Goal: Task Accomplishment & Management: Manage account settings

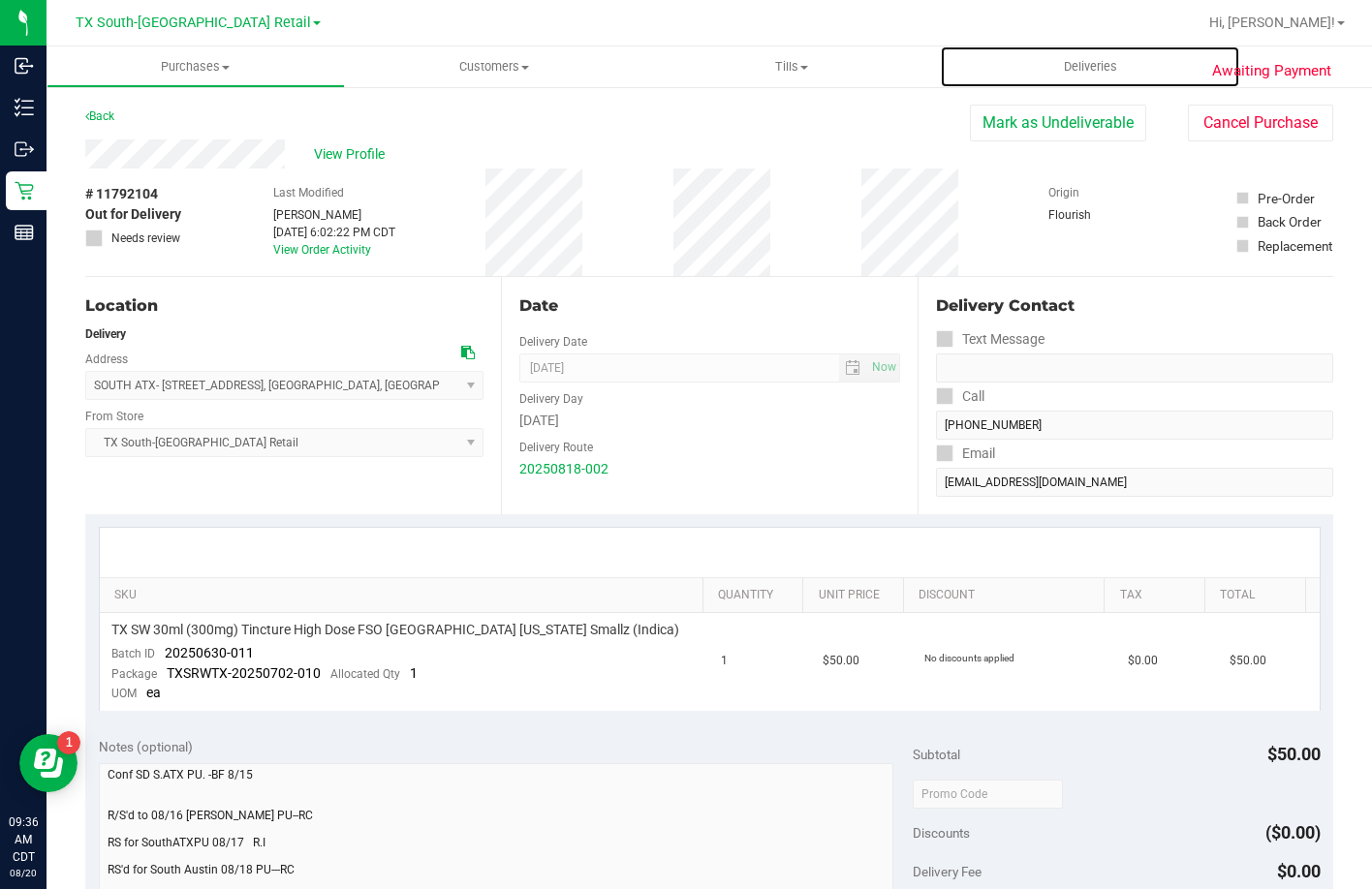
click at [1056, 82] on uib-tab-heading "Deliveries" at bounding box center [1090, 67] width 298 height 41
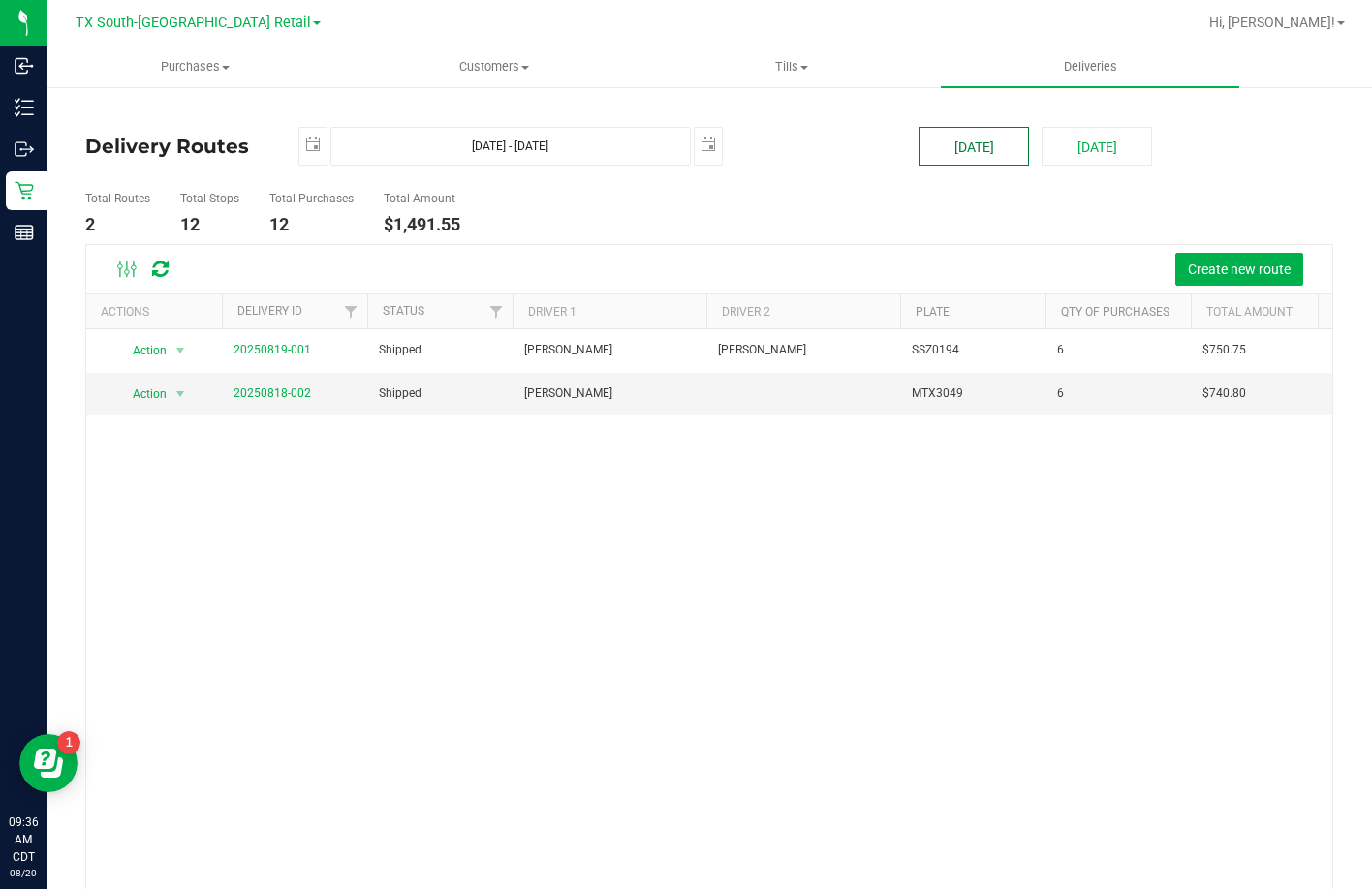
click at [946, 137] on button "[DATE]" at bounding box center [973, 146] width 110 height 39
type input "2025-08-20"
type input "Aug 20, 2025 - Aug 20, 2025"
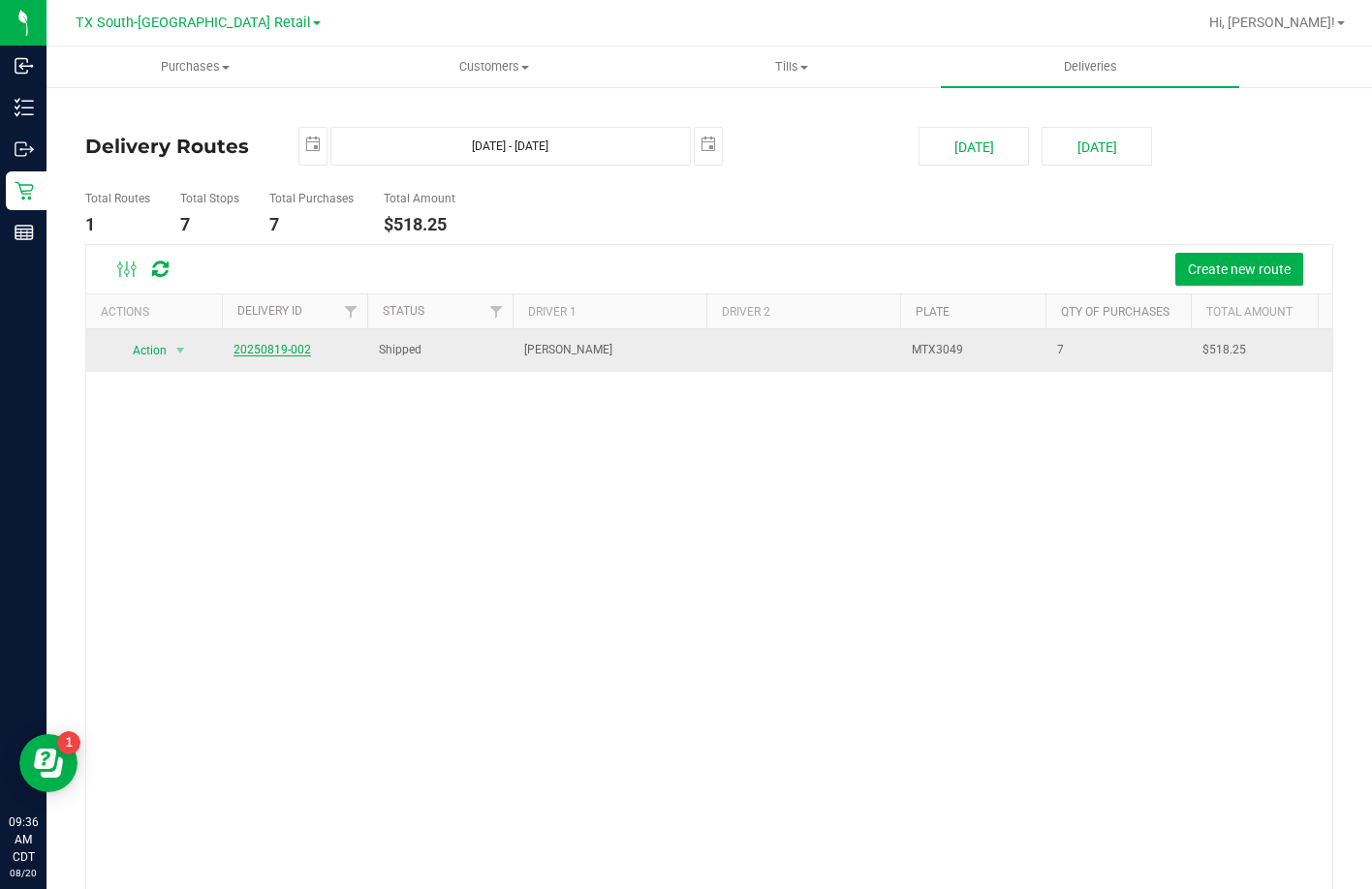
click at [263, 346] on link "20250819-002" at bounding box center [273, 350] width 78 height 14
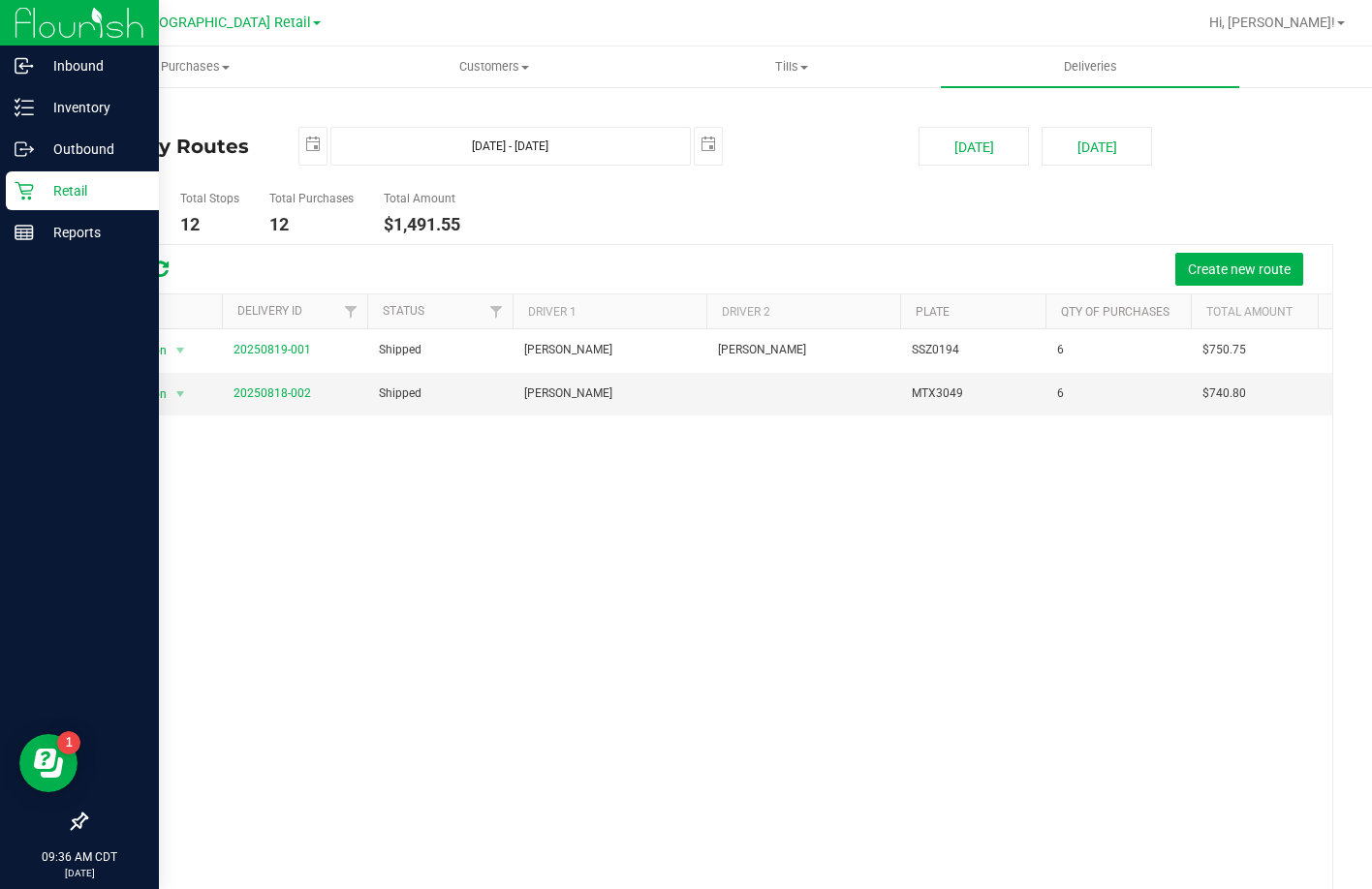
click at [14, 198] on div "Retail" at bounding box center [82, 191] width 153 height 39
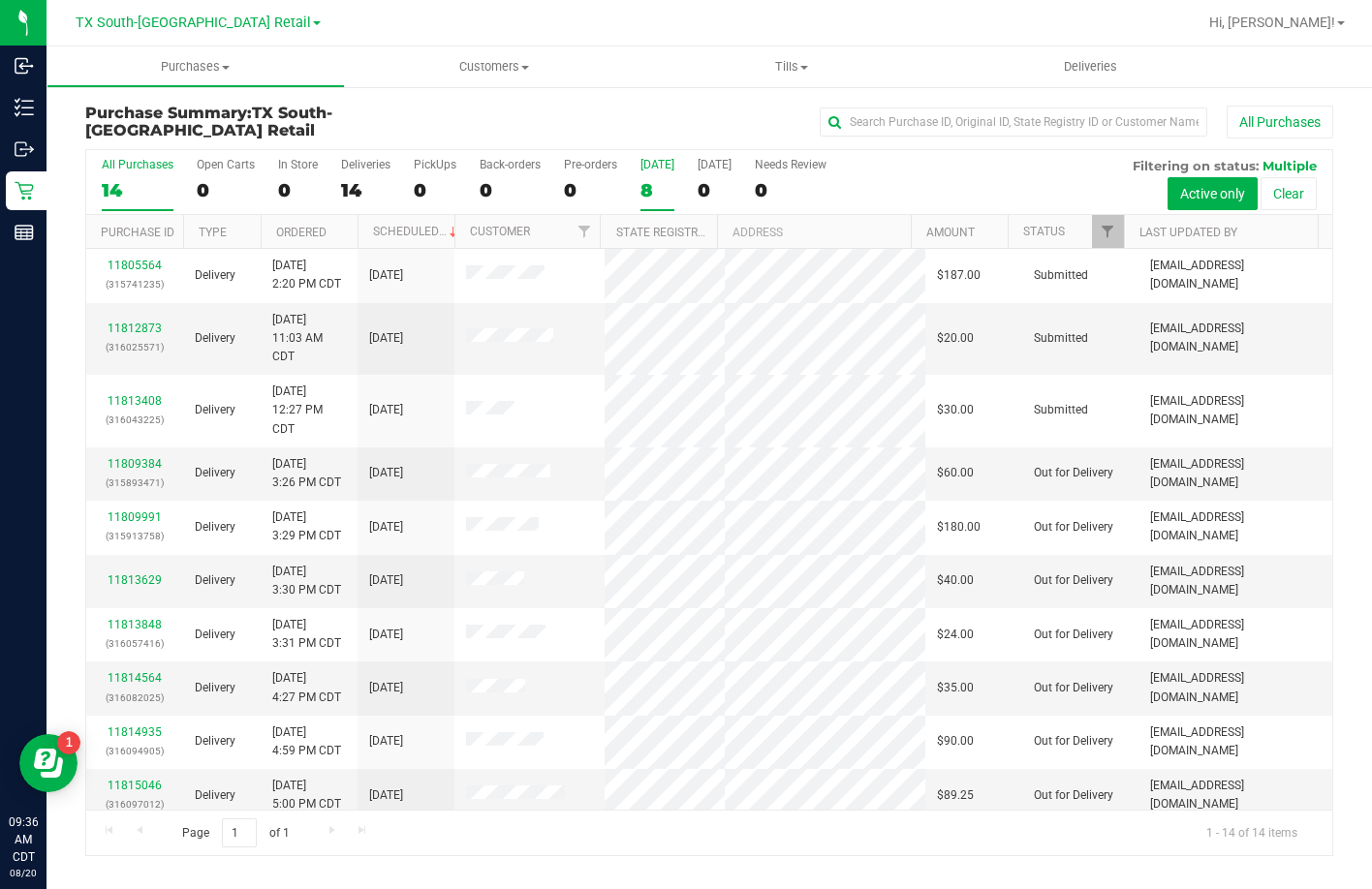
click at [657, 179] on div "8" at bounding box center [657, 190] width 34 height 22
click at [0, 0] on input "Today 8" at bounding box center [0, 0] width 0 height 0
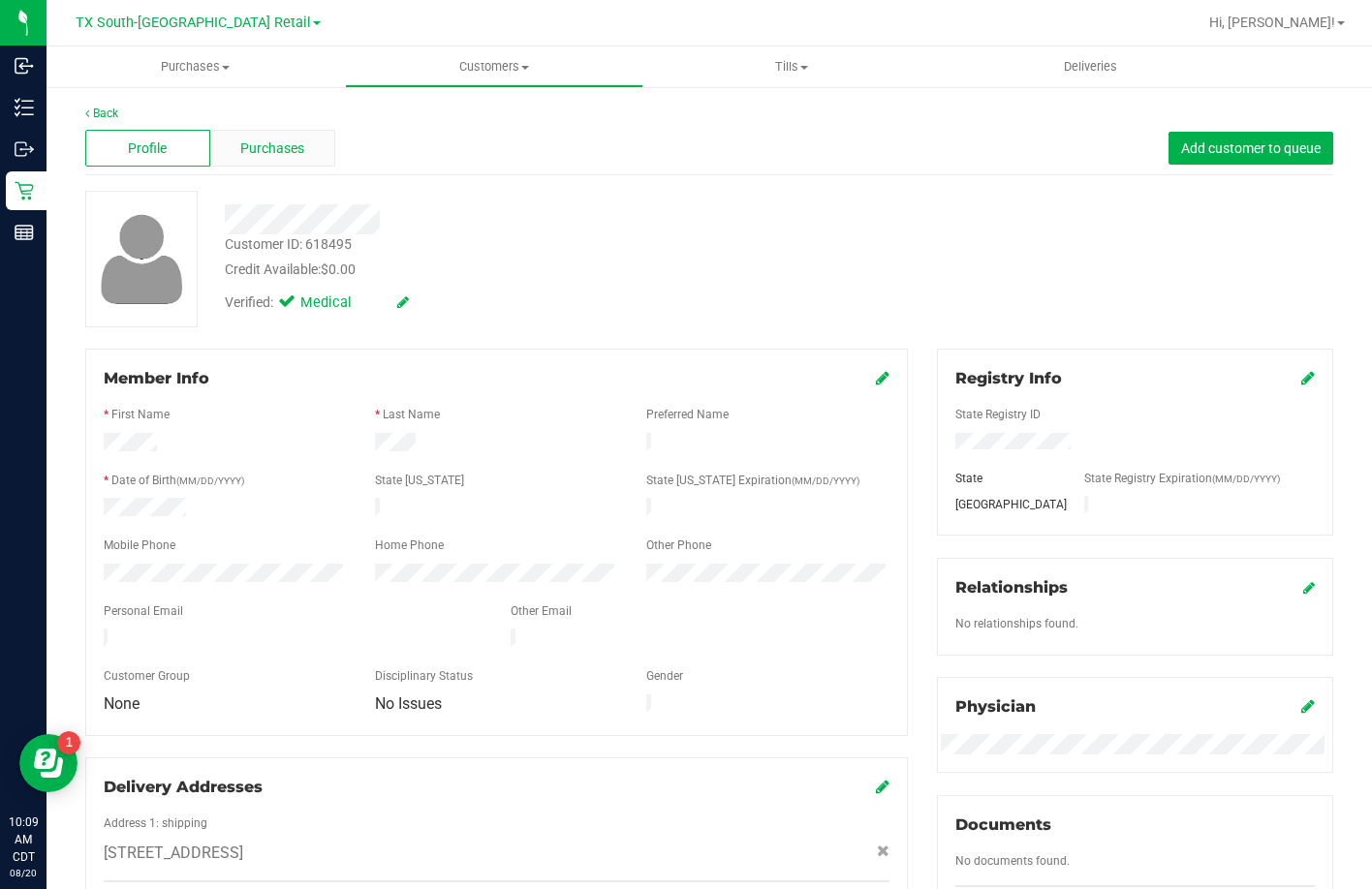
click at [238, 153] on div "Purchases" at bounding box center [273, 148] width 125 height 37
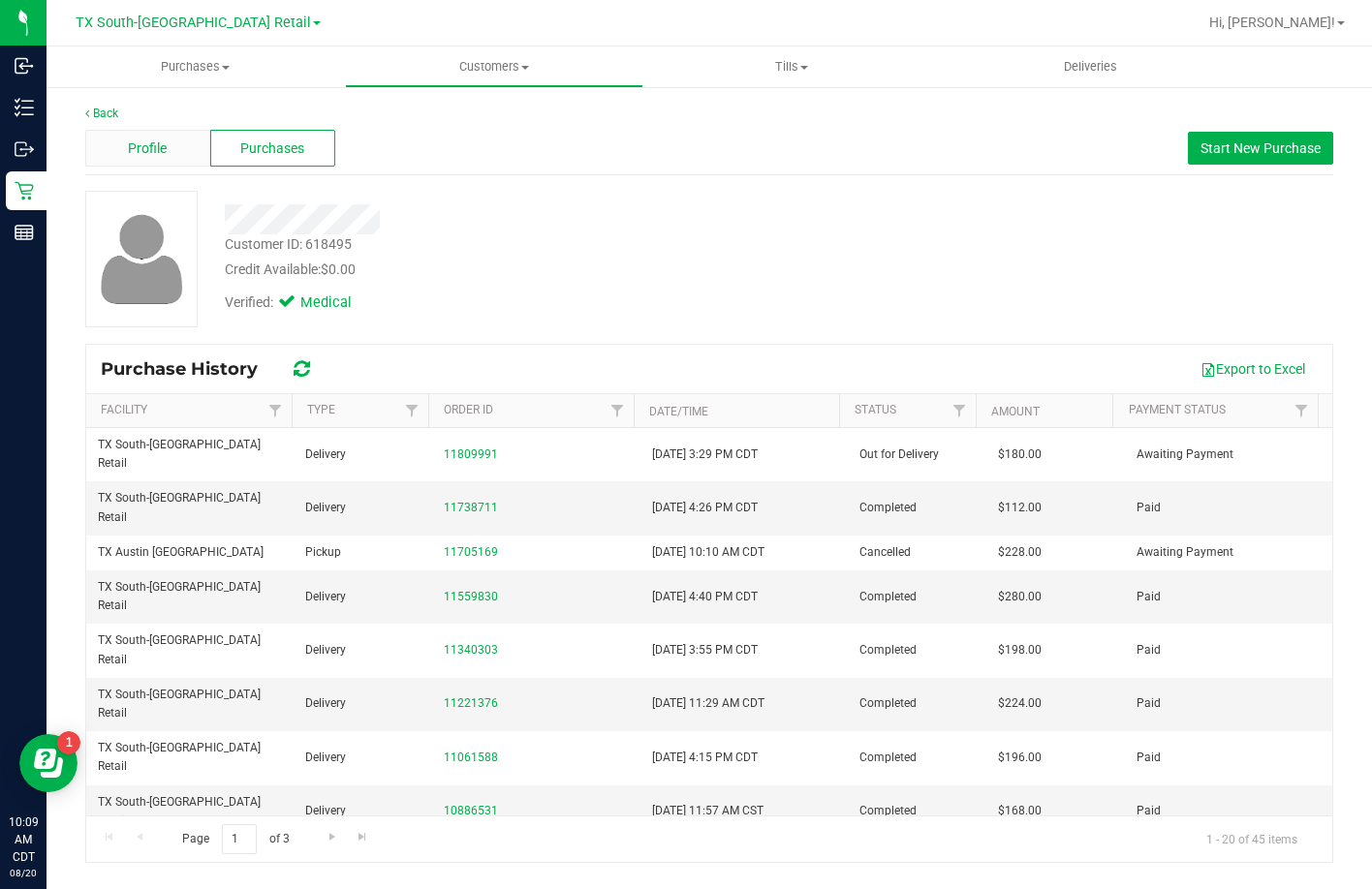
click at [97, 152] on div "Profile" at bounding box center [148, 148] width 125 height 37
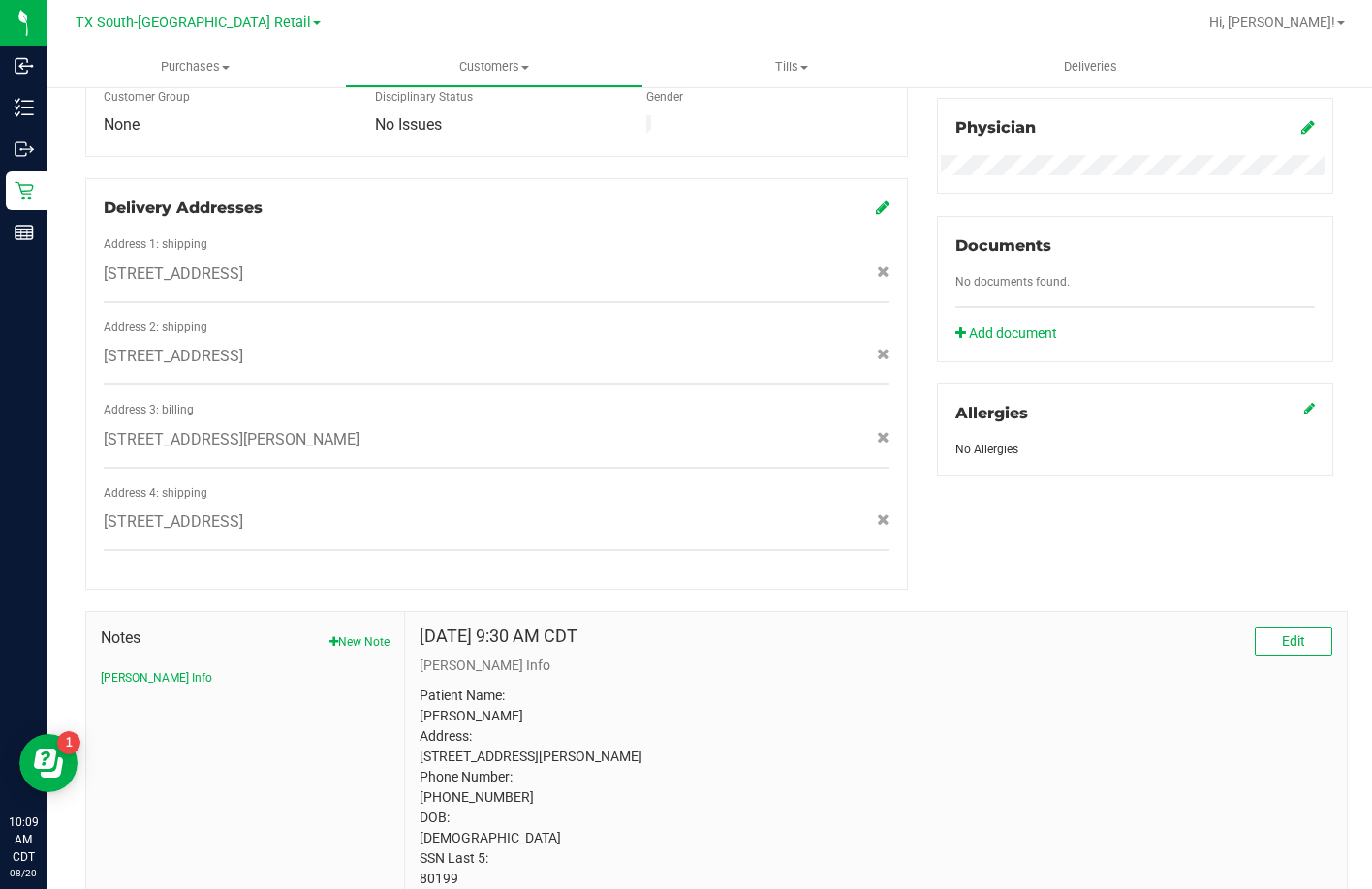
scroll to position [660, 0]
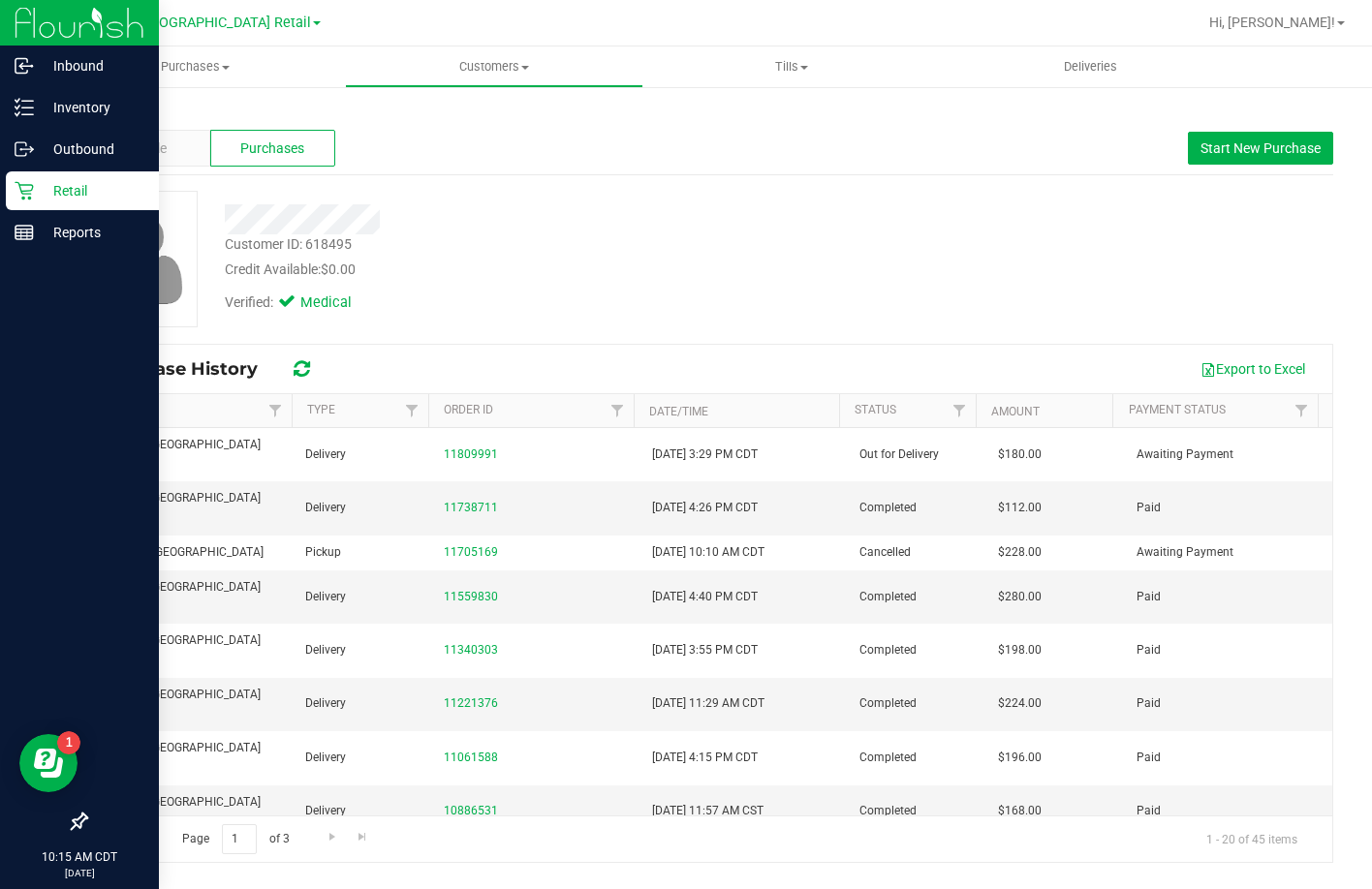
click at [33, 179] on div "Retail" at bounding box center [82, 191] width 153 height 39
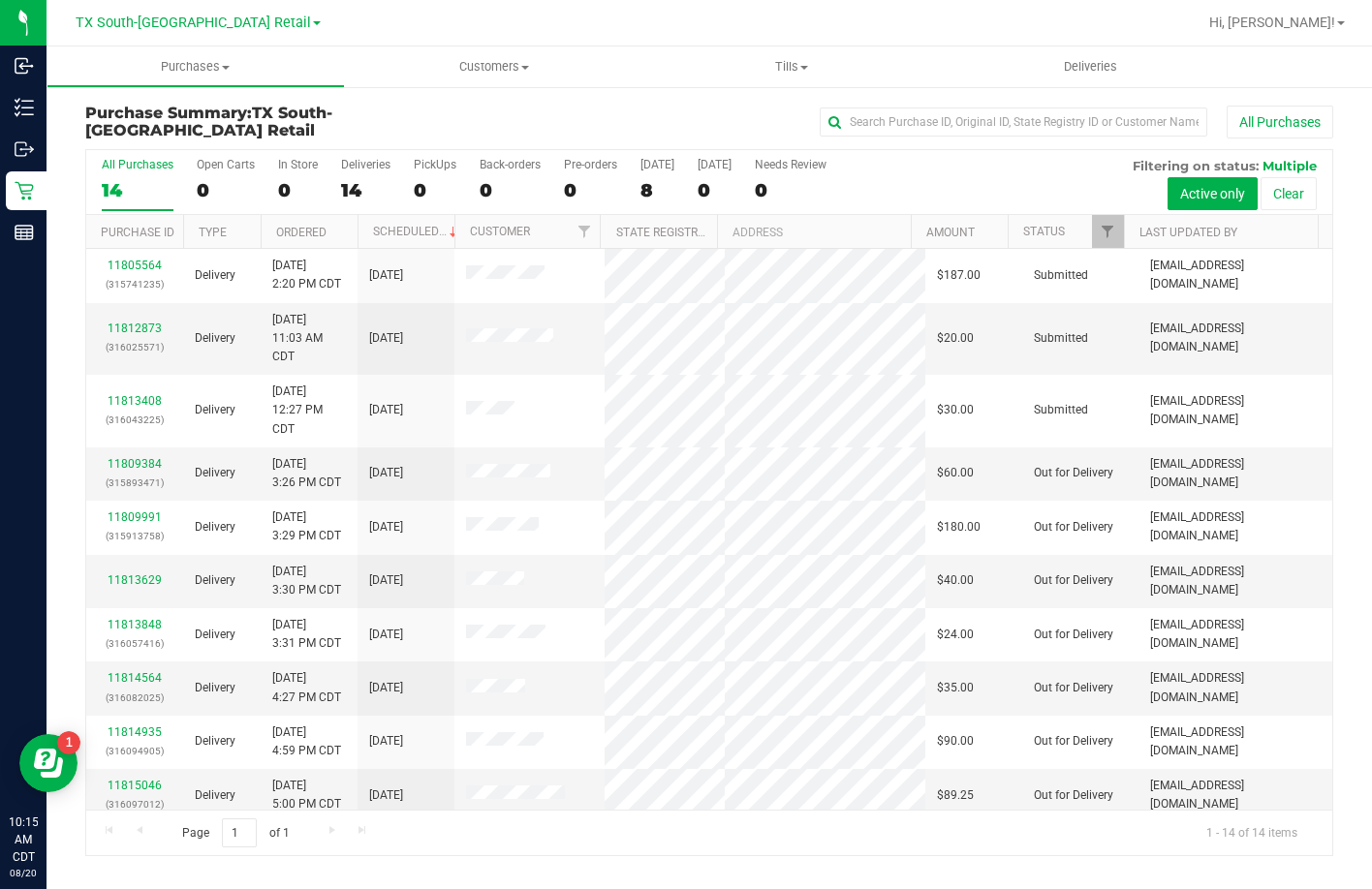
click at [636, 180] on div "All Purchases 14 Open Carts 0 In Store 0 Deliveries 14 PickUps 0 Back-orders 0 …" at bounding box center [709, 182] width 1245 height 65
click at [638, 178] on div "All Purchases 14 Open Carts 0 In Store 0 Deliveries 14 PickUps 0 Back-orders 0 …" at bounding box center [709, 182] width 1245 height 65
click at [642, 179] on div "8" at bounding box center [657, 190] width 34 height 22
click at [0, 0] on input "Today 8" at bounding box center [0, 0] width 0 height 0
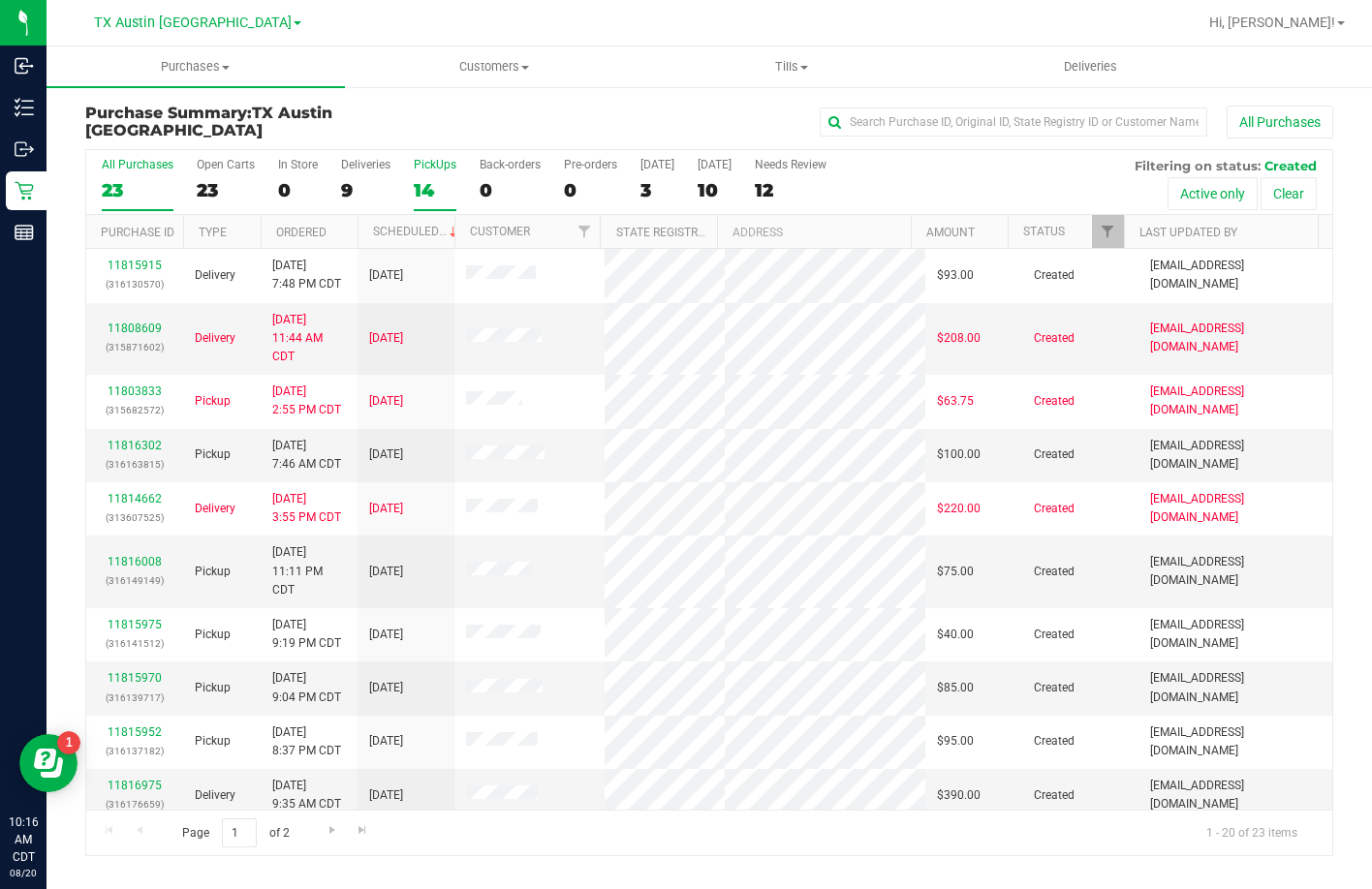
click at [429, 166] on div "PickUps" at bounding box center [435, 165] width 43 height 14
click at [0, 0] on input "PickUps 14" at bounding box center [0, 0] width 0 height 0
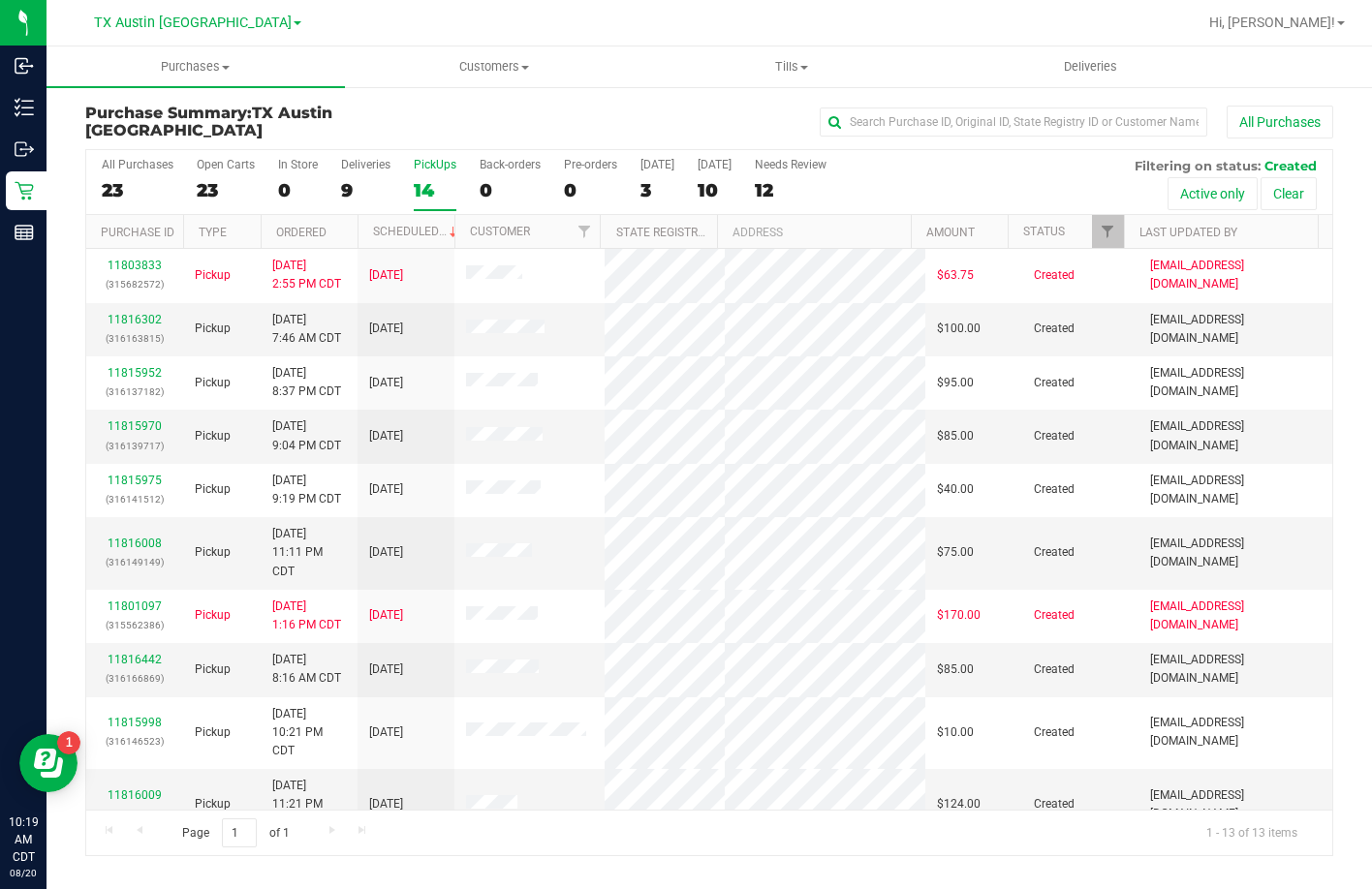
click at [416, 199] on div "14" at bounding box center [435, 190] width 43 height 22
click at [0, 0] on input "PickUps 14" at bounding box center [0, 0] width 0 height 0
click at [145, 316] on link "11816302" at bounding box center [134, 319] width 55 height 14
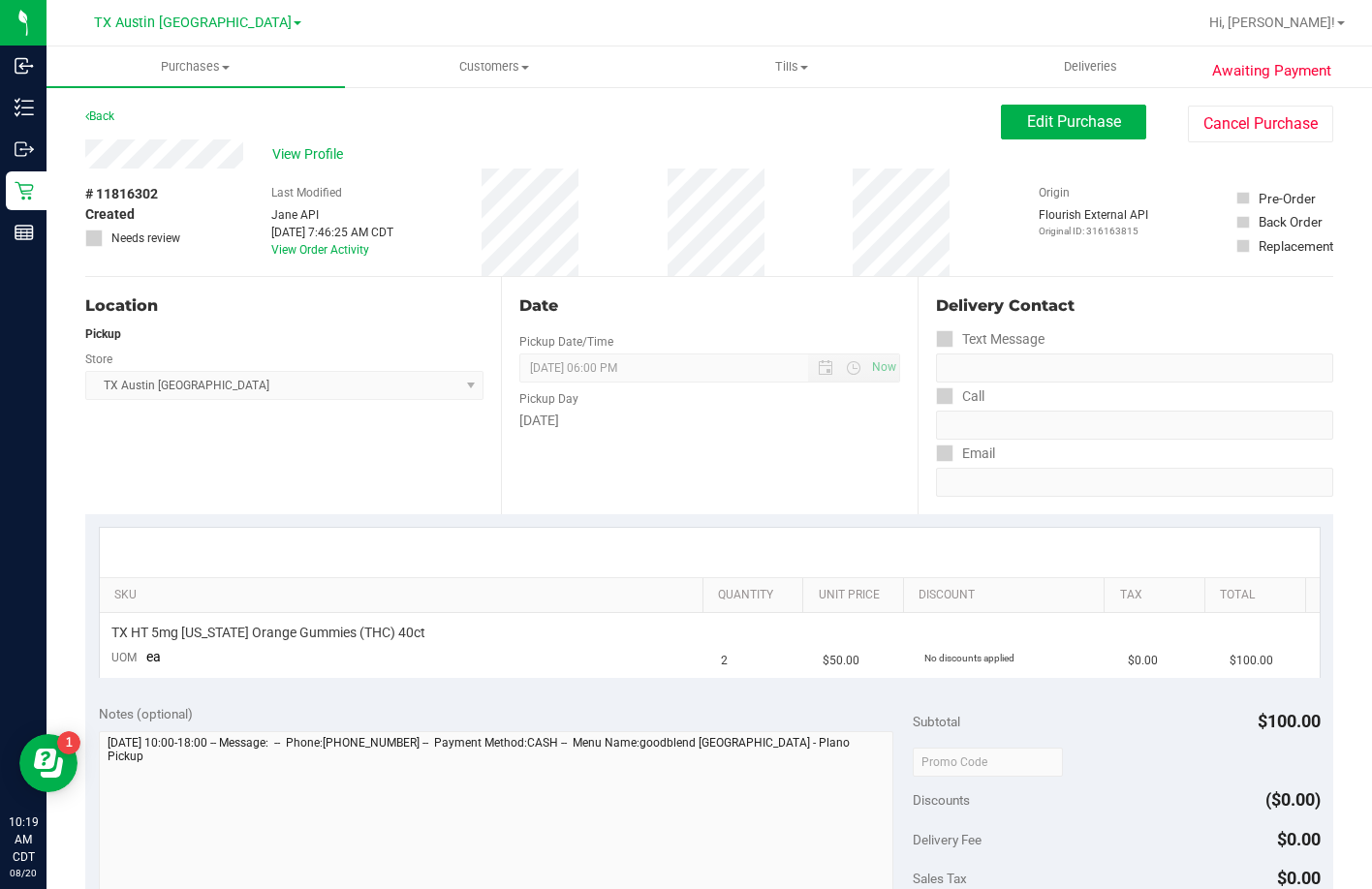
drag, startPoint x: 248, startPoint y: 153, endPoint x: 84, endPoint y: 157, distance: 164.0
click at [84, 157] on div "Awaiting Payment Back Edit Purchase Cancel Purchase View Profile # 11816302 Cre…" at bounding box center [709, 815] width 1325 height 1460
click at [341, 162] on span "View Profile" at bounding box center [312, 154] width 78 height 20
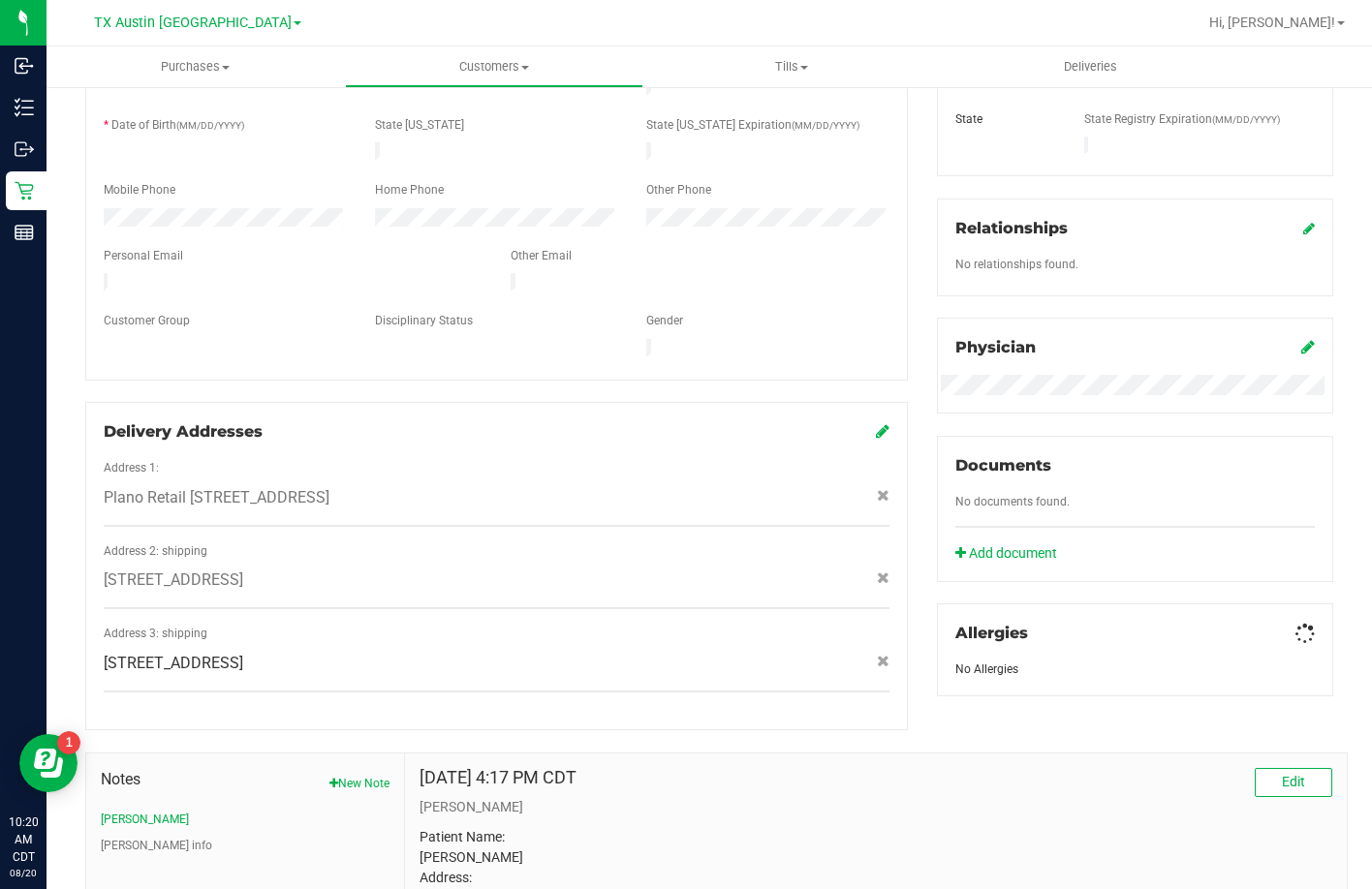
scroll to position [576, 0]
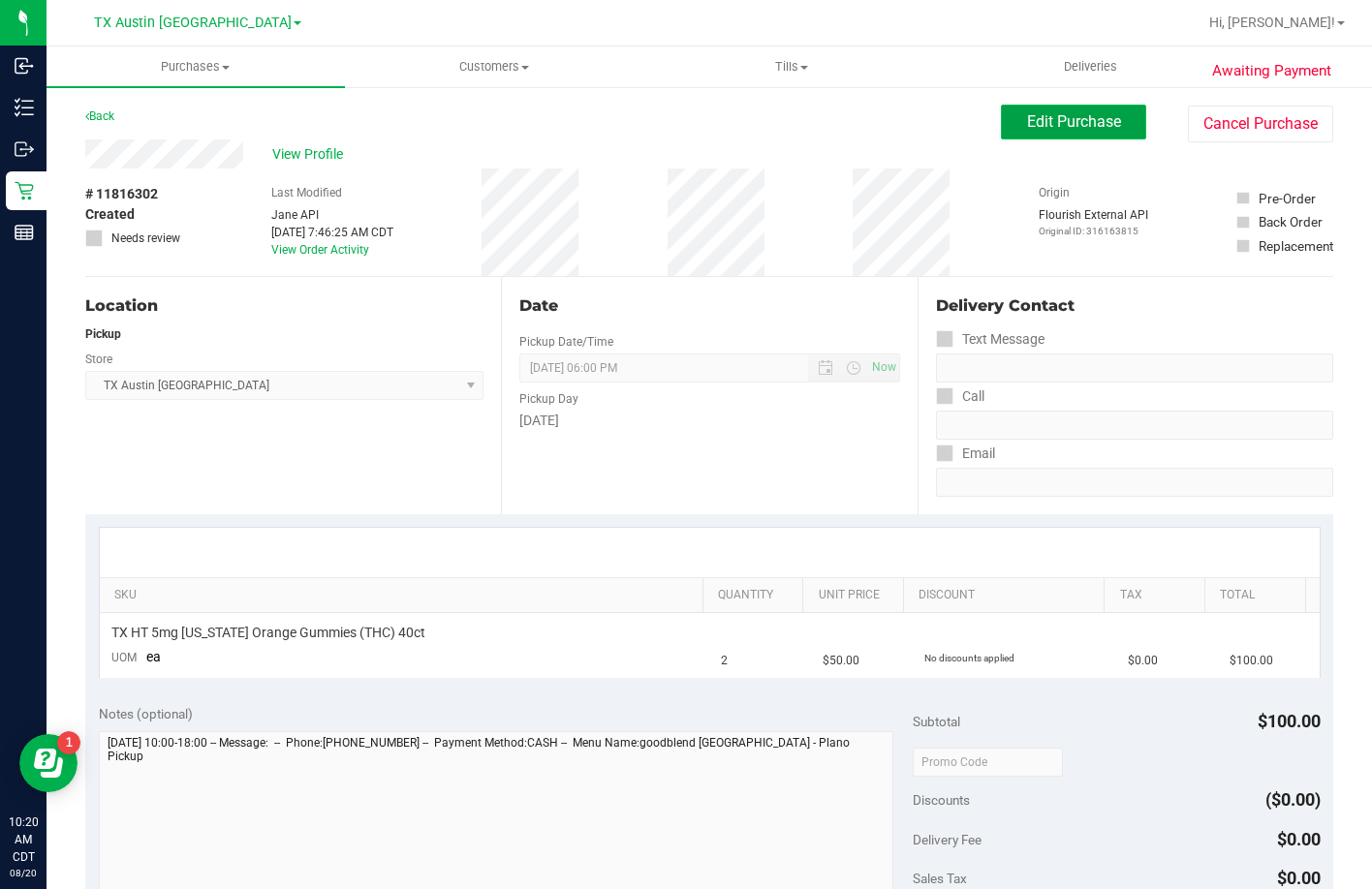
click at [1065, 132] on button "Edit Purchase" at bounding box center [1073, 122] width 145 height 35
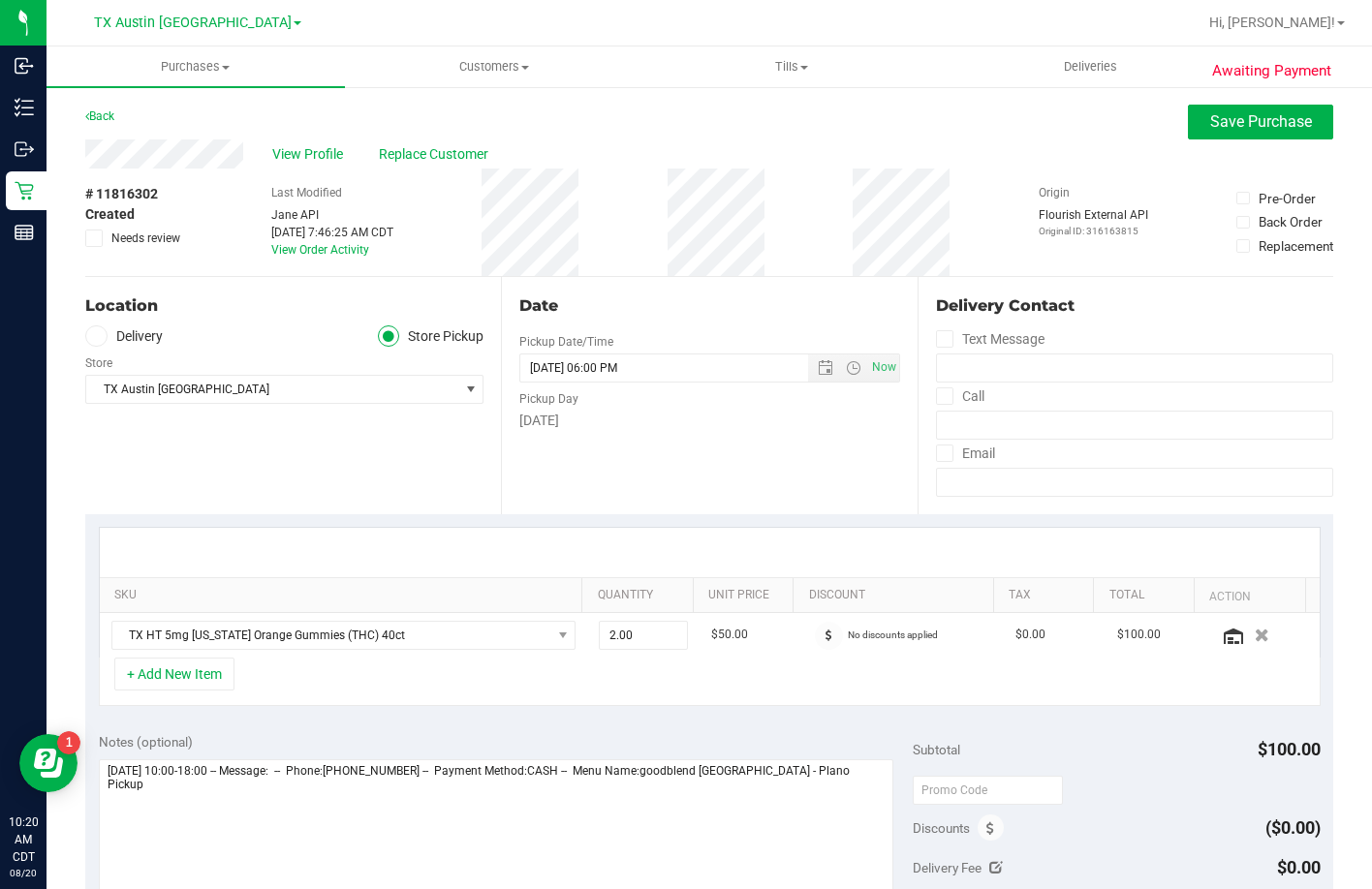
drag, startPoint x: 130, startPoint y: 354, endPoint x: 130, endPoint y: 342, distance: 12.0
click at [130, 343] on div "Location Delivery Store Pickup Store TX Austin DC Select Store Bonita Springs W…" at bounding box center [293, 396] width 416 height 238
click at [130, 342] on label "Delivery" at bounding box center [125, 336] width 78 height 22
click at [0, 0] on input "Delivery" at bounding box center [0, 0] width 0 height 0
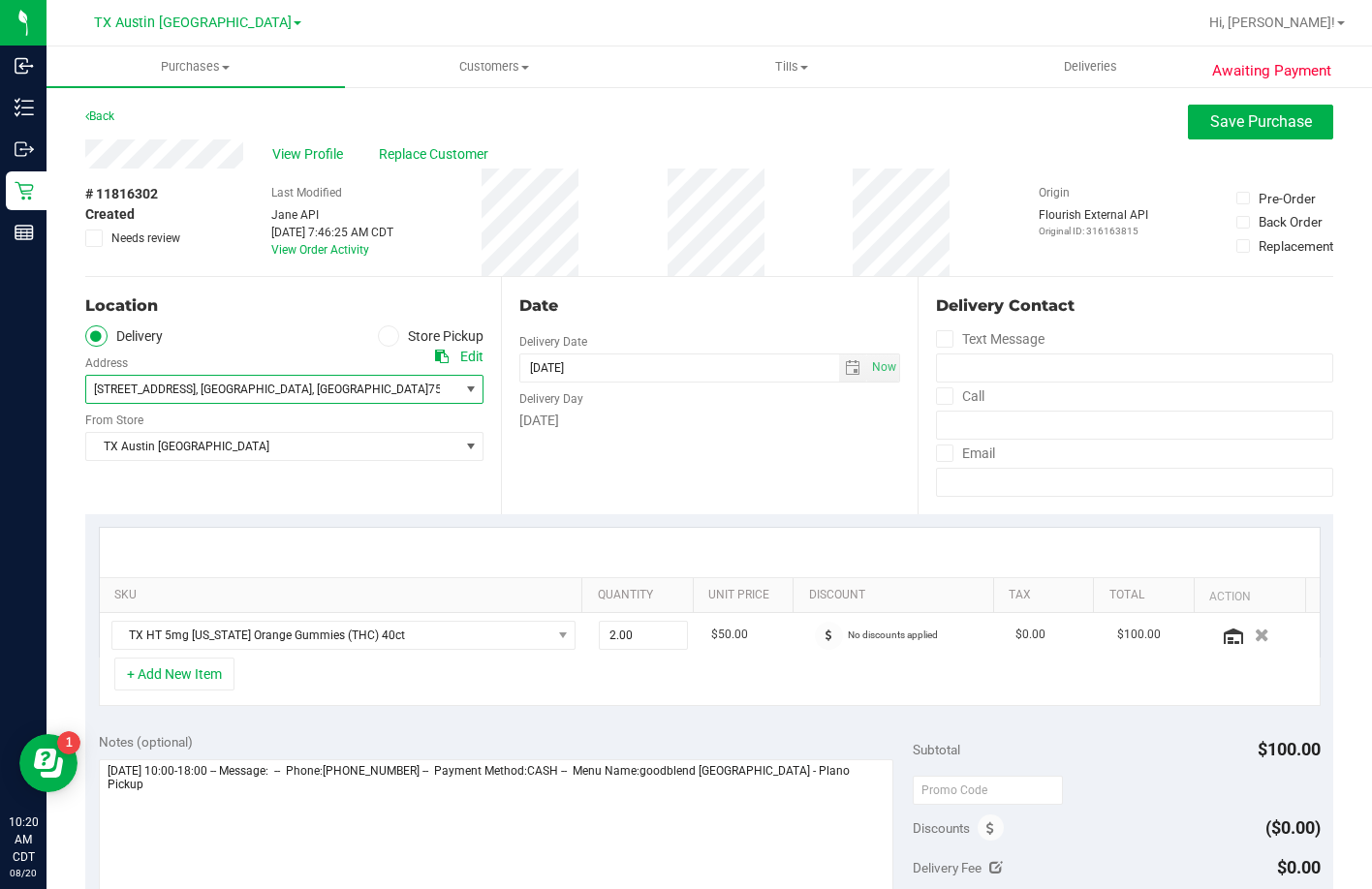
click at [156, 394] on span "3807 Seminole Pl" at bounding box center [145, 389] width 101 height 14
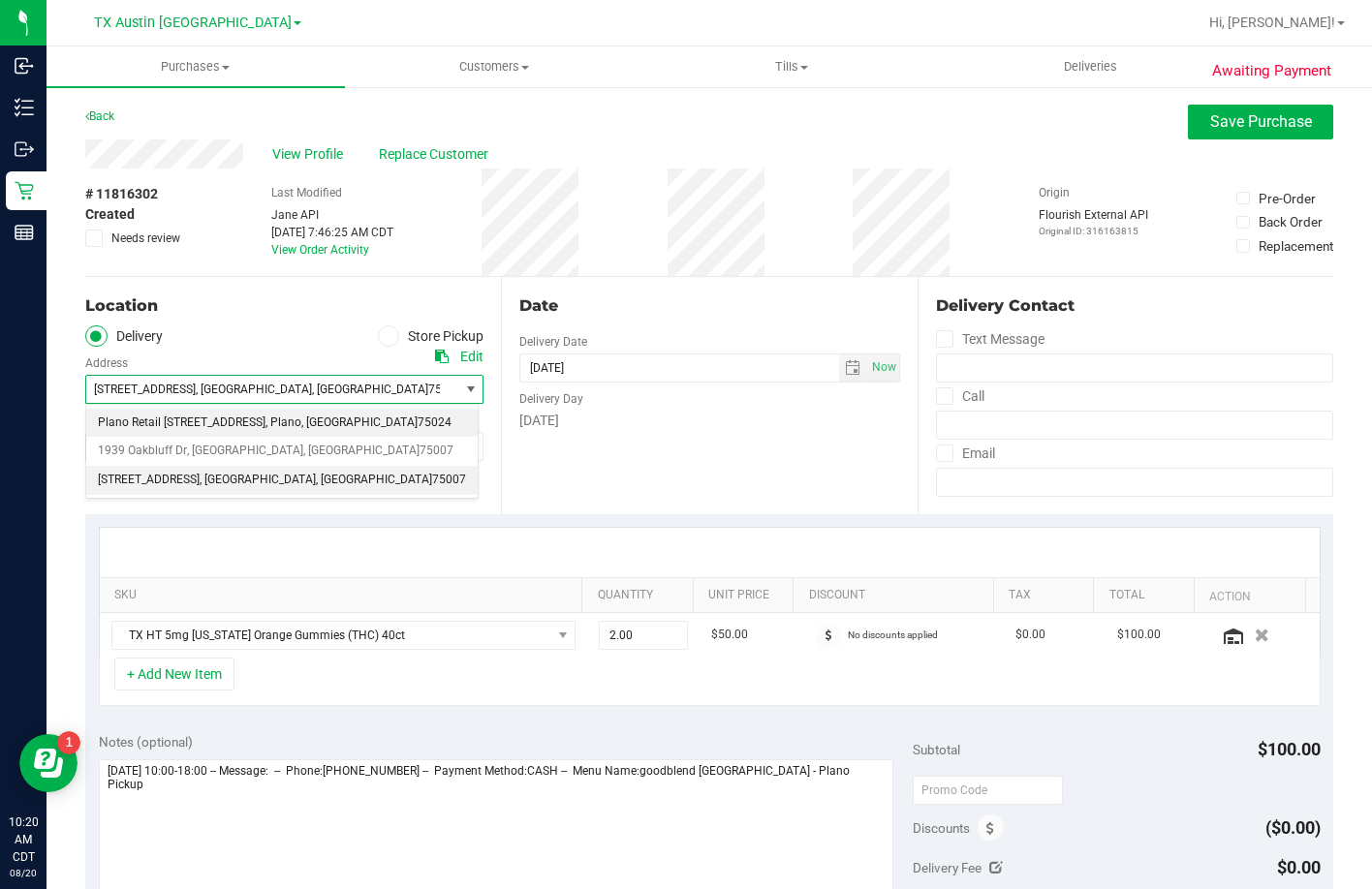
click at [166, 427] on span "Plano Retail 4720 SH 121 N, Suite#180" at bounding box center [181, 424] width 167 height 25
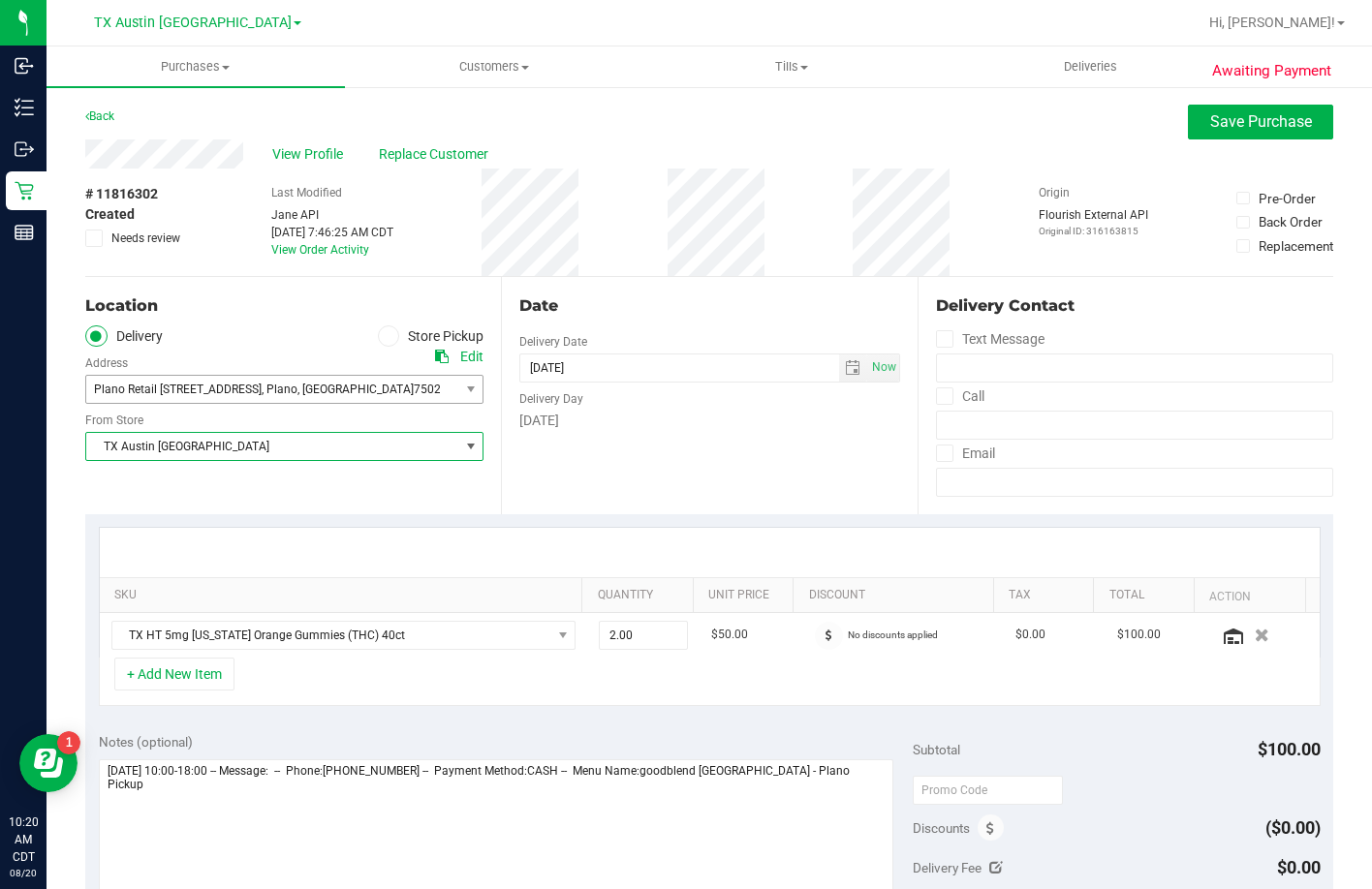
drag, startPoint x: 166, startPoint y: 432, endPoint x: 161, endPoint y: 448, distance: 16.8
click at [166, 436] on span "TX Austin [GEOGRAPHIC_DATA]" at bounding box center [284, 447] width 398 height 29
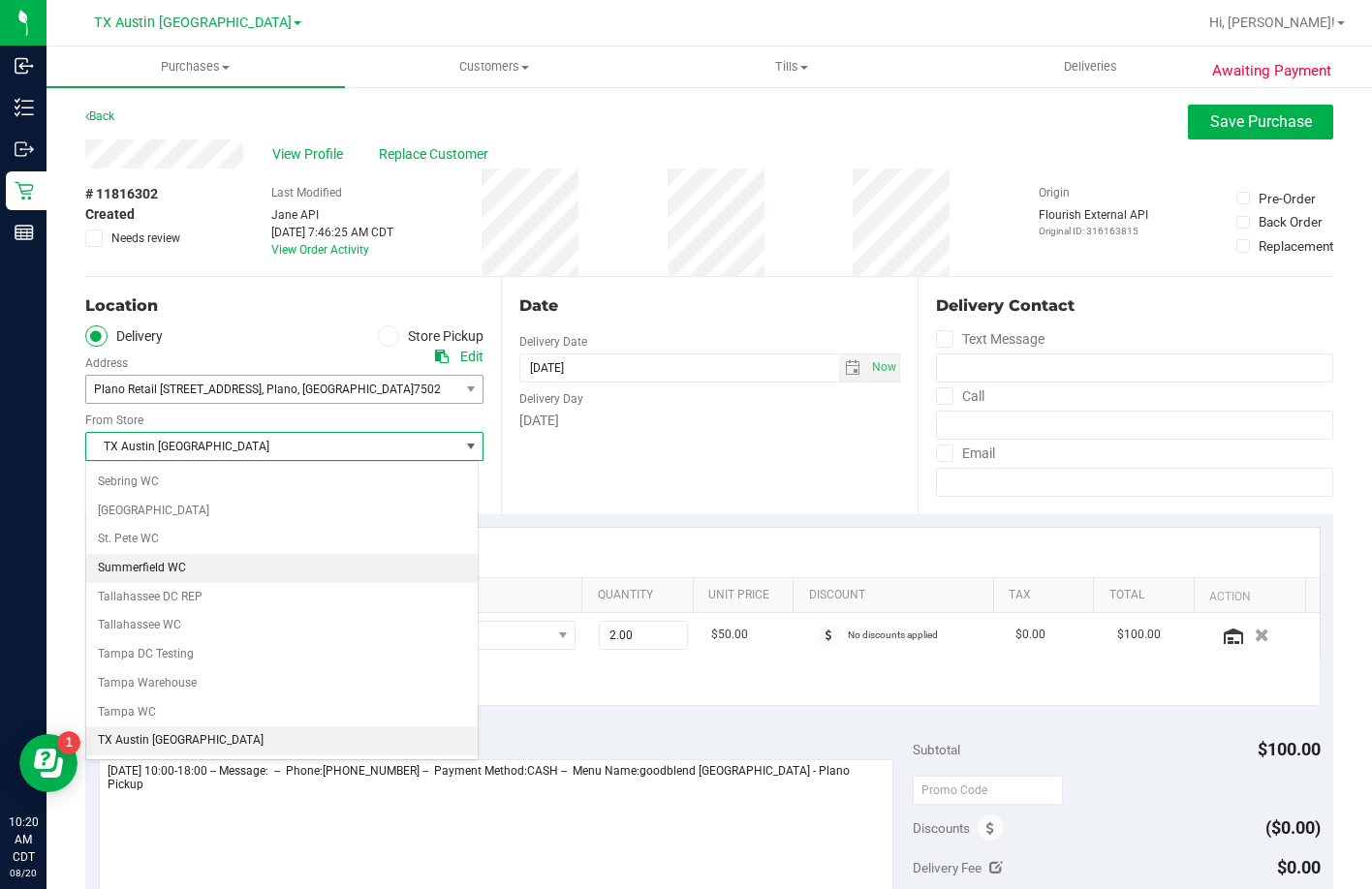
scroll to position [1408, 0]
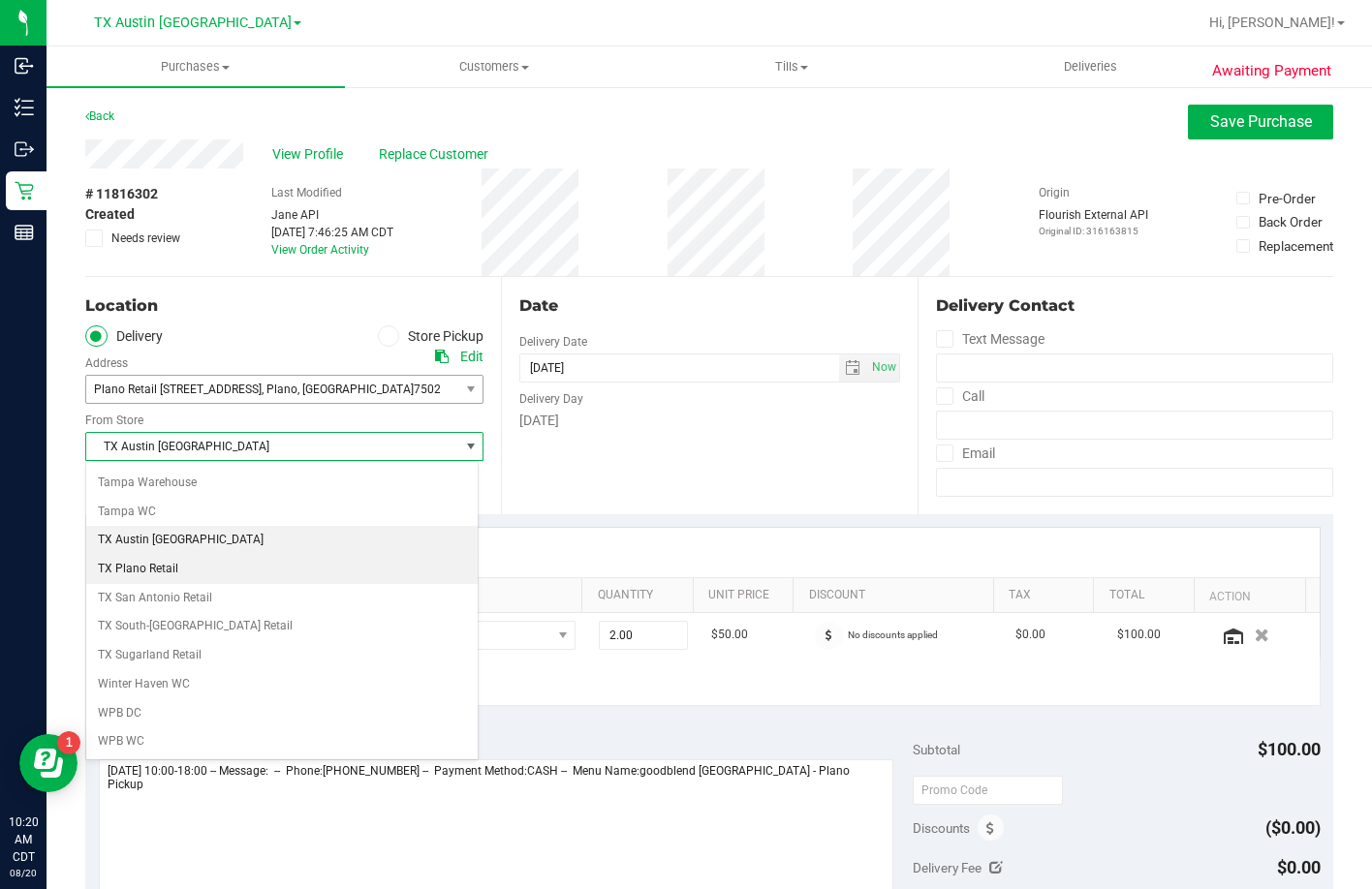
click at [166, 560] on li "TX Plano Retail" at bounding box center [282, 570] width 391 height 29
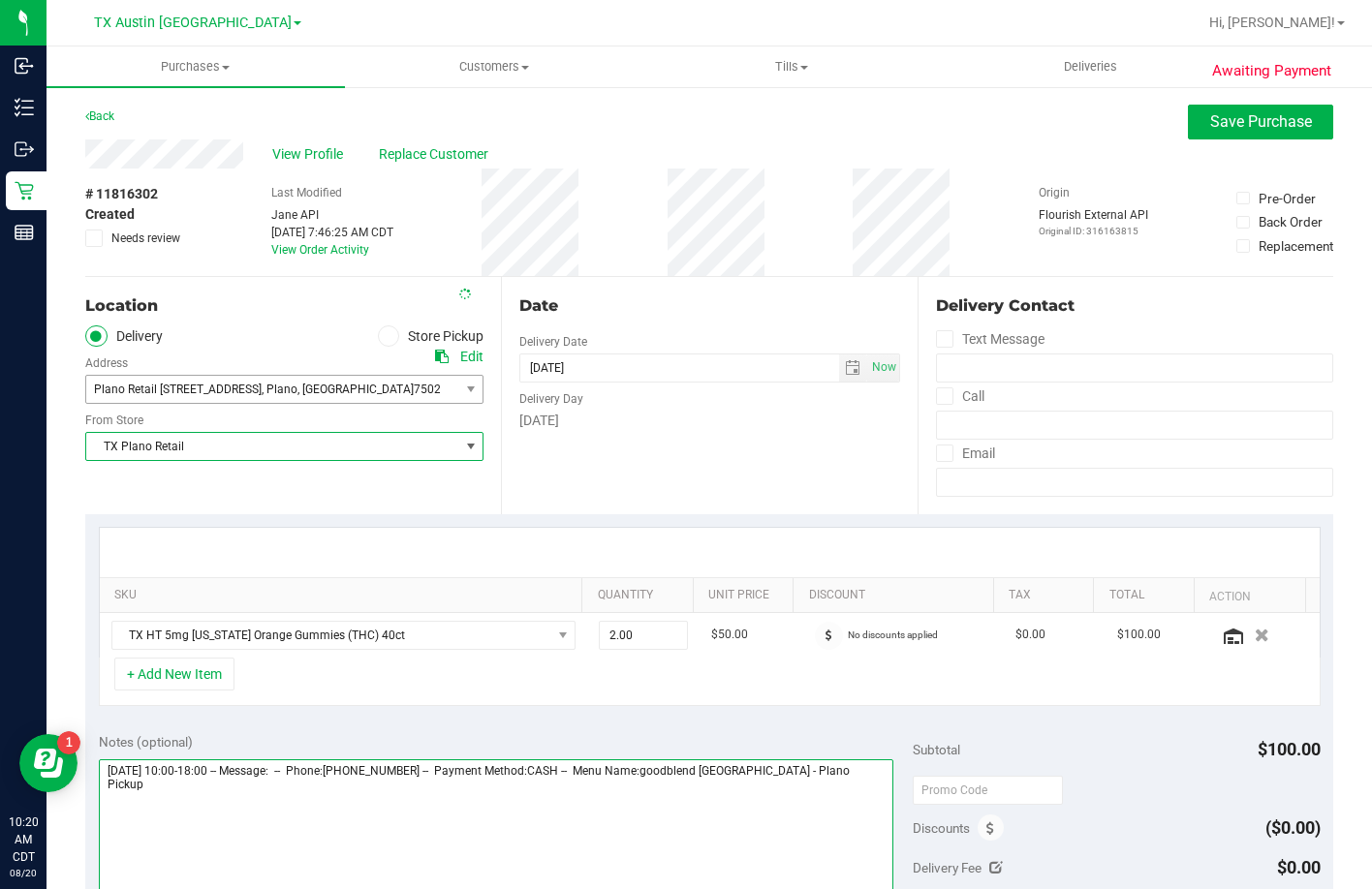
click at [830, 812] on textarea at bounding box center [496, 852] width 796 height 186
type textarea "Friday 08/22/2025 10:00-18:00 -- Message: -- Phone:2142892103 -- Payment Method…"
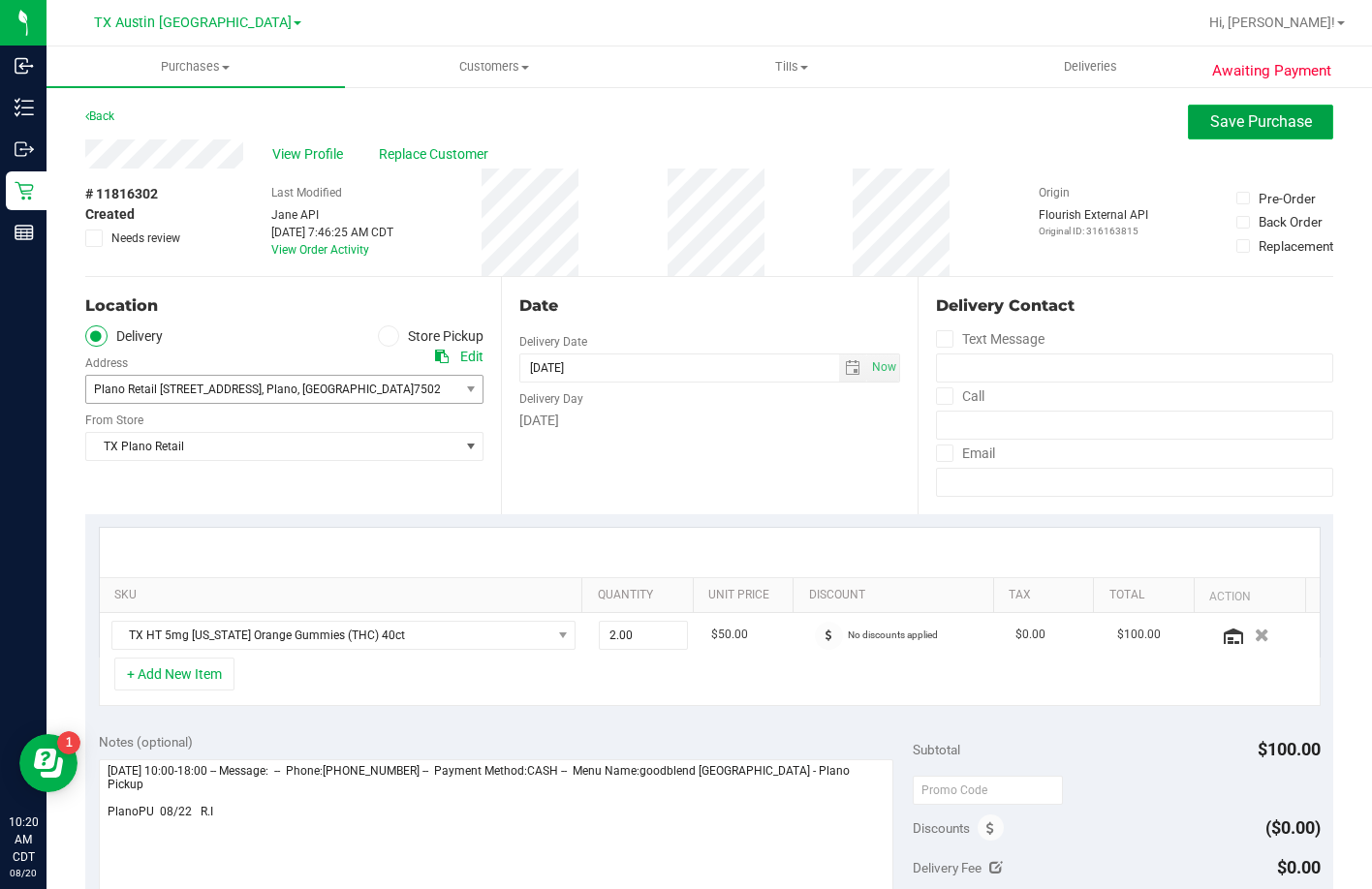
click at [1262, 120] on span "Save Purchase" at bounding box center [1261, 121] width 101 height 19
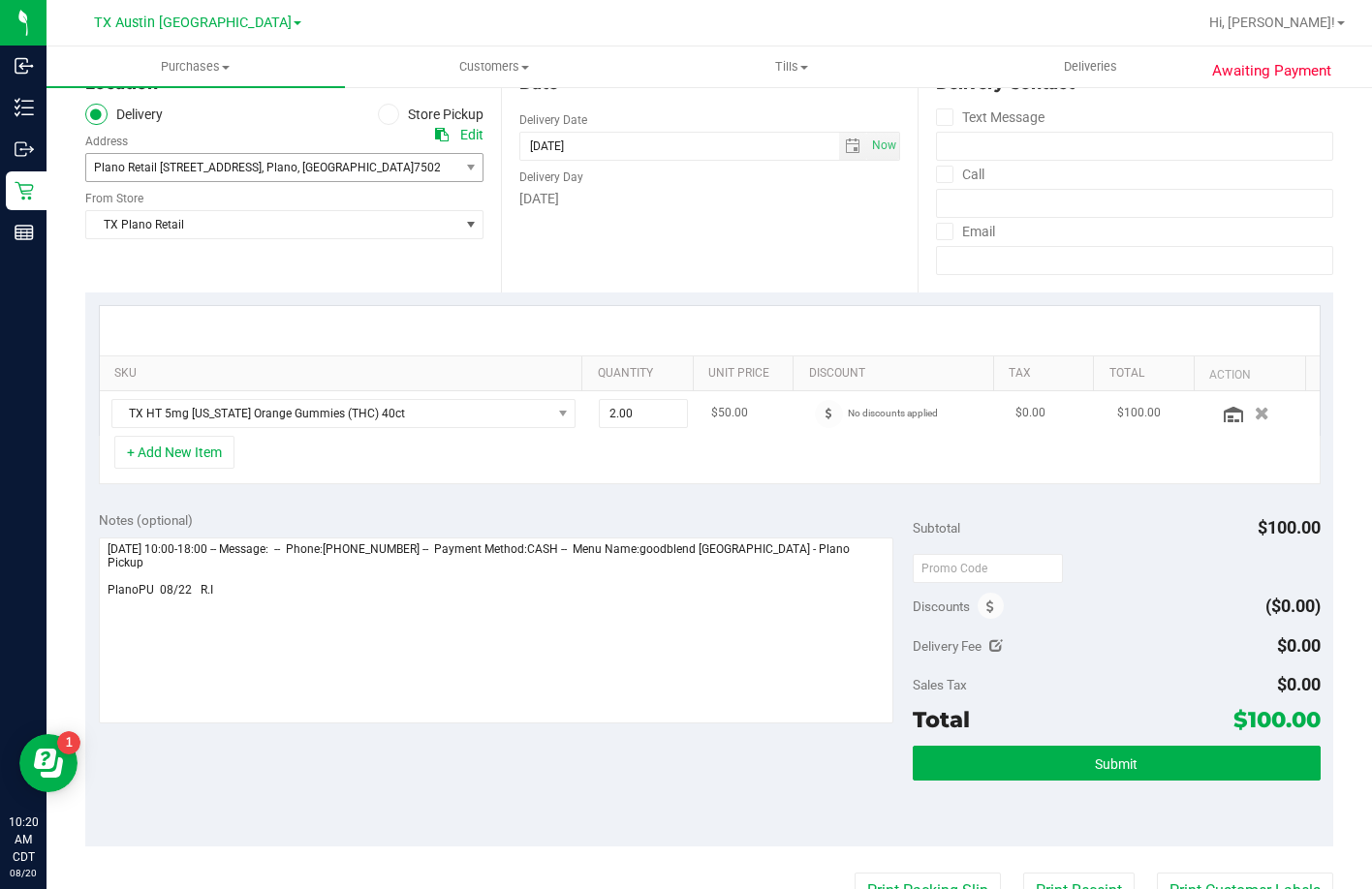
scroll to position [290, 0]
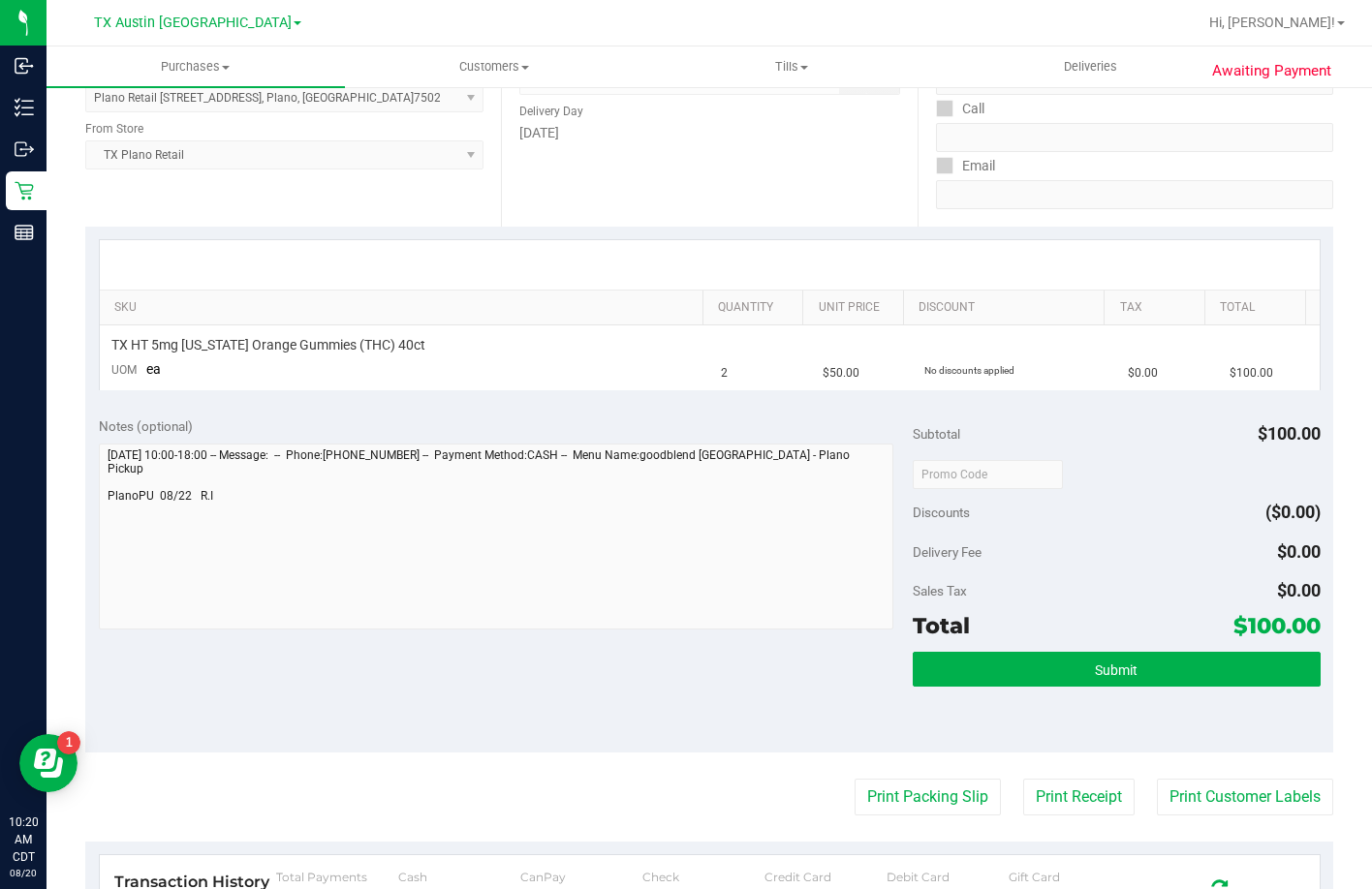
scroll to position [290, 0]
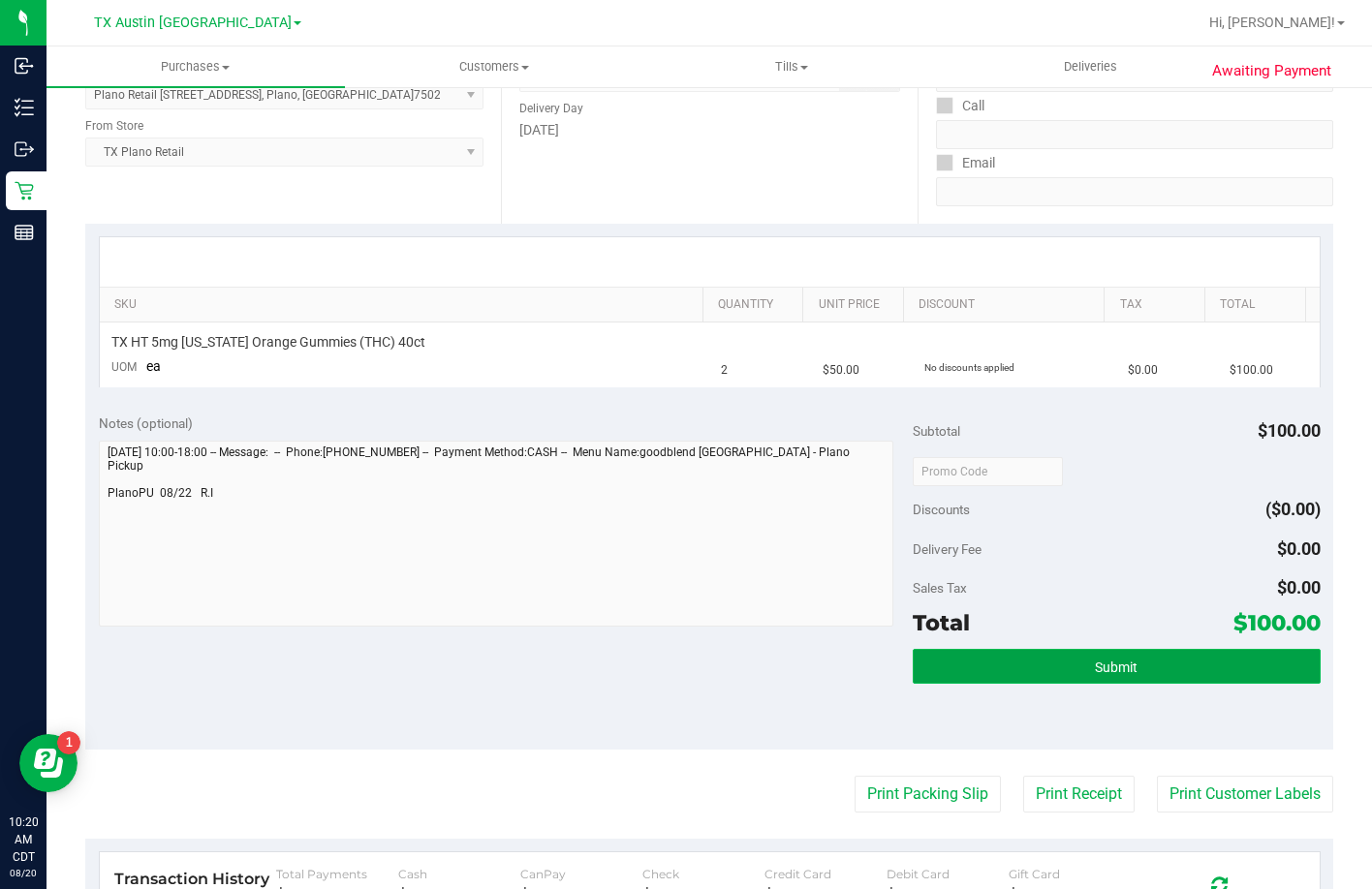
click at [1054, 675] on button "Submit" at bounding box center [1116, 667] width 407 height 35
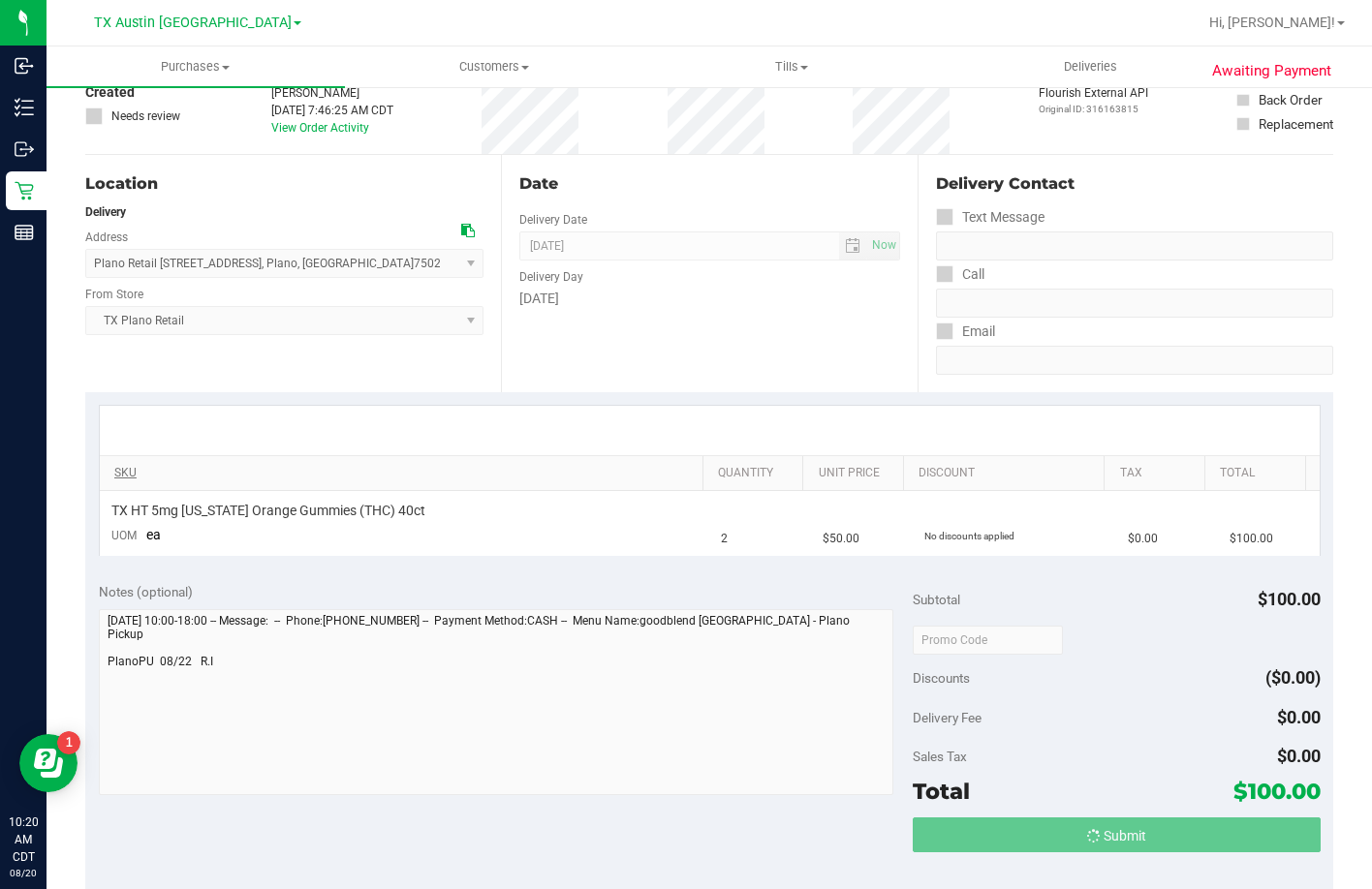
scroll to position [0, 0]
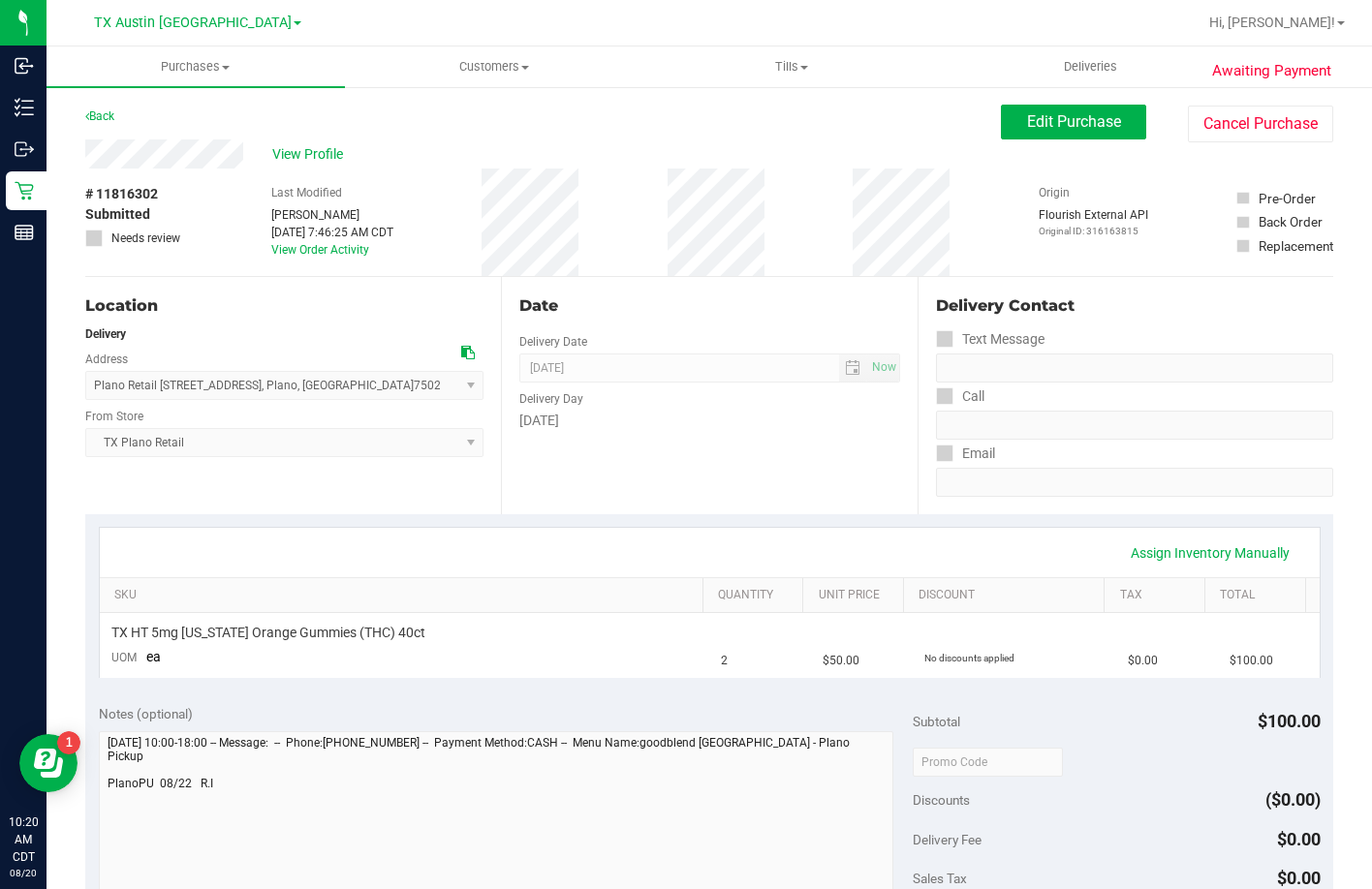
click at [319, 151] on span "View Profile" at bounding box center [312, 154] width 78 height 20
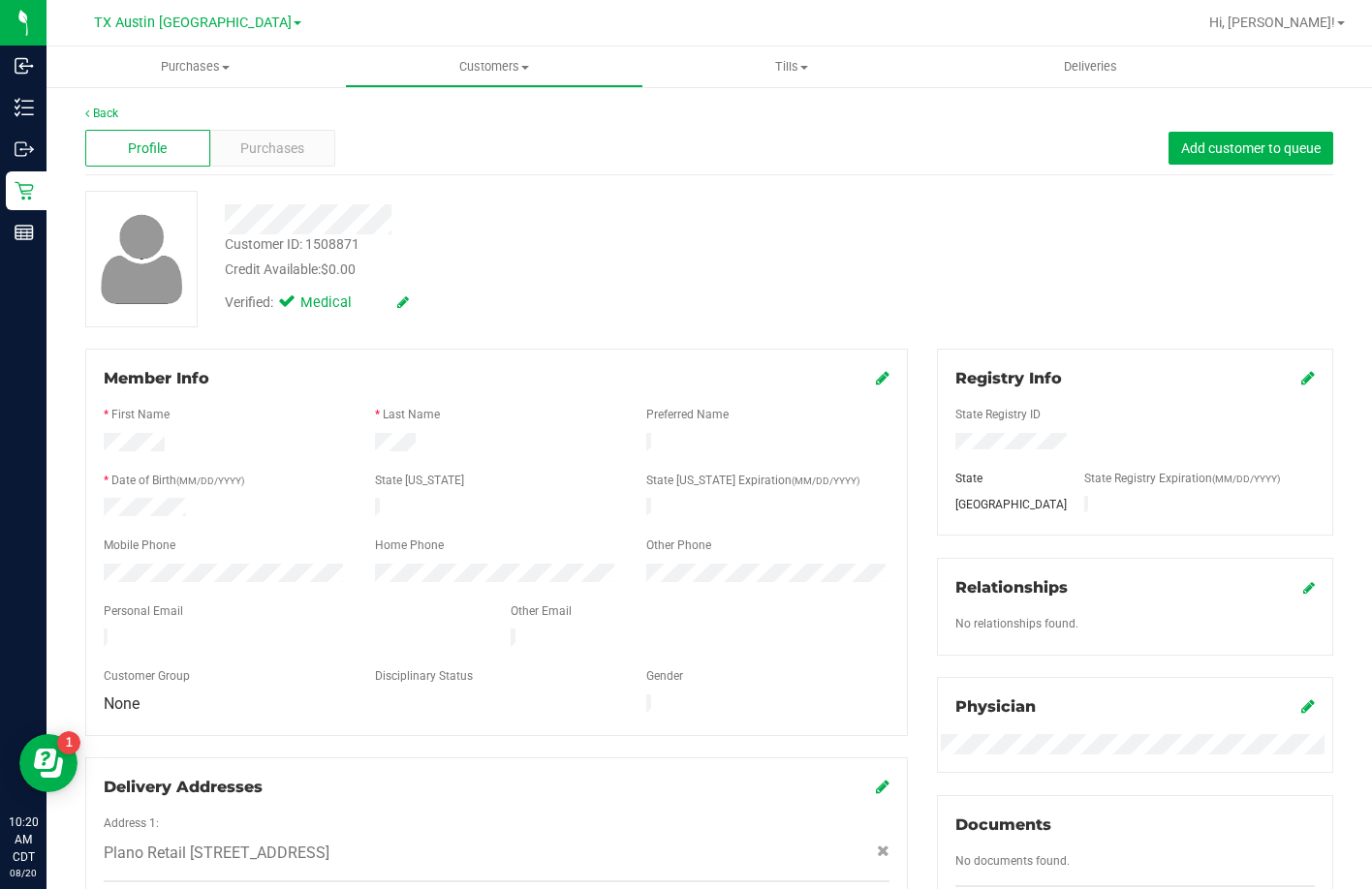
drag, startPoint x: 251, startPoint y: 633, endPoint x: 100, endPoint y: 632, distance: 151.0
click at [100, 632] on div at bounding box center [293, 641] width 407 height 23
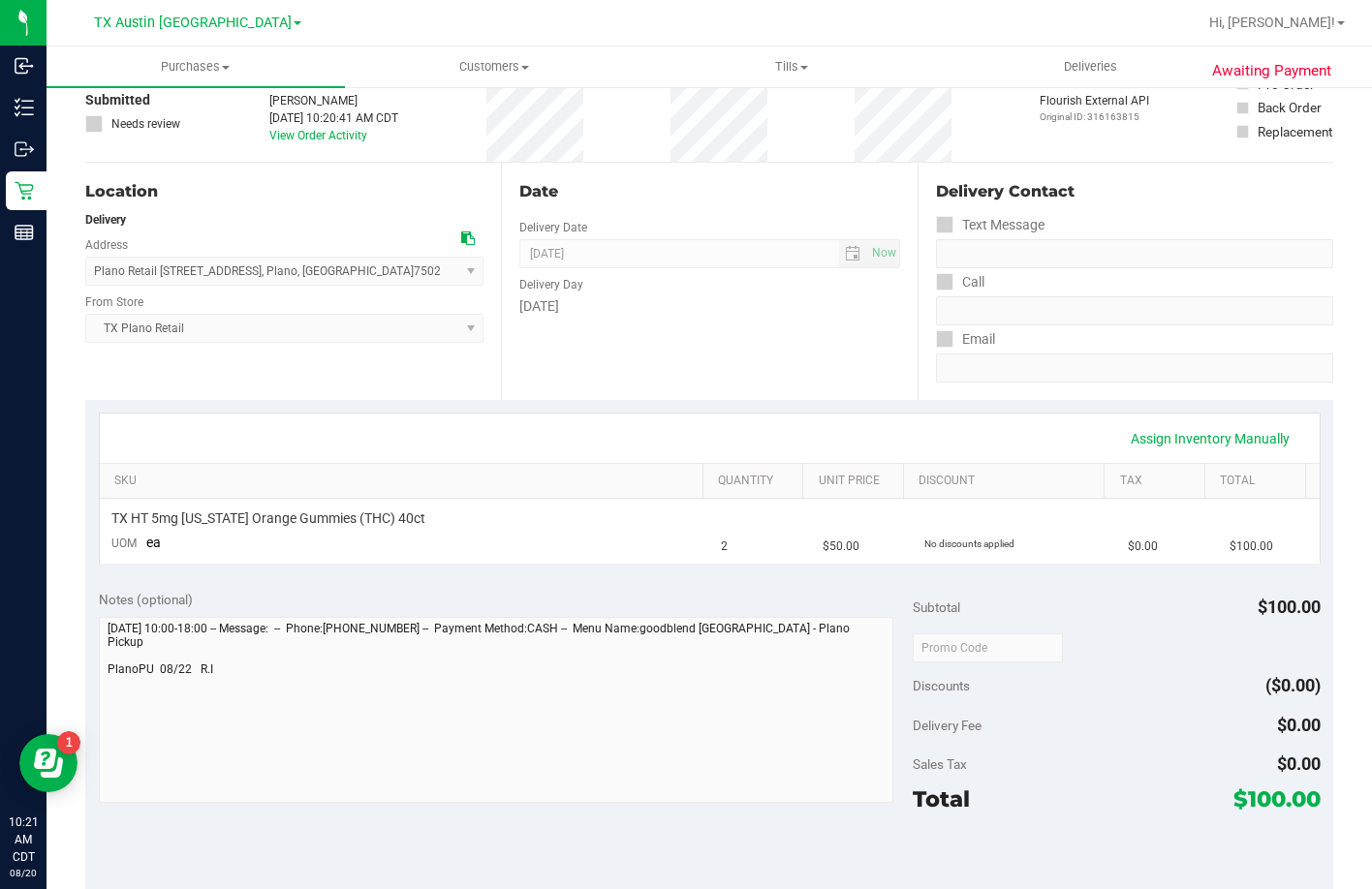
scroll to position [290, 0]
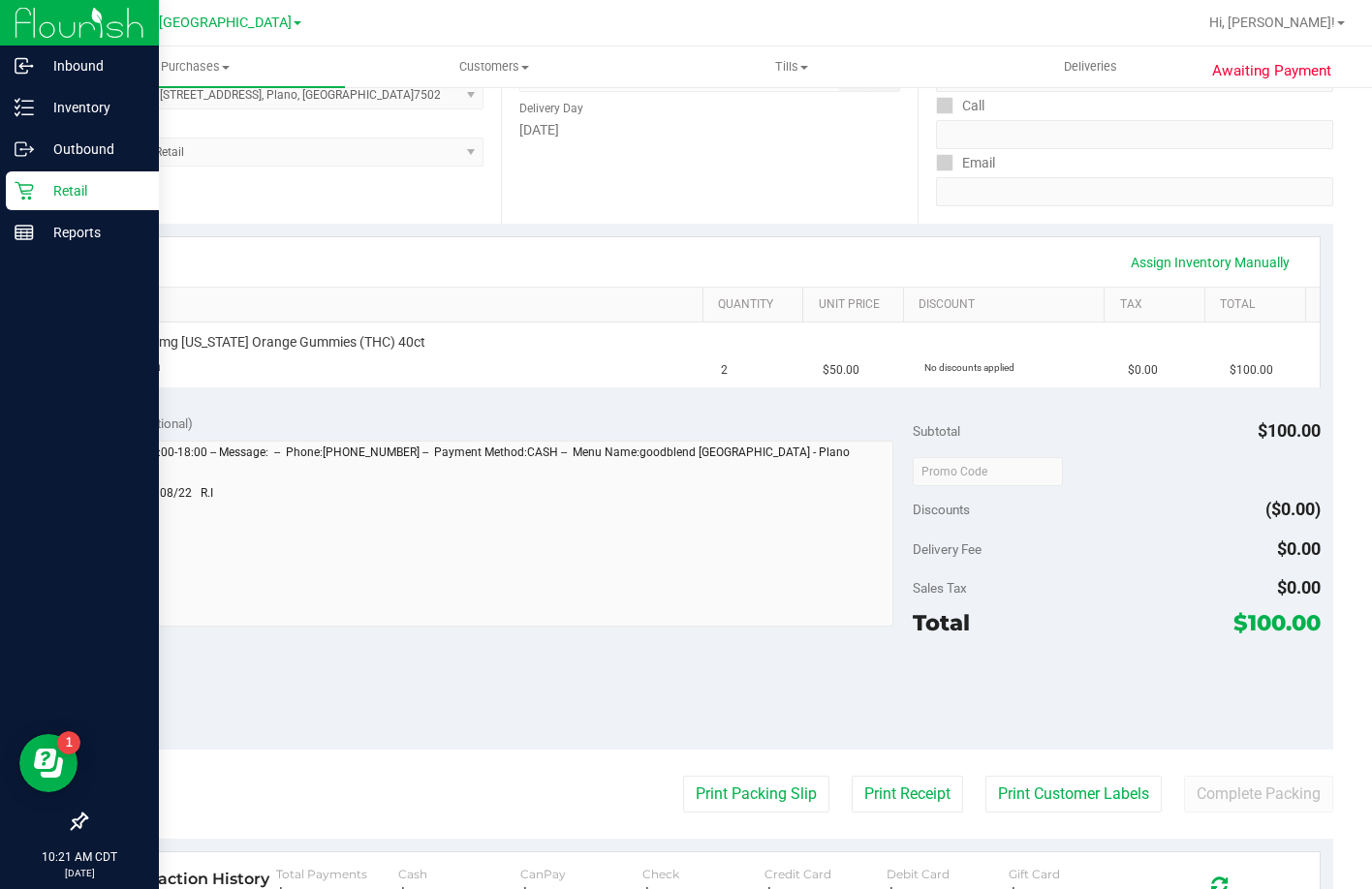
click at [28, 203] on div "Retail" at bounding box center [82, 191] width 153 height 39
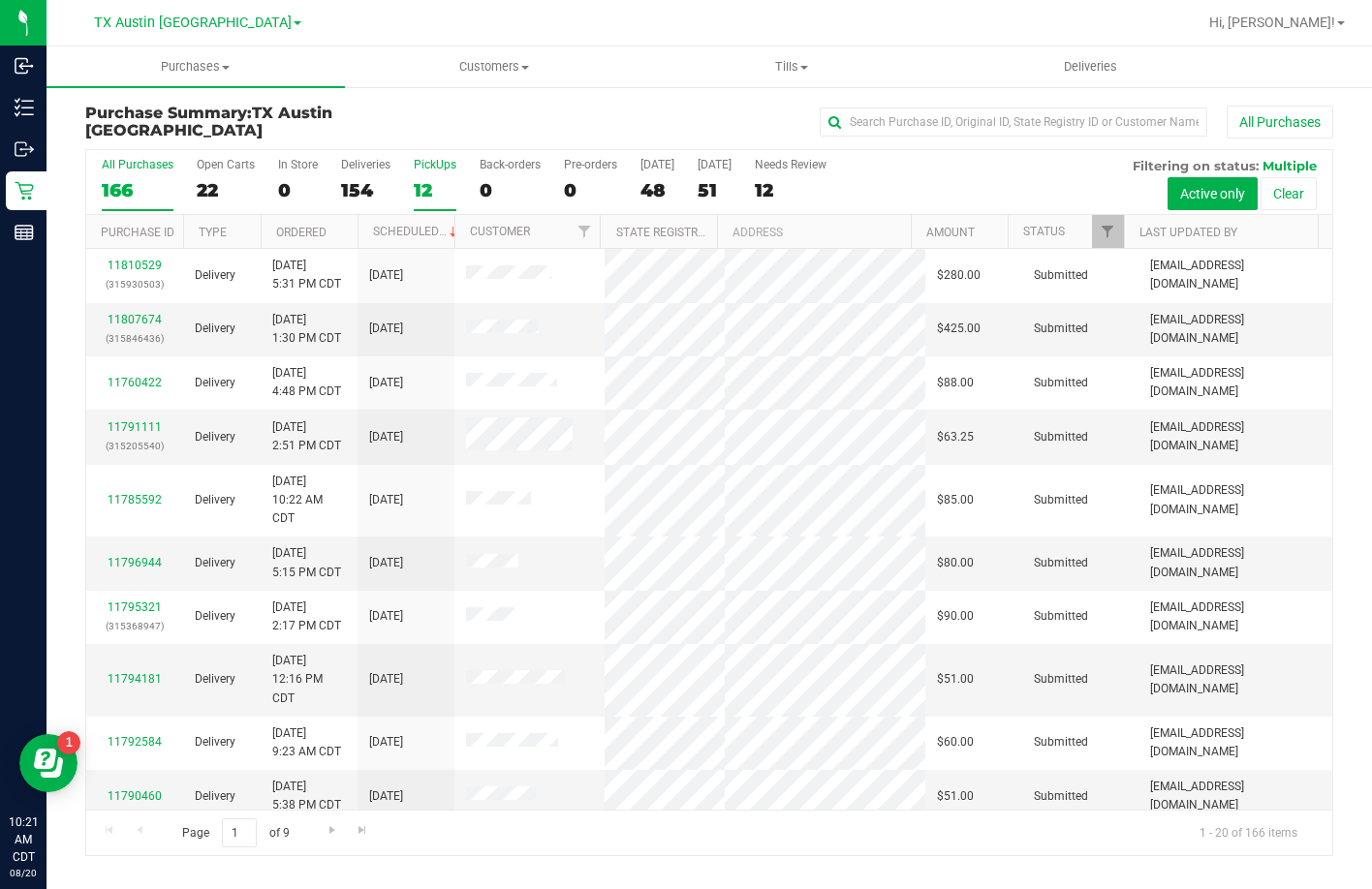
click at [422, 175] on label "PickUps 12" at bounding box center [435, 184] width 43 height 54
click at [0, 0] on input "PickUps 12" at bounding box center [0, 0] width 0 height 0
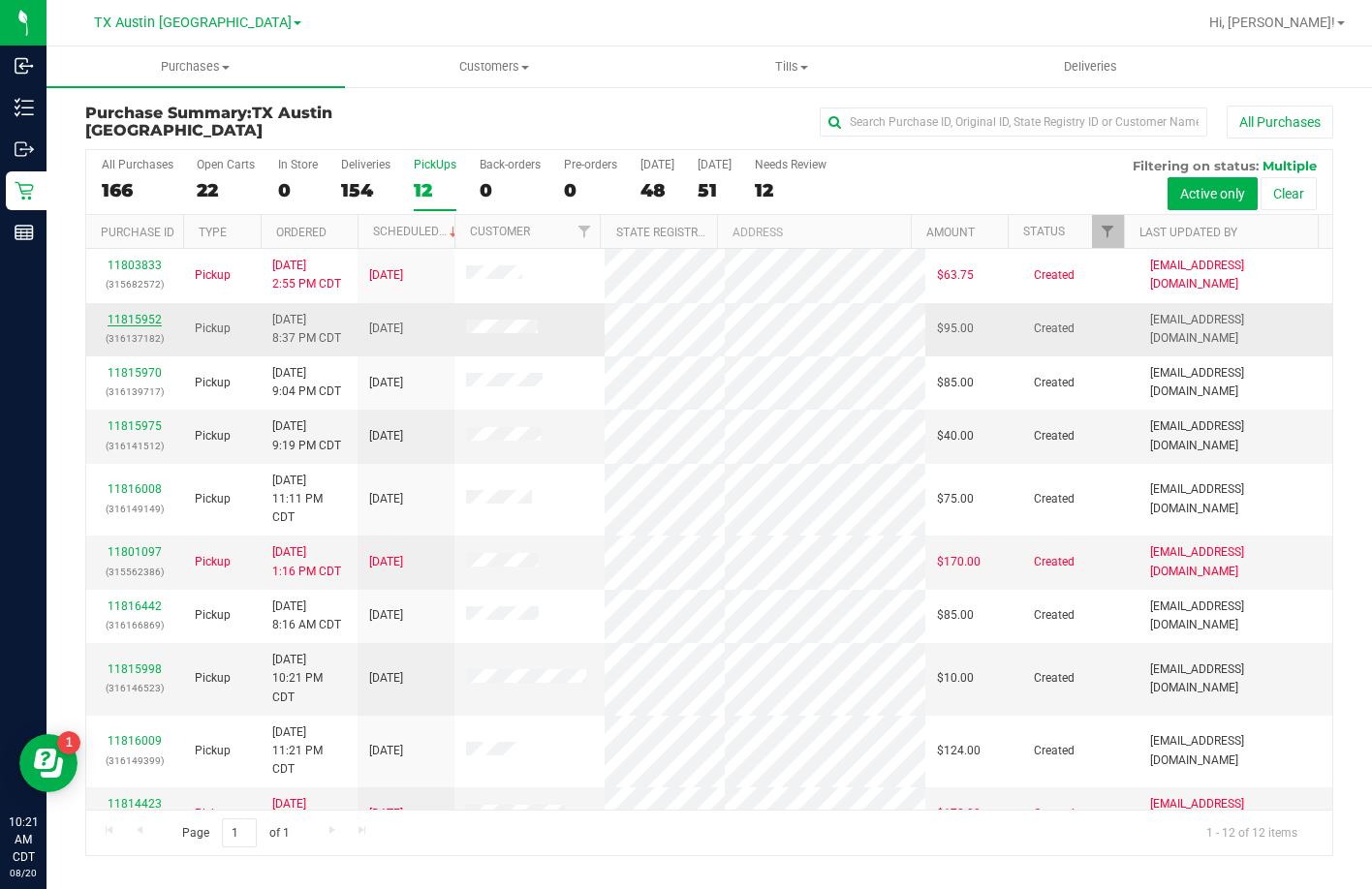
click at [124, 321] on link "11815952" at bounding box center [134, 319] width 55 height 14
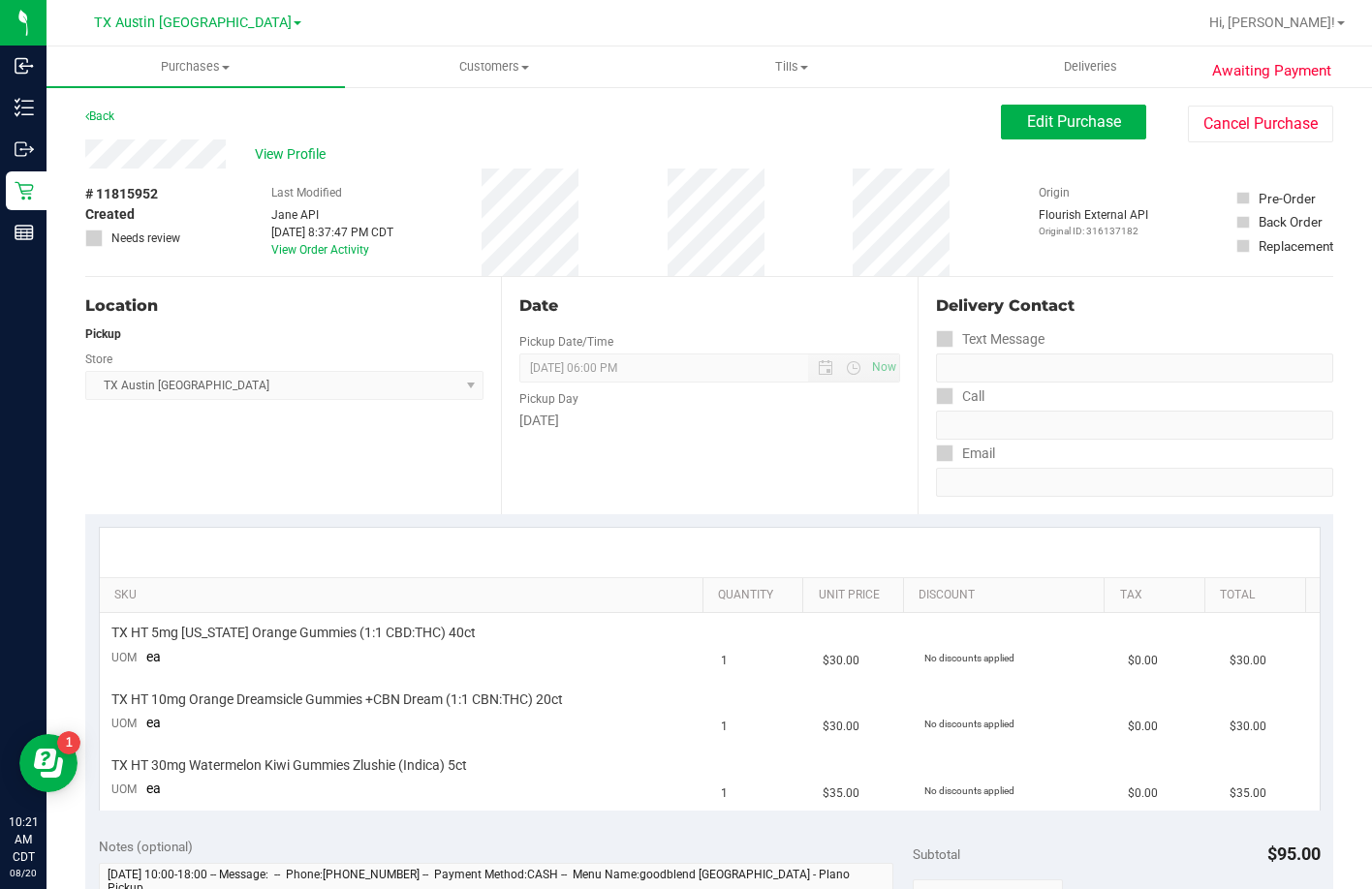
click at [90, 144] on div "View Profile" at bounding box center [543, 154] width 915 height 29
click at [300, 155] on span "View Profile" at bounding box center [294, 154] width 78 height 20
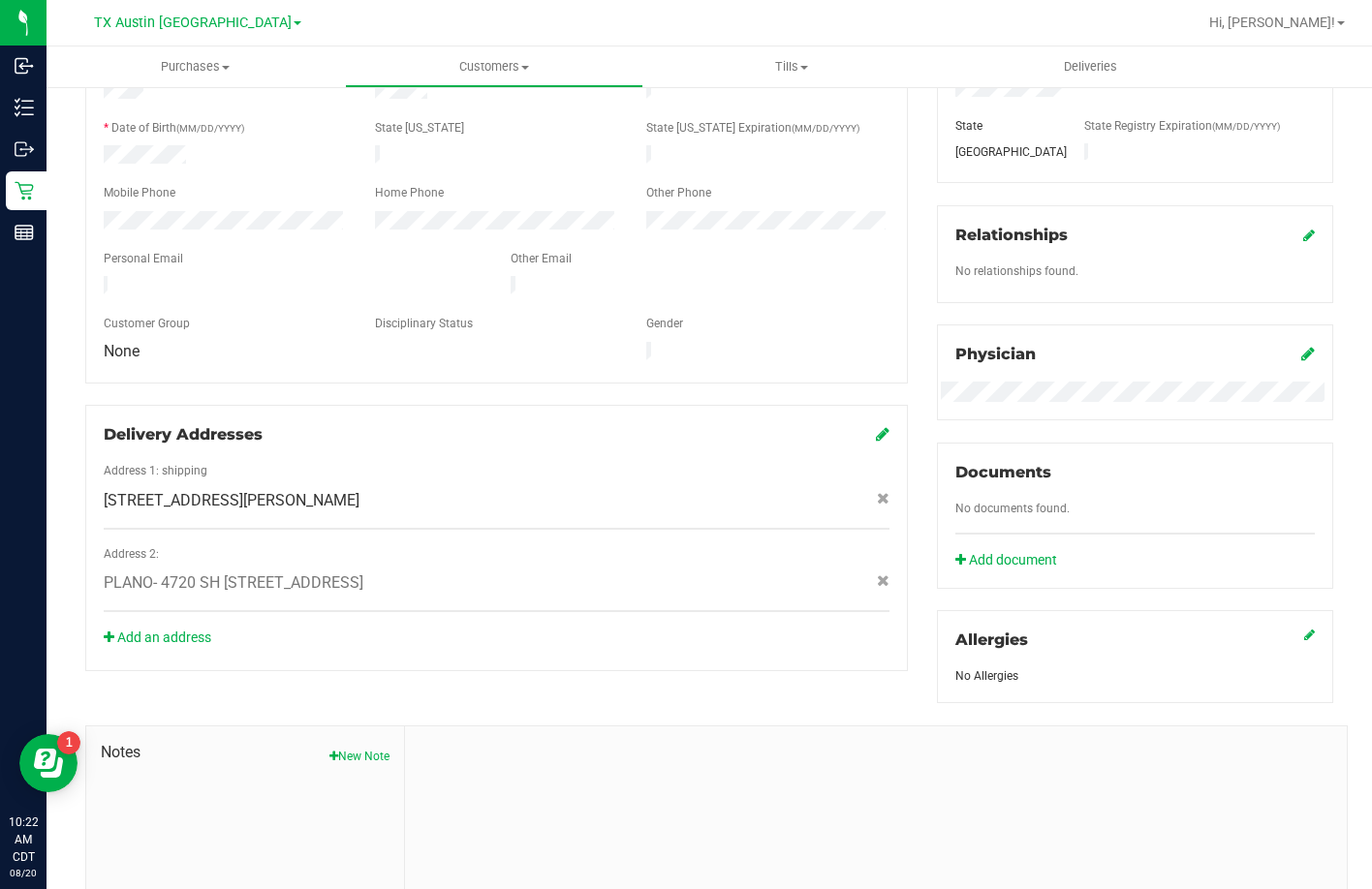
scroll to position [511, 0]
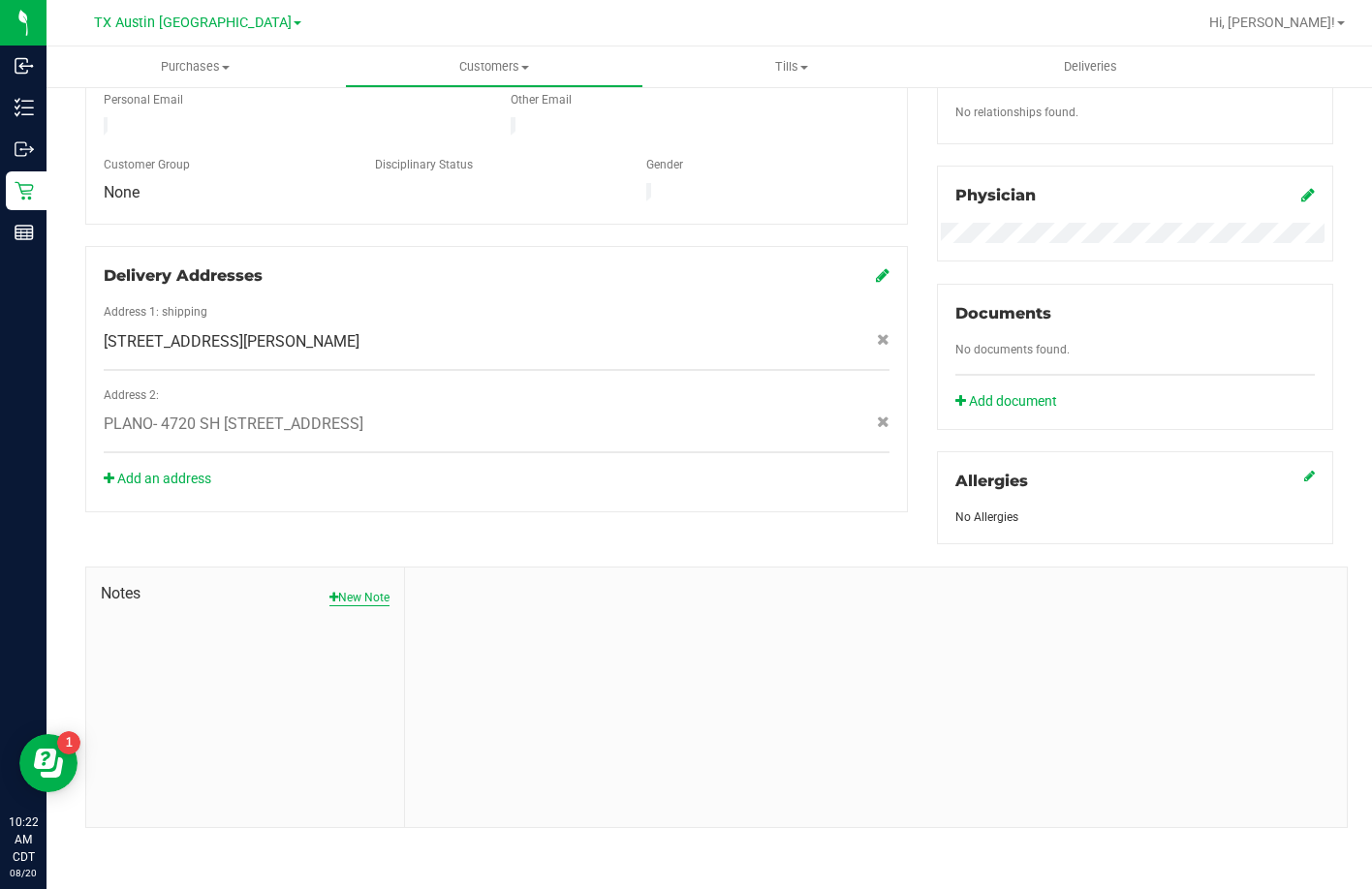
click at [356, 601] on button "New Note" at bounding box center [359, 598] width 60 height 18
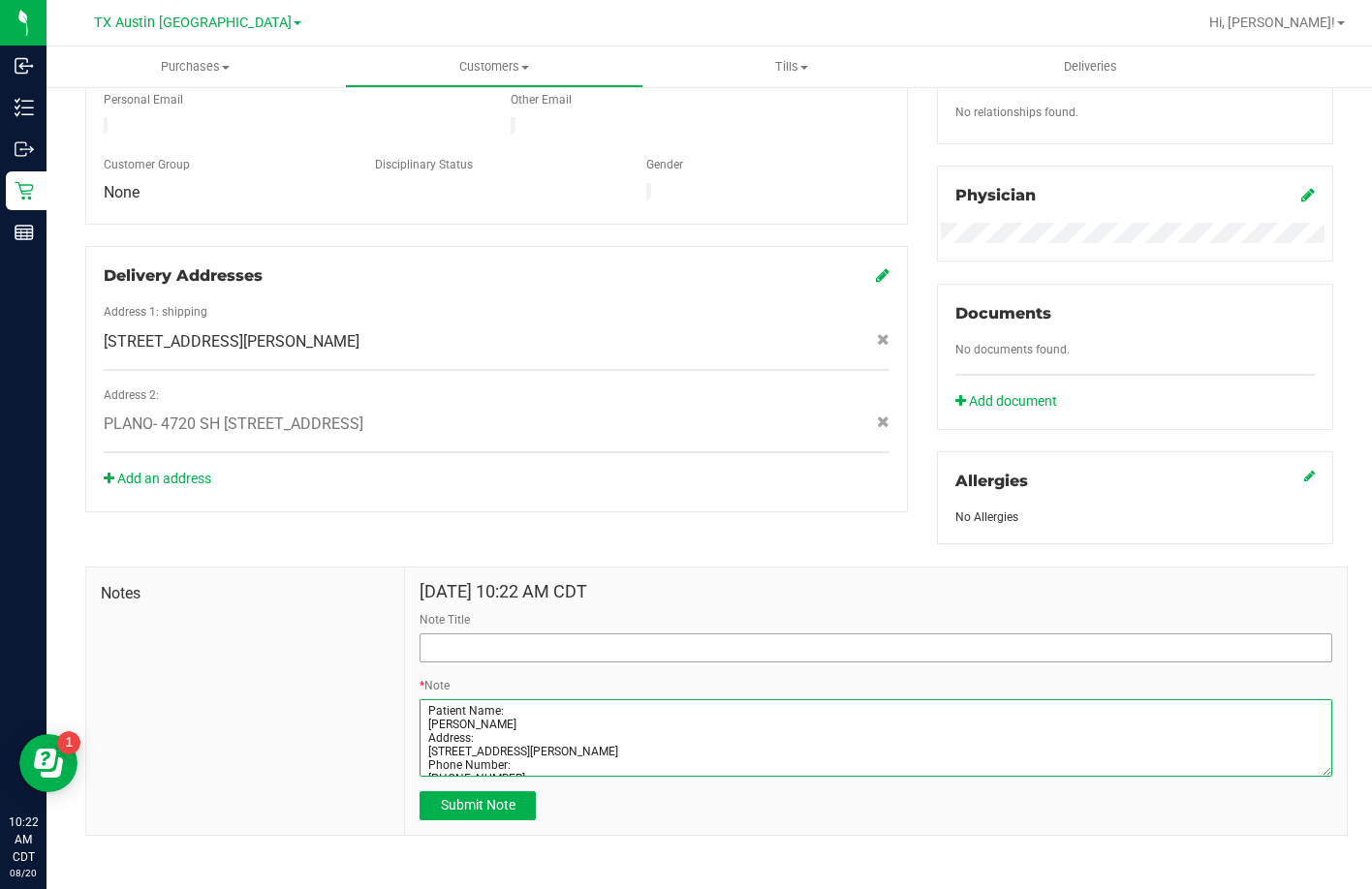
type textarea "Patient Name: Shara Raquel Nichols Address: 10013 Hope Dr Apt 15208 Rowlett, TX…"
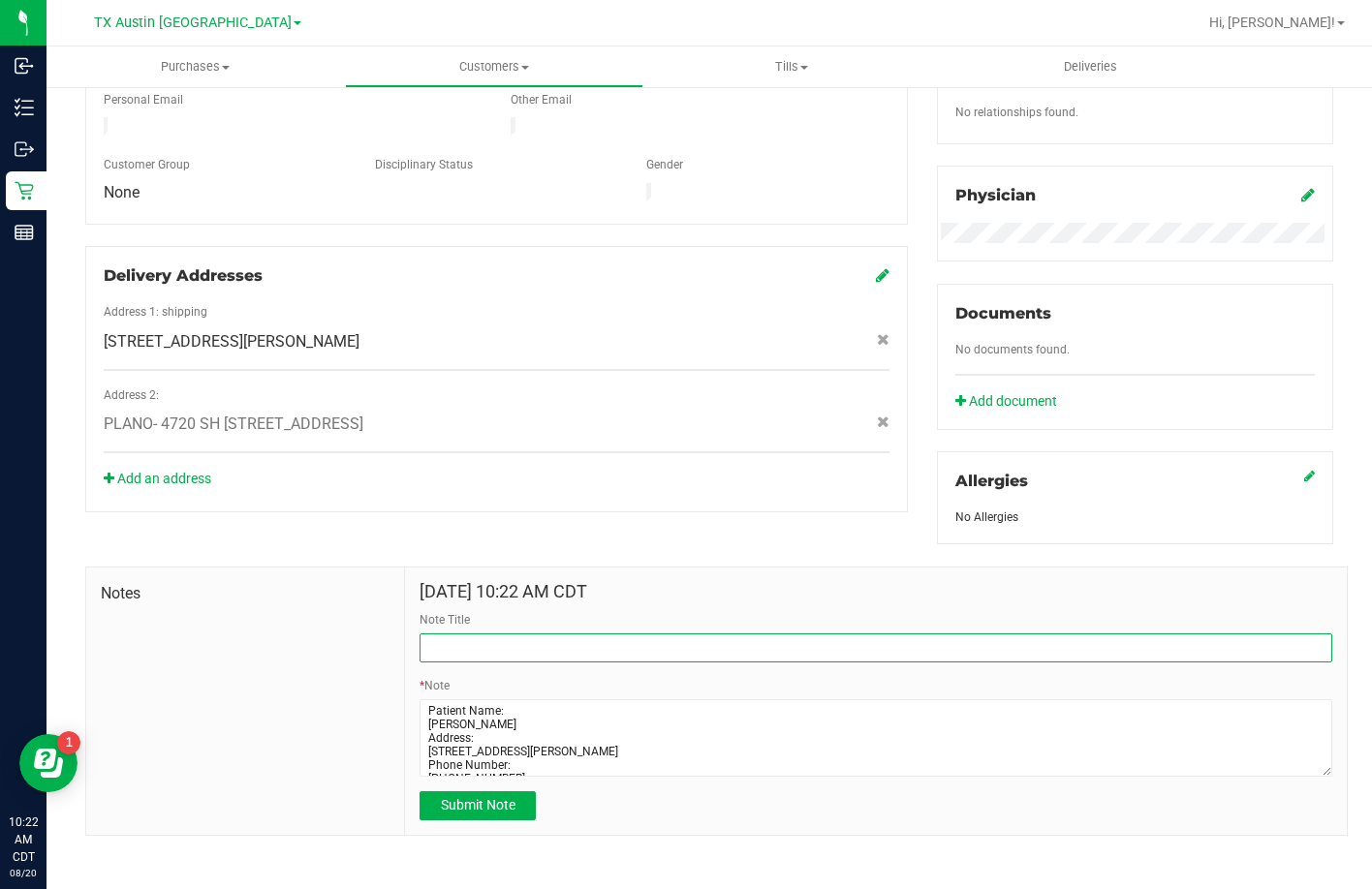
click at [598, 657] on input "Note Title" at bounding box center [875, 648] width 912 height 29
type input "[PERSON_NAME] Profile"
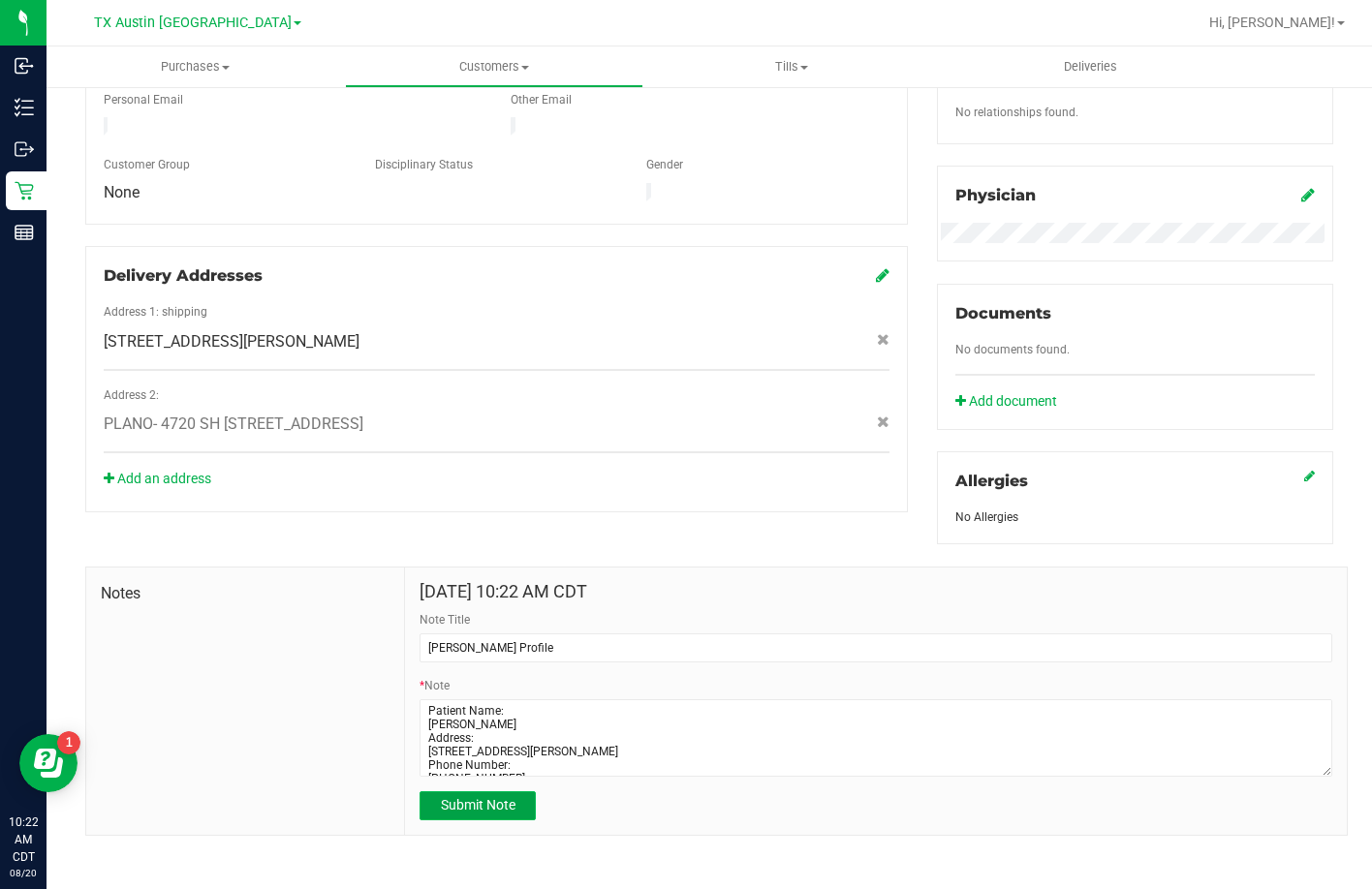
click at [449, 803] on span "Submit Note" at bounding box center [478, 805] width 75 height 16
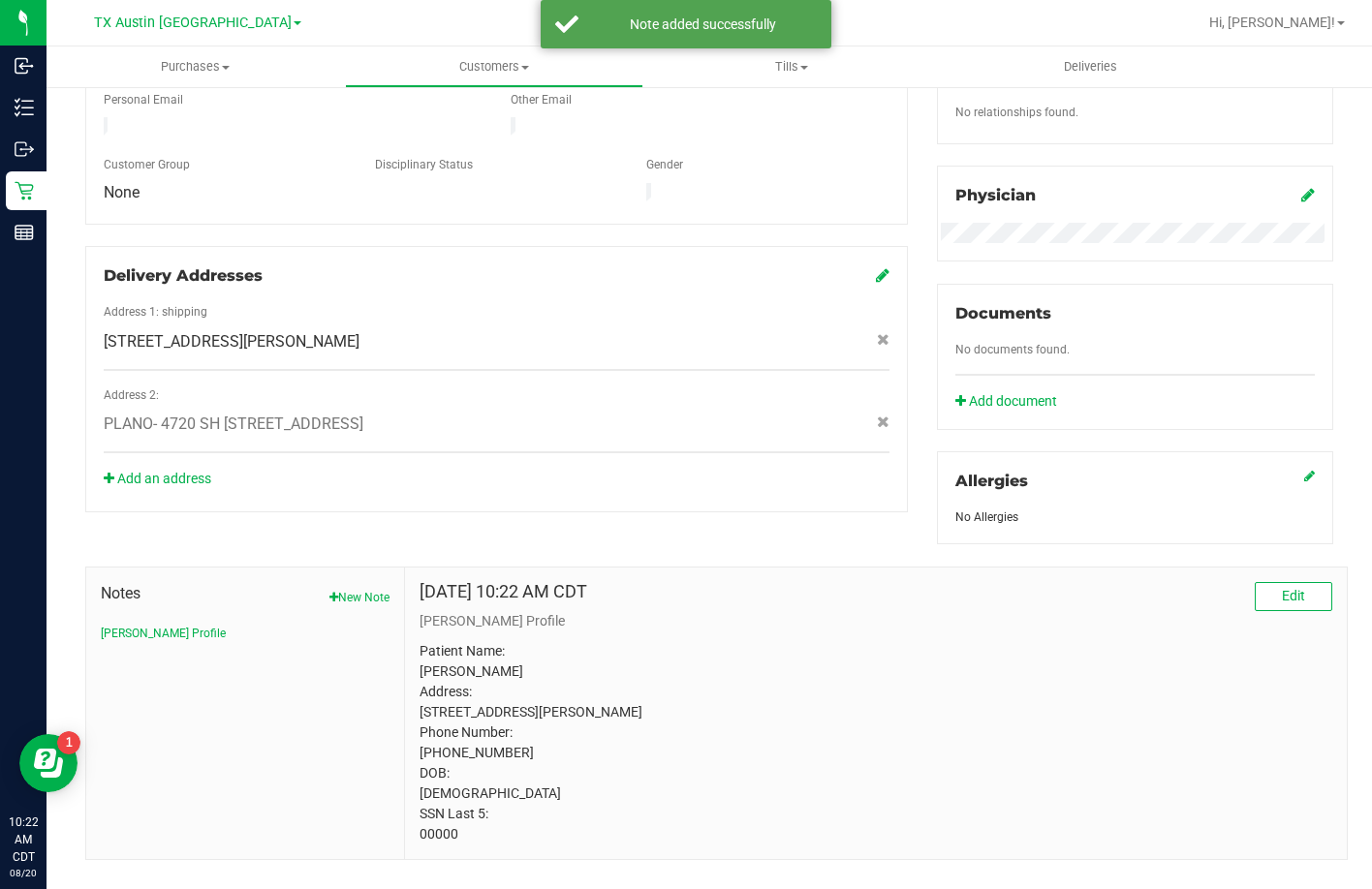
click at [1301, 188] on icon at bounding box center [1308, 195] width 14 height 16
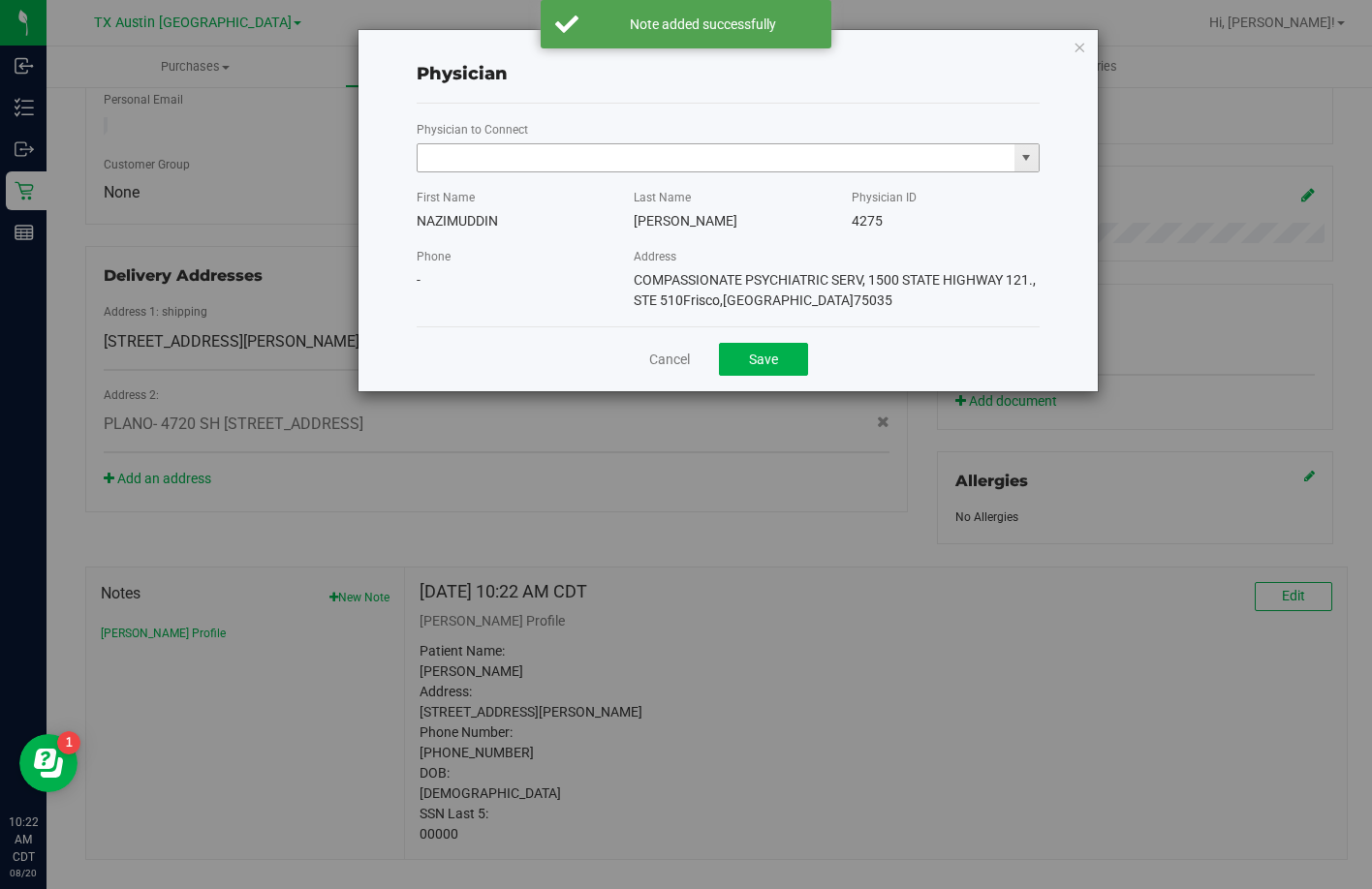
click at [947, 168] on input "text" at bounding box center [716, 158] width 597 height 27
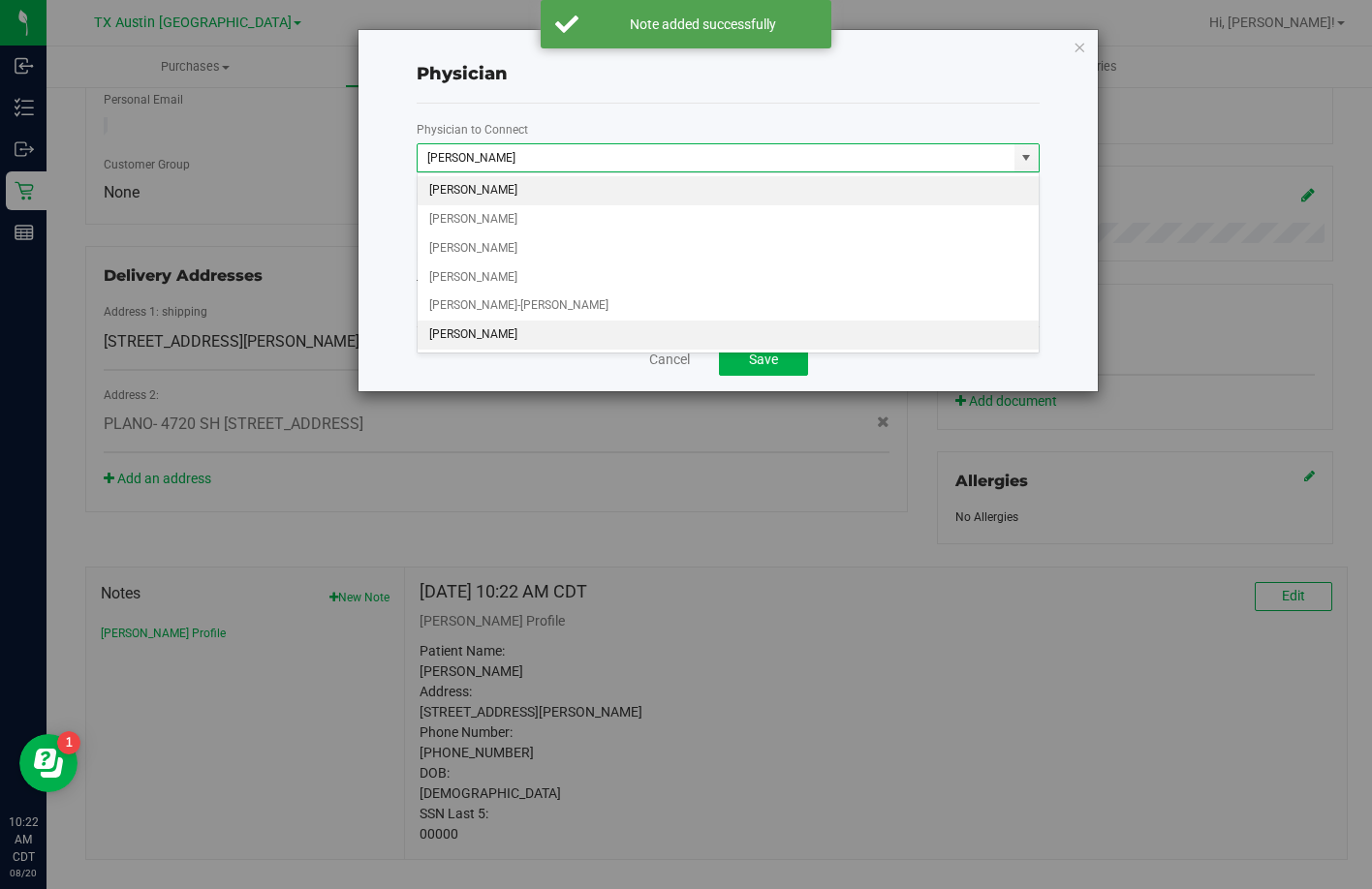
click at [542, 337] on li "An Chen" at bounding box center [728, 335] width 621 height 29
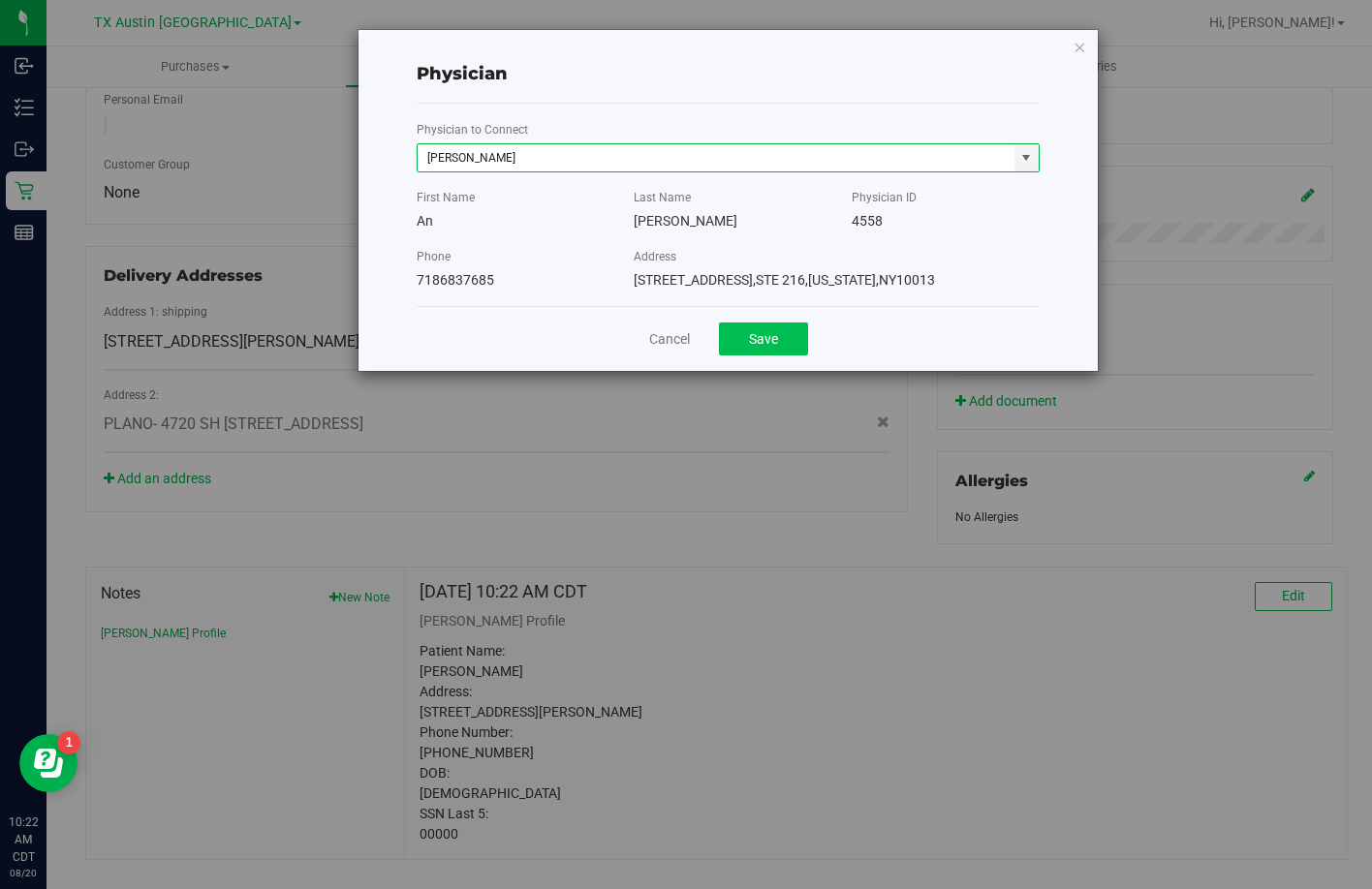
type input "An Chen"
click at [773, 350] on button "Save" at bounding box center [763, 339] width 90 height 33
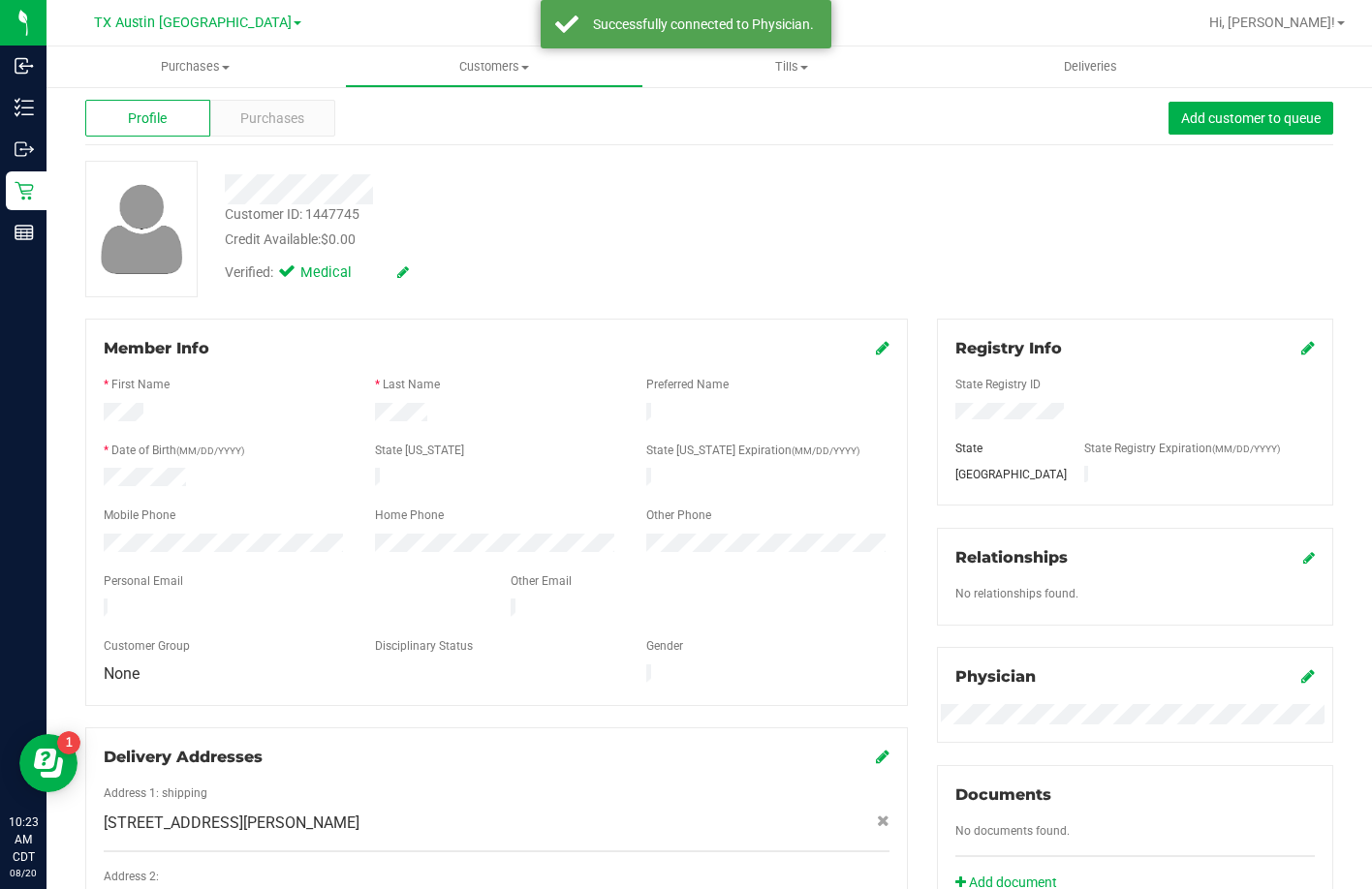
scroll to position [27, 0]
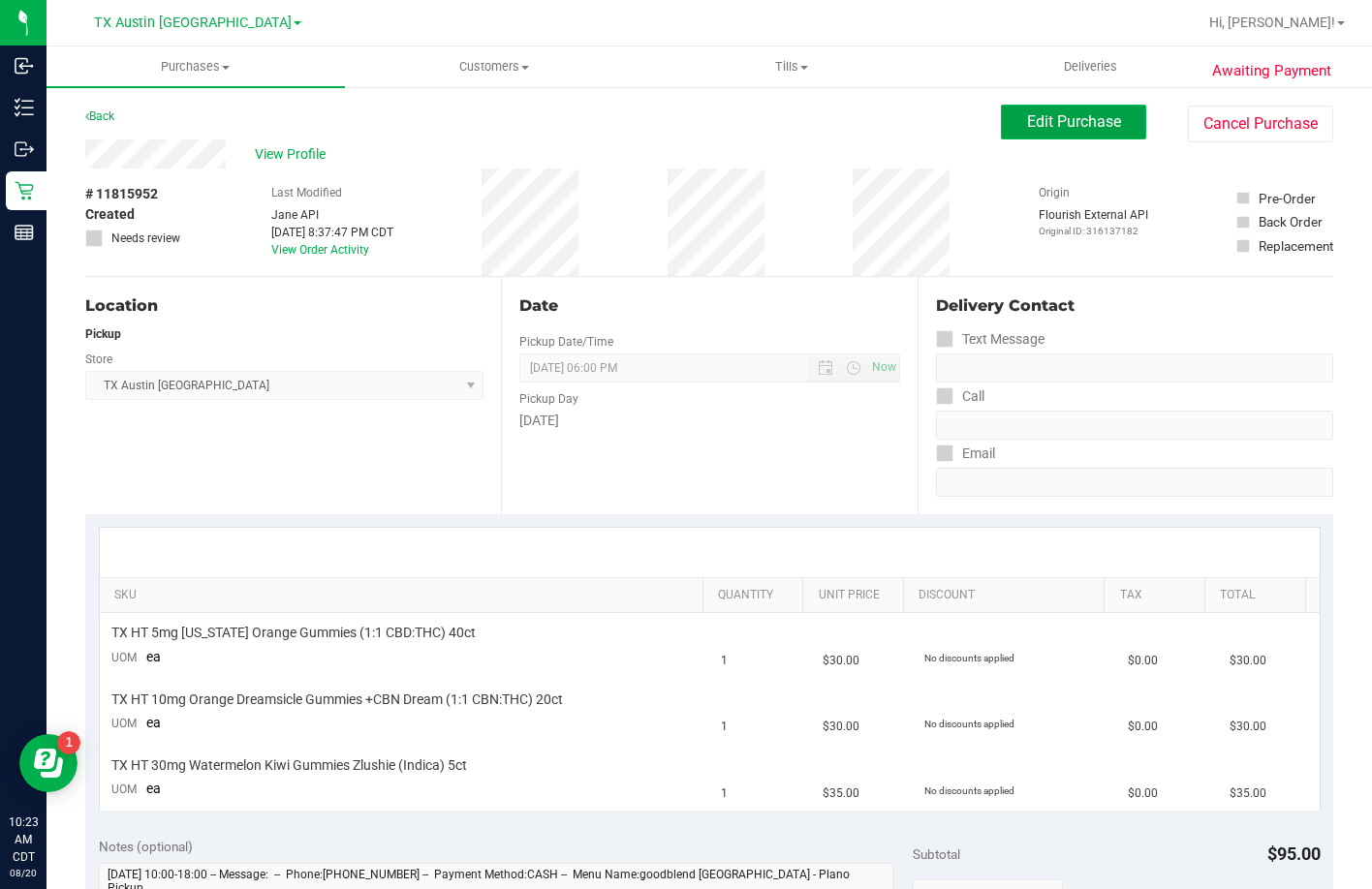
click at [1111, 123] on button "Edit Purchase" at bounding box center [1073, 122] width 145 height 35
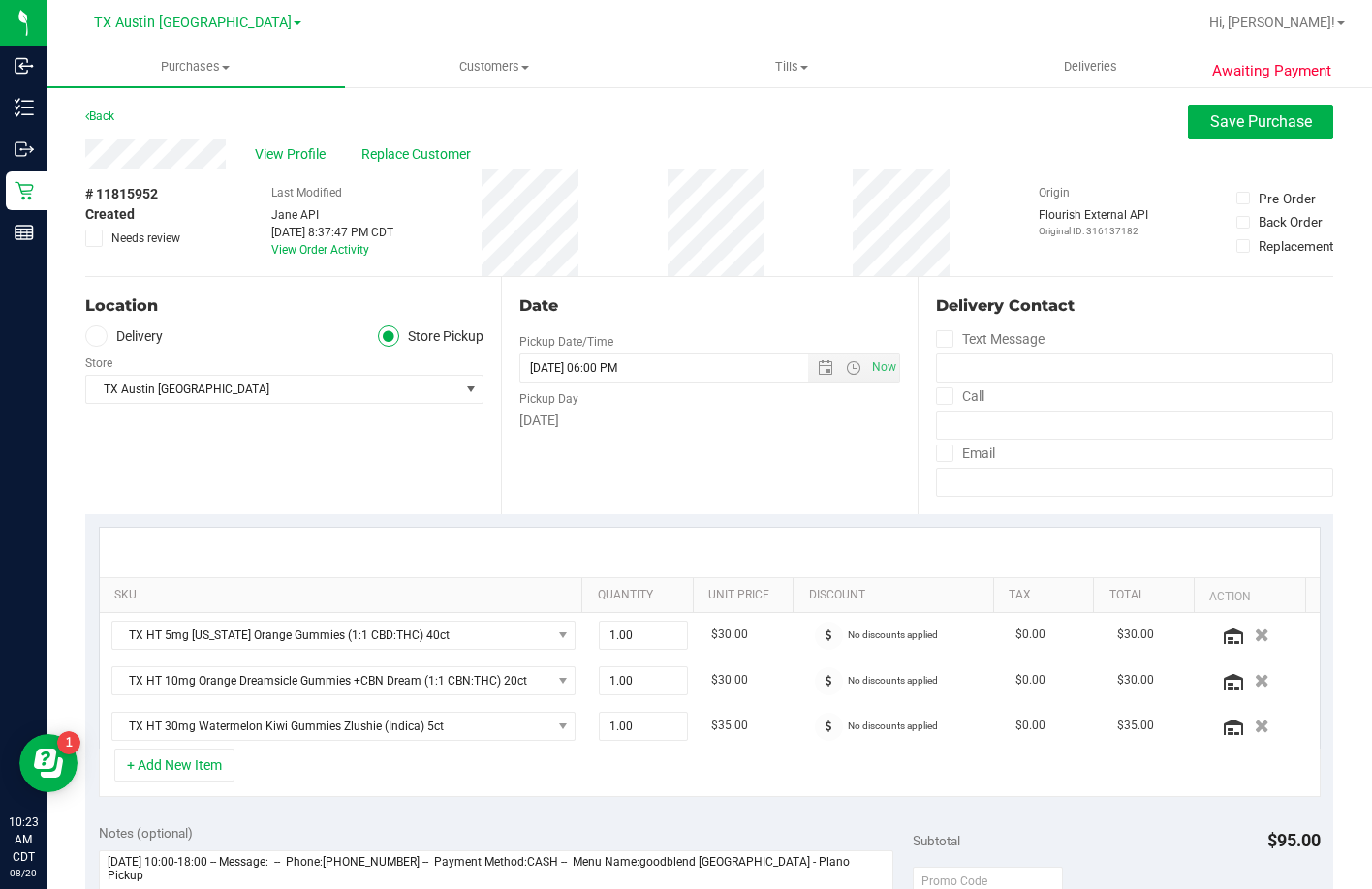
click at [156, 340] on label "Delivery" at bounding box center [125, 336] width 78 height 22
click at [0, 0] on input "Delivery" at bounding box center [0, 0] width 0 height 0
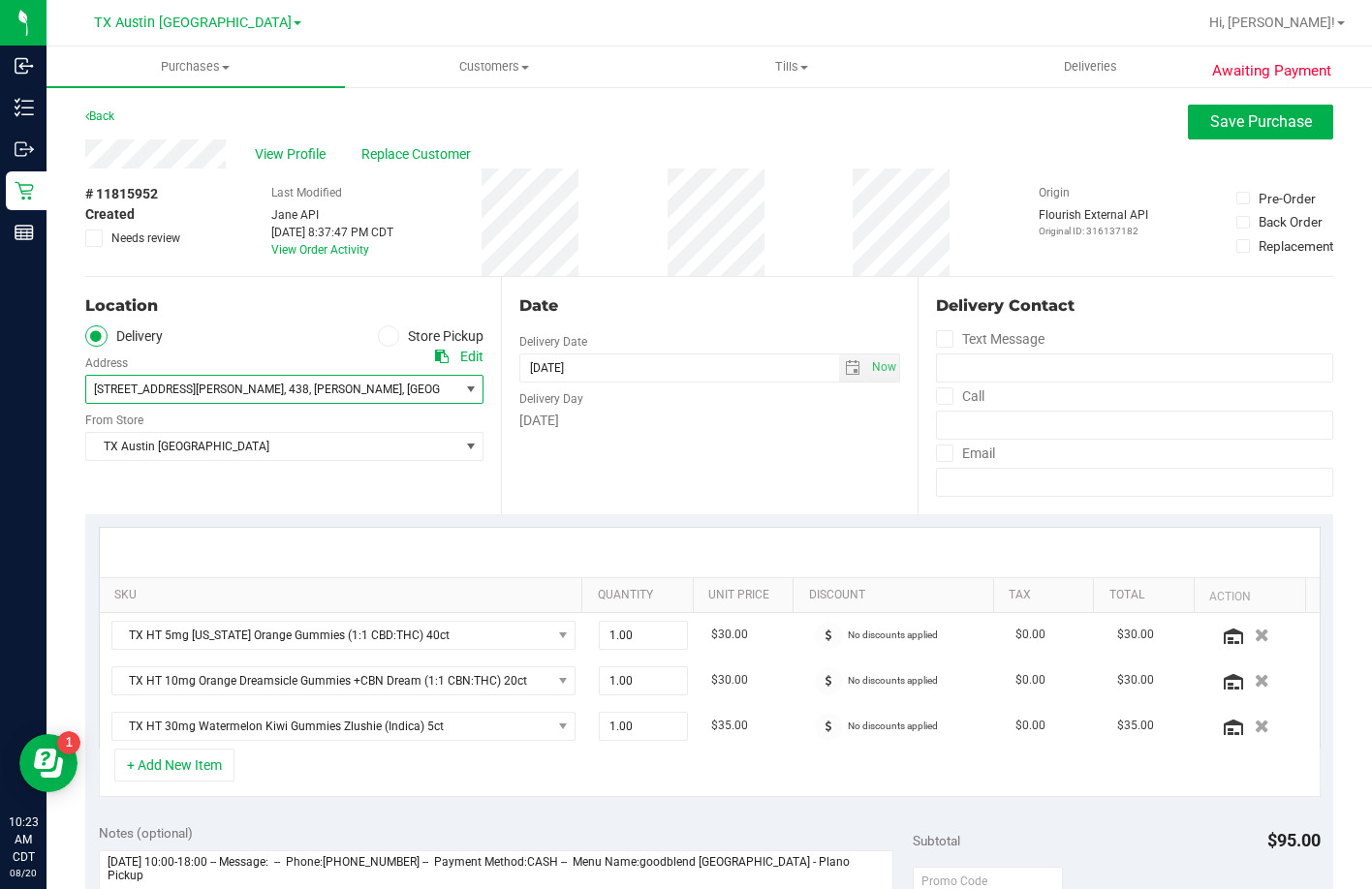
click at [173, 392] on span "3400 McMillen Dr" at bounding box center [189, 389] width 190 height 14
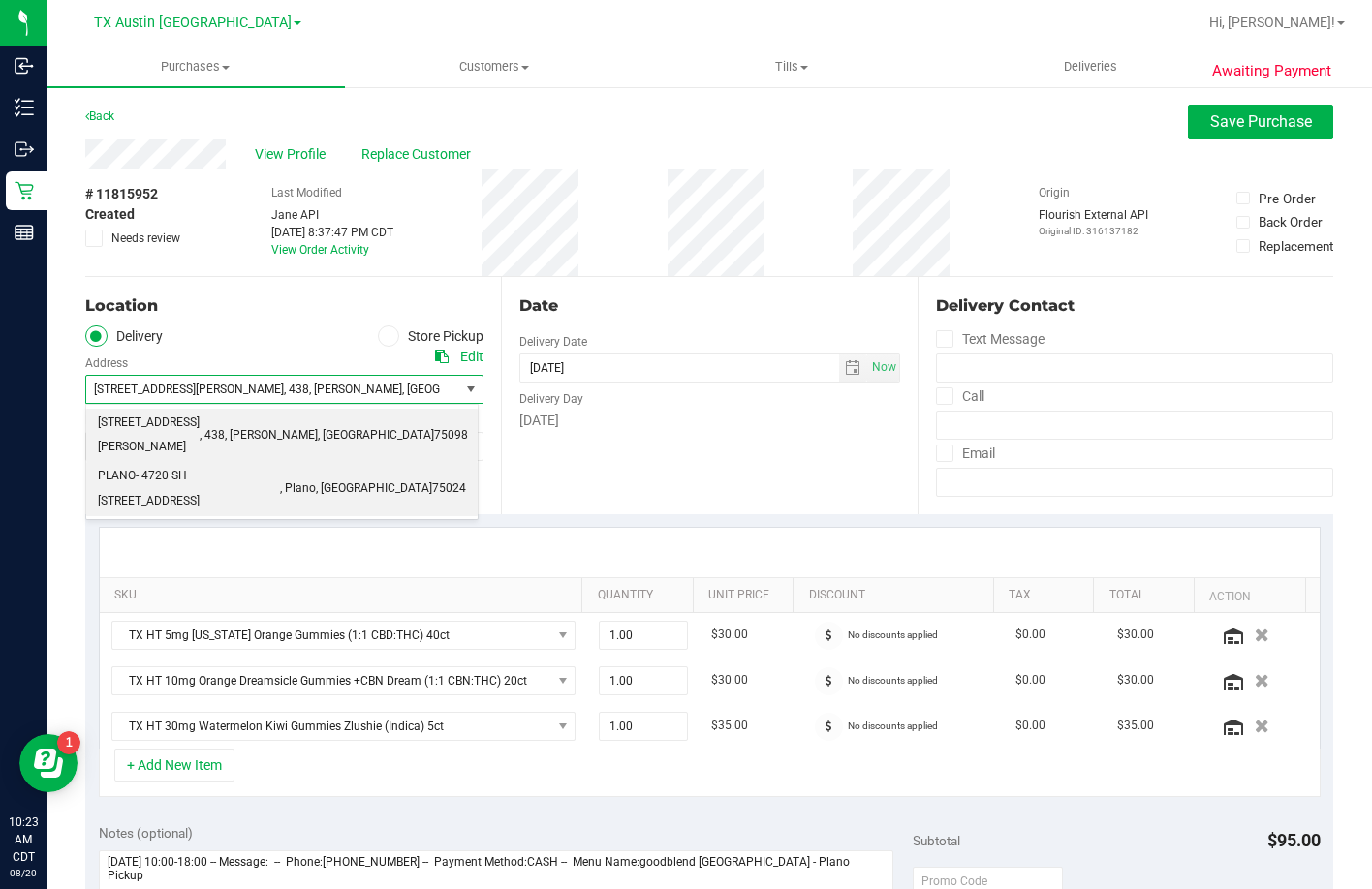
click at [171, 464] on span "PLANO- 4720 SH 121 N STE #180" at bounding box center [188, 489] width 182 height 50
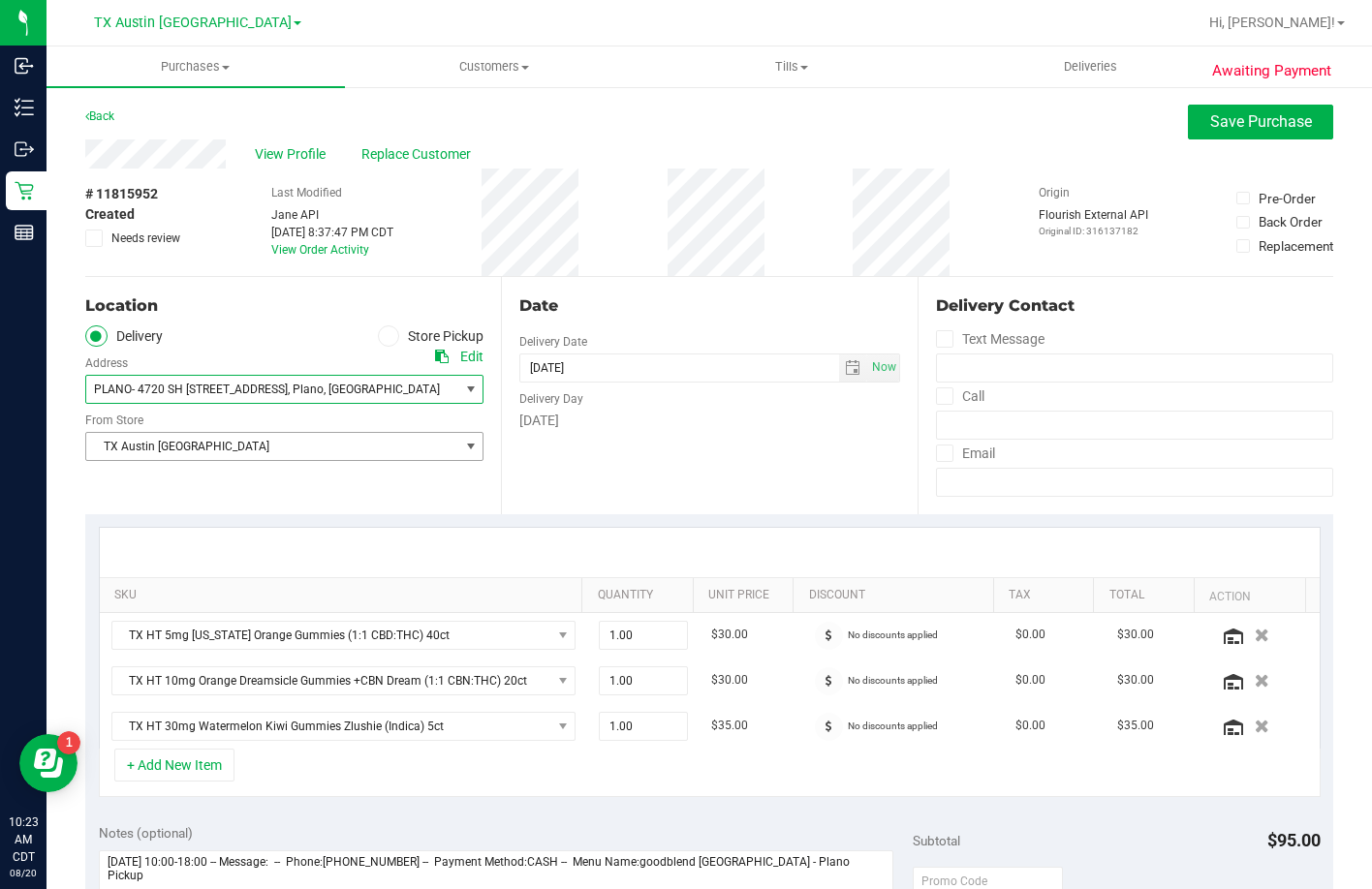
click at [185, 449] on span "TX Austin [GEOGRAPHIC_DATA]" at bounding box center [273, 447] width 372 height 27
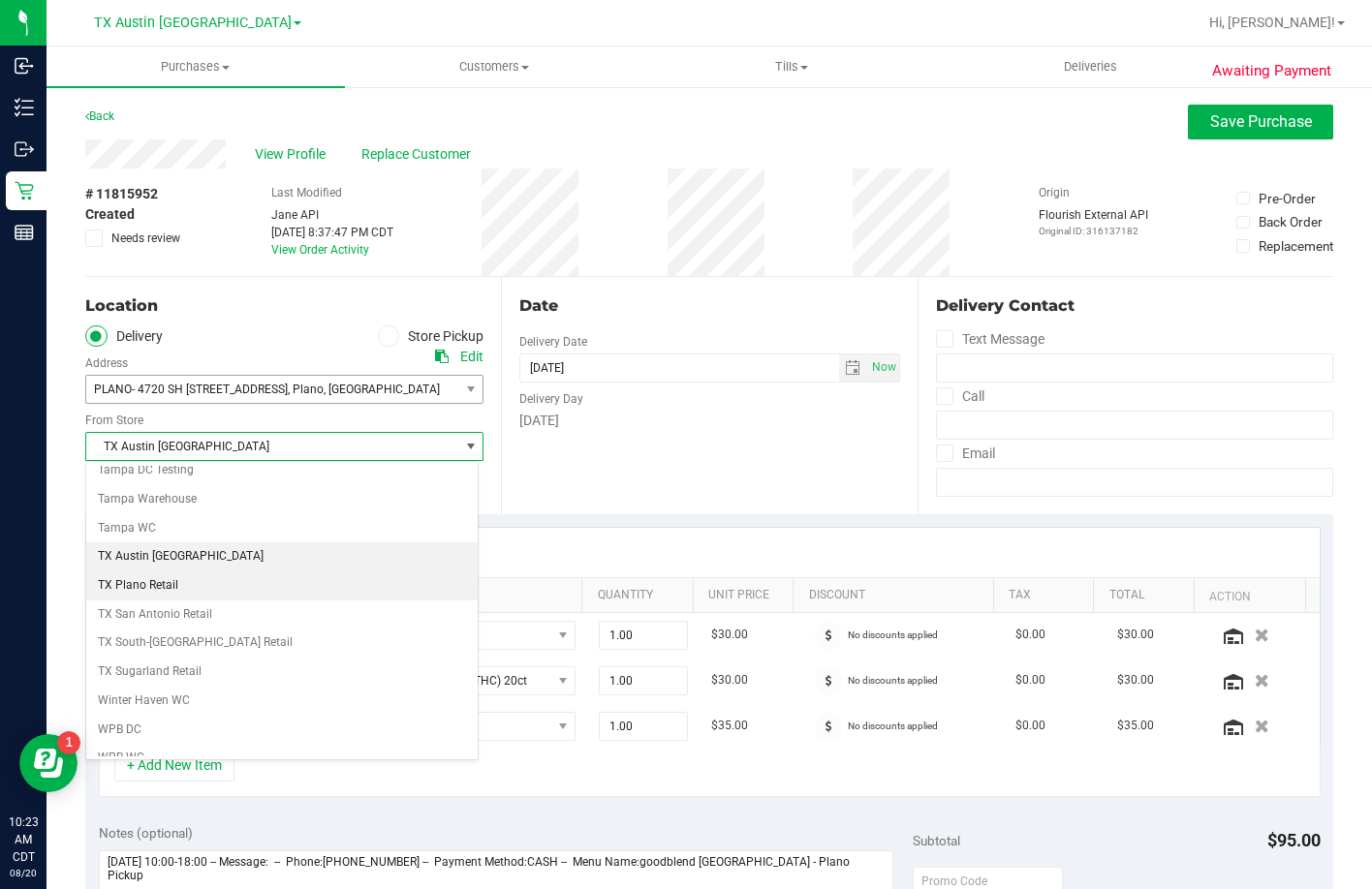
scroll to position [1408, 0]
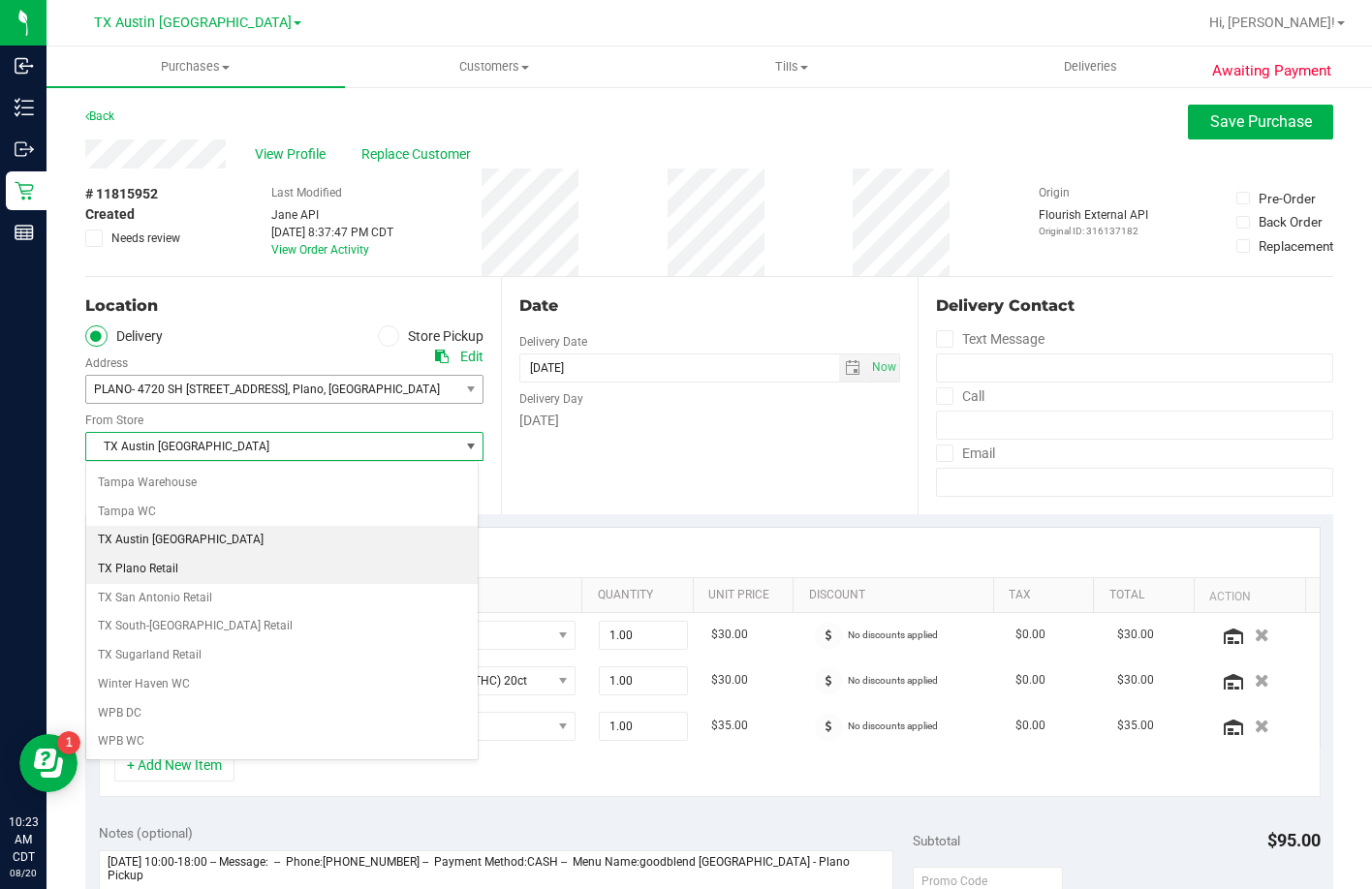
click at [171, 572] on li "TX Plano Retail" at bounding box center [282, 570] width 391 height 29
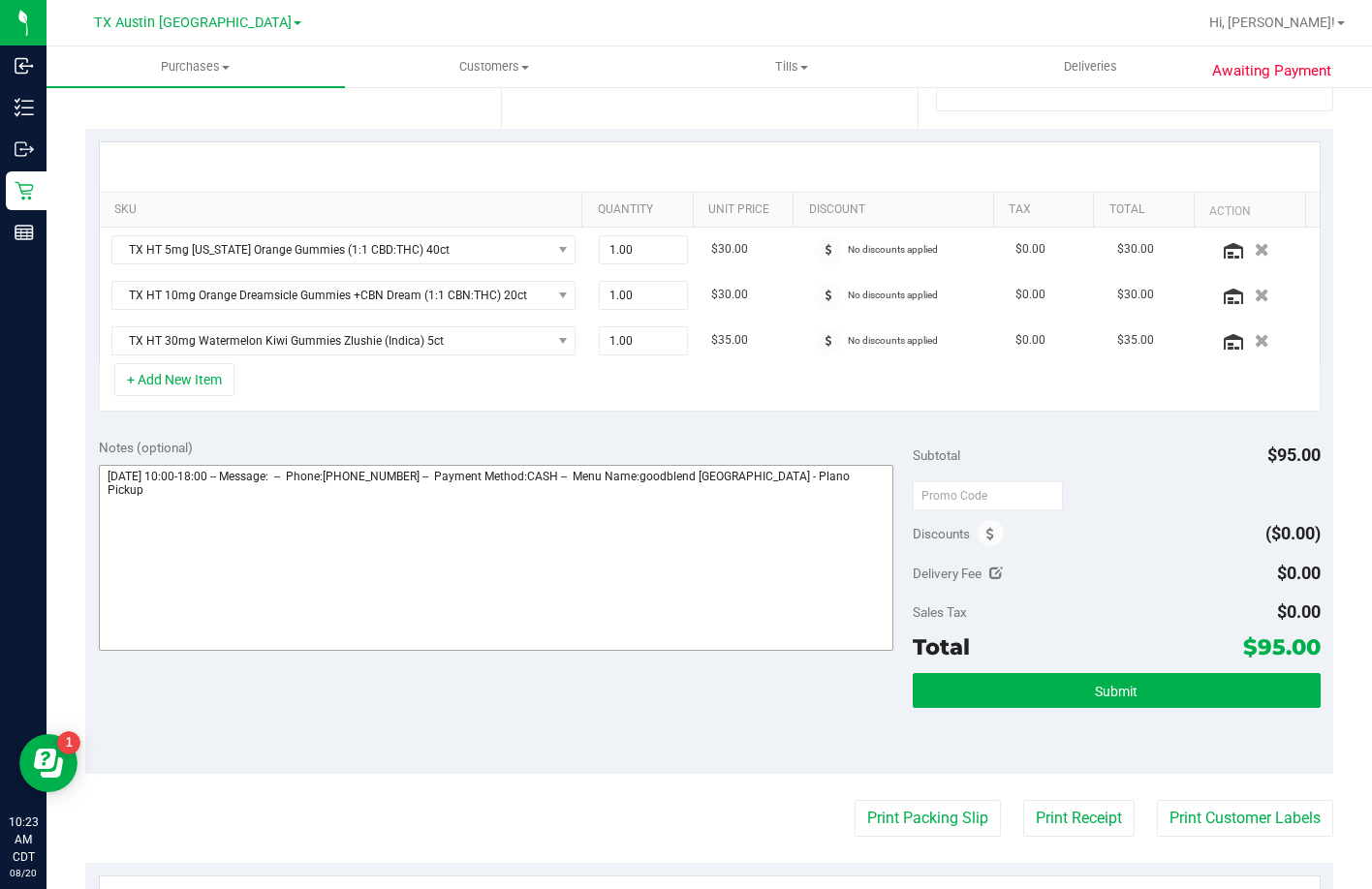
scroll to position [388, 0]
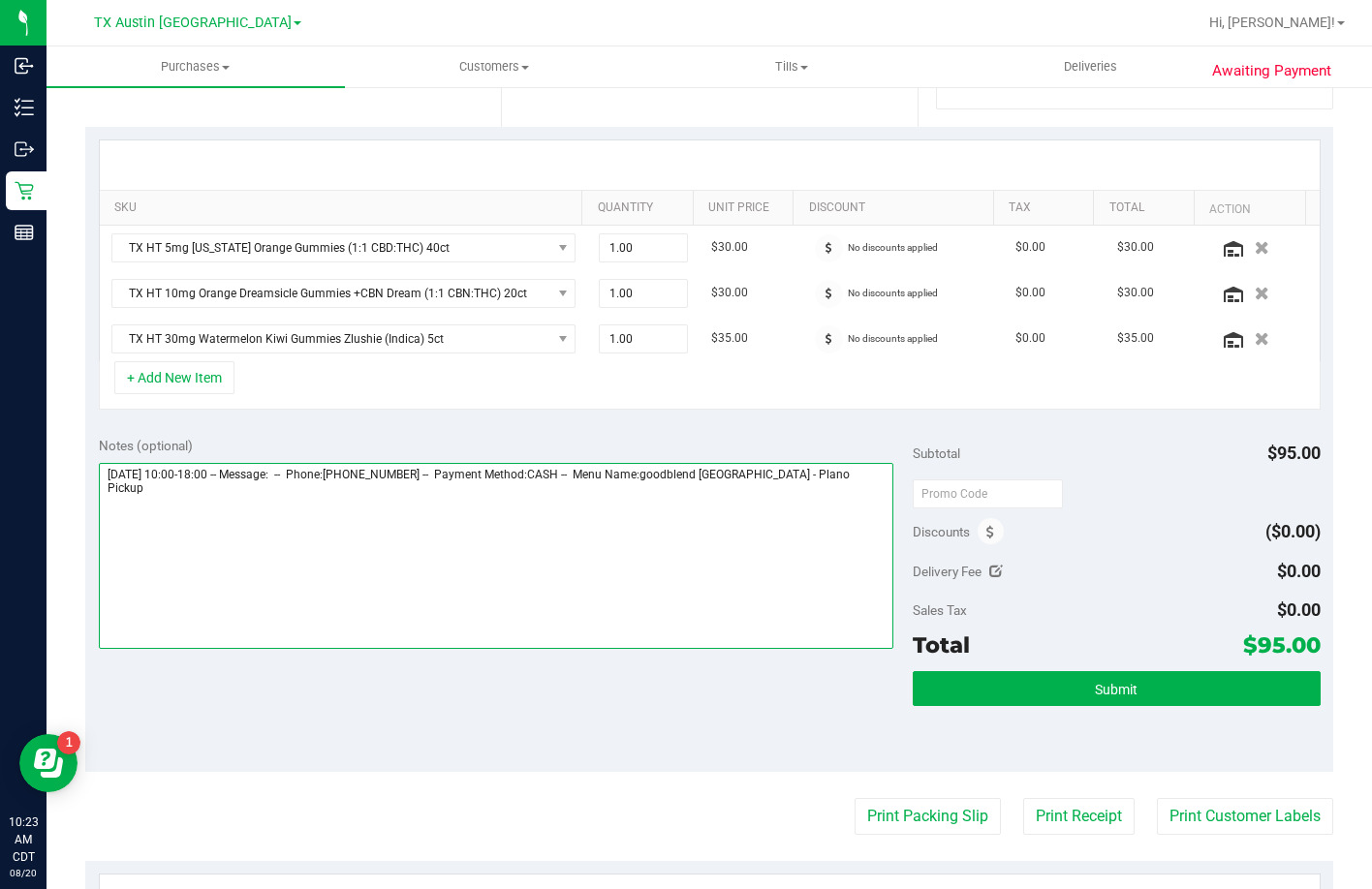
click at [846, 520] on textarea at bounding box center [496, 556] width 796 height 186
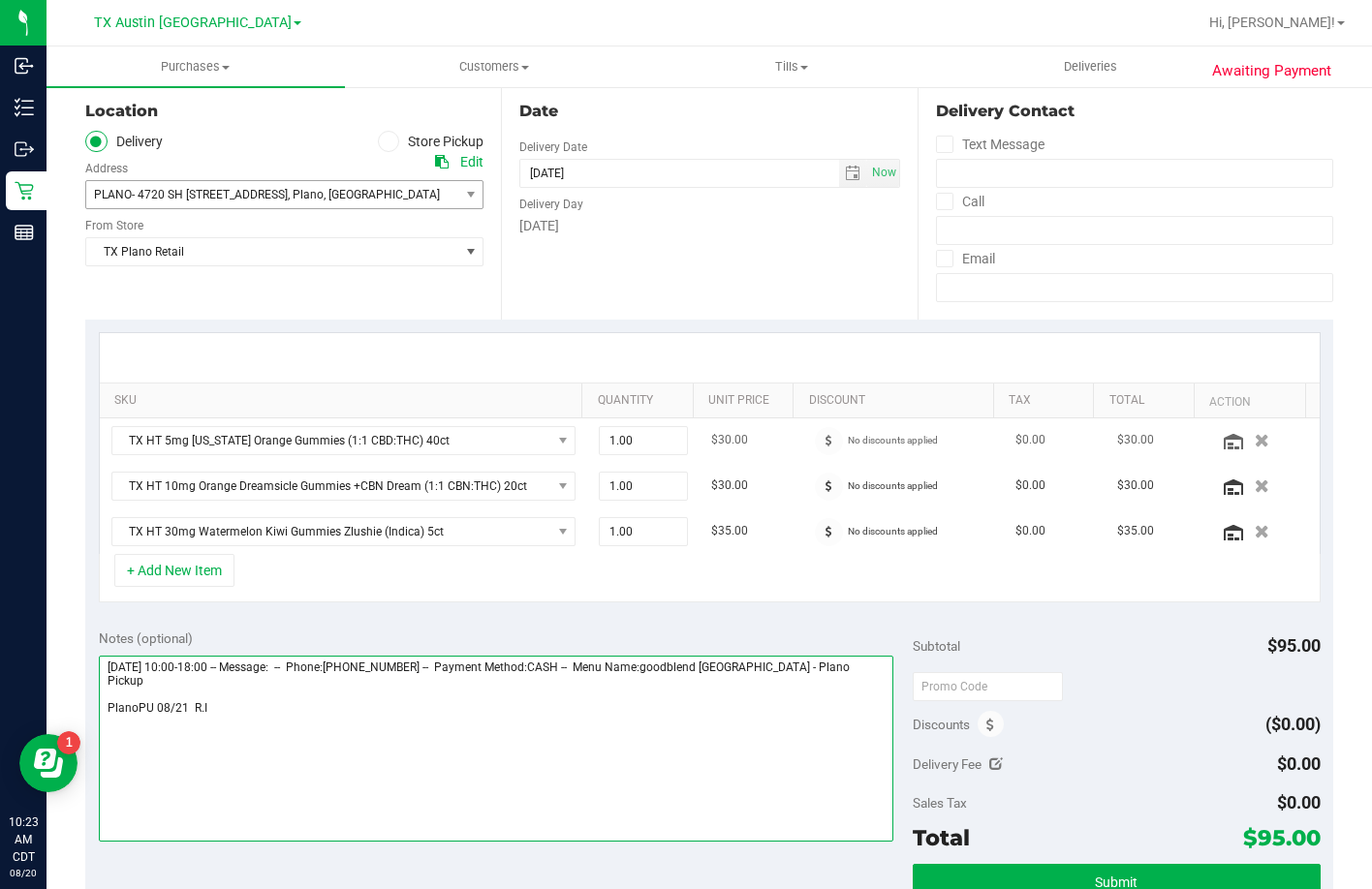
scroll to position [0, 0]
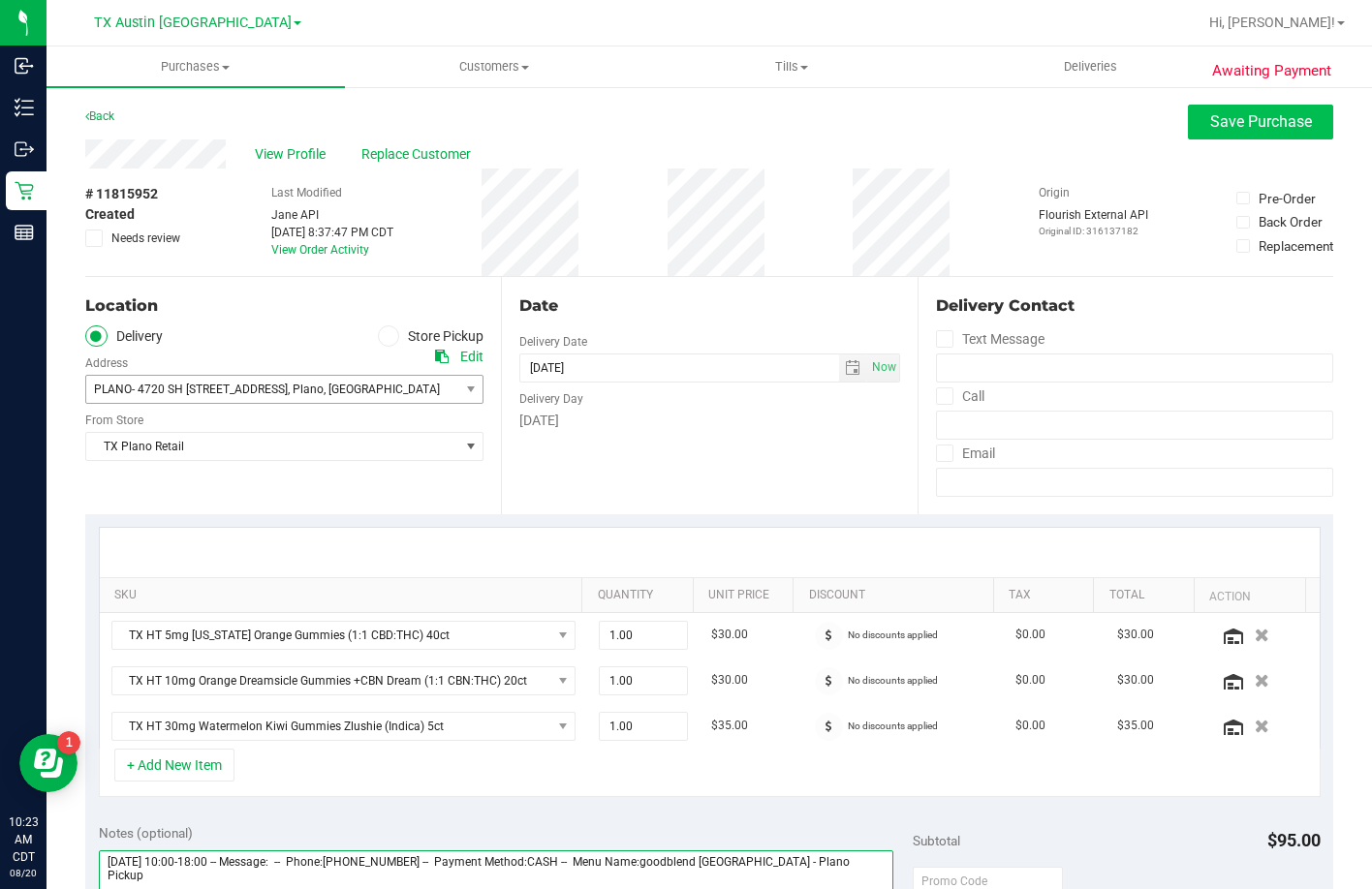
type textarea "Thursday 08/21/2025 10:00-18:00 -- Message: -- Phone:9454261984 -- Payment Meth…"
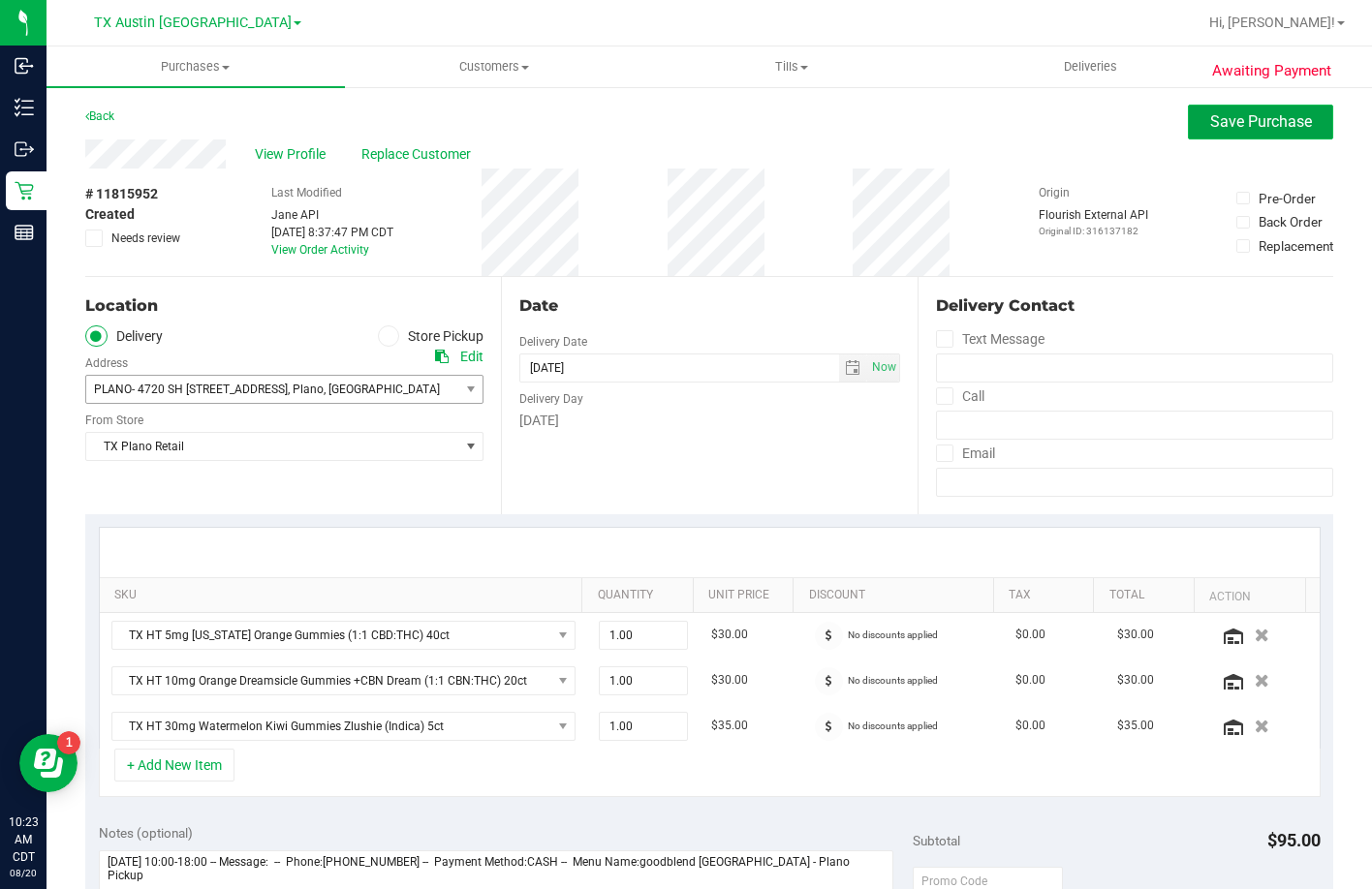
click at [1215, 132] on button "Save Purchase" at bounding box center [1260, 122] width 145 height 35
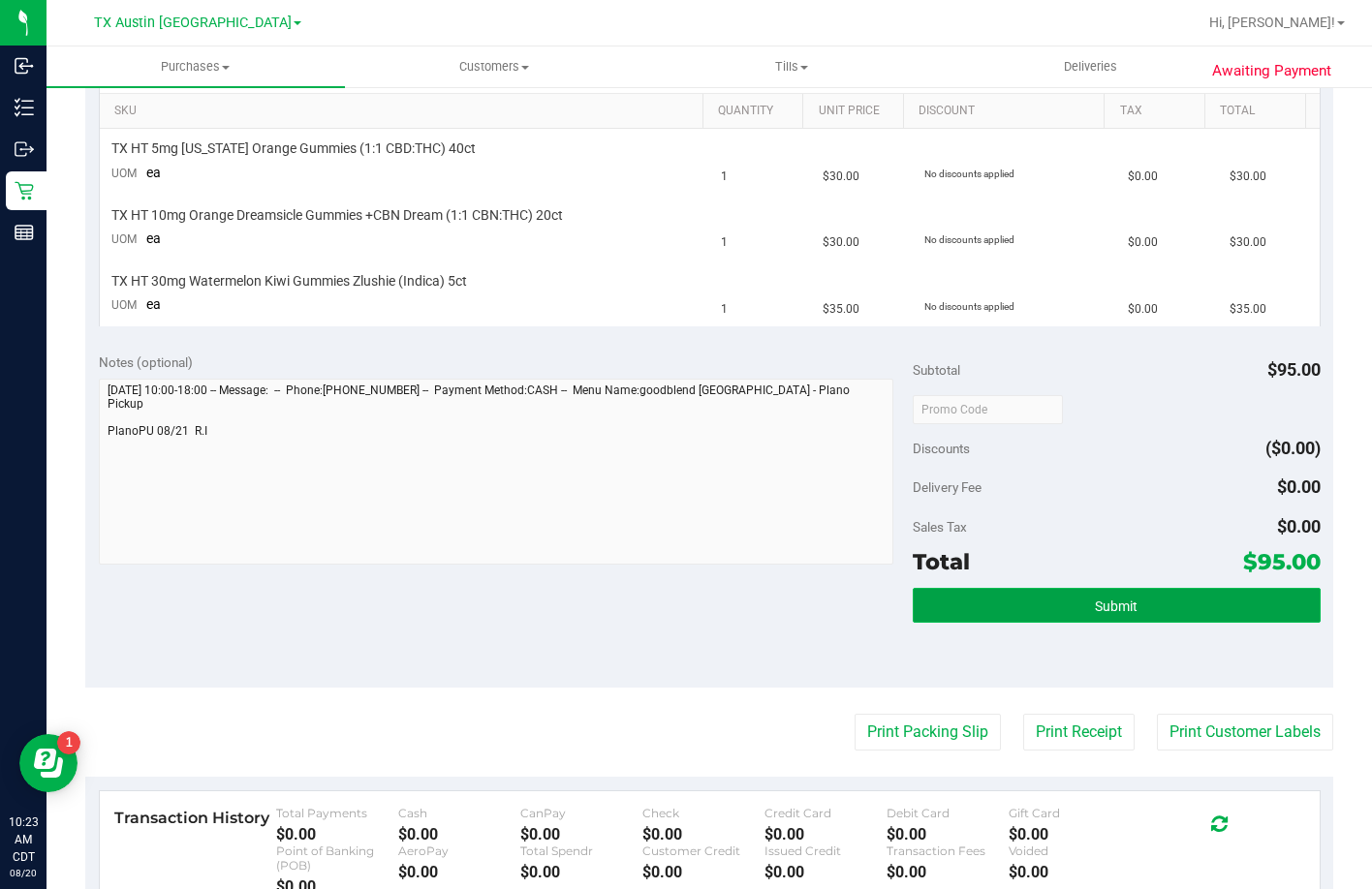
click at [1141, 606] on button "Submit" at bounding box center [1116, 606] width 407 height 35
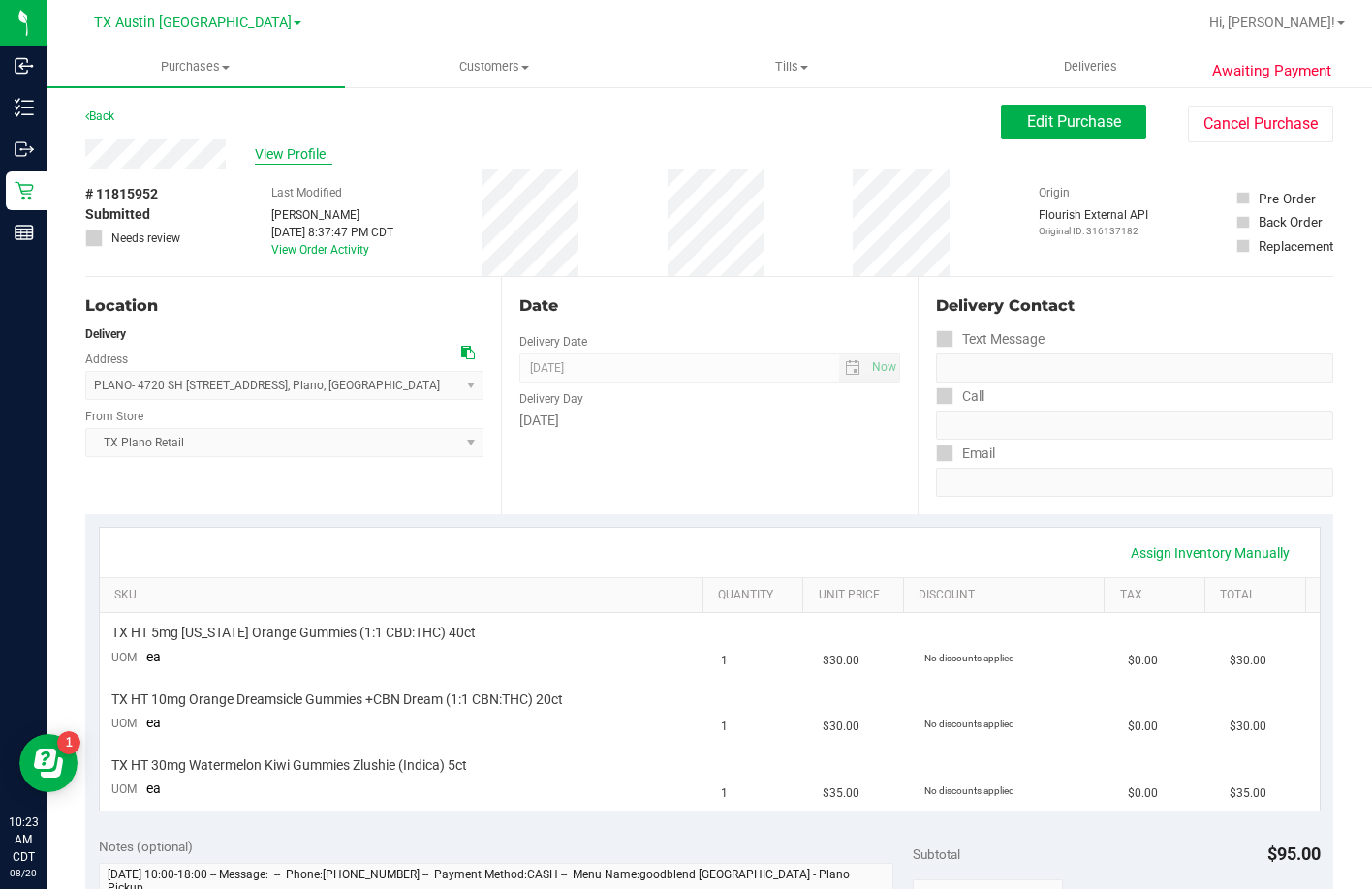
click at [306, 151] on span "View Profile" at bounding box center [294, 154] width 78 height 20
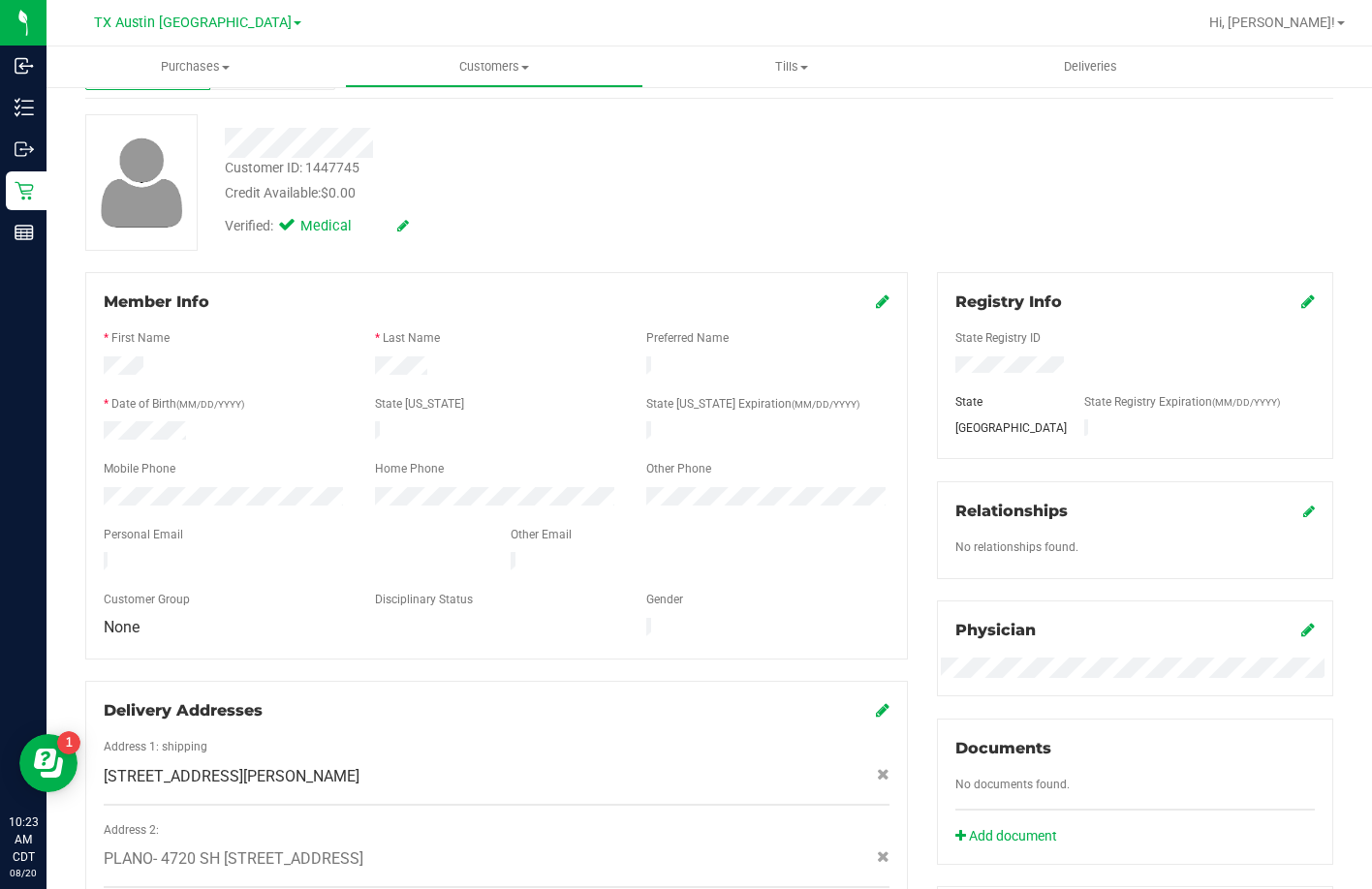
scroll to position [194, 0]
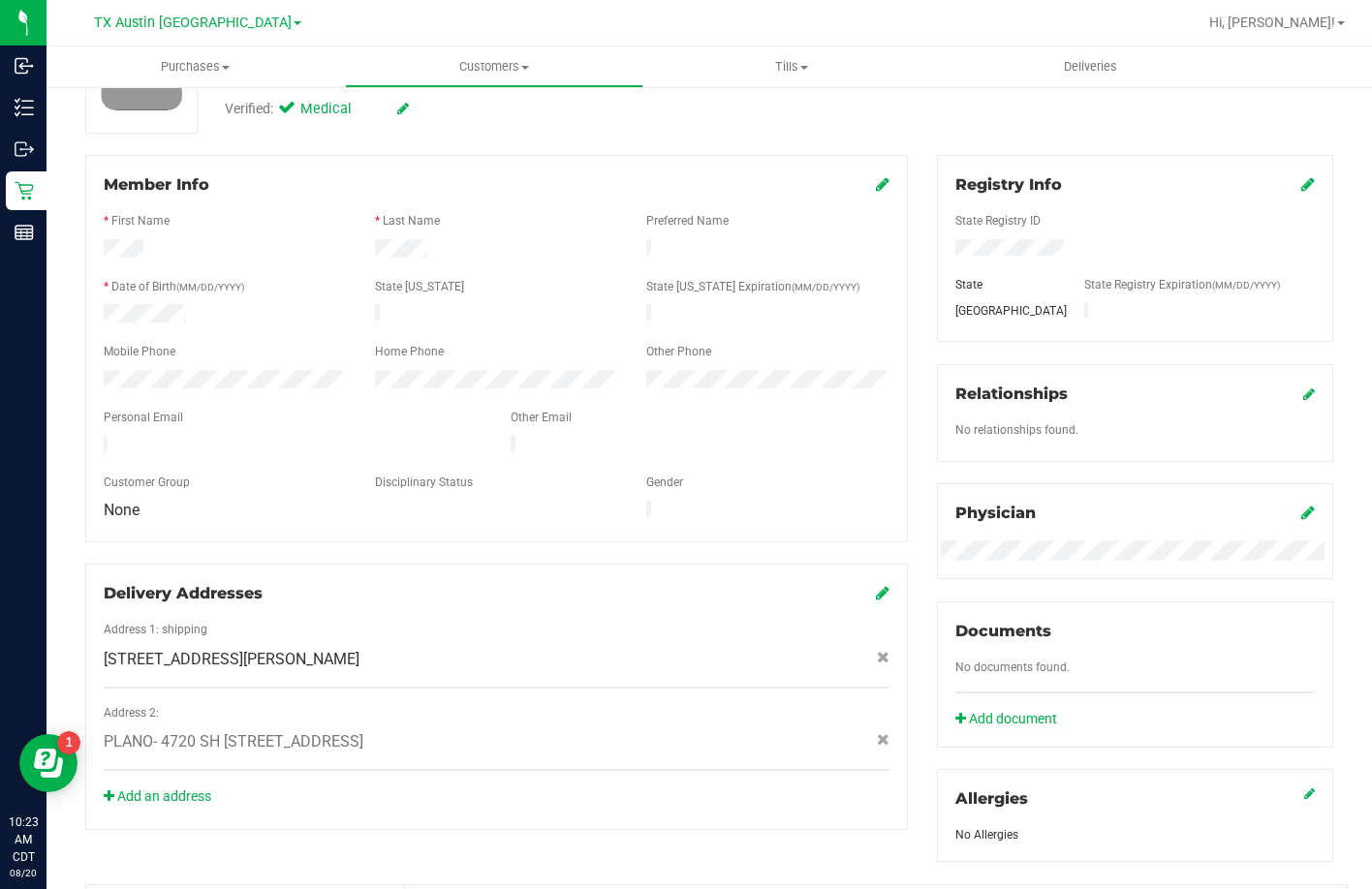
click at [105, 435] on div at bounding box center [293, 447] width 407 height 23
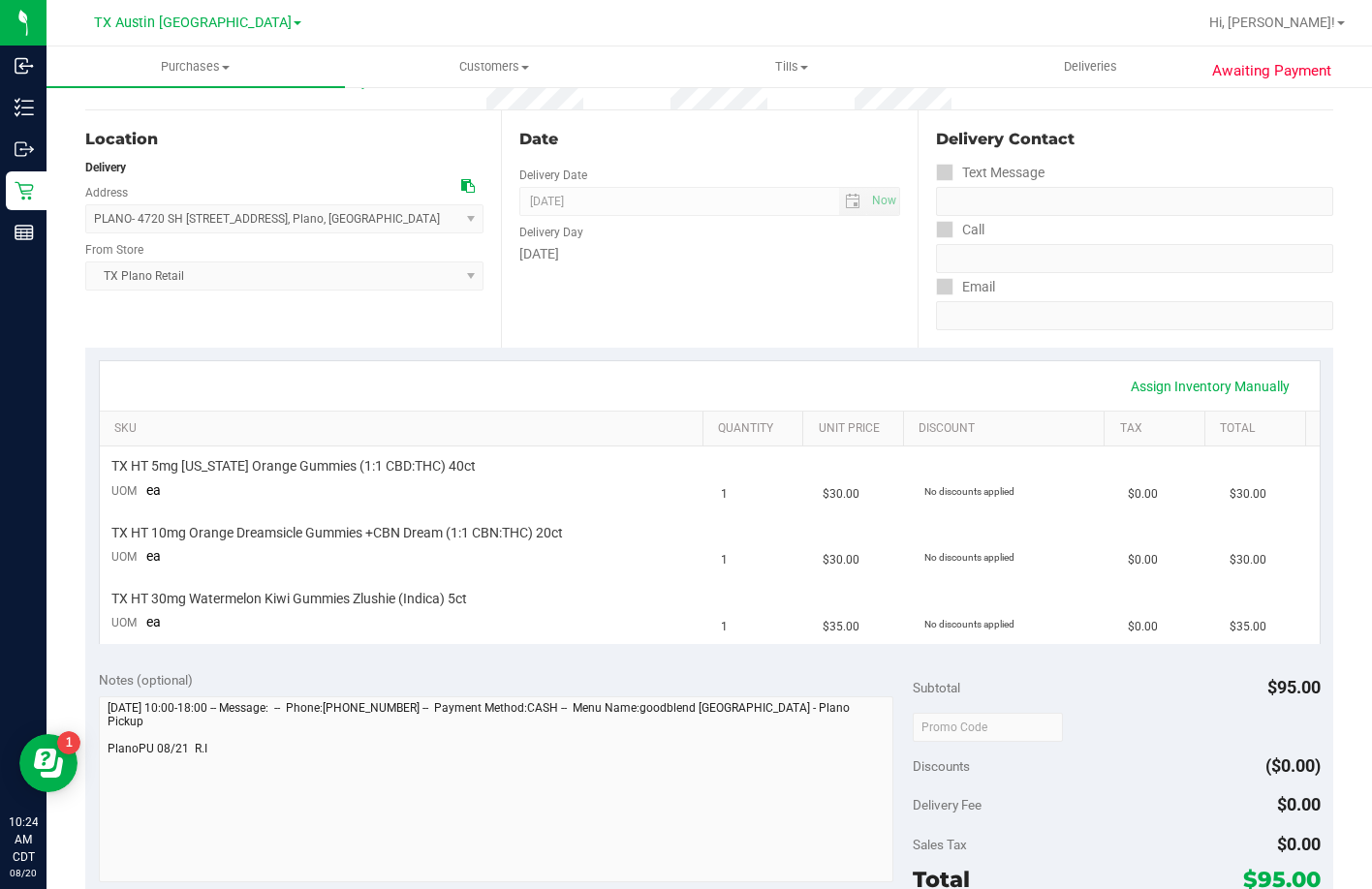
scroll to position [290, 0]
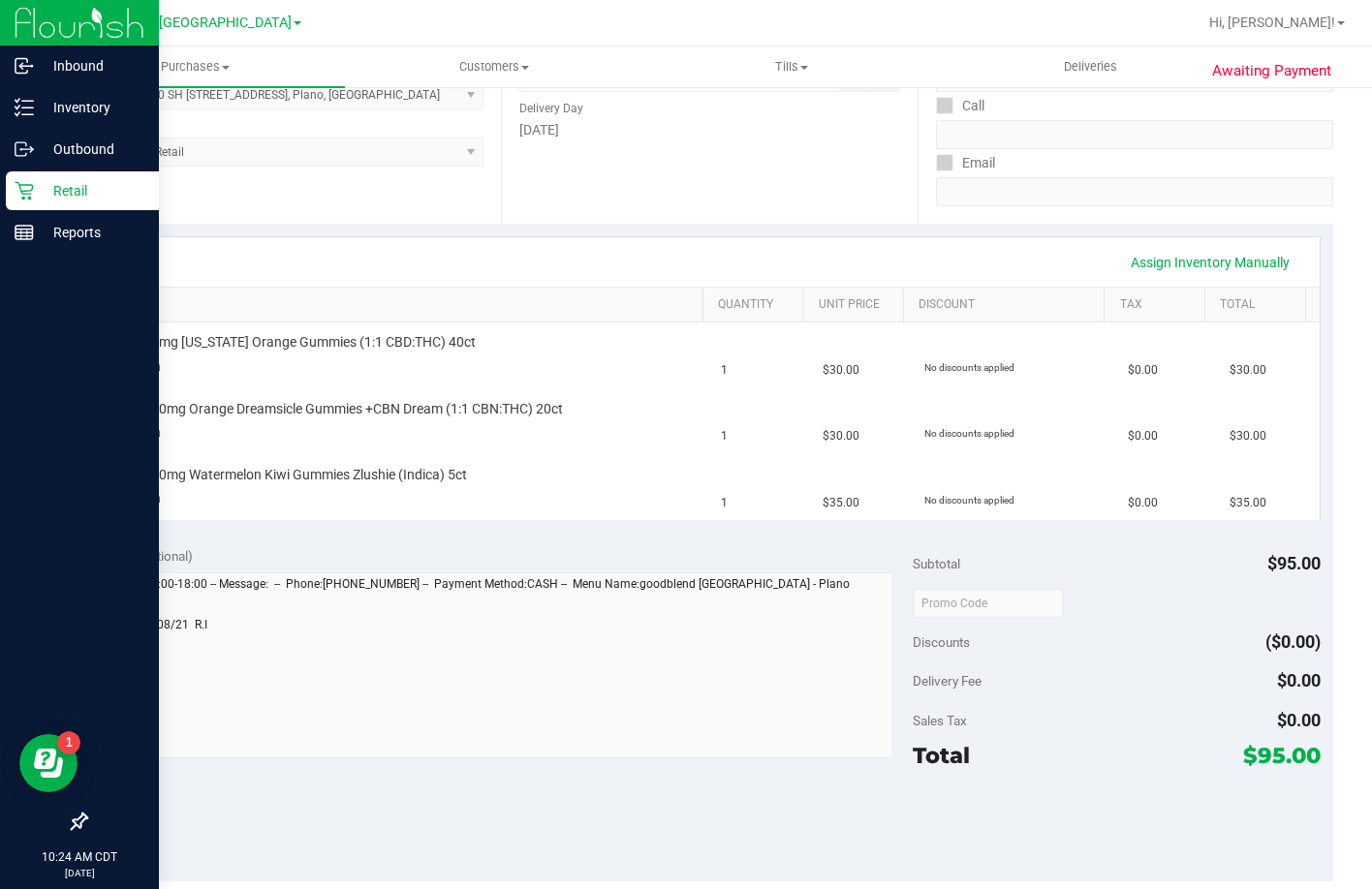
click at [26, 193] on icon at bounding box center [24, 191] width 19 height 19
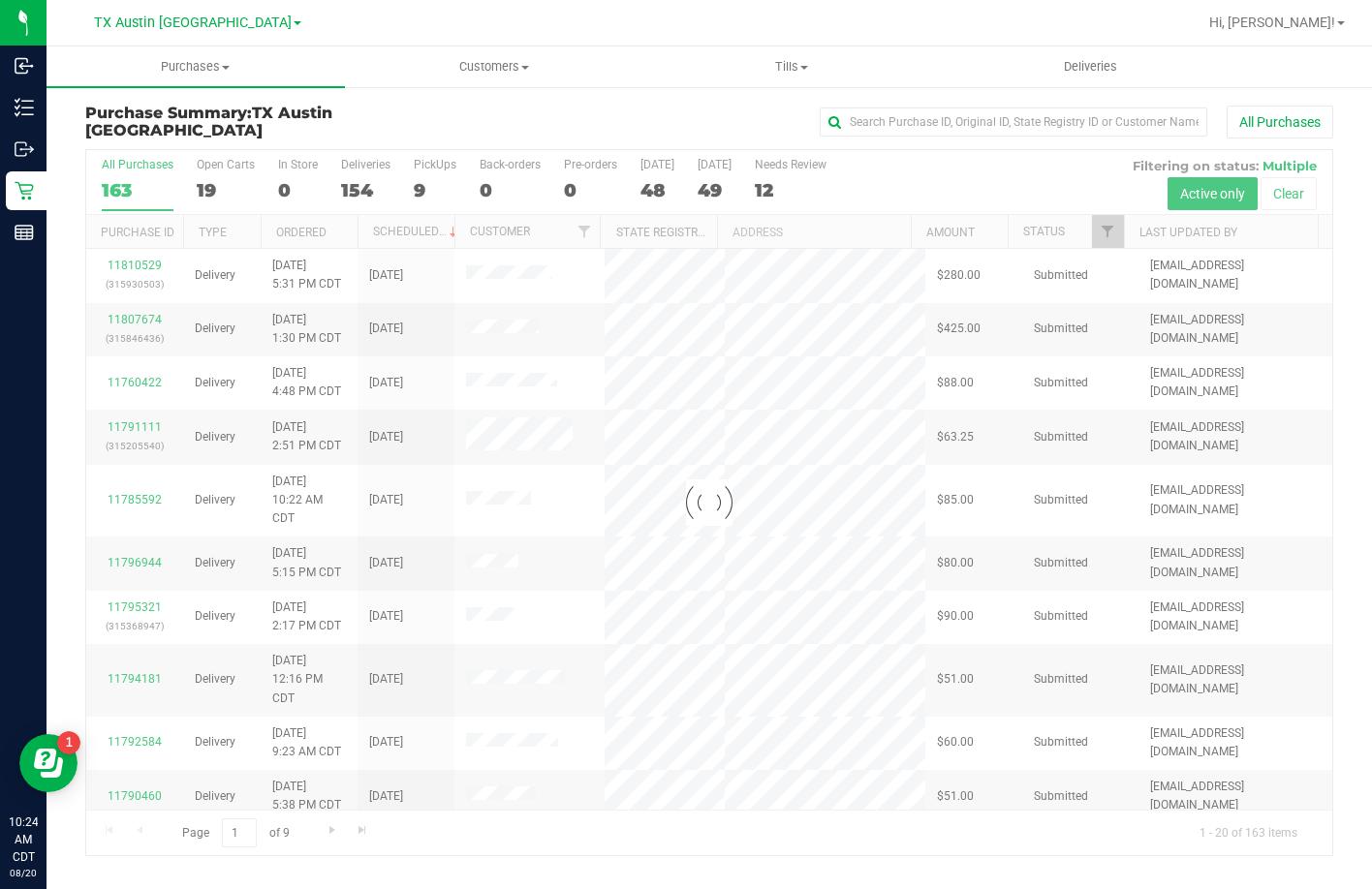
click at [419, 178] on div at bounding box center [709, 502] width 1245 height 705
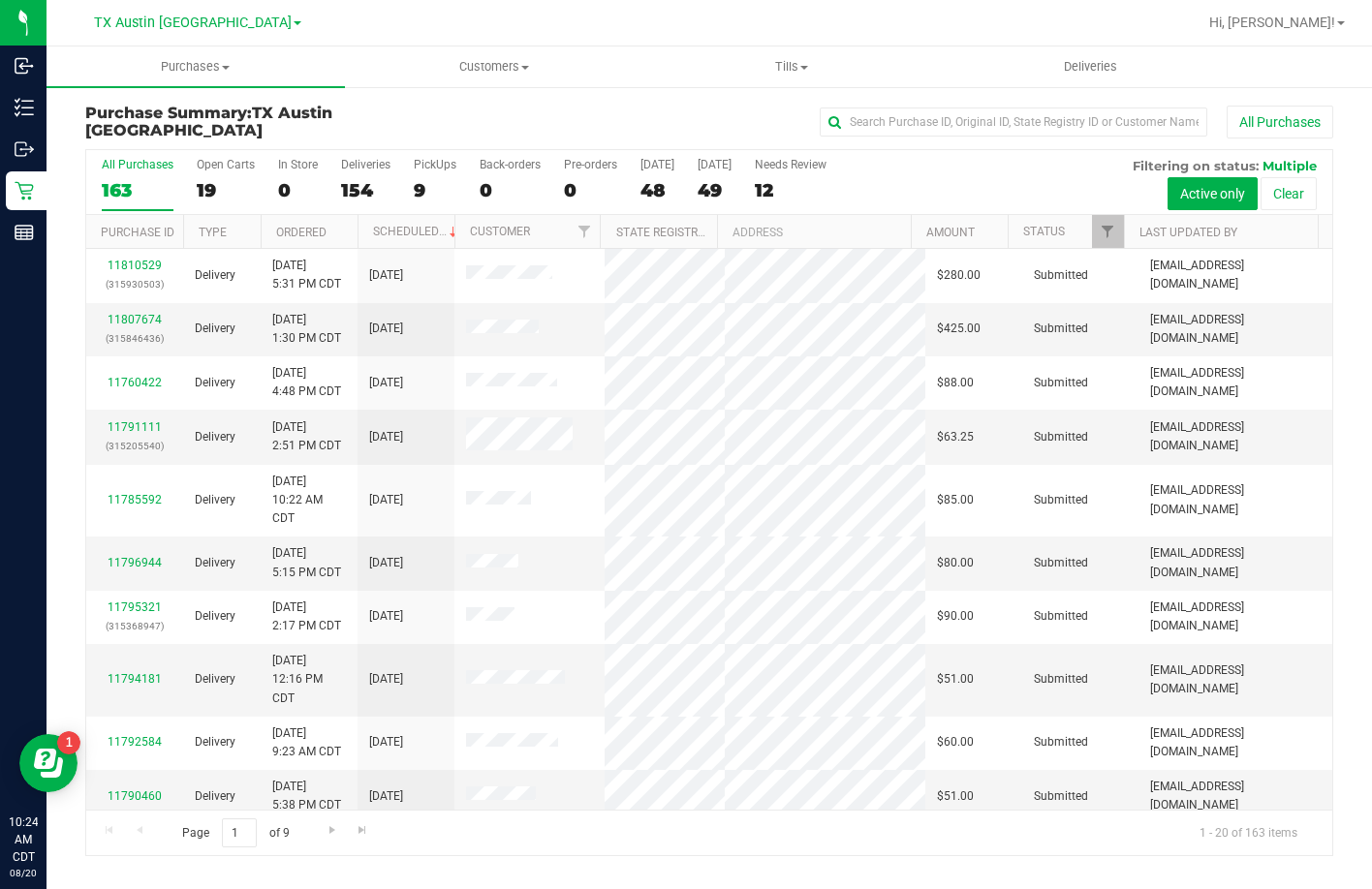
click at [419, 179] on div "9" at bounding box center [435, 190] width 43 height 22
click at [0, 0] on input "PickUps 9" at bounding box center [0, 0] width 0 height 0
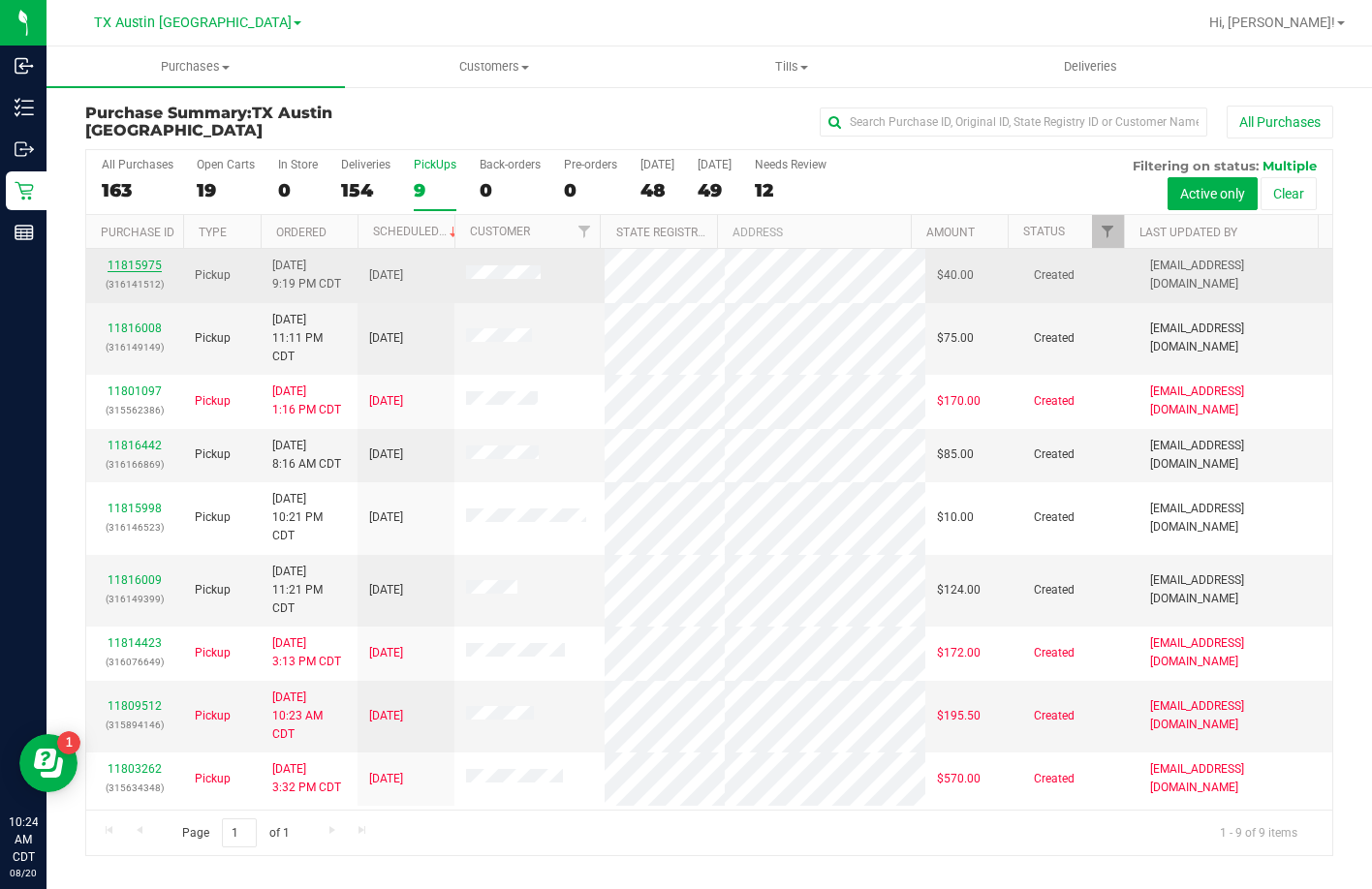
click at [134, 270] on link "11815975" at bounding box center [134, 266] width 55 height 14
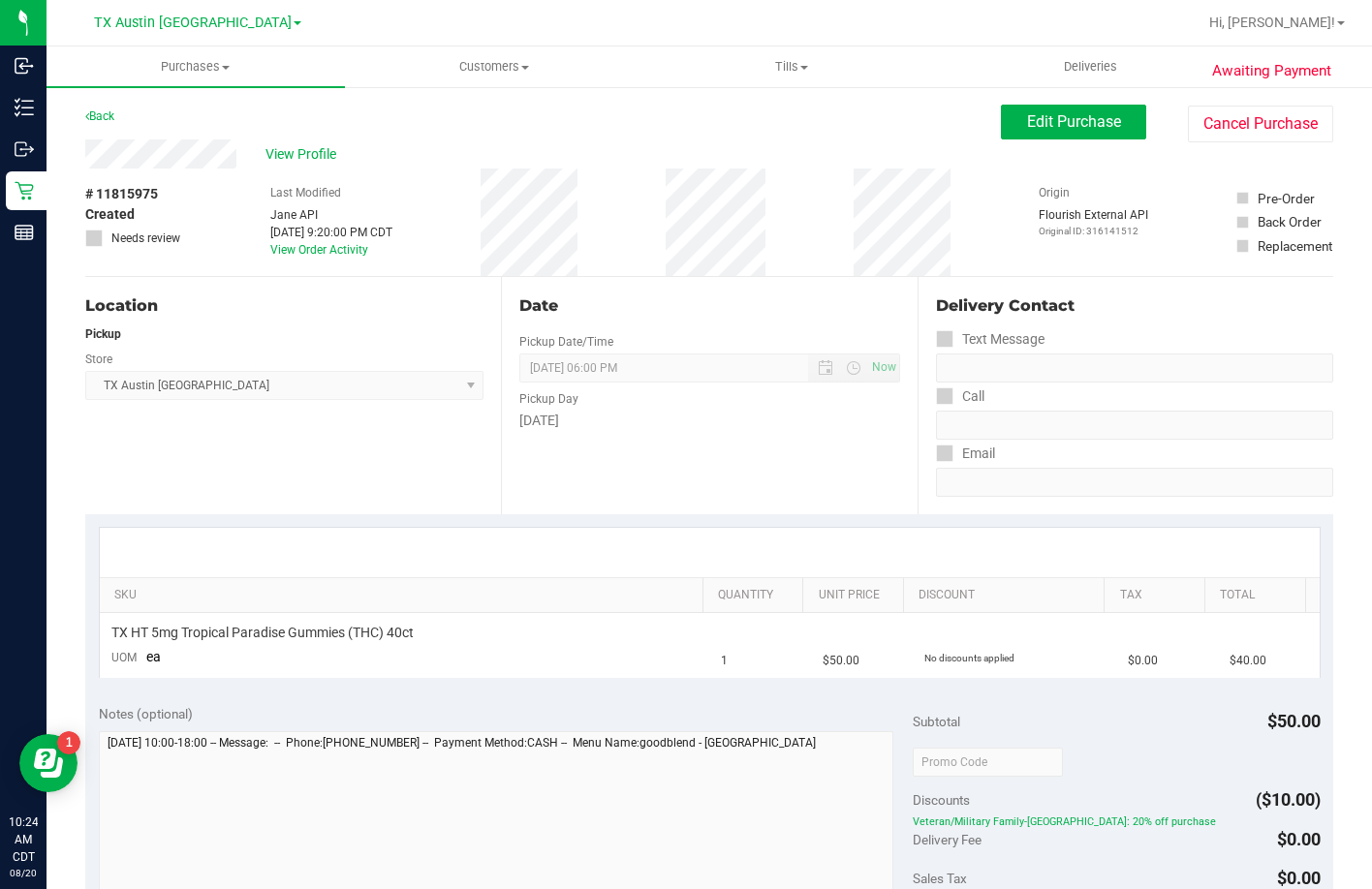
drag, startPoint x: 242, startPoint y: 152, endPoint x: 84, endPoint y: 161, distance: 158.3
click at [84, 161] on div "Awaiting Payment Back Edit Purchase Cancel Purchase View Profile # 11815975 Cre…" at bounding box center [709, 815] width 1325 height 1460
click at [310, 164] on span "View Profile" at bounding box center [305, 154] width 78 height 20
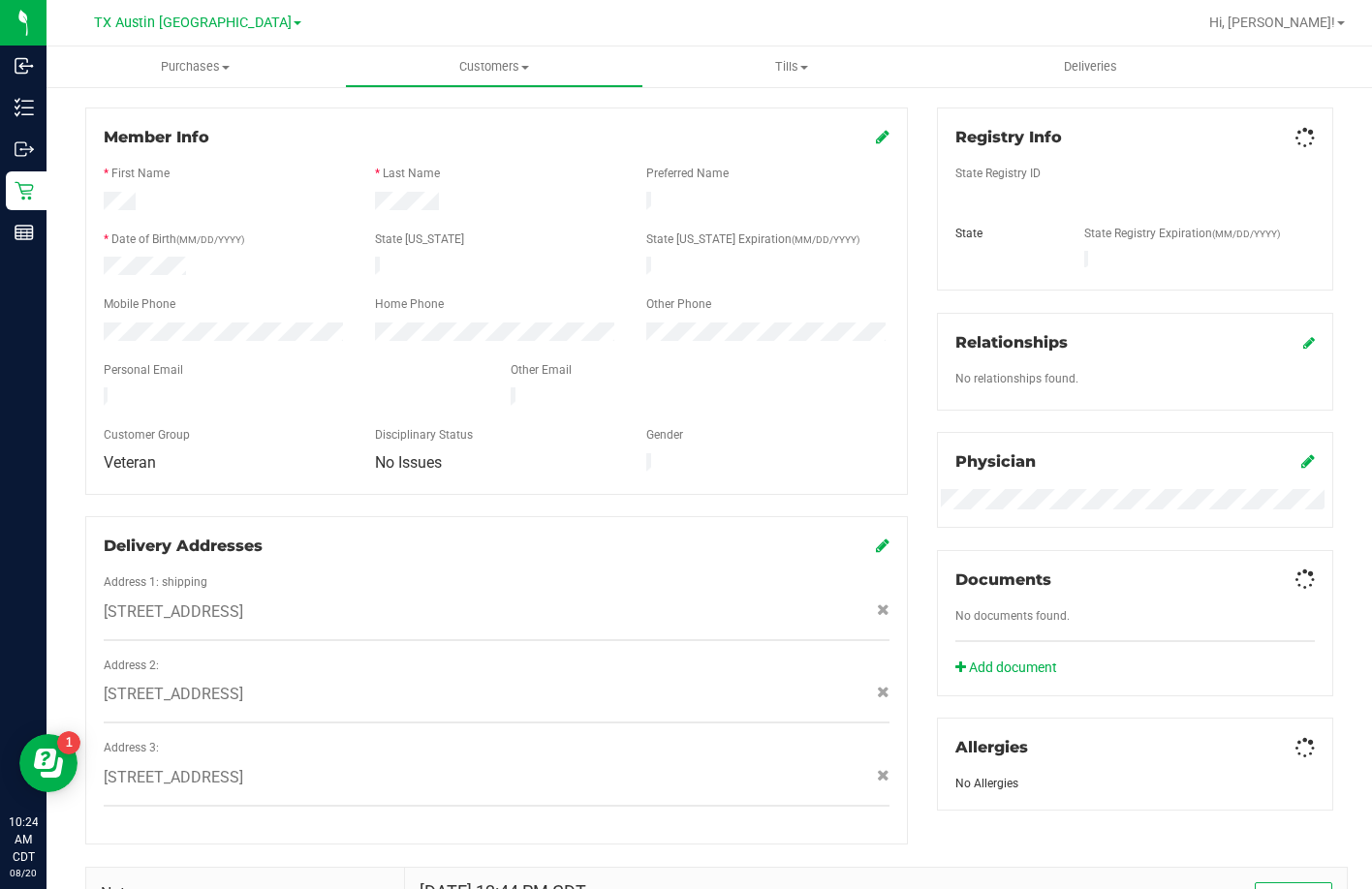
scroll to position [524, 0]
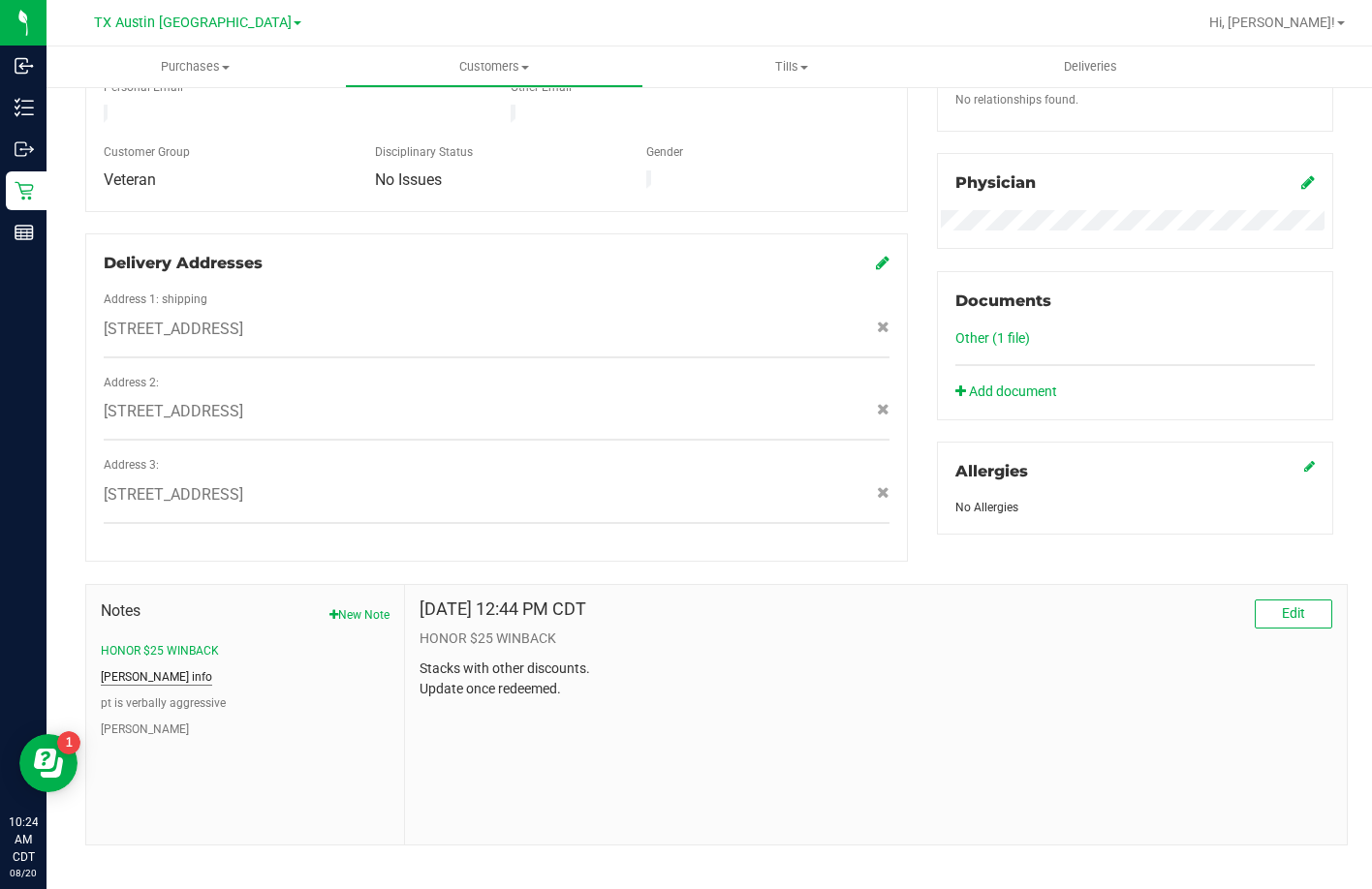
click at [137, 668] on button "CURT info" at bounding box center [156, 677] width 111 height 18
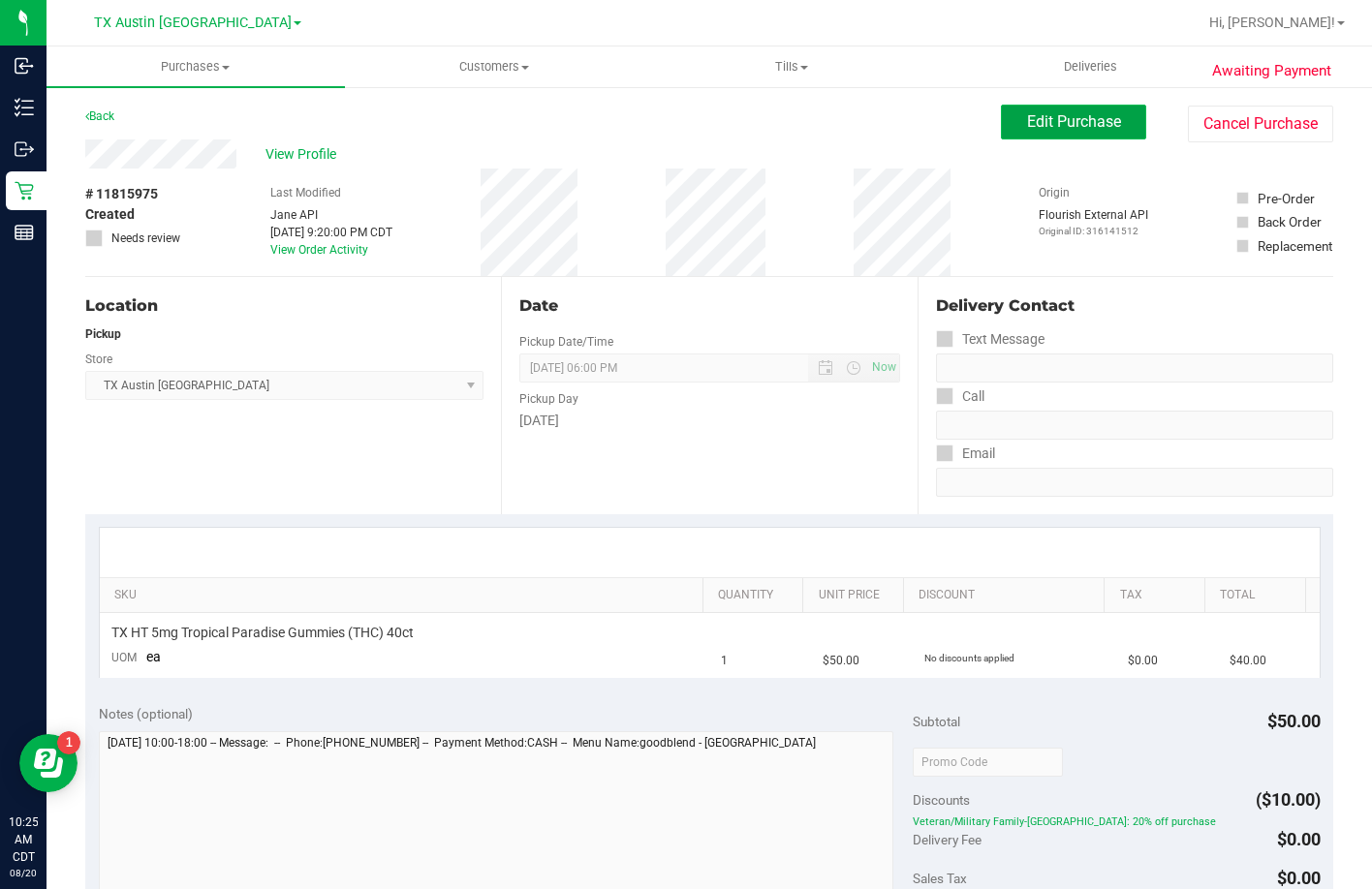
click at [1001, 124] on button "Edit Purchase" at bounding box center [1073, 122] width 145 height 35
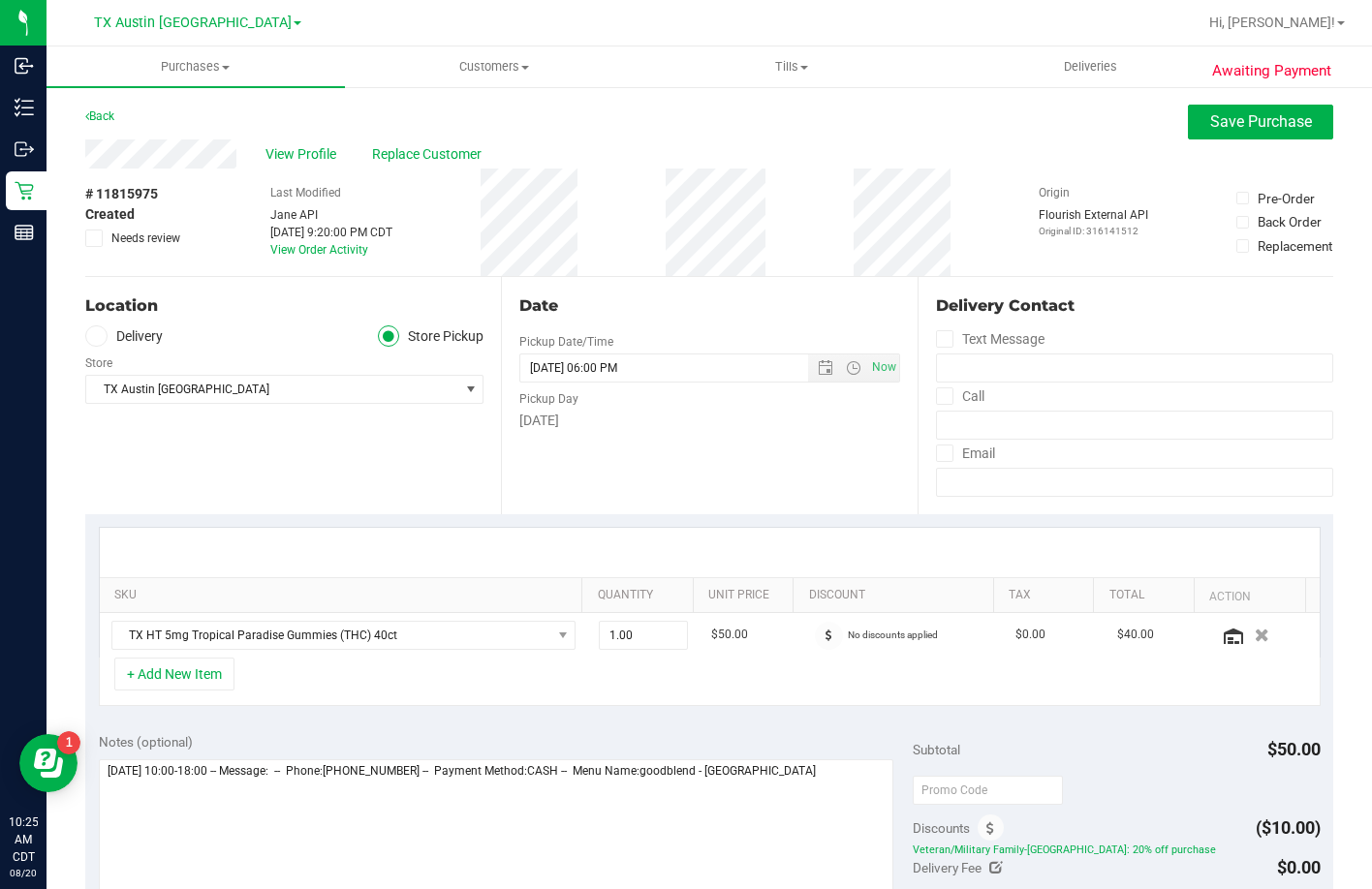
click at [134, 340] on label "Delivery" at bounding box center [125, 336] width 78 height 22
click at [0, 0] on input "Delivery" at bounding box center [0, 0] width 0 height 0
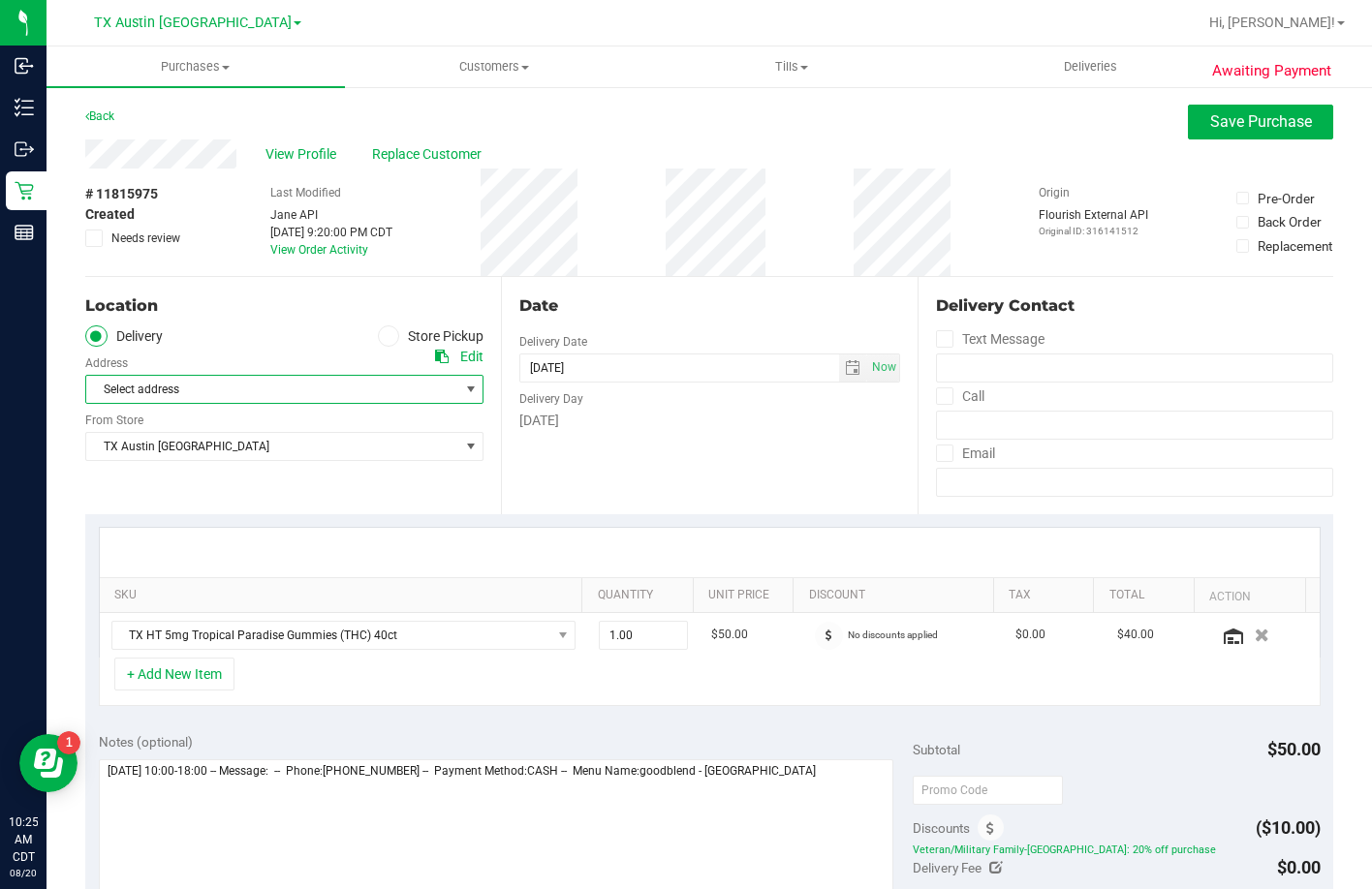
click at [159, 398] on span "Select address" at bounding box center [263, 389] width 353 height 27
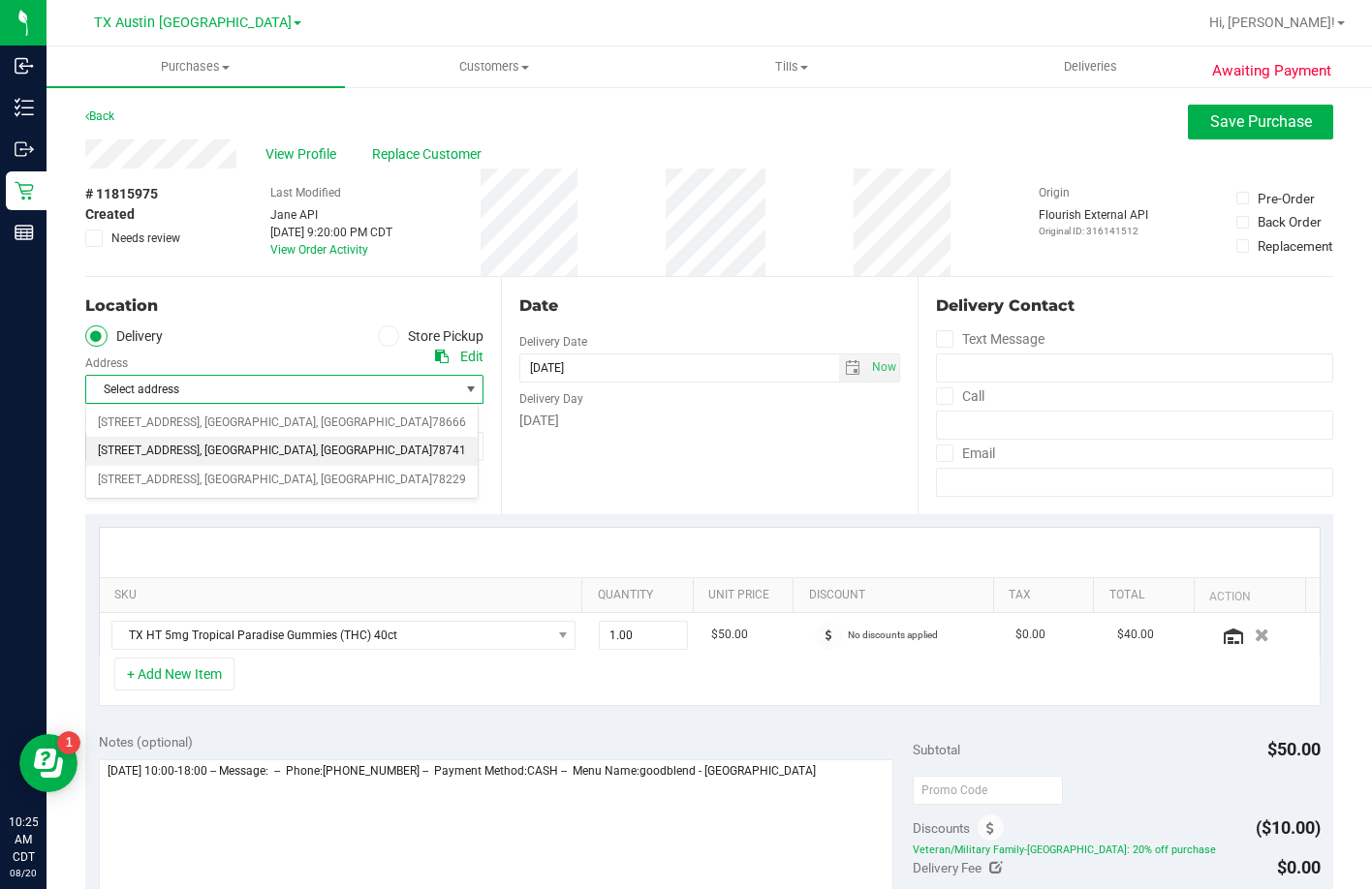
click at [167, 455] on span "7105 E Riverside Drive" at bounding box center [148, 452] width 101 height 25
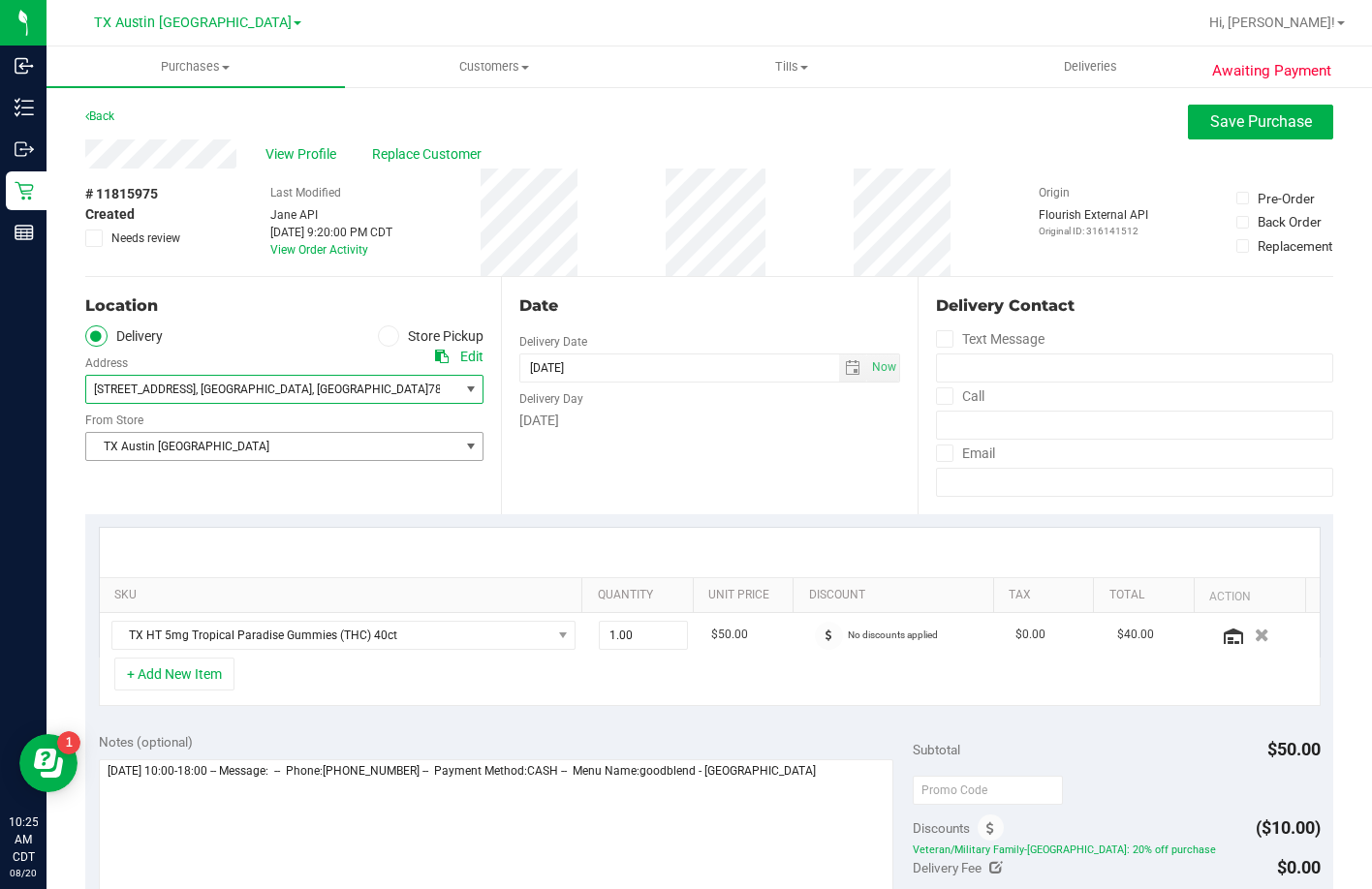
click at [181, 457] on span "TX Austin [GEOGRAPHIC_DATA]" at bounding box center [273, 447] width 372 height 27
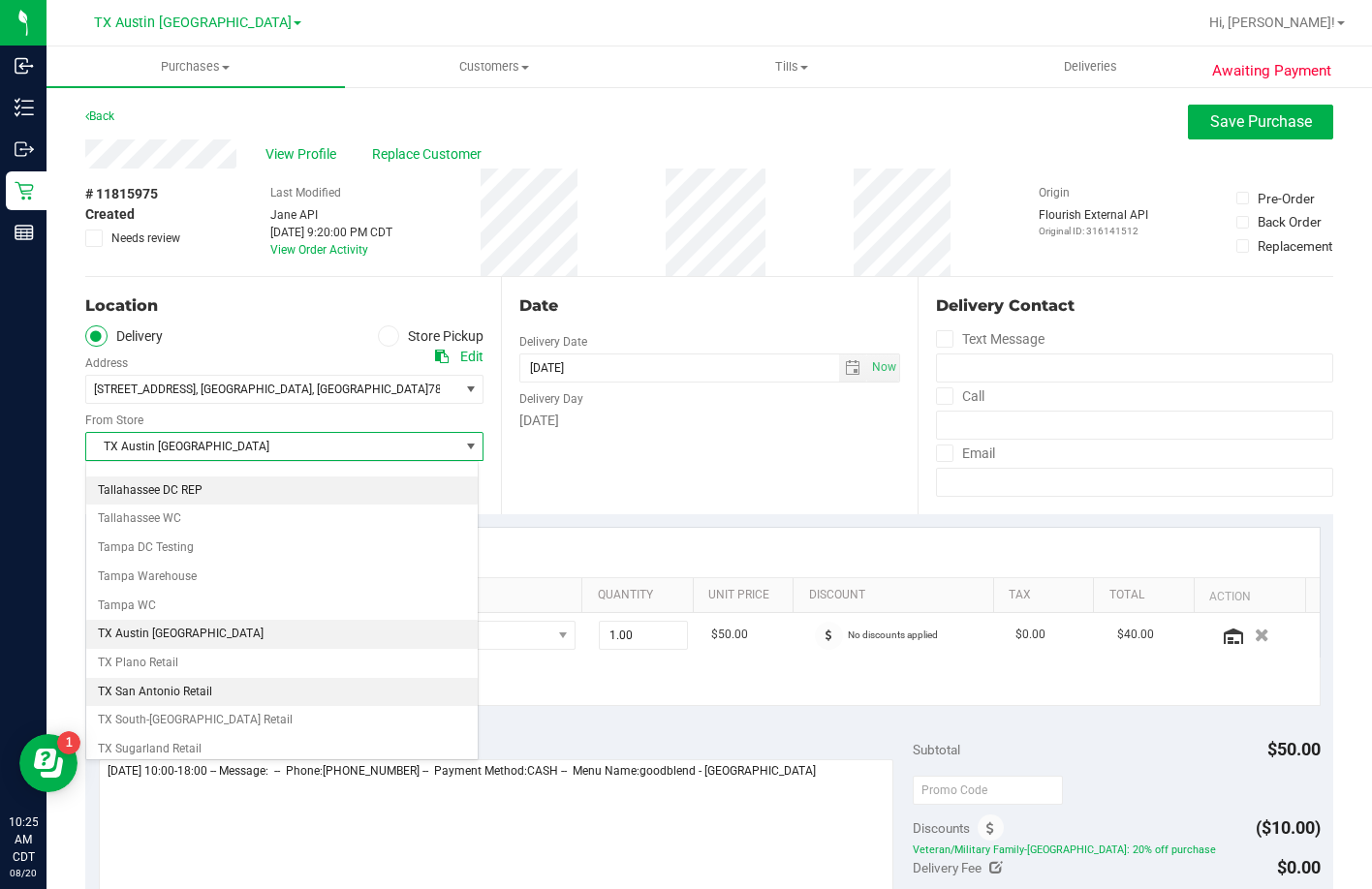
scroll to position [1401, 0]
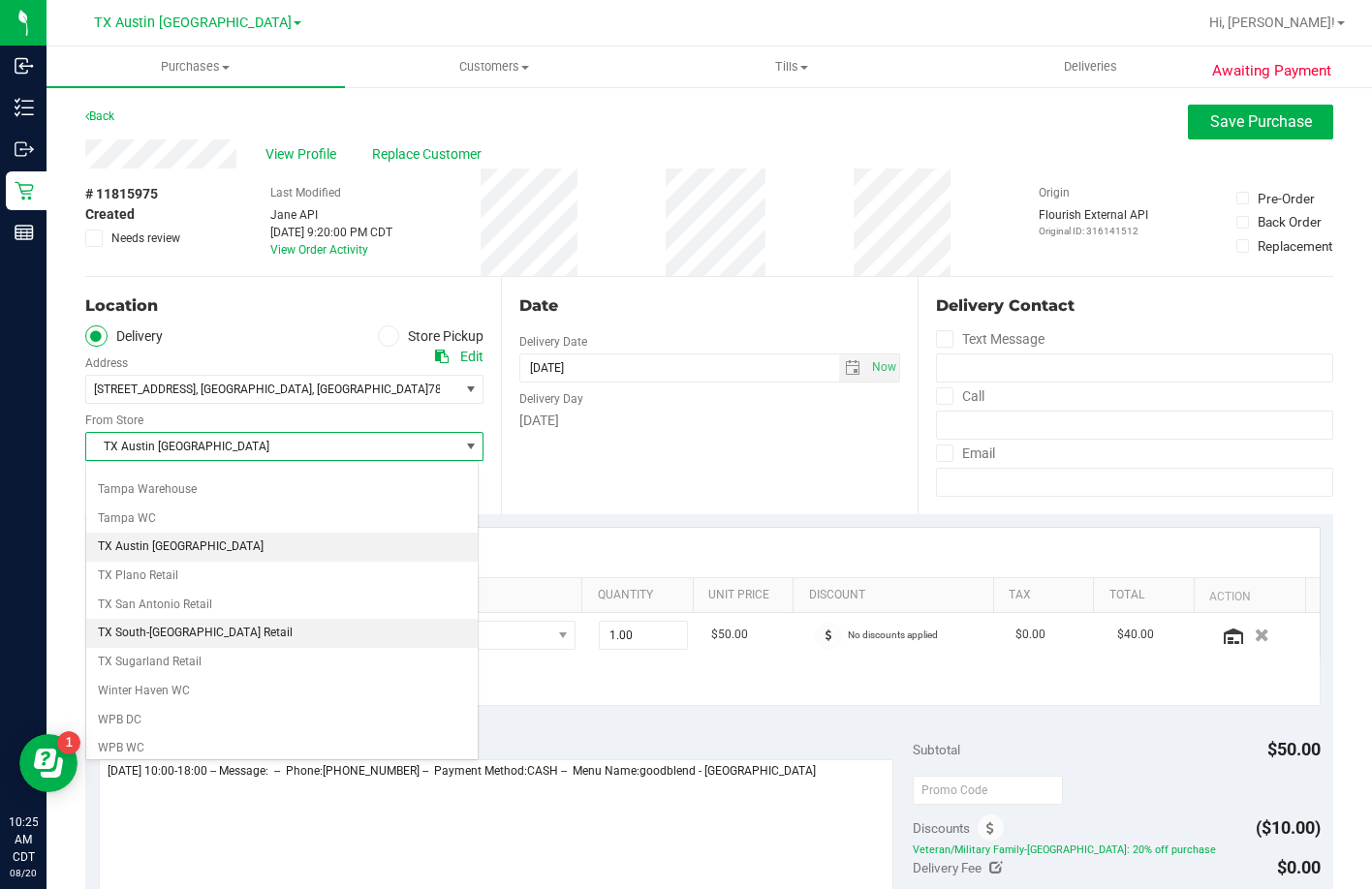
click at [157, 624] on li "TX South-[GEOGRAPHIC_DATA] Retail" at bounding box center [282, 634] width 391 height 29
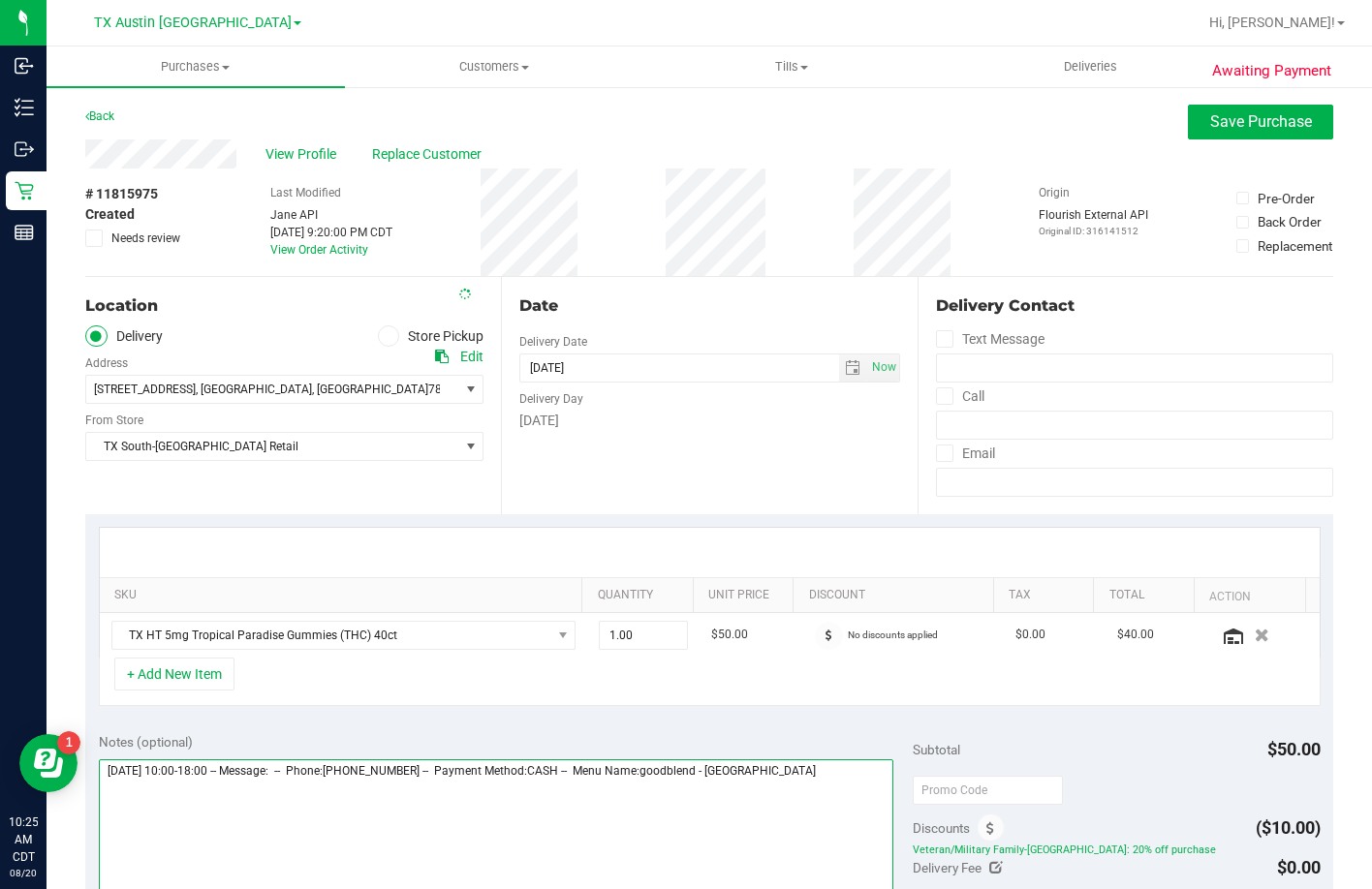
click at [875, 814] on textarea at bounding box center [496, 852] width 796 height 186
type textarea "Thursday 08/21/2025 10:00-18:00 -- Message: -- Phone:5127575195 -- Payment Meth…"
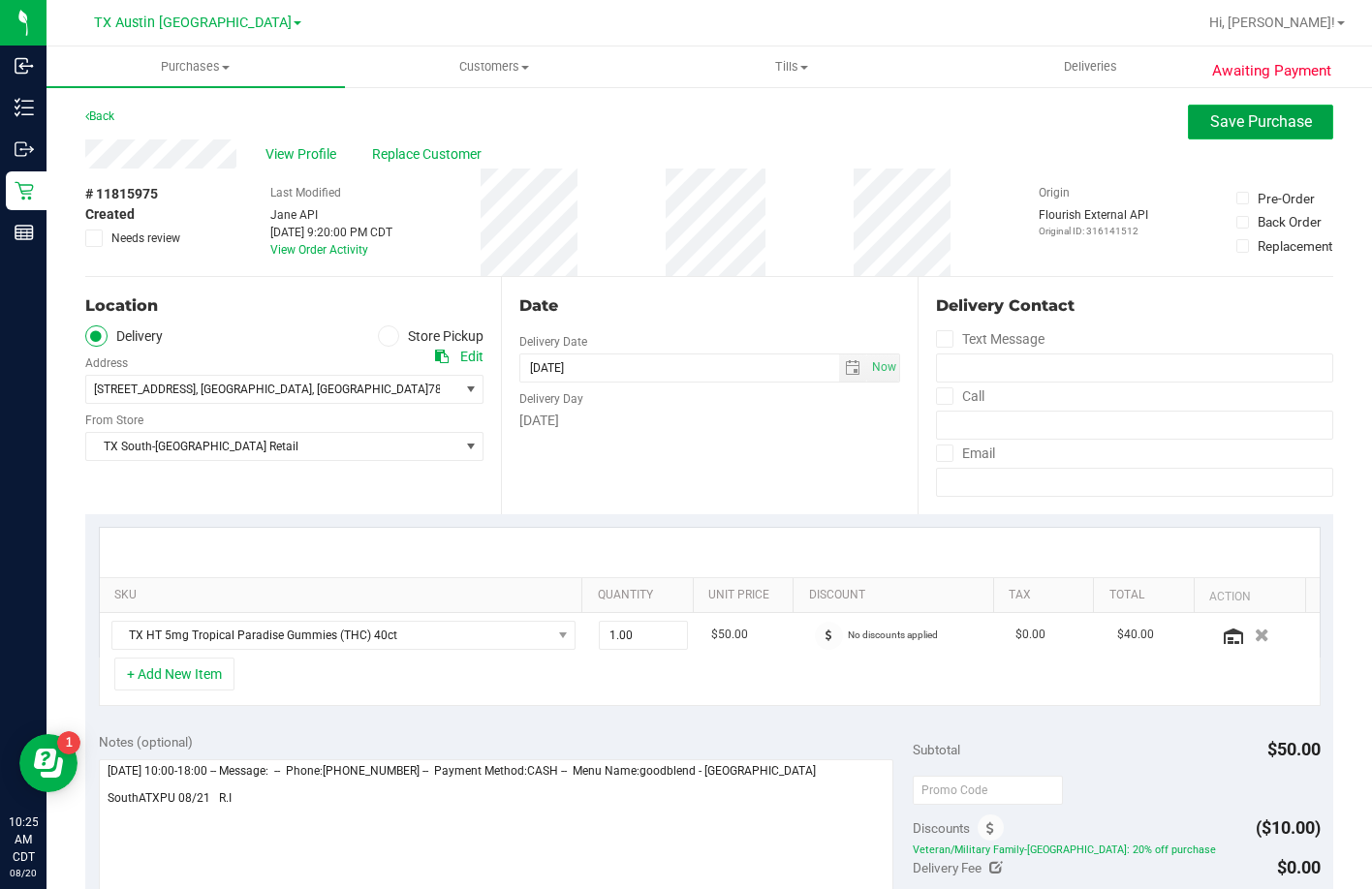
click at [1216, 122] on span "Save Purchase" at bounding box center [1261, 121] width 101 height 19
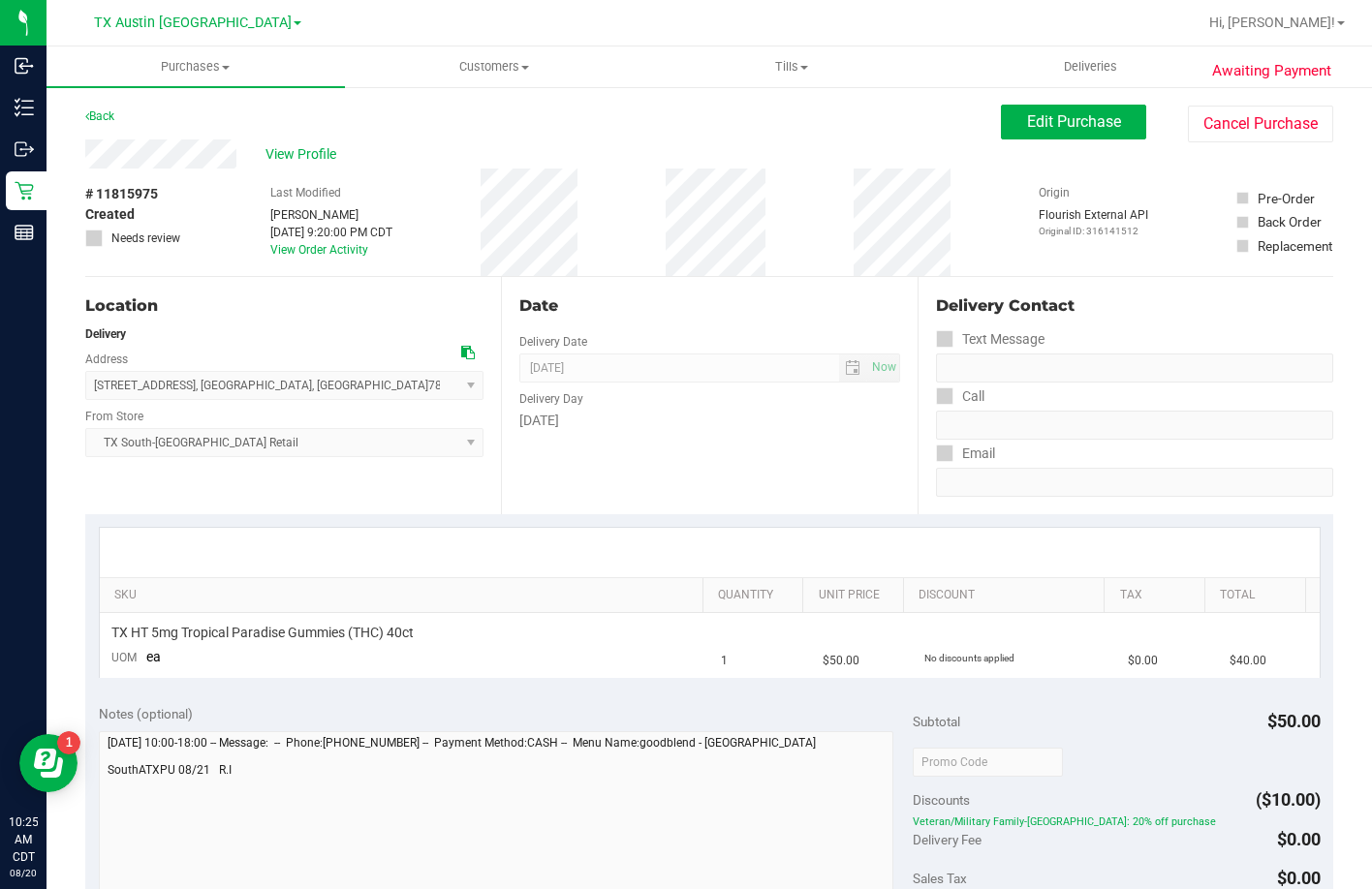
scroll to position [290, 0]
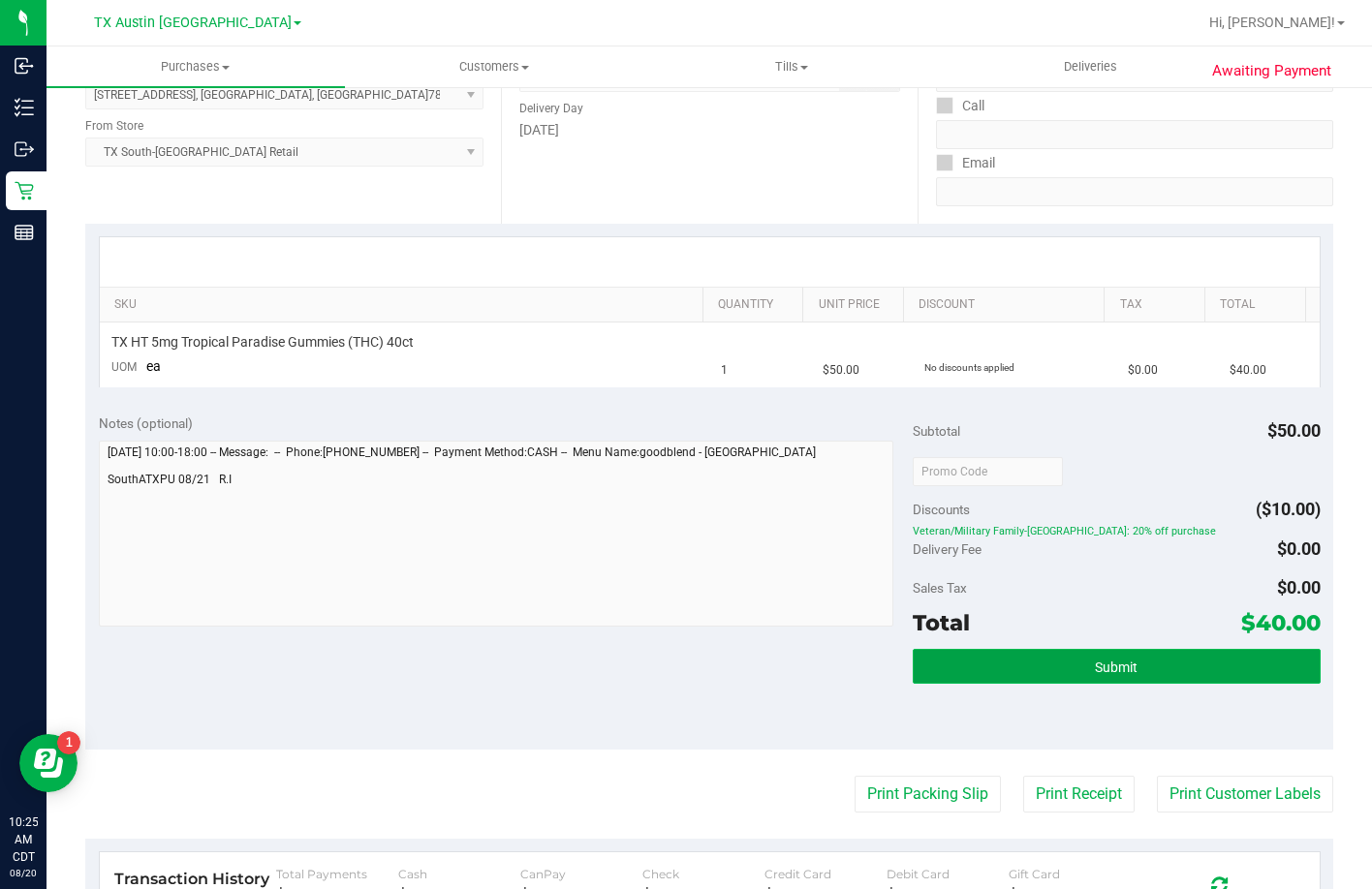
click at [1020, 668] on button "Submit" at bounding box center [1116, 667] width 407 height 35
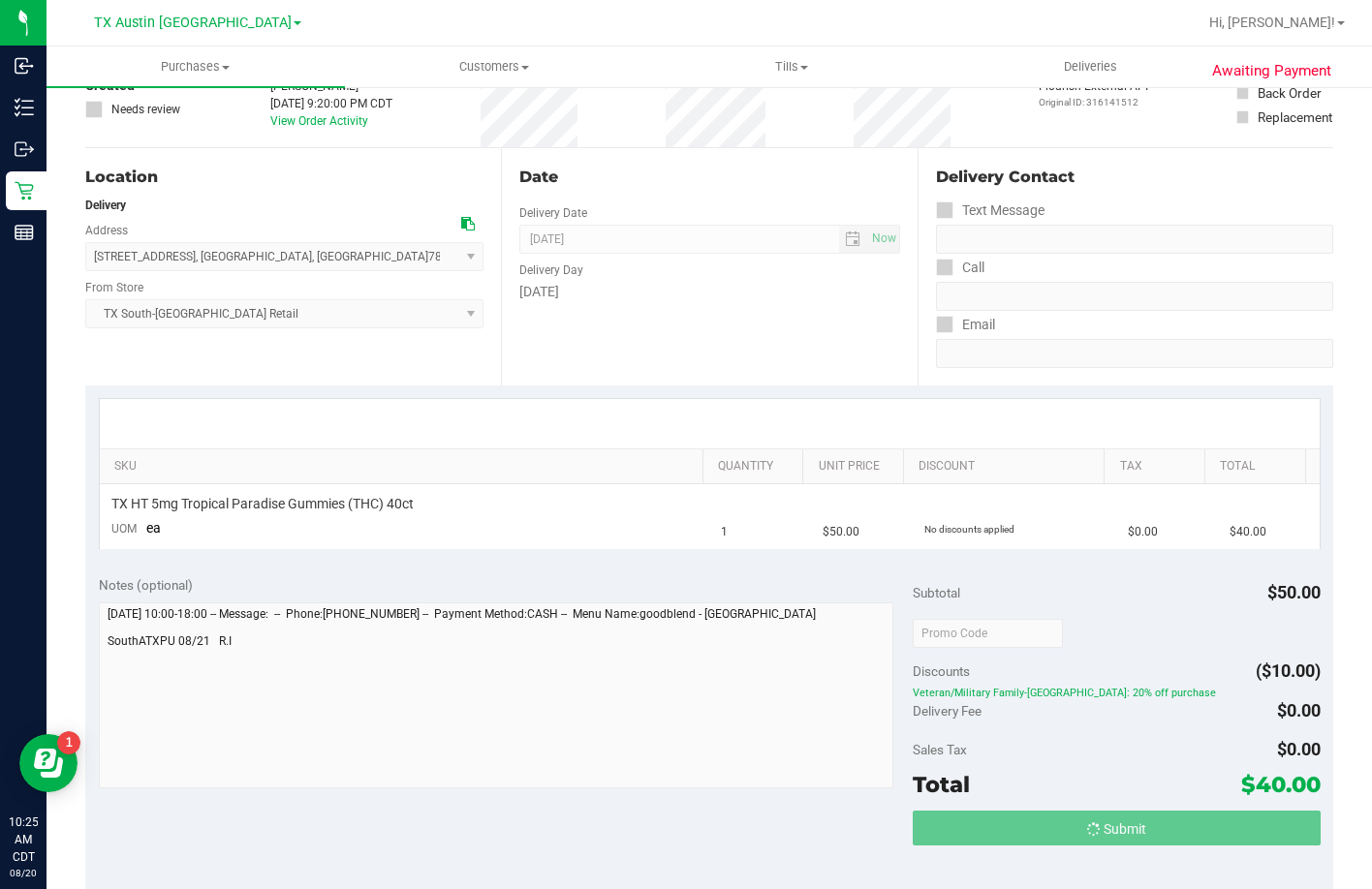
scroll to position [0, 0]
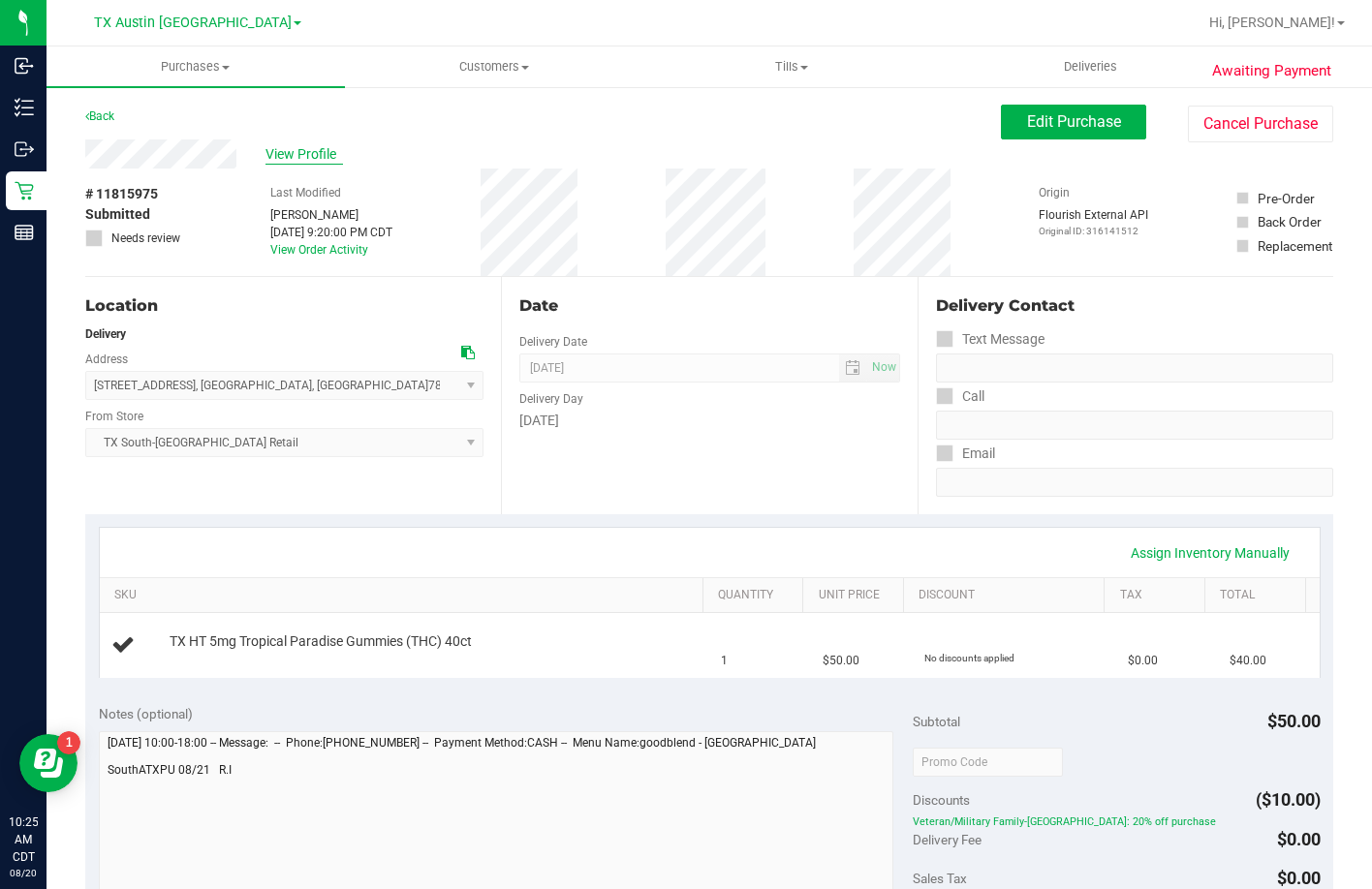
click at [305, 162] on span "View Profile" at bounding box center [305, 154] width 78 height 20
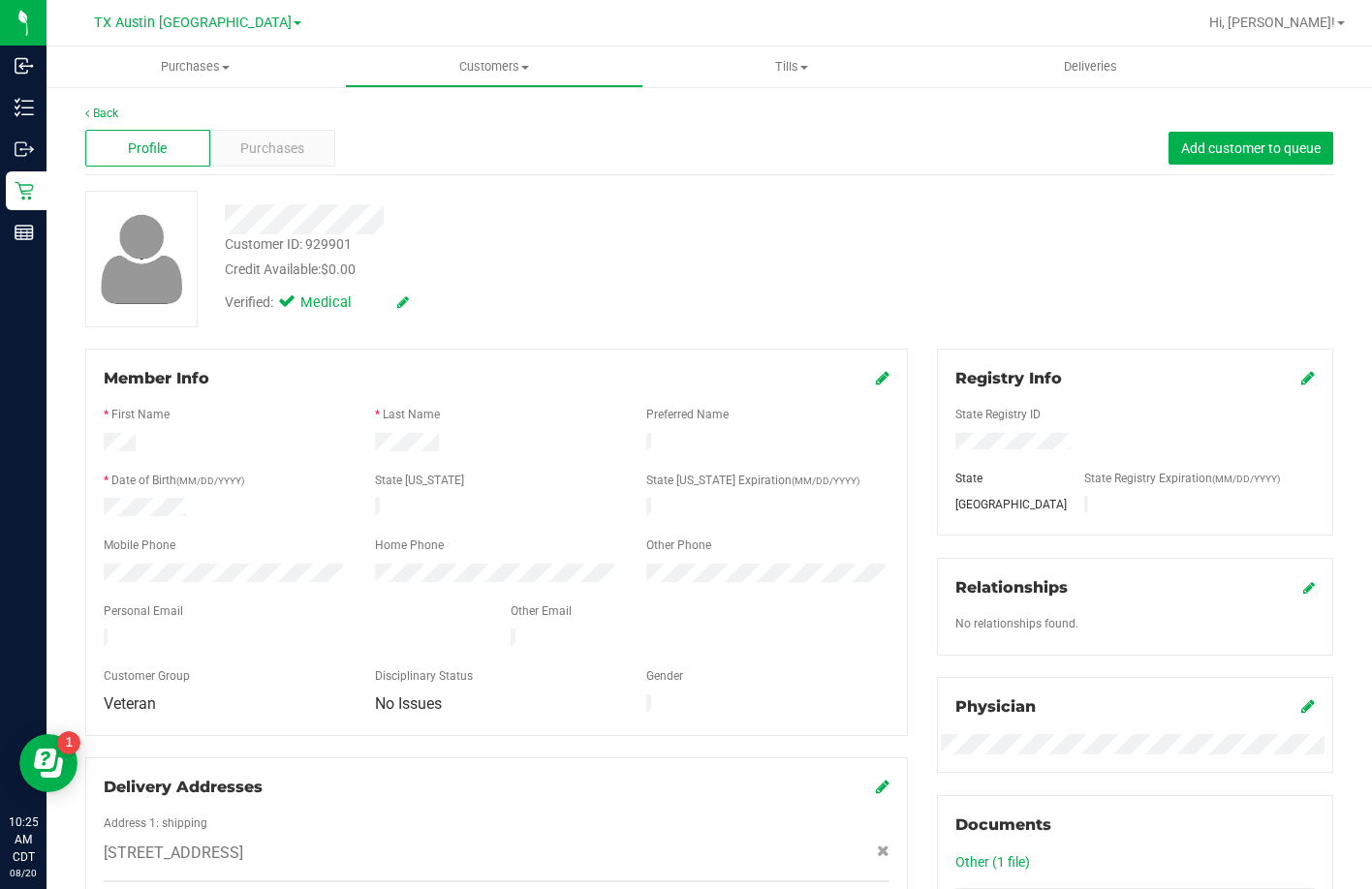
click at [105, 633] on div at bounding box center [293, 641] width 407 height 23
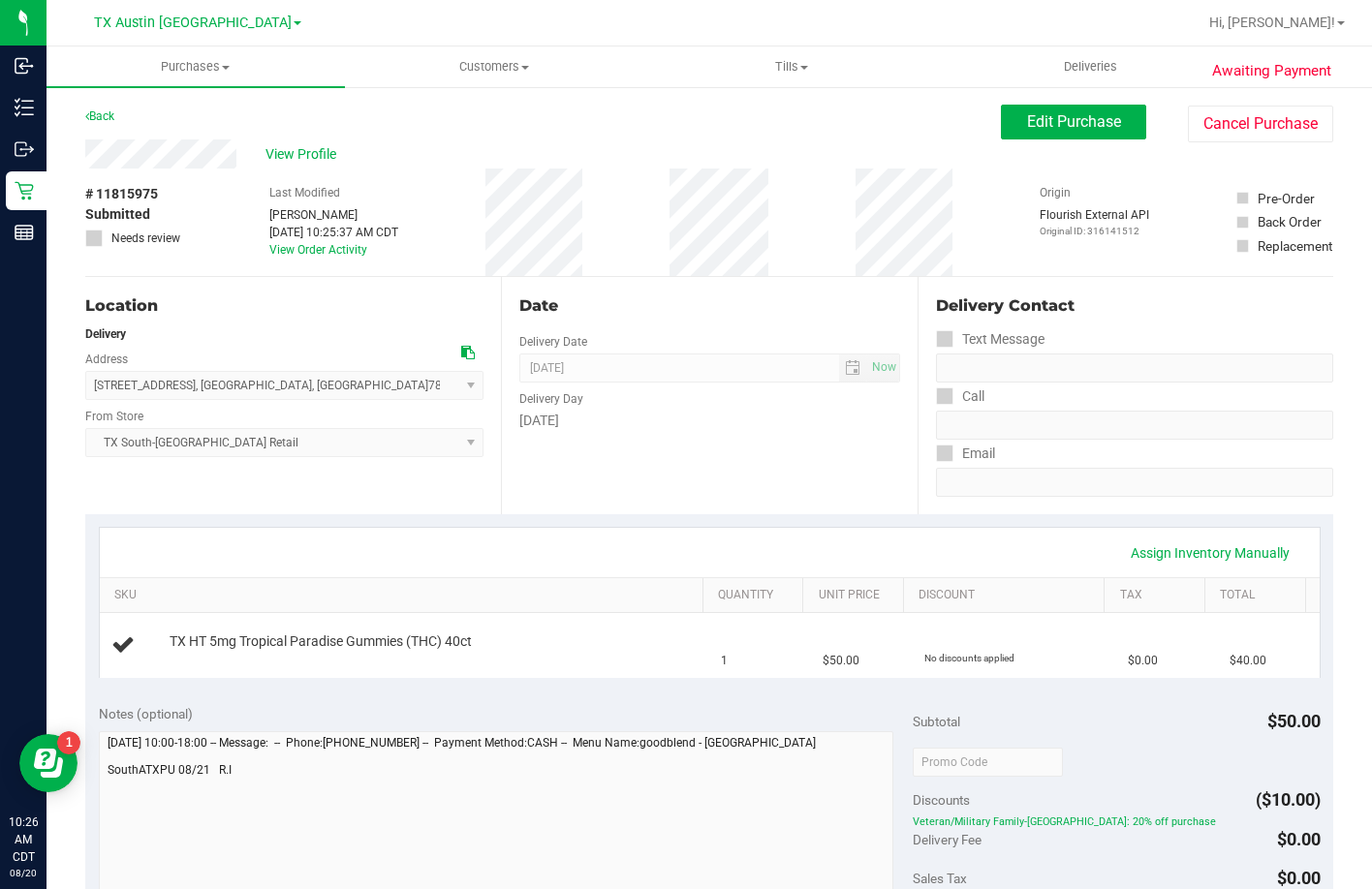
scroll to position [194, 0]
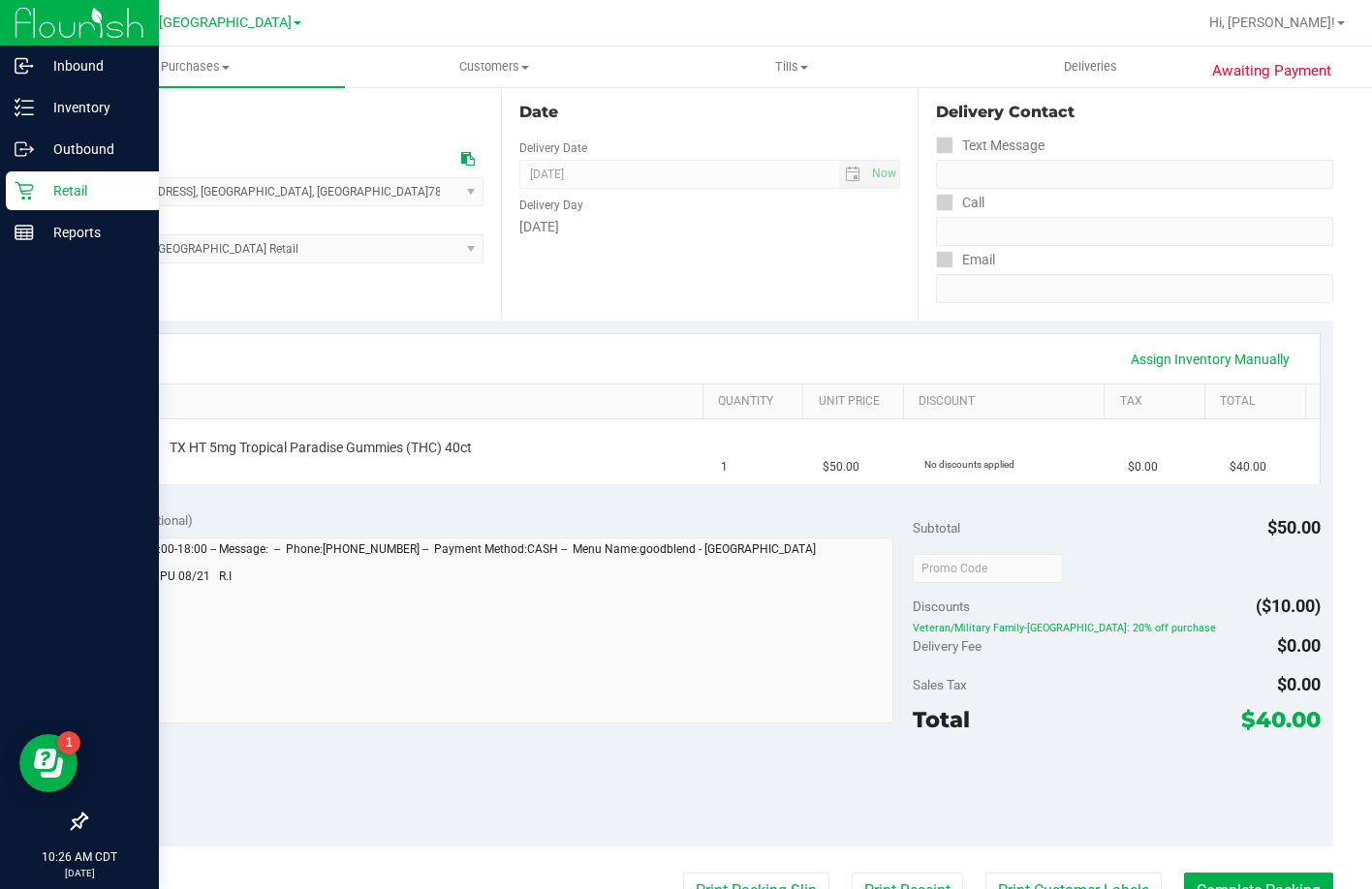
click at [30, 197] on icon at bounding box center [23, 191] width 19 height 19
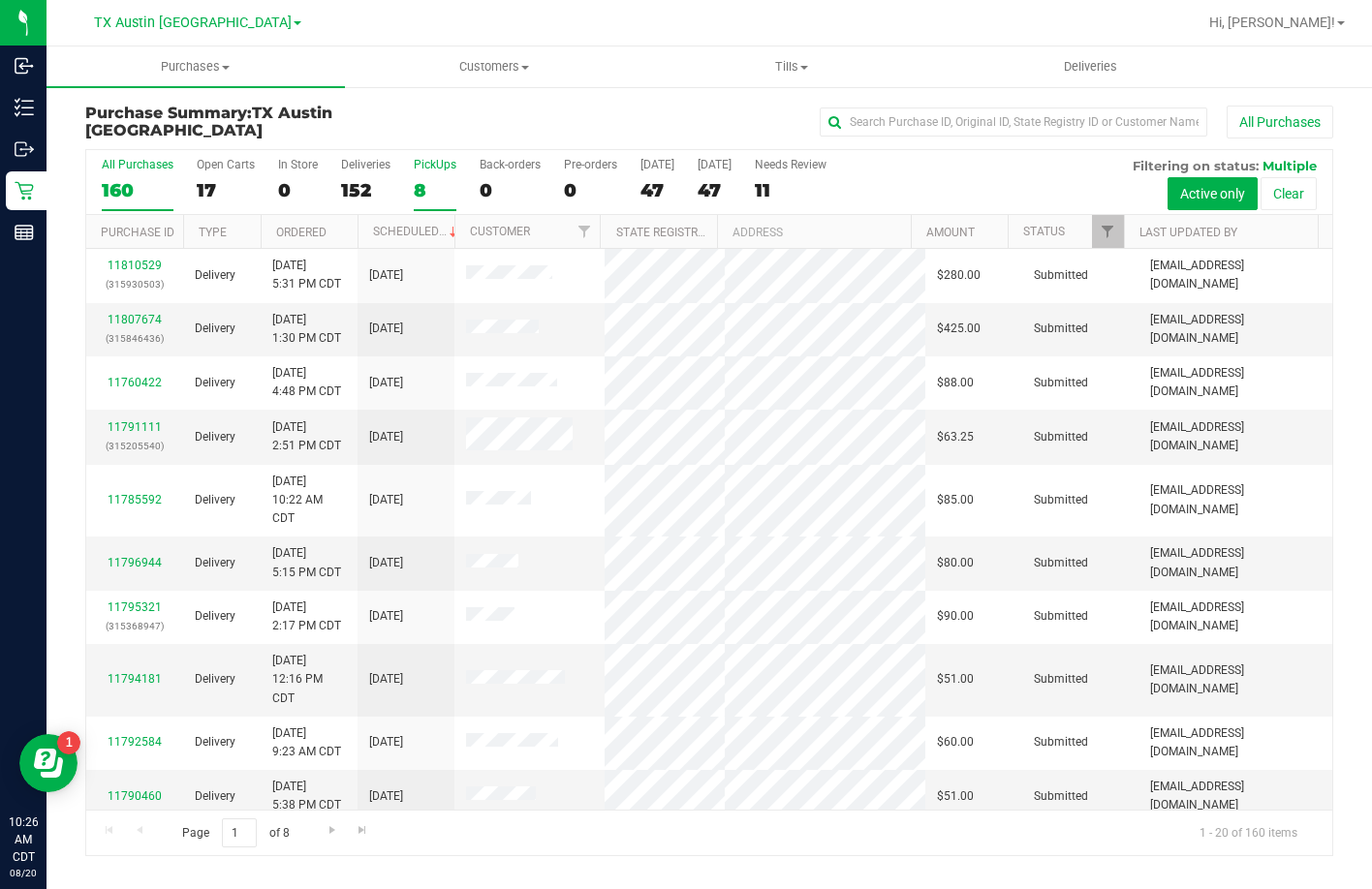
click at [439, 184] on div "8" at bounding box center [435, 190] width 43 height 22
click at [0, 0] on input "PickUps 8" at bounding box center [0, 0] width 0 height 0
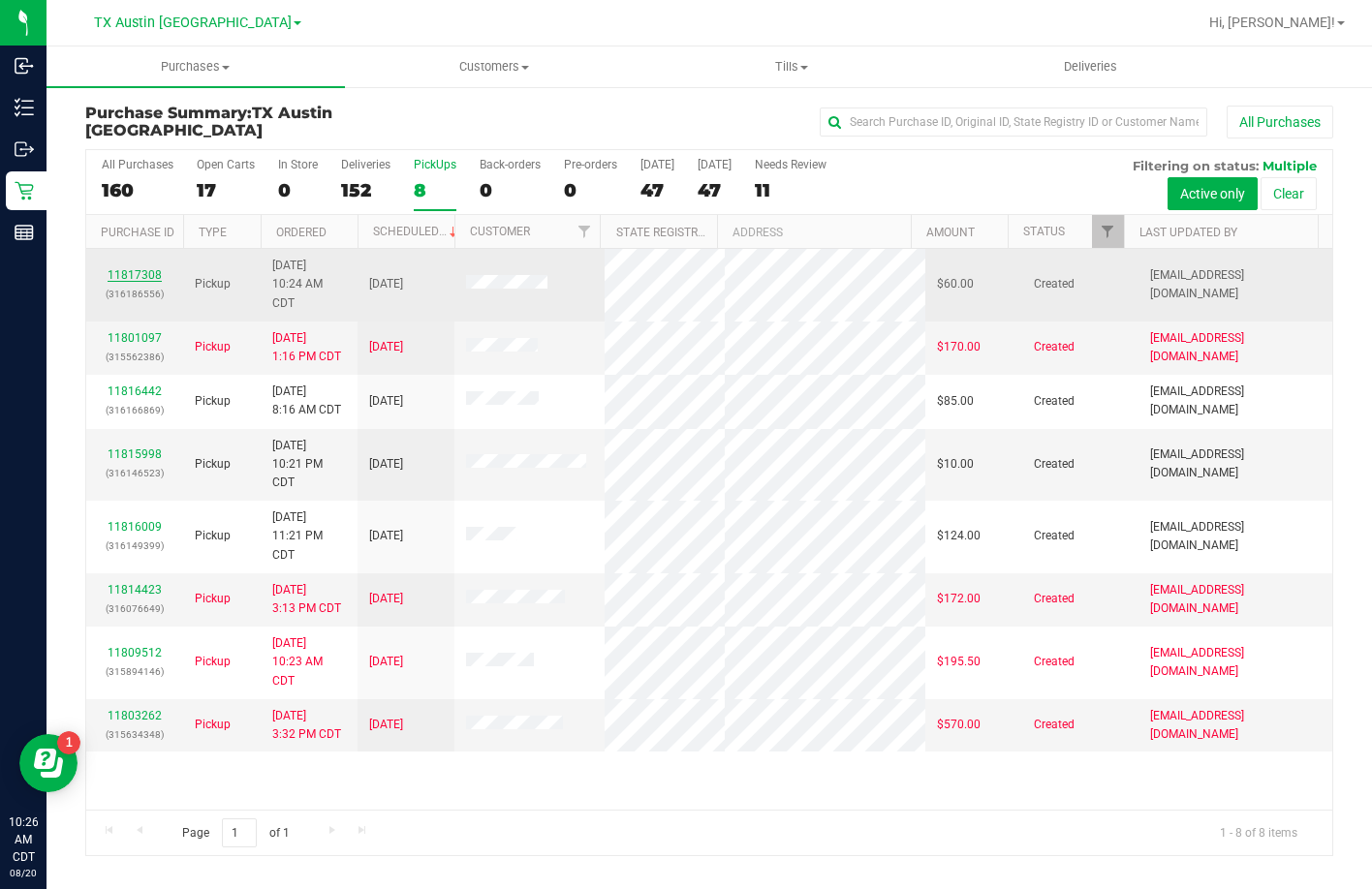
click at [150, 271] on link "11817308" at bounding box center [134, 276] width 55 height 14
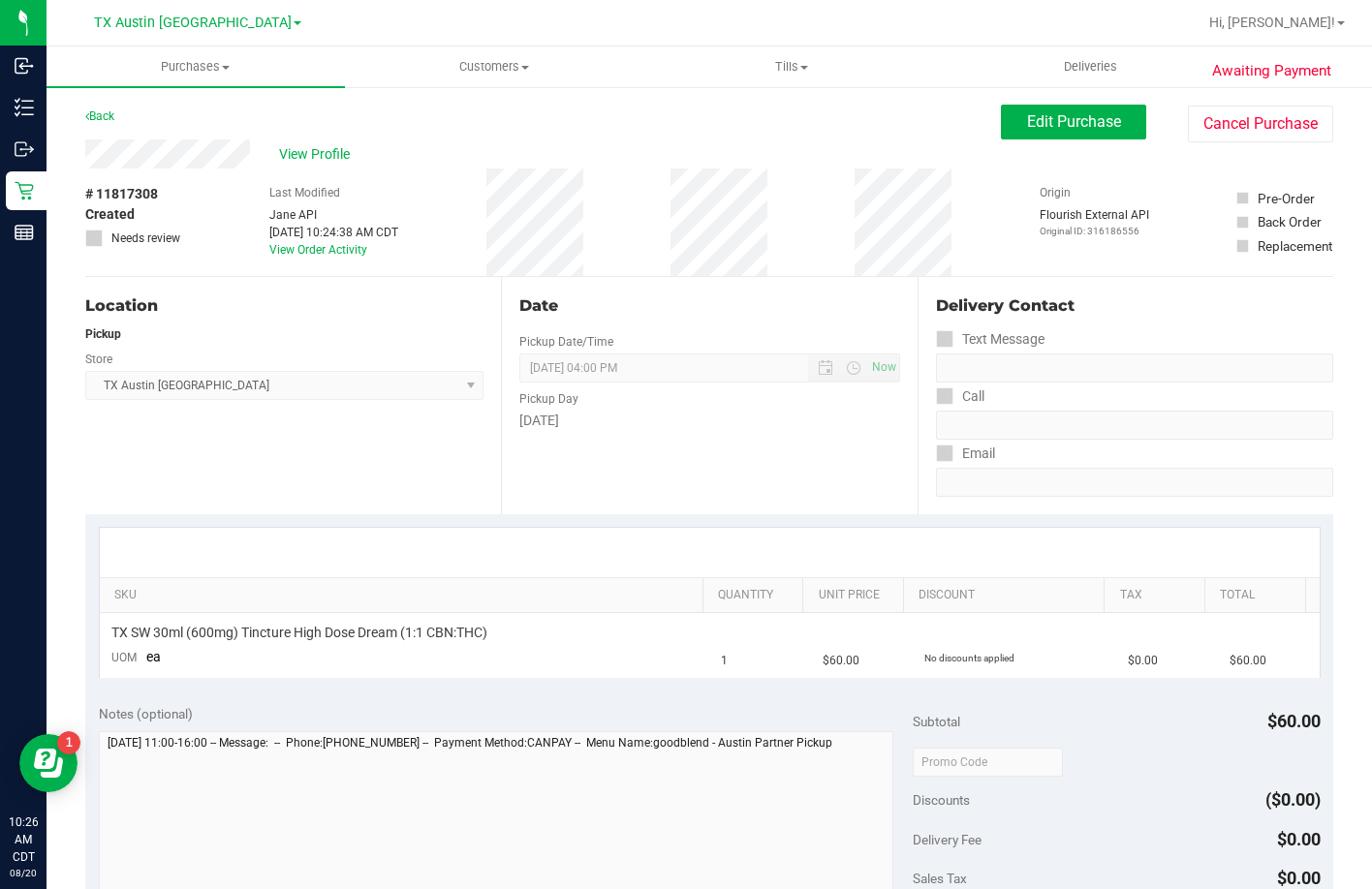
click at [88, 157] on div "View Profile" at bounding box center [543, 154] width 915 height 29
click at [1080, 135] on button "Edit Purchase" at bounding box center [1073, 122] width 145 height 35
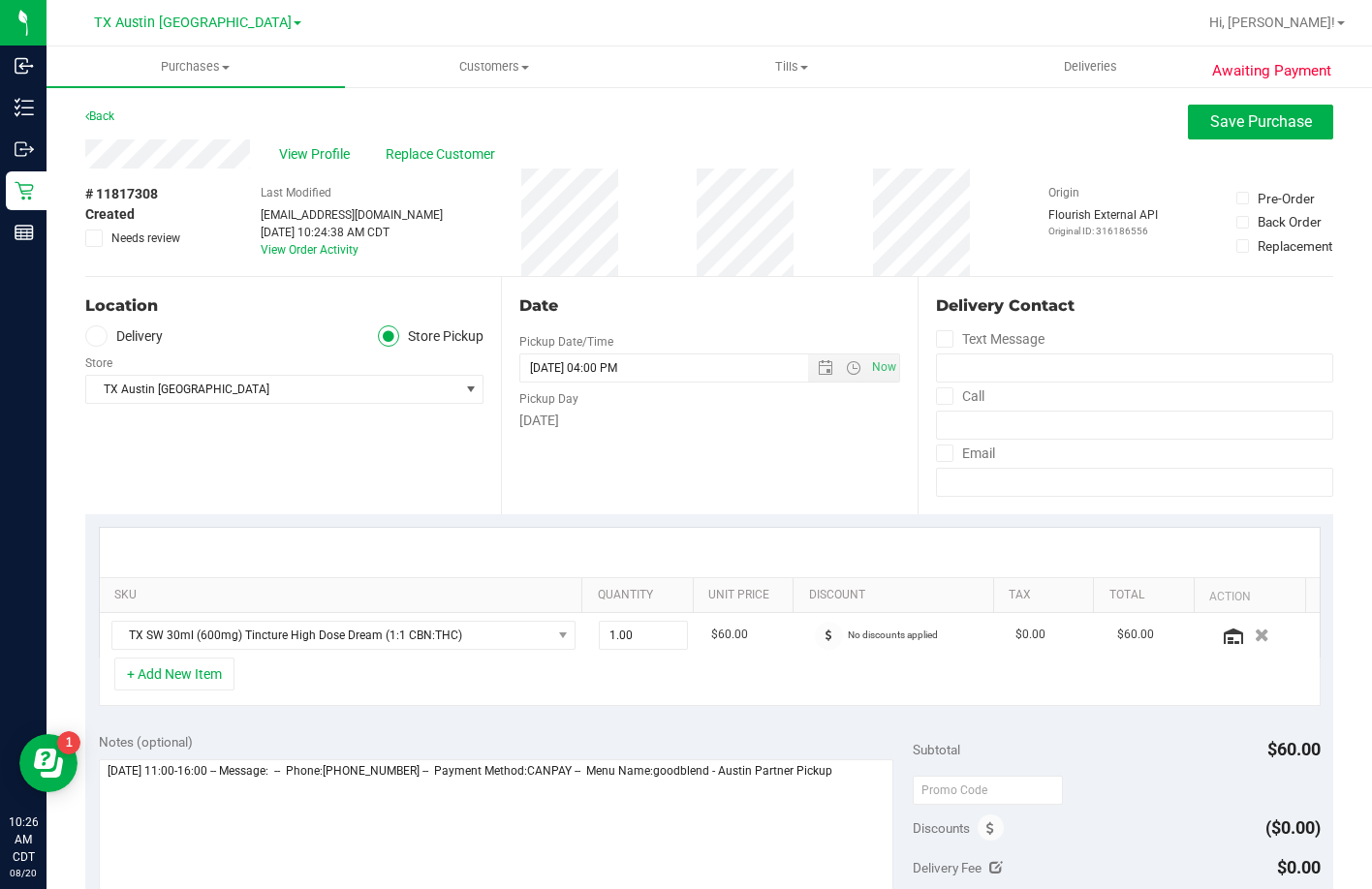
click at [118, 331] on label "Delivery" at bounding box center [125, 336] width 78 height 22
click at [0, 0] on input "Delivery" at bounding box center [0, 0] width 0 height 0
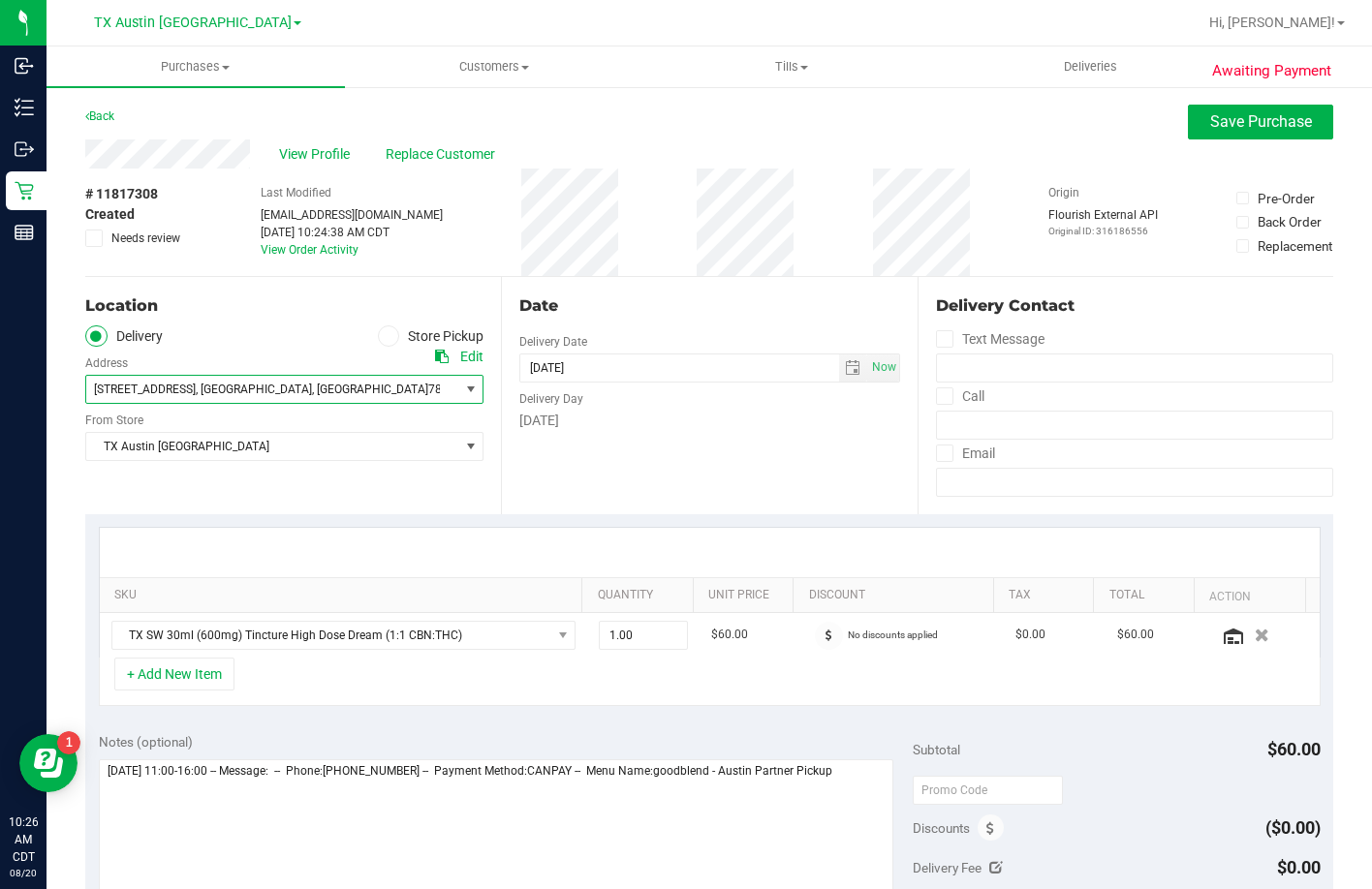
click at [278, 404] on span "2309 Singletree Ave B , Austin , TX 78727" at bounding box center [284, 389] width 398 height 29
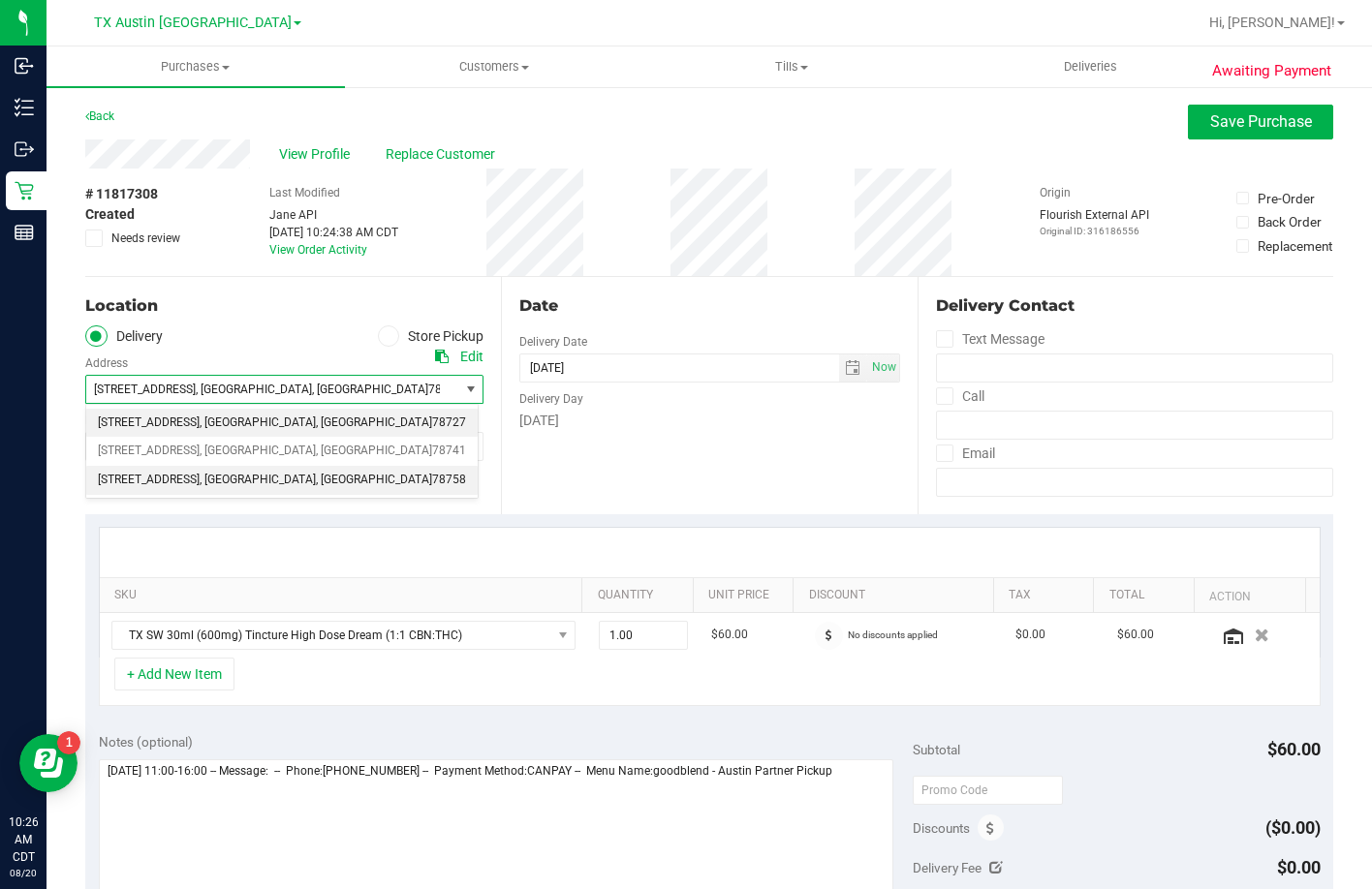
click at [241, 478] on span ", Austin" at bounding box center [257, 481] width 116 height 25
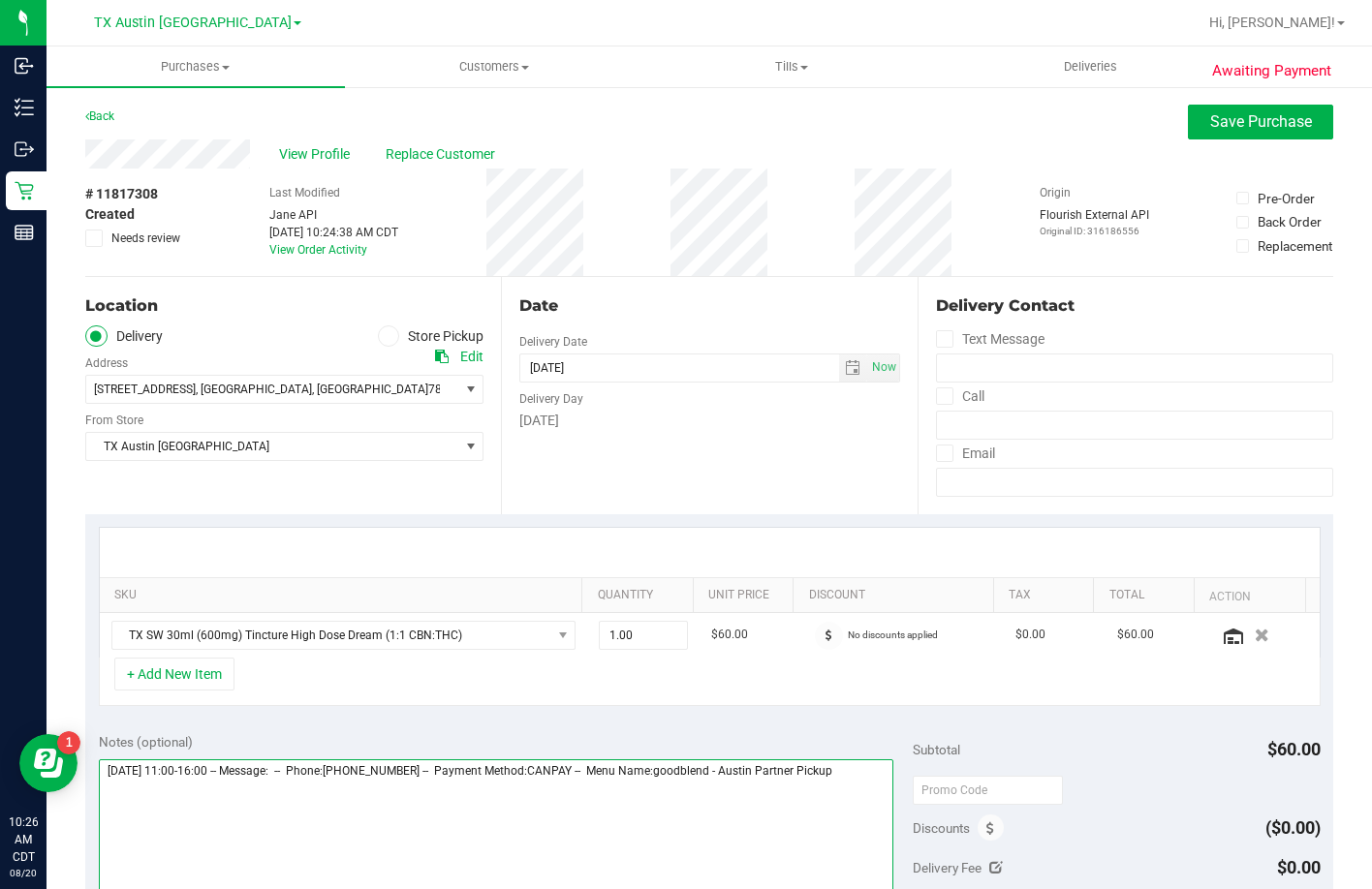
click at [875, 829] on textarea at bounding box center [496, 852] width 796 height 186
type textarea "Friday 08/22/2025 11:00-16:00 -- Message: -- Phone:7372919959 -- Payment Method…"
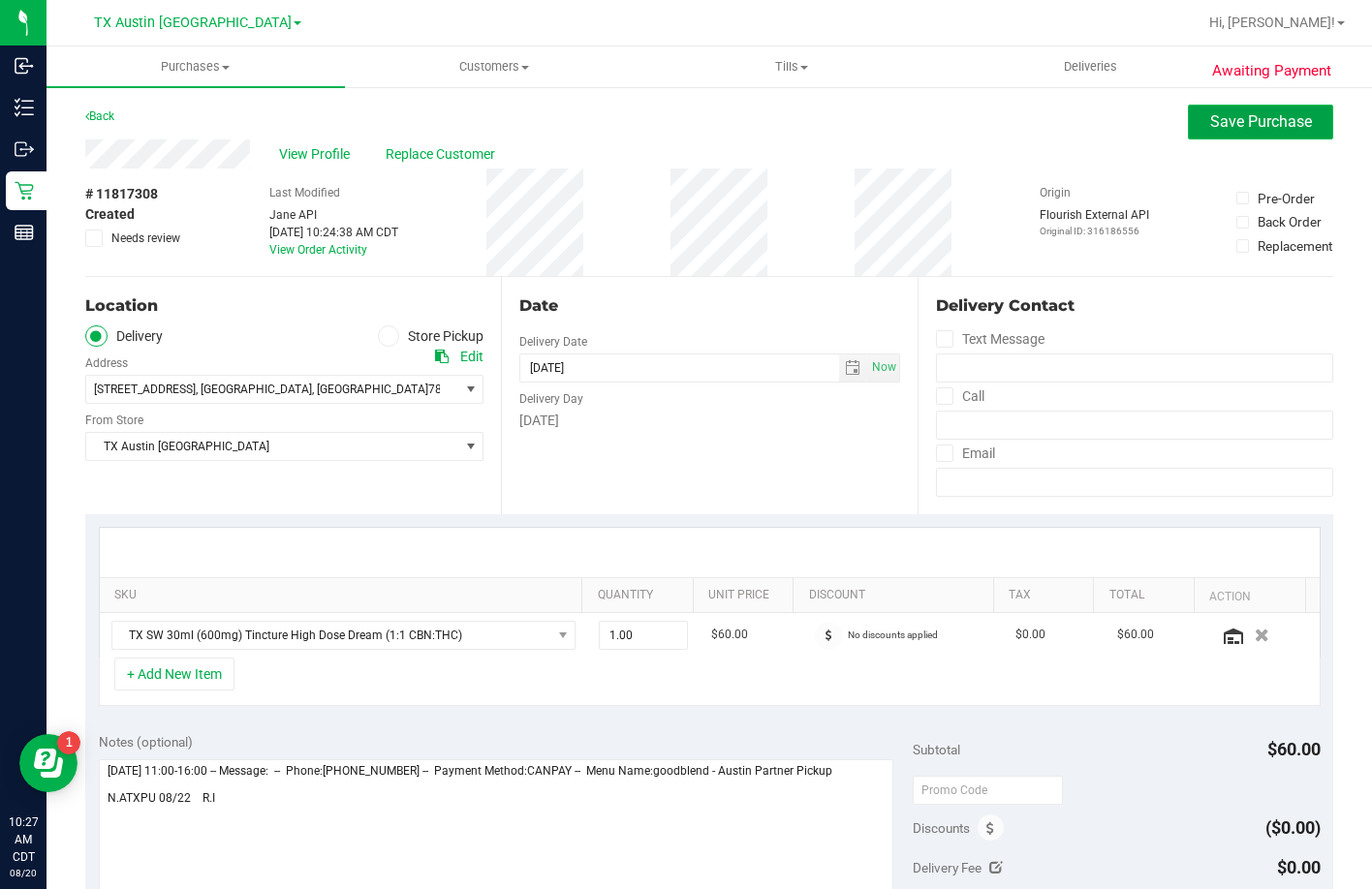
click at [1225, 130] on button "Save Purchase" at bounding box center [1260, 122] width 145 height 35
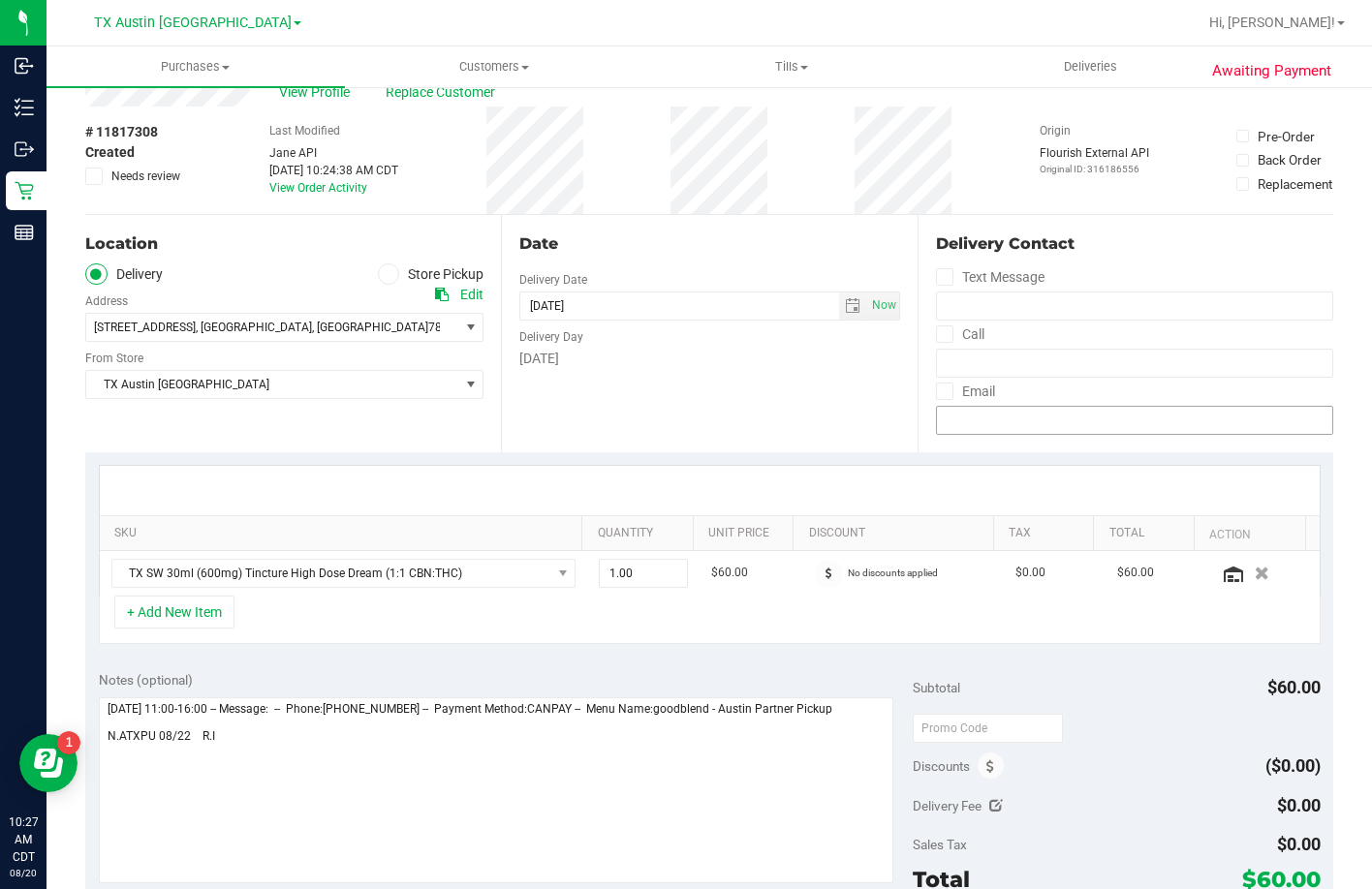
scroll to position [96, 0]
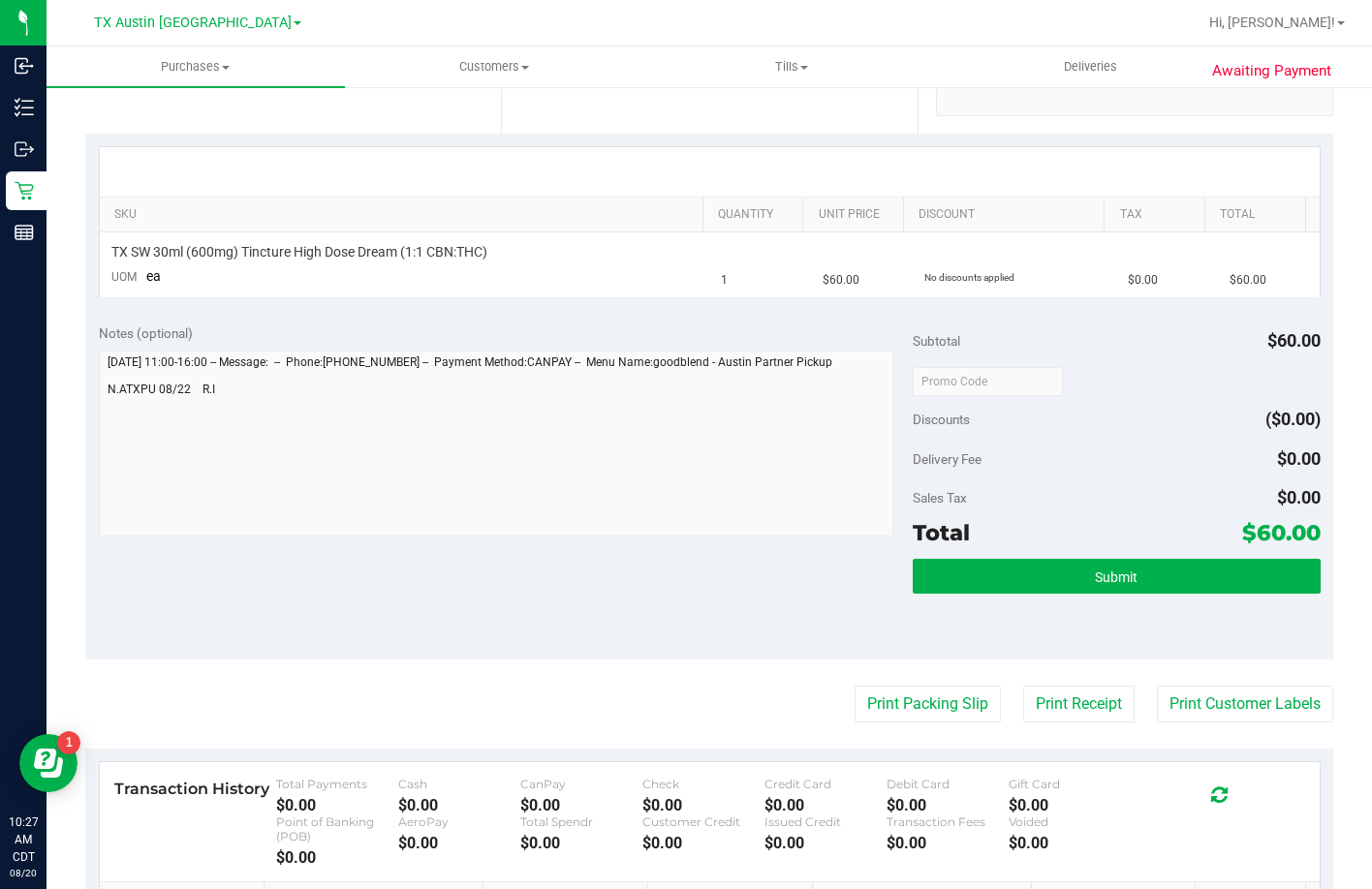
scroll to position [388, 0]
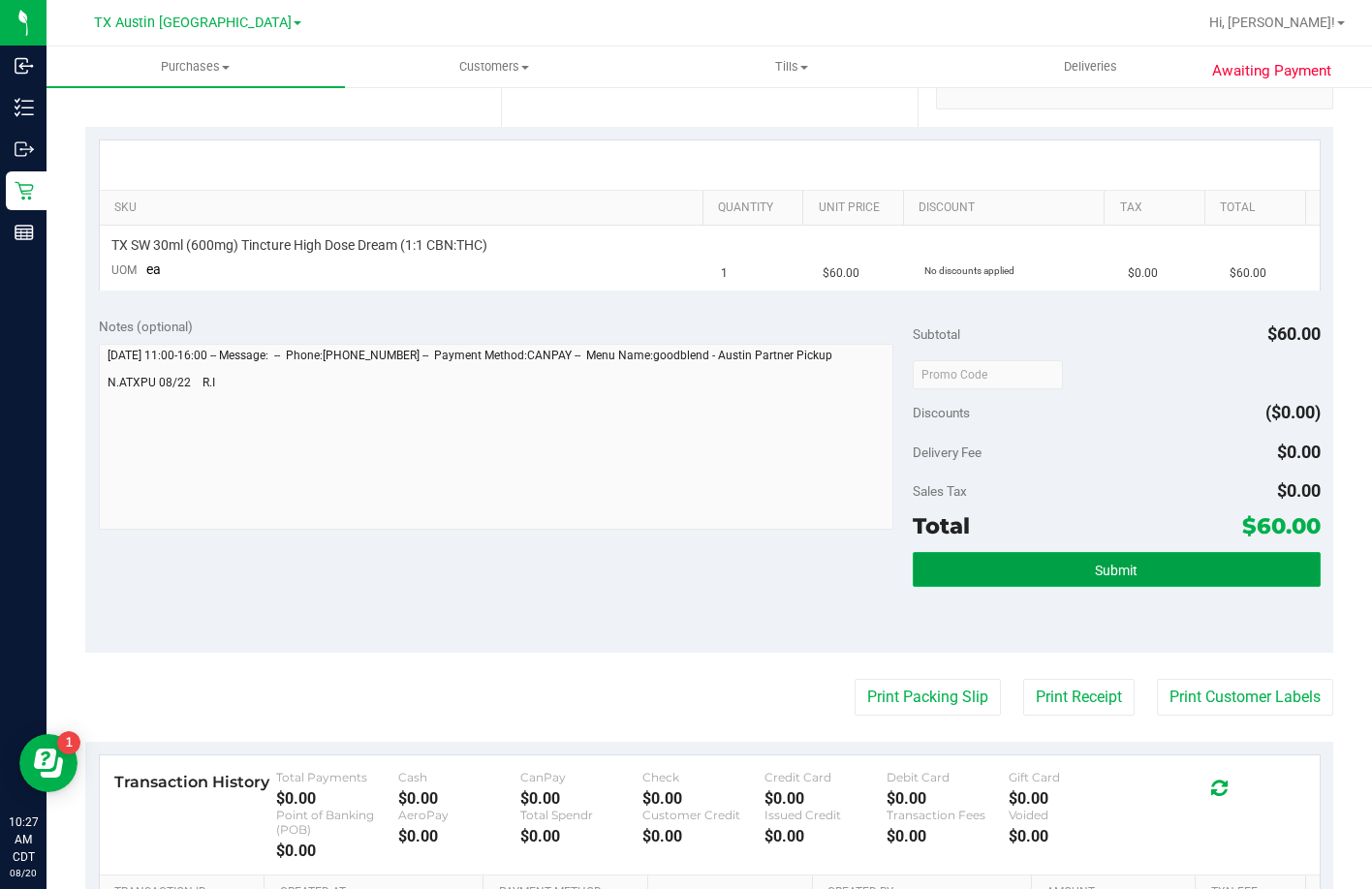
click at [1075, 580] on button "Submit" at bounding box center [1116, 570] width 407 height 35
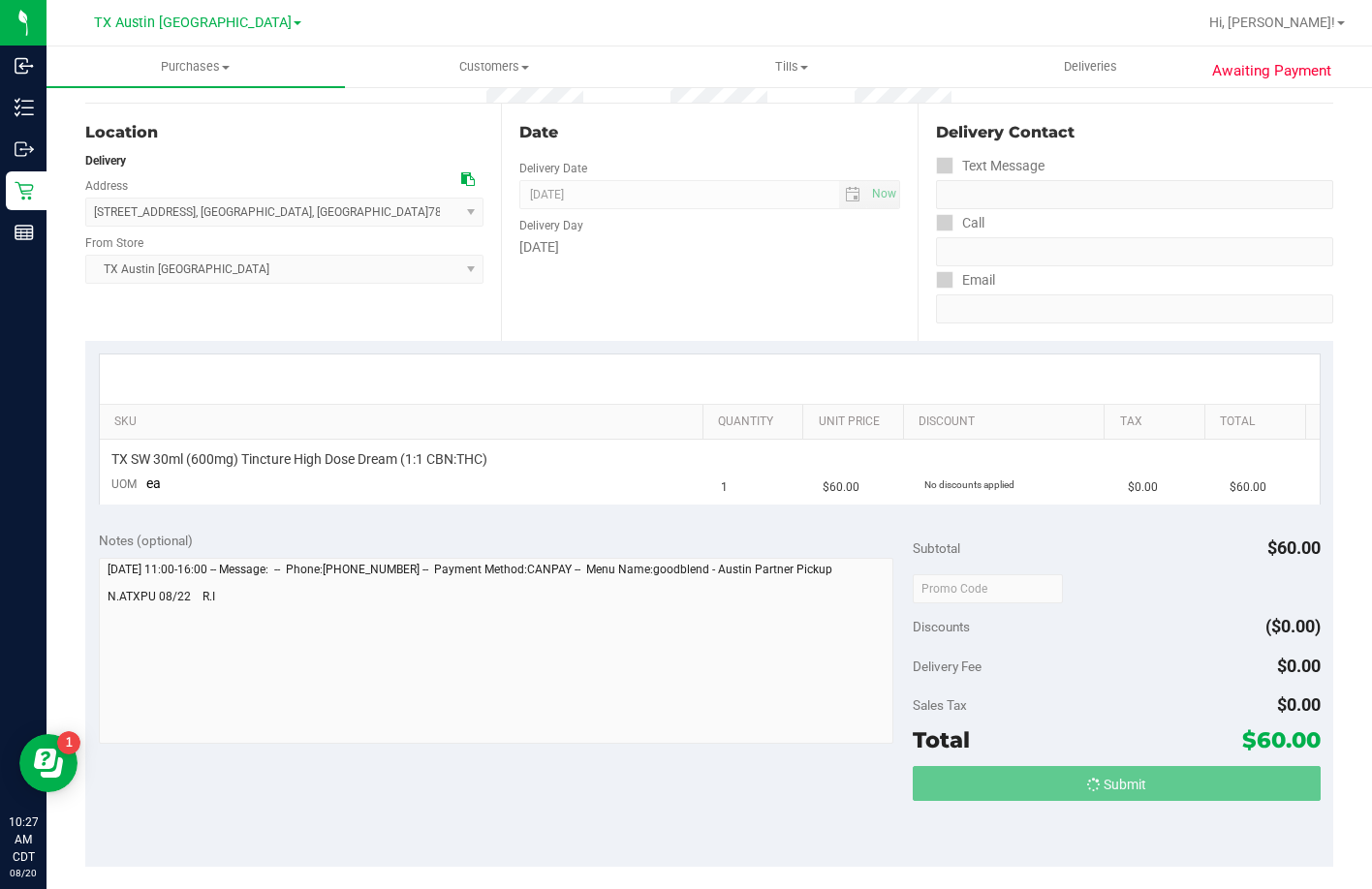
scroll to position [0, 0]
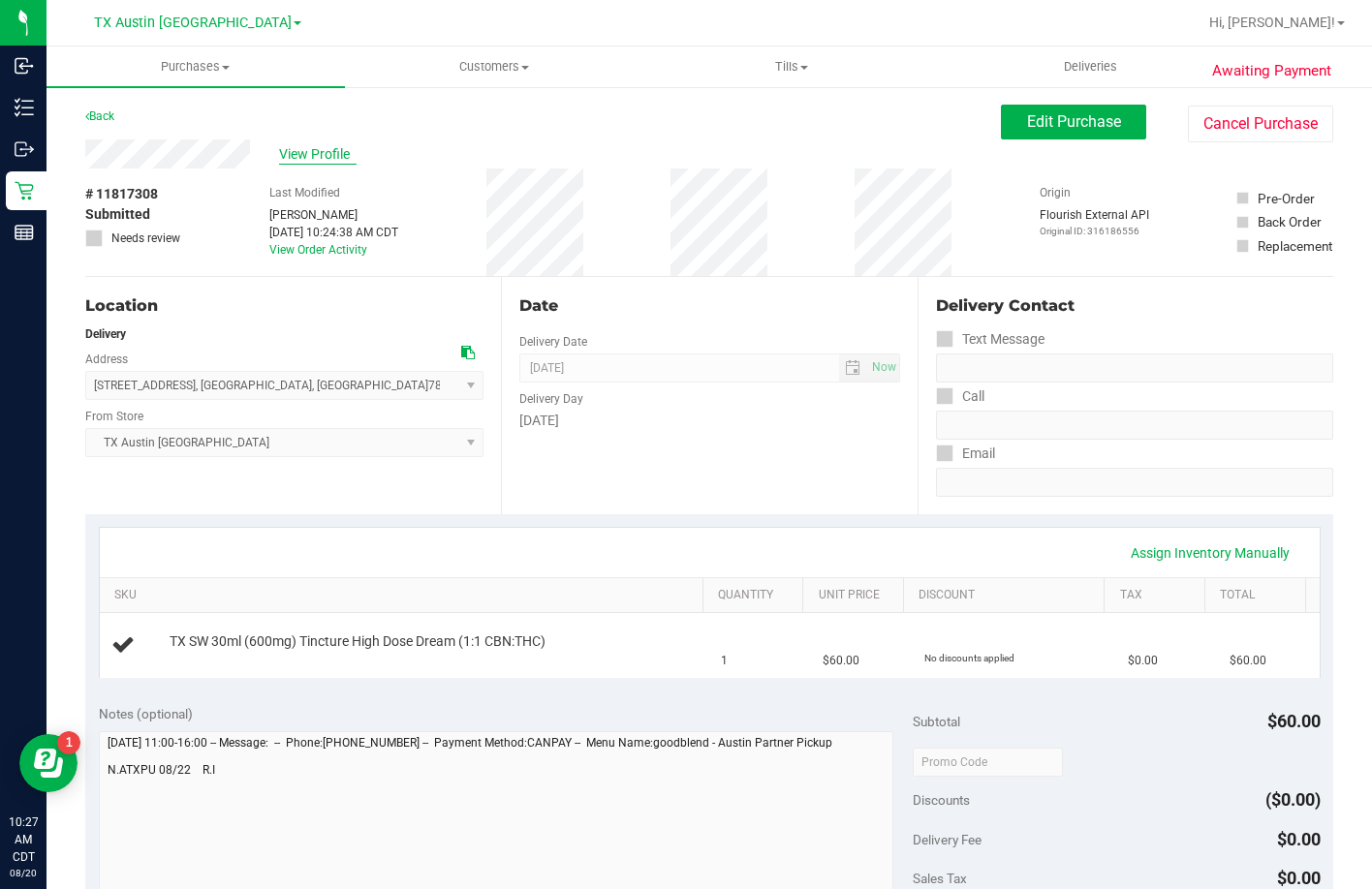
click at [285, 160] on span "View Profile" at bounding box center [318, 154] width 78 height 20
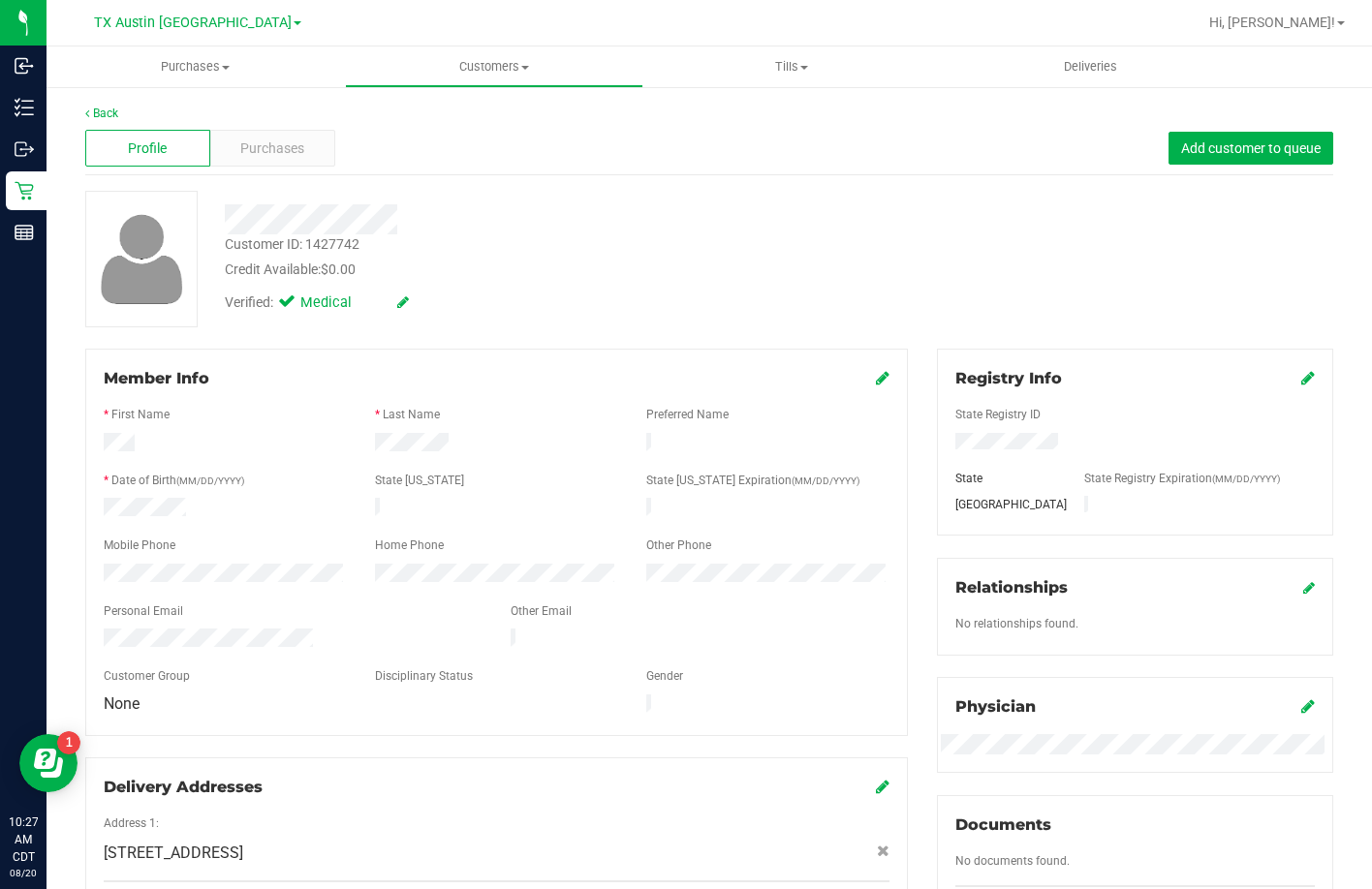
drag, startPoint x: 315, startPoint y: 621, endPoint x: 100, endPoint y: 627, distance: 215.1
click at [100, 629] on div at bounding box center [293, 641] width 407 height 23
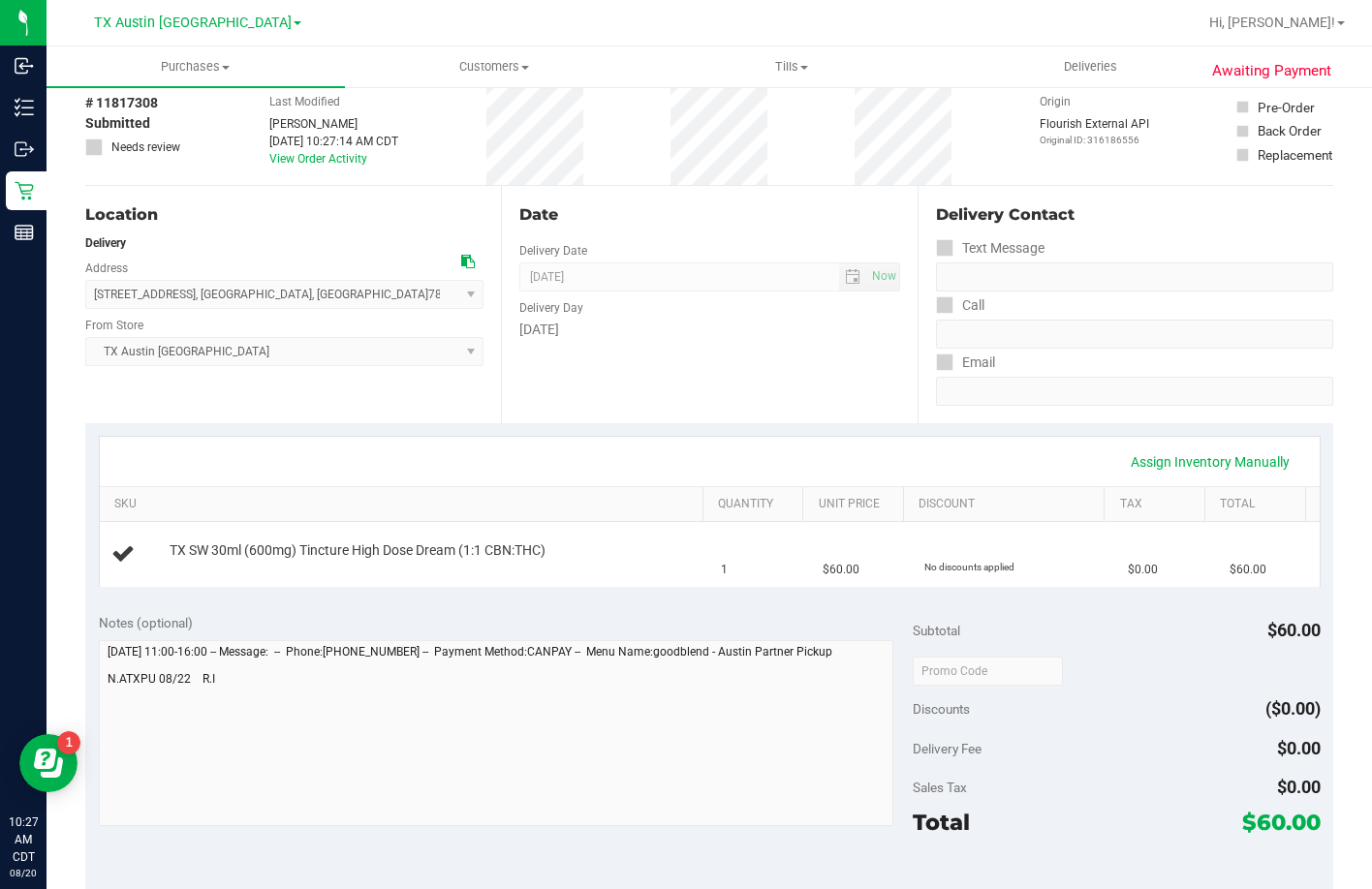
scroll to position [194, 0]
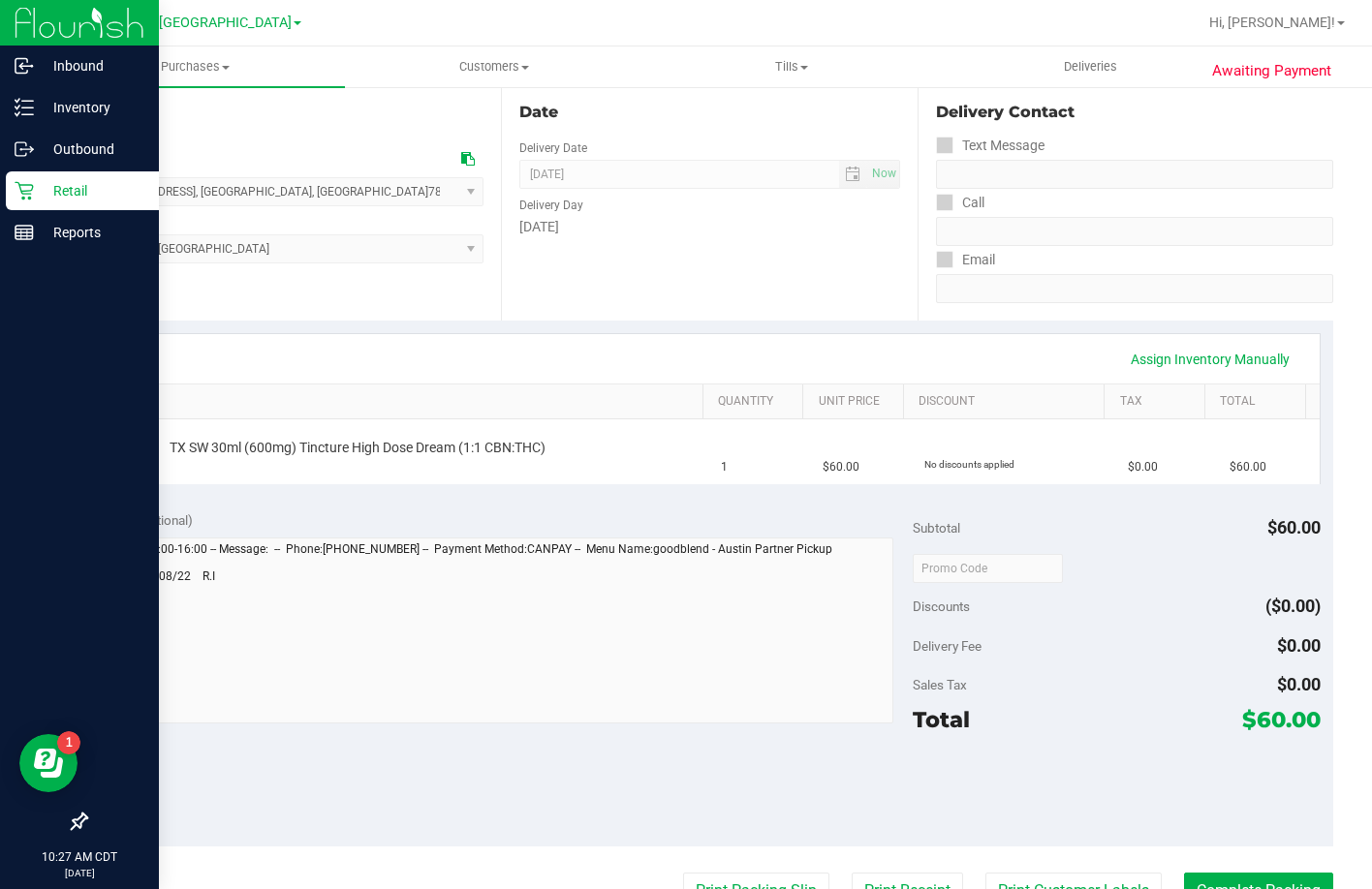
click at [24, 178] on div "Retail" at bounding box center [82, 191] width 153 height 39
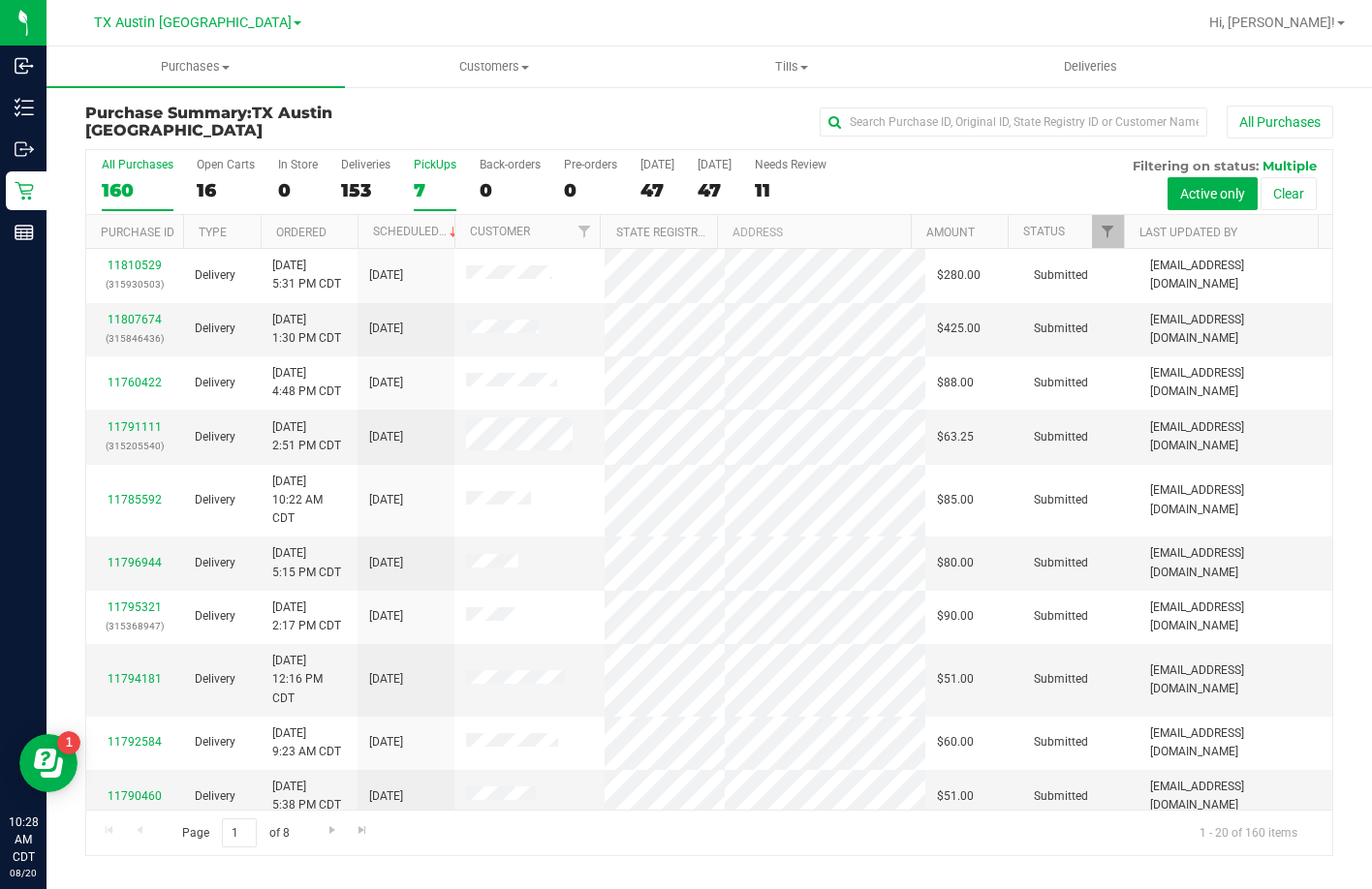
click at [422, 180] on div "7" at bounding box center [435, 190] width 43 height 22
click at [0, 0] on input "PickUps 7" at bounding box center [0, 0] width 0 height 0
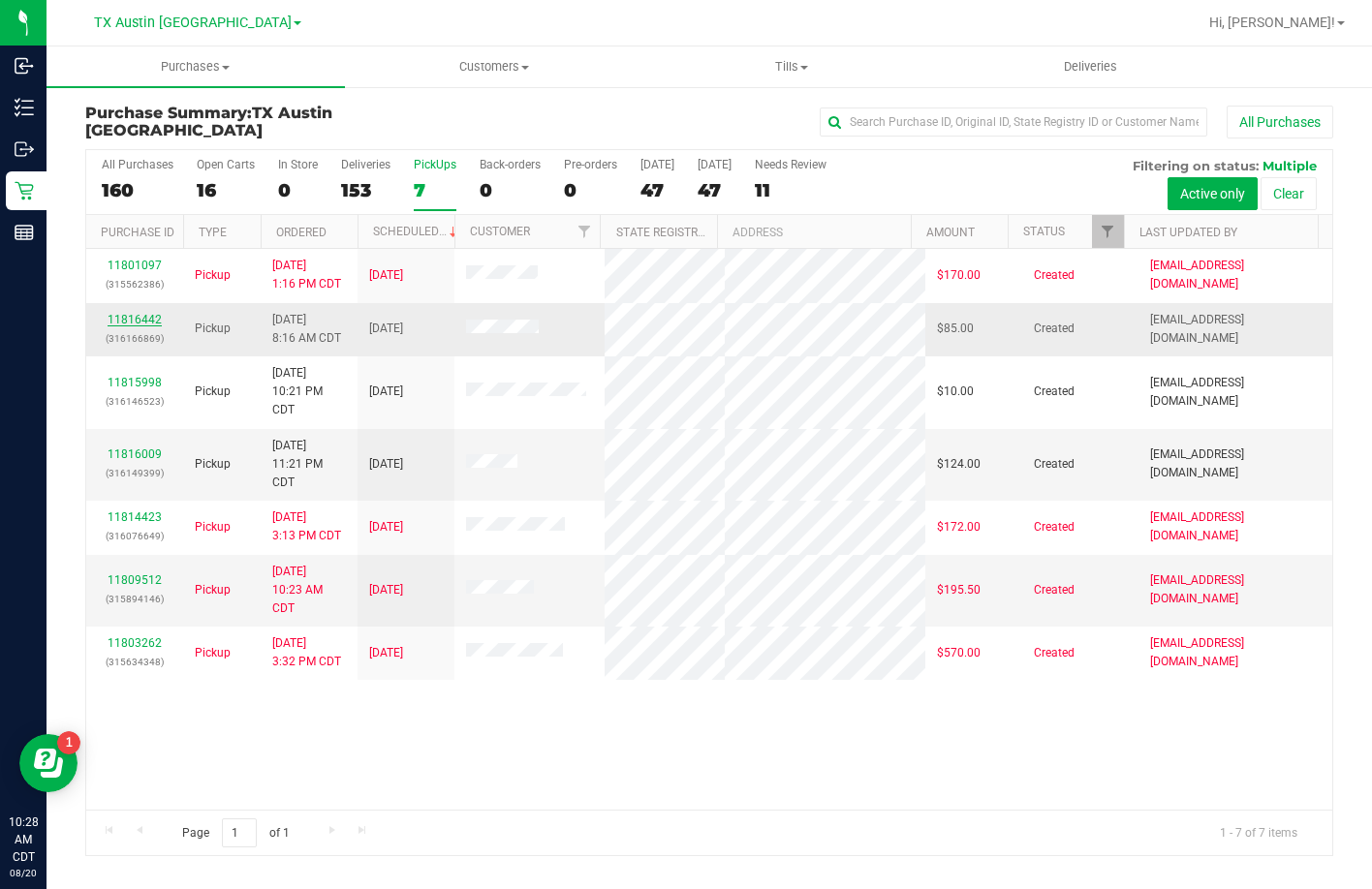
click at [142, 326] on link "11816442" at bounding box center [134, 319] width 55 height 14
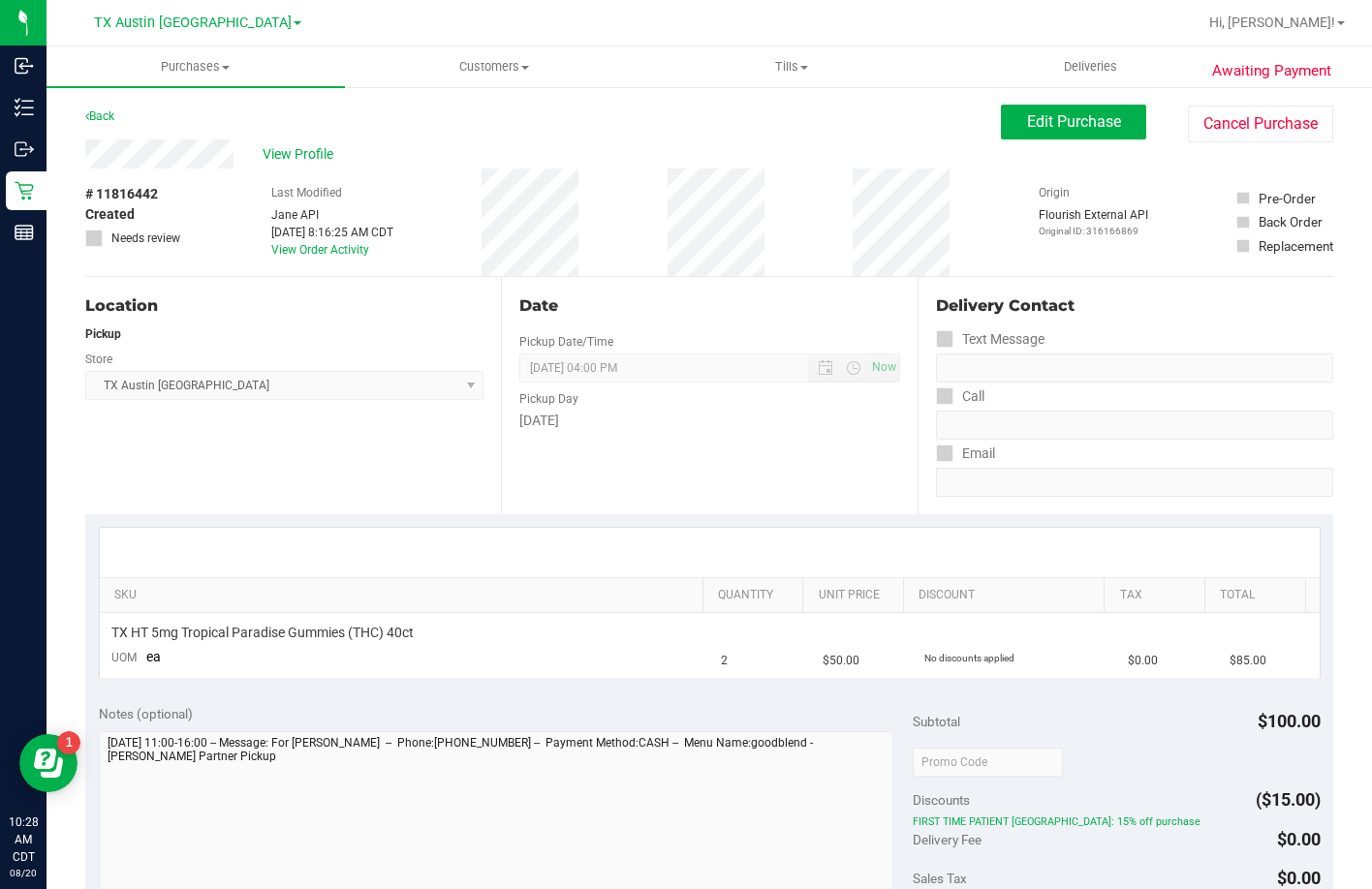
drag, startPoint x: 235, startPoint y: 151, endPoint x: 52, endPoint y: 161, distance: 183.3
click at [52, 161] on div "Awaiting Payment Back Edit Purchase Cancel Purchase View Profile # 11816442 Cre…" at bounding box center [709, 815] width 1325 height 1460
click at [288, 157] on span "View Profile" at bounding box center [302, 154] width 78 height 20
drag, startPoint x: 1011, startPoint y: 111, endPoint x: 973, endPoint y: 144, distance: 50.3
click at [1011, 111] on button "Edit Purchase" at bounding box center [1073, 122] width 145 height 35
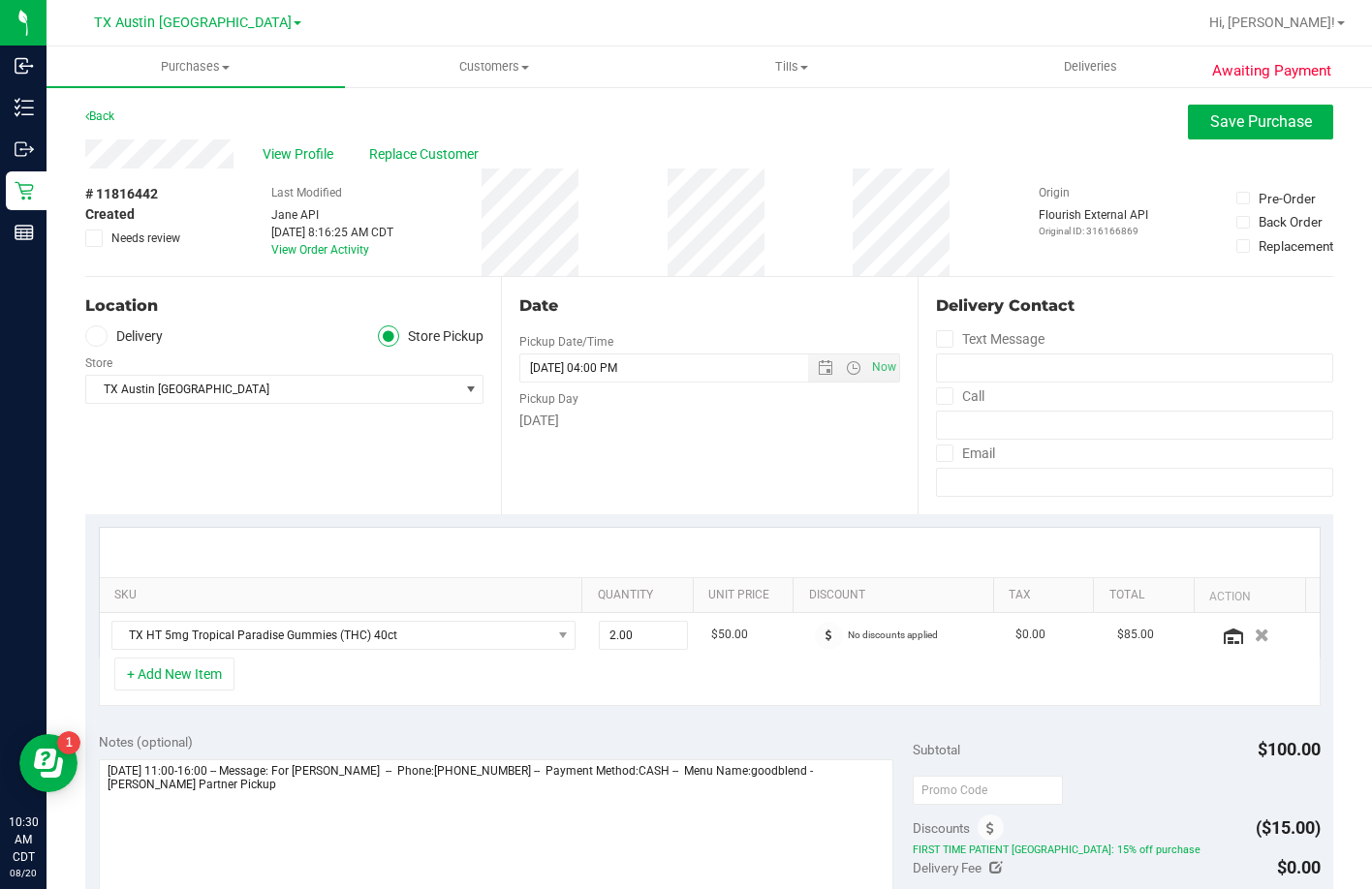
click at [134, 242] on span "Needs review" at bounding box center [145, 239] width 69 height 18
click at [0, 0] on input "Needs review" at bounding box center [0, 0] width 0 height 0
drag, startPoint x: 782, startPoint y: 818, endPoint x: 765, endPoint y: 827, distance: 19.2
click at [782, 819] on textarea at bounding box center [496, 852] width 796 height 186
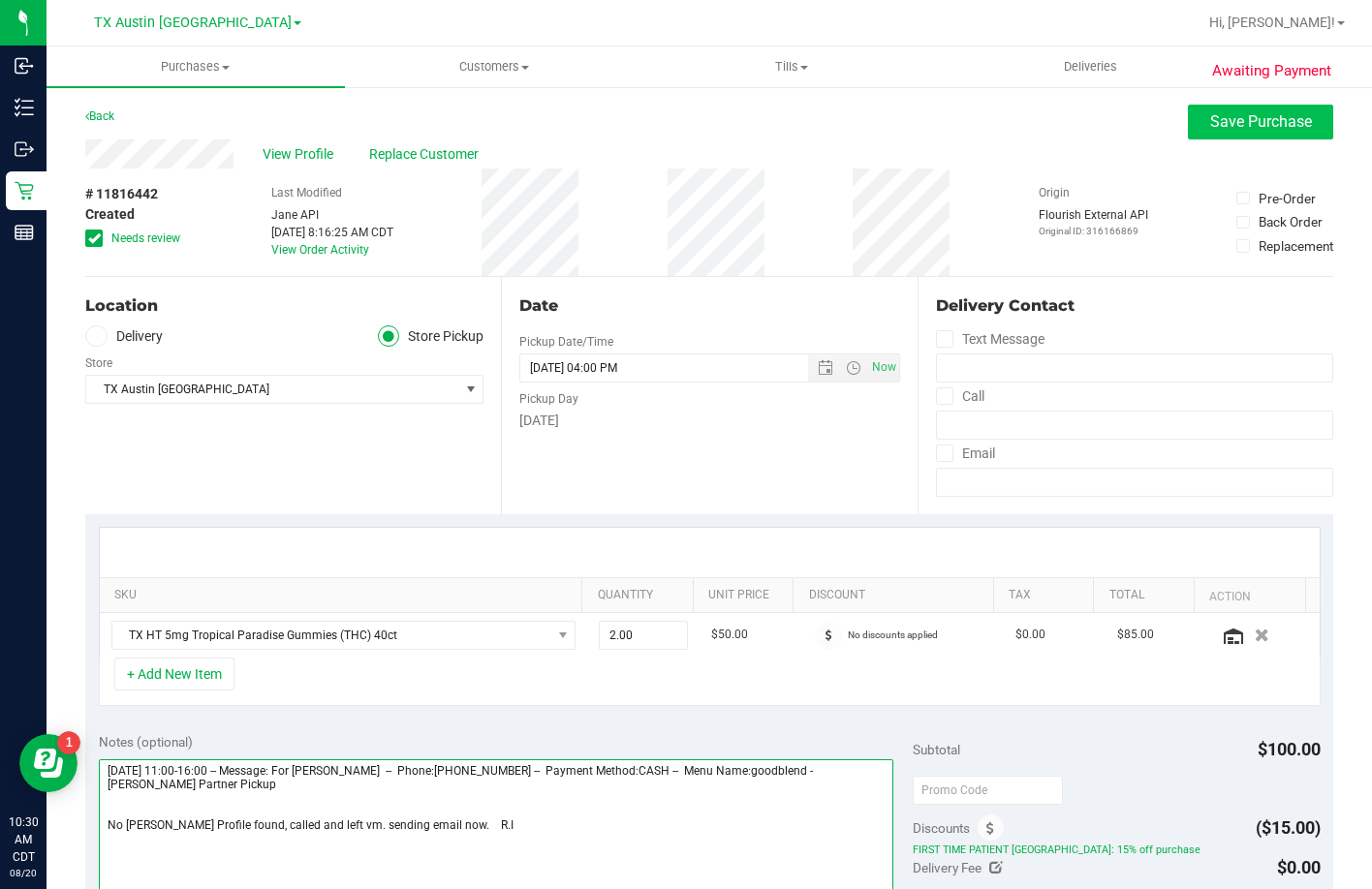
type textarea "Thursday 08/21/2025 11:00-16:00 -- Message: For Jordan Medford -- Phone:9036490…"
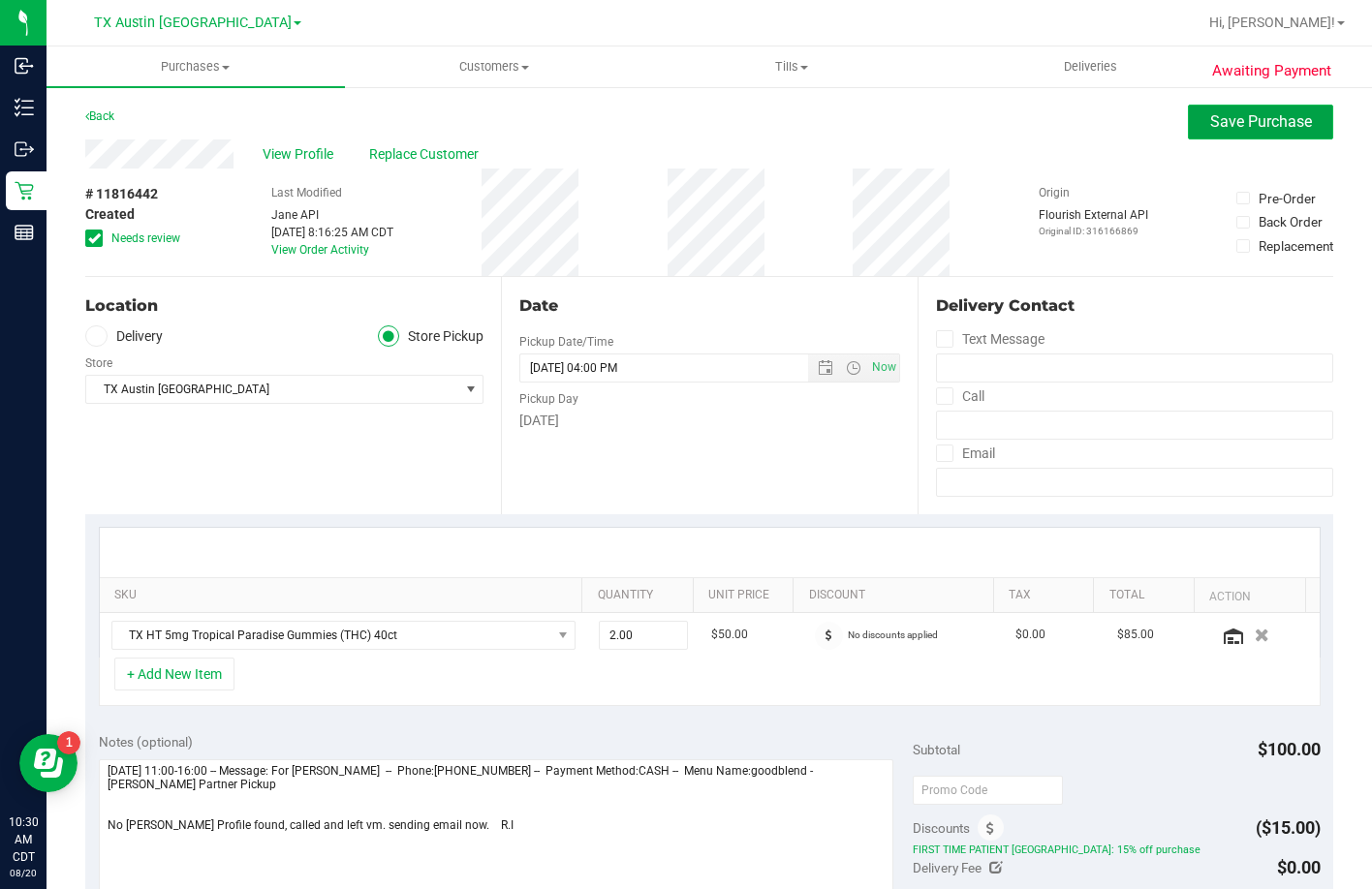
click at [1253, 121] on span "Save Purchase" at bounding box center [1261, 121] width 101 height 19
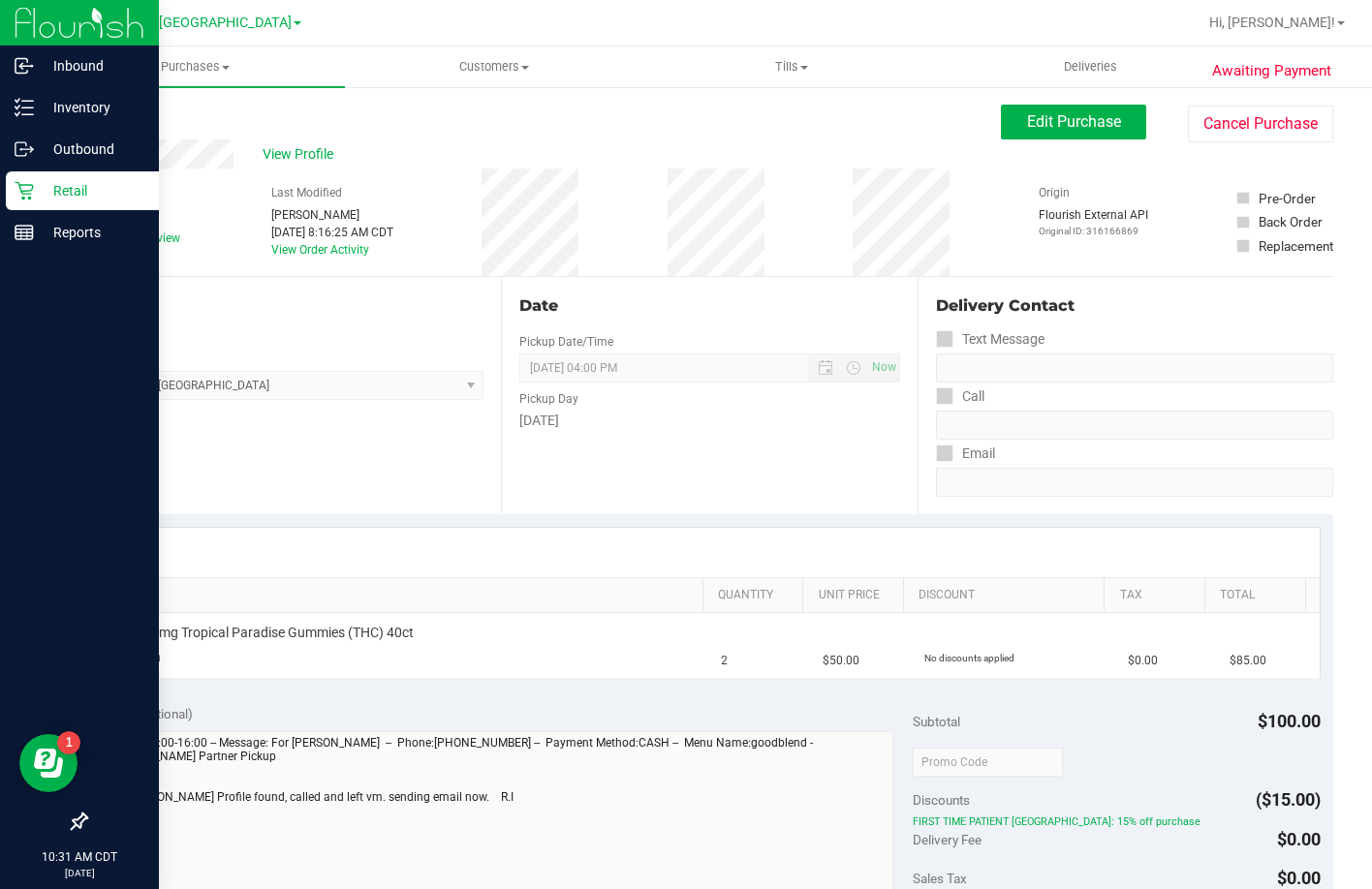
click at [37, 190] on p "Retail" at bounding box center [92, 191] width 116 height 23
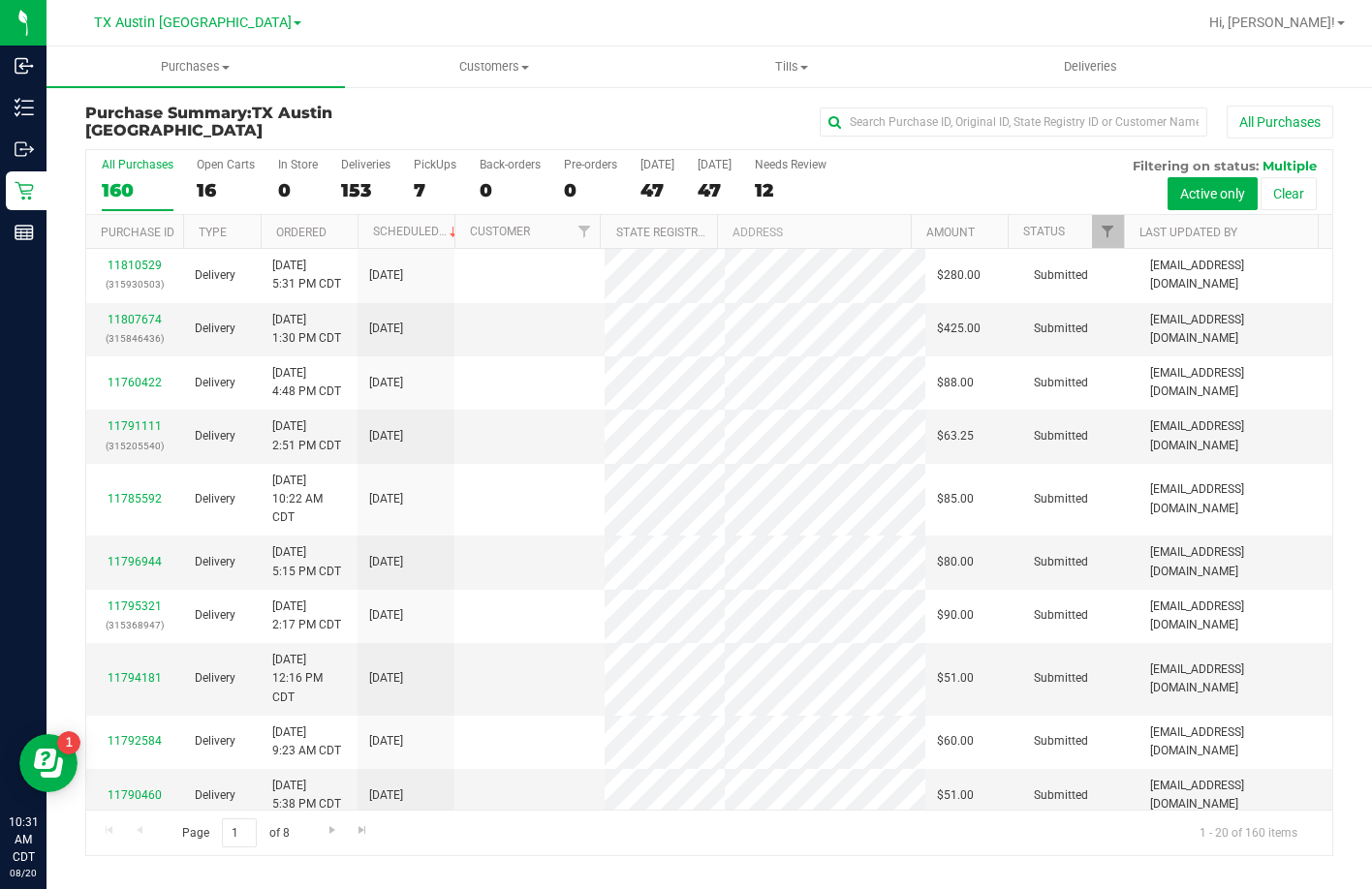
click at [431, 182] on div "7" at bounding box center [435, 190] width 43 height 22
click at [0, 0] on input "PickUps 7" at bounding box center [0, 0] width 0 height 0
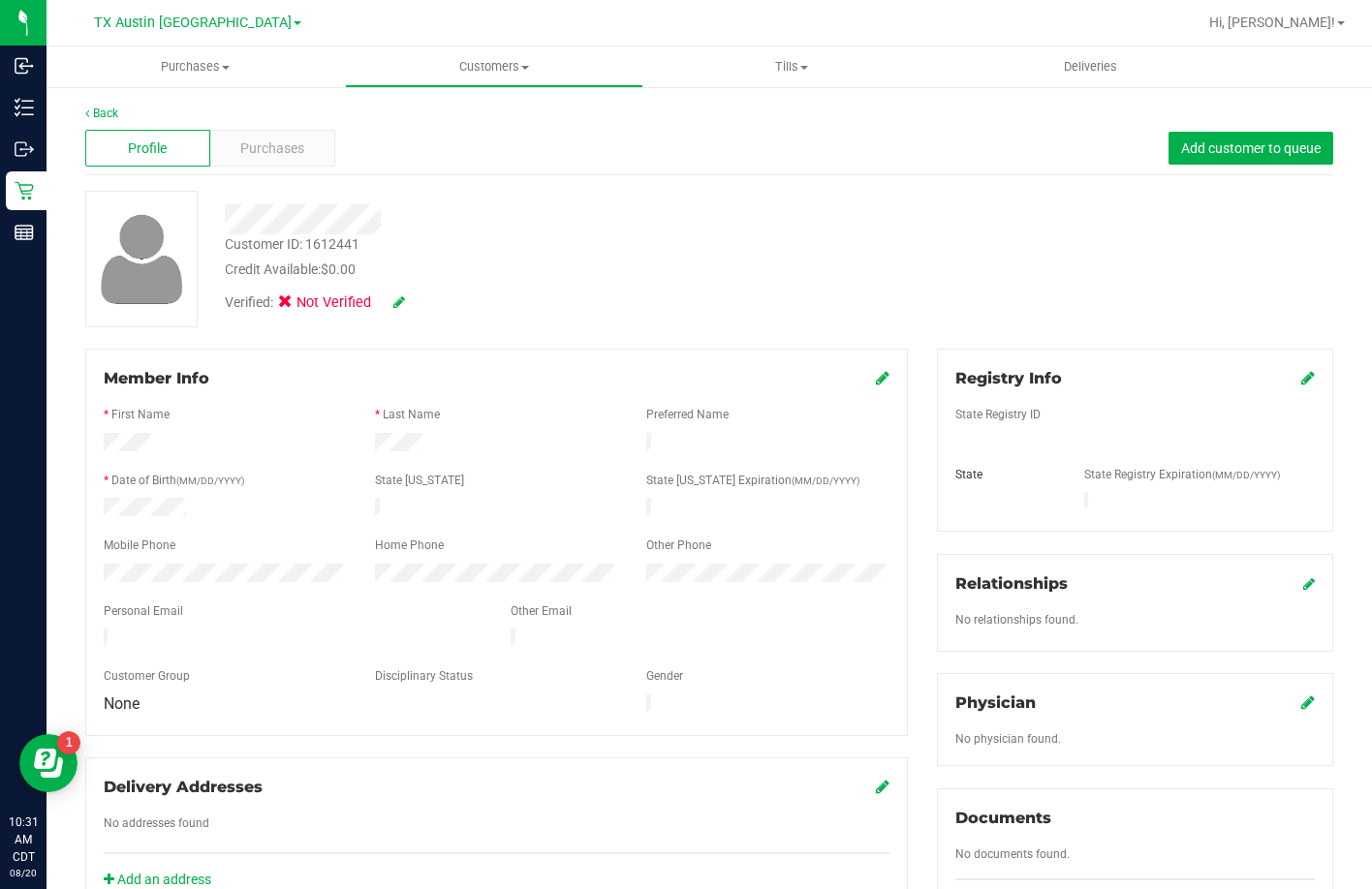
drag, startPoint x: 296, startPoint y: 628, endPoint x: 95, endPoint y: 633, distance: 201.1
click at [95, 633] on div at bounding box center [293, 641] width 407 height 23
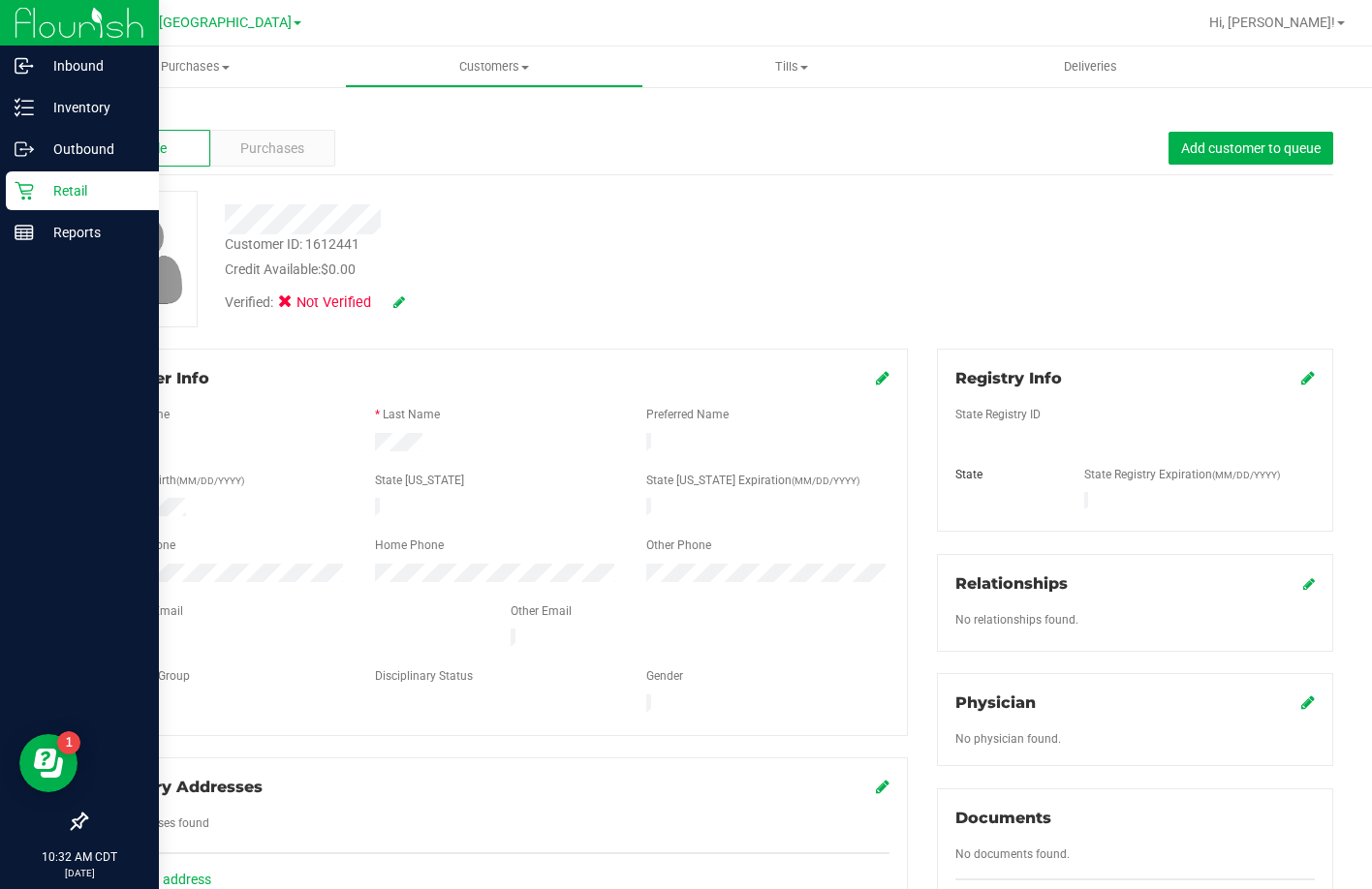
click at [38, 185] on p "Retail" at bounding box center [92, 191] width 116 height 23
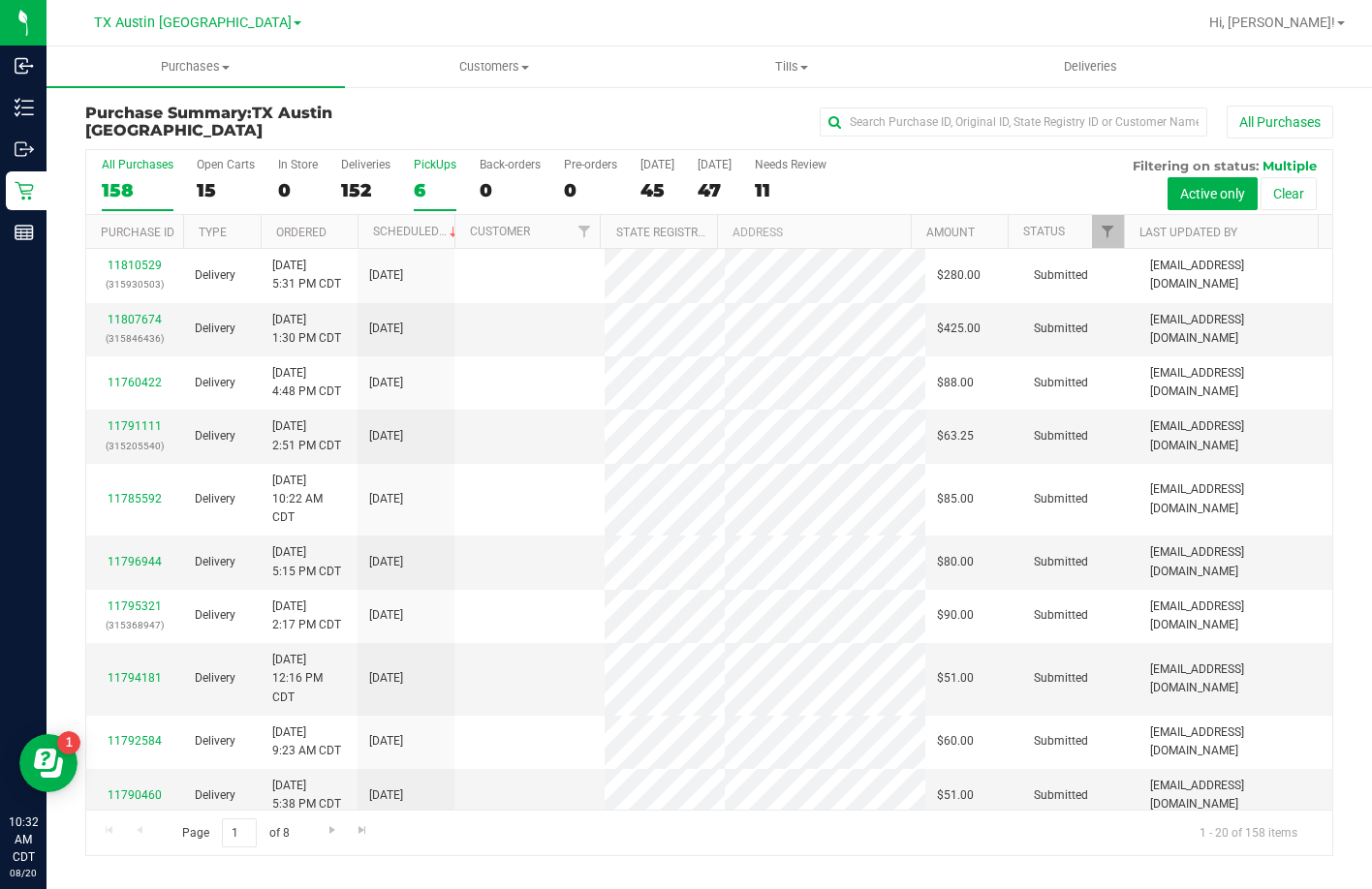
click at [416, 190] on div "6" at bounding box center [435, 190] width 43 height 22
click at [0, 0] on input "PickUps 6" at bounding box center [0, 0] width 0 height 0
click at [437, 174] on label "PickUps 6" at bounding box center [435, 184] width 43 height 54
click at [0, 0] on input "PickUps 6" at bounding box center [0, 0] width 0 height 0
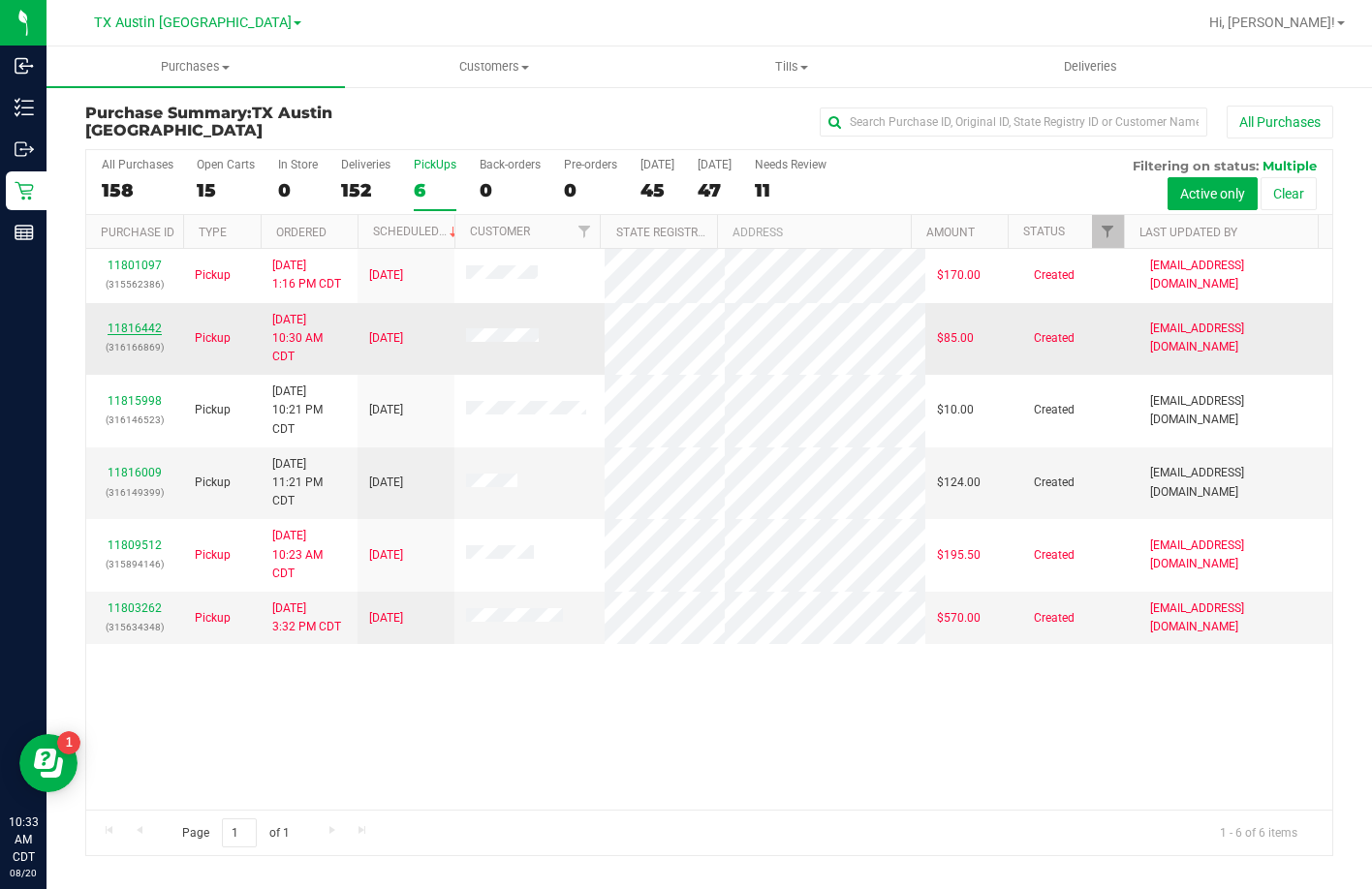
click at [137, 335] on link "11816442" at bounding box center [134, 328] width 55 height 14
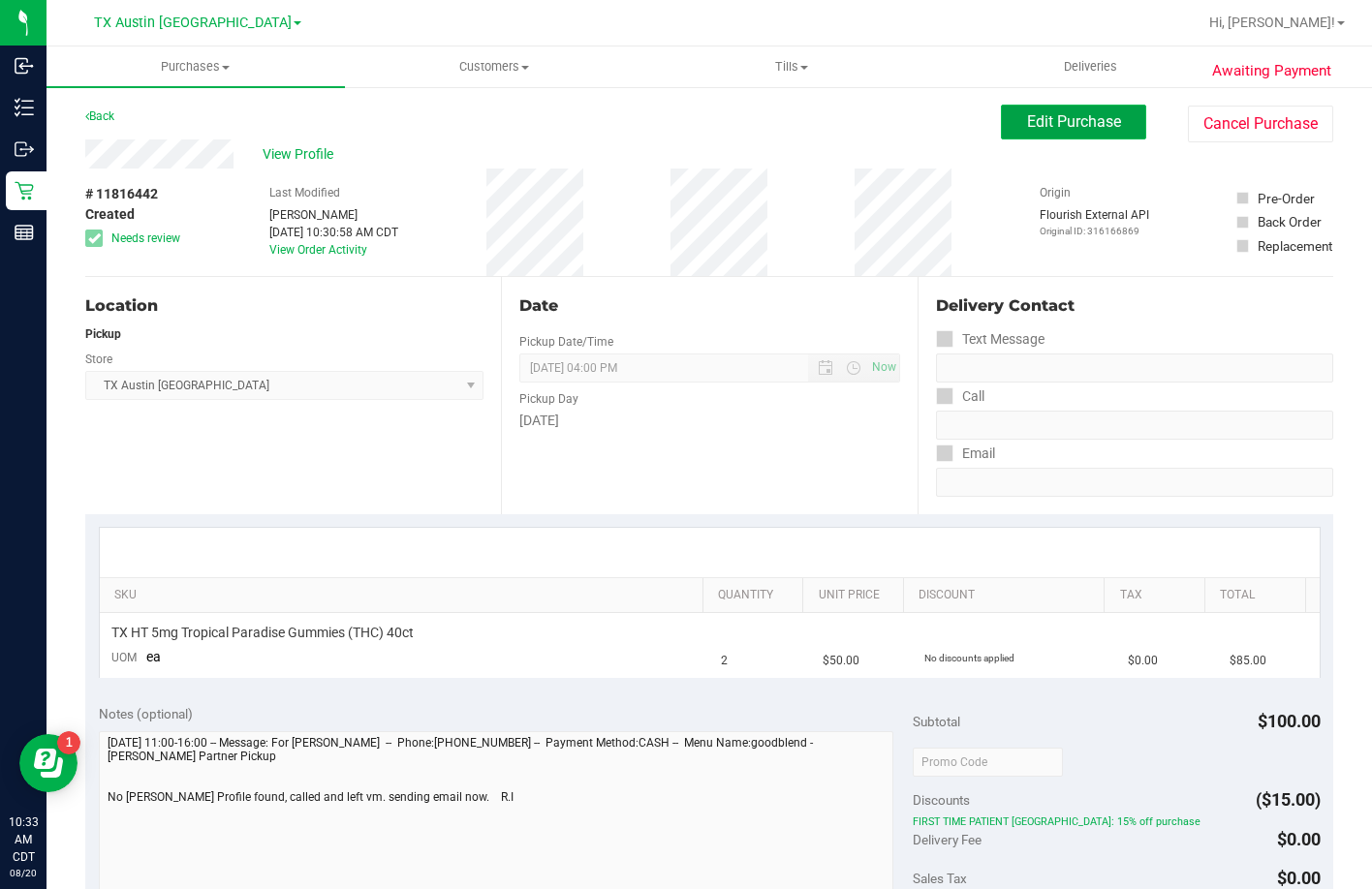
click at [1011, 112] on button "Edit Purchase" at bounding box center [1073, 122] width 145 height 35
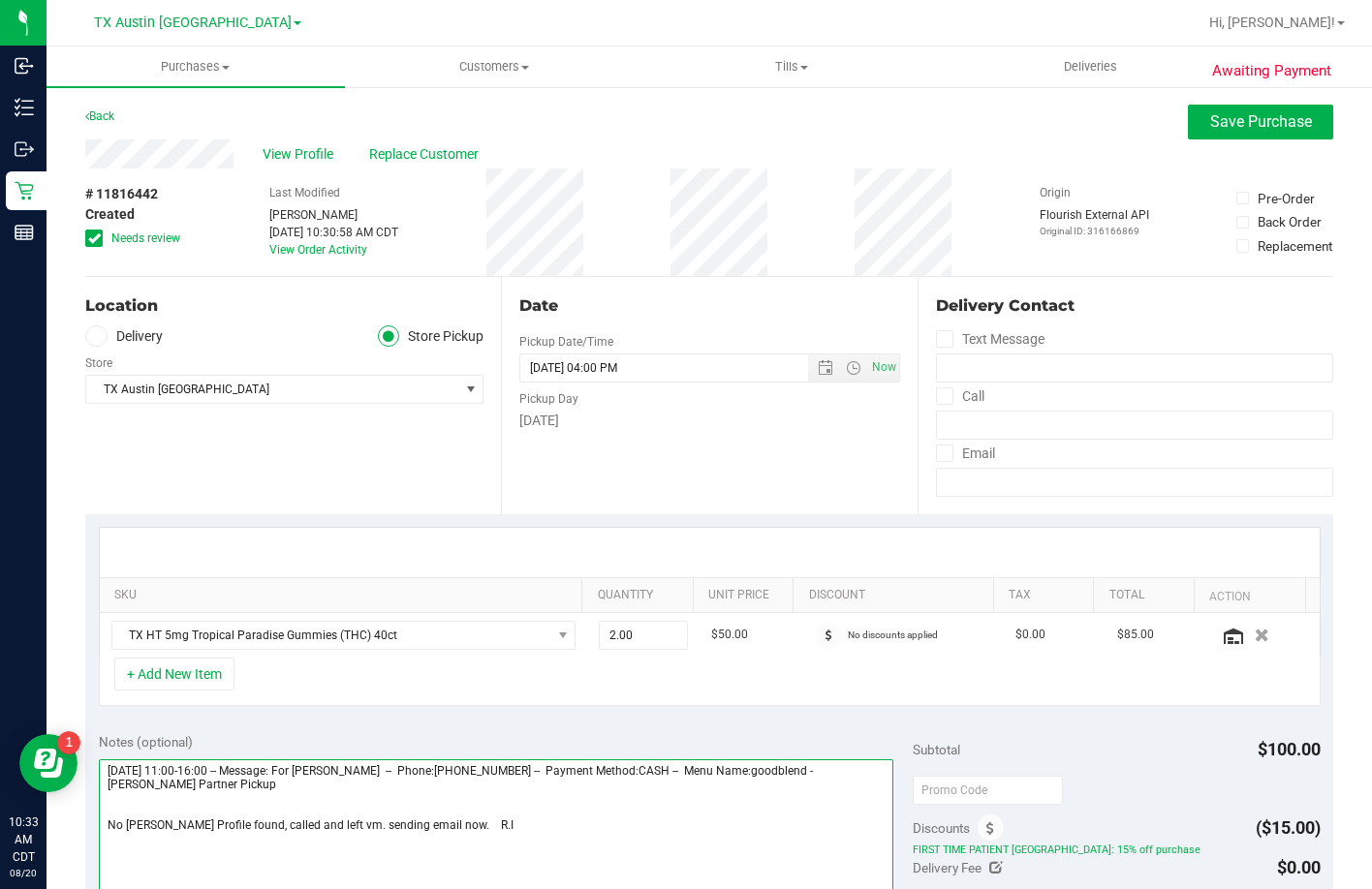
drag, startPoint x: 322, startPoint y: 828, endPoint x: 426, endPoint y: 835, distance: 104.2
click at [426, 835] on textarea at bounding box center [496, 852] width 796 height 186
type textarea "Thursday 08/21/2025 11:00-16:00 -- Message: For Jordan Medford -- Phone:9036490…"
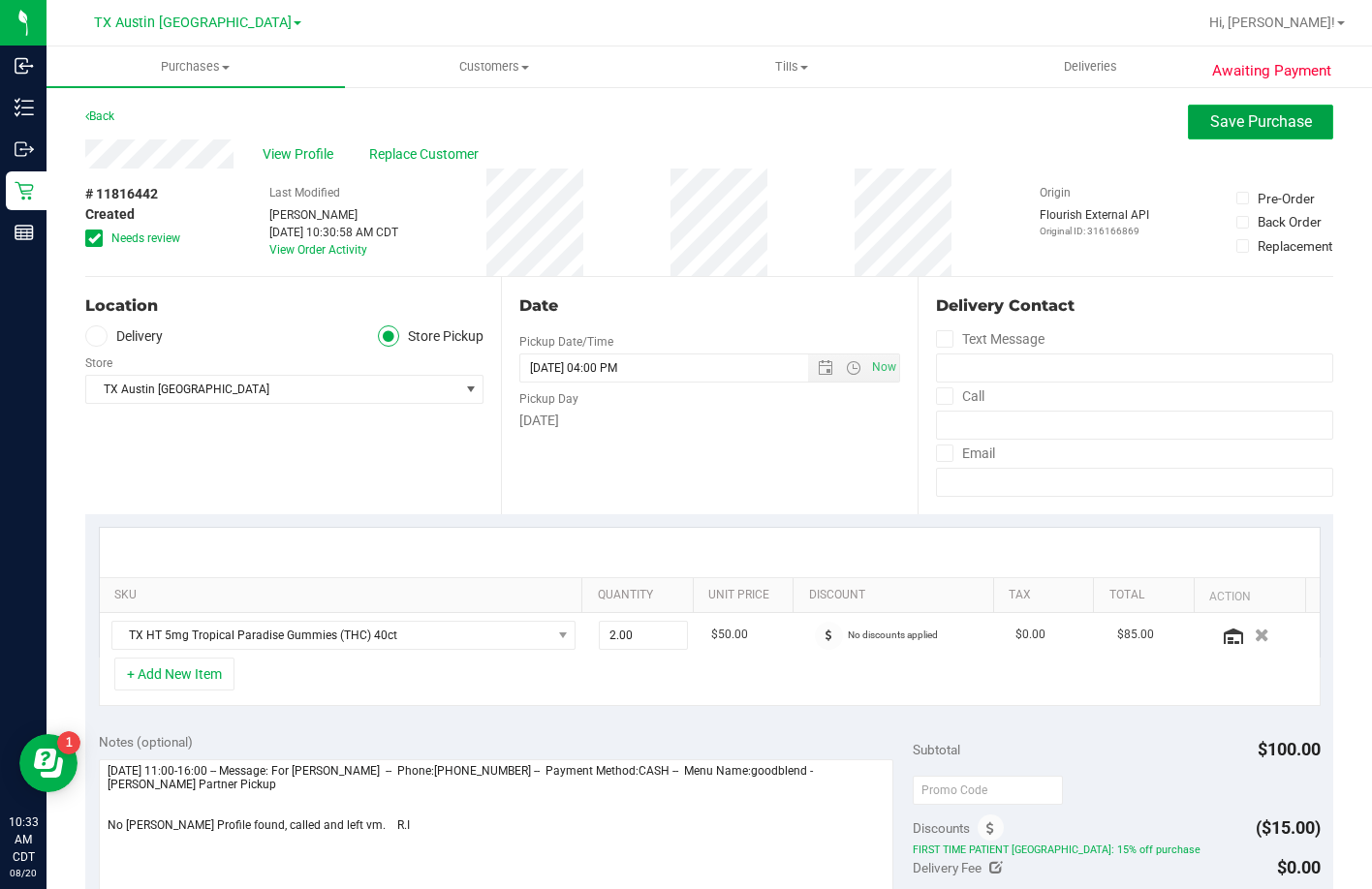
click at [1201, 137] on button "Save Purchase" at bounding box center [1260, 122] width 145 height 35
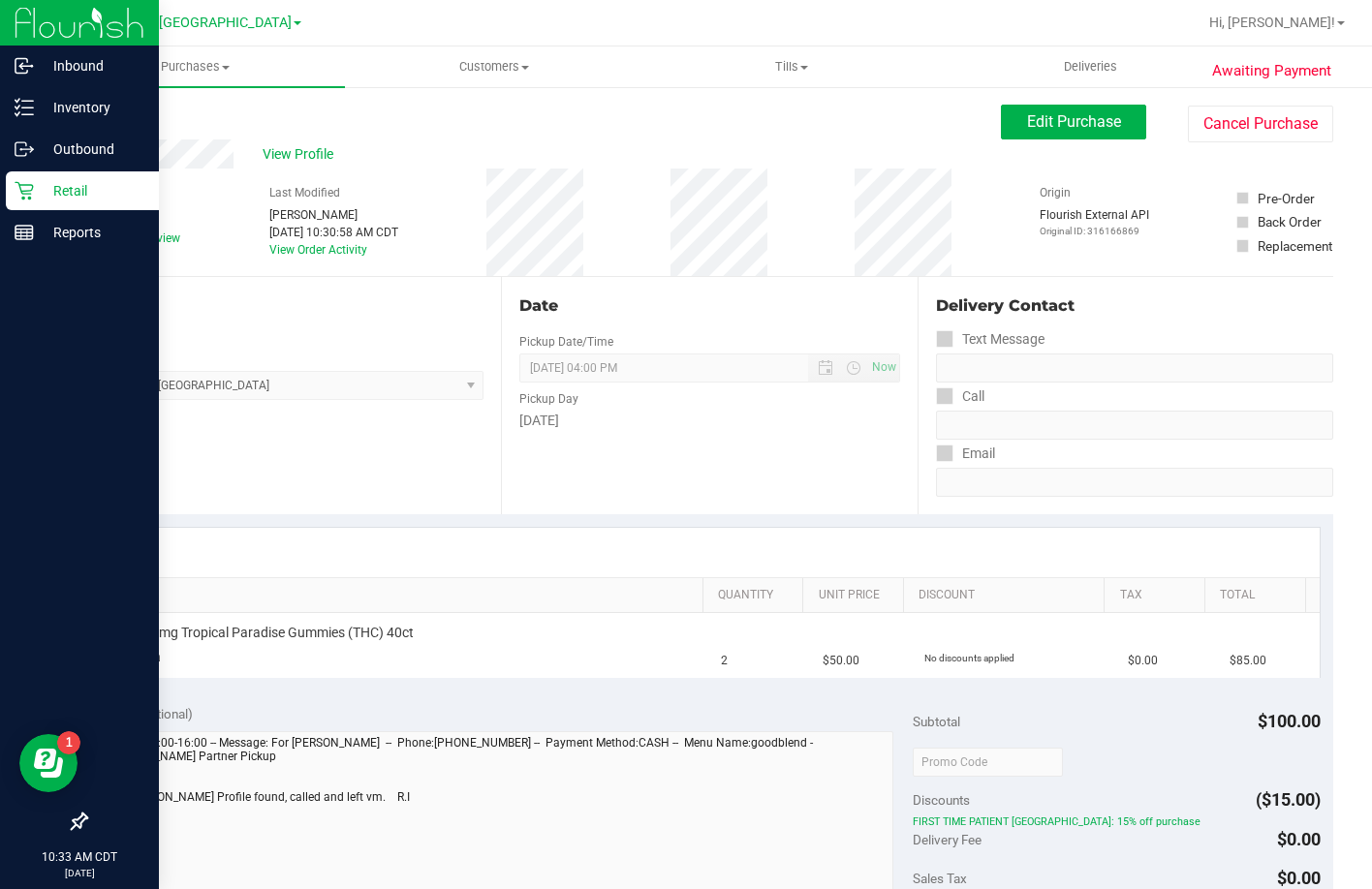
click at [25, 187] on icon at bounding box center [24, 191] width 19 height 19
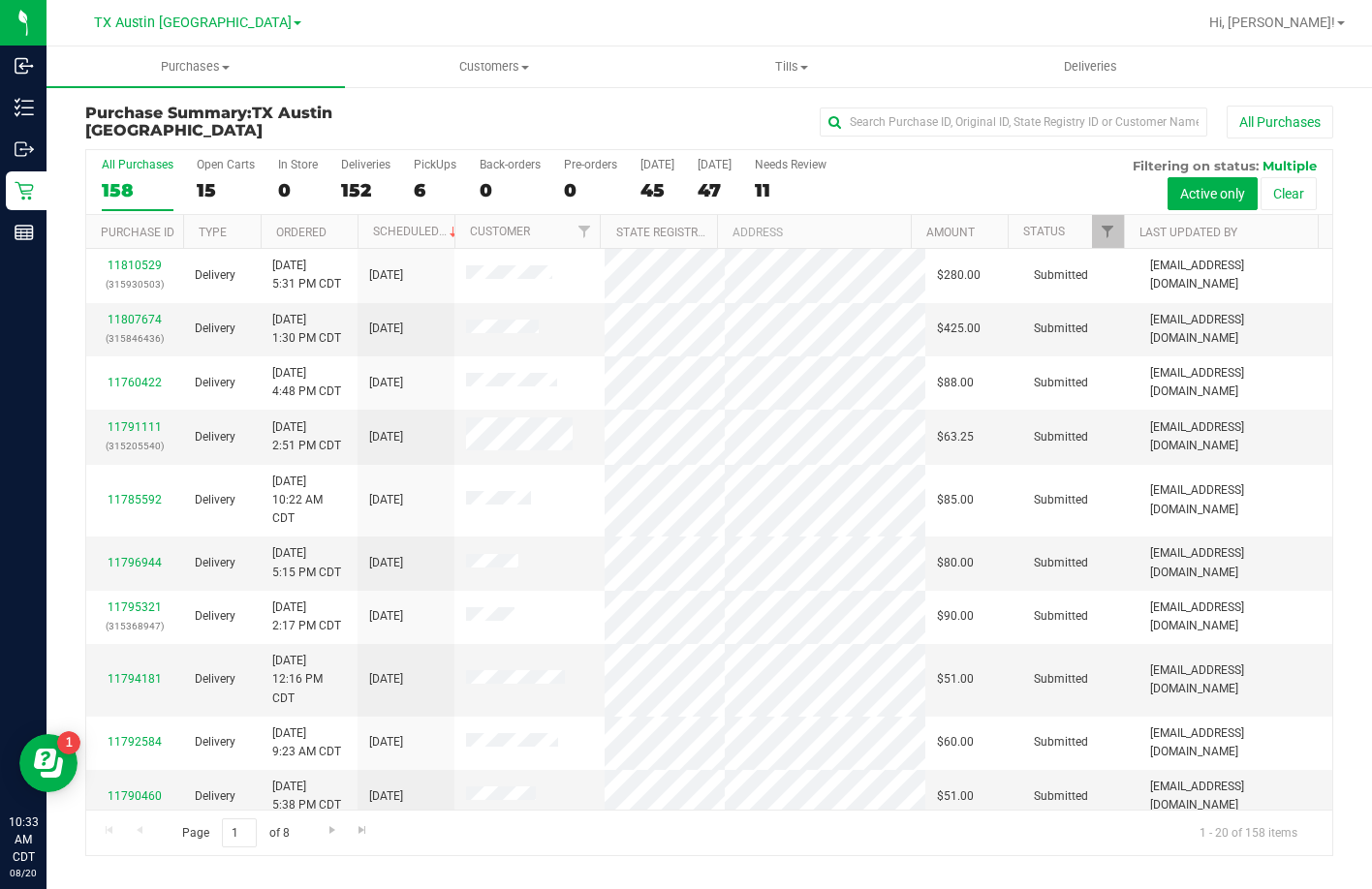
click at [425, 186] on div "6" at bounding box center [435, 190] width 43 height 22
click at [0, 0] on input "PickUps 6" at bounding box center [0, 0] width 0 height 0
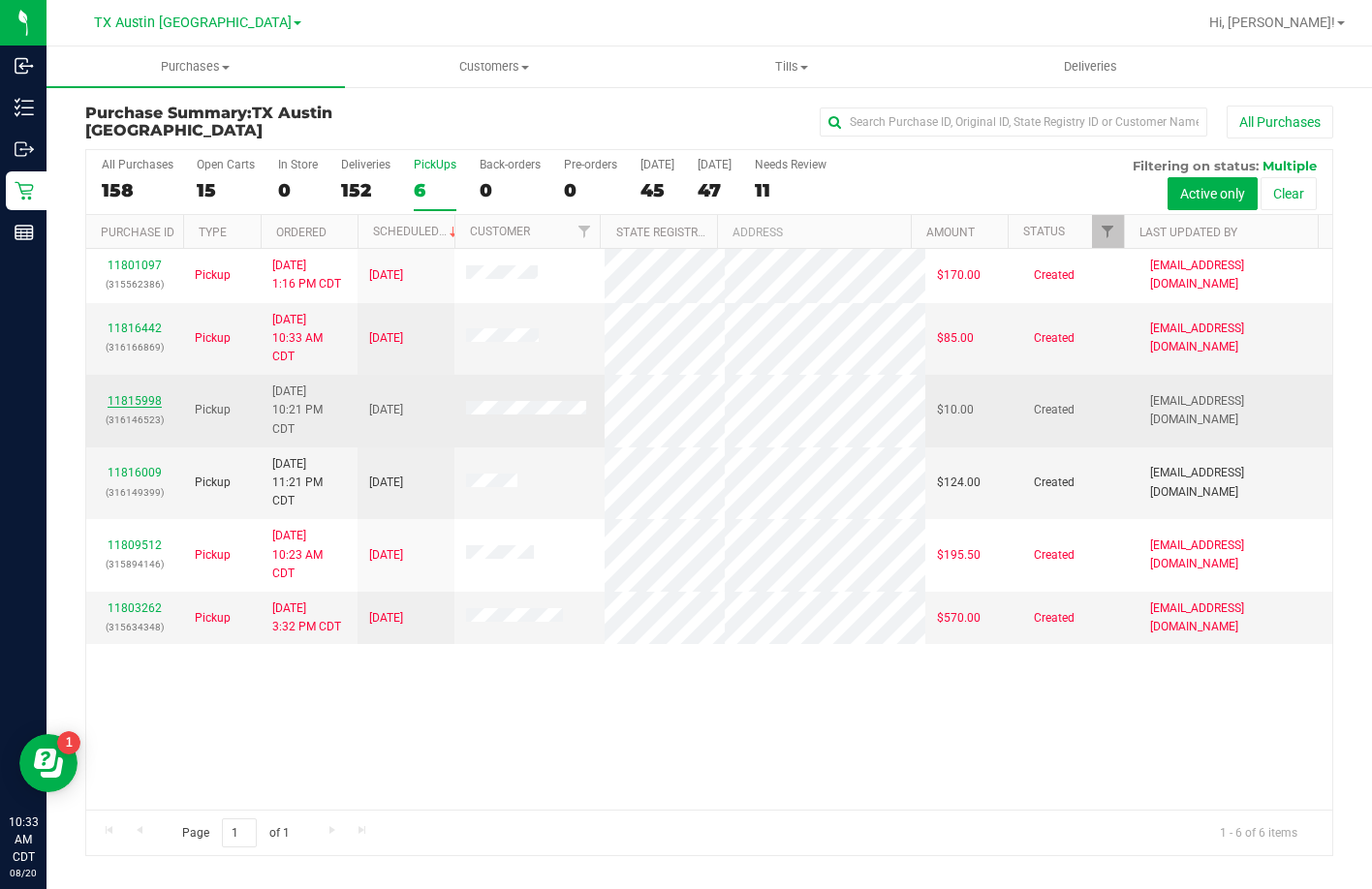
click at [152, 408] on link "11815998" at bounding box center [134, 401] width 55 height 14
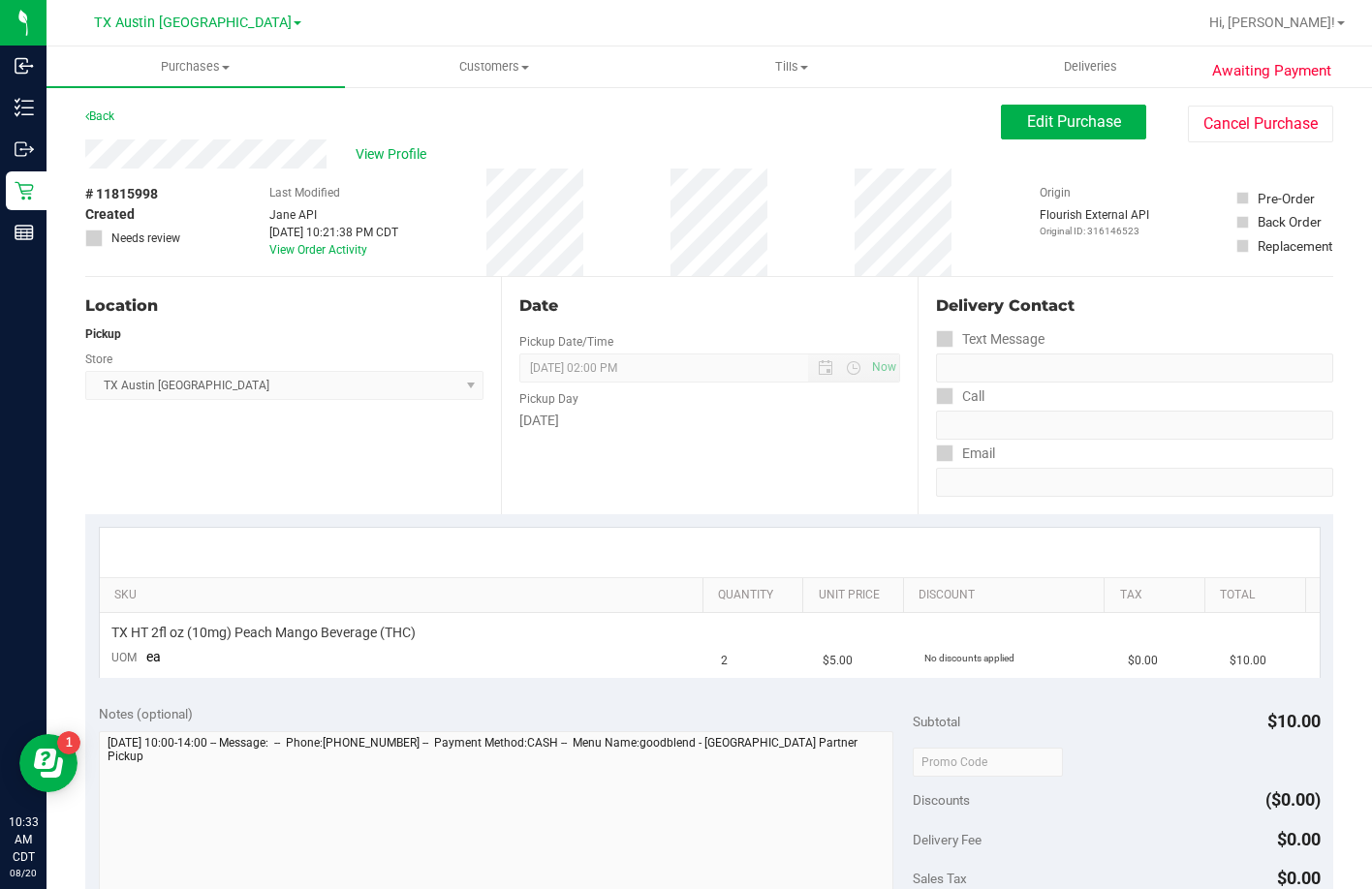
drag, startPoint x: 332, startPoint y: 139, endPoint x: 81, endPoint y: 139, distance: 251.0
click at [81, 139] on div "Awaiting Payment Back Edit Purchase Cancel Purchase View Profile # 11815998 Cre…" at bounding box center [709, 815] width 1325 height 1460
click at [1051, 134] on button "Edit Purchase" at bounding box center [1073, 122] width 145 height 35
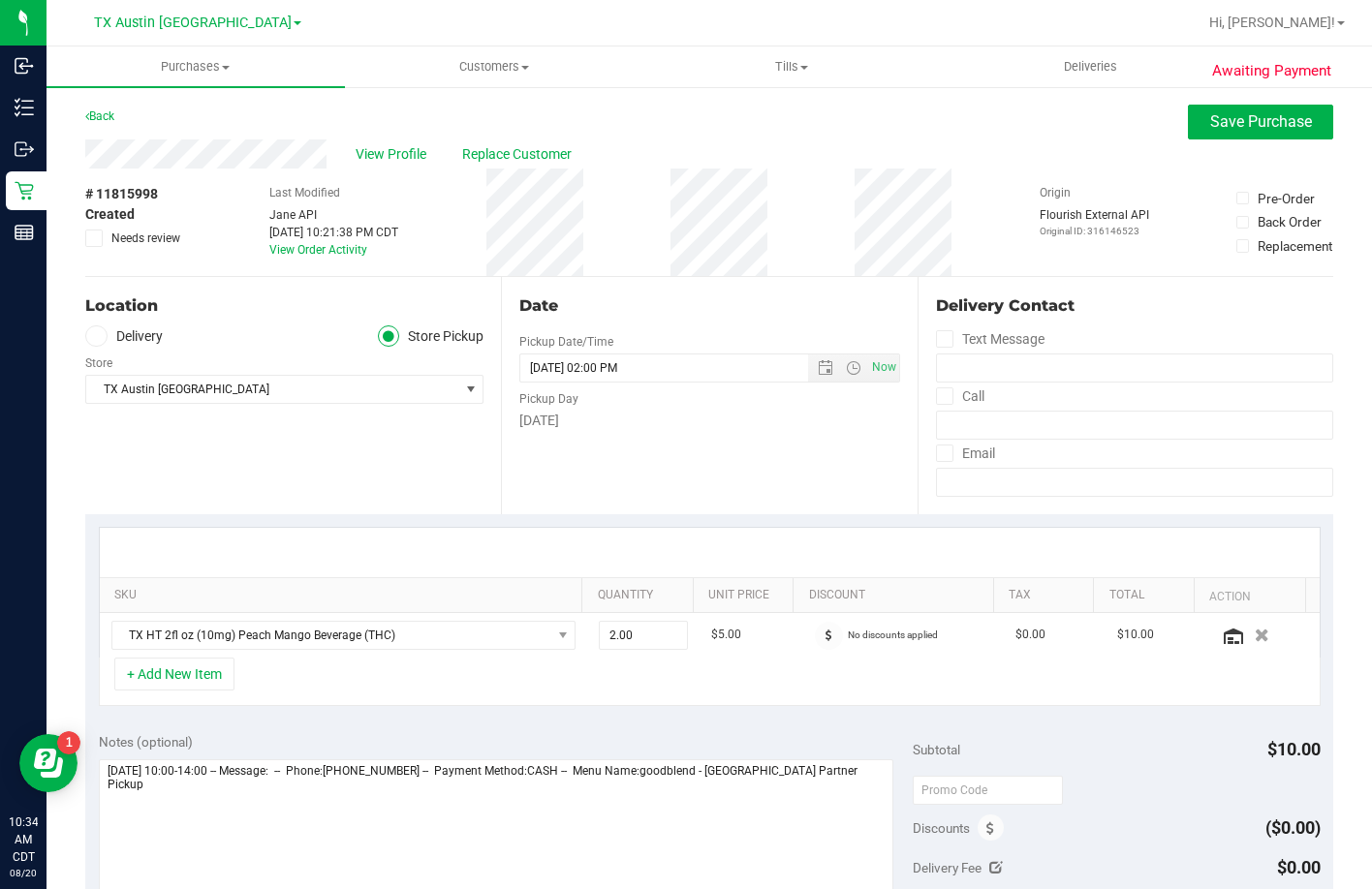
click at [144, 333] on label "Delivery" at bounding box center [125, 336] width 78 height 22
click at [0, 0] on input "Delivery" at bounding box center [0, 0] width 0 height 0
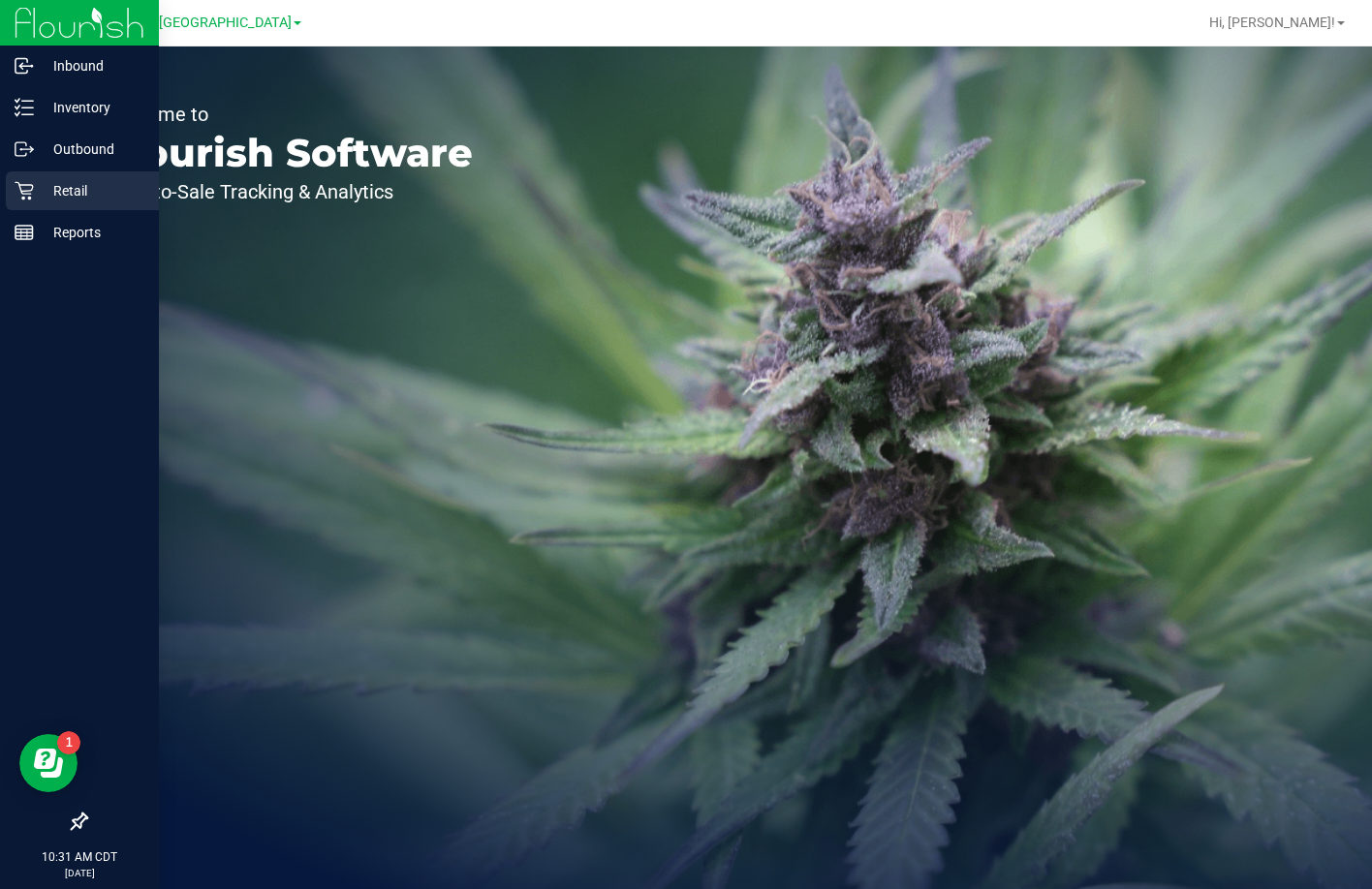
click at [28, 180] on div "Retail" at bounding box center [82, 191] width 153 height 39
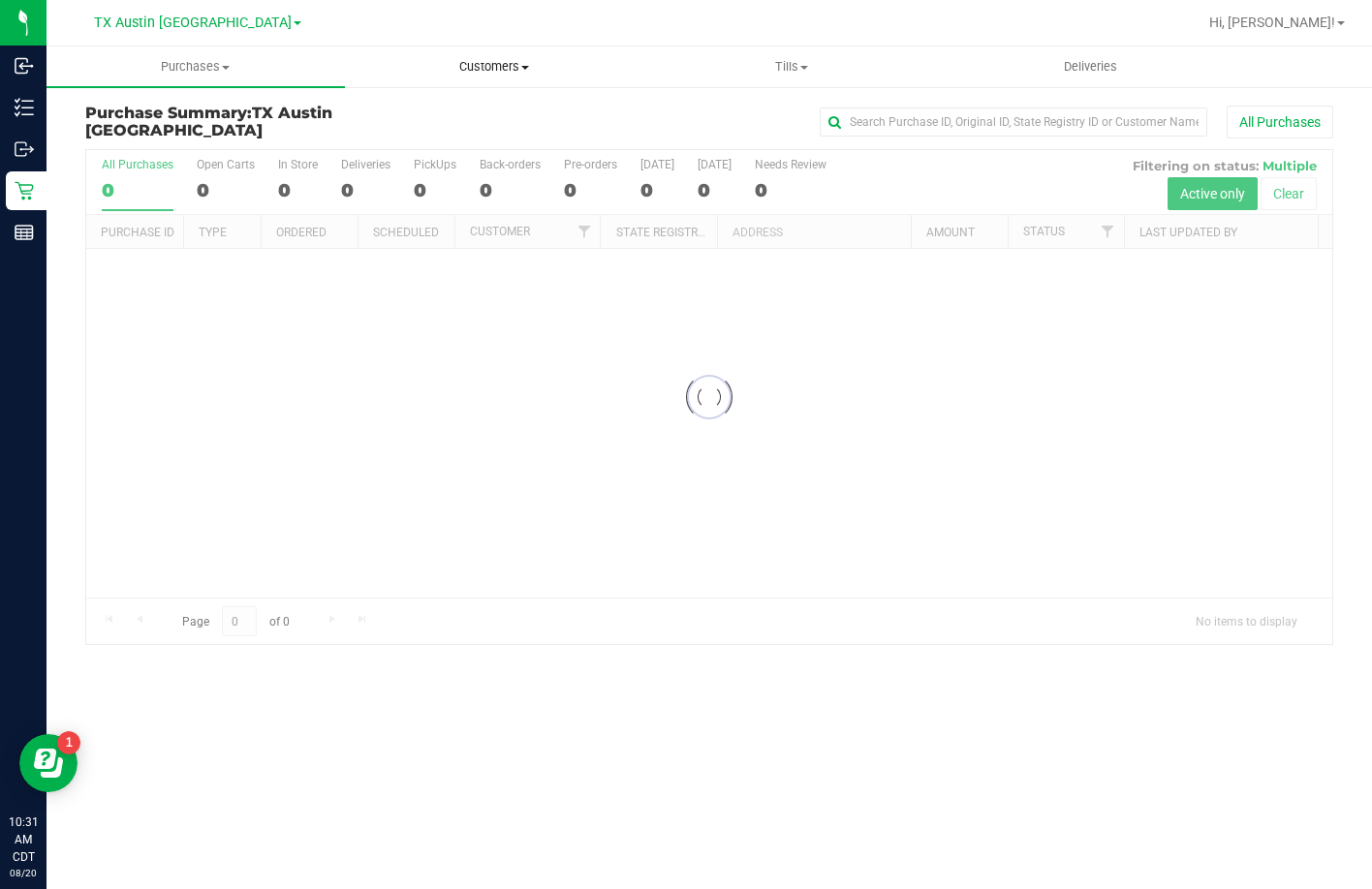
click at [501, 73] on span "Customers" at bounding box center [494, 67] width 296 height 18
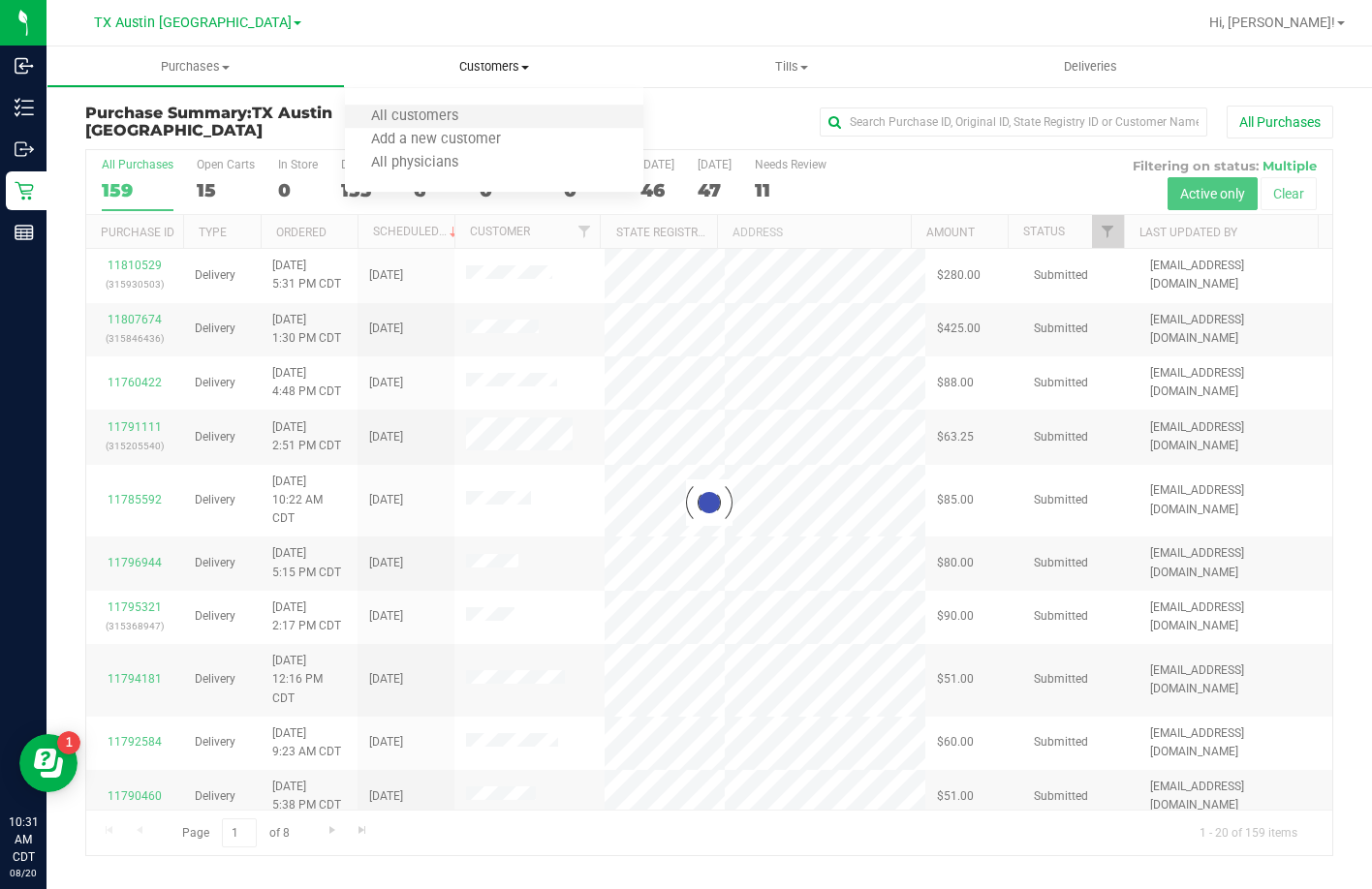
click at [490, 116] on li "All customers" at bounding box center [494, 117] width 298 height 23
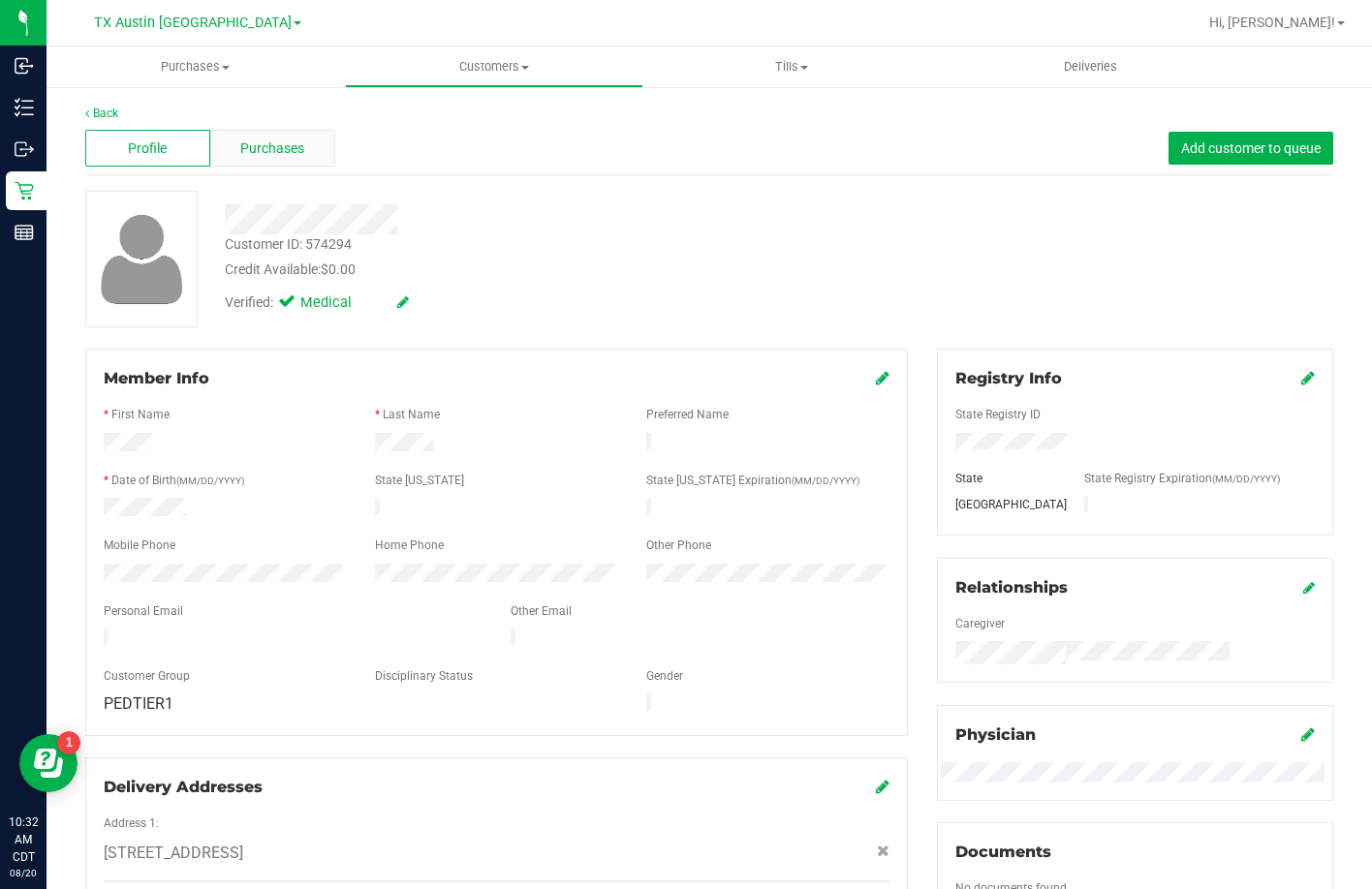
click at [319, 139] on div "Purchases" at bounding box center [273, 148] width 125 height 37
click at [221, 145] on div "Purchases" at bounding box center [273, 148] width 125 height 37
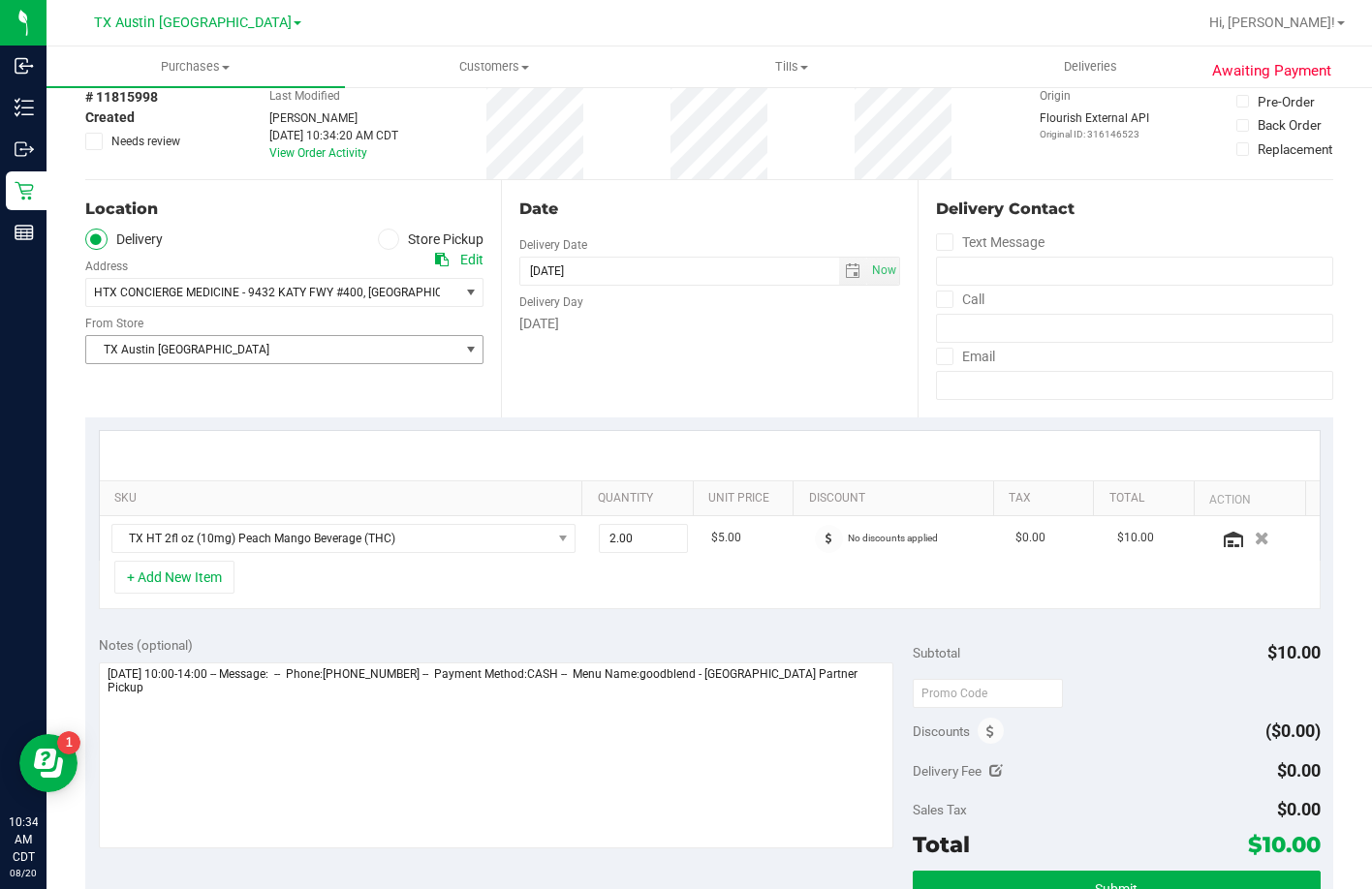
scroll to position [194, 0]
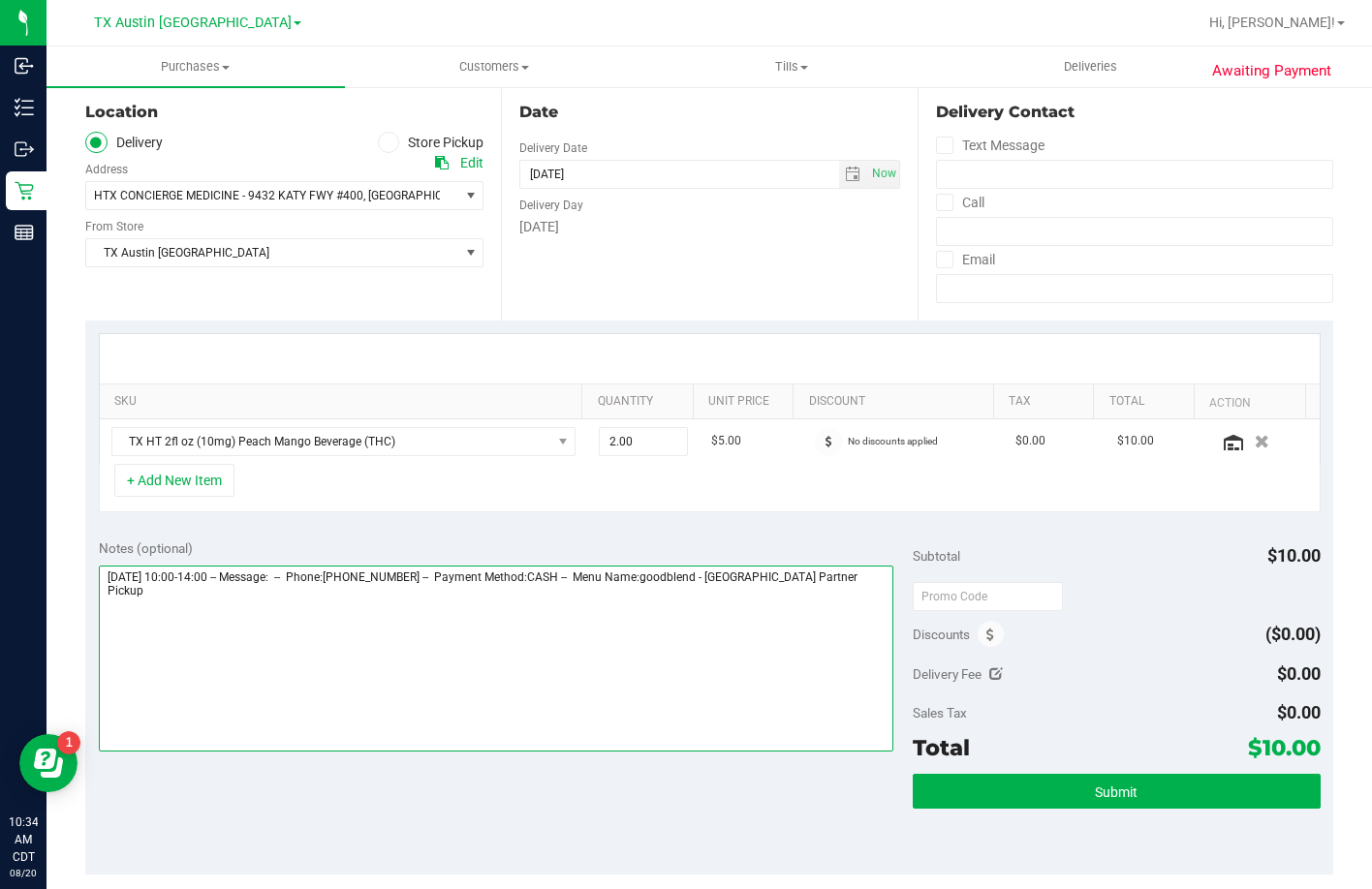
click at [872, 630] on textarea at bounding box center [496, 658] width 796 height 186
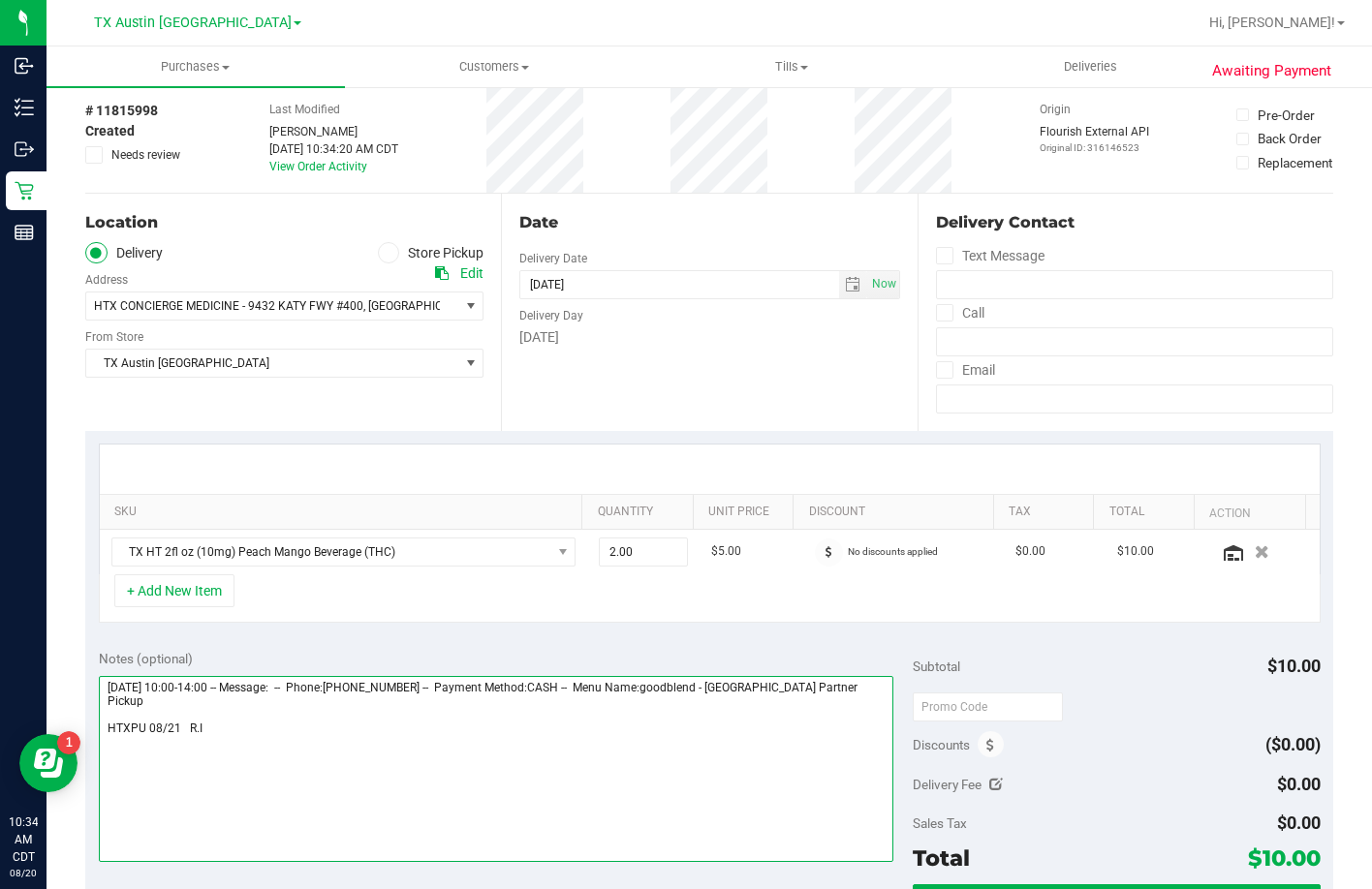
scroll to position [0, 0]
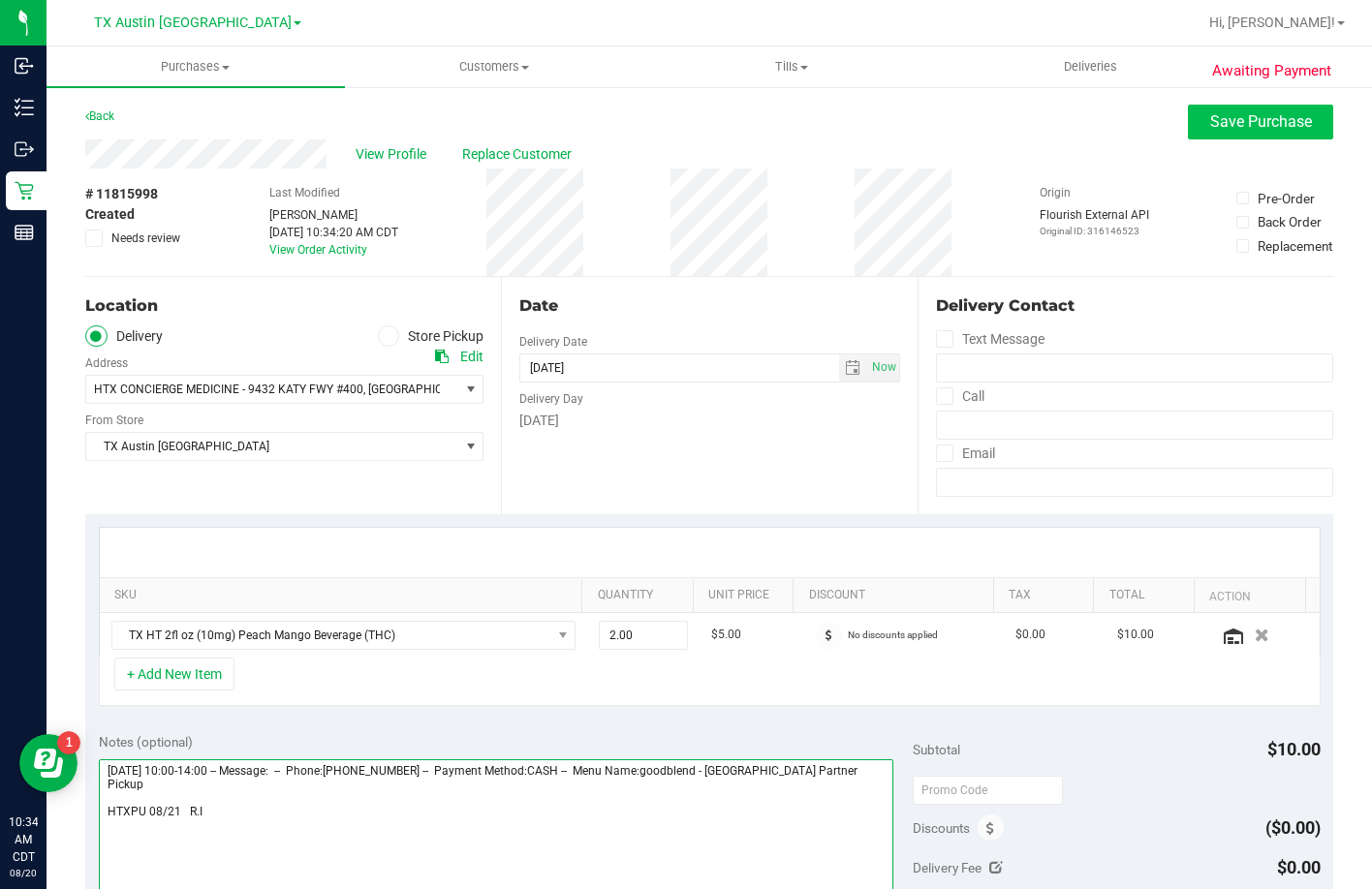
type textarea "[DATE] 10:00-14:00 -- Message: -- Phone:[PHONE_NUMBER] -- Payment Method:CASH -…"
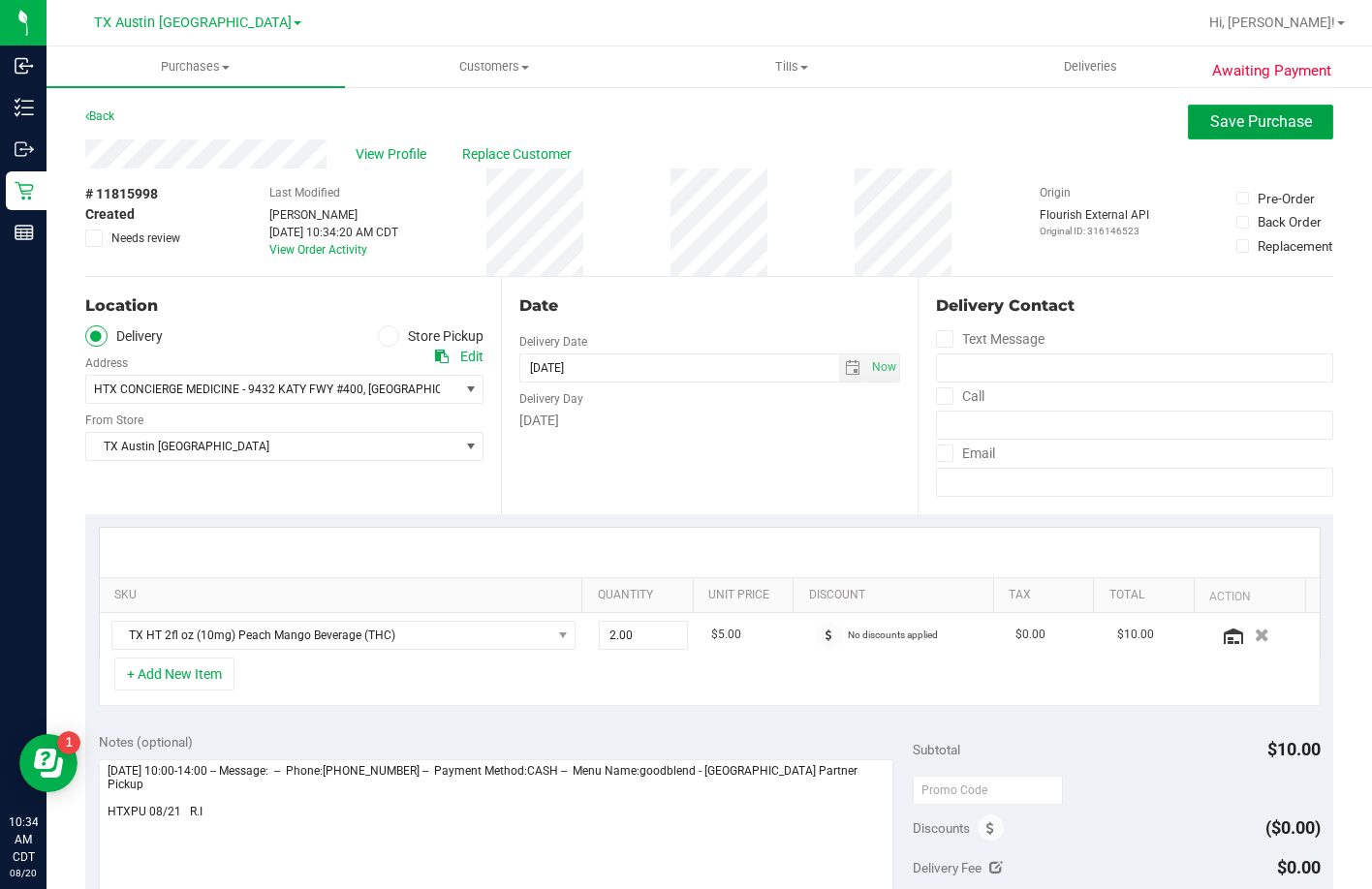
click at [1210, 115] on span "Save Purchase" at bounding box center [1261, 121] width 101 height 19
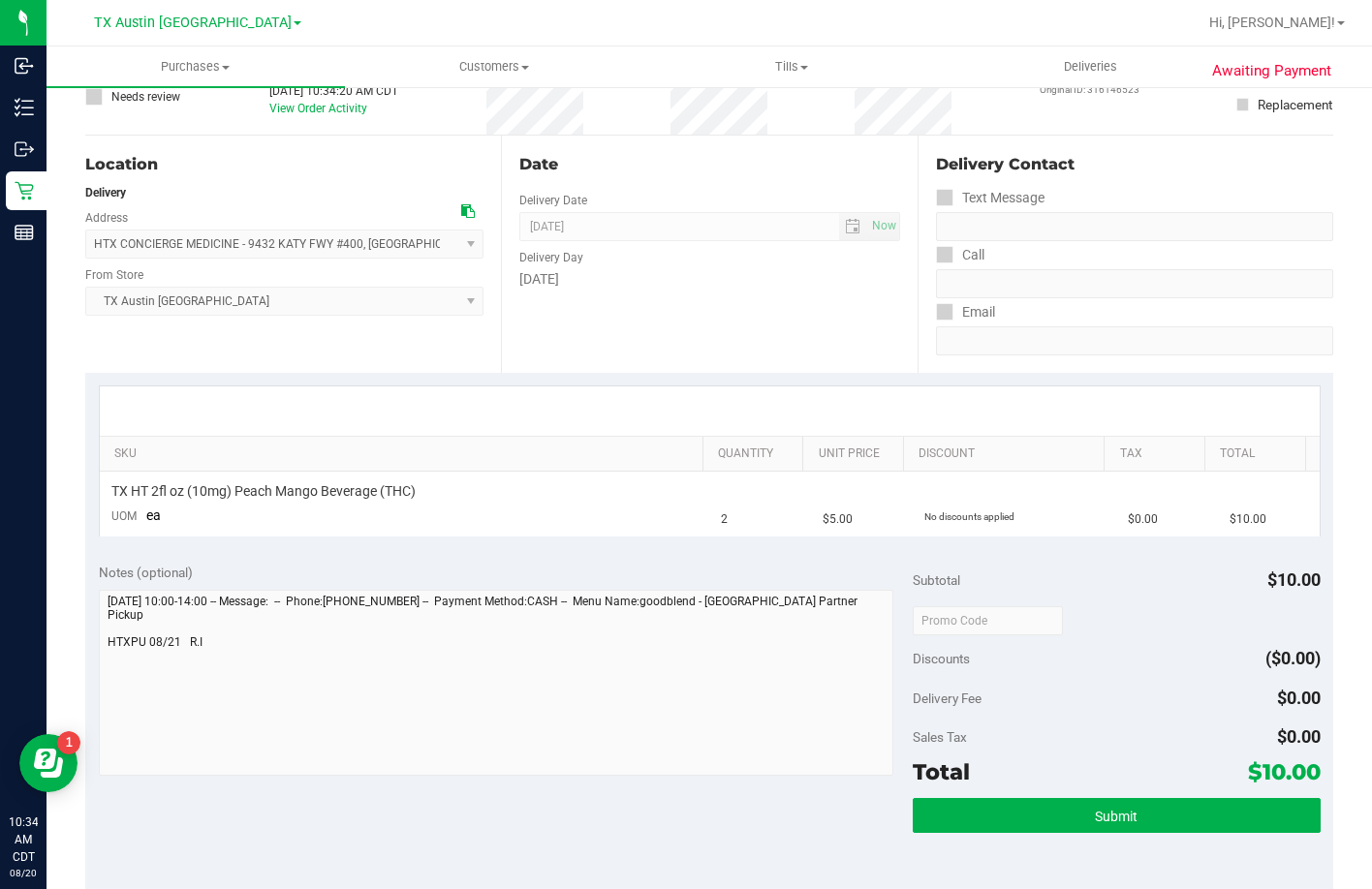
scroll to position [388, 0]
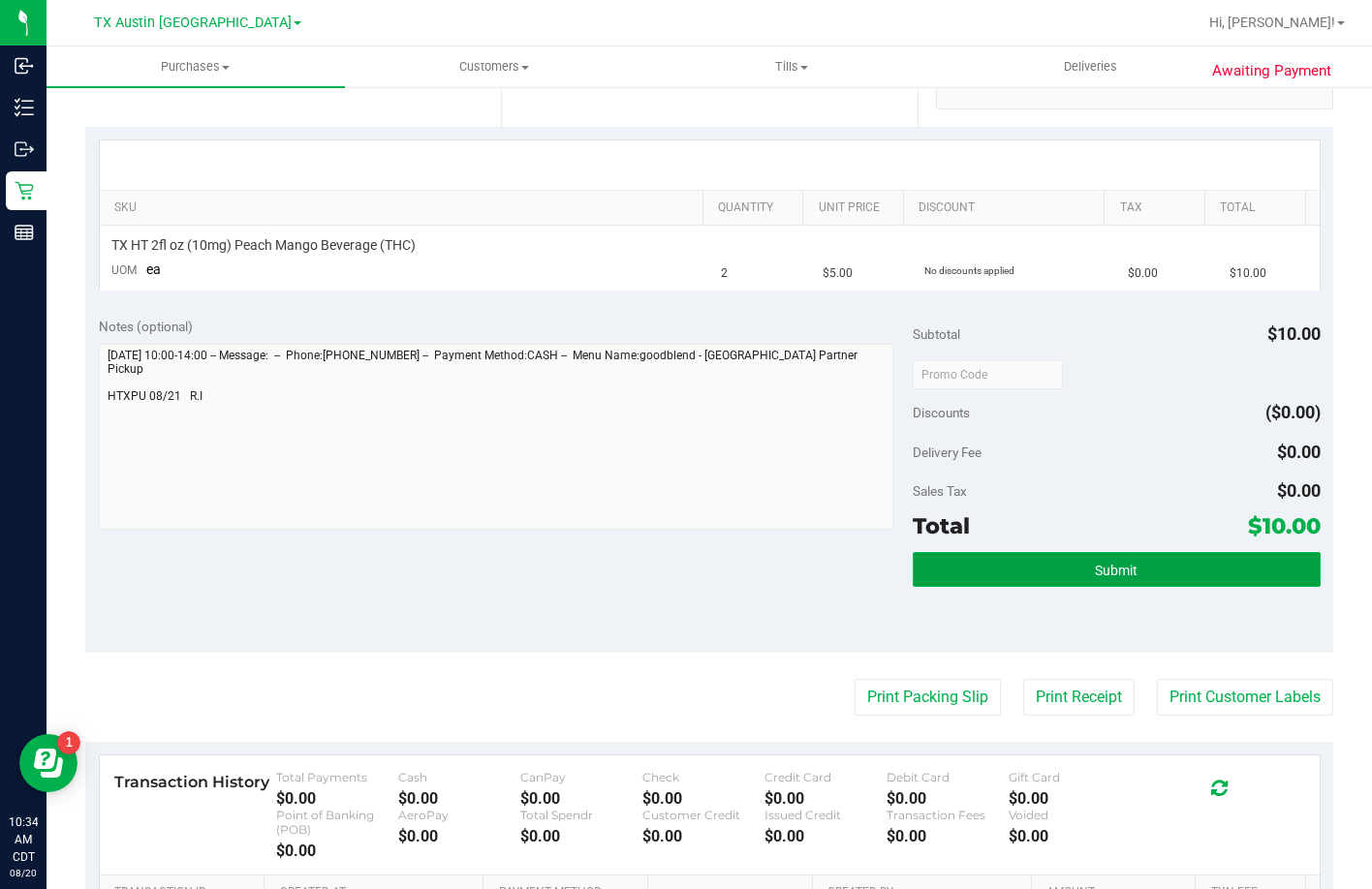
click at [978, 582] on button "Submit" at bounding box center [1116, 570] width 407 height 35
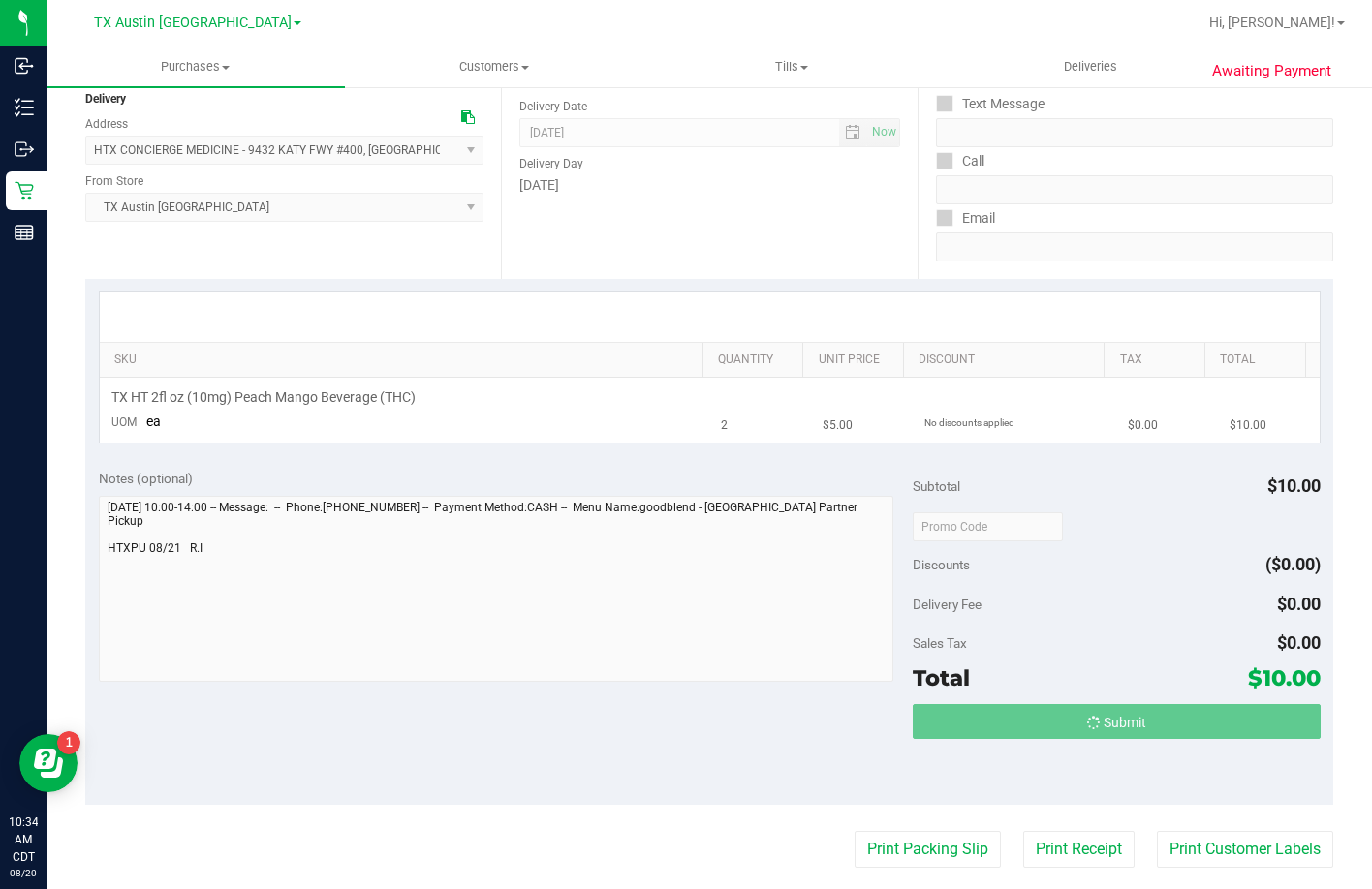
scroll to position [0, 0]
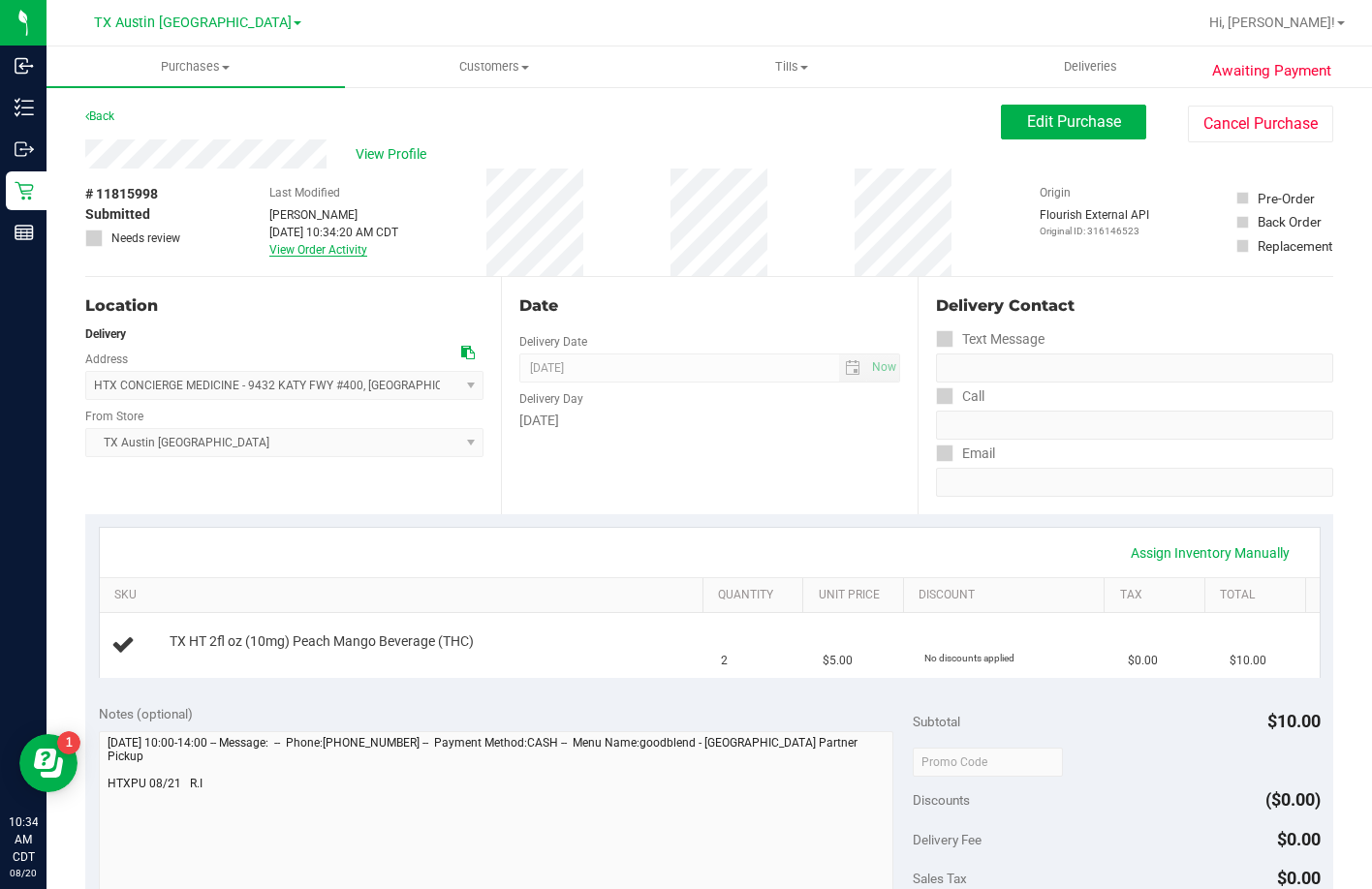
click at [307, 245] on link "View Order Activity" at bounding box center [318, 250] width 97 height 14
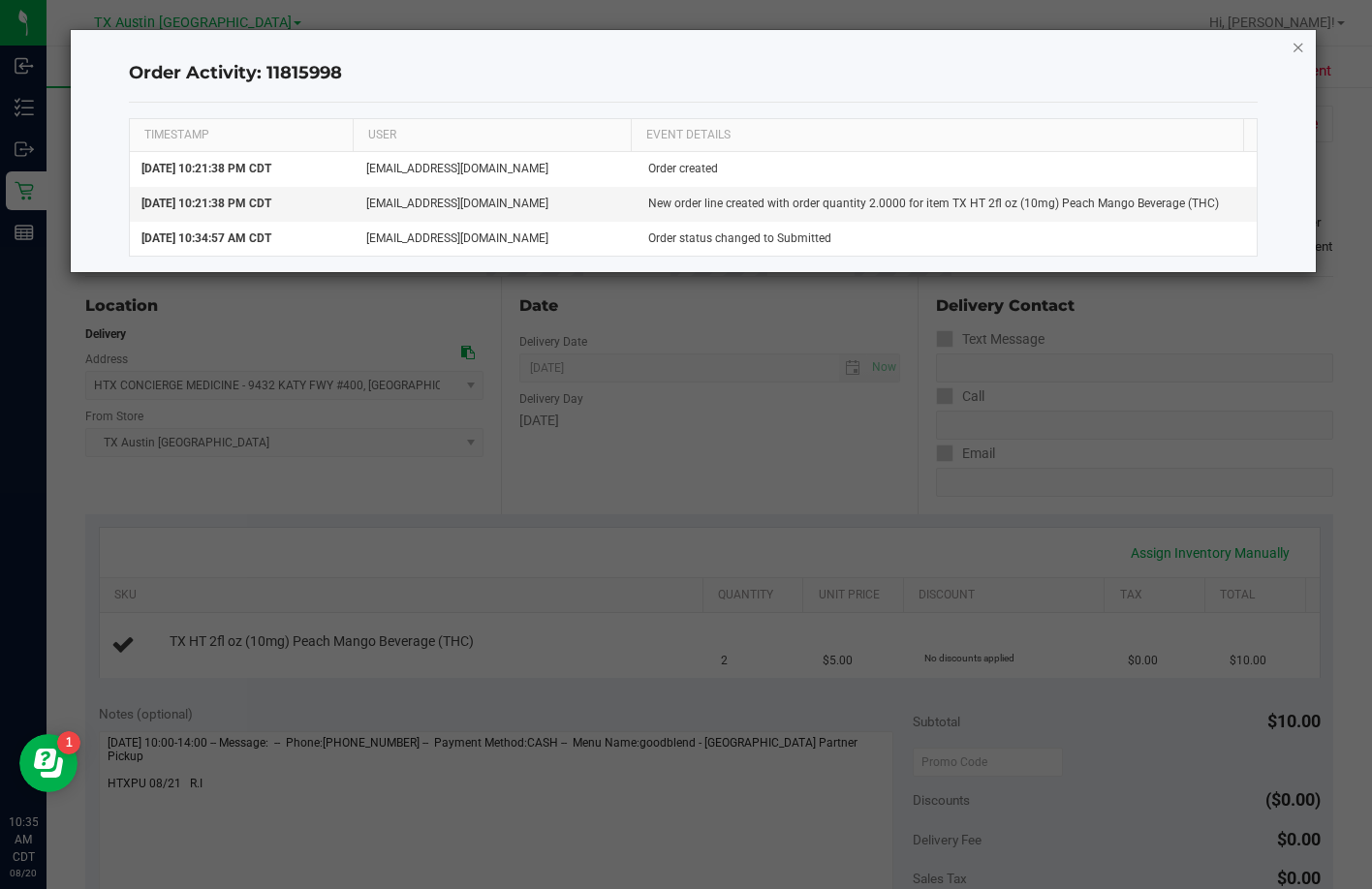
click at [1291, 51] on icon "button" at bounding box center [1298, 47] width 14 height 23
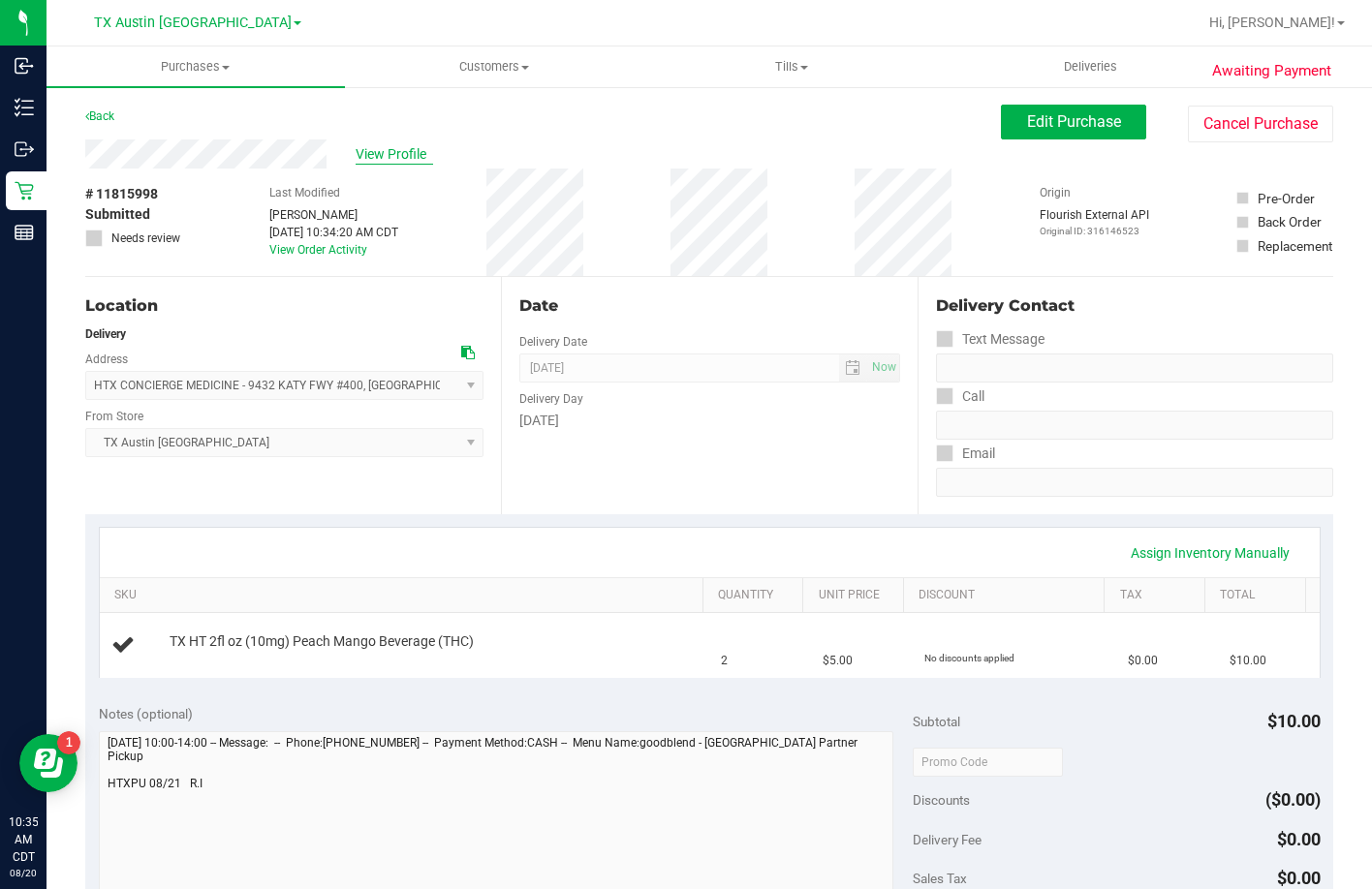
click at [393, 160] on span "View Profile" at bounding box center [394, 154] width 78 height 20
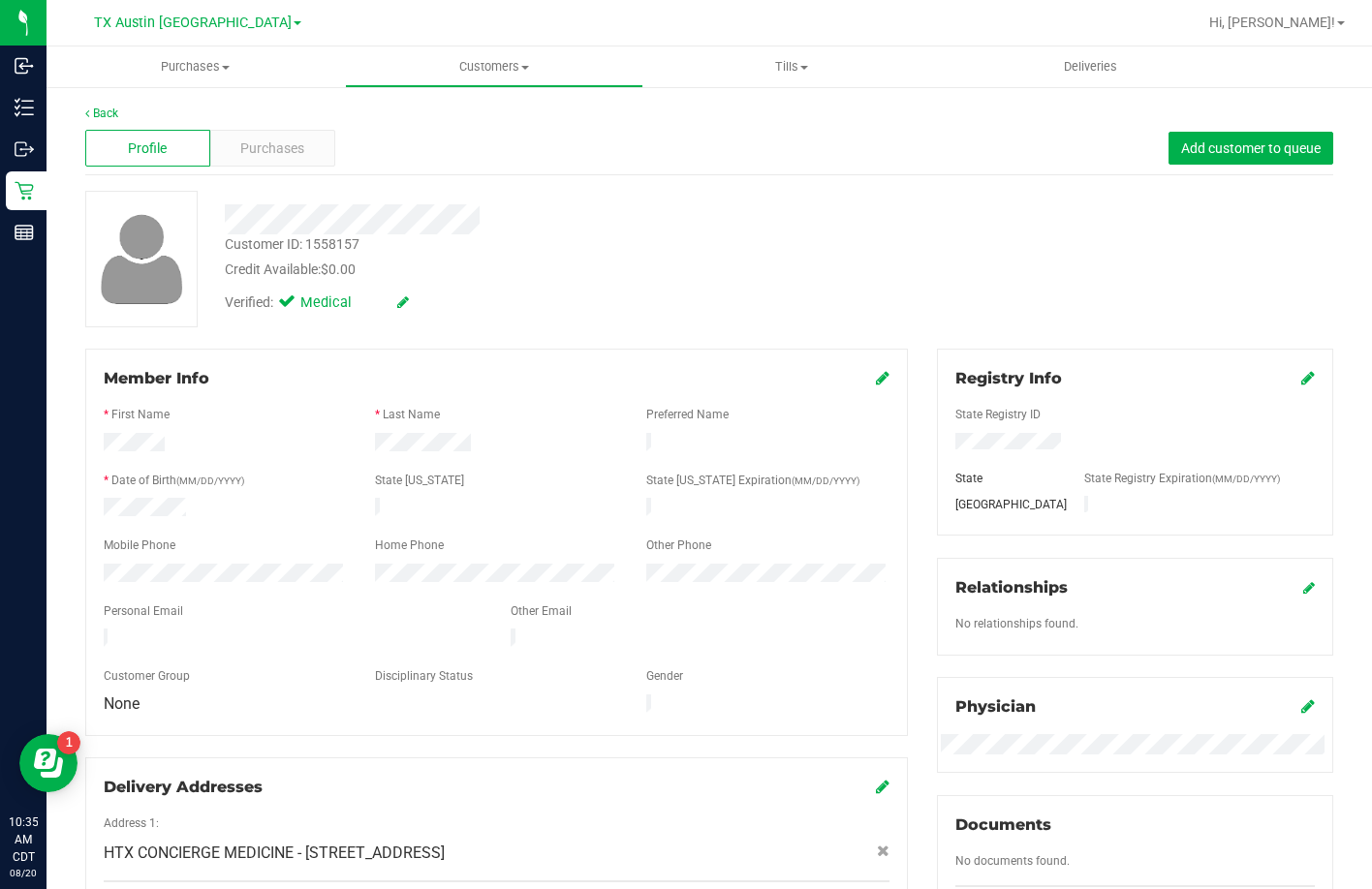
drag, startPoint x: 307, startPoint y: 624, endPoint x: 80, endPoint y: 628, distance: 227.0
click at [80, 628] on div "Member Info * First Name * Last Name Preferred Name * Date of Birth (MM/DD/YYYY…" at bounding box center [497, 645] width 852 height 592
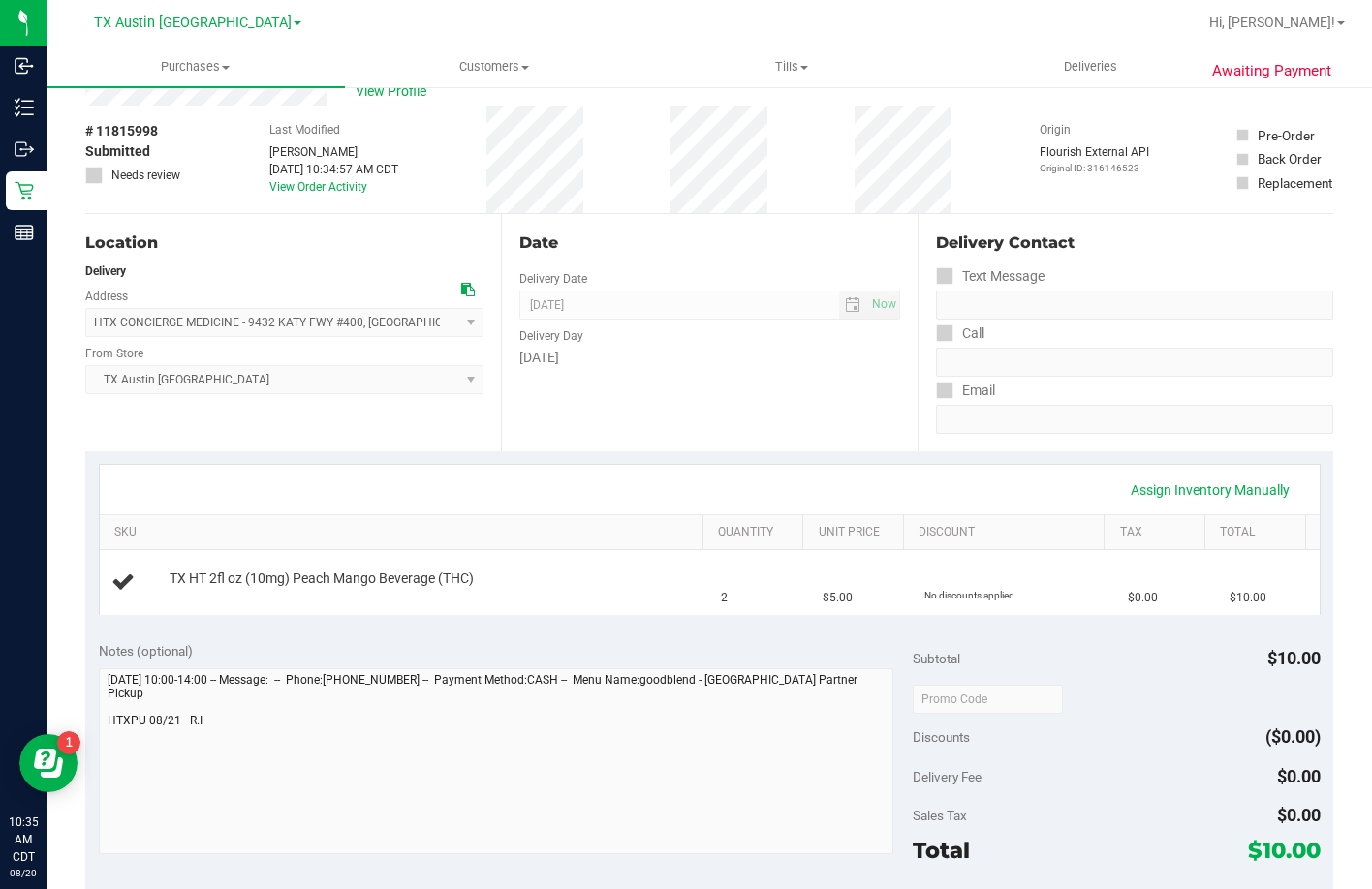
scroll to position [96, 0]
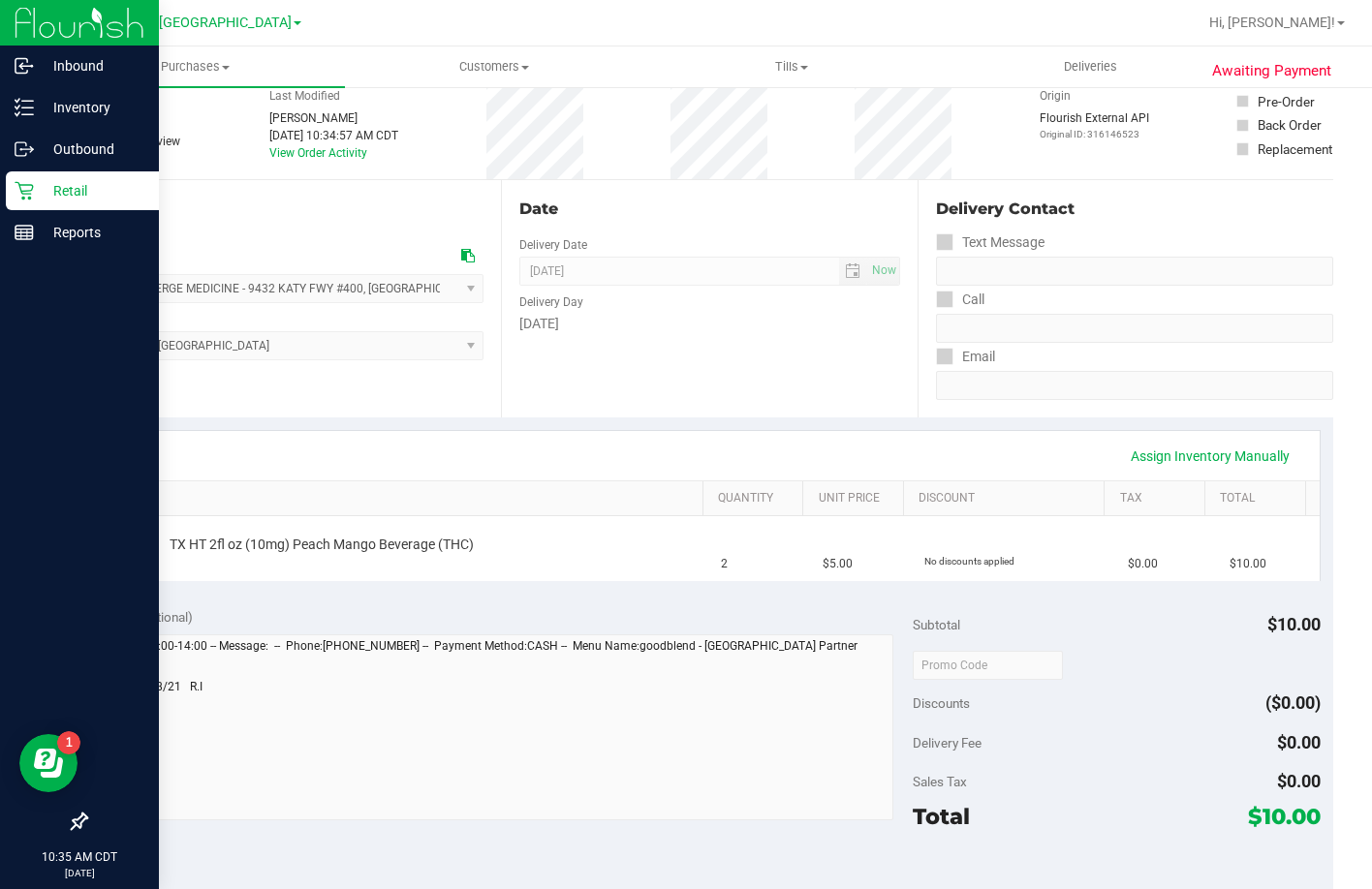
click at [35, 191] on p "Retail" at bounding box center [92, 191] width 116 height 23
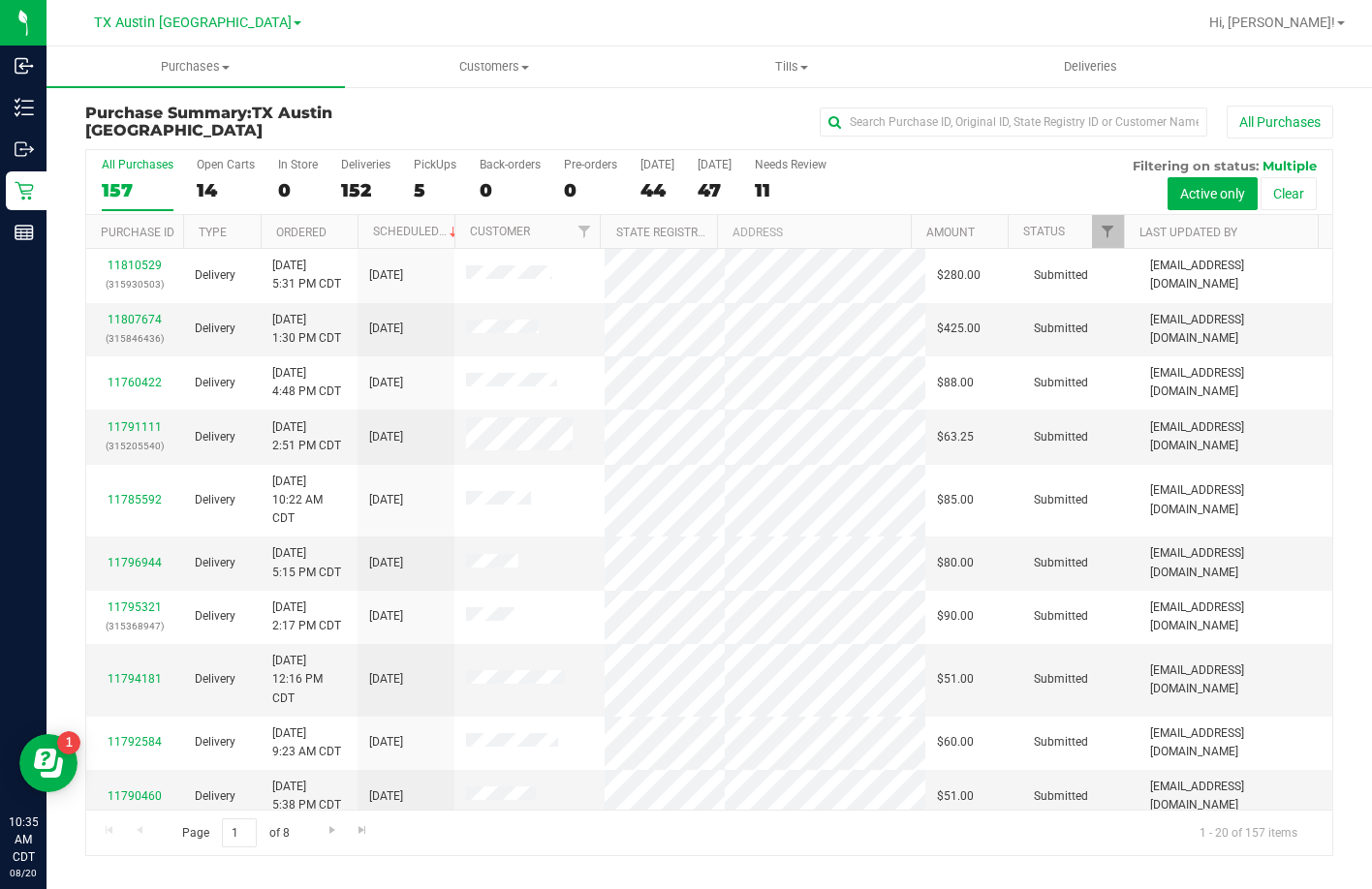
drag, startPoint x: 435, startPoint y: 170, endPoint x: 424, endPoint y: 145, distance: 27.3
click at [435, 171] on label "PickUps 5" at bounding box center [435, 184] width 43 height 54
click at [0, 0] on input "PickUps 5" at bounding box center [0, 0] width 0 height 0
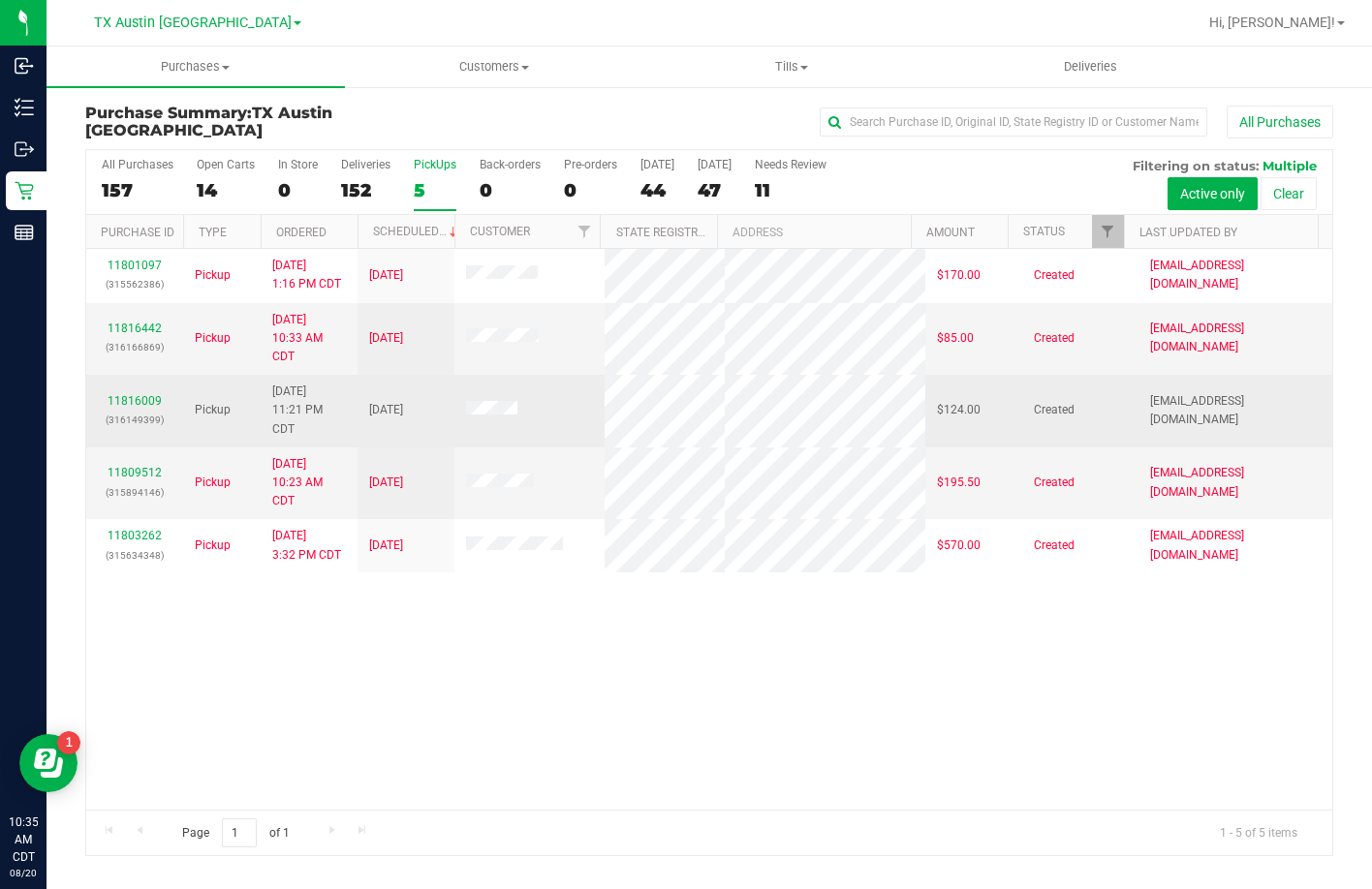
click at [142, 409] on div "11816009 (316149399)" at bounding box center [134, 411] width 74 height 37
click at [149, 408] on link "11816009" at bounding box center [134, 401] width 55 height 14
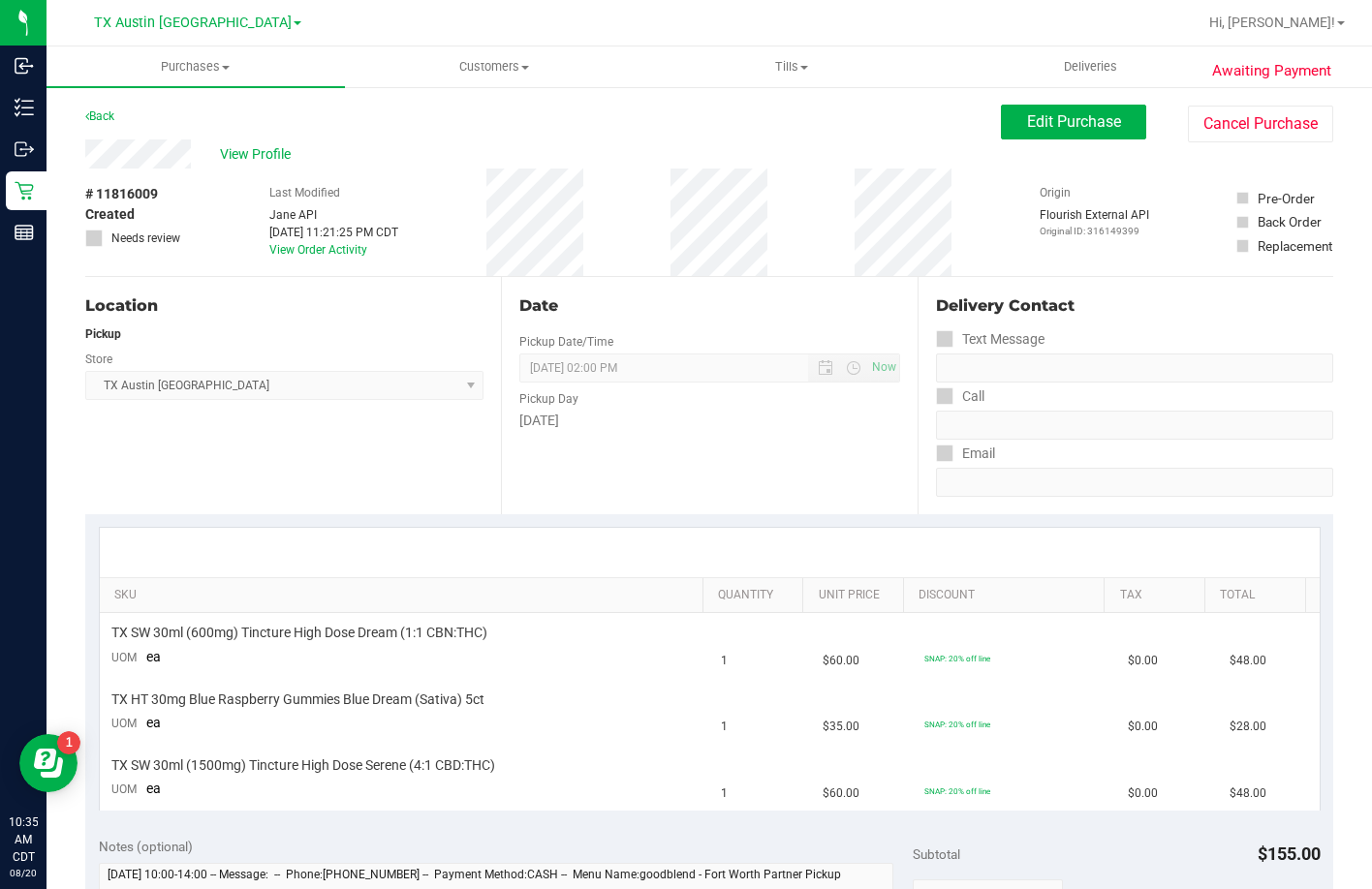
click at [90, 146] on div "View Profile" at bounding box center [543, 154] width 915 height 29
click at [1027, 124] on span "Edit Purchase" at bounding box center [1074, 121] width 94 height 19
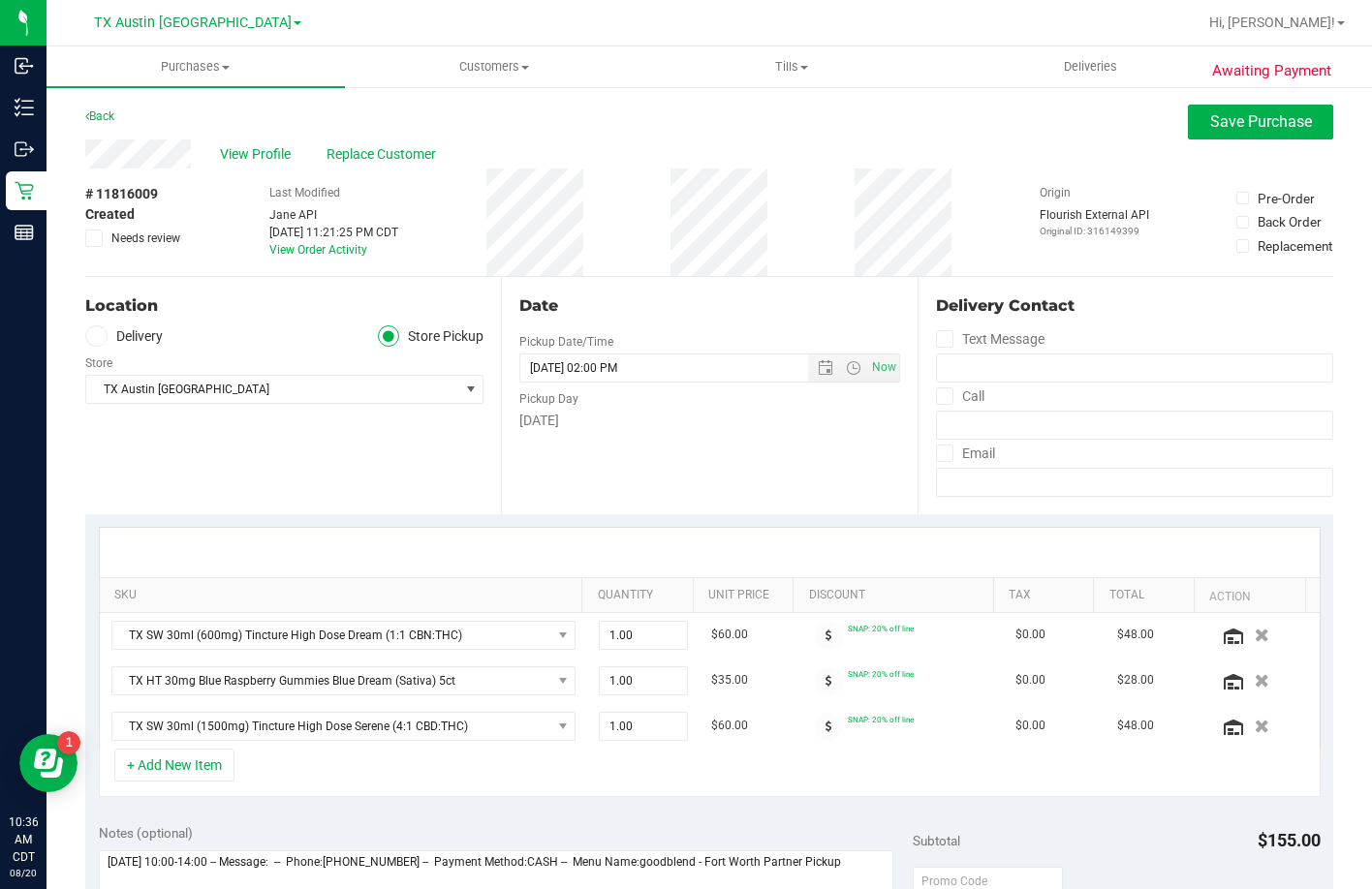
click at [128, 344] on label "Delivery" at bounding box center [125, 336] width 78 height 22
click at [0, 0] on input "Delivery" at bounding box center [0, 0] width 0 height 0
click at [384, 336] on icon at bounding box center [389, 336] width 12 height 0
click at [0, 0] on input "Store Pickup" at bounding box center [0, 0] width 0 height 0
click at [91, 239] on icon at bounding box center [94, 239] width 13 height 0
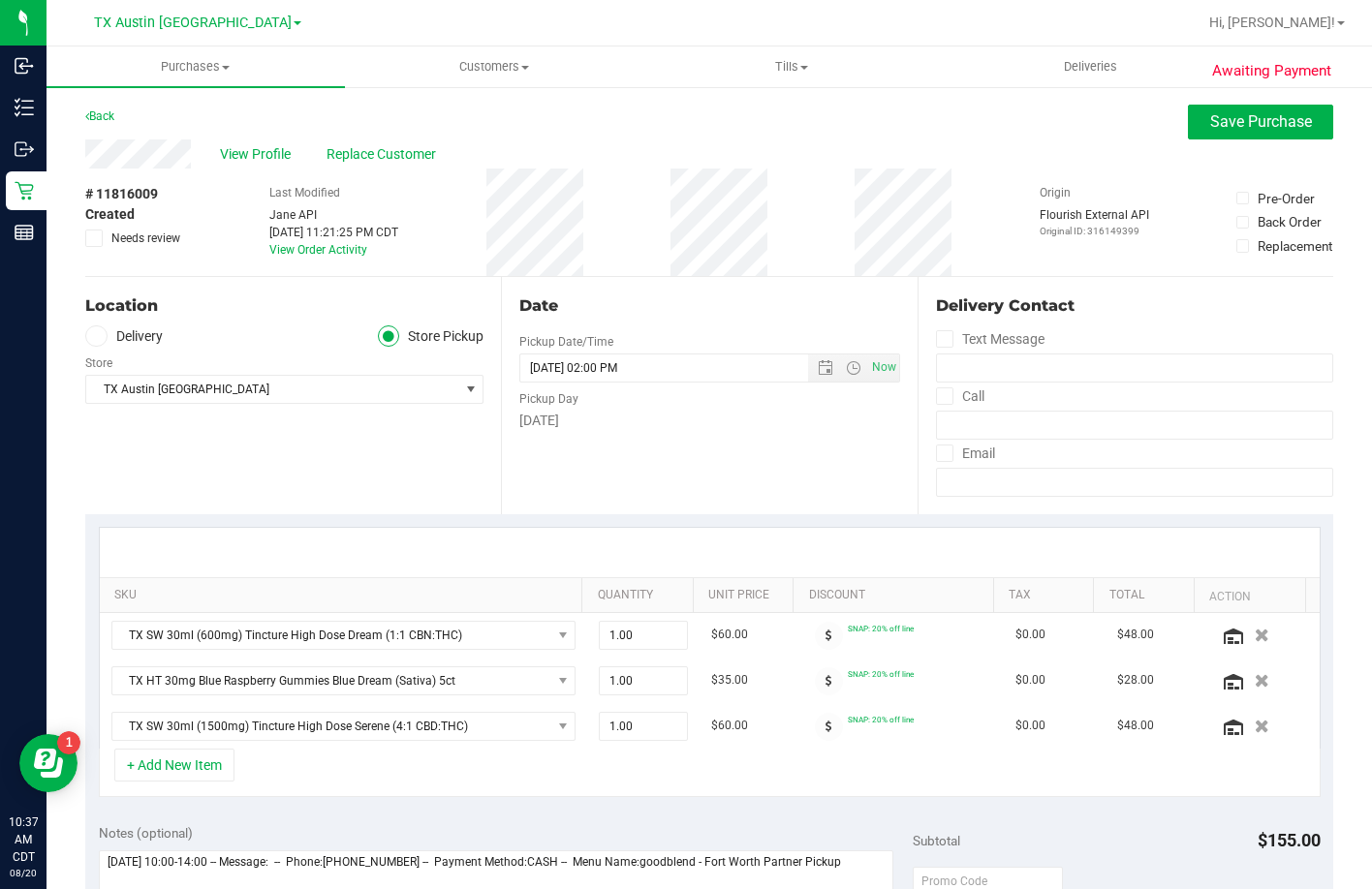
click at [0, 0] on input "Needs review" at bounding box center [0, 0] width 0 height 0
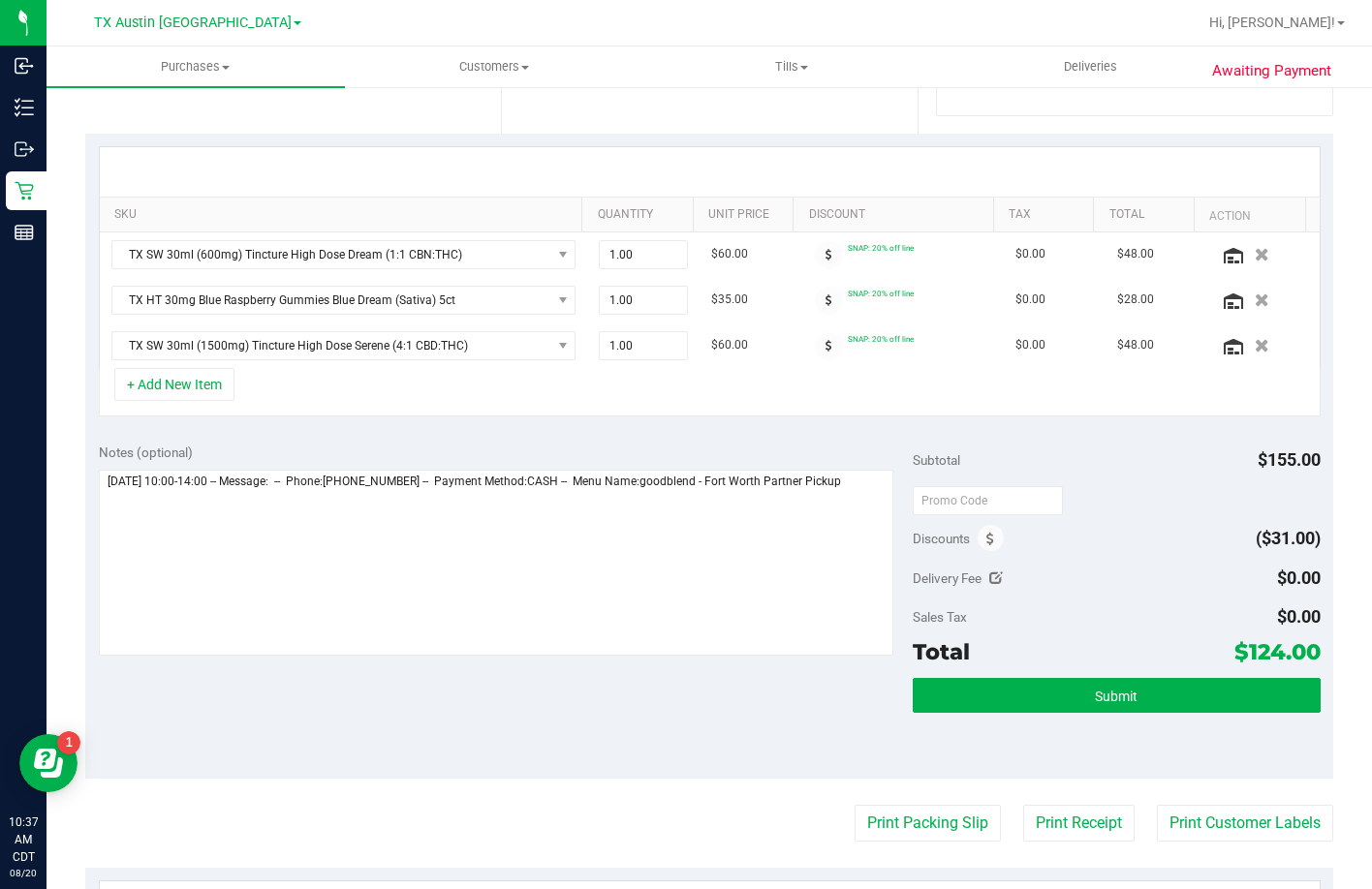
scroll to position [388, 0]
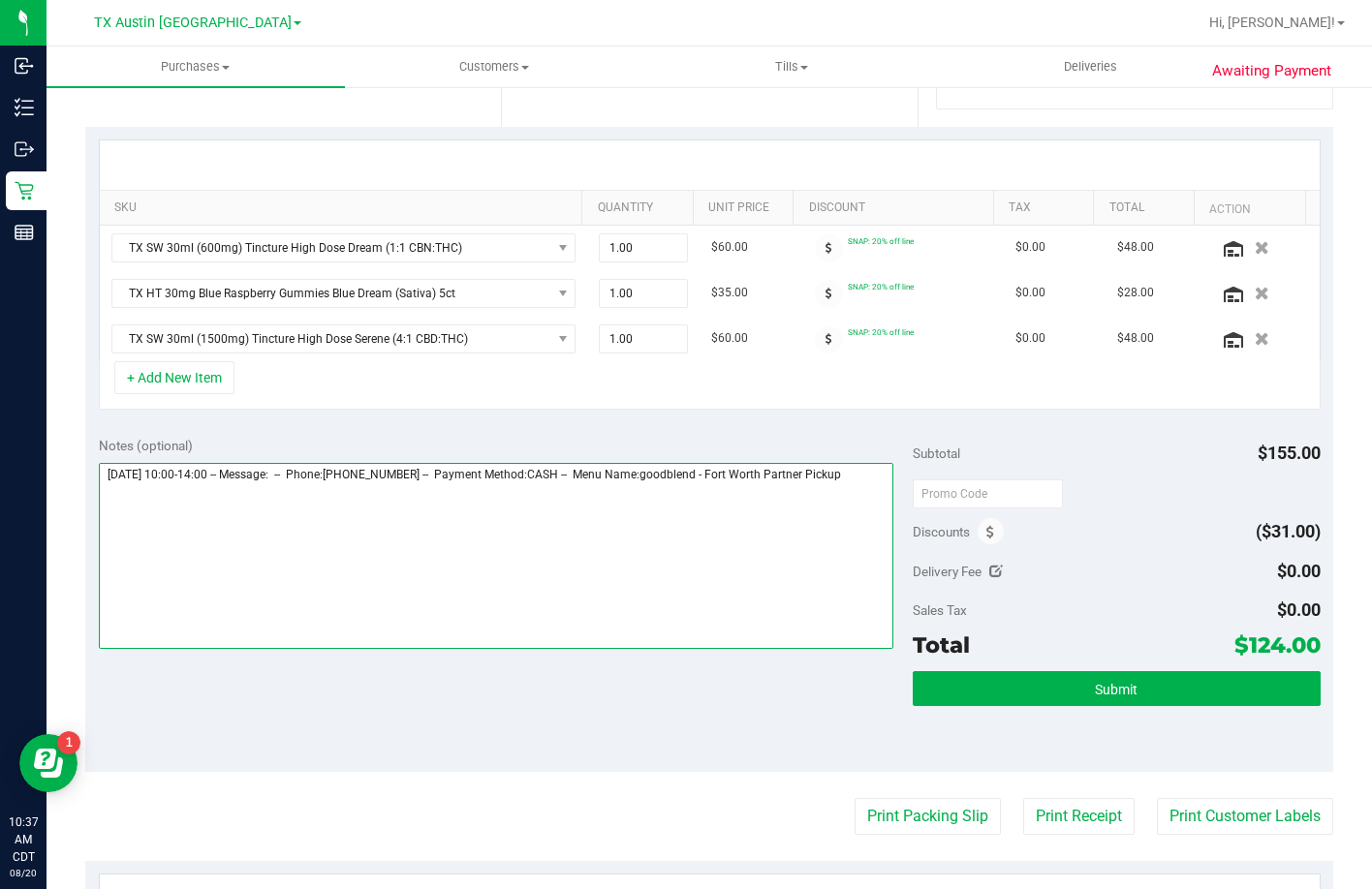
click at [349, 510] on textarea at bounding box center [496, 556] width 796 height 186
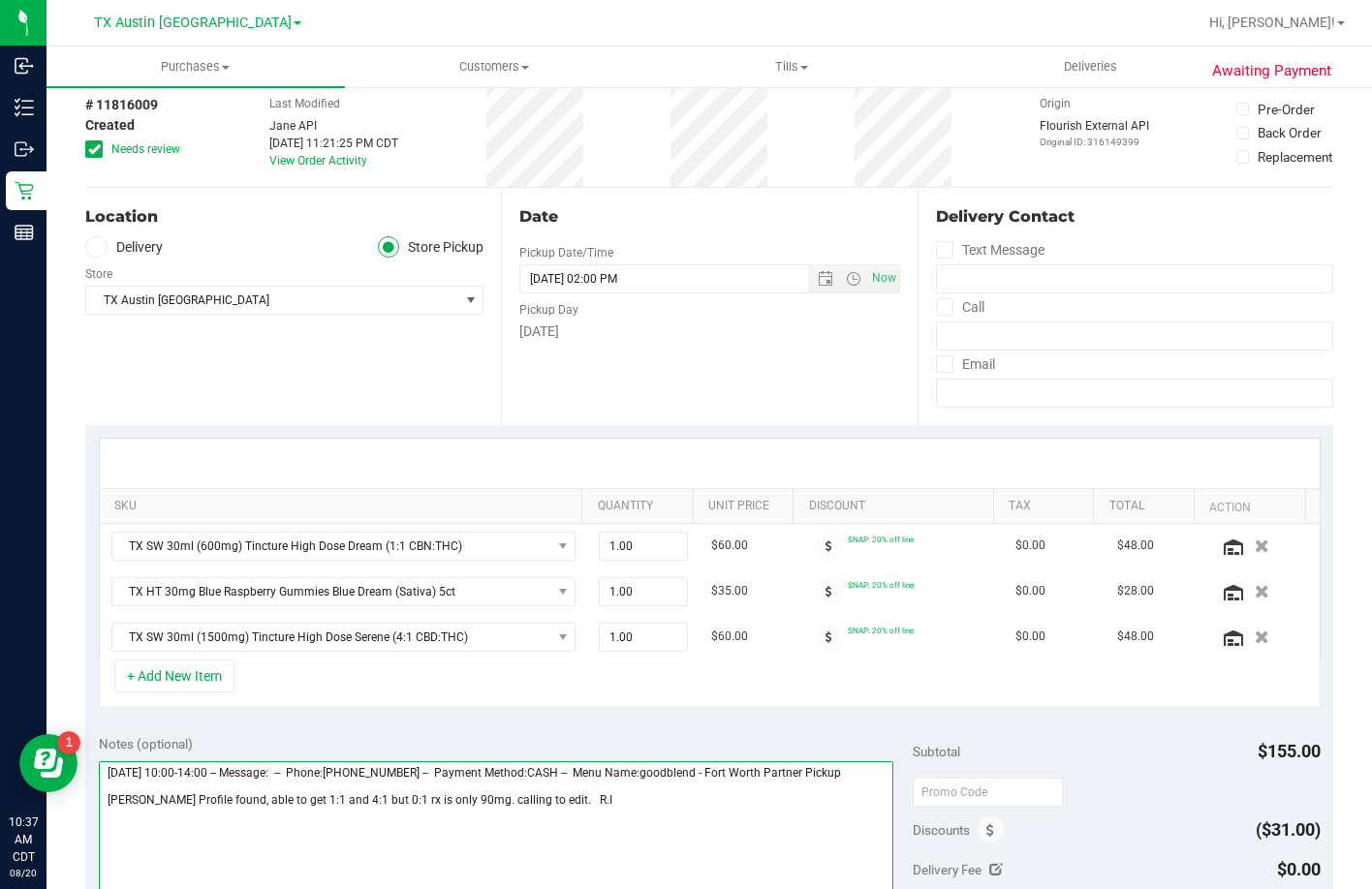
scroll to position [0, 0]
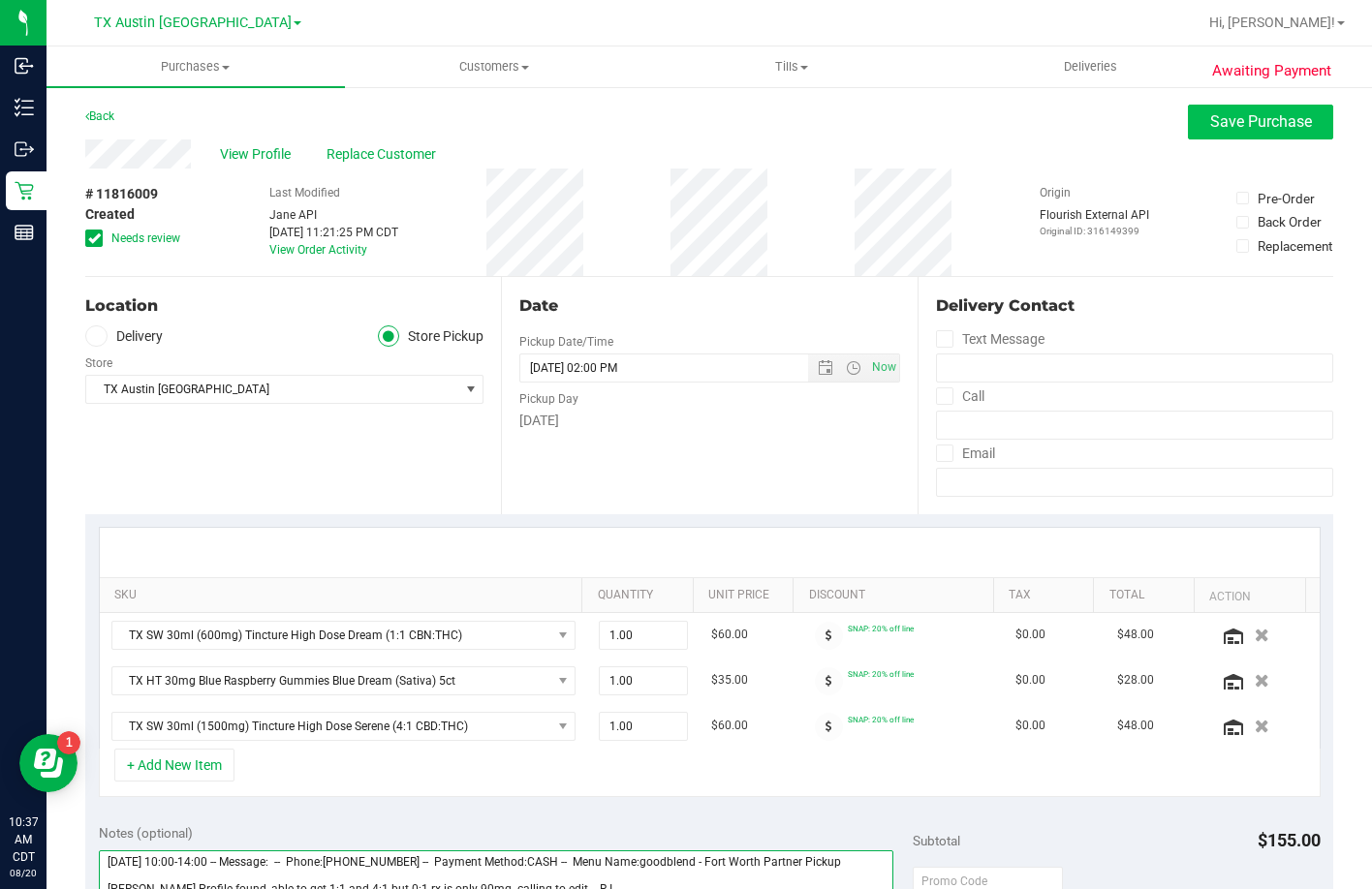
type textarea "Thursday 08/21/2025 10:00-14:00 -- Message: -- Phone:6823524222 -- Payment Meth…"
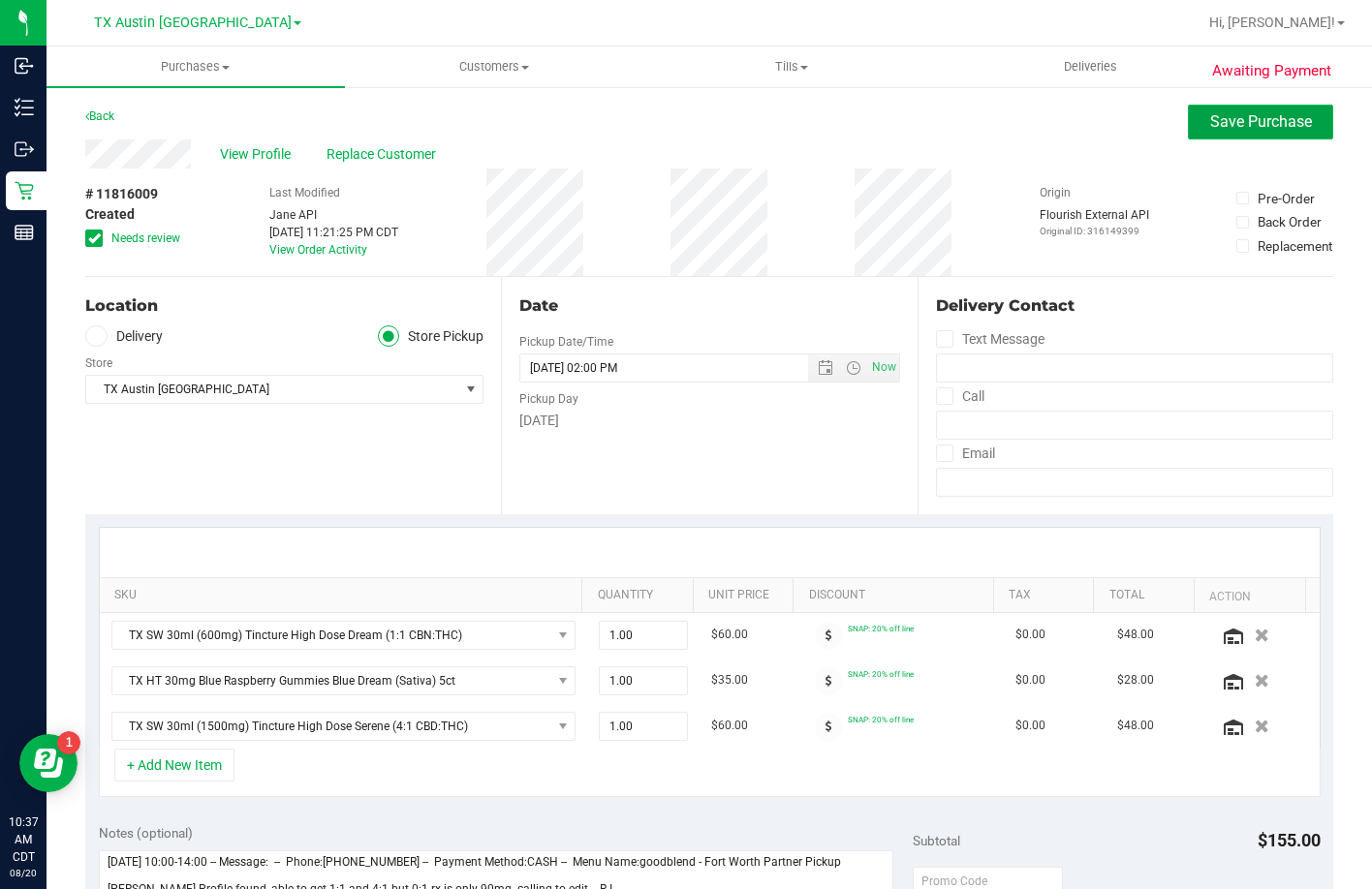
click at [1199, 131] on button "Save Purchase" at bounding box center [1260, 122] width 145 height 35
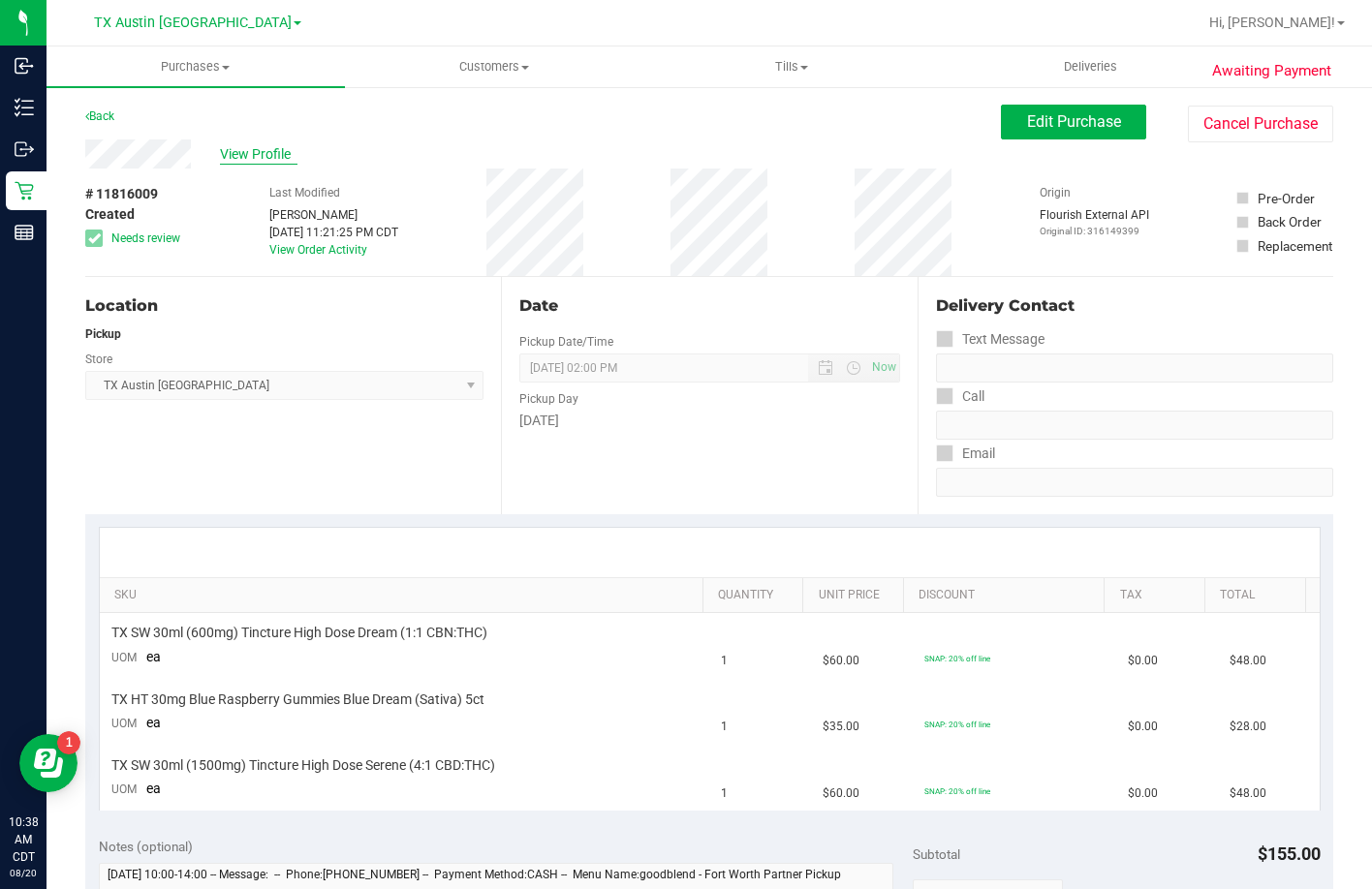
click at [245, 153] on span "View Profile" at bounding box center [259, 154] width 78 height 20
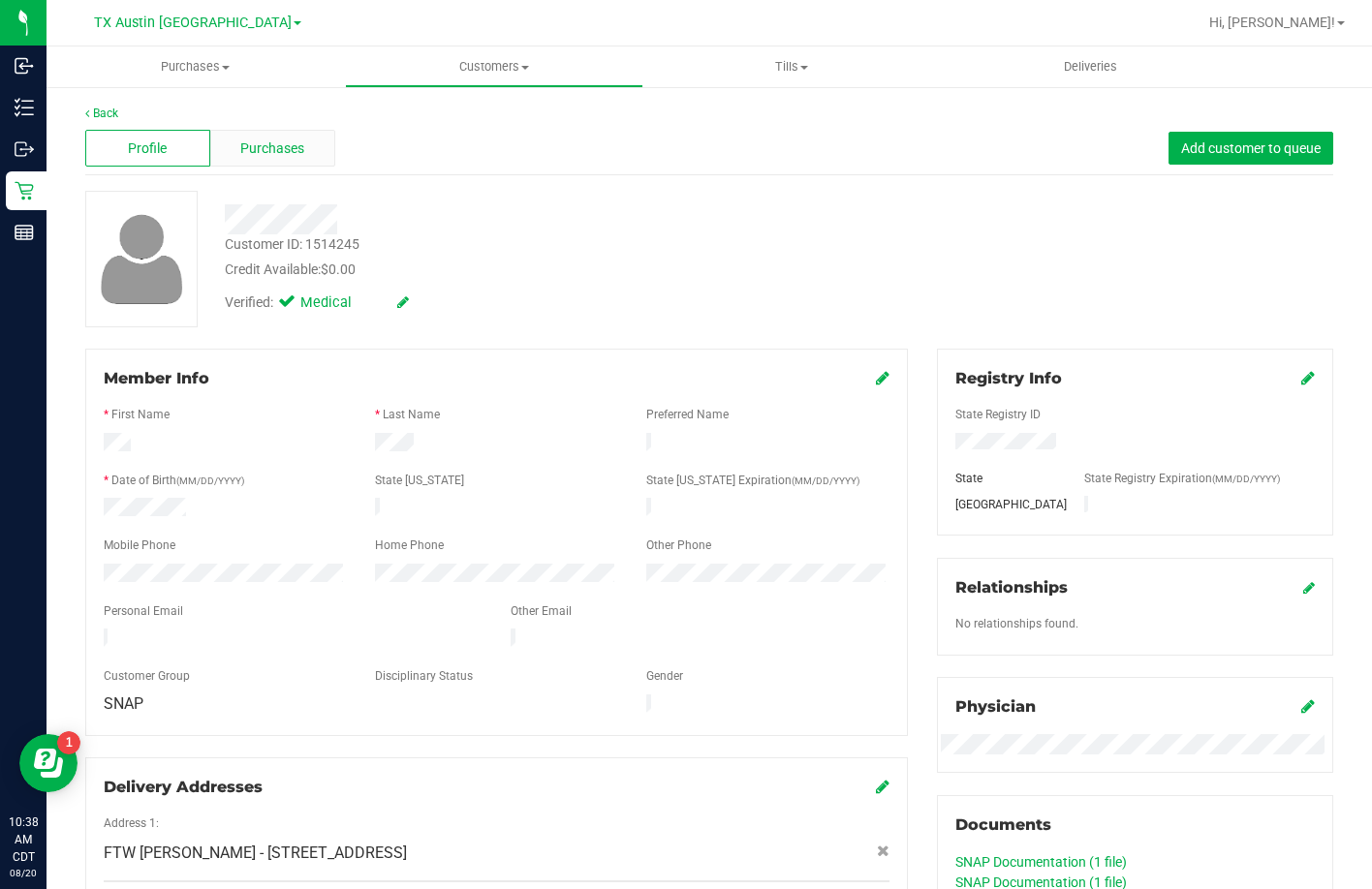
click at [262, 146] on span "Purchases" at bounding box center [273, 148] width 64 height 20
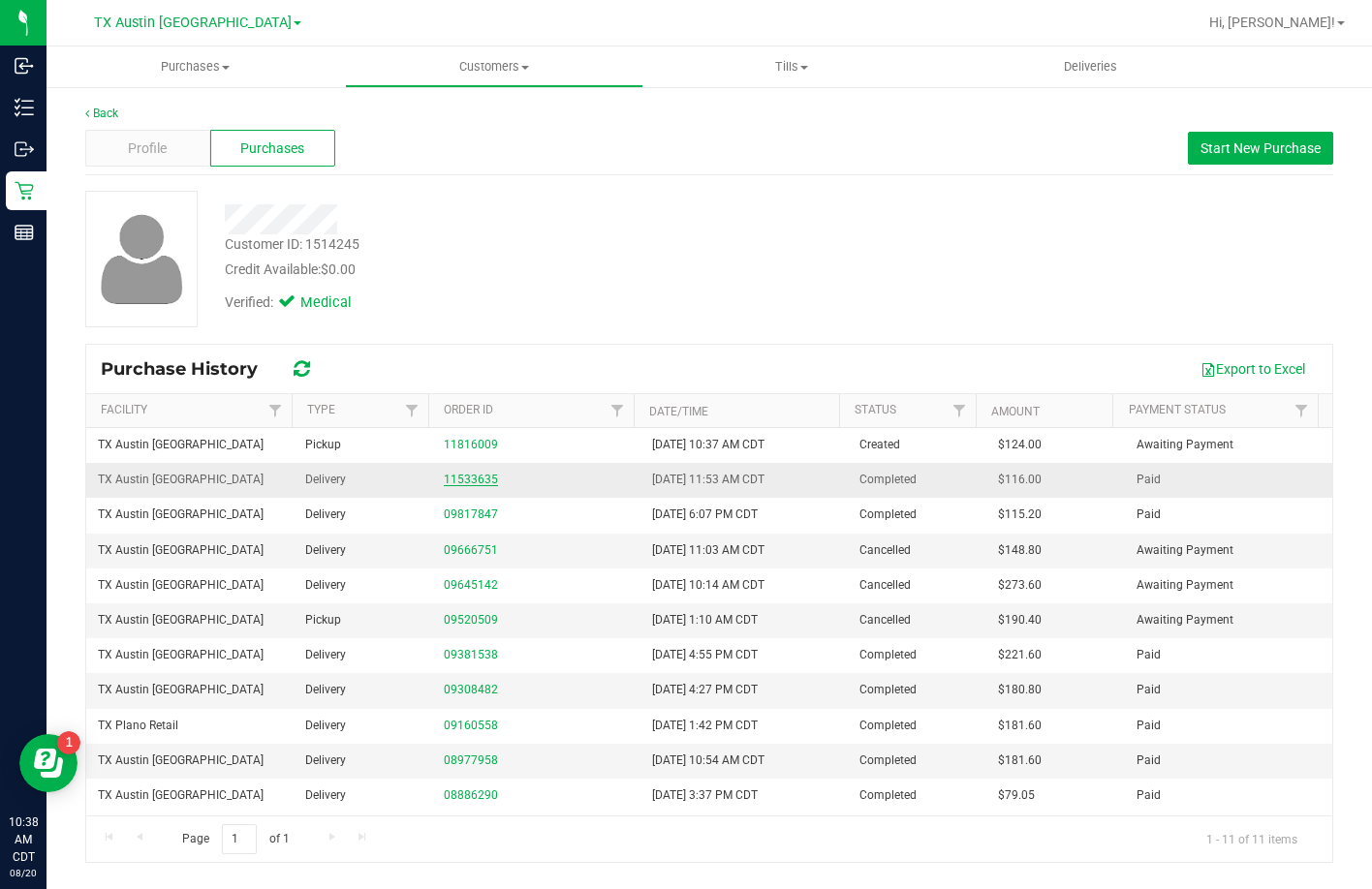
click at [464, 475] on link "11533635" at bounding box center [471, 480] width 55 height 14
click at [178, 155] on div "Profile" at bounding box center [148, 148] width 125 height 37
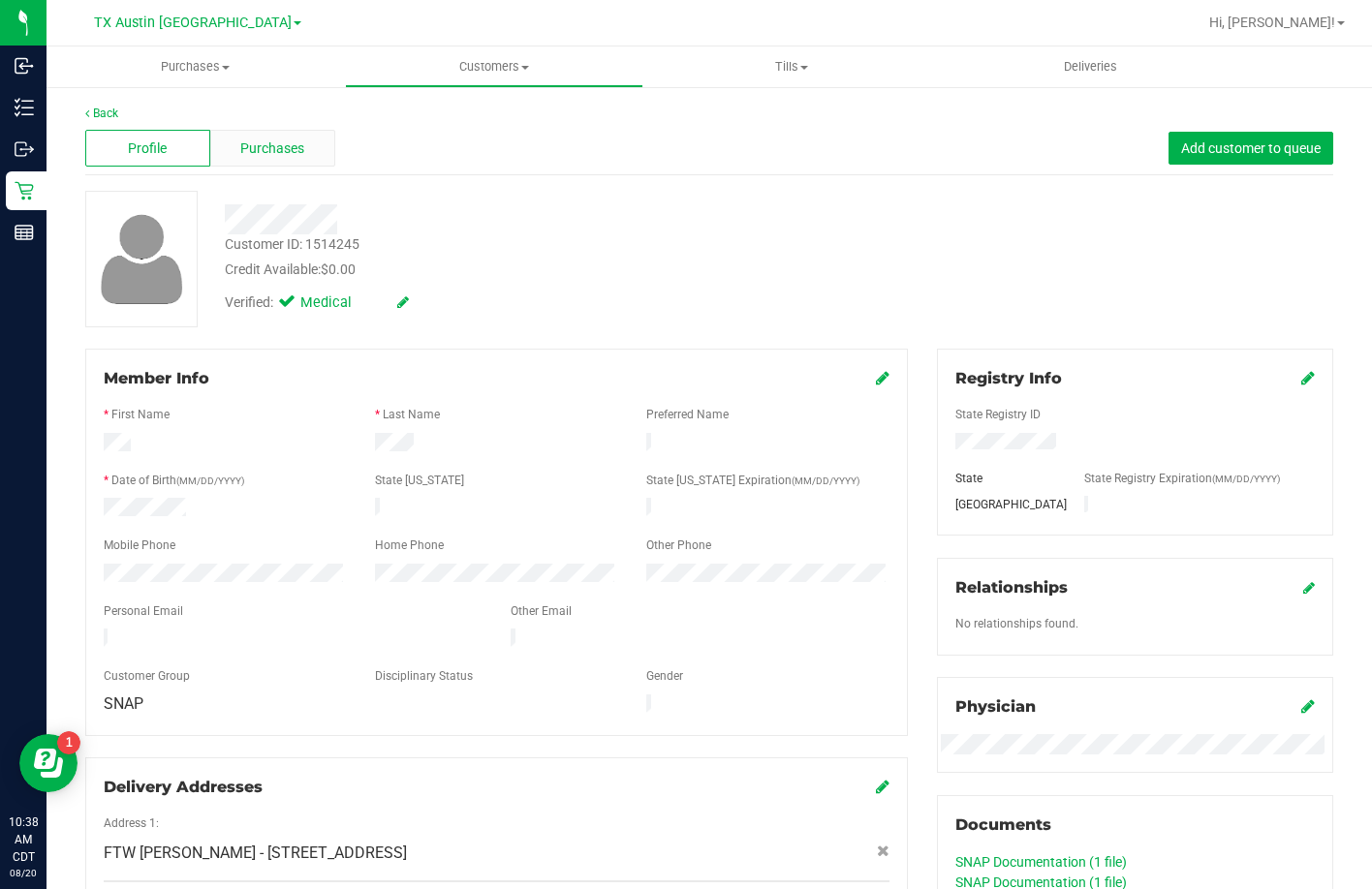
click at [281, 146] on span "Purchases" at bounding box center [273, 148] width 64 height 20
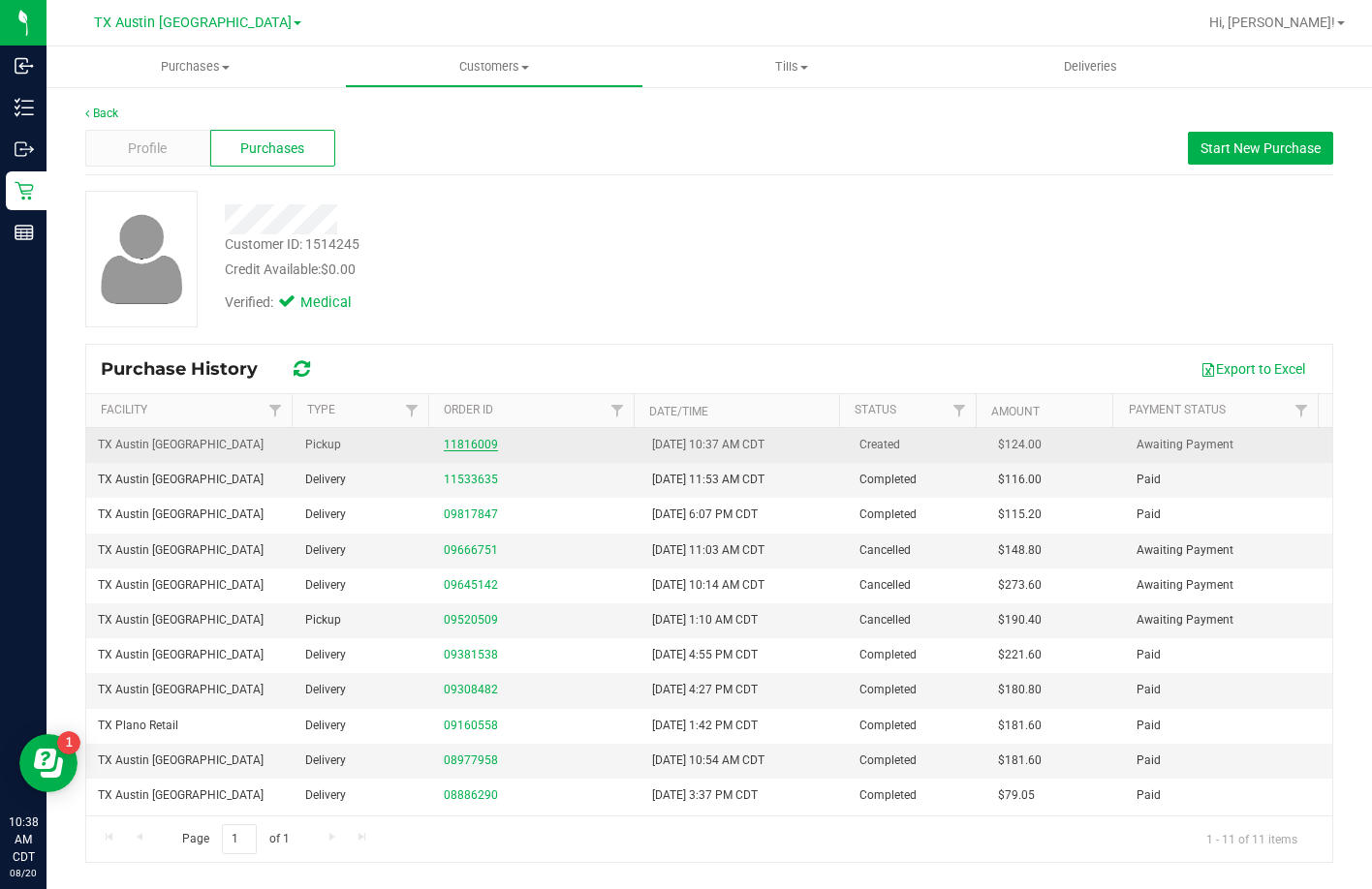
click at [451, 444] on link "11816009" at bounding box center [471, 445] width 55 height 14
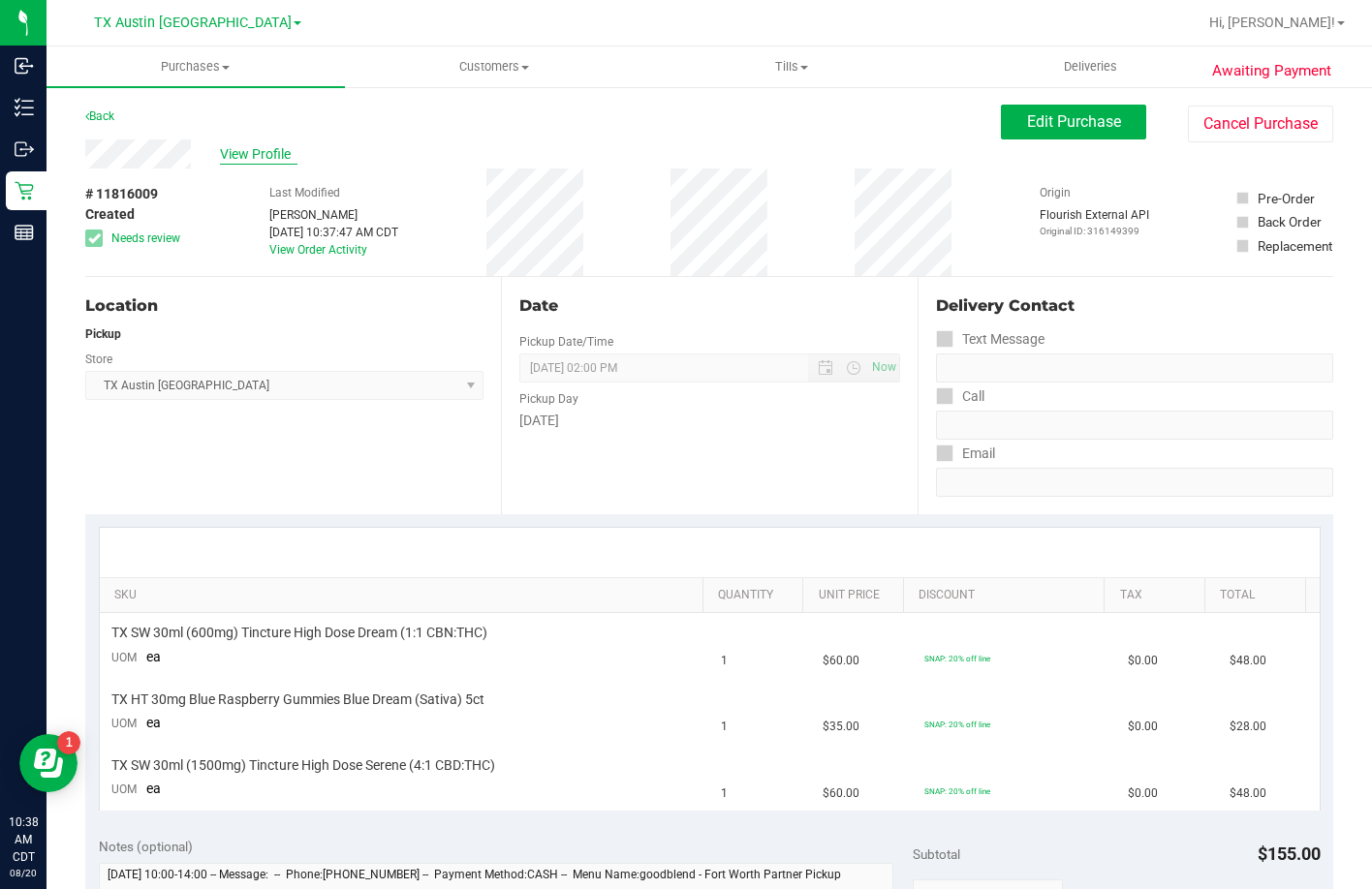
click at [243, 154] on span "View Profile" at bounding box center [259, 154] width 78 height 20
drag, startPoint x: 101, startPoint y: 699, endPoint x: 734, endPoint y: 723, distance: 633.5
click at [734, 723] on tr "TX HT 30mg Blue Raspberry Gummies Blue Dream (Sativa) 5ct UOM ea 1 $35.00 SNAP:…" at bounding box center [709, 712] width 1220 height 66
click at [527, 698] on div "TX HT 30mg Blue Raspberry Gummies Blue Dream (Sativa) 5ct" at bounding box center [404, 699] width 587 height 19
drag, startPoint x: 112, startPoint y: 696, endPoint x: 512, endPoint y: 718, distance: 400.6
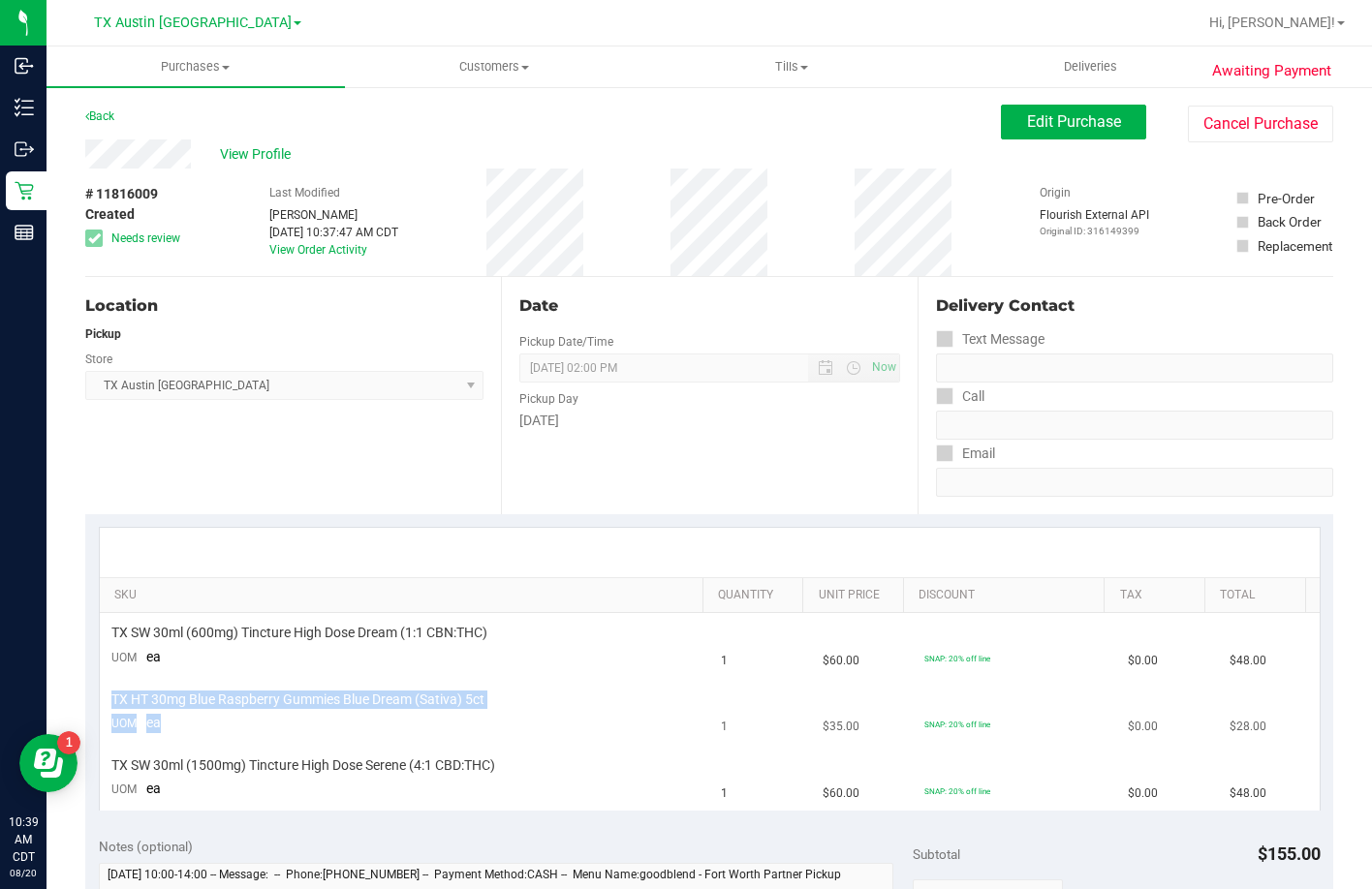
click at [512, 718] on td "TX HT 30mg Blue Raspberry Gummies Blue Dream (Sativa) 5ct UOM ea" at bounding box center [404, 712] width 611 height 66
click at [507, 697] on div "TX HT 30mg Blue Raspberry Gummies Blue Dream (Sativa) 5ct" at bounding box center [404, 699] width 587 height 19
drag, startPoint x: 494, startPoint y: 696, endPoint x: 114, endPoint y: 700, distance: 380.0
click at [114, 700] on div "TX HT 30mg Blue Raspberry Gummies Blue Dream (Sativa) 5ct" at bounding box center [404, 699] width 587 height 19
click at [1036, 135] on button "Edit Purchase" at bounding box center [1073, 122] width 145 height 35
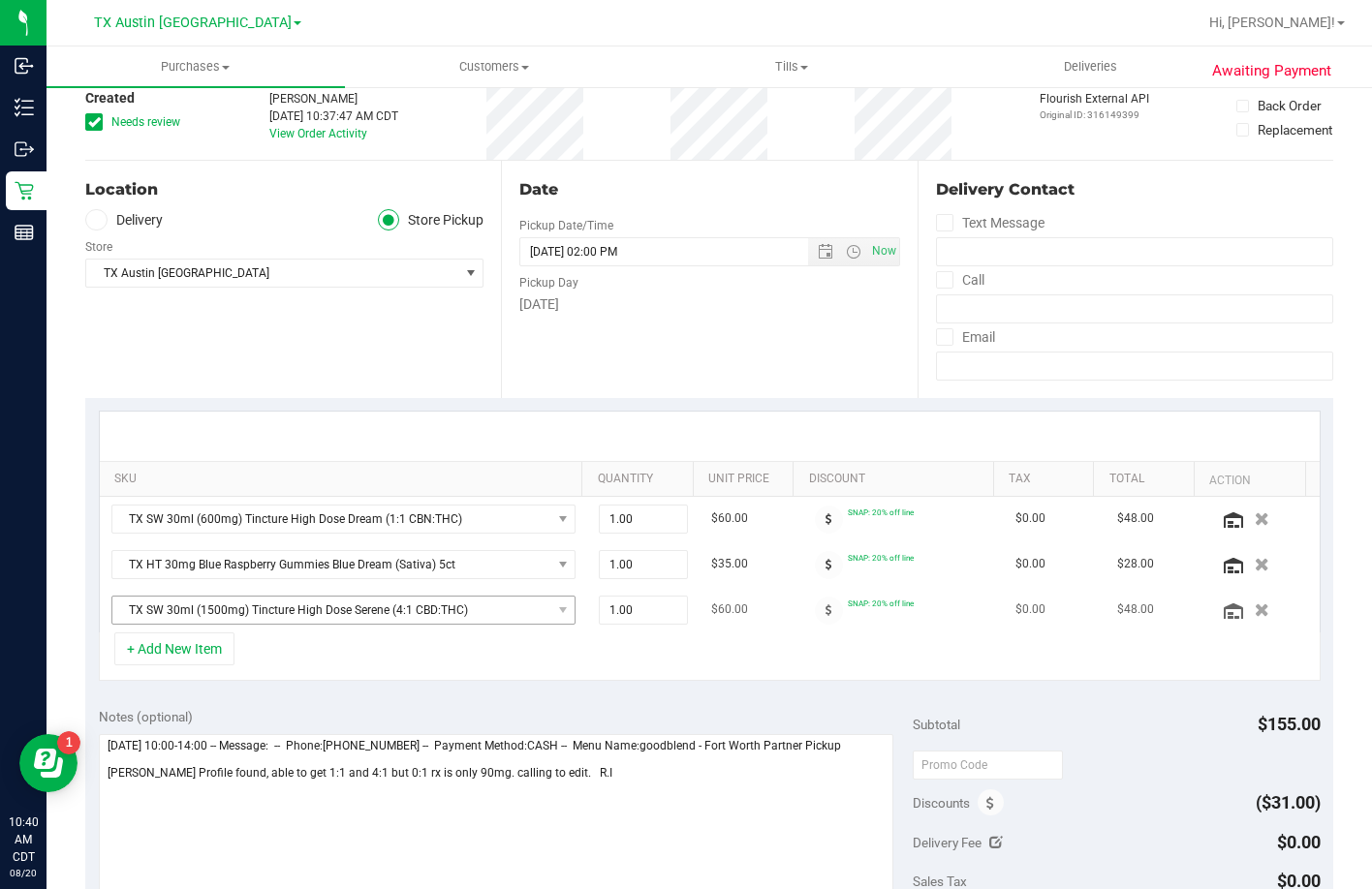
scroll to position [290, 0]
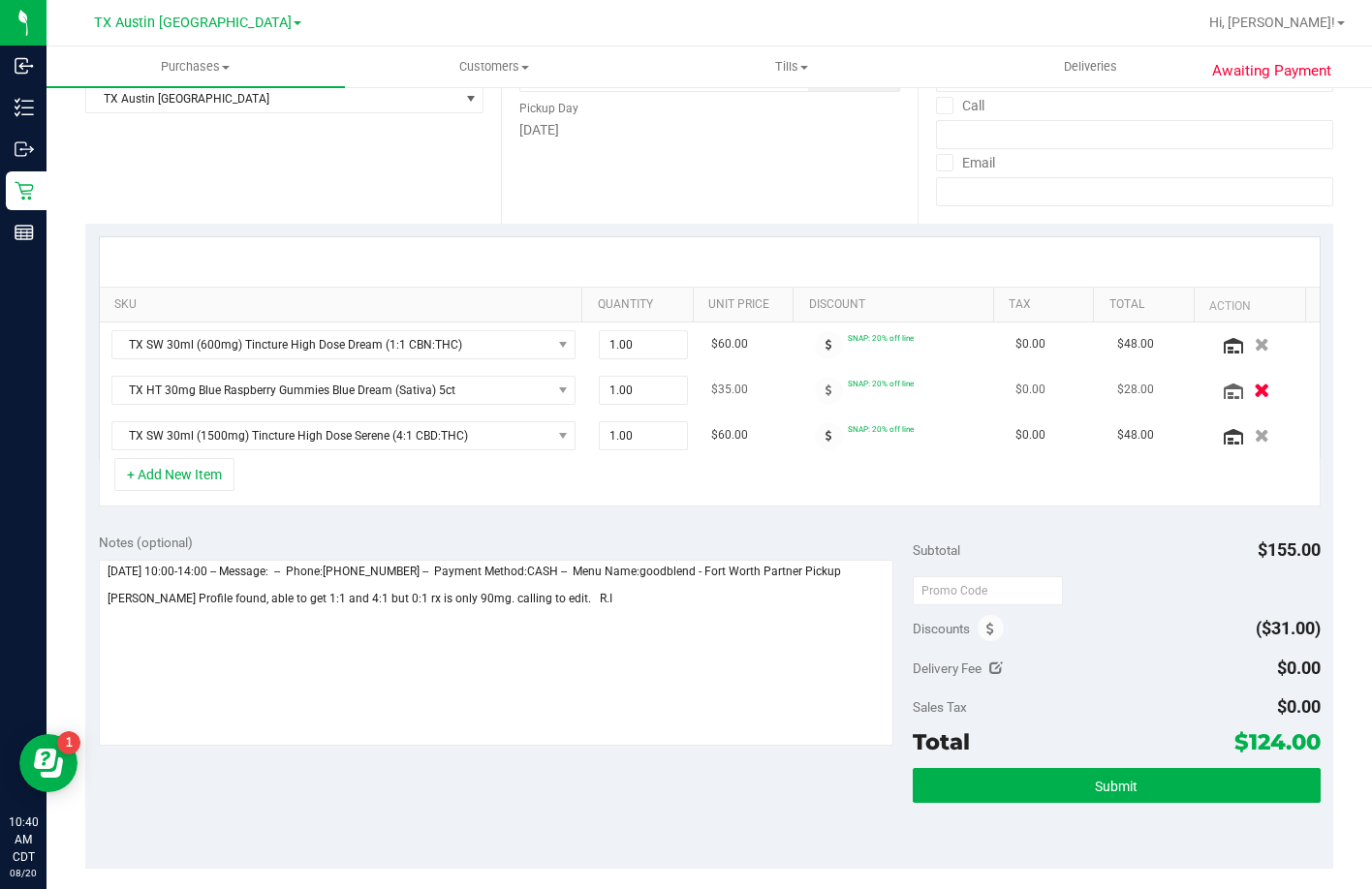
click at [1254, 387] on icon "button" at bounding box center [1262, 389] width 17 height 15
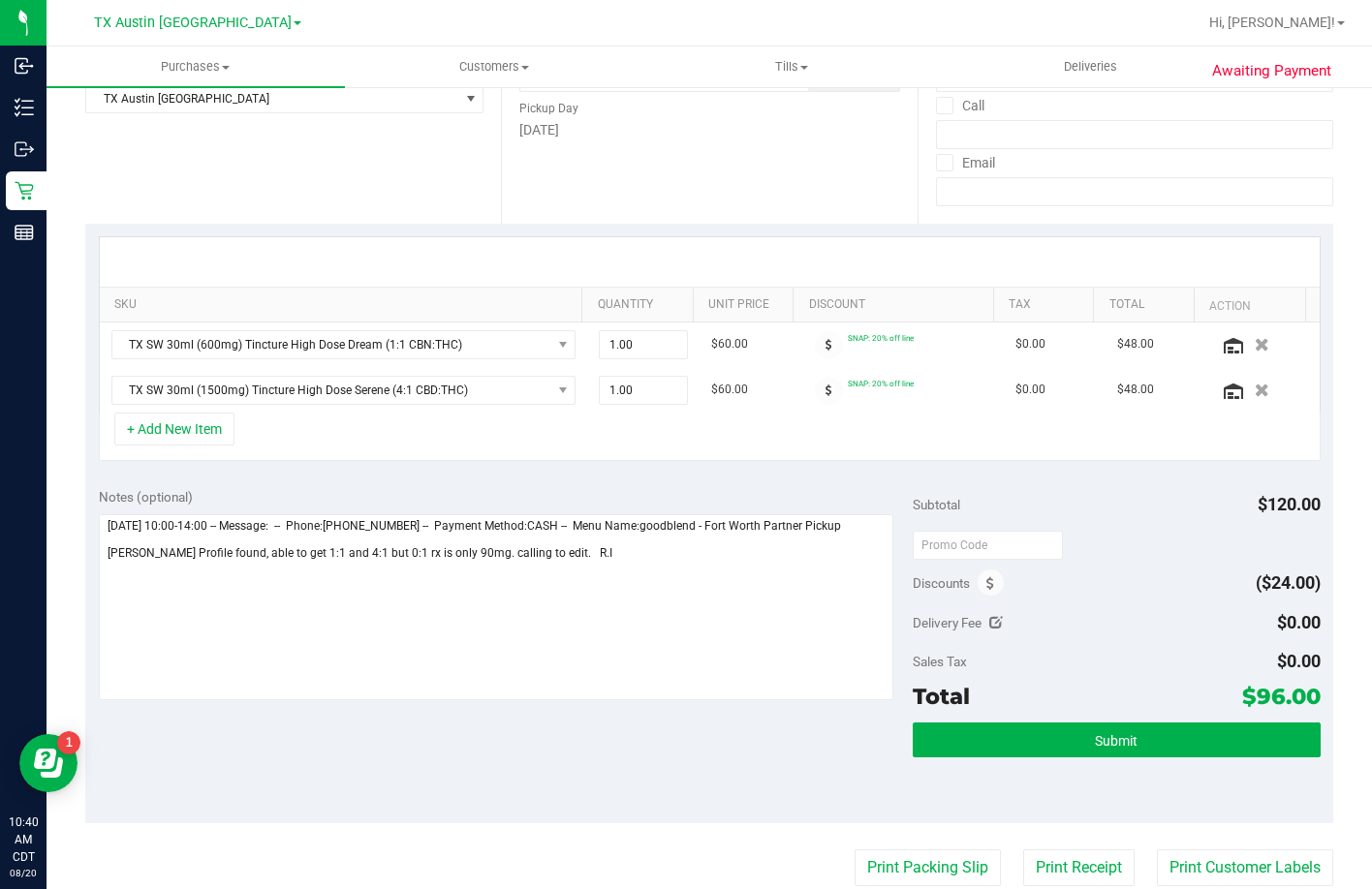
click at [282, 442] on div "+ Add New Item" at bounding box center [709, 437] width 1222 height 49
click at [168, 424] on button "+ Add New Item" at bounding box center [173, 429] width 120 height 33
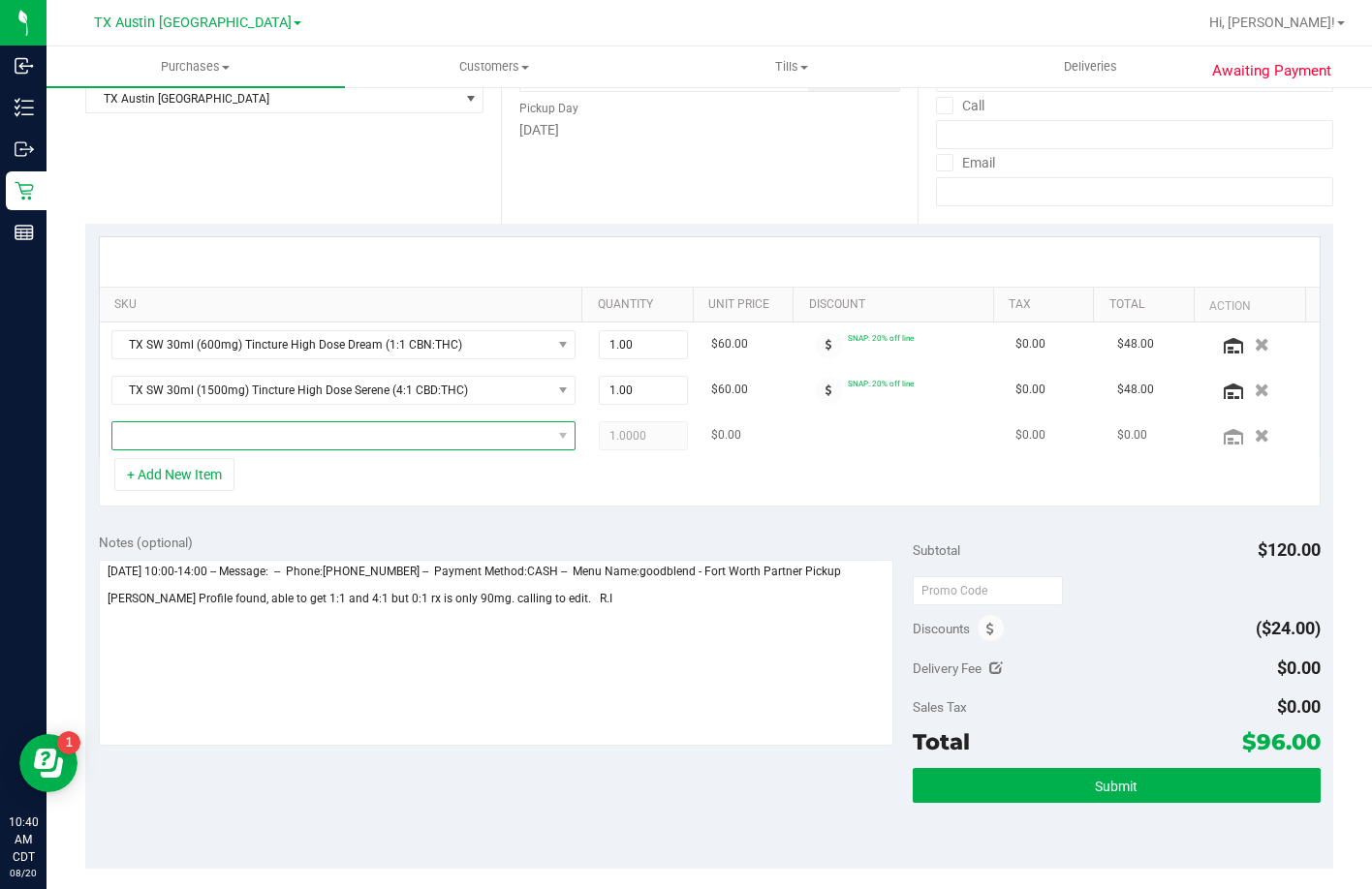
click at [211, 427] on span "NO DATA FOUND" at bounding box center [331, 436] width 439 height 27
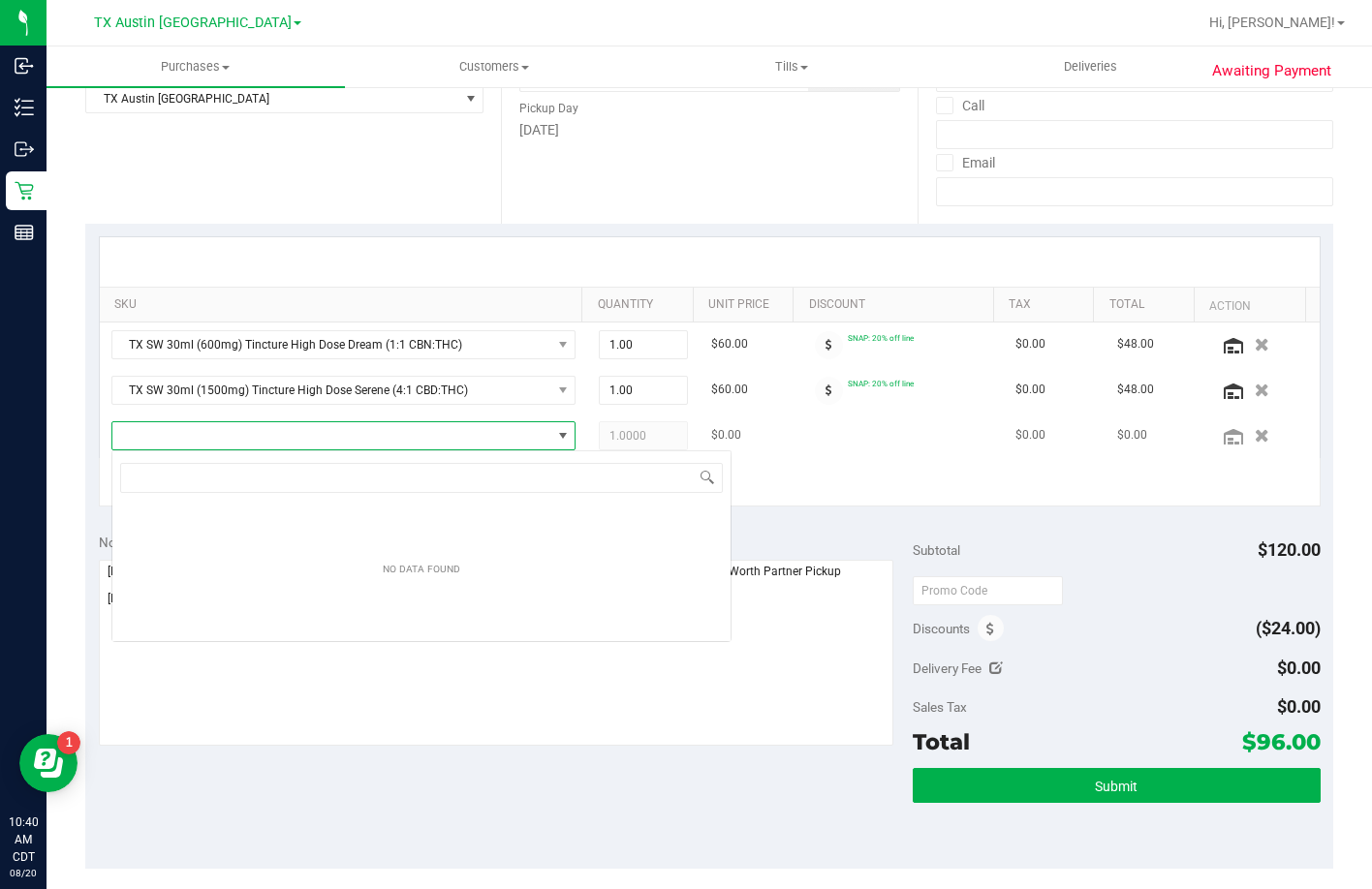
scroll to position [29, 453]
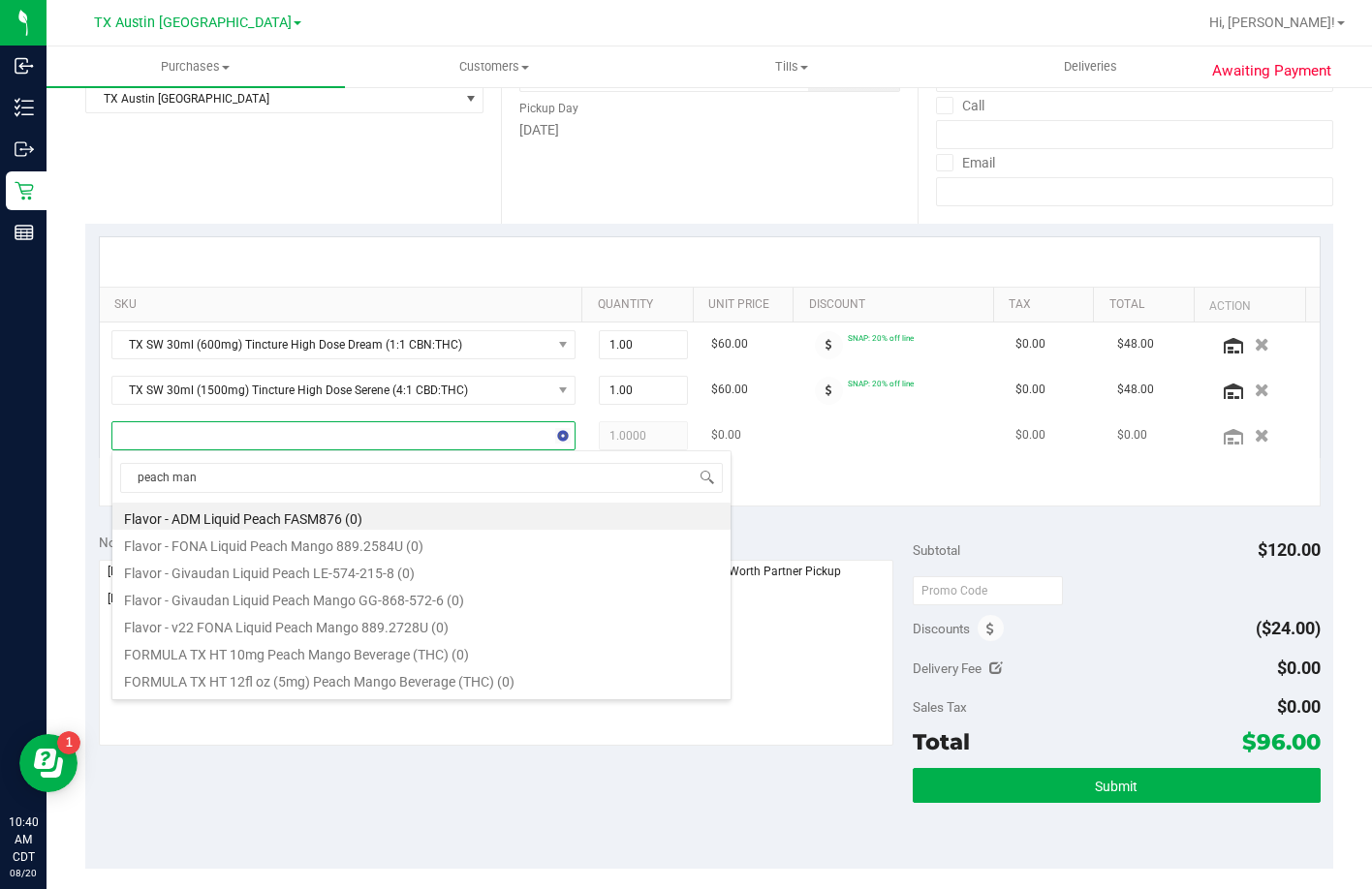
type input "peach mang"
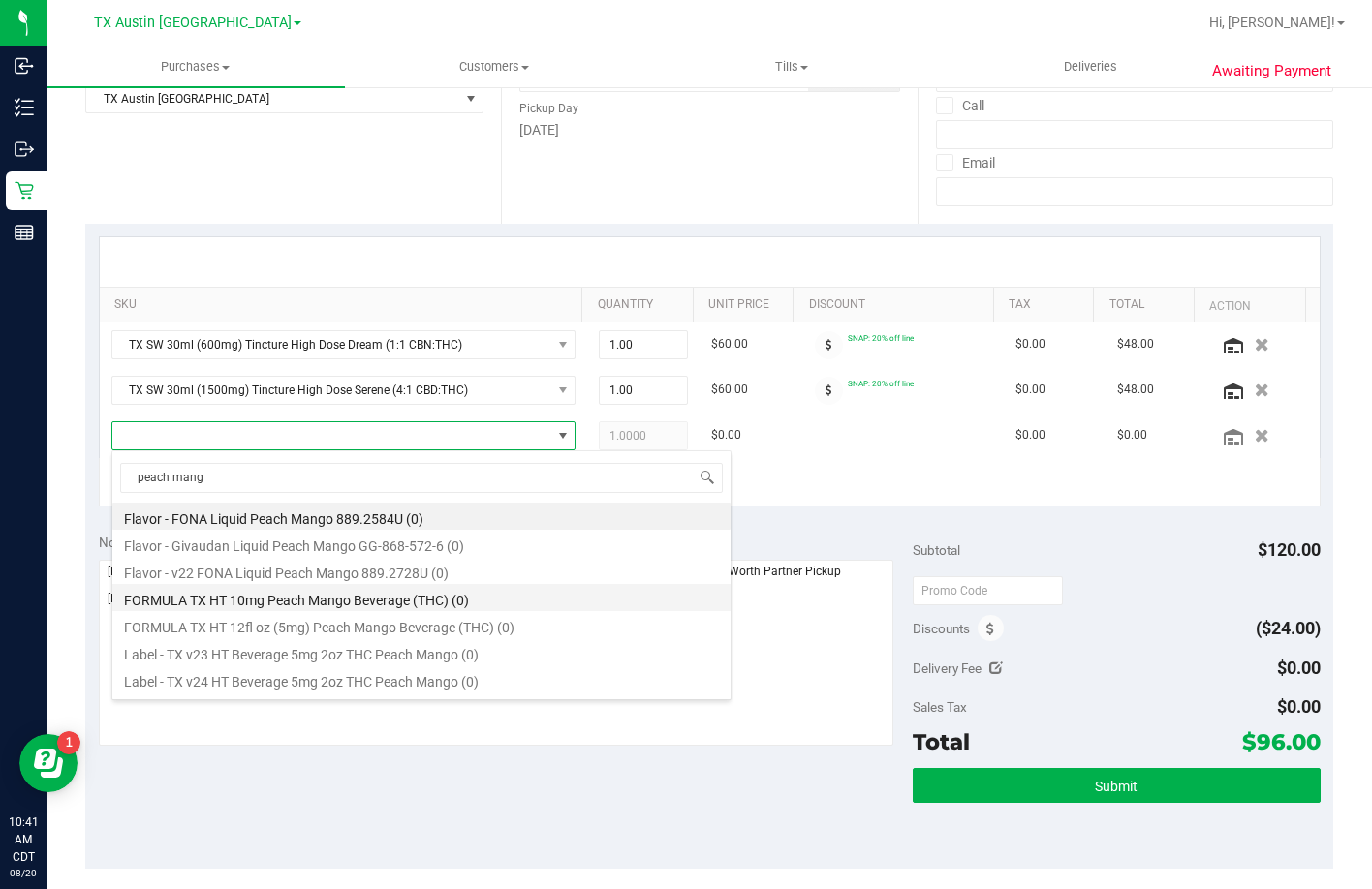
scroll to position [159, 0]
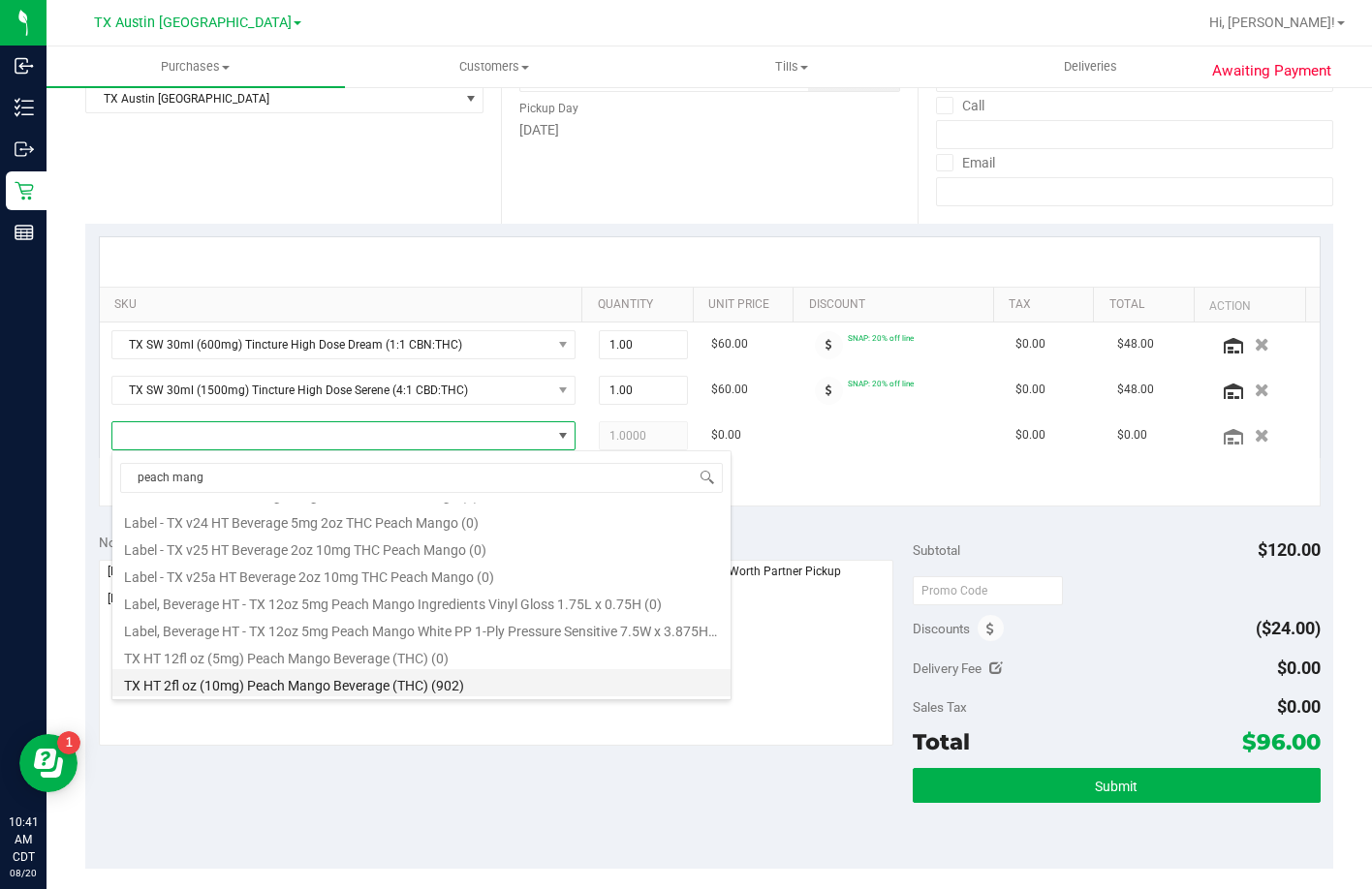
click at [415, 680] on li "TX HT 2fl oz (10mg) Peach Mango Beverage (THC) (902)" at bounding box center [421, 683] width 618 height 27
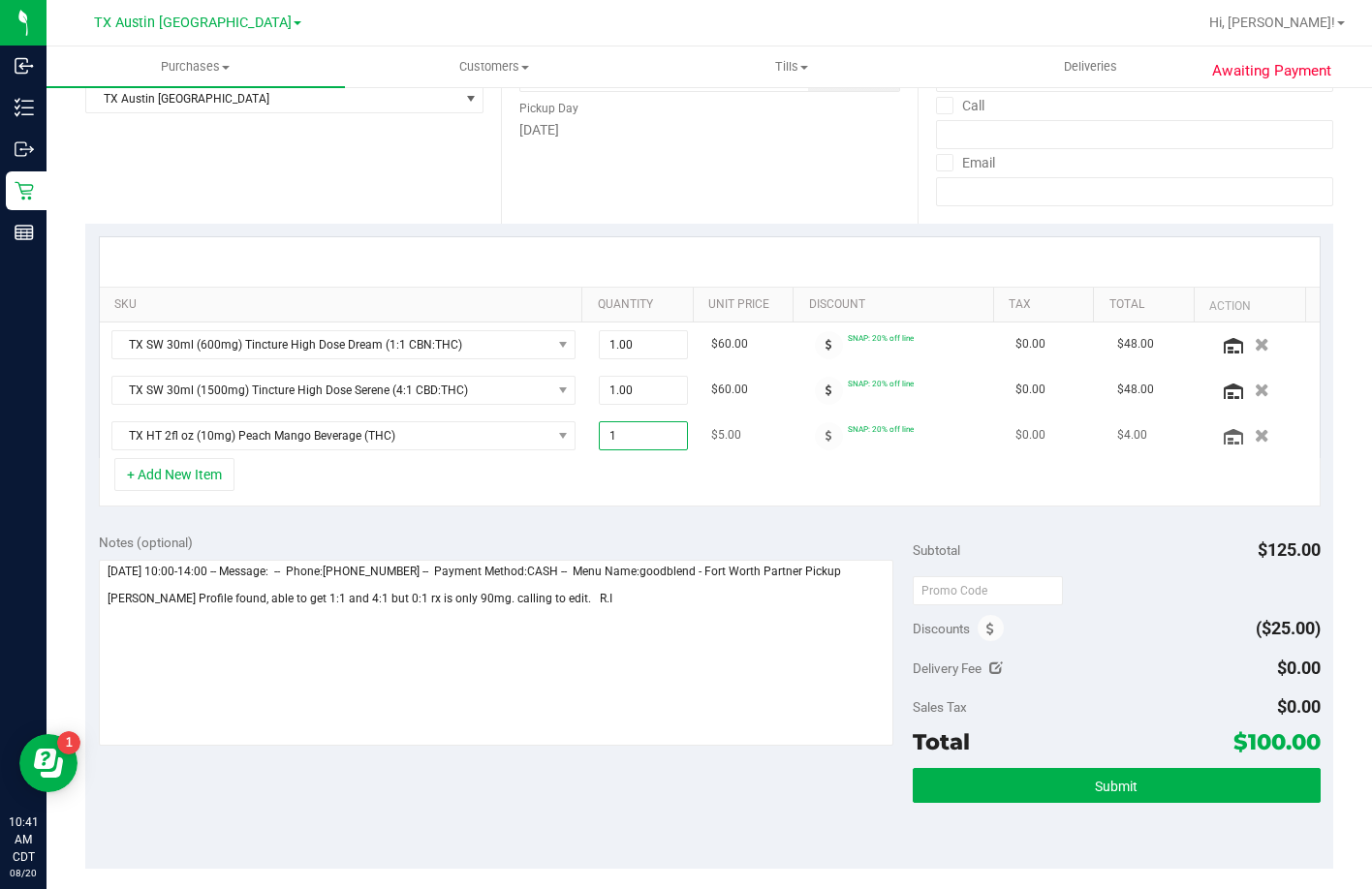
drag, startPoint x: 639, startPoint y: 446, endPoint x: 603, endPoint y: 443, distance: 36.1
click at [603, 443] on span "1.00 1" at bounding box center [644, 436] width 90 height 29
drag, startPoint x: 623, startPoint y: 428, endPoint x: 540, endPoint y: 441, distance: 84.0
click at [540, 441] on tr "TX HT 2fl oz (10mg) Peach Mango Beverage (THC) 1.00 1 $5.00 SNAP: 20% off line …" at bounding box center [709, 436] width 1220 height 45
type input "2"
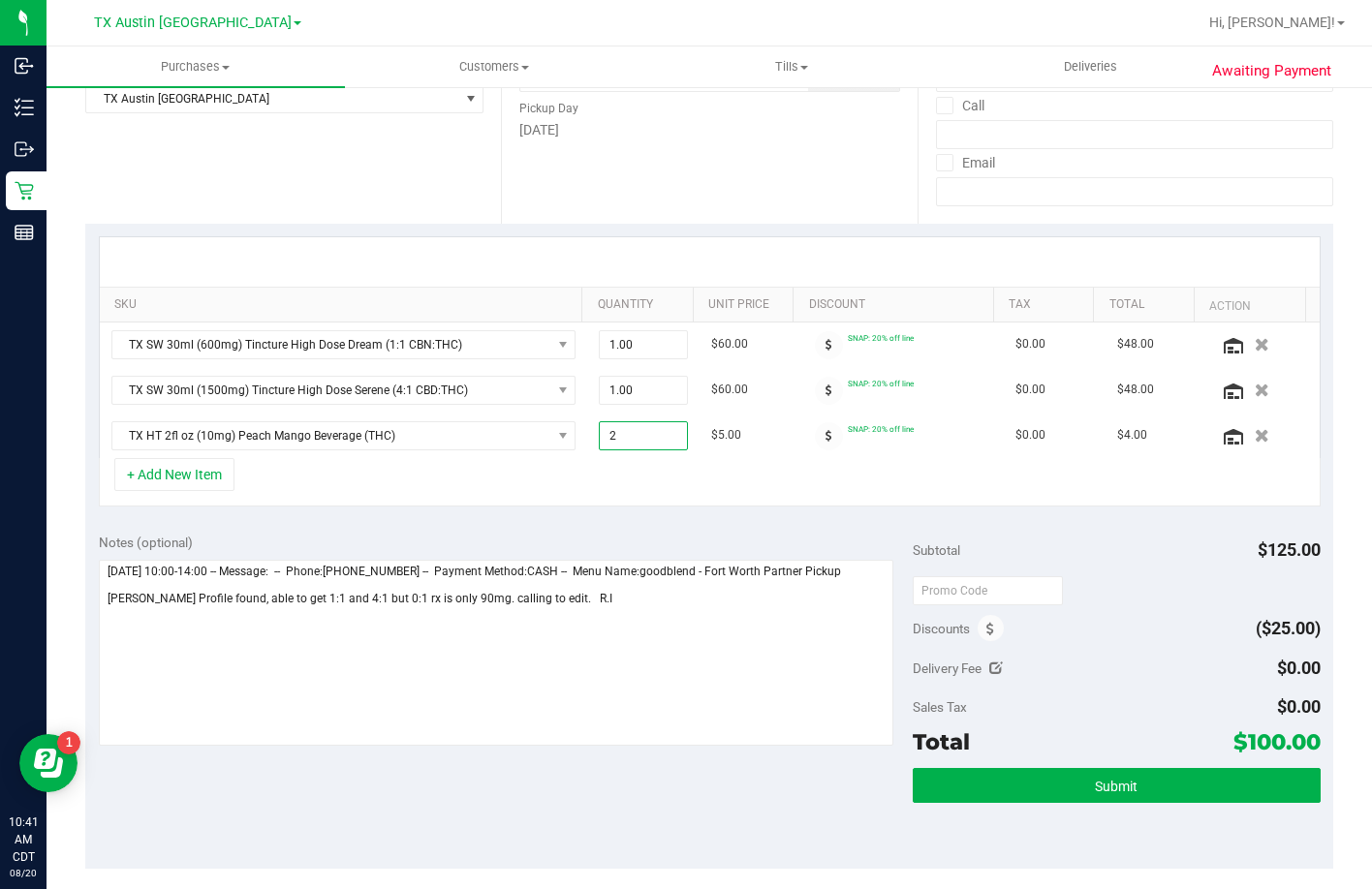
type input "2.00"
click at [489, 522] on div "Notes (optional) Subtotal $125.00 Discounts ($25.00) Delivery Fee $0.00 Sales T…" at bounding box center [709, 694] width 1247 height 349
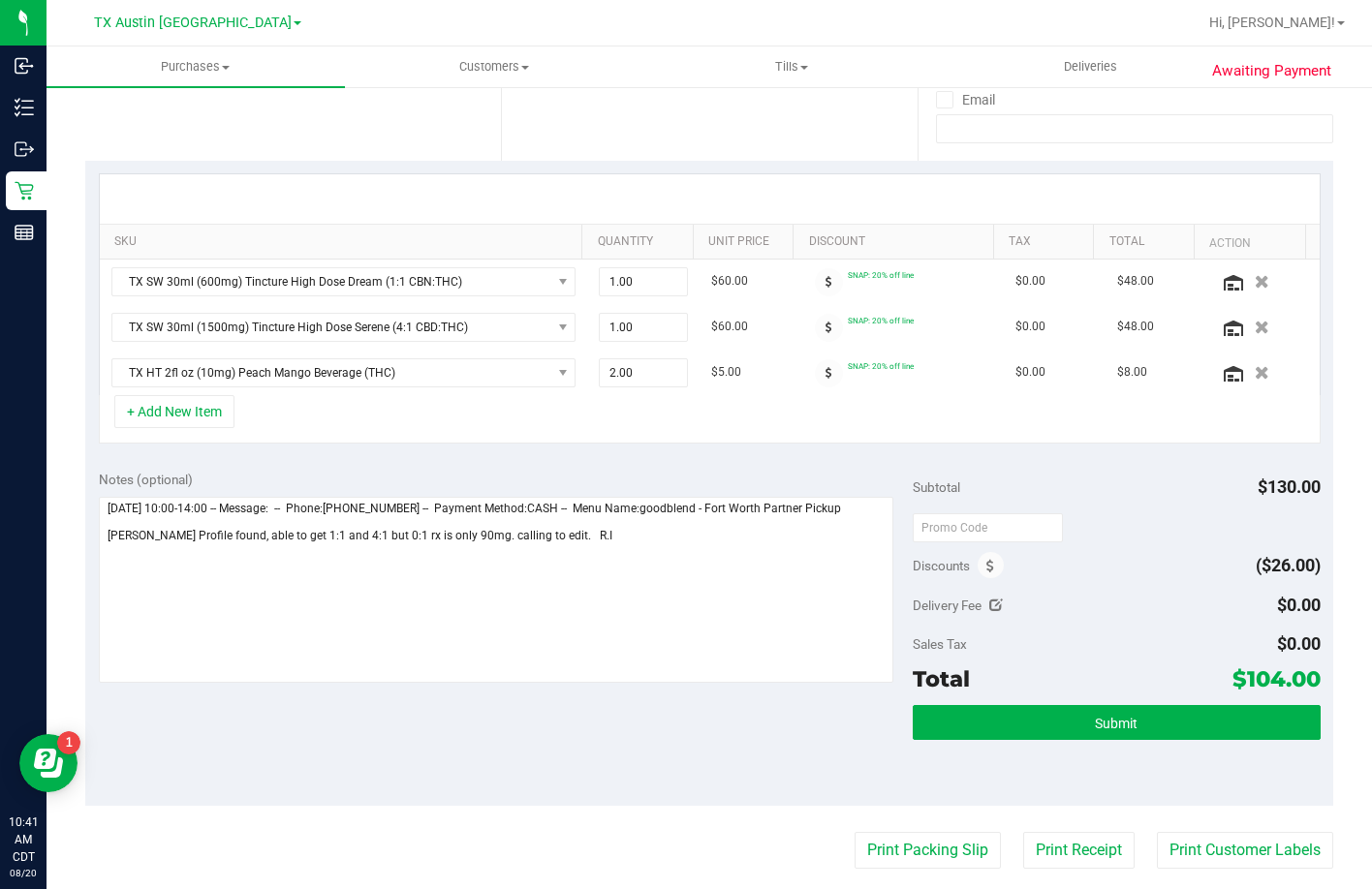
scroll to position [388, 0]
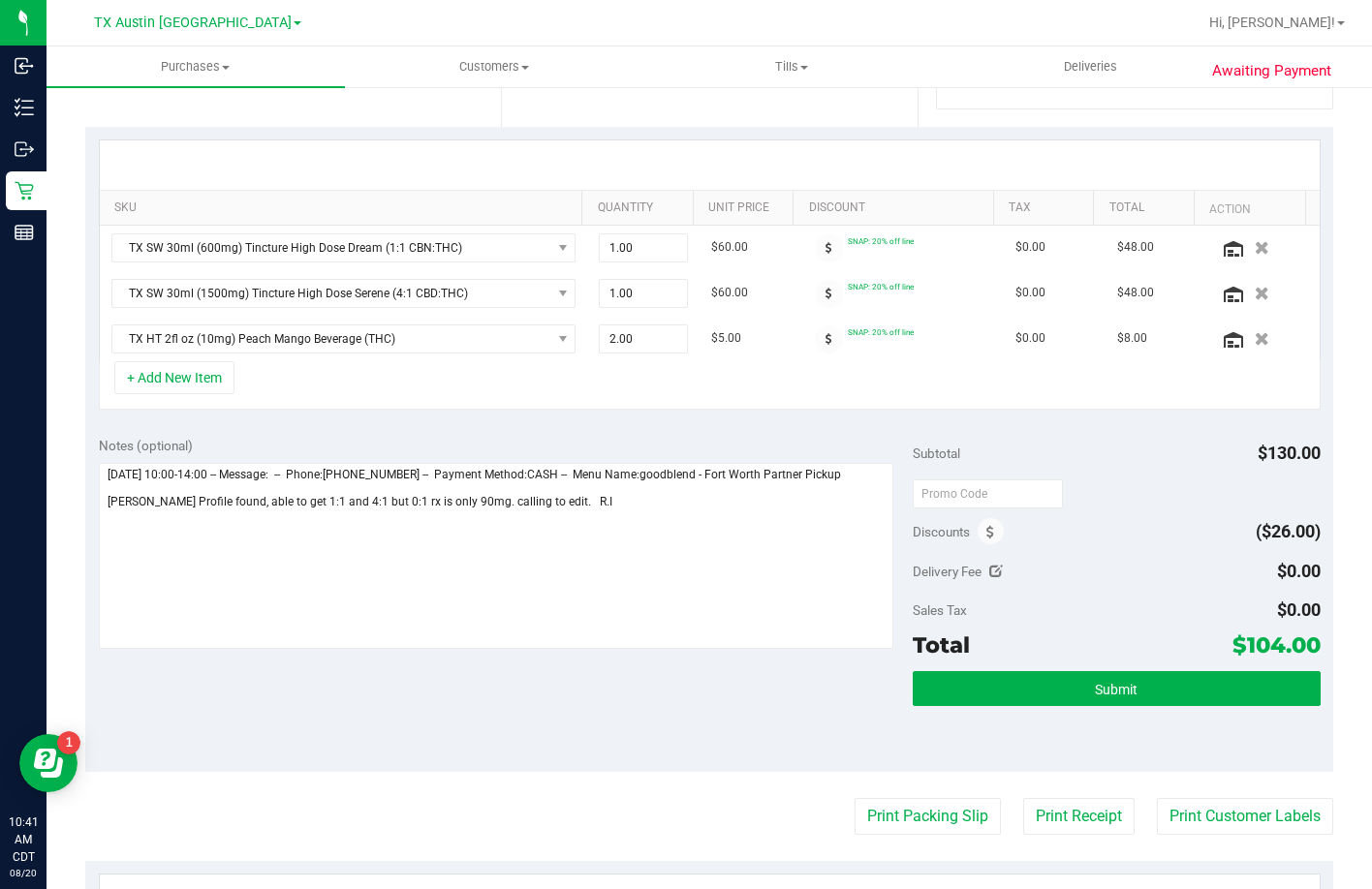
click at [620, 413] on div "SKU Quantity Unit Price Discount Tax Total Action TX SW 30ml (600mg) Tincture H…" at bounding box center [709, 275] width 1247 height 296
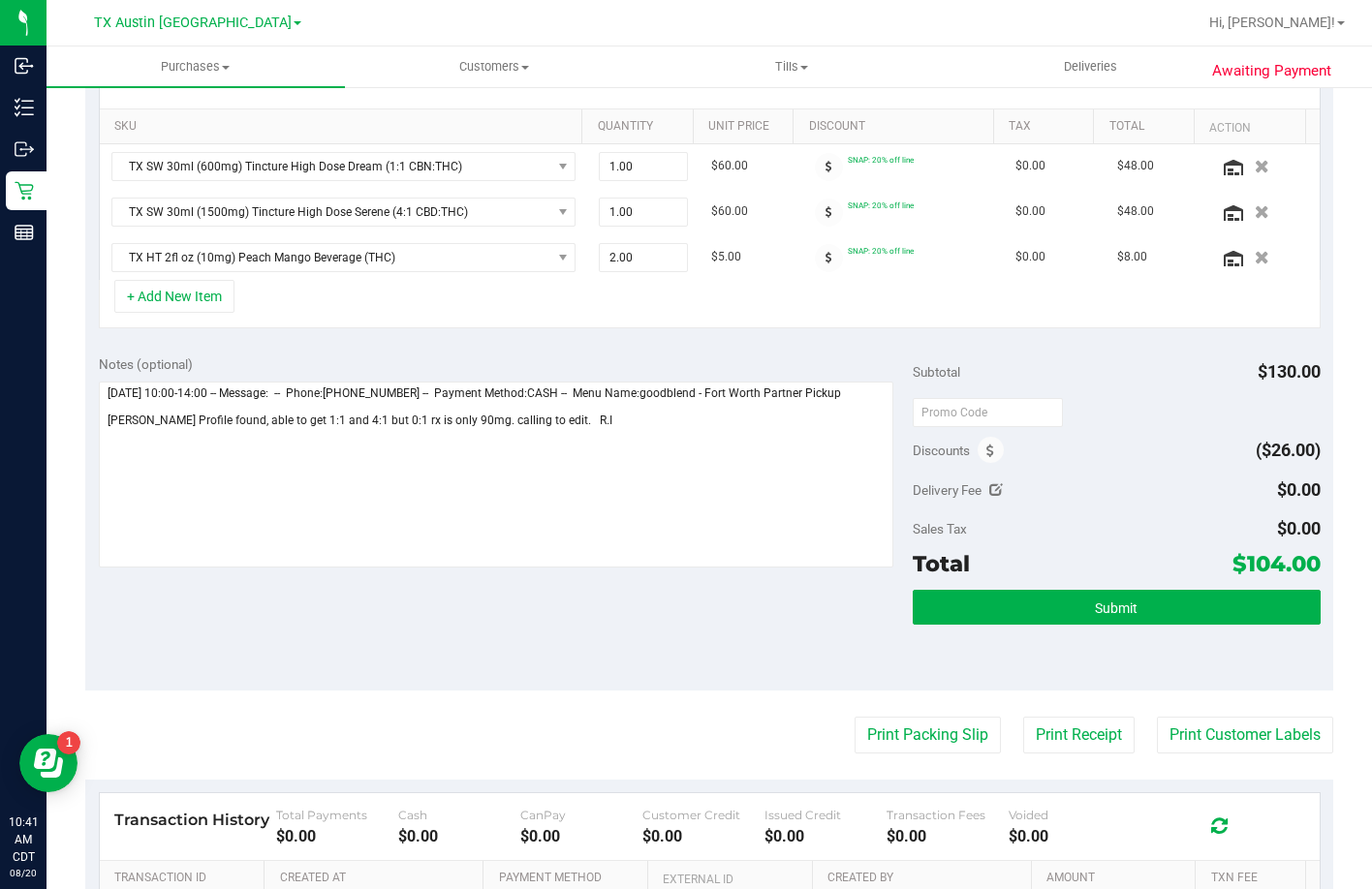
scroll to position [581, 0]
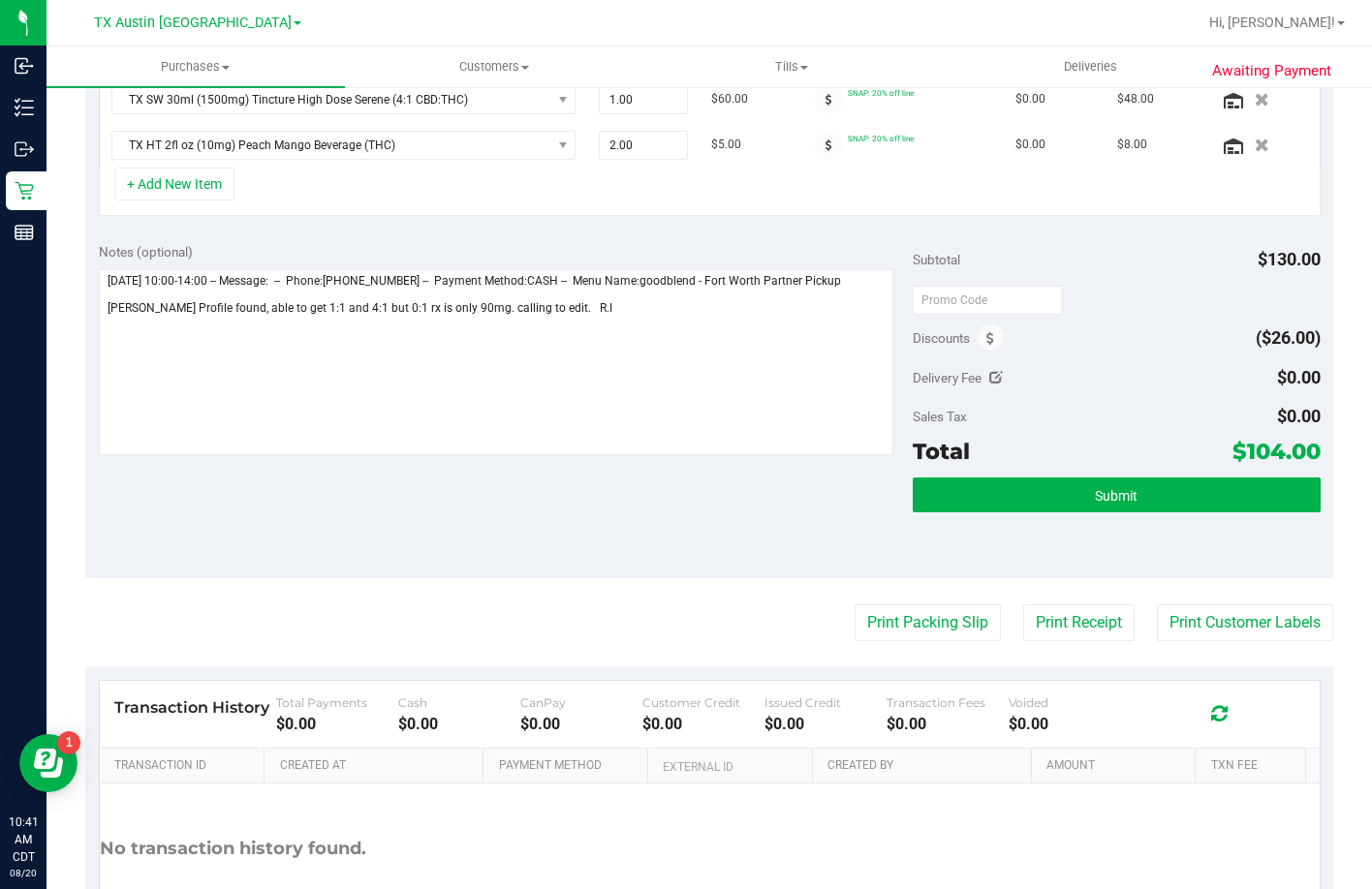
click at [555, 472] on div "Notes (optional) Subtotal $130.00 Discounts ($26.00) Delivery Fee $0.00 Sales T…" at bounding box center [709, 404] width 1247 height 349
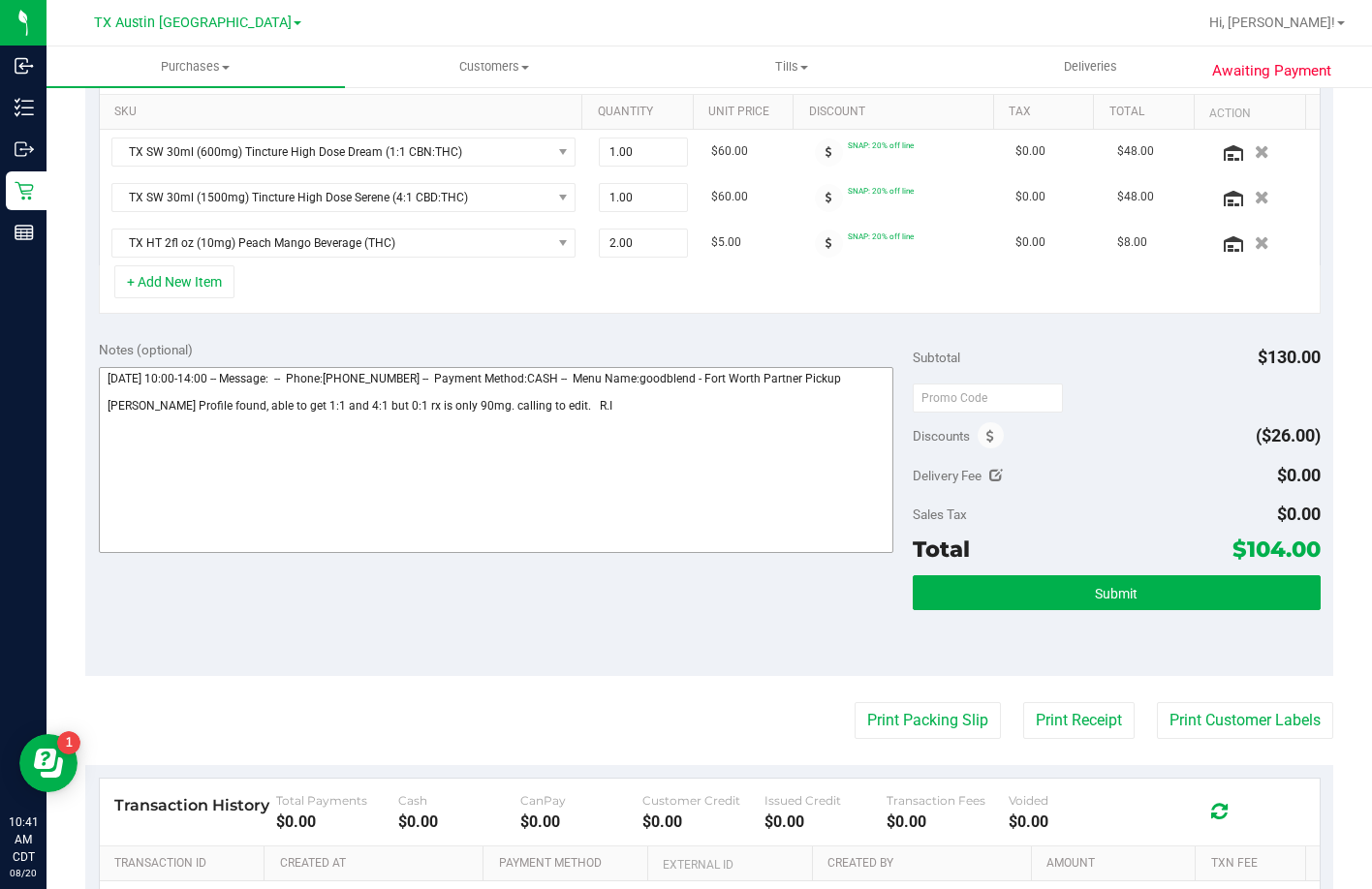
scroll to position [484, 0]
click at [642, 318] on div "SKU Quantity Unit Price Discount Tax Total Action TX SW 30ml (600mg) Tincture H…" at bounding box center [709, 178] width 1247 height 296
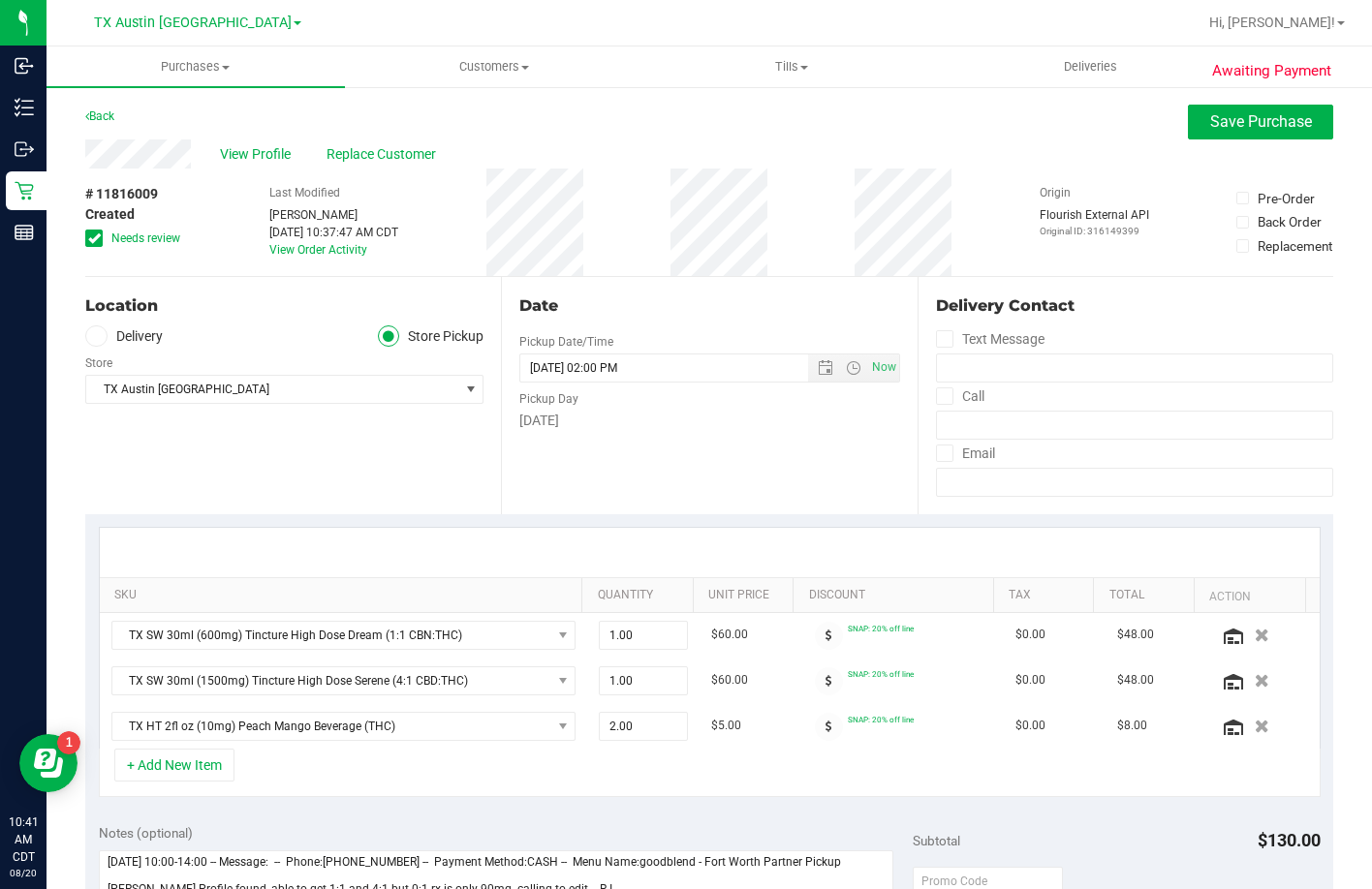
scroll to position [290, 0]
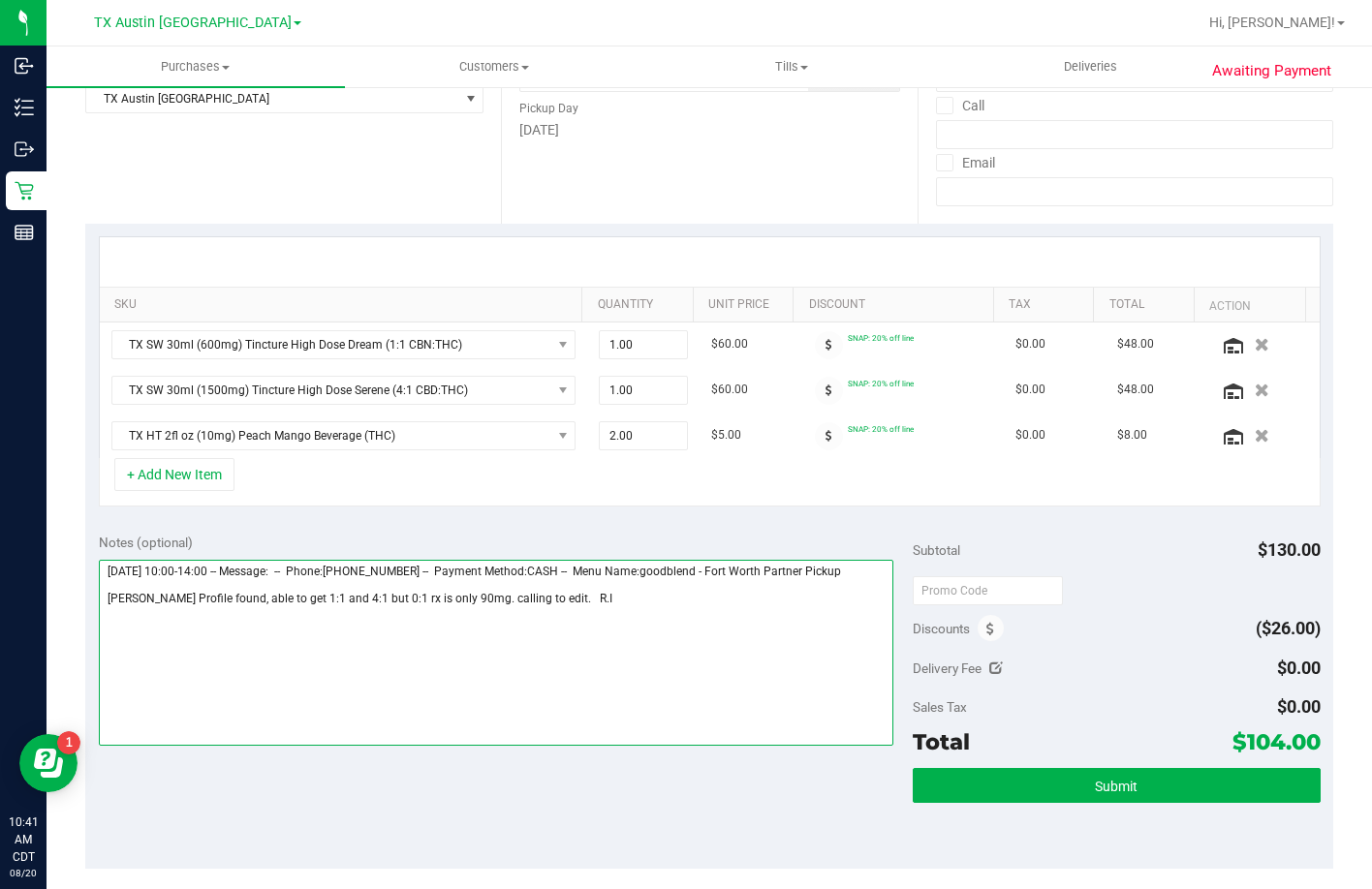
click at [581, 628] on textarea at bounding box center [496, 652] width 796 height 186
click at [449, 614] on textarea at bounding box center [496, 652] width 796 height 186
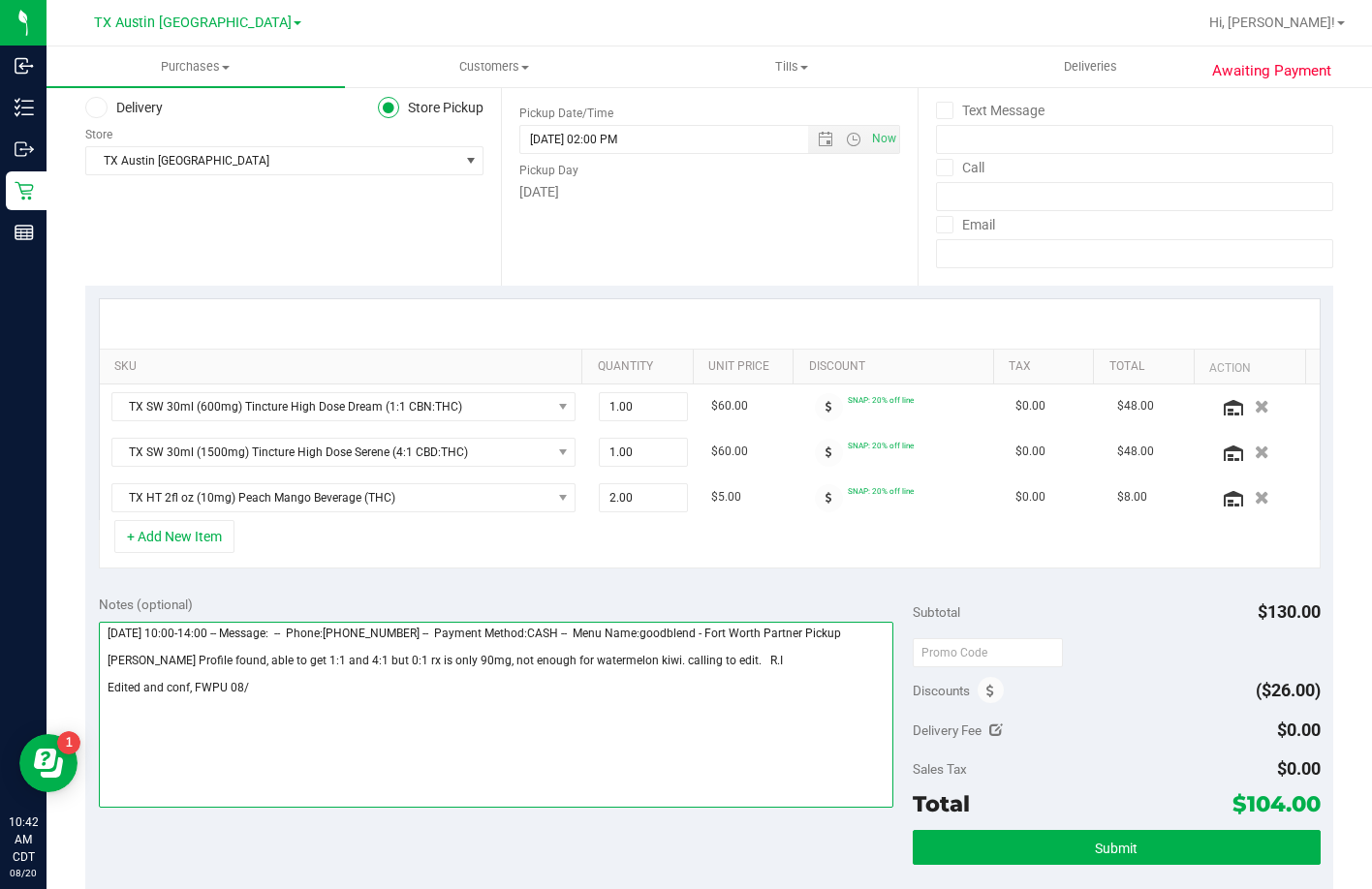
scroll to position [194, 0]
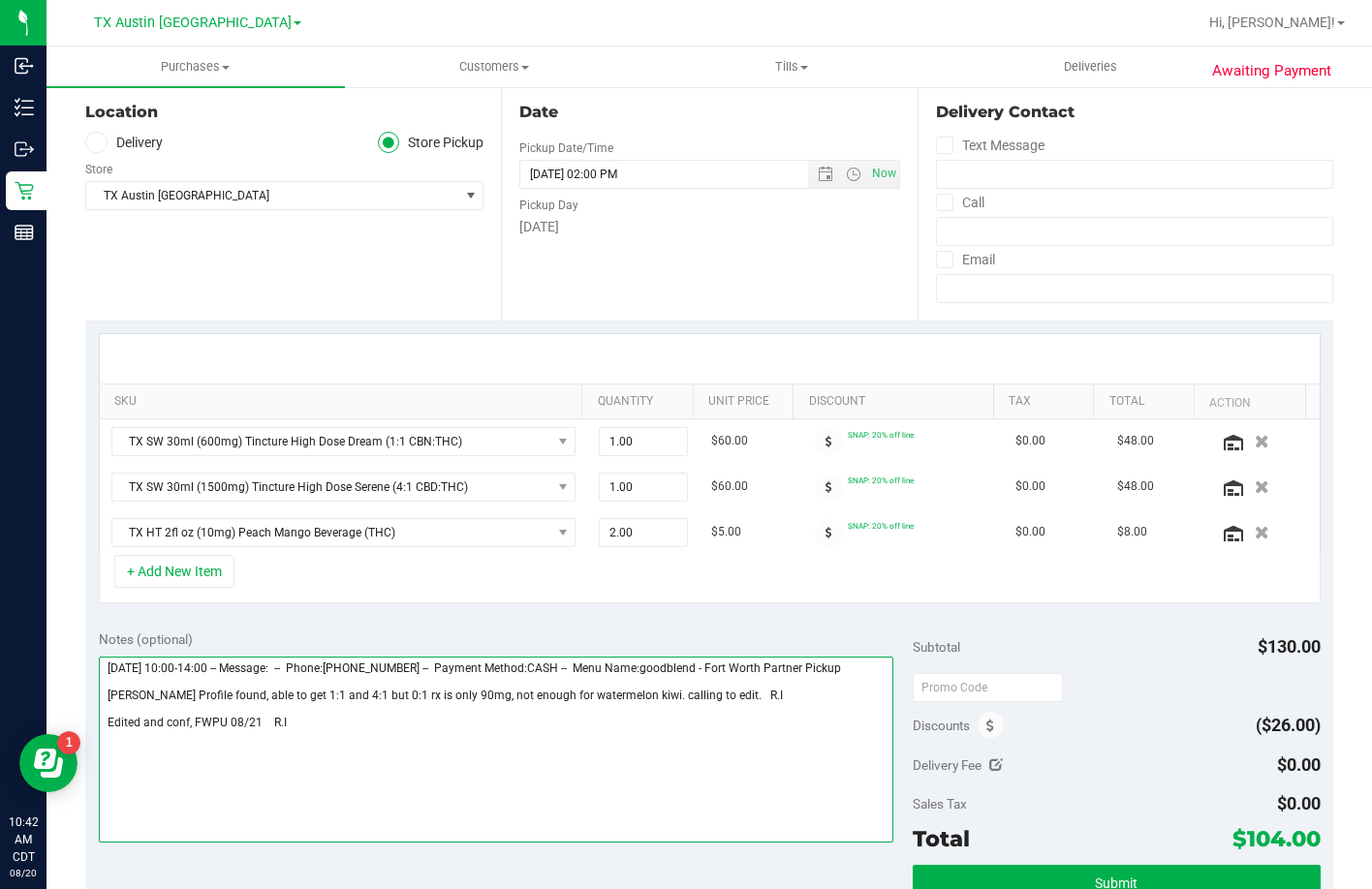
type textarea "Thursday 08/21/2025 10:00-14:00 -- Message: -- Phone:6823524222 -- Payment Meth…"
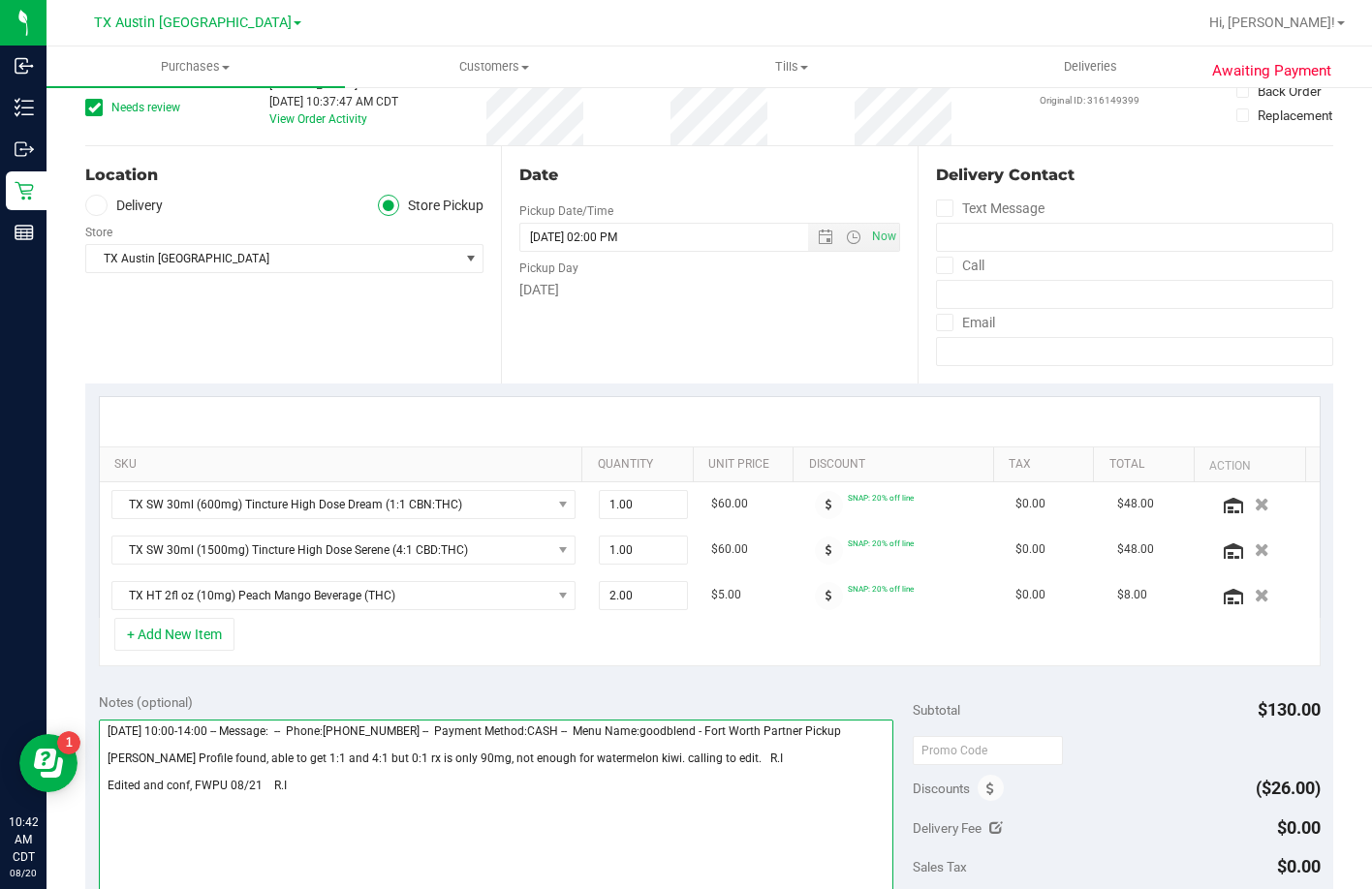
scroll to position [96, 0]
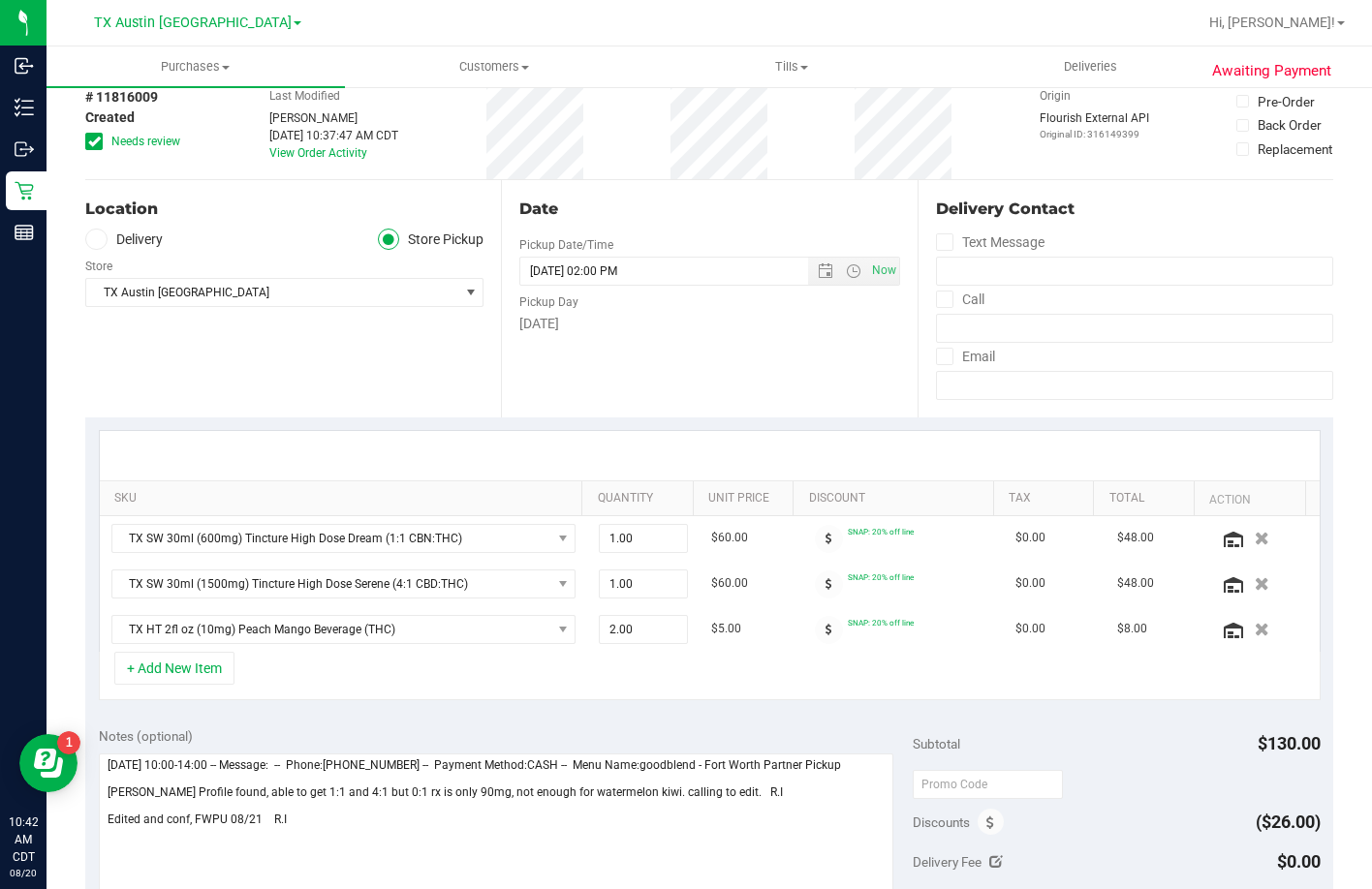
click at [114, 240] on label "Delivery" at bounding box center [125, 240] width 78 height 22
click at [0, 0] on input "Delivery" at bounding box center [0, 0] width 0 height 0
click at [95, 141] on icon at bounding box center [94, 141] width 13 height 0
click at [0, 0] on input "Needs review" at bounding box center [0, 0] width 0 height 0
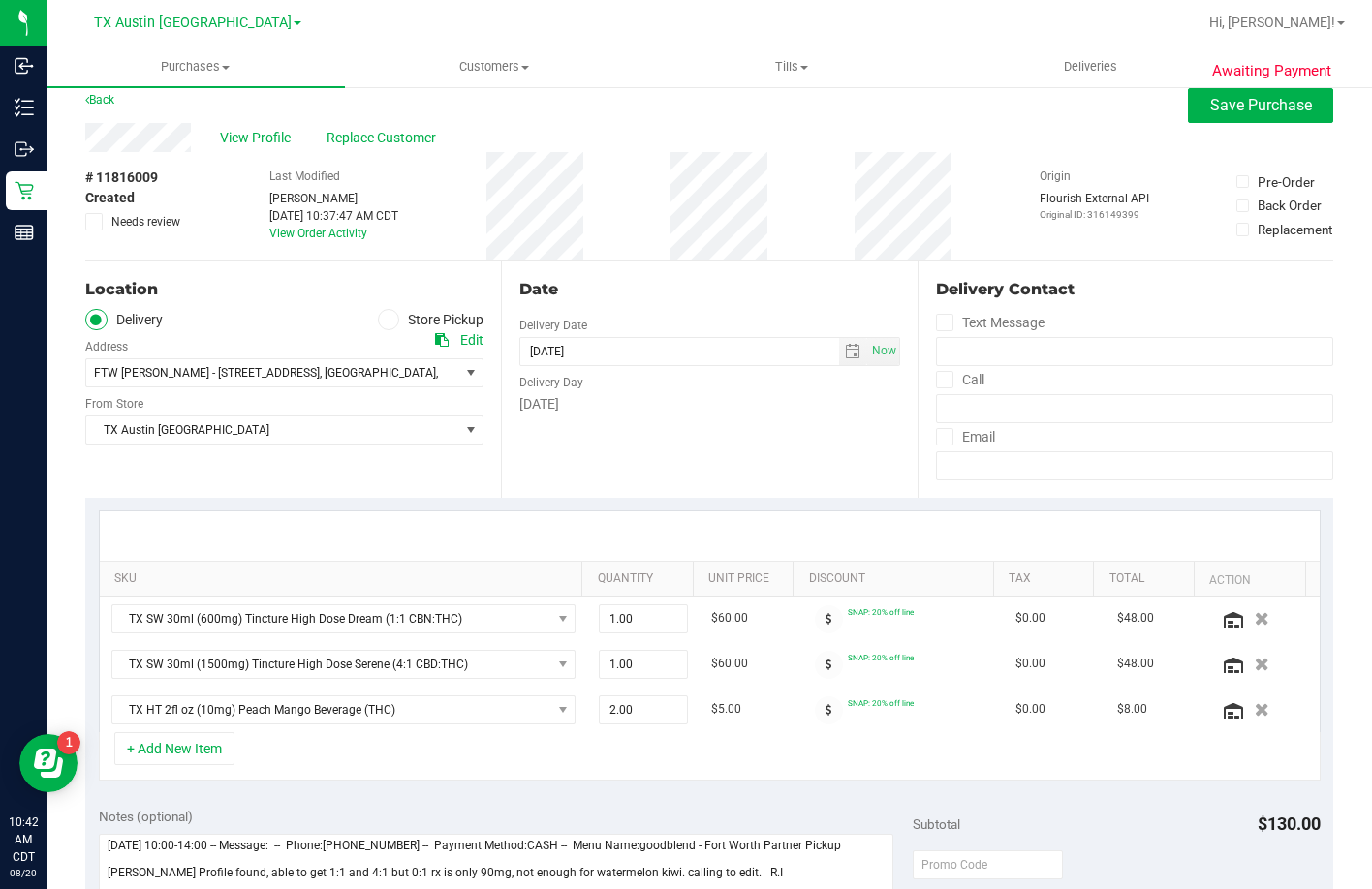
scroll to position [0, 0]
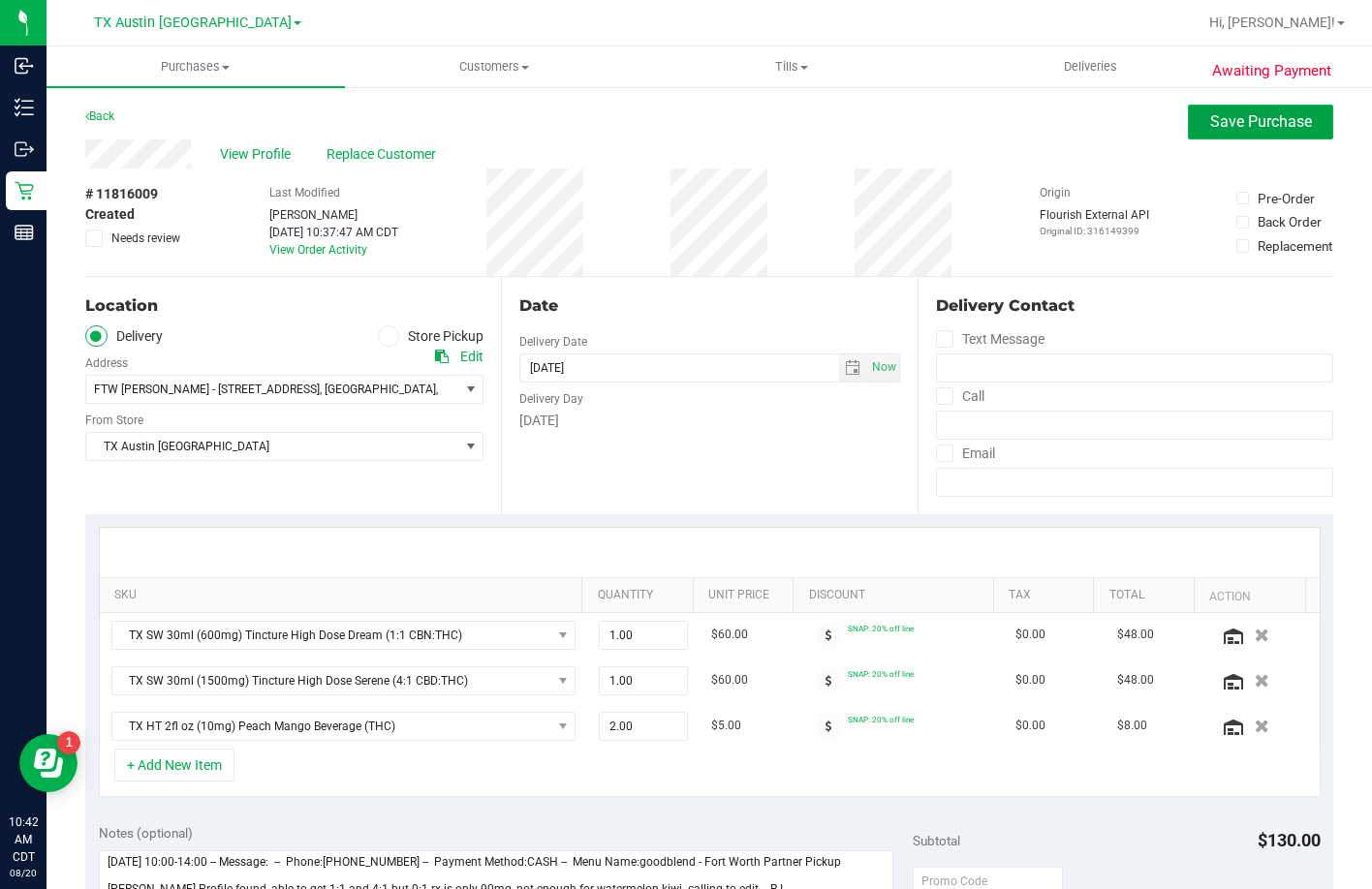
click at [1229, 109] on button "Save Purchase" at bounding box center [1260, 122] width 145 height 35
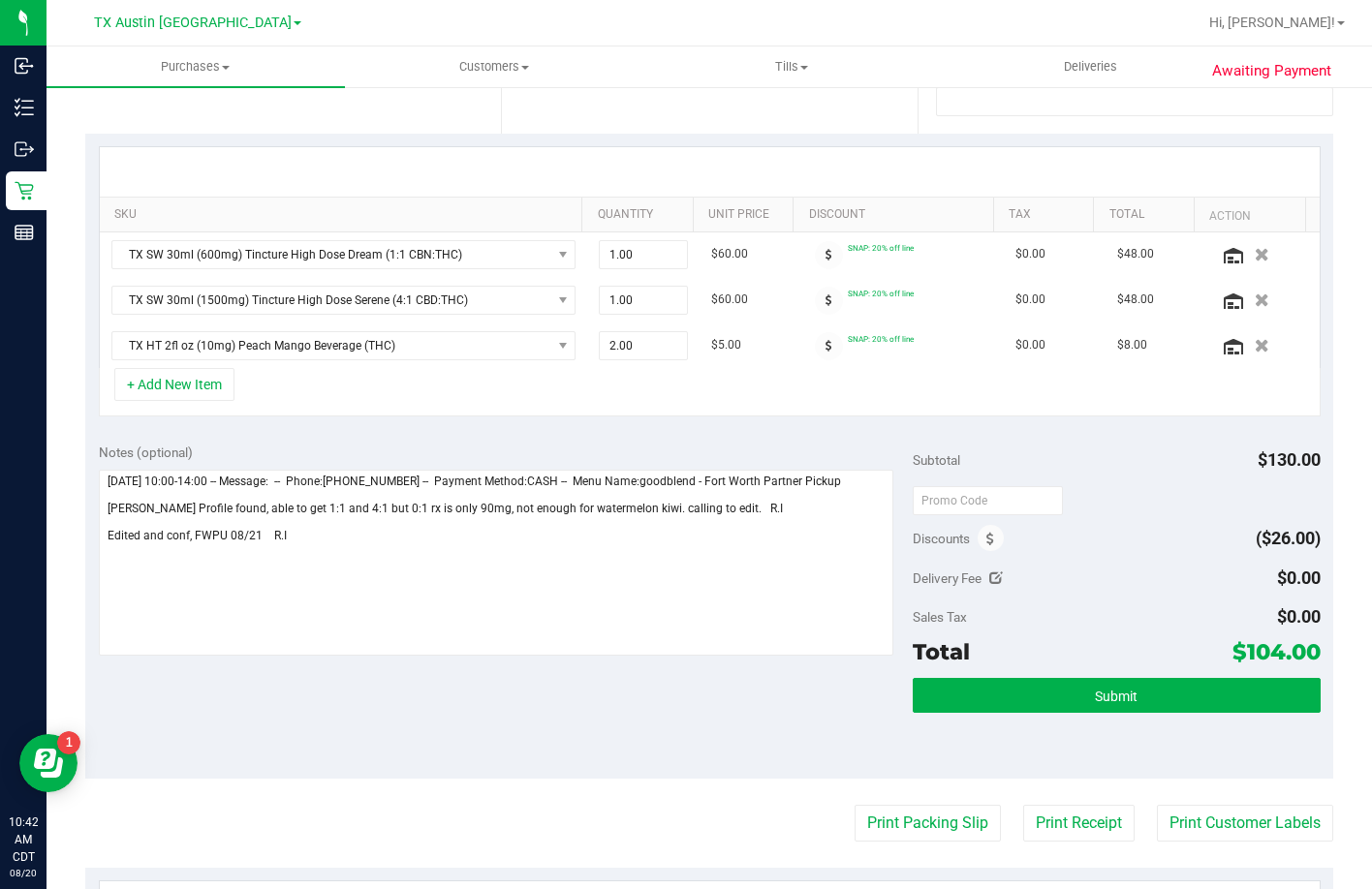
scroll to position [388, 0]
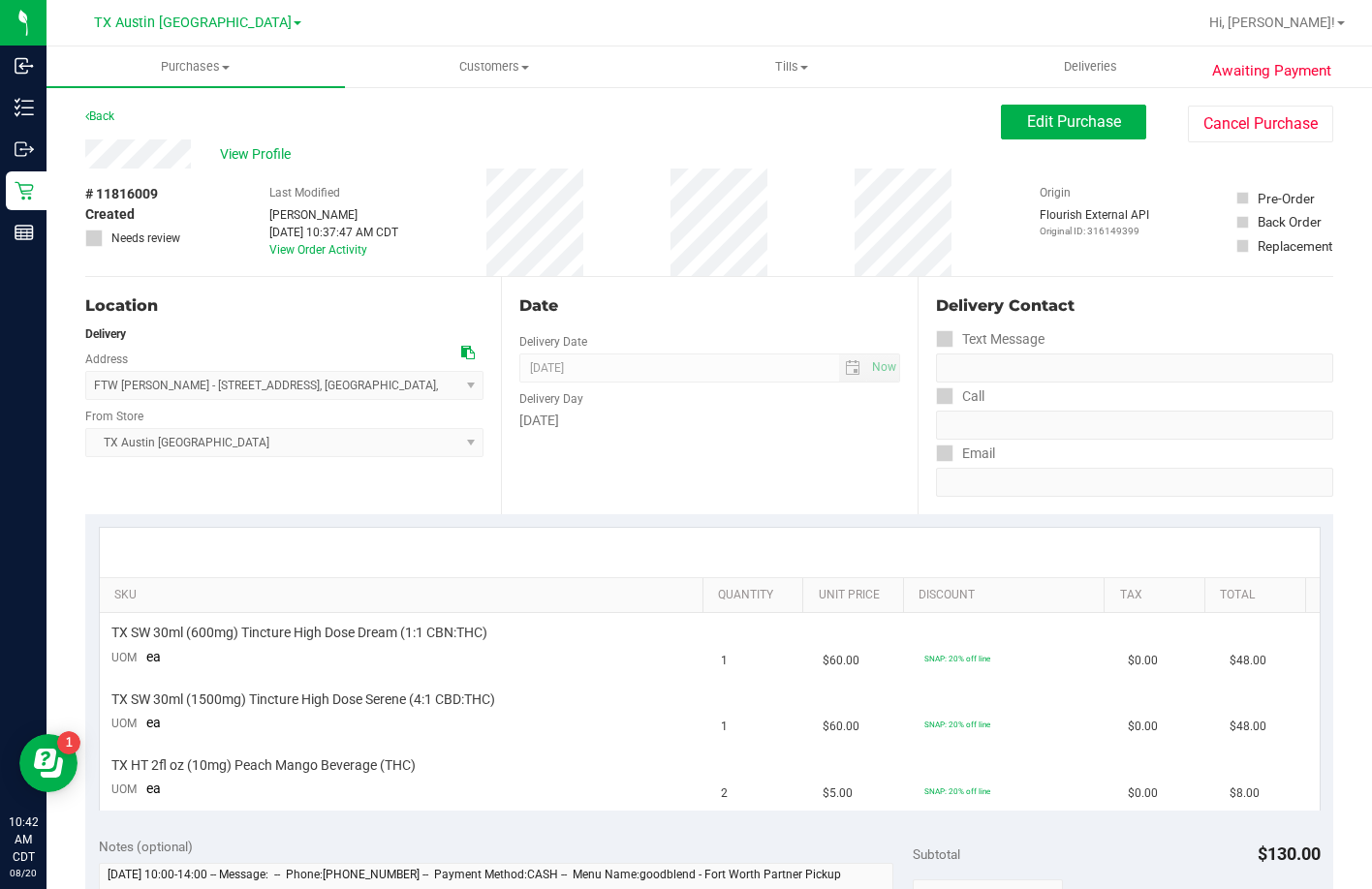
scroll to position [484, 0]
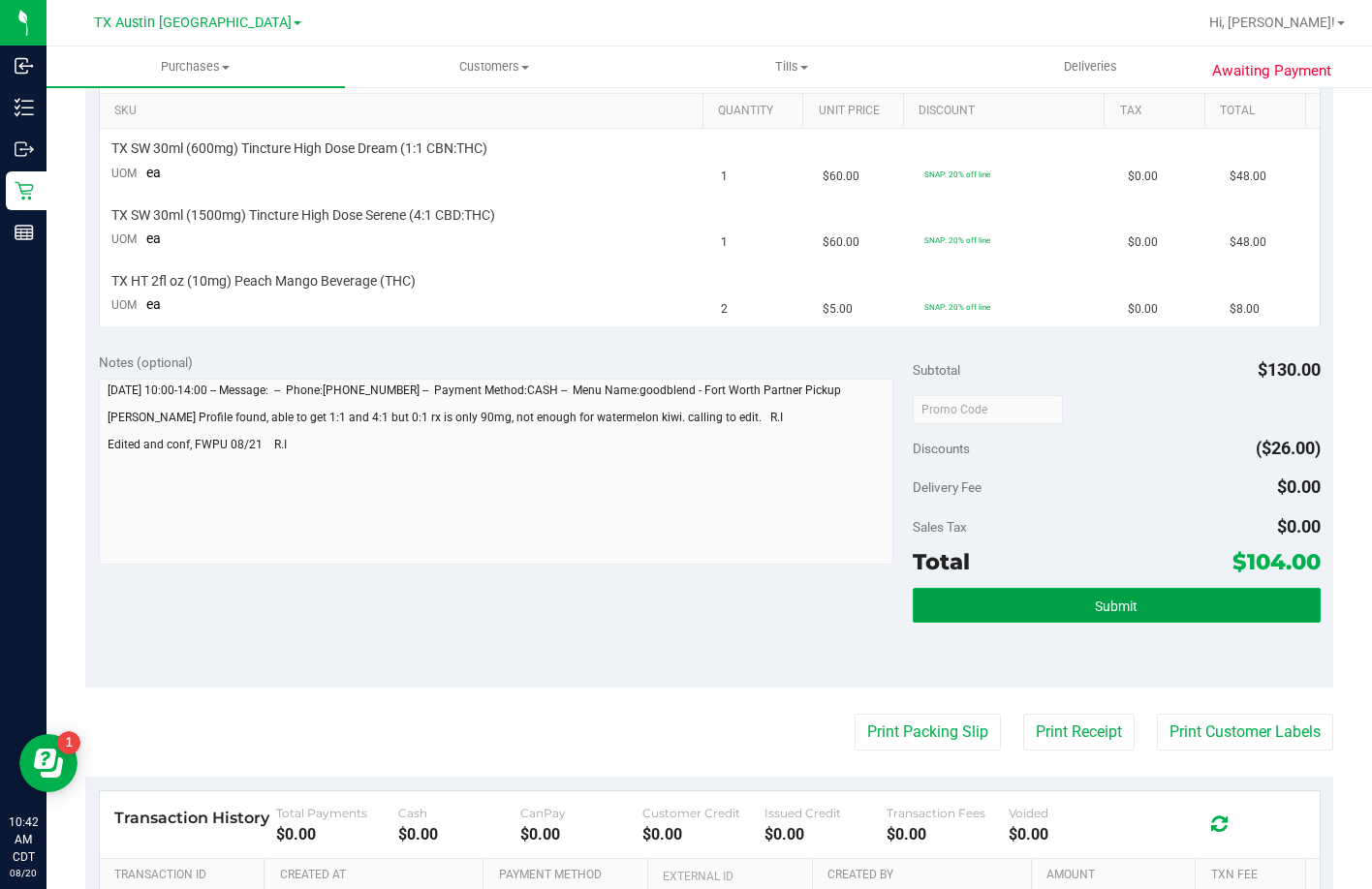
click at [1056, 611] on button "Submit" at bounding box center [1116, 606] width 407 height 35
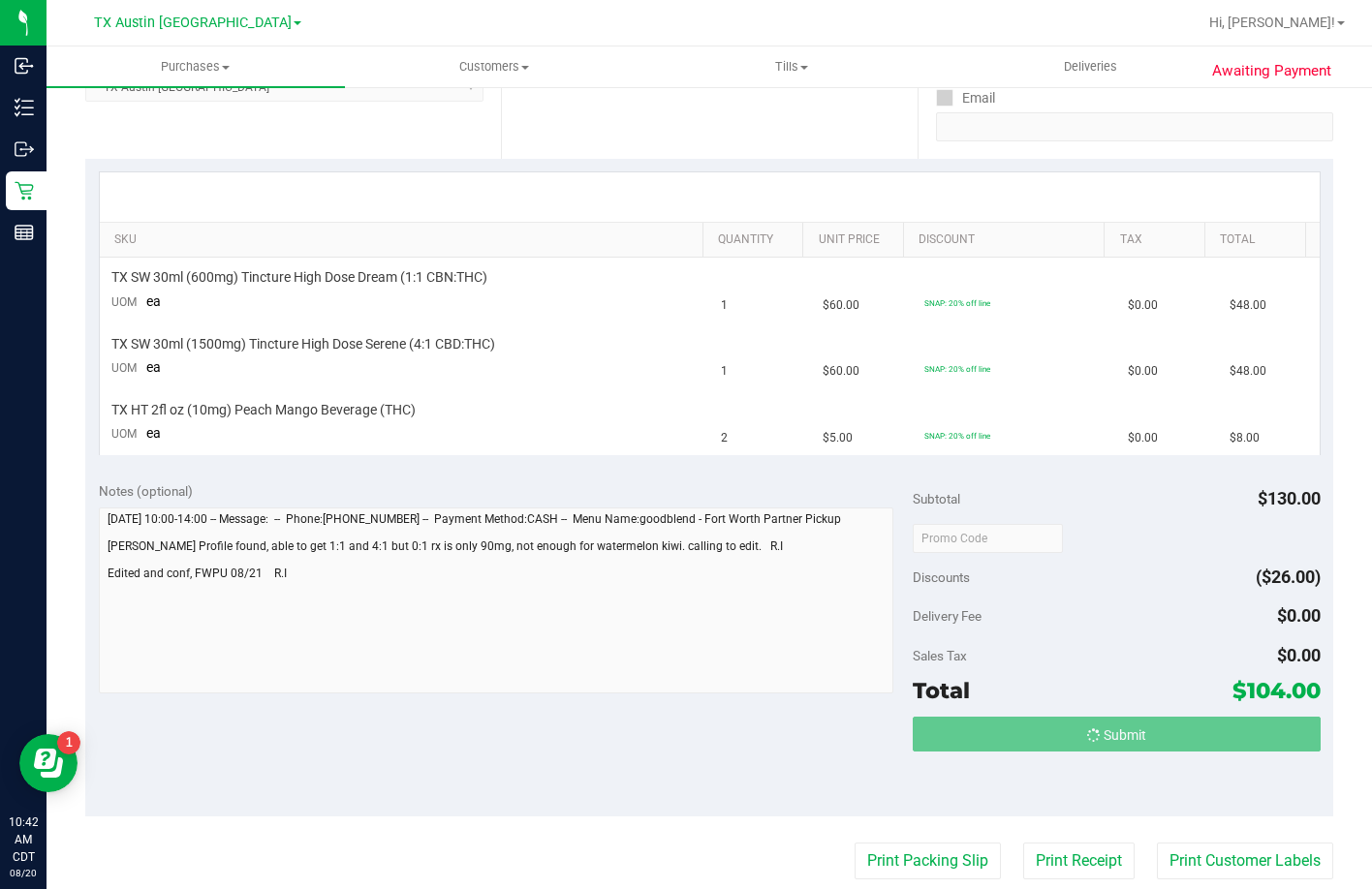
scroll to position [0, 0]
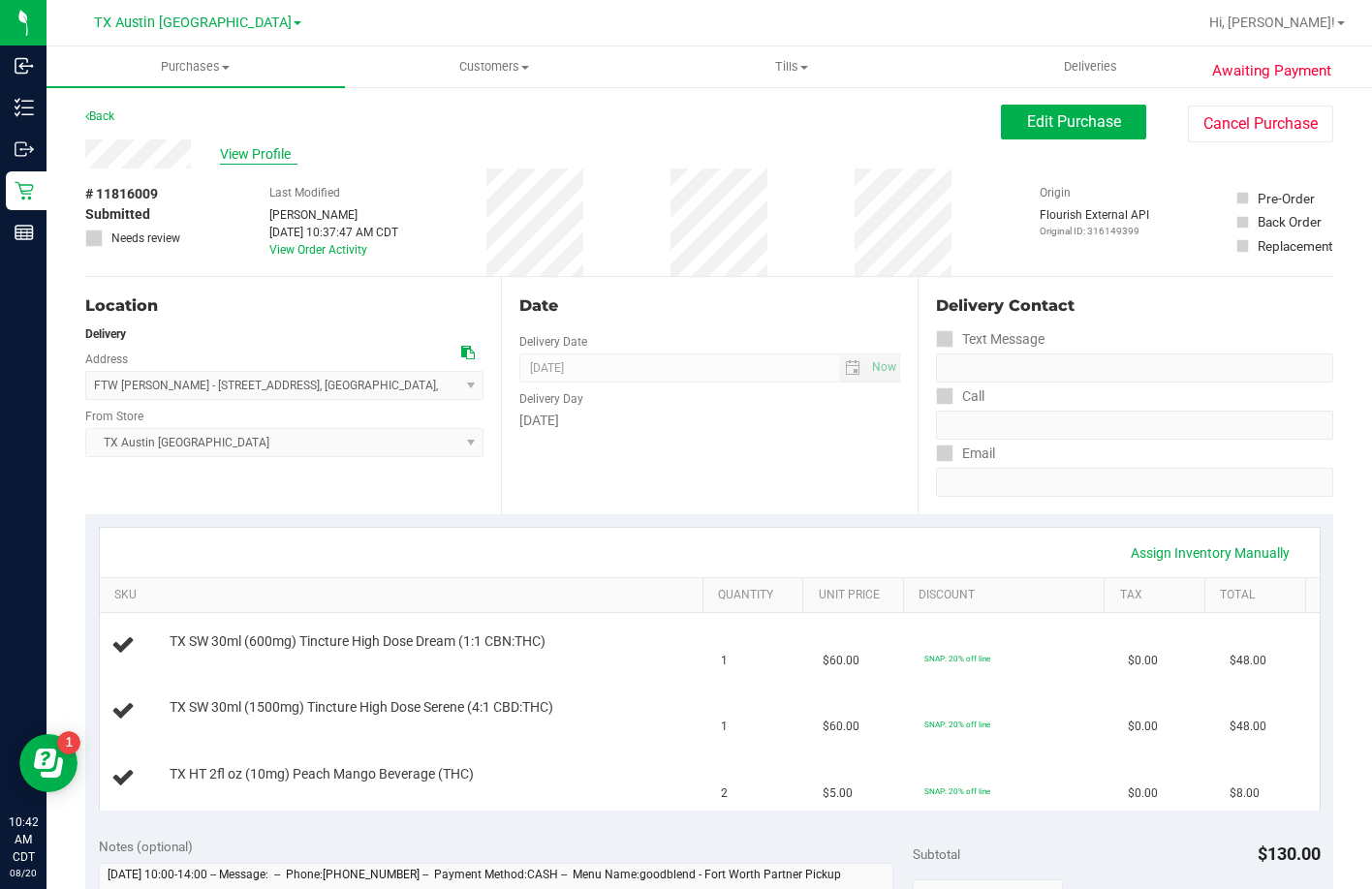
click at [255, 146] on span "View Profile" at bounding box center [259, 154] width 78 height 20
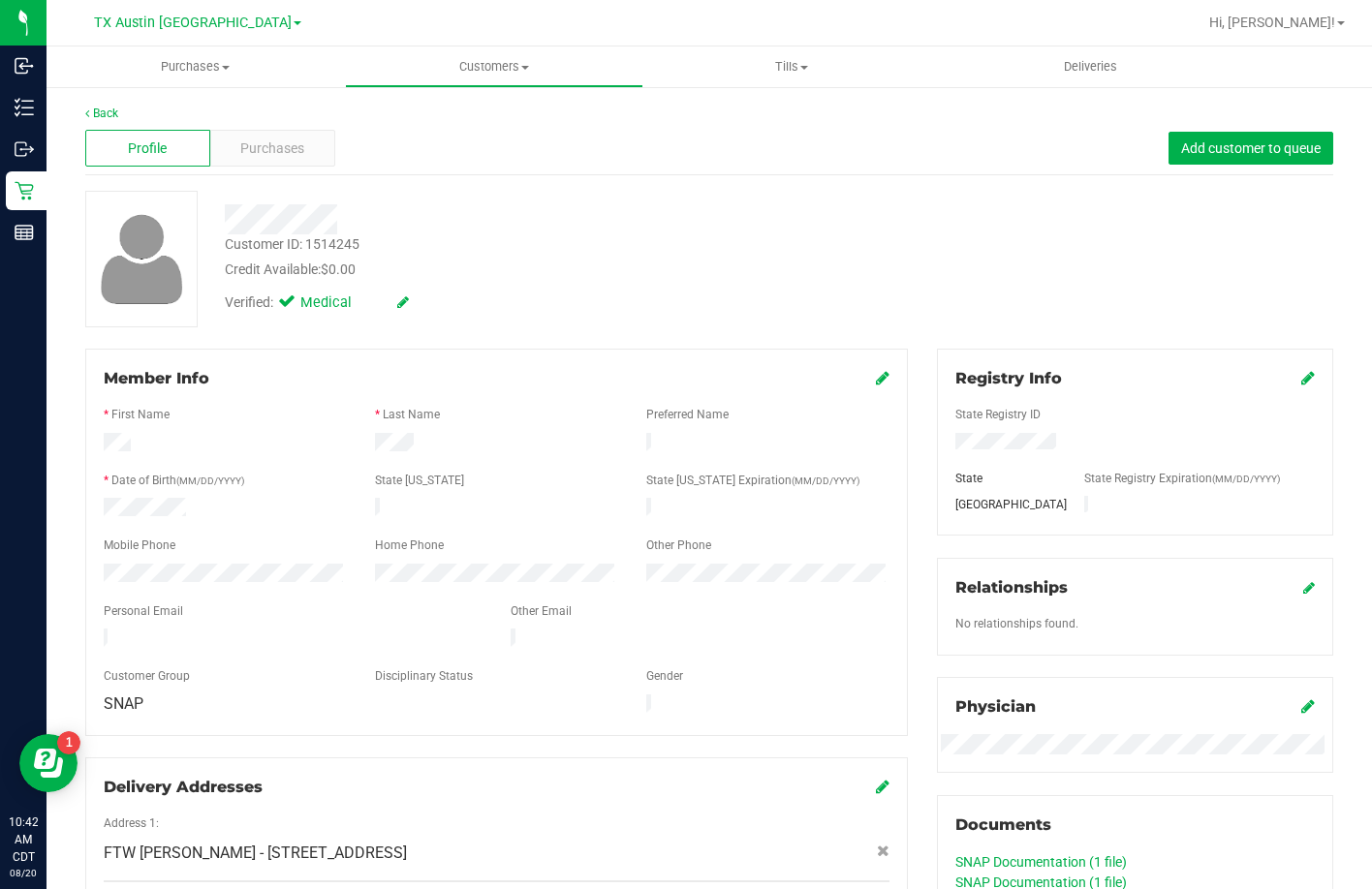
click at [105, 632] on div at bounding box center [293, 641] width 407 height 23
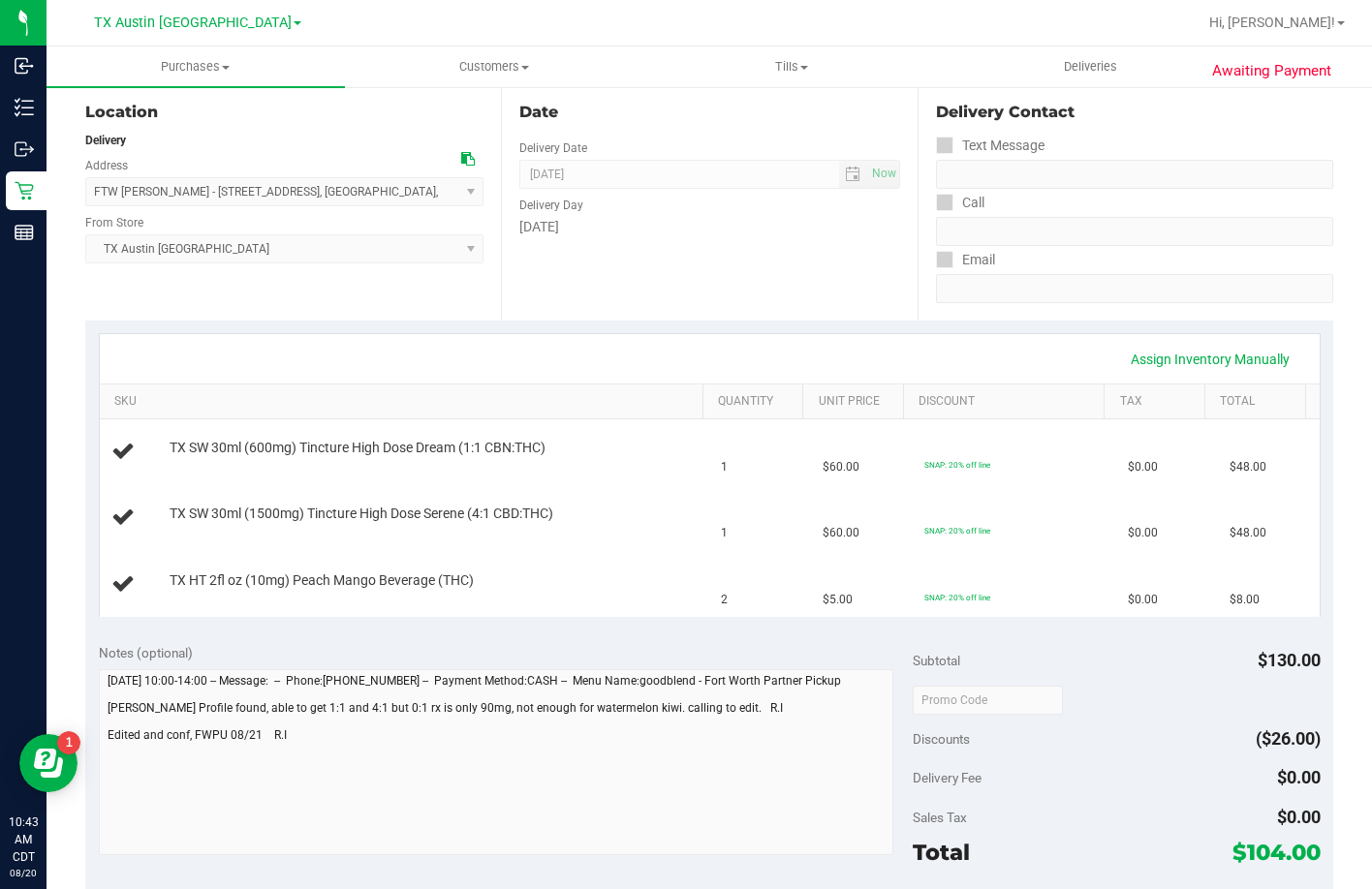
scroll to position [388, 0]
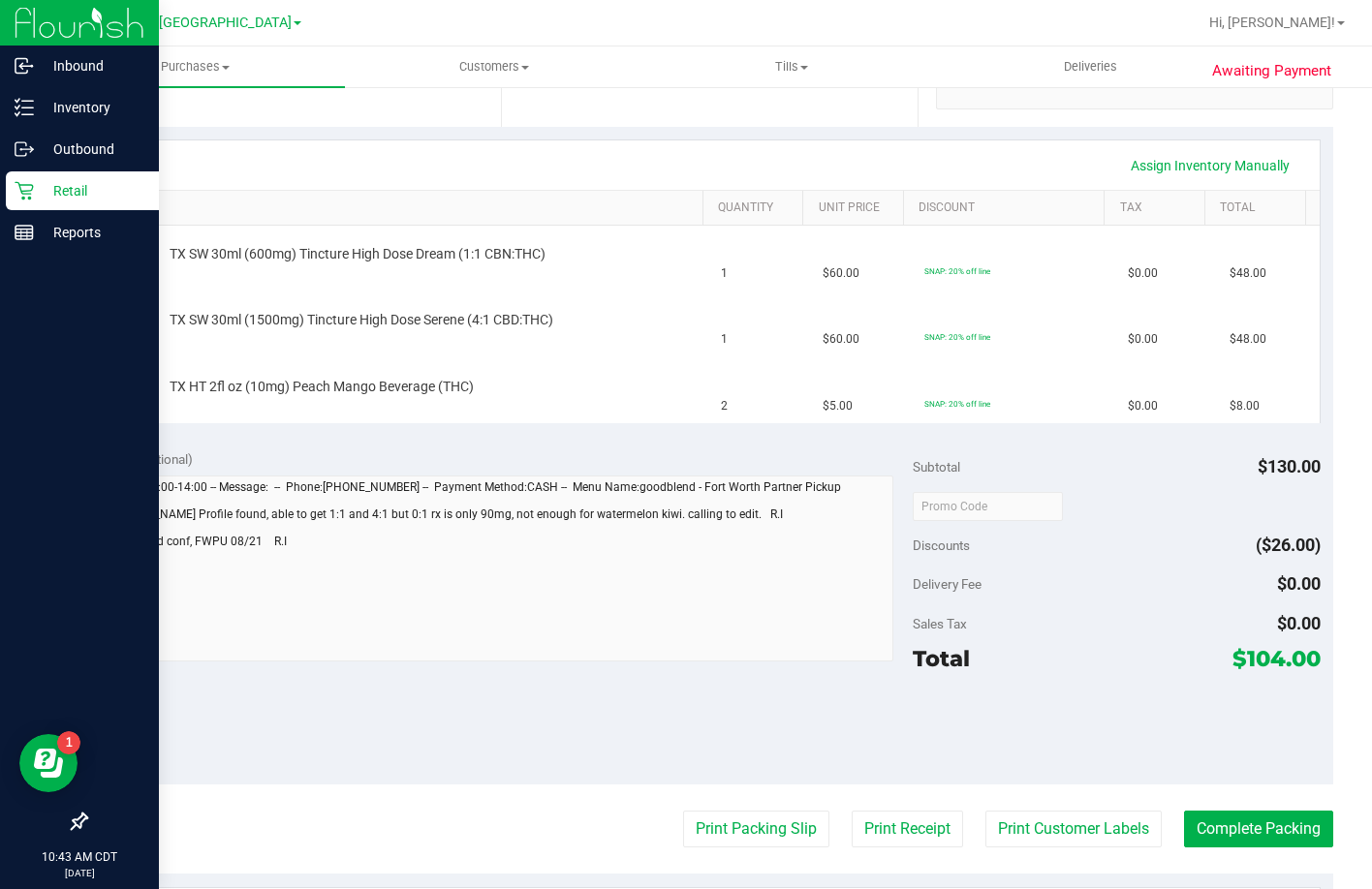
click at [38, 183] on p "Retail" at bounding box center [92, 191] width 116 height 23
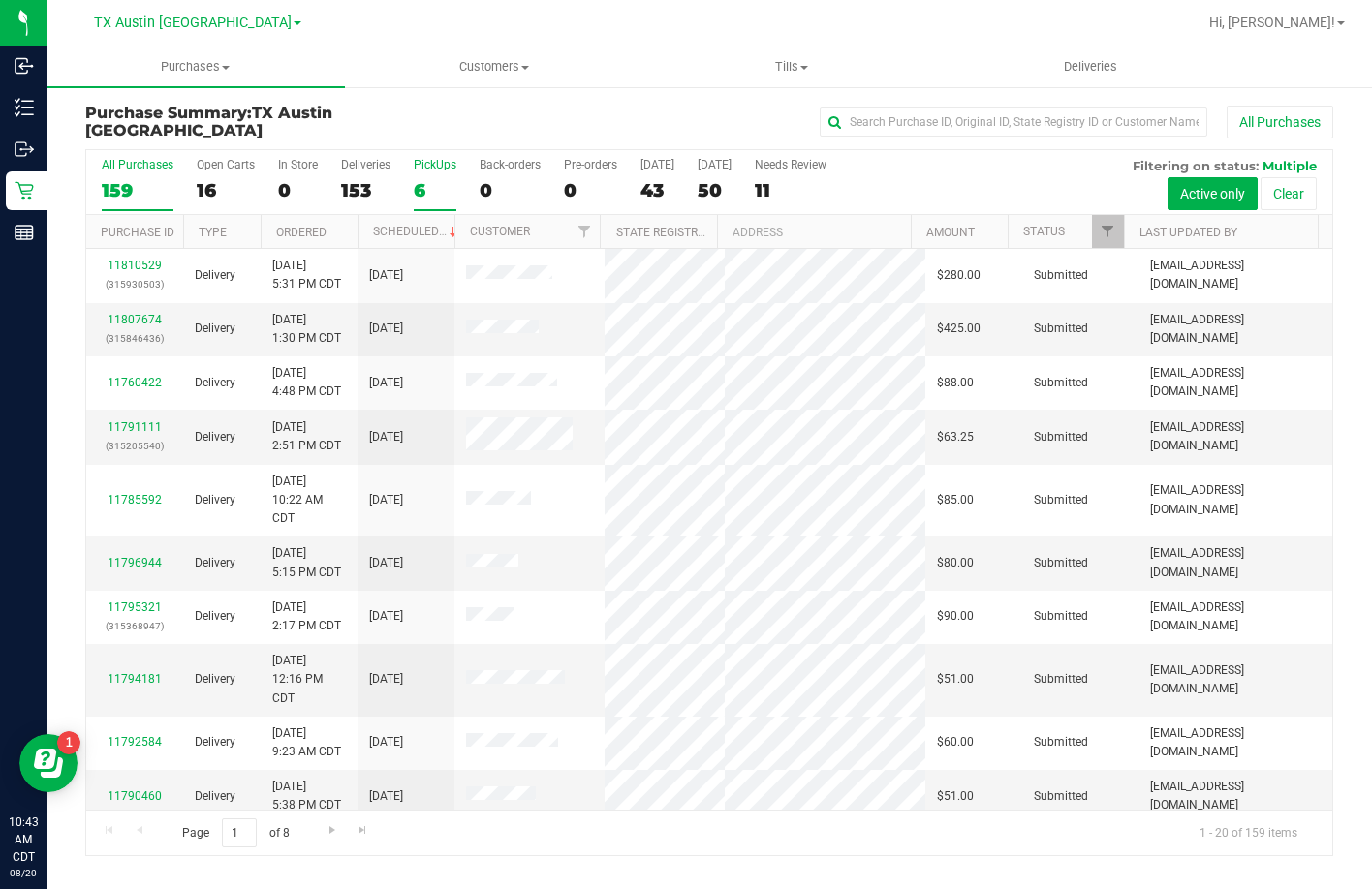
click at [438, 174] on label "PickUps 6" at bounding box center [435, 184] width 43 height 54
click at [0, 0] on input "PickUps 6" at bounding box center [0, 0] width 0 height 0
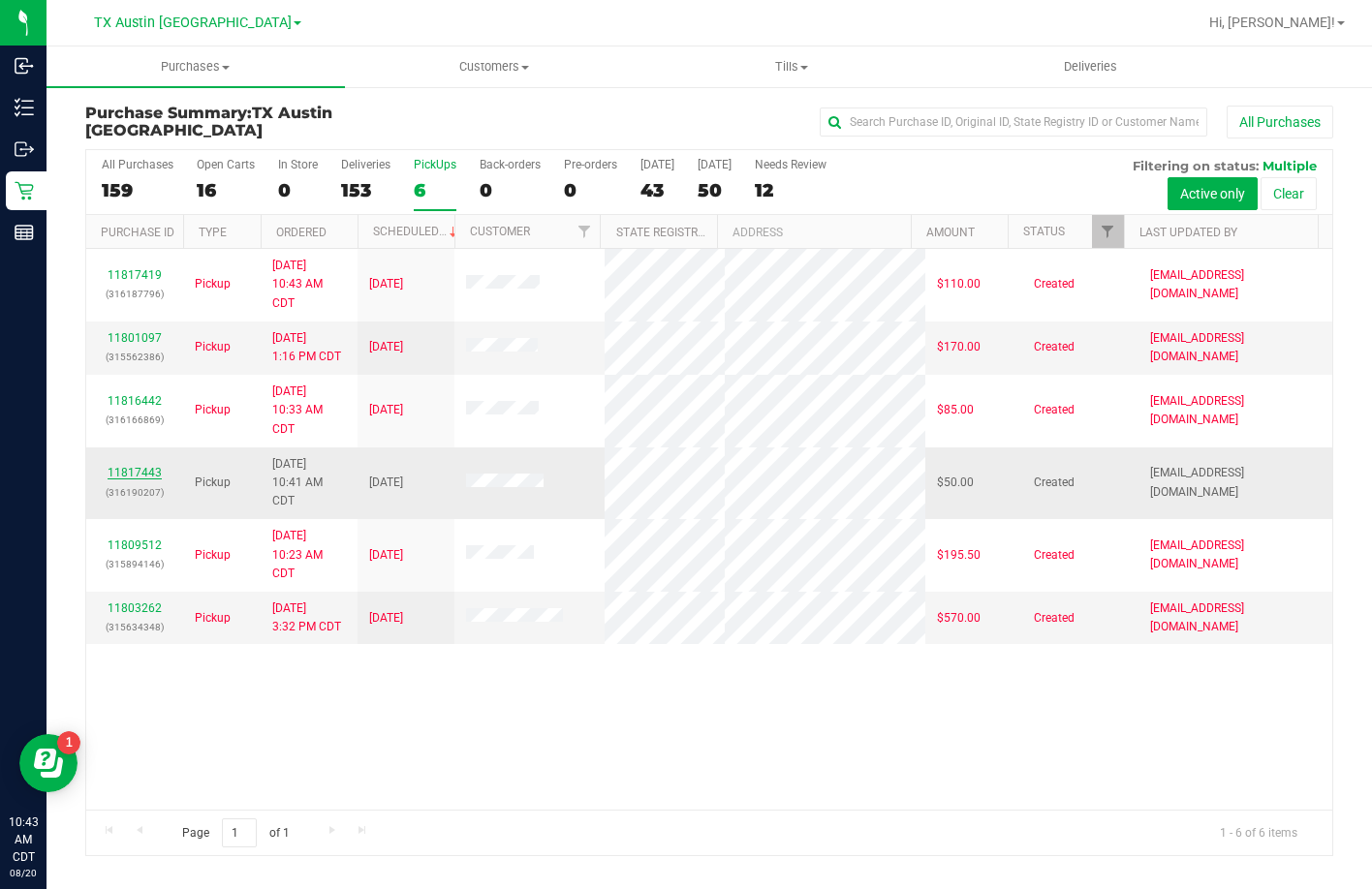
click at [151, 479] on link "11817443" at bounding box center [134, 473] width 55 height 14
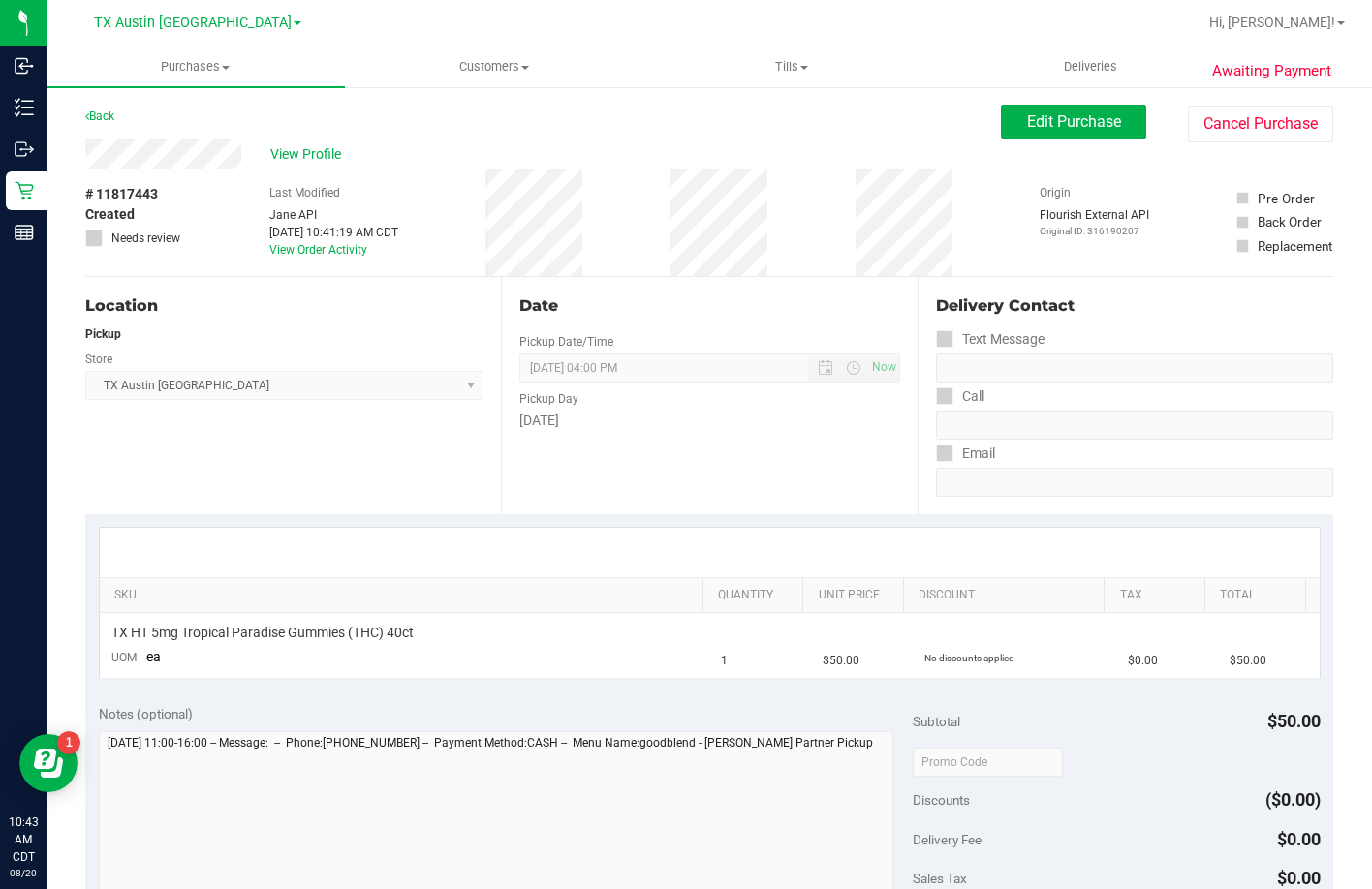
click at [81, 154] on div "Awaiting Payment Back Edit Purchase Cancel Purchase View Profile # 11817443 Cre…" at bounding box center [709, 790] width 1325 height 1408
click at [1024, 135] on button "Edit Purchase" at bounding box center [1073, 122] width 145 height 35
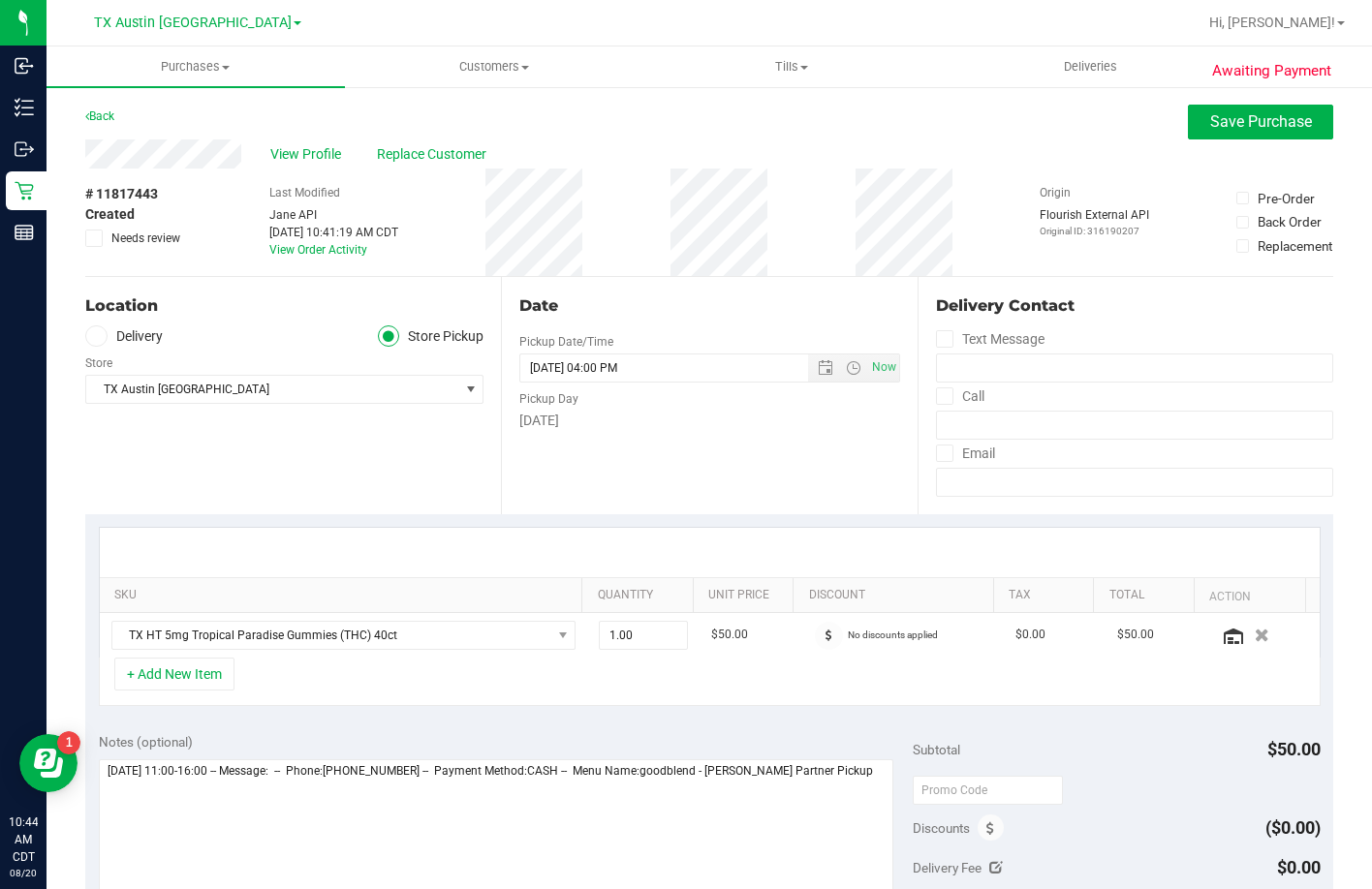
click at [119, 354] on div "Store" at bounding box center [284, 360] width 398 height 28
click at [118, 344] on label "Delivery" at bounding box center [125, 336] width 78 height 22
click at [0, 0] on input "Delivery" at bounding box center [0, 0] width 0 height 0
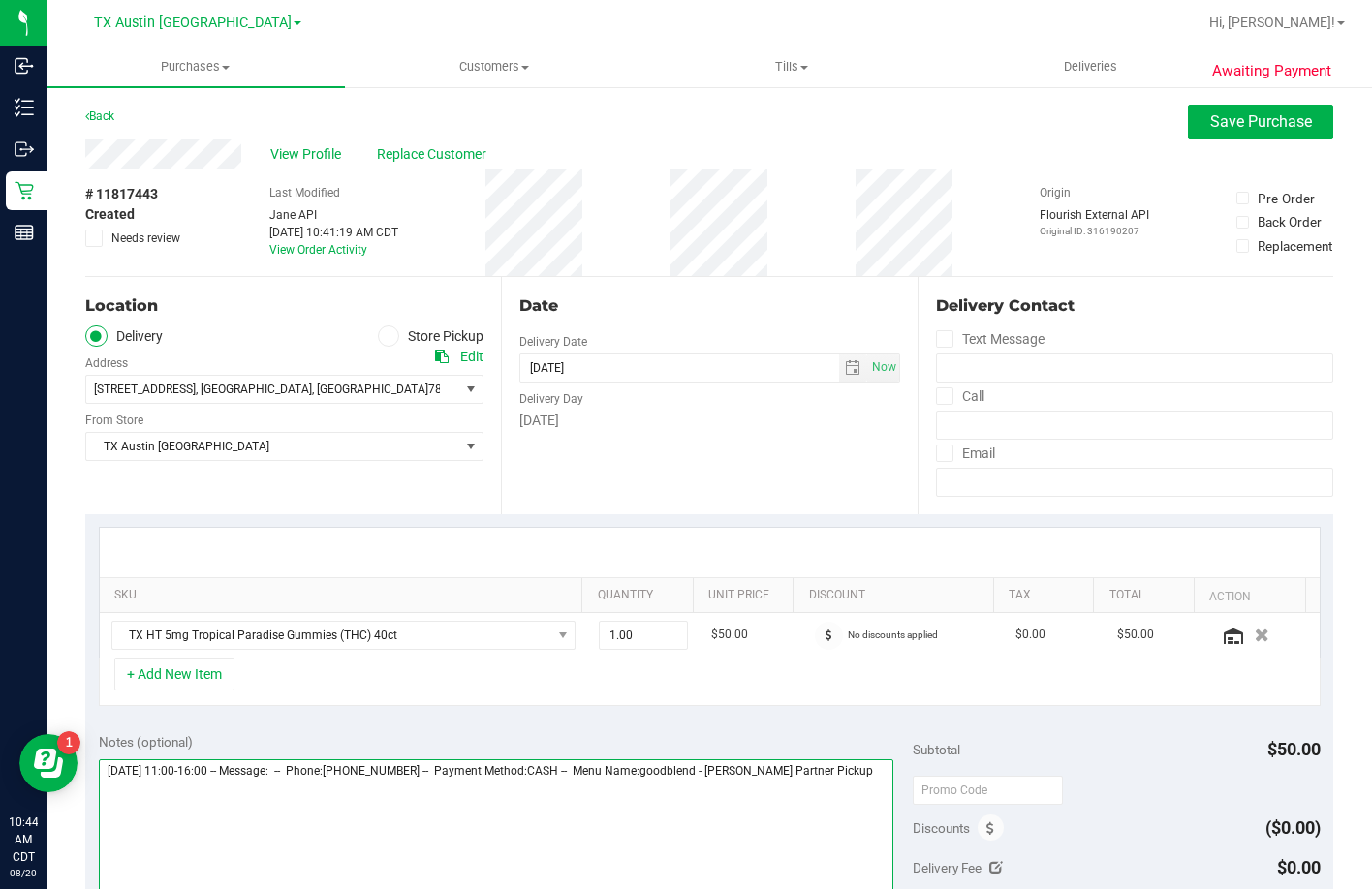
click at [867, 833] on textarea at bounding box center [496, 852] width 796 height 186
type textarea "Thursday 08/21/2025 11:00-16:00 -- Message: -- Phone:5122948148 -- Payment Meth…"
click at [1201, 101] on div "Awaiting Payment Back Save Purchase View Profile Replace Customer # 11817443 Cr…" at bounding box center [709, 802] width 1325 height 1434
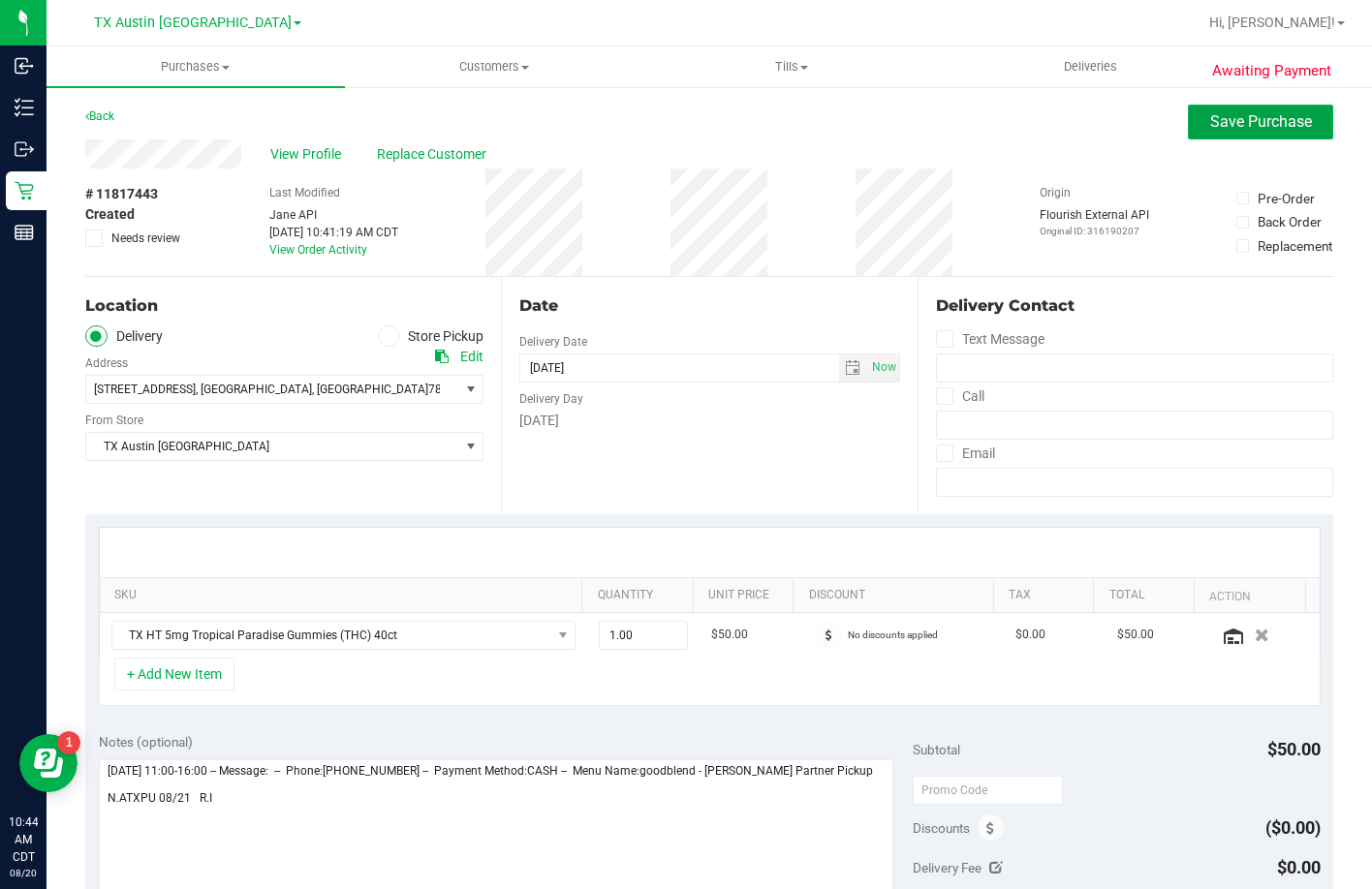
click at [1210, 116] on span "Save Purchase" at bounding box center [1261, 121] width 101 height 19
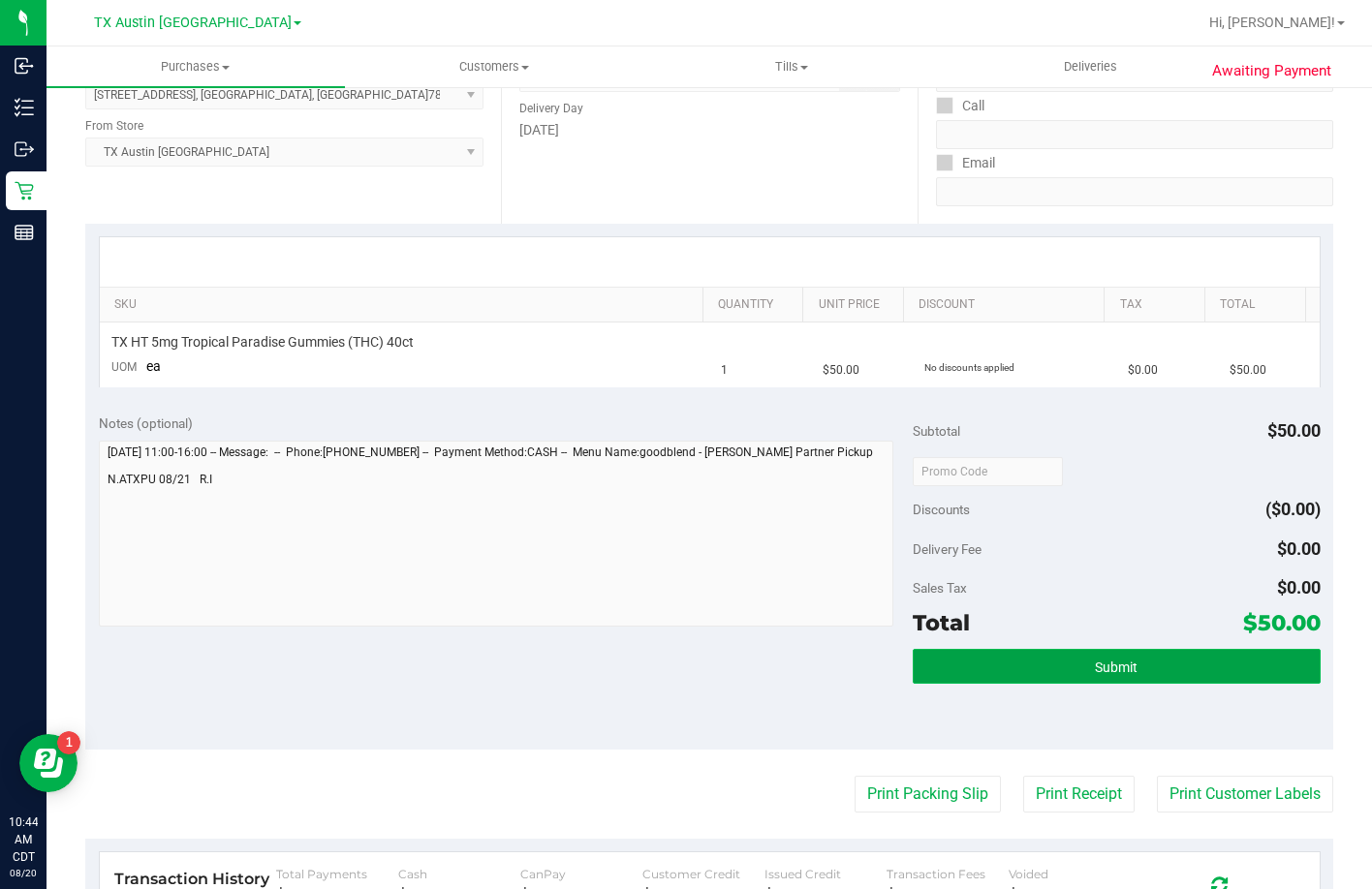
click at [1095, 654] on button "Submit" at bounding box center [1116, 667] width 407 height 35
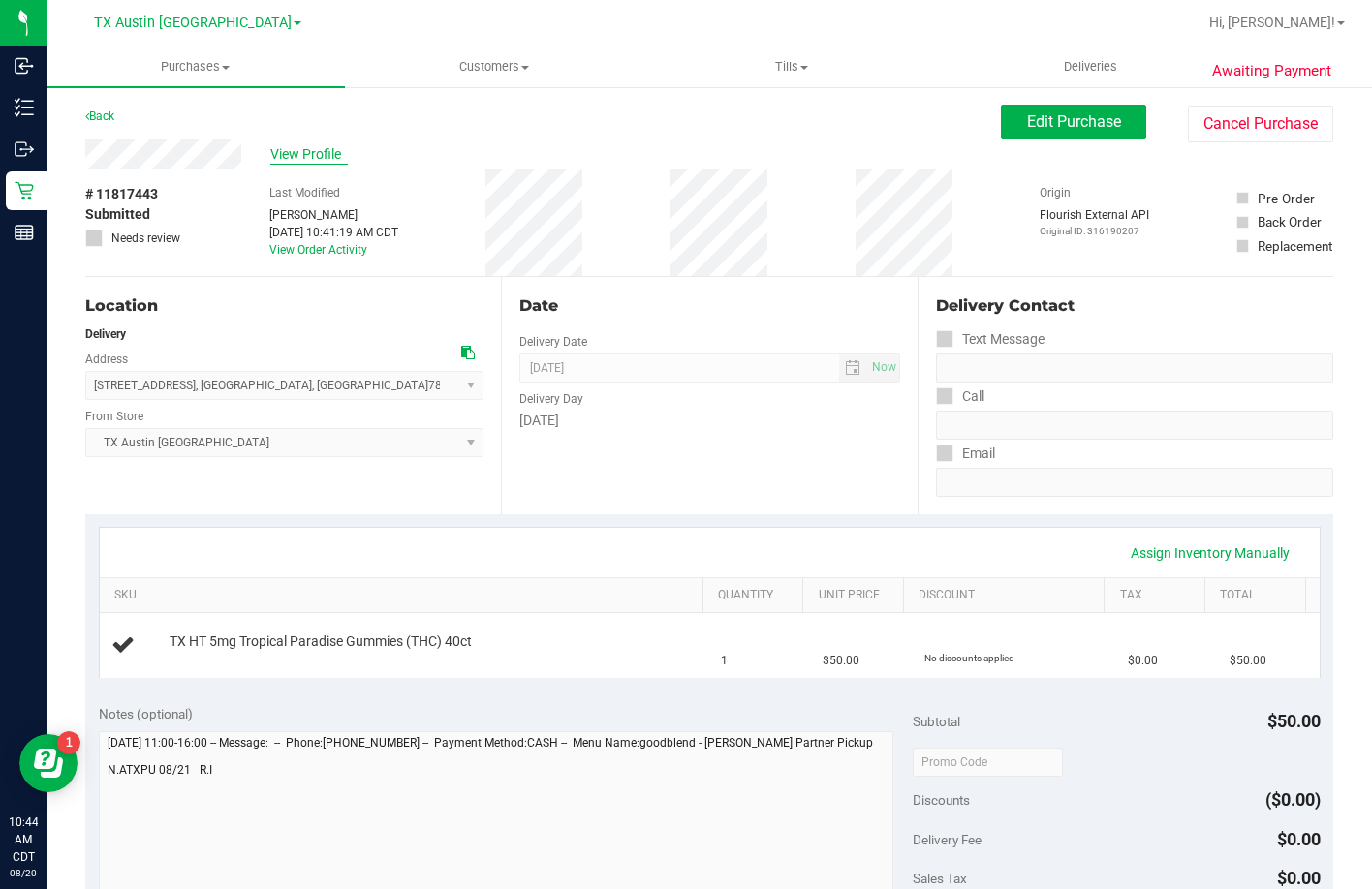
click at [316, 152] on span "View Profile" at bounding box center [310, 154] width 78 height 20
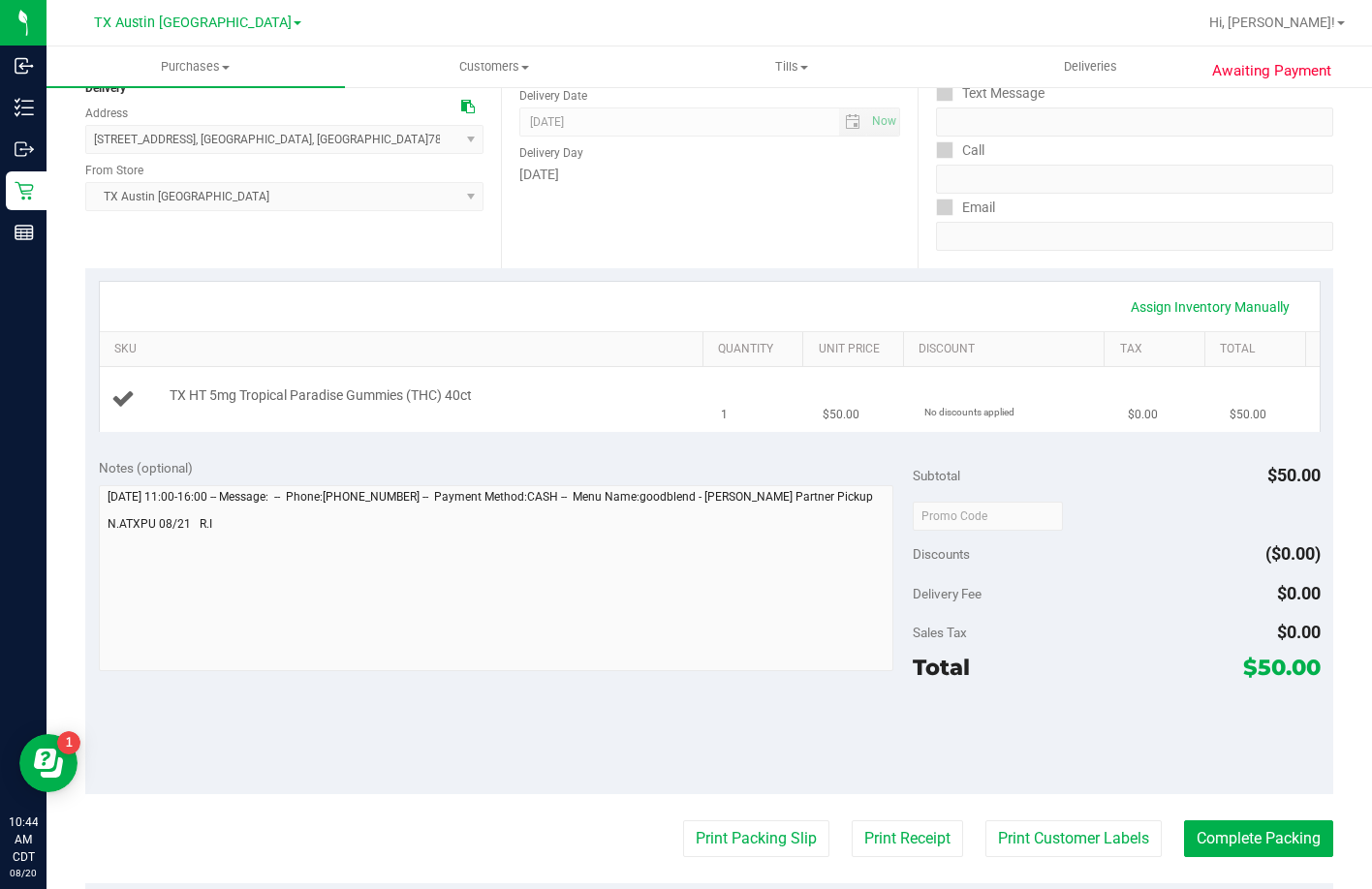
scroll to position [388, 0]
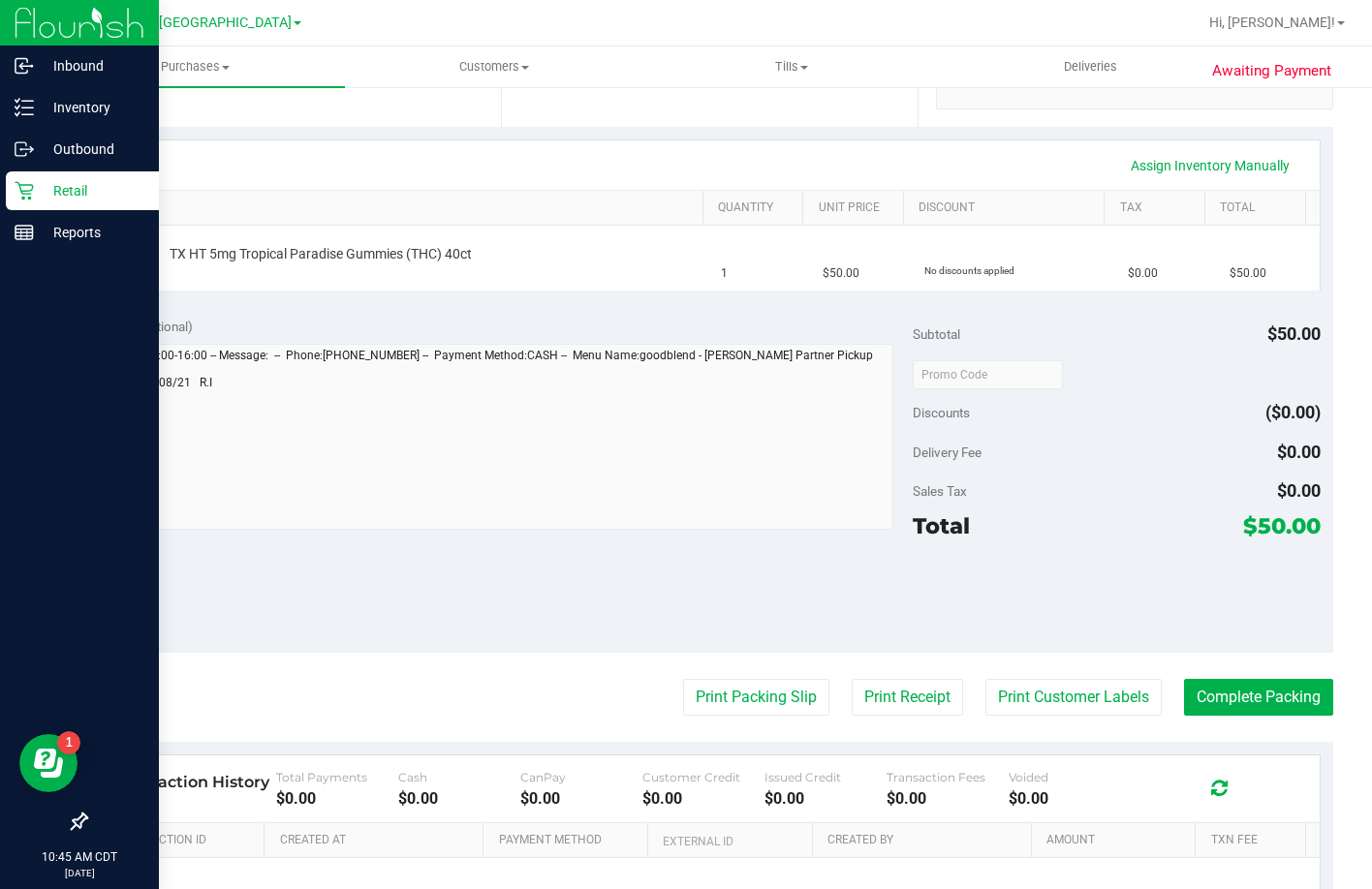
click at [25, 185] on icon at bounding box center [23, 191] width 19 height 19
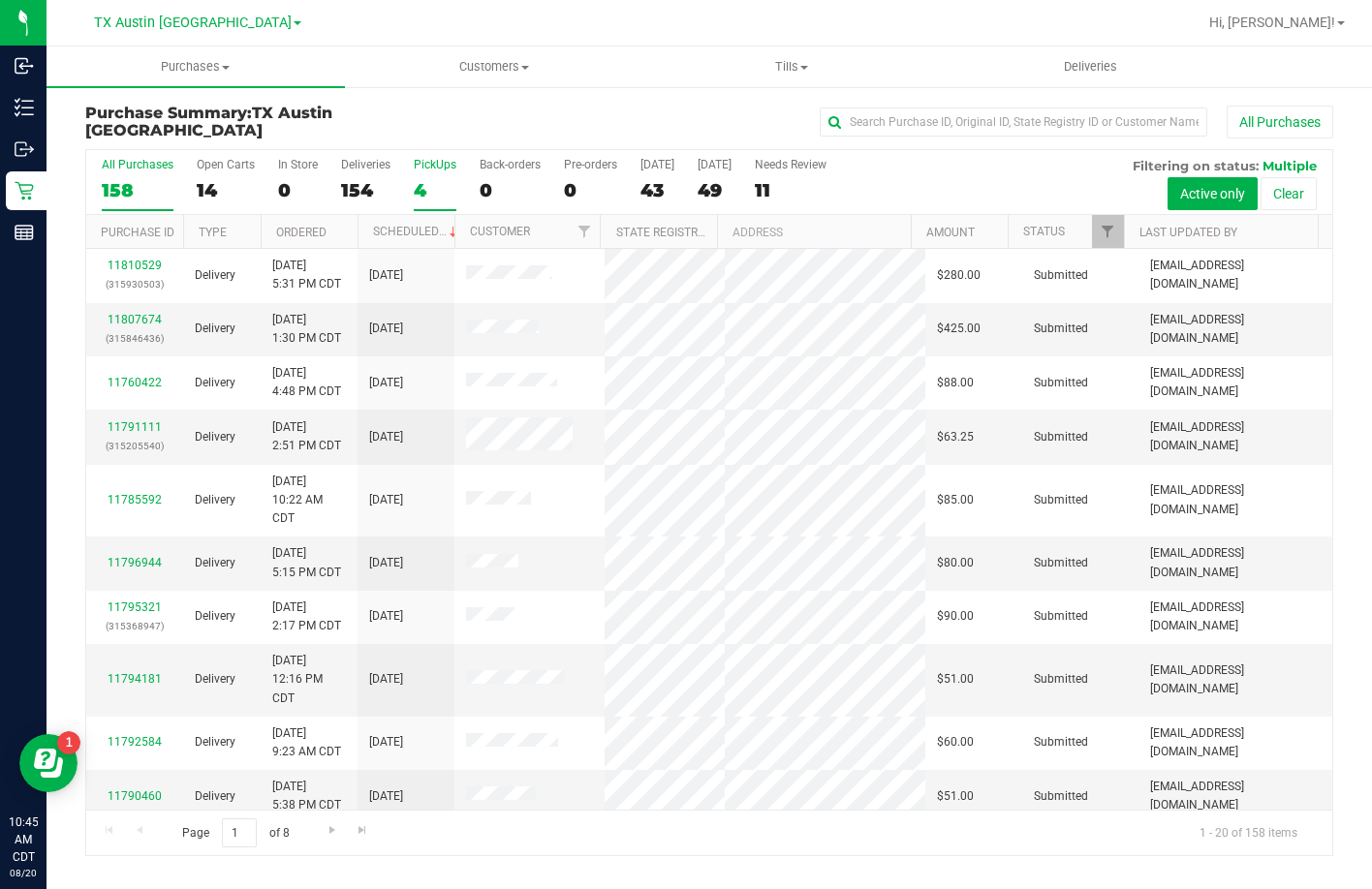
click at [433, 167] on div "PickUps" at bounding box center [435, 165] width 43 height 14
click at [0, 0] on input "PickUps 4" at bounding box center [0, 0] width 0 height 0
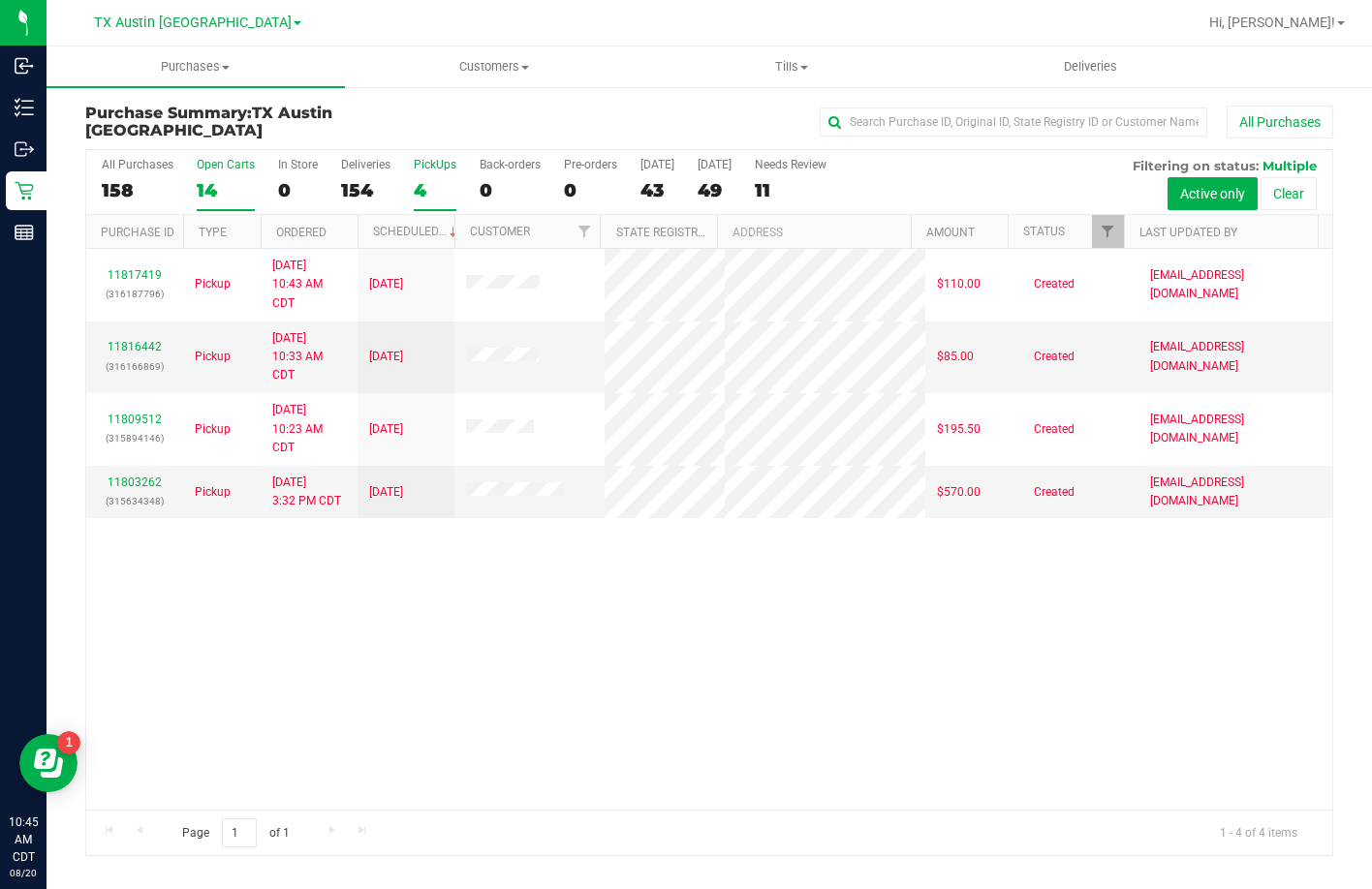
click at [221, 196] on div "14" at bounding box center [226, 190] width 58 height 22
click at [0, 0] on input "Open Carts 14" at bounding box center [0, 0] width 0 height 0
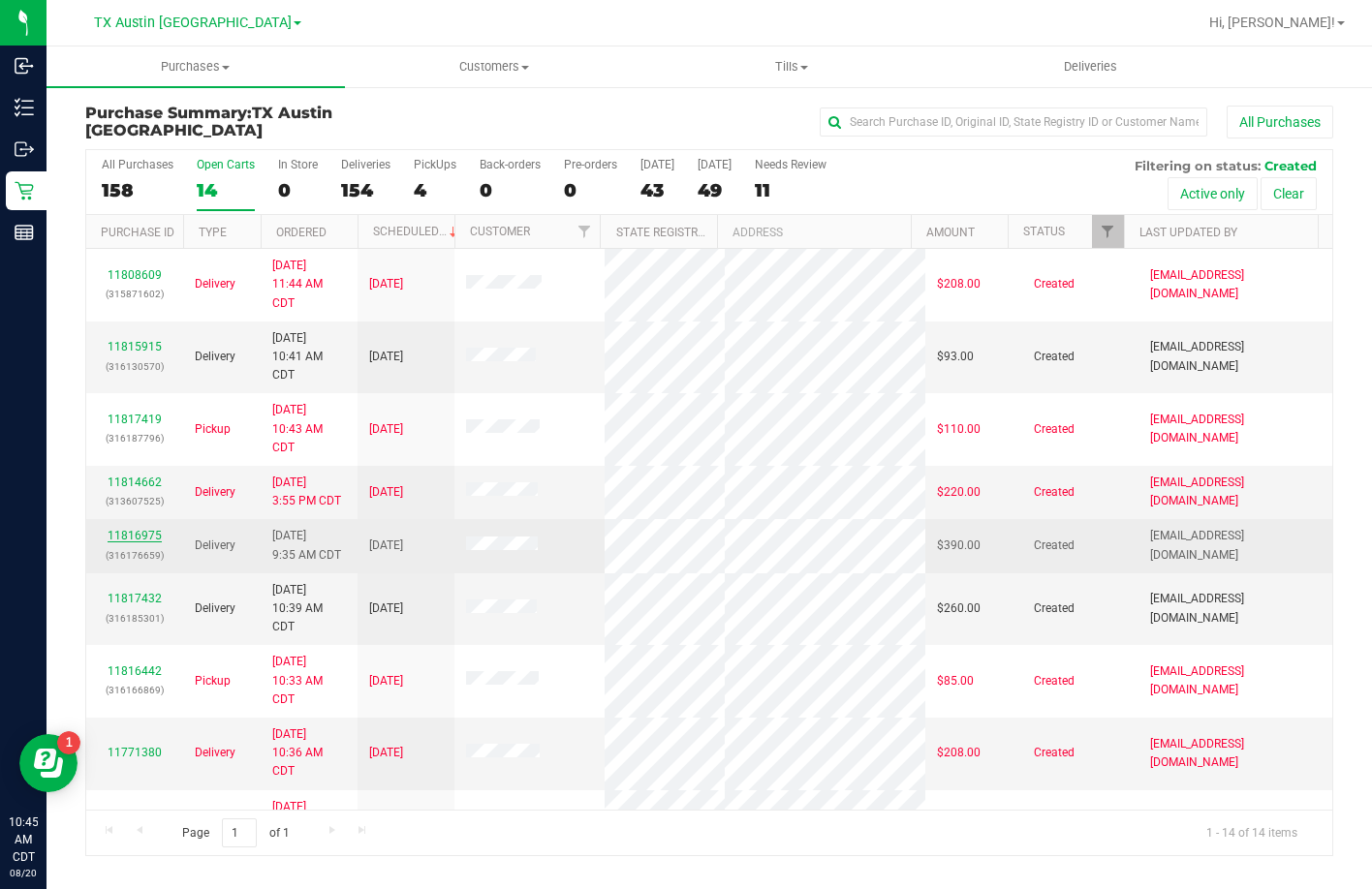
click at [124, 537] on link "11816975" at bounding box center [134, 536] width 55 height 14
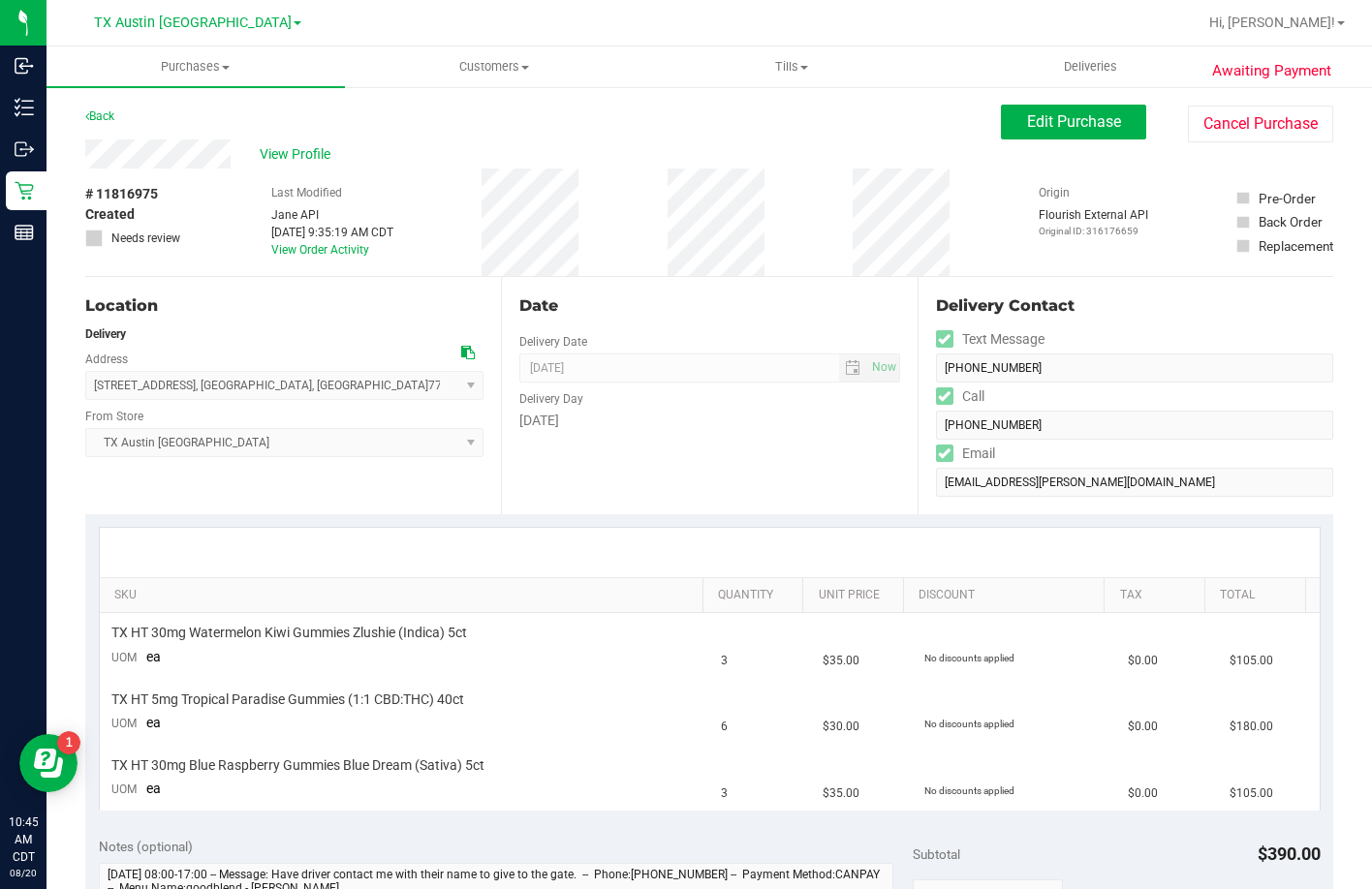
drag, startPoint x: 335, startPoint y: 389, endPoint x: 95, endPoint y: 388, distance: 240.0
click at [95, 388] on span "247 Springs Edge Dr , Montgomery , TX 77356 Select address NORTH HOUSTON ROUTE …" at bounding box center [284, 386] width 398 height 29
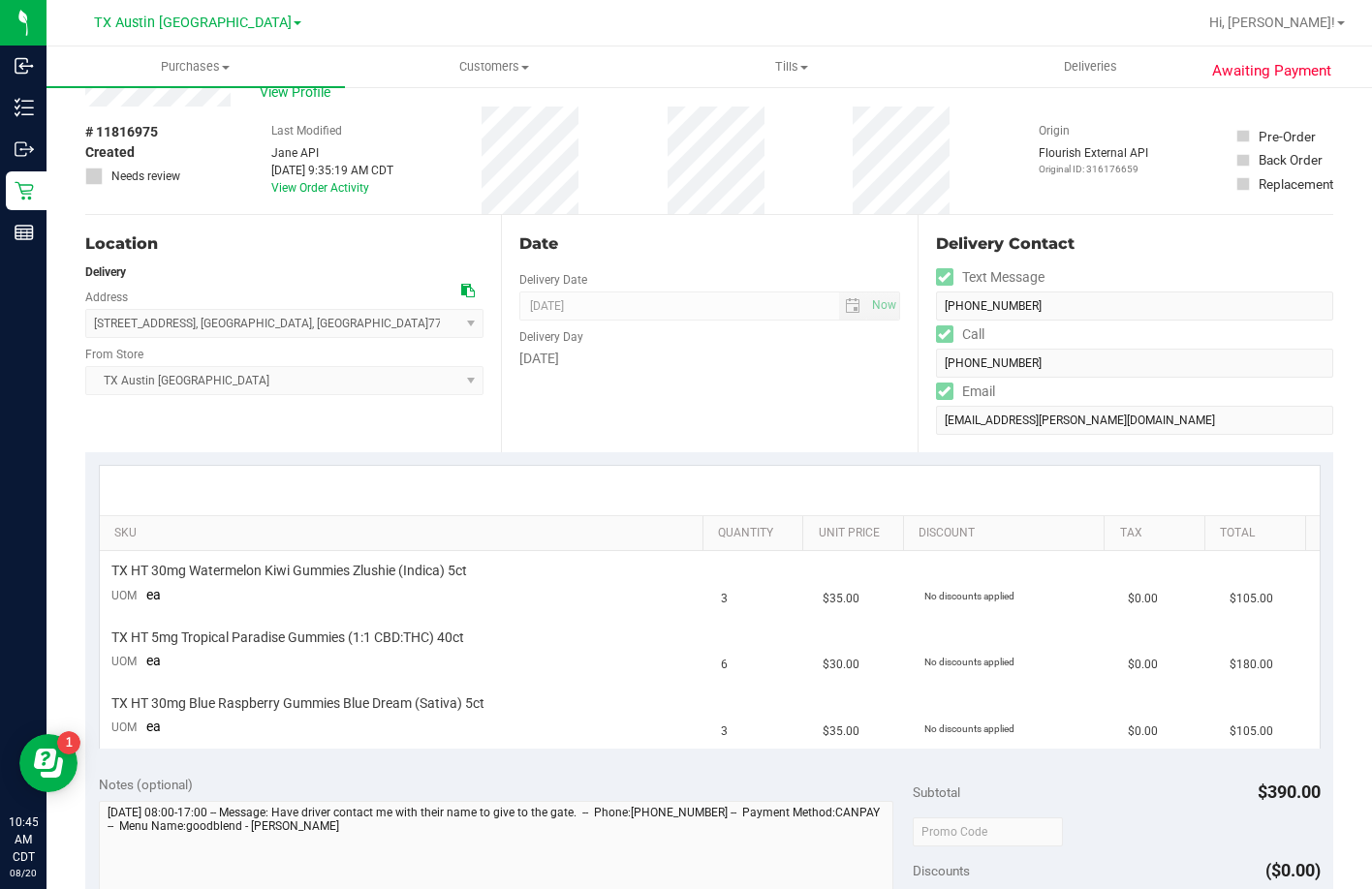
scroll to position [96, 0]
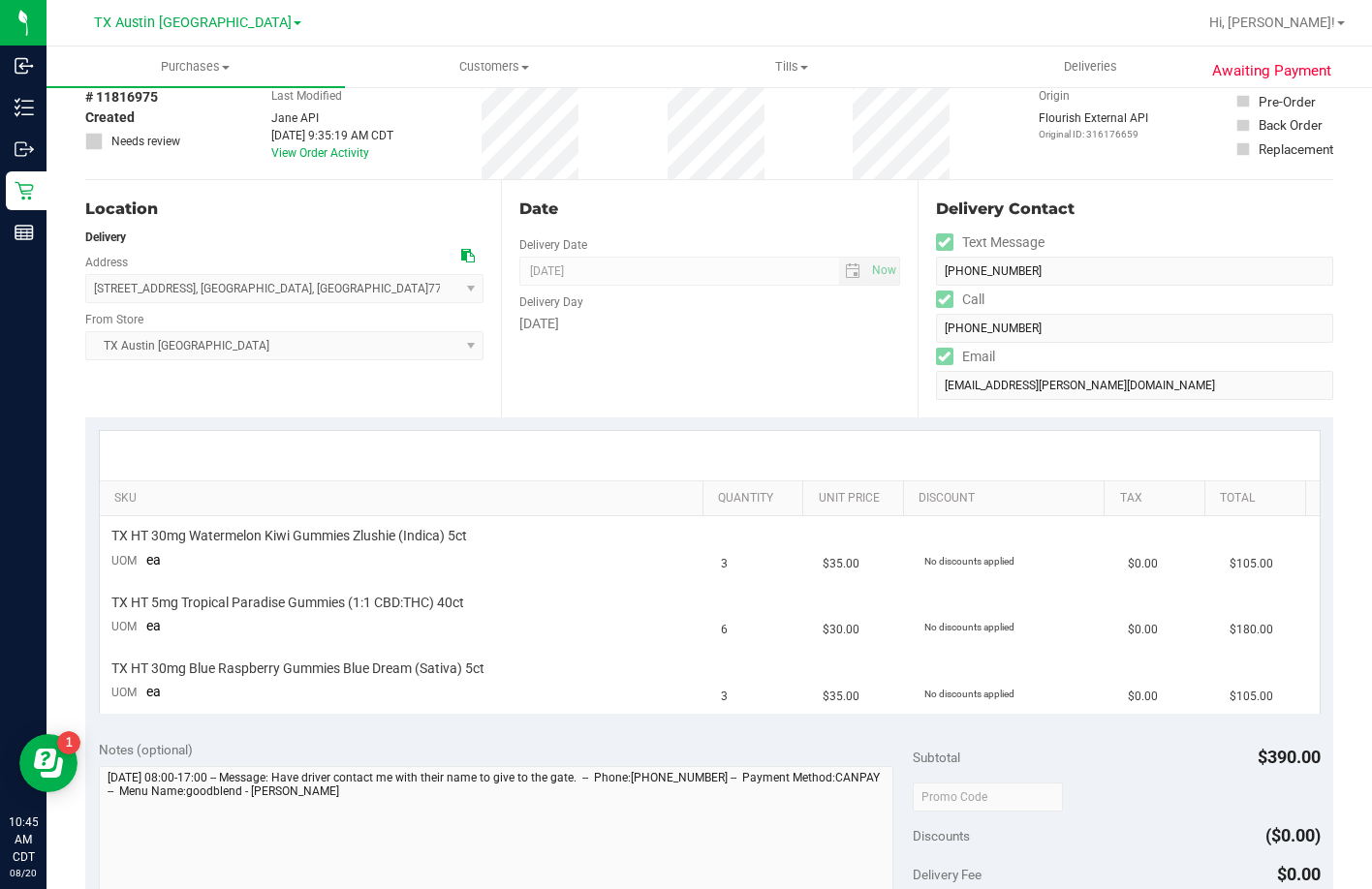
copy span "247 Springs Edge Dr , Montgomery , TX 77356"
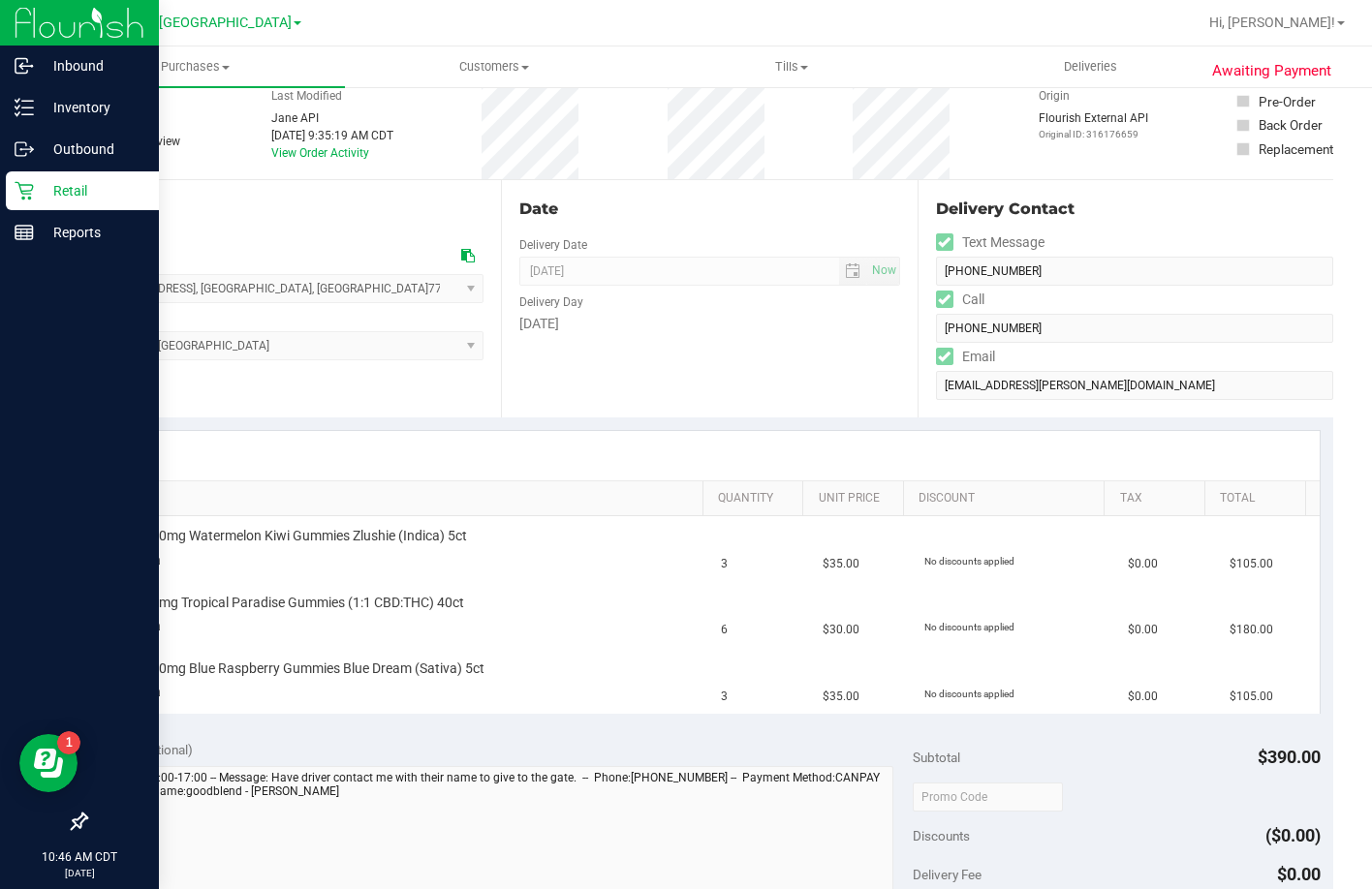
click at [19, 191] on icon at bounding box center [24, 191] width 19 height 19
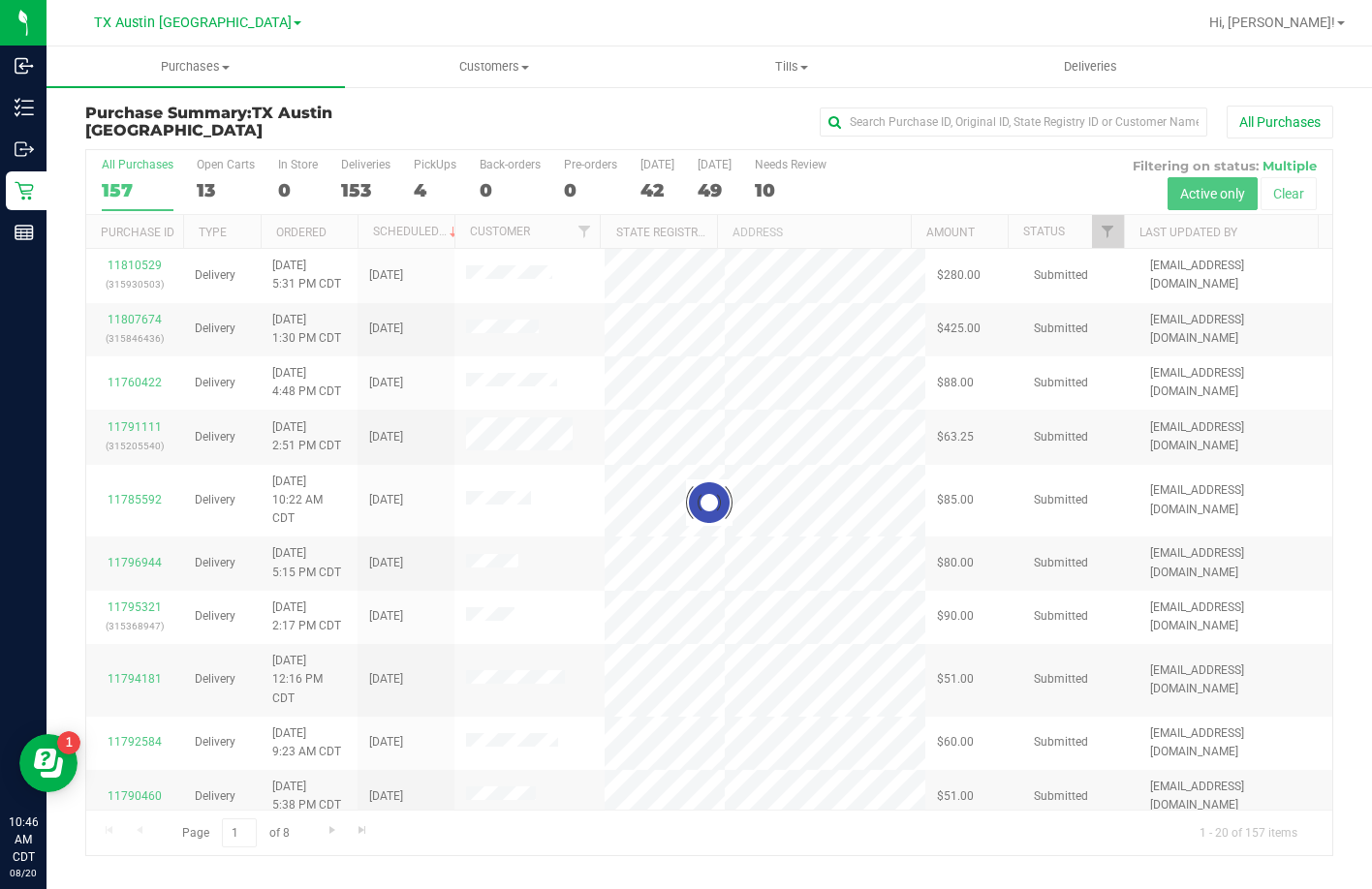
click at [424, 188] on div at bounding box center [709, 502] width 1245 height 705
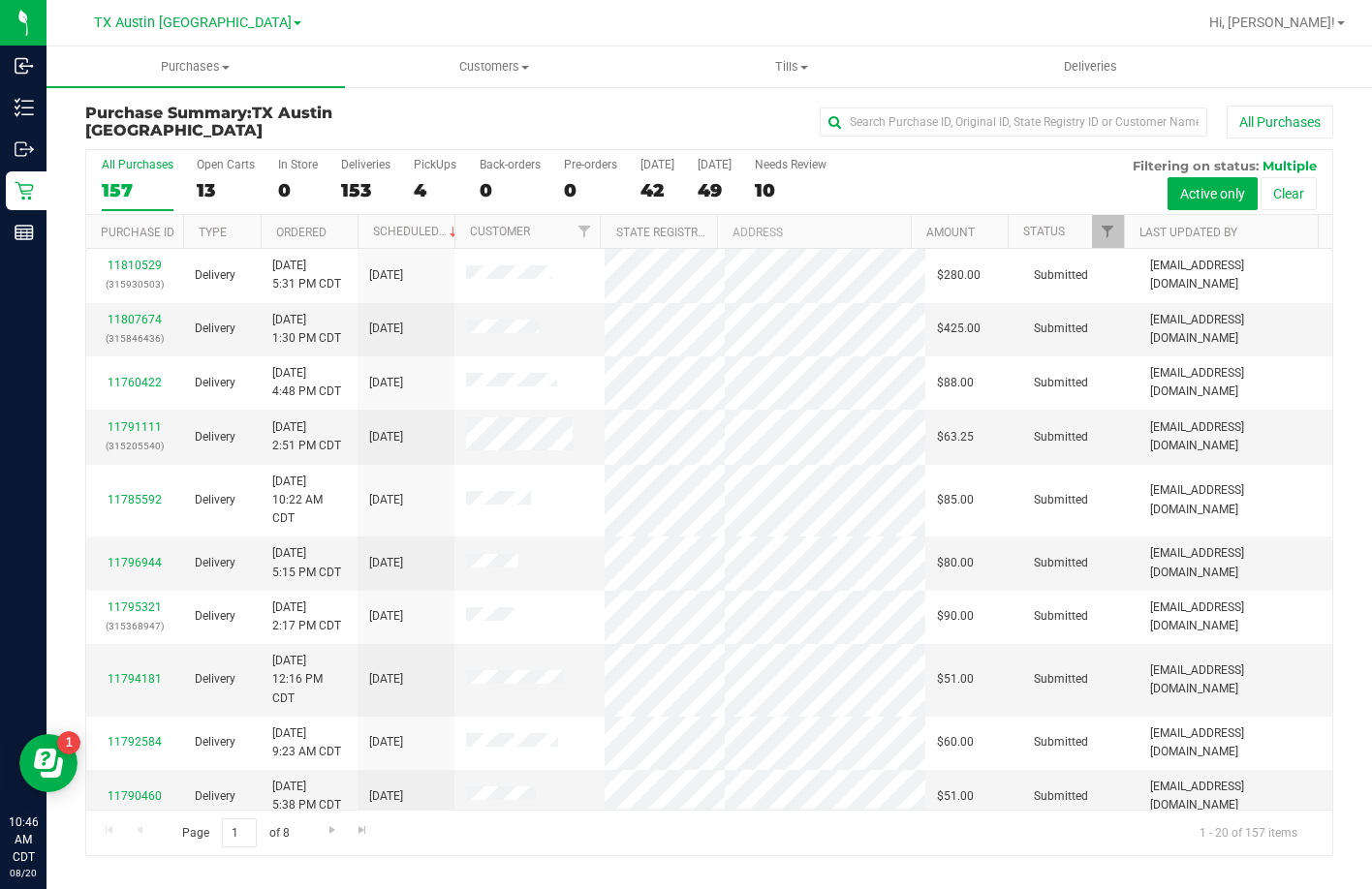
click at [424, 188] on div "4" at bounding box center [435, 190] width 43 height 22
click at [0, 0] on input "PickUps 4" at bounding box center [0, 0] width 0 height 0
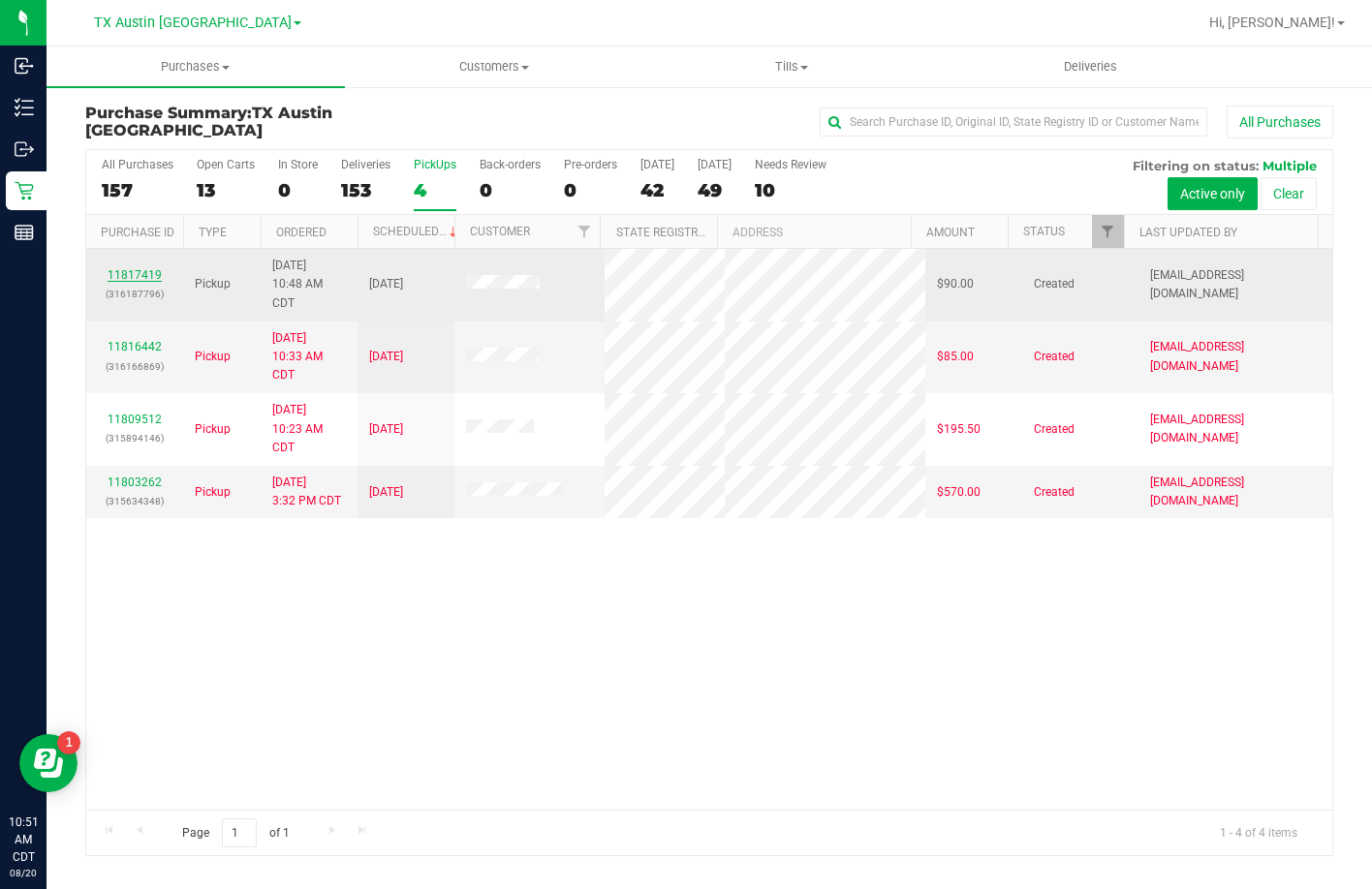
click at [137, 271] on link "11817419" at bounding box center [134, 276] width 55 height 14
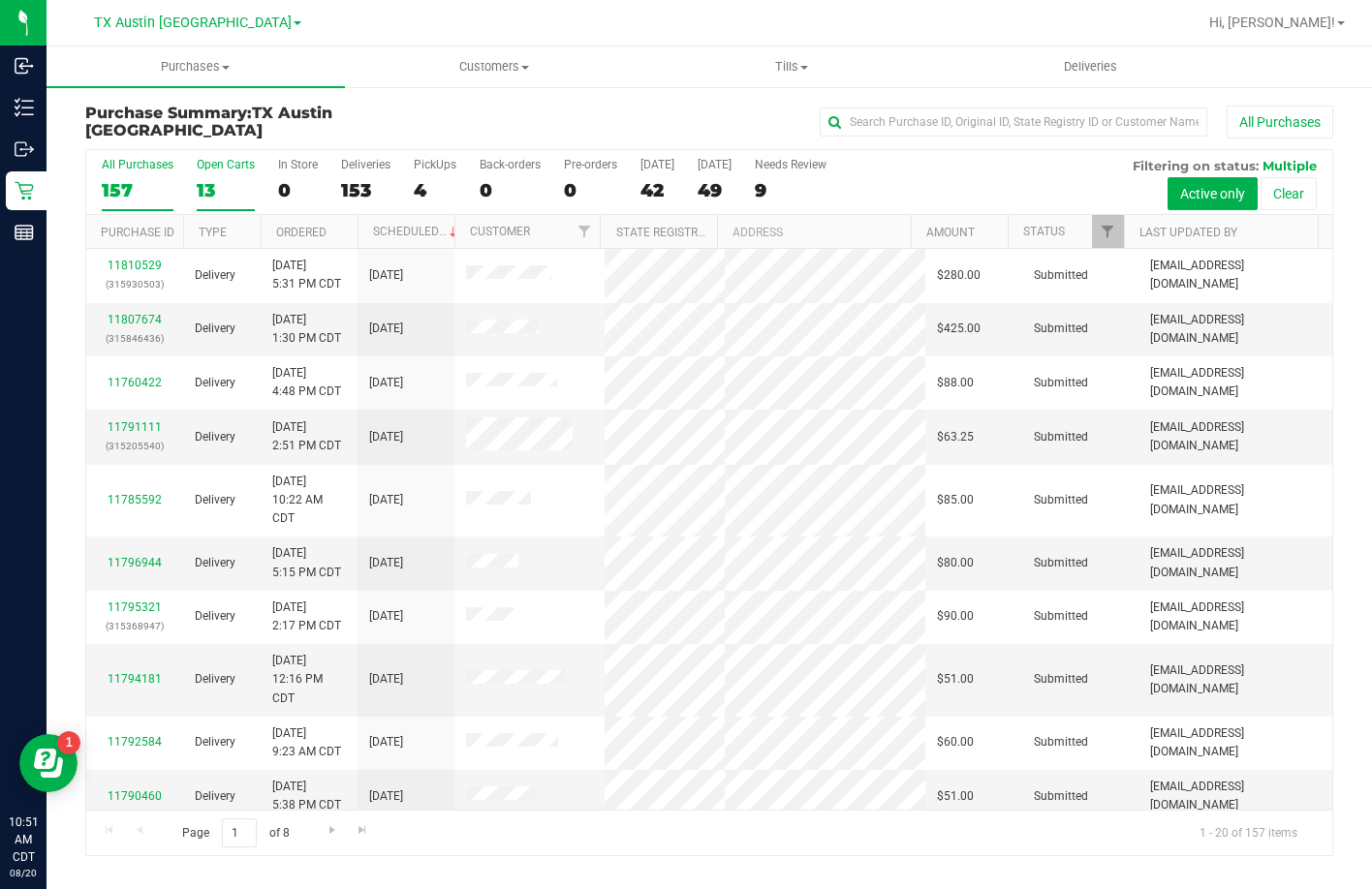
click at [198, 179] on div "13" at bounding box center [226, 190] width 58 height 22
click at [0, 0] on input "Open Carts 13" at bounding box center [0, 0] width 0 height 0
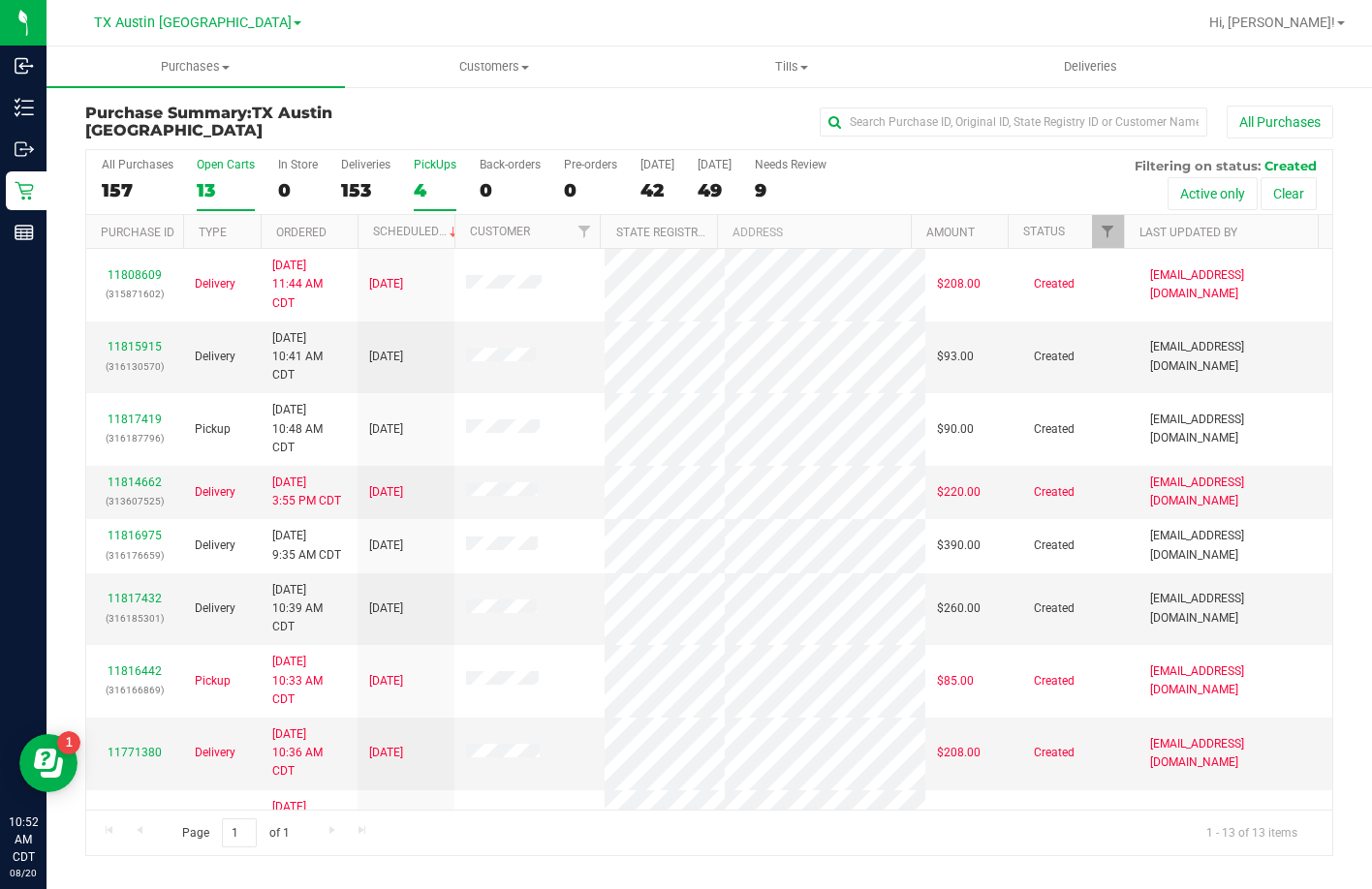
click at [421, 166] on div "PickUps" at bounding box center [435, 165] width 43 height 14
click at [0, 0] on input "PickUps 4" at bounding box center [0, 0] width 0 height 0
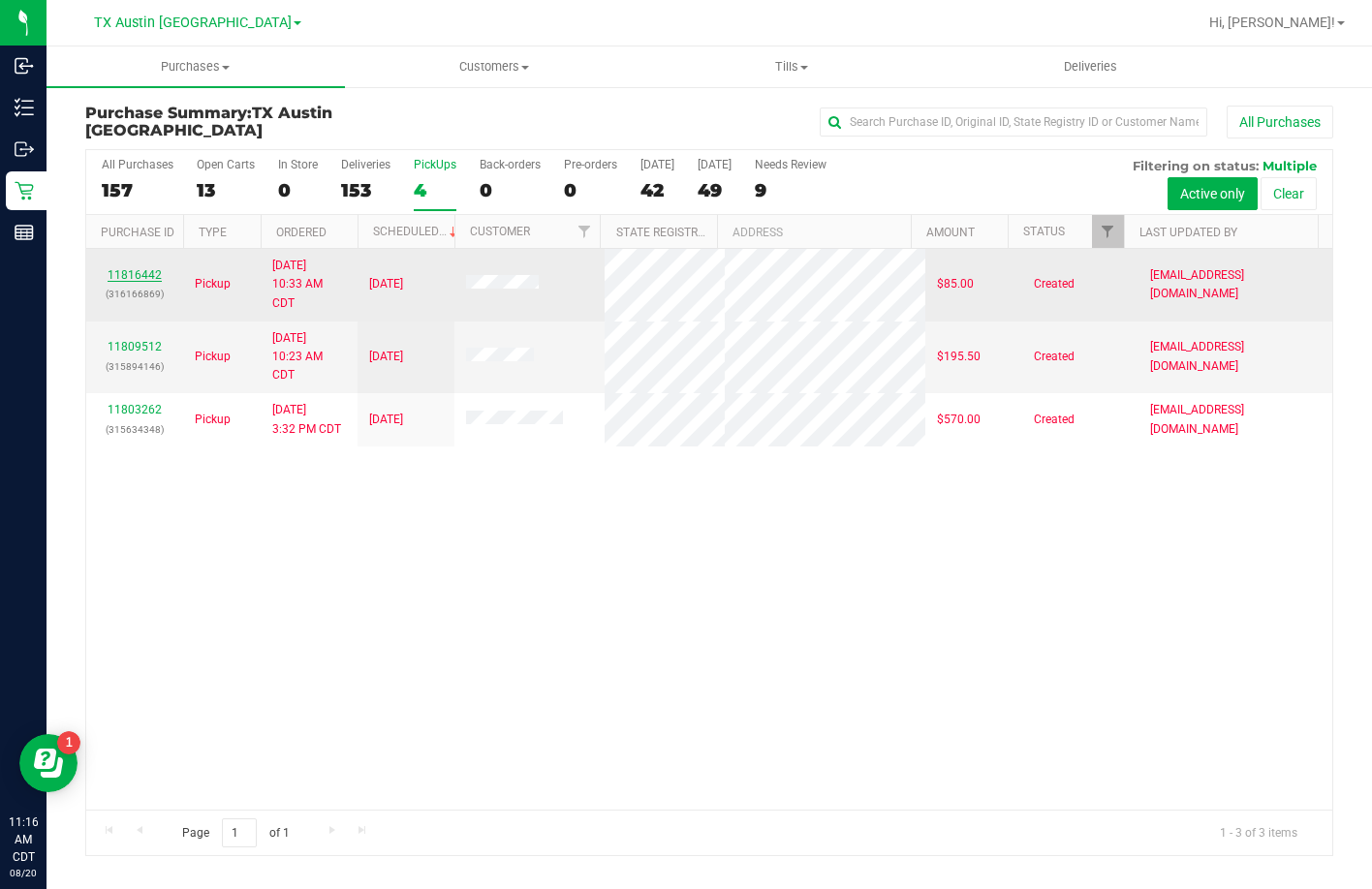
click at [120, 269] on link "11816442" at bounding box center [134, 276] width 55 height 14
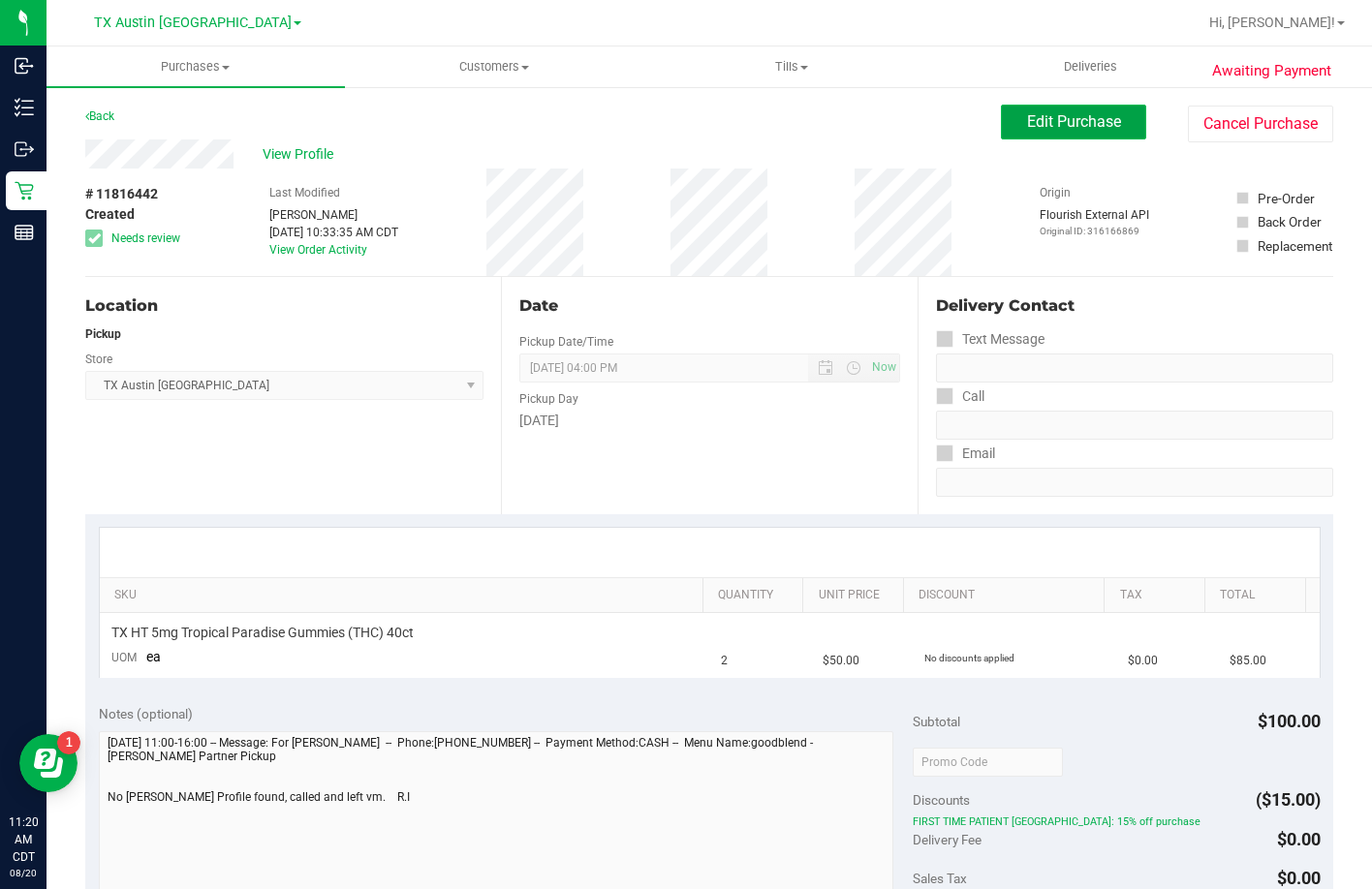
click at [1027, 120] on span "Edit Purchase" at bounding box center [1074, 121] width 94 height 19
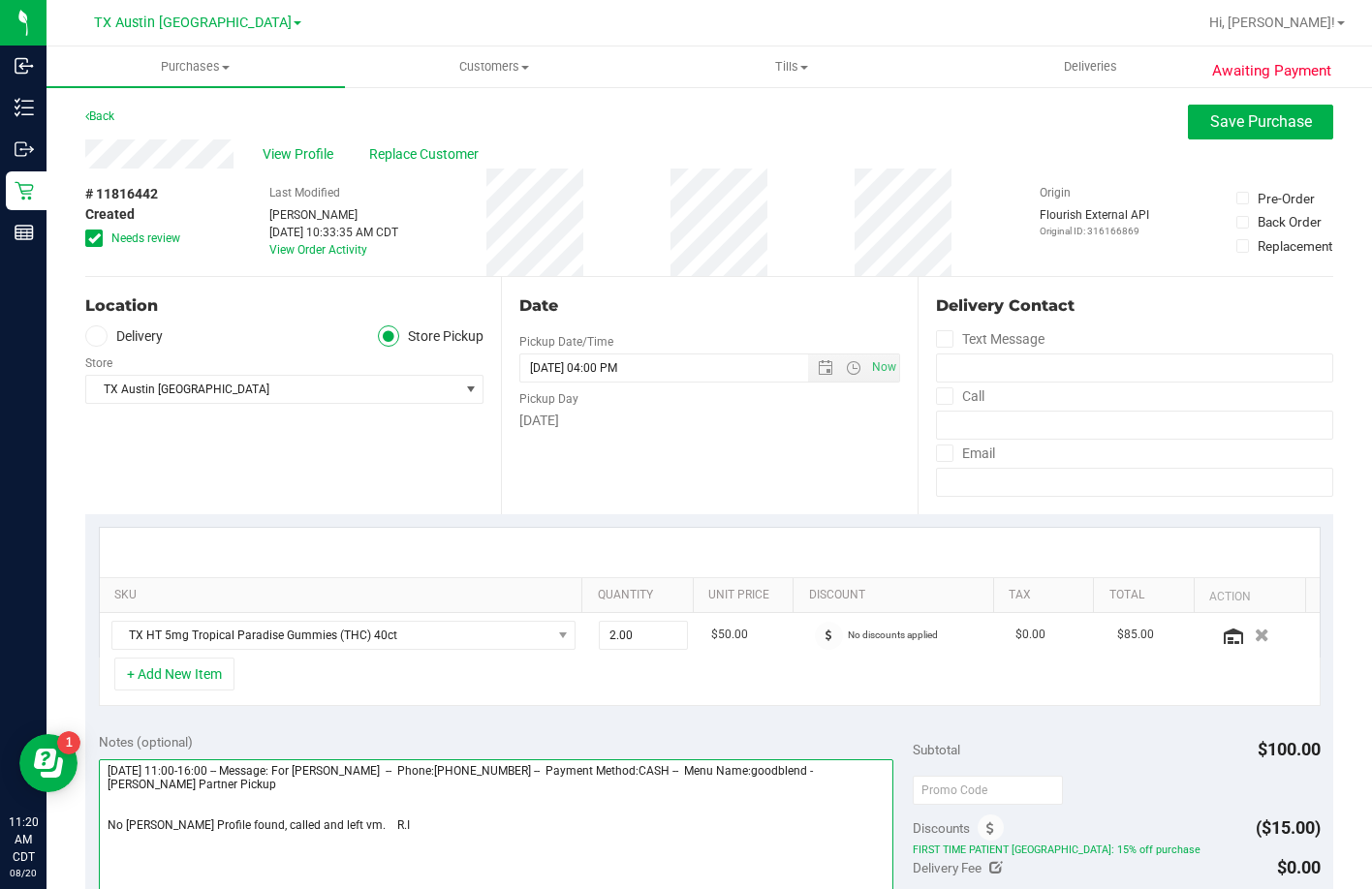
click at [321, 831] on textarea at bounding box center [496, 852] width 796 height 186
drag, startPoint x: 351, startPoint y: 828, endPoint x: 108, endPoint y: 841, distance: 243.3
click at [108, 841] on textarea at bounding box center [496, 852] width 796 height 186
type textarea "Thursday 08/21/2025 11:00-16:00 -- Message: For Jordan Medford -- Phone:9036490…"
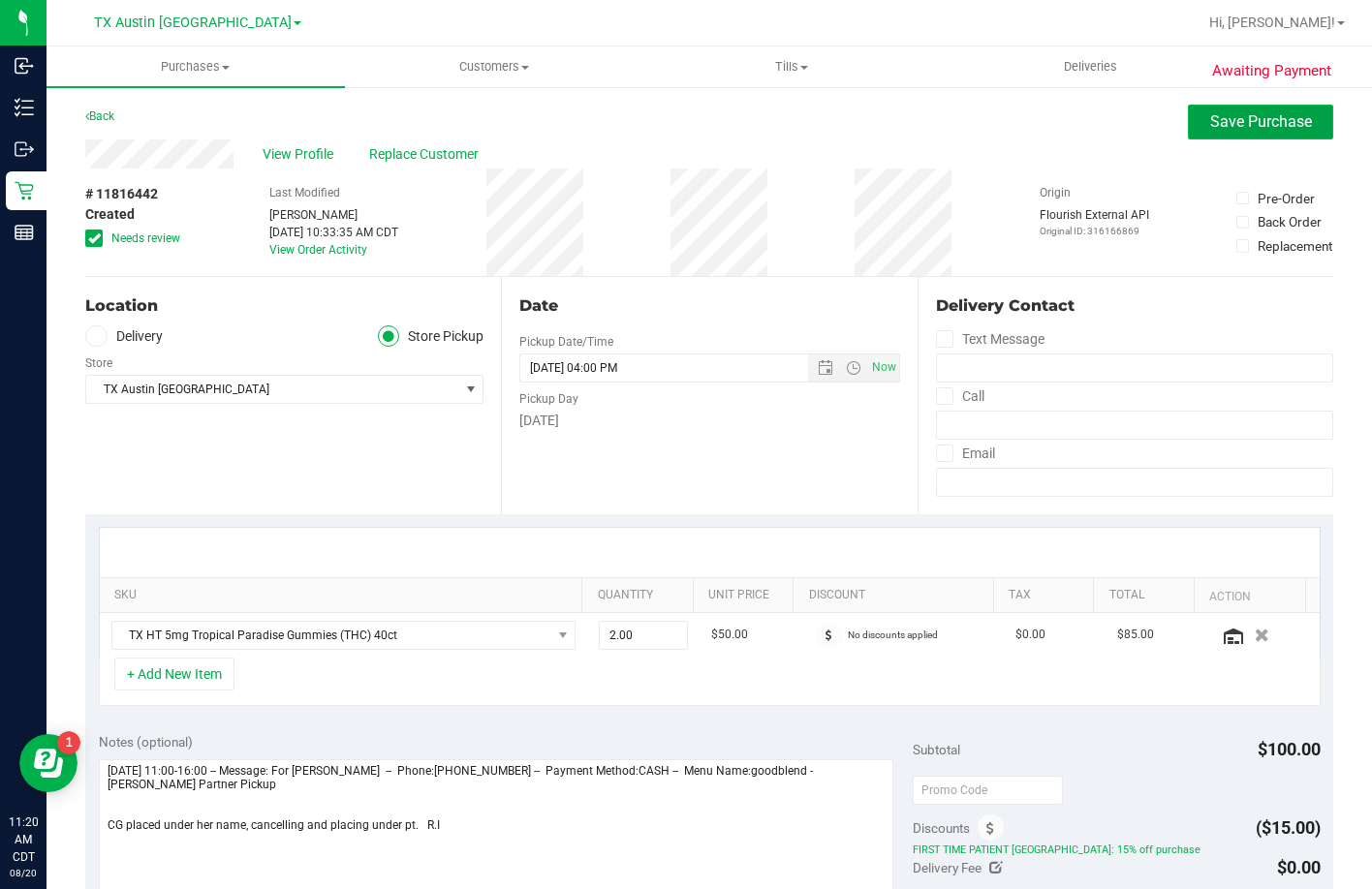
click at [1261, 115] on span "Save Purchase" at bounding box center [1261, 121] width 101 height 19
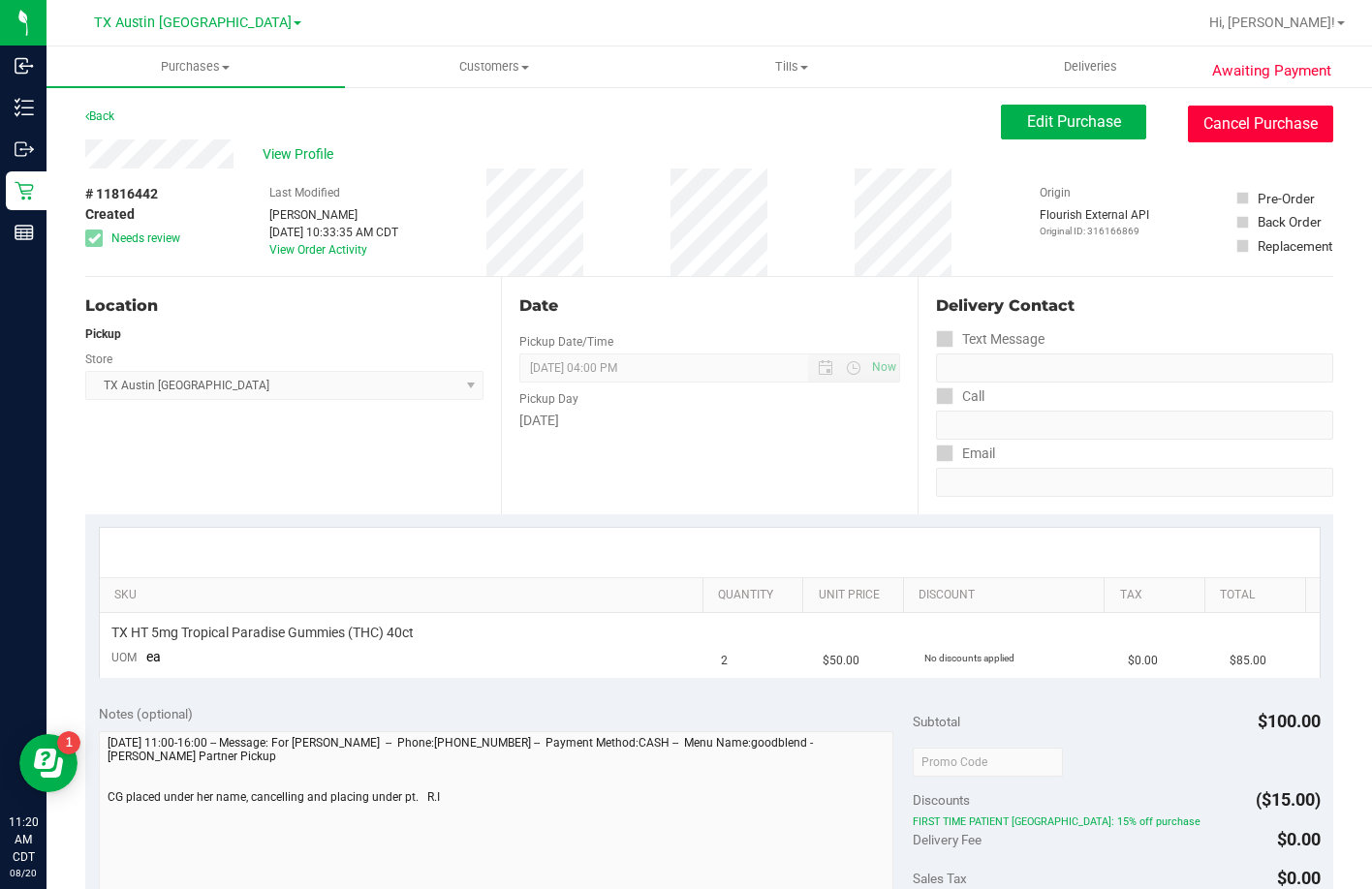
click at [1232, 123] on button "Cancel Purchase" at bounding box center [1260, 124] width 145 height 37
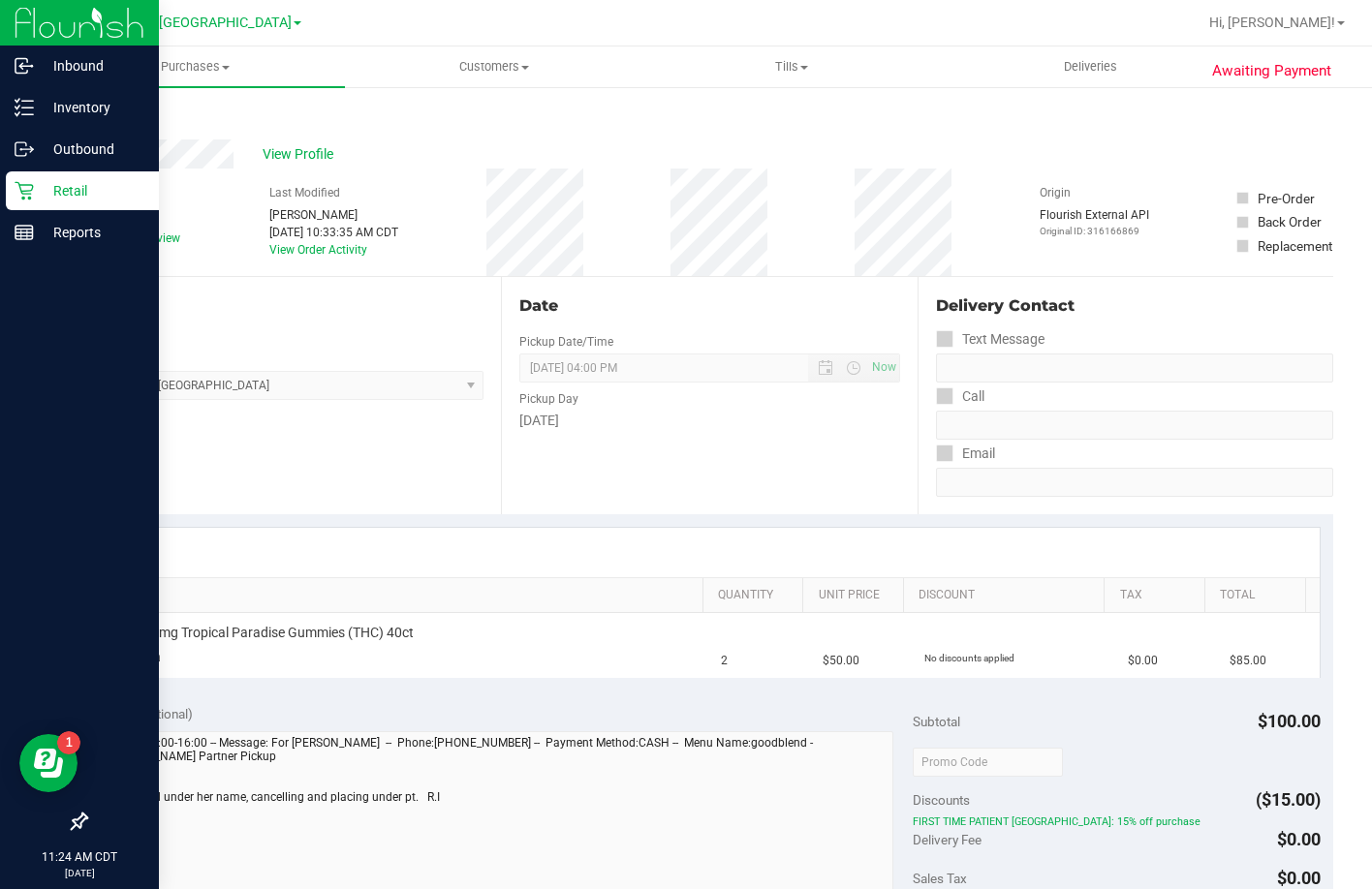
click at [23, 198] on icon at bounding box center [23, 191] width 19 height 19
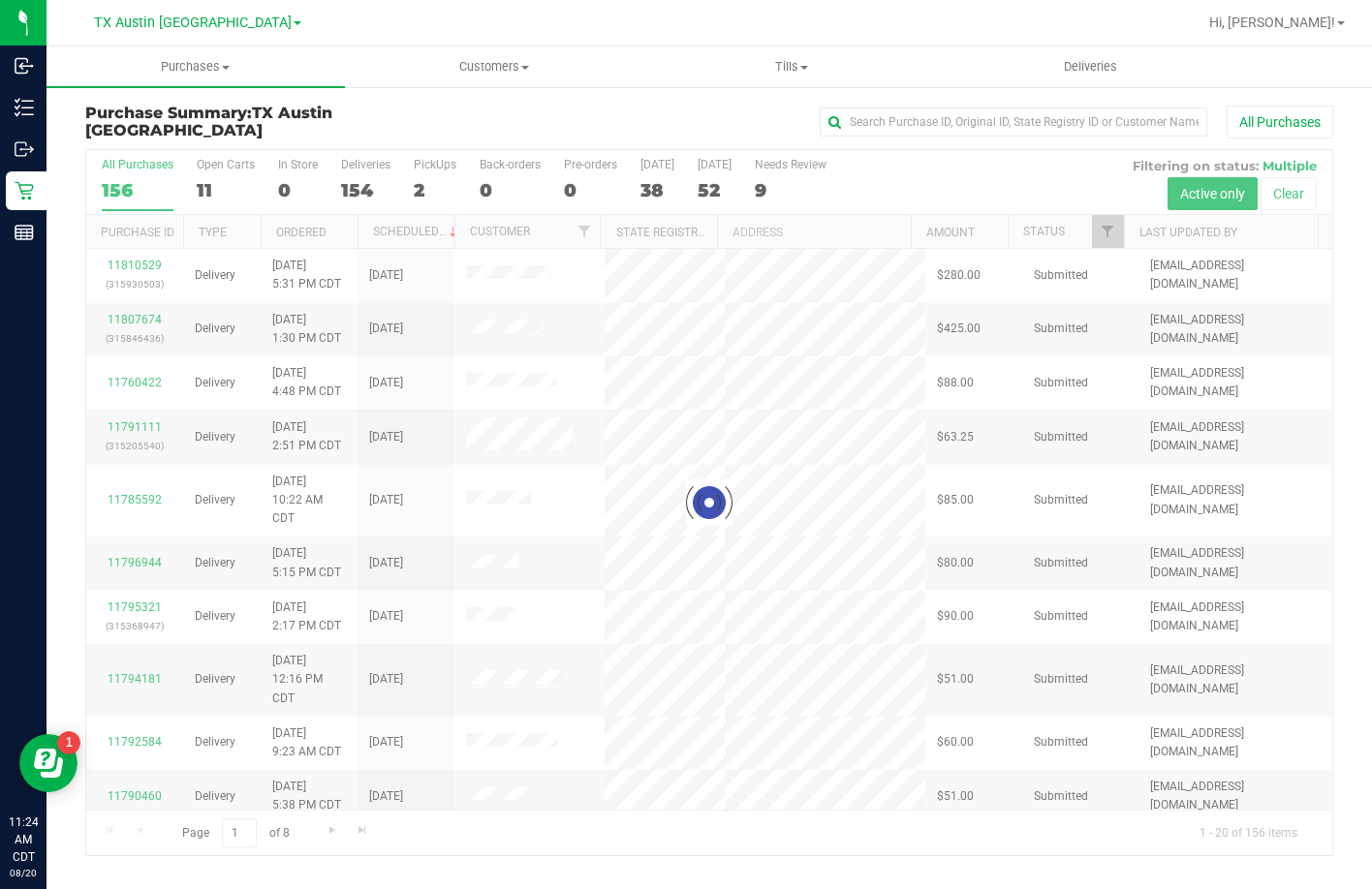
click at [432, 191] on div at bounding box center [709, 502] width 1245 height 705
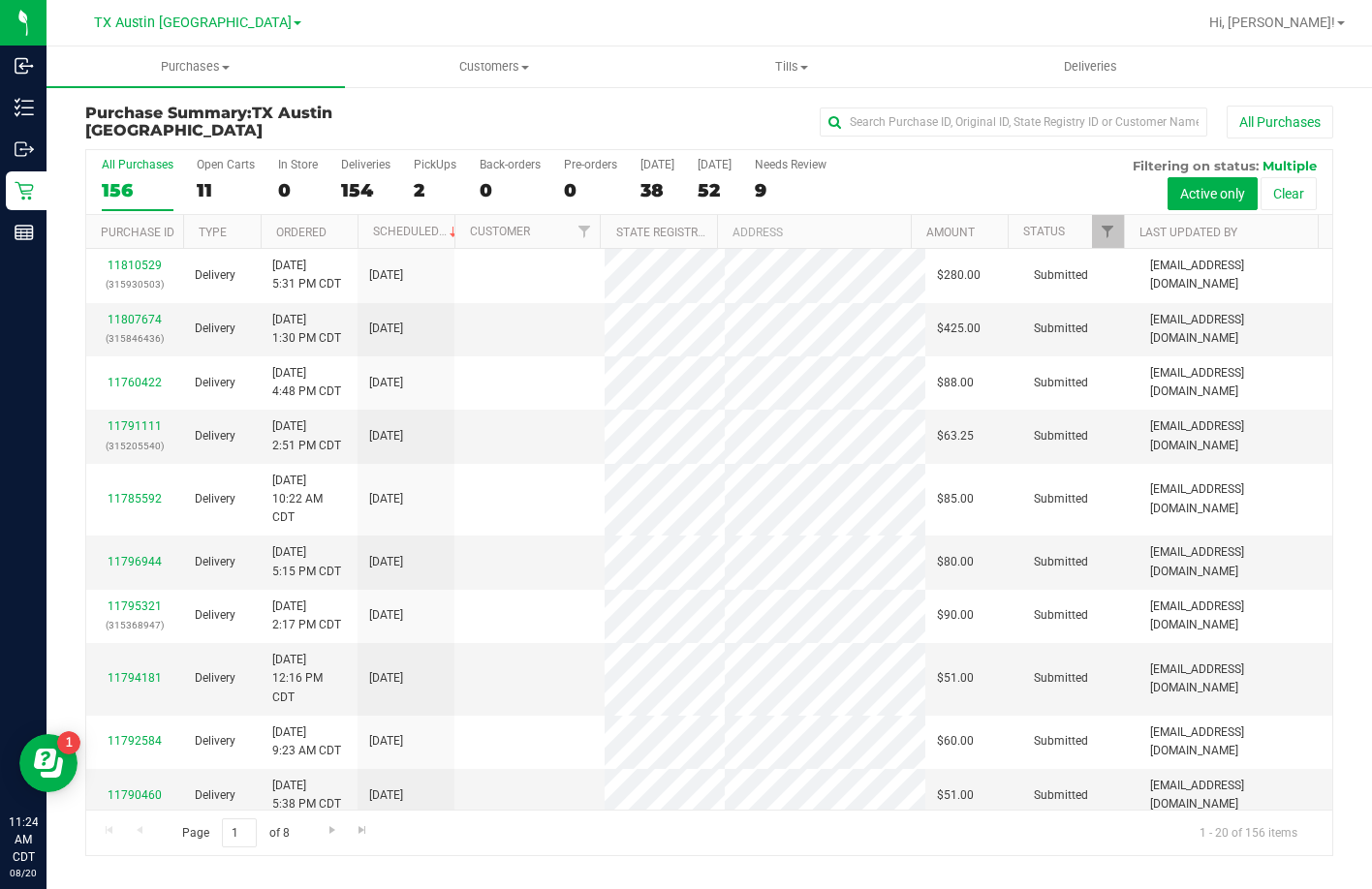
click at [428, 184] on div "2" at bounding box center [435, 190] width 43 height 22
click at [0, 0] on input "PickUps 2" at bounding box center [0, 0] width 0 height 0
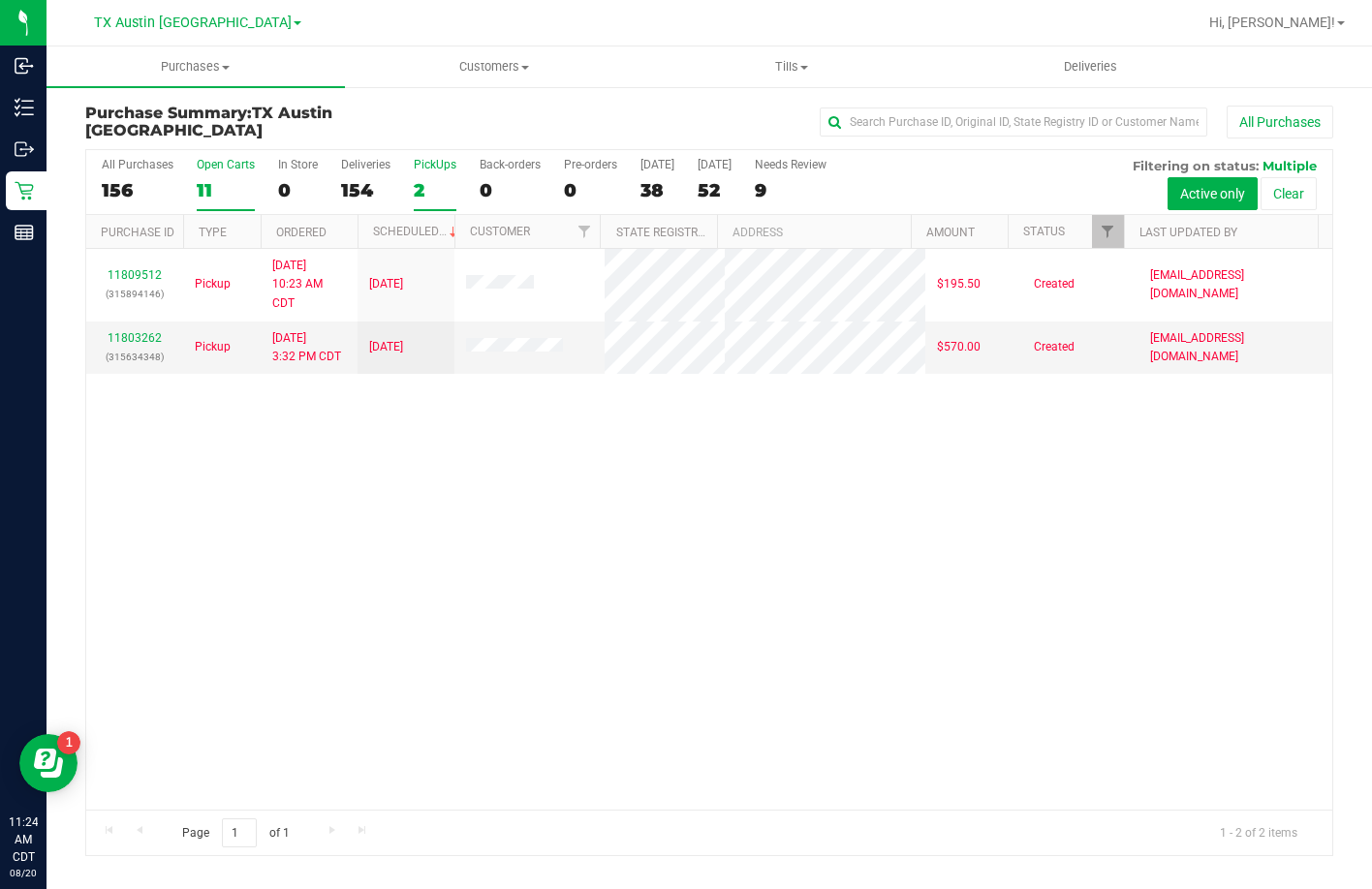
click at [219, 191] on div "11" at bounding box center [226, 190] width 58 height 22
click at [0, 0] on input "Open Carts 11" at bounding box center [0, 0] width 0 height 0
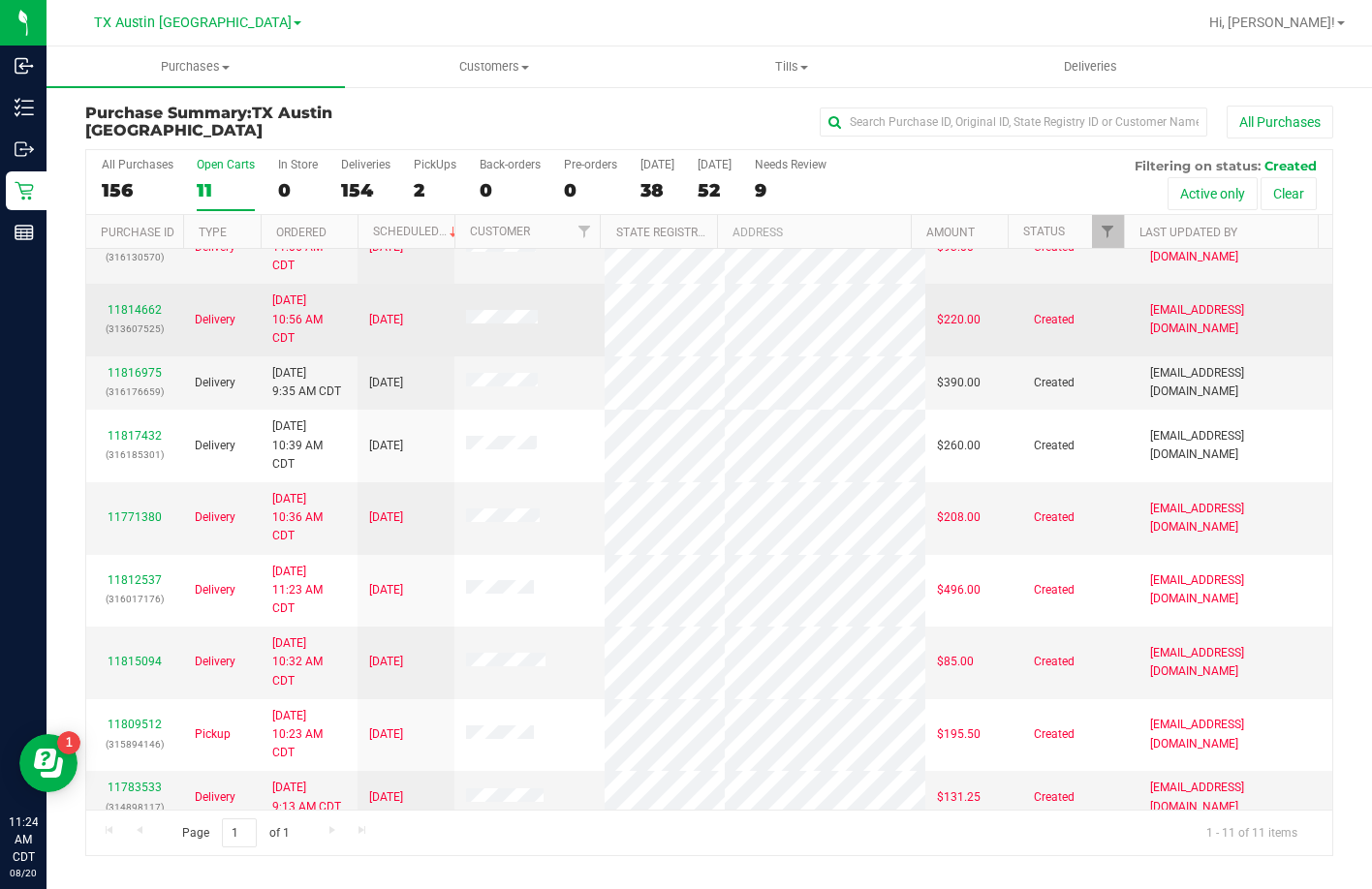
scroll to position [197, 0]
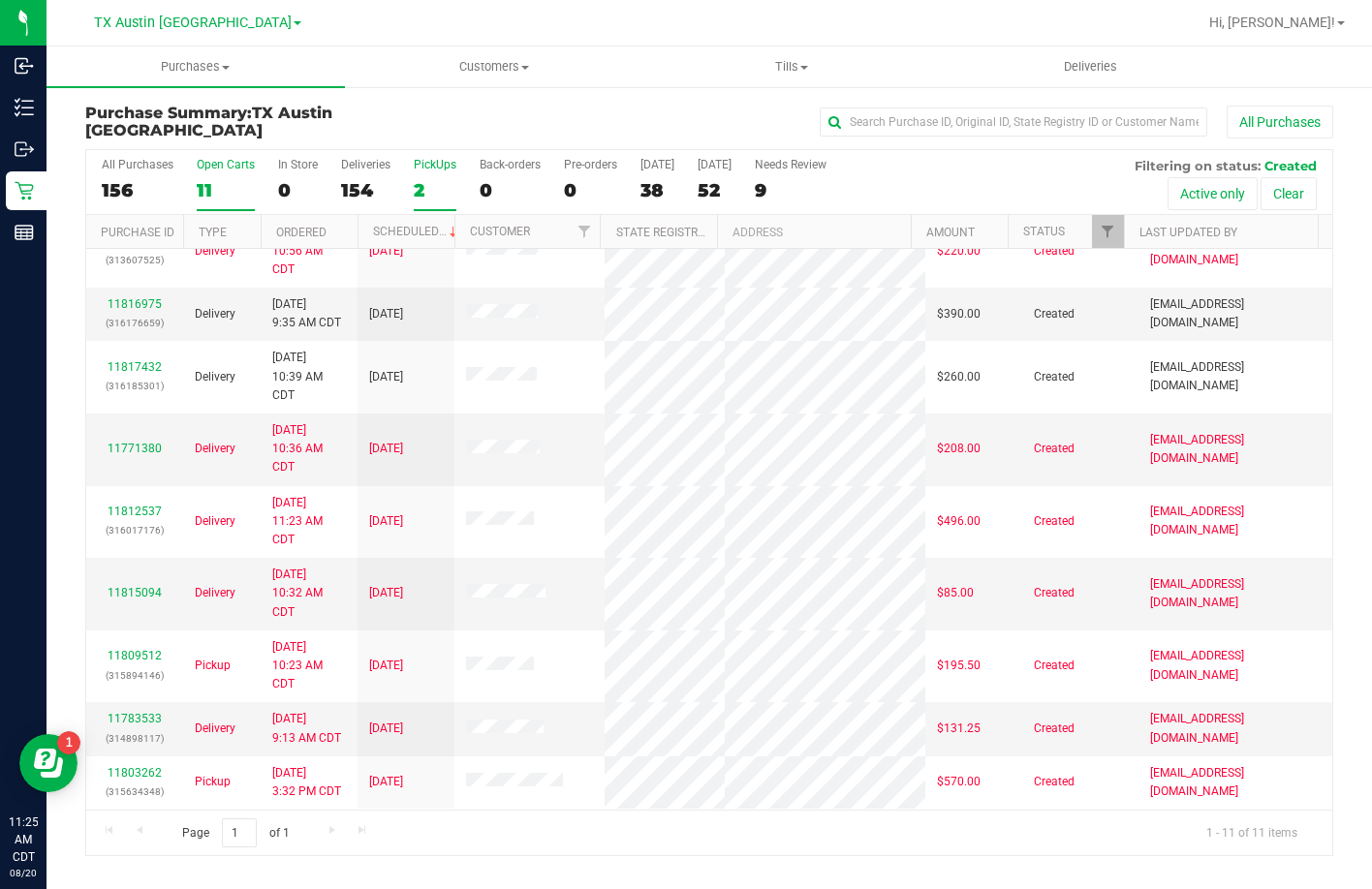
click at [422, 174] on label "PickUps 2" at bounding box center [435, 184] width 43 height 54
click at [0, 0] on input "PickUps 2" at bounding box center [0, 0] width 0 height 0
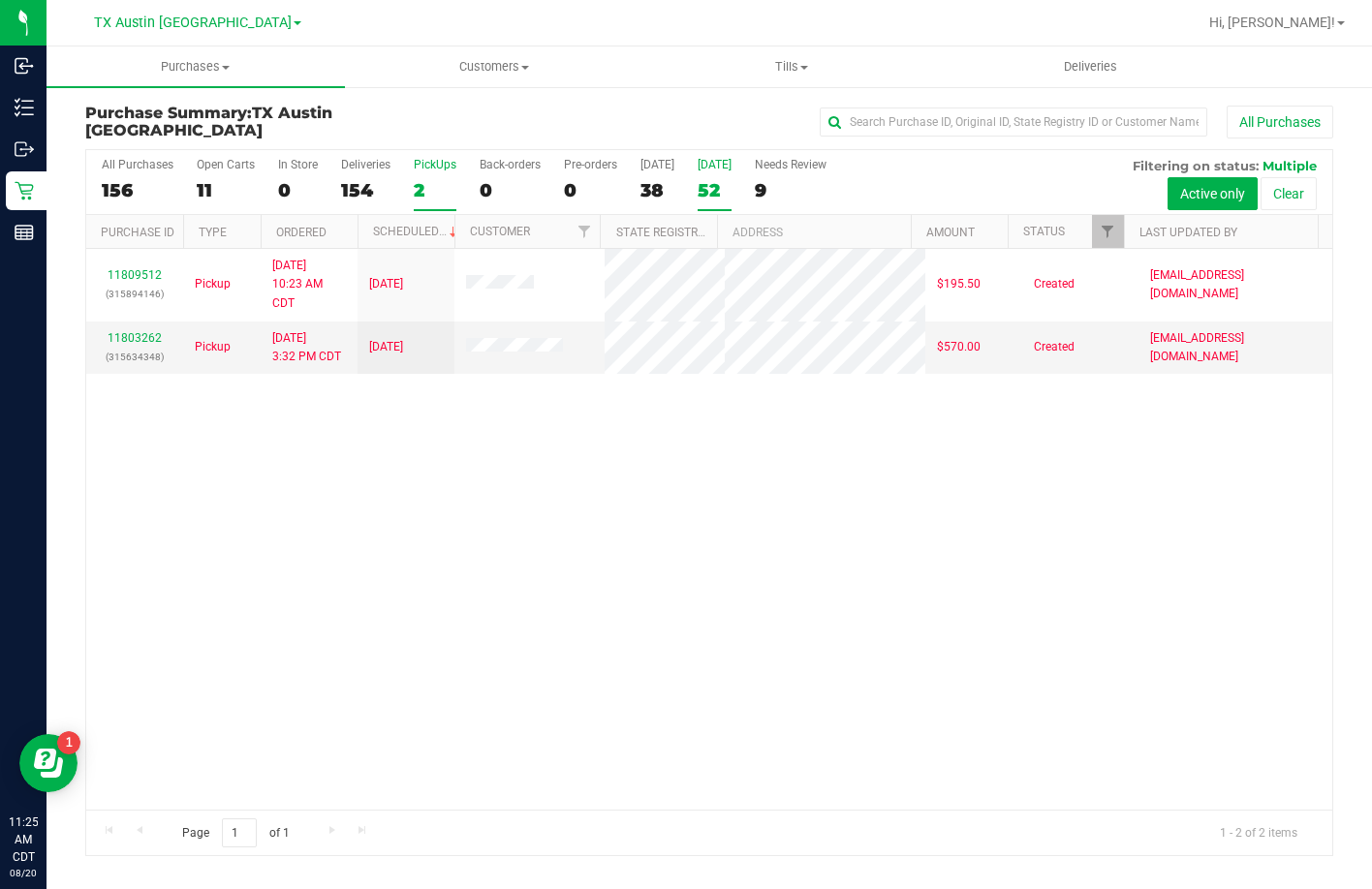
click at [731, 188] on div "52" at bounding box center [714, 190] width 34 height 22
click at [0, 0] on input "Tomorrow 52" at bounding box center [0, 0] width 0 height 0
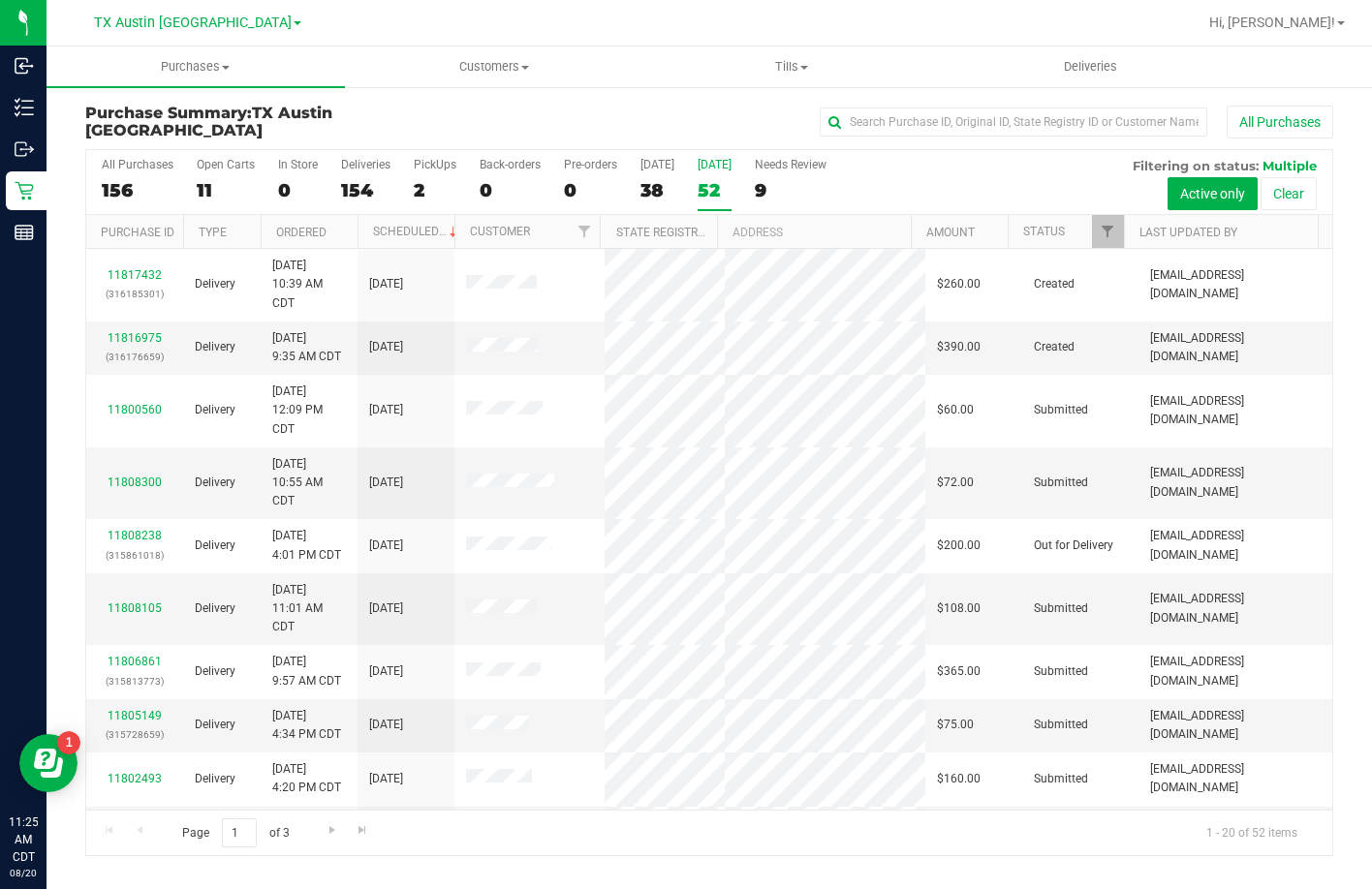
click at [500, 221] on th "Customer" at bounding box center [527, 232] width 145 height 34
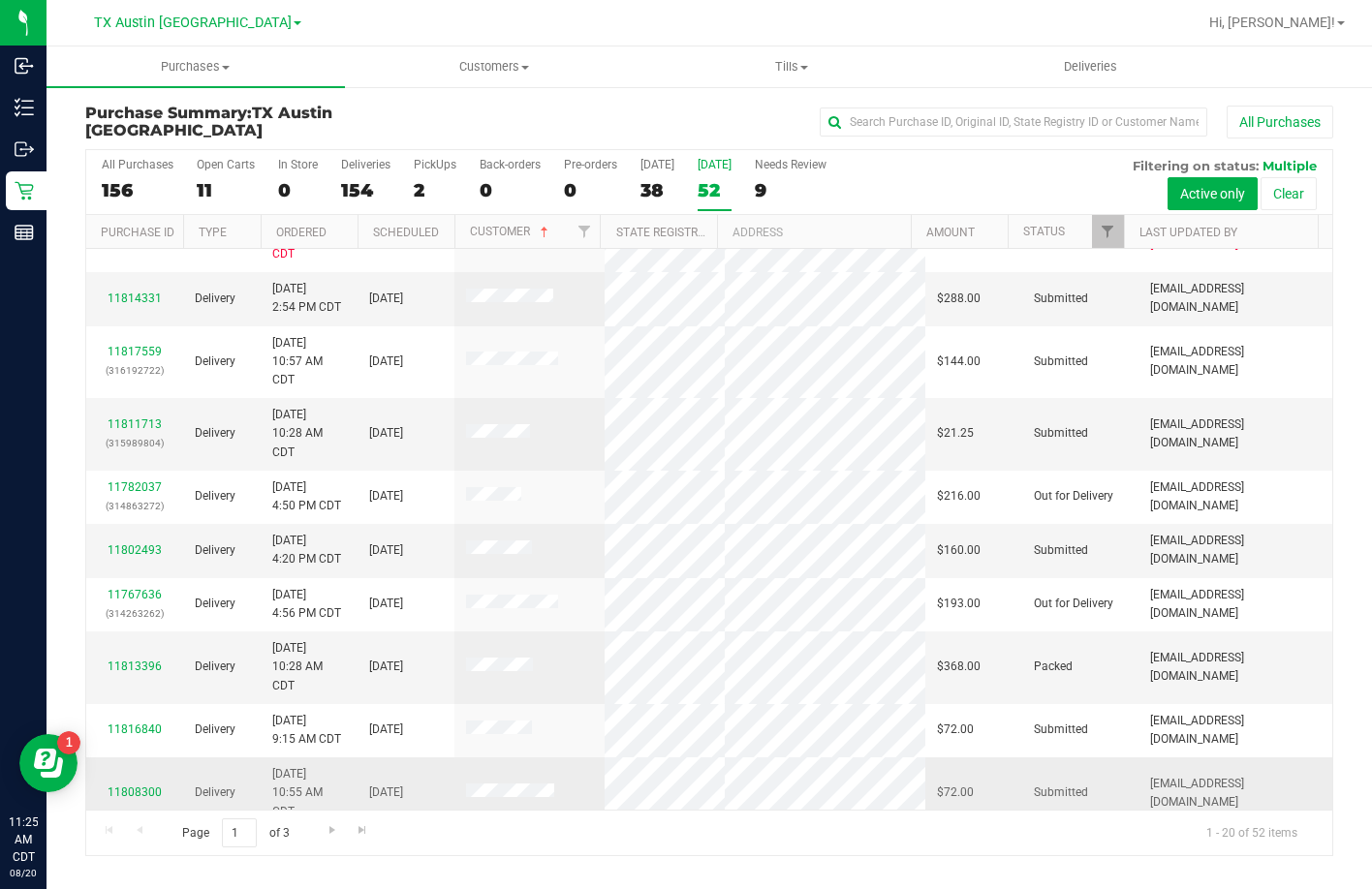
scroll to position [662, 0]
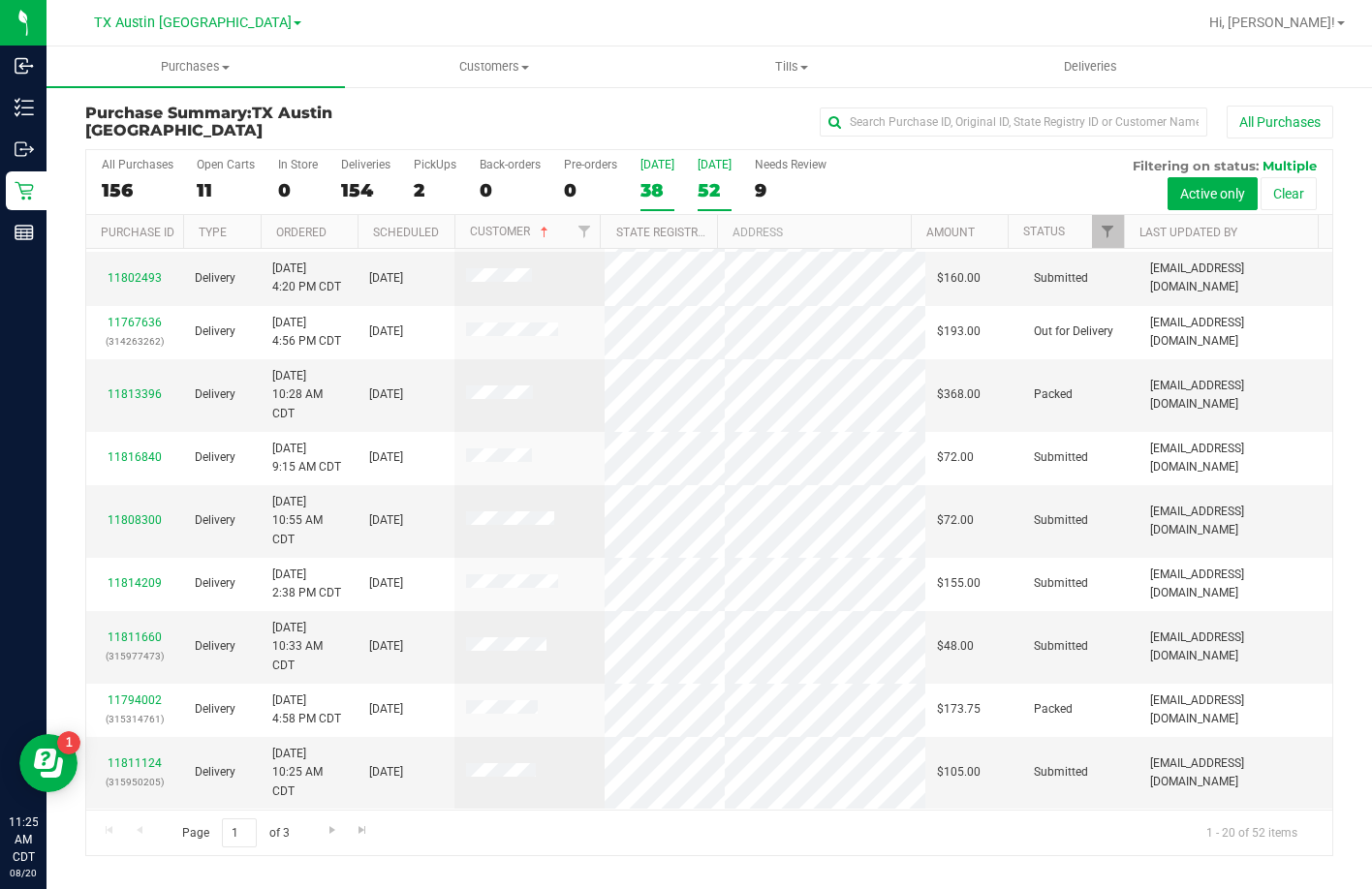
click at [650, 193] on div "38" at bounding box center [657, 190] width 34 height 22
click at [0, 0] on input "Today 38" at bounding box center [0, 0] width 0 height 0
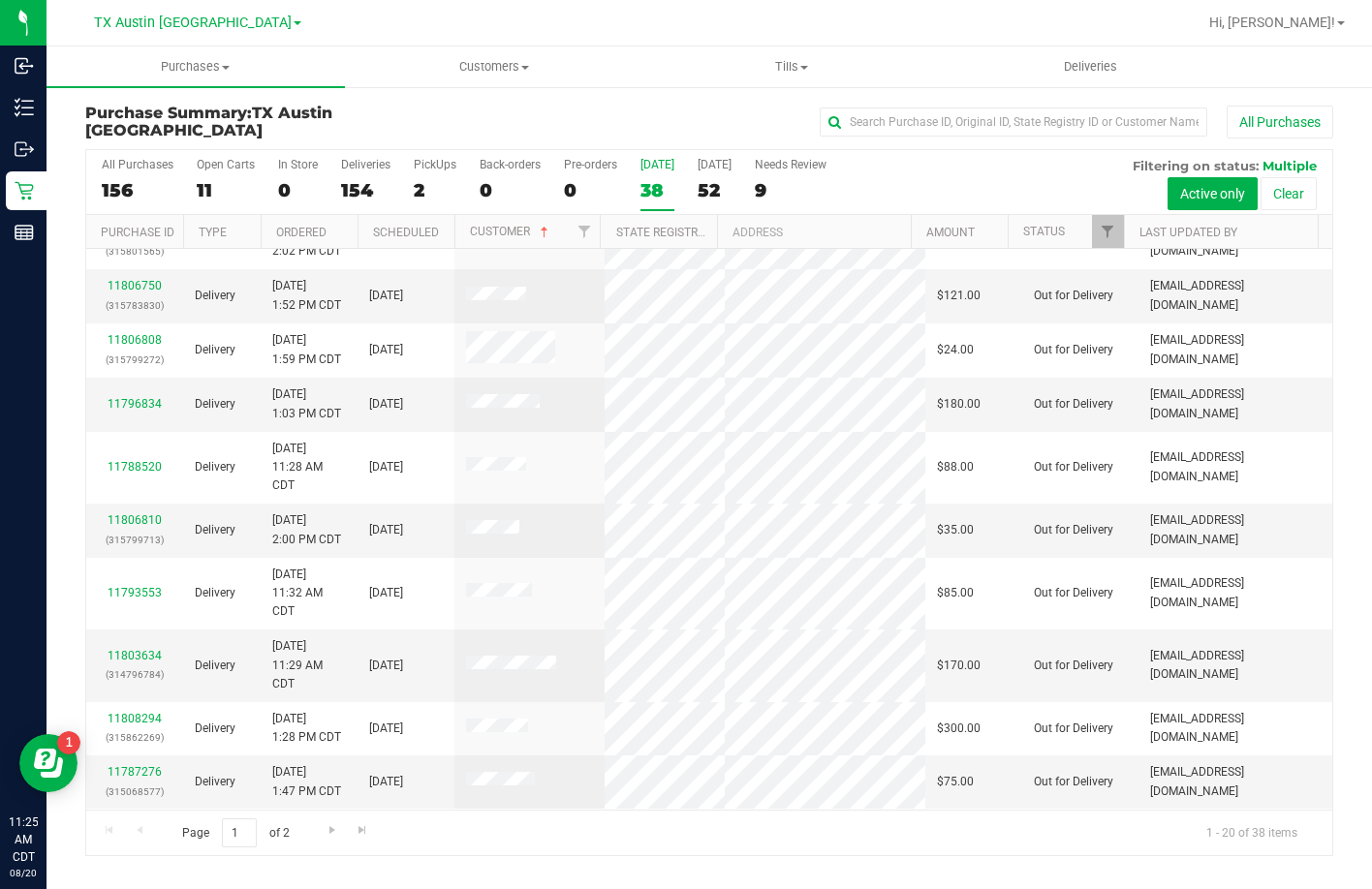
scroll to position [792, 0]
click at [528, 56] on uib-tab-heading "Customers All customers Add a new customer All physicians" at bounding box center [494, 67] width 296 height 39
click at [476, 105] on li "All customers" at bounding box center [494, 117] width 298 height 23
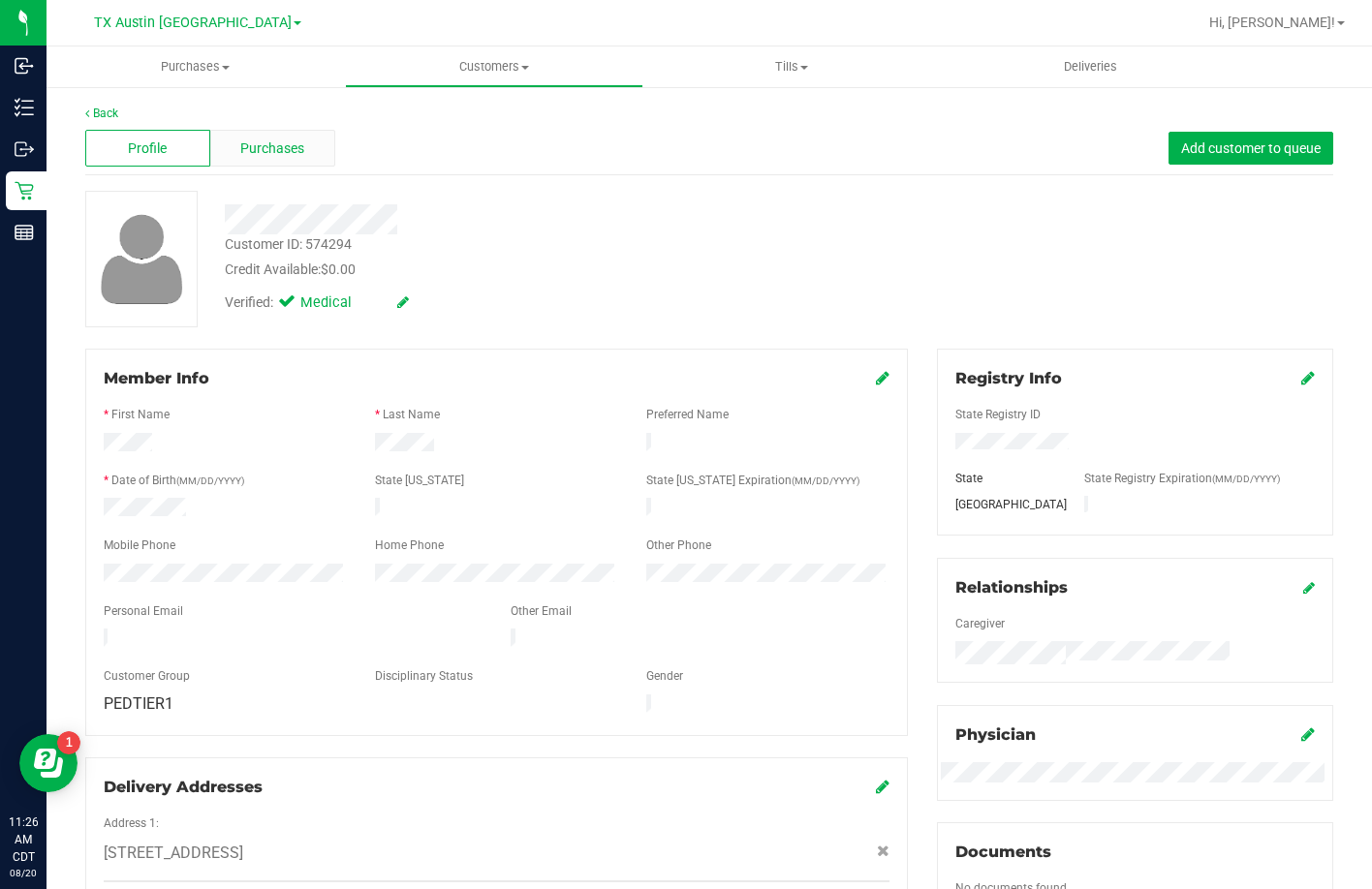
click at [242, 143] on span "Purchases" at bounding box center [273, 148] width 64 height 20
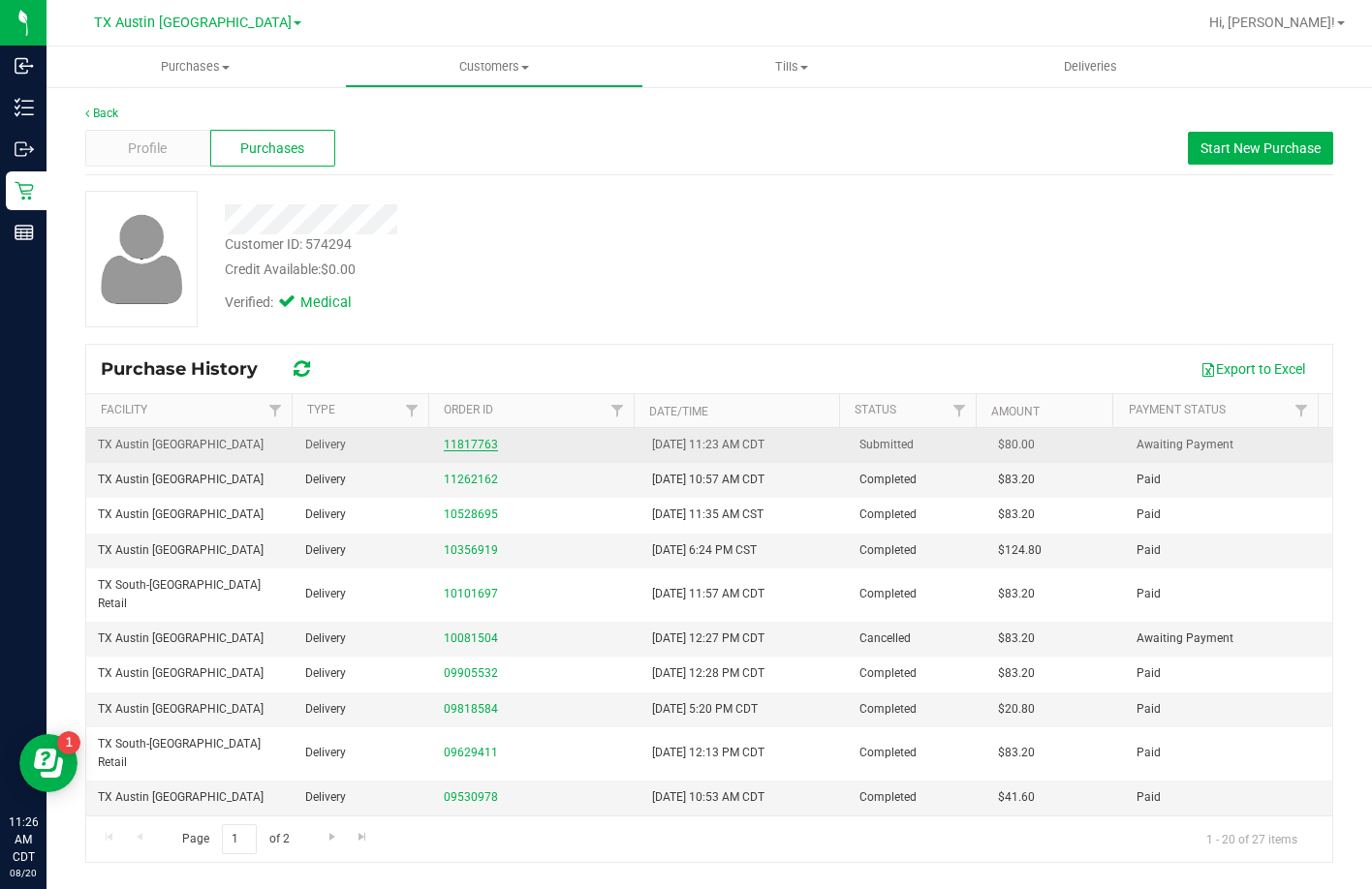
click at [465, 443] on link "11817763" at bounding box center [471, 445] width 55 height 14
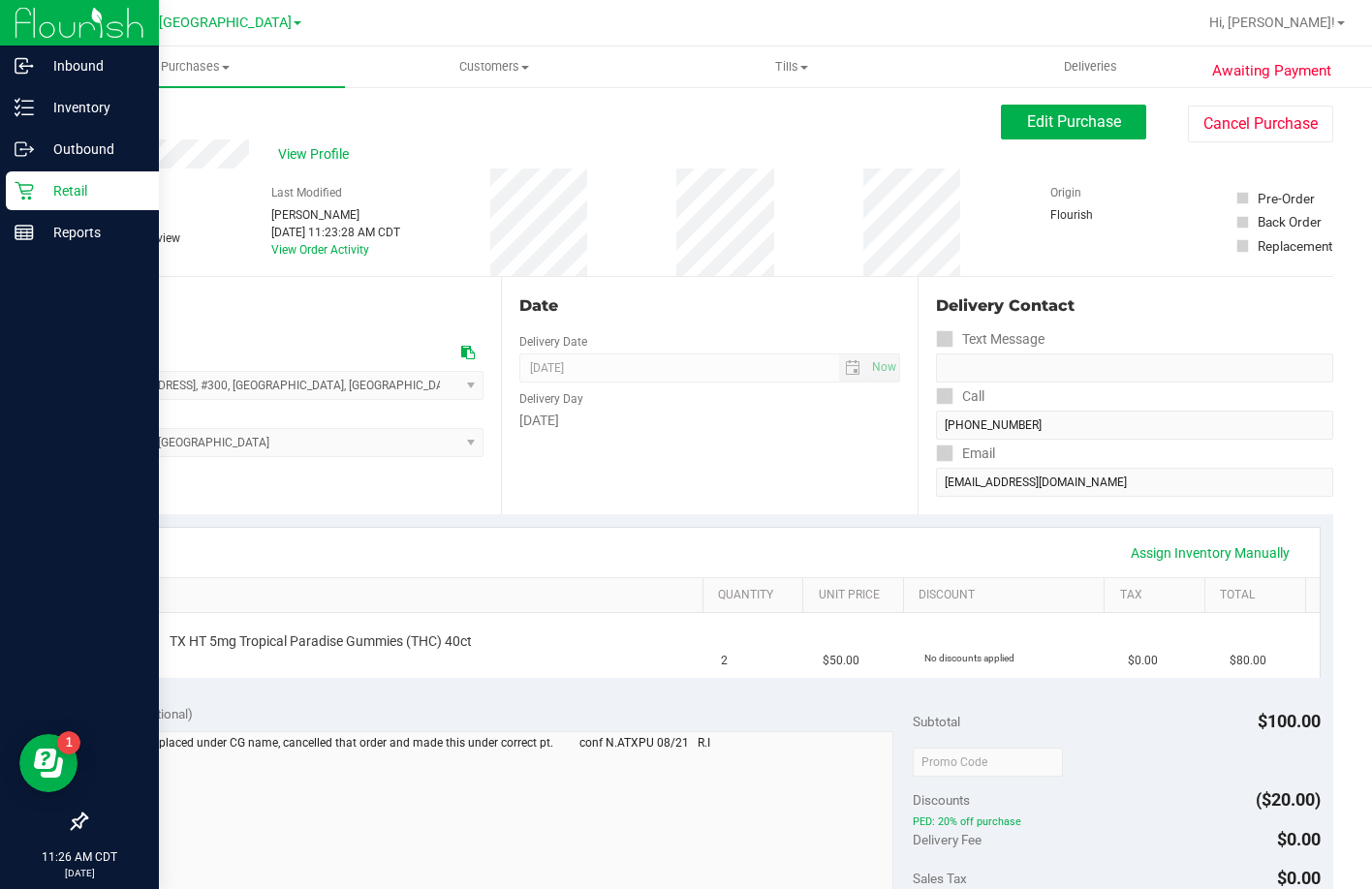
click at [30, 191] on icon at bounding box center [23, 191] width 19 height 19
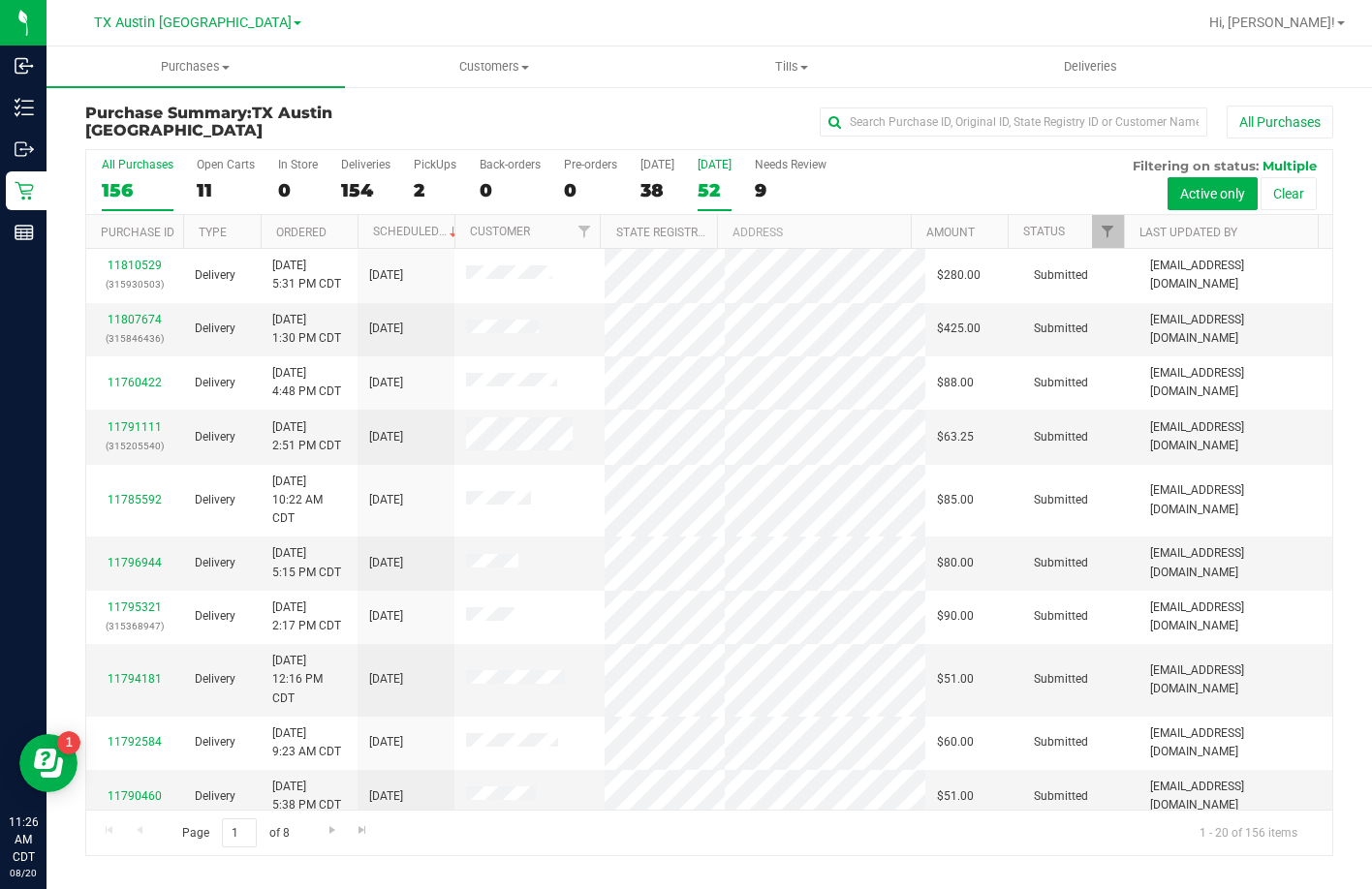
click at [715, 193] on div "52" at bounding box center [714, 190] width 34 height 22
click at [0, 0] on input "Tomorrow 52" at bounding box center [0, 0] width 0 height 0
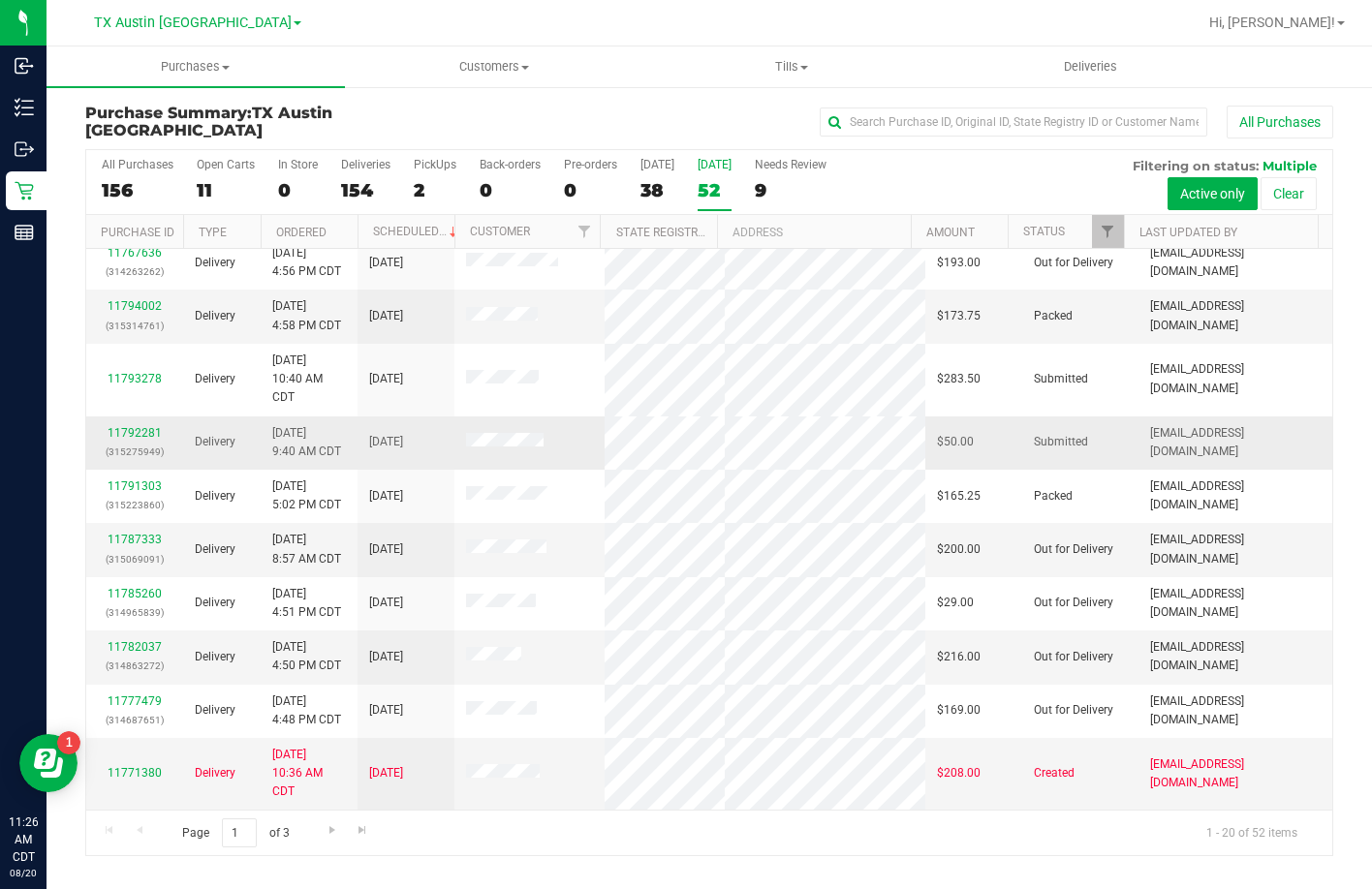
scroll to position [662, 0]
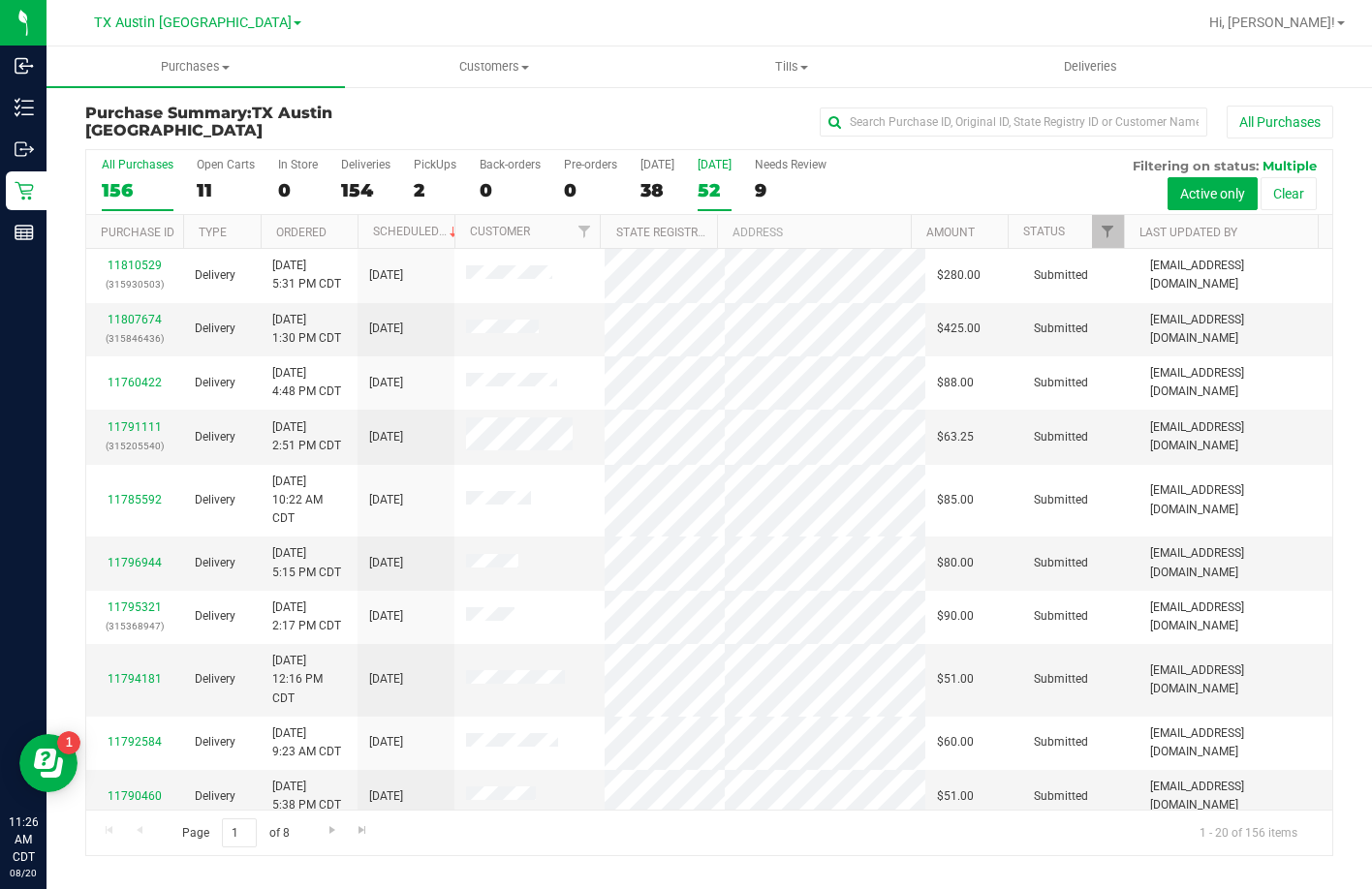
click at [721, 184] on div "52" at bounding box center [714, 190] width 34 height 22
click at [0, 0] on input "Tomorrow 52" at bounding box center [0, 0] width 0 height 0
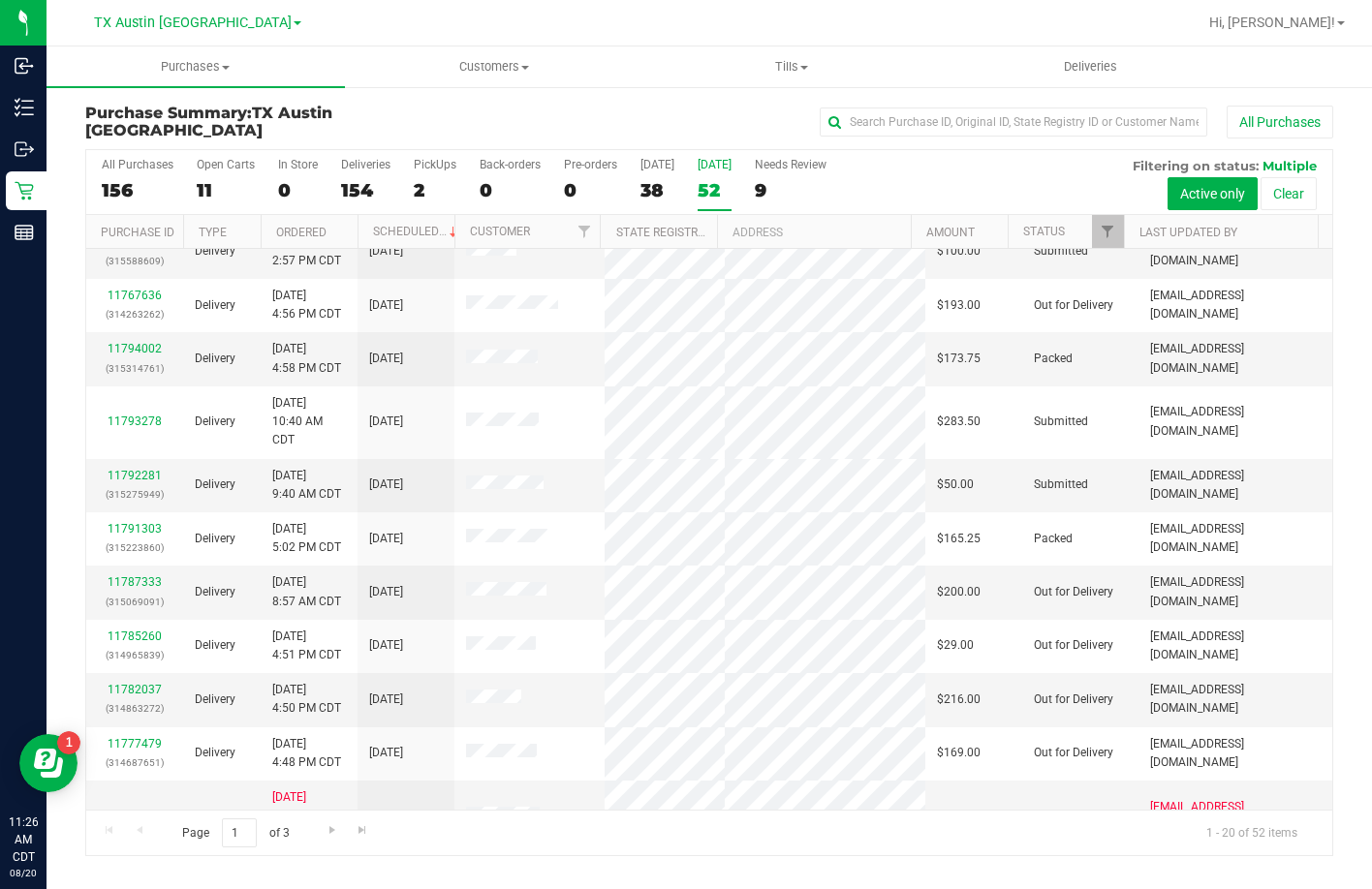
scroll to position [662, 0]
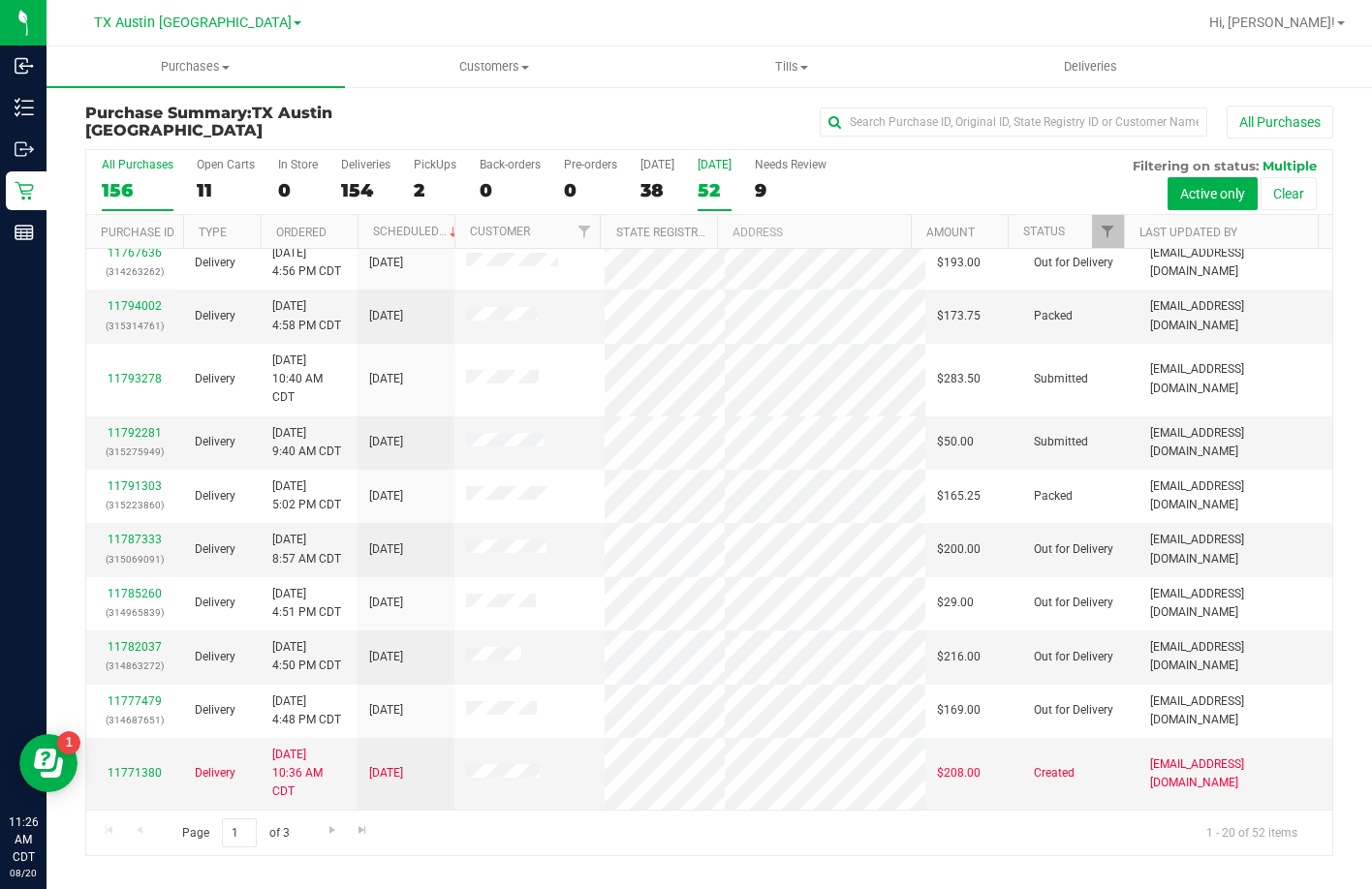
click at [134, 183] on div "156" at bounding box center [137, 190] width 72 height 22
click at [0, 0] on input "All Purchases 156" at bounding box center [0, 0] width 0 height 0
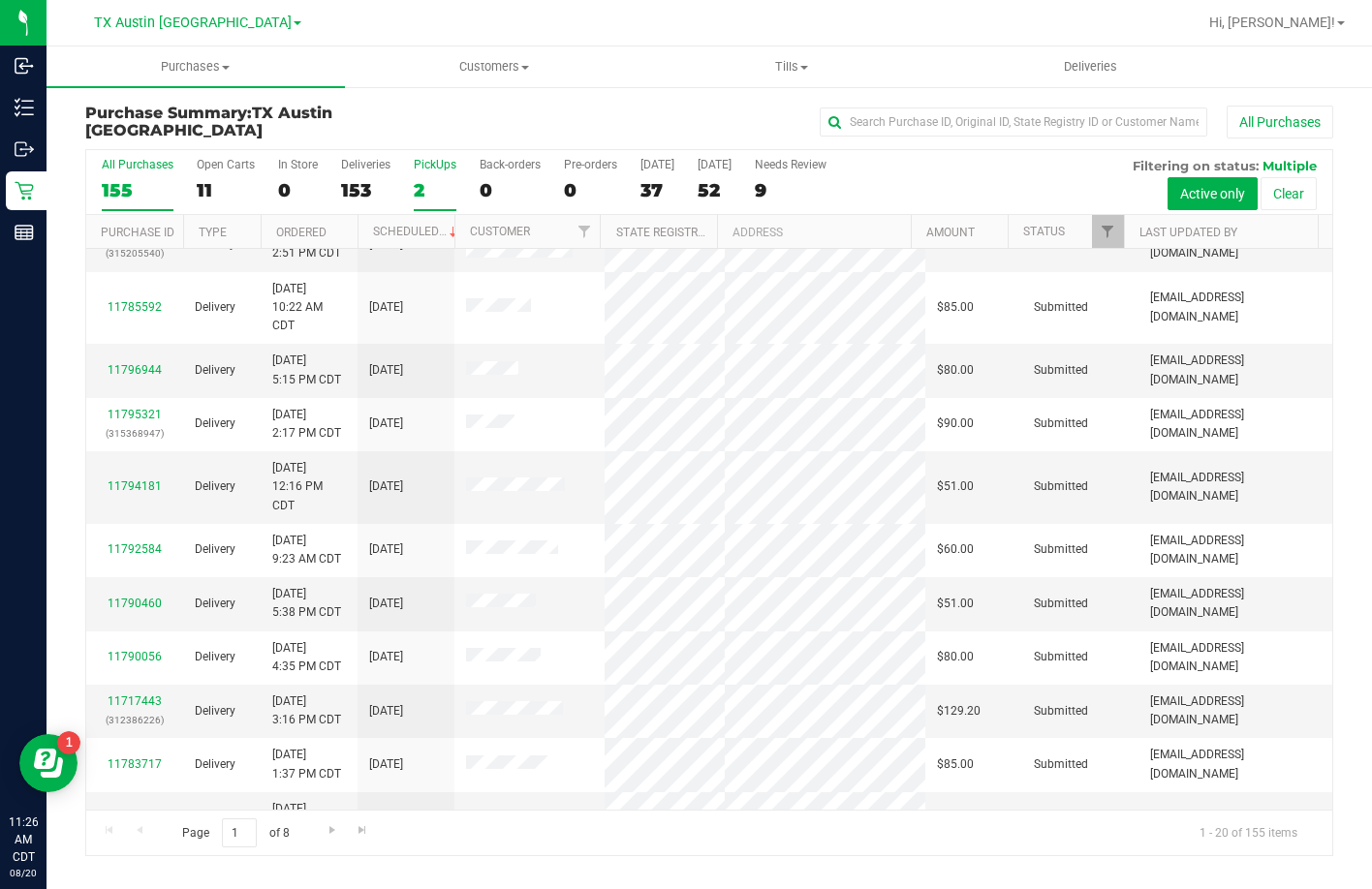
scroll to position [194, 0]
click at [482, 232] on link "Customer" at bounding box center [501, 232] width 60 height 14
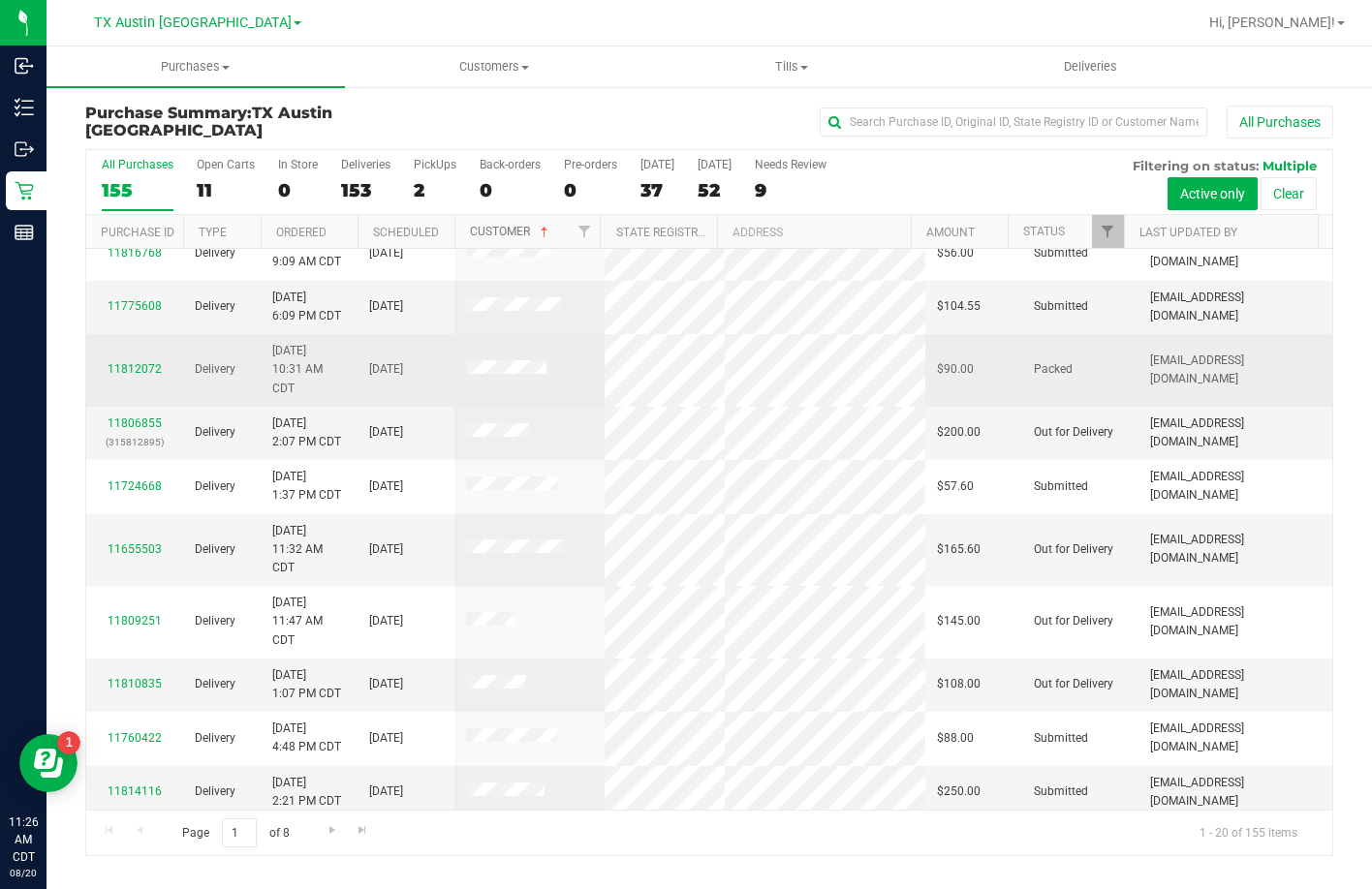
scroll to position [773, 0]
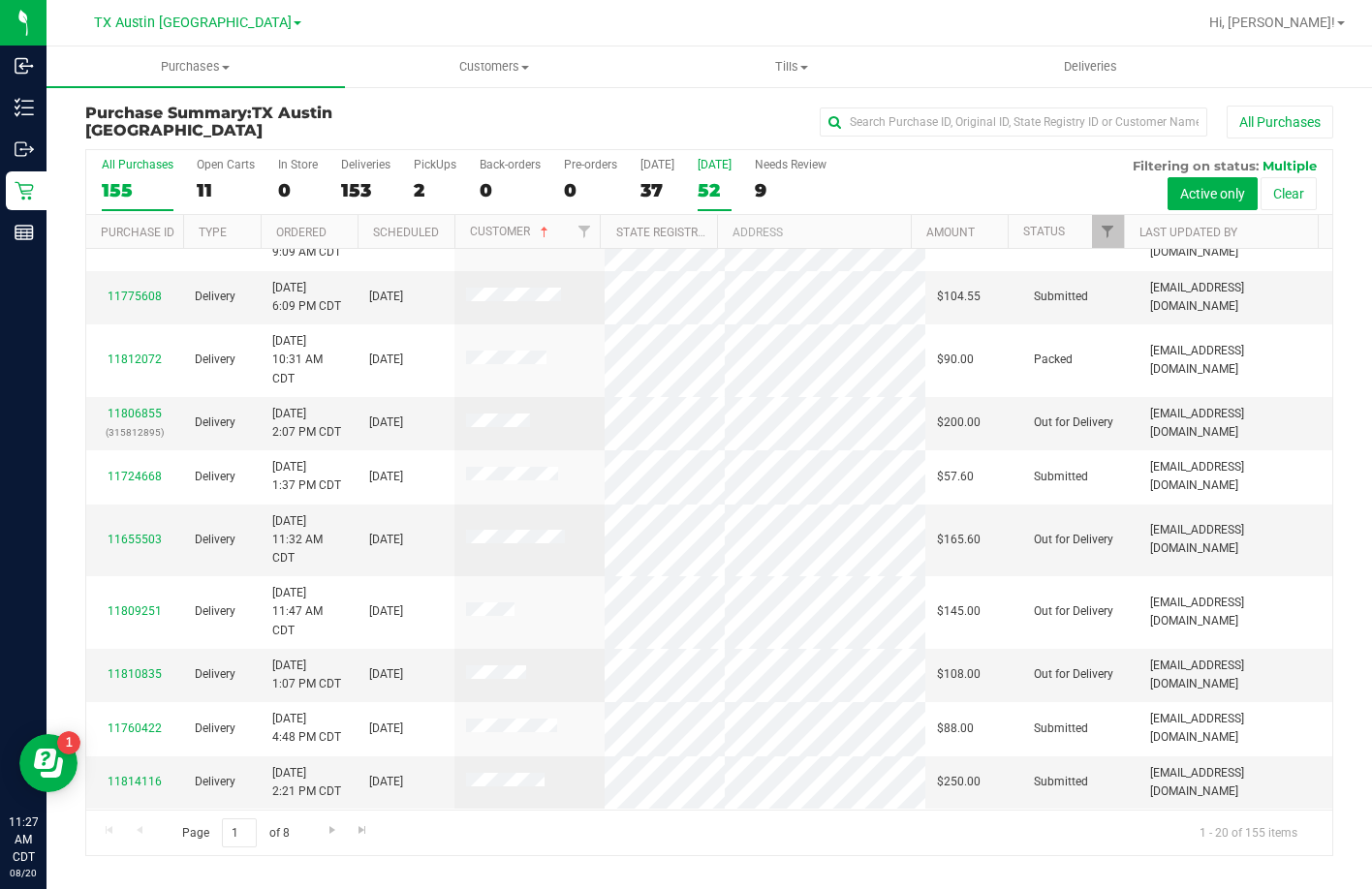
click at [697, 195] on div "52" at bounding box center [714, 190] width 34 height 22
click at [0, 0] on input "Tomorrow 52" at bounding box center [0, 0] width 0 height 0
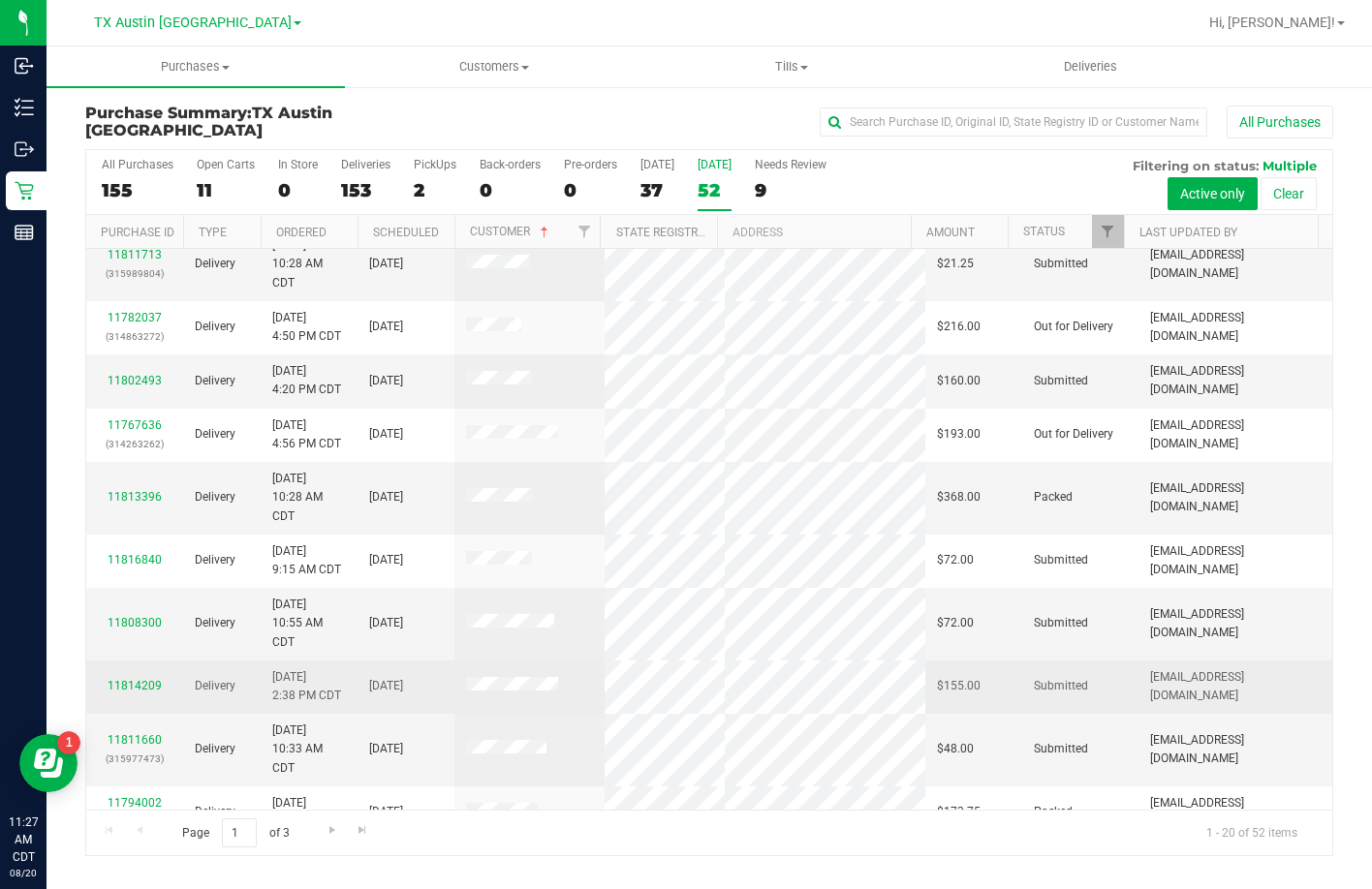
scroll to position [662, 0]
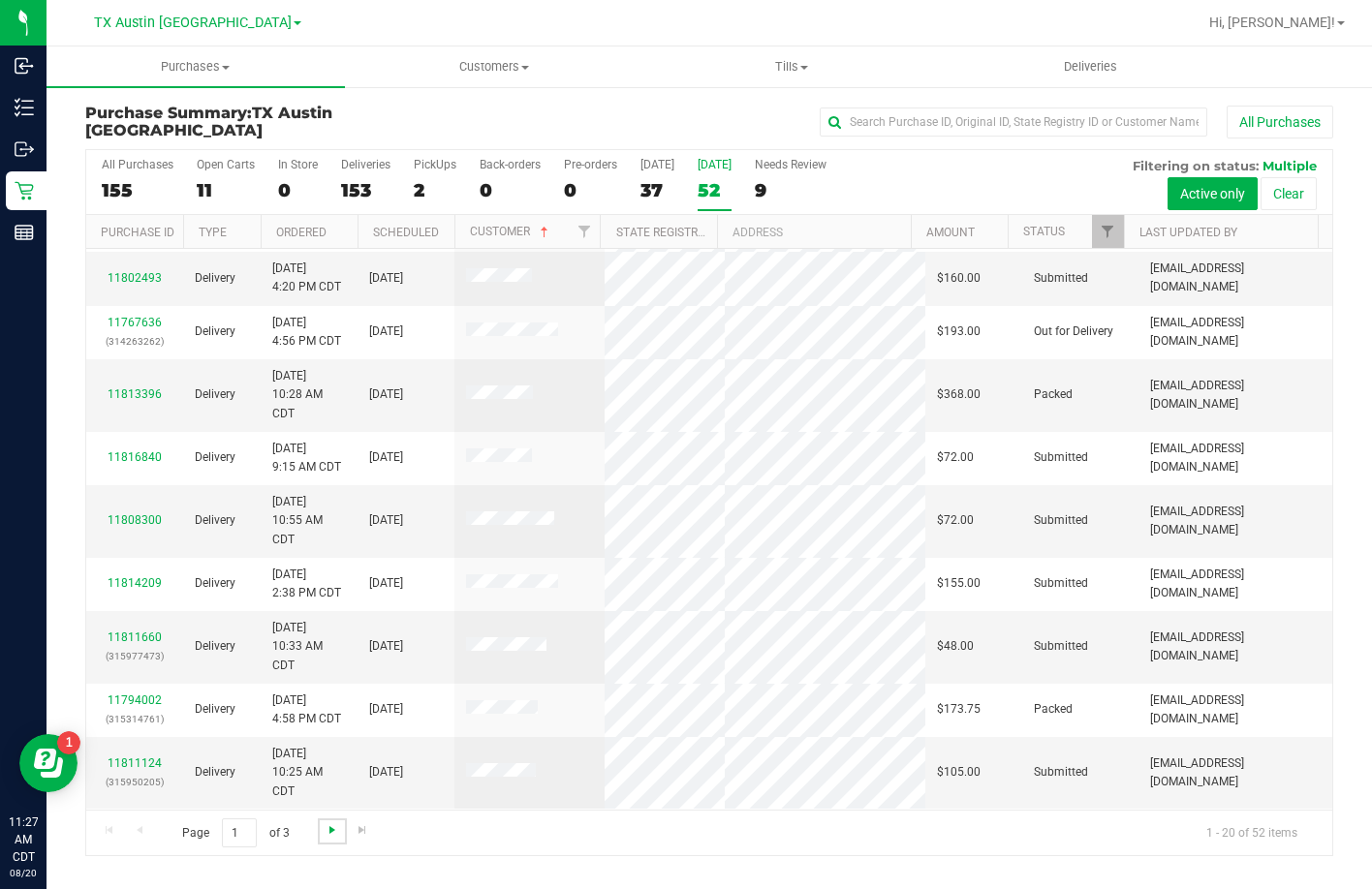
click at [334, 832] on span "Go to the next page" at bounding box center [332, 831] width 16 height 16
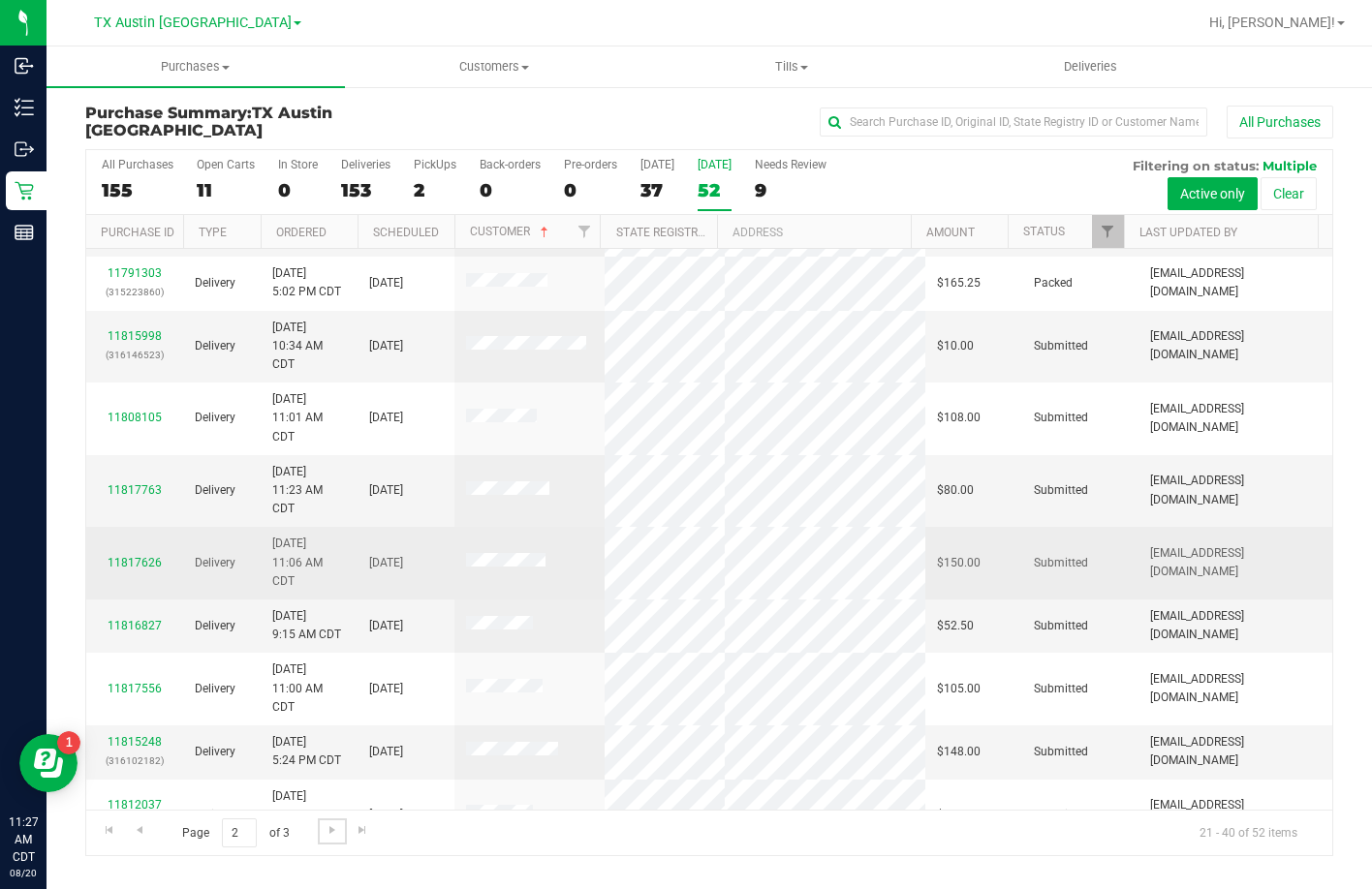
scroll to position [290, 0]
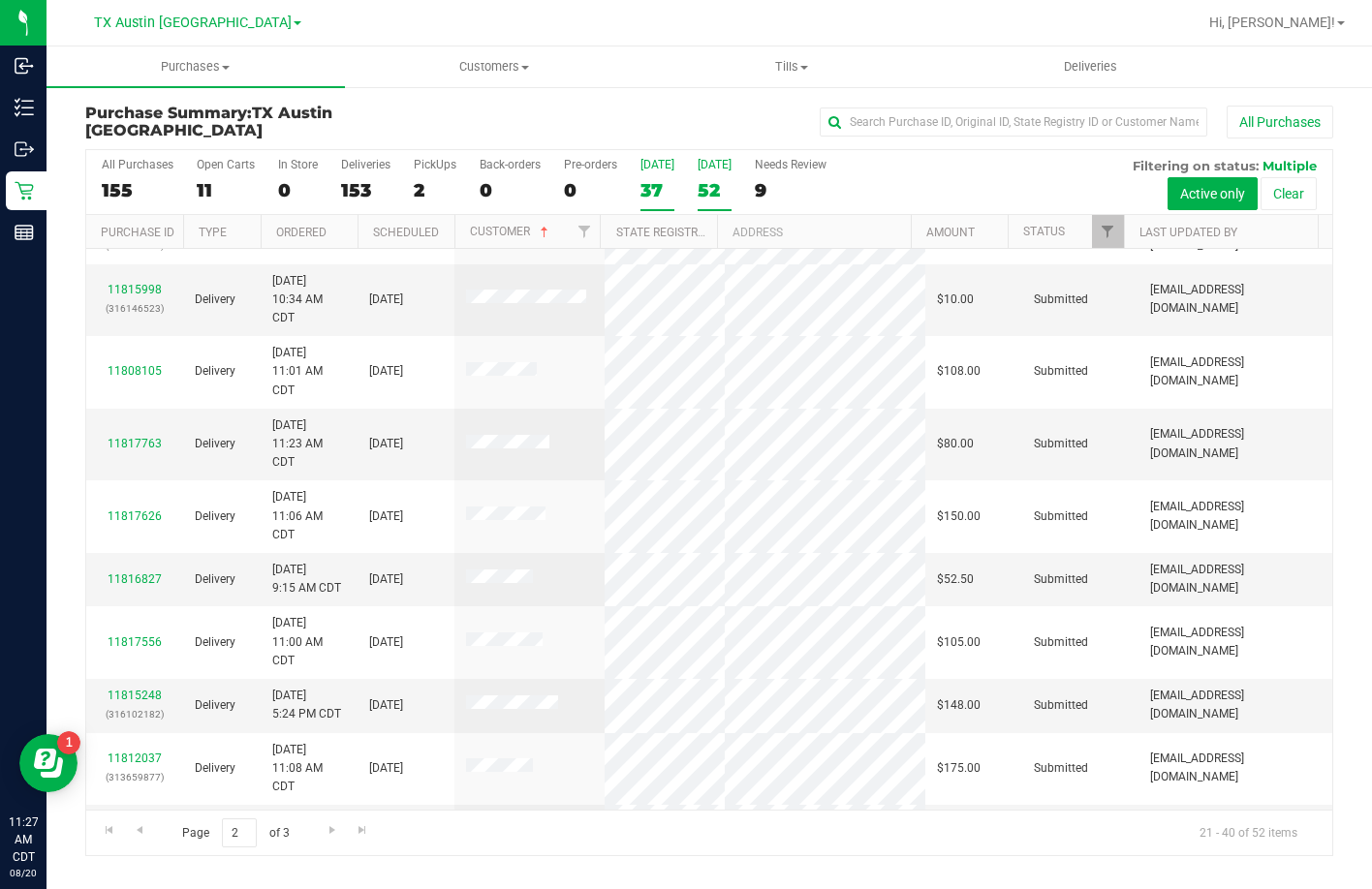
click at [664, 189] on div "37" at bounding box center [657, 190] width 34 height 22
click at [0, 0] on input "Today 37" at bounding box center [0, 0] width 0 height 0
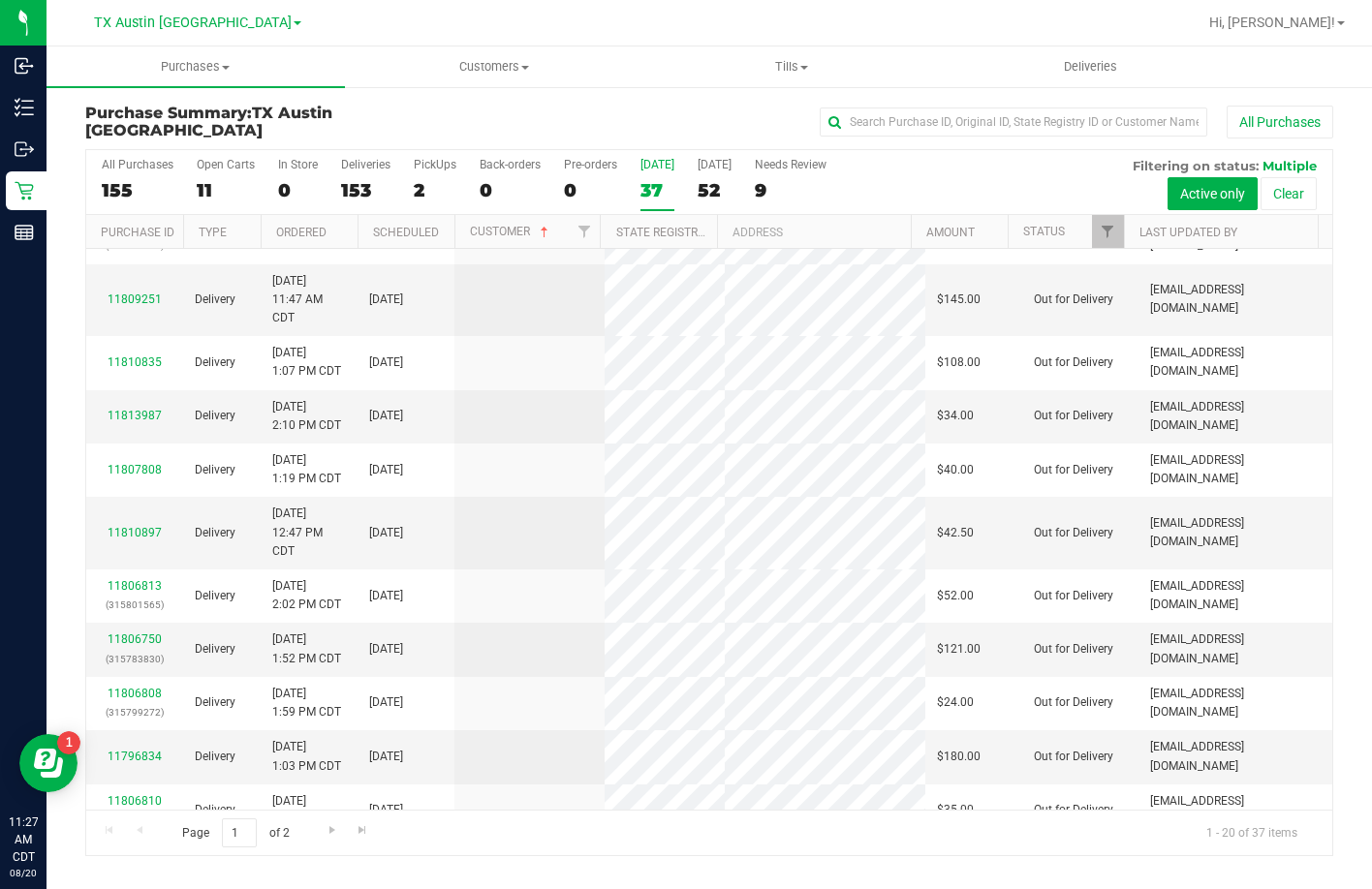
scroll to position [0, 0]
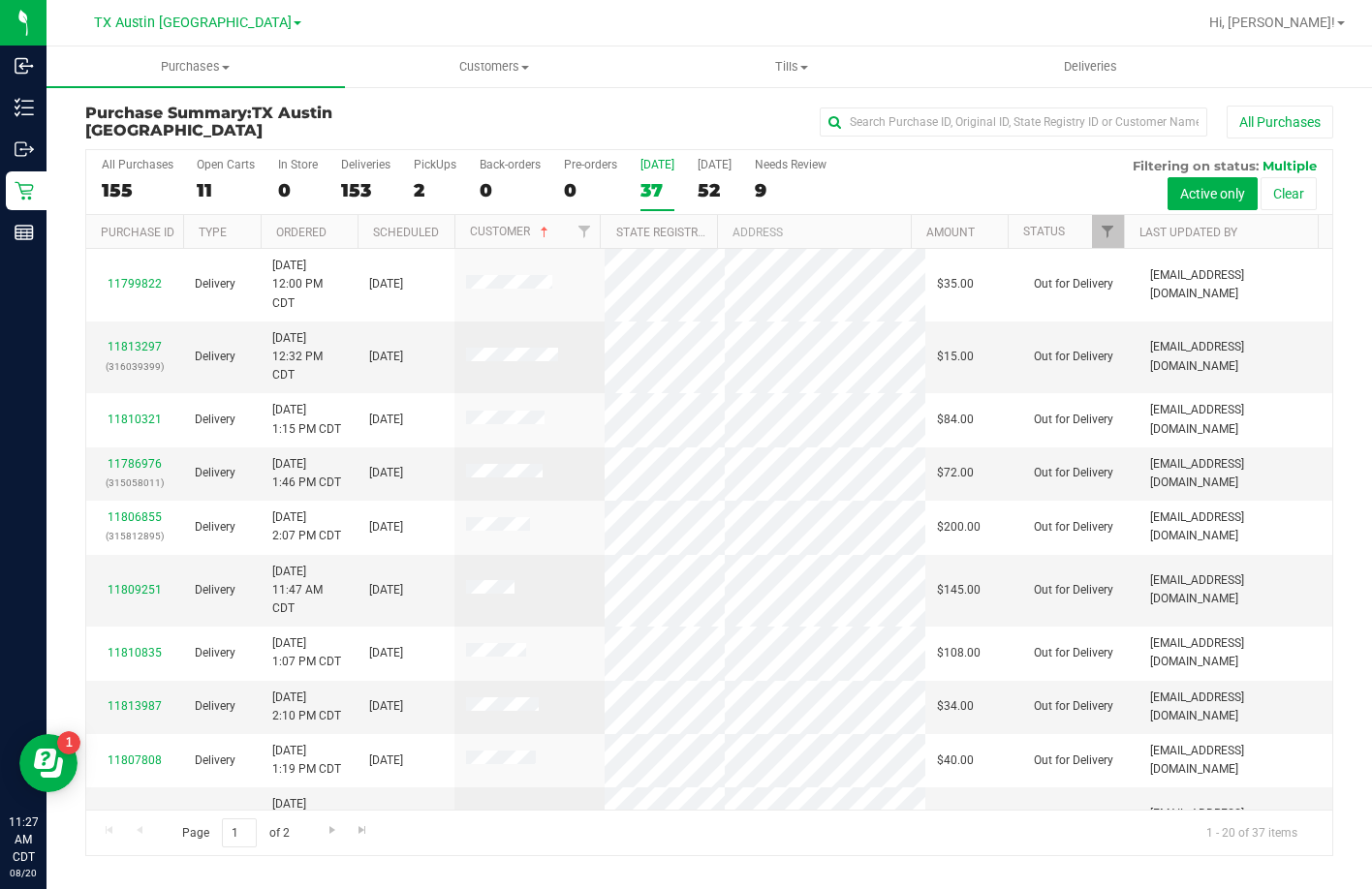
click at [421, 175] on label "PickUps 2" at bounding box center [435, 184] width 43 height 54
click at [0, 0] on input "PickUps 2" at bounding box center [0, 0] width 0 height 0
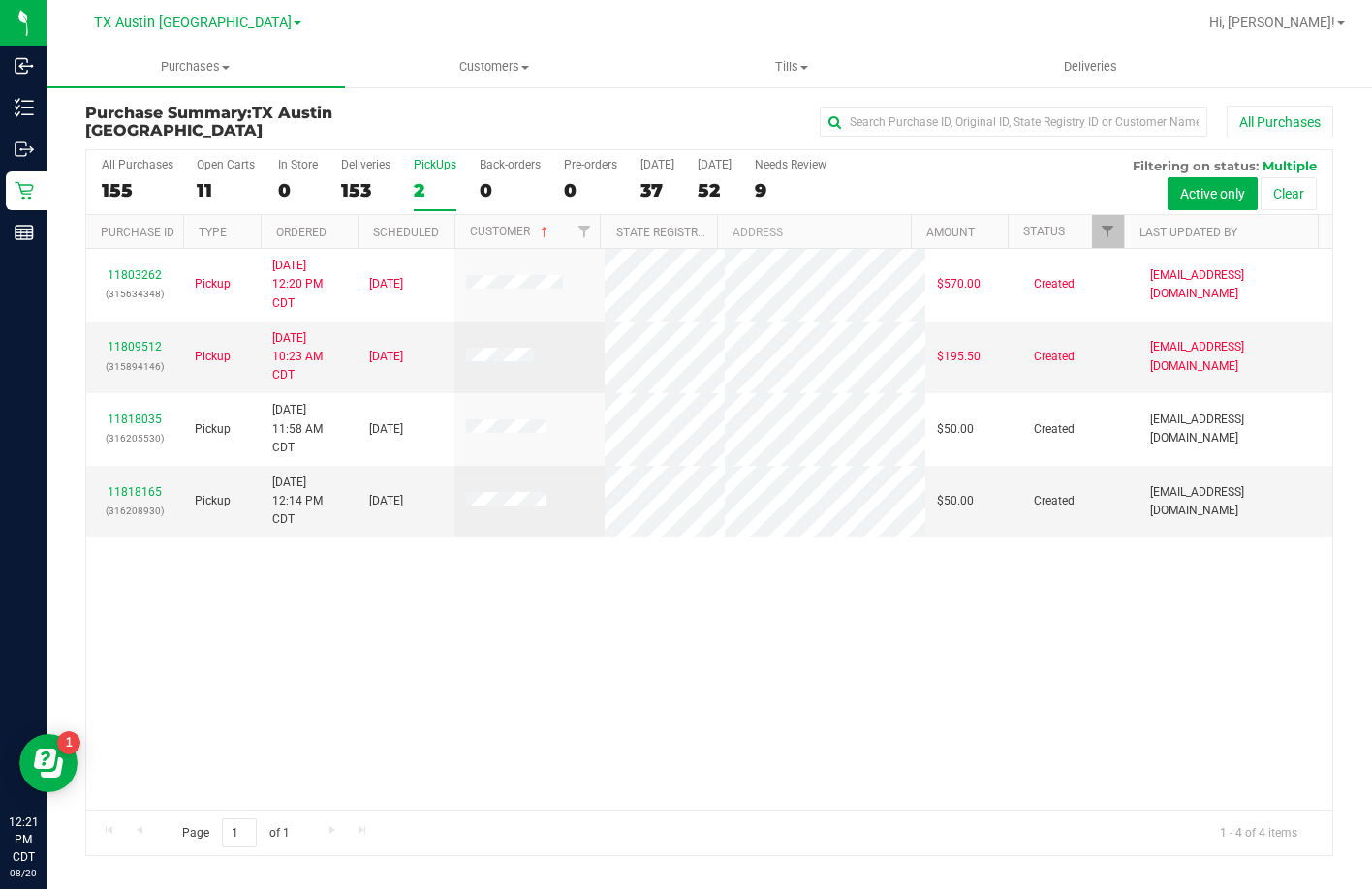
click at [422, 184] on div "2" at bounding box center [435, 190] width 43 height 22
click at [0, 0] on input "PickUps 2" at bounding box center [0, 0] width 0 height 0
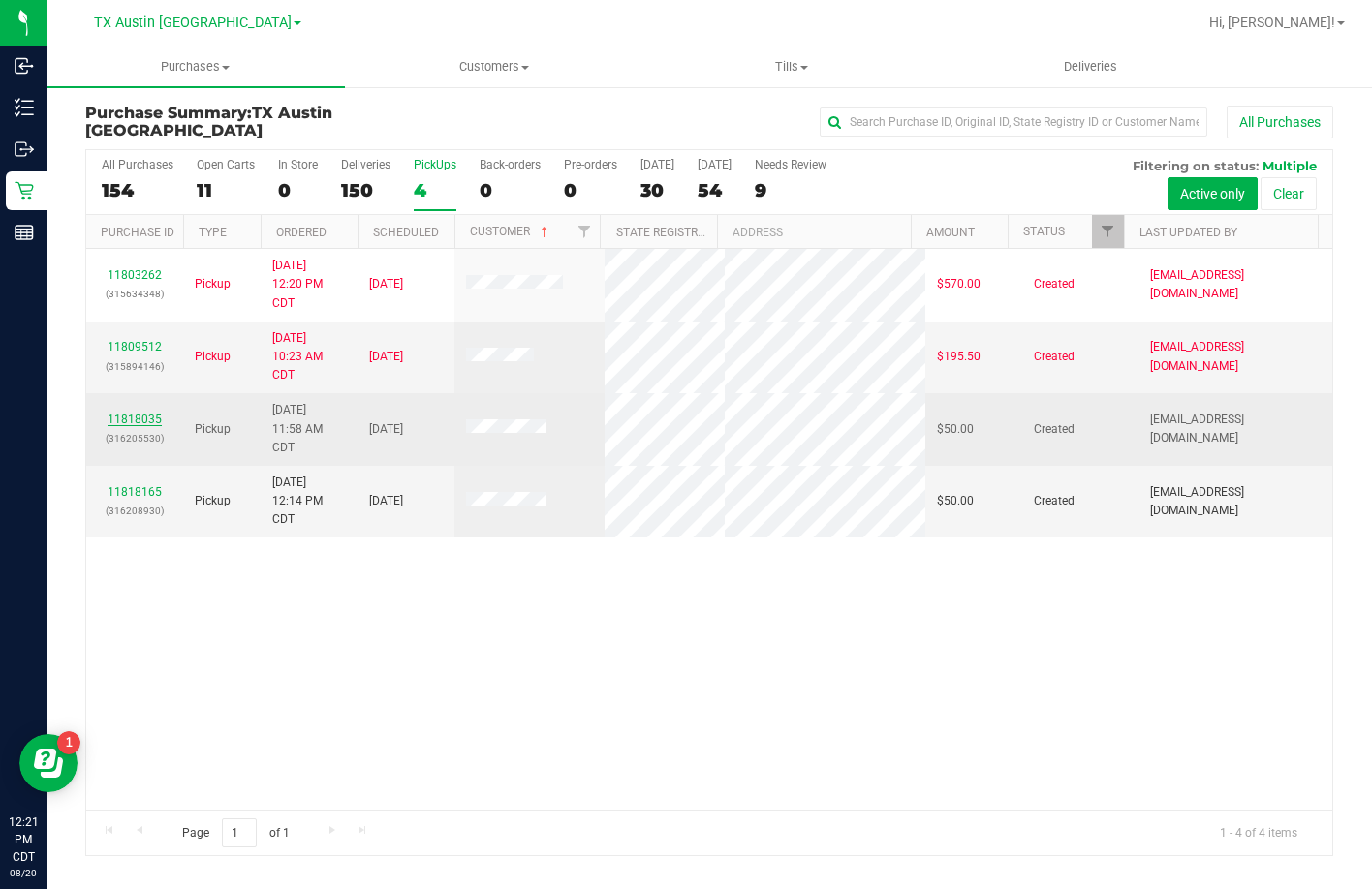
click at [116, 413] on link "11818035" at bounding box center [134, 420] width 55 height 14
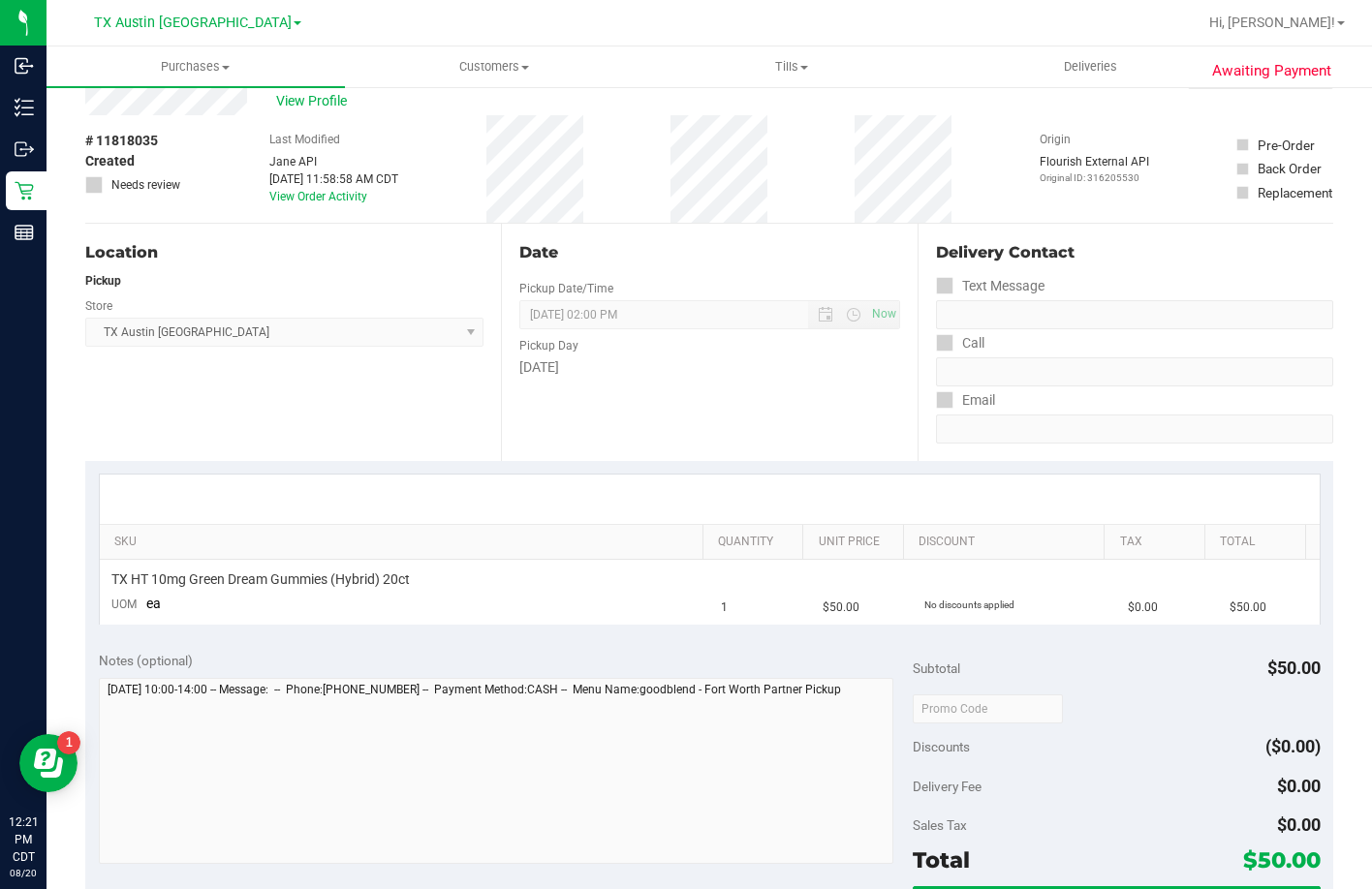
scroll to position [96, 0]
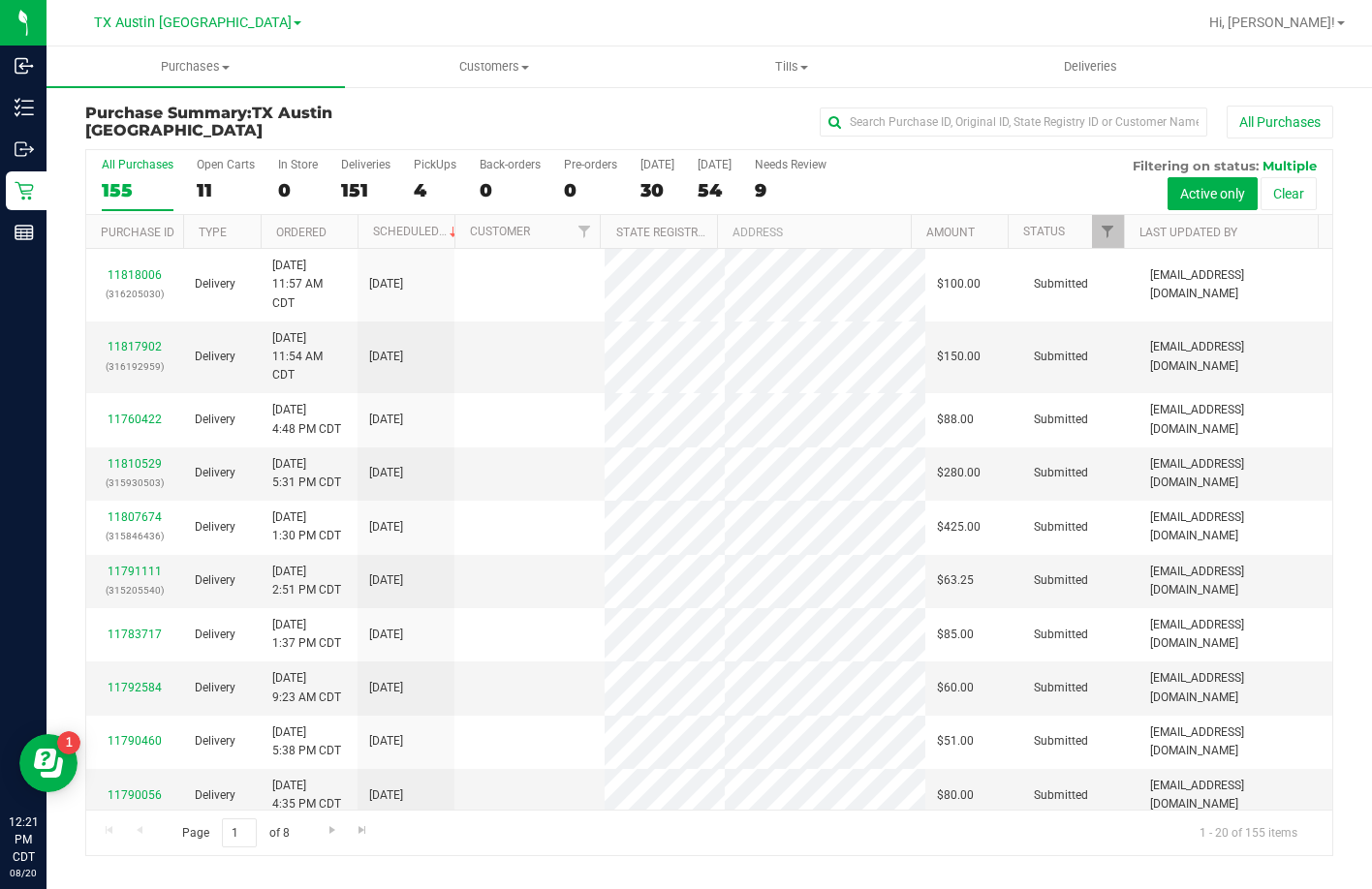
click at [446, 180] on div "4" at bounding box center [435, 190] width 43 height 22
click at [0, 0] on input "PickUps 4" at bounding box center [0, 0] width 0 height 0
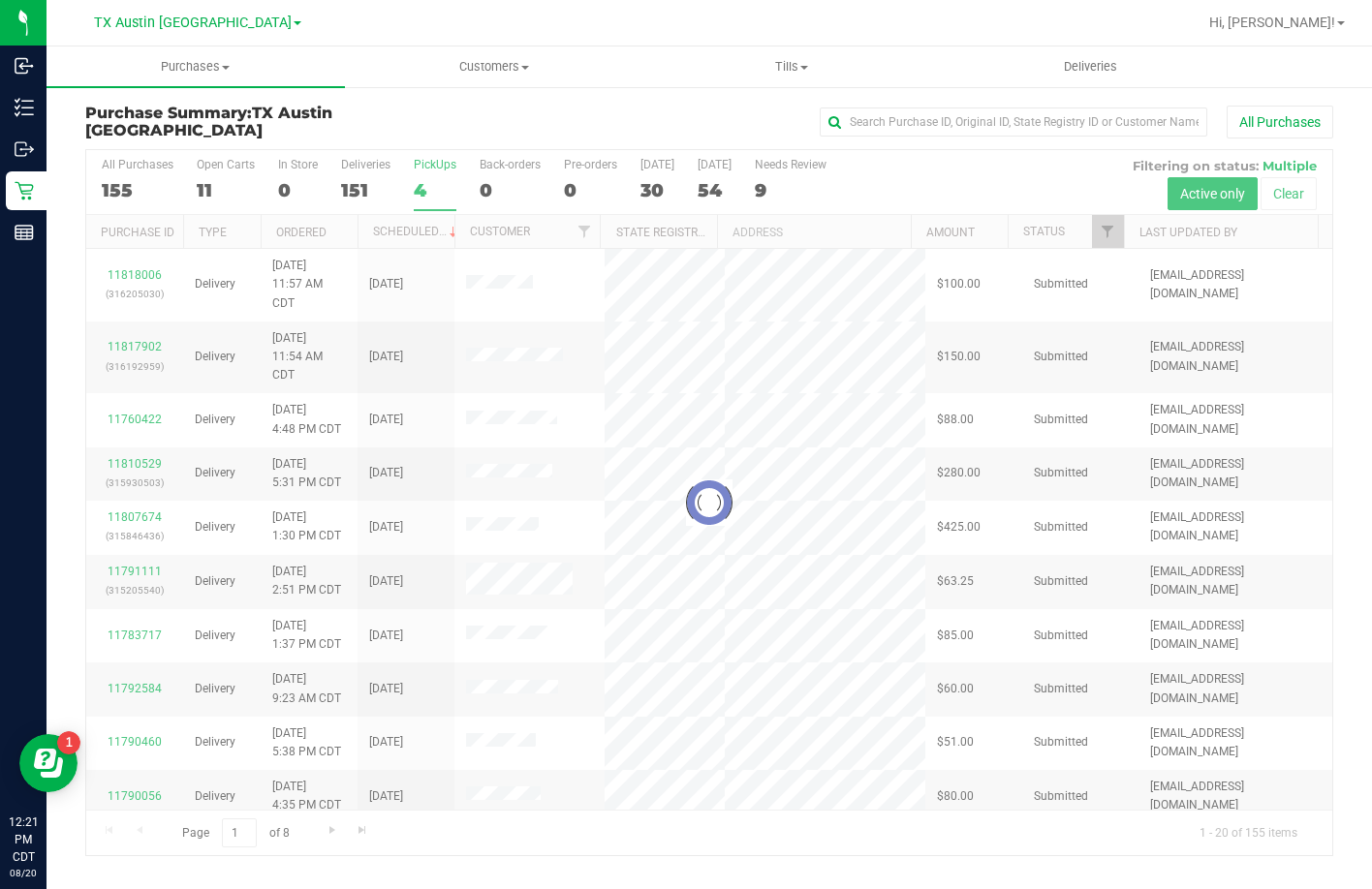
click at [446, 180] on div at bounding box center [709, 502] width 1245 height 705
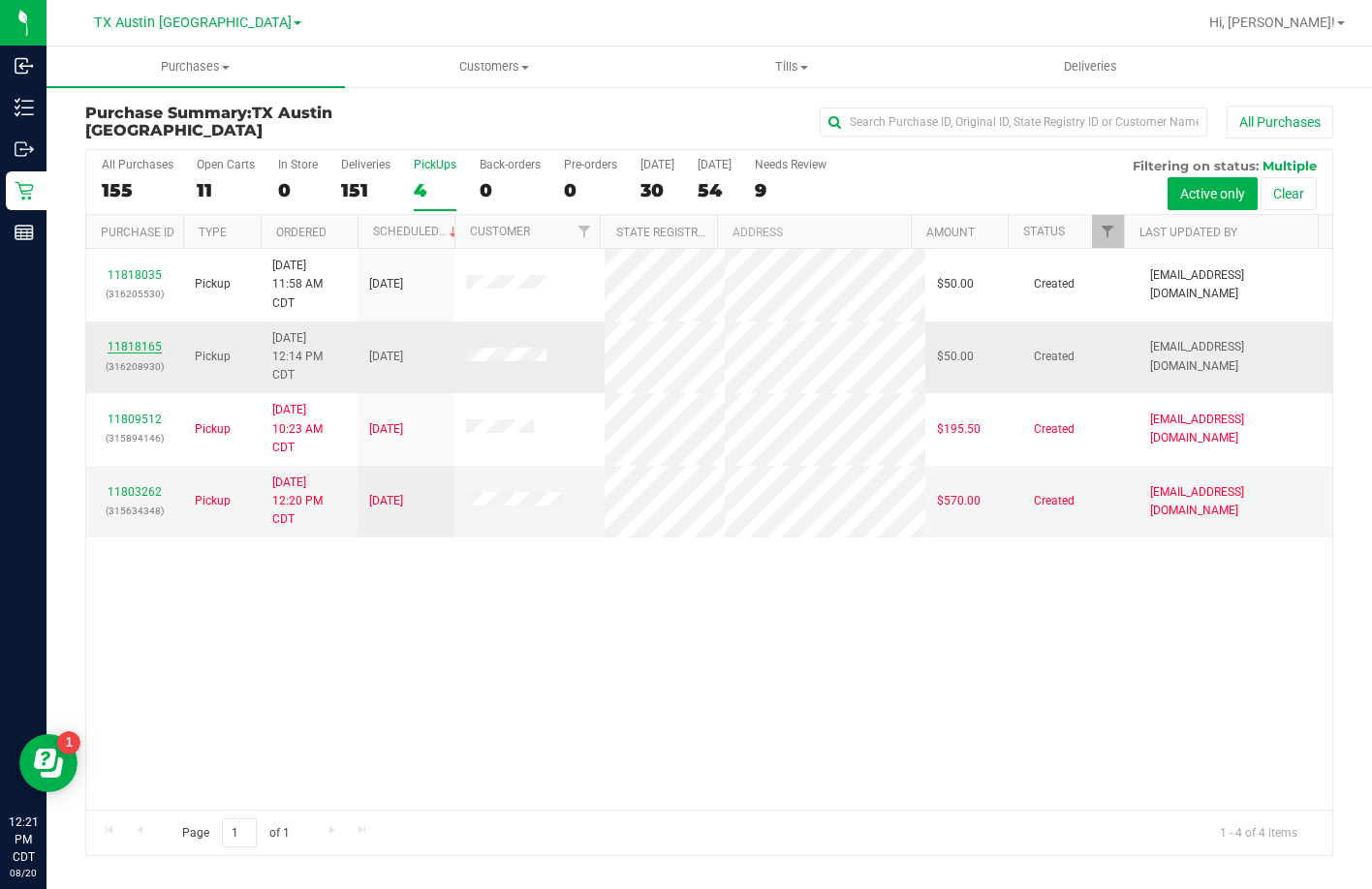
click at [135, 351] on link "11818165" at bounding box center [134, 347] width 55 height 14
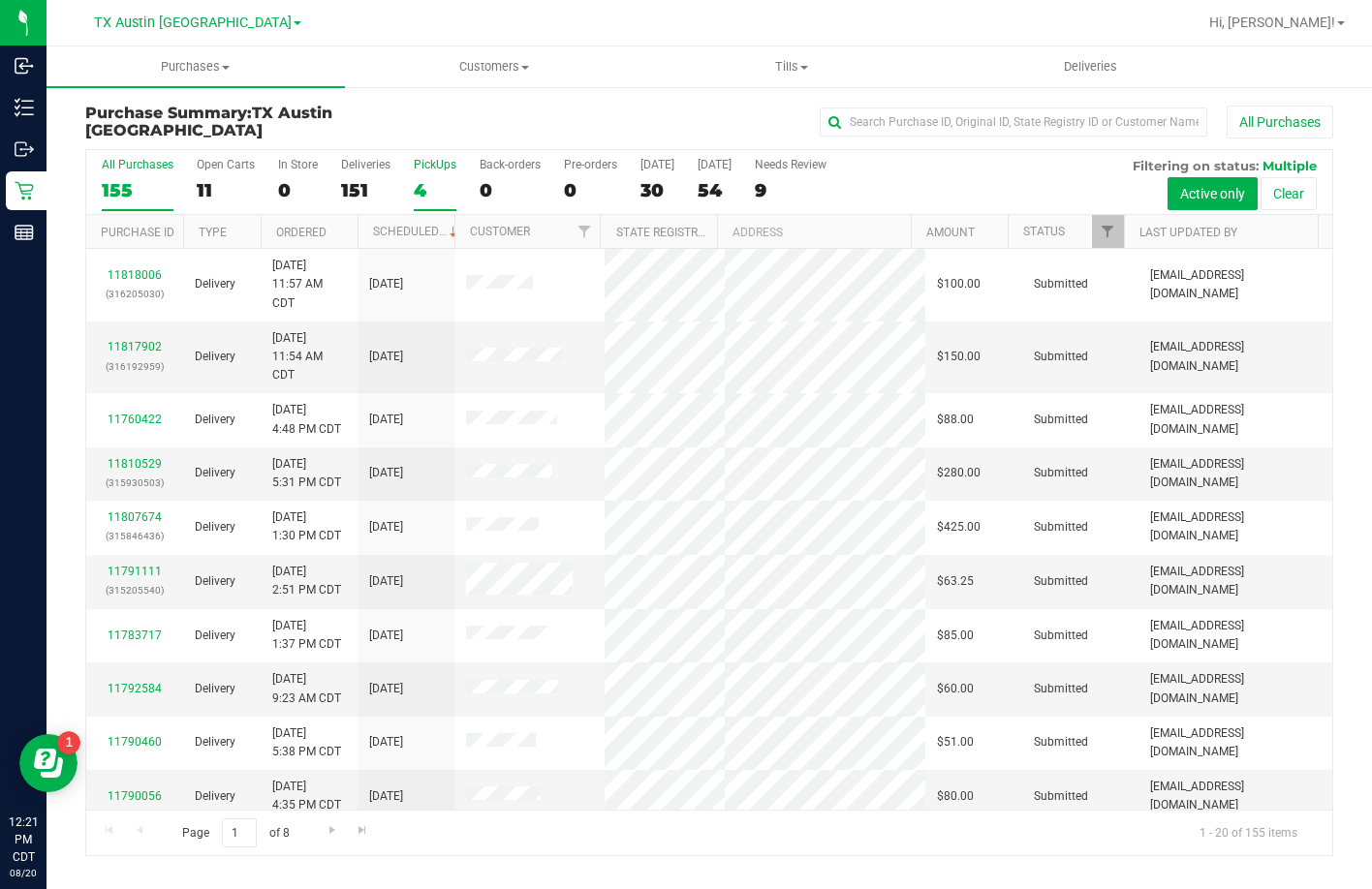
click at [426, 176] on label "PickUps 4" at bounding box center [435, 184] width 43 height 54
click at [0, 0] on input "PickUps 4" at bounding box center [0, 0] width 0 height 0
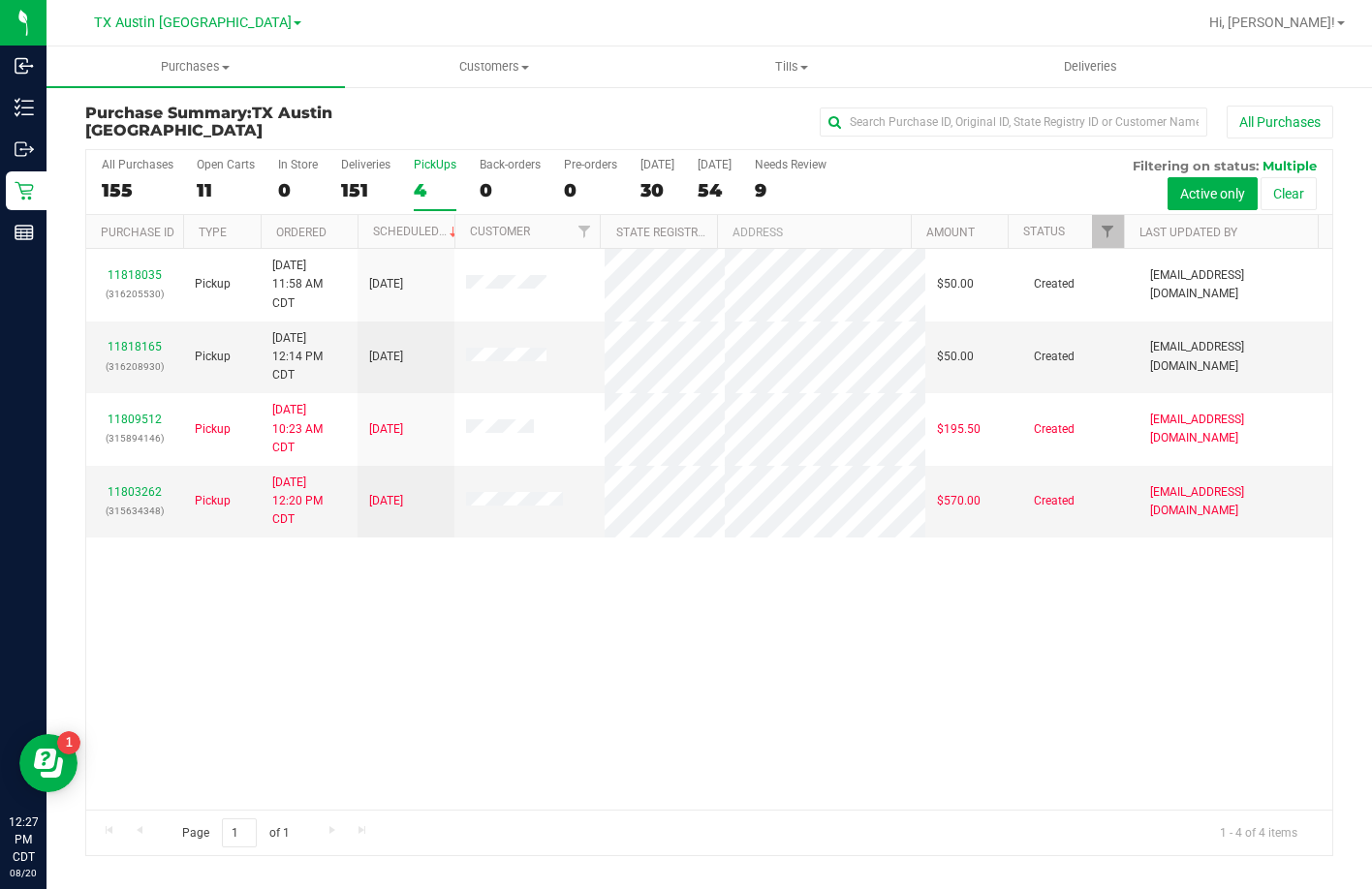
click at [415, 182] on div "4" at bounding box center [435, 190] width 43 height 22
click at [0, 0] on input "PickUps 4" at bounding box center [0, 0] width 0 height 0
click at [200, 175] on label "Open Carts 12" at bounding box center [226, 184] width 58 height 54
click at [0, 0] on input "Open Carts 12" at bounding box center [0, 0] width 0 height 0
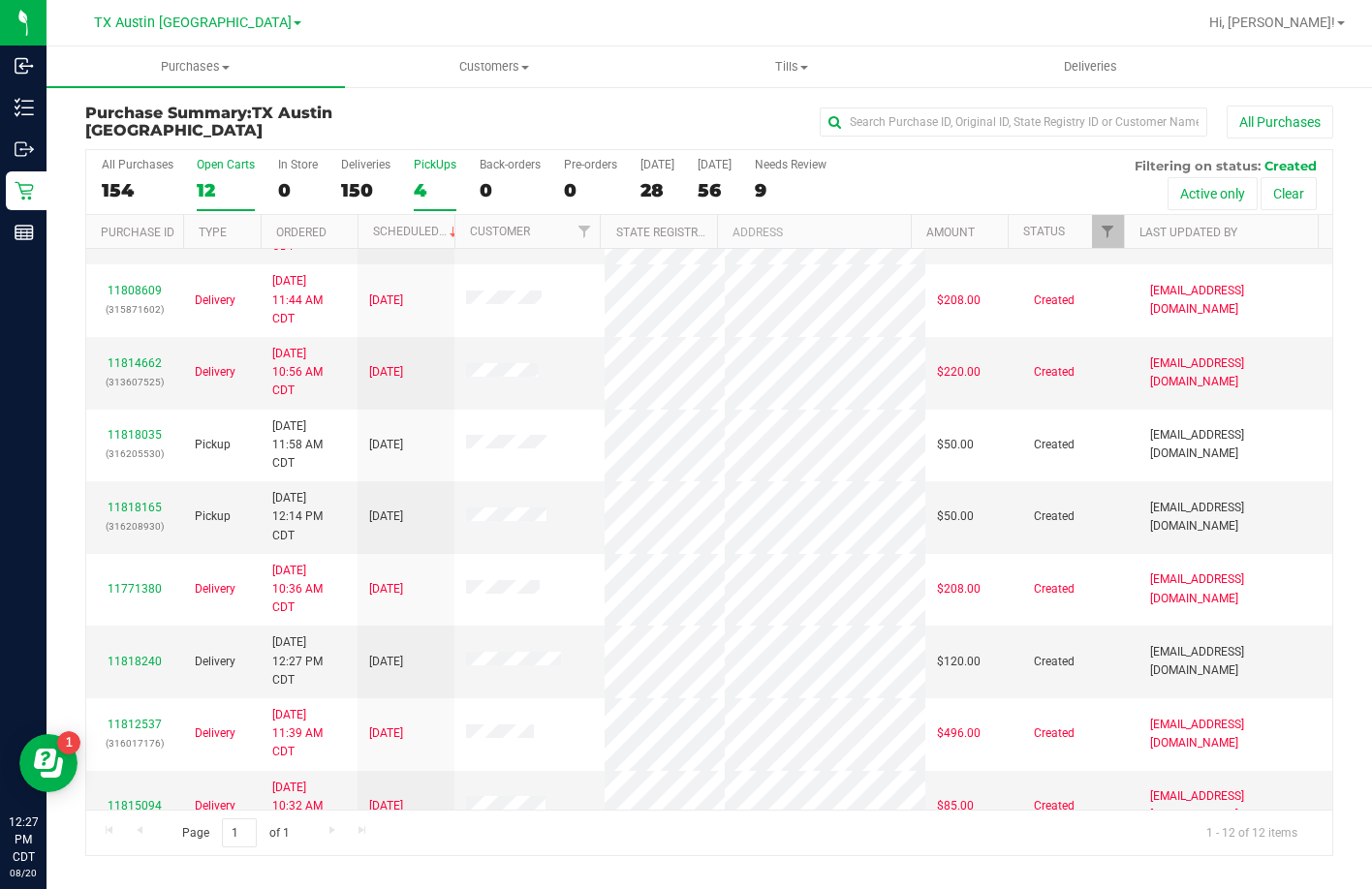
scroll to position [112, 0]
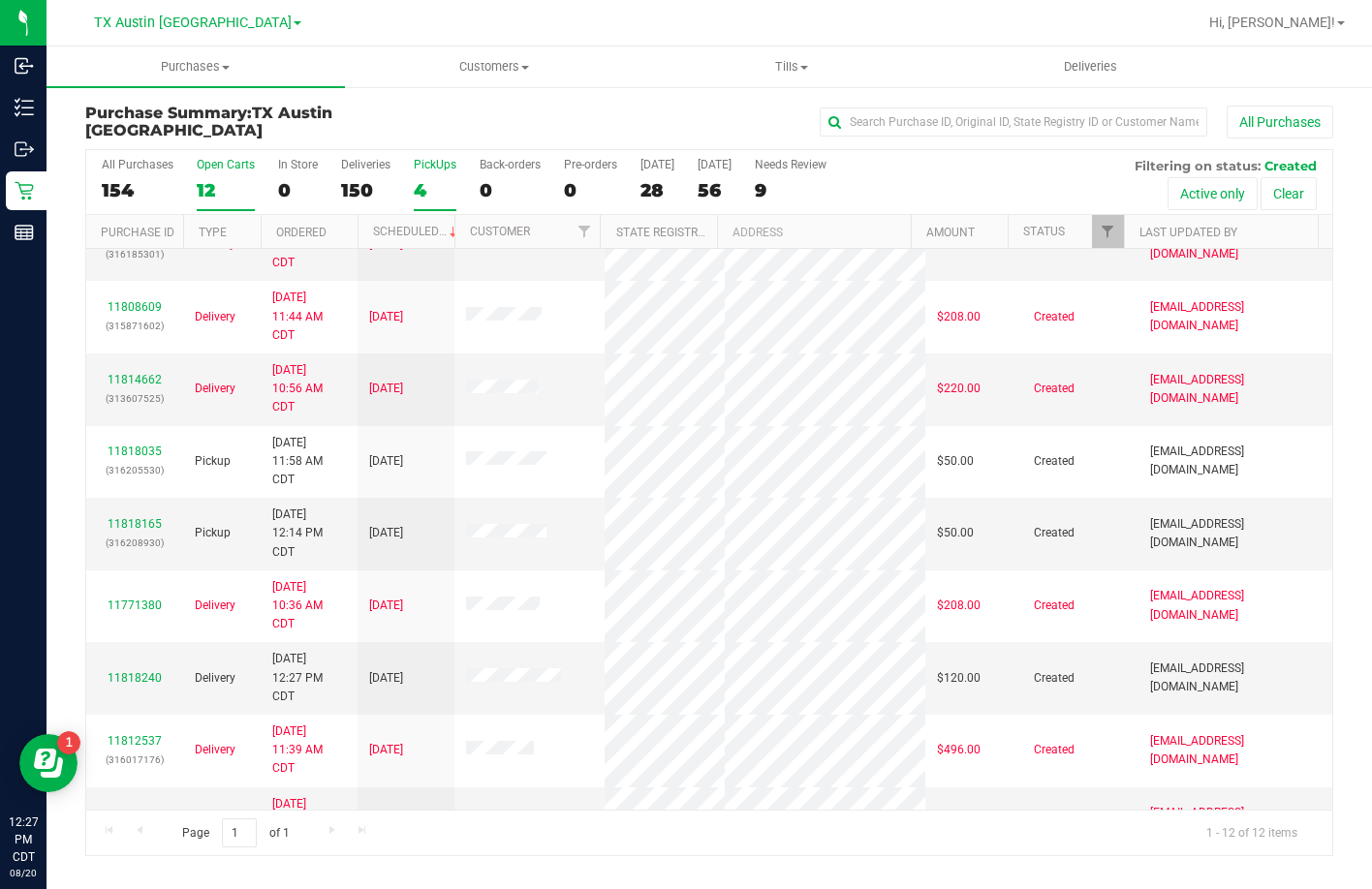
click at [426, 172] on label "PickUps 4" at bounding box center [435, 184] width 43 height 54
click at [0, 0] on input "PickUps 4" at bounding box center [0, 0] width 0 height 0
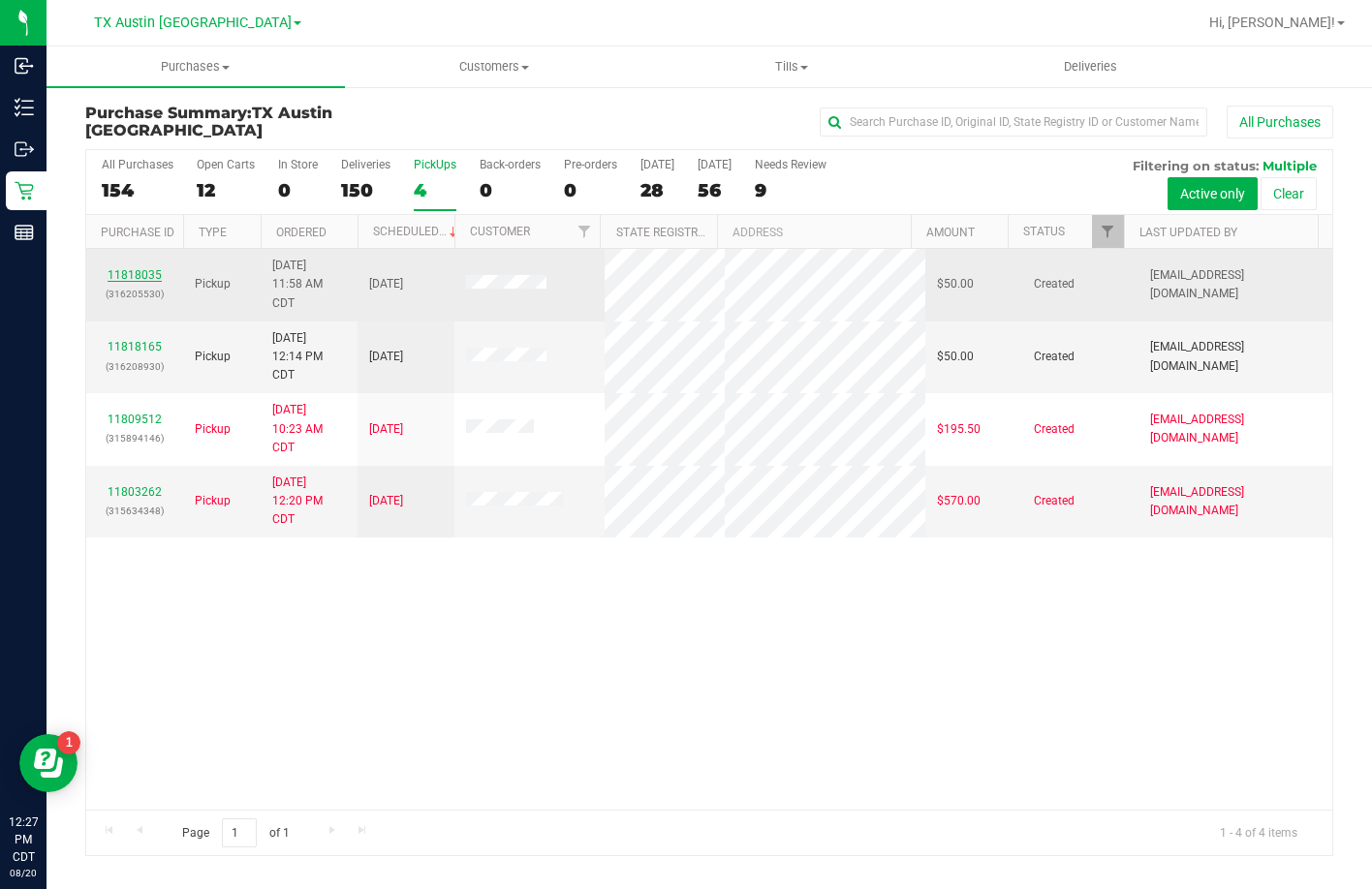
click at [139, 274] on link "11818035" at bounding box center [134, 276] width 55 height 14
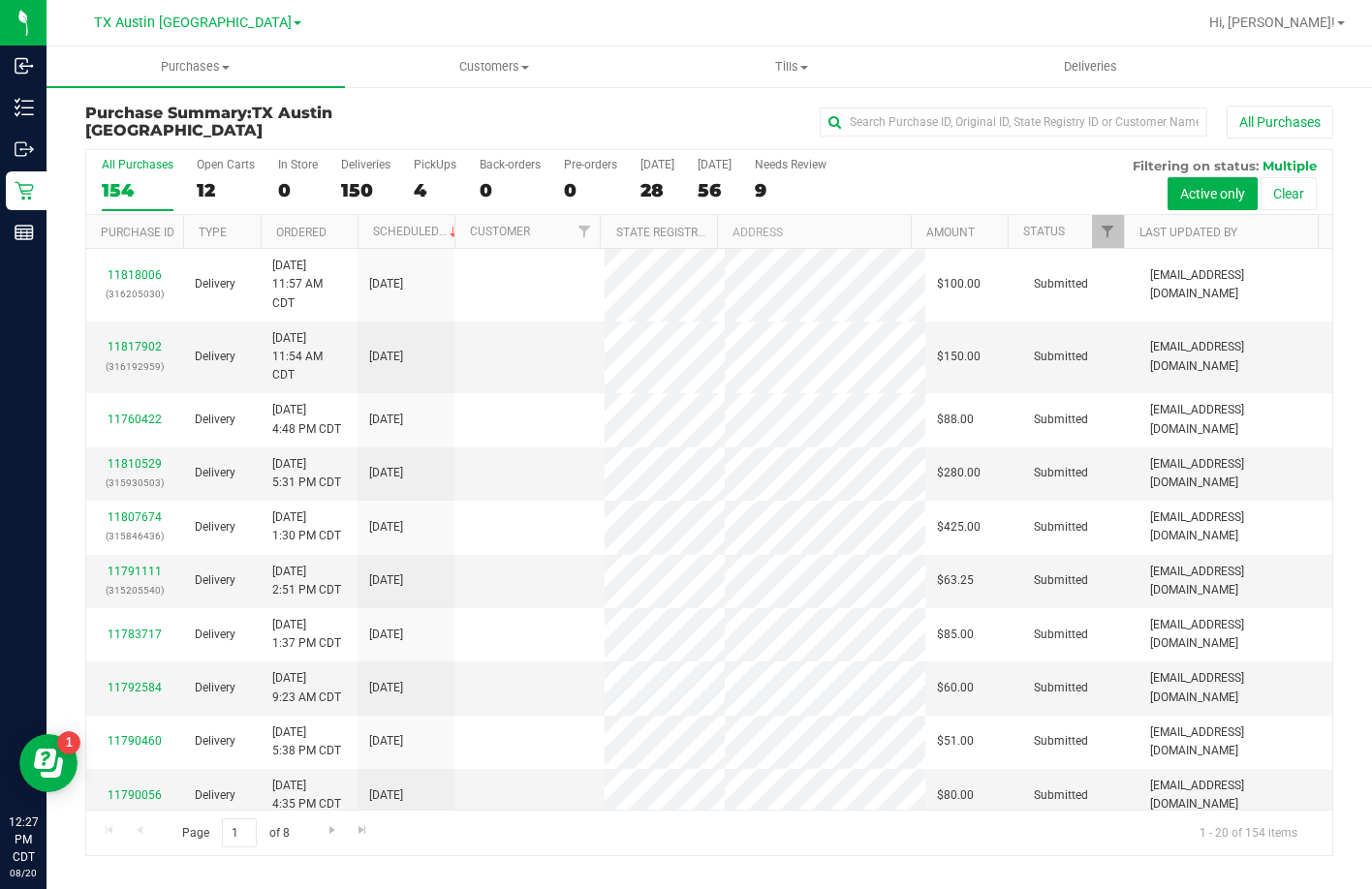
click at [436, 186] on div "4" at bounding box center [435, 190] width 43 height 22
click at [0, 0] on input "PickUps 4" at bounding box center [0, 0] width 0 height 0
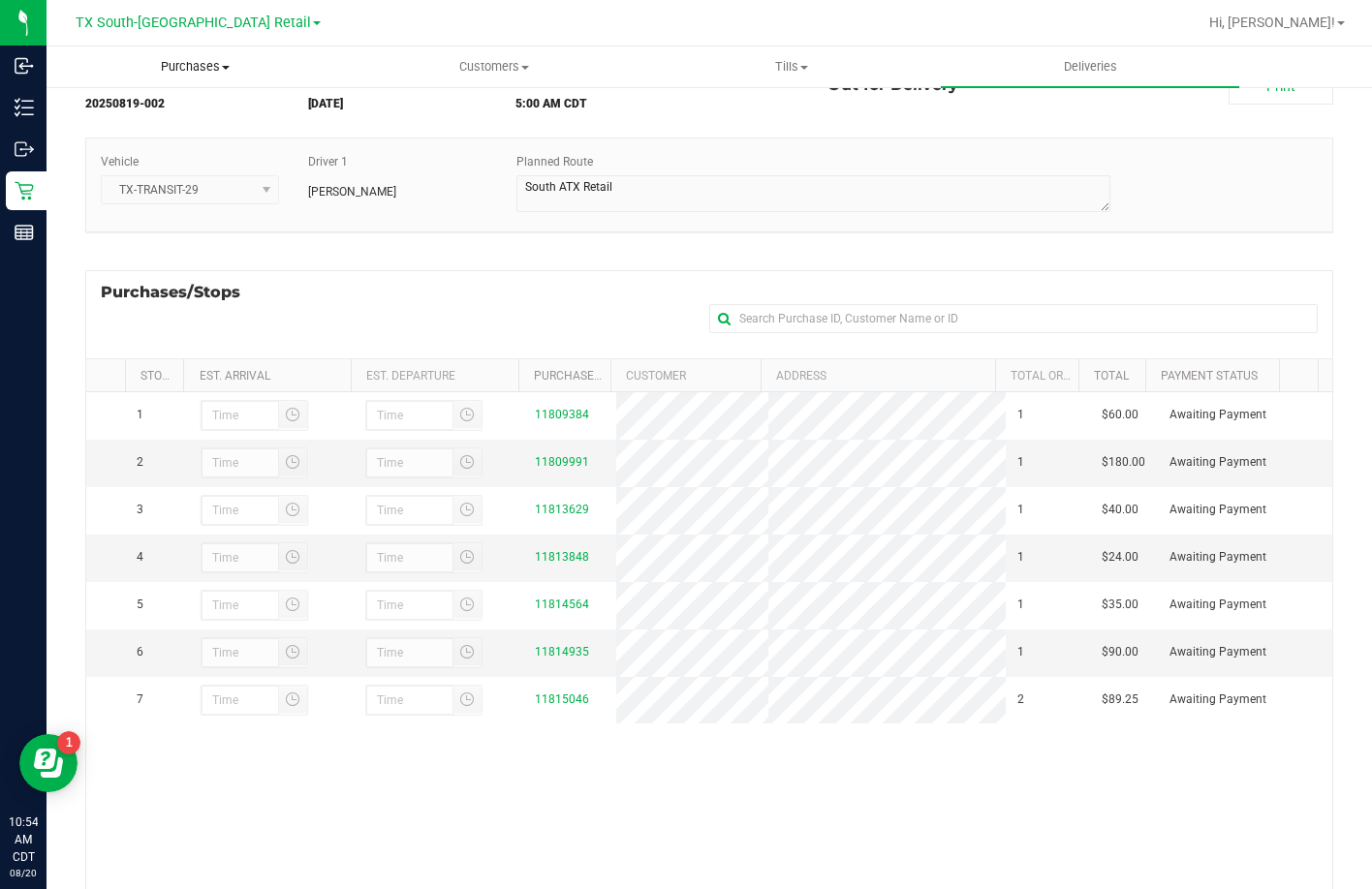
scroll to position [225, 0]
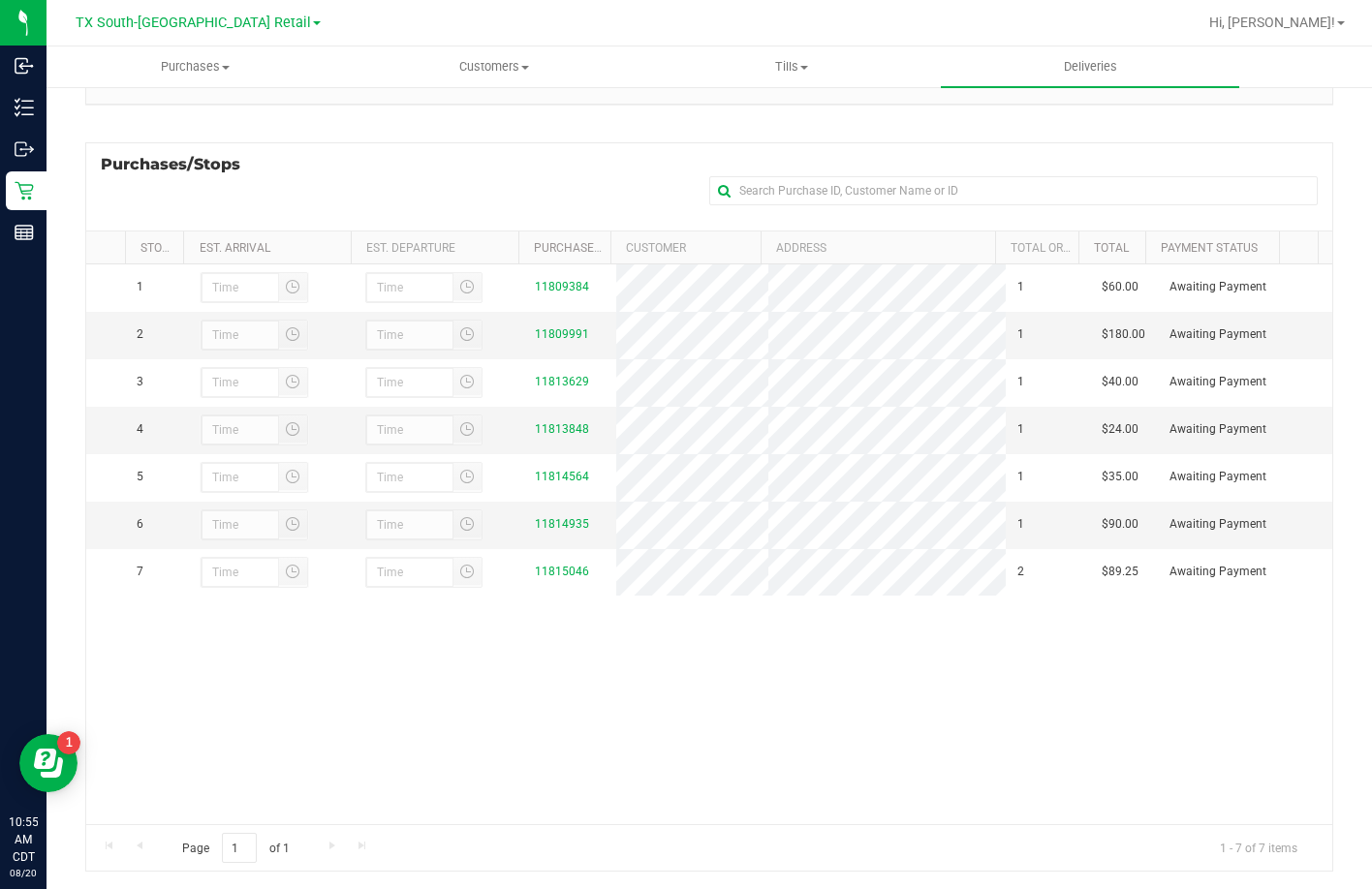
click at [571, 150] on div "Purchases/Stops + Add Purchase" at bounding box center [709, 186] width 1247 height 89
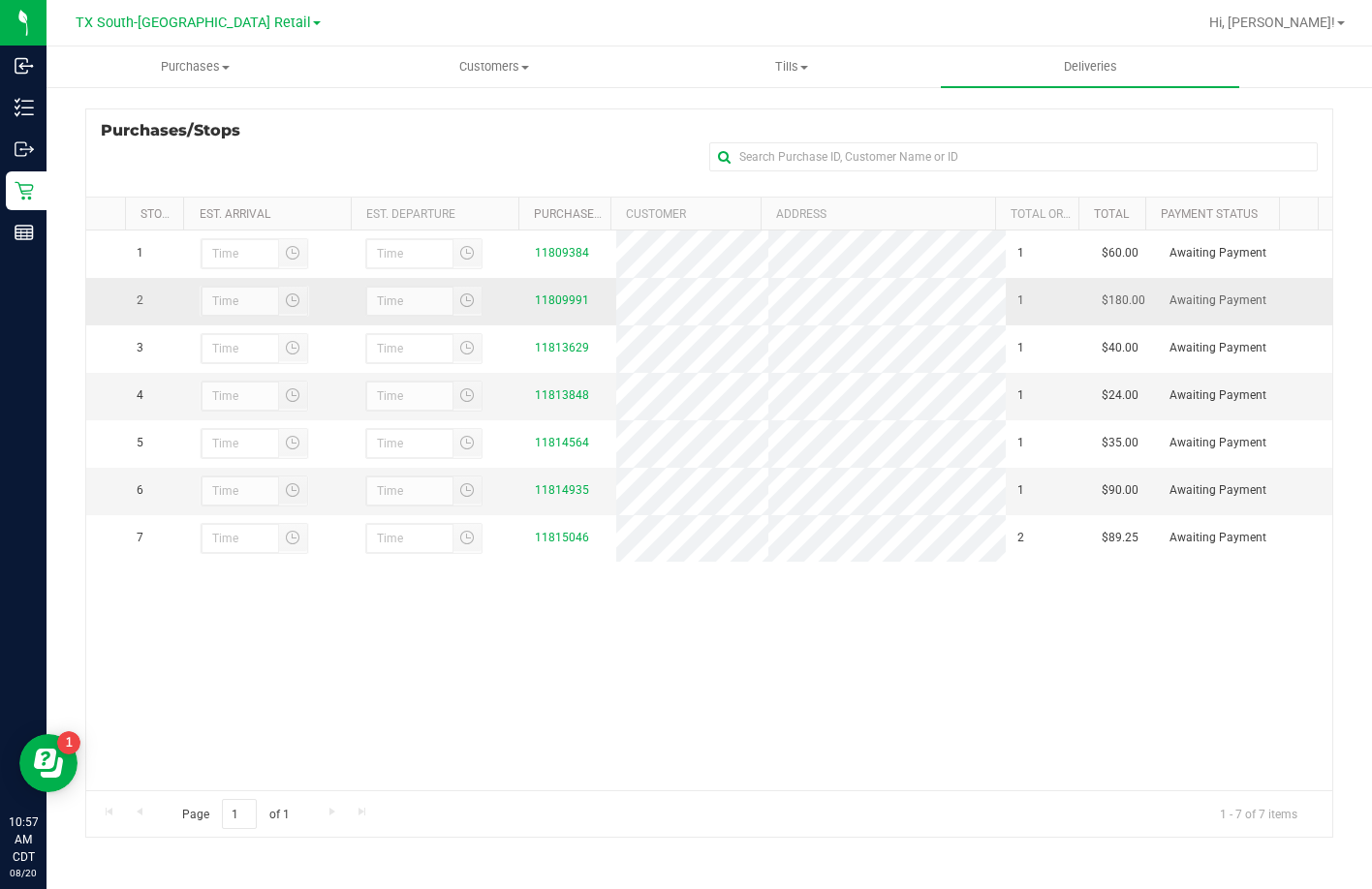
click at [555, 299] on div "11809991" at bounding box center [570, 300] width 70 height 19
click at [549, 307] on link "11809991" at bounding box center [562, 300] width 55 height 14
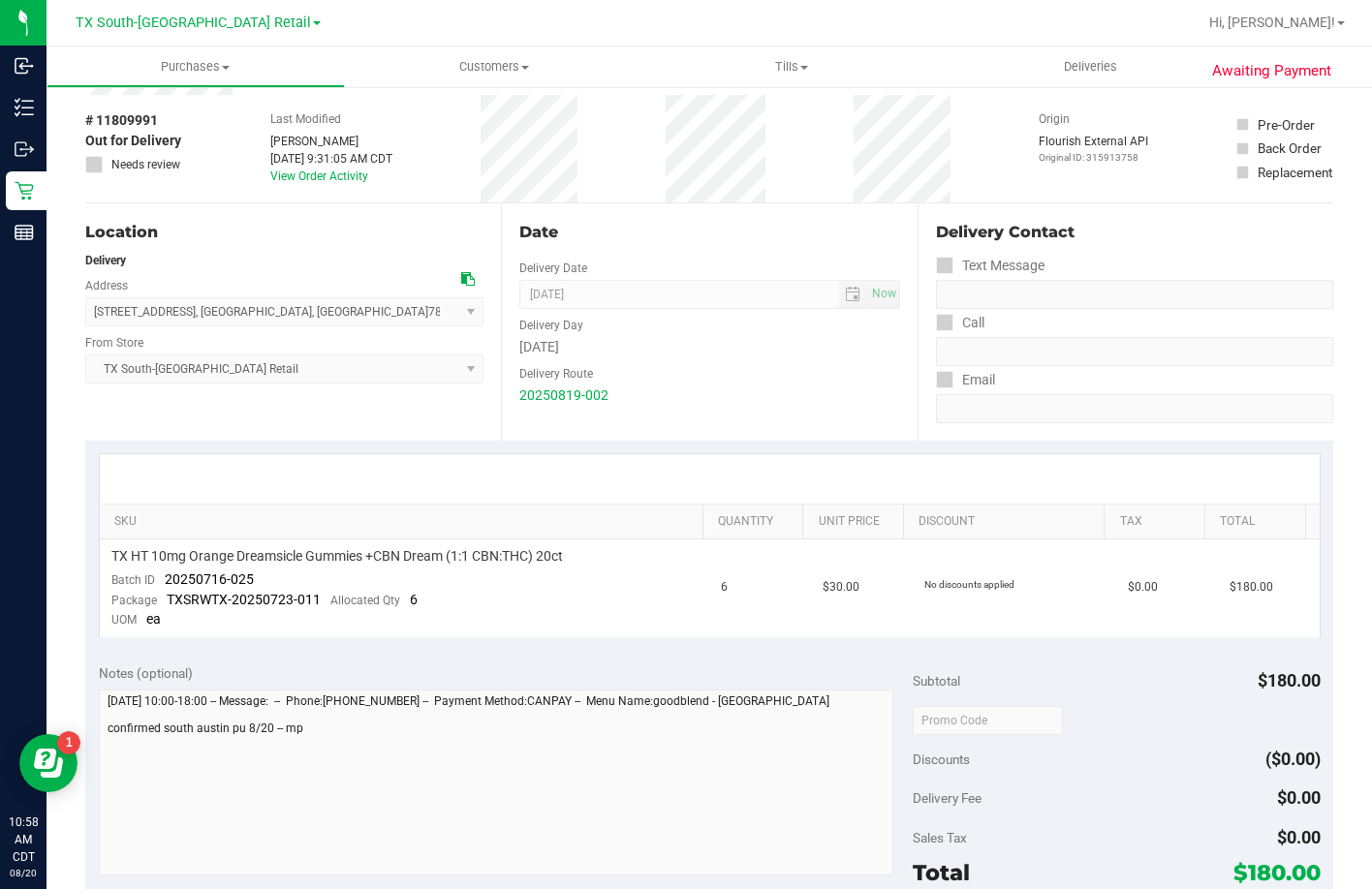
scroll to position [194, 0]
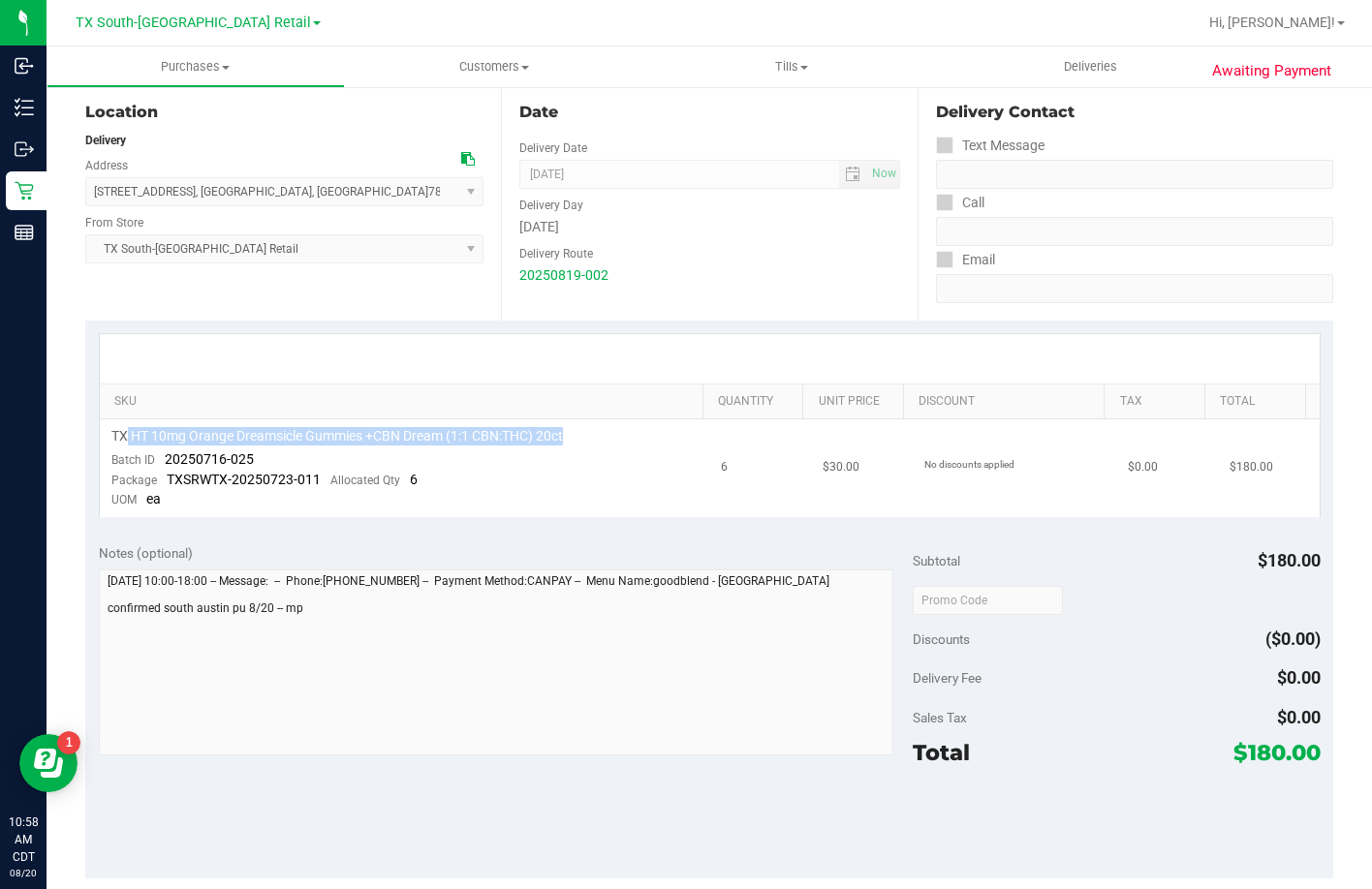
drag, startPoint x: 125, startPoint y: 437, endPoint x: 617, endPoint y: 445, distance: 492.1
click at [617, 445] on div "TX HT 10mg Orange Dreamsicle Gummies +CBN Dream (1:1 CBN:THC) 20ct" at bounding box center [404, 436] width 587 height 19
click at [616, 465] on td "TX HT 10mg Orange Dreamsicle Gummies +CBN Dream (1:1 CBN:THC) 20ct Batch ID 202…" at bounding box center [404, 468] width 611 height 97
click at [330, 484] on span "Allocated Qty" at bounding box center [365, 481] width 70 height 14
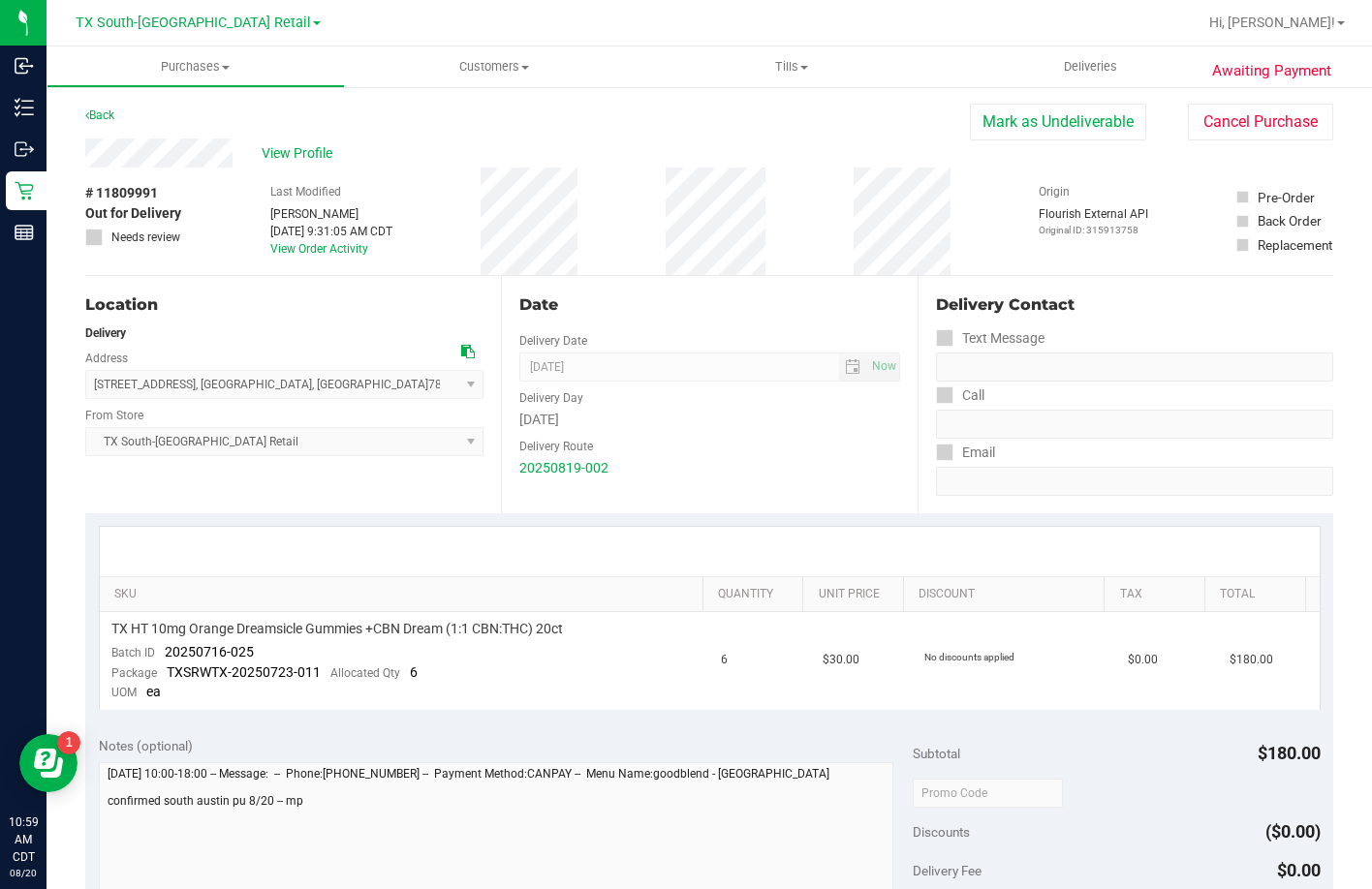
scroll to position [0, 0]
drag, startPoint x: 274, startPoint y: 657, endPoint x: 167, endPoint y: 656, distance: 107.0
click at [167, 656] on td "TX HT 10mg Orange Dreamsicle Gummies +CBN Dream (1:1 CBN:THC) 20ct Batch ID 202…" at bounding box center [404, 662] width 611 height 97
copy span "20250716-025"
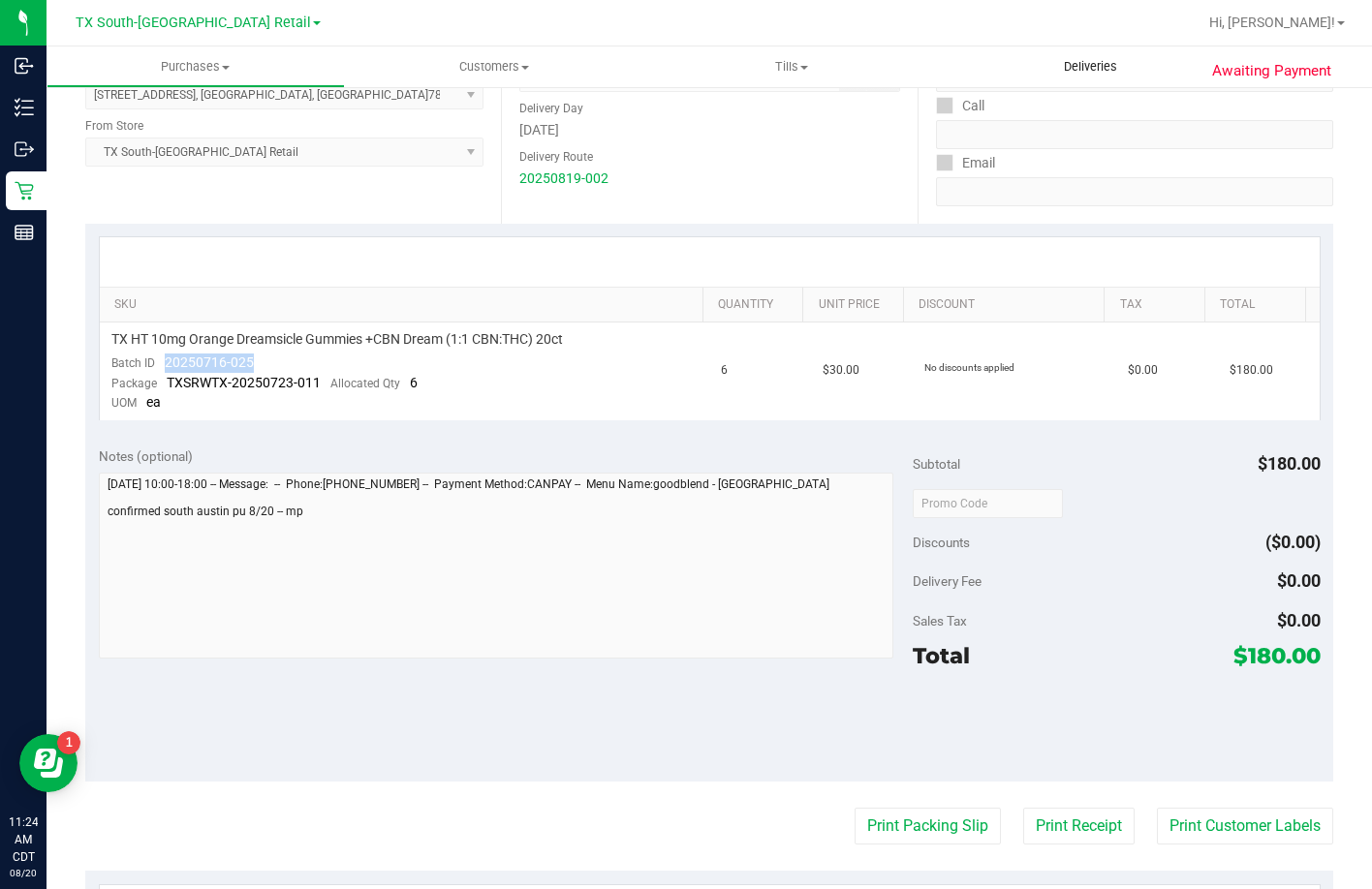
click at [1121, 58] on span "Deliveries" at bounding box center [1091, 67] width 105 height 18
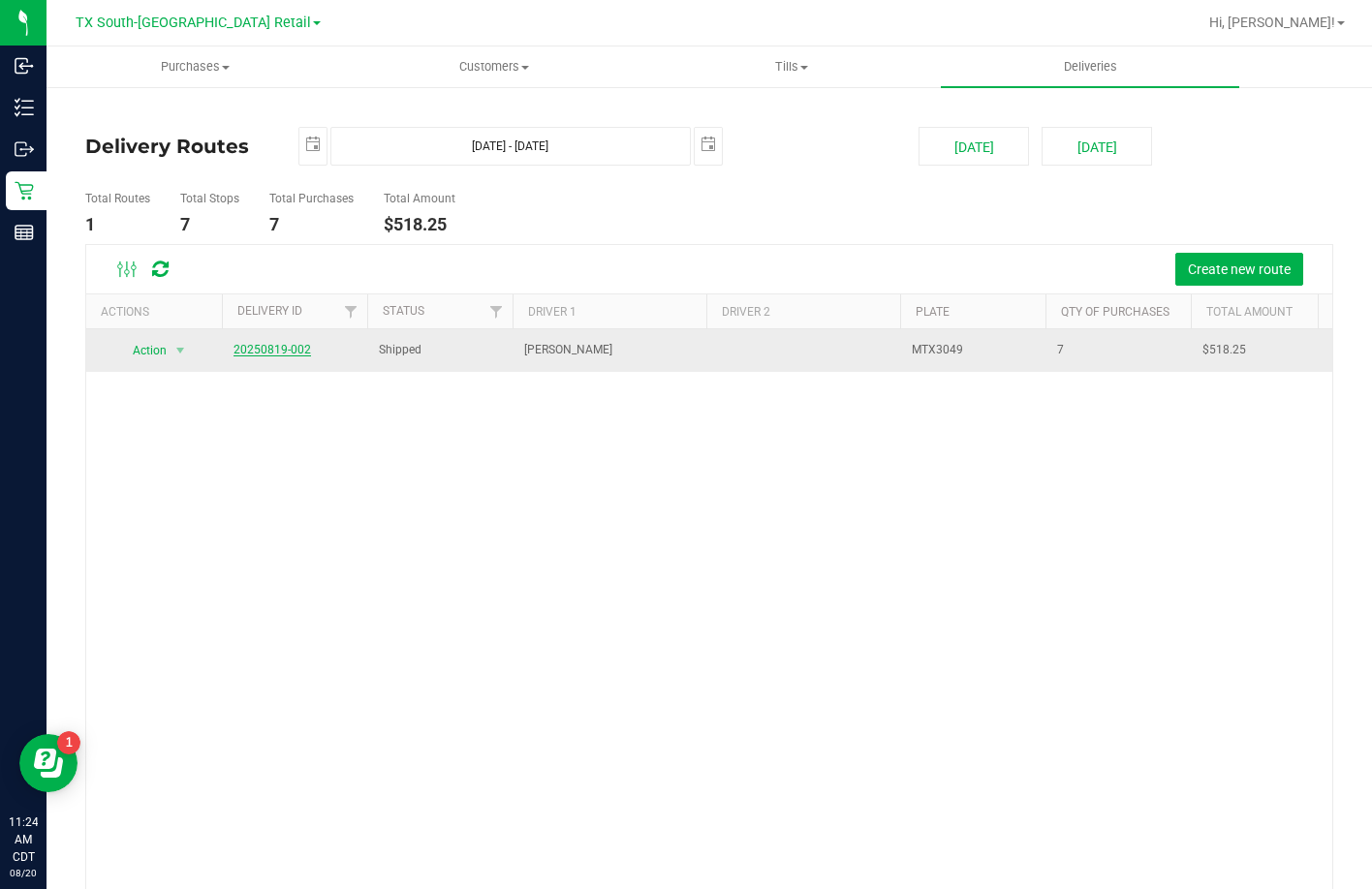
click at [264, 348] on link "20250819-002" at bounding box center [273, 350] width 78 height 14
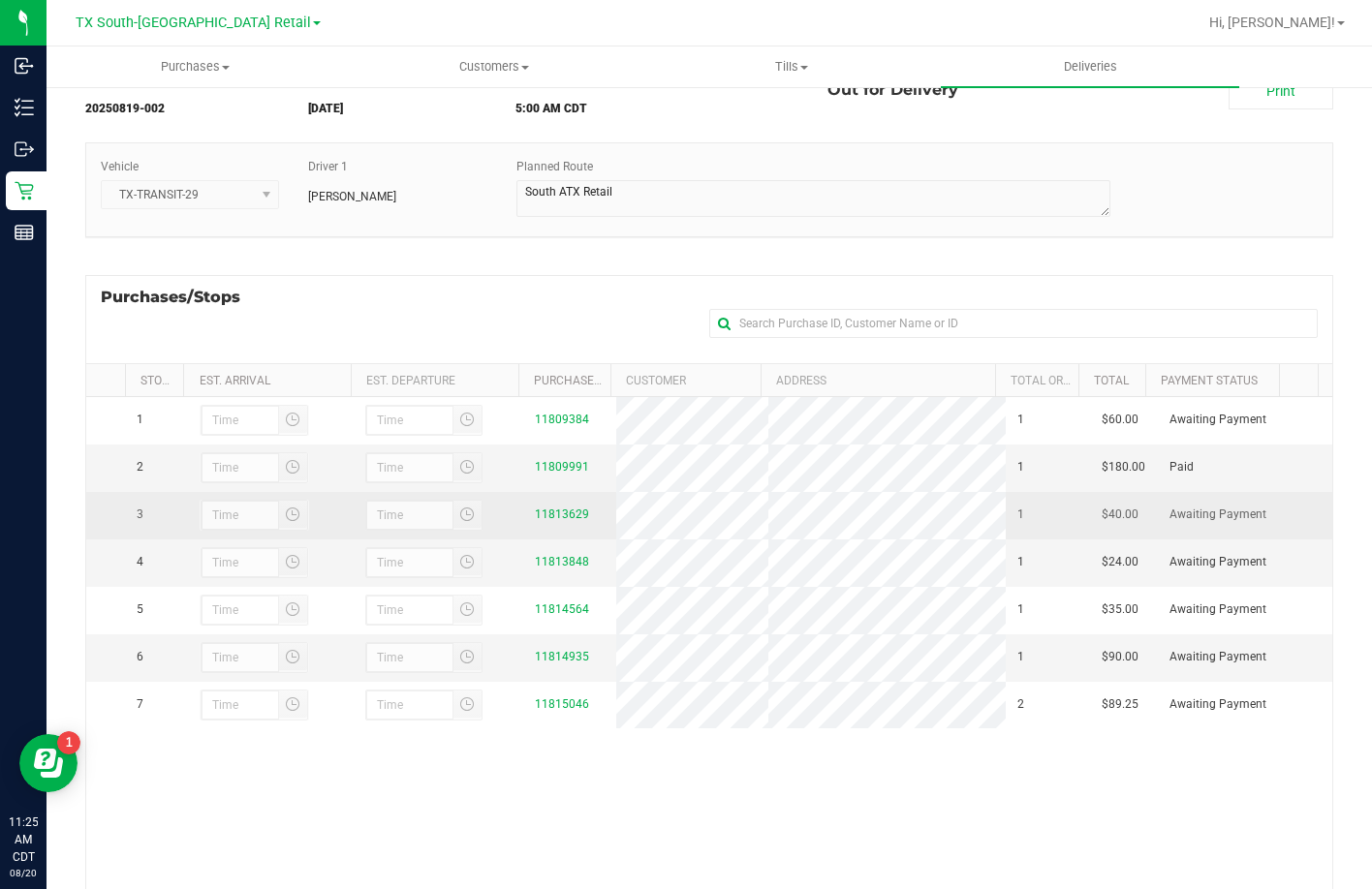
scroll to position [259, 0]
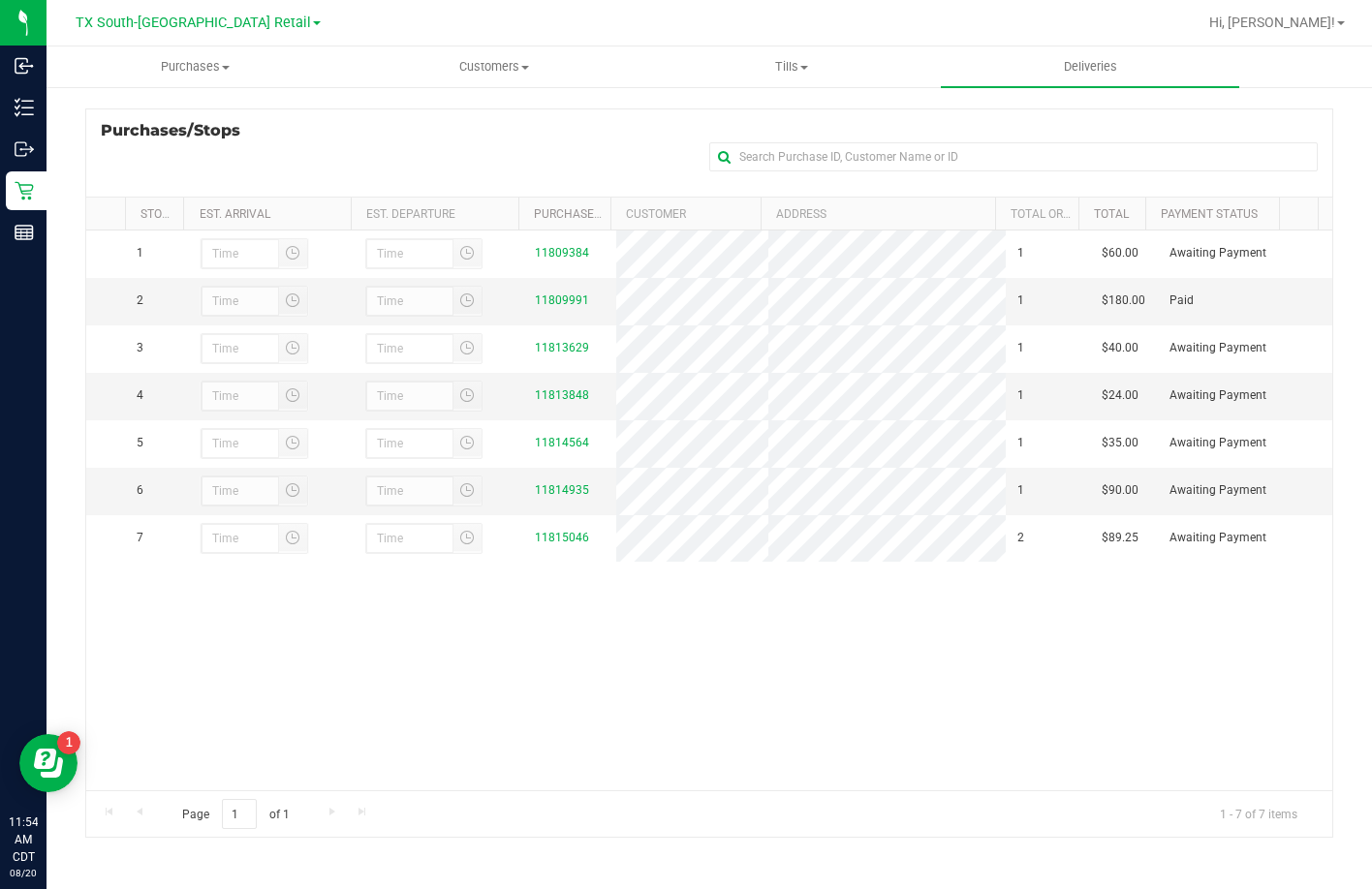
click at [524, 167] on div "Purchases/Stops + Add Purchase" at bounding box center [709, 152] width 1247 height 89
click at [599, 154] on div "Purchases/Stops + Add Purchase" at bounding box center [709, 152] width 1247 height 89
click at [286, 130] on div "Purchases/Stops + Add Purchase" at bounding box center [709, 152] width 1247 height 89
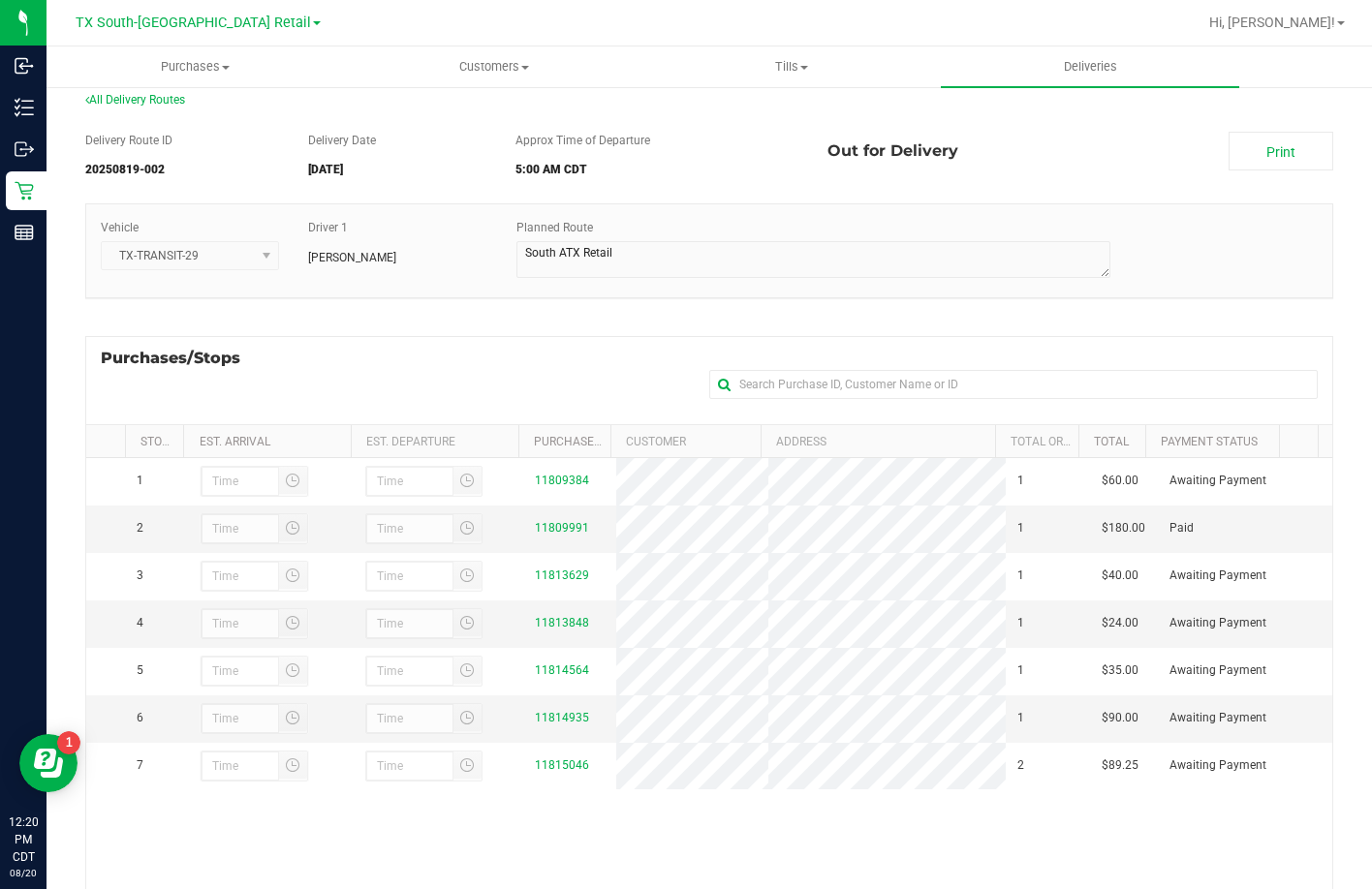
scroll to position [0, 0]
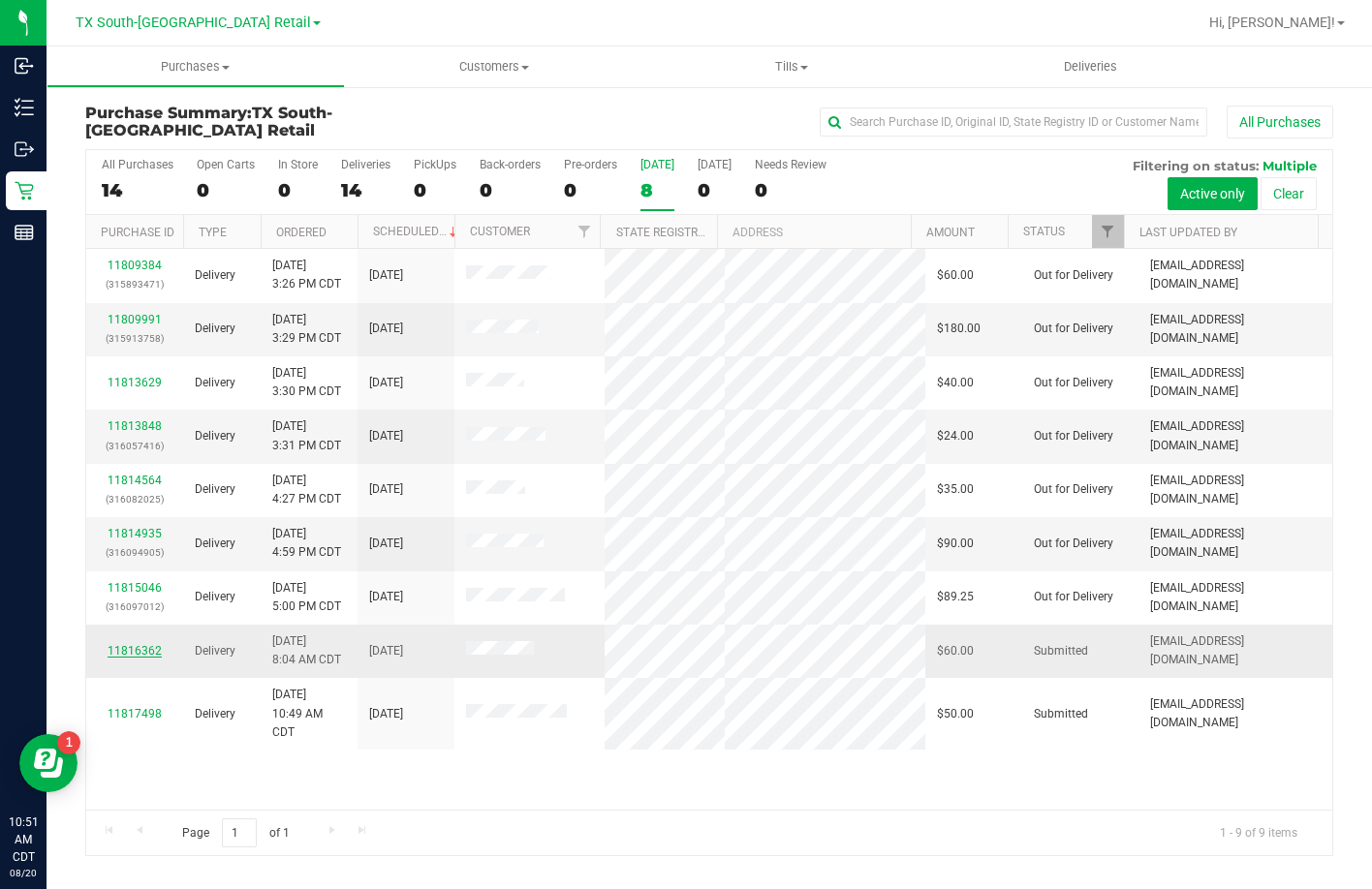
click at [129, 658] on link "11816362" at bounding box center [134, 651] width 55 height 14
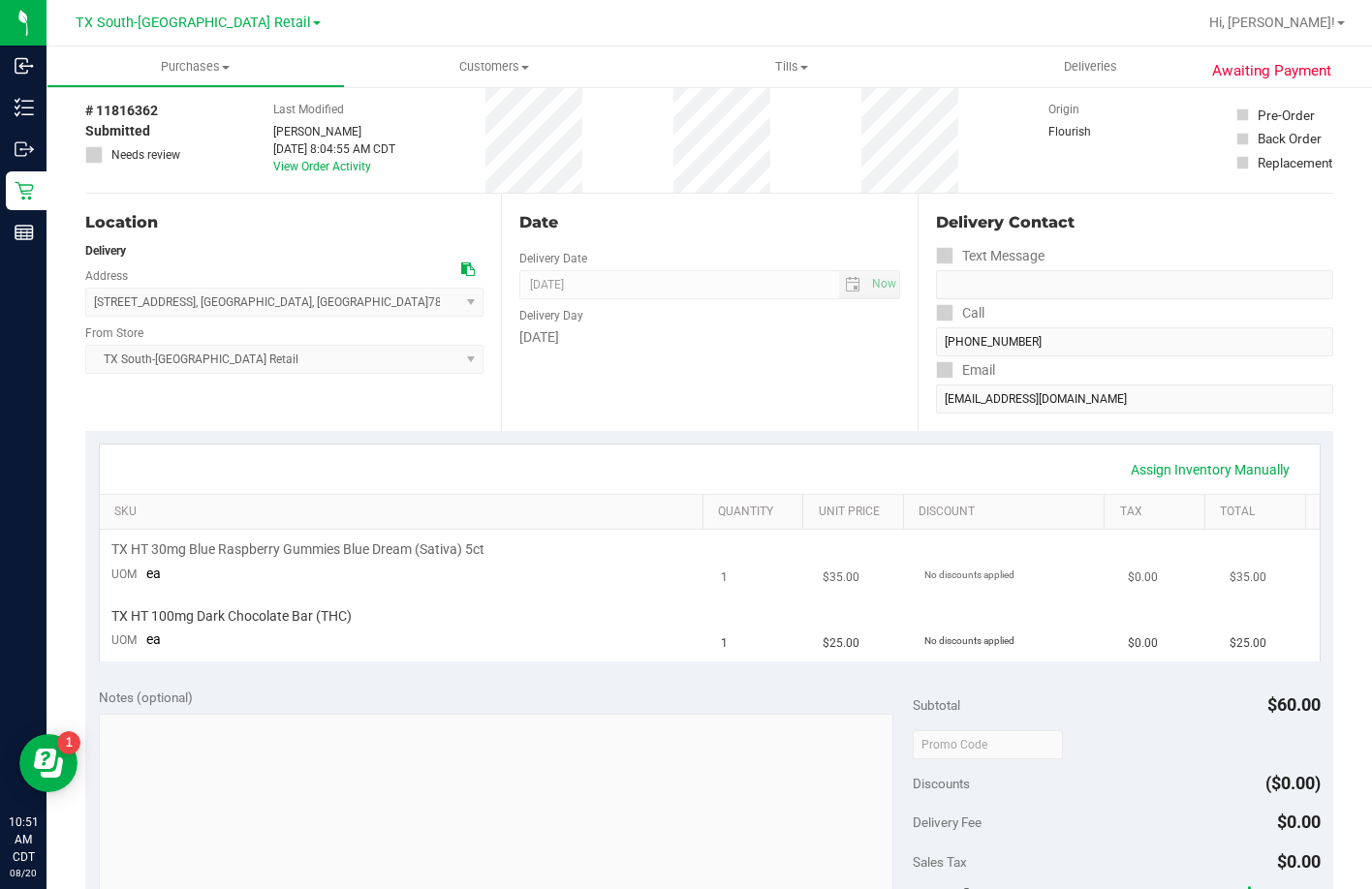
scroll to position [194, 0]
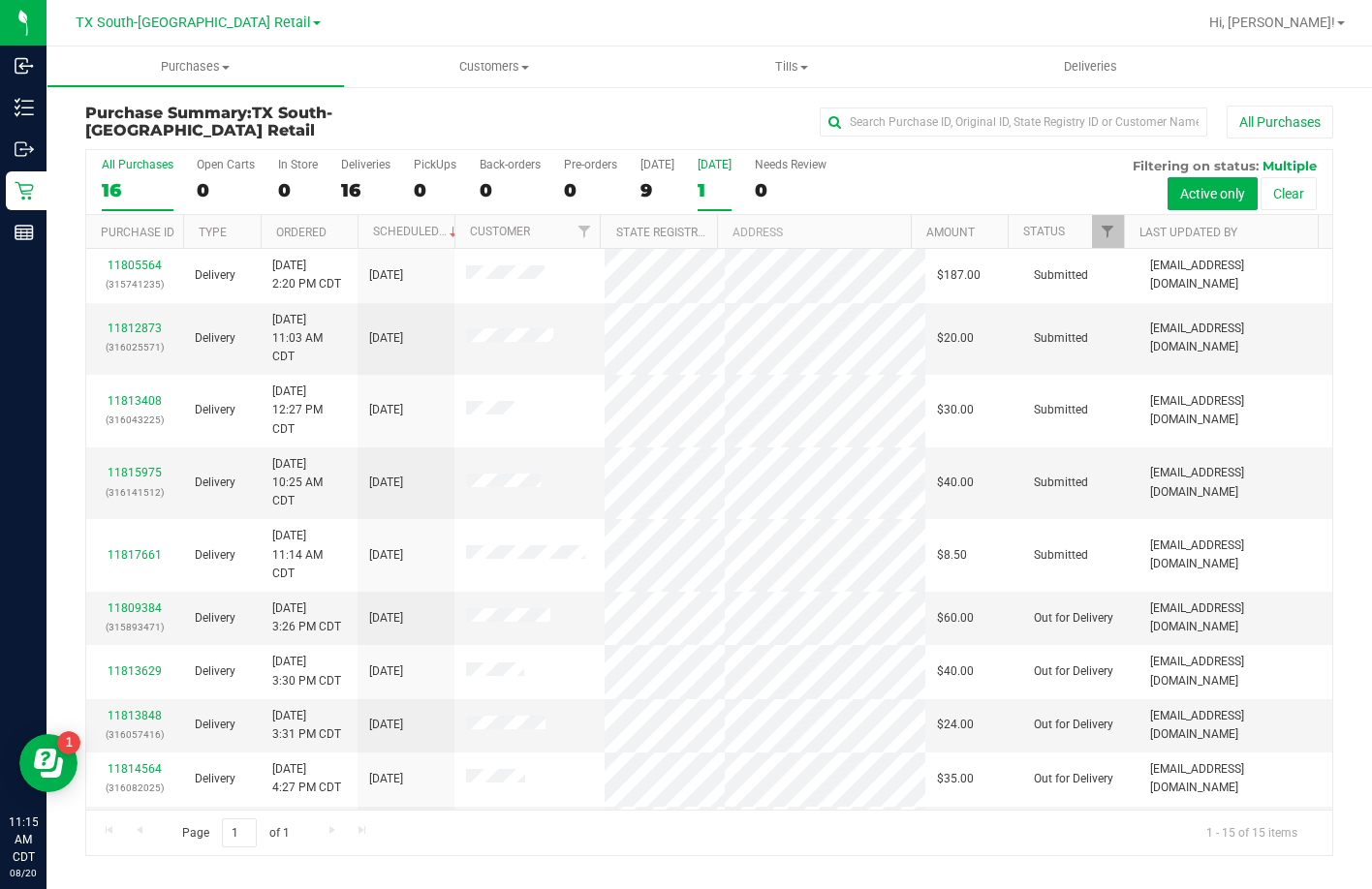
click at [705, 184] on div "1" at bounding box center [714, 190] width 34 height 22
click at [0, 0] on input "Tomorrow 1" at bounding box center [0, 0] width 0 height 0
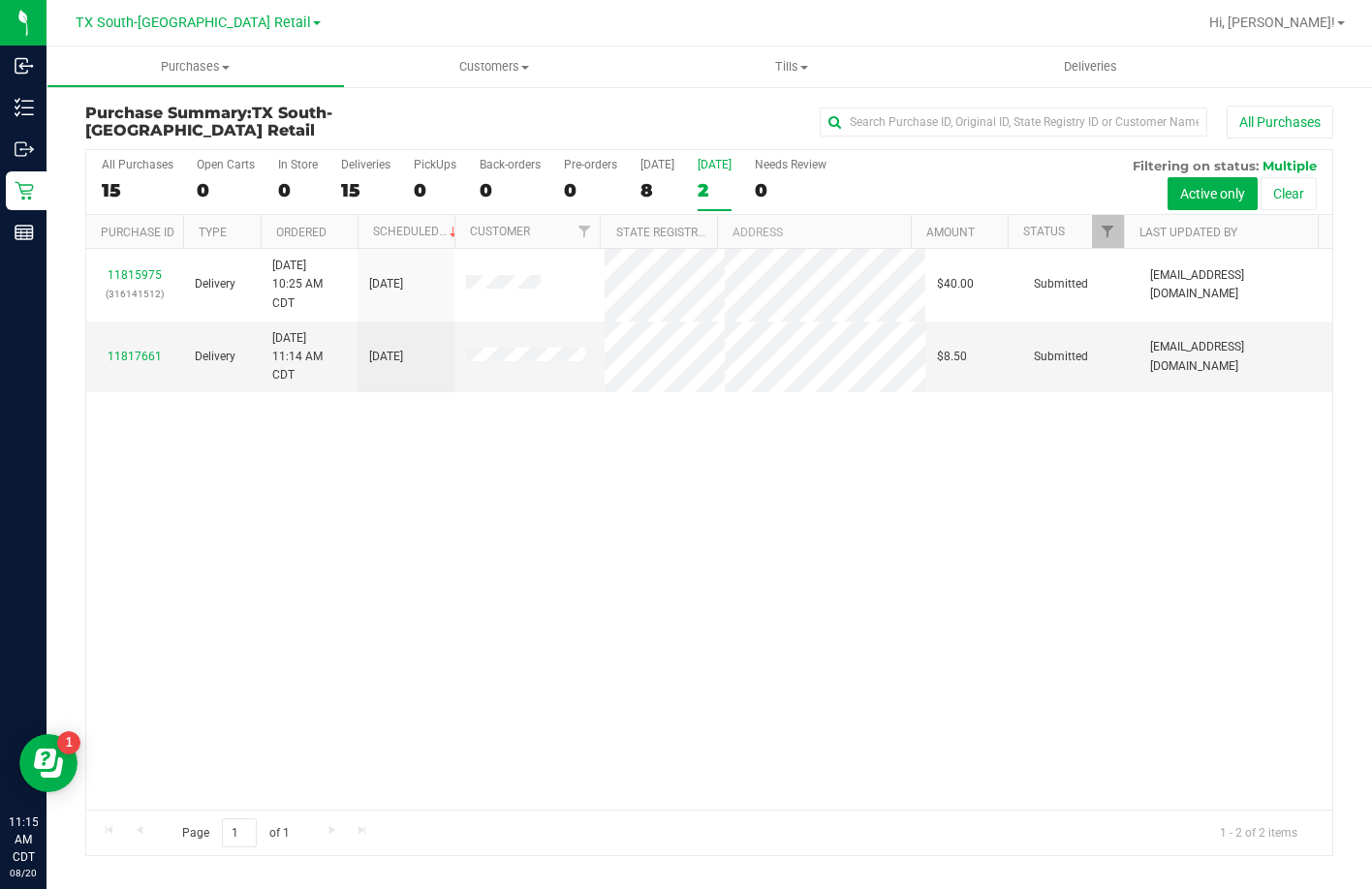
click at [638, 167] on div "All Purchases 15 Open Carts 0 In Store 0 Deliveries 15 PickUps 0 Back-orders 0 …" at bounding box center [709, 182] width 1245 height 65
click at [653, 179] on div "8" at bounding box center [657, 190] width 34 height 22
click at [0, 0] on input "Today 8" at bounding box center [0, 0] width 0 height 0
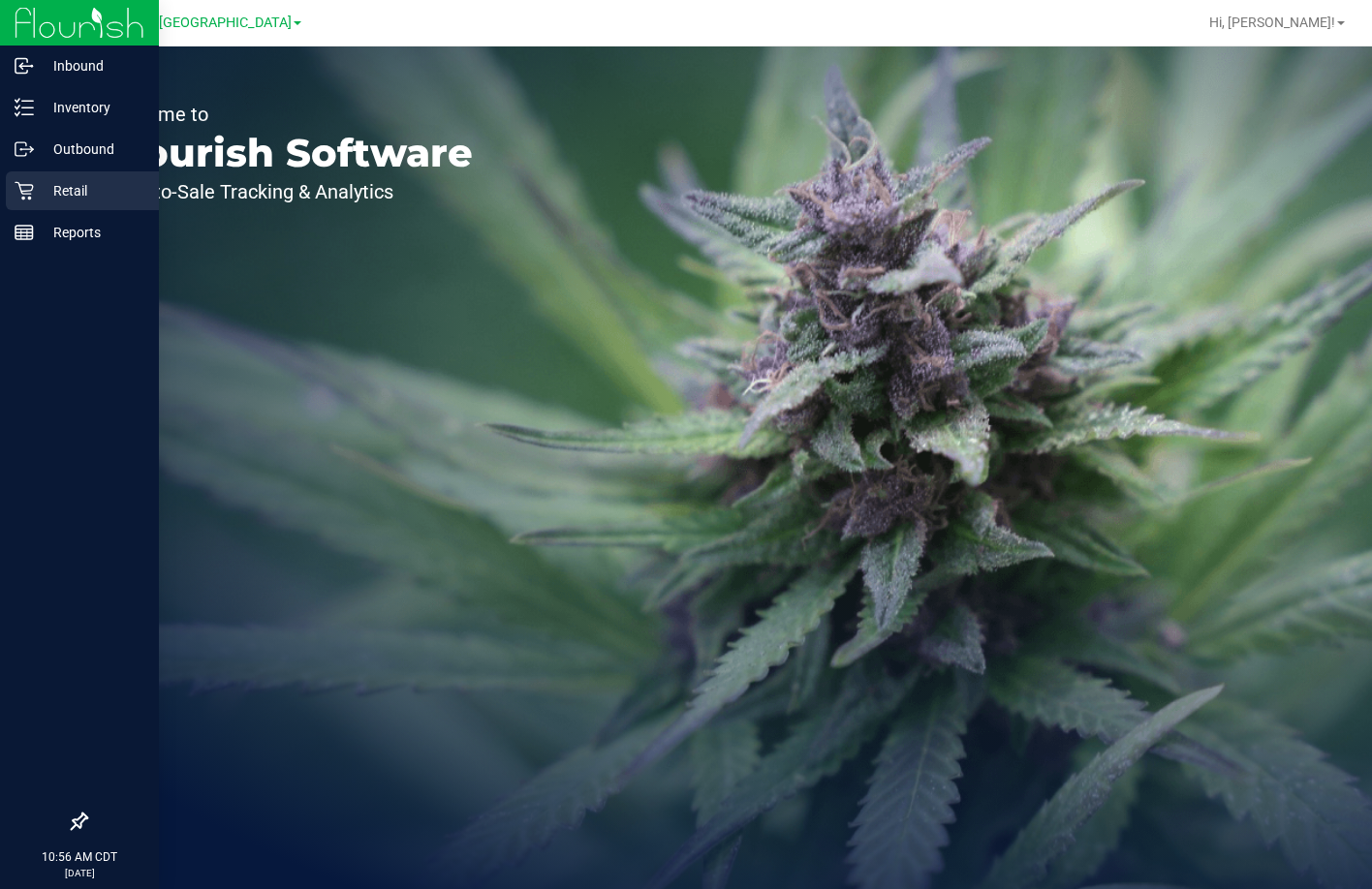
click at [20, 199] on icon at bounding box center [24, 191] width 19 height 19
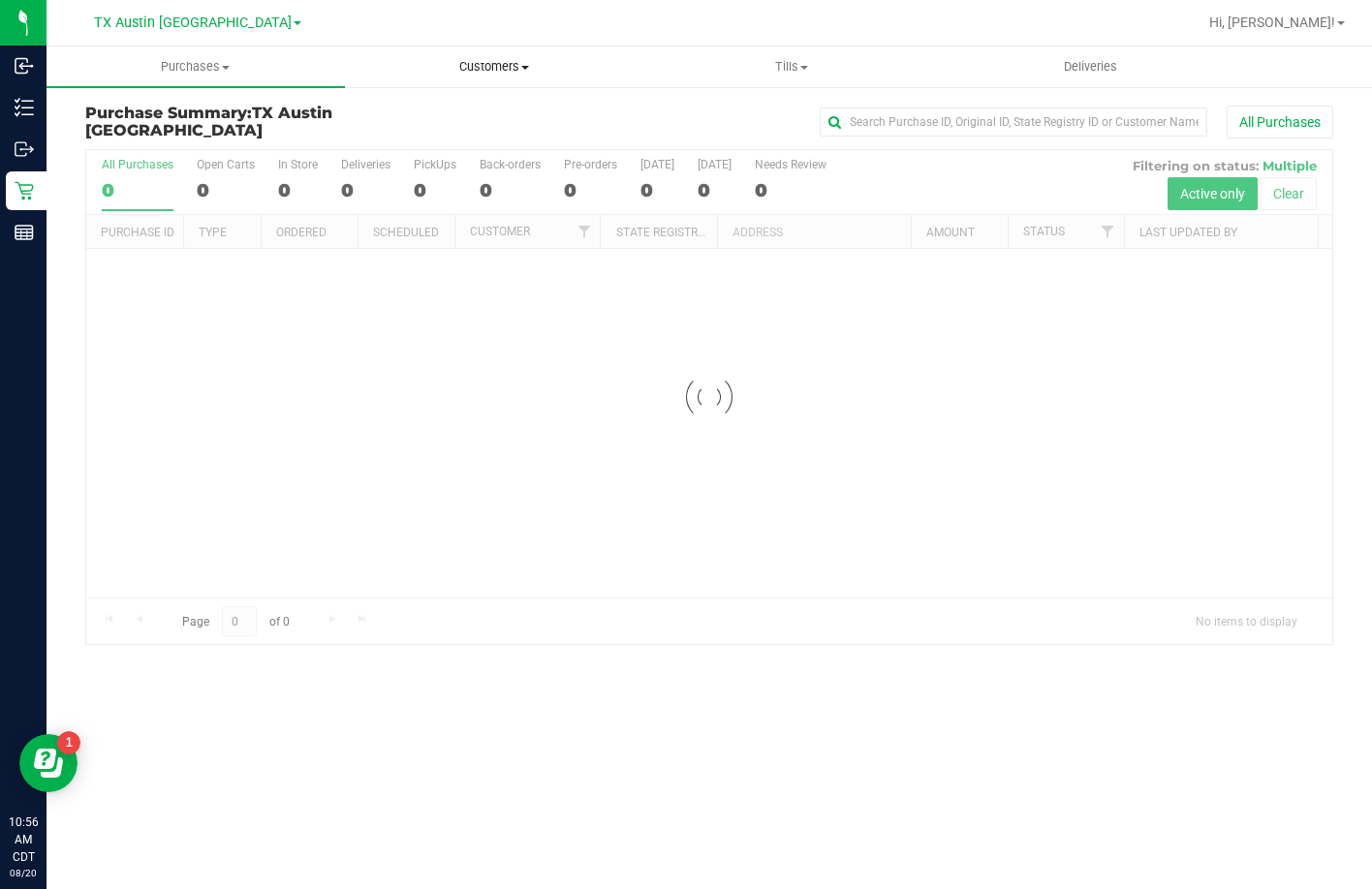
click at [441, 61] on span "Customers" at bounding box center [494, 67] width 296 height 18
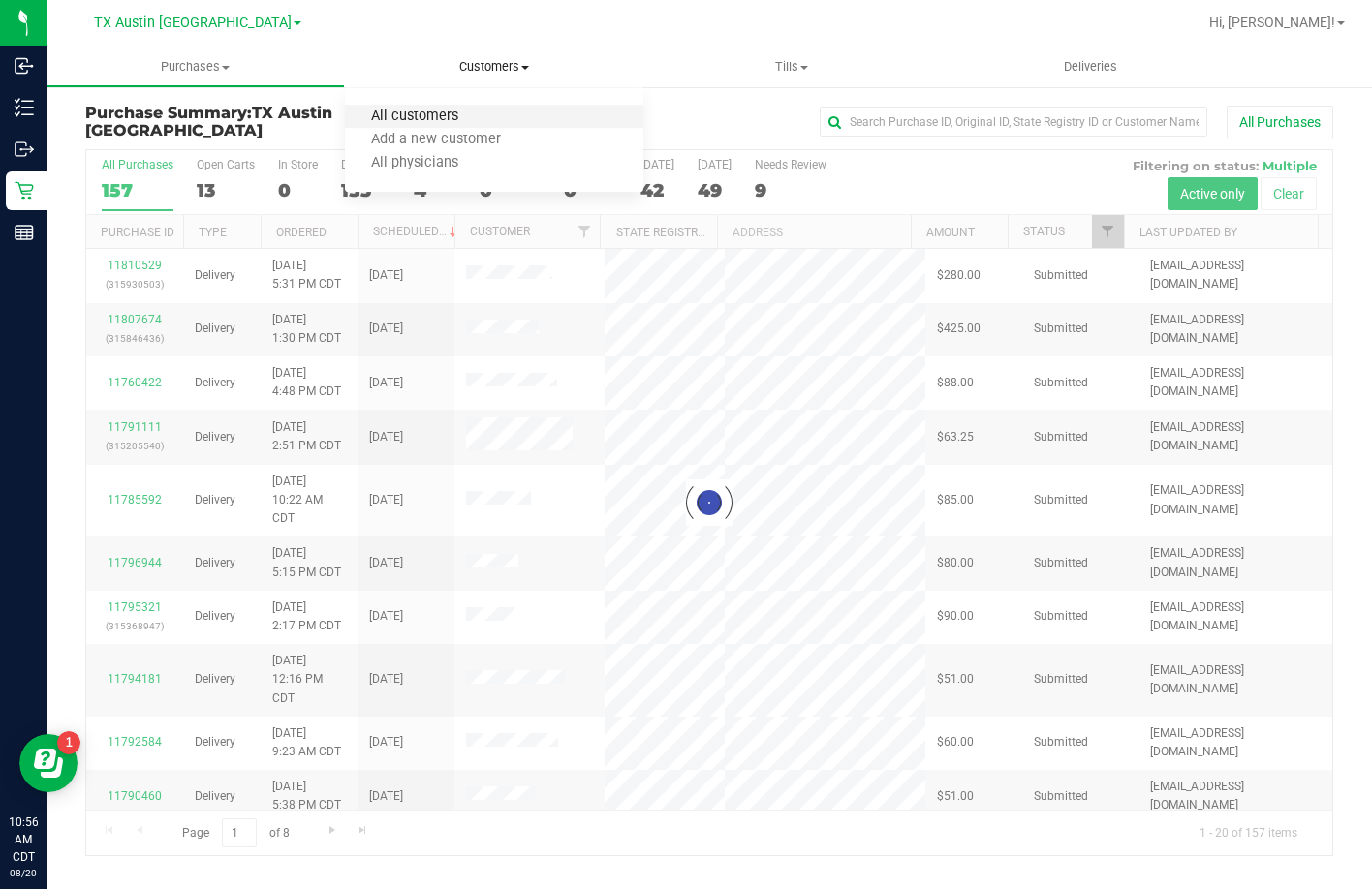
click at [464, 113] on span "All customers" at bounding box center [414, 116] width 139 height 17
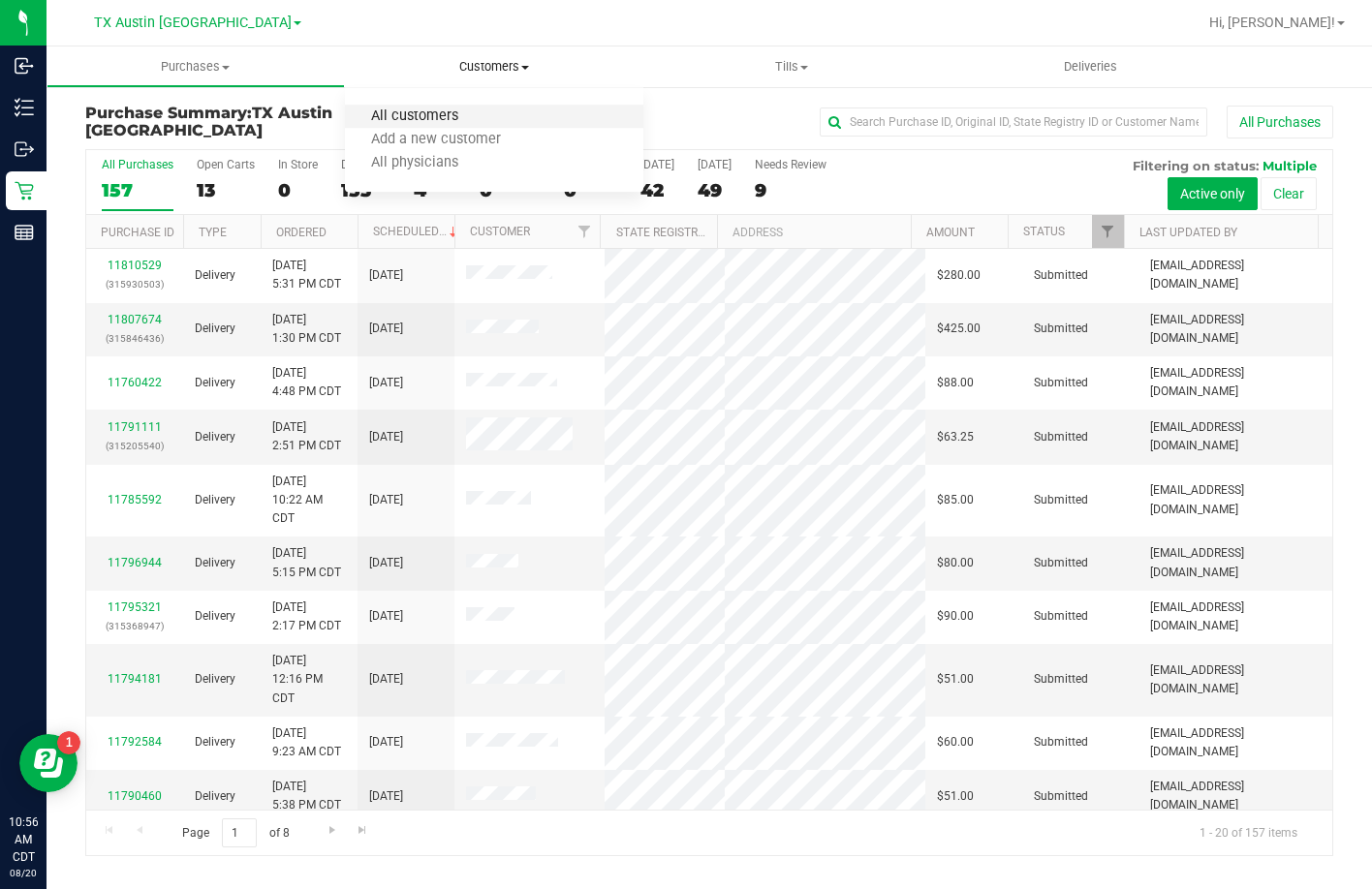
click at [411, 122] on span "All customers" at bounding box center [414, 116] width 139 height 17
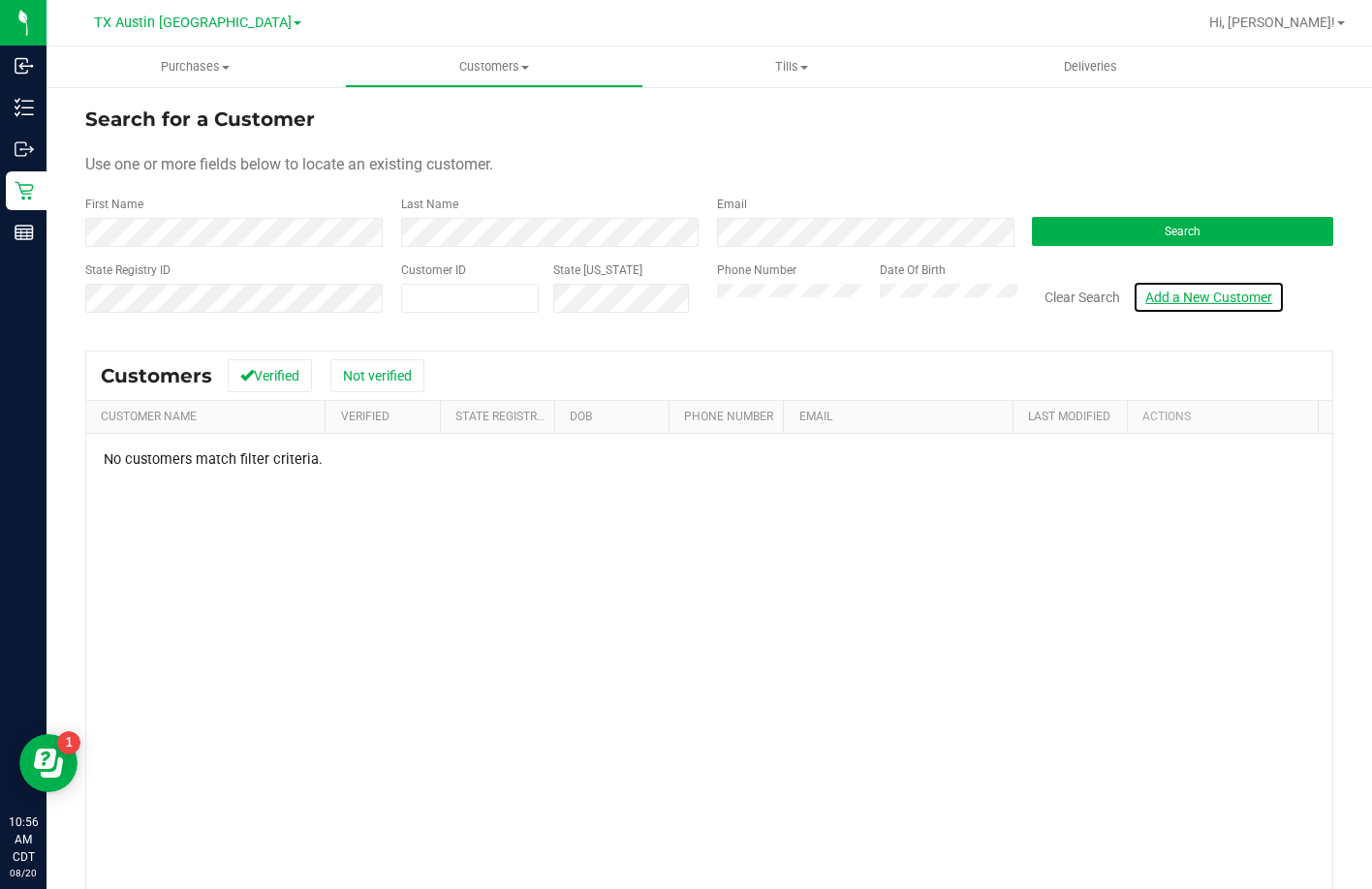
click at [1233, 297] on link "Add a New Customer" at bounding box center [1208, 298] width 152 height 33
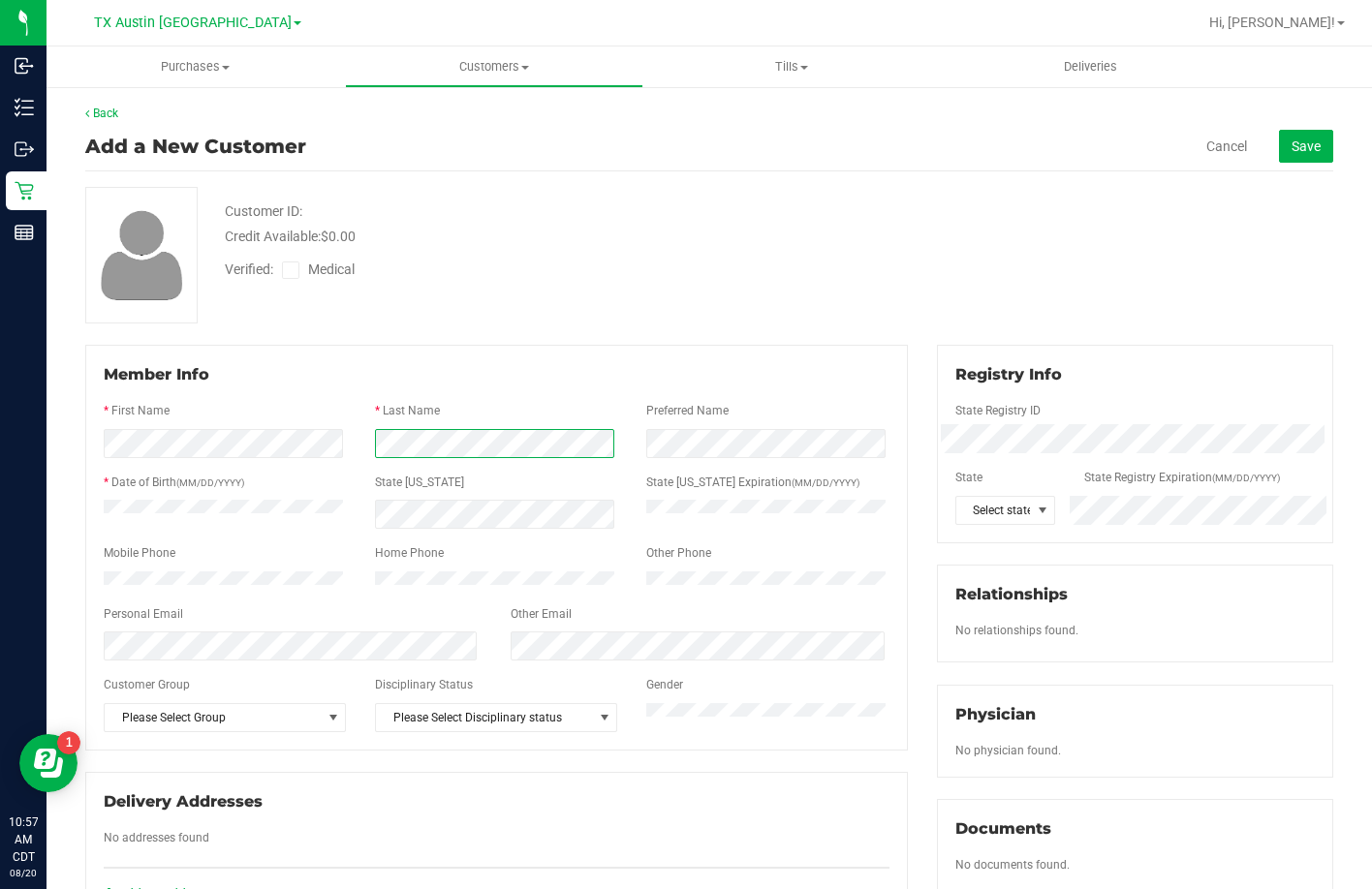
click at [375, 459] on form "Member Info * First Name * Last Name Preferred Name * Date of Birth (MM/DD/YYYY…" at bounding box center [496, 547] width 786 height 369
click at [582, 273] on div "Verified: Medical" at bounding box center [530, 269] width 639 height 43
click at [1291, 149] on span "Save" at bounding box center [1306, 146] width 29 height 16
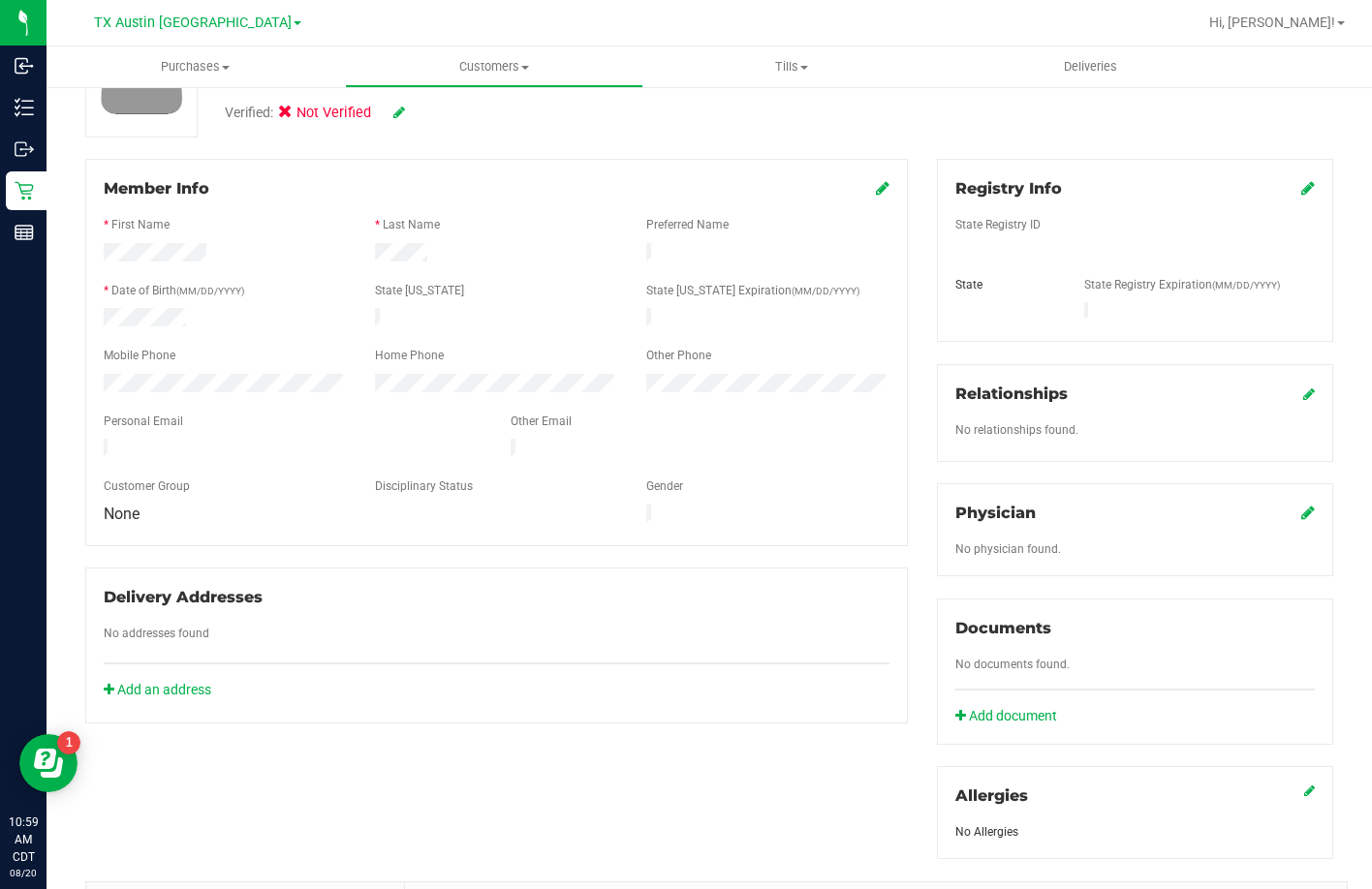
scroll to position [194, 0]
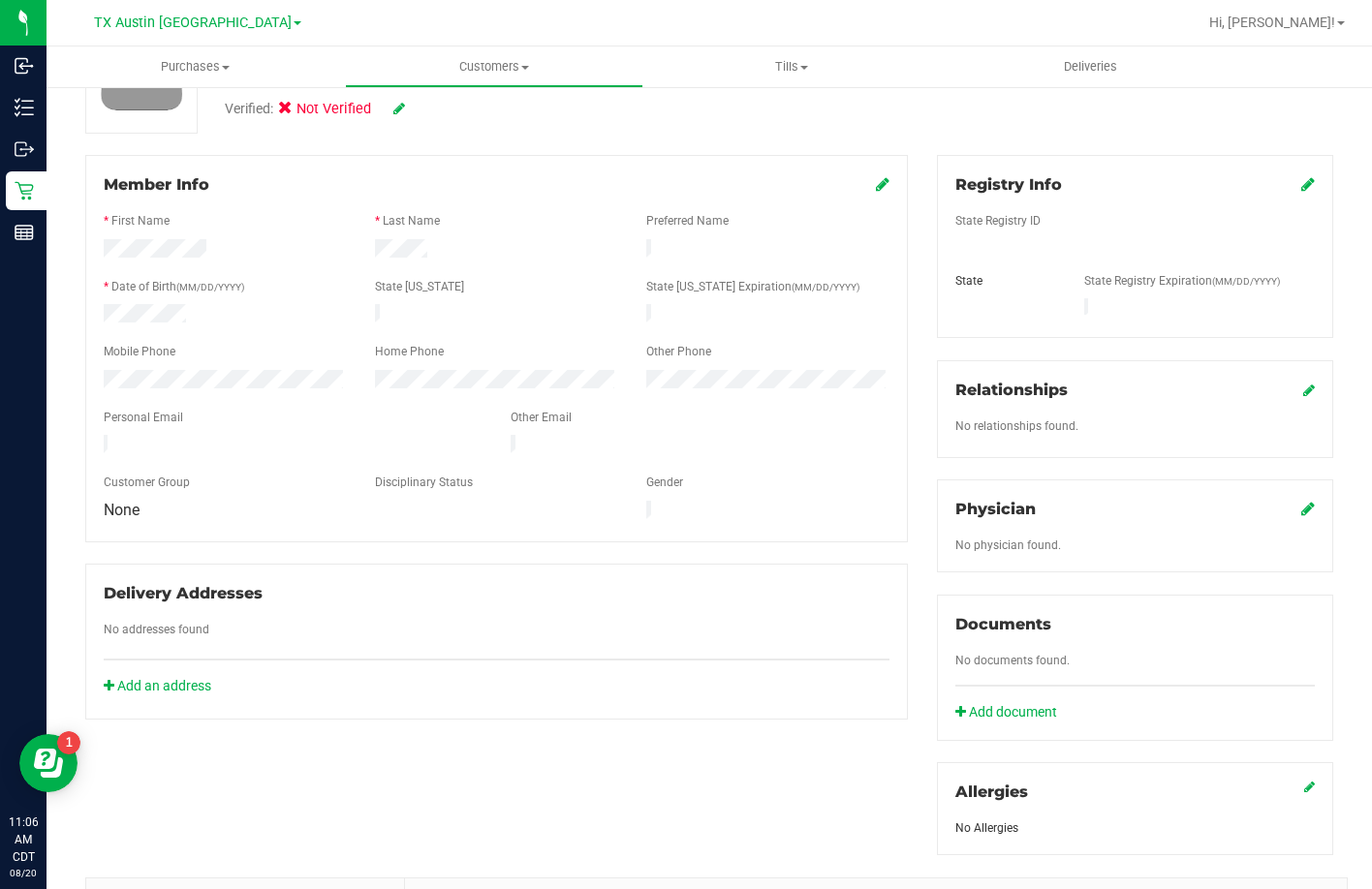
click at [425, 333] on div at bounding box center [496, 335] width 786 height 16
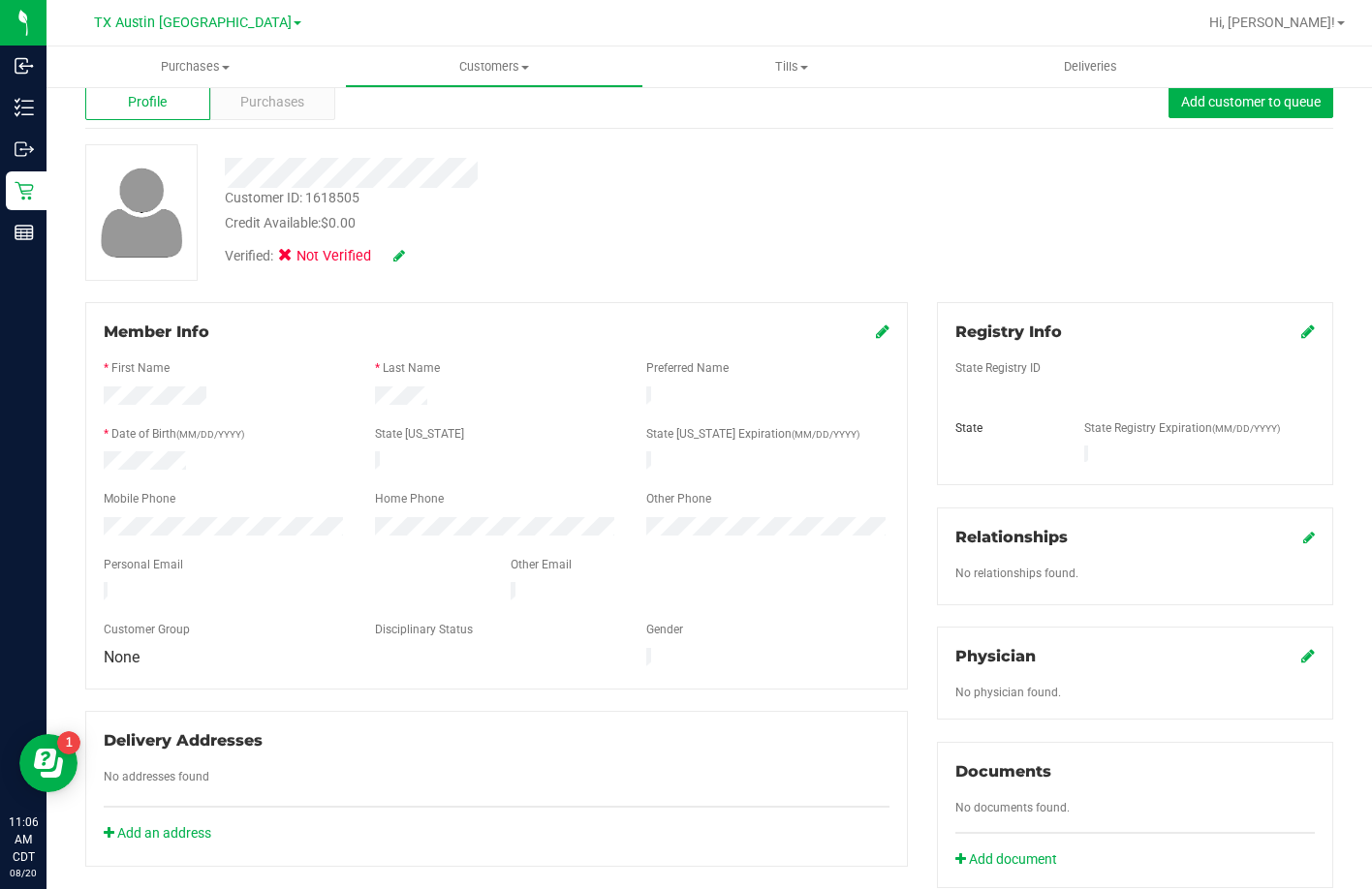
scroll to position [0, 0]
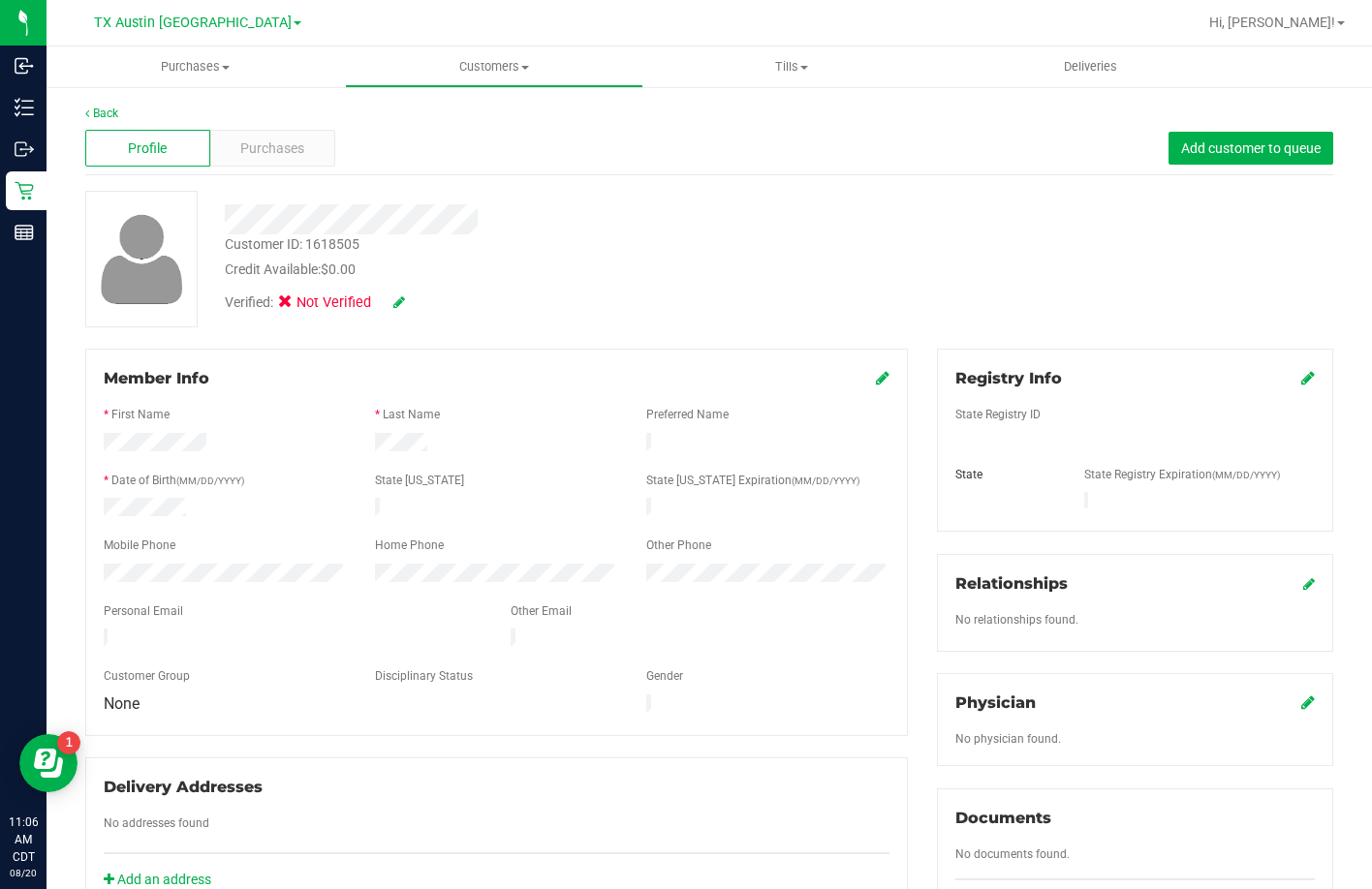
click at [1301, 368] on span at bounding box center [1308, 379] width 14 height 23
click at [1301, 367] on span at bounding box center [1308, 379] width 14 height 23
click at [1301, 376] on icon at bounding box center [1308, 378] width 14 height 16
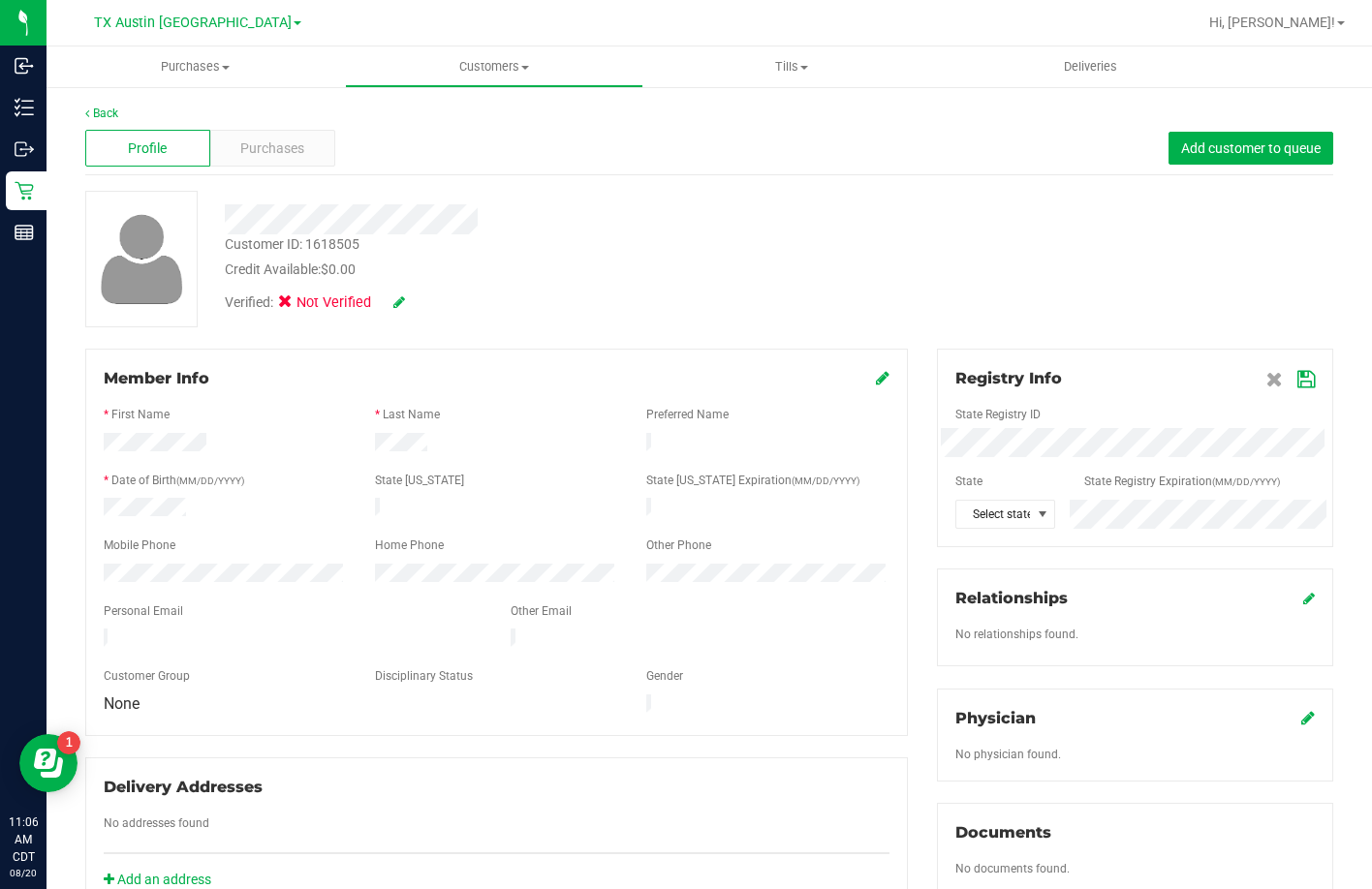
click at [855, 381] on div "Member Info" at bounding box center [496, 379] width 786 height 23
click at [875, 375] on icon at bounding box center [882, 378] width 14 height 16
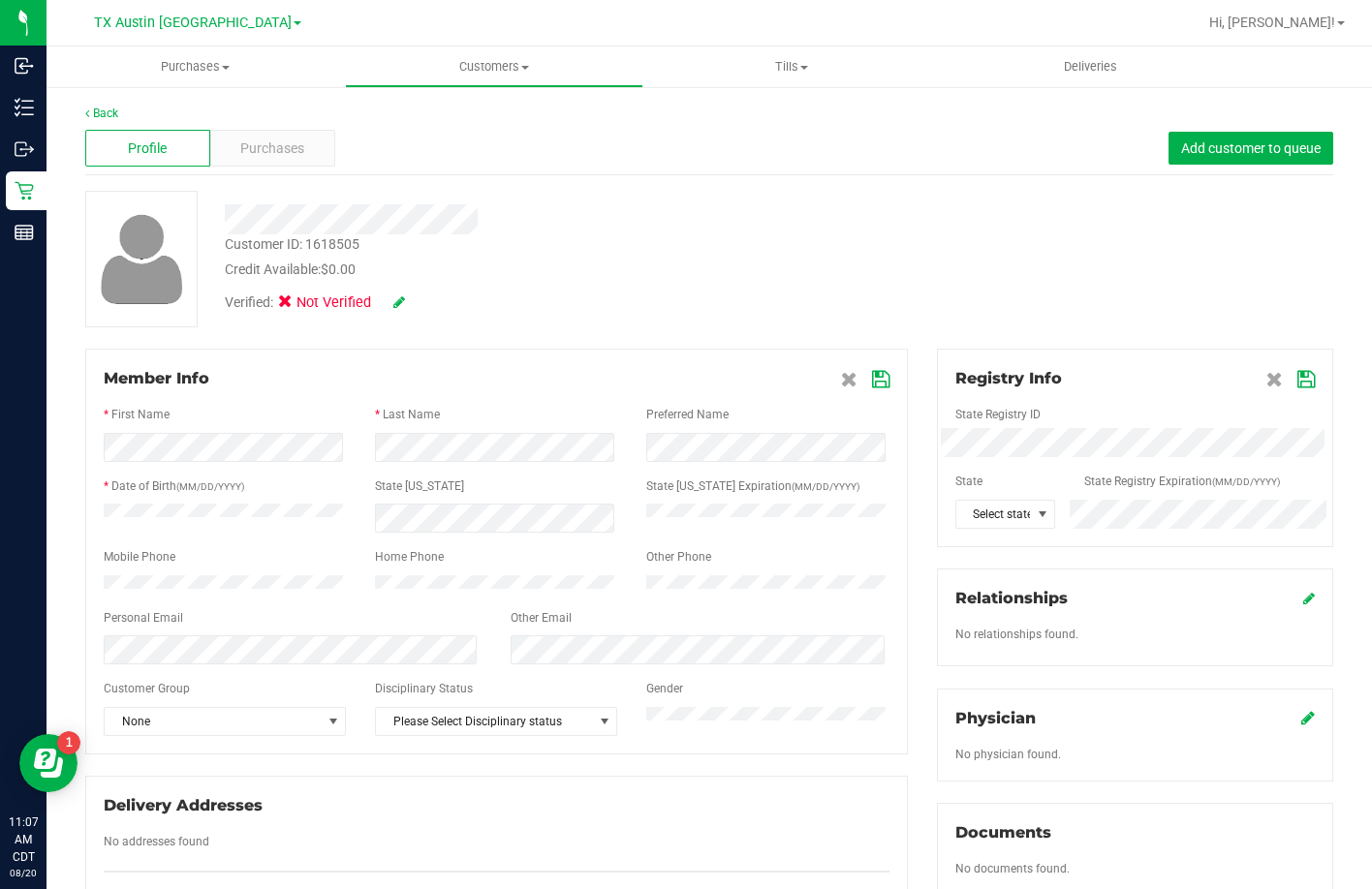
click at [877, 376] on icon at bounding box center [880, 380] width 18 height 16
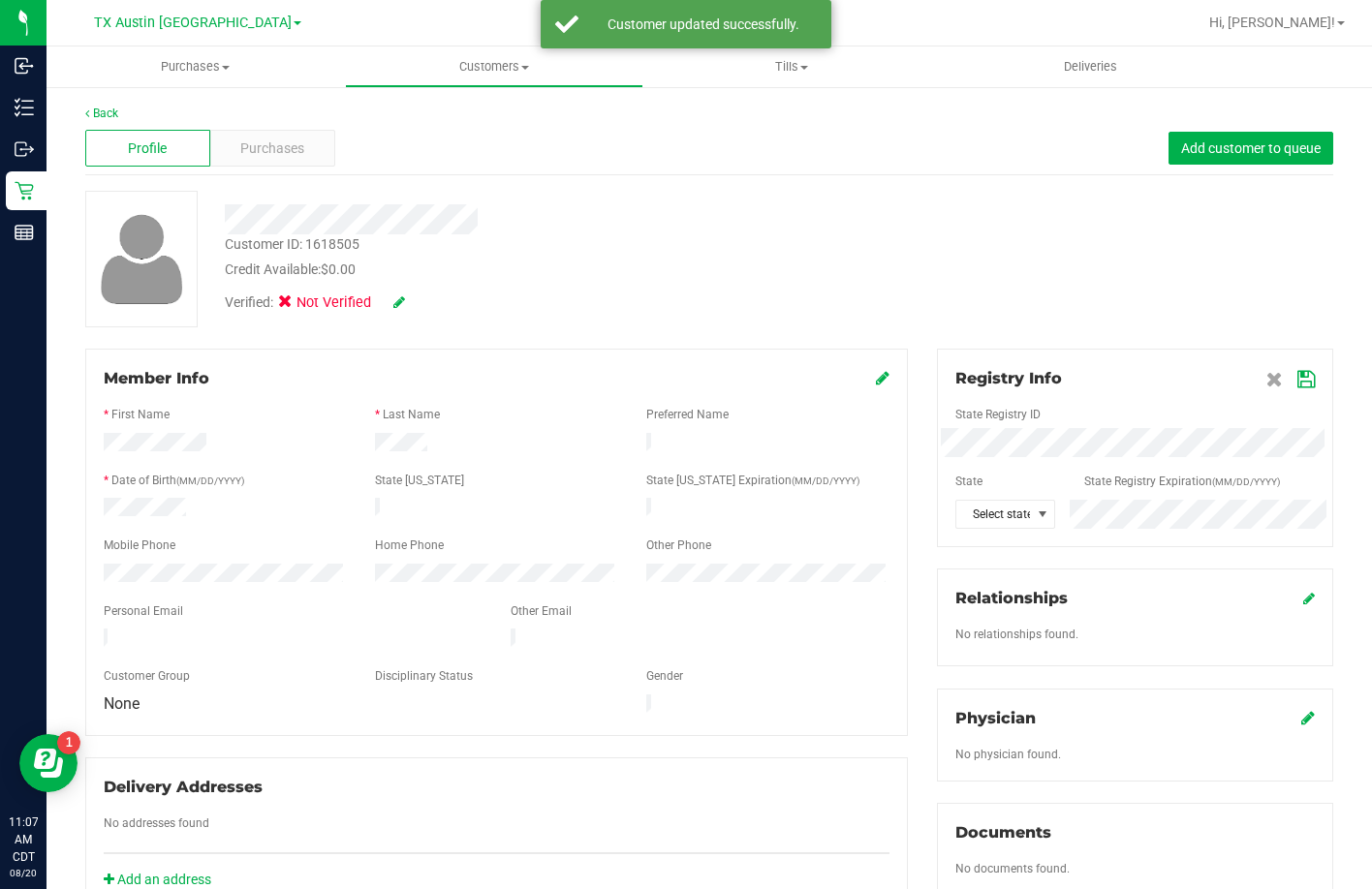
click at [875, 377] on icon at bounding box center [882, 378] width 14 height 16
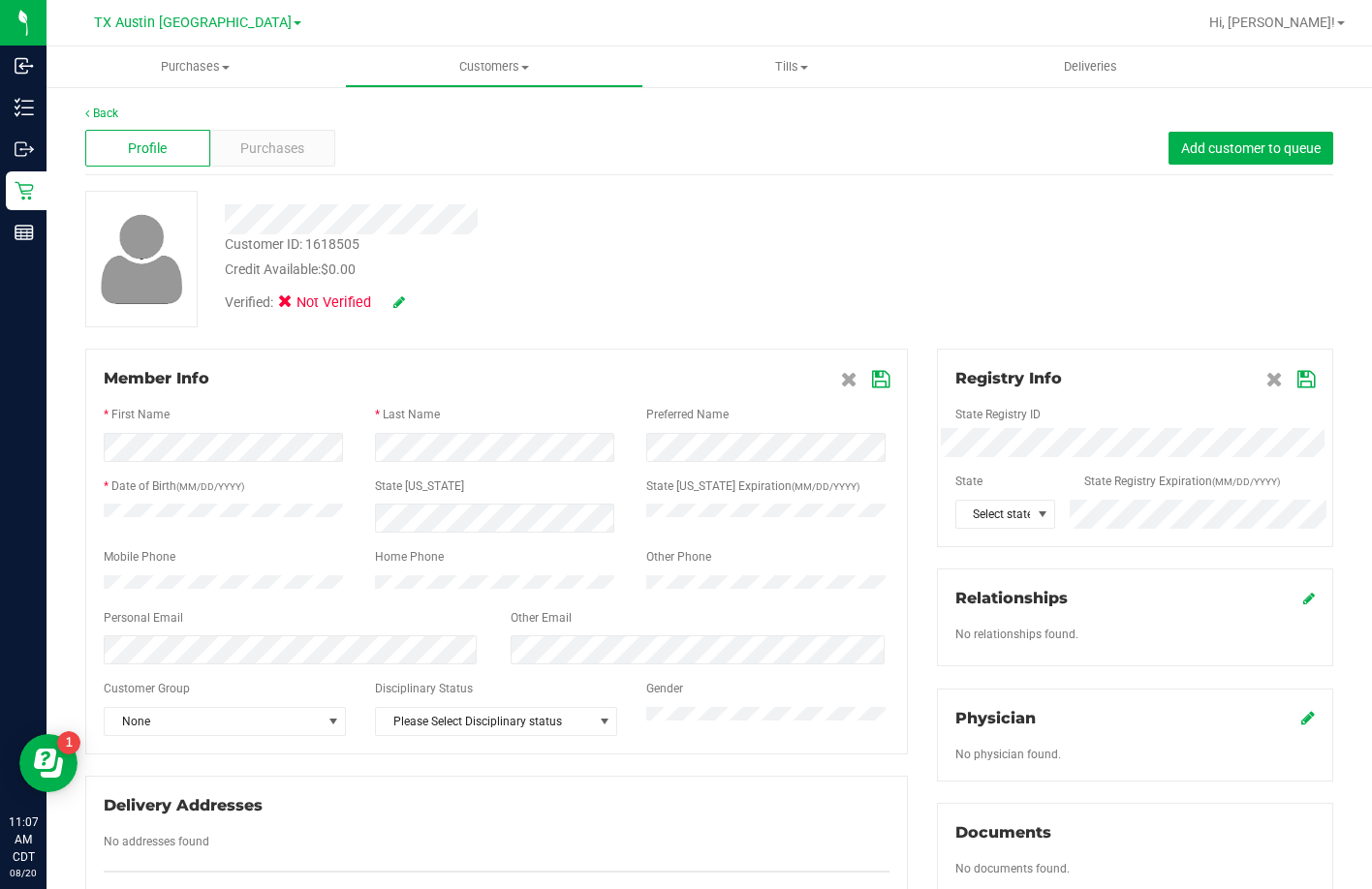
click at [876, 382] on icon at bounding box center [880, 380] width 18 height 16
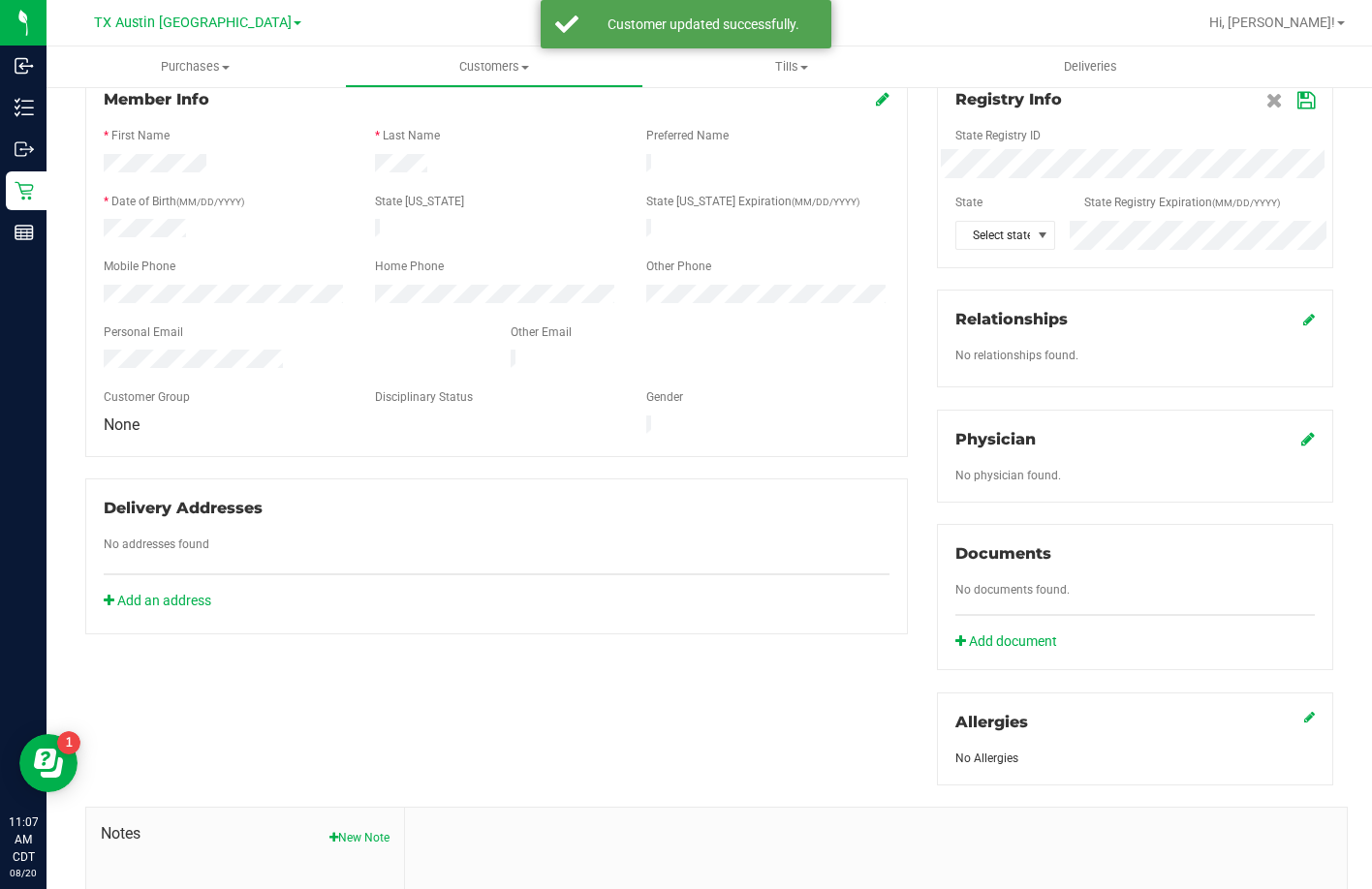
scroll to position [521, 0]
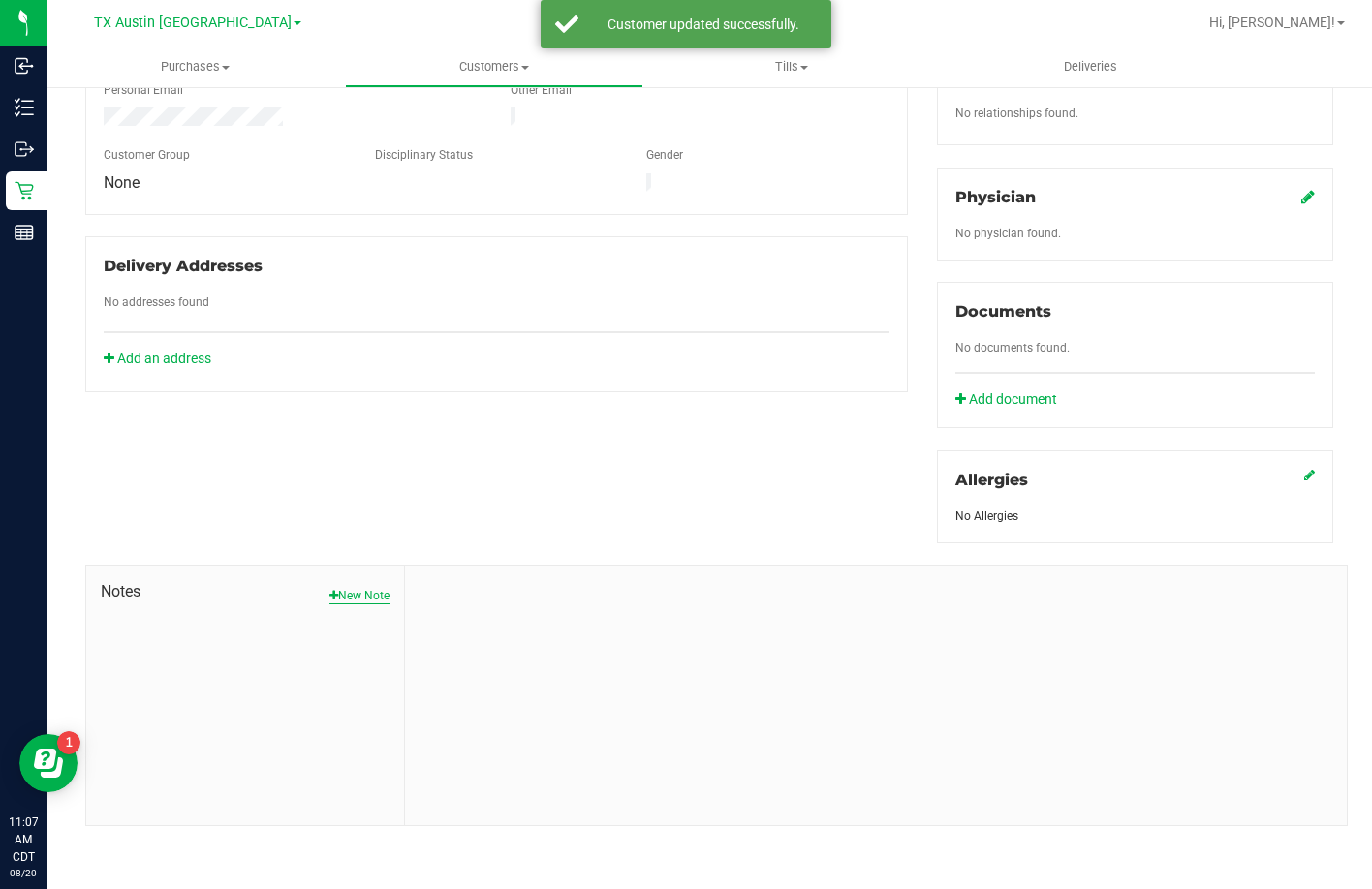
click at [353, 600] on button "New Note" at bounding box center [359, 596] width 60 height 18
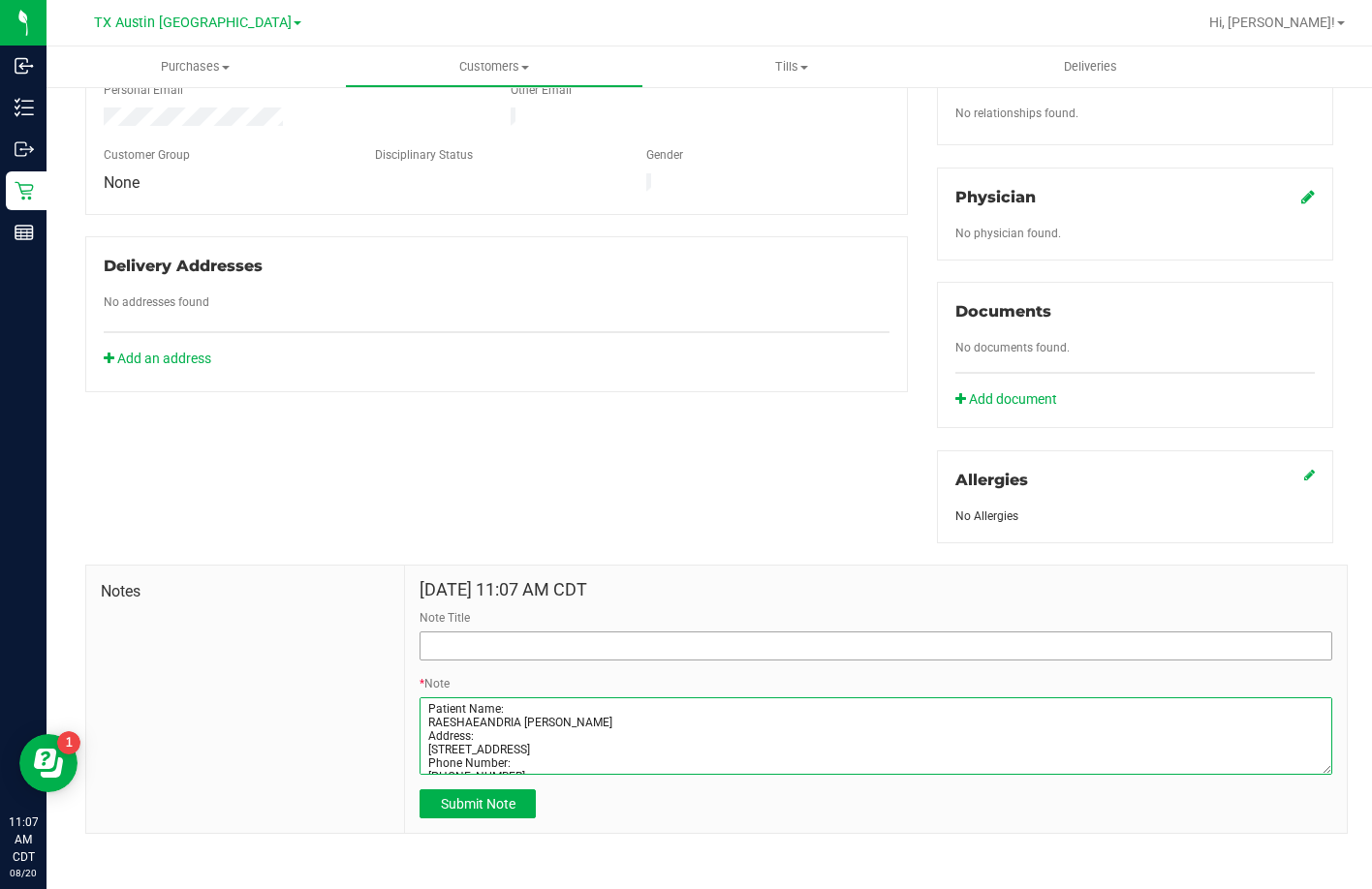
type textarea "Patient Name: RAESHAEANDRIA RHYMER Address: 1141 E Sunset Waco, TX, 76704 Phone…"
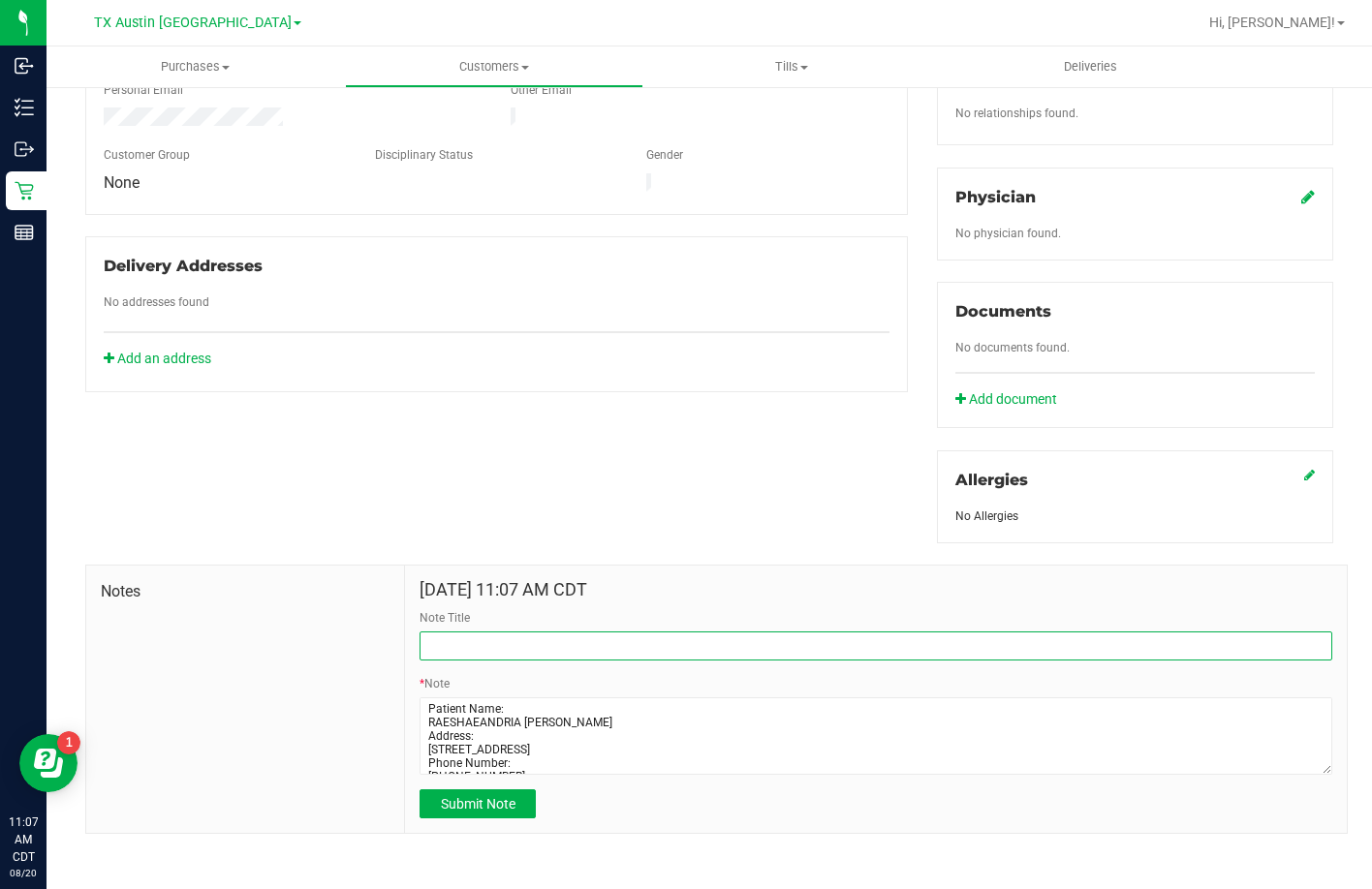
click at [519, 634] on input "Note Title" at bounding box center [875, 647] width 912 height 29
type input "CURT Profile"
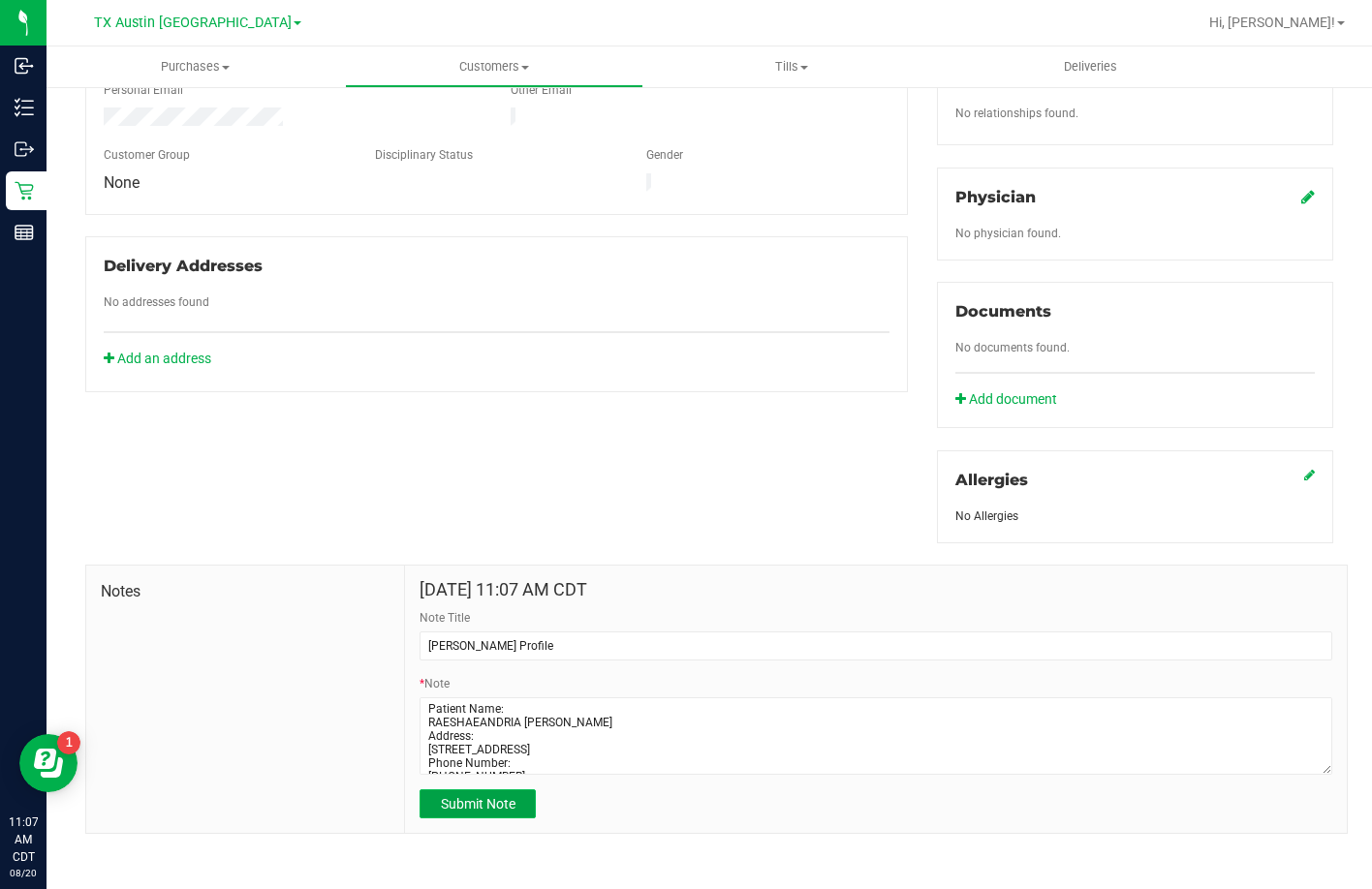
click at [481, 801] on span "Submit Note" at bounding box center [478, 804] width 75 height 16
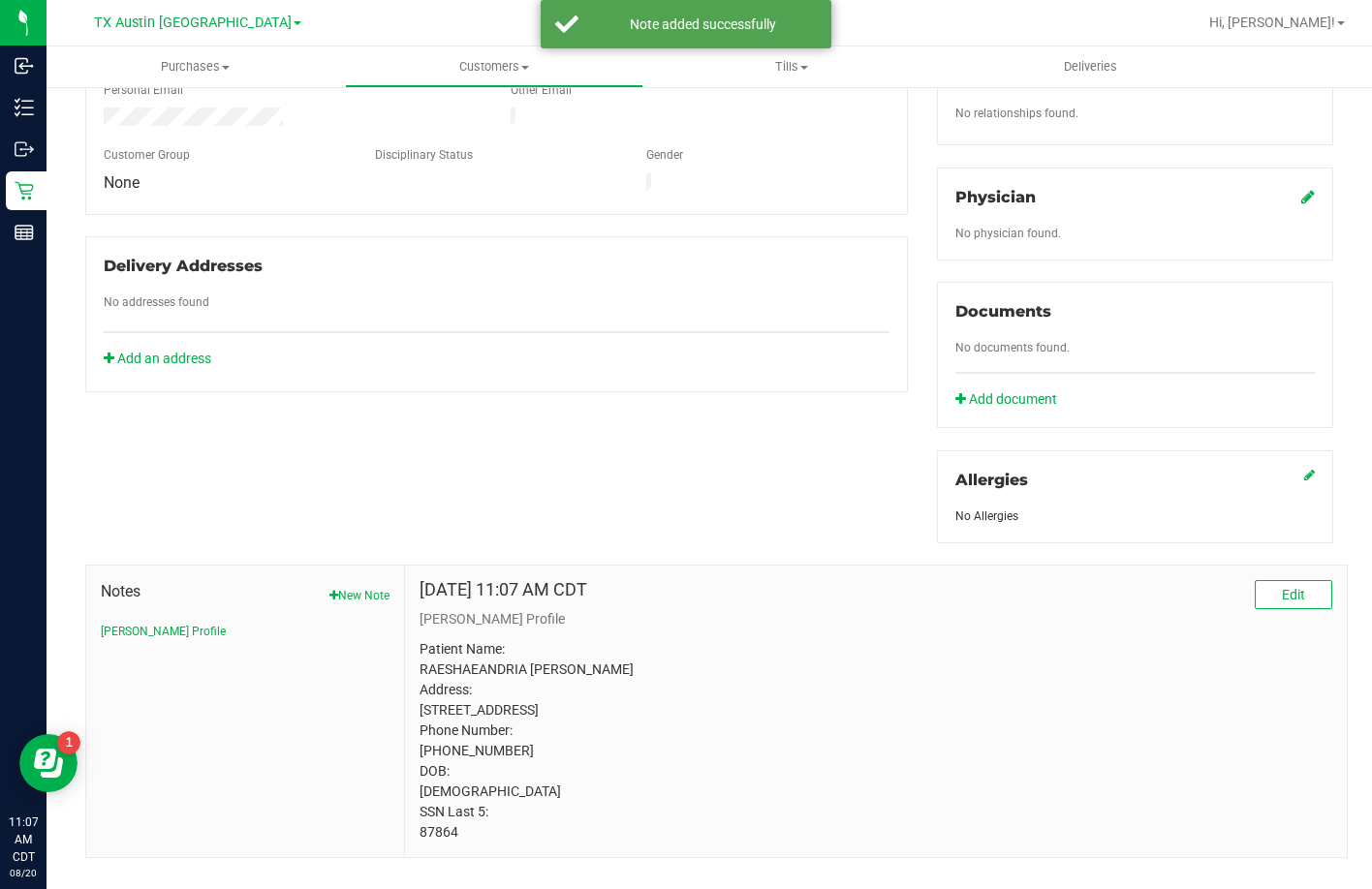
click at [1301, 205] on link at bounding box center [1308, 197] width 14 height 19
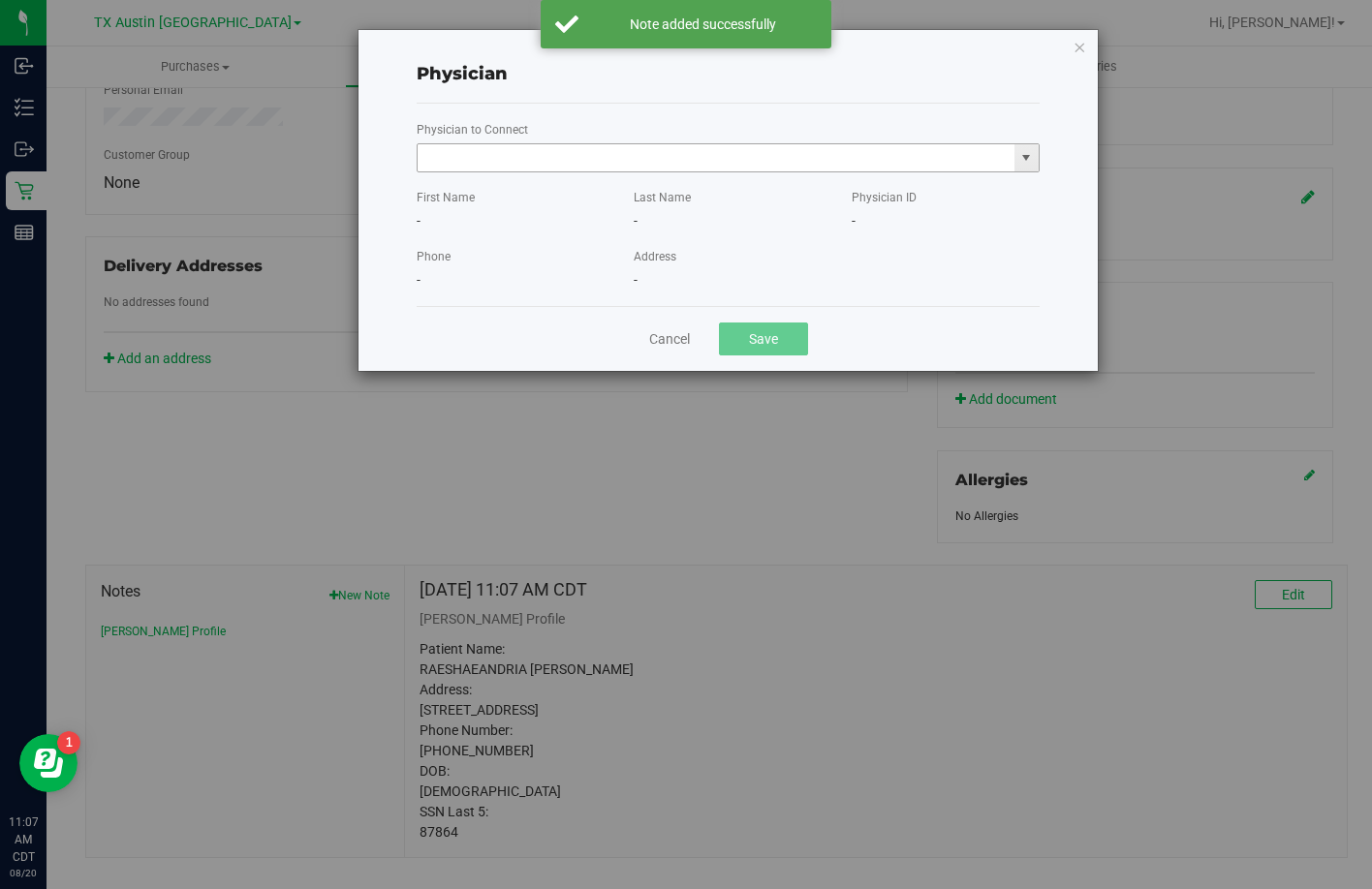
click at [610, 165] on input "text" at bounding box center [716, 158] width 597 height 27
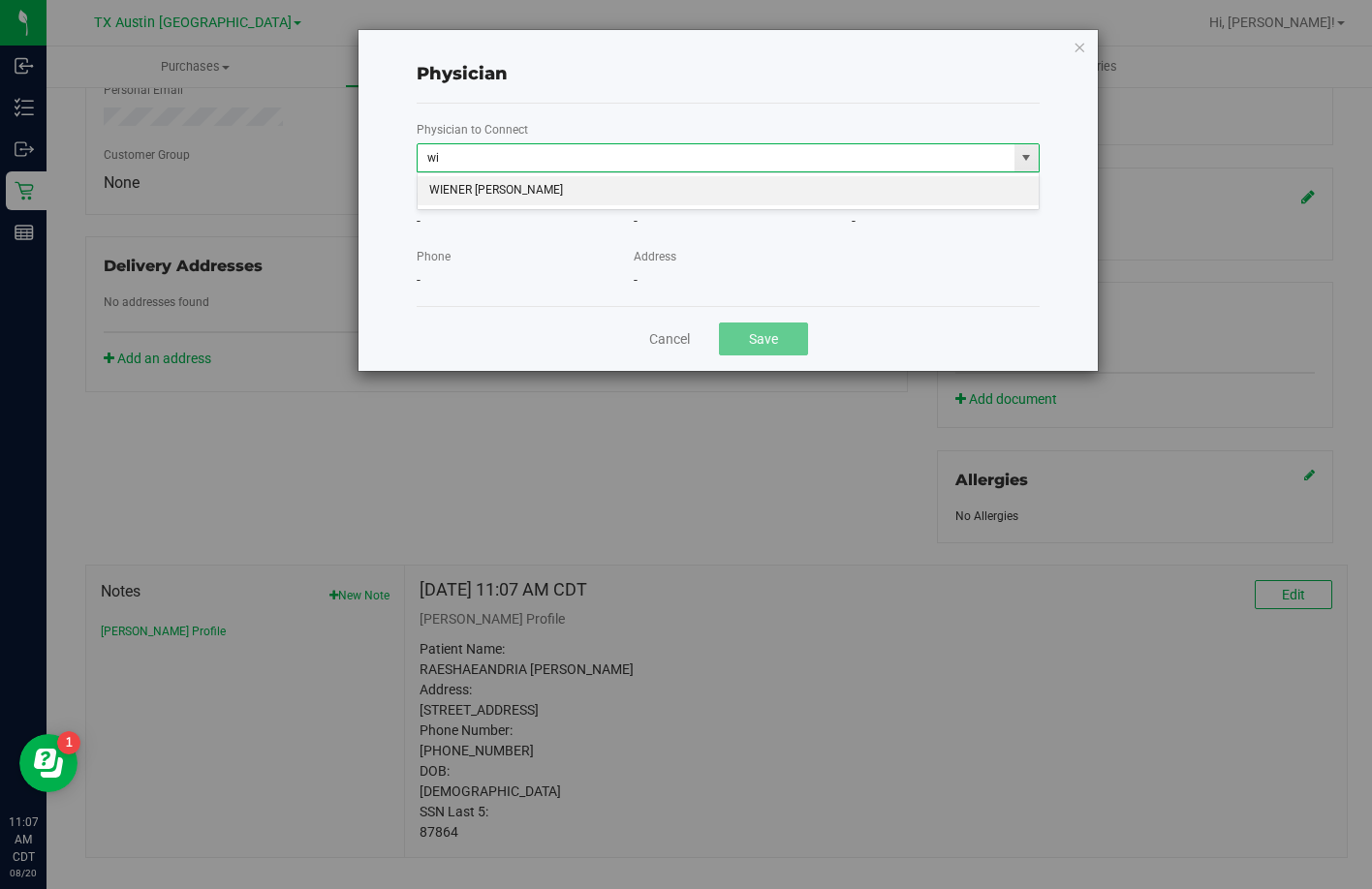
type input "w"
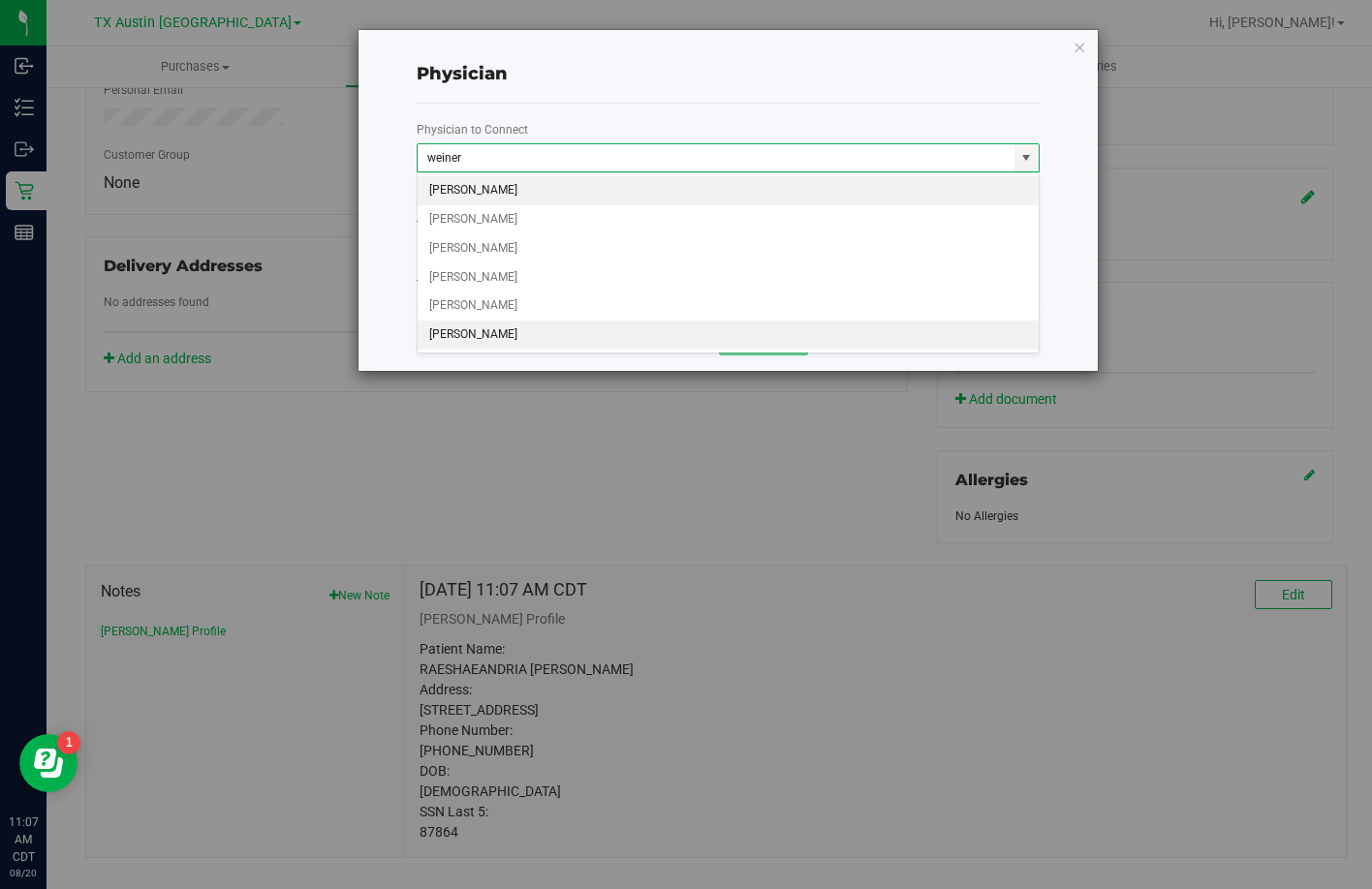
click at [534, 332] on li "ALAN WEINER" at bounding box center [728, 335] width 621 height 29
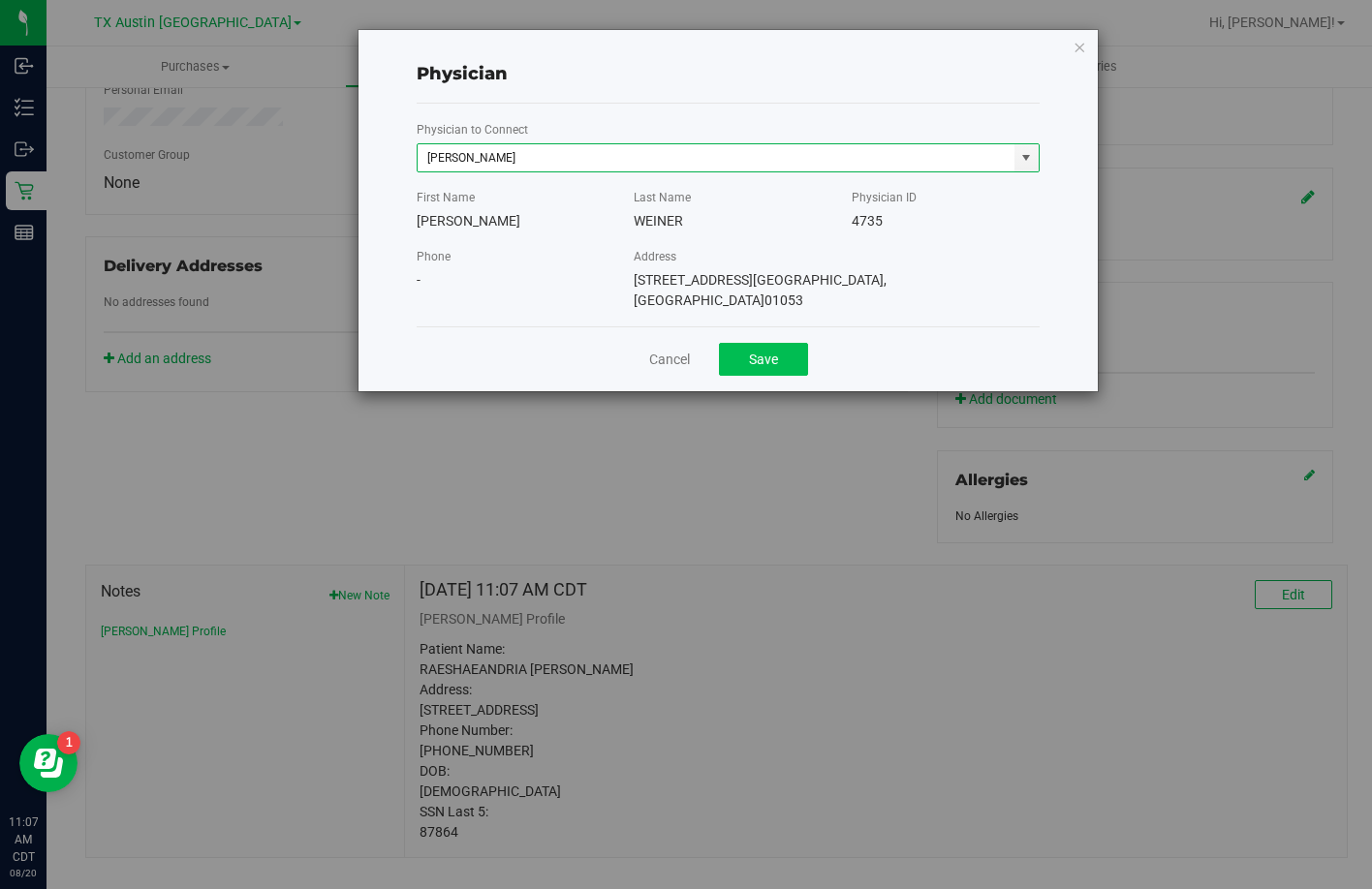
type input "ALAN WEINER"
click at [769, 343] on button "Save" at bounding box center [763, 359] width 90 height 33
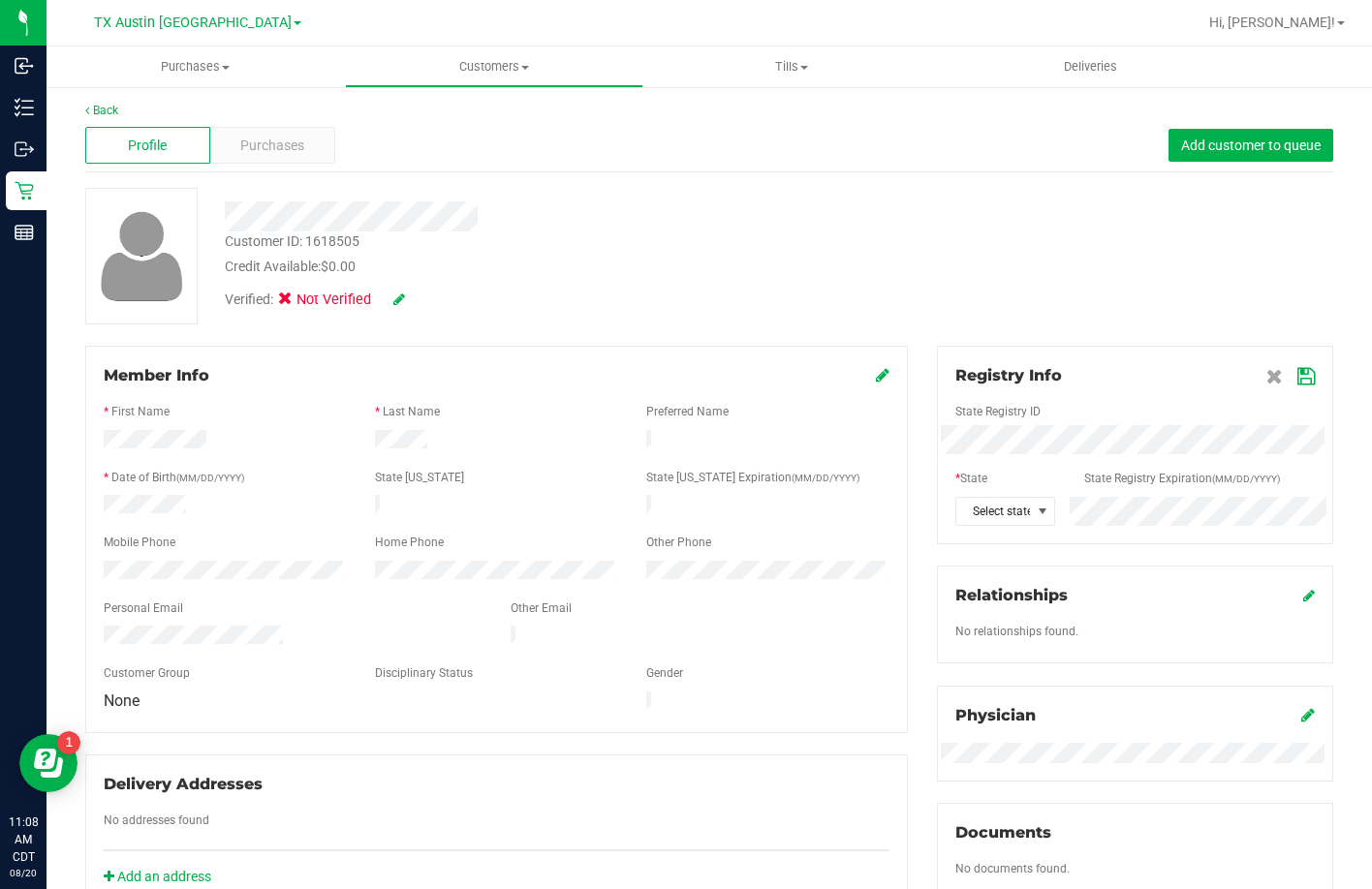
scroll to position [0, 0]
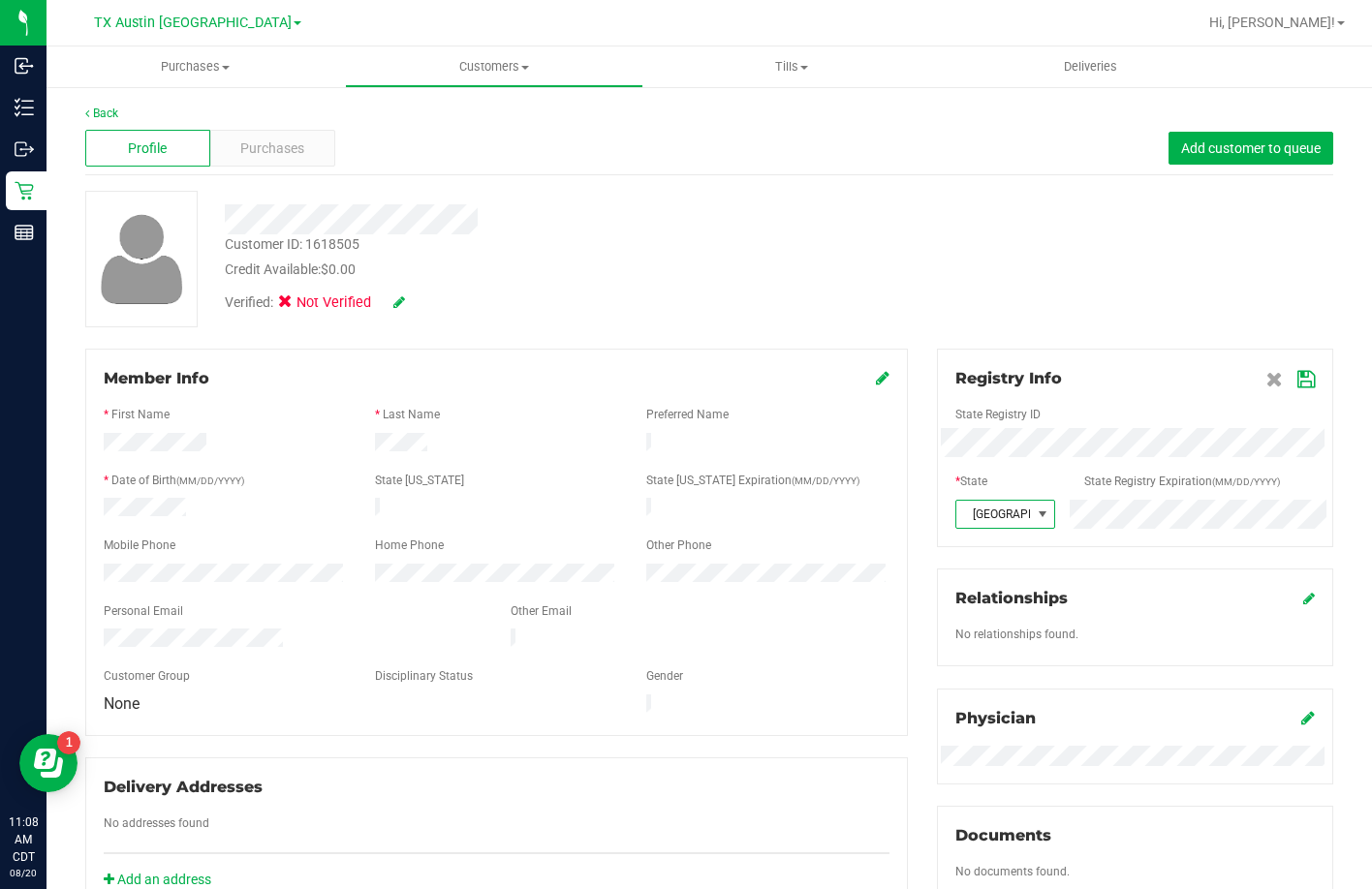
click at [1299, 388] on icon at bounding box center [1306, 380] width 18 height 16
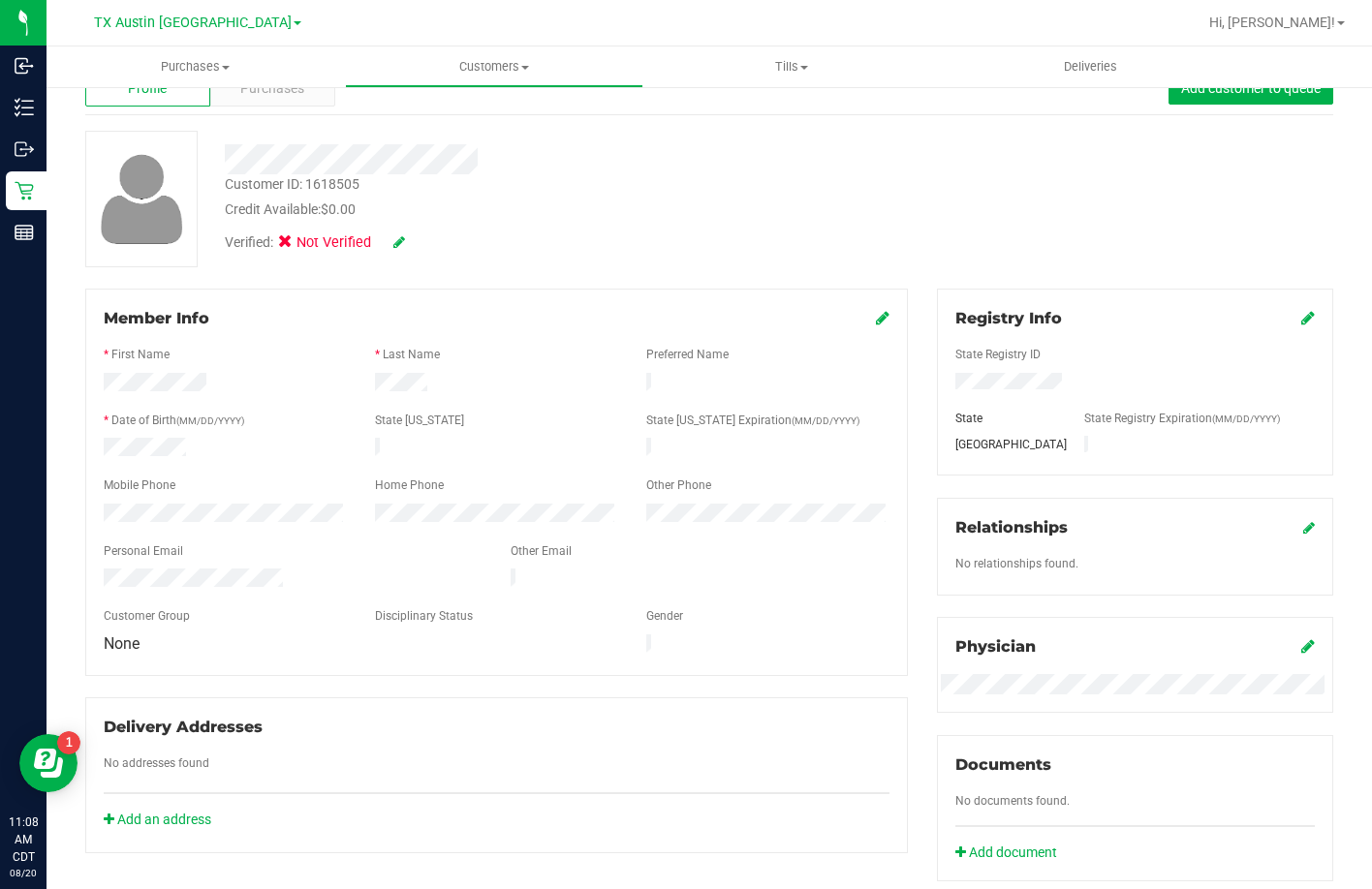
scroll to position [194, 0]
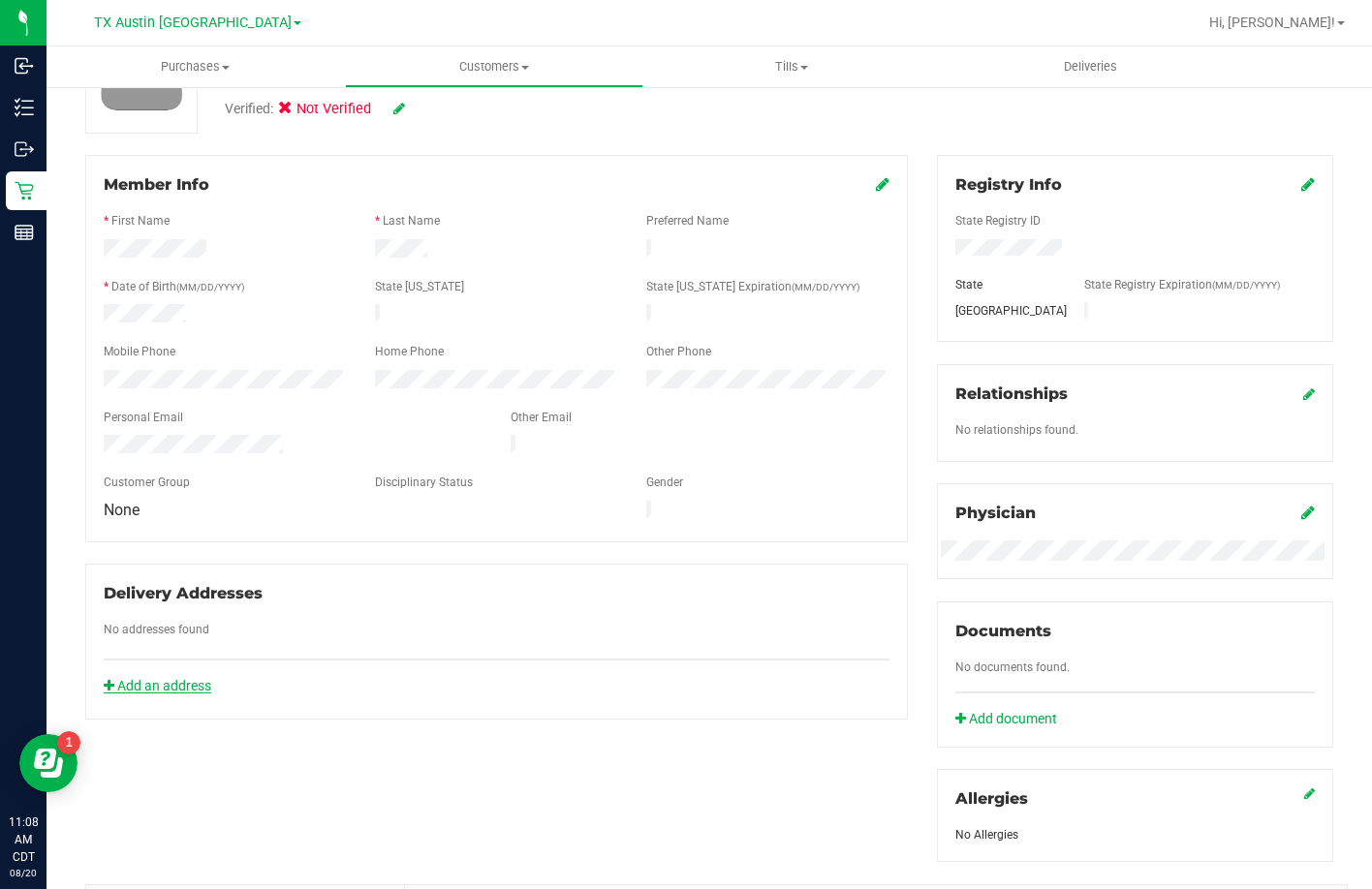
click at [200, 678] on link "Add an address" at bounding box center [157, 685] width 107 height 16
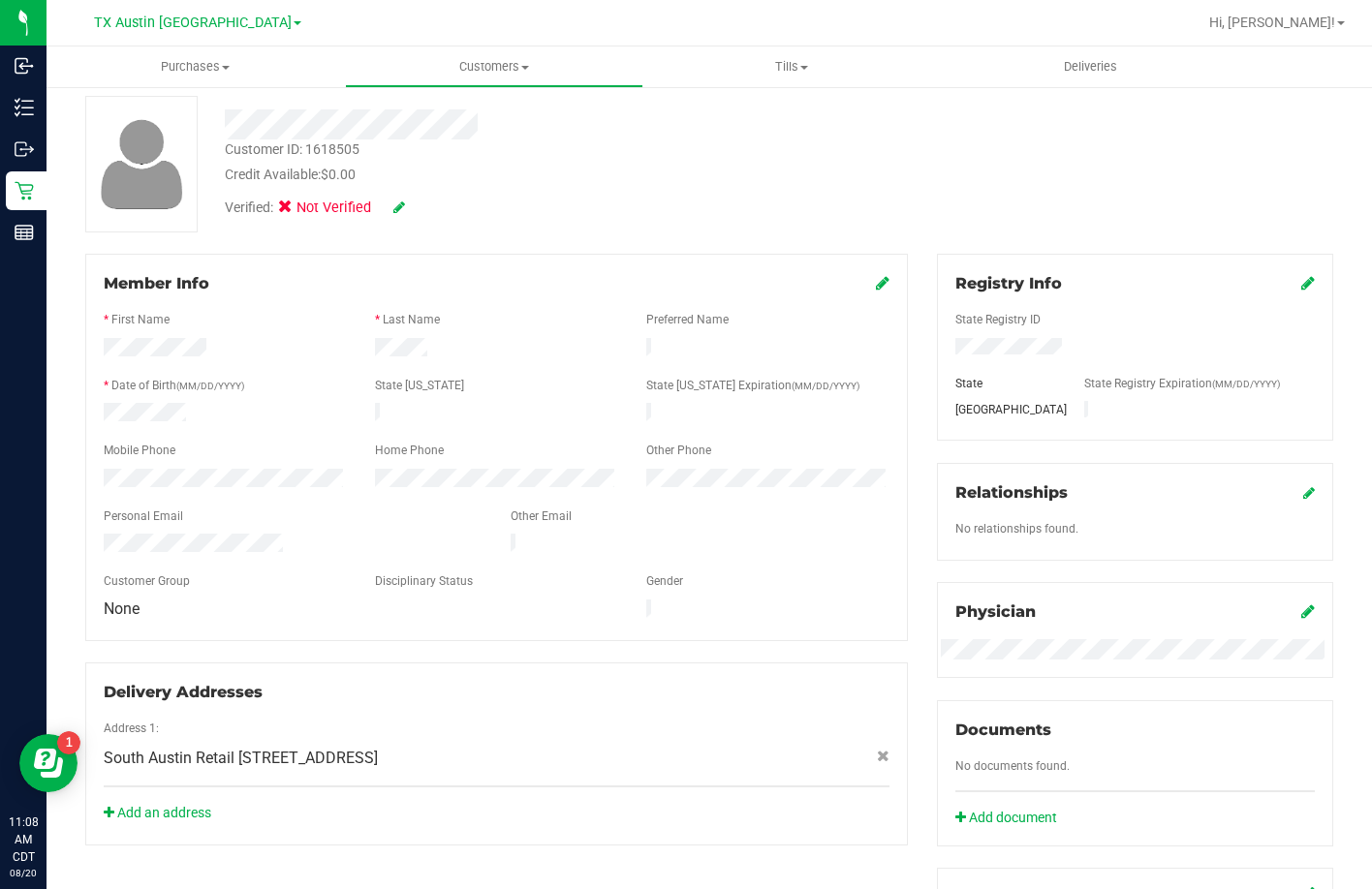
scroll to position [0, 0]
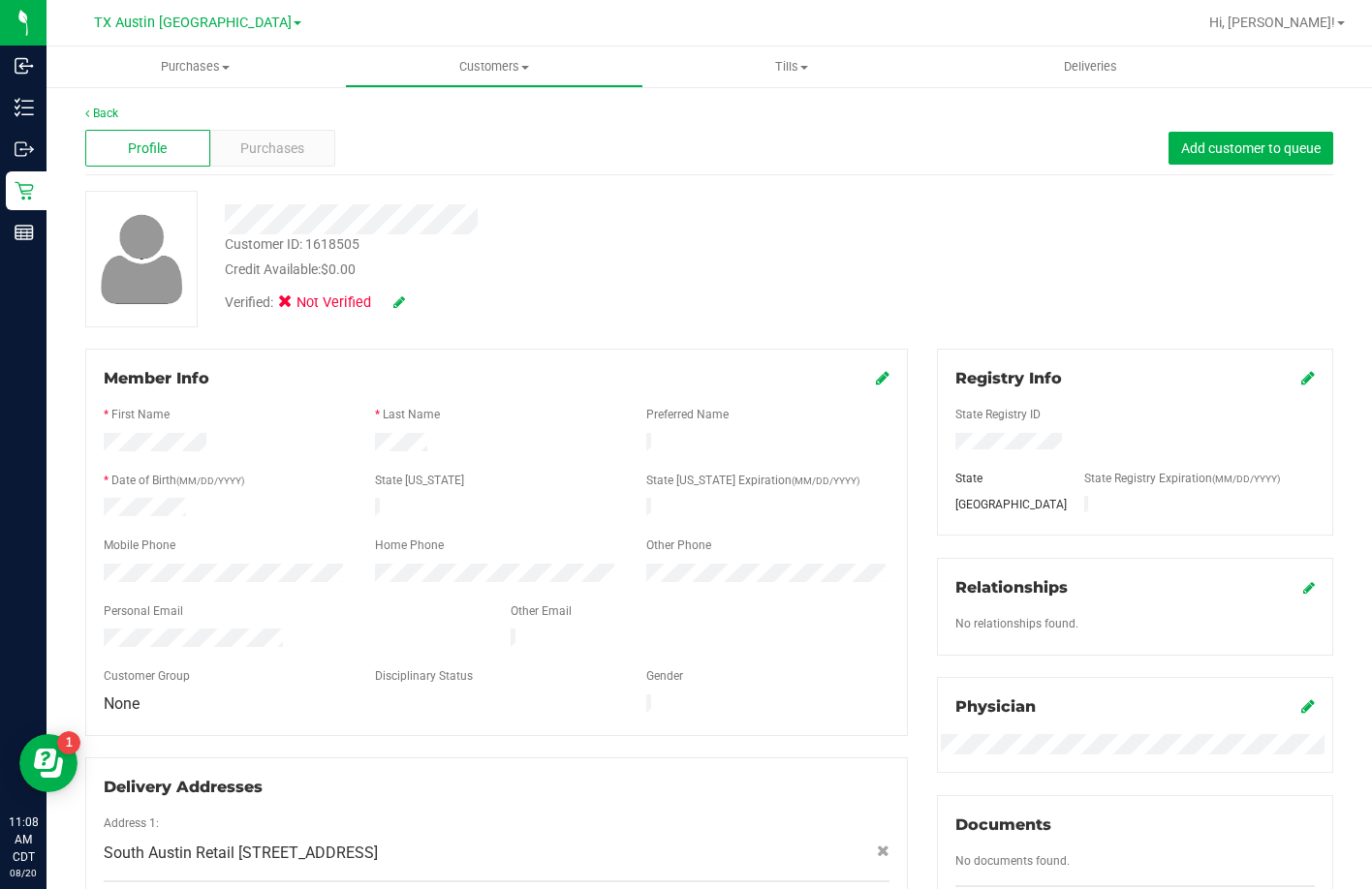
click at [401, 308] on icon at bounding box center [399, 302] width 12 height 14
click at [295, 305] on icon at bounding box center [291, 305] width 13 height 0
click at [0, 0] on input "Medical" at bounding box center [0, 0] width 0 height 0
click at [419, 299] on icon at bounding box center [426, 303] width 16 height 14
click at [285, 153] on span "Purchases" at bounding box center [273, 148] width 64 height 20
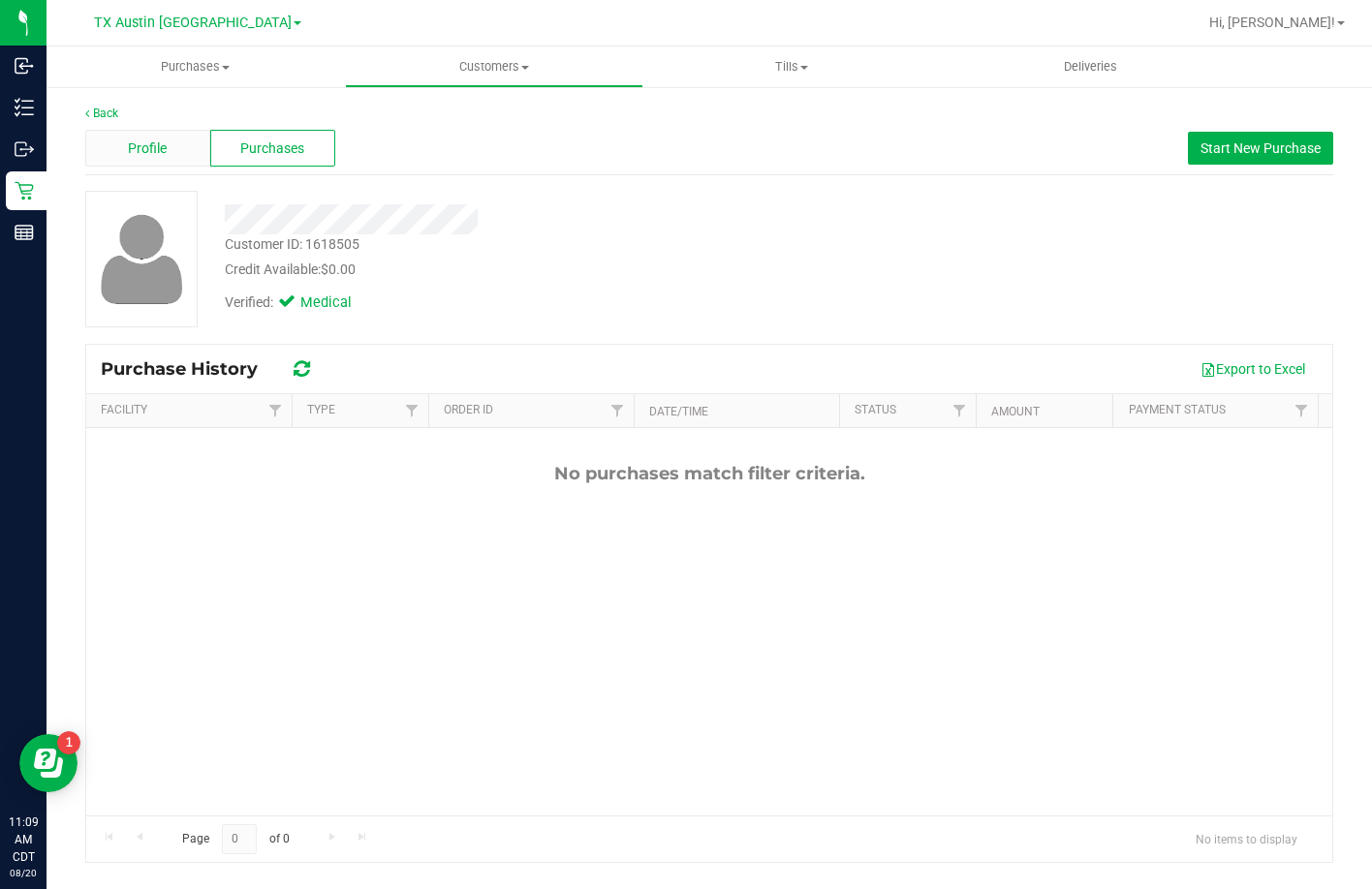
click at [107, 155] on div "Profile" at bounding box center [148, 148] width 125 height 37
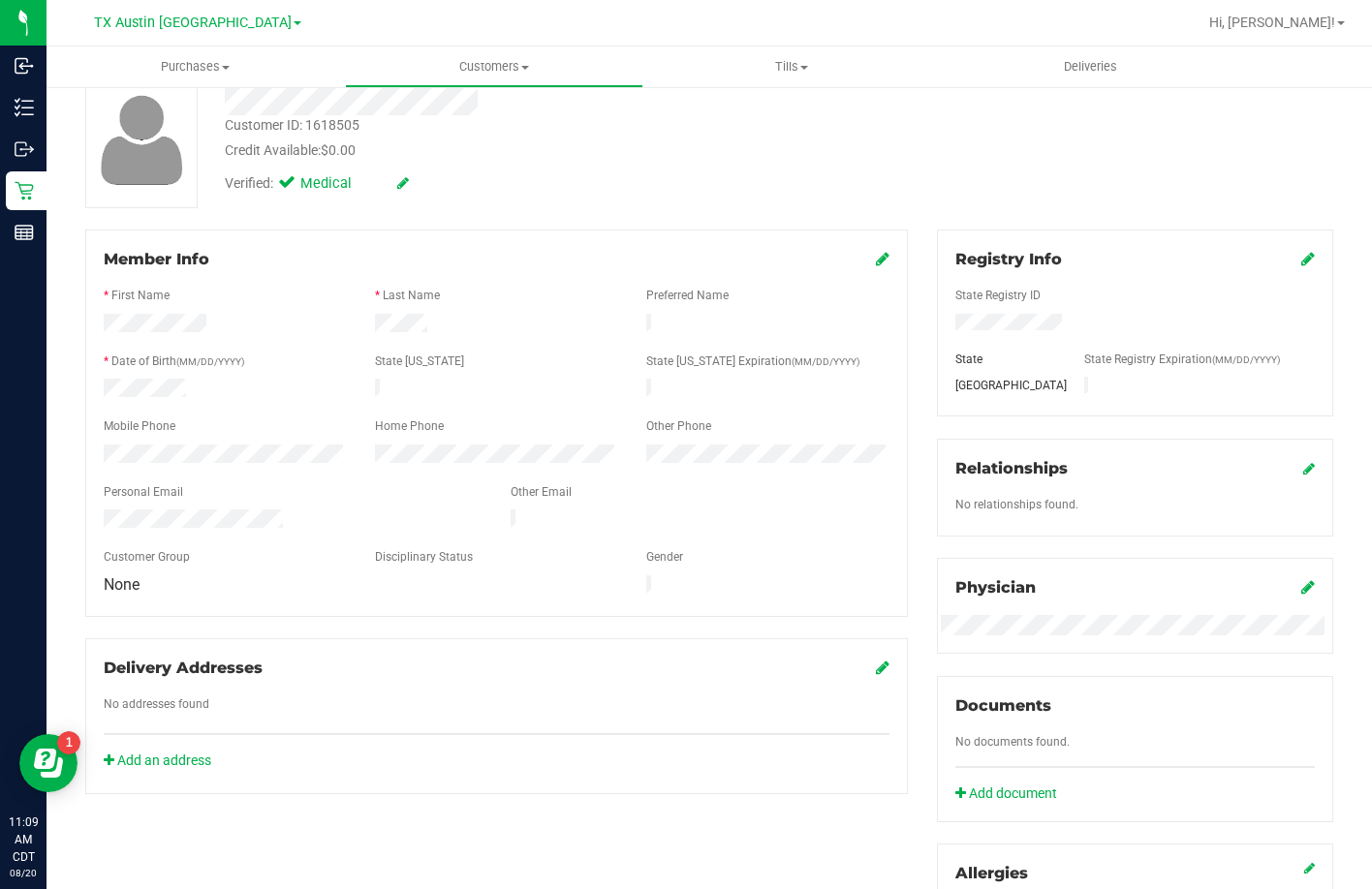
scroll to position [388, 0]
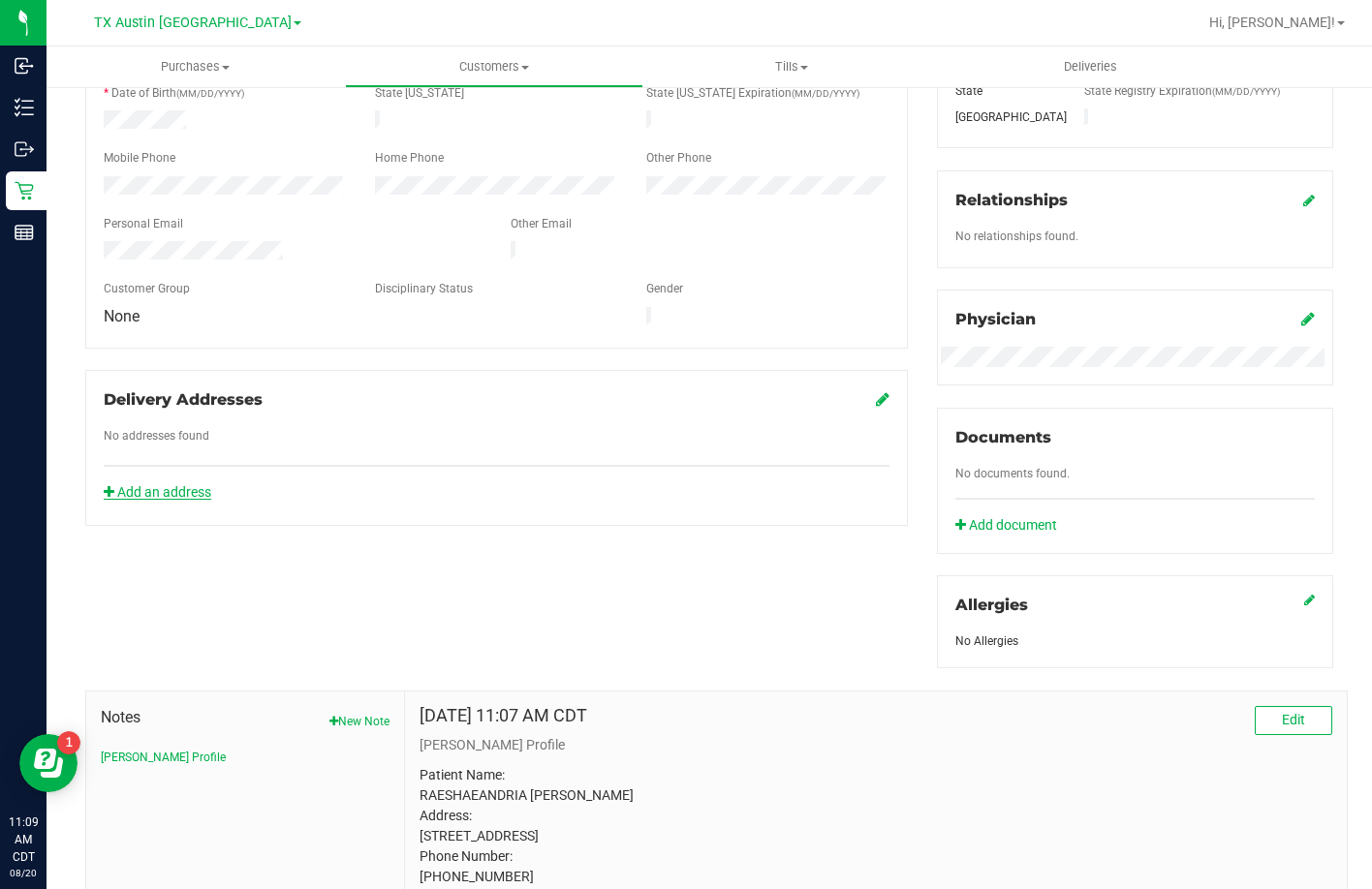
click at [196, 484] on link "Add an address" at bounding box center [157, 492] width 107 height 16
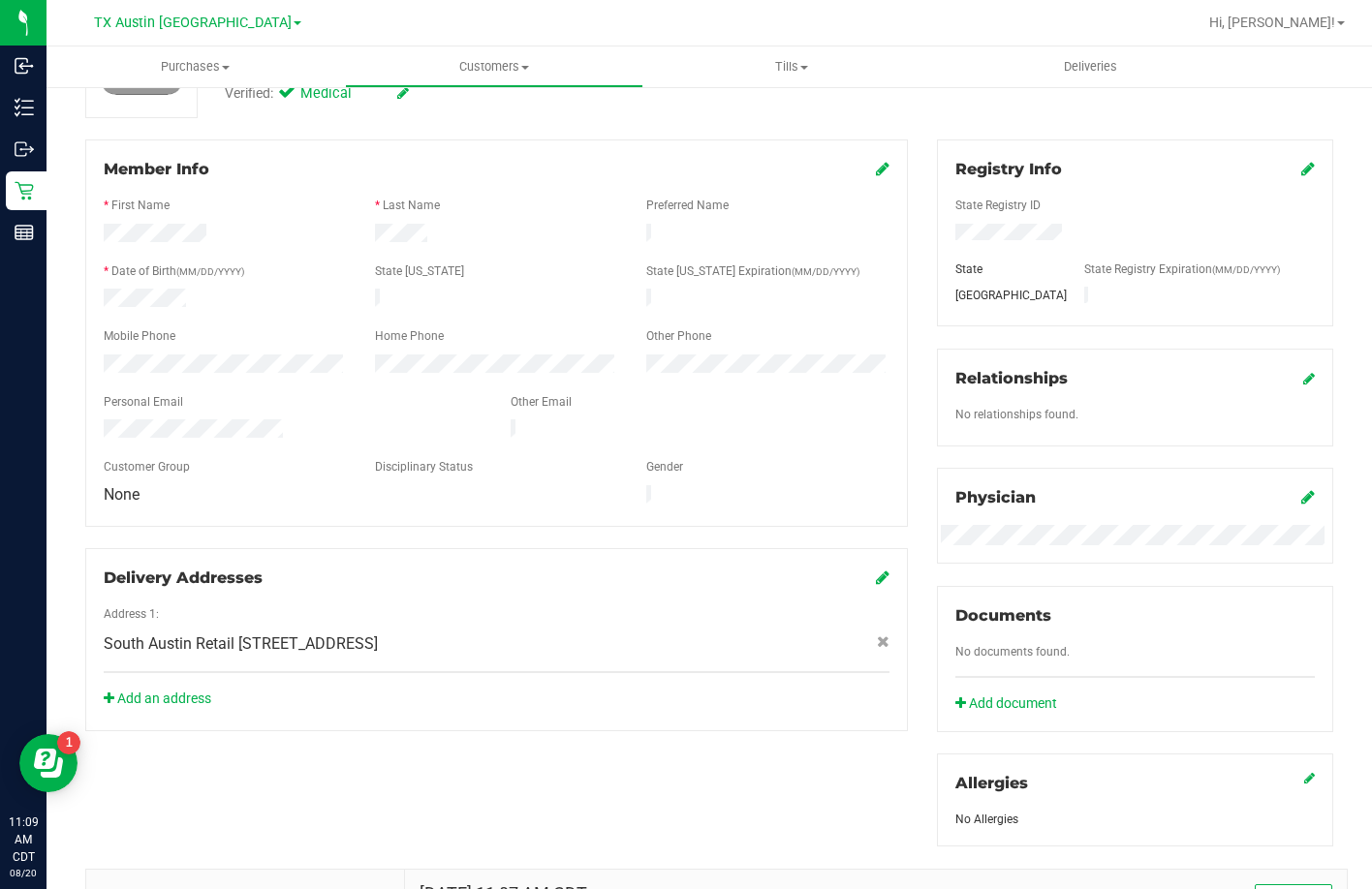
scroll to position [0, 0]
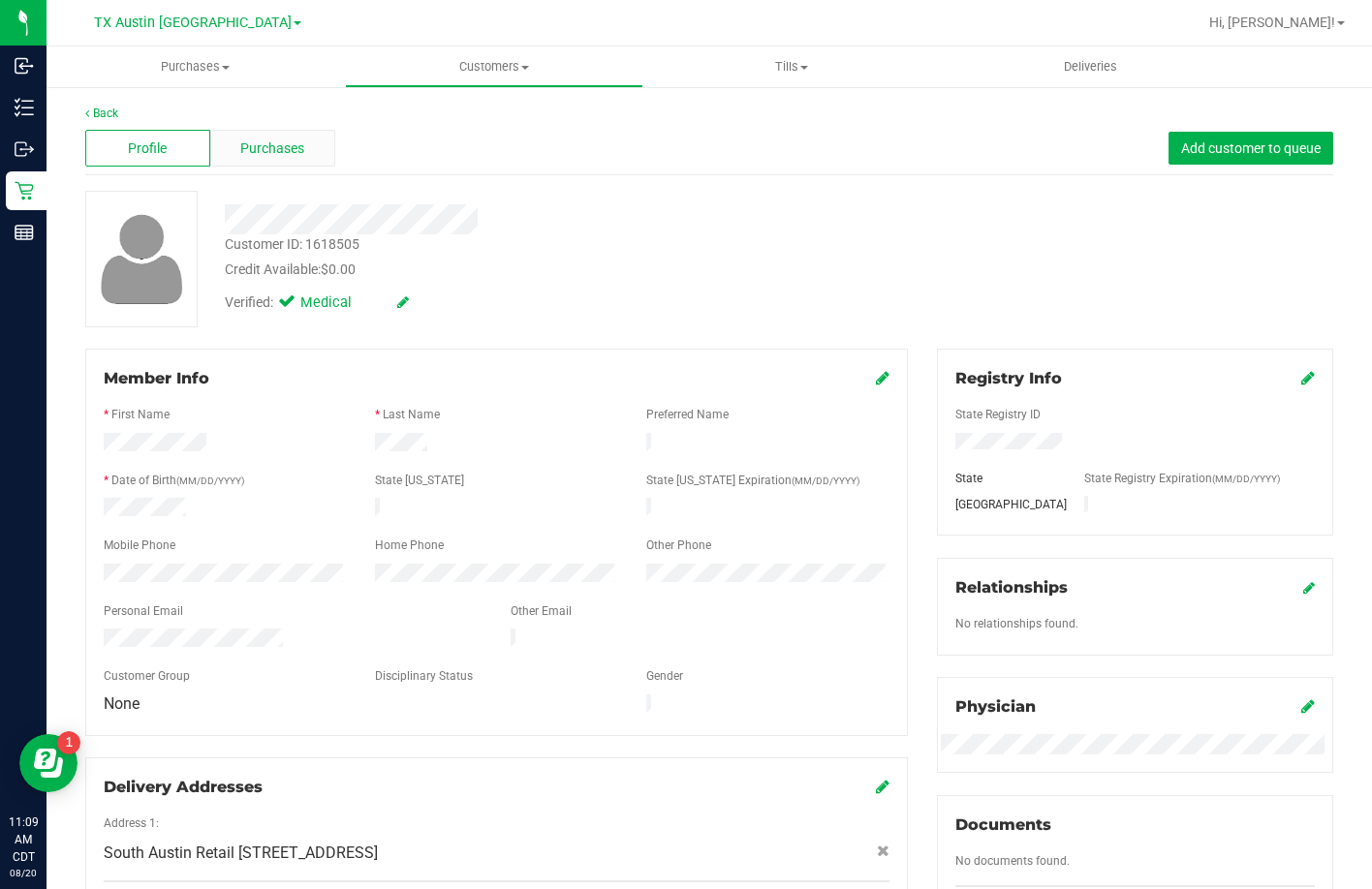
click at [281, 139] on span "Purchases" at bounding box center [273, 148] width 64 height 20
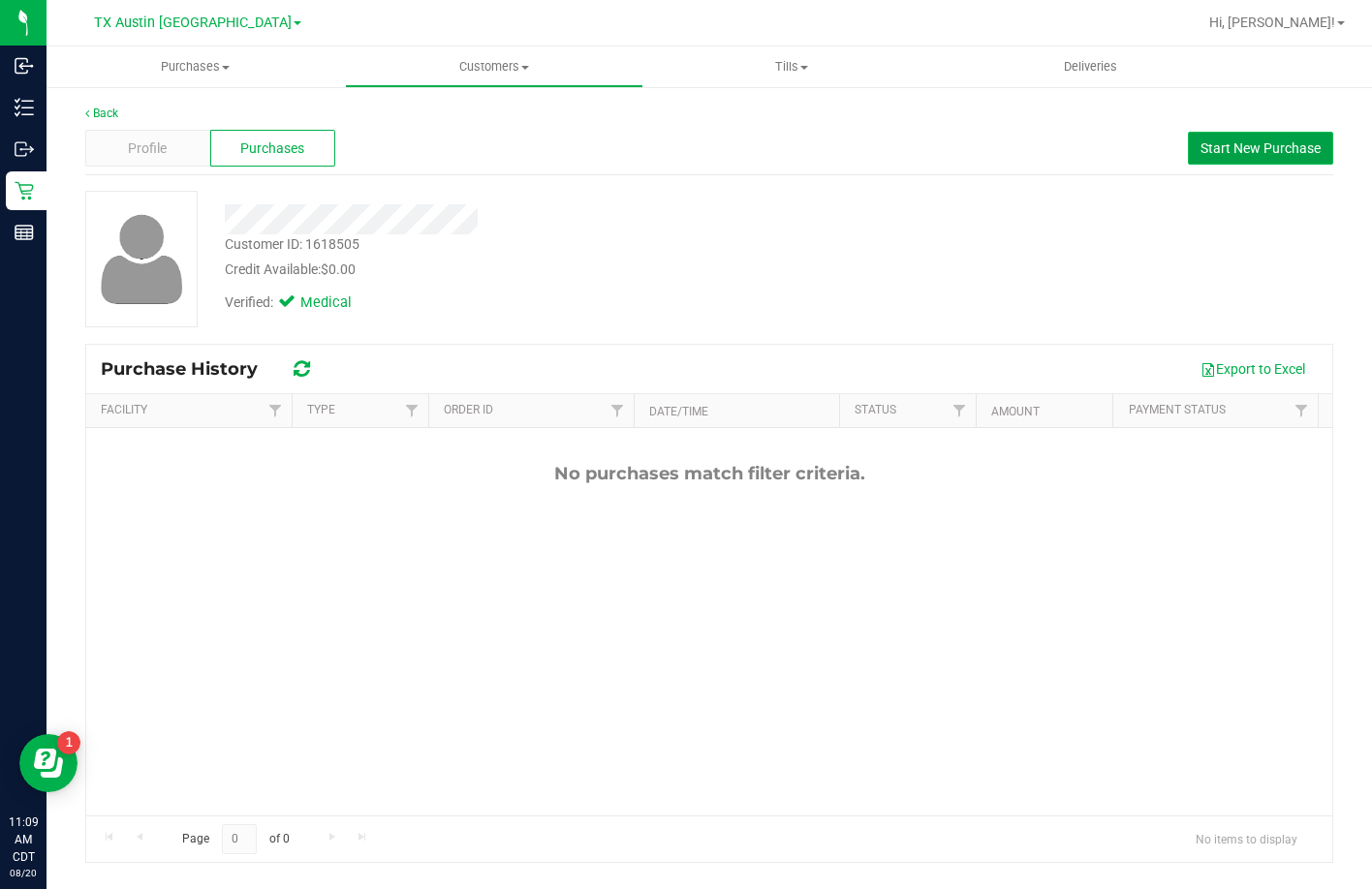
click at [1225, 145] on span "Start New Purchase" at bounding box center [1260, 148] width 120 height 16
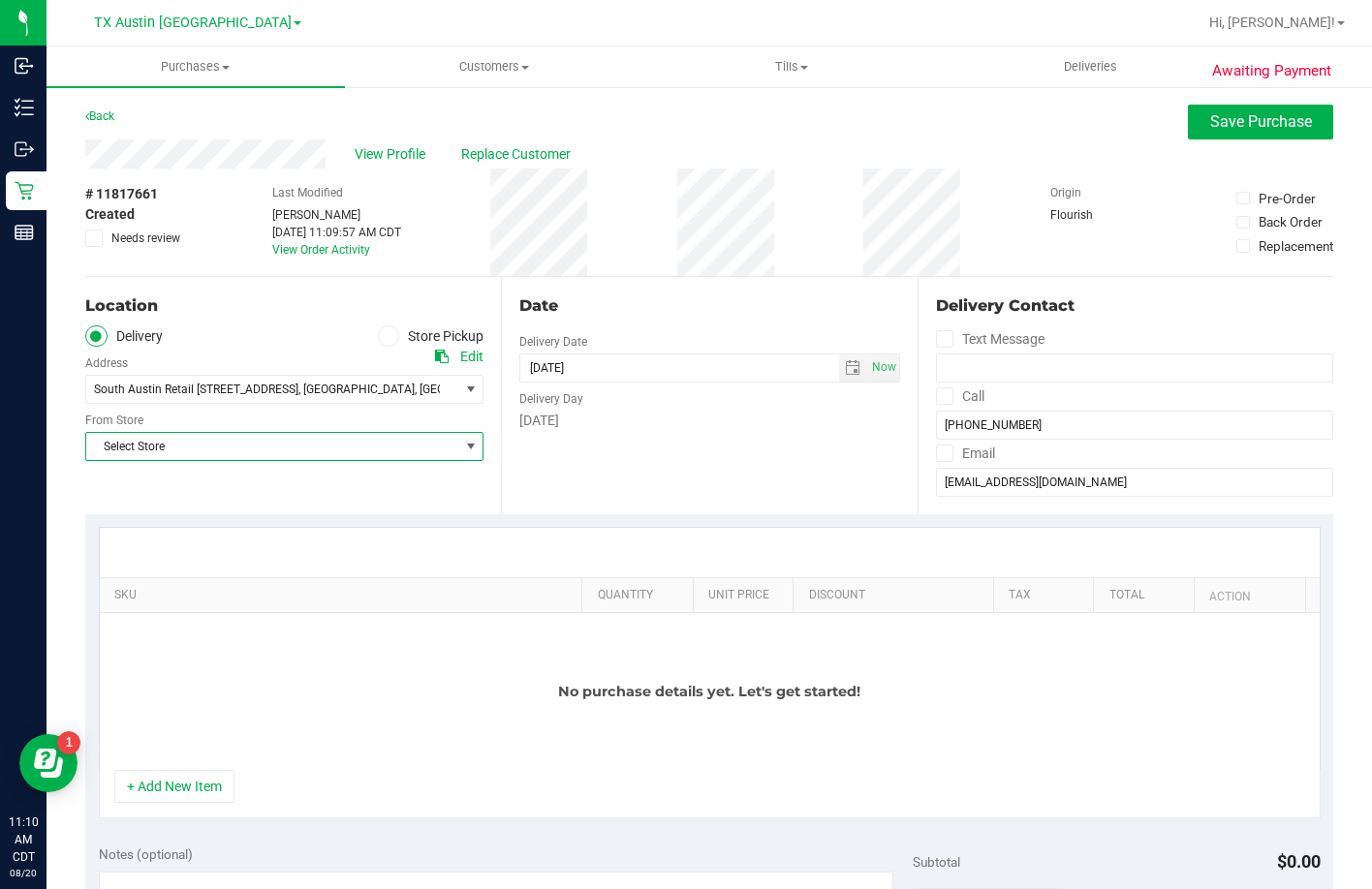
click at [226, 454] on span "Select Store" at bounding box center [273, 447] width 372 height 27
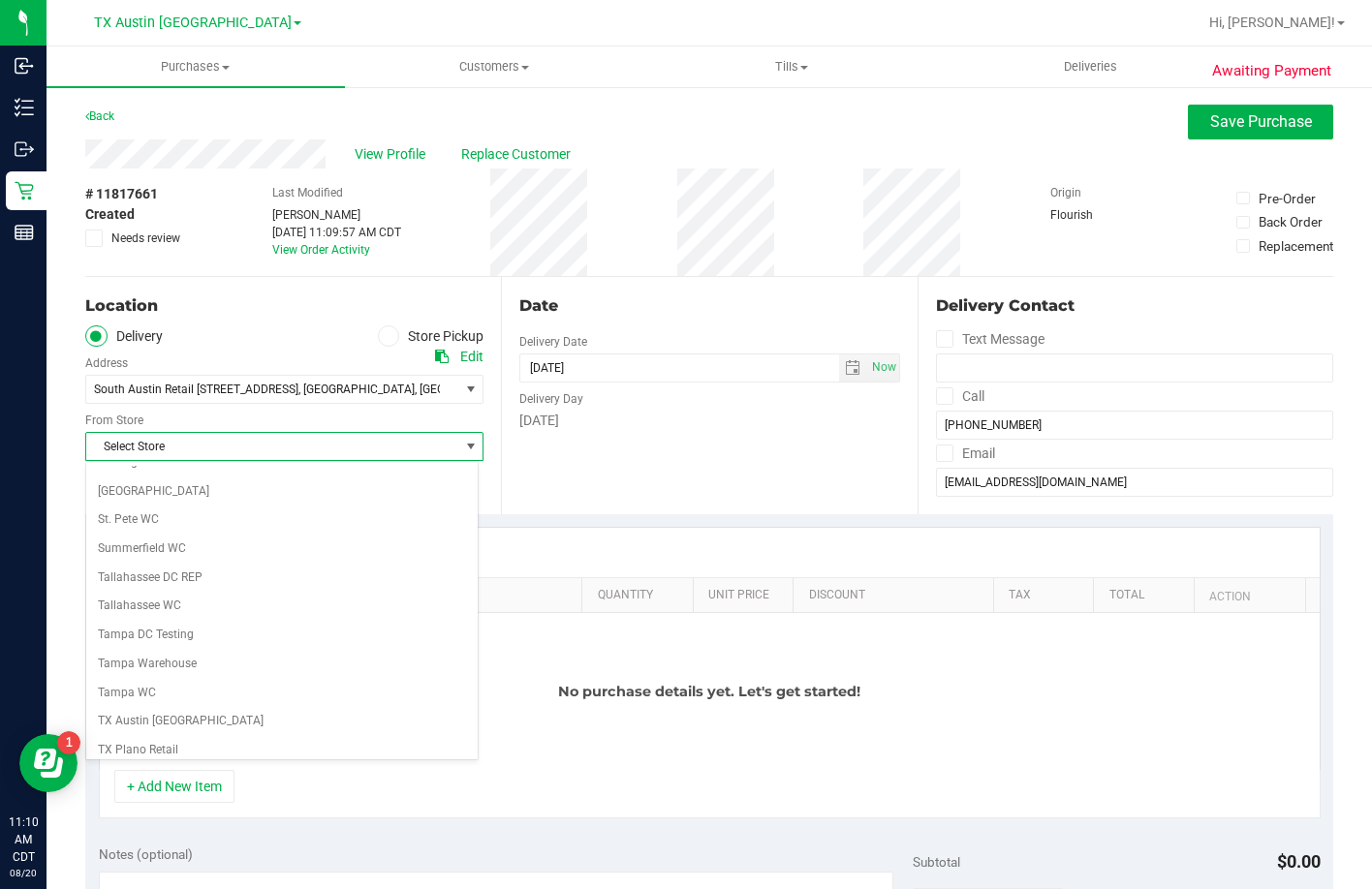
scroll to position [1408, 0]
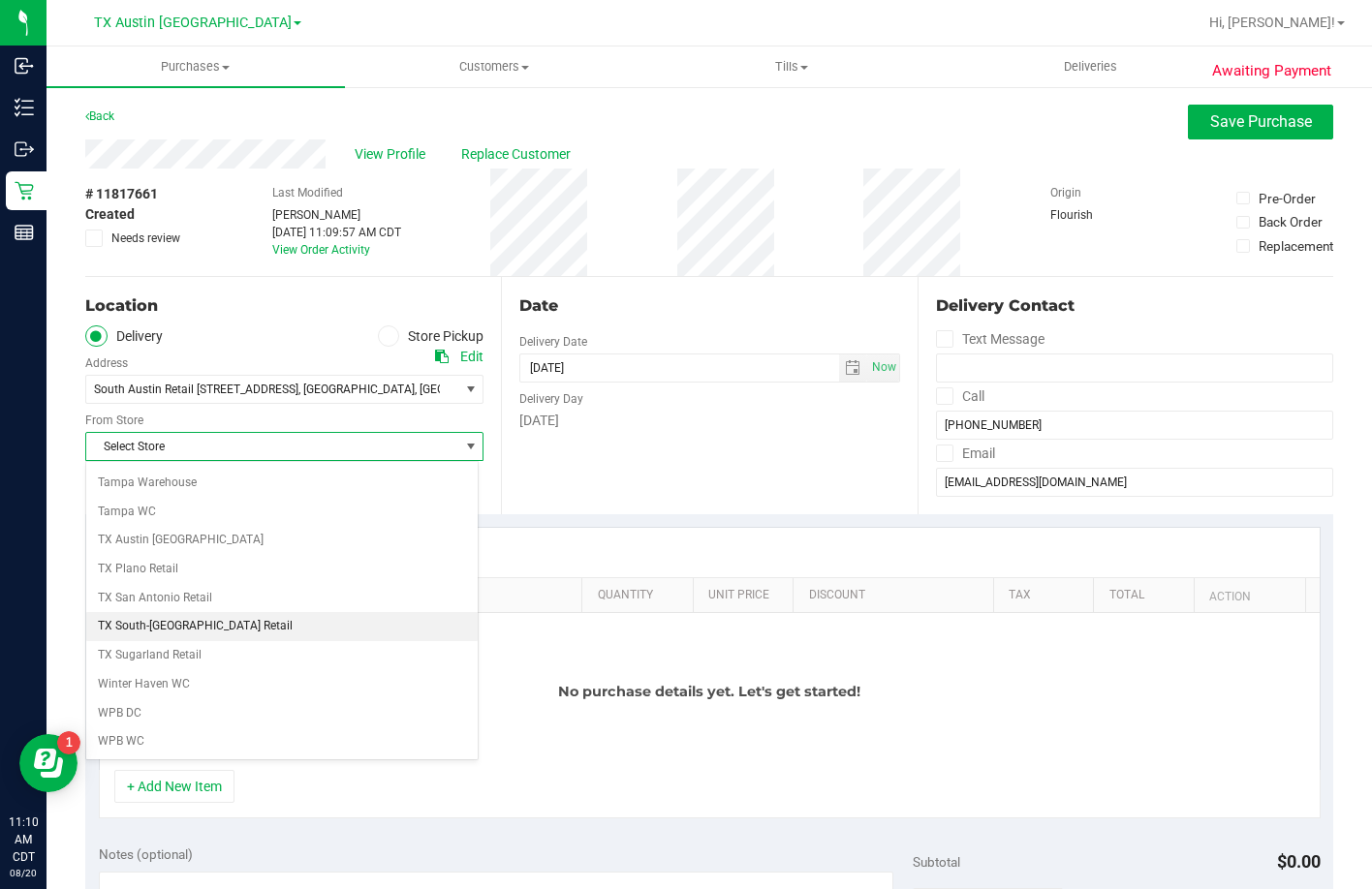
click at [174, 628] on li "TX South-Austin Retail" at bounding box center [282, 627] width 391 height 29
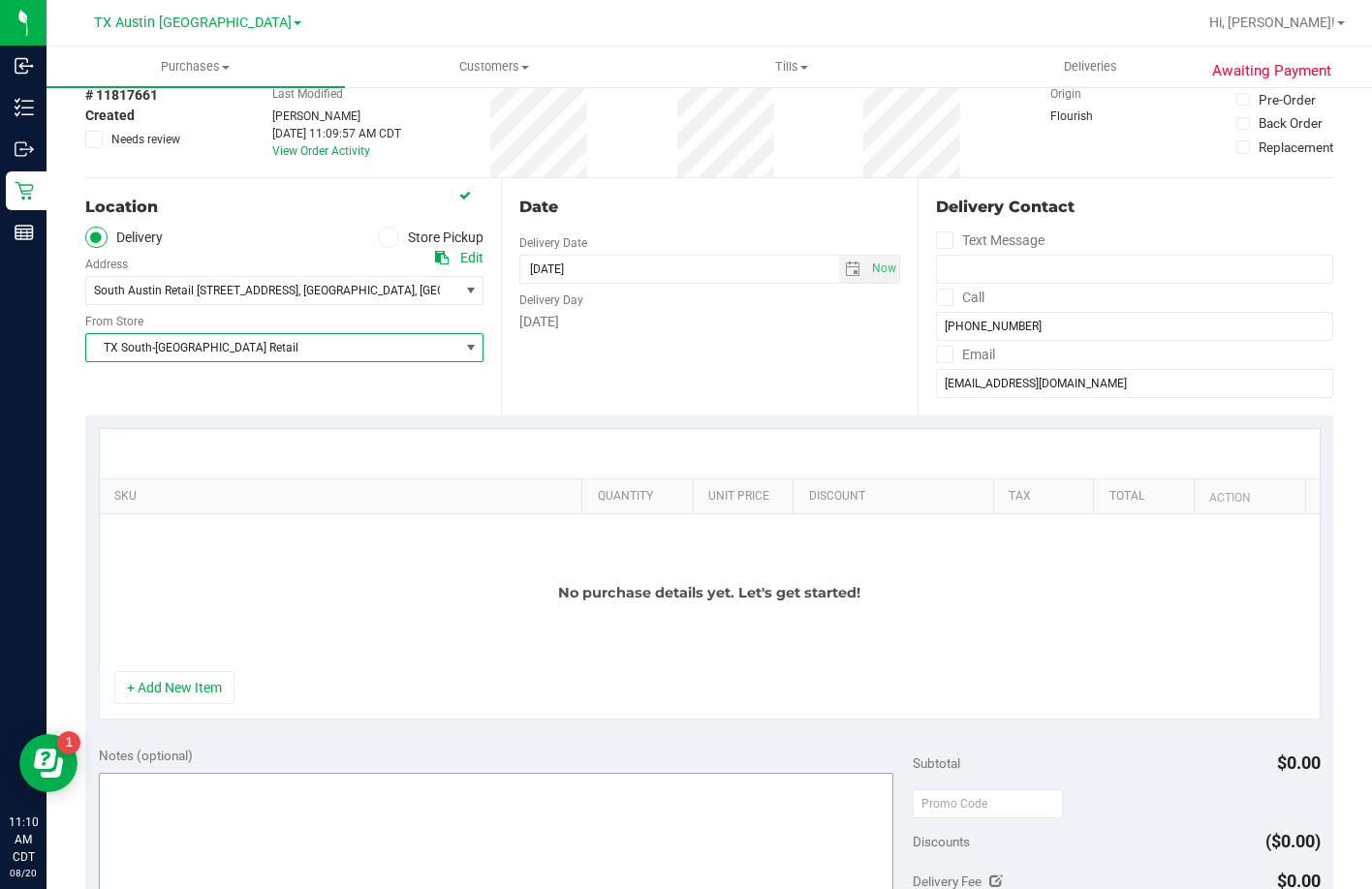
scroll to position [194, 0]
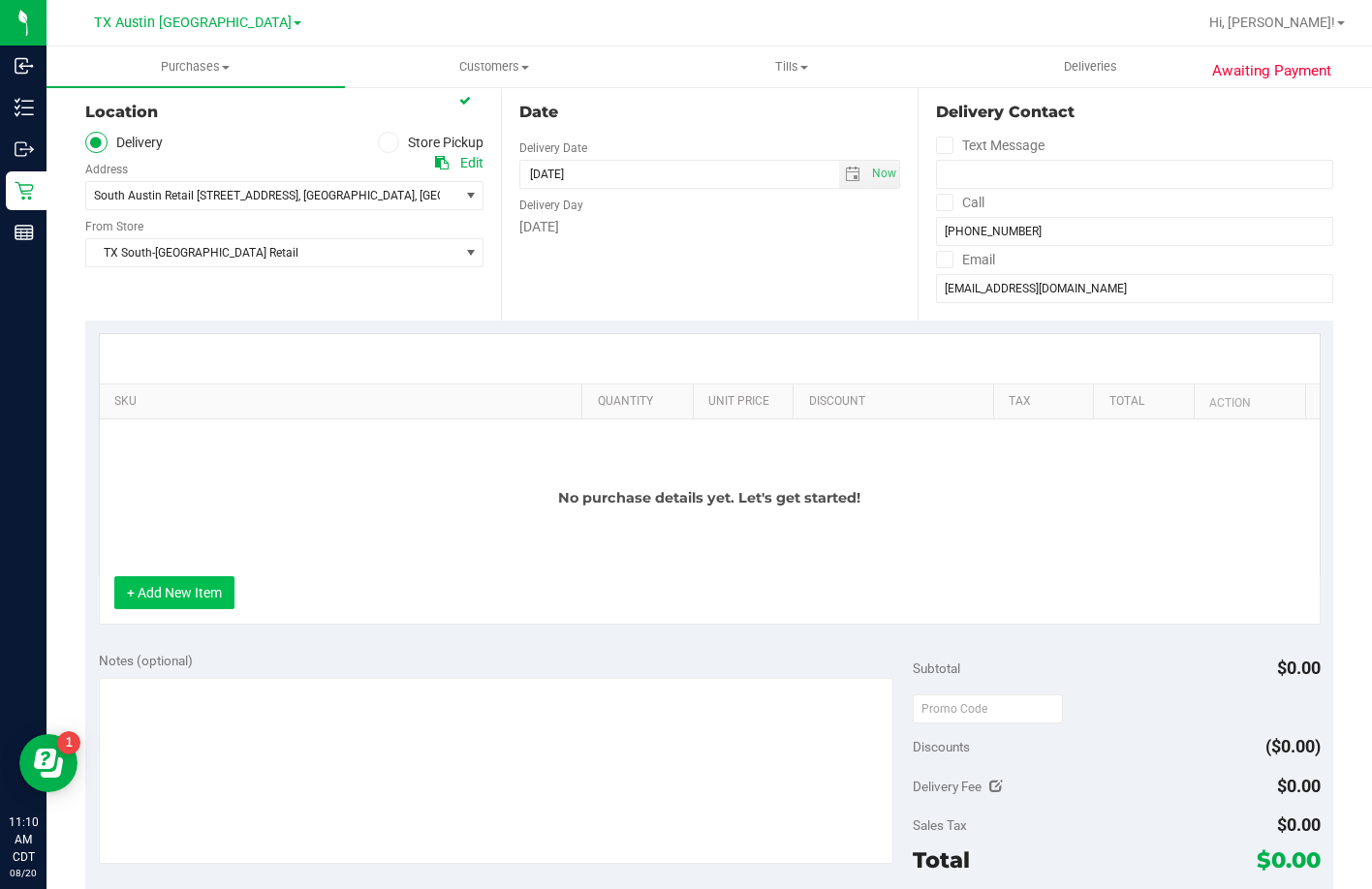
click at [167, 599] on button "+ Add New Item" at bounding box center [173, 593] width 120 height 33
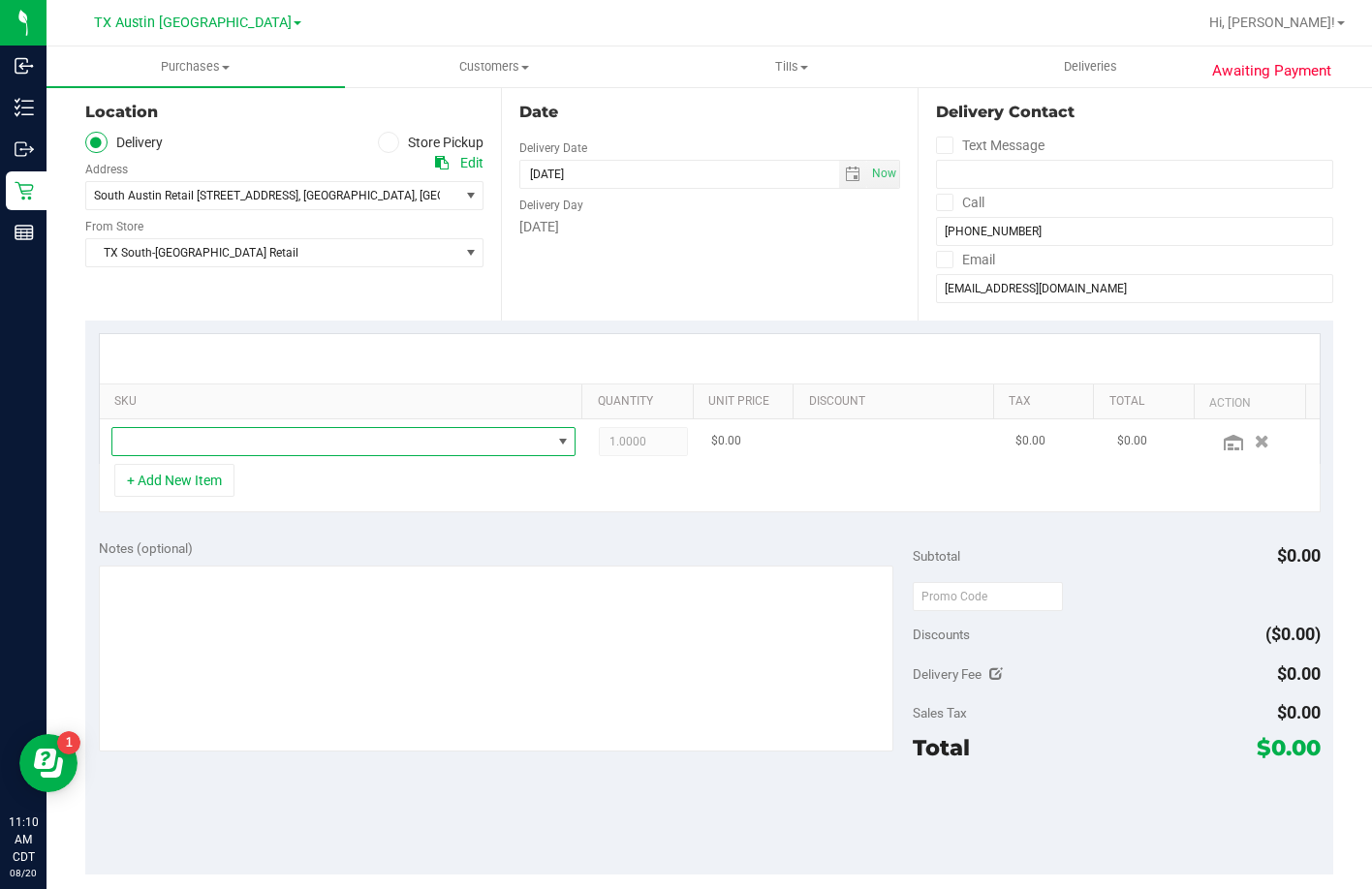
click at [187, 434] on span "NO DATA FOUND" at bounding box center [331, 442] width 439 height 27
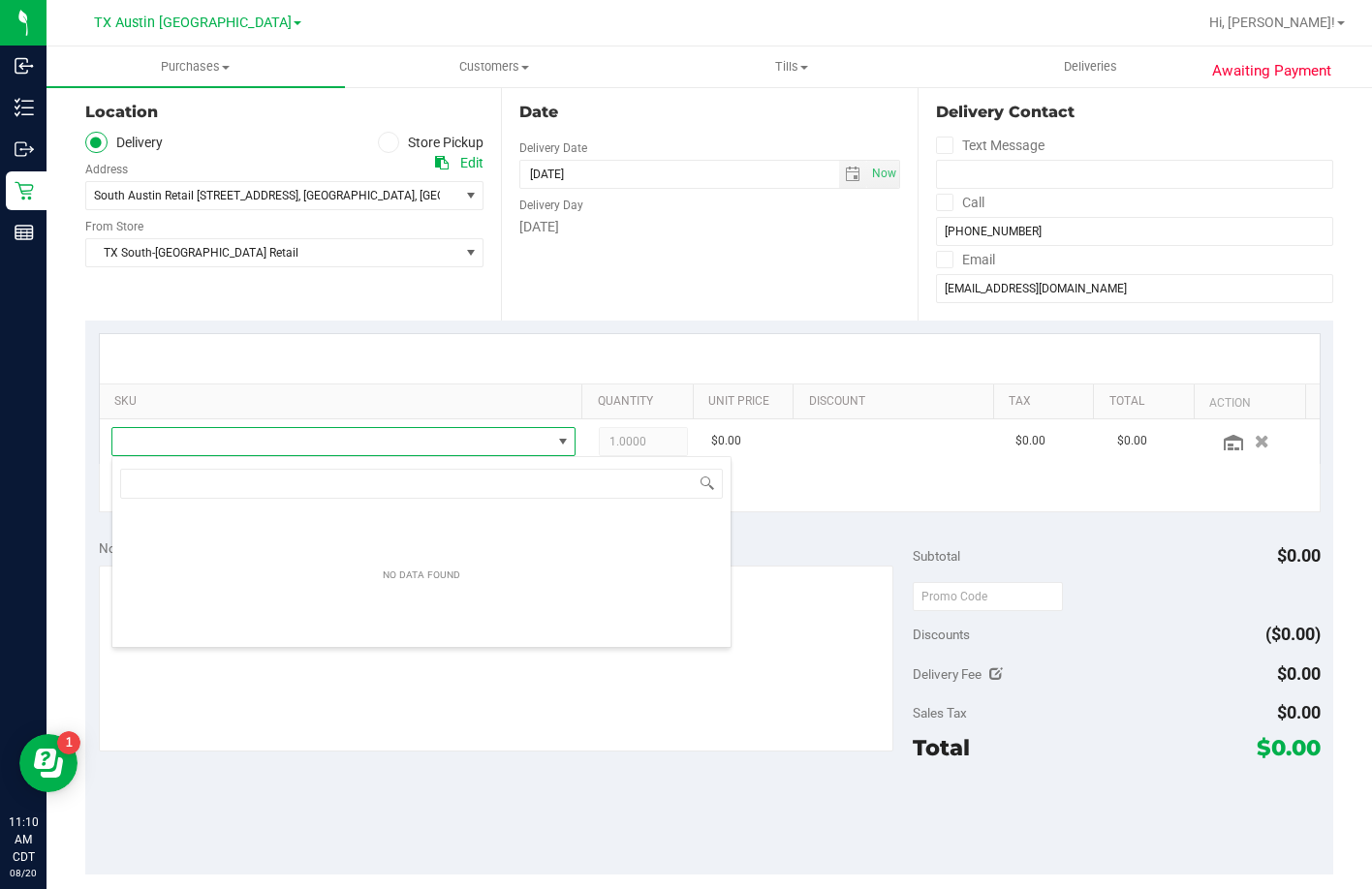
scroll to position [29, 453]
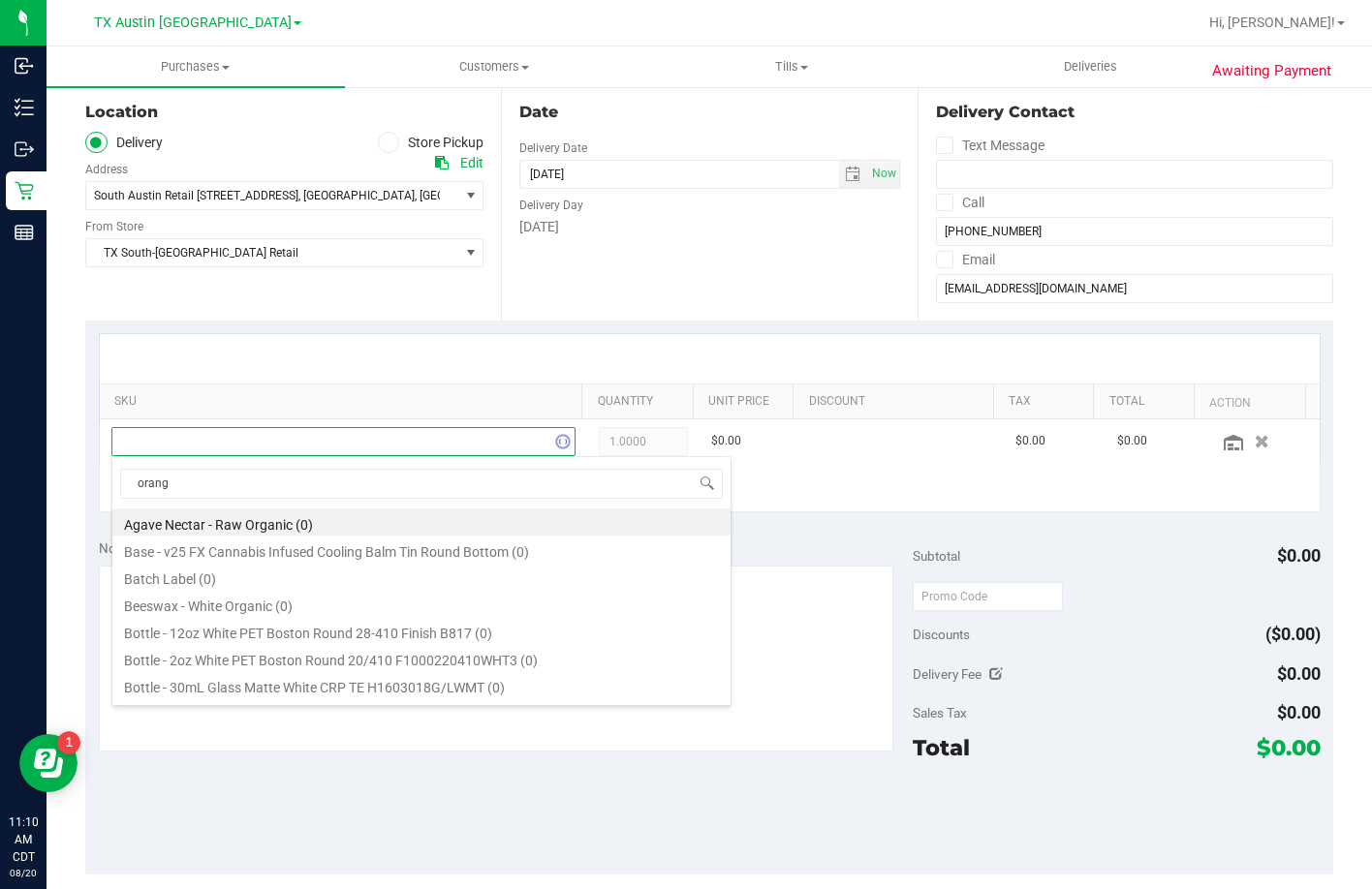
type input "orange"
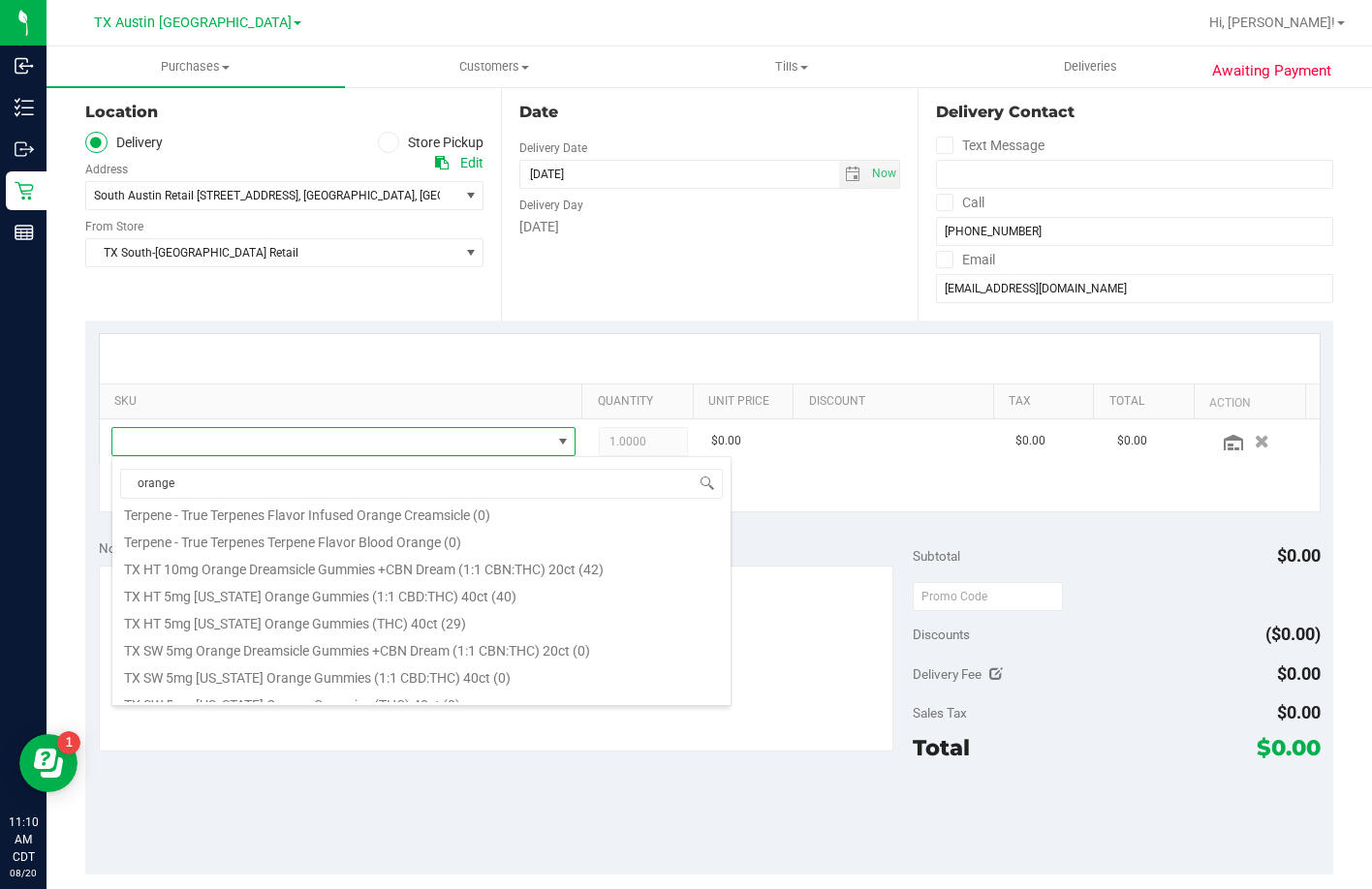
scroll to position [535, 0]
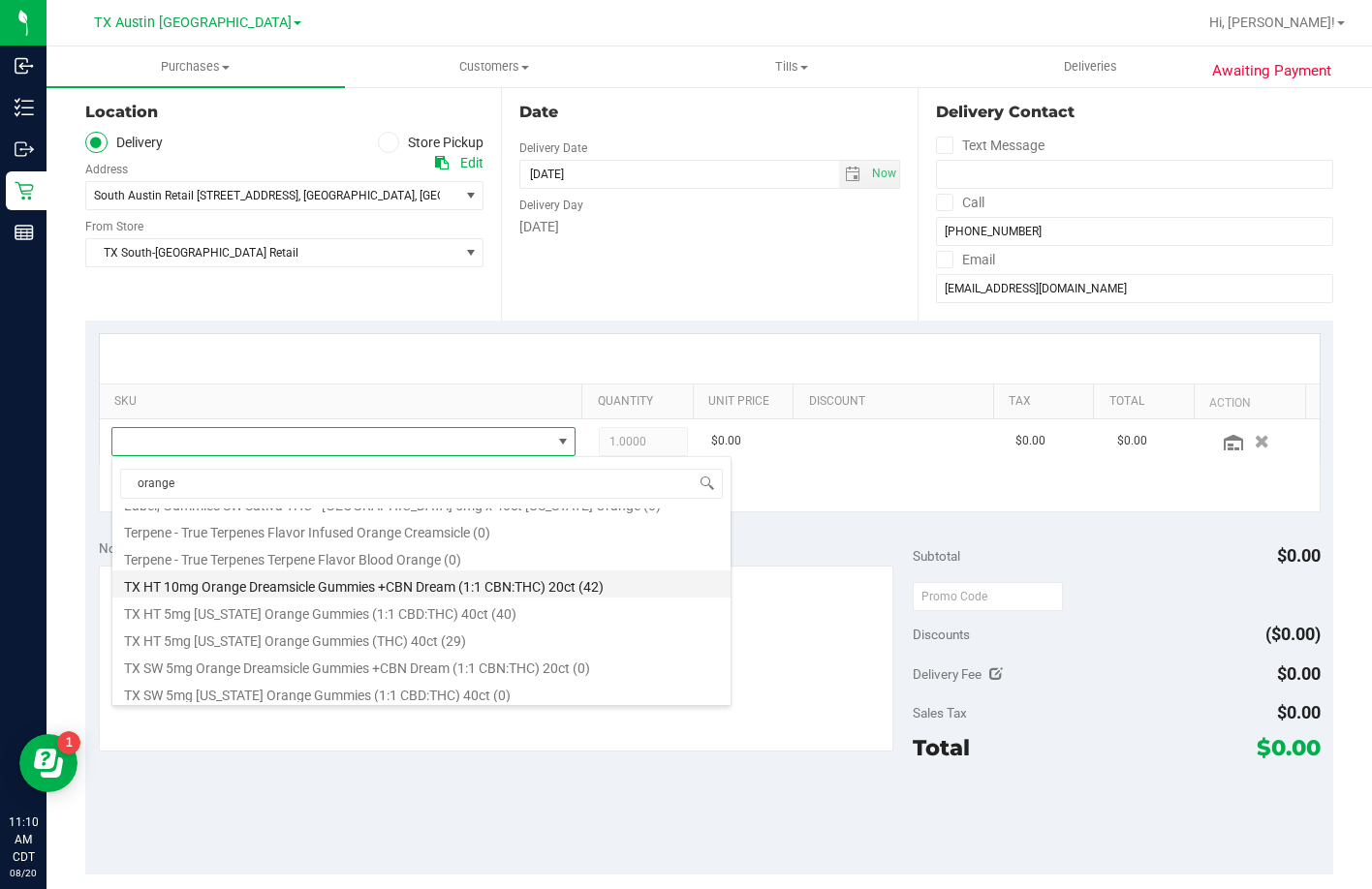
click at [430, 594] on li "TX HT 10mg Orange Dreamsicle Gummies +CBN Dream (1:1 CBN:THC) 20ct (42)" at bounding box center [421, 584] width 618 height 27
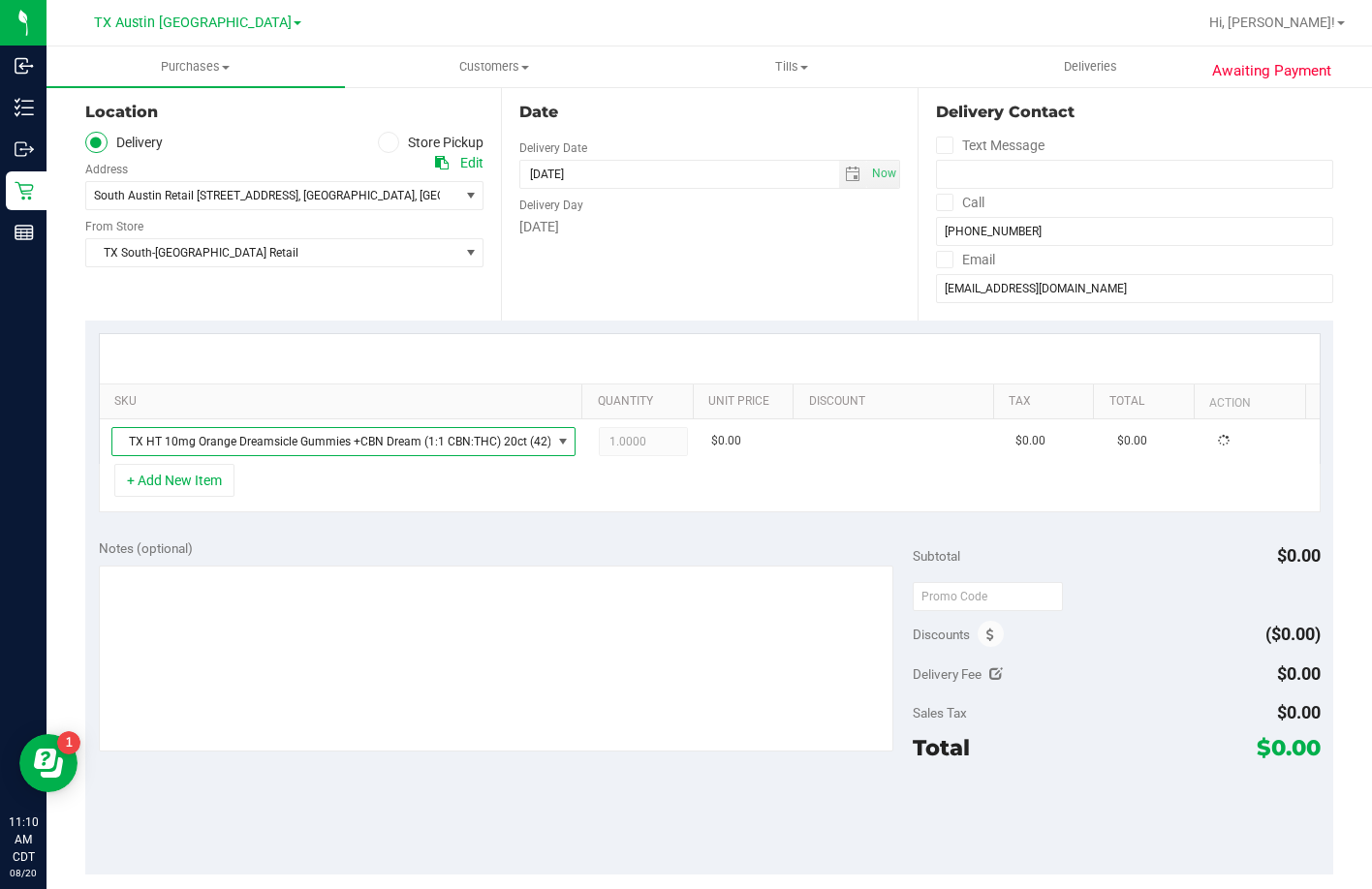
click at [782, 490] on div "+ Add New Item" at bounding box center [709, 489] width 1222 height 49
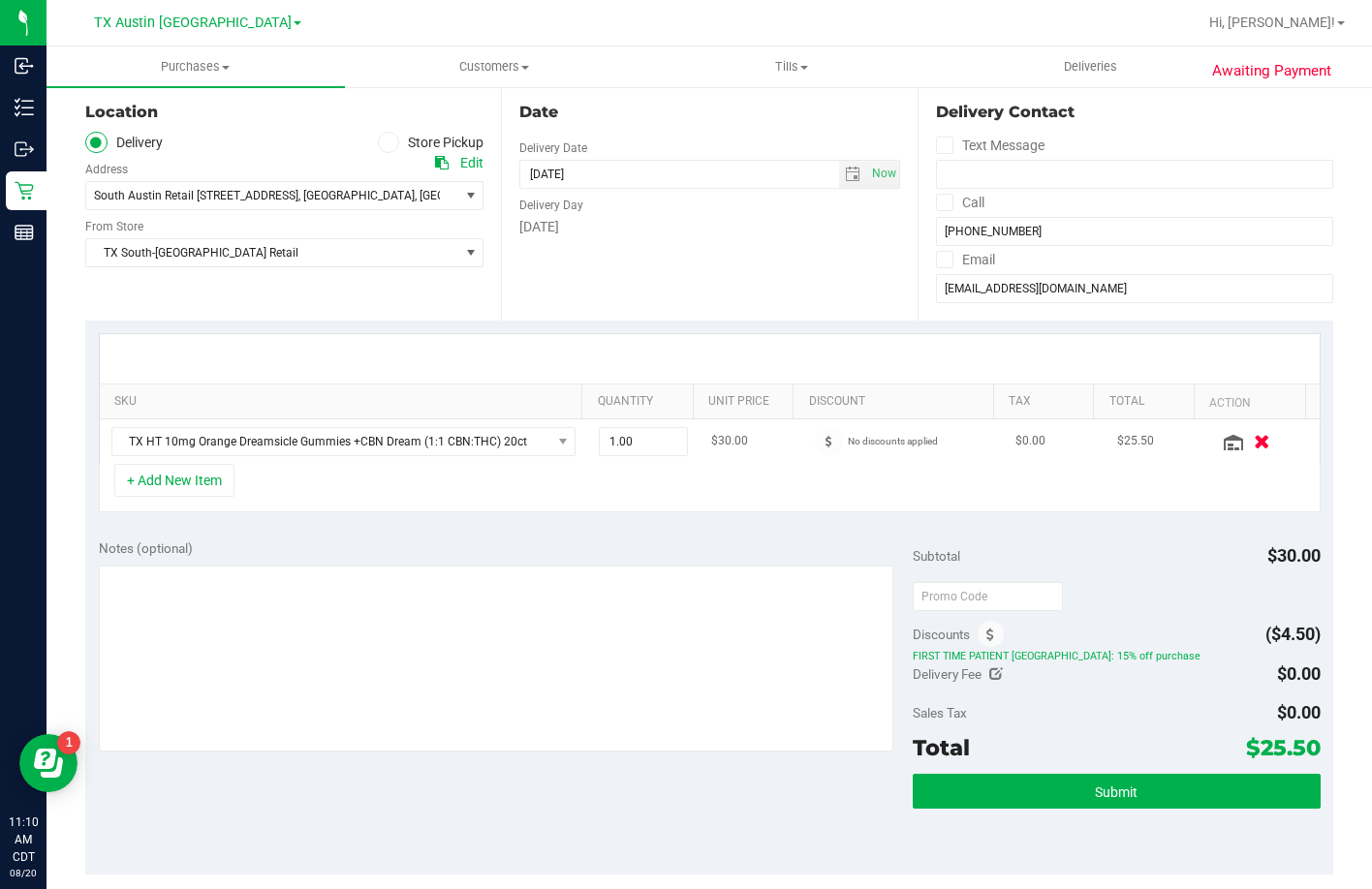
click at [1245, 440] on button "button" at bounding box center [1262, 441] width 33 height 20
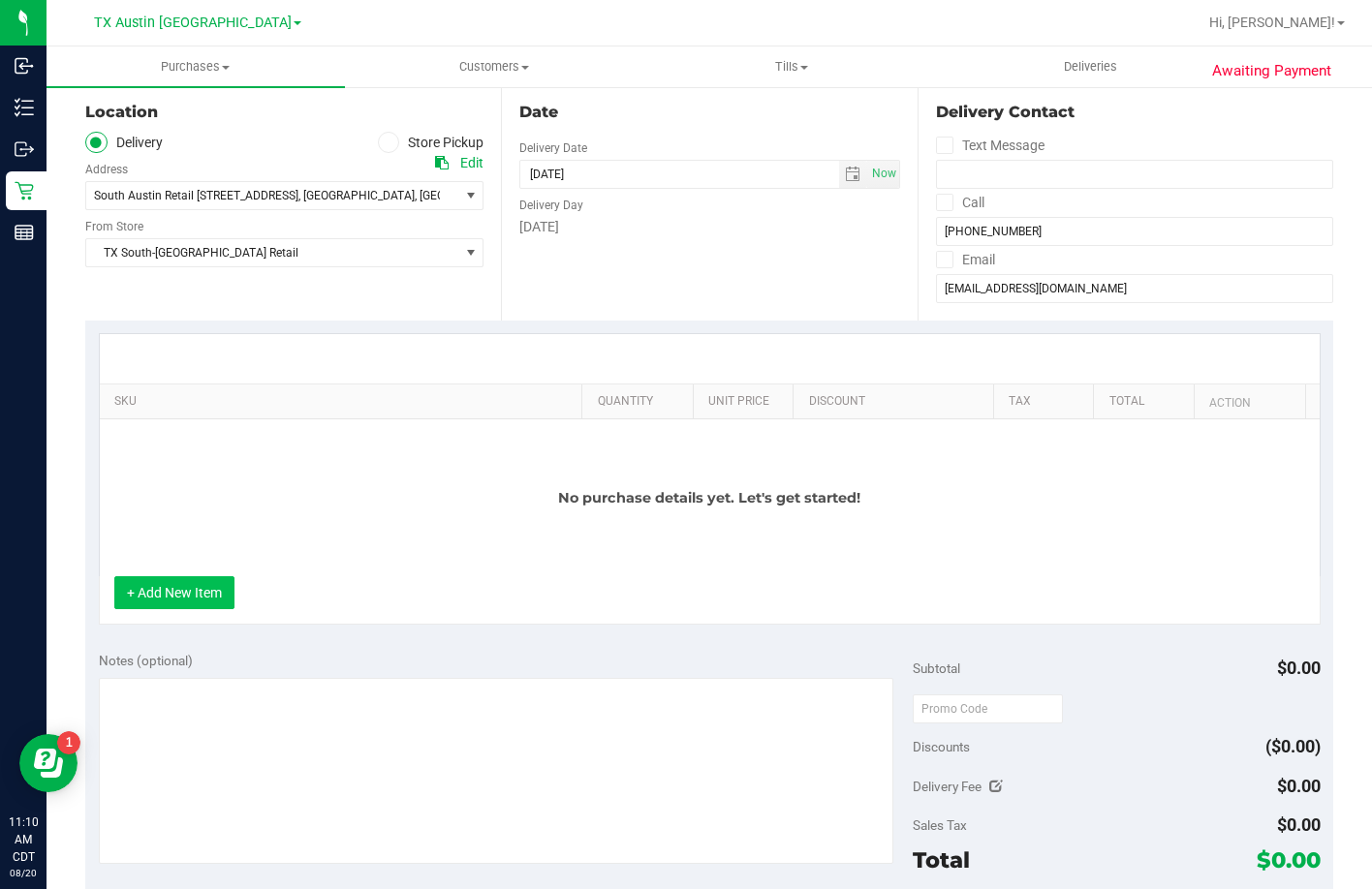
click at [184, 600] on button "+ Add New Item" at bounding box center [173, 593] width 120 height 33
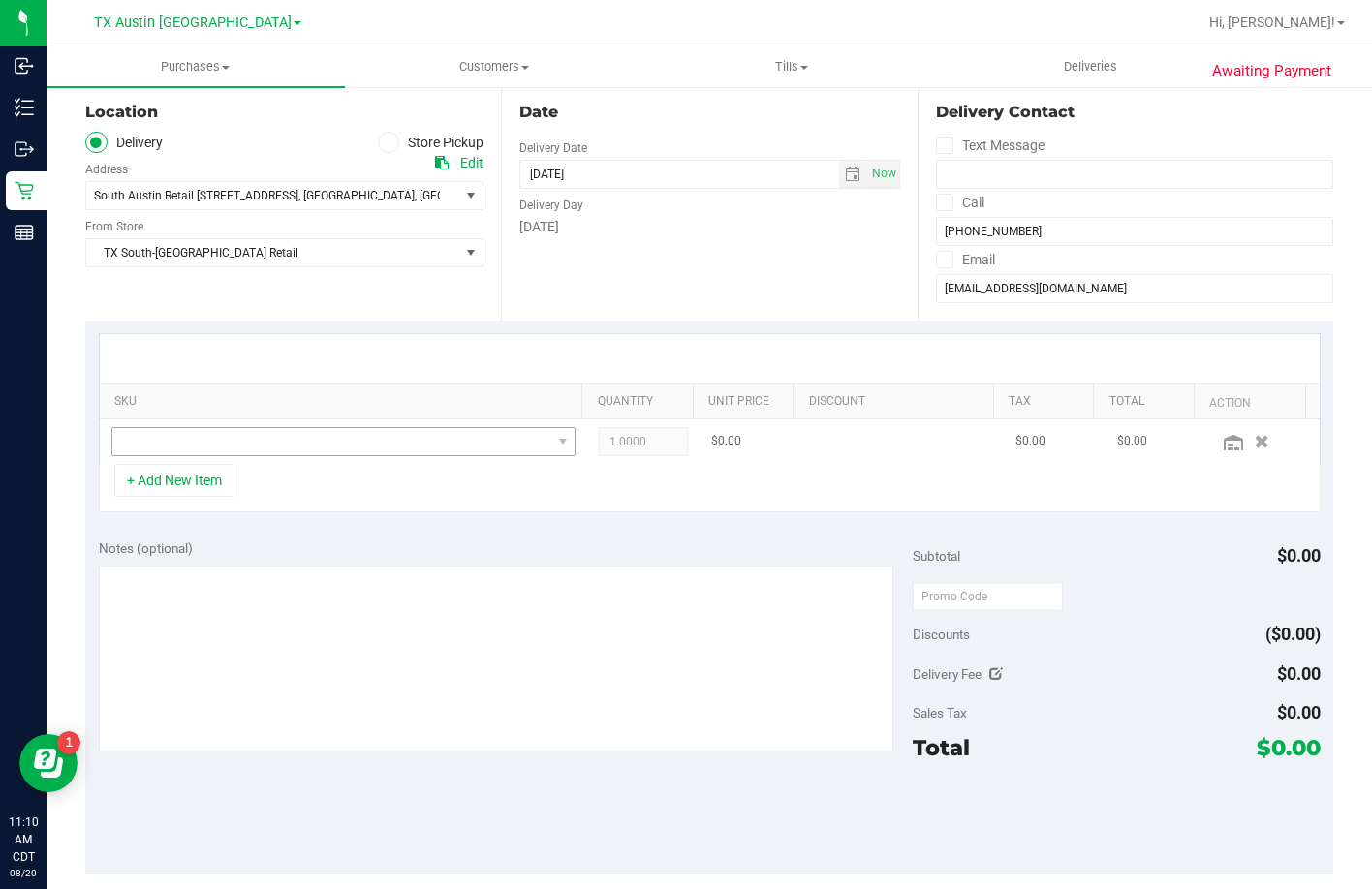
drag, startPoint x: 290, startPoint y: 420, endPoint x: 285, endPoint y: 442, distance: 22.6
click at [288, 429] on td at bounding box center [343, 442] width 488 height 45
click at [285, 442] on span "NO DATA FOUND" at bounding box center [331, 442] width 439 height 27
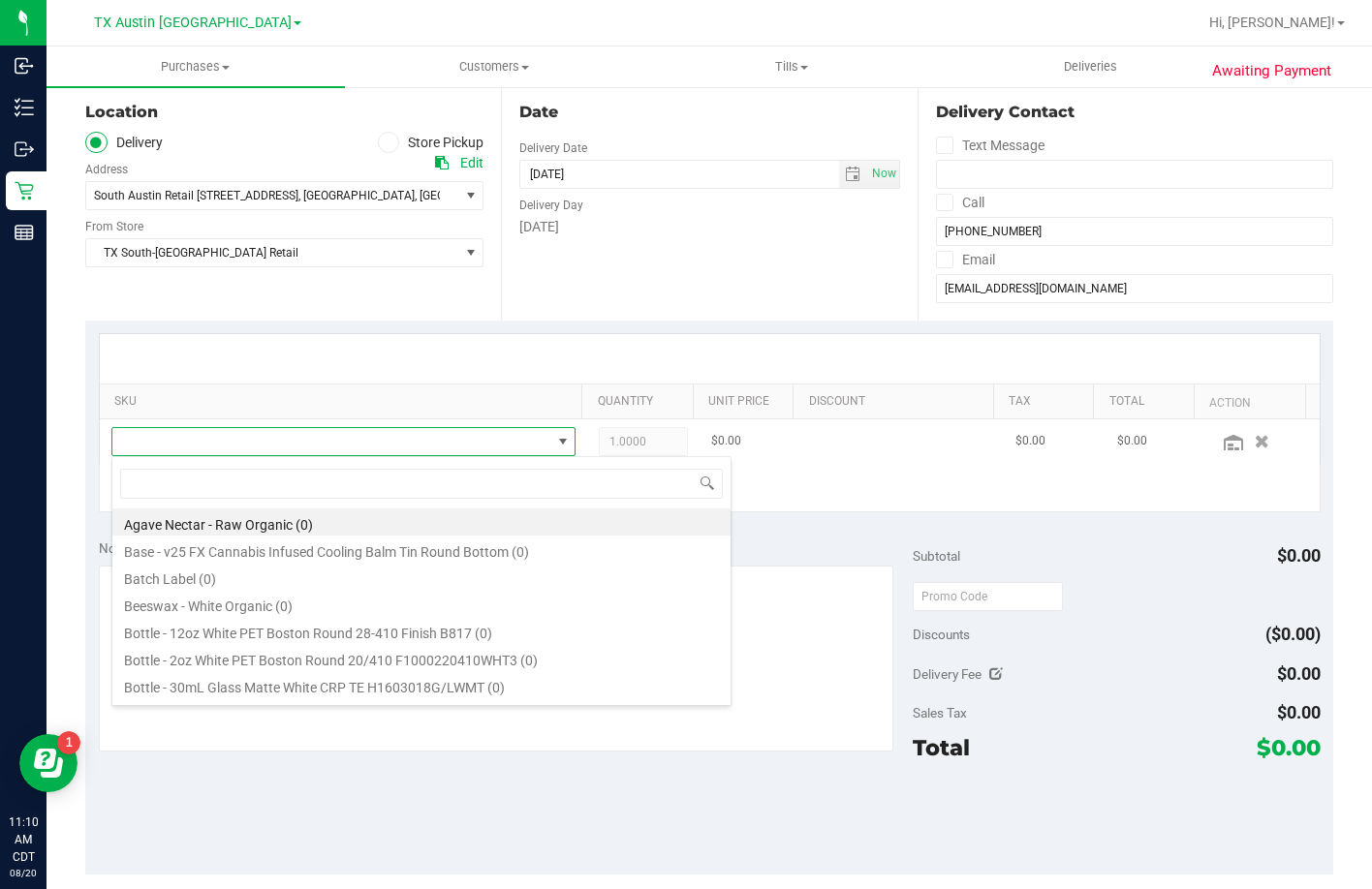
scroll to position [29, 453]
type input "texas oran"
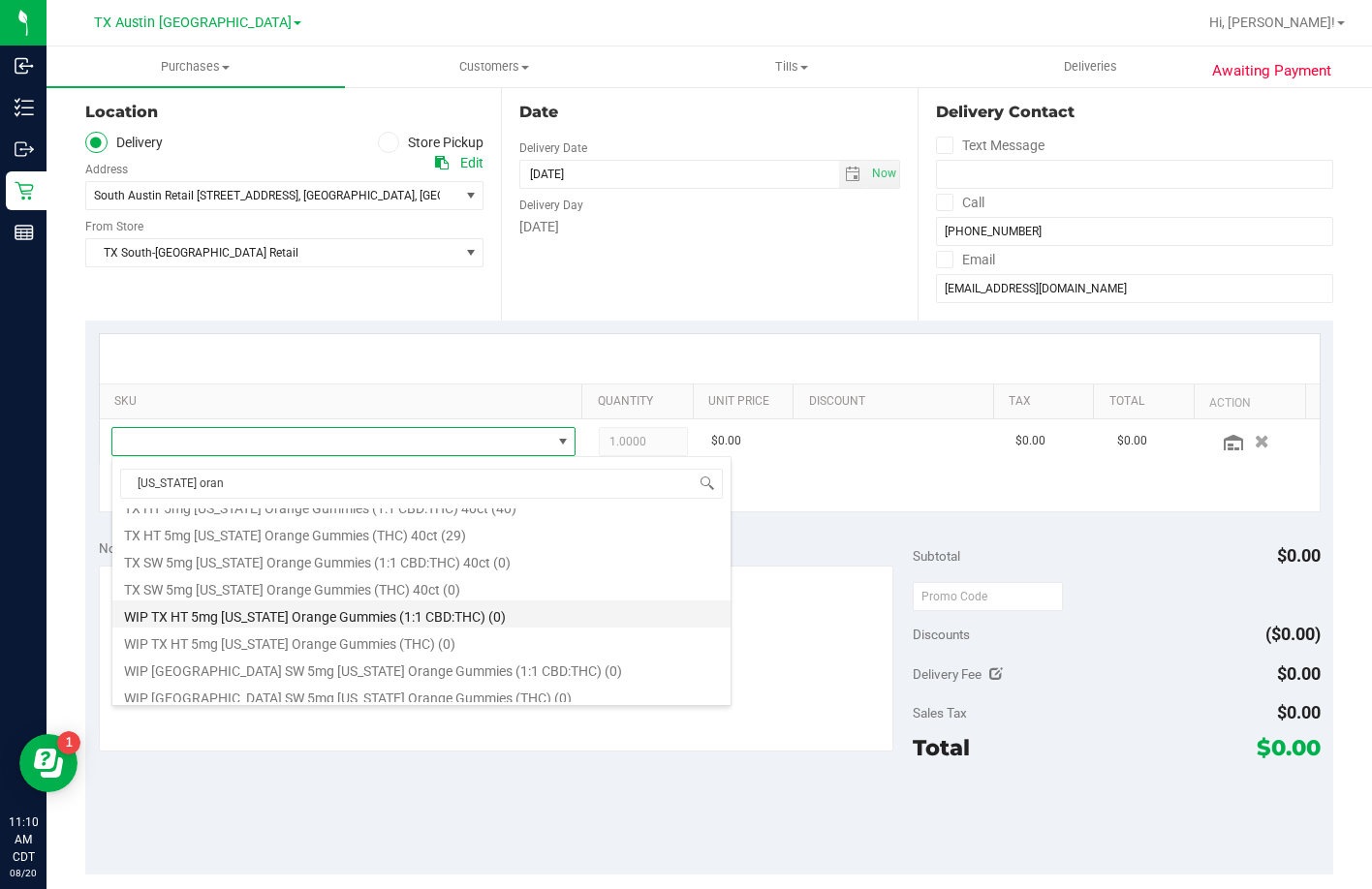
scroll to position [321, 0]
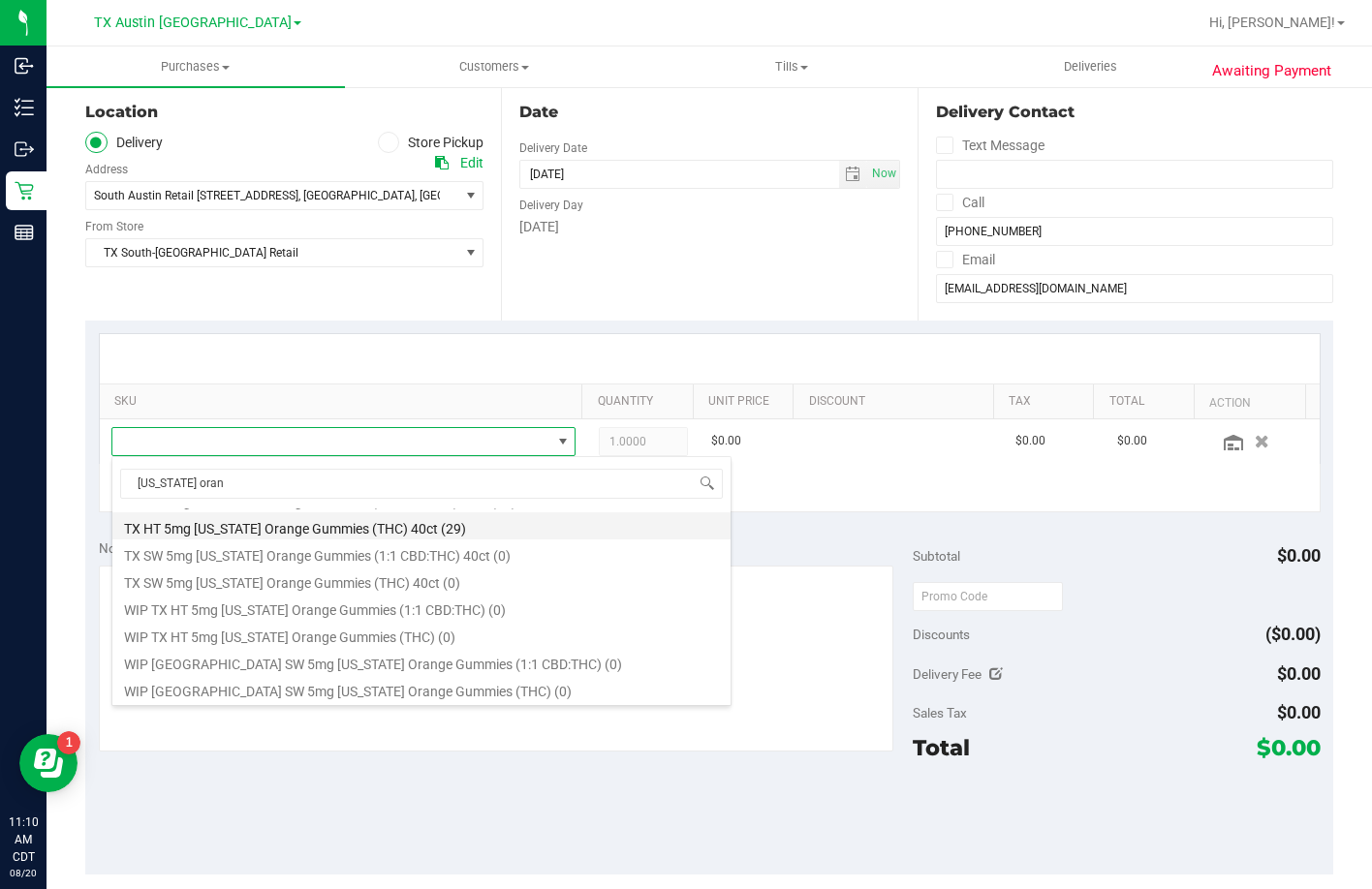
click at [399, 533] on li "TX HT 5mg Texas Orange Gummies (THC) 40ct (29)" at bounding box center [421, 526] width 618 height 27
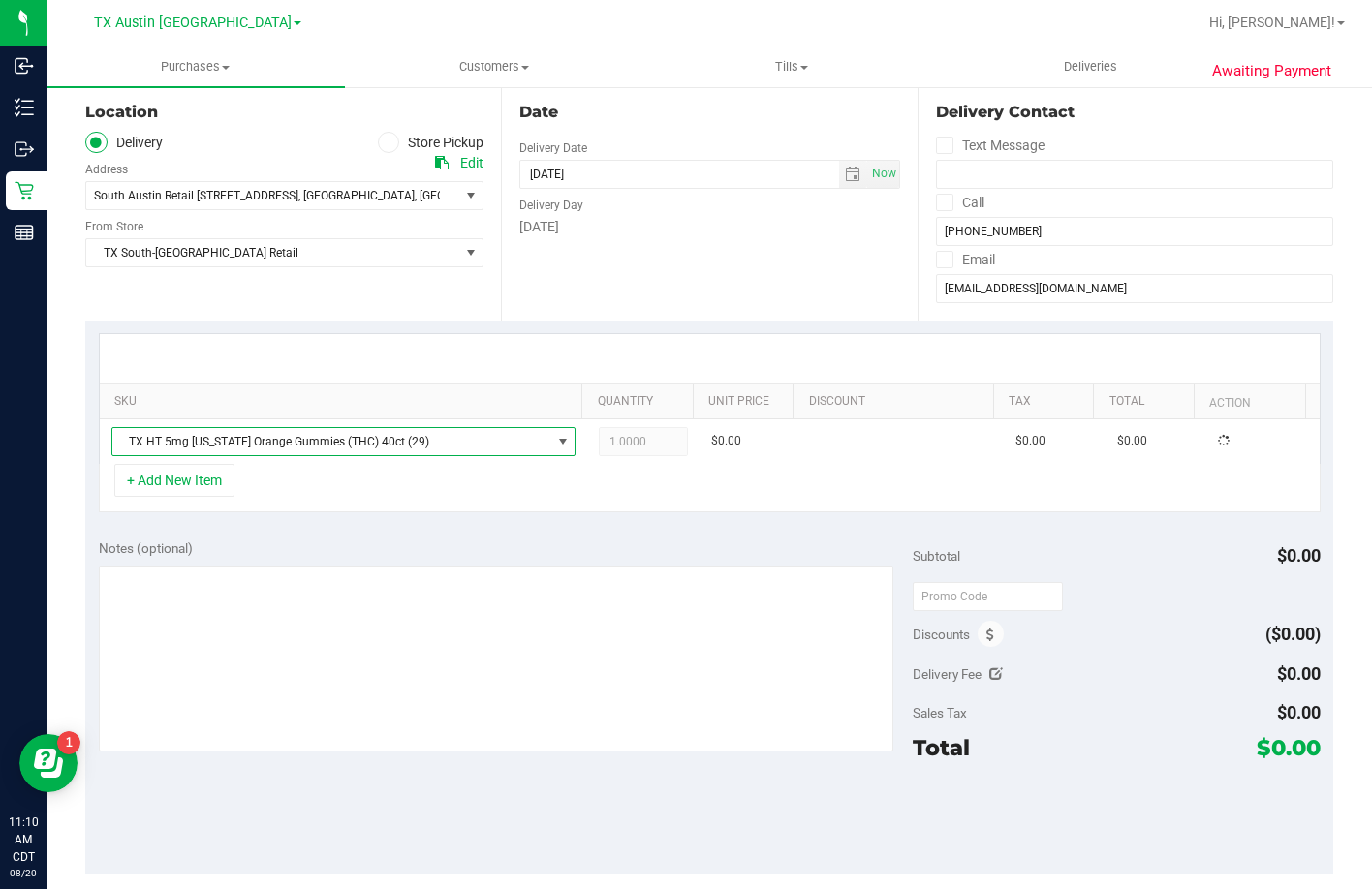
click at [399, 504] on div "+ Add New Item" at bounding box center [709, 489] width 1222 height 49
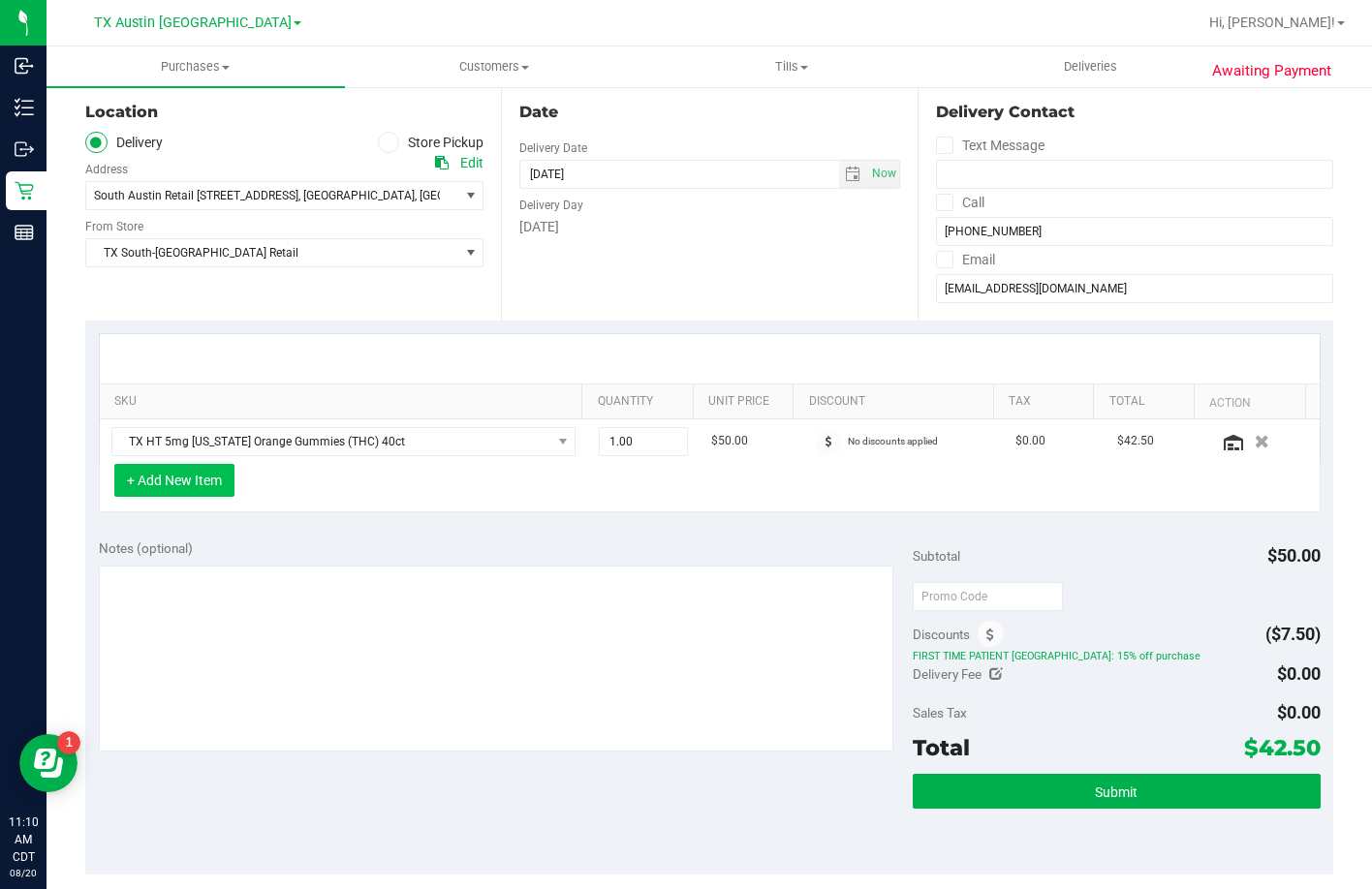
click at [191, 476] on button "+ Add New Item" at bounding box center [173, 481] width 120 height 33
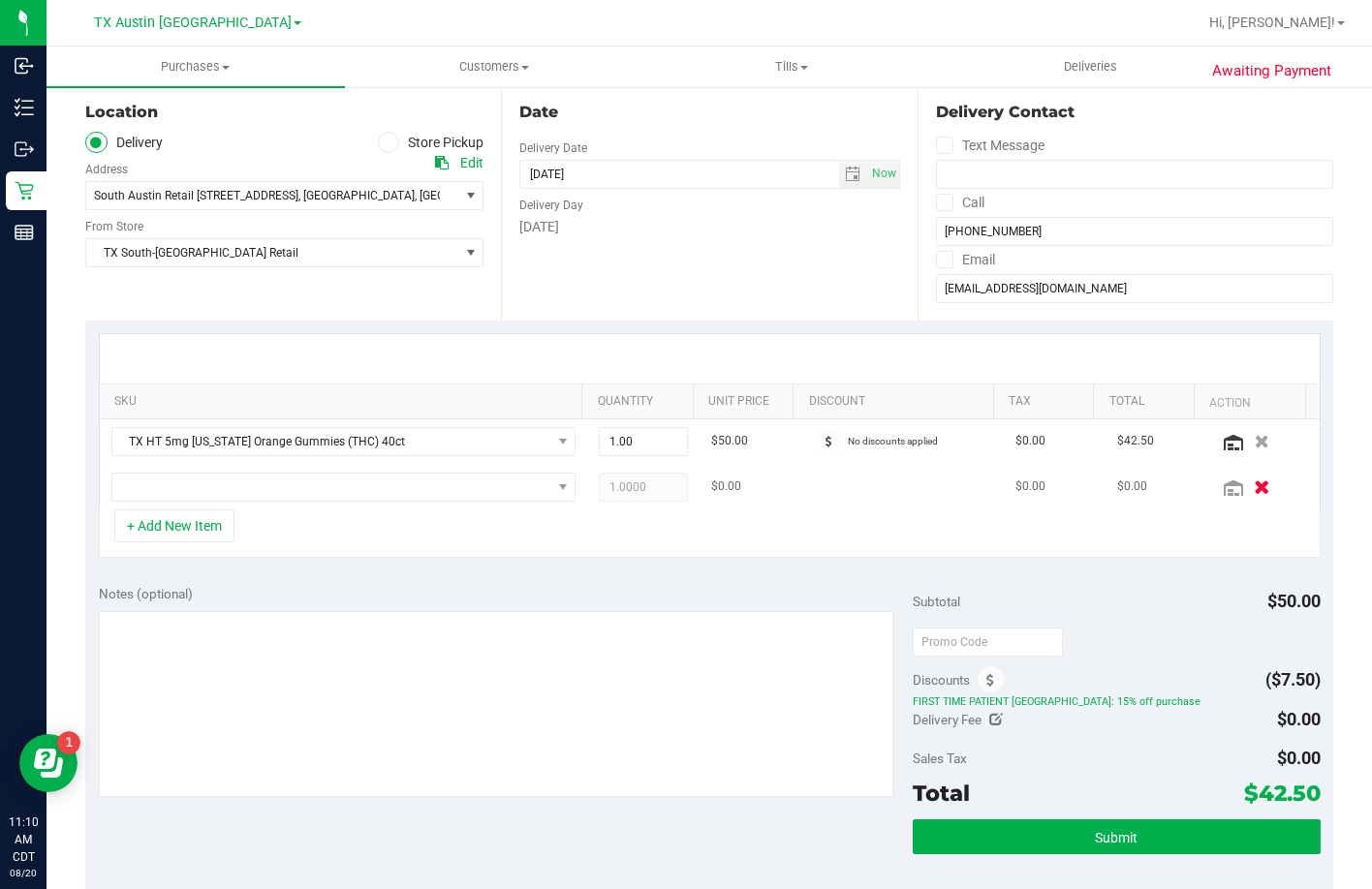
click at [1254, 484] on icon "button" at bounding box center [1262, 486] width 17 height 15
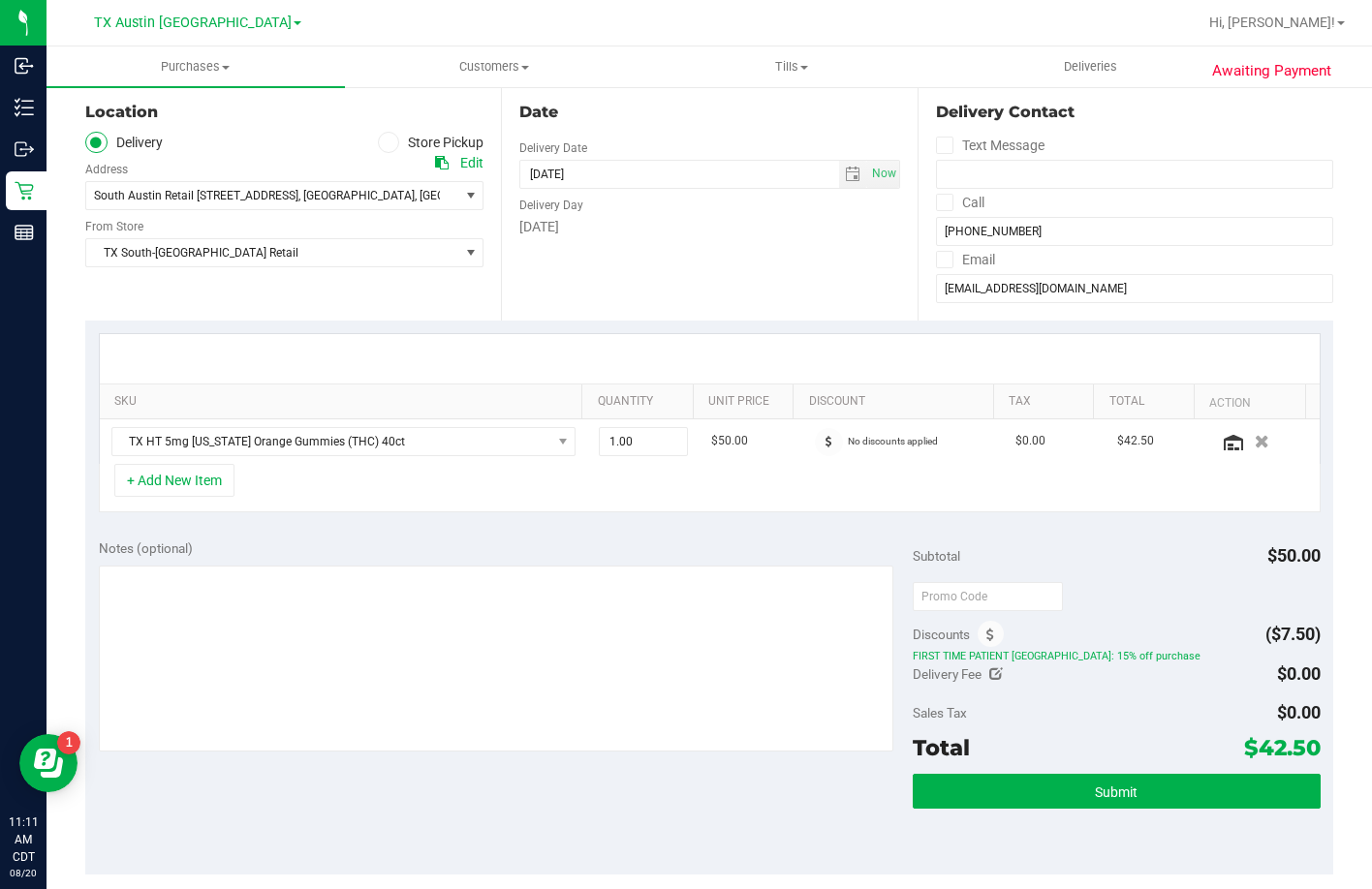
click at [757, 474] on div "+ Add New Item" at bounding box center [709, 489] width 1222 height 49
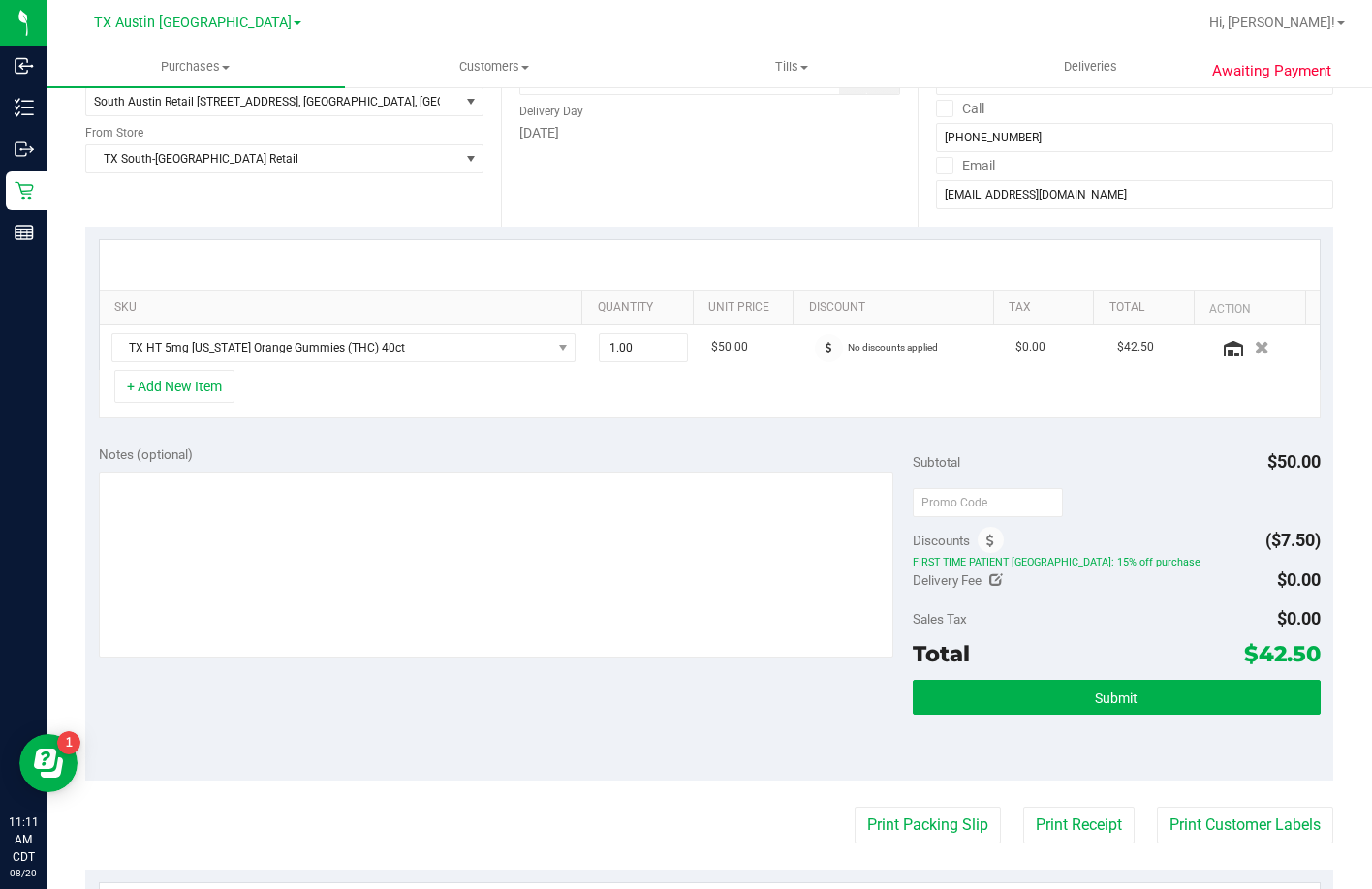
scroll to position [484, 0]
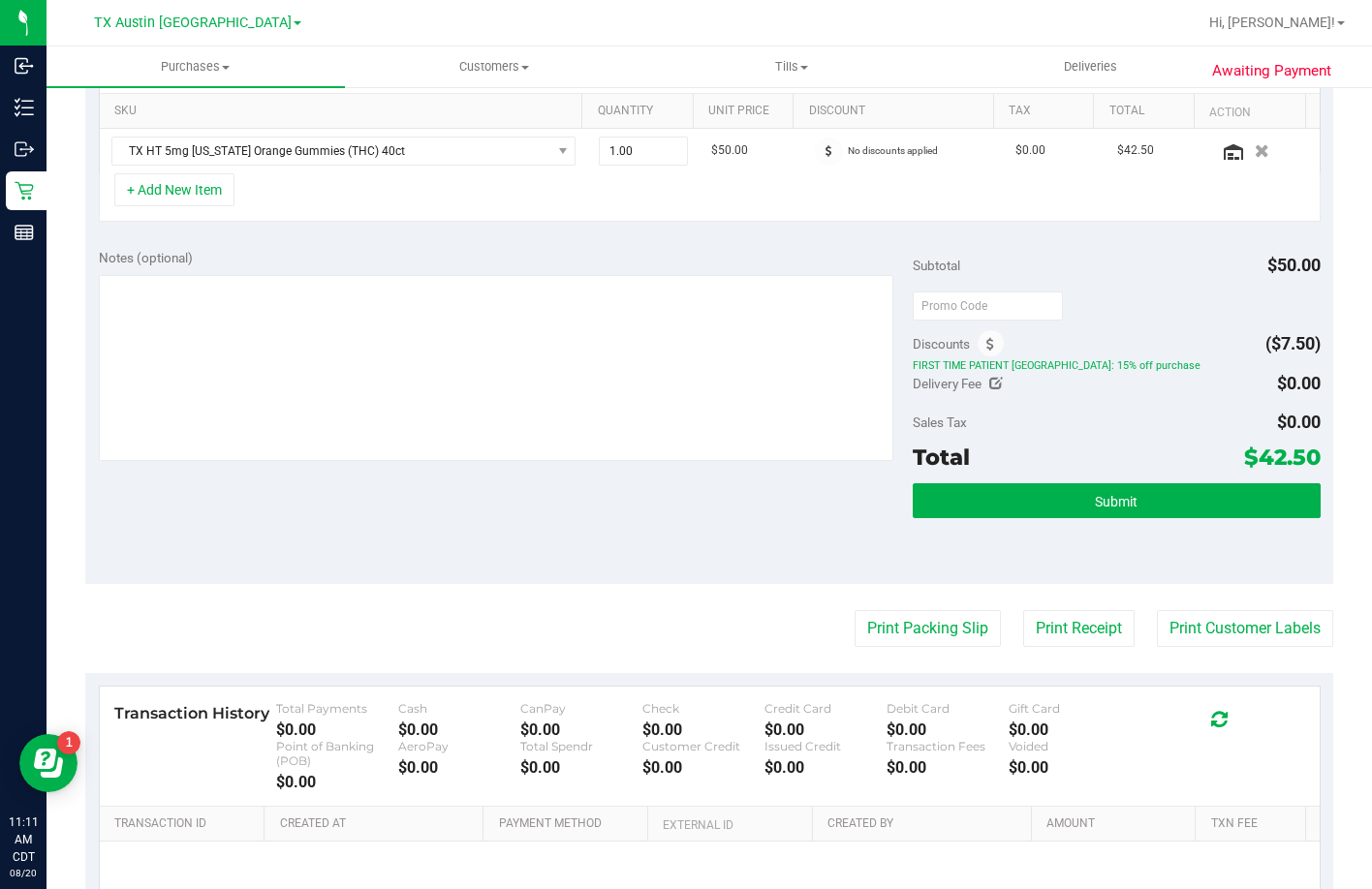
click at [1105, 256] on div "Subtotal $50.00" at bounding box center [1116, 266] width 407 height 35
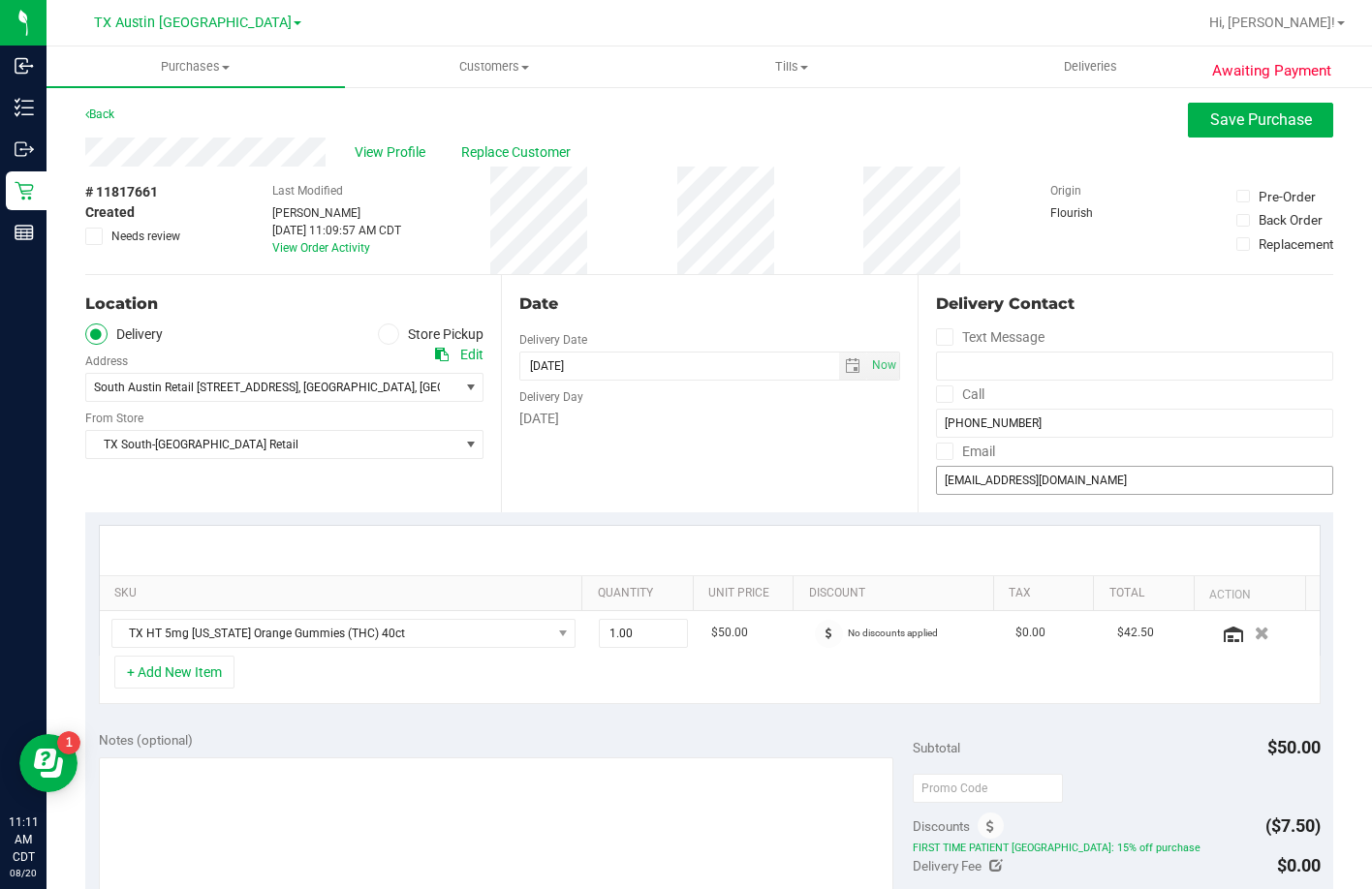
scroll to position [0, 0]
click at [1254, 630] on icon "button" at bounding box center [1262, 635] width 17 height 15
click at [195, 672] on button "+ Add New Item" at bounding box center [173, 675] width 120 height 33
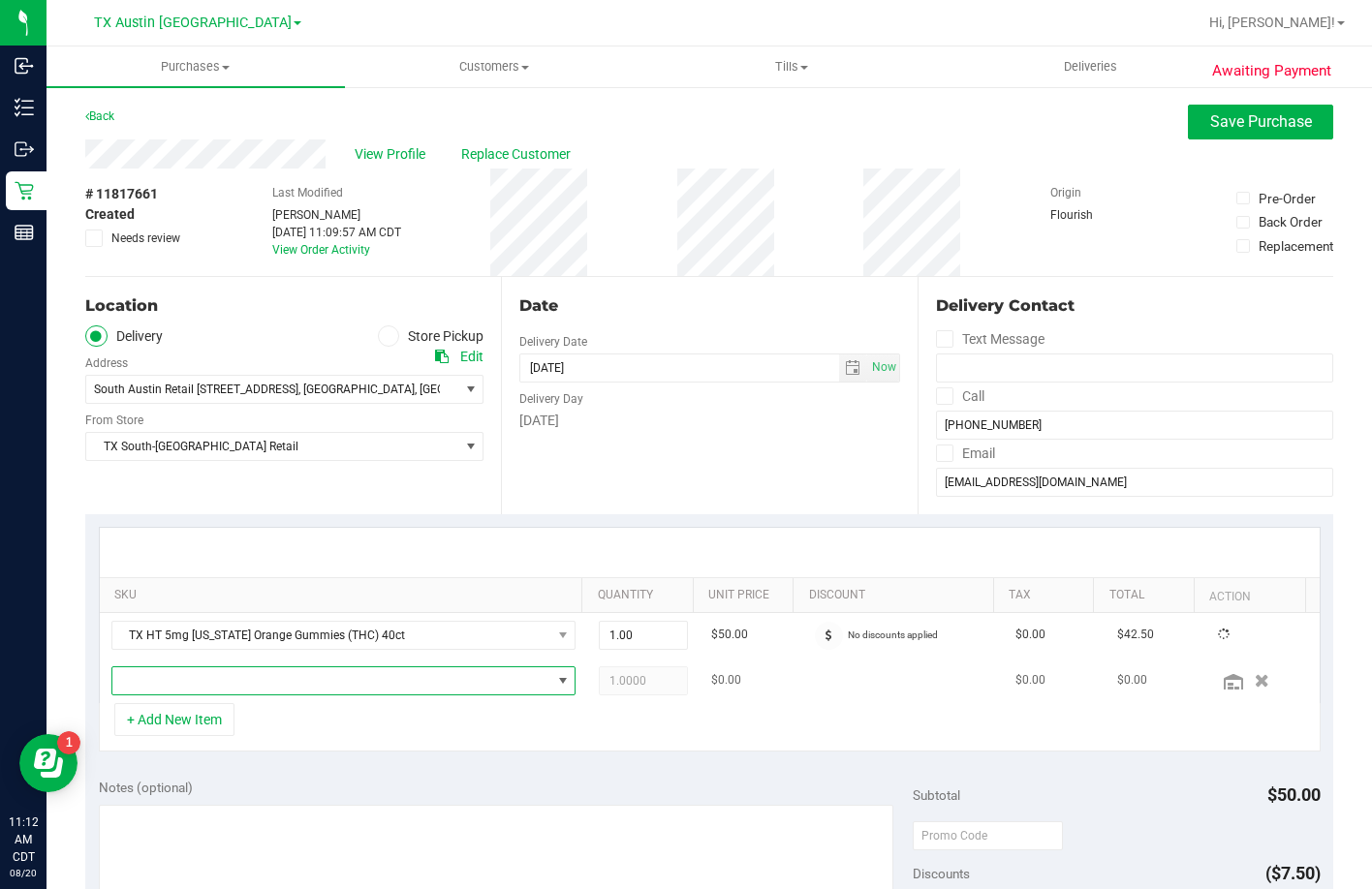
click at [404, 678] on span "NO DATA FOUND" at bounding box center [331, 681] width 439 height 27
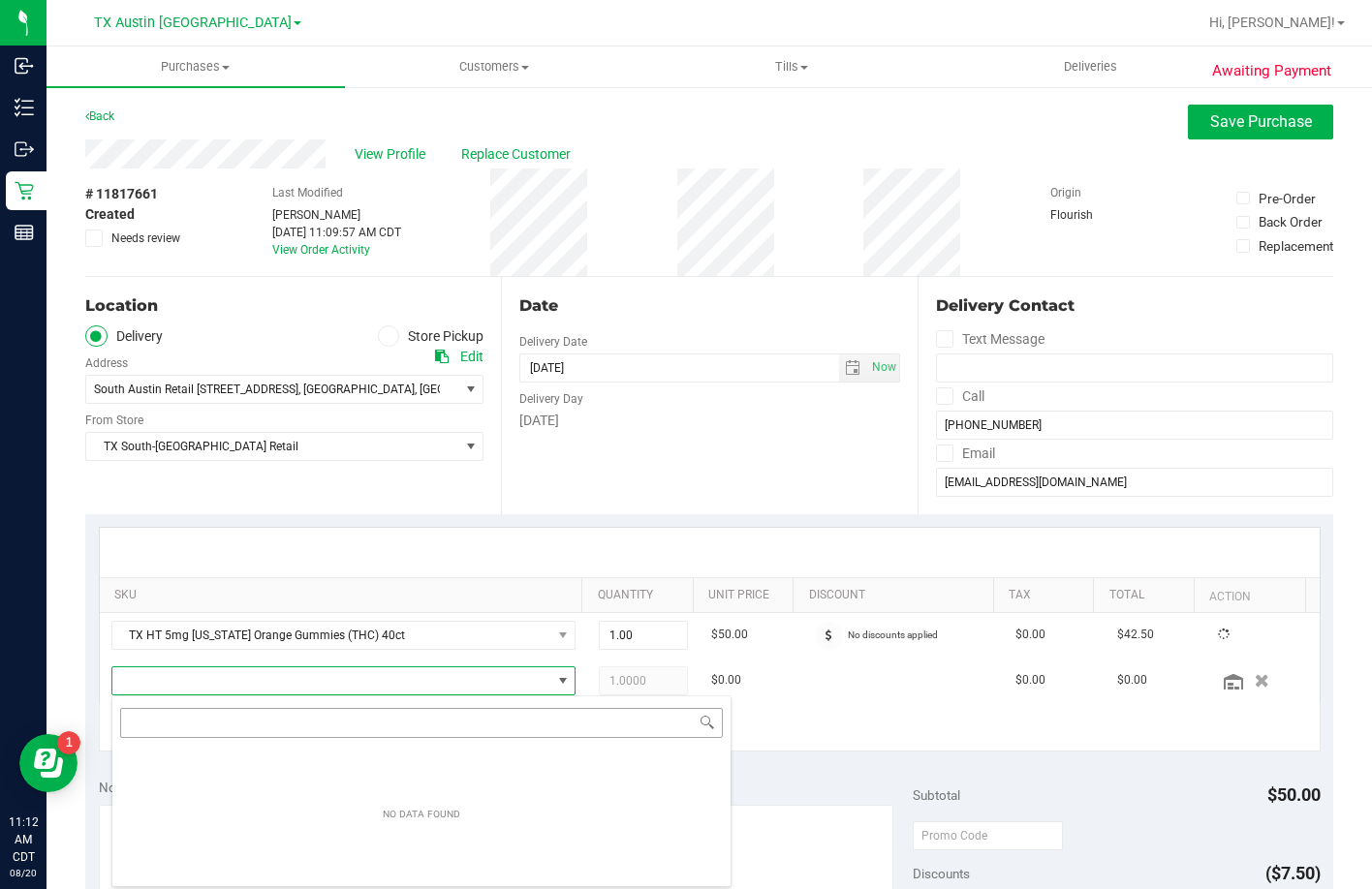
scroll to position [29, 447]
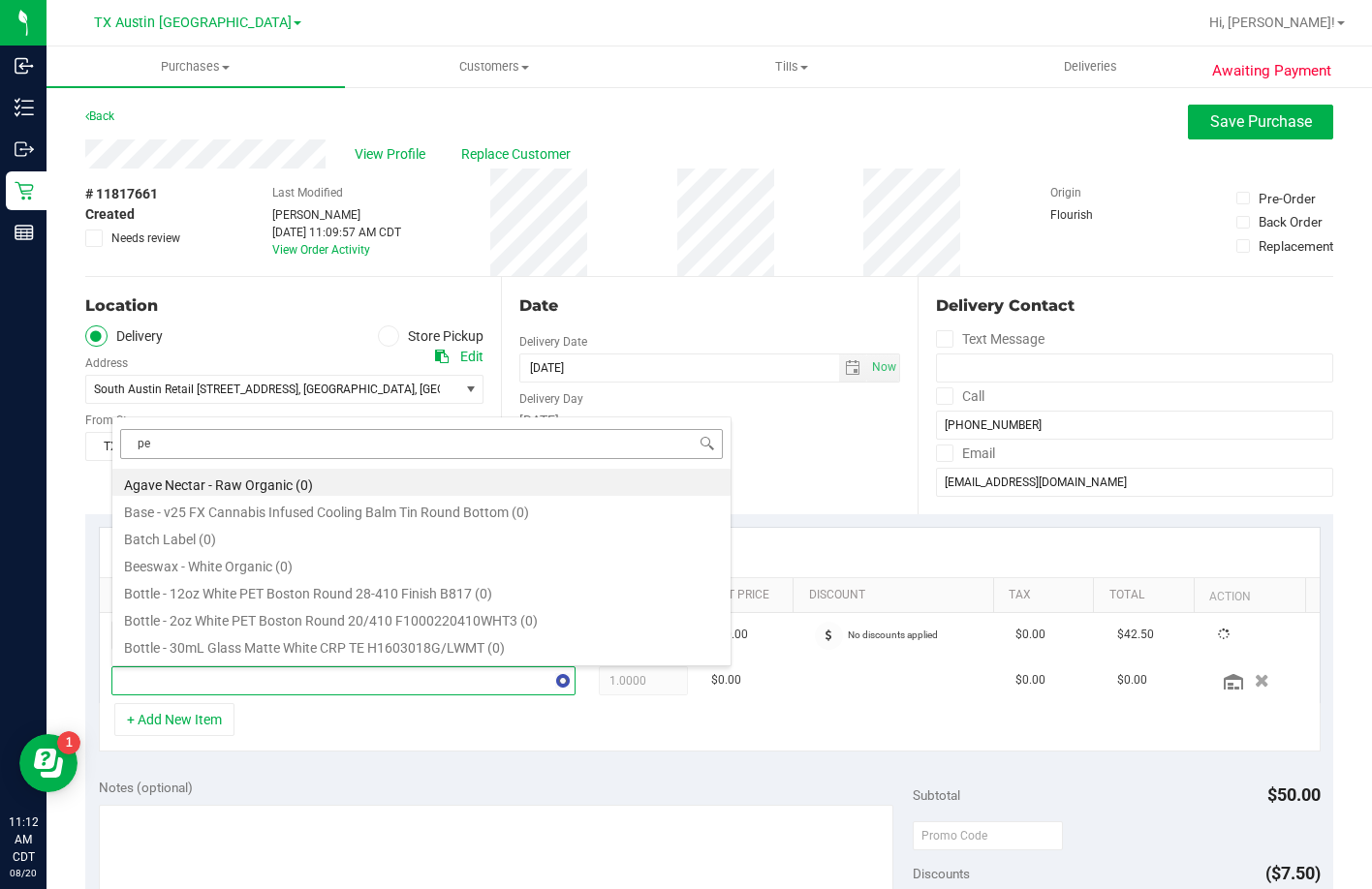
type input "p"
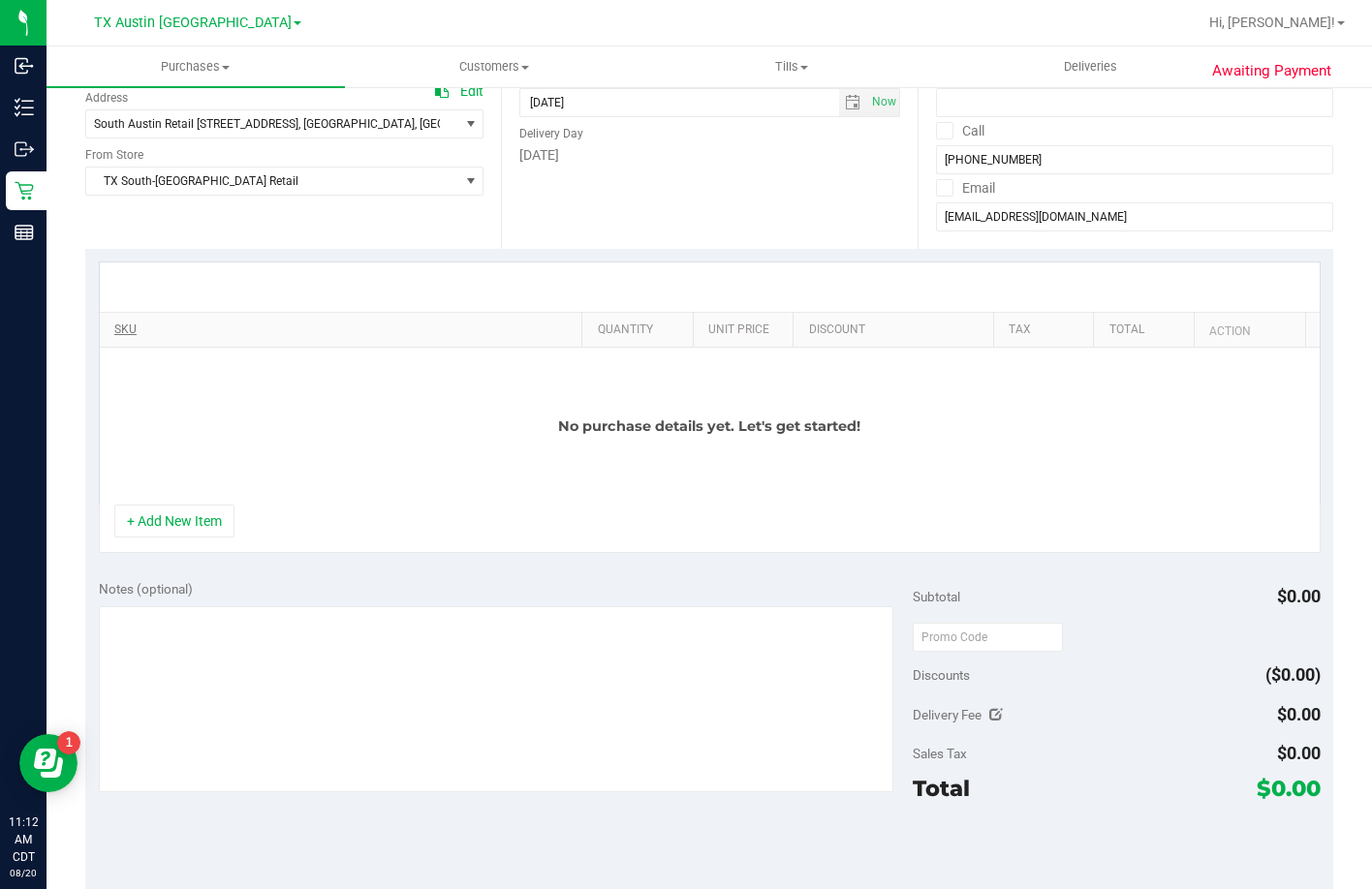
scroll to position [156, 0]
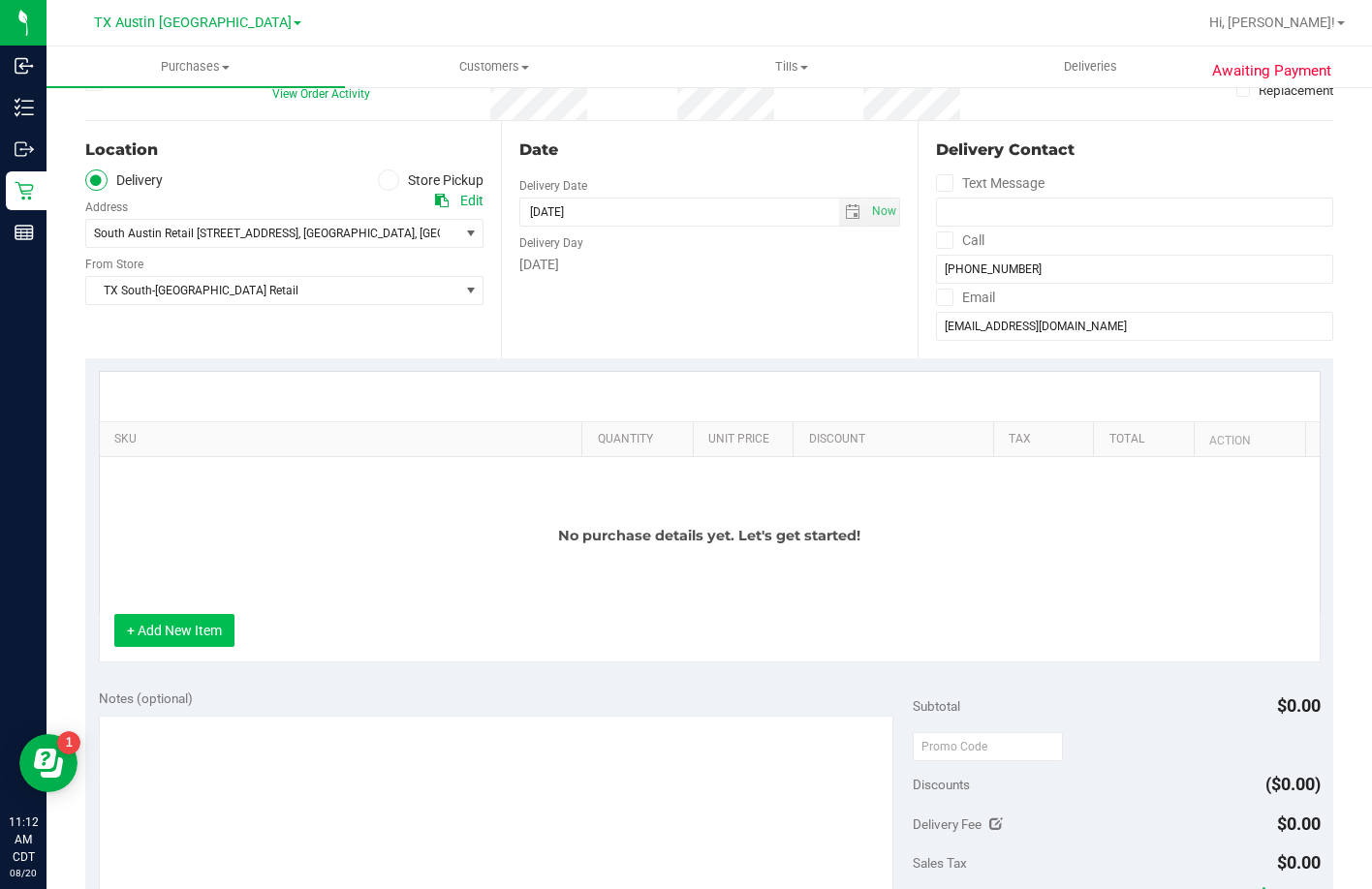
click at [175, 633] on button "+ Add New Item" at bounding box center [173, 631] width 120 height 33
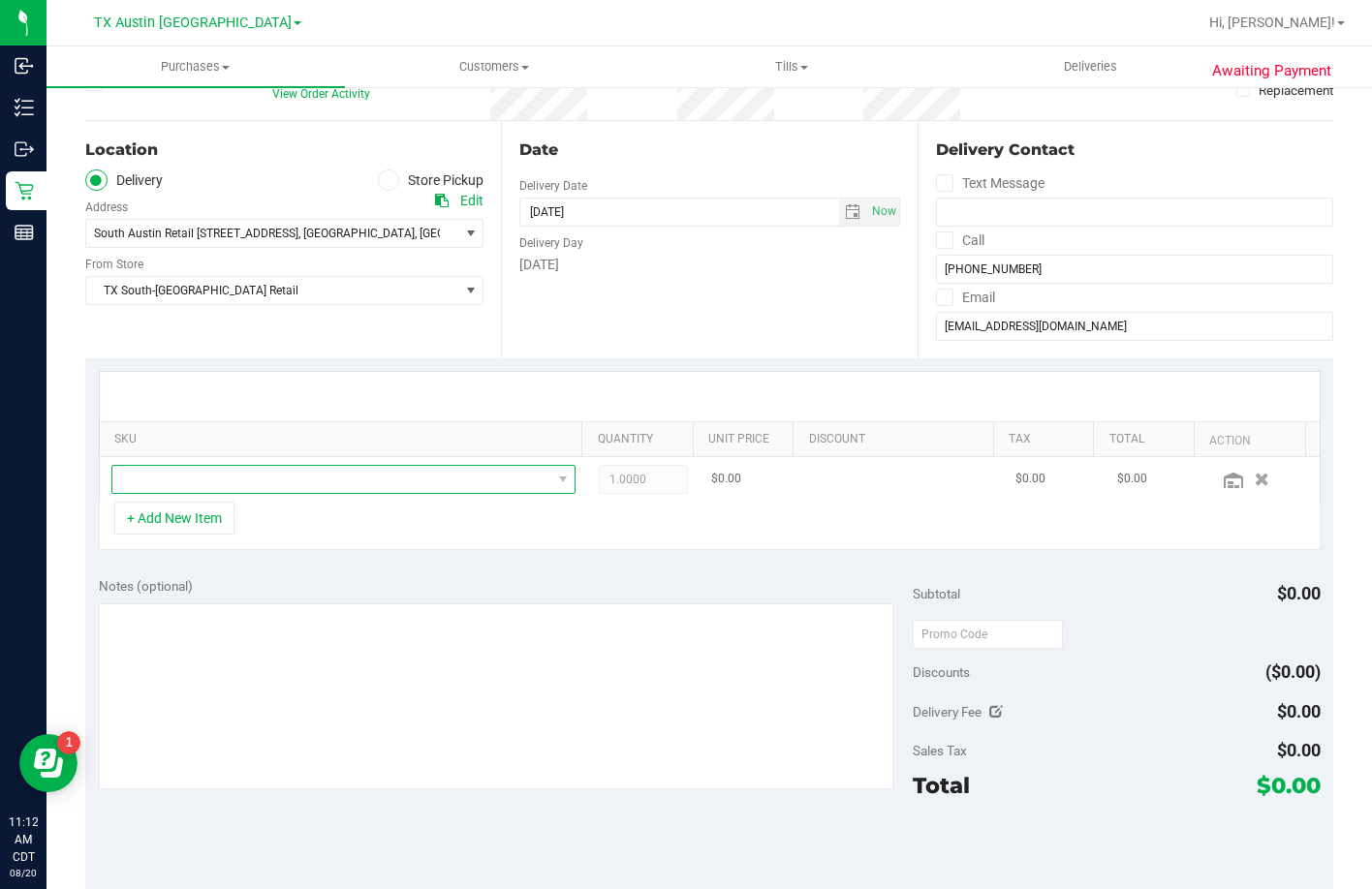
click at [217, 475] on span "NO DATA FOUND" at bounding box center [331, 480] width 439 height 27
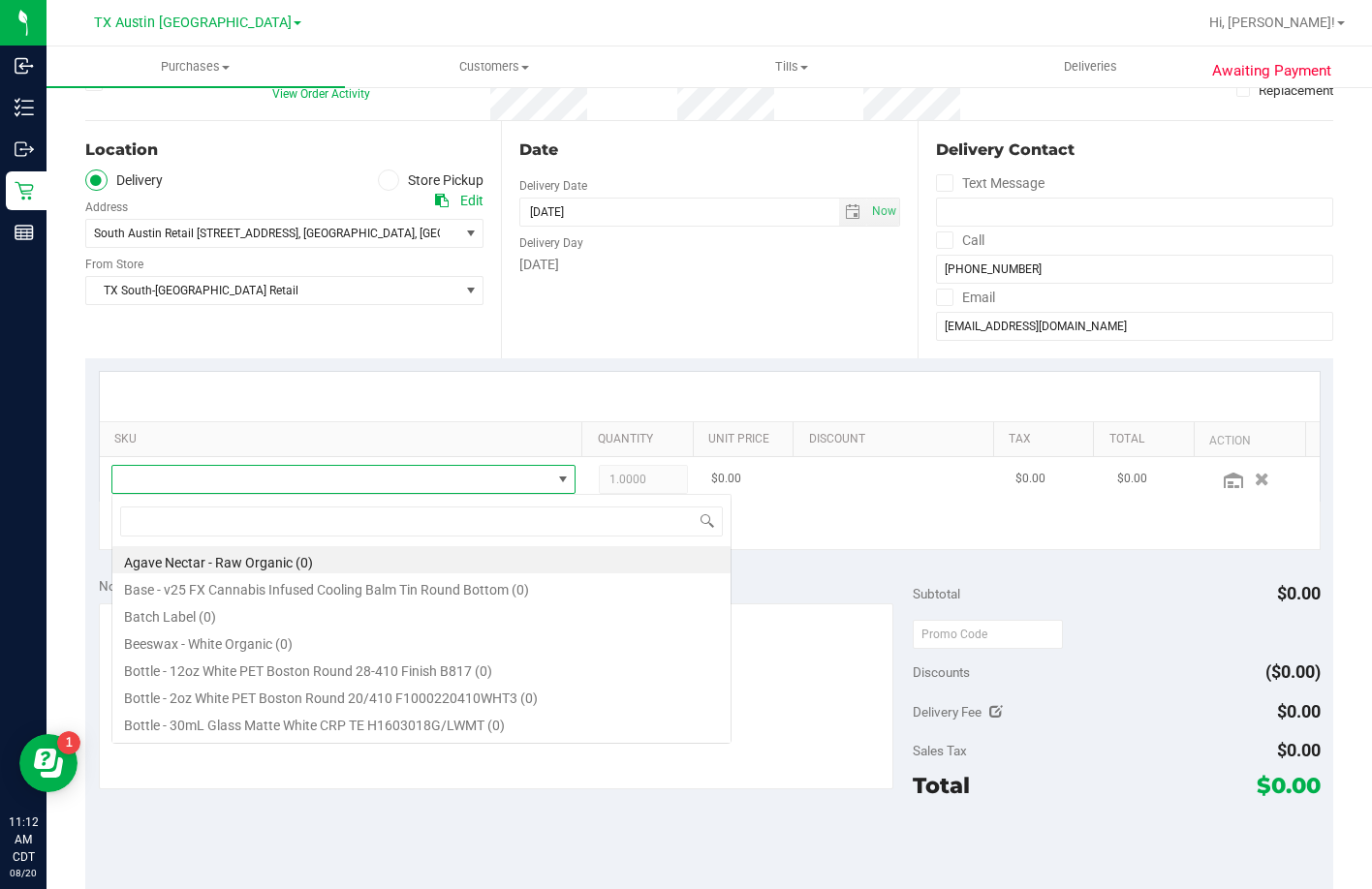
scroll to position [29, 453]
type input "peach mango"
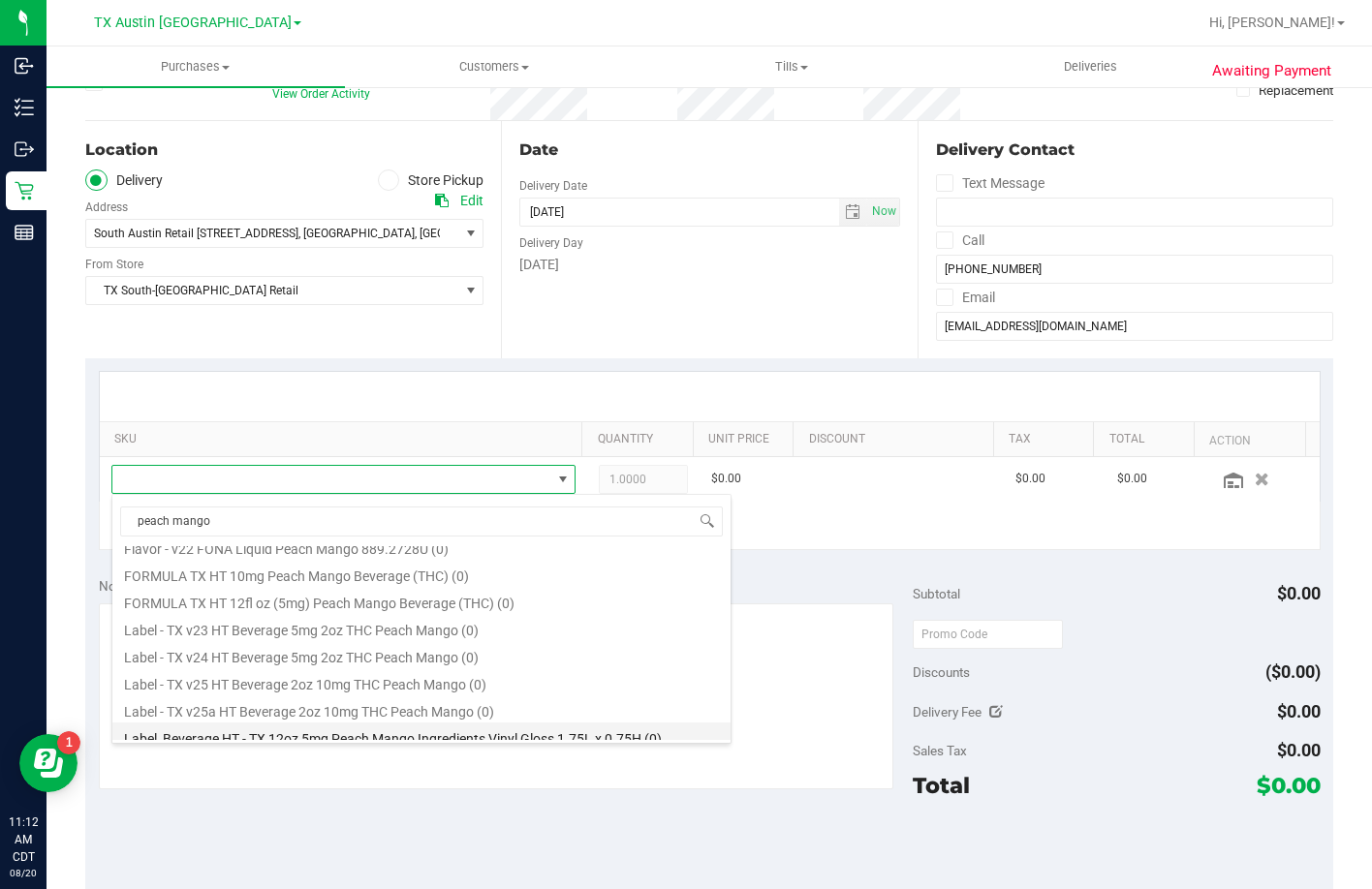
scroll to position [159, 0]
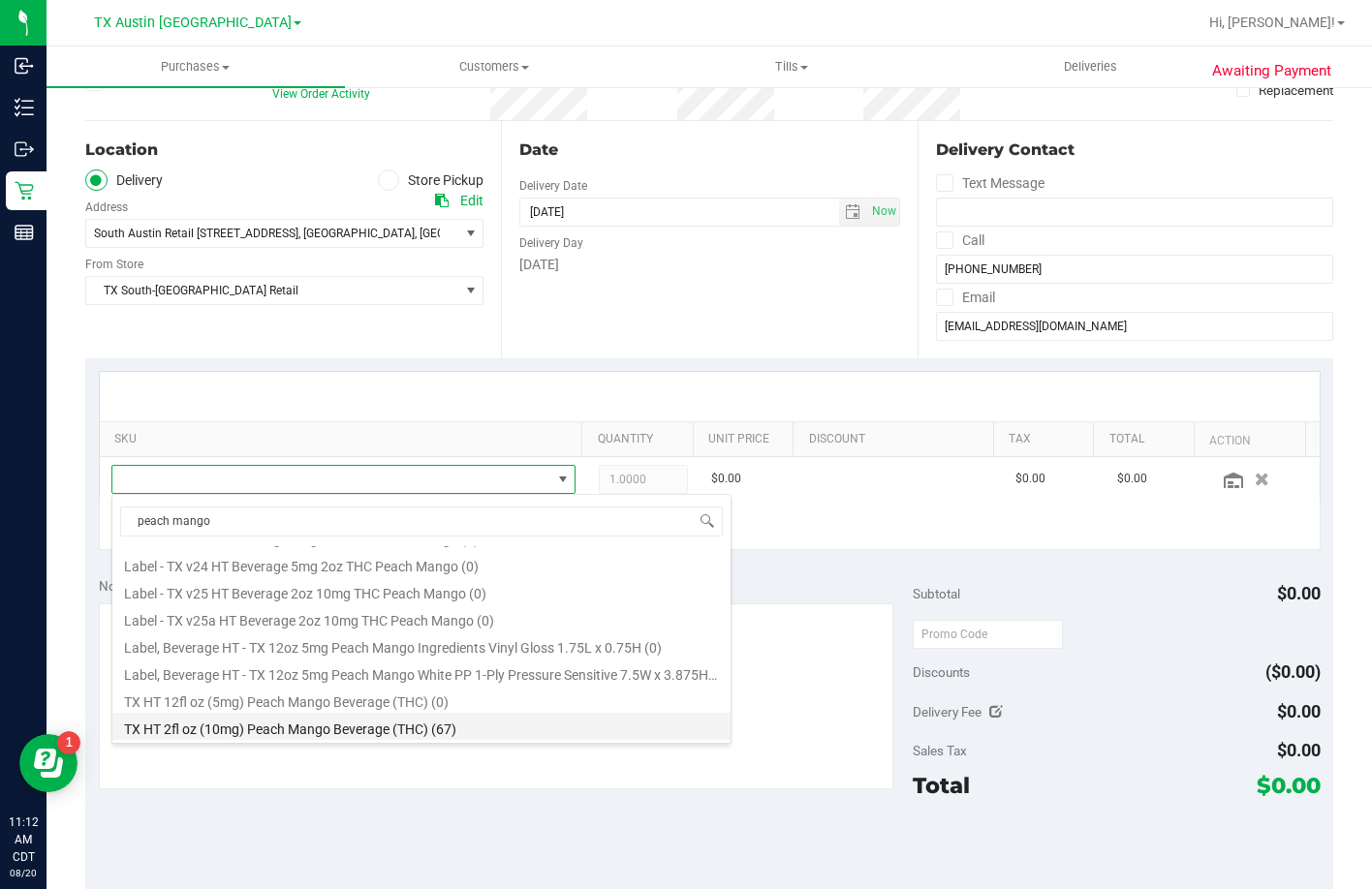
click at [403, 718] on li "TX HT 2fl oz (10mg) Peach Mango Beverage (THC) (67)" at bounding box center [421, 726] width 618 height 27
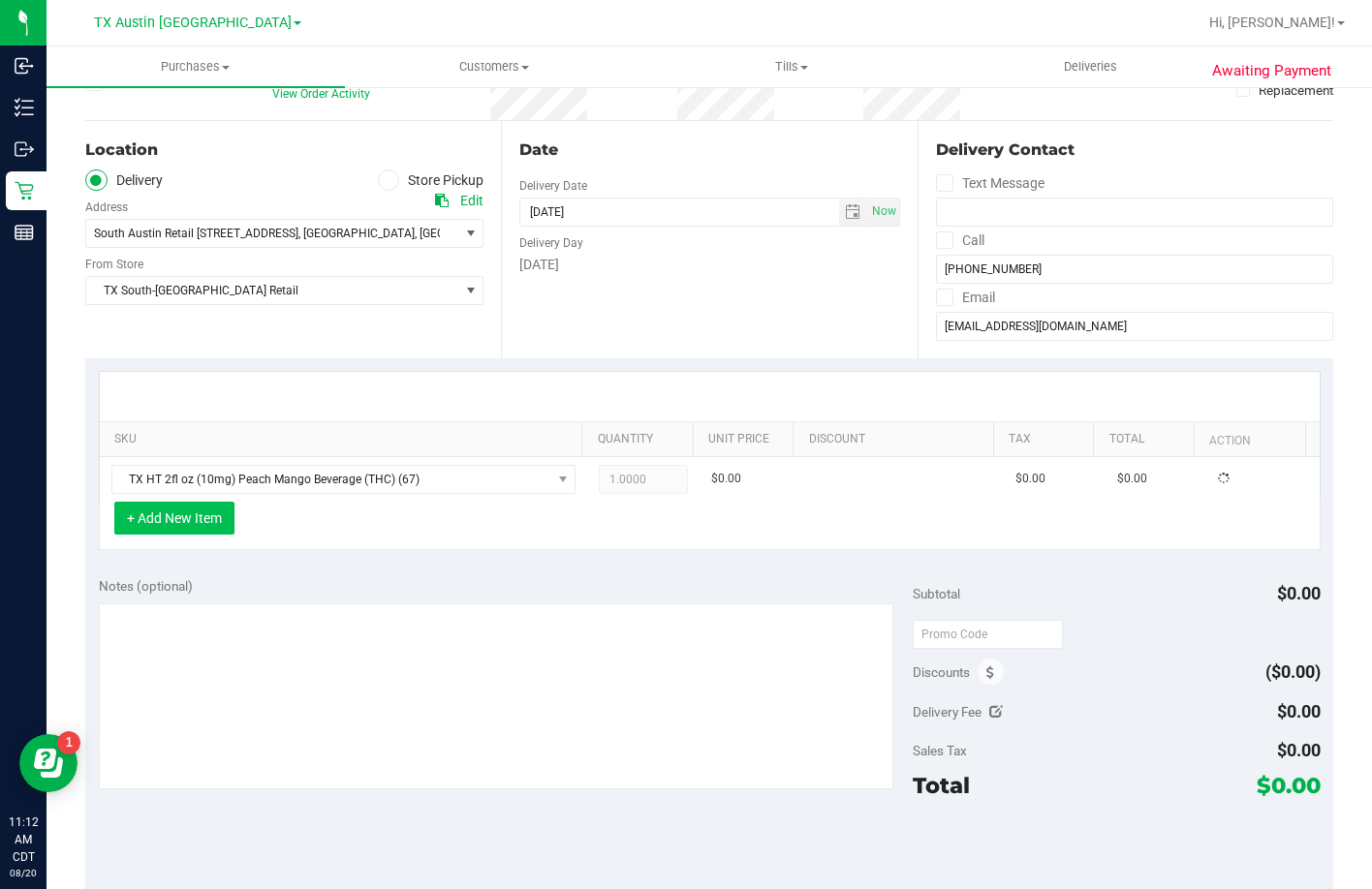
click at [198, 521] on button "+ Add New Item" at bounding box center [173, 518] width 120 height 33
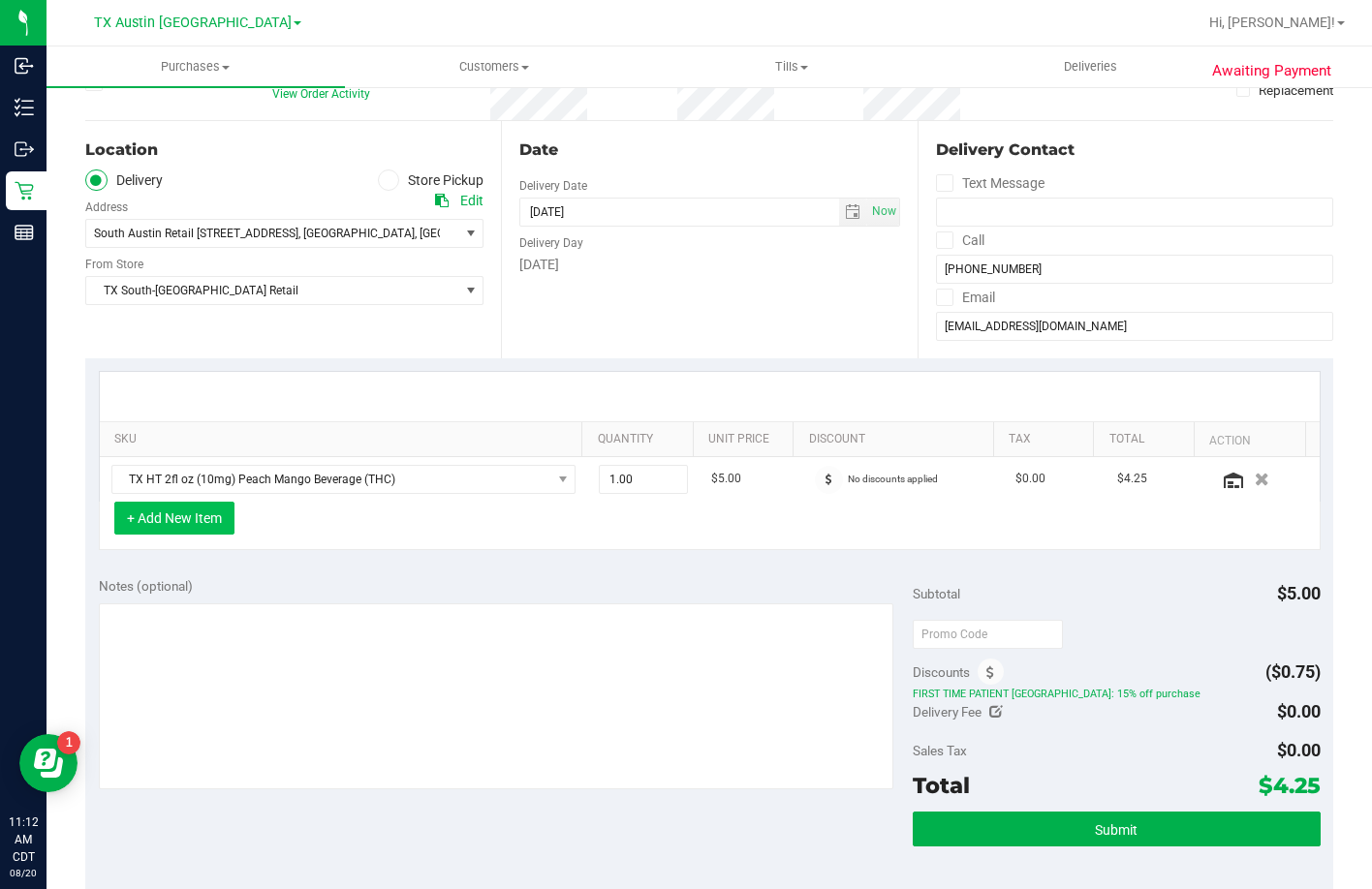
click at [212, 520] on button "+ Add New Item" at bounding box center [173, 518] width 120 height 33
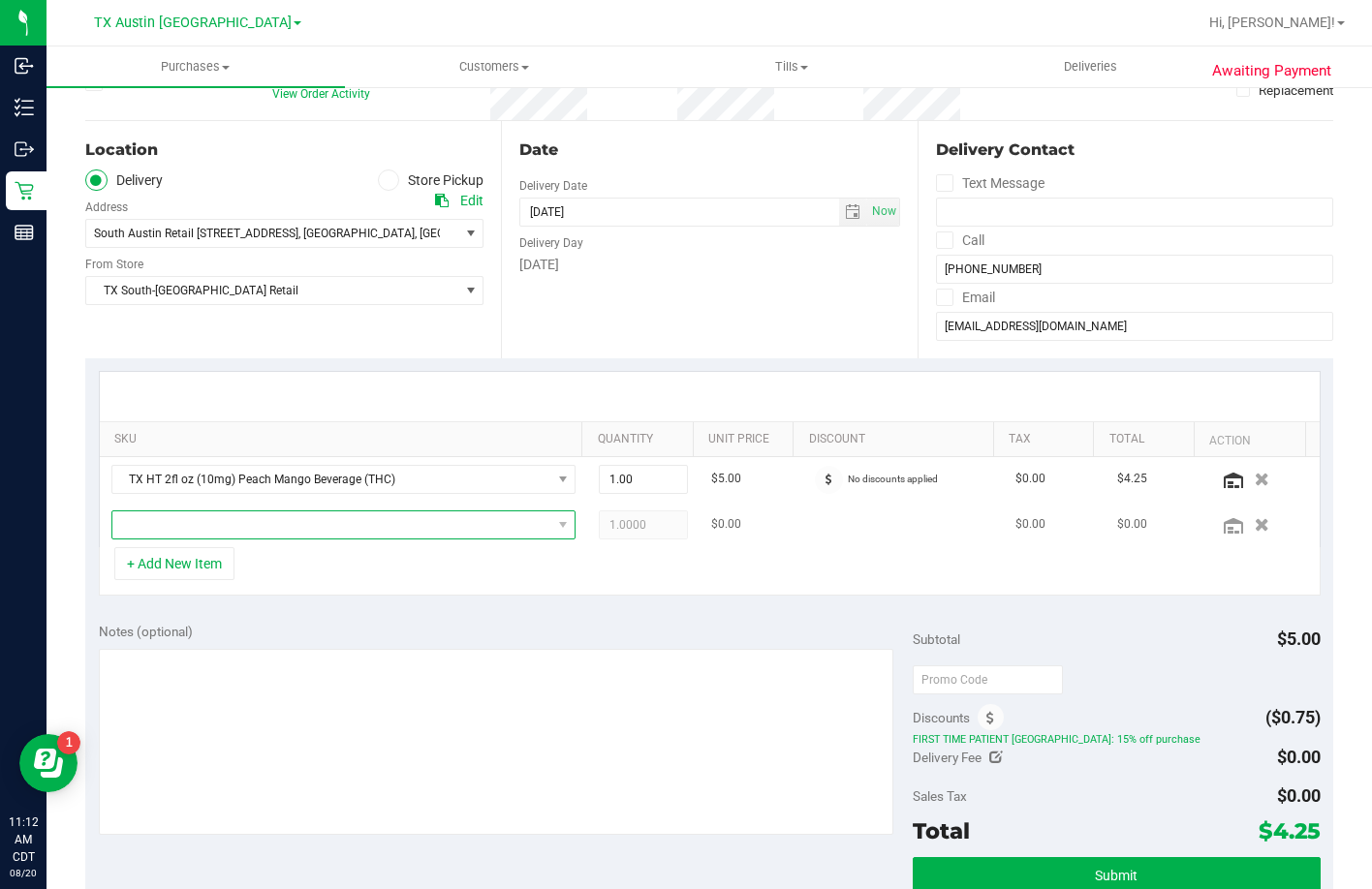
click at [238, 525] on span "NO DATA FOUND" at bounding box center [331, 525] width 439 height 27
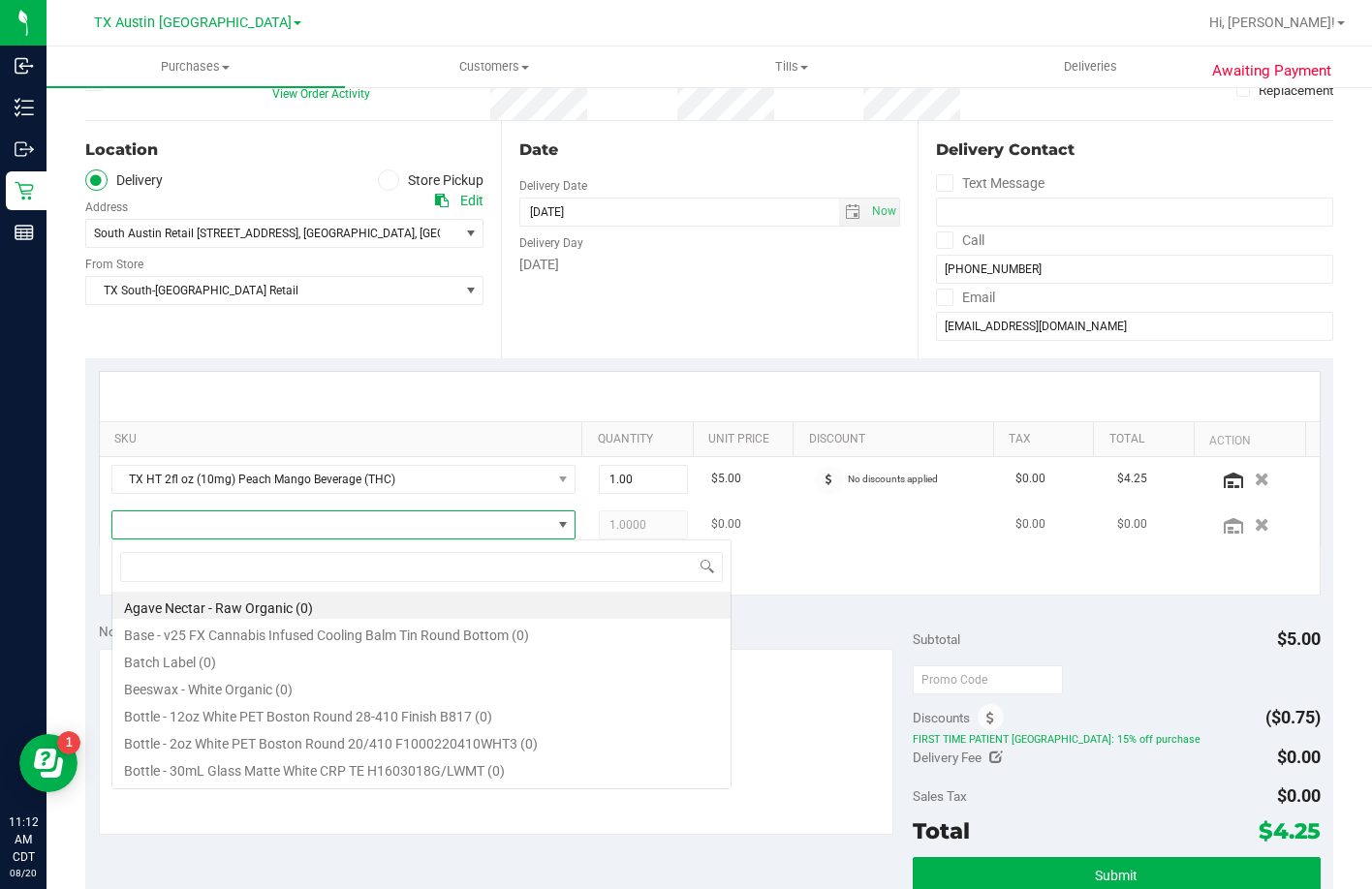
scroll to position [29, 447]
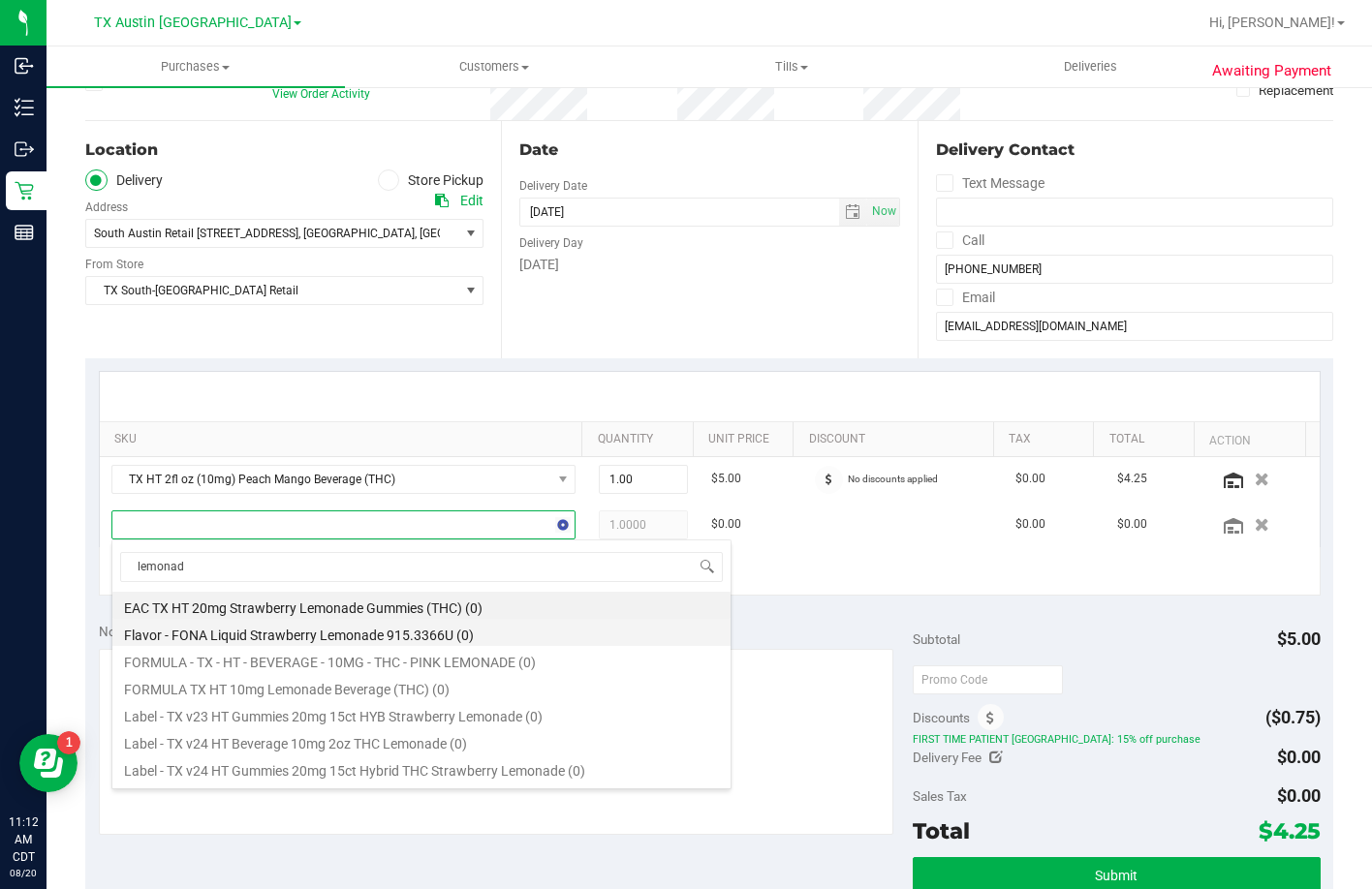
type input "lemonade"
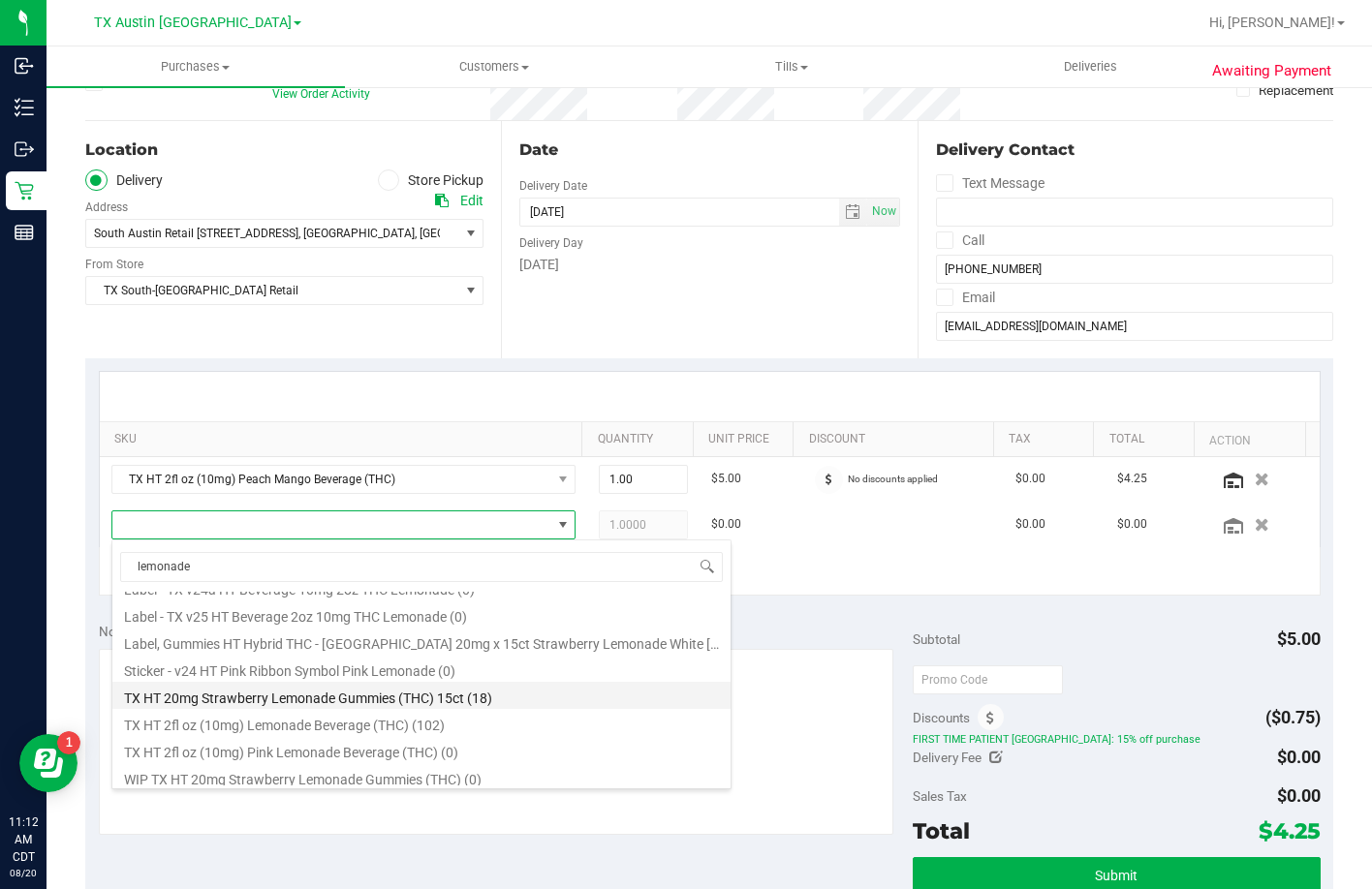
scroll to position [213, 0]
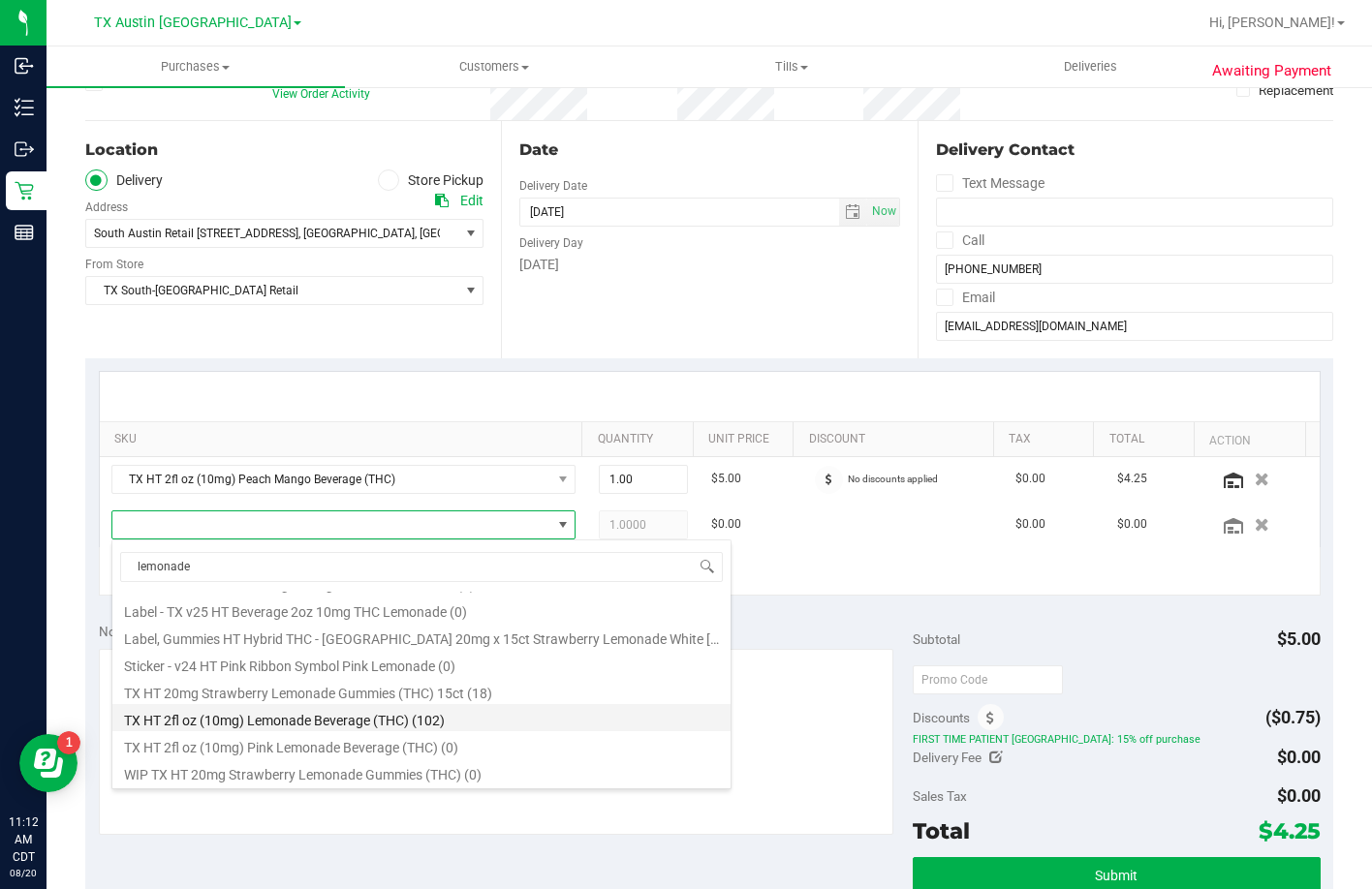
click at [351, 719] on li "TX HT 2fl oz (10mg) Lemonade Beverage (THC) (102)" at bounding box center [421, 718] width 618 height 27
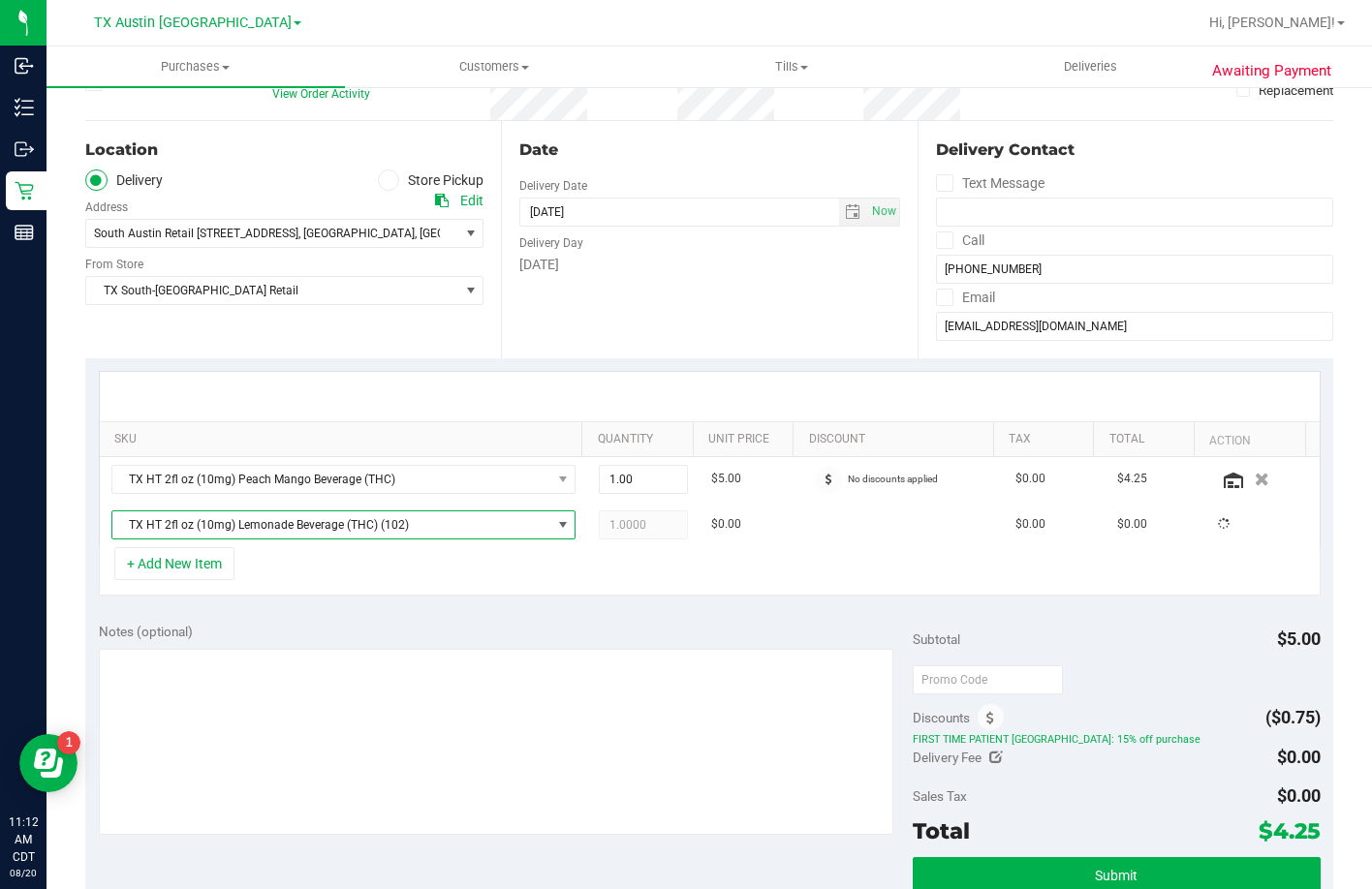
click at [457, 591] on div "+ Add New Item" at bounding box center [709, 572] width 1222 height 49
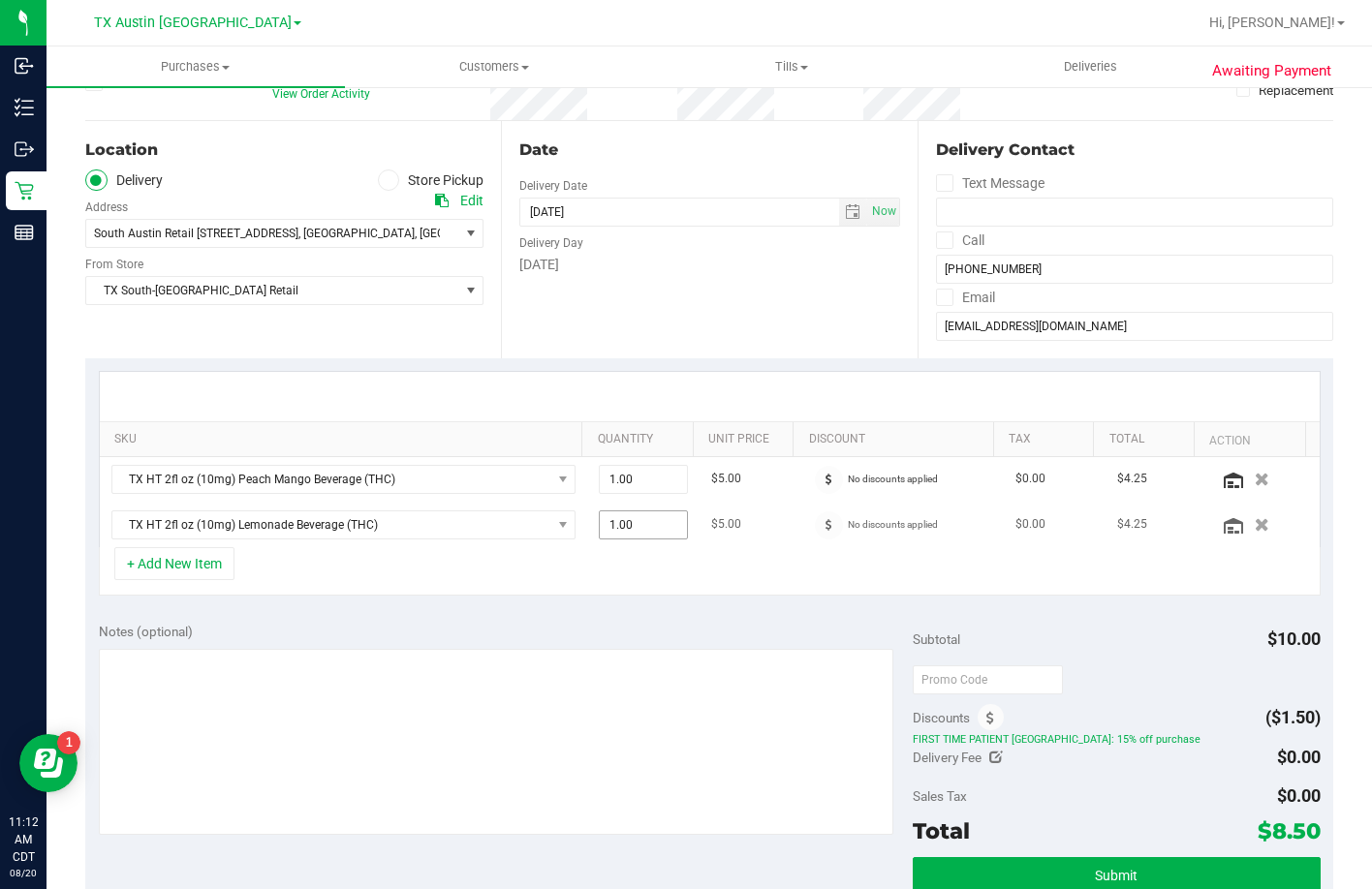
click at [642, 531] on span "1.00 1" at bounding box center [644, 525] width 90 height 29
click at [636, 385] on div at bounding box center [709, 396] width 1220 height 50
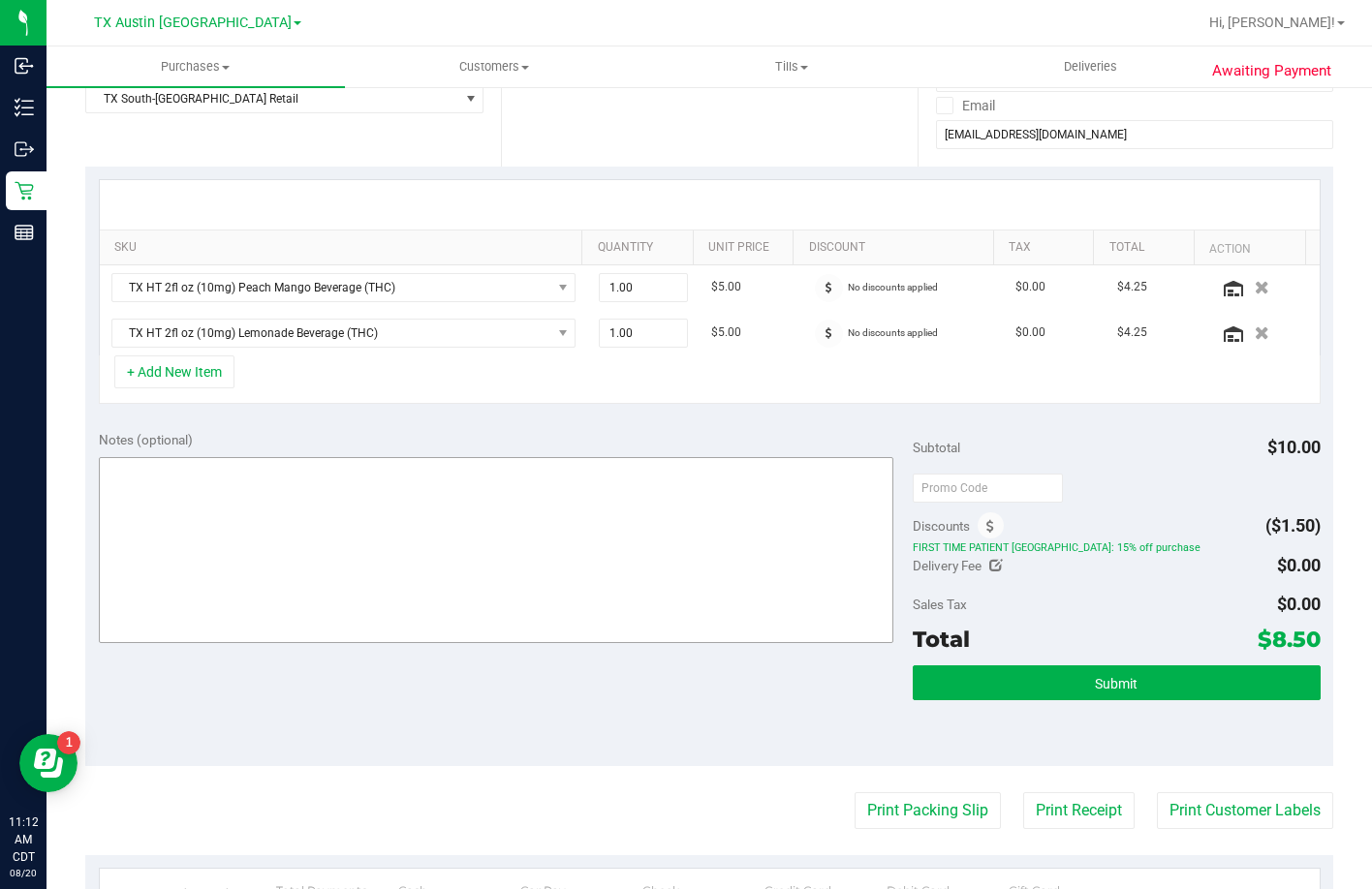
scroll to position [350, 0]
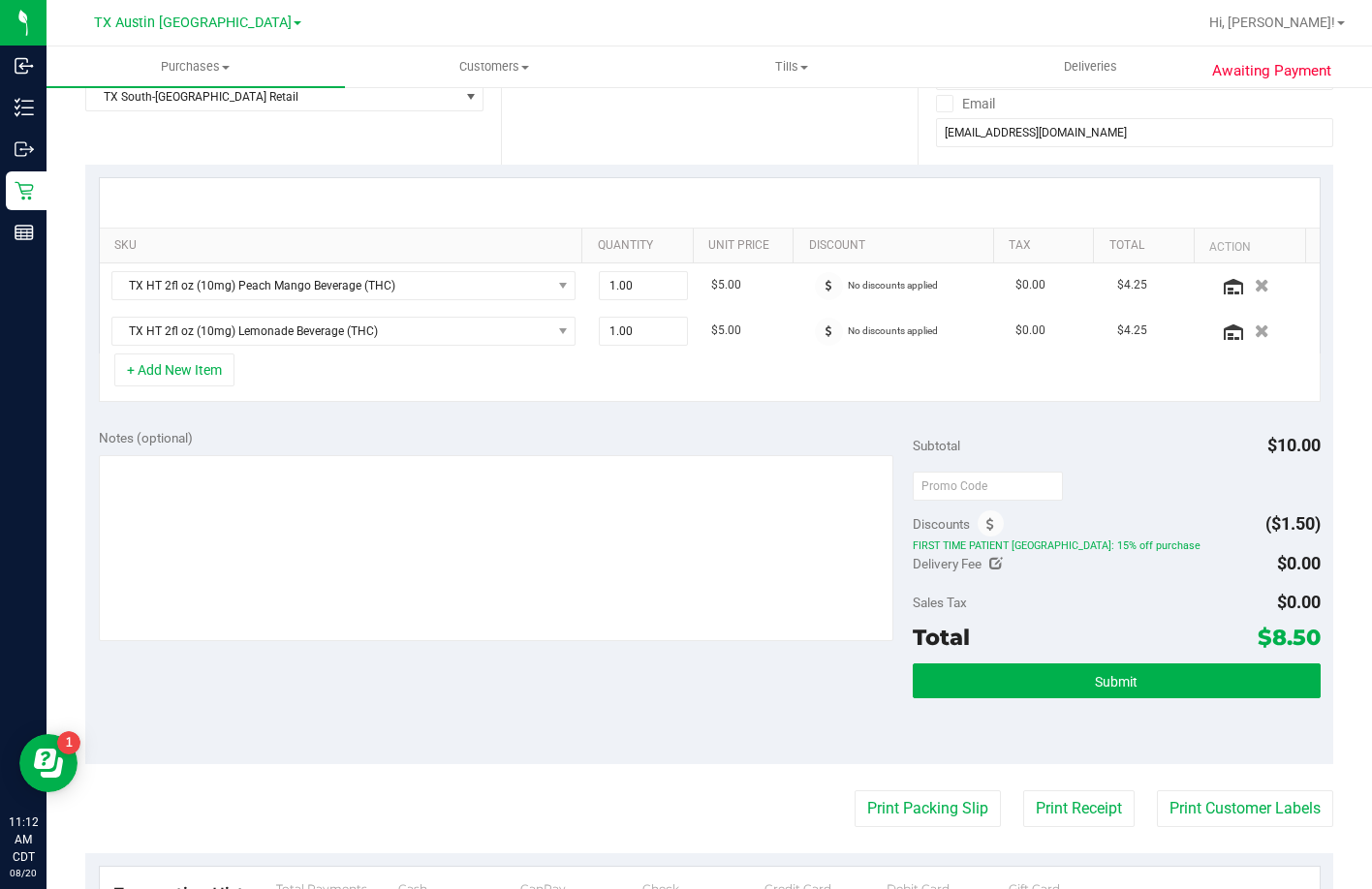
click at [370, 370] on div "+ Add New Item" at bounding box center [709, 378] width 1222 height 49
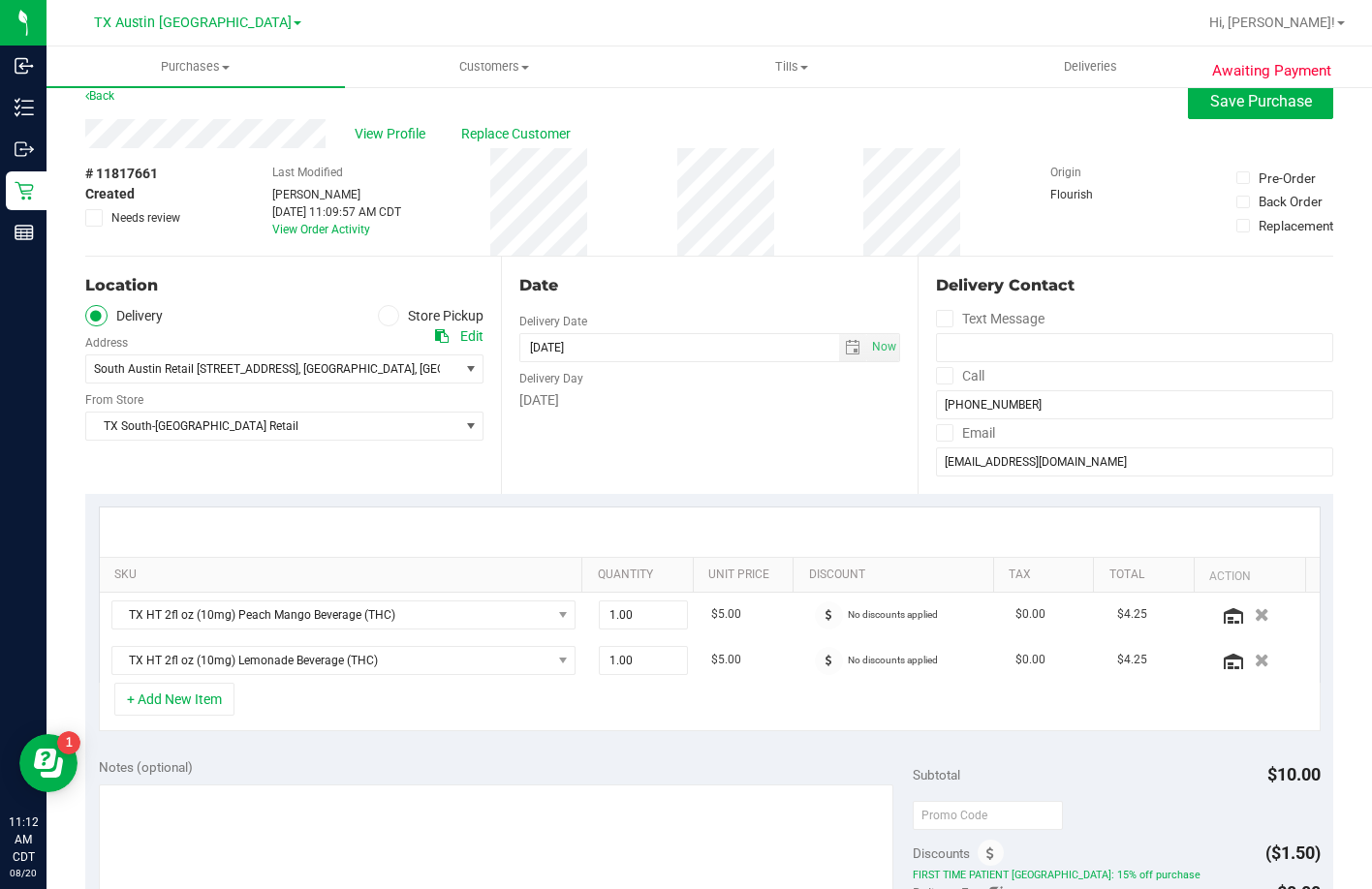
scroll to position [0, 0]
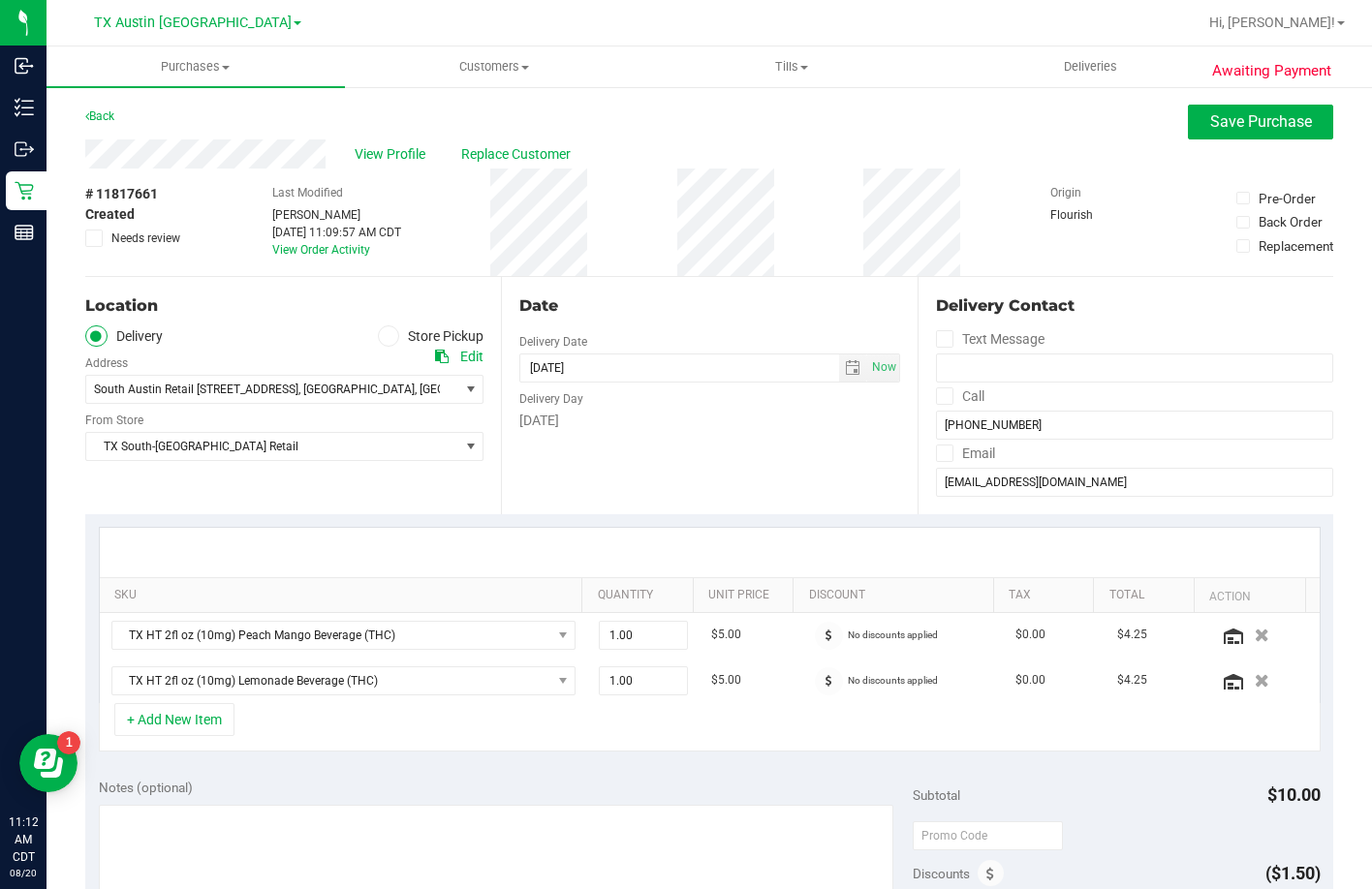
click at [390, 517] on div "SKU Quantity Unit Price Discount Tax Total Action TX HT 2fl oz (10mg) Peach Man…" at bounding box center [709, 640] width 1247 height 251
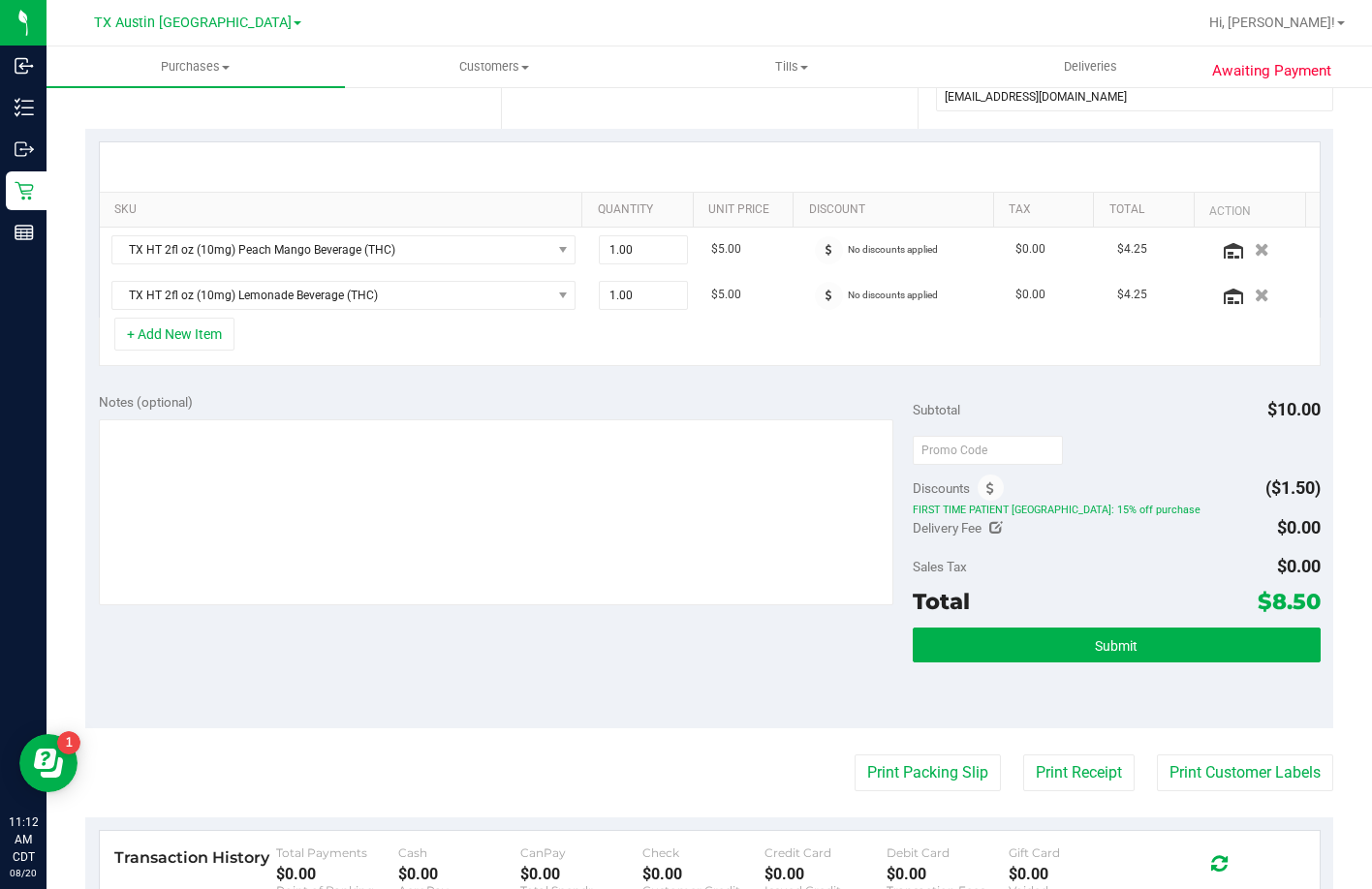
scroll to position [388, 0]
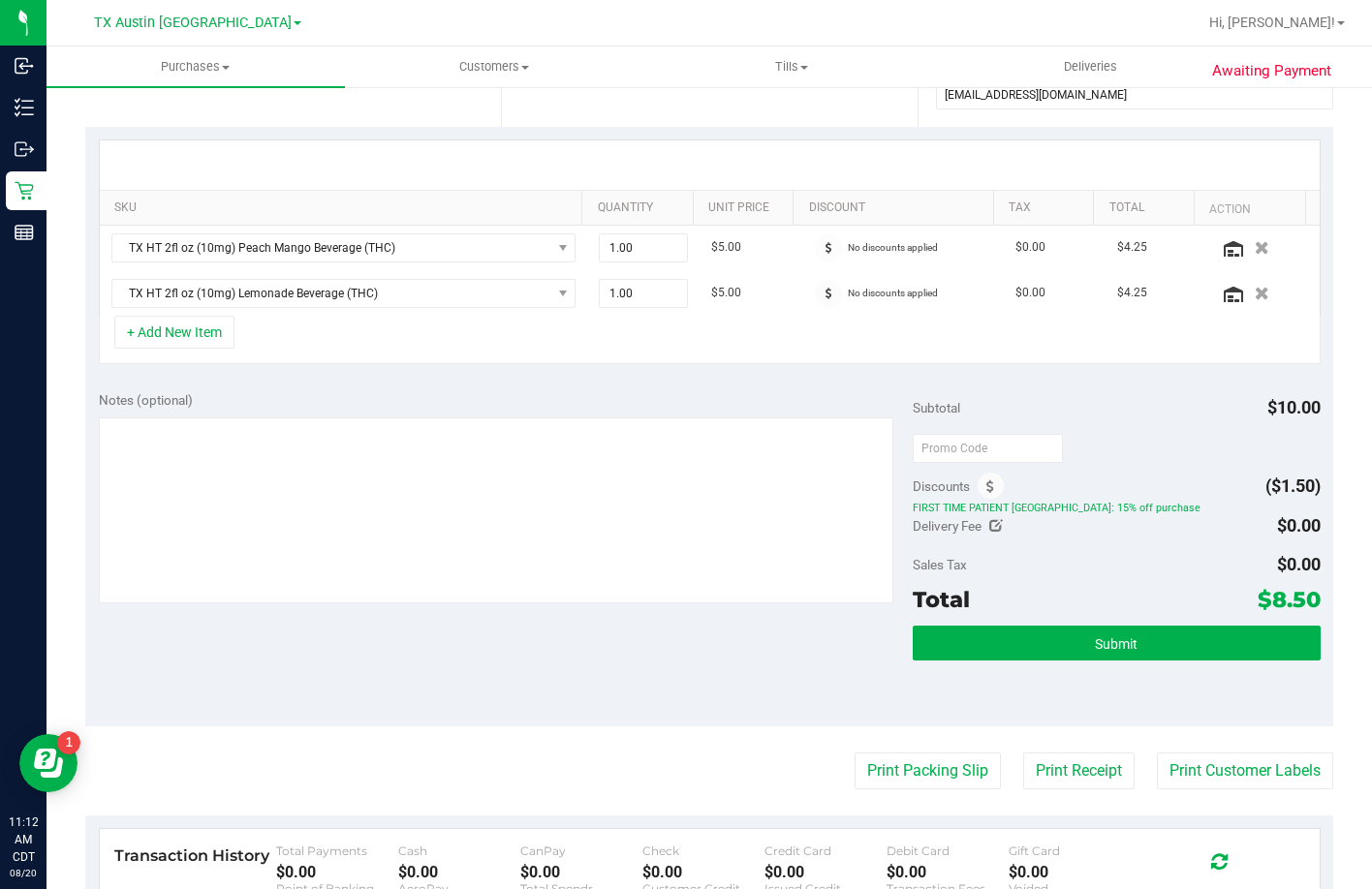
click at [602, 398] on div "Notes (optional)" at bounding box center [505, 400] width 815 height 19
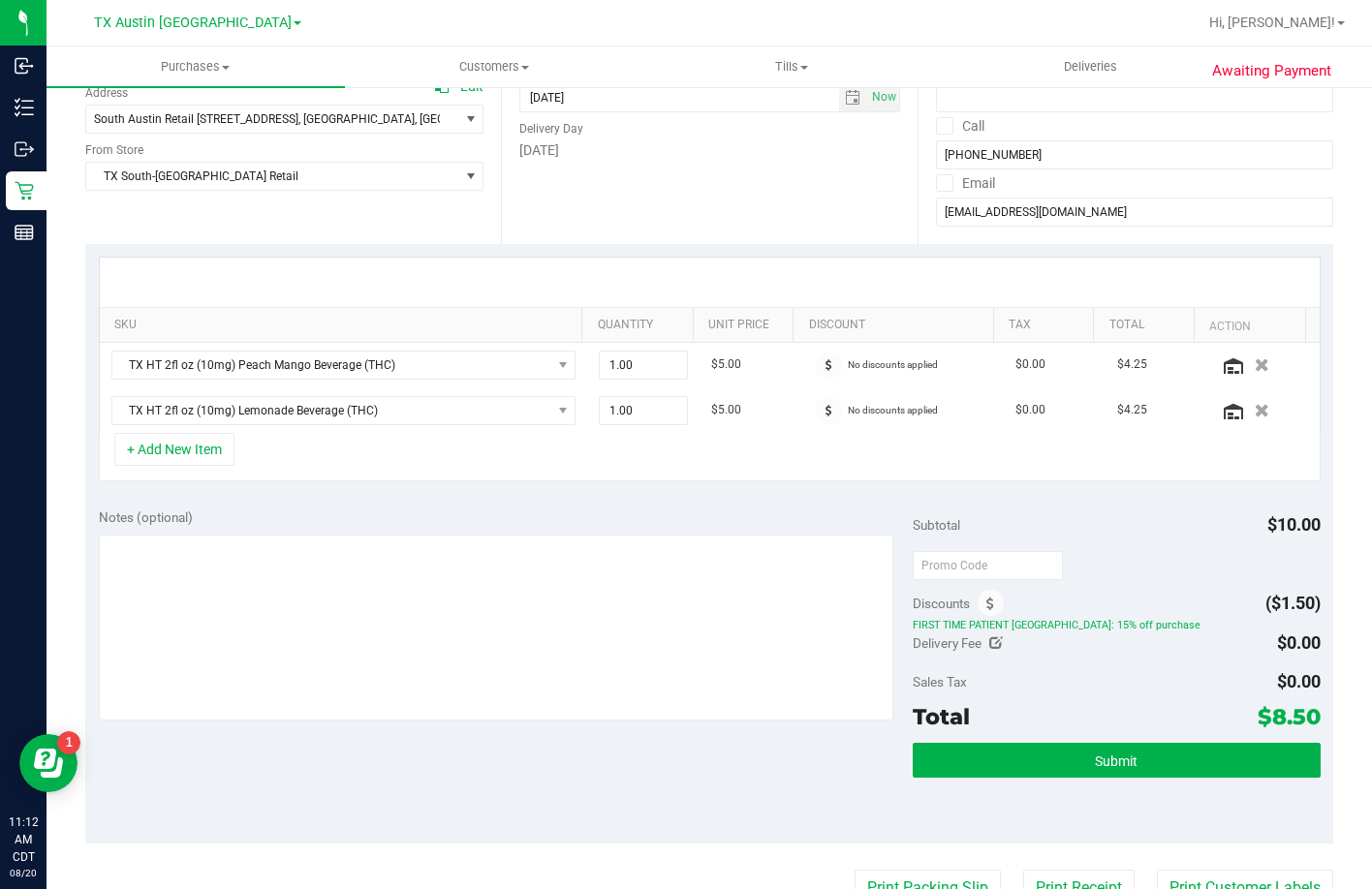
scroll to position [96, 0]
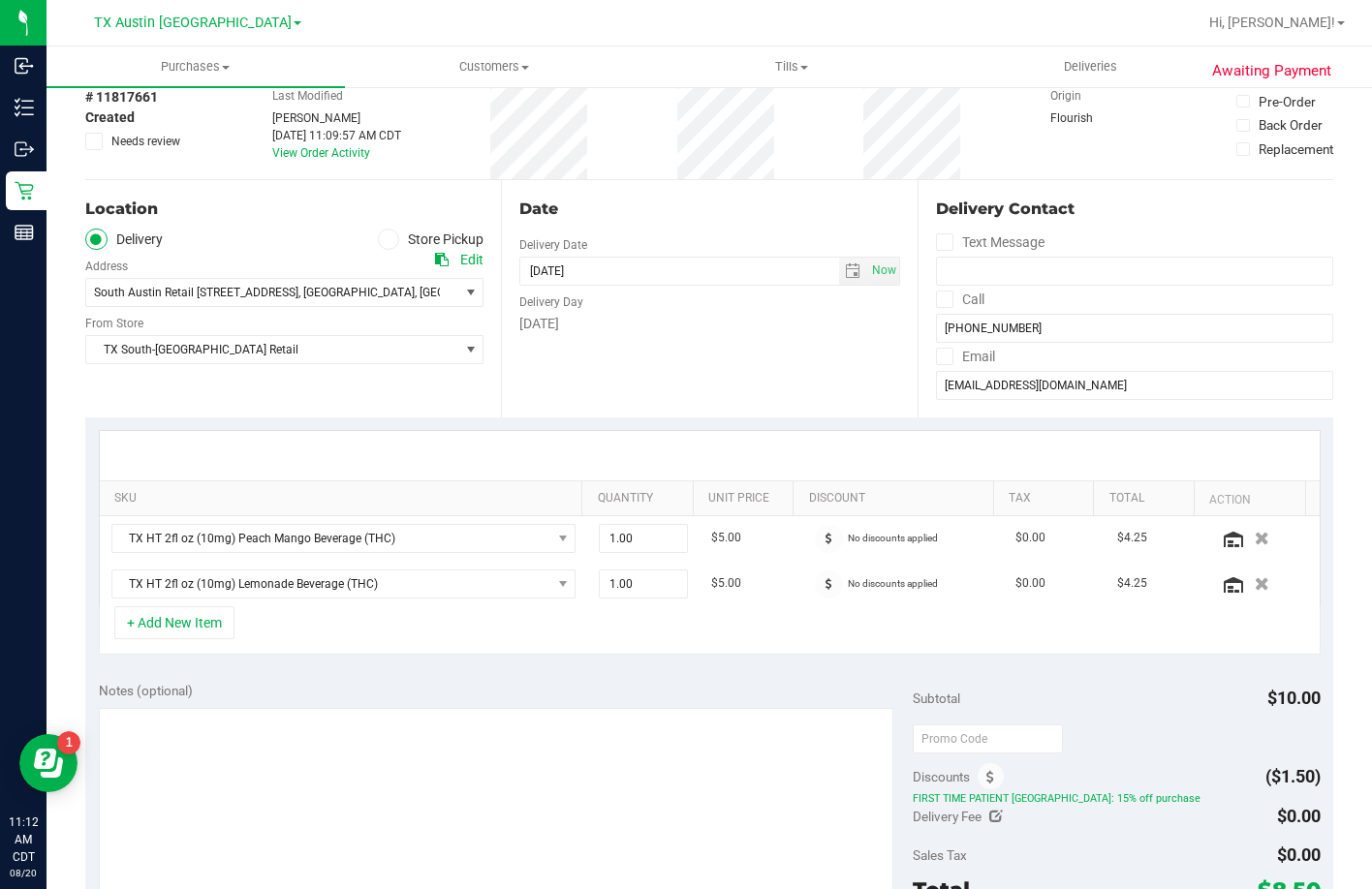
click at [560, 393] on div "Date Delivery Date 08/20/2025 Now 08/20/2025 07:00 AM Now Delivery Day Wednesday" at bounding box center [708, 299] width 416 height 238
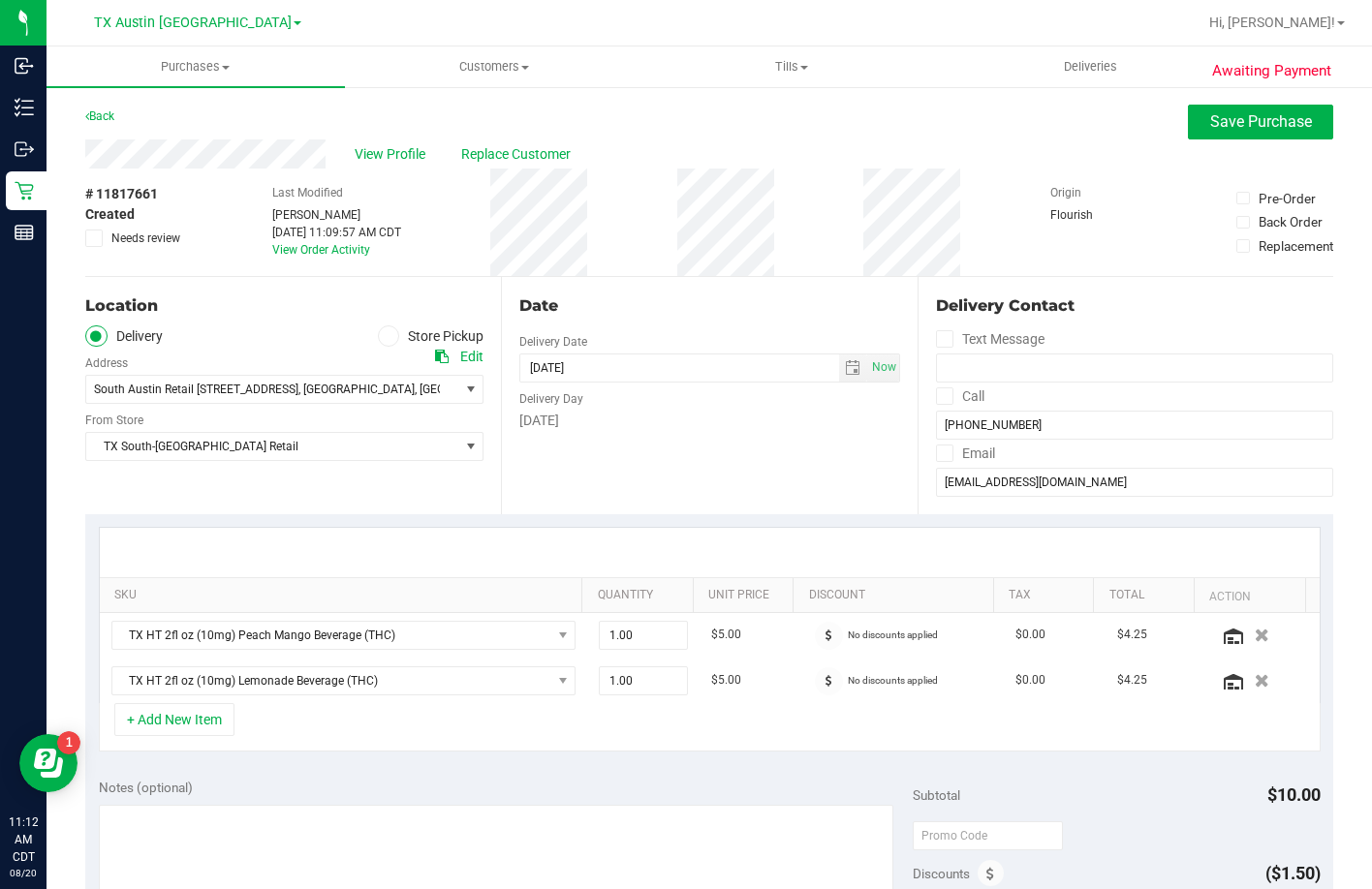
click at [662, 304] on div "Date" at bounding box center [709, 306] width 380 height 23
click at [243, 318] on div "Location Delivery Store Pickup Address Edit South Austin Retail 7105 E. Riversi…" at bounding box center [293, 396] width 416 height 238
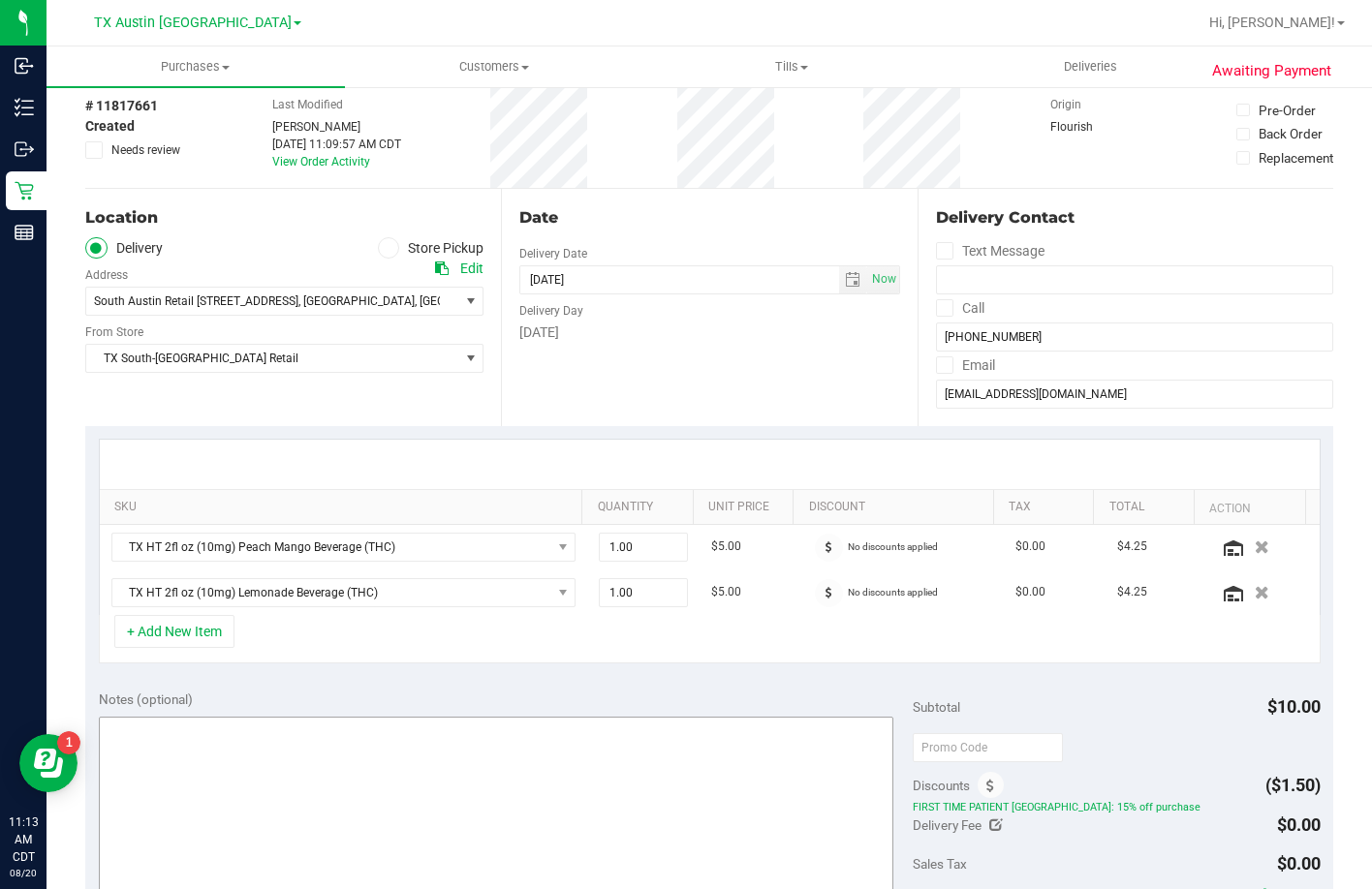
scroll to position [290, 0]
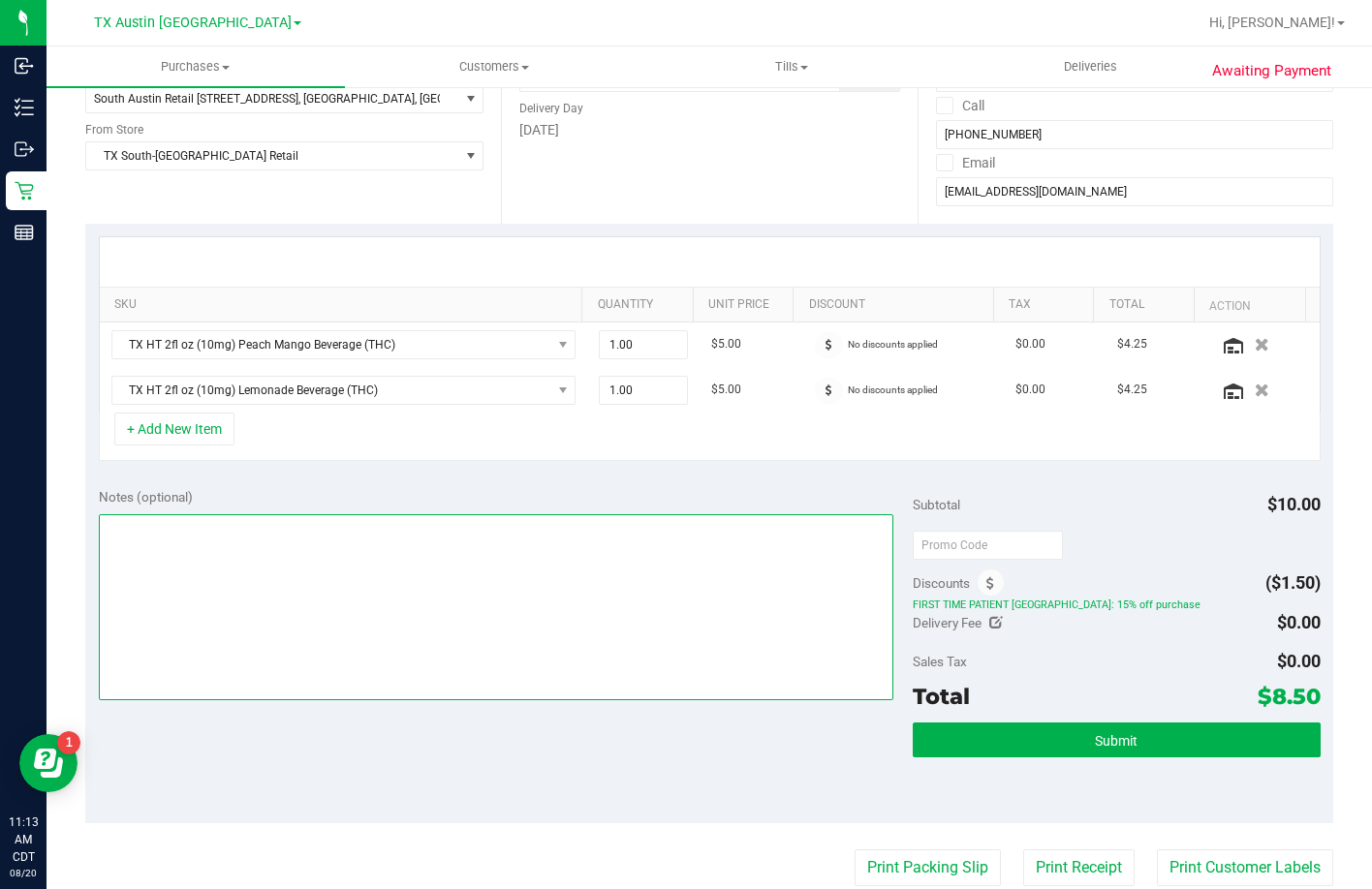
click at [307, 607] on textarea at bounding box center [496, 607] width 796 height 186
click at [283, 575] on textarea at bounding box center [496, 607] width 796 height 186
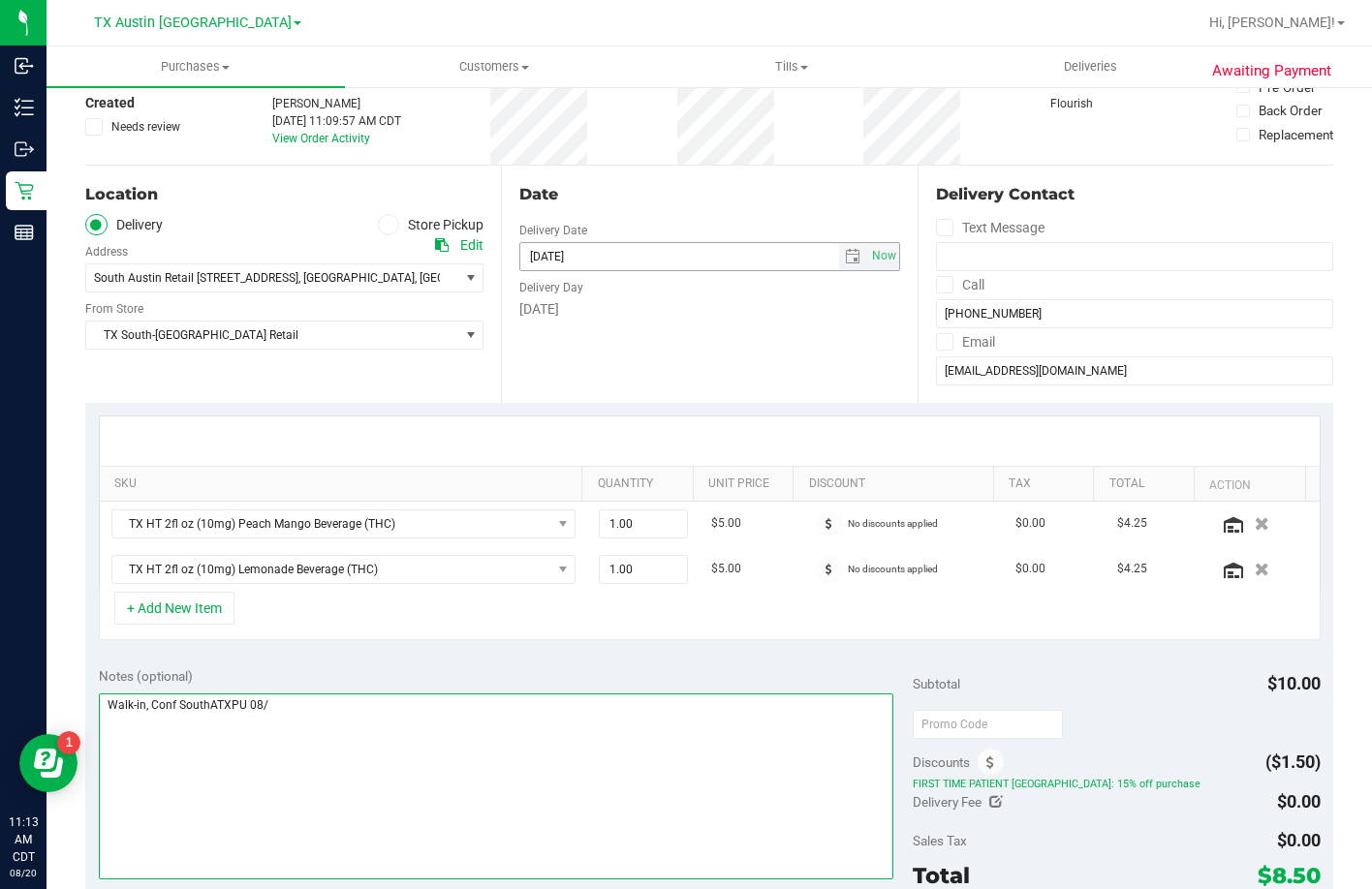
scroll to position [96, 0]
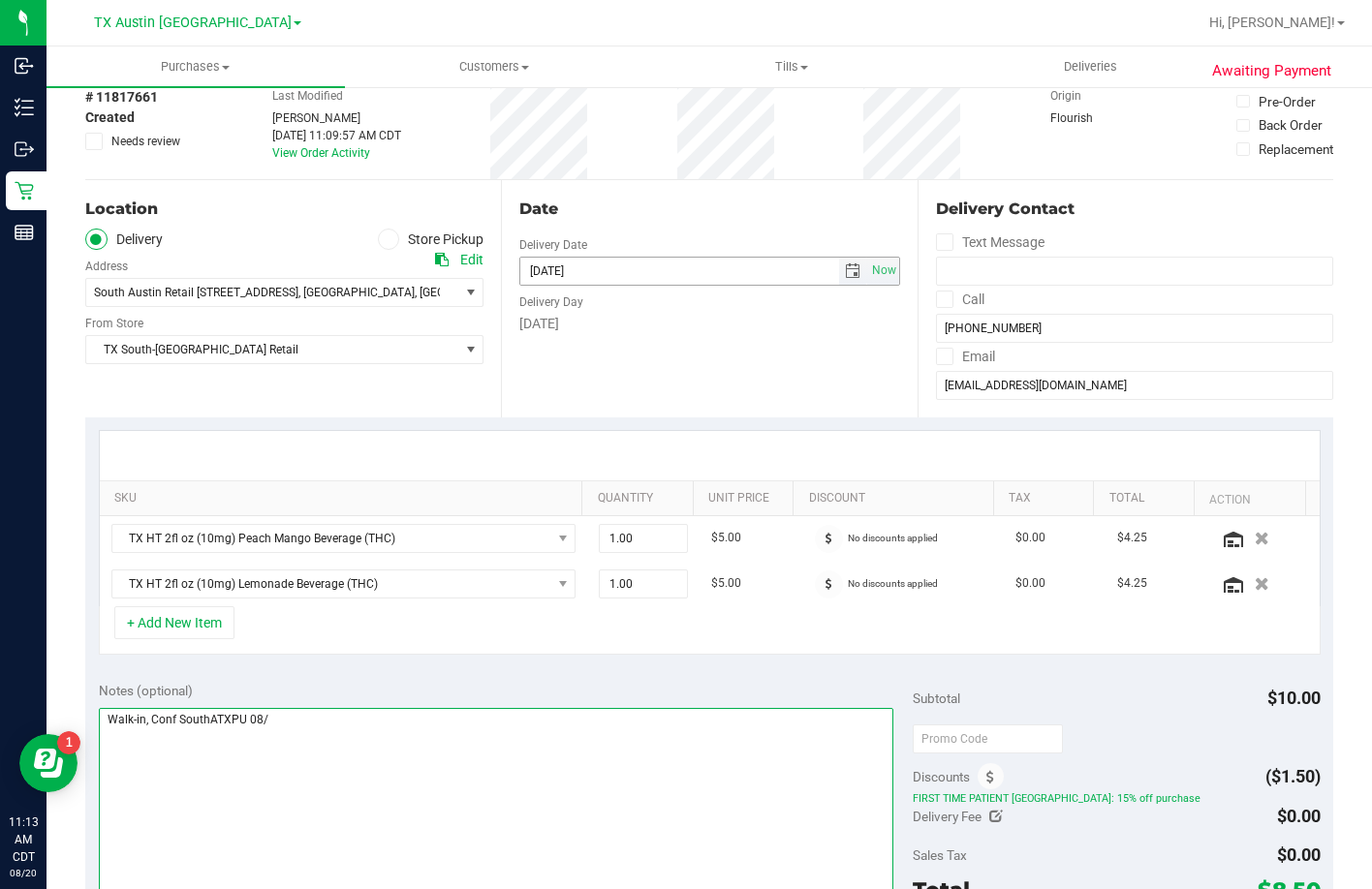
click at [849, 274] on span "select" at bounding box center [853, 272] width 16 height 16
type textarea "Walk-in, Conf SouthATXPU 08/"
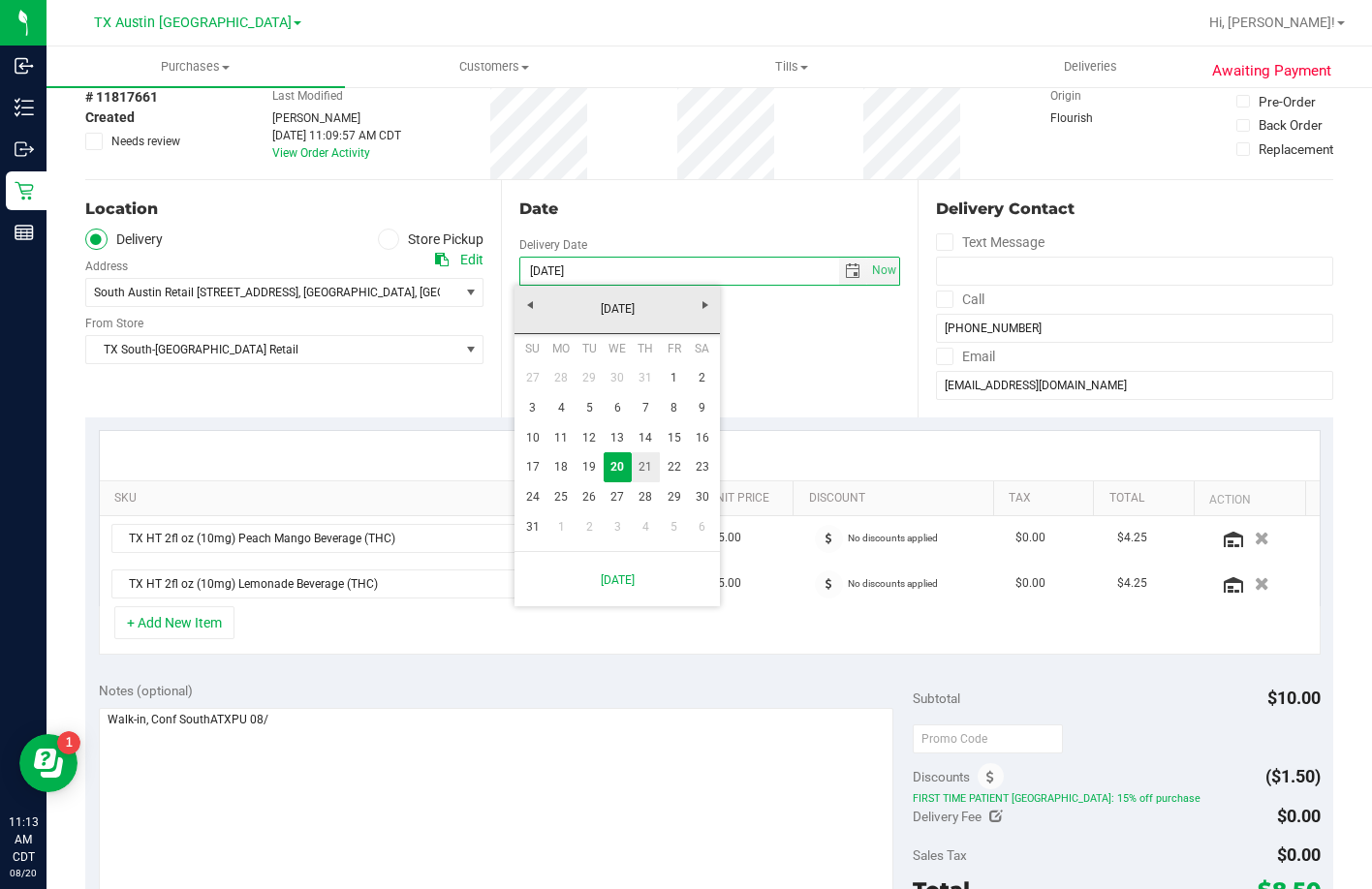
click at [652, 469] on link "21" at bounding box center [646, 467] width 28 height 30
type input "08/21/2025"
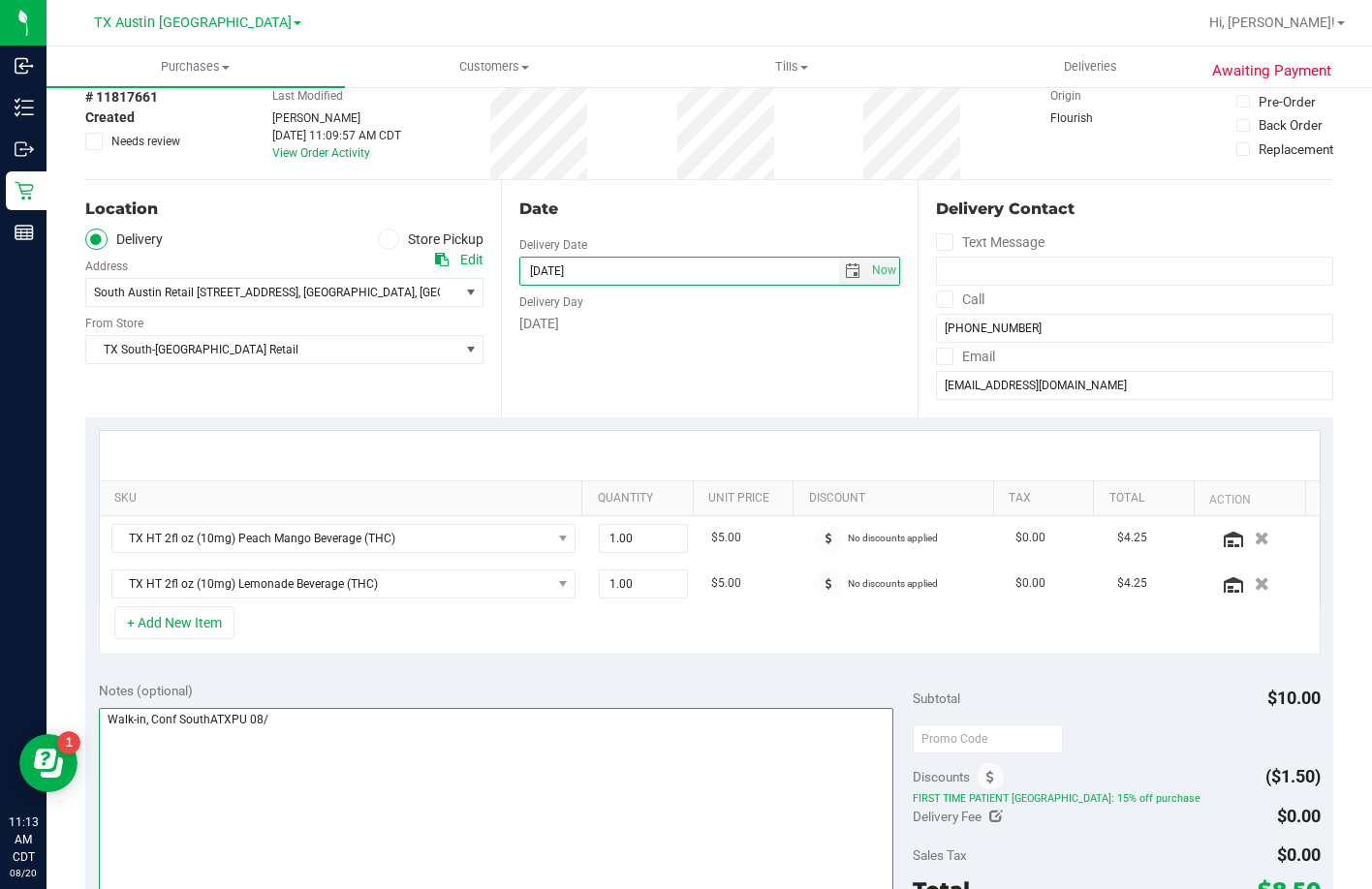
click at [304, 728] on textarea at bounding box center [496, 800] width 796 height 186
type textarea "Walk-in, Conf SouthATXPU 08/21 R.I"
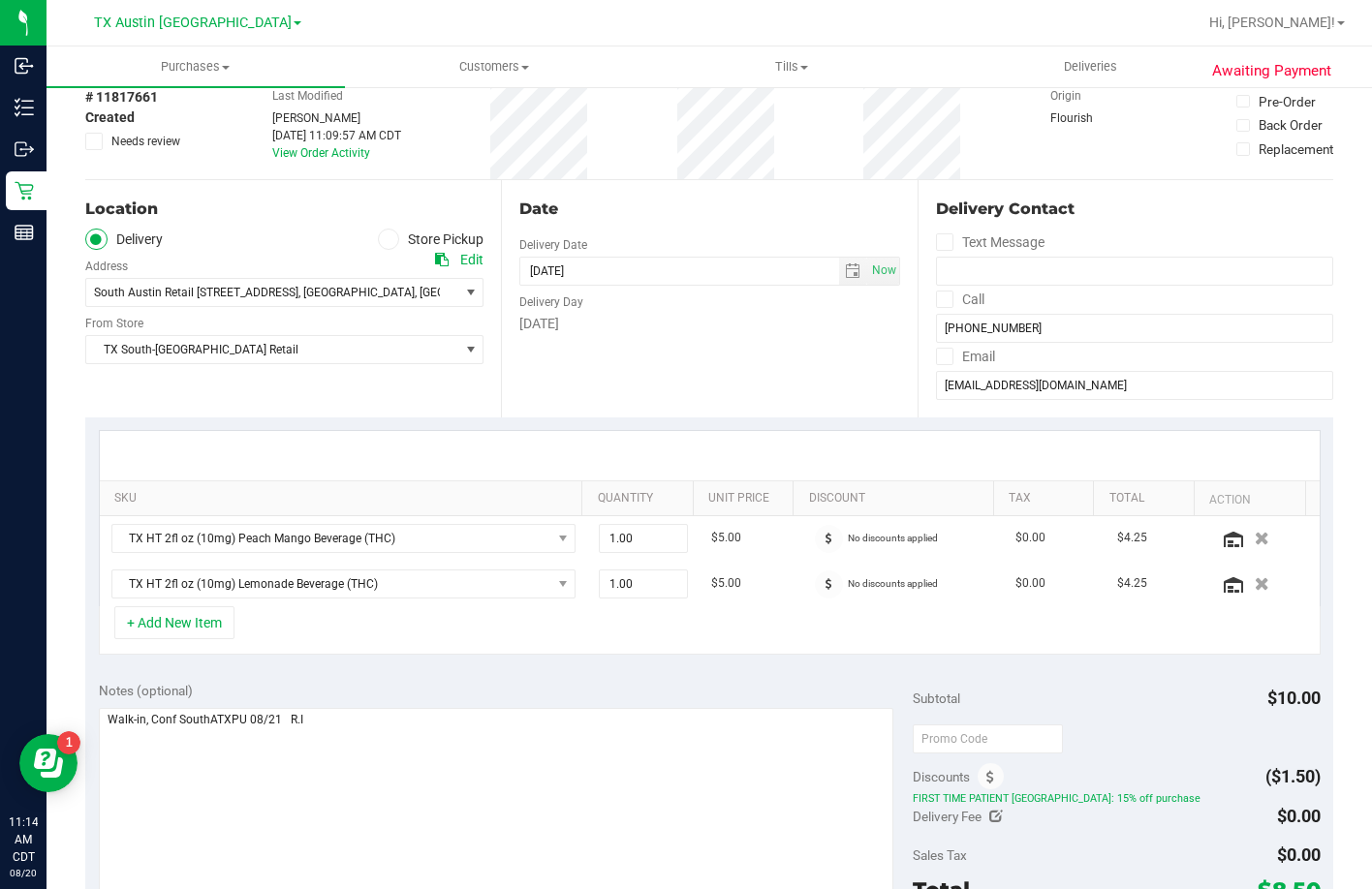
click at [383, 675] on div "Notes (optional) Subtotal $10.00 Discounts ($1.50) FIRST TIME PATIENT TX: 15% o…" at bounding box center [709, 842] width 1247 height 349
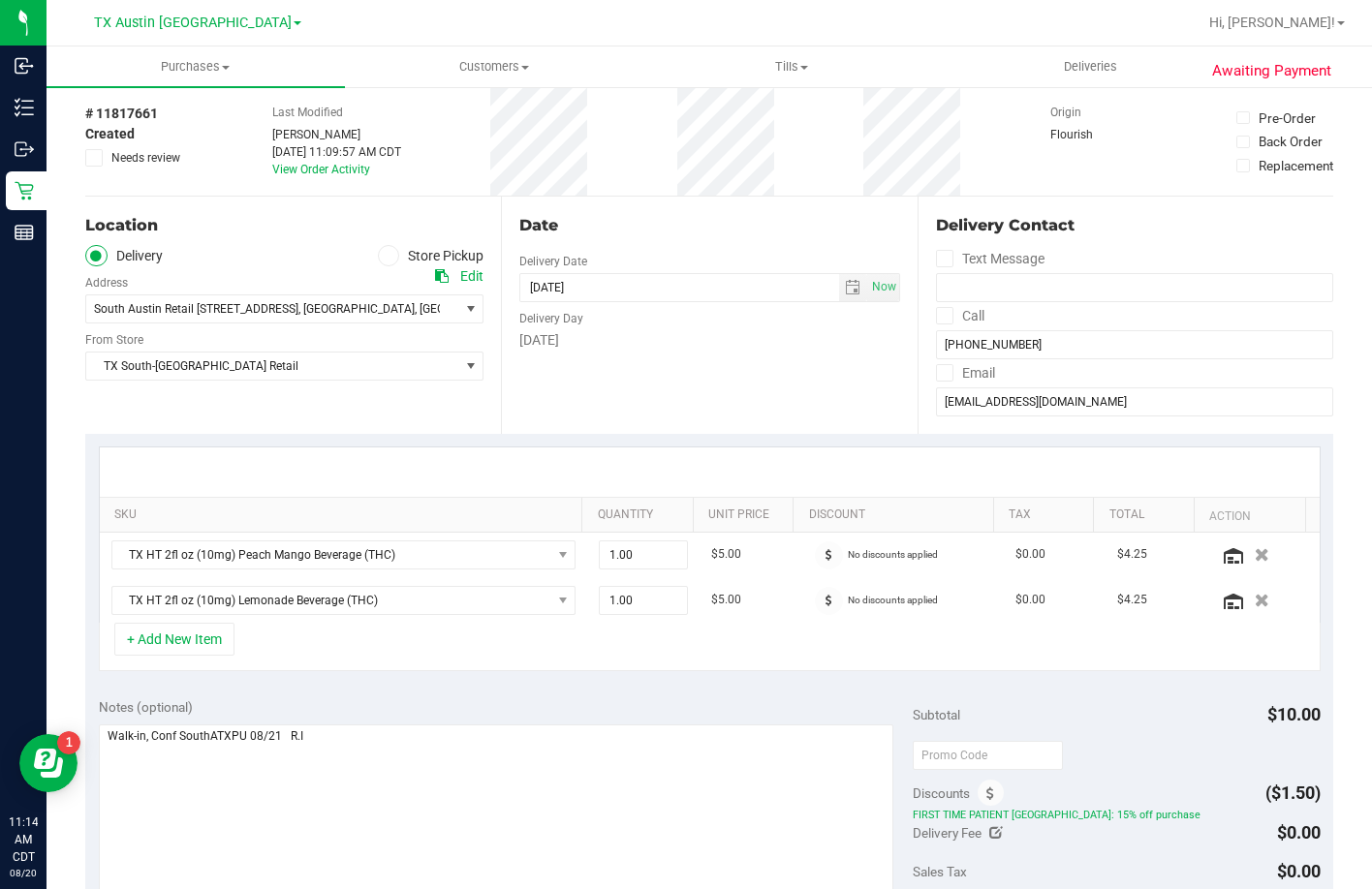
scroll to position [0, 0]
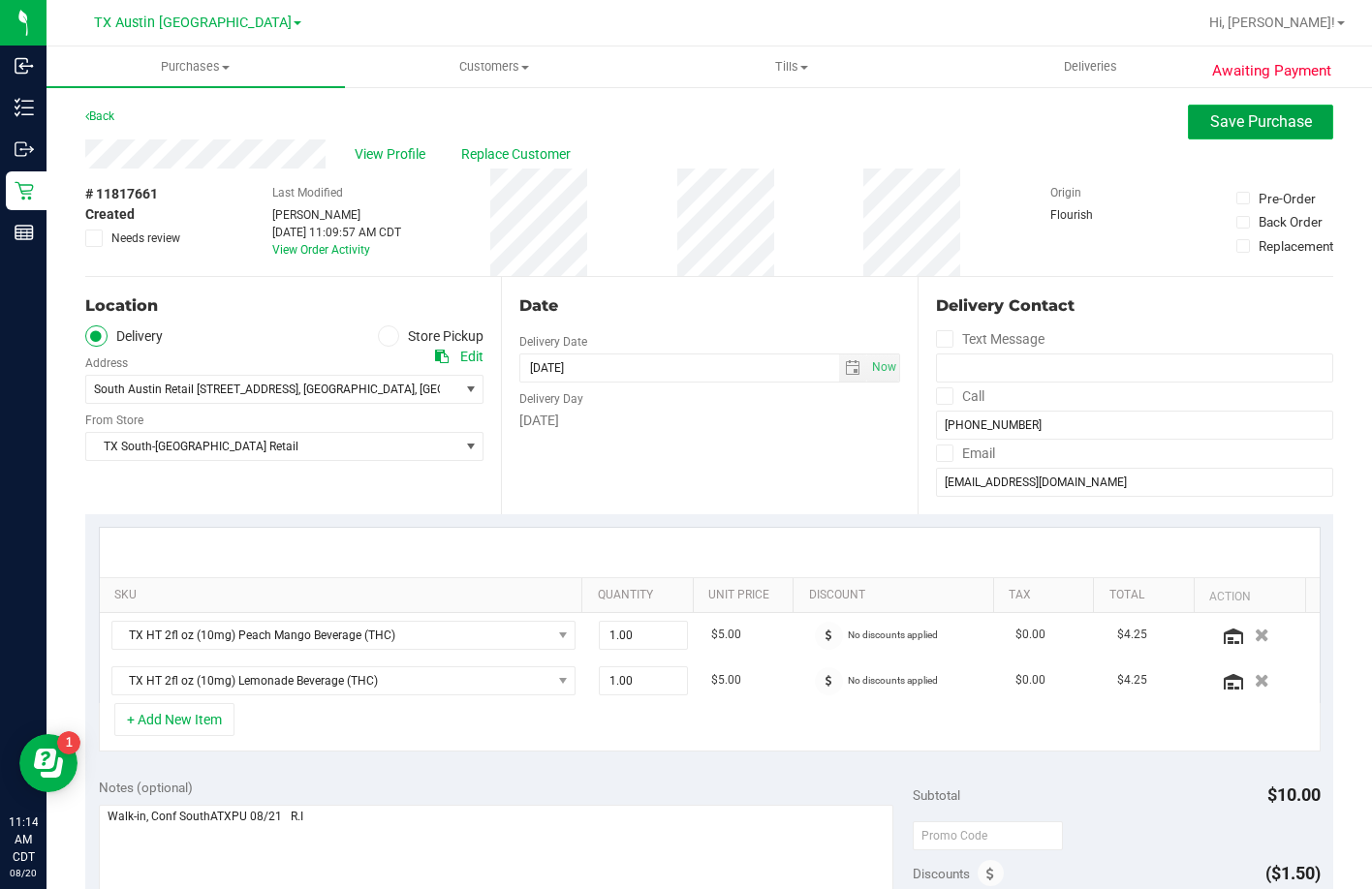
click at [1252, 110] on button "Save Purchase" at bounding box center [1260, 122] width 145 height 35
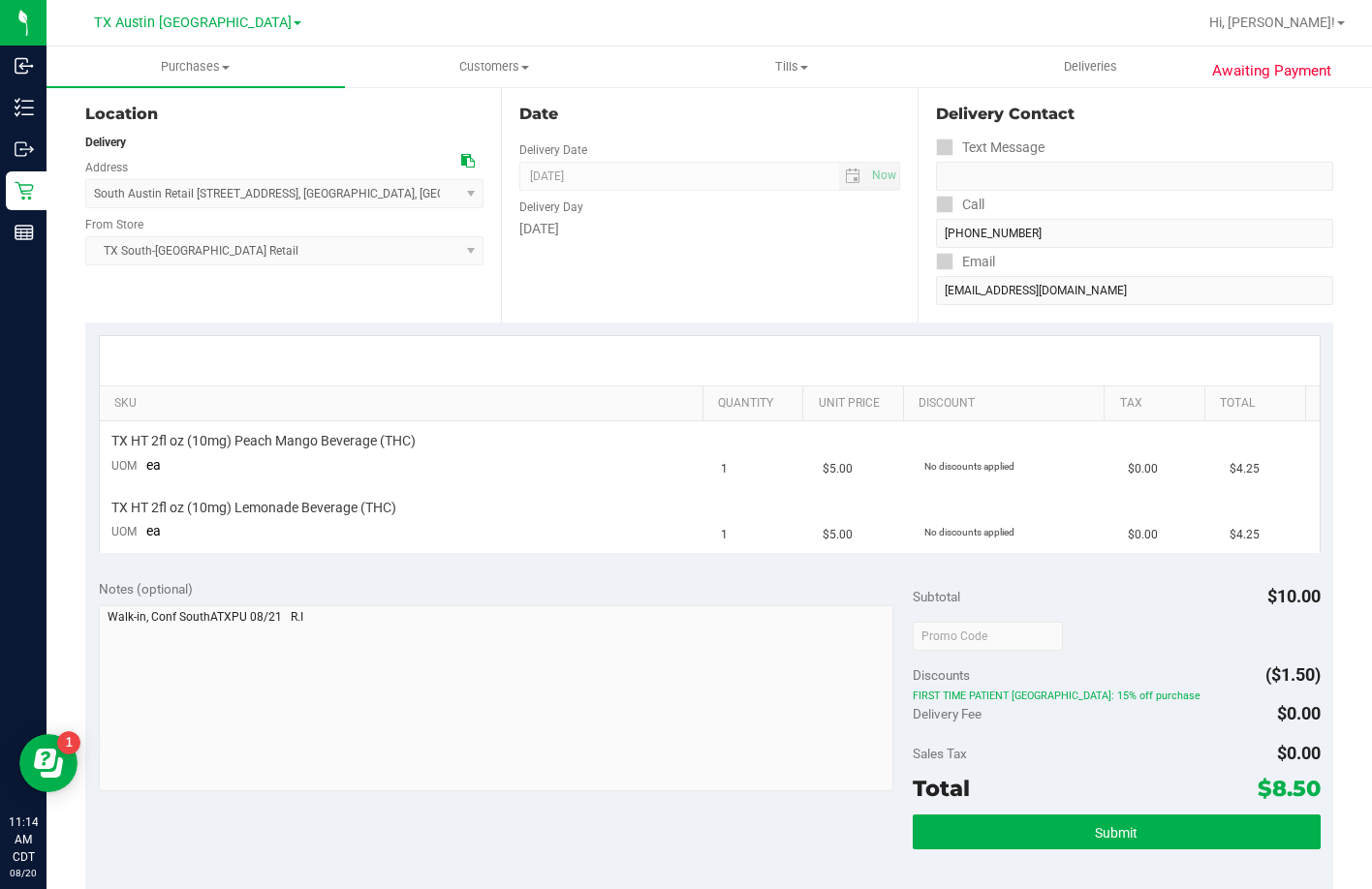
scroll to position [194, 0]
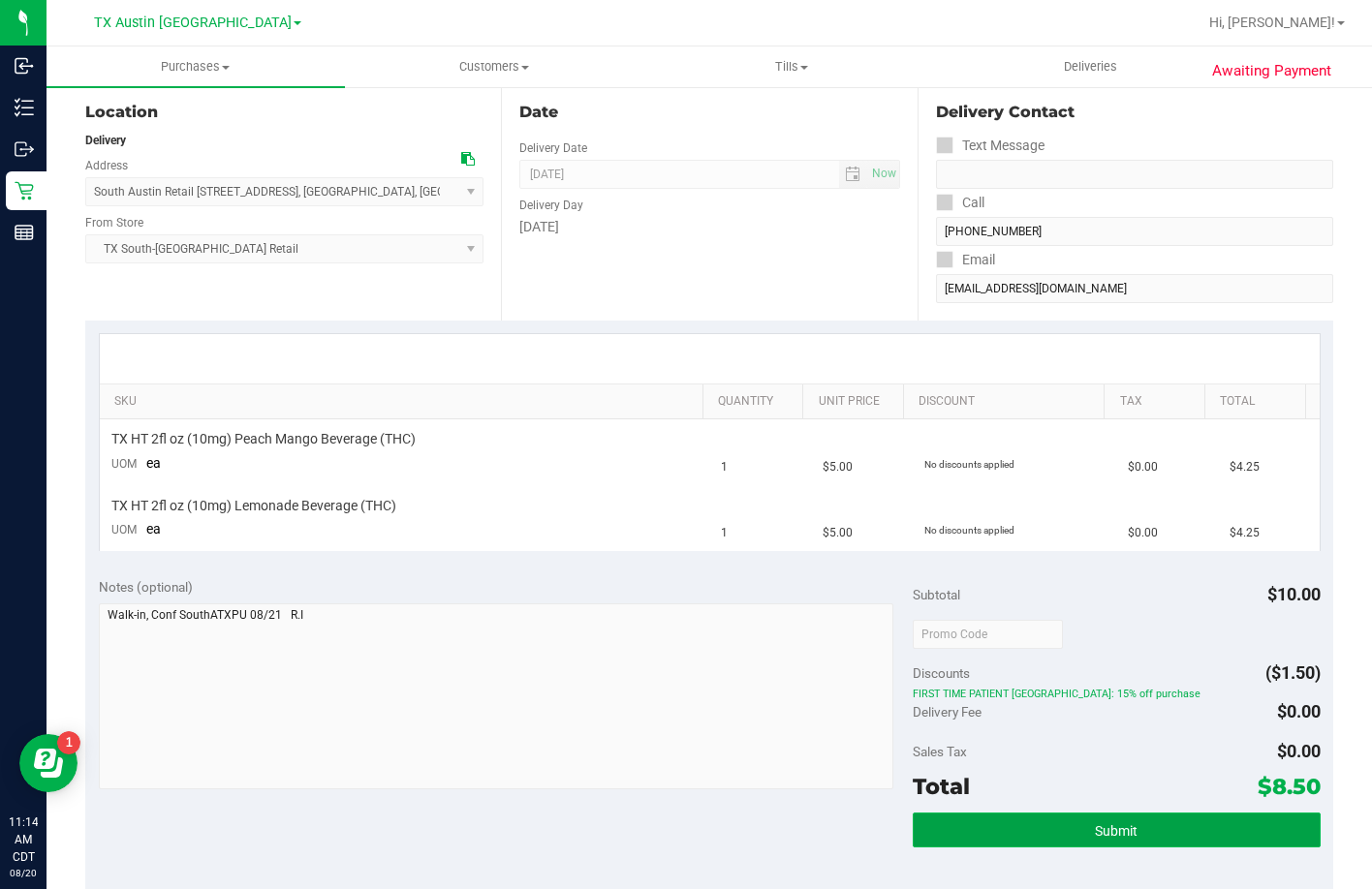
click at [1014, 831] on button "Submit" at bounding box center [1116, 831] width 407 height 35
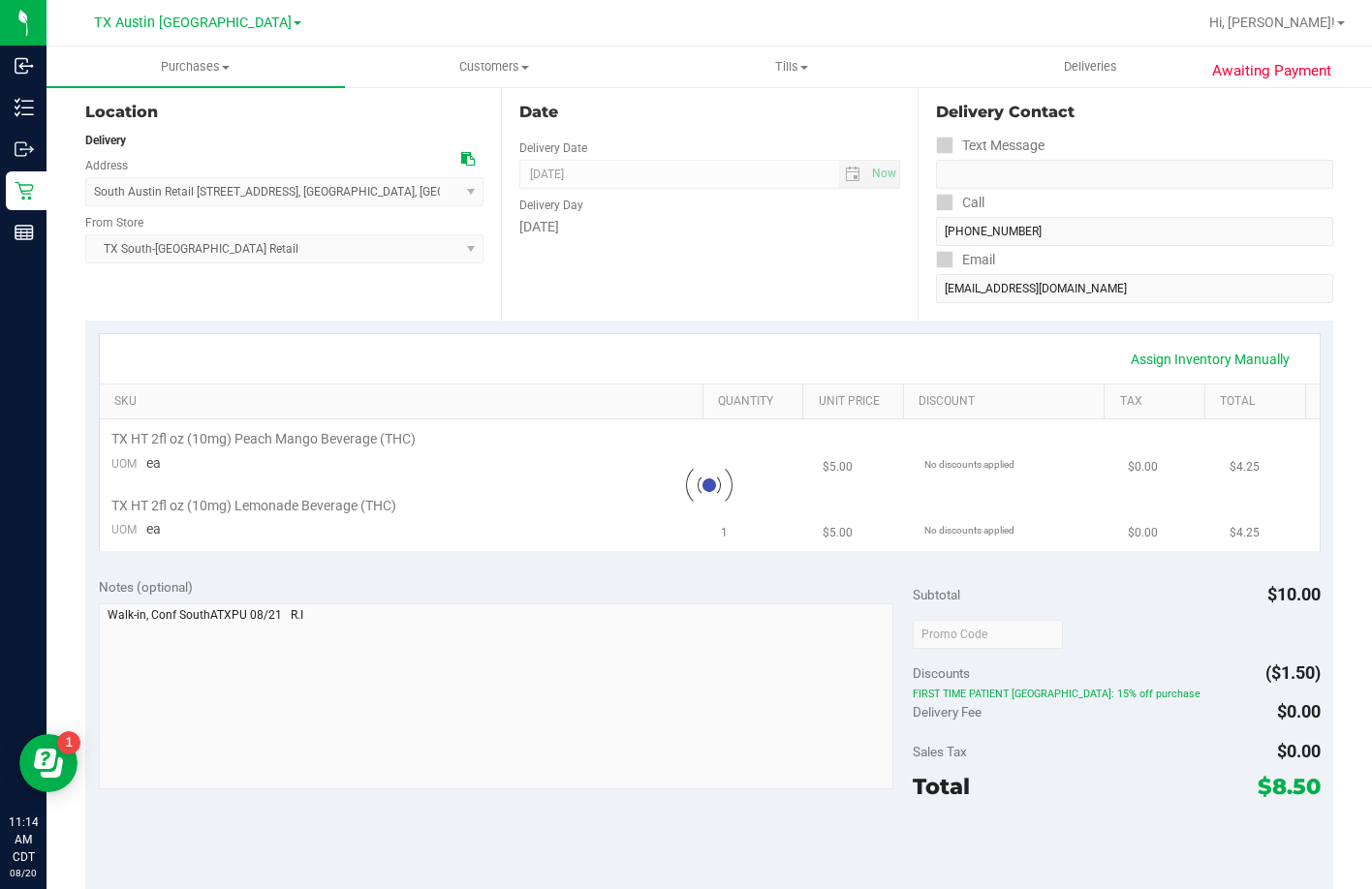
scroll to position [0, 0]
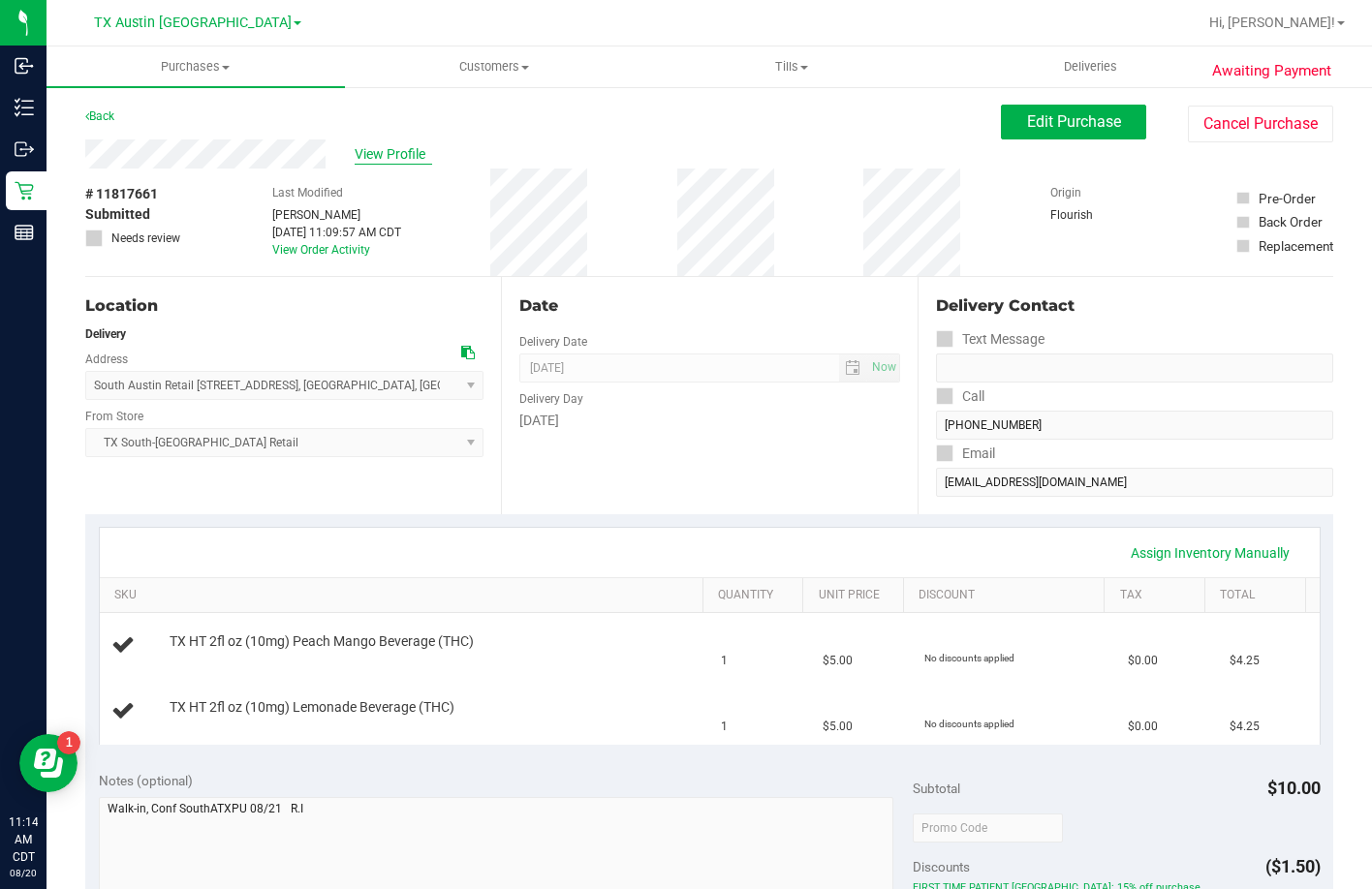
click at [387, 154] on span "View Profile" at bounding box center [393, 154] width 78 height 20
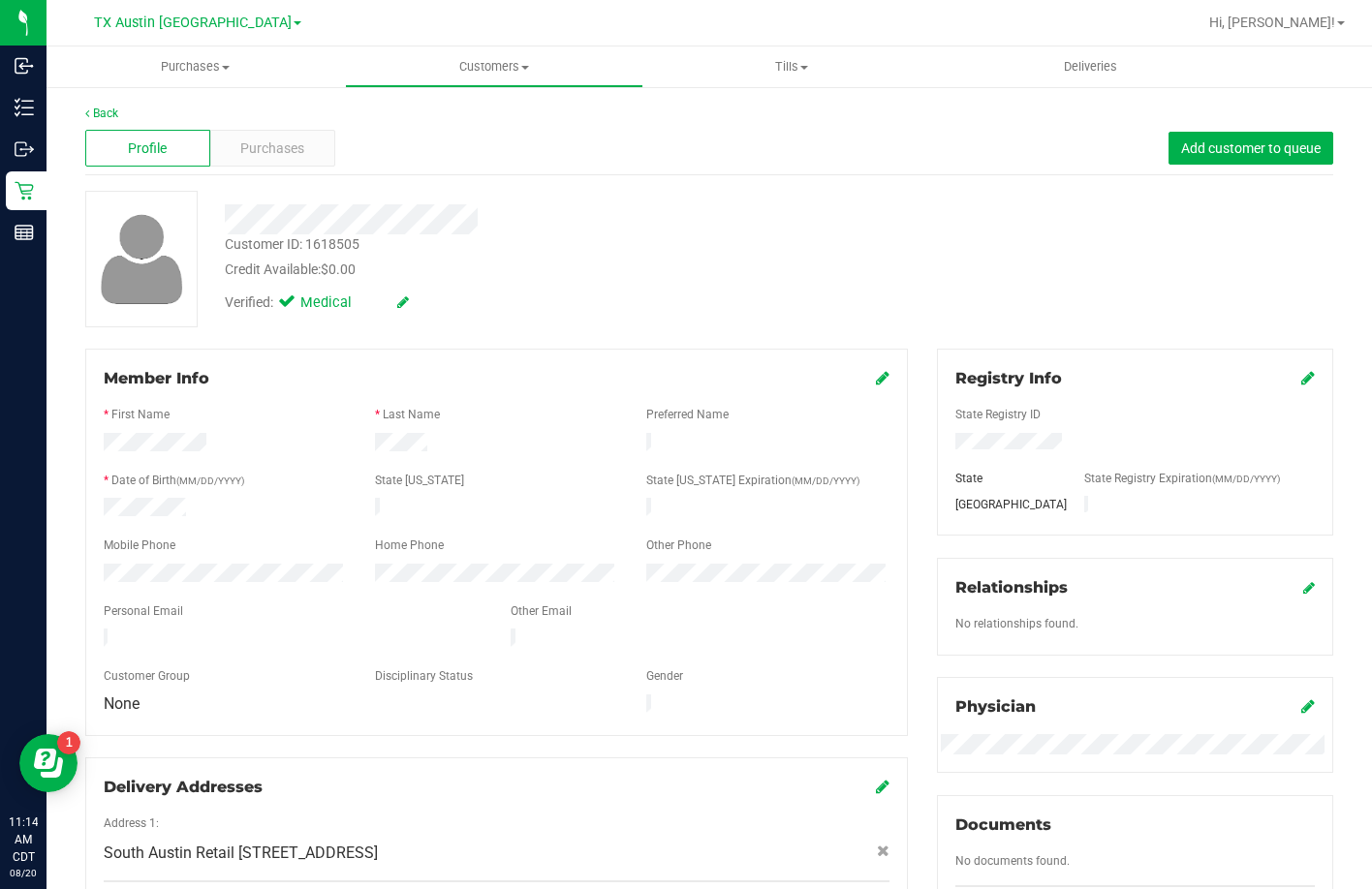
drag, startPoint x: 302, startPoint y: 630, endPoint x: 101, endPoint y: 632, distance: 201.0
click at [101, 632] on div at bounding box center [293, 641] width 407 height 23
drag, startPoint x: 490, startPoint y: 221, endPoint x: 212, endPoint y: 232, distance: 278.2
click at [212, 232] on div at bounding box center [530, 219] width 639 height 30
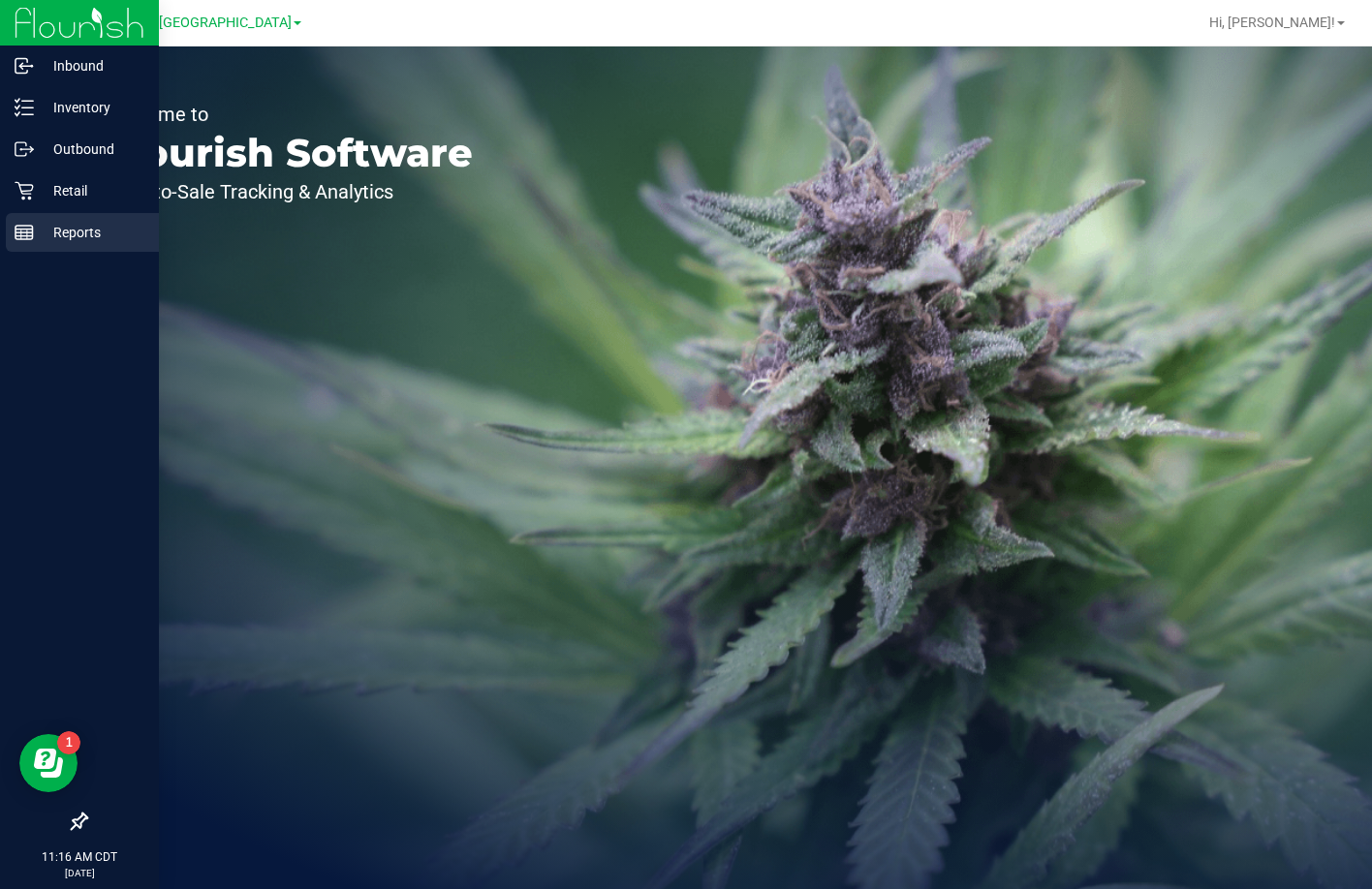
click at [21, 224] on icon at bounding box center [24, 233] width 19 height 19
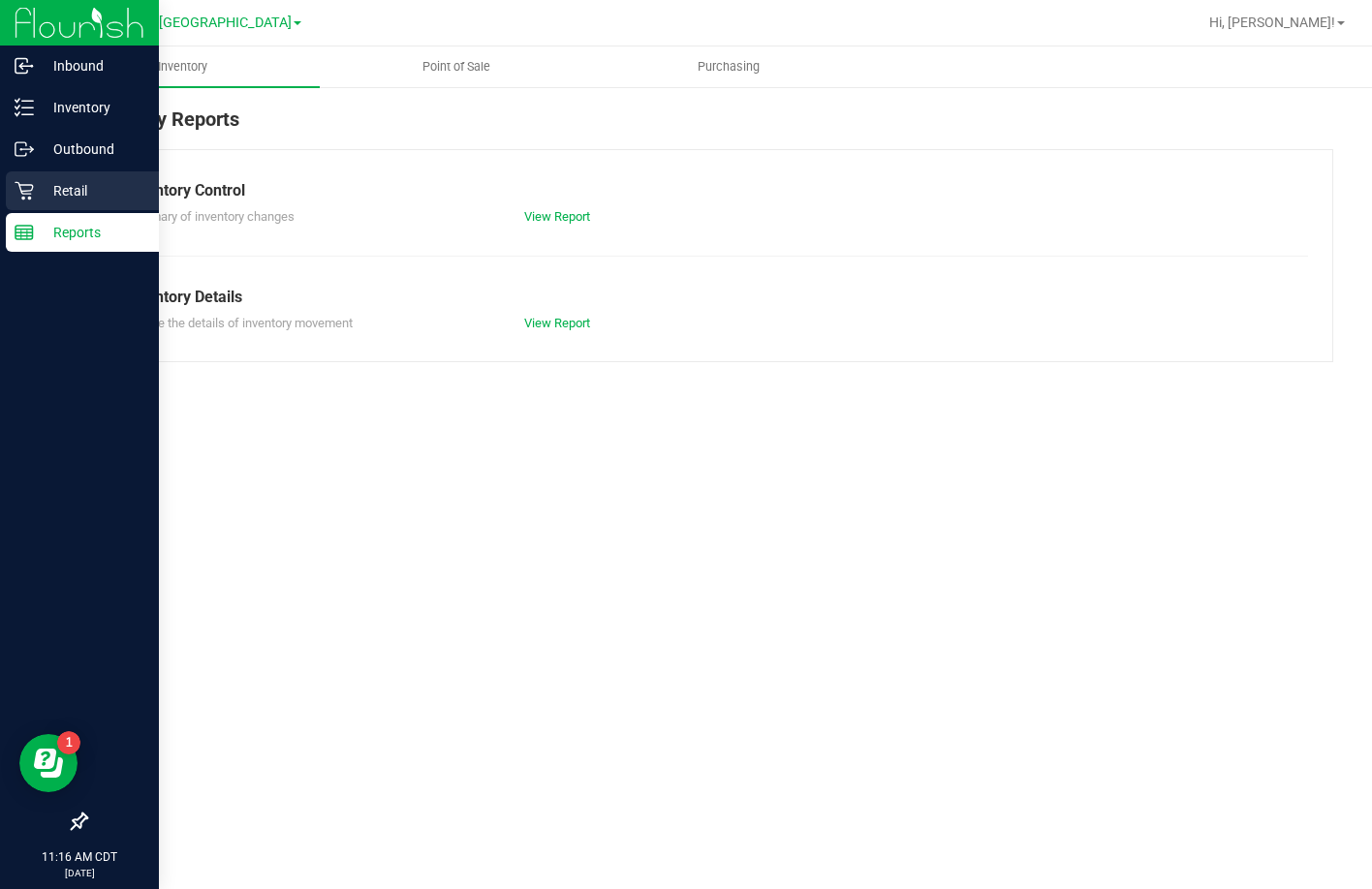
click at [25, 188] on icon at bounding box center [24, 191] width 19 height 19
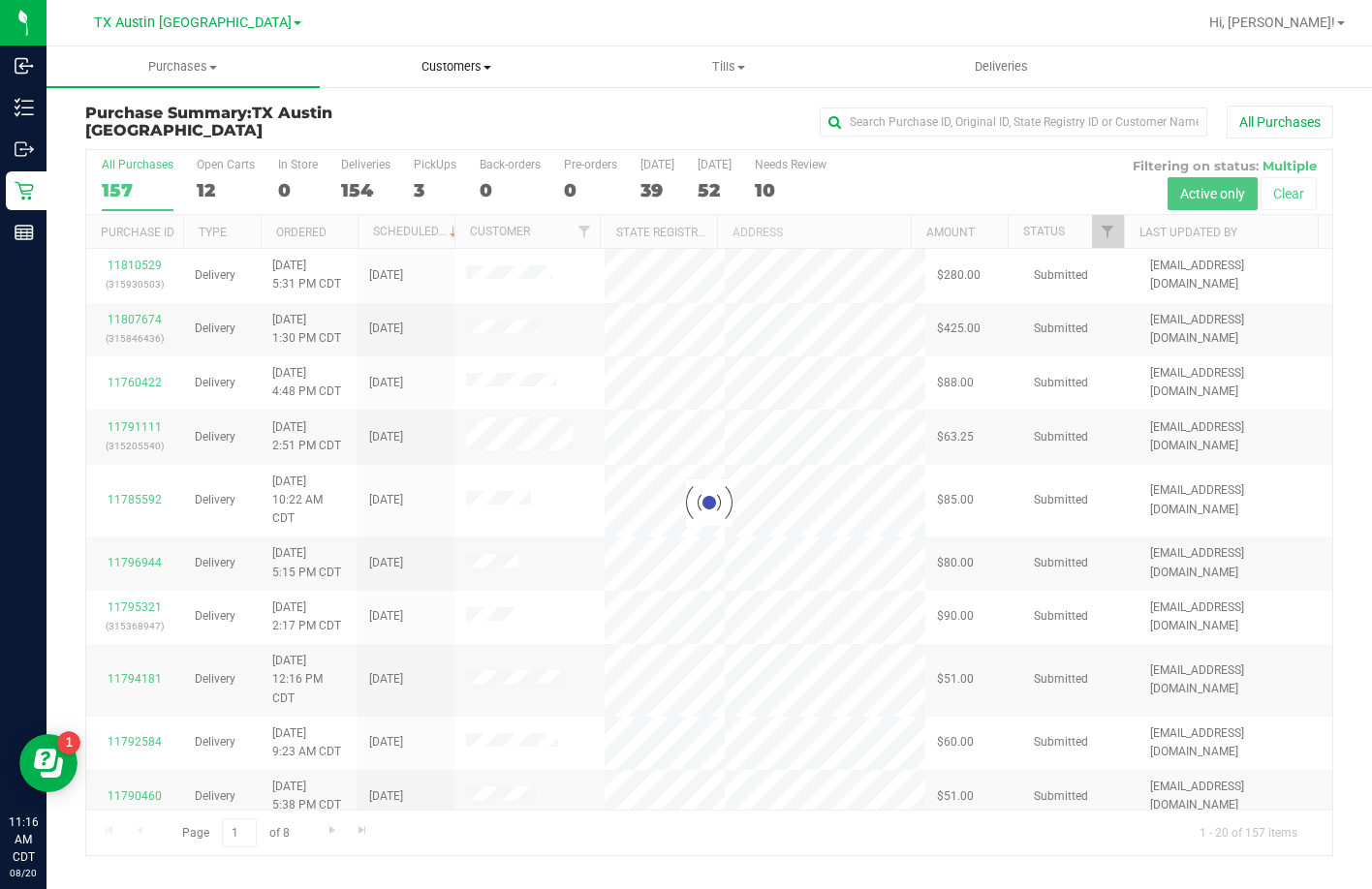
click at [426, 66] on span "Customers" at bounding box center [456, 67] width 272 height 18
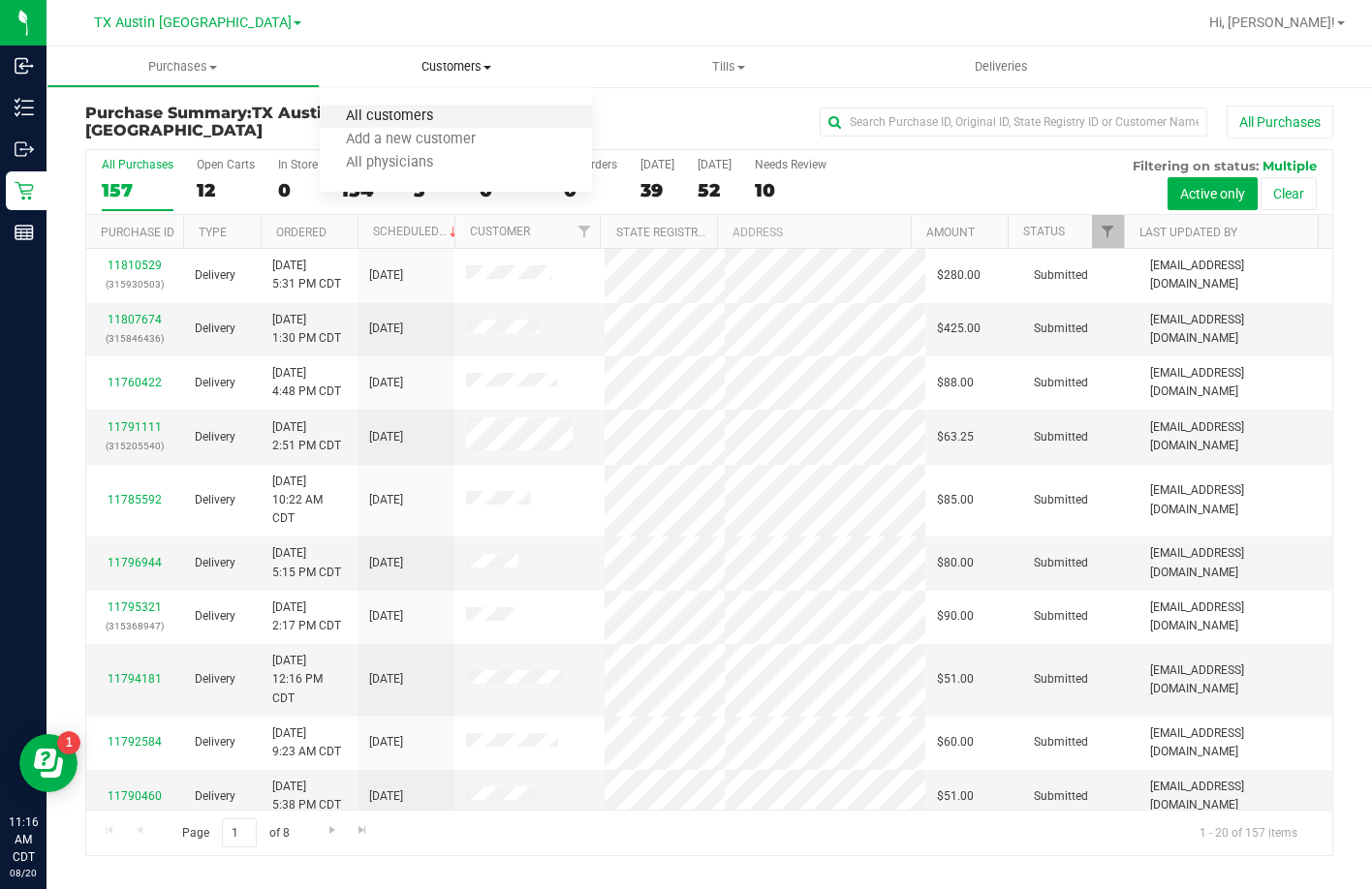
click at [408, 122] on span "All customers" at bounding box center [389, 116] width 139 height 17
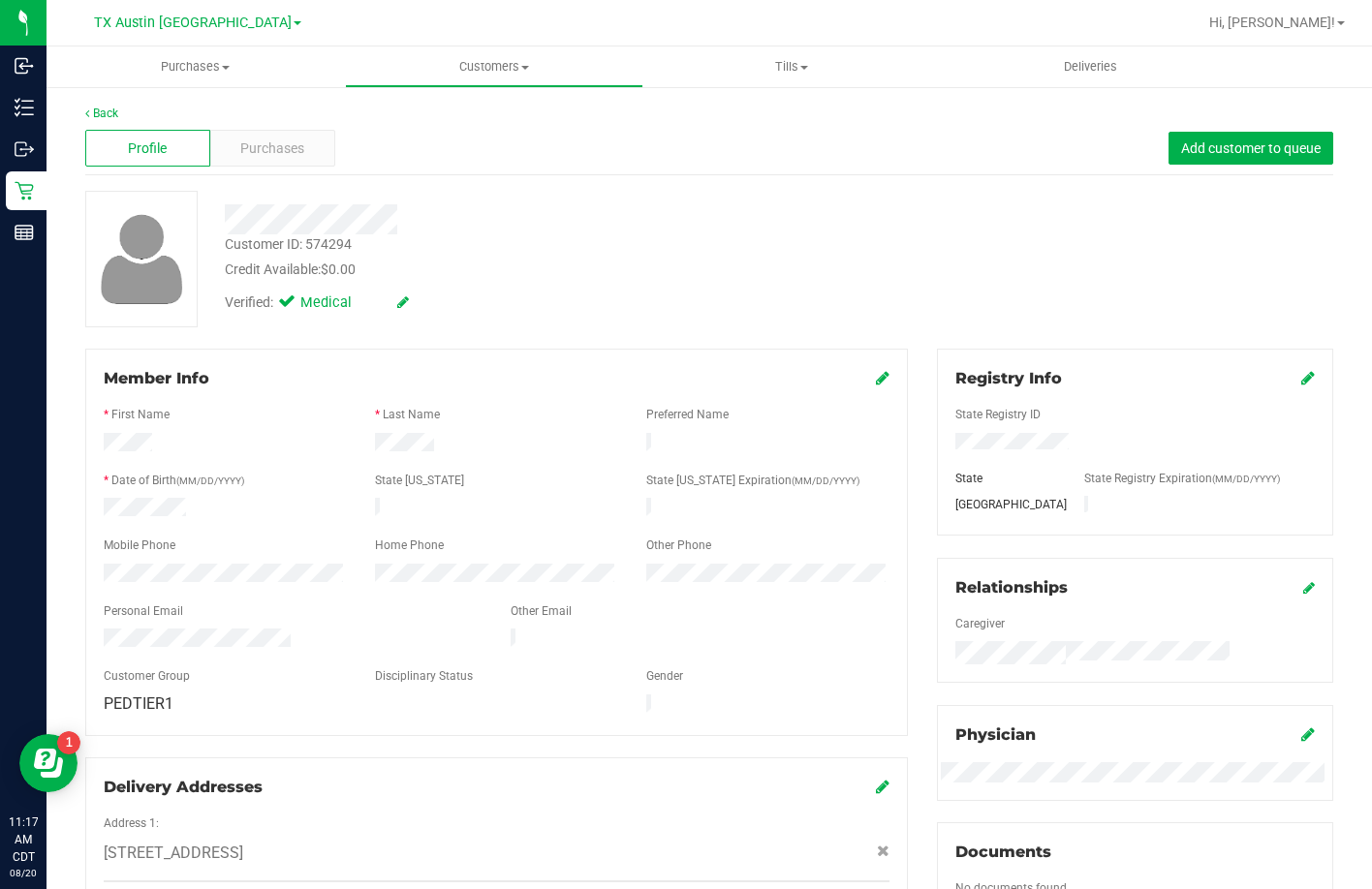
click at [556, 252] on div "Customer ID: 574294 Credit Available: $0.00" at bounding box center [530, 257] width 639 height 46
click at [490, 249] on div "Customer ID: 574294 Credit Available: $0.00" at bounding box center [530, 257] width 639 height 46
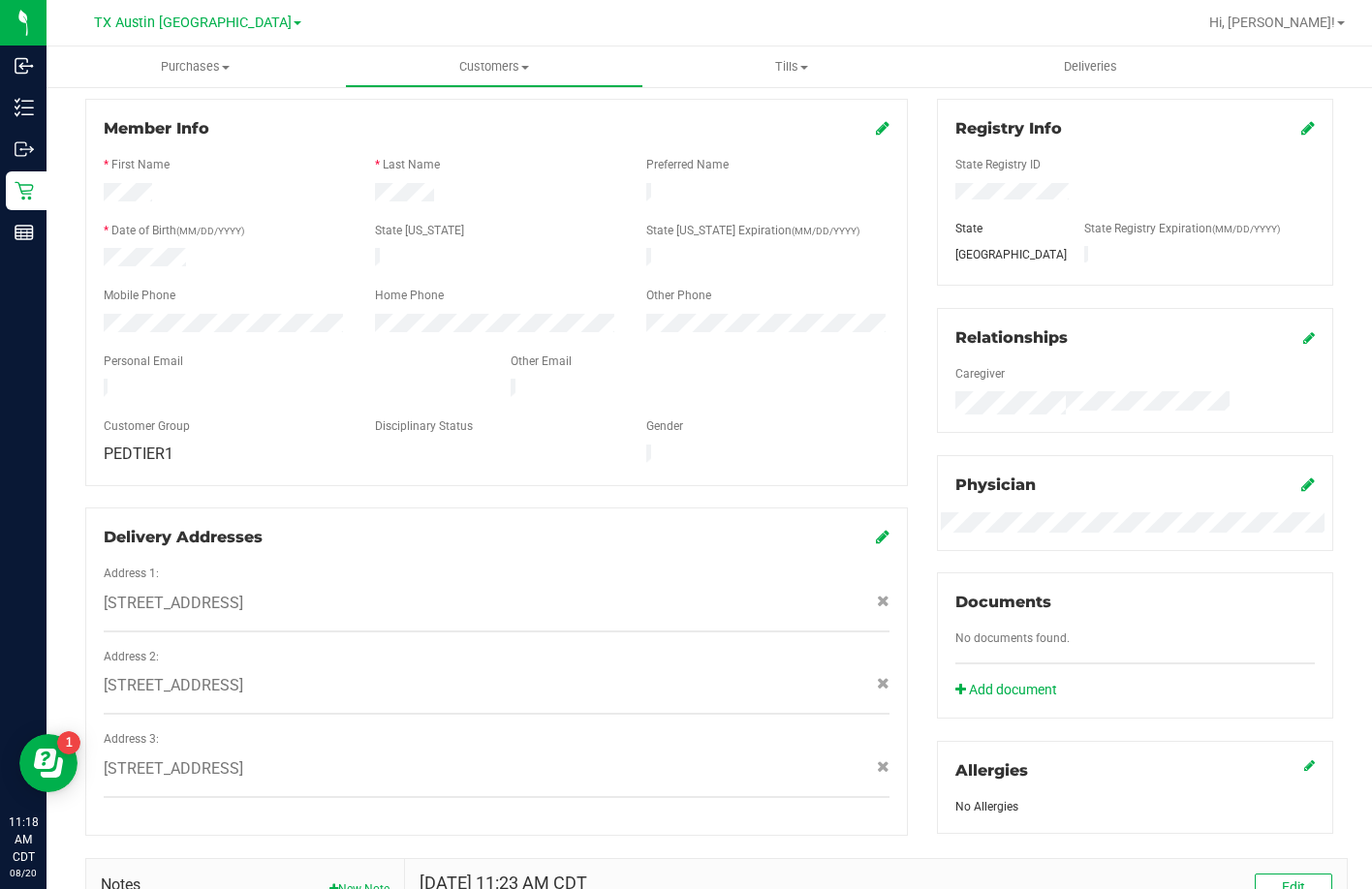
scroll to position [484, 0]
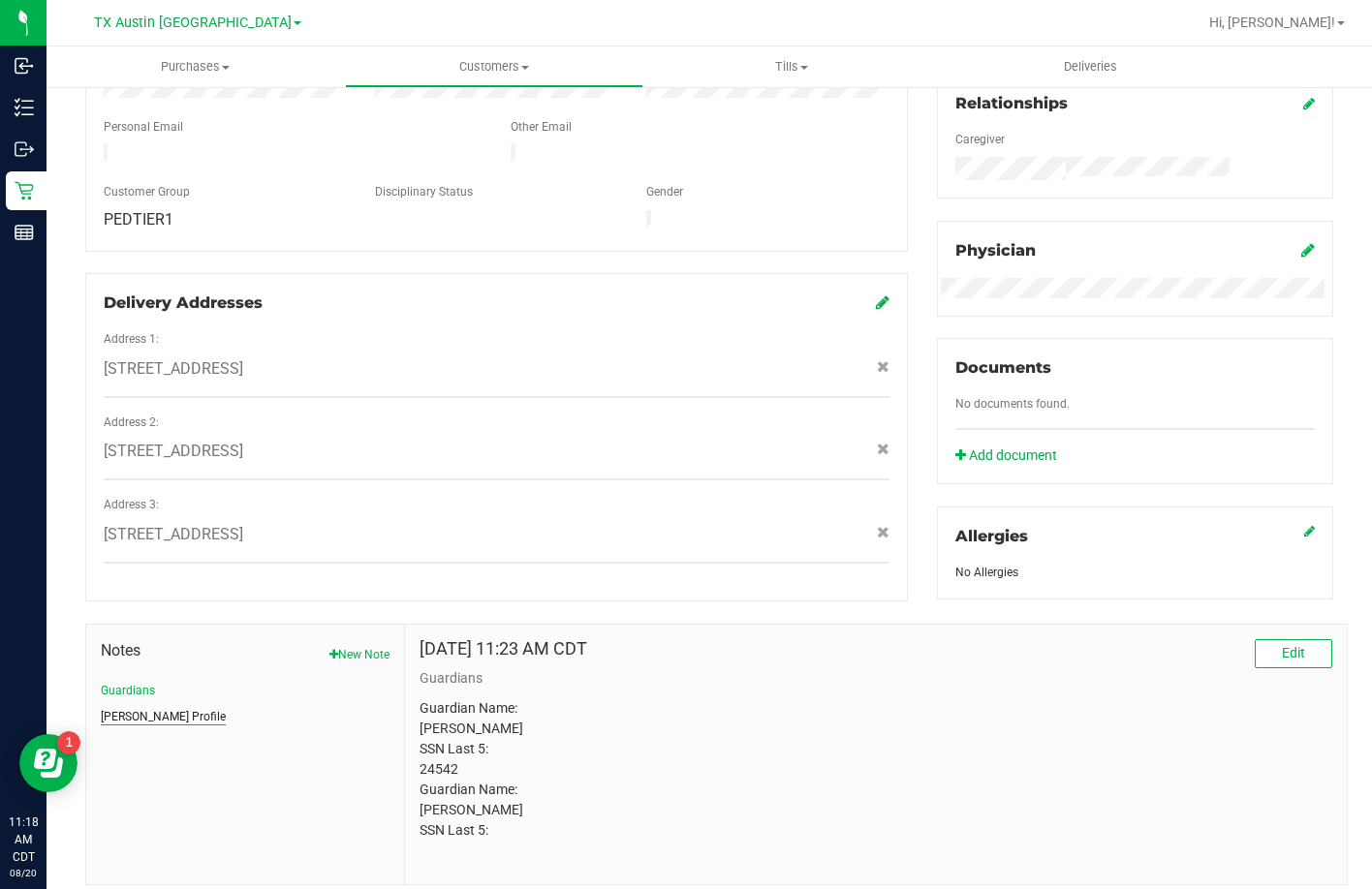
click at [143, 716] on button "[PERSON_NAME] Profile" at bounding box center [163, 717] width 125 height 18
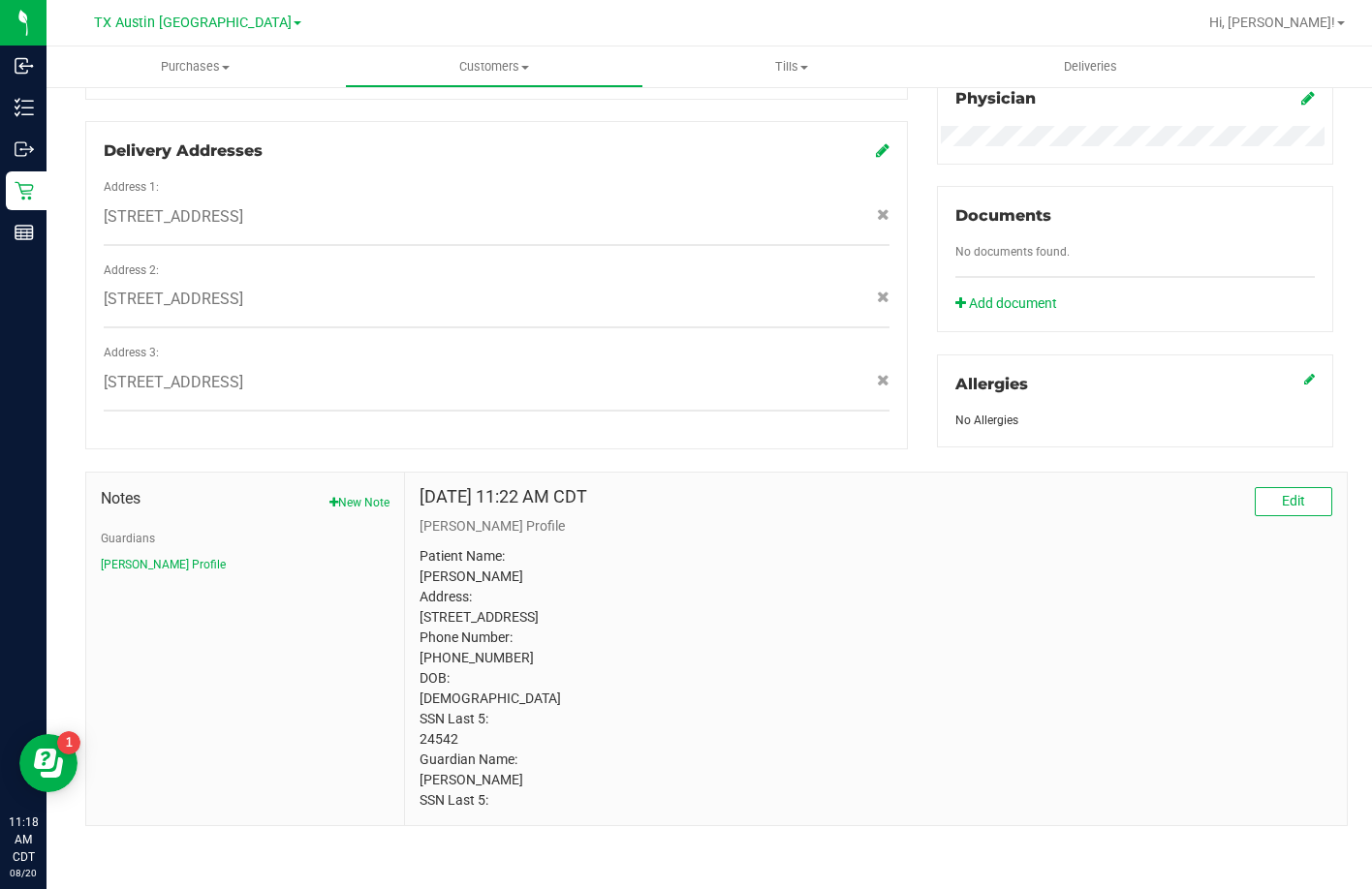
scroll to position [652, 0]
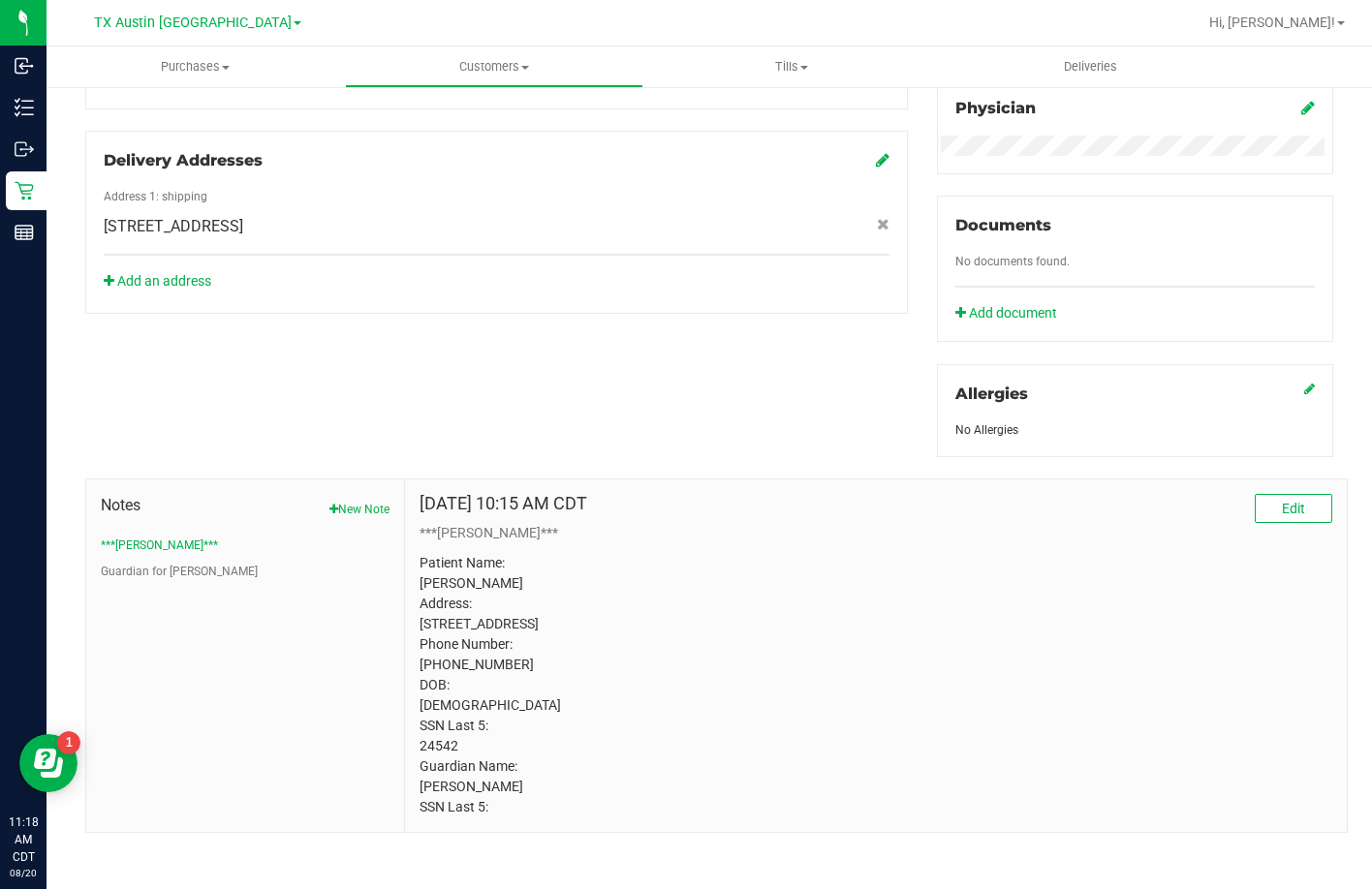
scroll to position [652, 0]
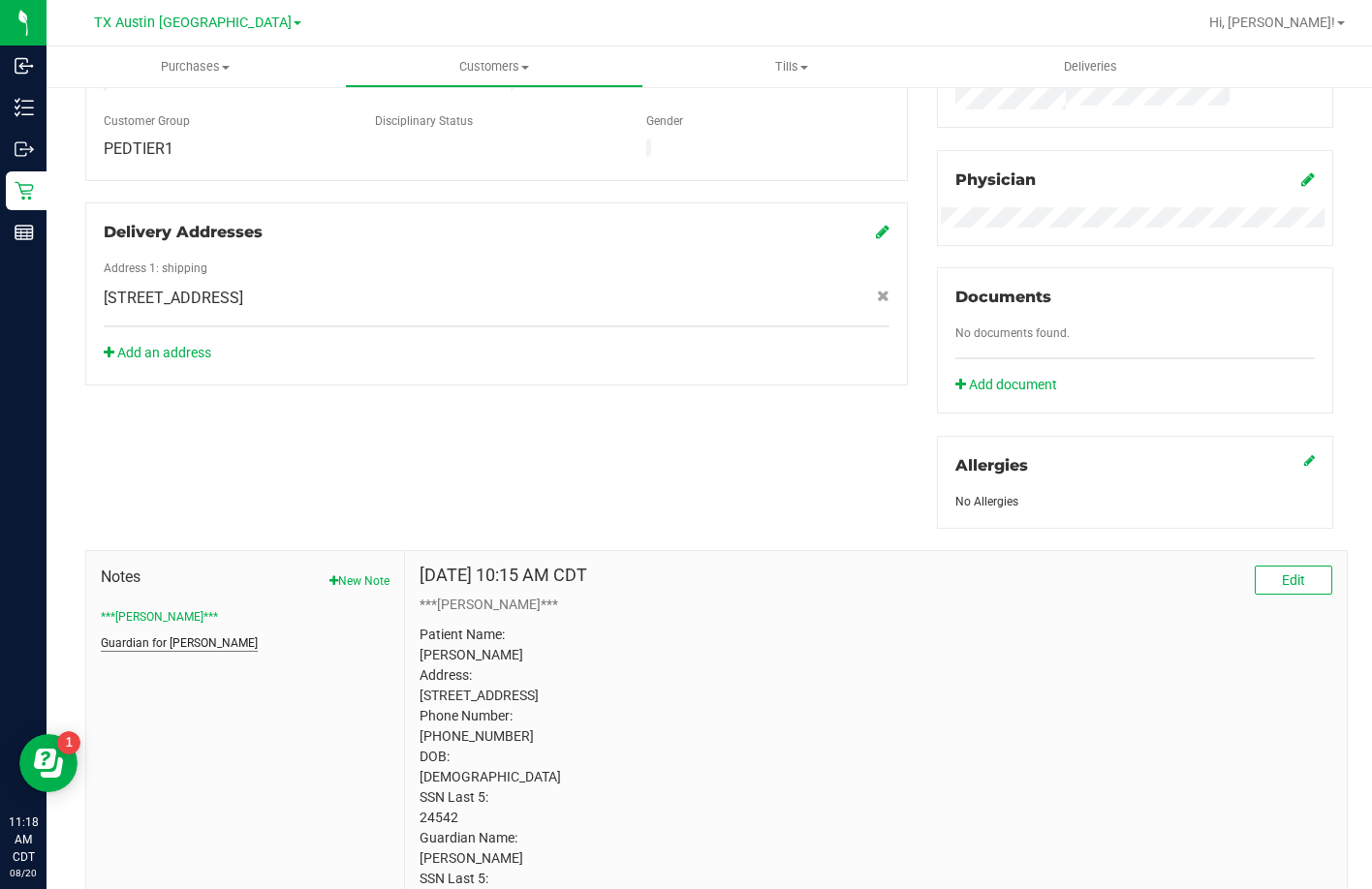
click at [178, 642] on button "Guardian for [PERSON_NAME]" at bounding box center [178, 644] width 157 height 18
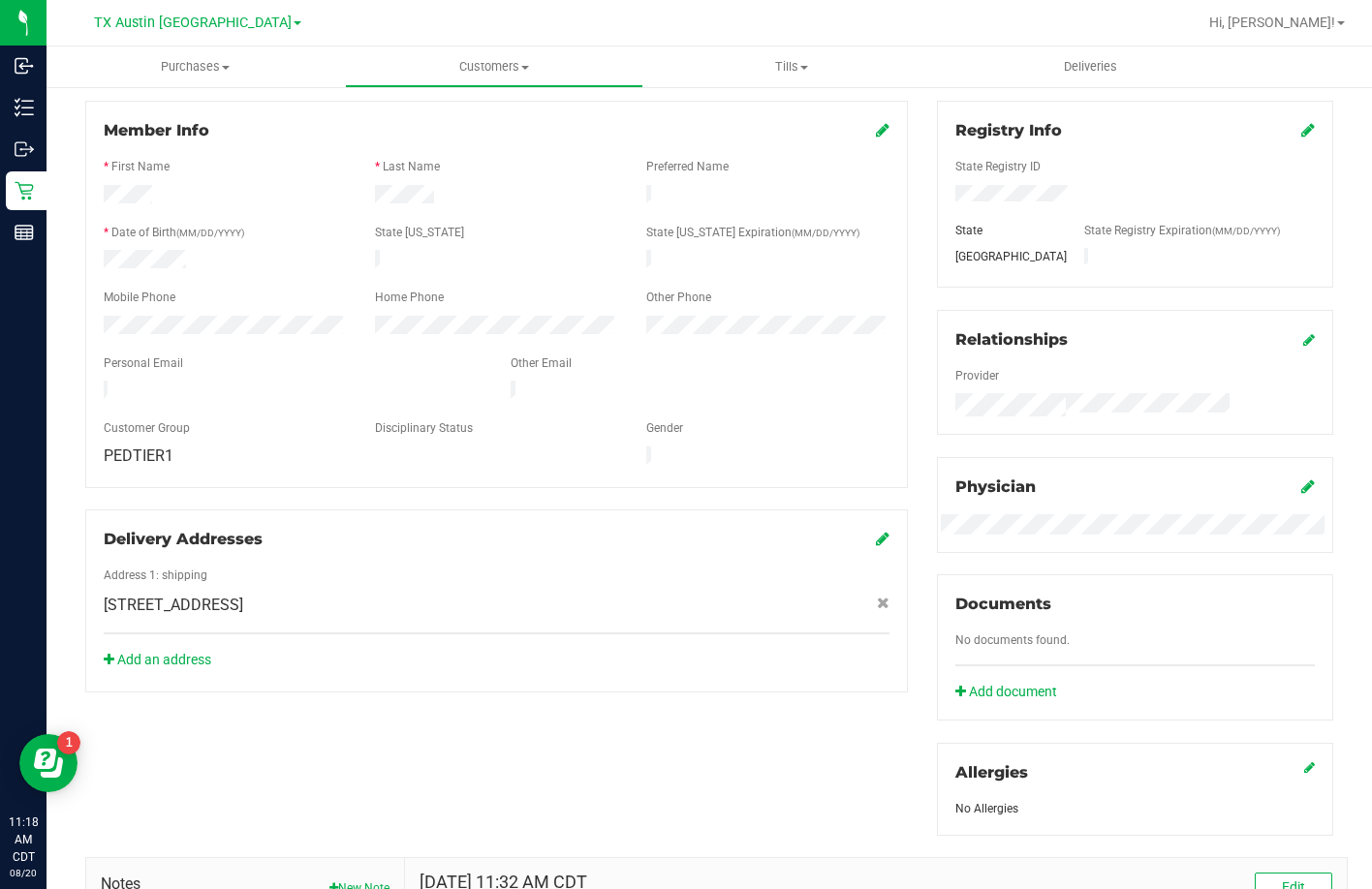
scroll to position [0, 0]
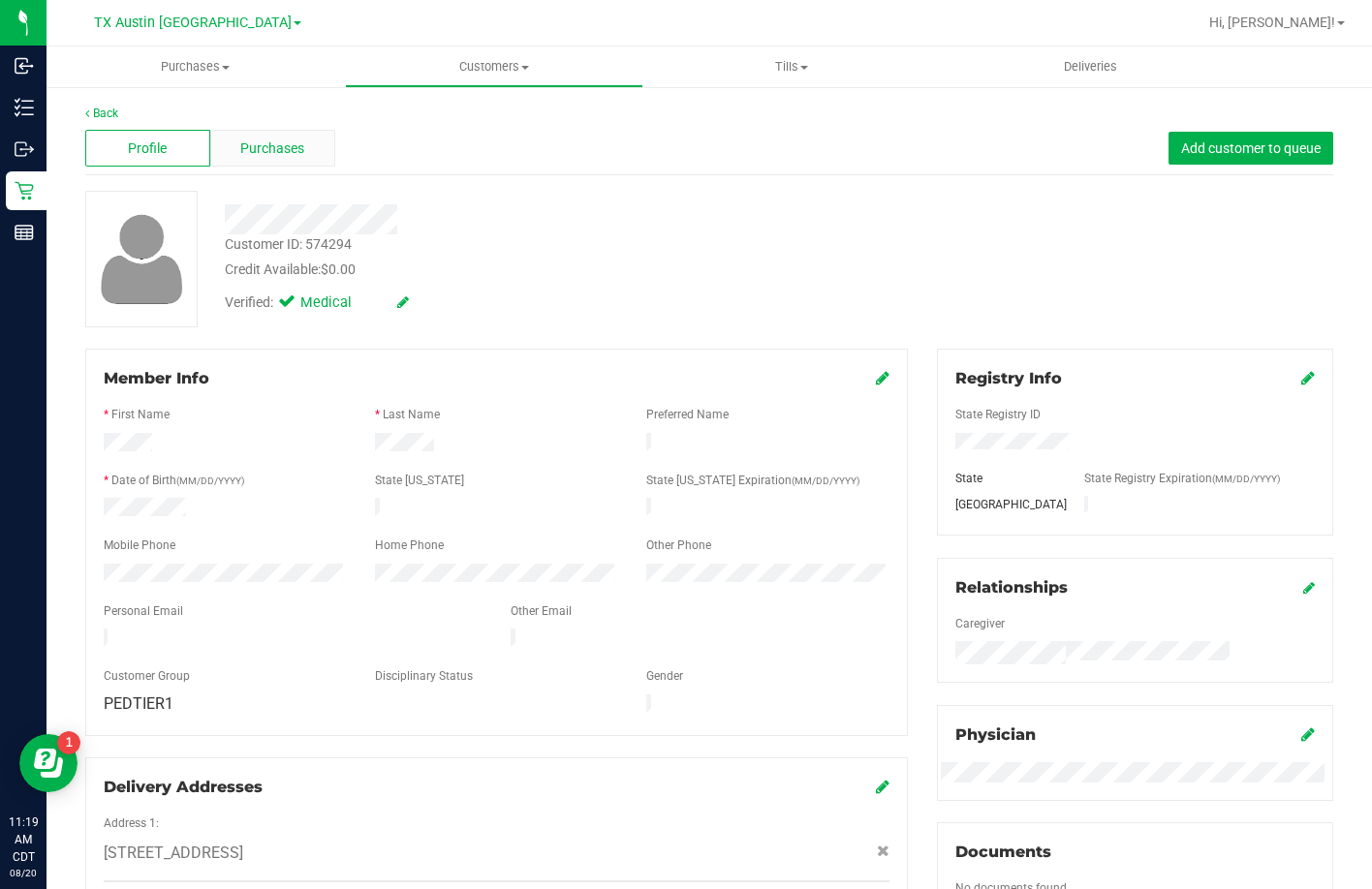
click at [296, 165] on div "Purchases" at bounding box center [273, 148] width 125 height 37
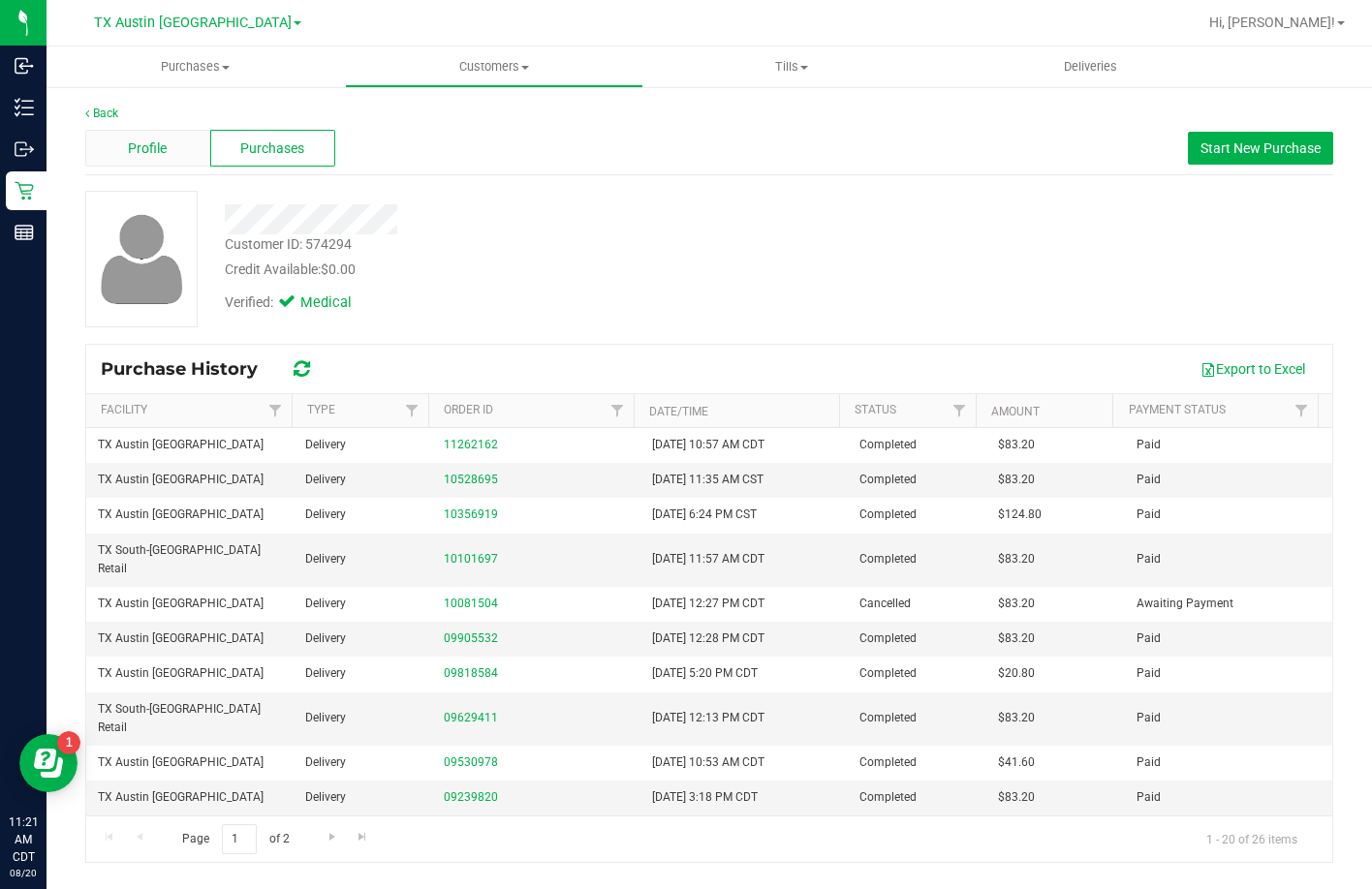
click at [116, 134] on div "Profile" at bounding box center [148, 148] width 125 height 37
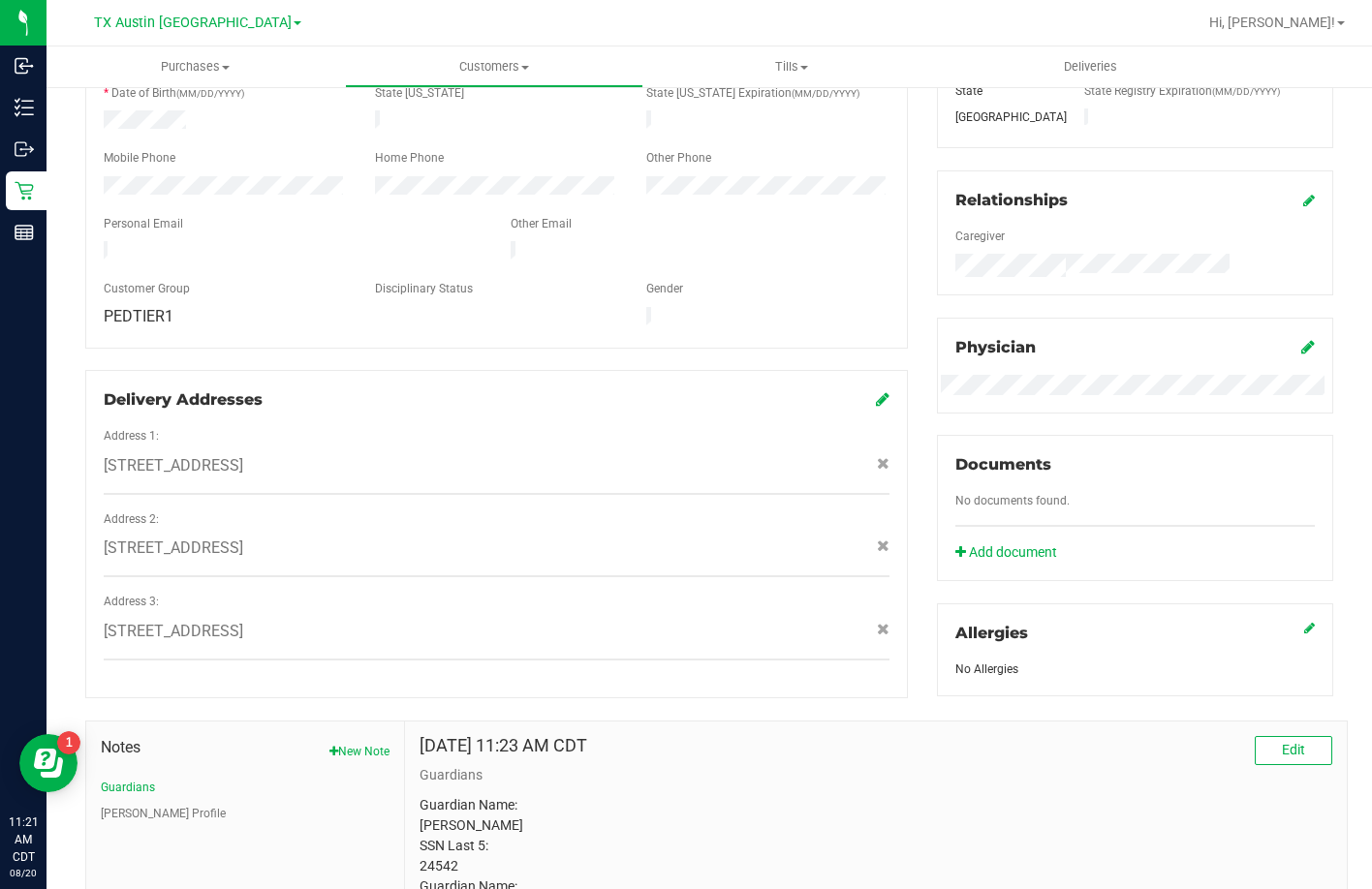
scroll to position [538, 0]
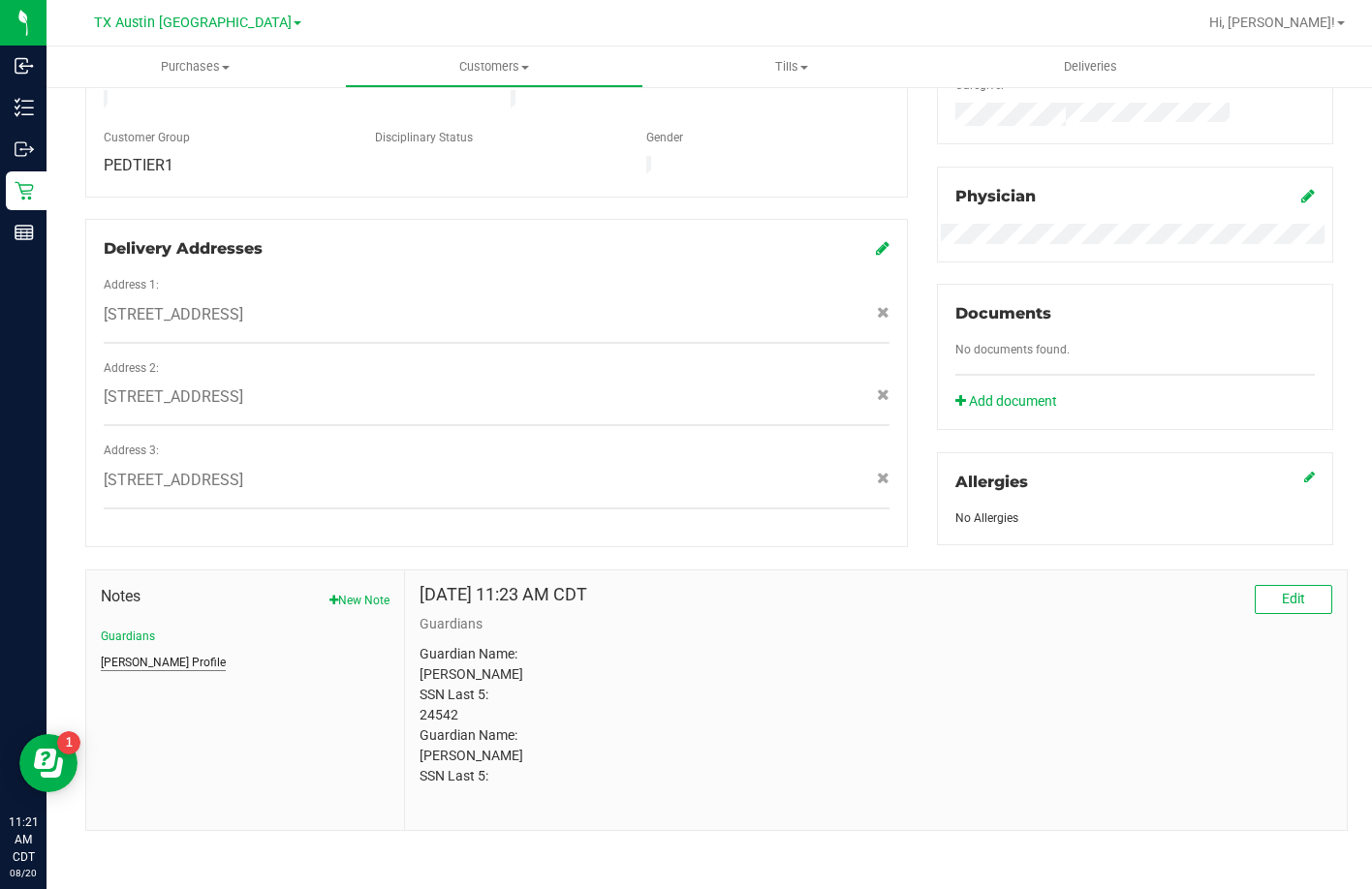
click at [146, 657] on button "[PERSON_NAME] Profile" at bounding box center [163, 663] width 125 height 18
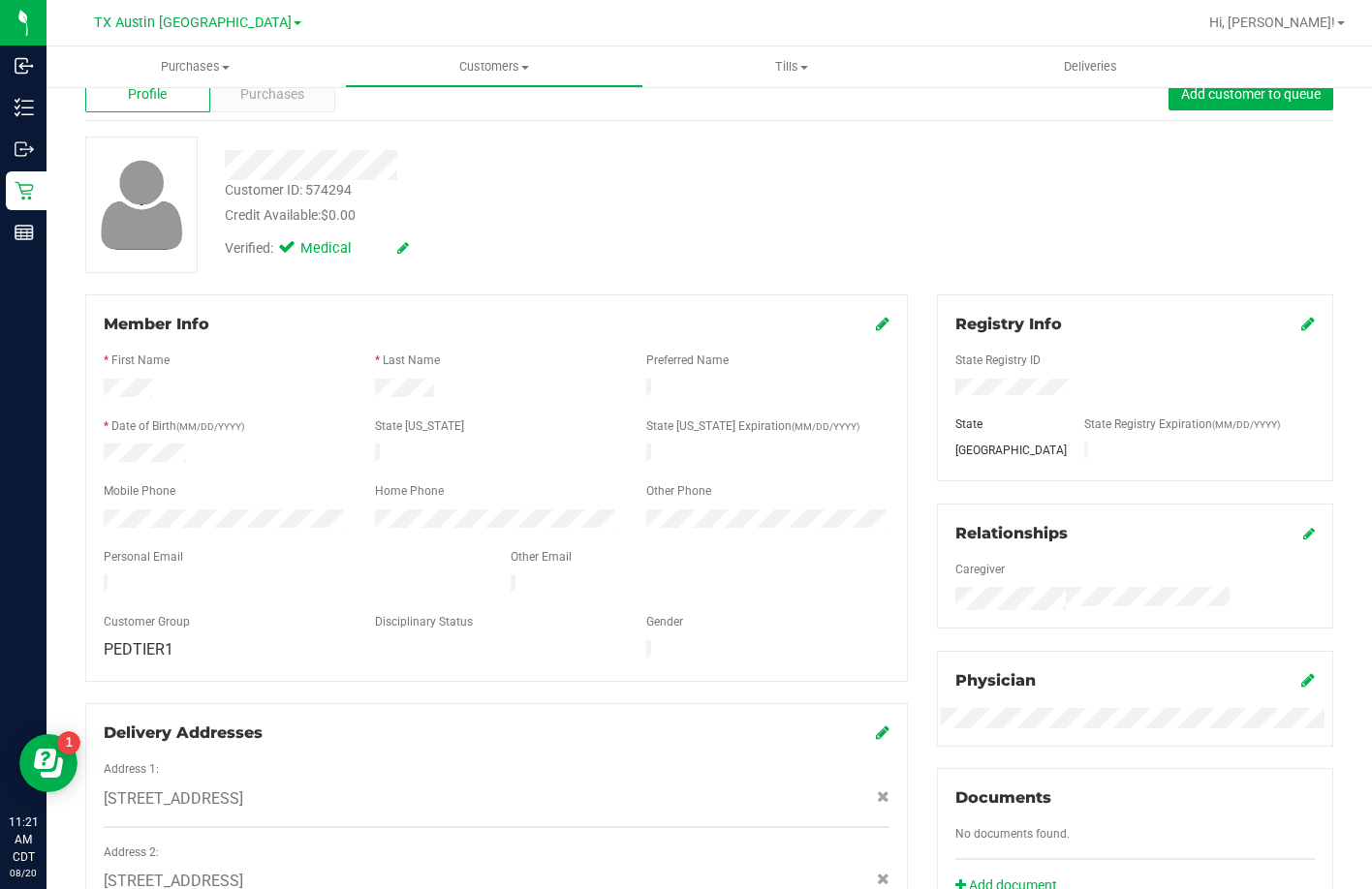
scroll to position [0, 0]
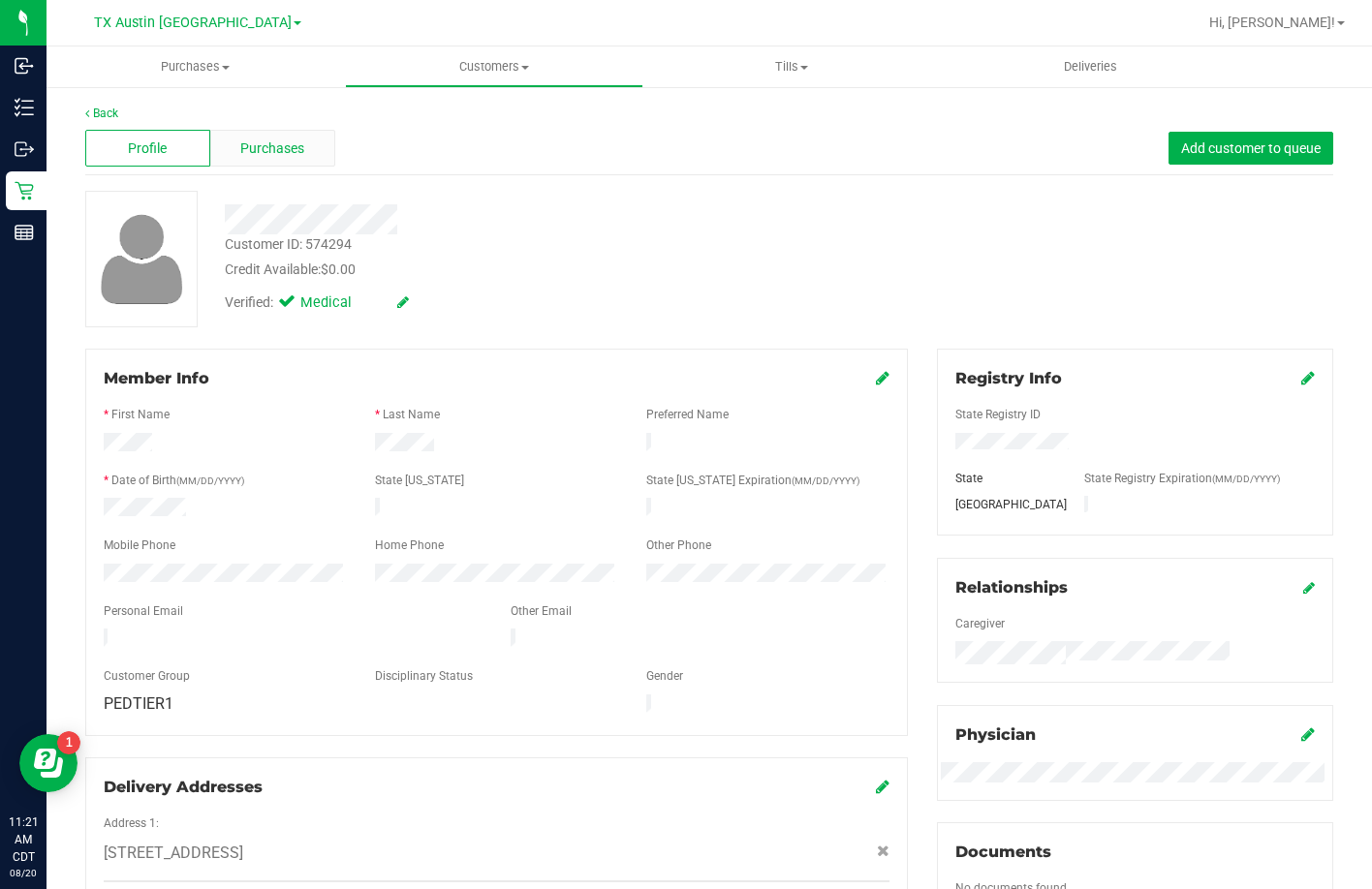
click at [294, 155] on span "Purchases" at bounding box center [273, 148] width 64 height 20
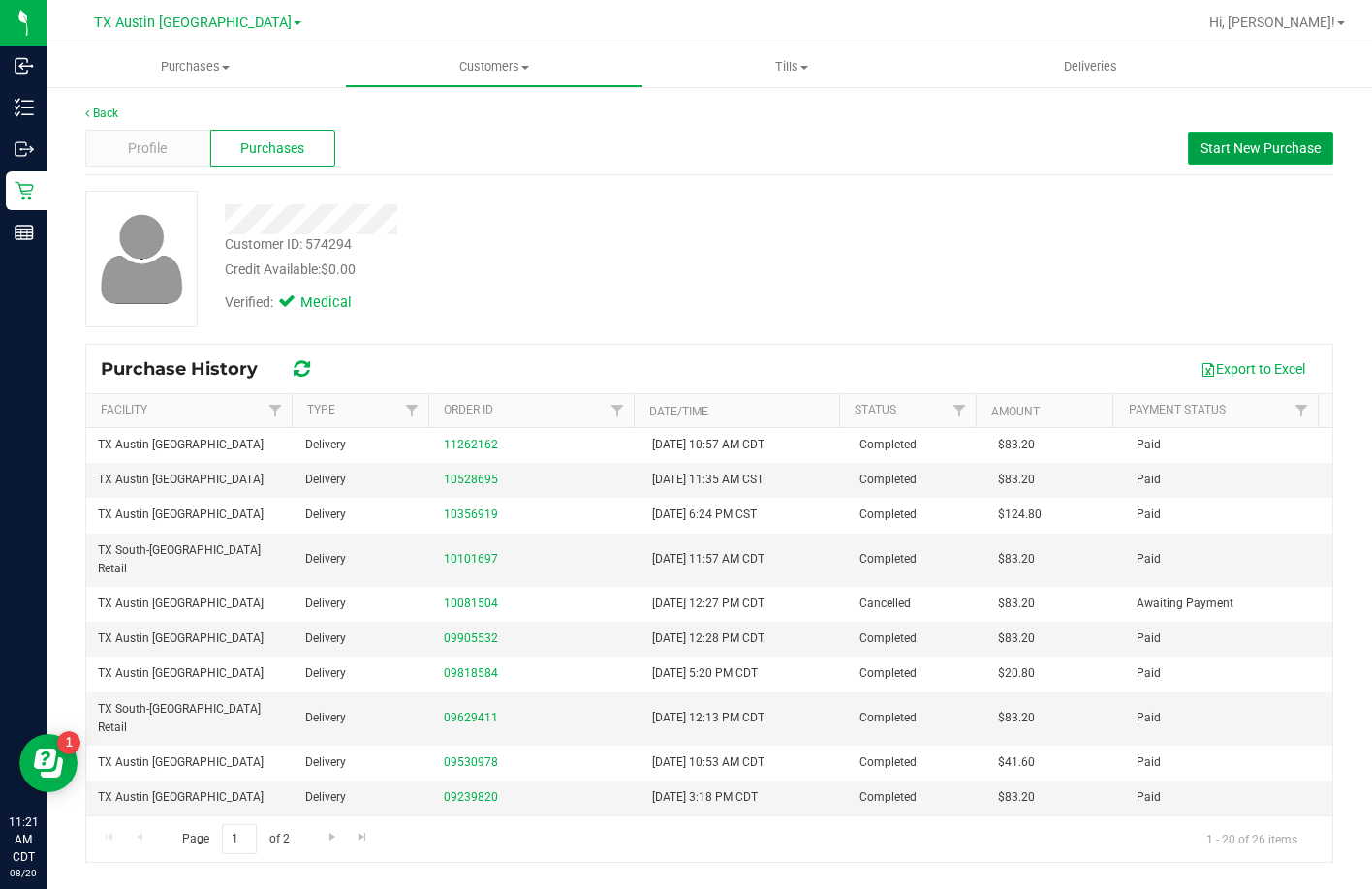
click at [1230, 140] on span "Start New Purchase" at bounding box center [1260, 148] width 120 height 16
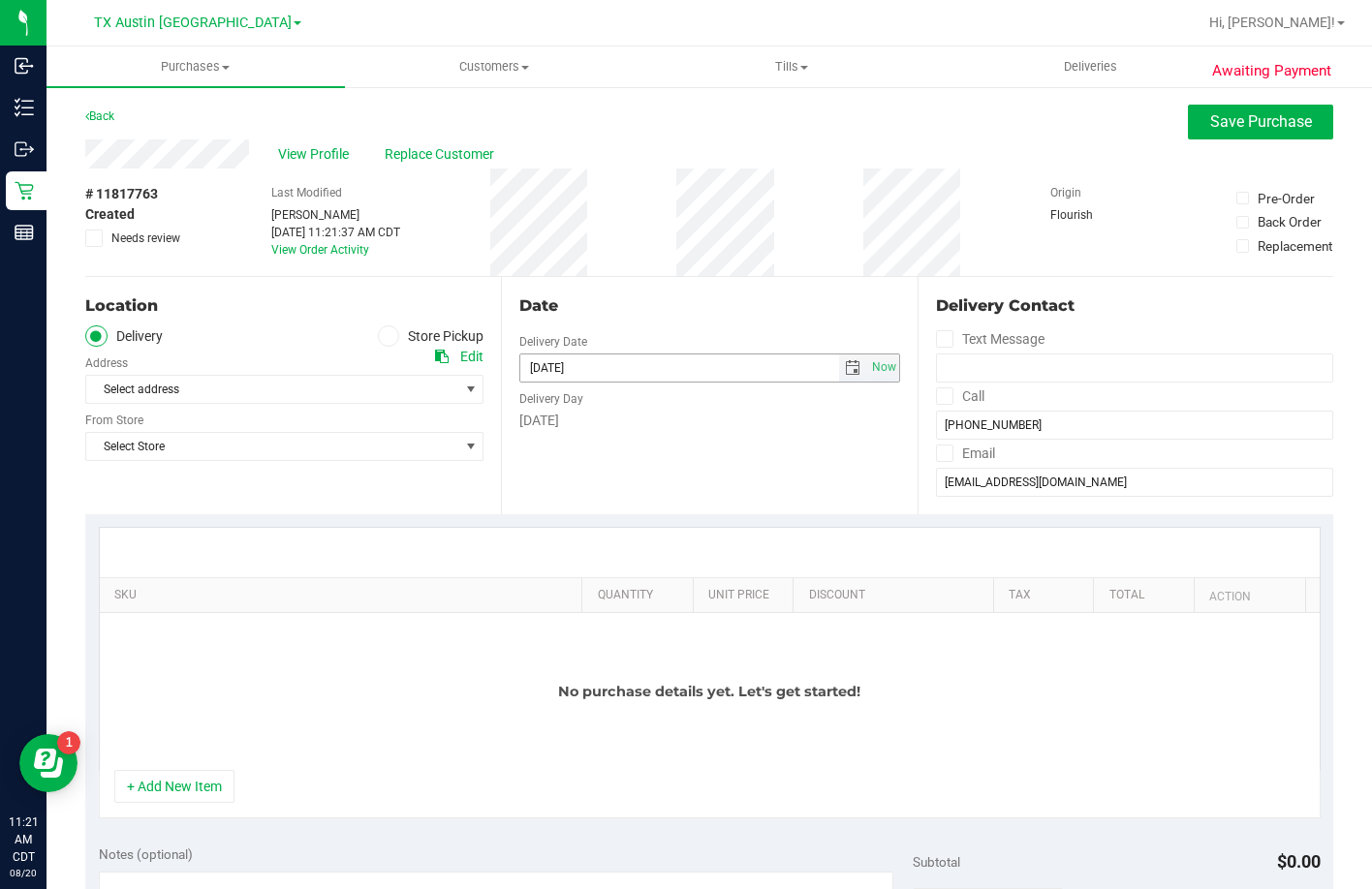
click at [839, 380] on span "select" at bounding box center [853, 368] width 28 height 27
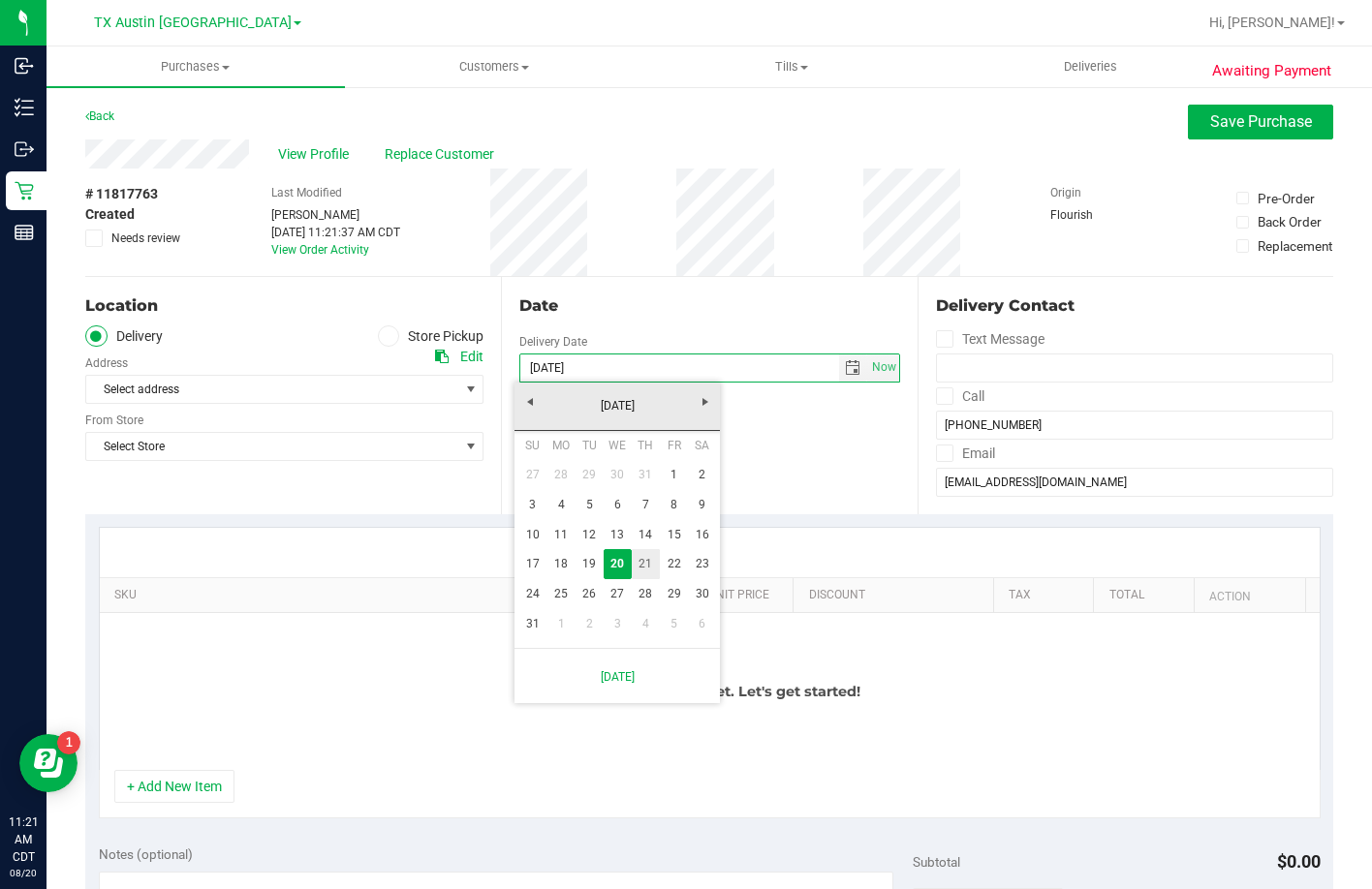
click at [646, 558] on link "21" at bounding box center [646, 564] width 28 height 30
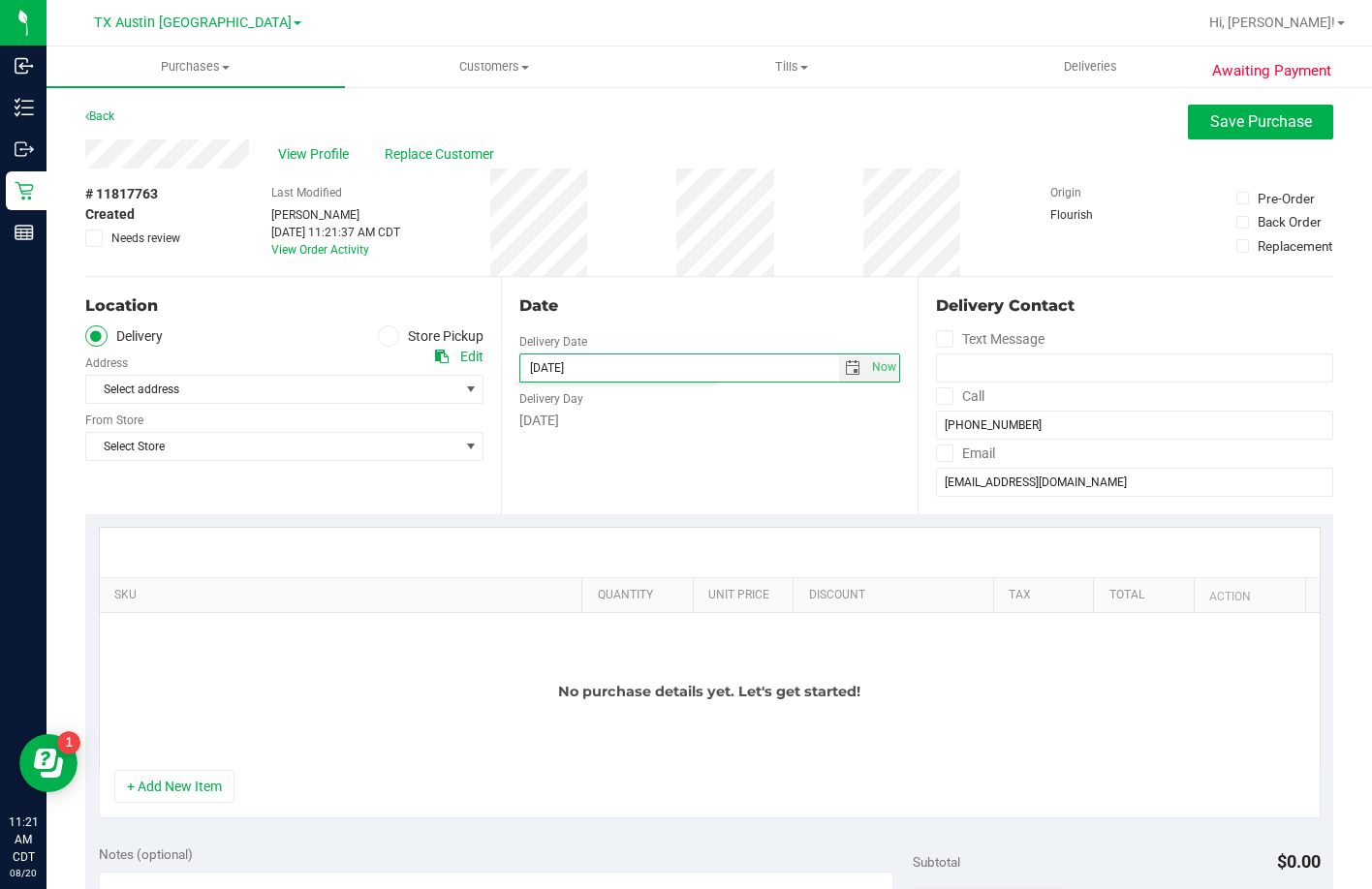
type input "[DATE]"
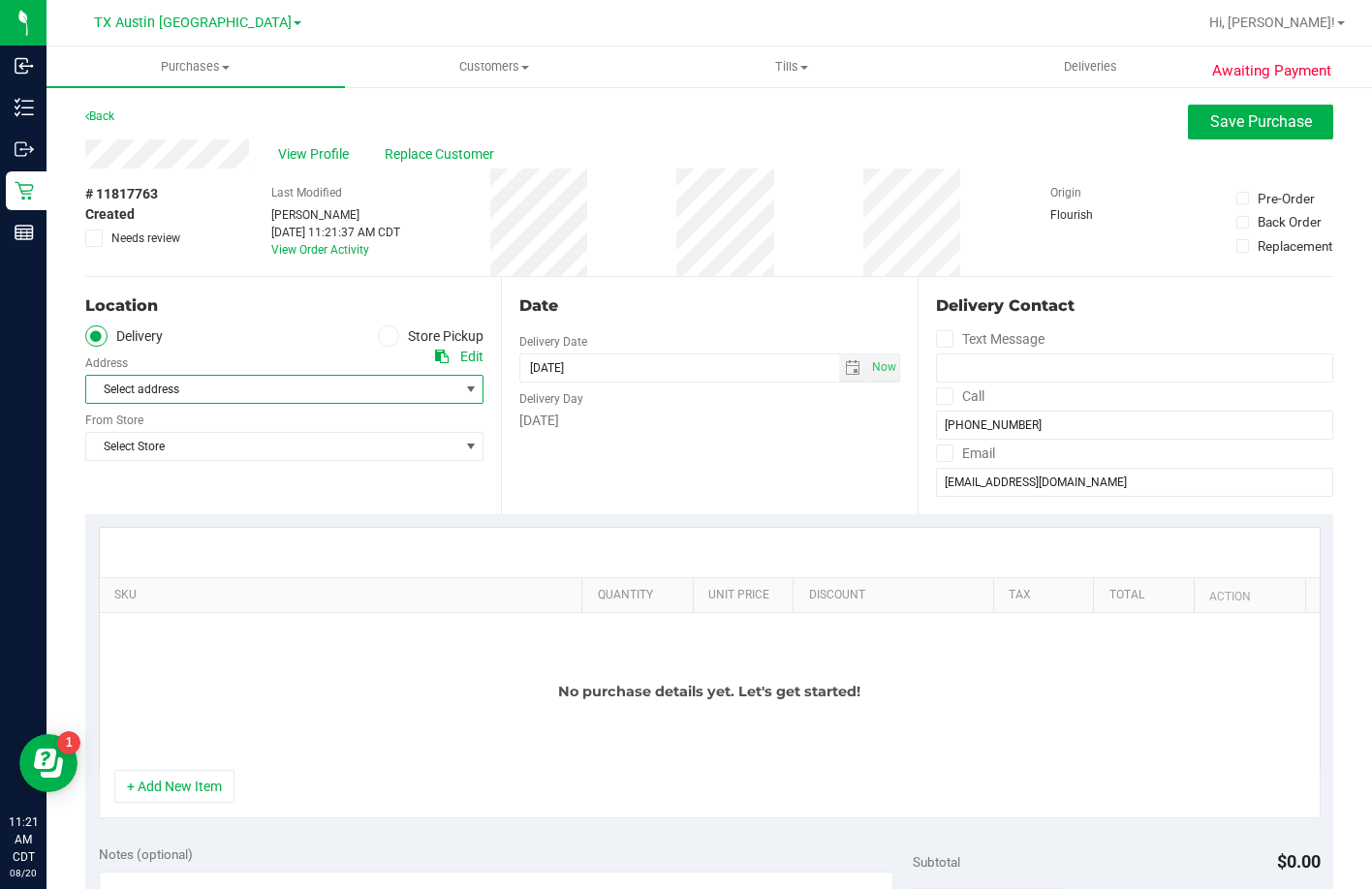
click at [250, 376] on span "Select address" at bounding box center [263, 389] width 353 height 27
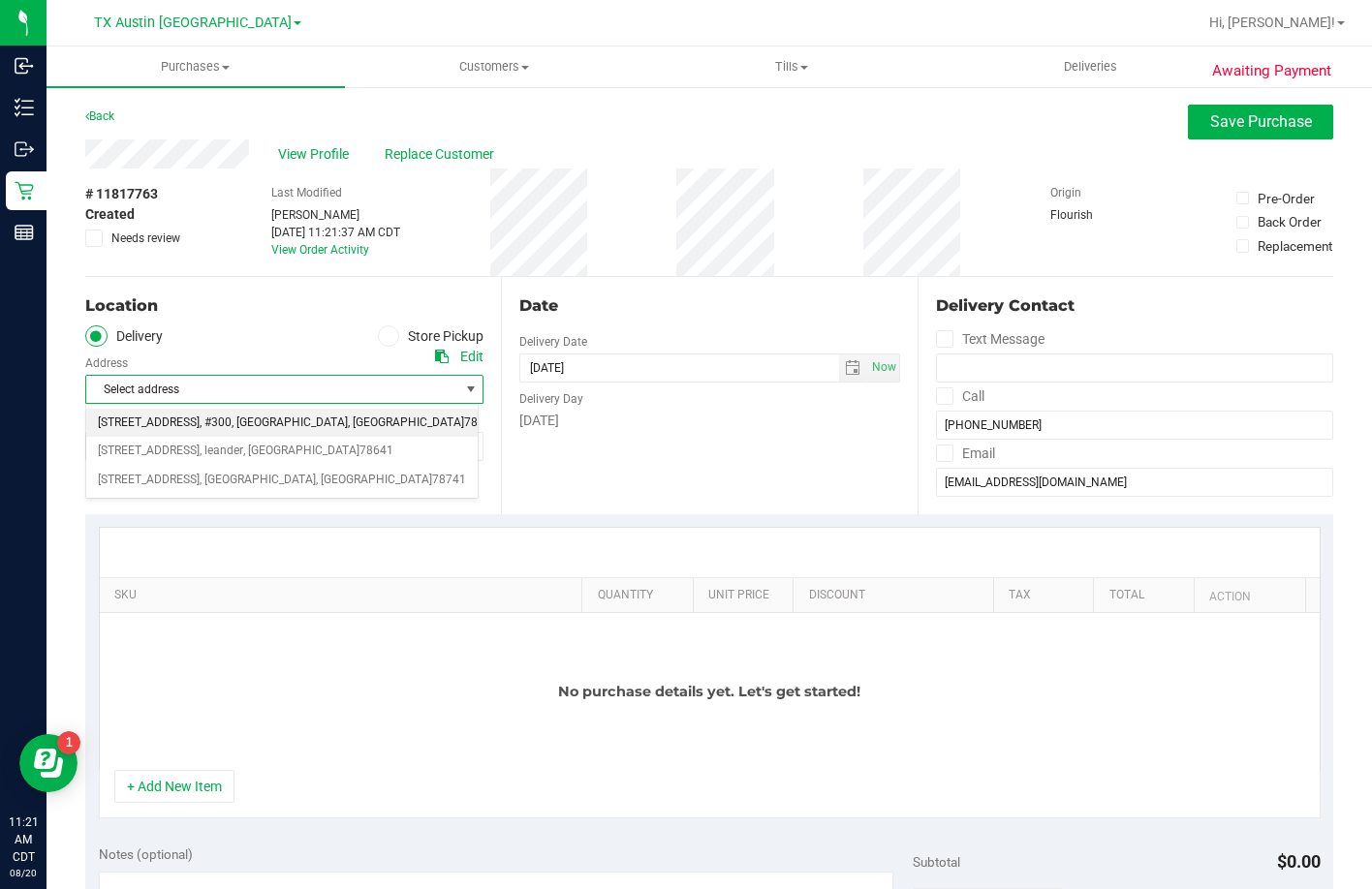
click at [239, 426] on span ", [GEOGRAPHIC_DATA]" at bounding box center [289, 424] width 116 height 25
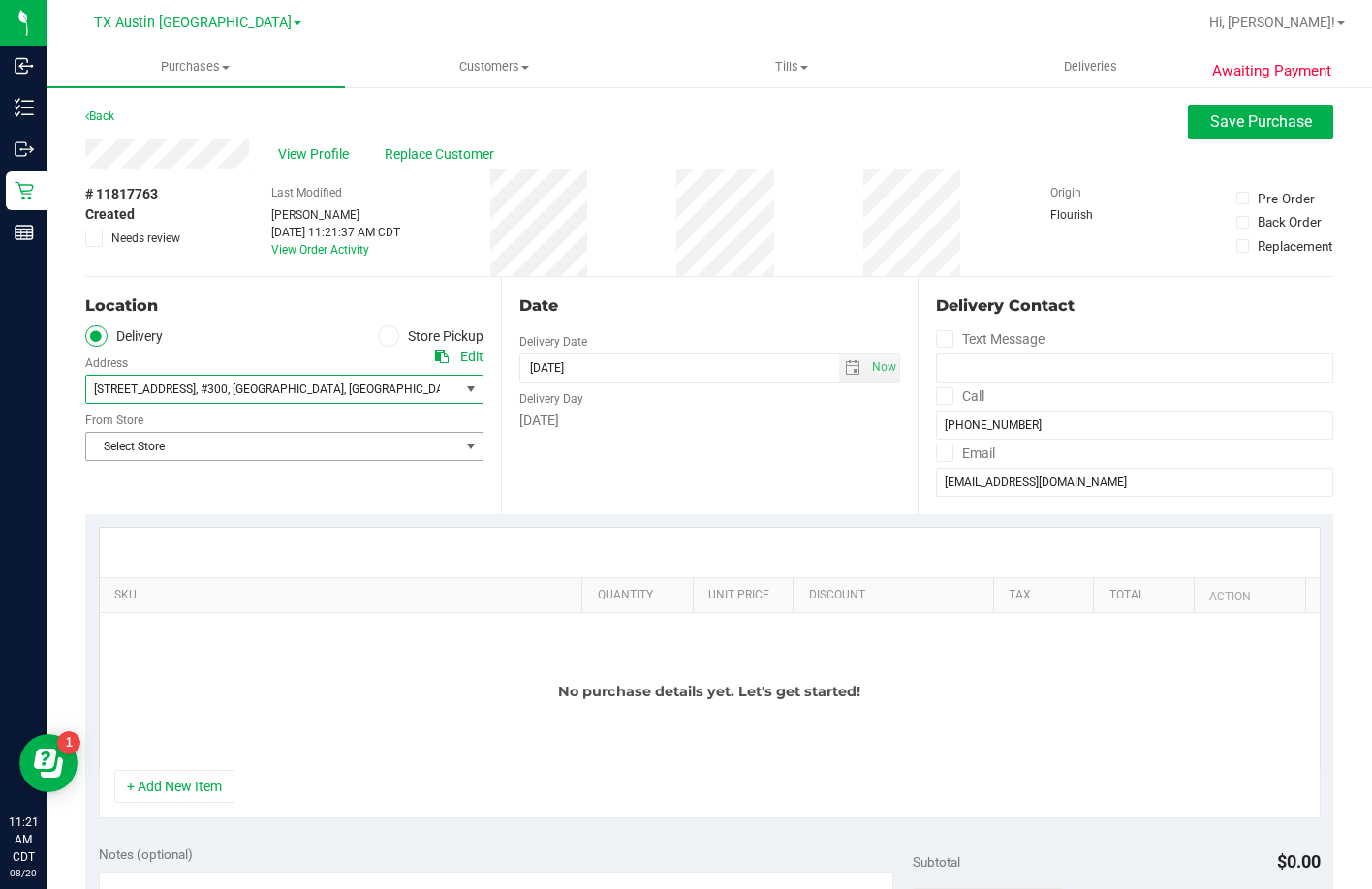
click at [240, 448] on span "Select Store" at bounding box center [273, 447] width 372 height 27
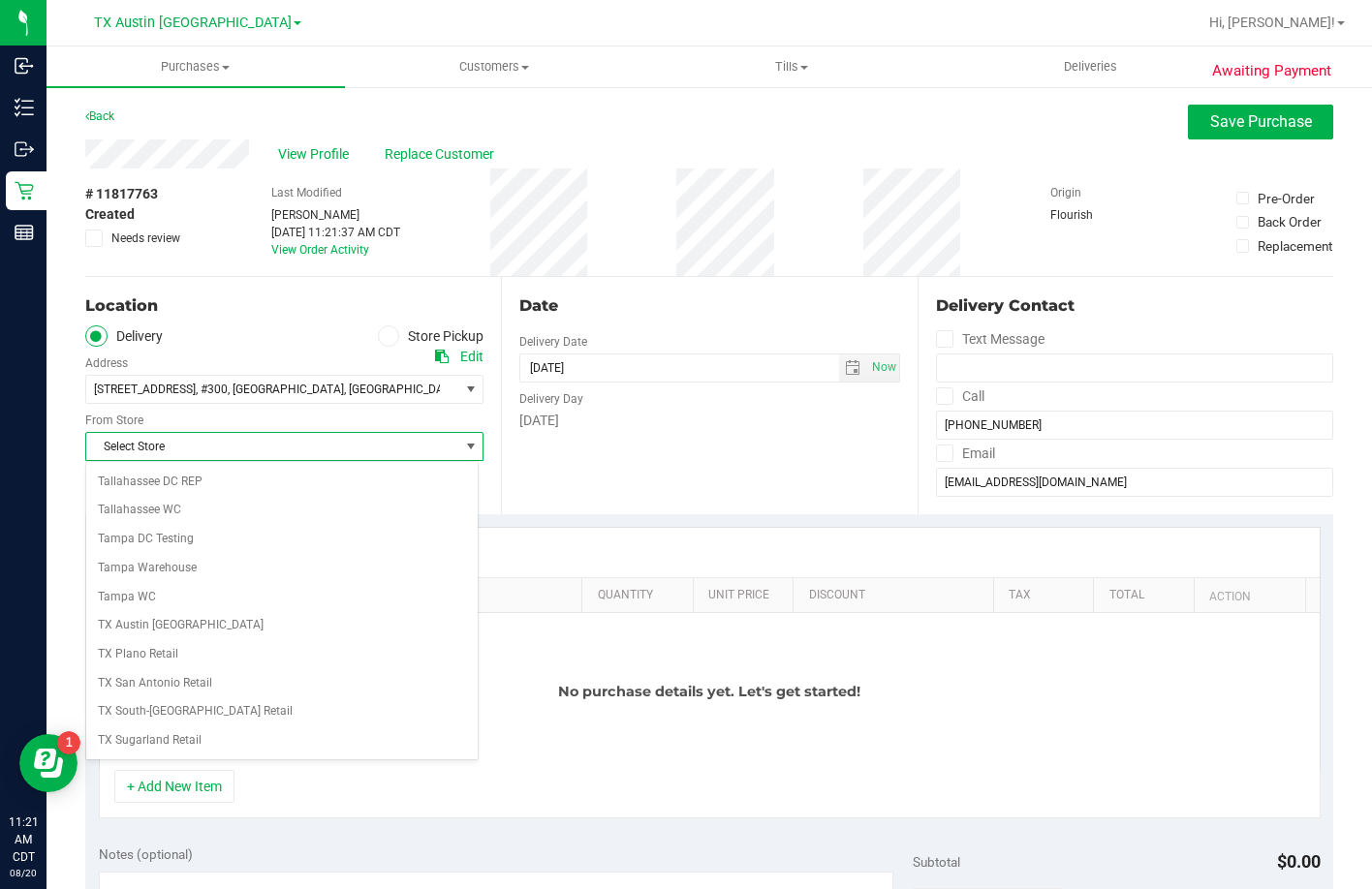
scroll to position [1408, 0]
click at [174, 537] on li "TX Austin [GEOGRAPHIC_DATA]" at bounding box center [282, 540] width 391 height 29
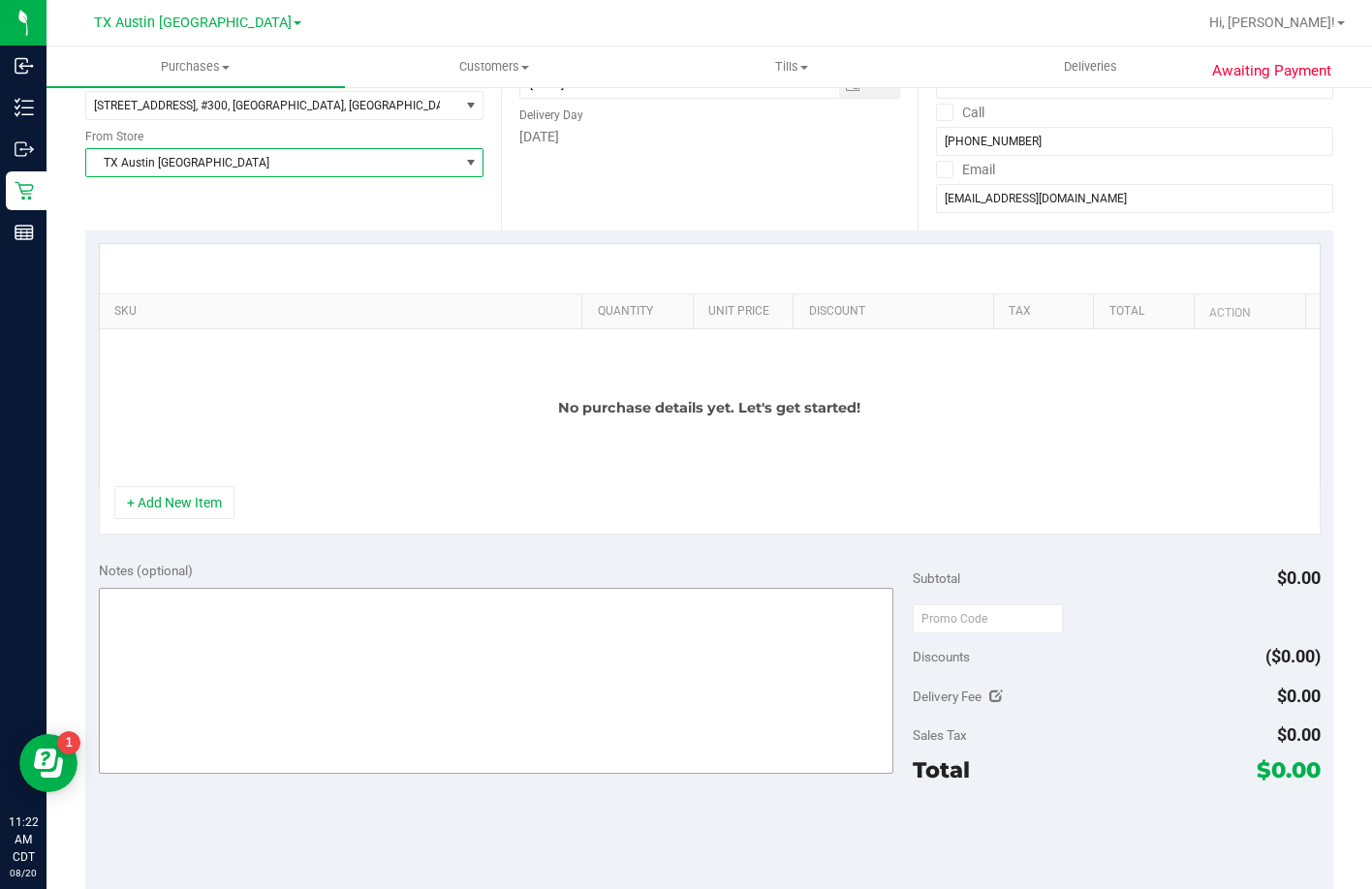
scroll to position [290, 0]
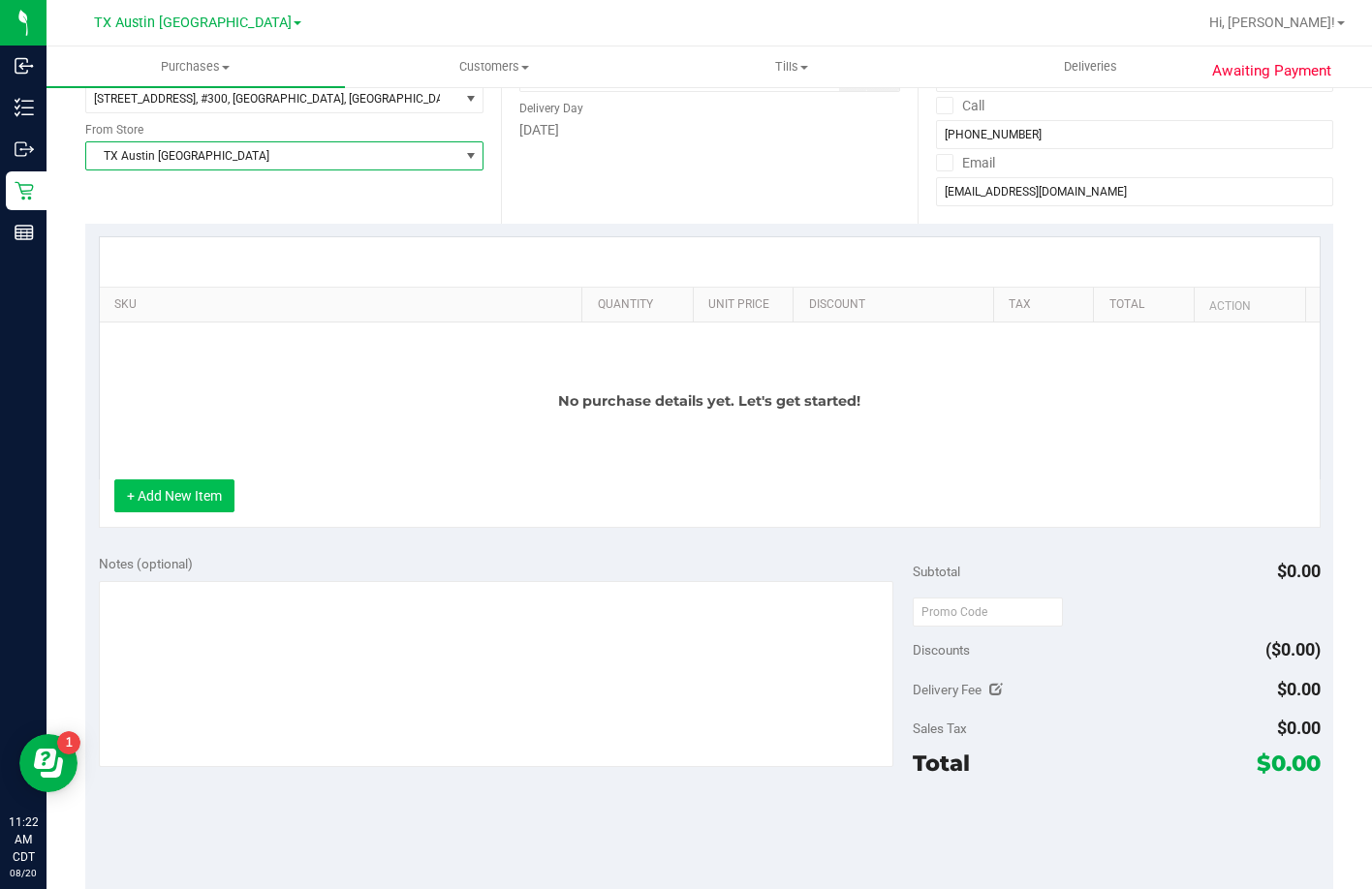
click at [185, 493] on button "+ Add New Item" at bounding box center [173, 496] width 120 height 33
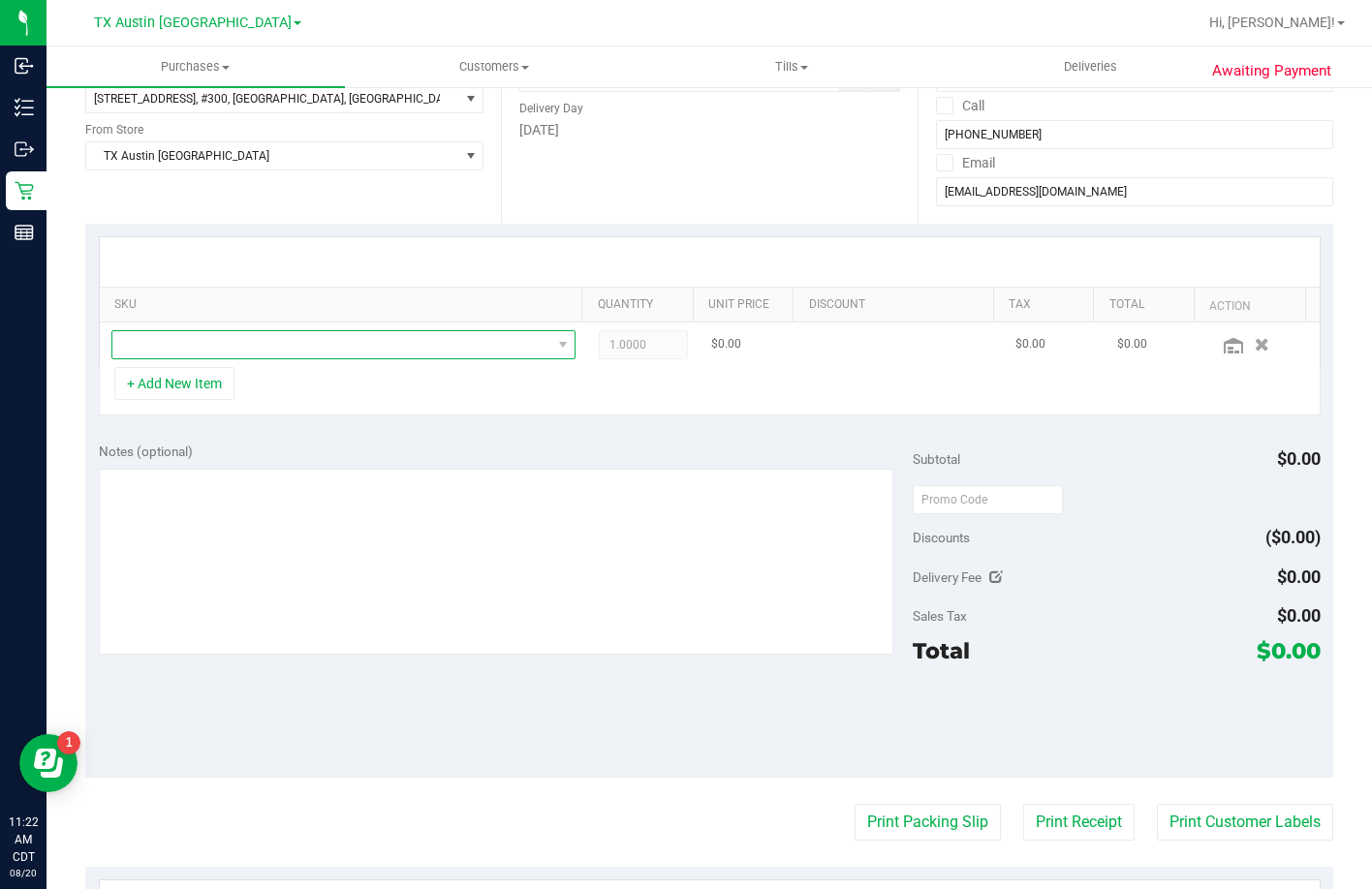
click at [246, 352] on span "NO DATA FOUND" at bounding box center [331, 345] width 439 height 27
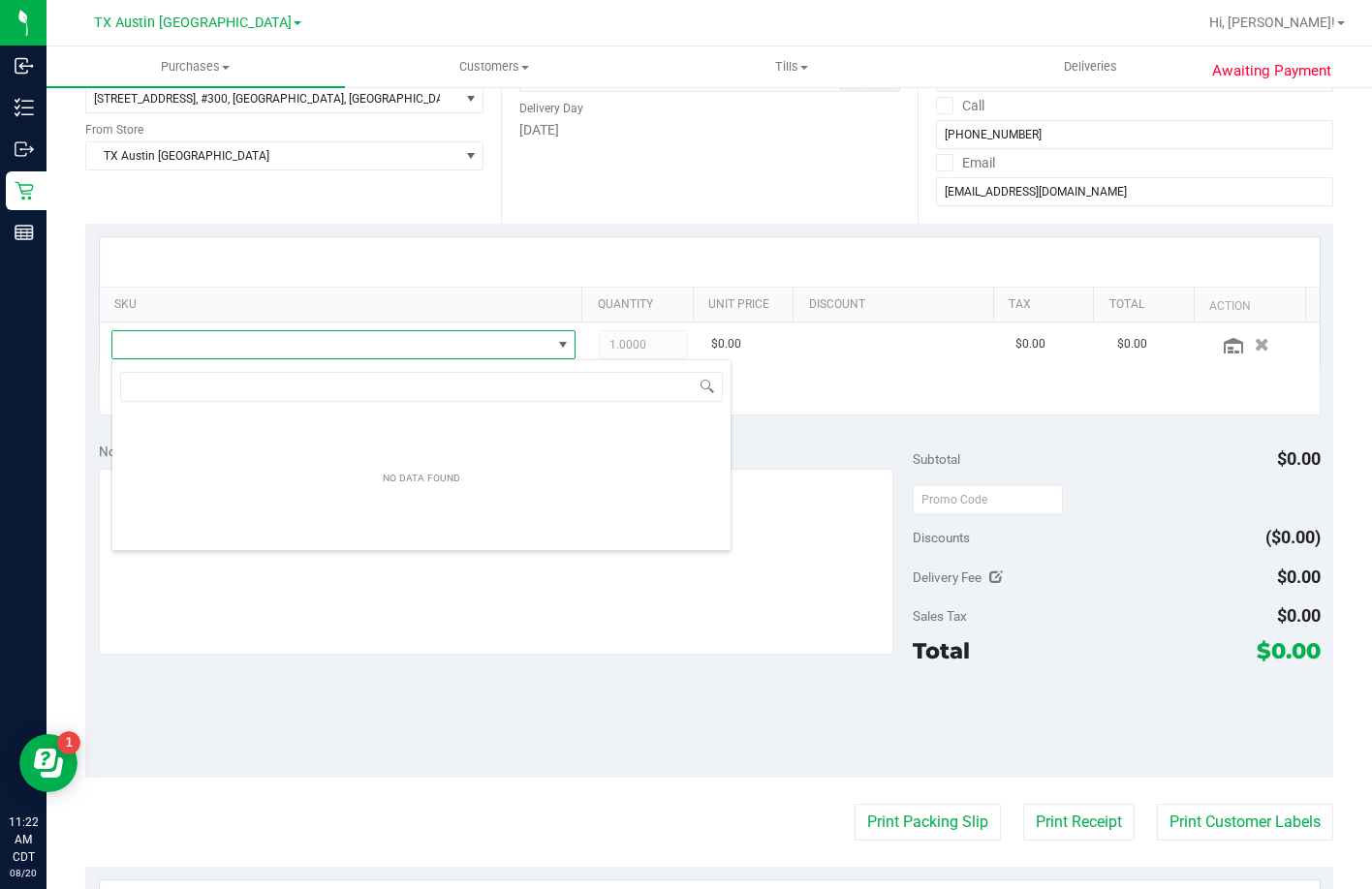
scroll to position [29, 453]
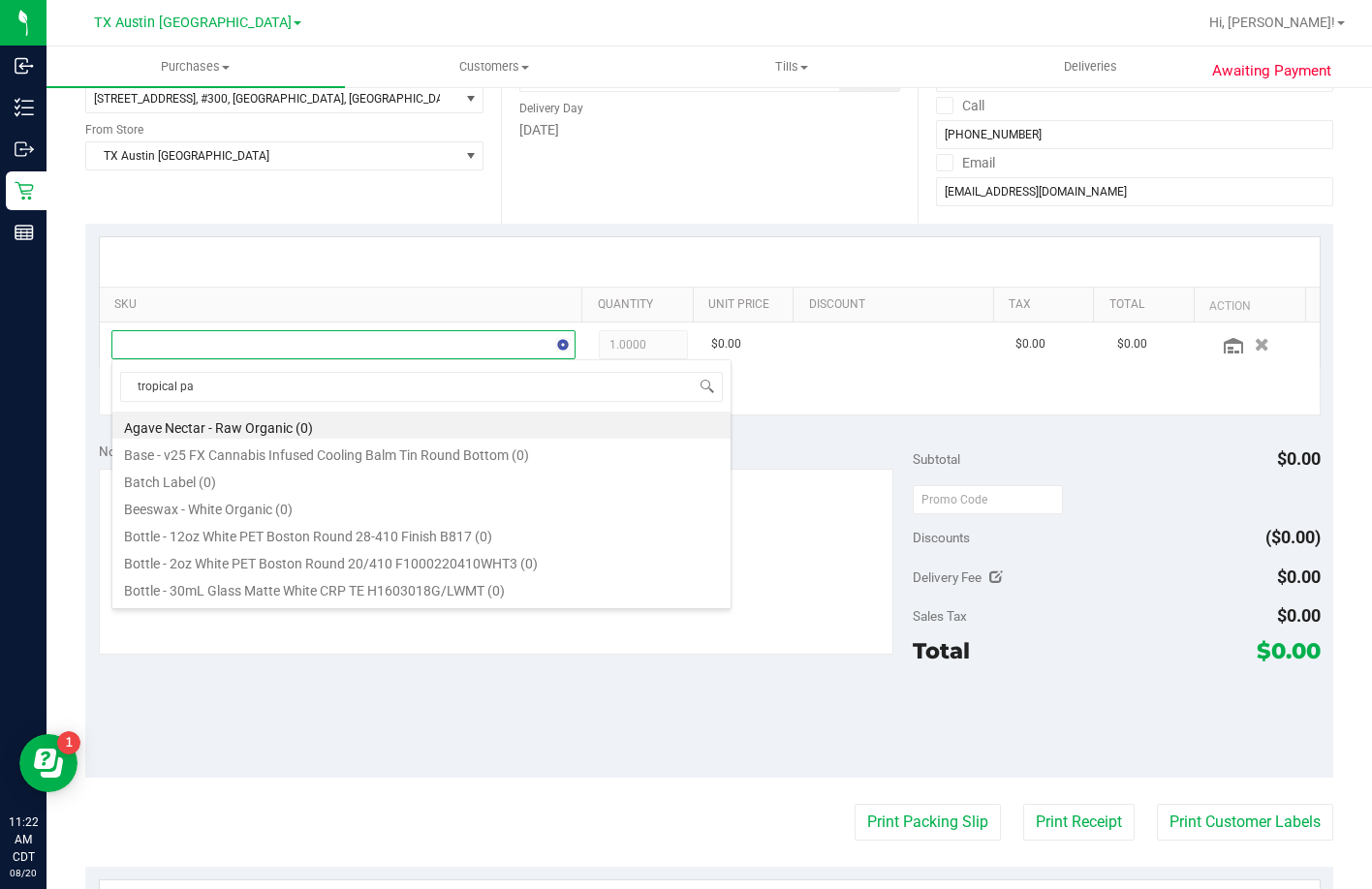
type input "tropical par"
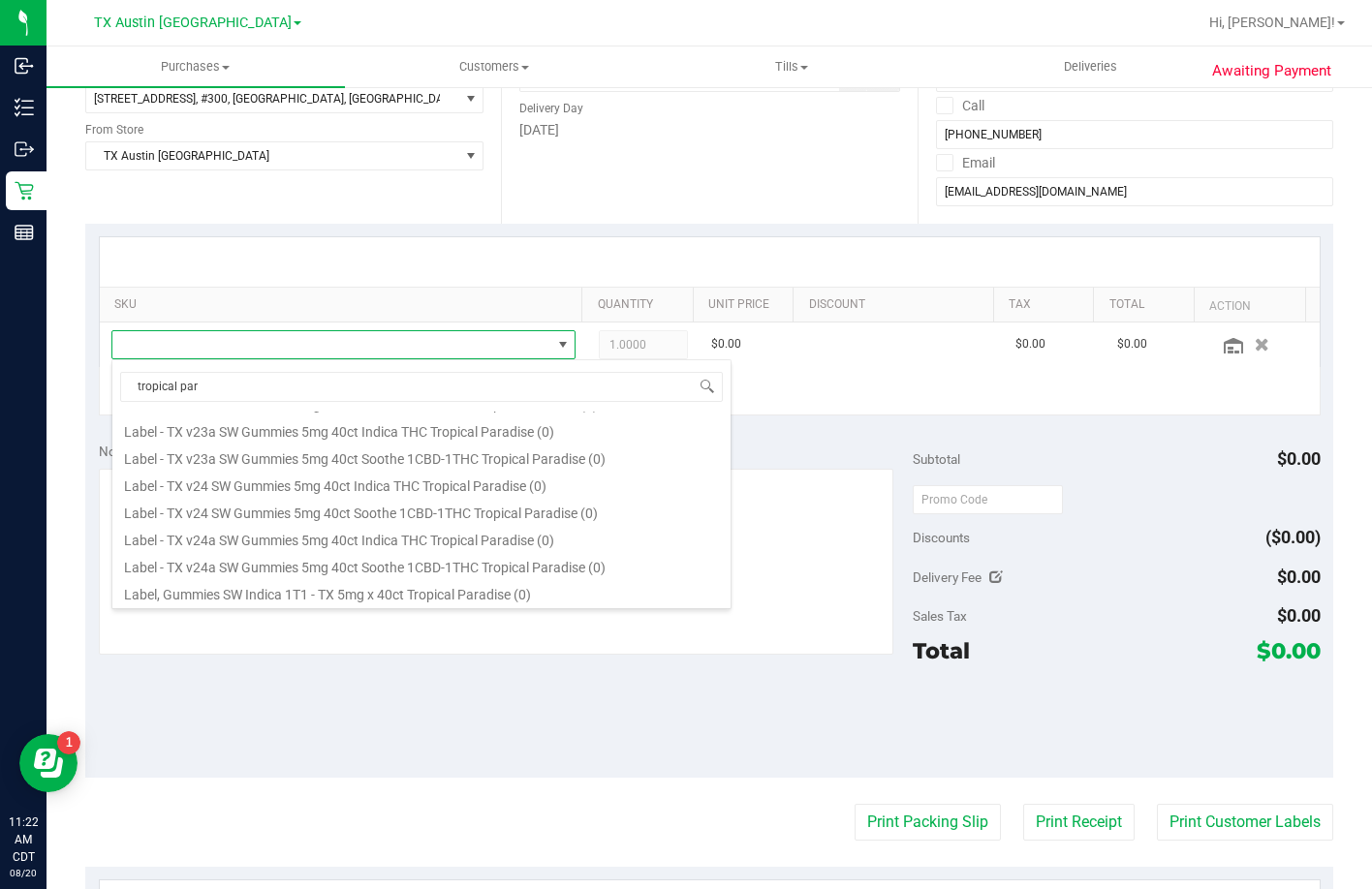
scroll to position [290, 0]
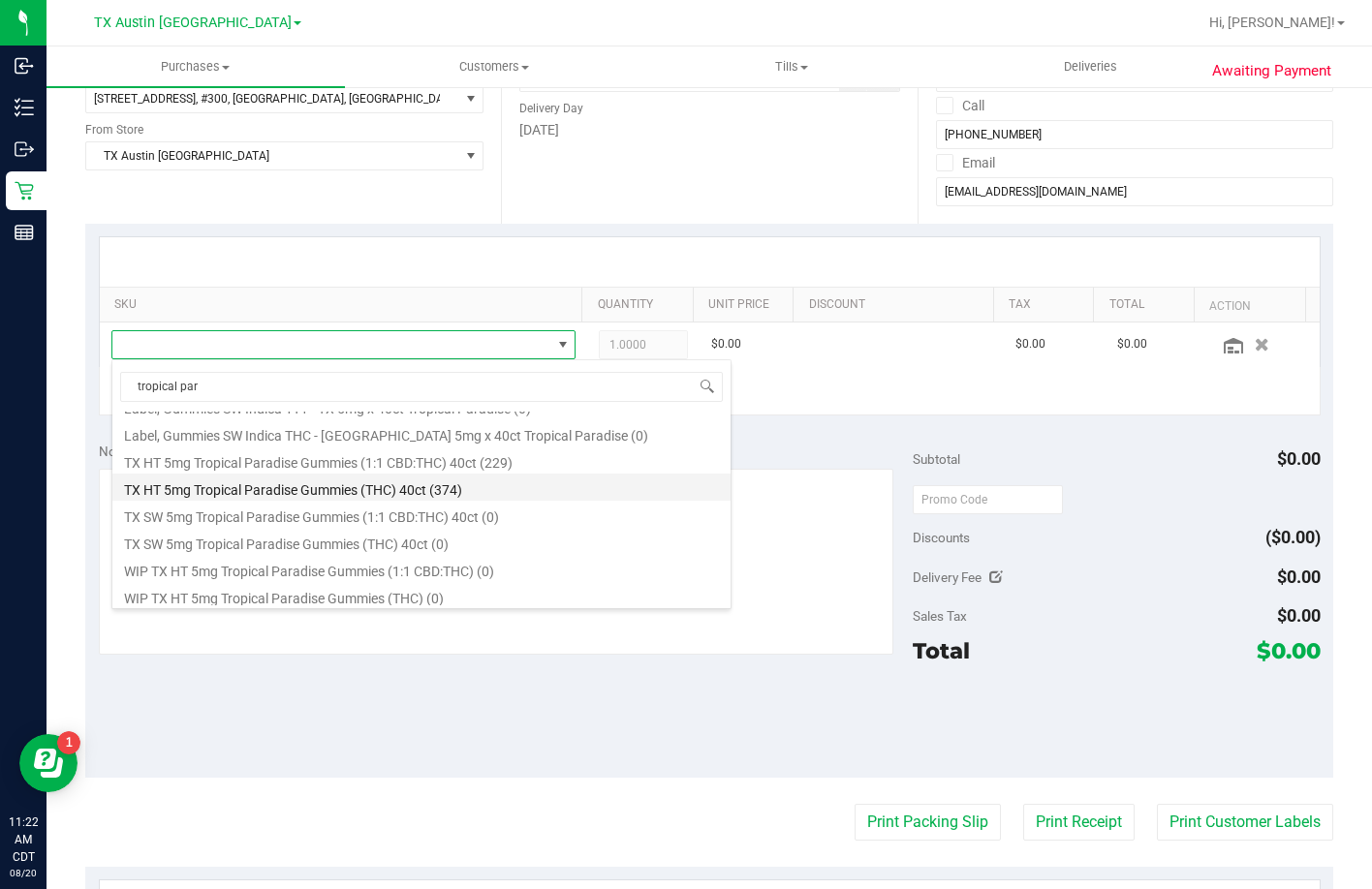
click at [387, 484] on li "TX HT 5mg Tropical Paradise Gummies (THC) 40ct (374)" at bounding box center [421, 488] width 618 height 27
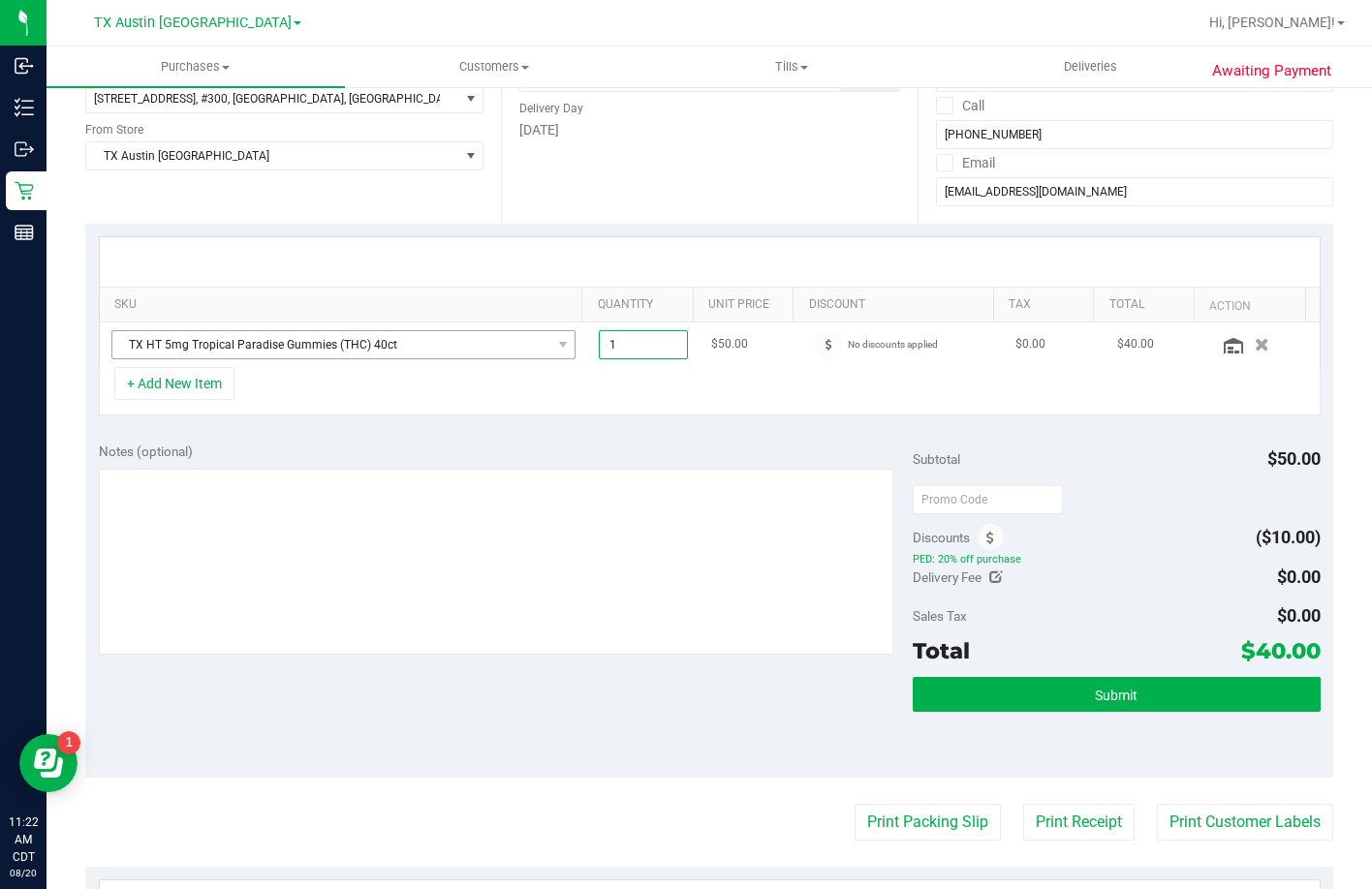
drag, startPoint x: 628, startPoint y: 342, endPoint x: 501, endPoint y: 350, distance: 127.3
click at [501, 350] on tr "TX HT 5mg Tropical Paradise Gummies (THC) 40ct 1.00 1 $50.00 No discounts appli…" at bounding box center [709, 345] width 1220 height 45
type input "2"
type input "2.00"
click at [508, 460] on div "Notes (optional)" at bounding box center [505, 452] width 815 height 19
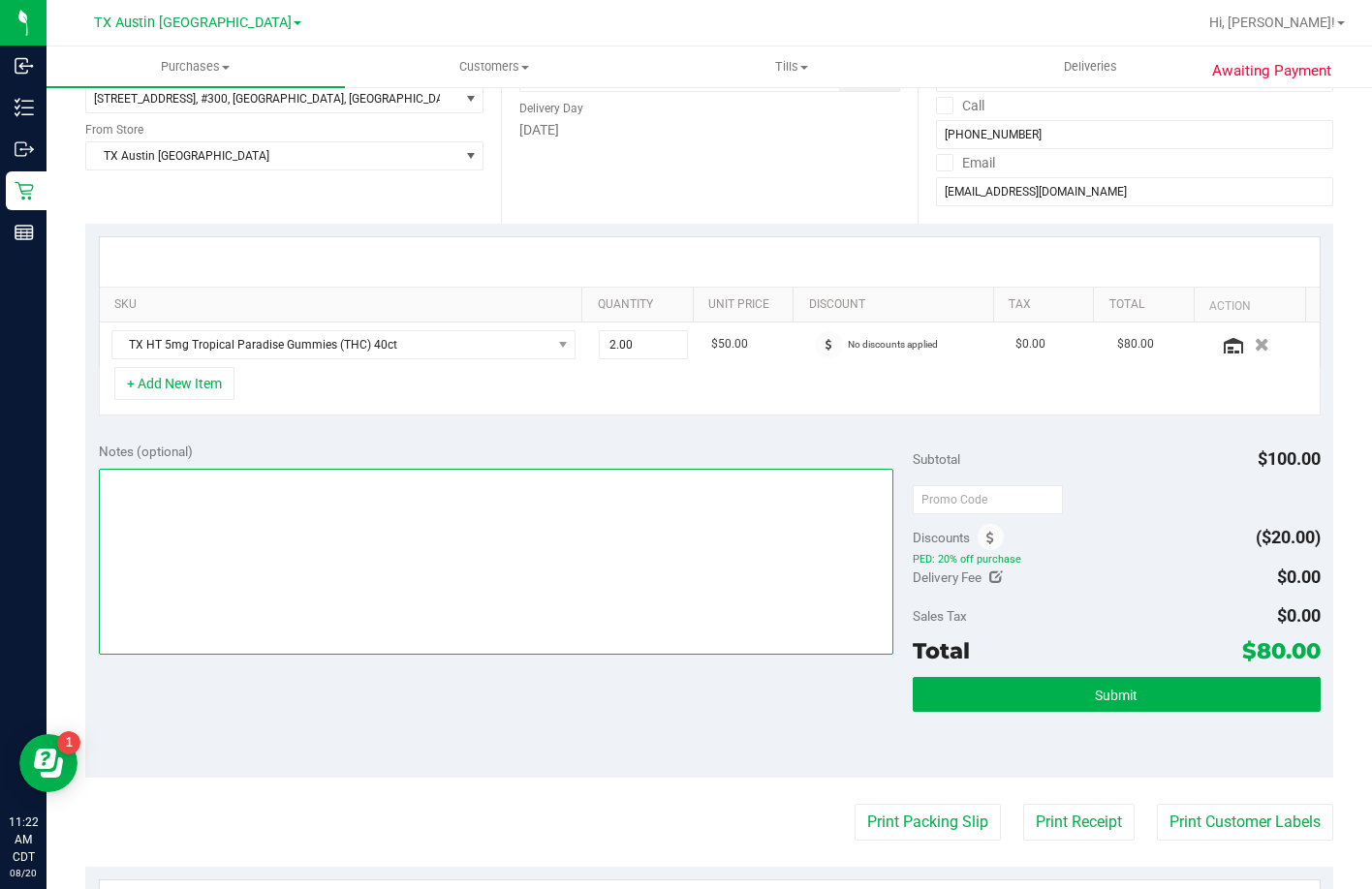
click at [344, 556] on textarea at bounding box center [496, 562] width 796 height 186
type textarea "p"
click at [547, 470] on textarea at bounding box center [496, 562] width 796 height 186
type textarea "originally placed under CG name, cancelled that order and made this under corre…"
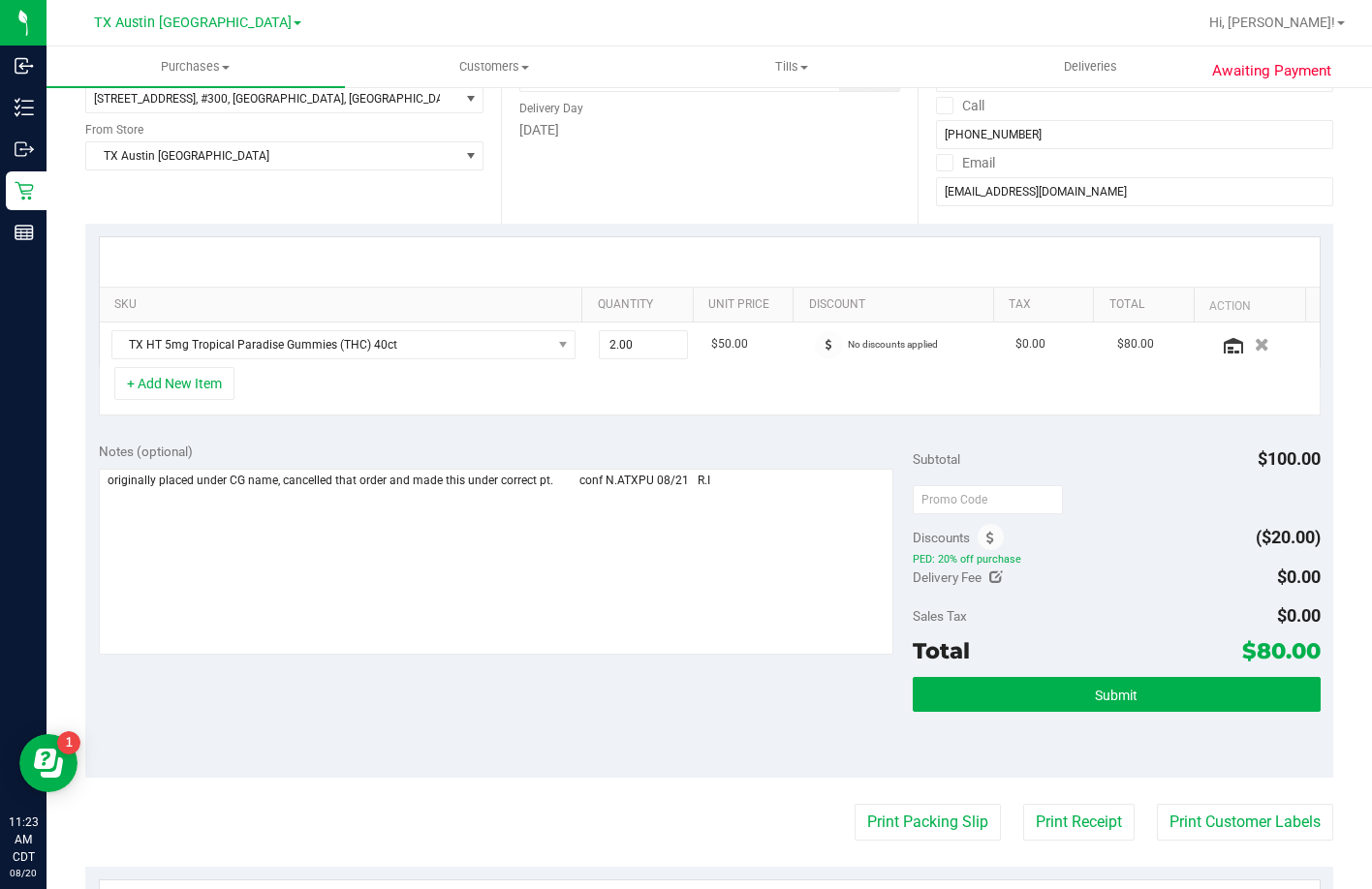
click at [759, 446] on div "Notes (optional)" at bounding box center [505, 452] width 815 height 19
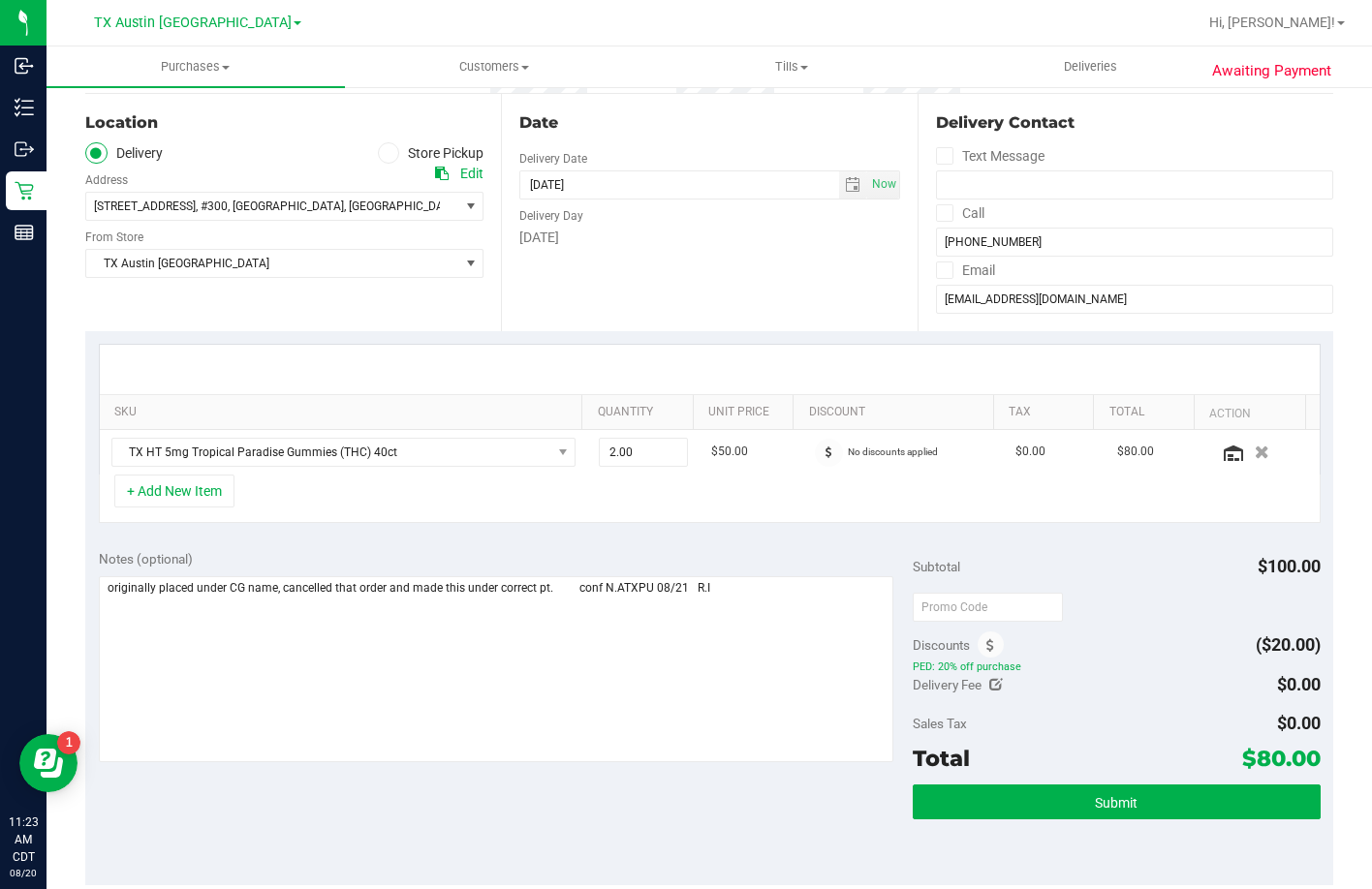
scroll to position [0, 0]
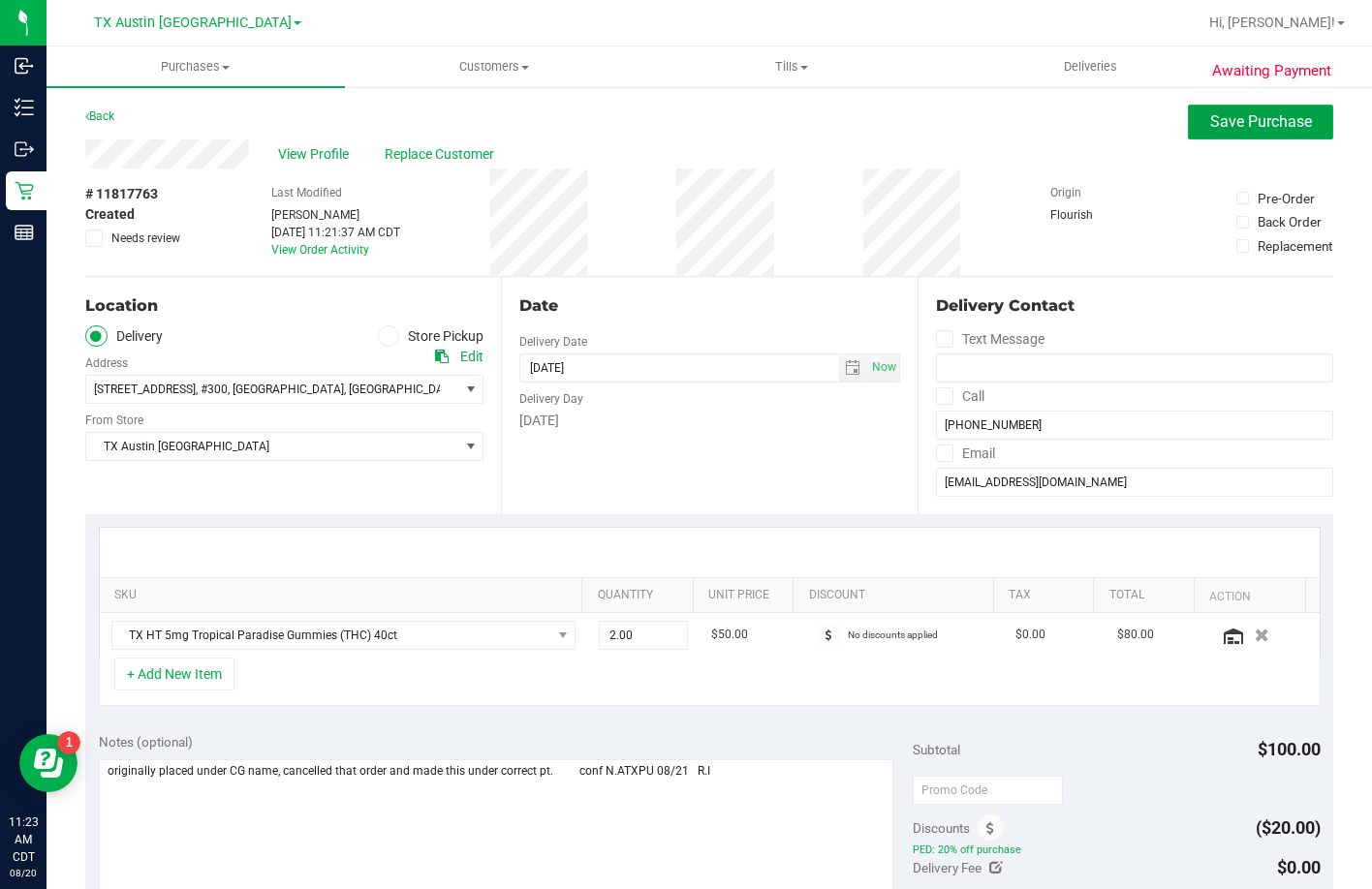
click at [1210, 113] on span "Save Purchase" at bounding box center [1261, 121] width 101 height 19
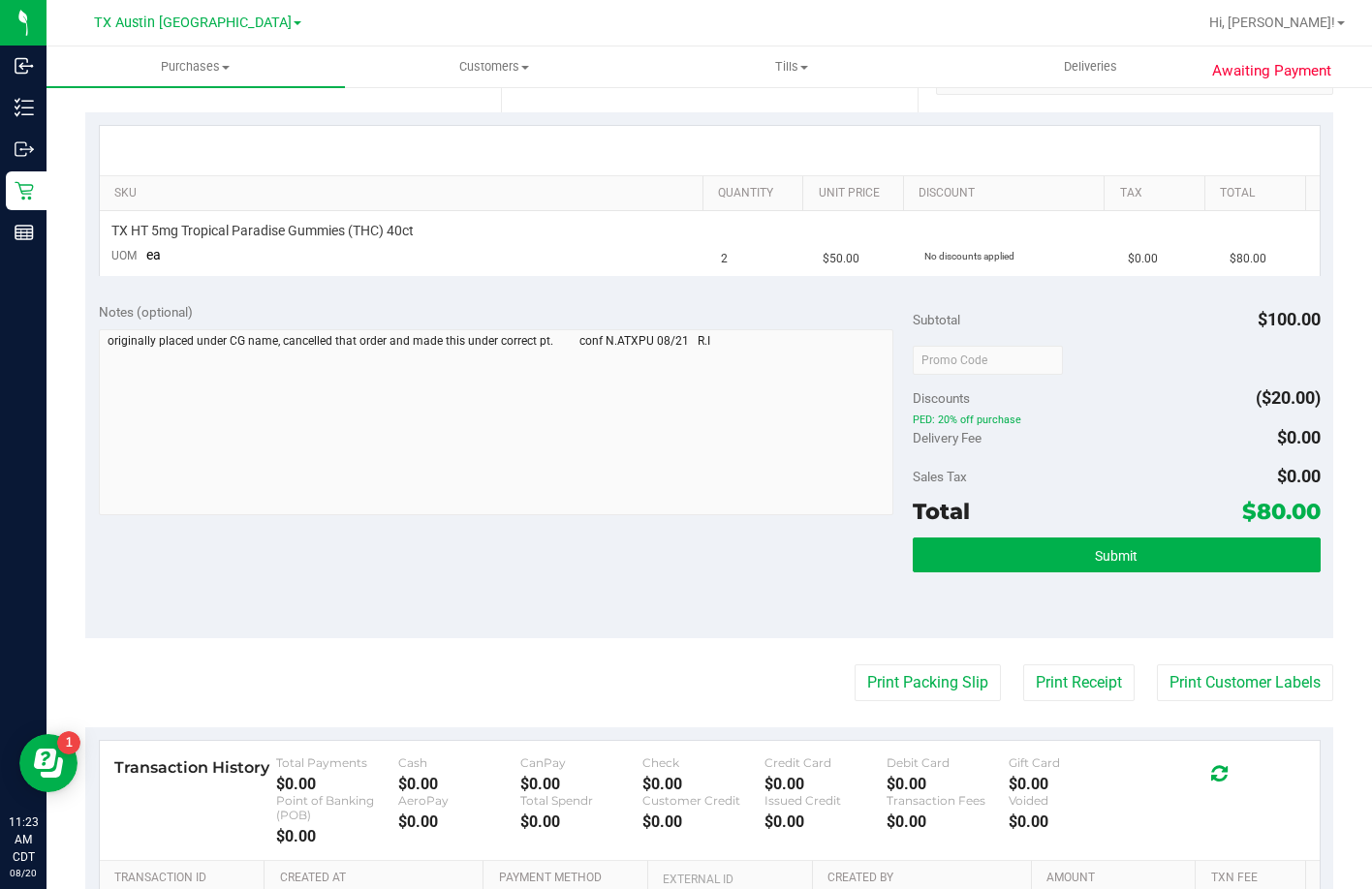
scroll to position [484, 0]
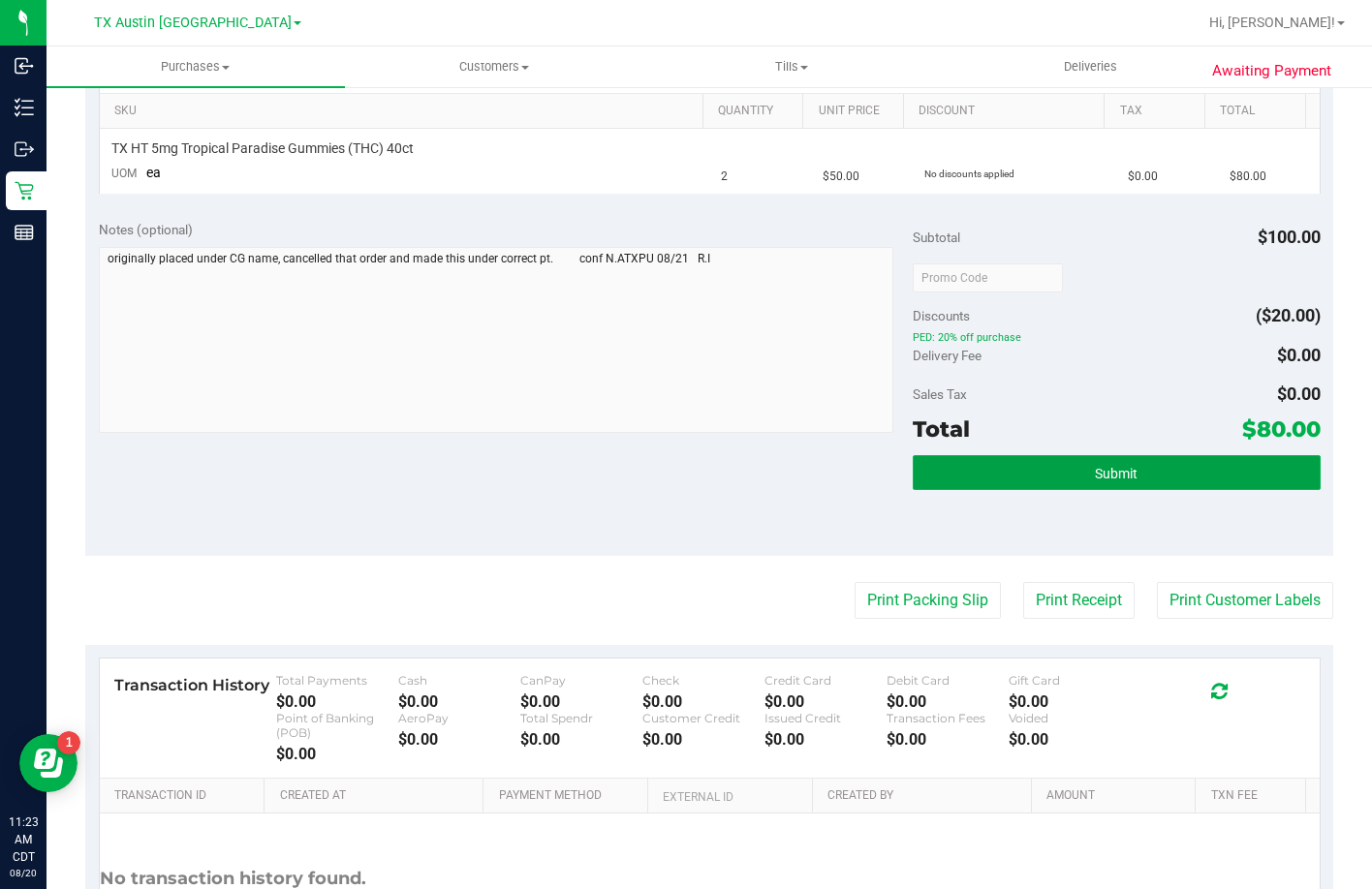
click at [1015, 475] on button "Submit" at bounding box center [1116, 473] width 407 height 35
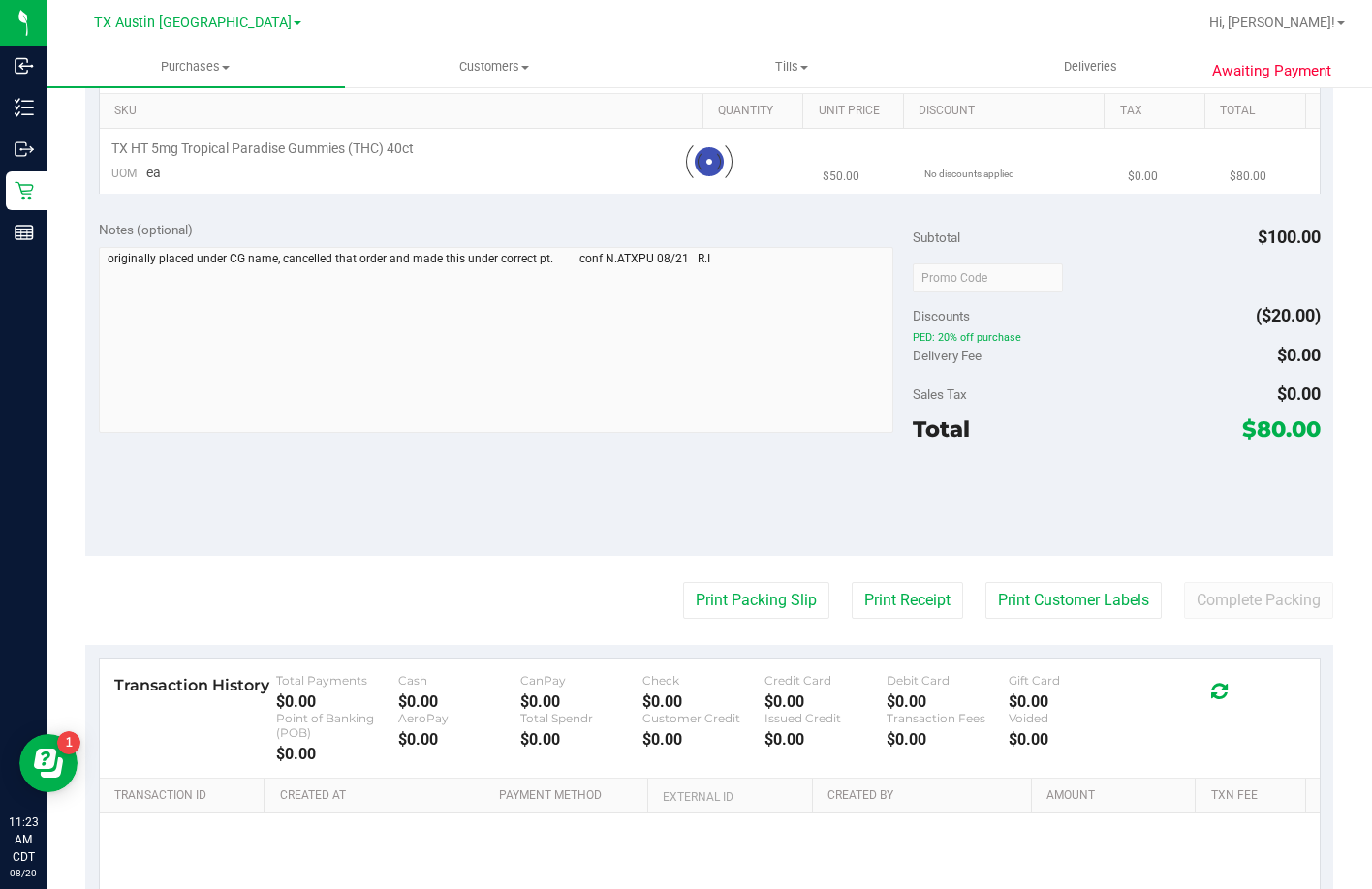
scroll to position [0, 0]
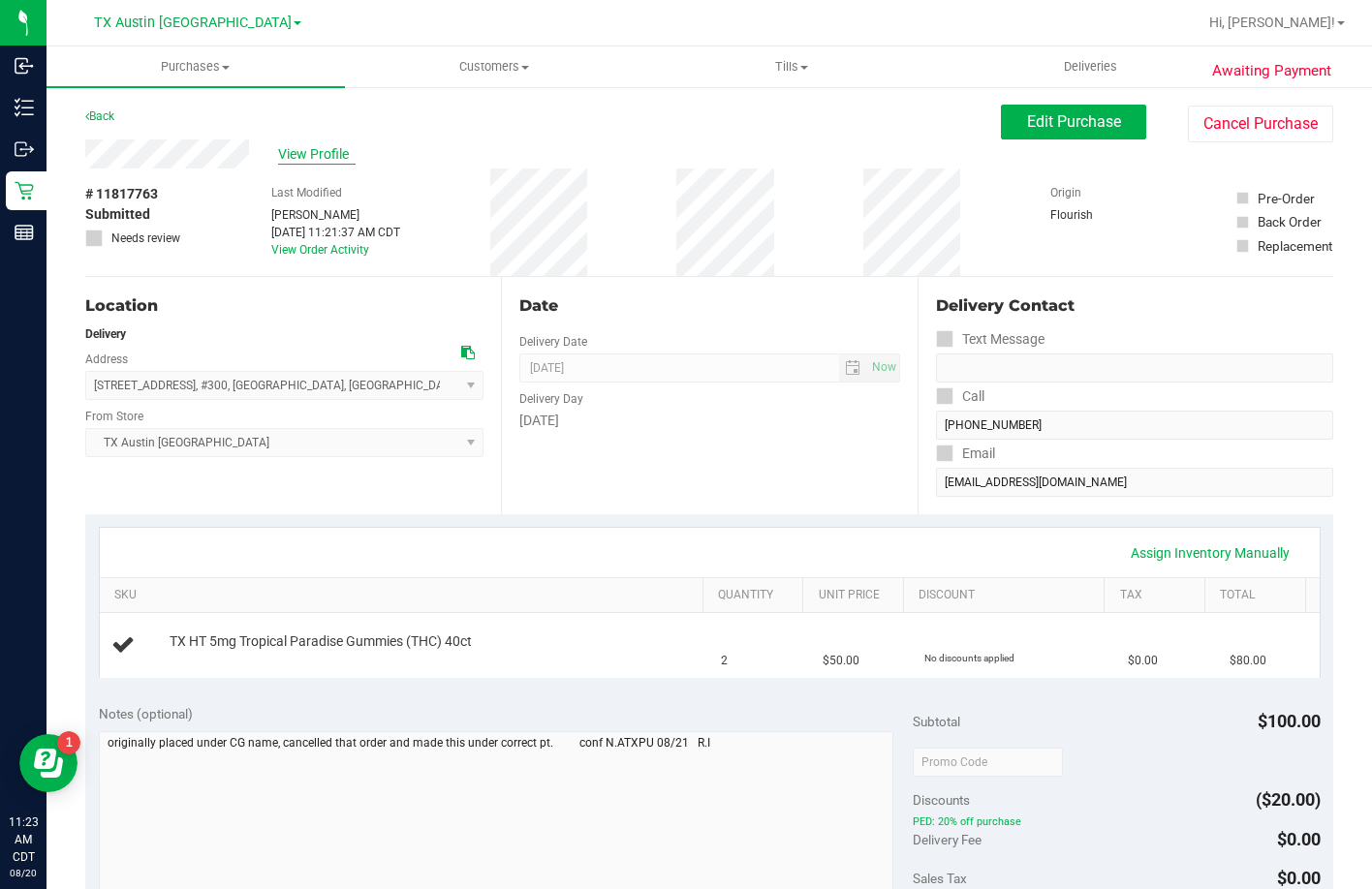
click at [305, 156] on span "View Profile" at bounding box center [317, 154] width 78 height 20
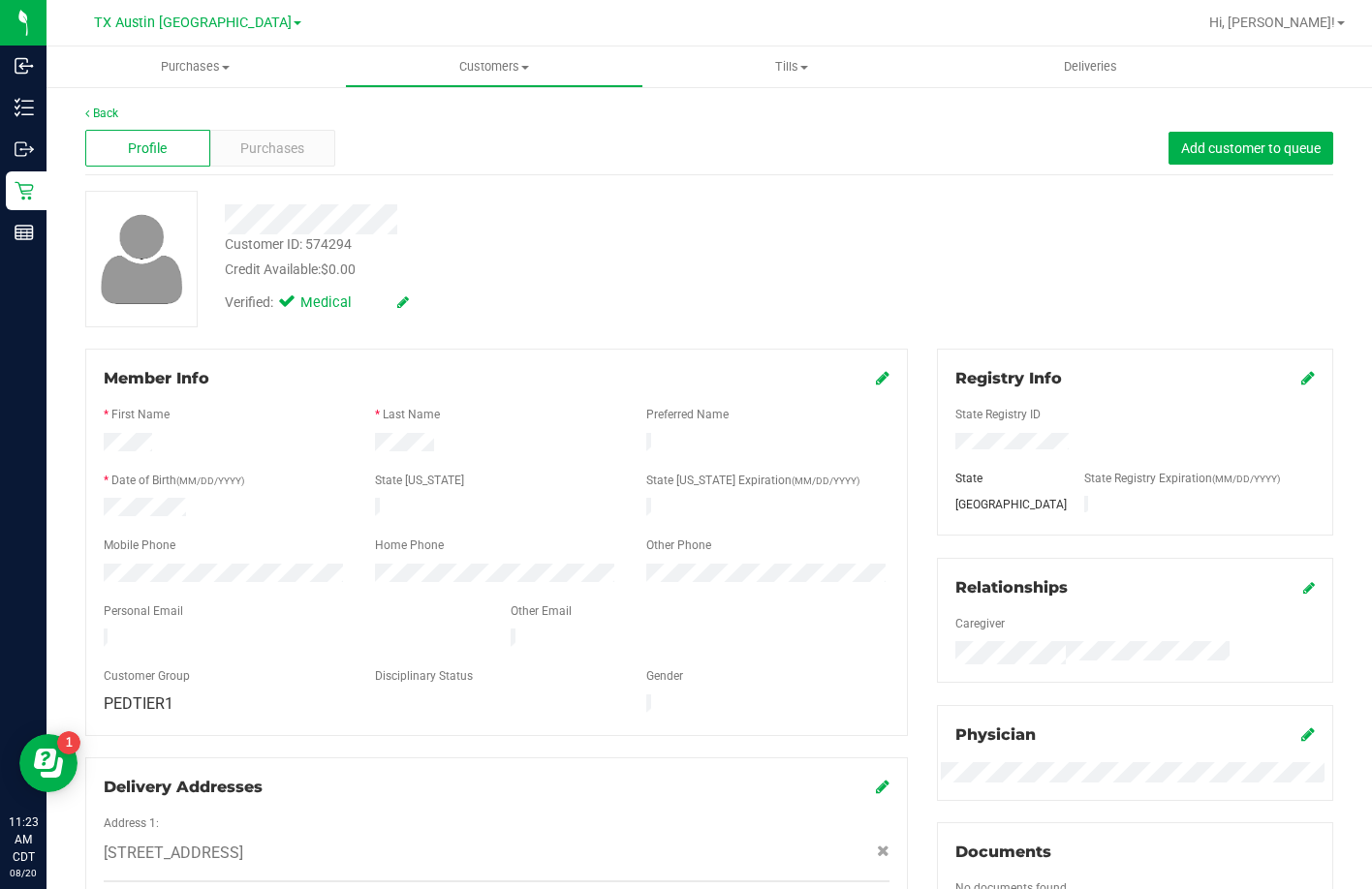
drag, startPoint x: 306, startPoint y: 630, endPoint x: 99, endPoint y: 631, distance: 207.0
click at [99, 631] on div at bounding box center [293, 641] width 407 height 23
click at [238, 154] on div "Purchases" at bounding box center [273, 148] width 125 height 37
click at [241, 146] on span "Purchases" at bounding box center [273, 148] width 64 height 20
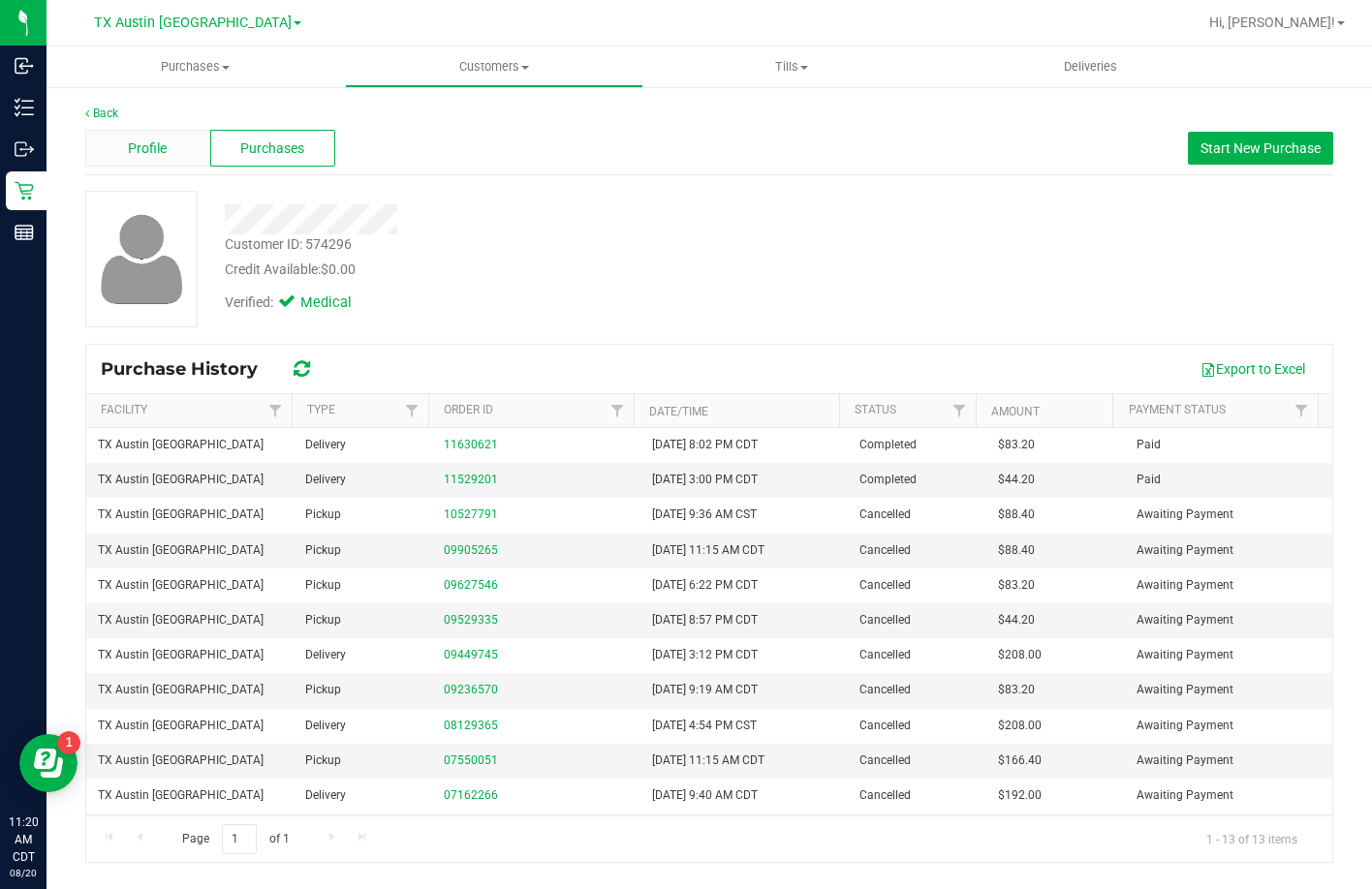
click at [190, 157] on div "Profile" at bounding box center [148, 148] width 125 height 37
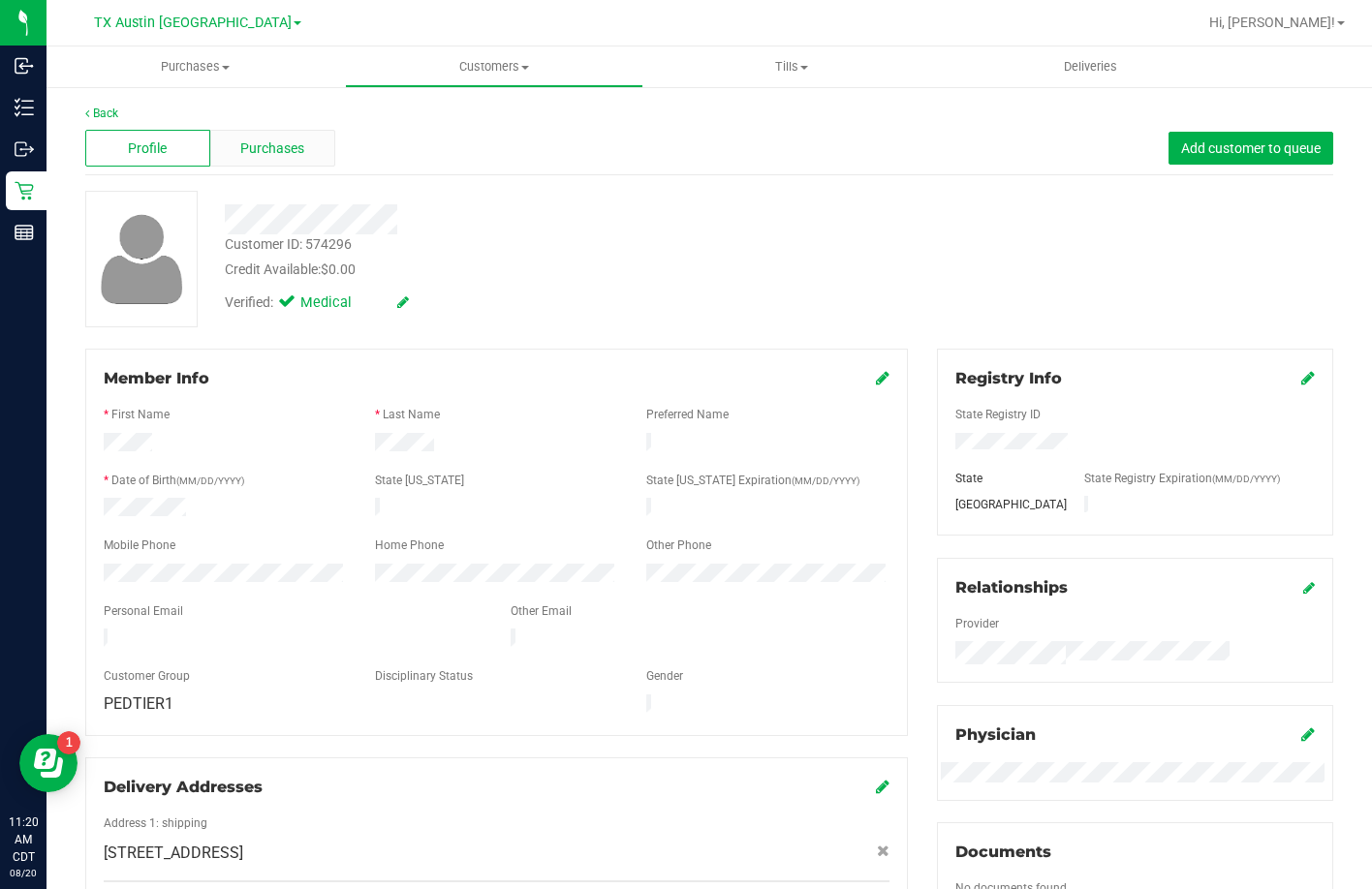
click at [290, 152] on span "Purchases" at bounding box center [273, 148] width 64 height 20
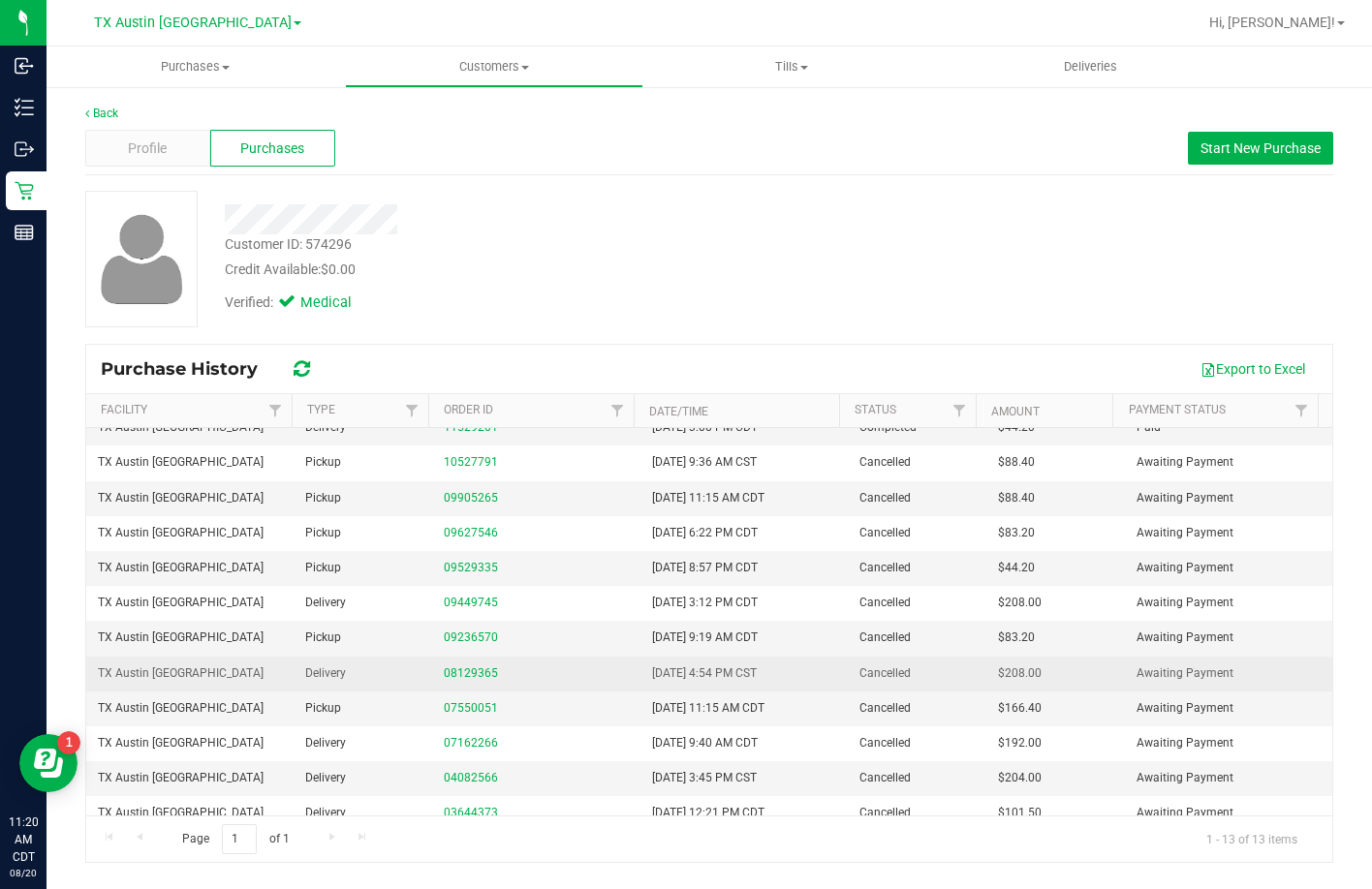
scroll to position [68, 0]
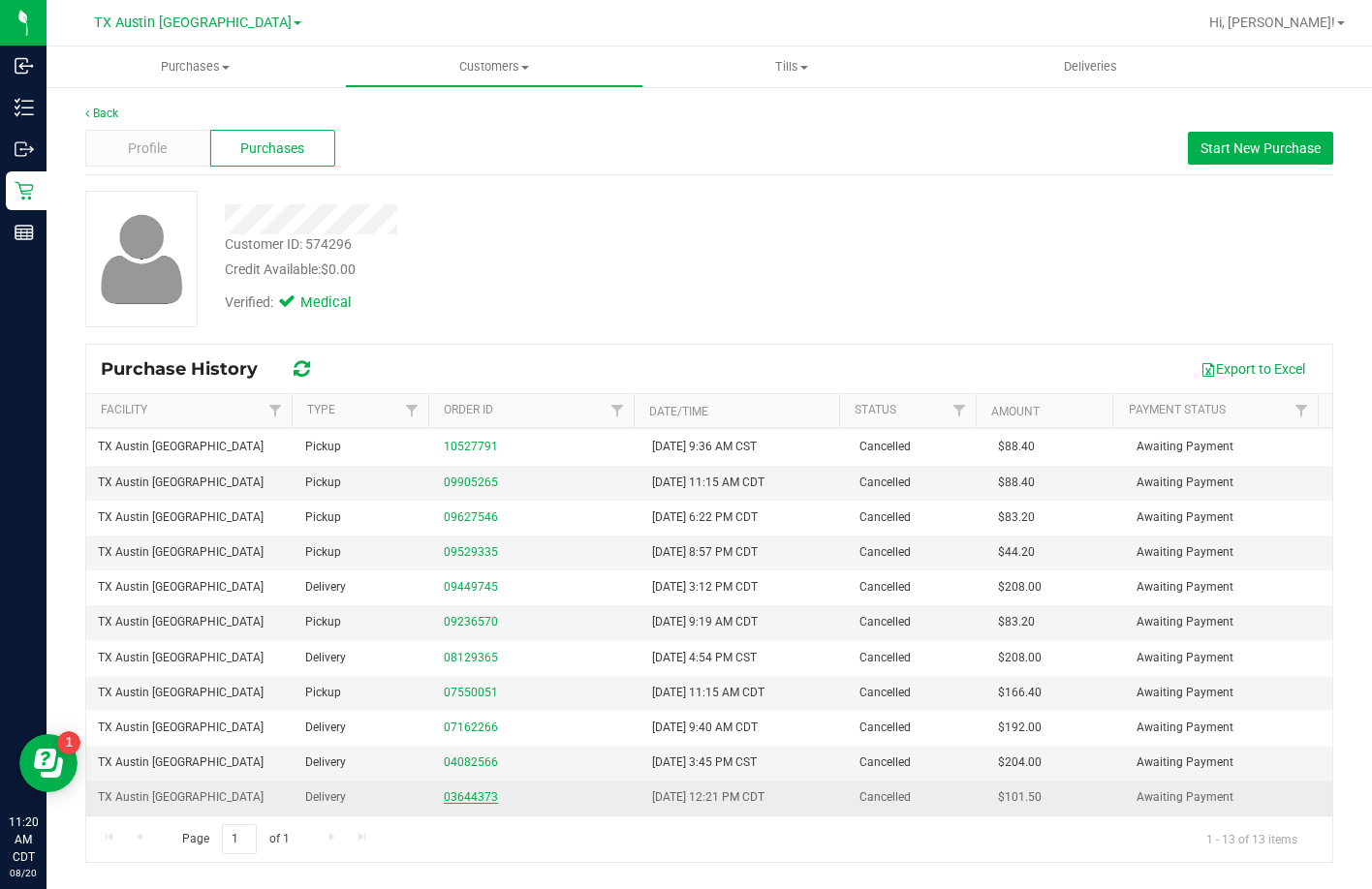
click at [466, 794] on link "03644373" at bounding box center [471, 797] width 55 height 14
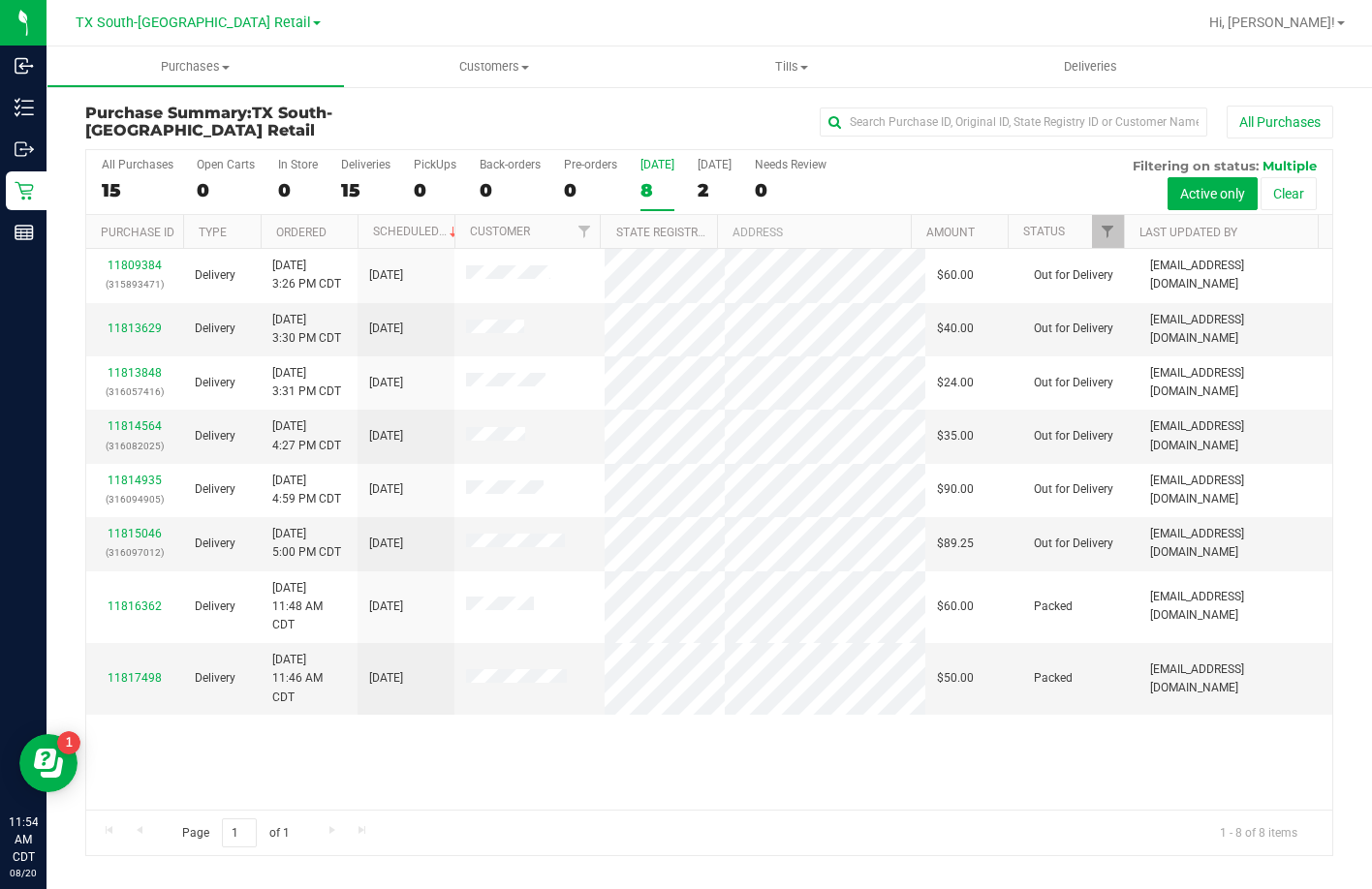
click at [666, 185] on div "8" at bounding box center [657, 190] width 34 height 22
click at [0, 0] on input "[DATE] 8" at bounding box center [0, 0] width 0 height 0
click at [641, 189] on div "8" at bounding box center [657, 190] width 34 height 22
click at [0, 0] on input "[DATE] 8" at bounding box center [0, 0] width 0 height 0
click at [1037, 79] on uib-tab-heading "Deliveries" at bounding box center [1090, 67] width 298 height 41
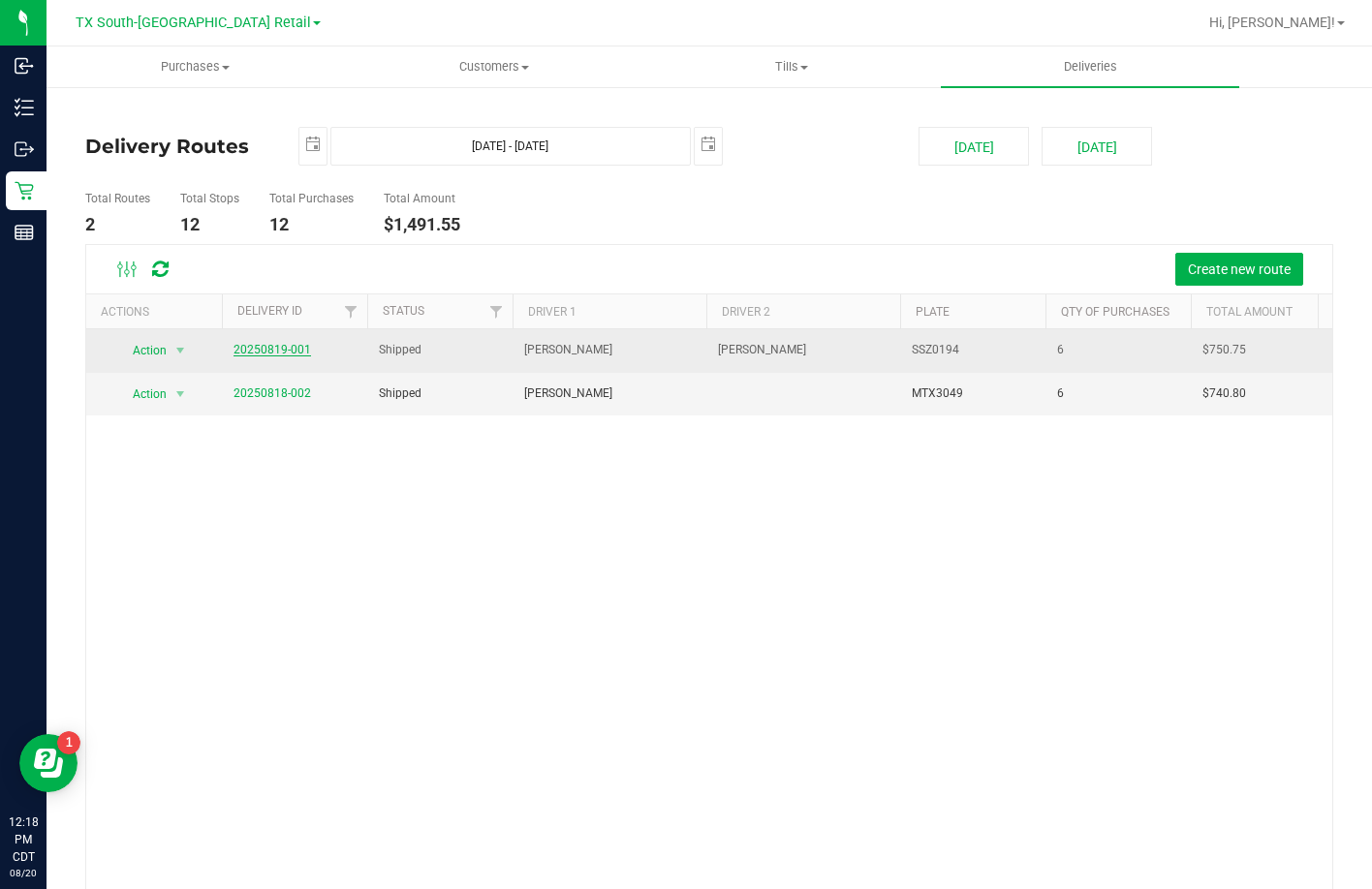
click at [278, 343] on link "20250819-001" at bounding box center [273, 350] width 78 height 14
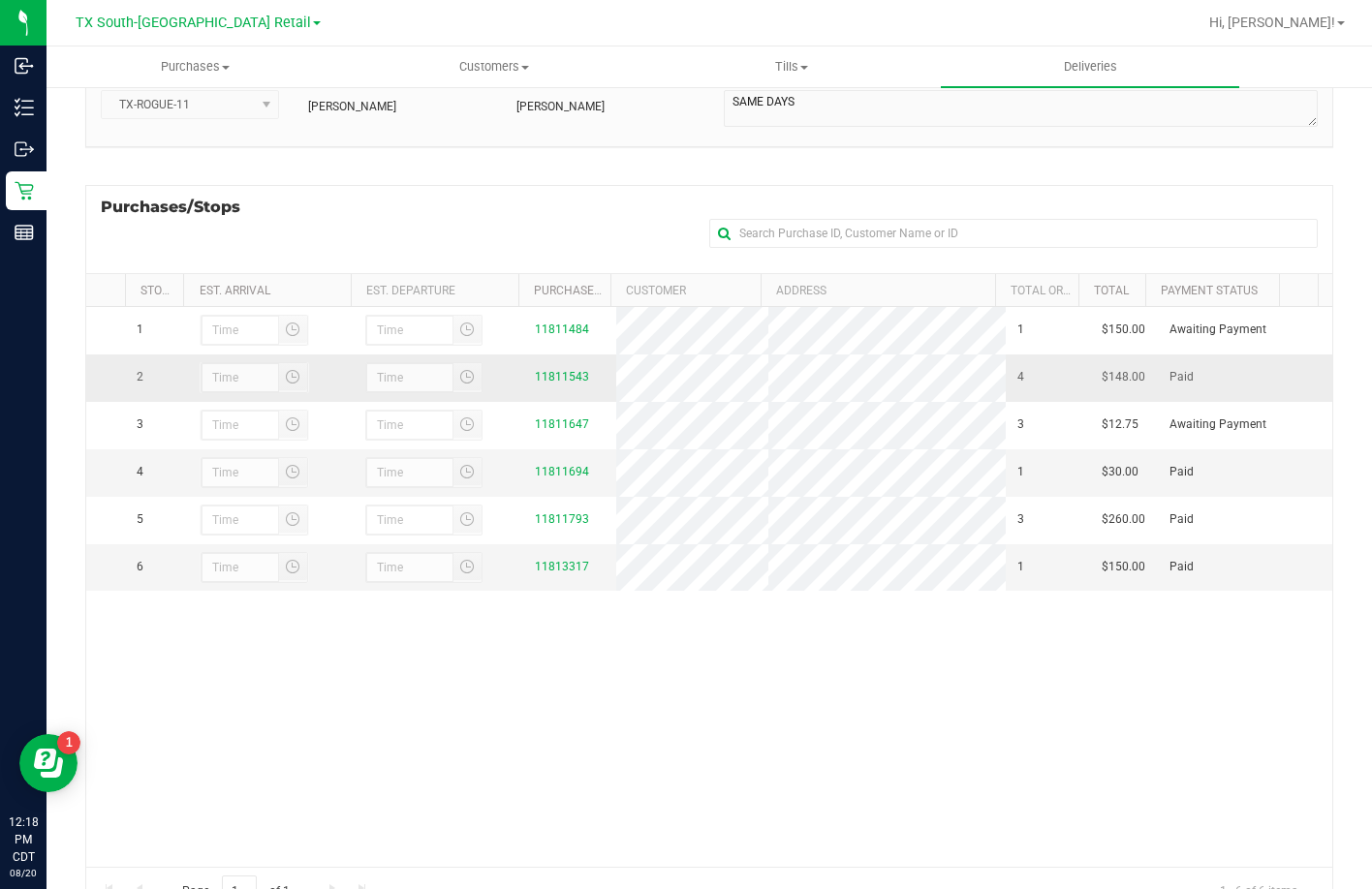
scroll to position [194, 0]
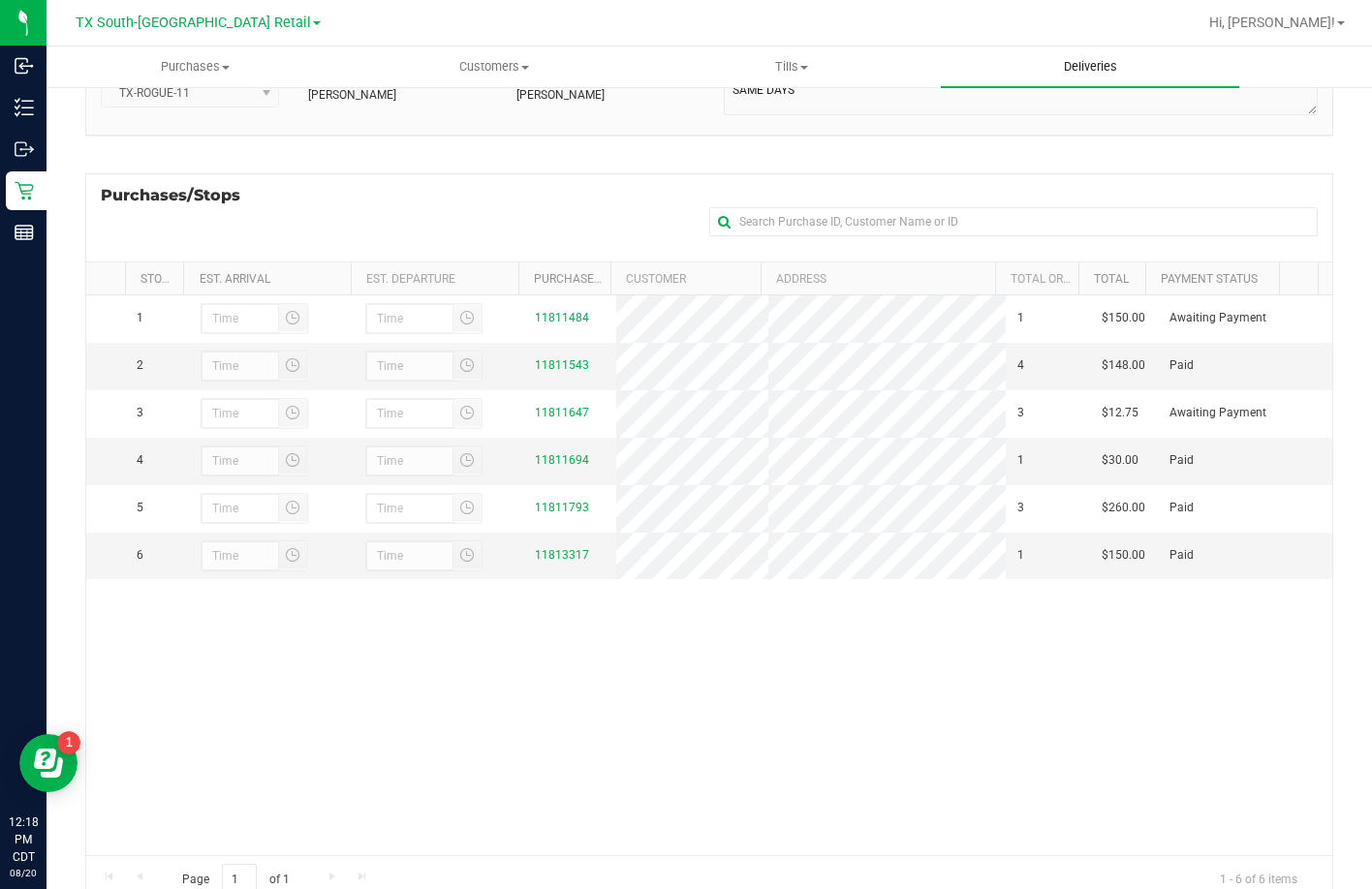
click at [1032, 64] on uib-tab-heading "Deliveries" at bounding box center [1090, 67] width 298 height 41
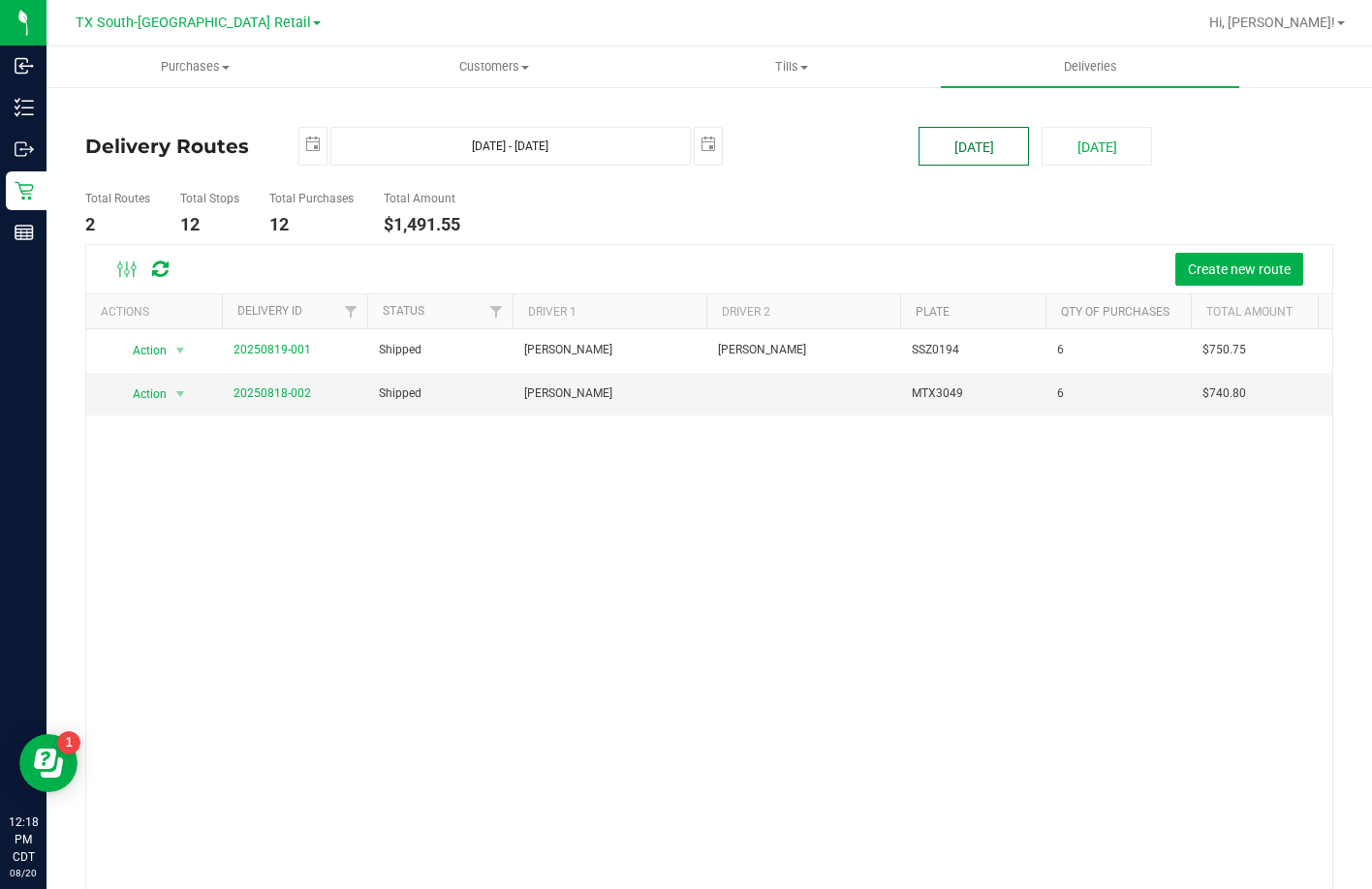
click at [939, 142] on button "[DATE]" at bounding box center [973, 146] width 110 height 39
type input "[DATE] - [DATE]"
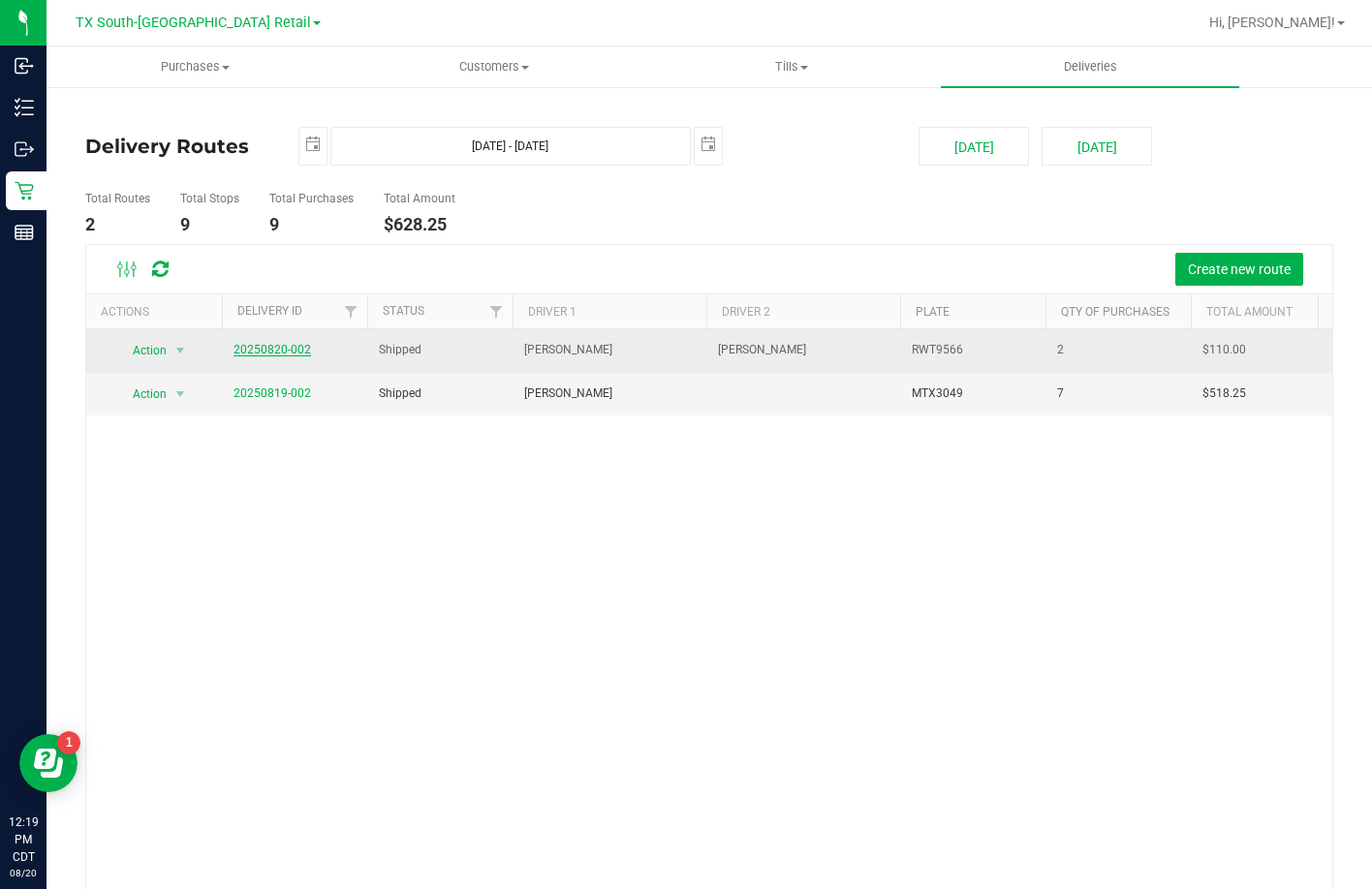
click at [292, 343] on link "20250820-002" at bounding box center [273, 350] width 78 height 14
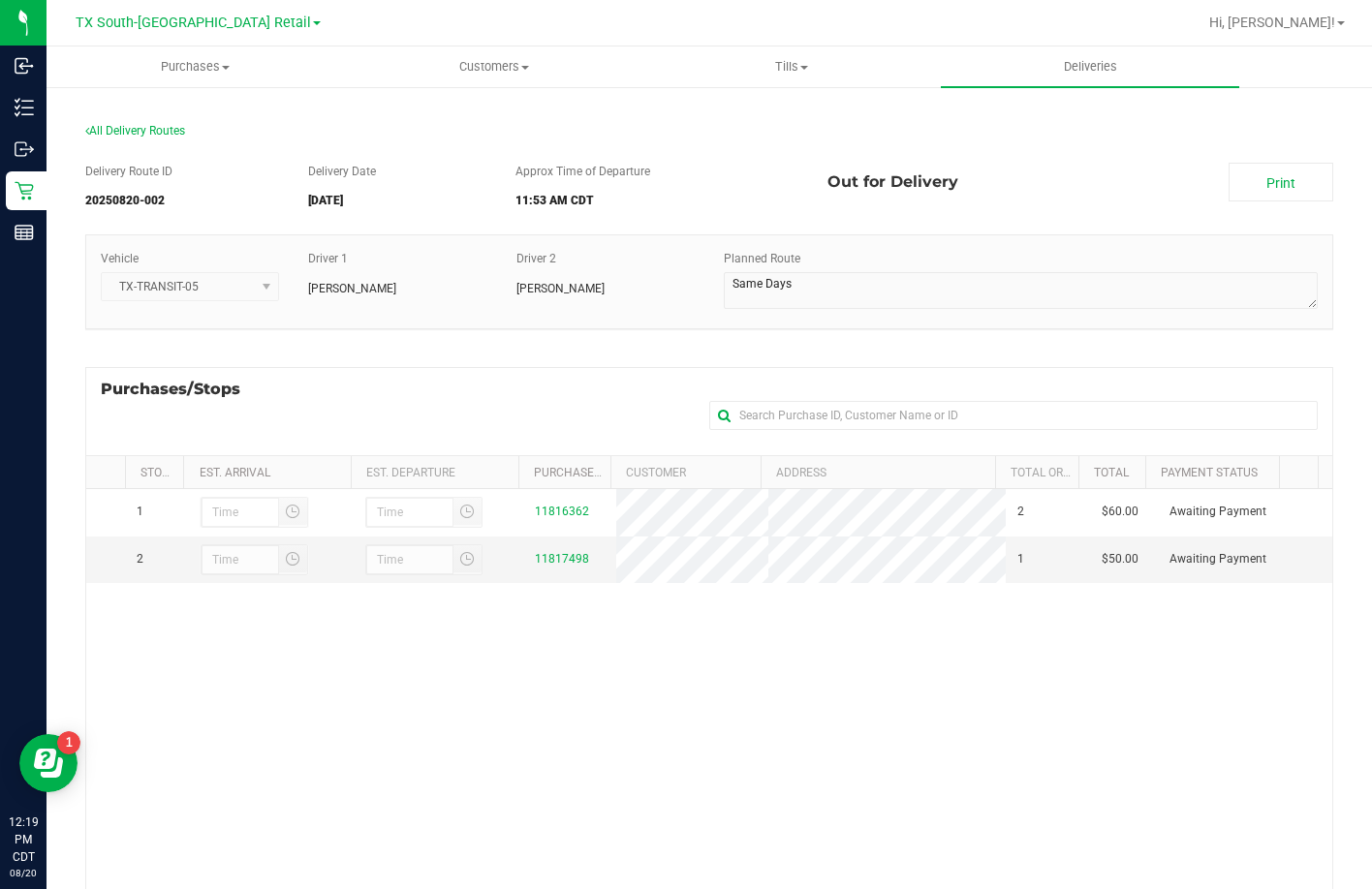
scroll to position [96, 0]
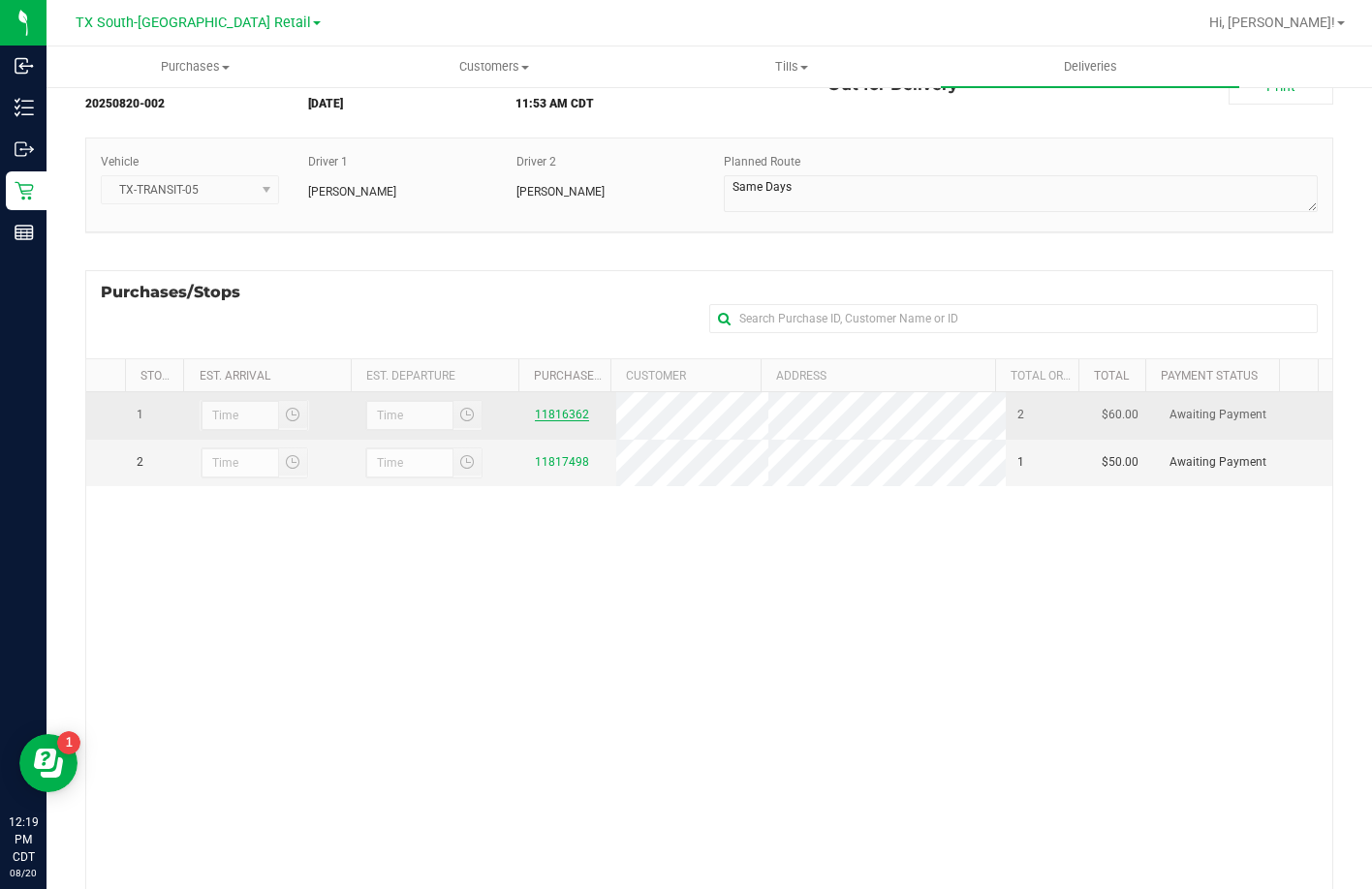
click at [564, 416] on link "11816362" at bounding box center [562, 415] width 55 height 14
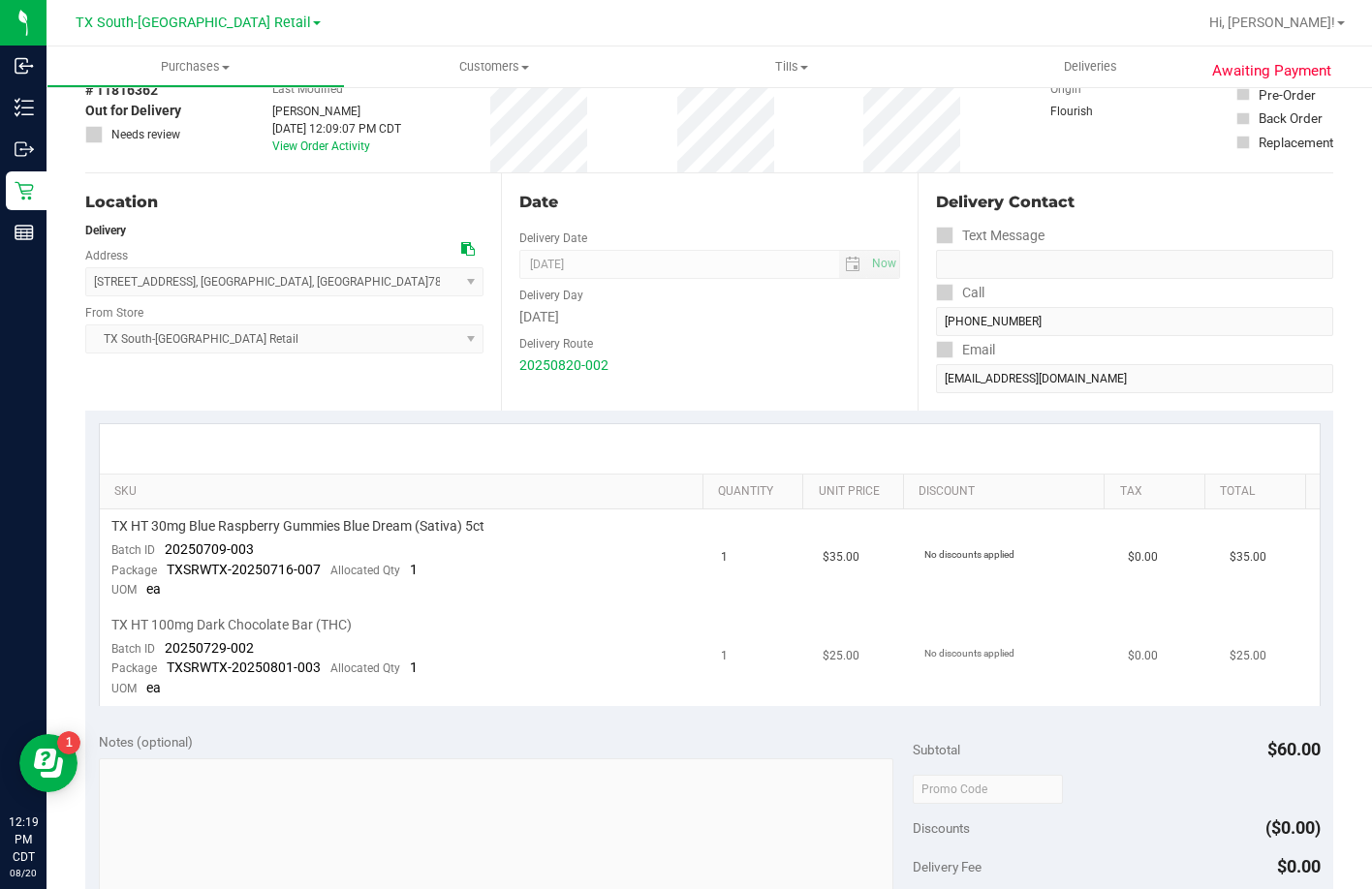
scroll to position [96, 0]
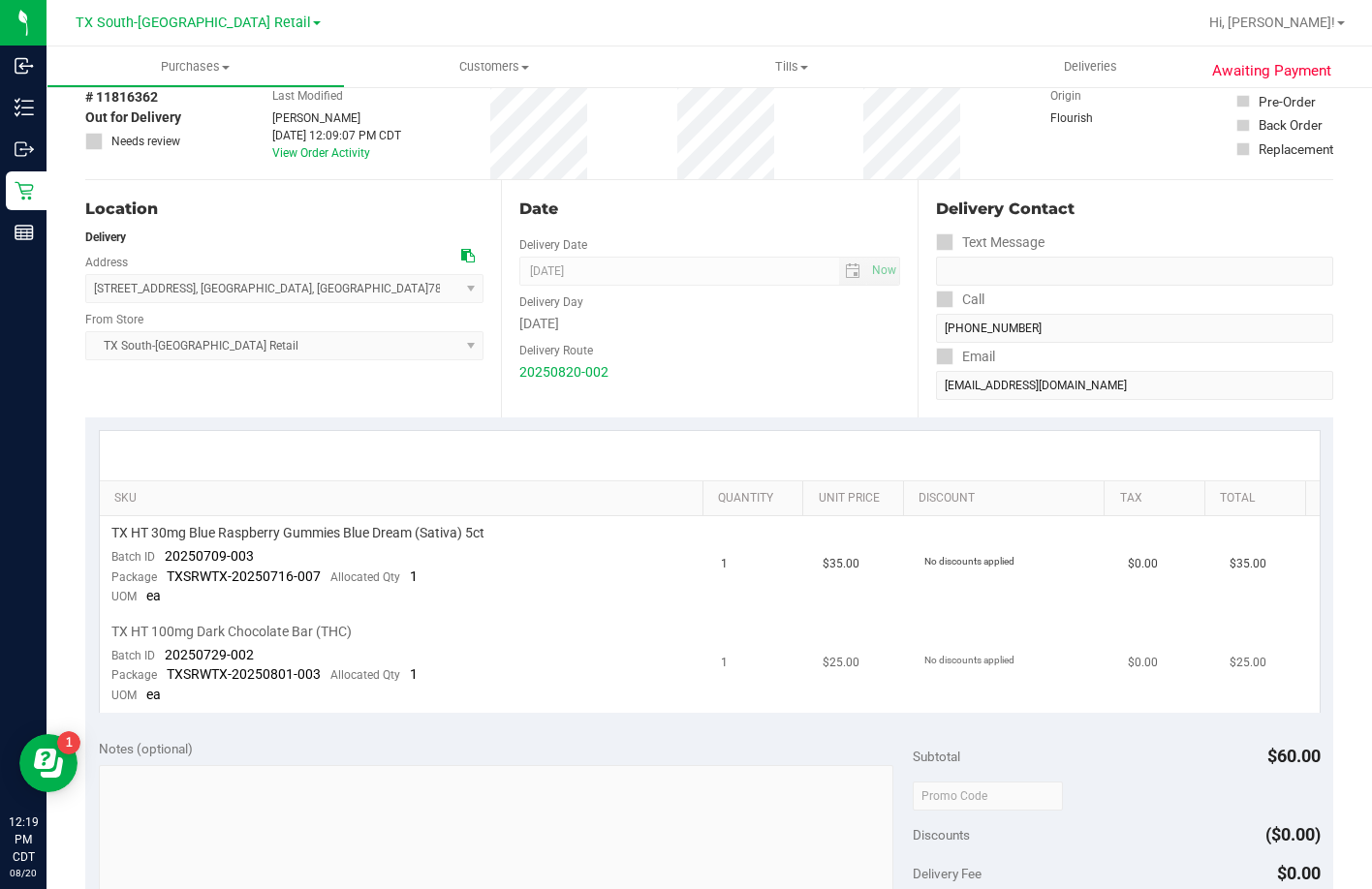
click at [527, 632] on div "TX HT 100mg Dark Chocolate Bar (THC)" at bounding box center [404, 632] width 587 height 19
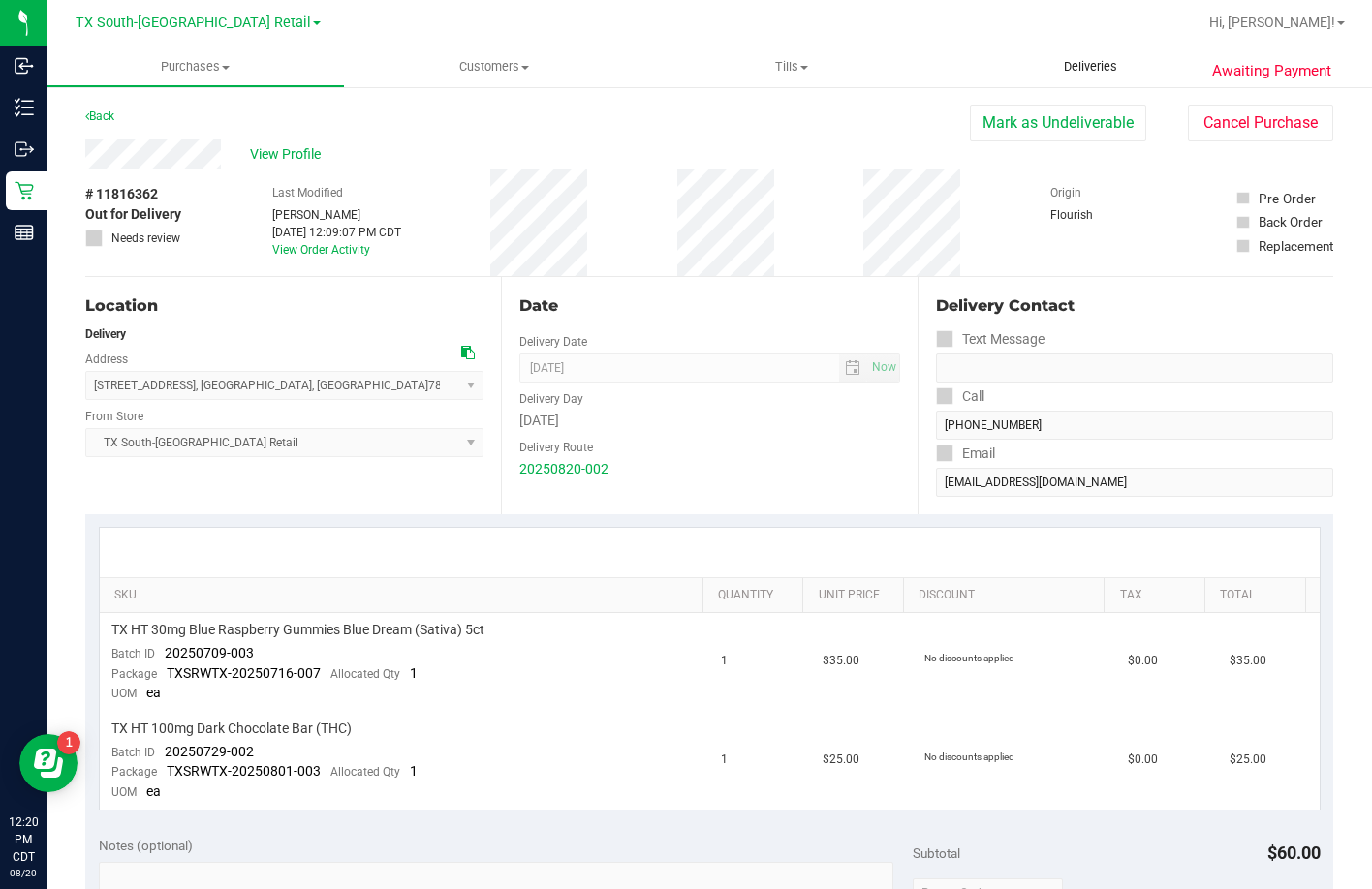
drag, startPoint x: 1084, startPoint y: 61, endPoint x: 860, endPoint y: 91, distance: 226.0
click at [1085, 61] on span "Deliveries" at bounding box center [1091, 67] width 105 height 18
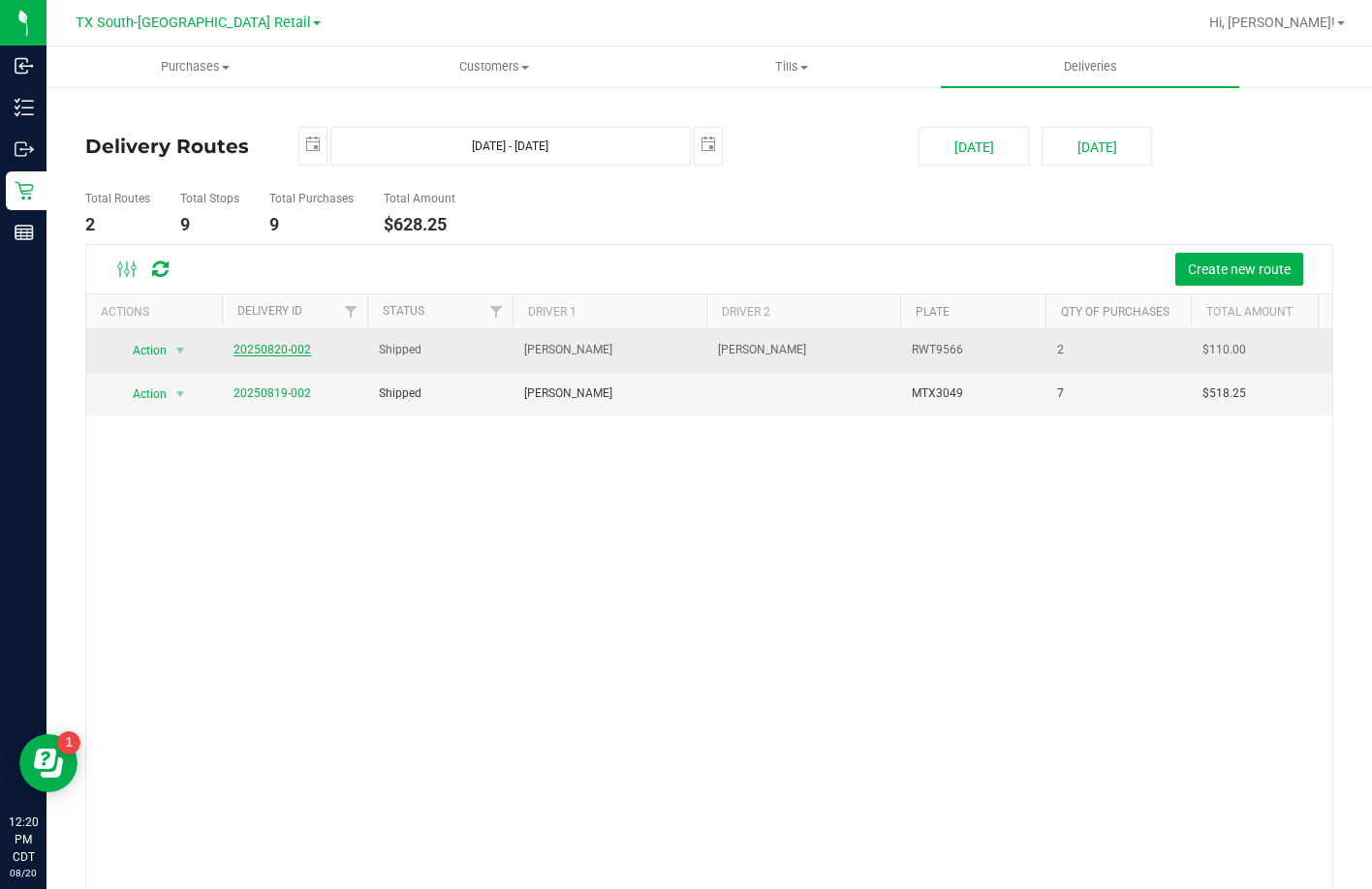
click at [272, 347] on link "20250820-002" at bounding box center [273, 350] width 78 height 14
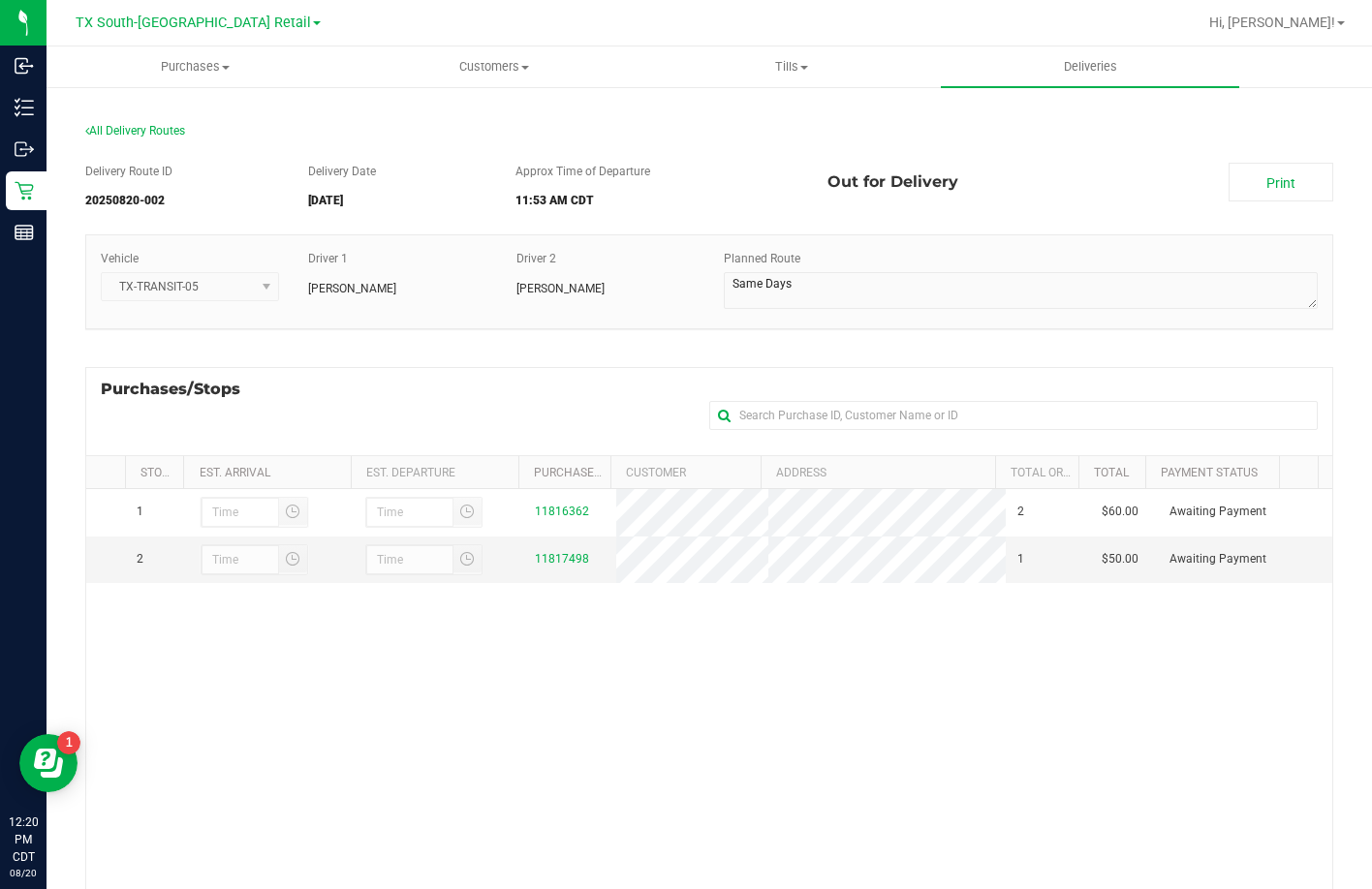
scroll to position [96, 0]
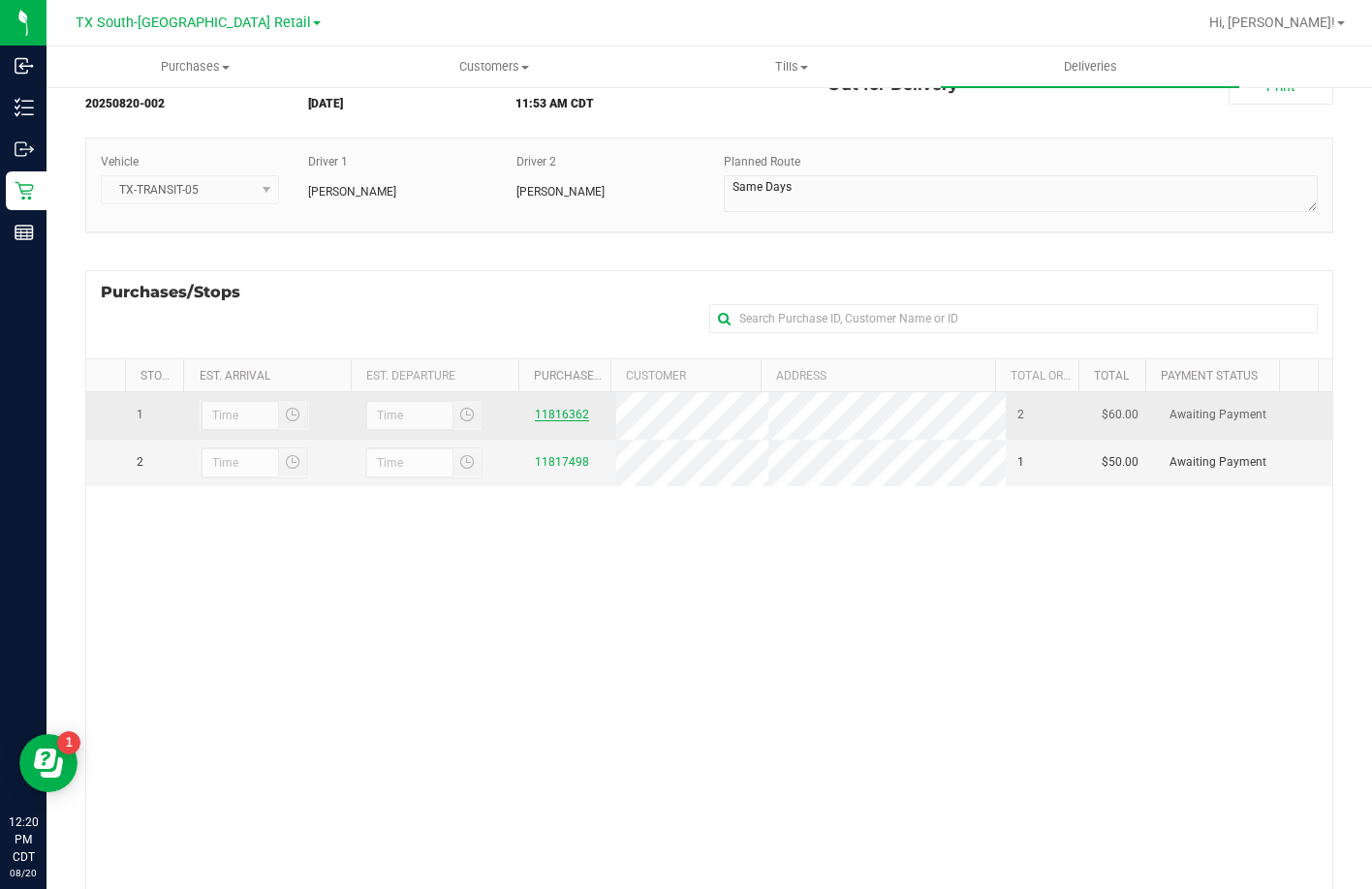
click at [557, 417] on link "11816362" at bounding box center [562, 415] width 55 height 14
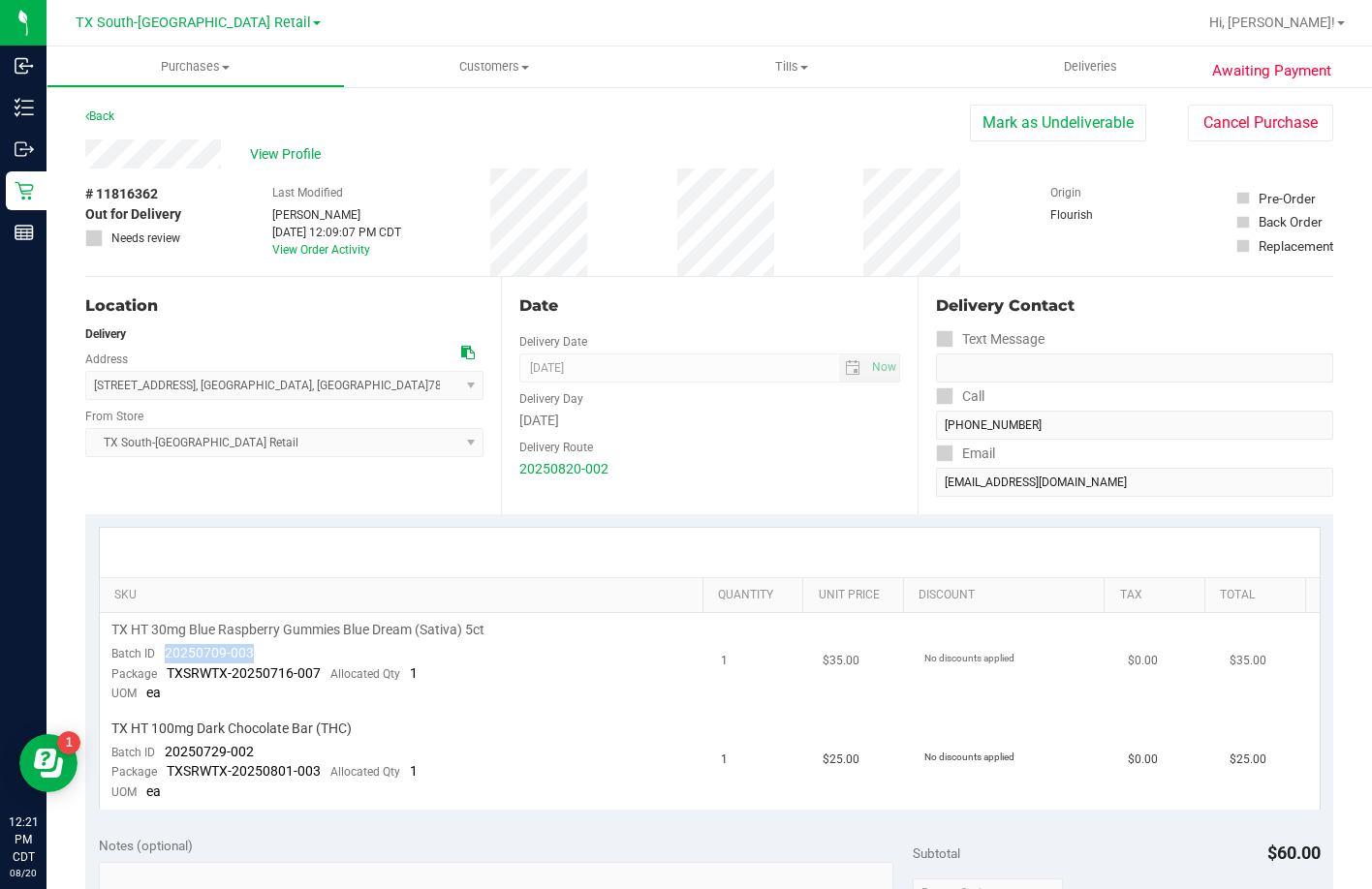
drag, startPoint x: 306, startPoint y: 656, endPoint x: 166, endPoint y: 649, distance: 140.2
click at [166, 649] on td "TX HT 30mg Blue Raspberry Gummies Blue Dream (Sativa) 5ct Batch ID 20250709-003…" at bounding box center [404, 662] width 611 height 98
drag, startPoint x: 249, startPoint y: 746, endPoint x: 157, endPoint y: 753, distance: 92.3
click at [157, 753] on div "Batch ID 20250729-002" at bounding box center [182, 753] width 142 height 19
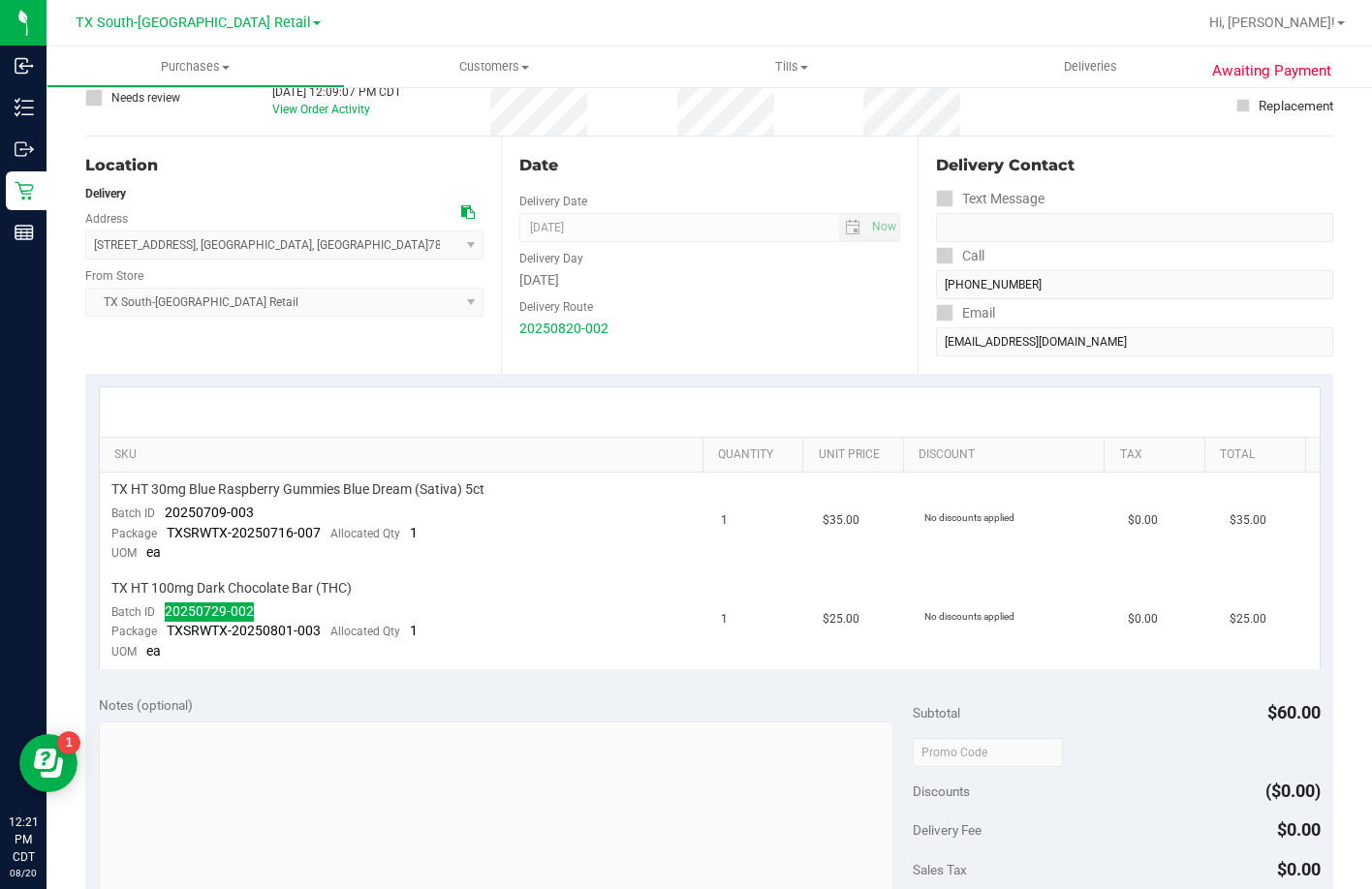
scroll to position [388, 0]
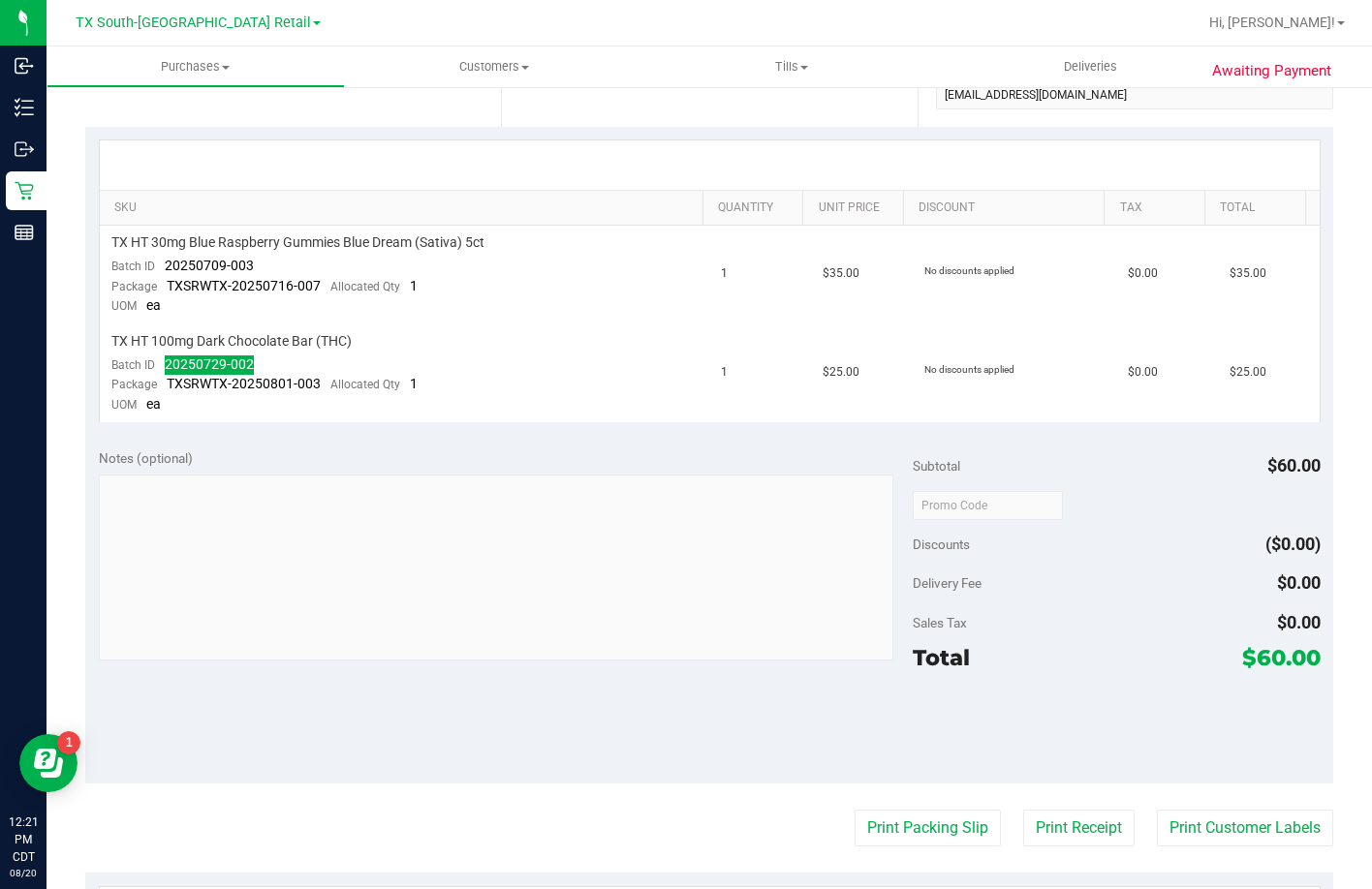
click at [380, 139] on div "SKU Quantity Unit Price Discount Tax Total TX HT 30mg Blue Raspberry Gummies Bl…" at bounding box center [709, 280] width 1222 height 282
click at [1047, 72] on span "Deliveries" at bounding box center [1091, 67] width 105 height 18
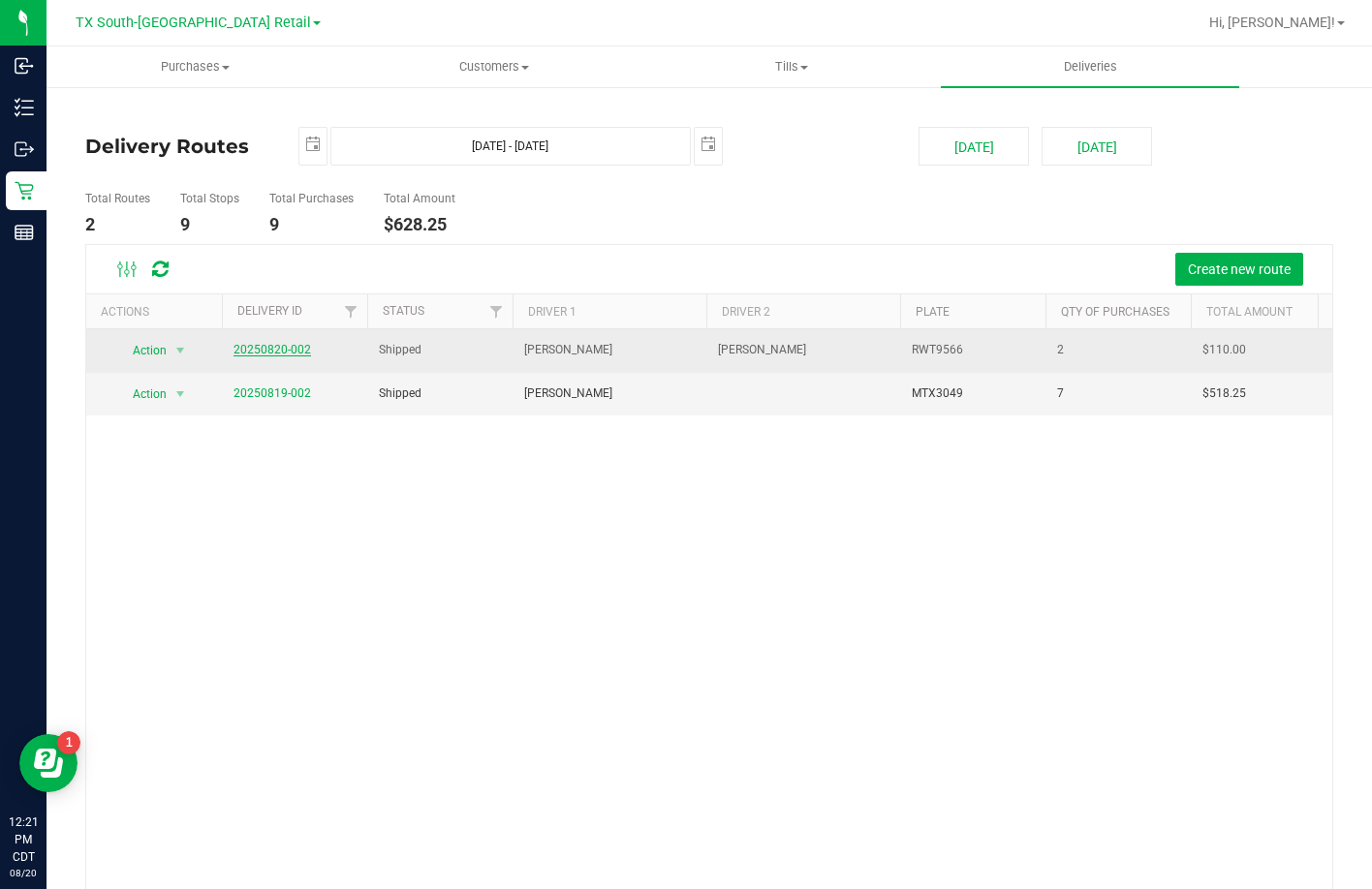
click at [294, 345] on link "20250820-002" at bounding box center [273, 350] width 78 height 14
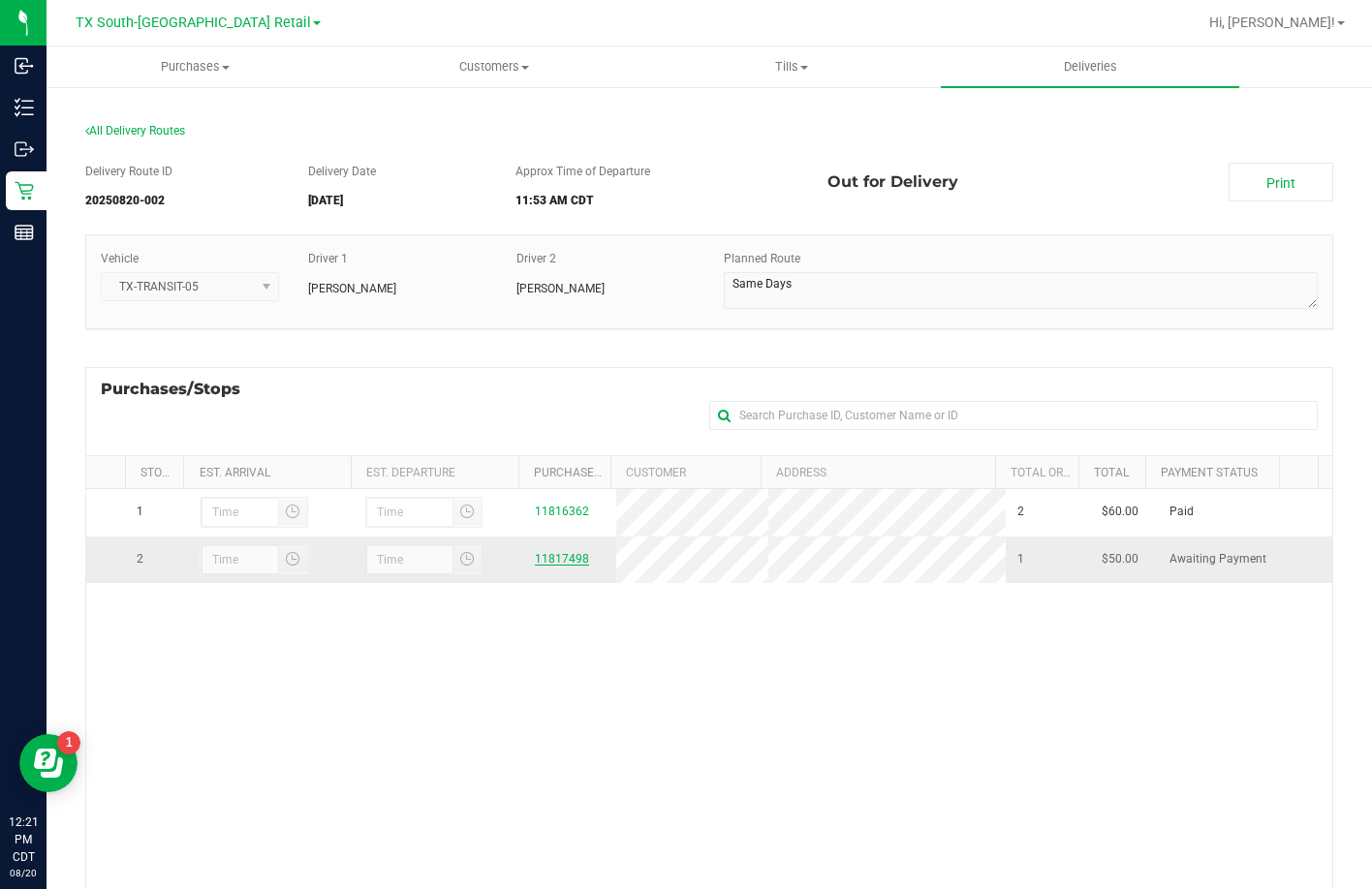
click at [561, 561] on link "11817498" at bounding box center [562, 559] width 55 height 14
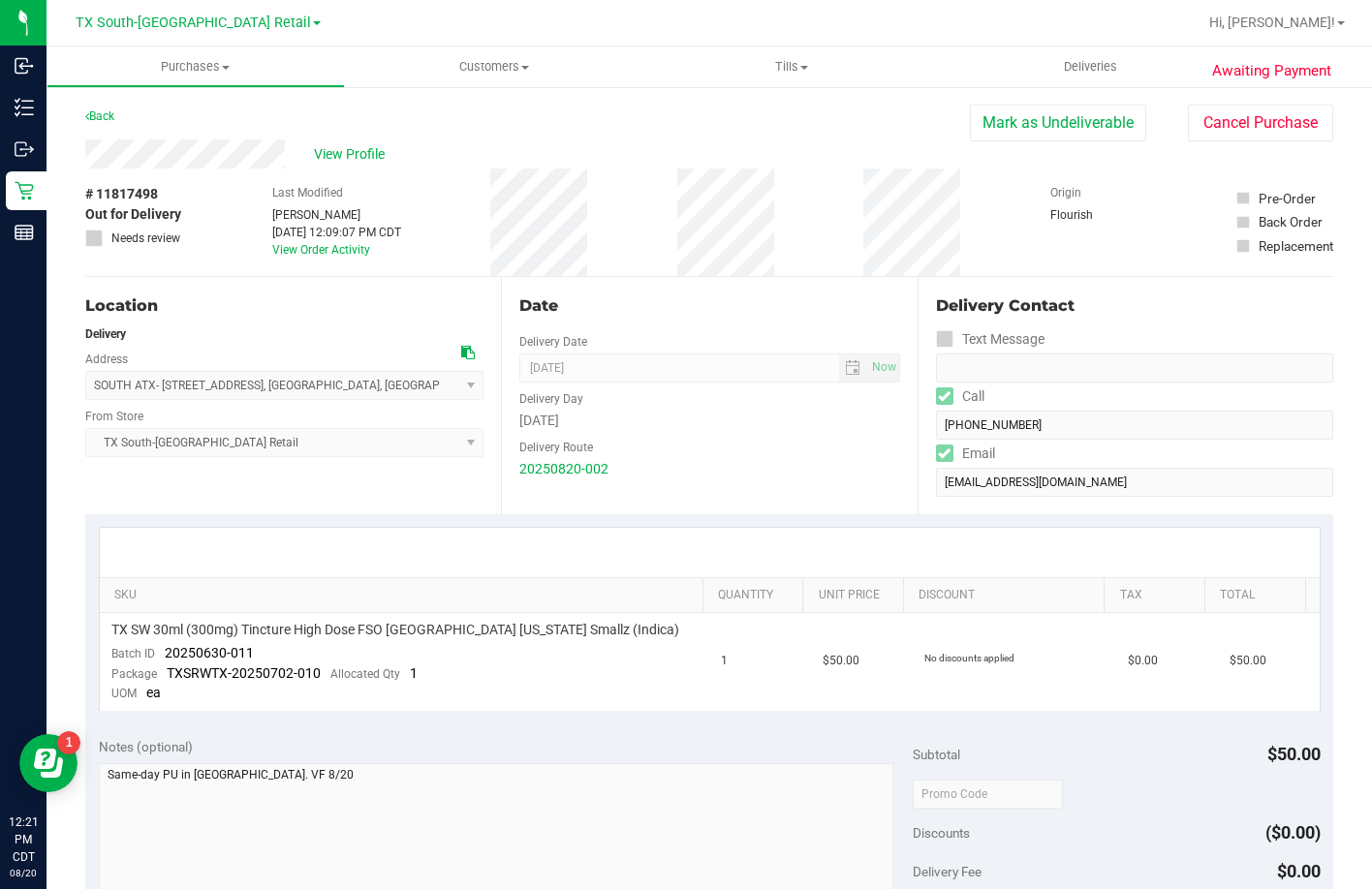
click at [375, 312] on div "Location" at bounding box center [284, 306] width 398 height 23
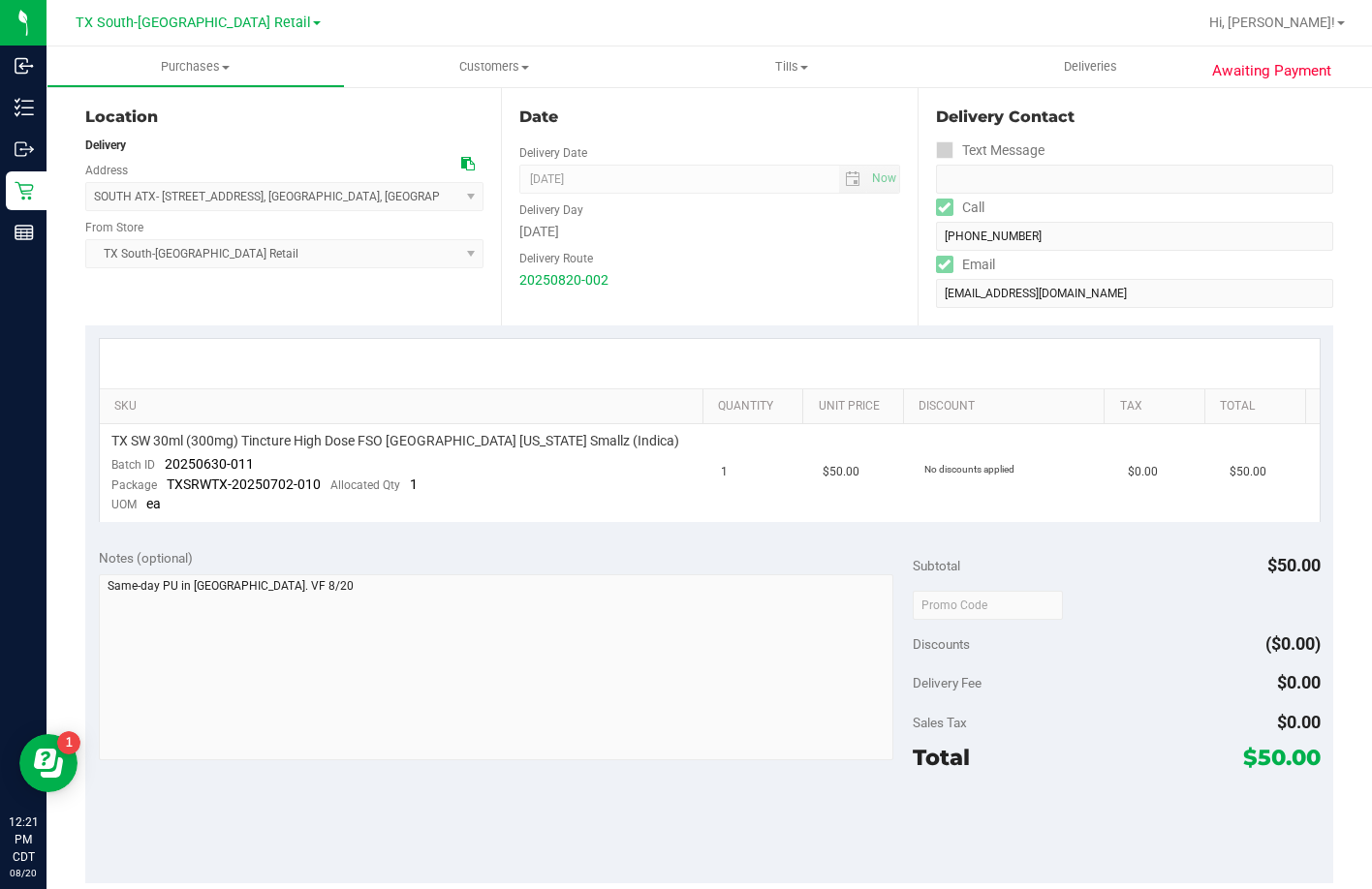
scroll to position [194, 0]
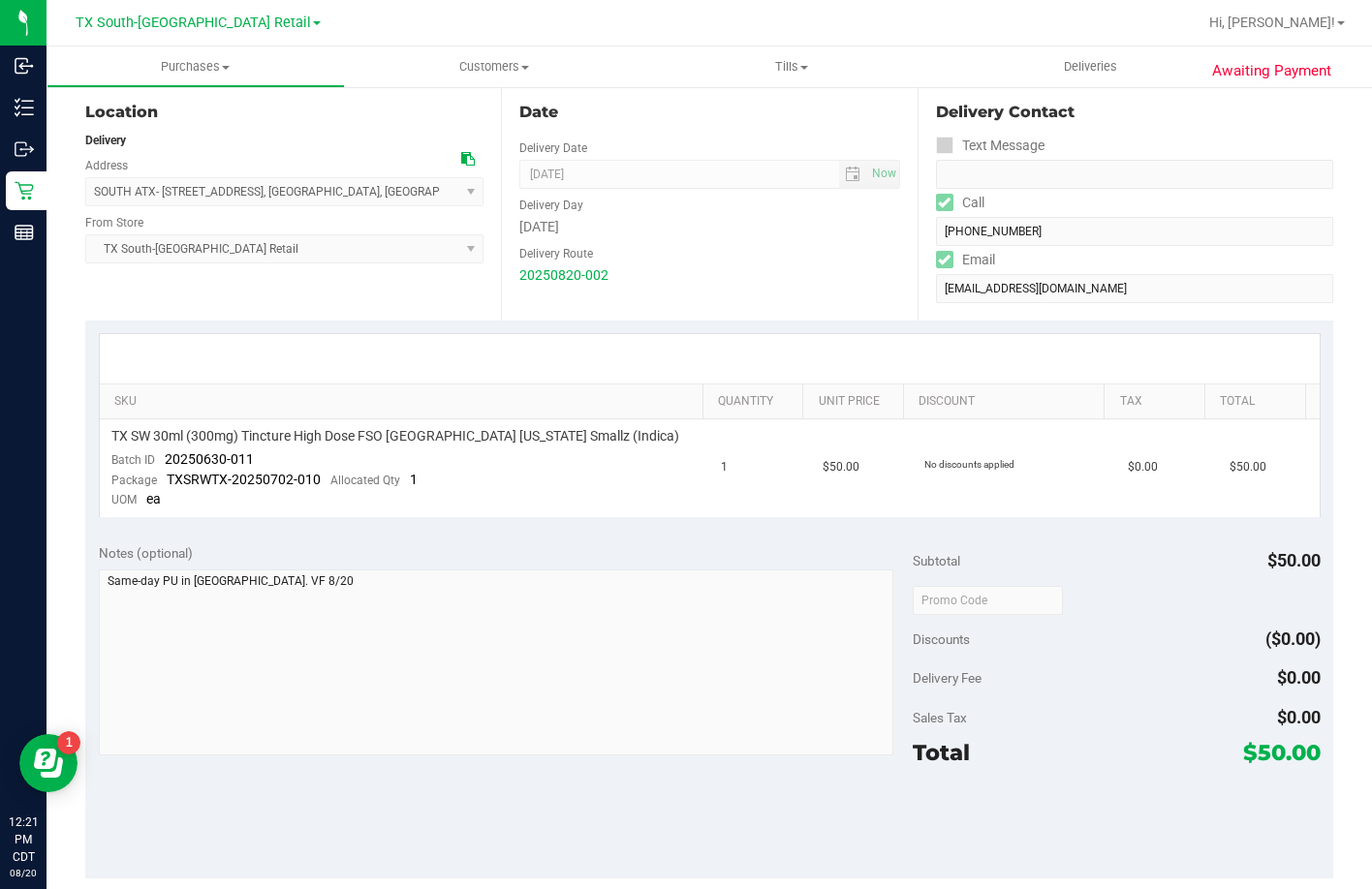
click at [331, 117] on div "Location" at bounding box center [284, 112] width 398 height 23
click at [1090, 66] on span "Deliveries" at bounding box center [1091, 67] width 105 height 18
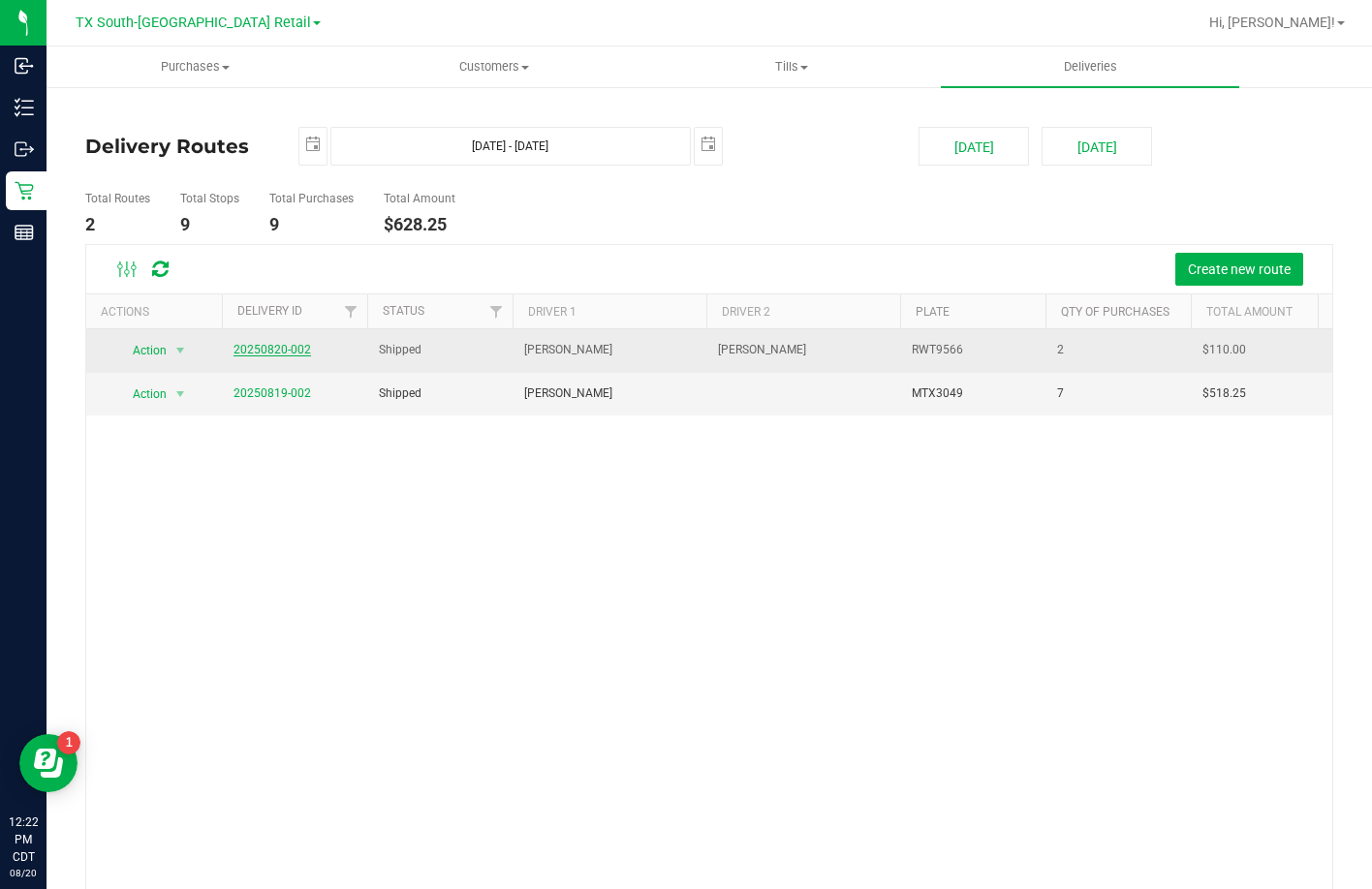
click at [278, 354] on link "20250820-002" at bounding box center [273, 350] width 78 height 14
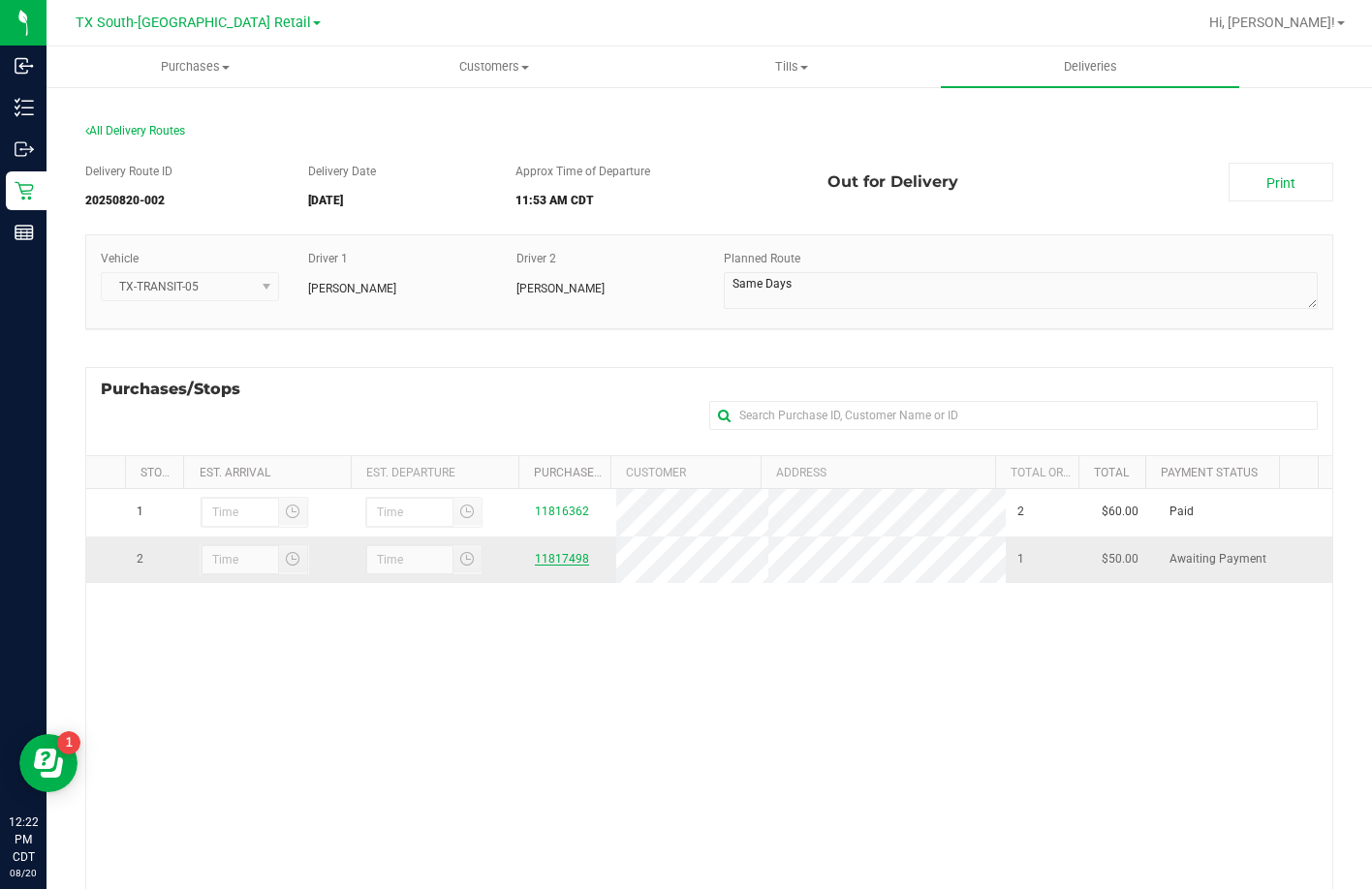
click at [552, 562] on link "11817498" at bounding box center [562, 559] width 55 height 14
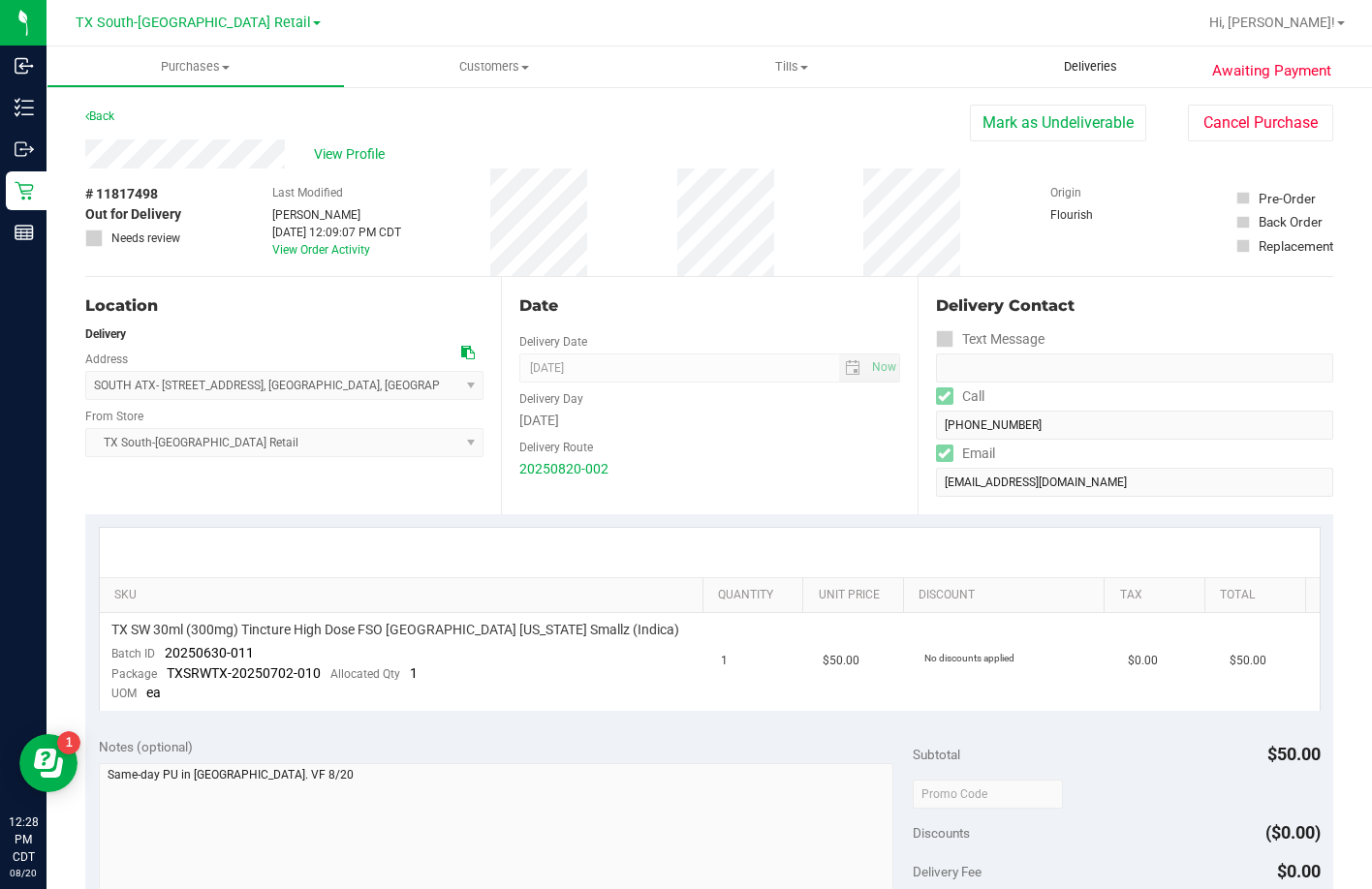
click at [1057, 66] on span "Deliveries" at bounding box center [1091, 67] width 105 height 18
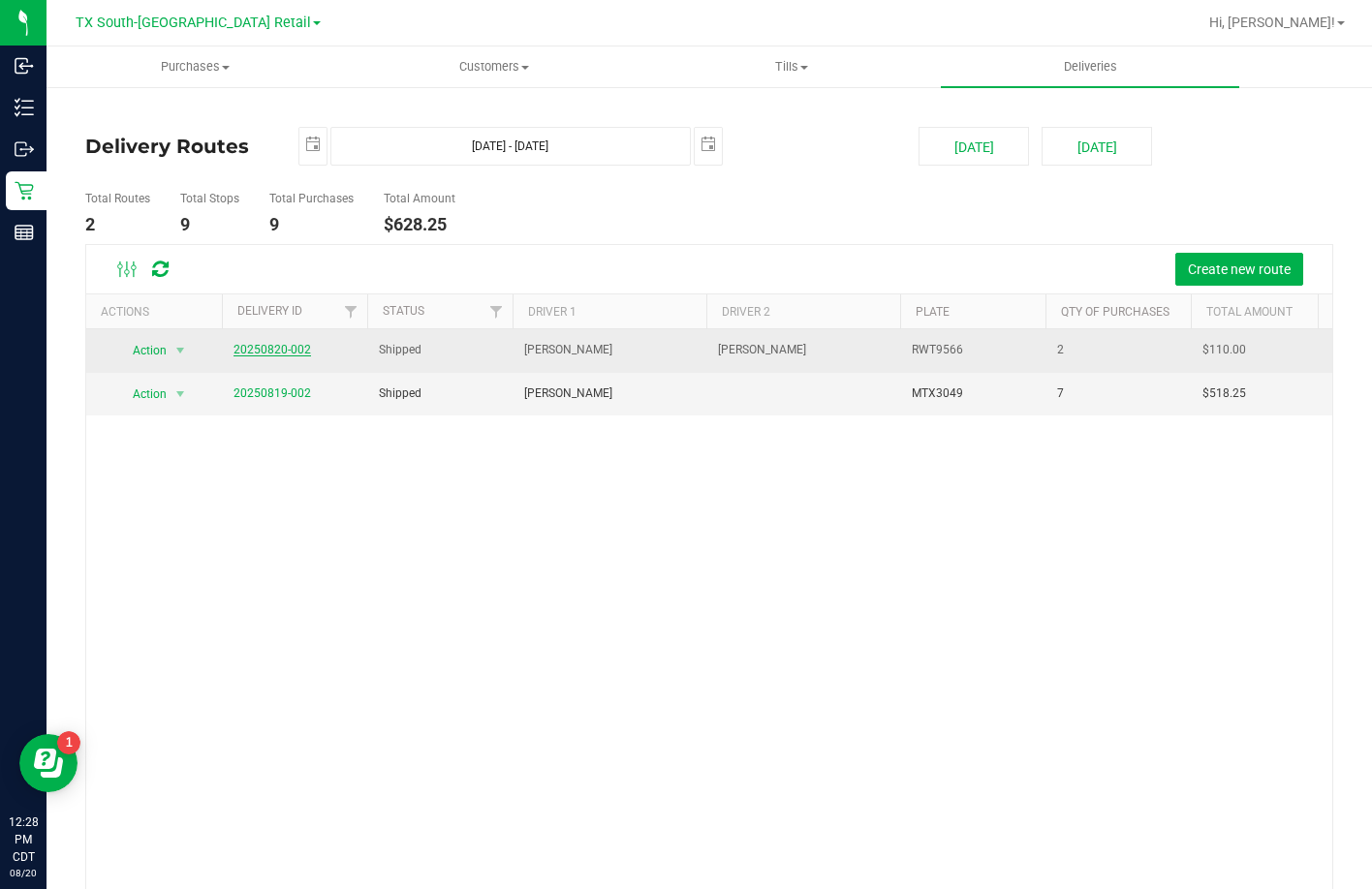
click at [274, 348] on link "20250820-002" at bounding box center [273, 350] width 78 height 14
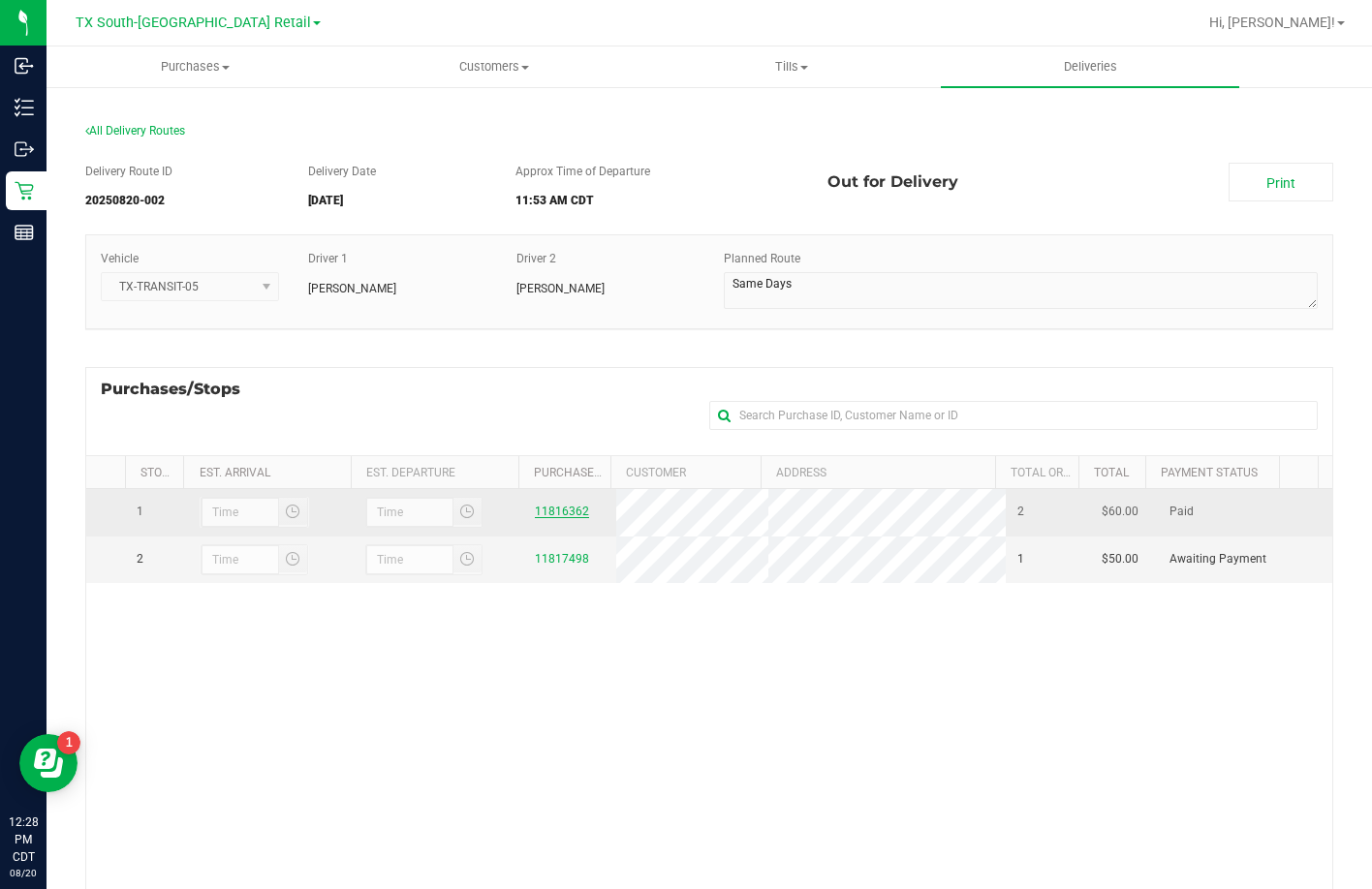
click at [541, 517] on link "11816362" at bounding box center [562, 511] width 55 height 14
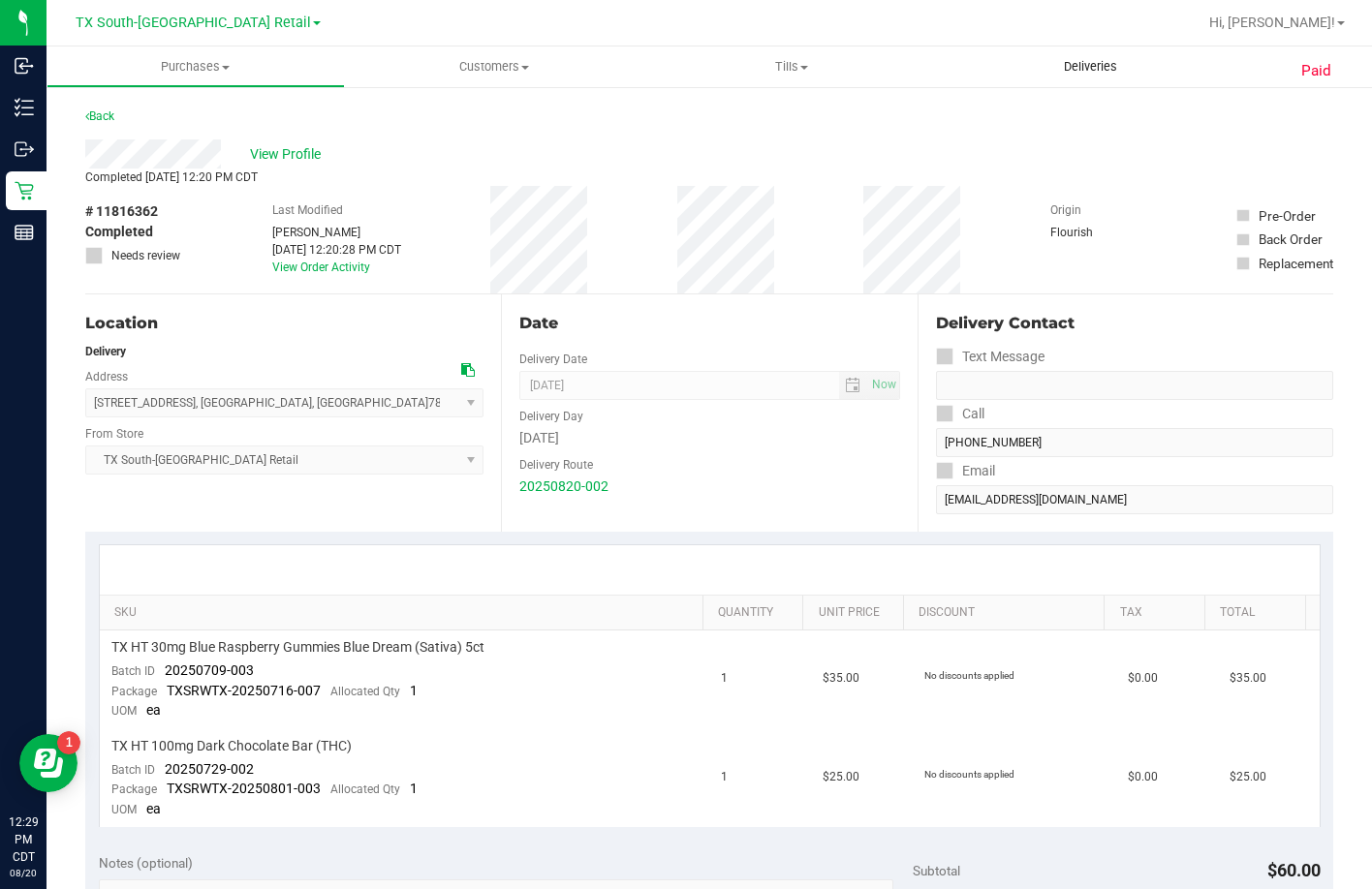
click at [1053, 61] on span "Deliveries" at bounding box center [1091, 67] width 105 height 18
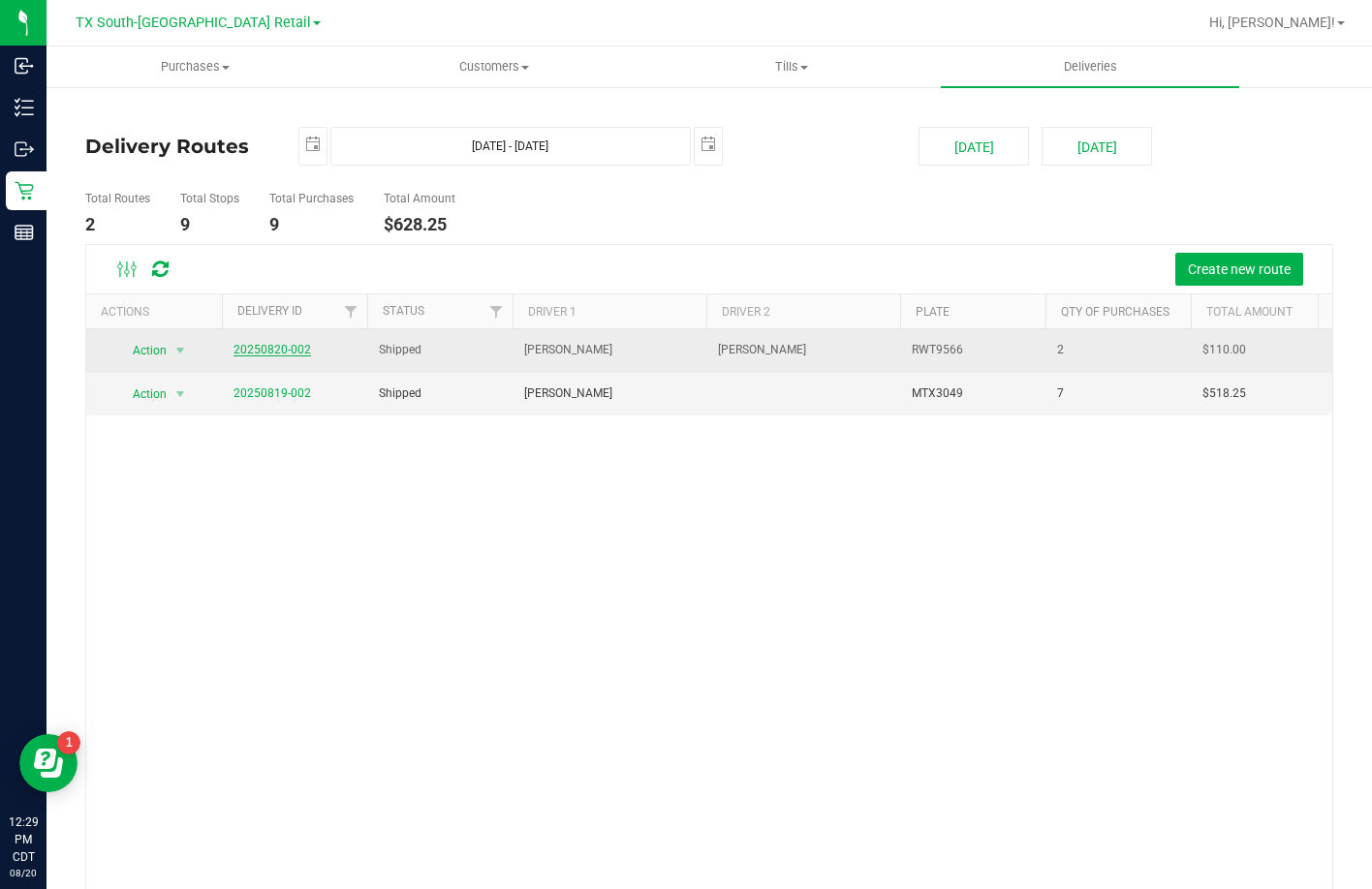
click at [250, 350] on link "20250820-002" at bounding box center [273, 350] width 78 height 14
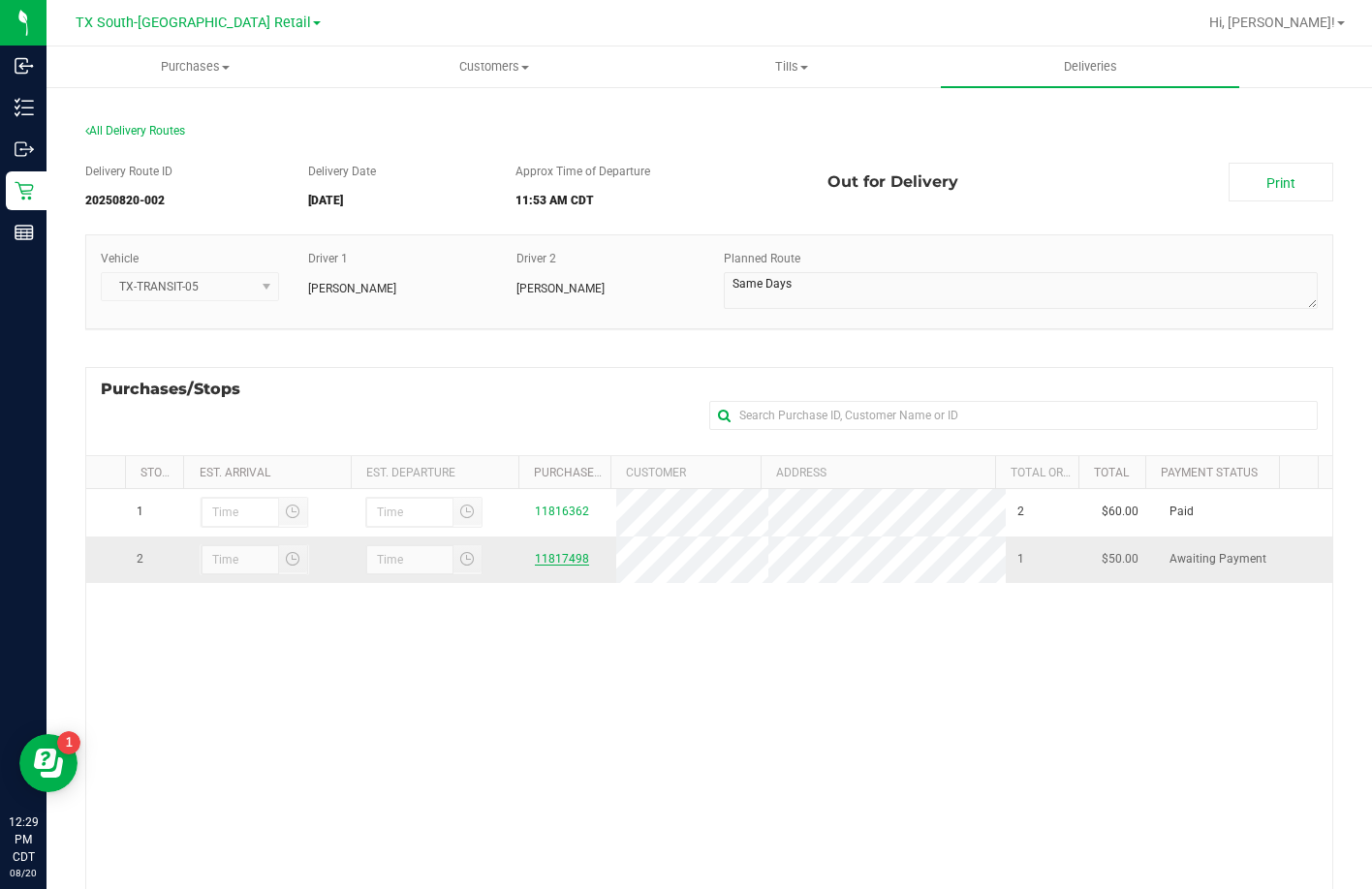
click at [543, 564] on link "11817498" at bounding box center [562, 559] width 55 height 14
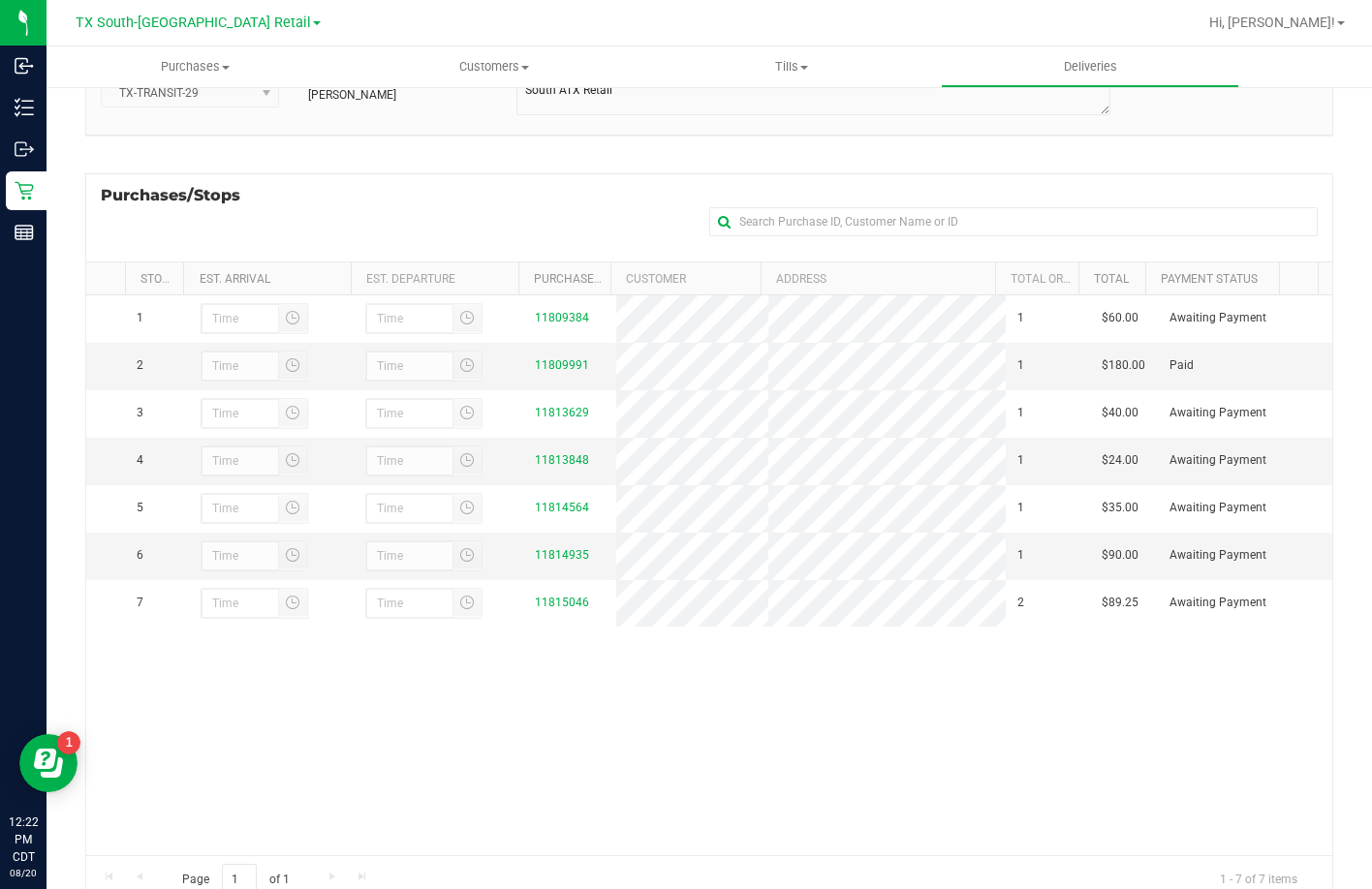
click at [380, 187] on div "Purchases/Stops + Add Purchase" at bounding box center [709, 217] width 1247 height 89
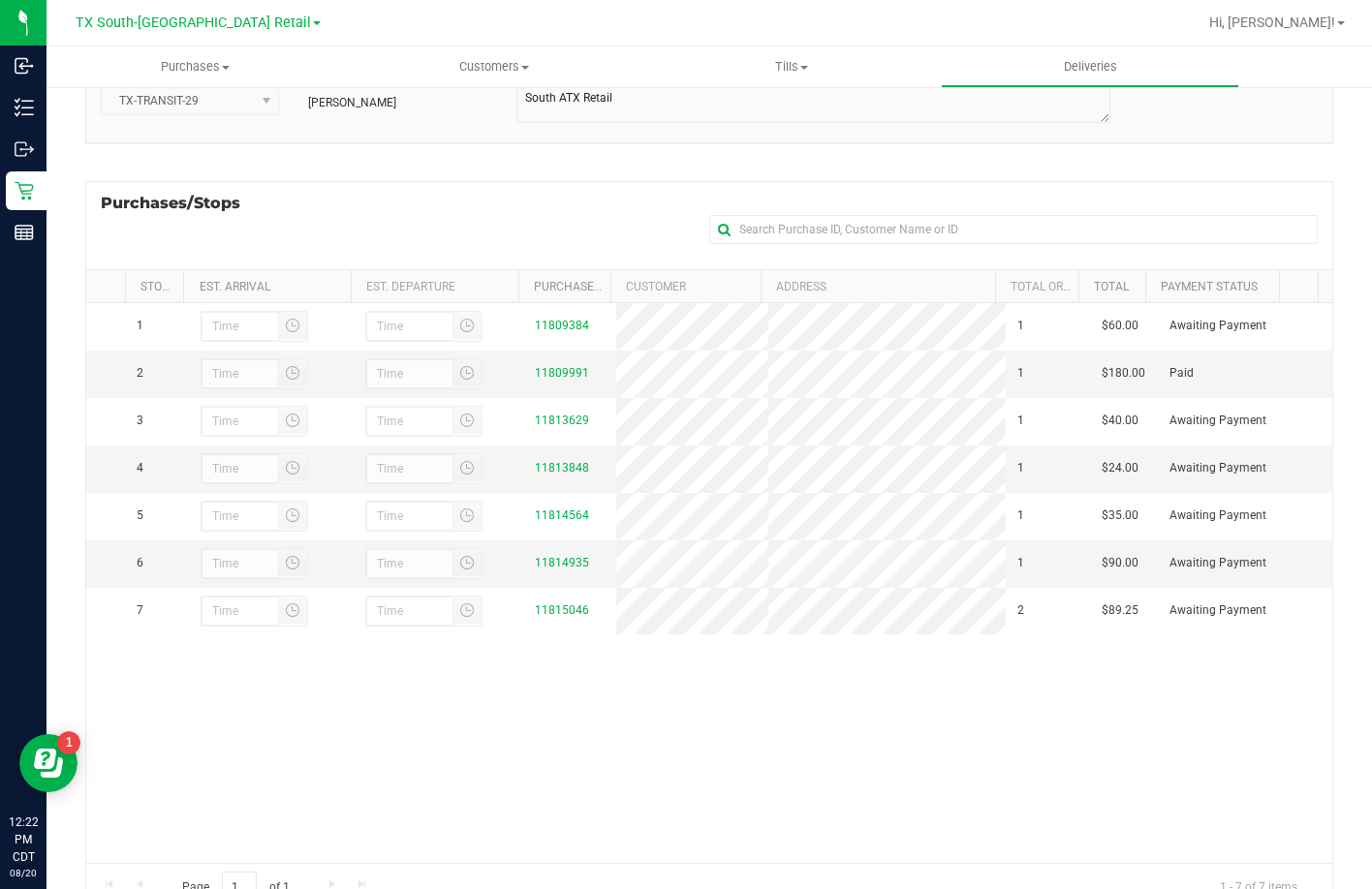
scroll to position [194, 0]
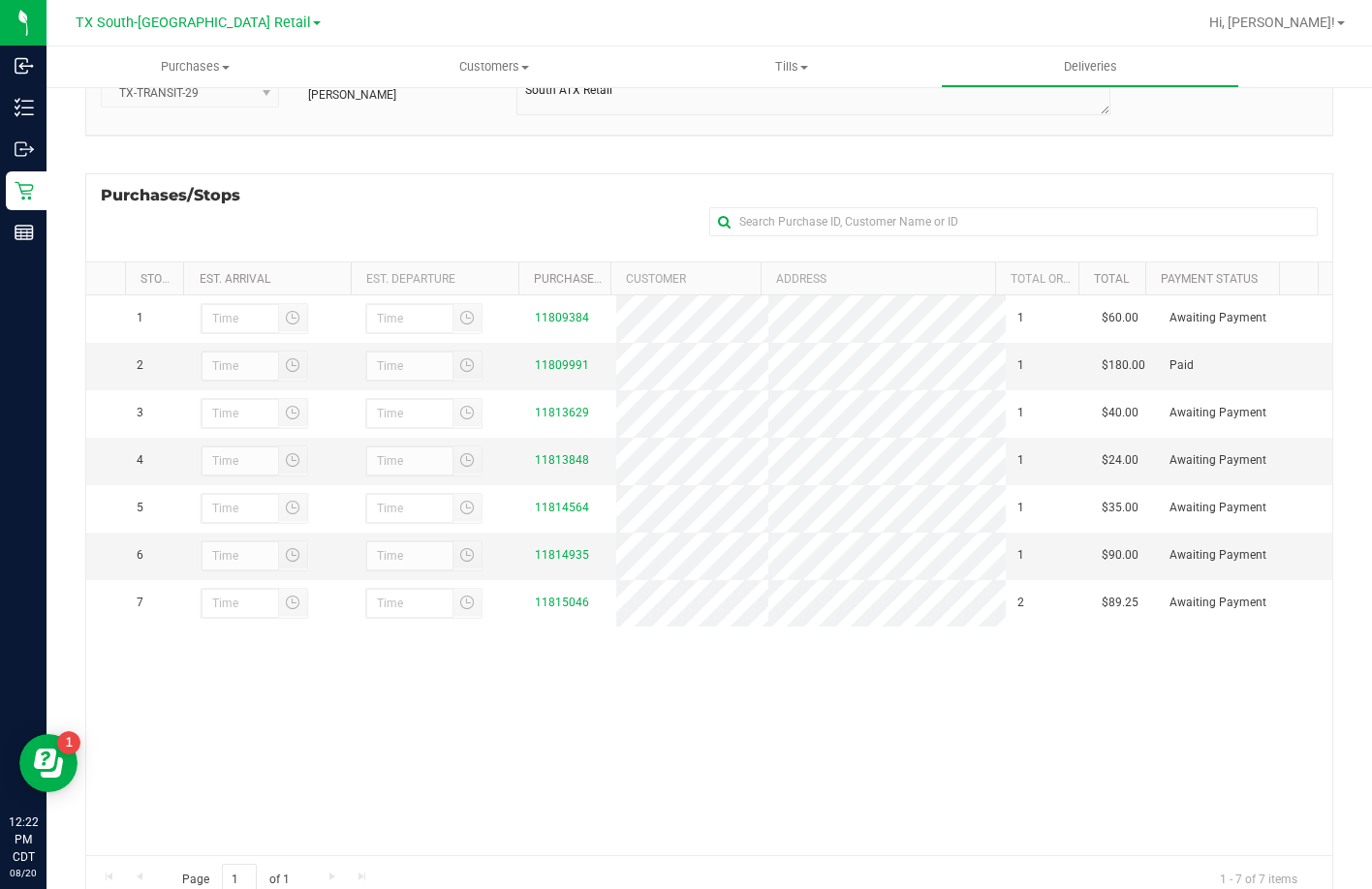
click at [531, 228] on div "Purchases/Stops + Add Purchase" at bounding box center [709, 217] width 1247 height 89
click at [621, 671] on div "1 11809384 1 $60.00 Awaiting Payment 2 11809991 1 $180.00 Paid 3" at bounding box center [709, 574] width 1245 height 560
click at [499, 201] on div "Purchases/Stops + Add Purchase" at bounding box center [709, 217] width 1247 height 89
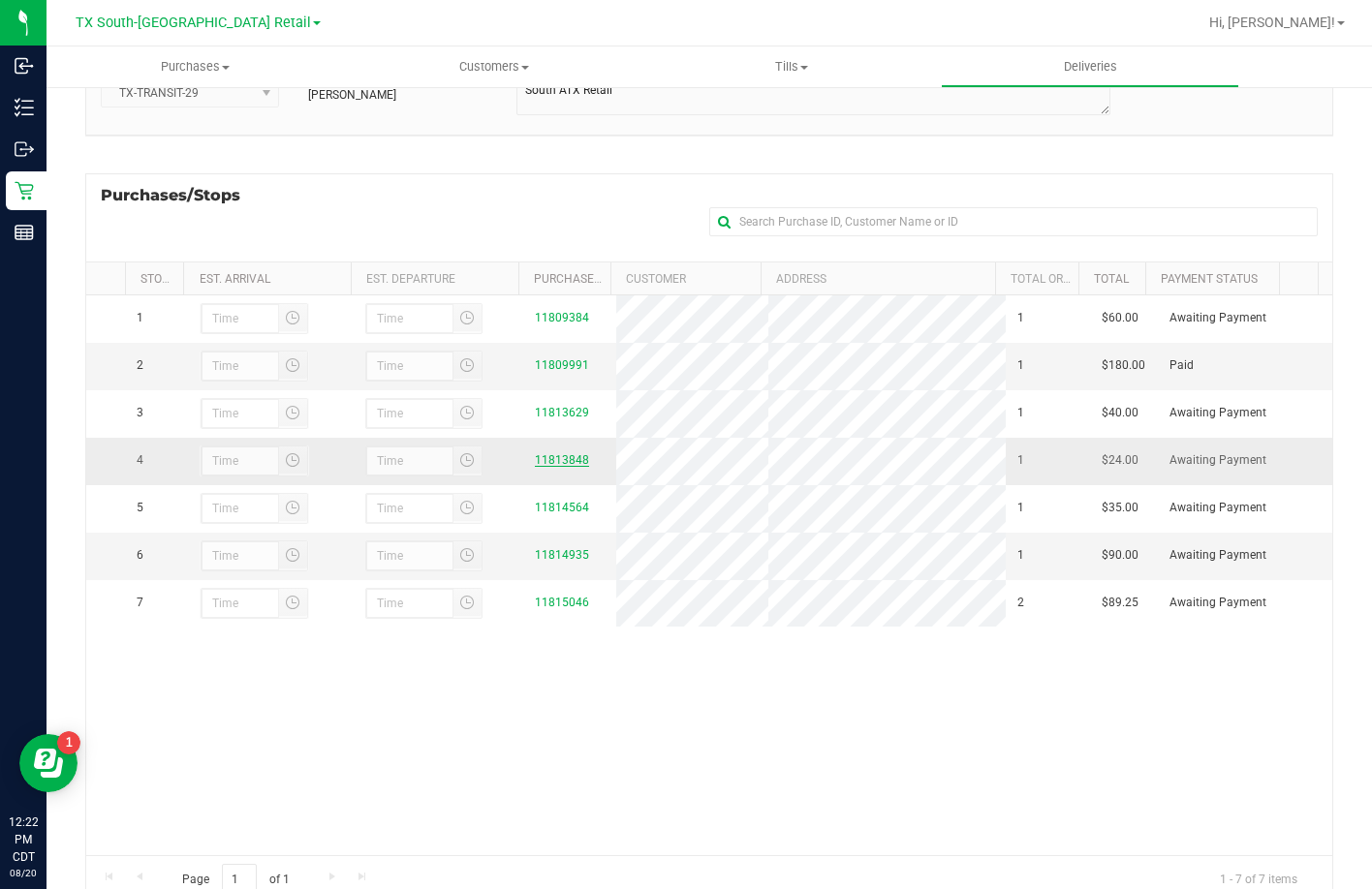
click at [539, 467] on link "11813848" at bounding box center [562, 461] width 55 height 14
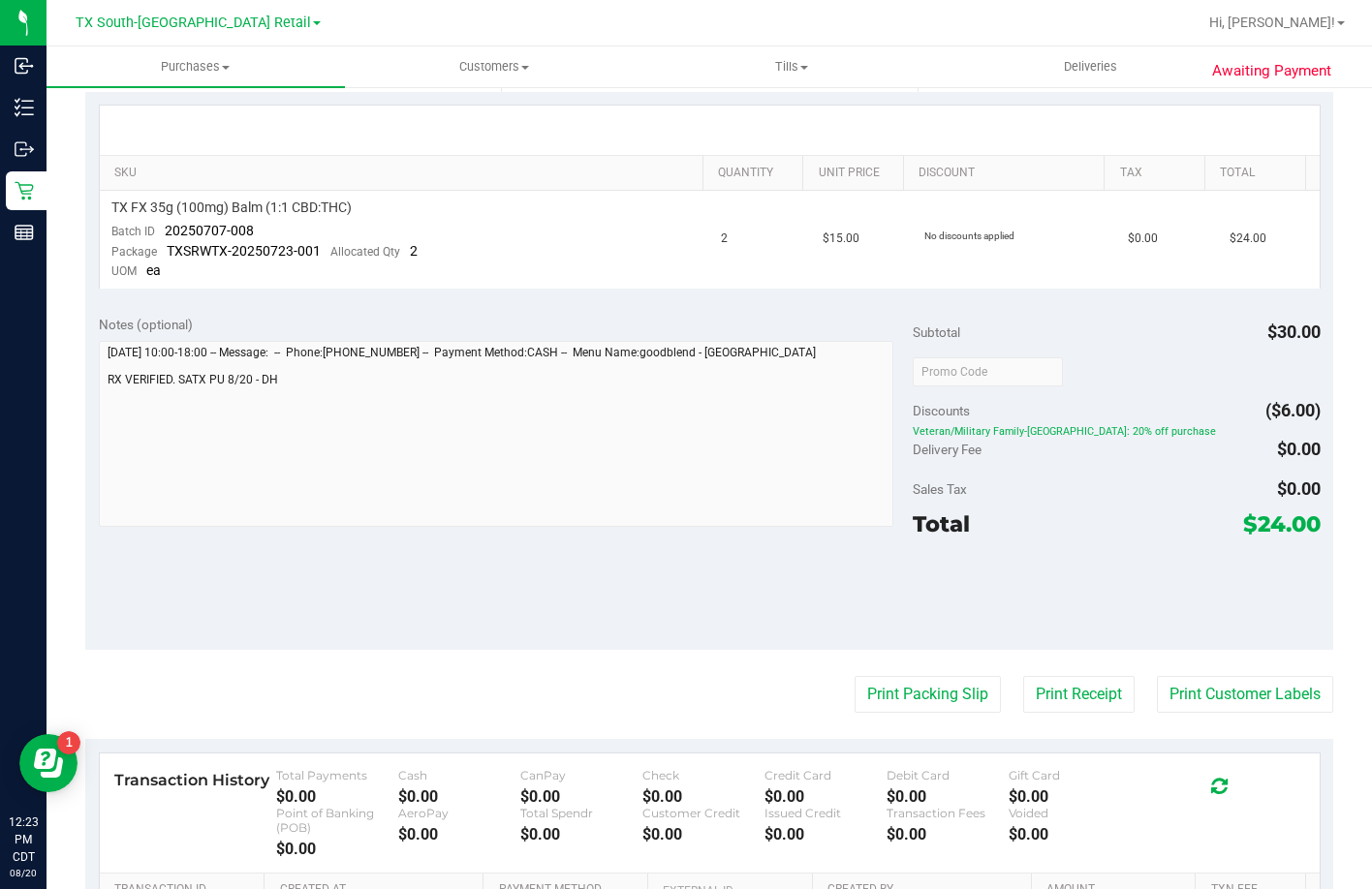
scroll to position [388, 0]
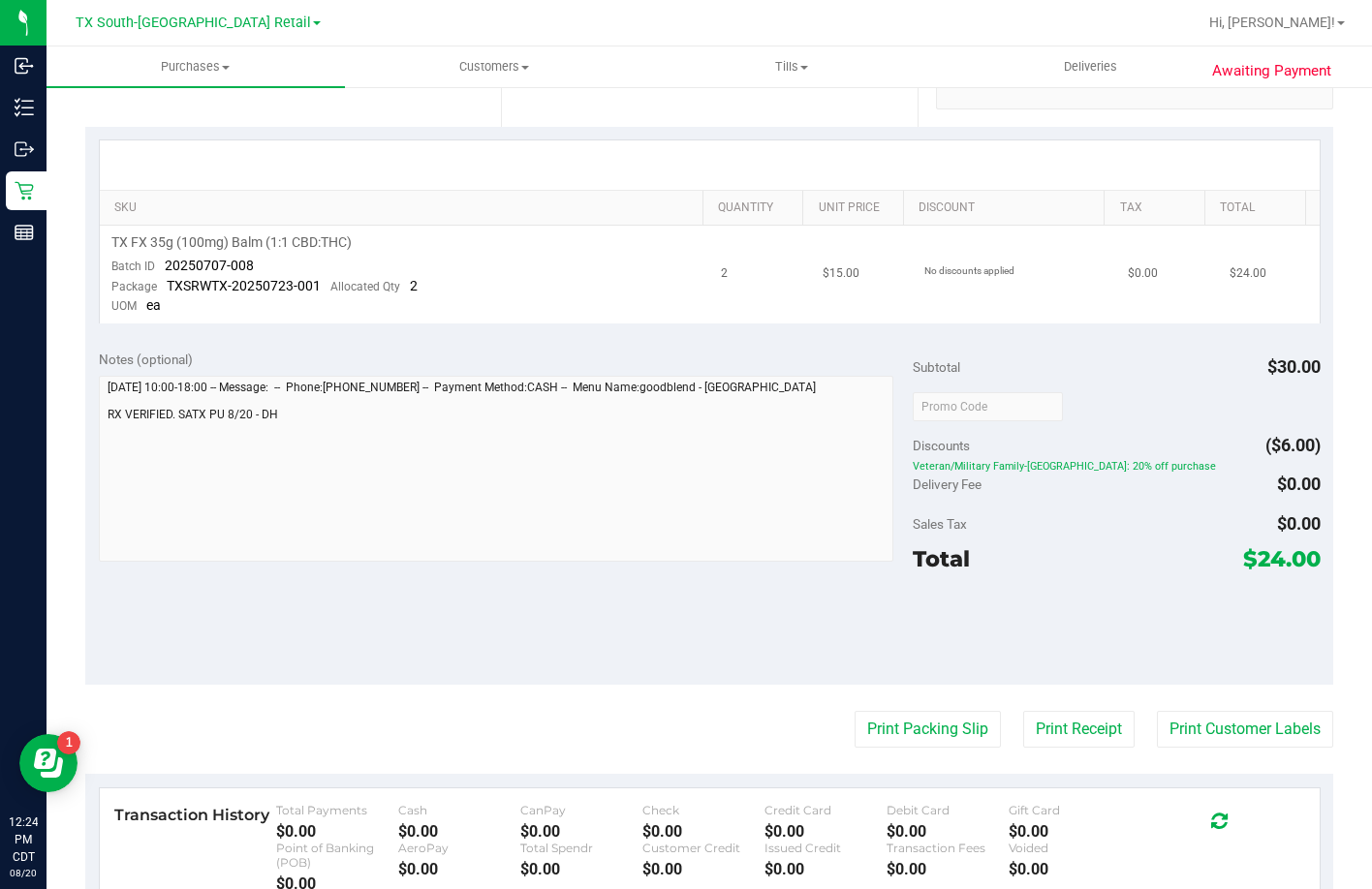
click at [289, 269] on td "TX FX 35g (100mg) Balm (1:1 CBD:THC) Batch ID 20250707-008 Package TXSRWTX-2025…" at bounding box center [404, 275] width 611 height 97
drag, startPoint x: 255, startPoint y: 261, endPoint x: 160, endPoint y: 263, distance: 95.0
click at [160, 263] on td "TX FX 35g (100mg) Balm (1:1 CBD:THC) Batch ID 20250707-008 Package TXSRWTX-2025…" at bounding box center [404, 275] width 611 height 97
copy span "20250707-008"
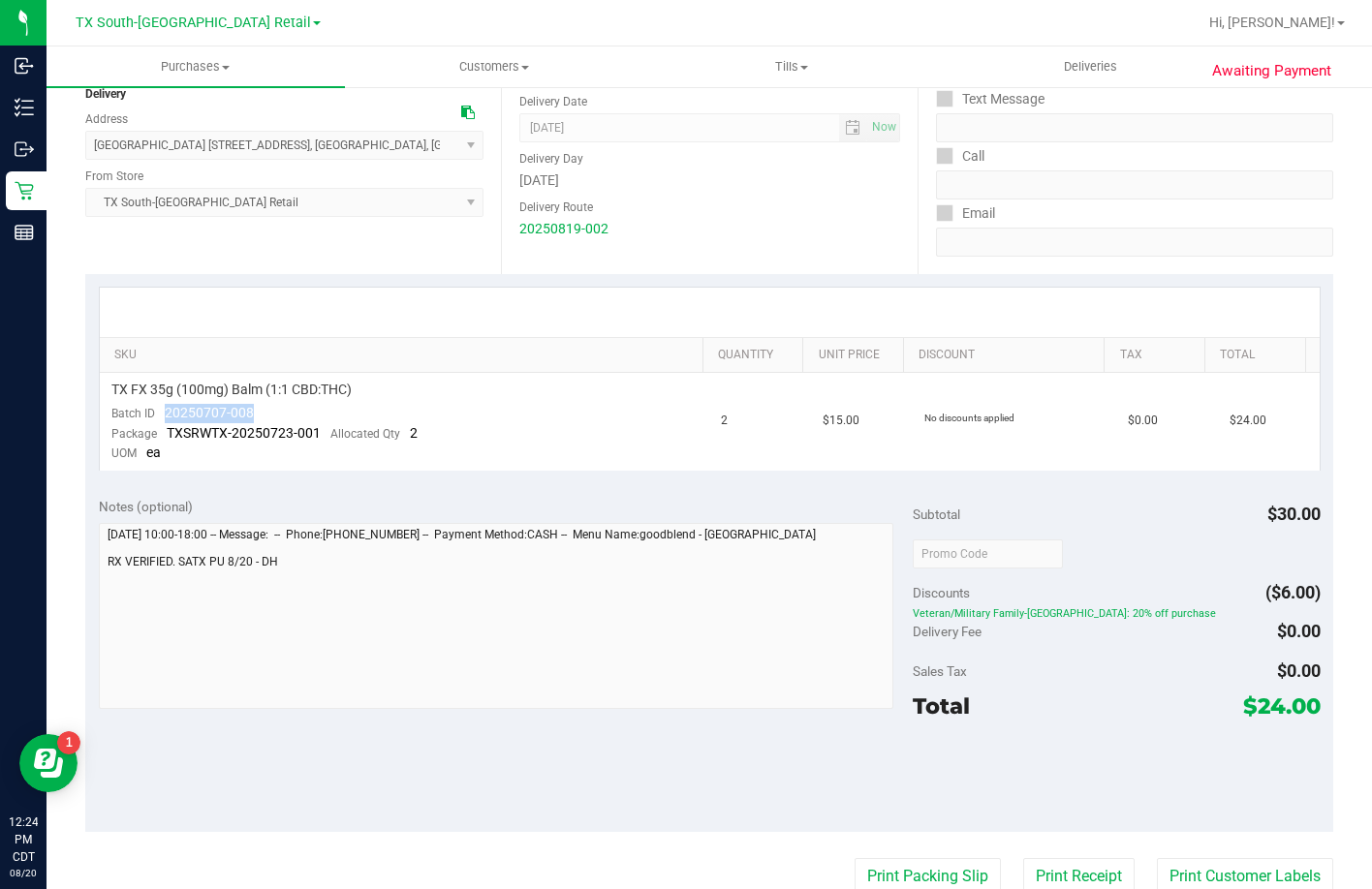
scroll to position [0, 0]
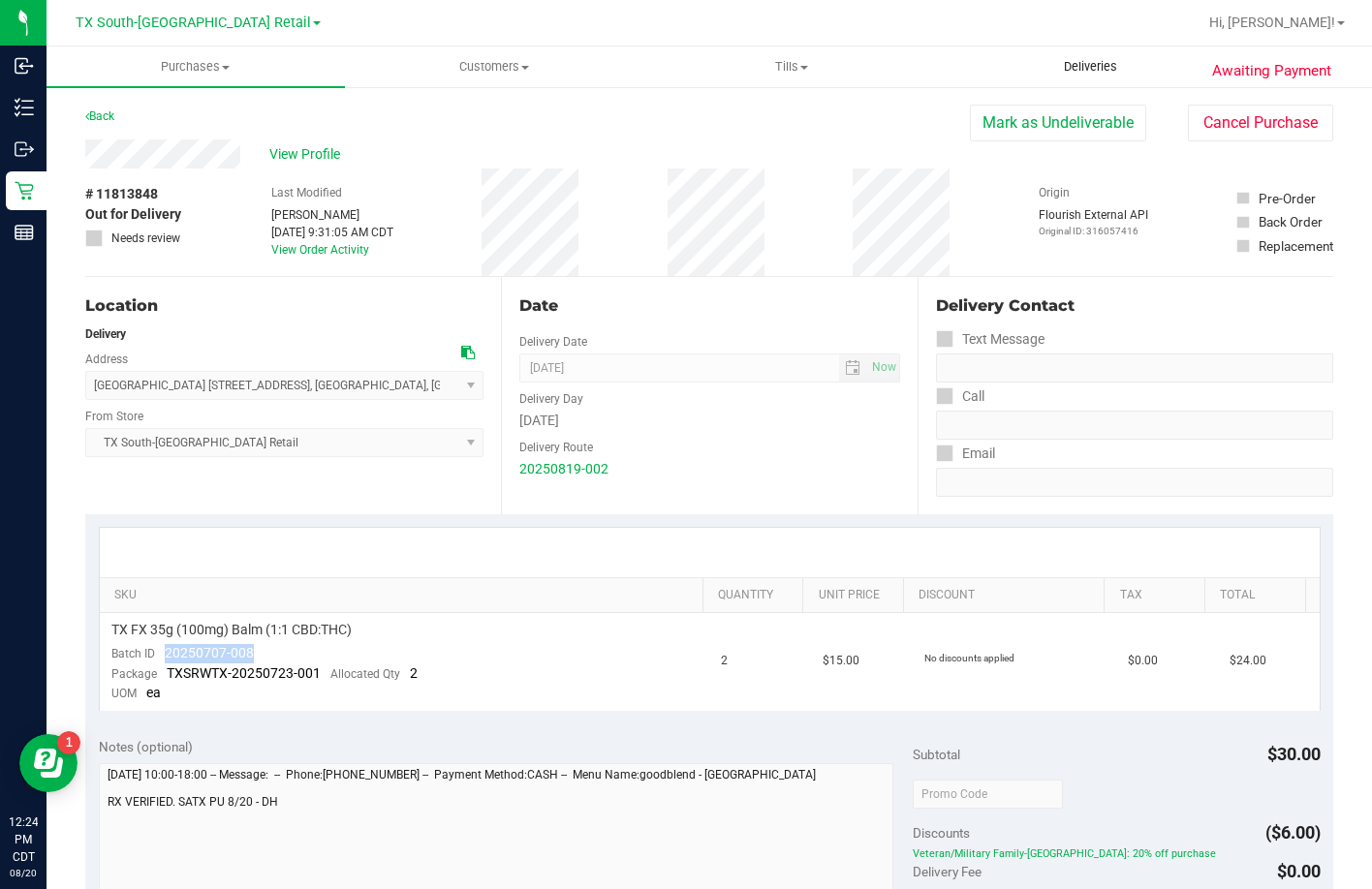
click at [1062, 61] on span "Deliveries" at bounding box center [1091, 67] width 105 height 18
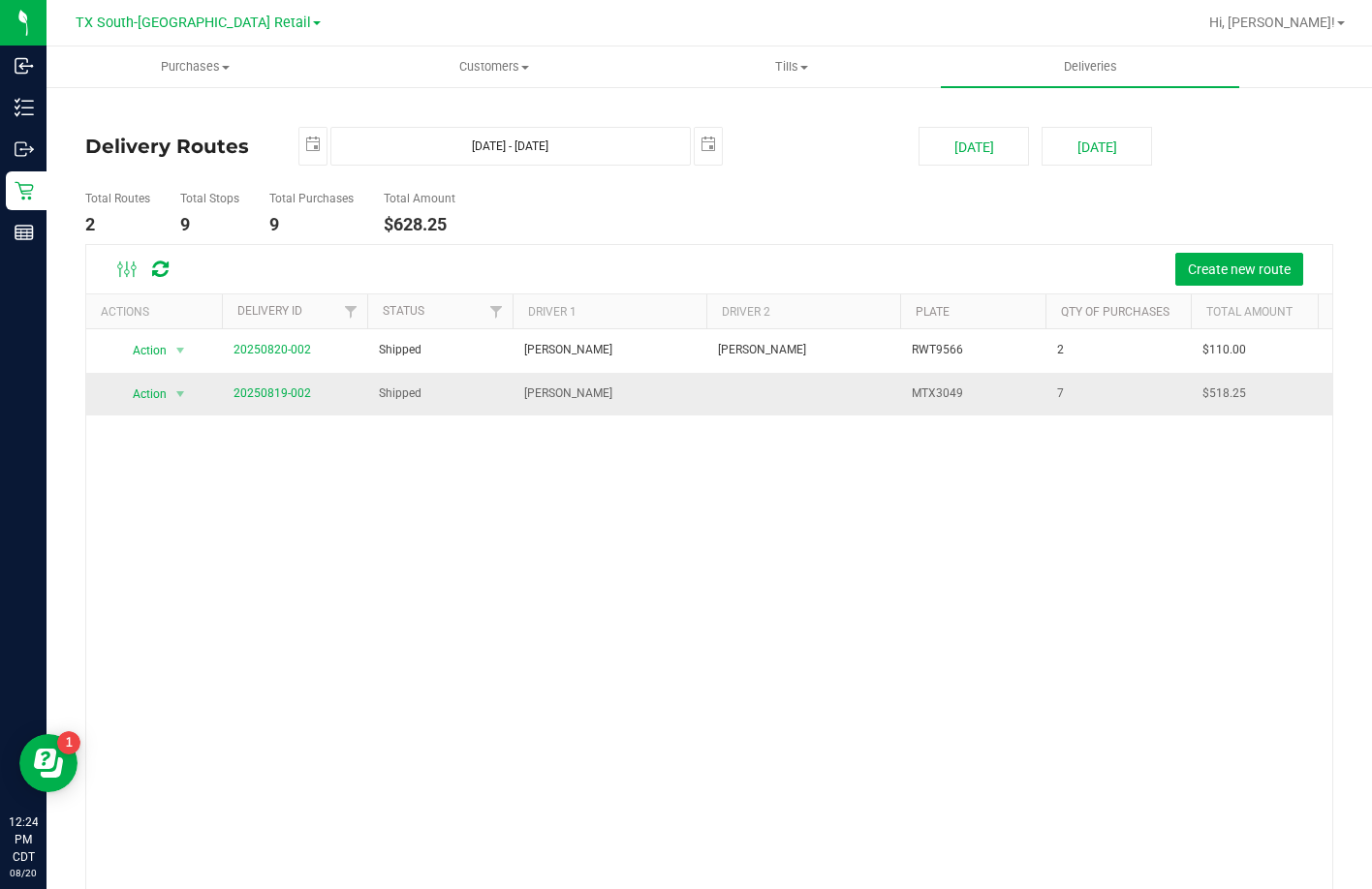
click at [284, 401] on span "20250819-002" at bounding box center [273, 393] width 78 height 19
click at [284, 394] on link "20250819-002" at bounding box center [273, 393] width 78 height 14
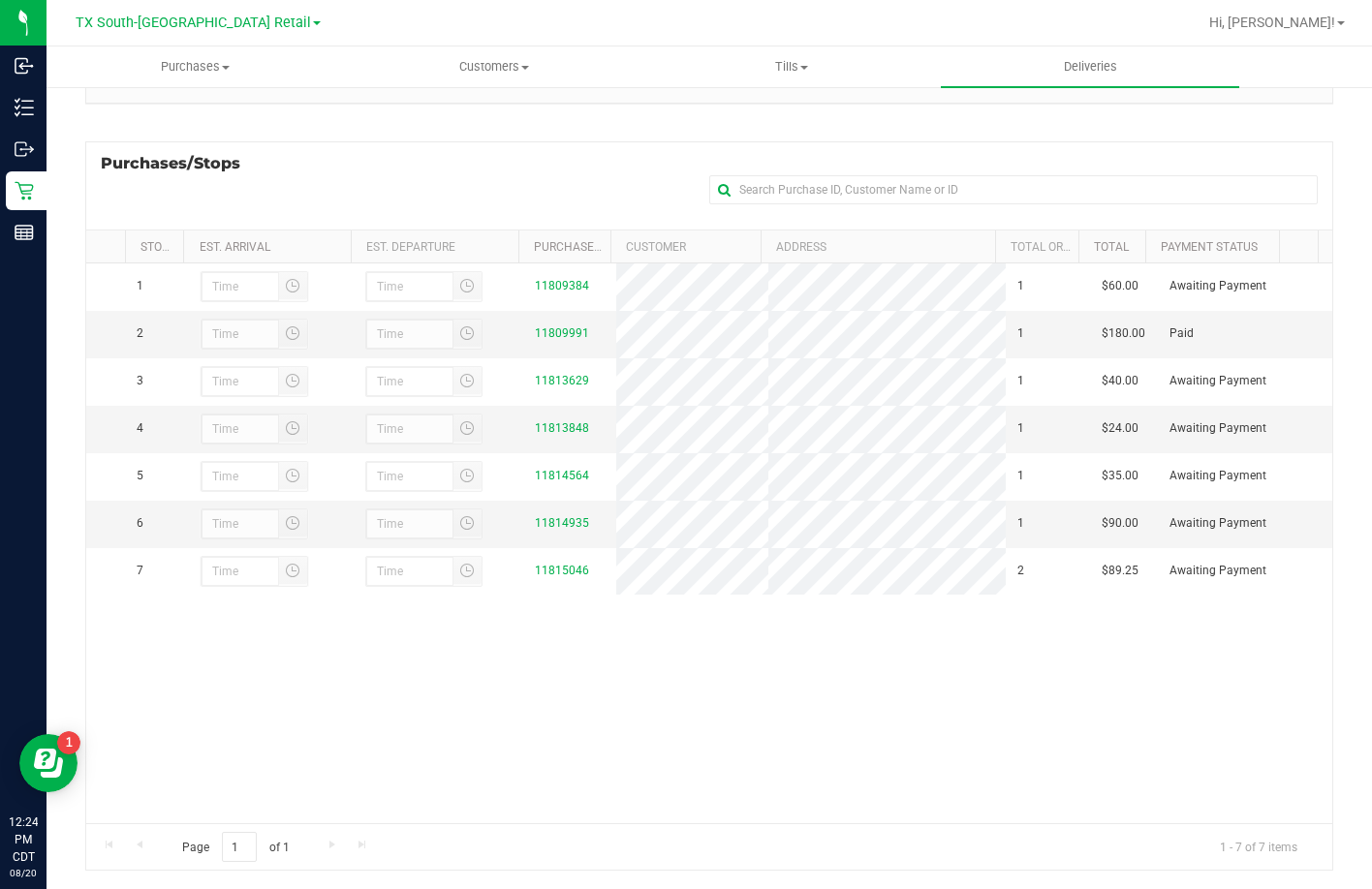
scroll to position [259, 0]
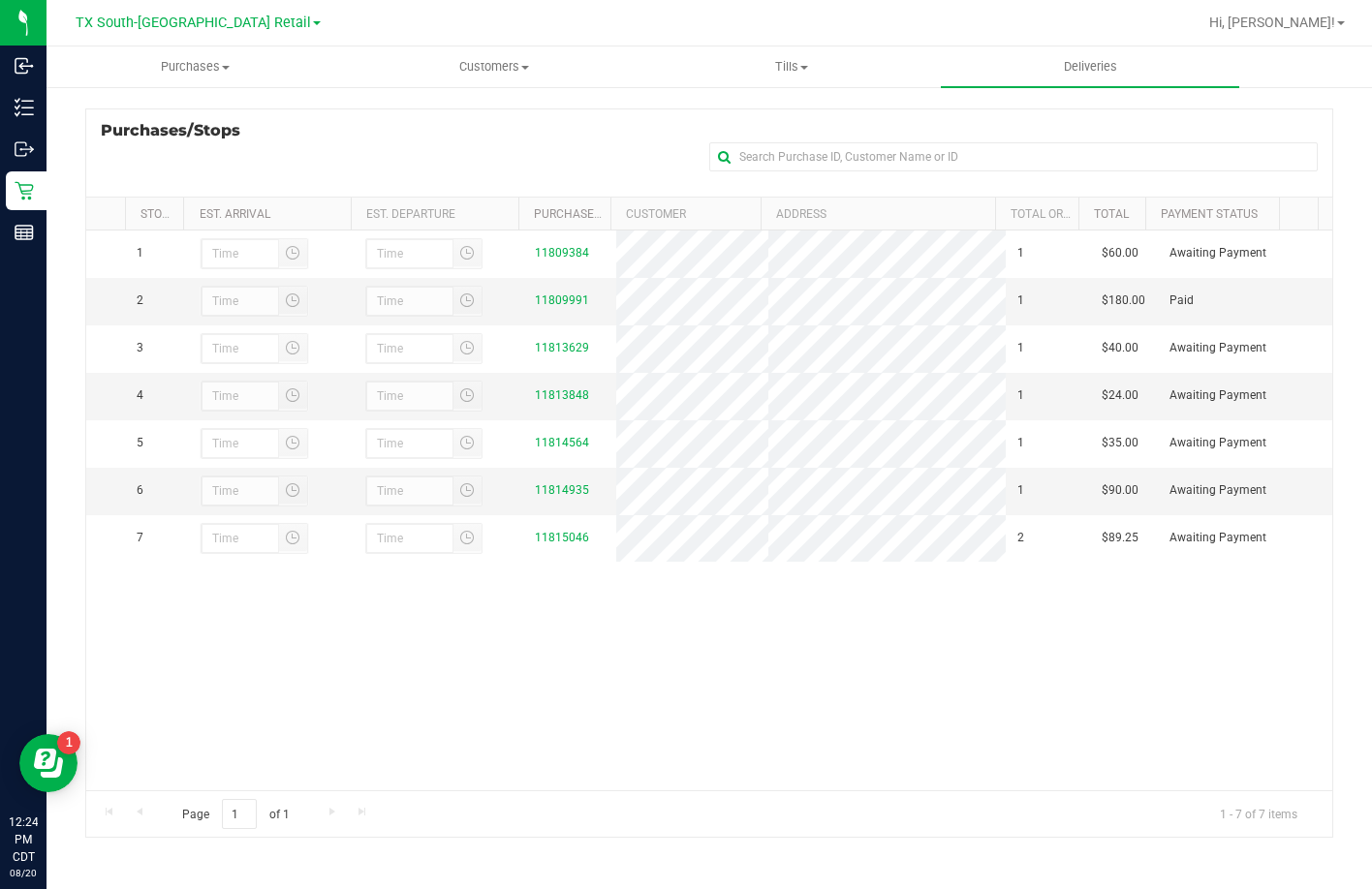
drag, startPoint x: 538, startPoint y: 95, endPoint x: 543, endPoint y: 117, distance: 22.6
click at [538, 98] on div "Delivery Route ID 20250819-002 Delivery Date 08/20/2025 Approx Time of Departur…" at bounding box center [709, 371] width 1247 height 963
click at [558, 402] on link "11813848" at bounding box center [562, 395] width 55 height 14
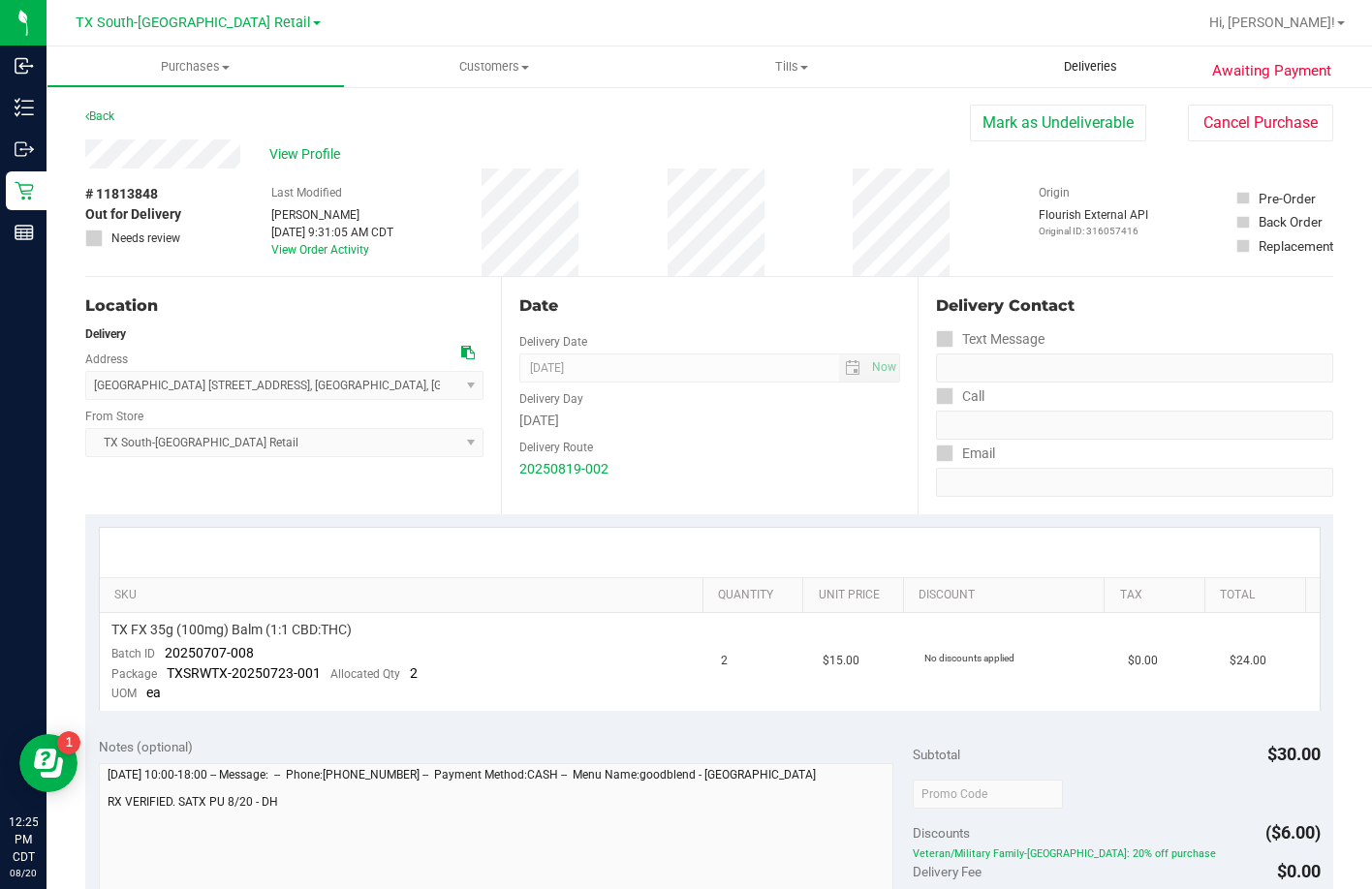
click at [1048, 61] on span "Deliveries" at bounding box center [1091, 67] width 105 height 18
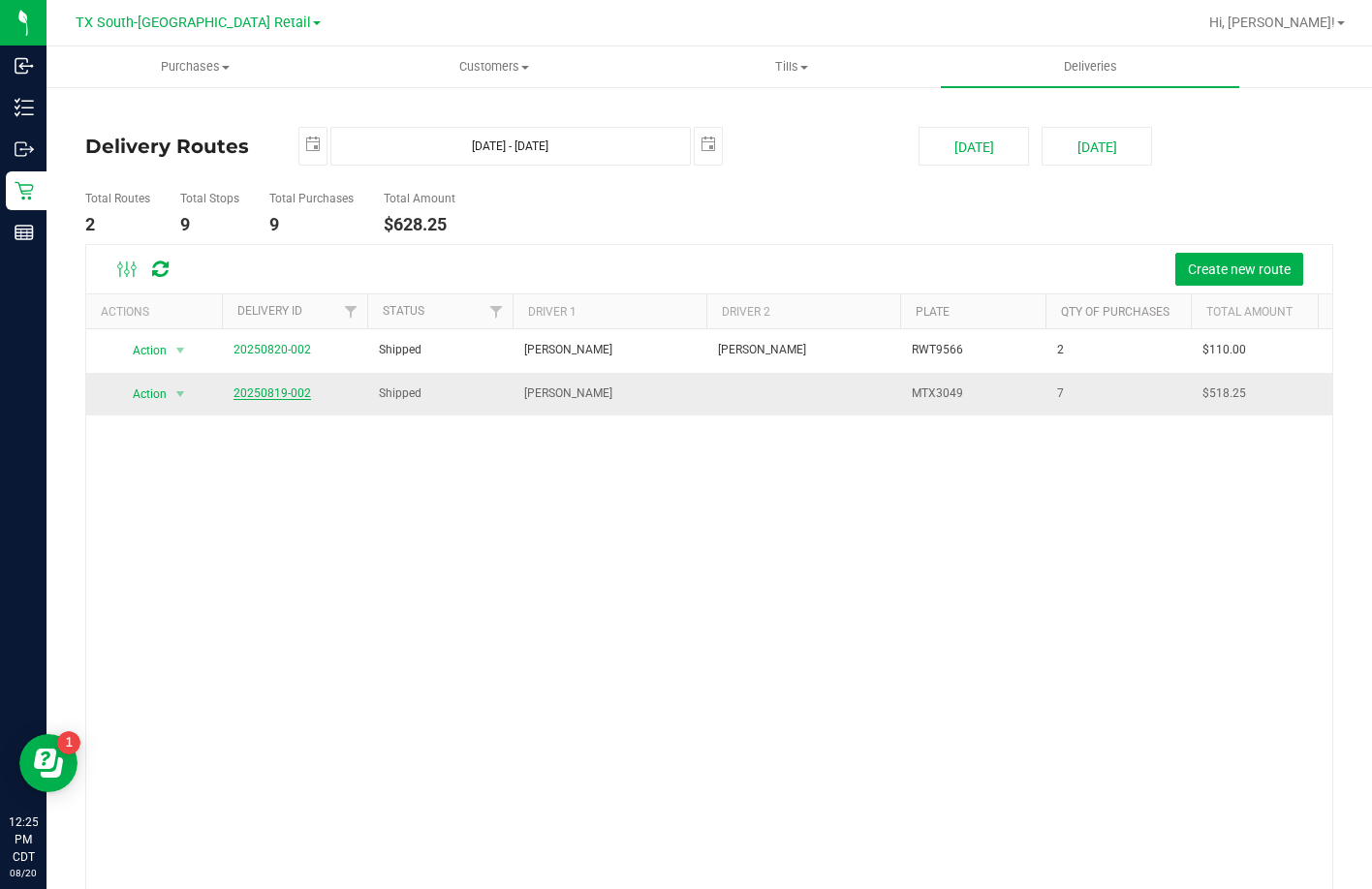
click at [295, 399] on link "20250819-002" at bounding box center [273, 393] width 78 height 14
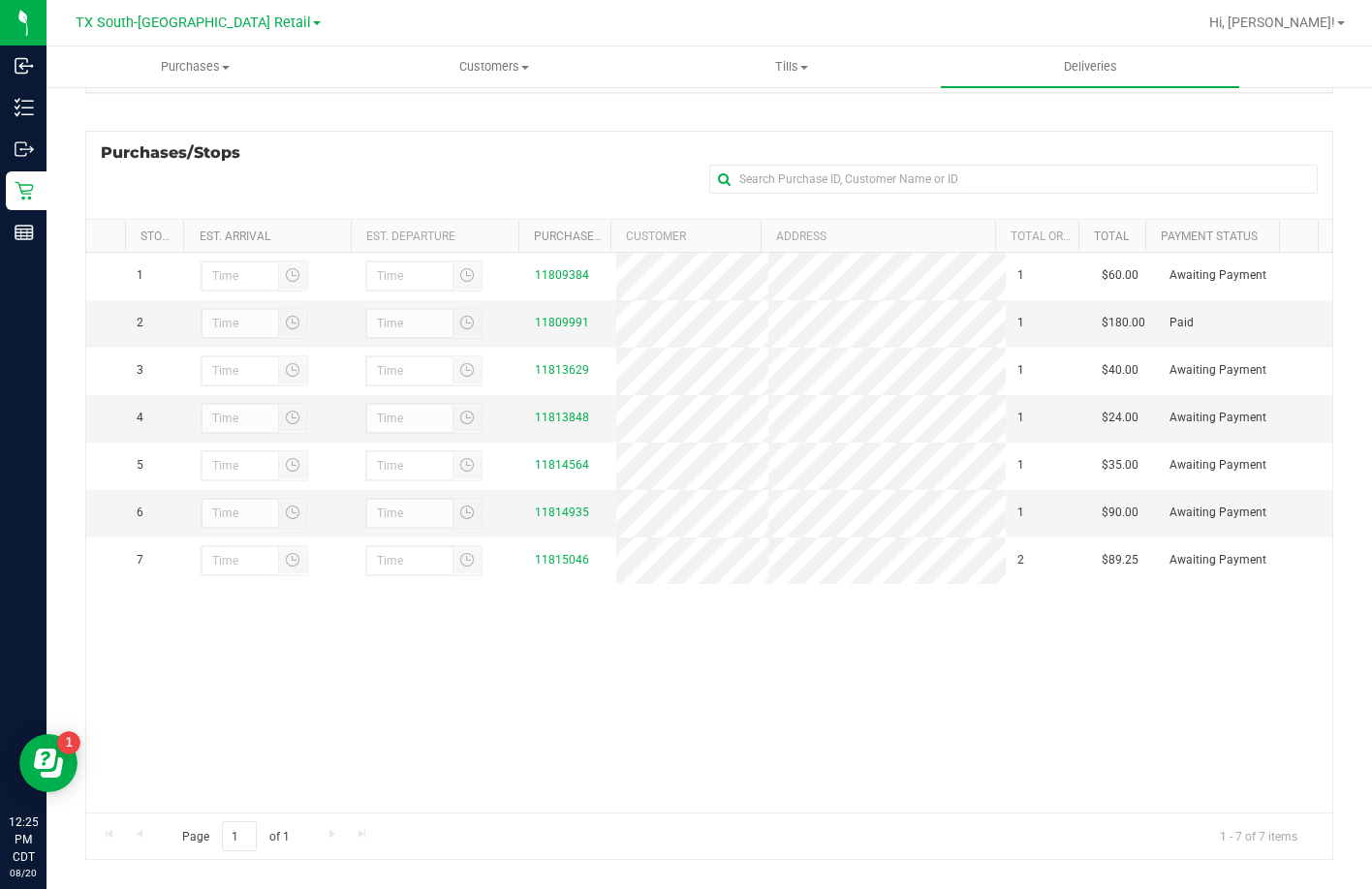
scroll to position [259, 0]
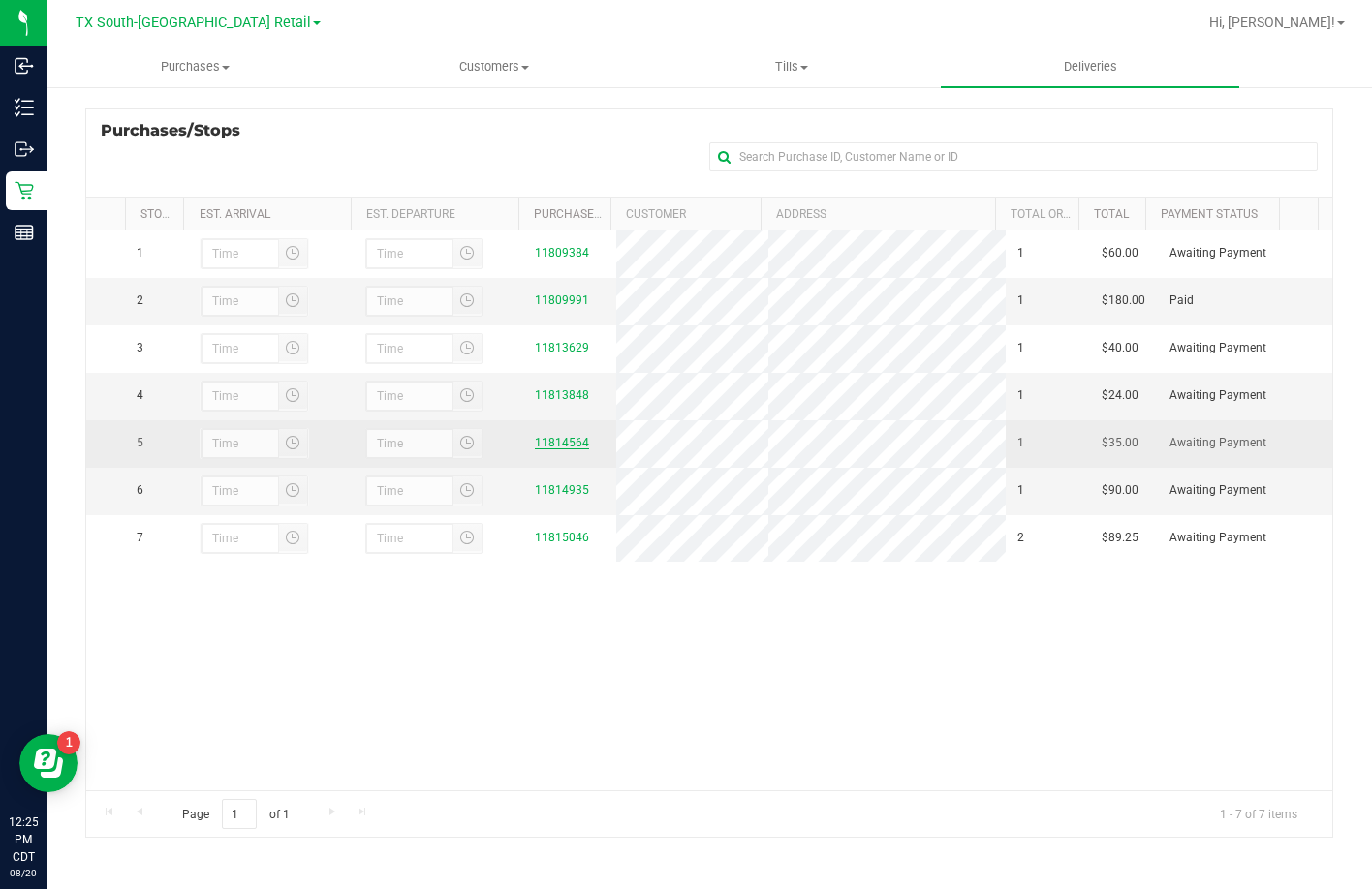
click at [562, 450] on link "11814564" at bounding box center [562, 443] width 55 height 14
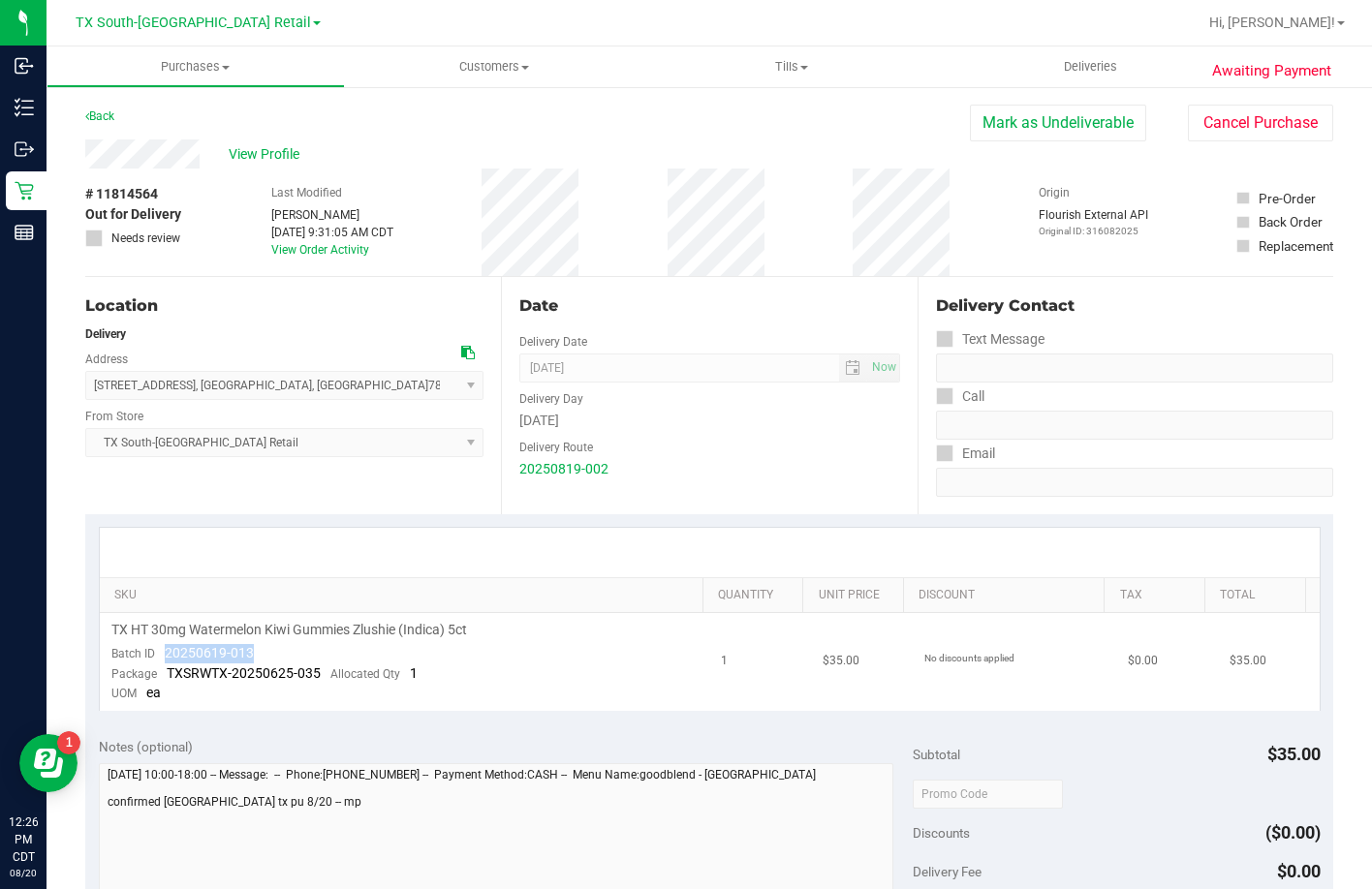
drag, startPoint x: 212, startPoint y: 647, endPoint x: 165, endPoint y: 654, distance: 47.5
click at [165, 654] on td "TX HT 30mg Watermelon Kiwi Gummies Zlushie (Indica) 5ct Batch ID 20250619-013 P…" at bounding box center [404, 662] width 611 height 97
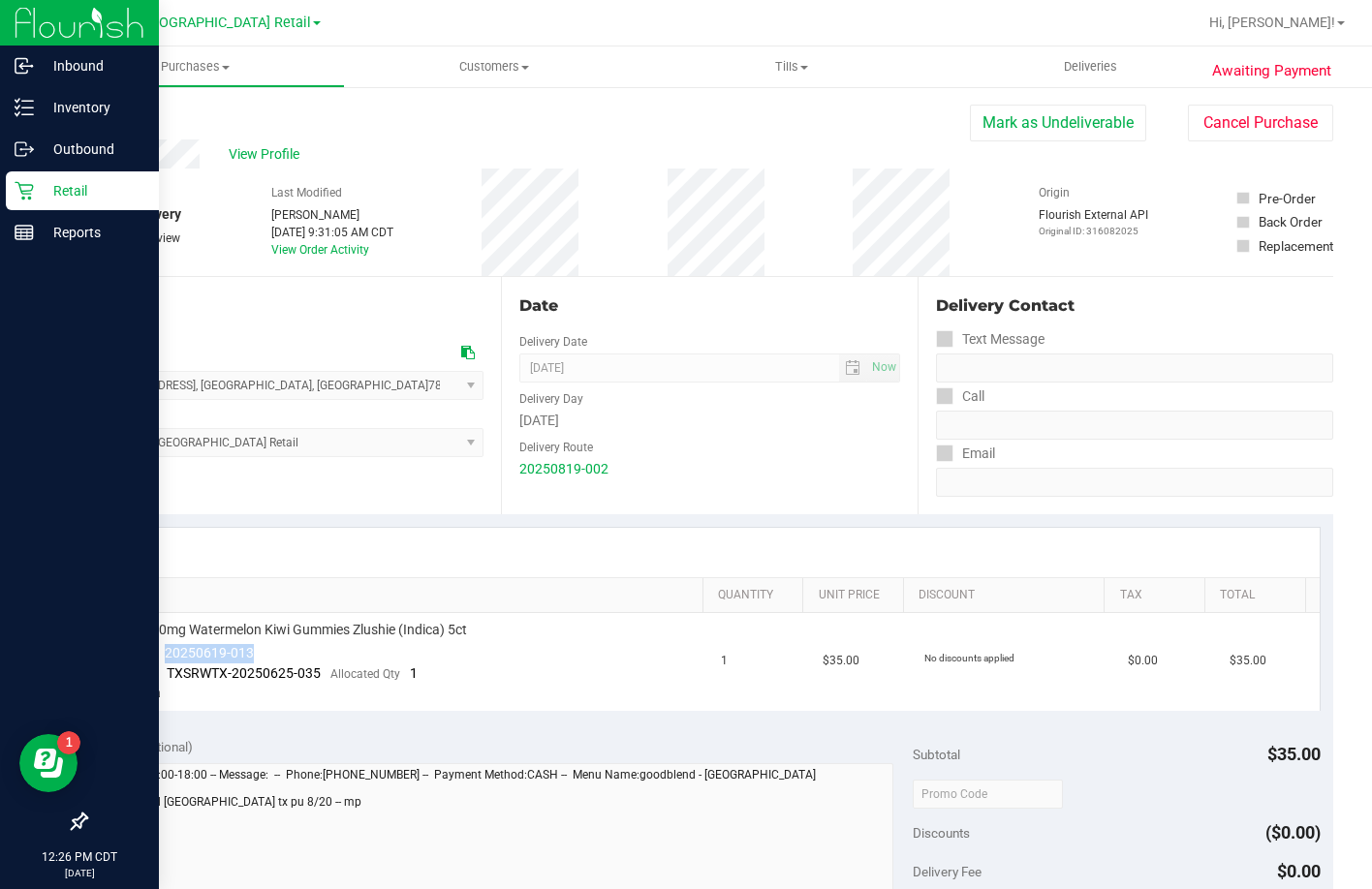
copy span "20250619-013"
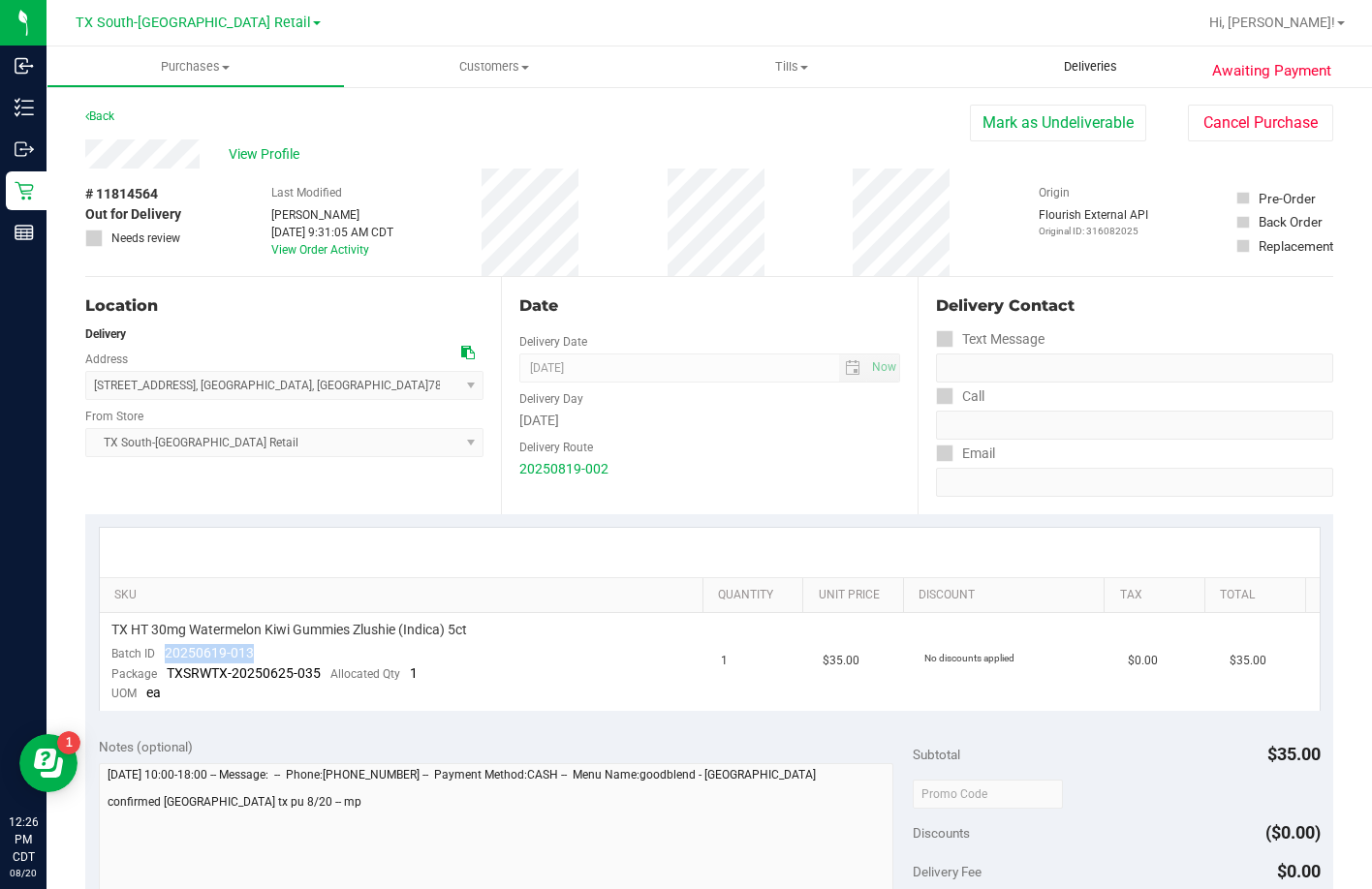
click at [1101, 52] on uib-tab-heading "Deliveries" at bounding box center [1090, 67] width 298 height 41
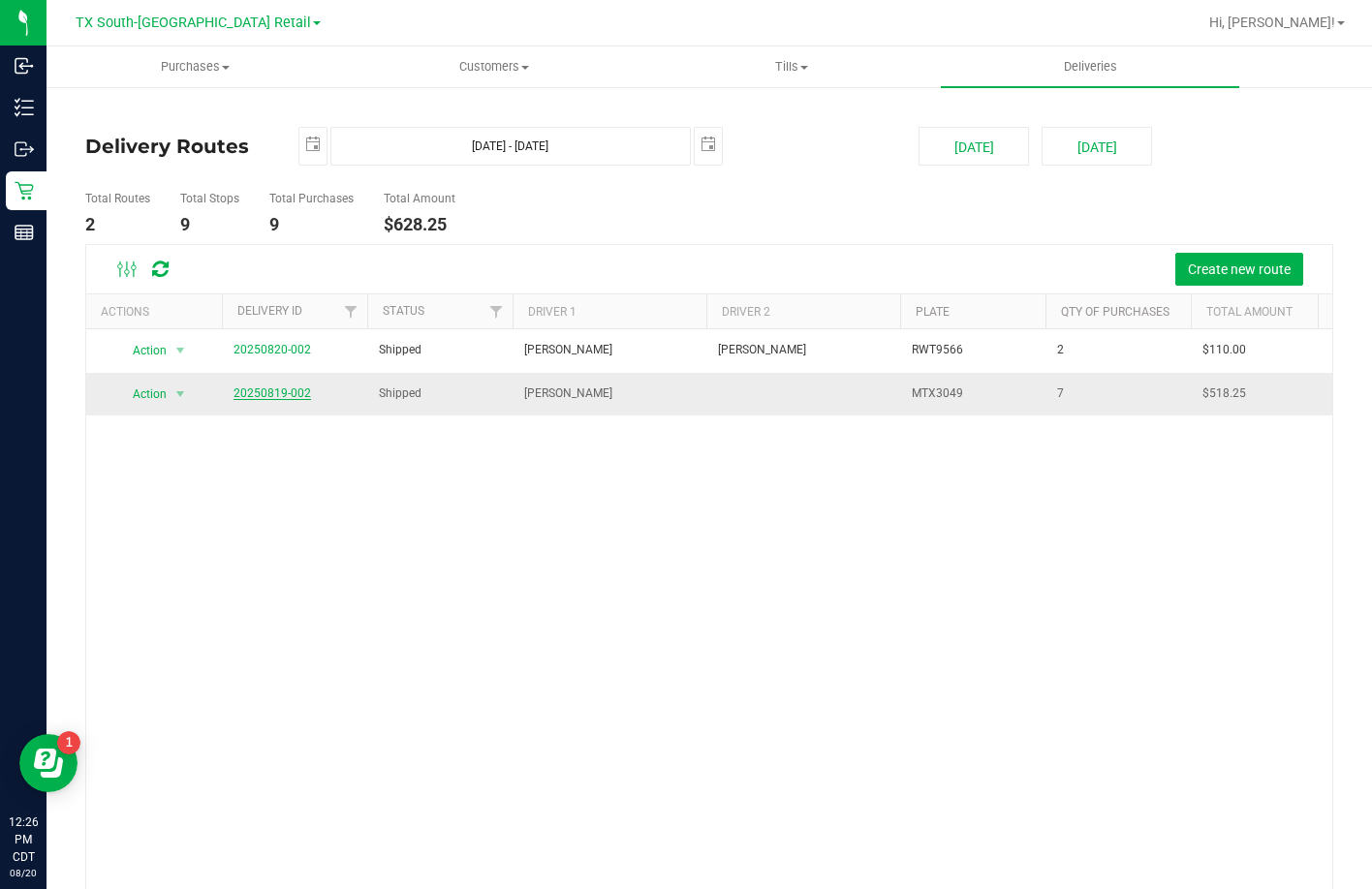
click at [274, 397] on link "20250819-002" at bounding box center [273, 393] width 78 height 14
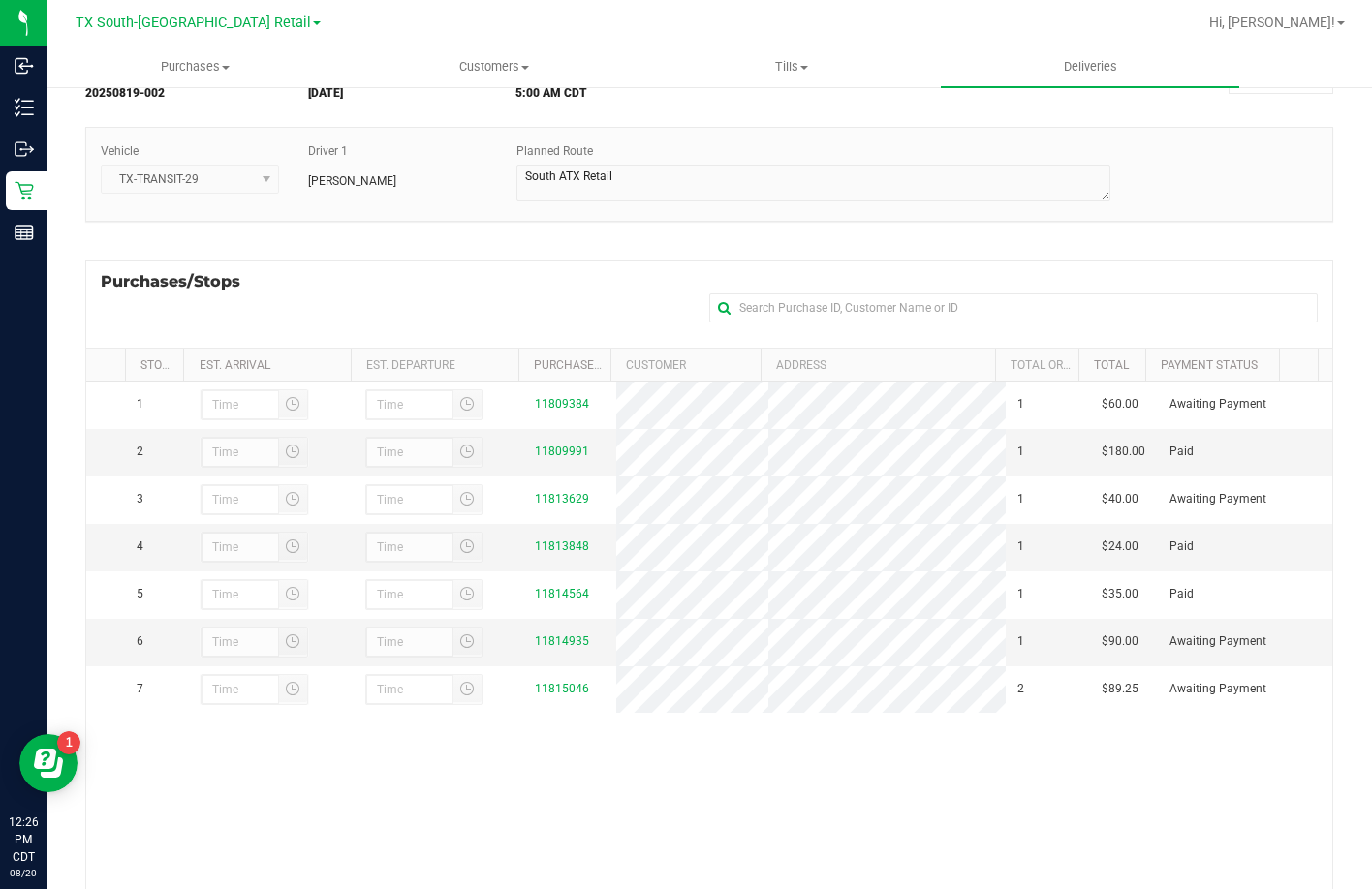
scroll to position [194, 0]
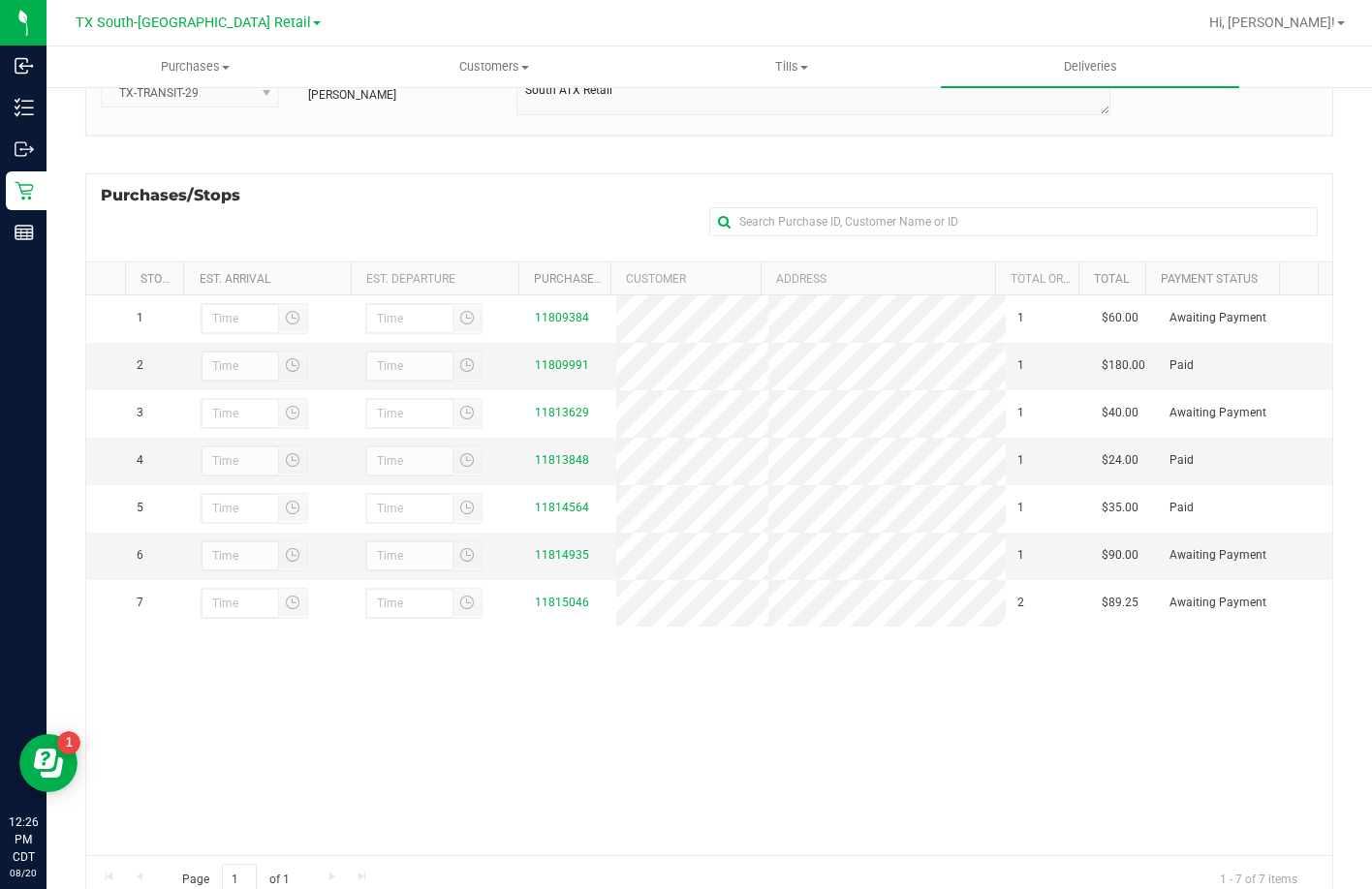
click at [630, 204] on div "Purchases/Stops + Add Purchase" at bounding box center [709, 217] width 1247 height 89
click at [613, 717] on div "1 11809384 1 $60.00 Awaiting Payment 2 11809991 1 $180.00 Paid 3" at bounding box center [709, 574] width 1245 height 560
click at [476, 184] on div "Purchases/Stops + Add Purchase" at bounding box center [709, 217] width 1247 height 89
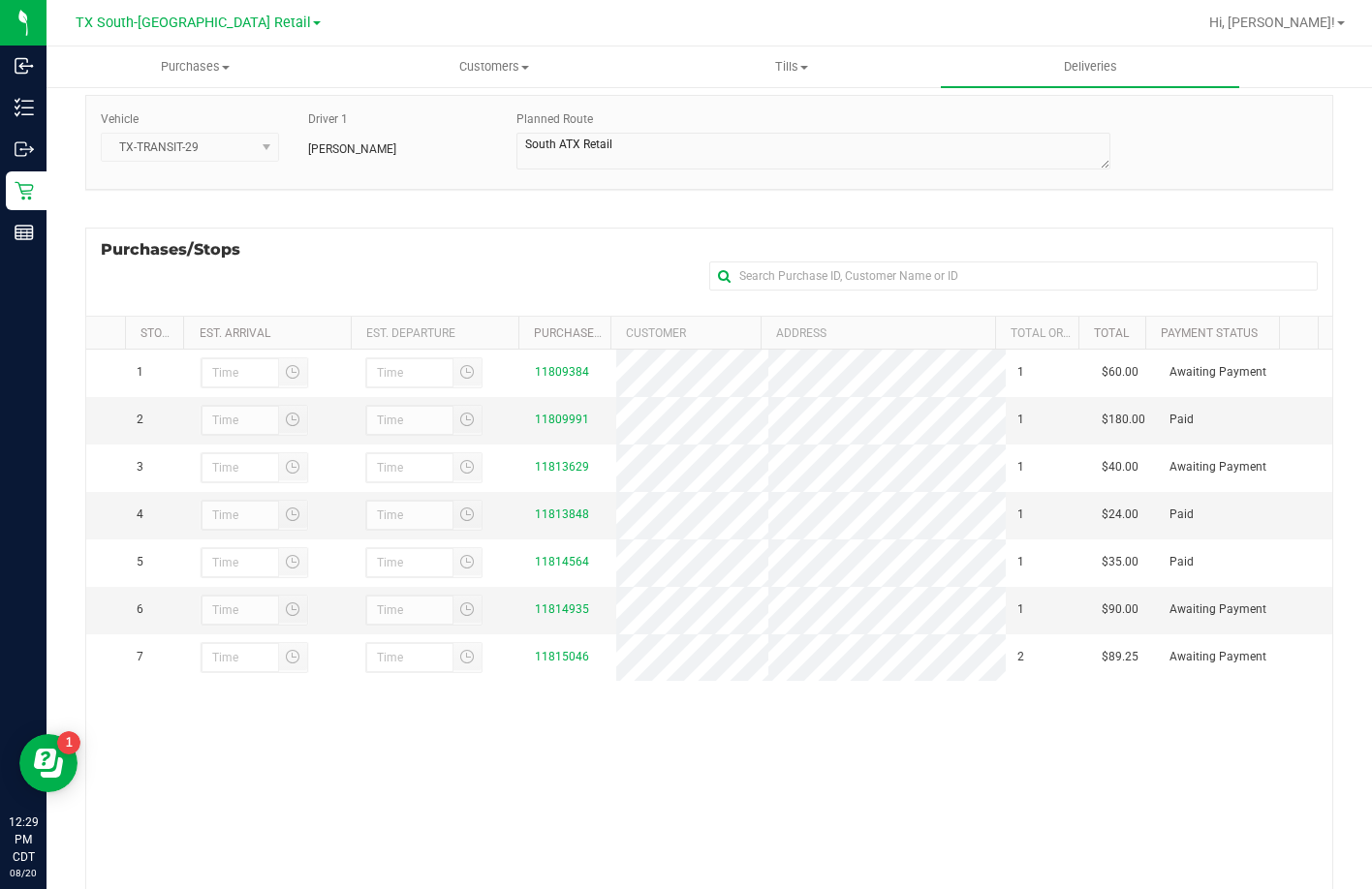
scroll to position [259, 0]
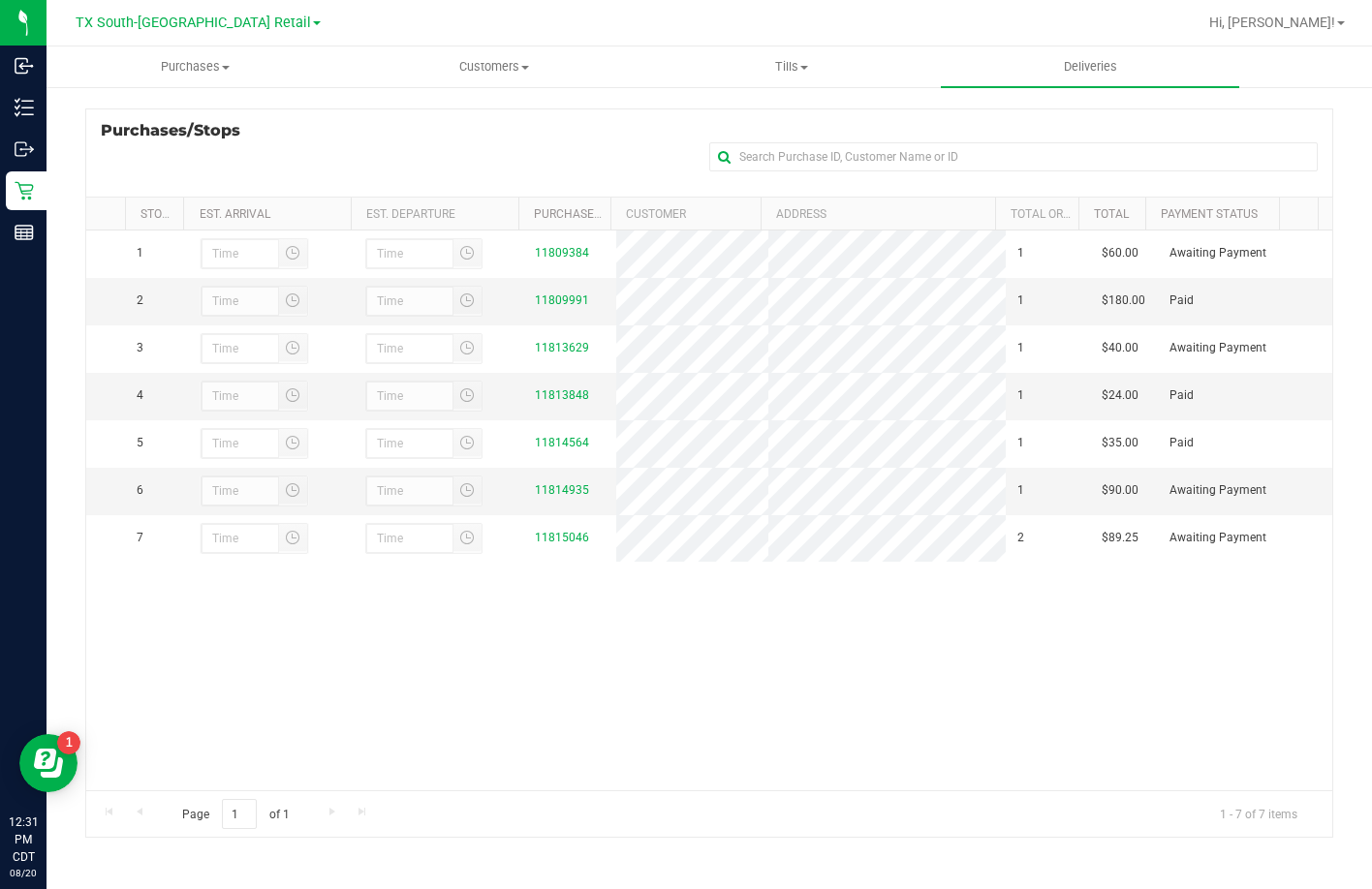
click at [391, 120] on div "Purchases/Stops + Add Purchase" at bounding box center [709, 152] width 1247 height 89
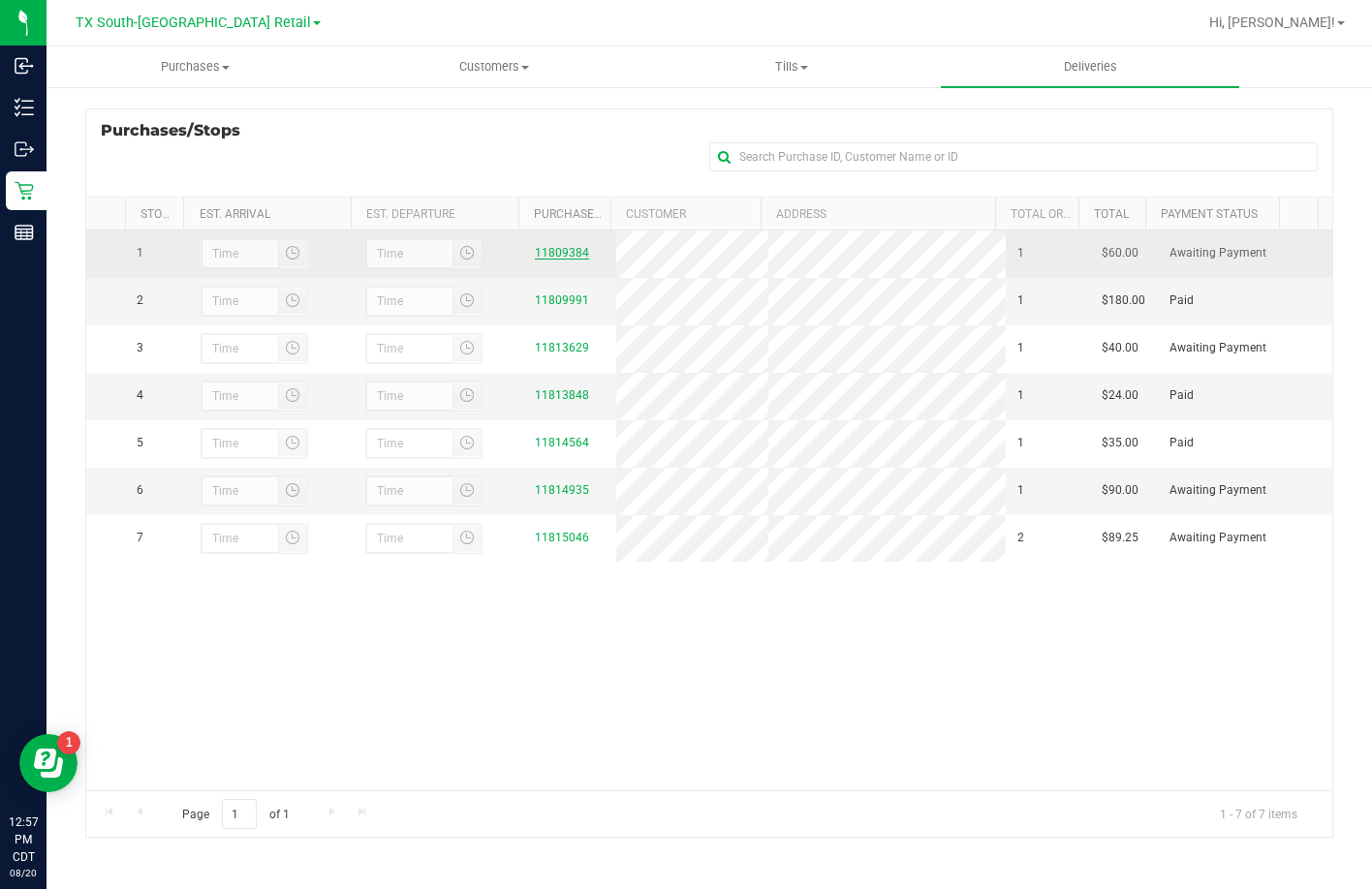
click at [555, 260] on link "11809384" at bounding box center [562, 253] width 55 height 14
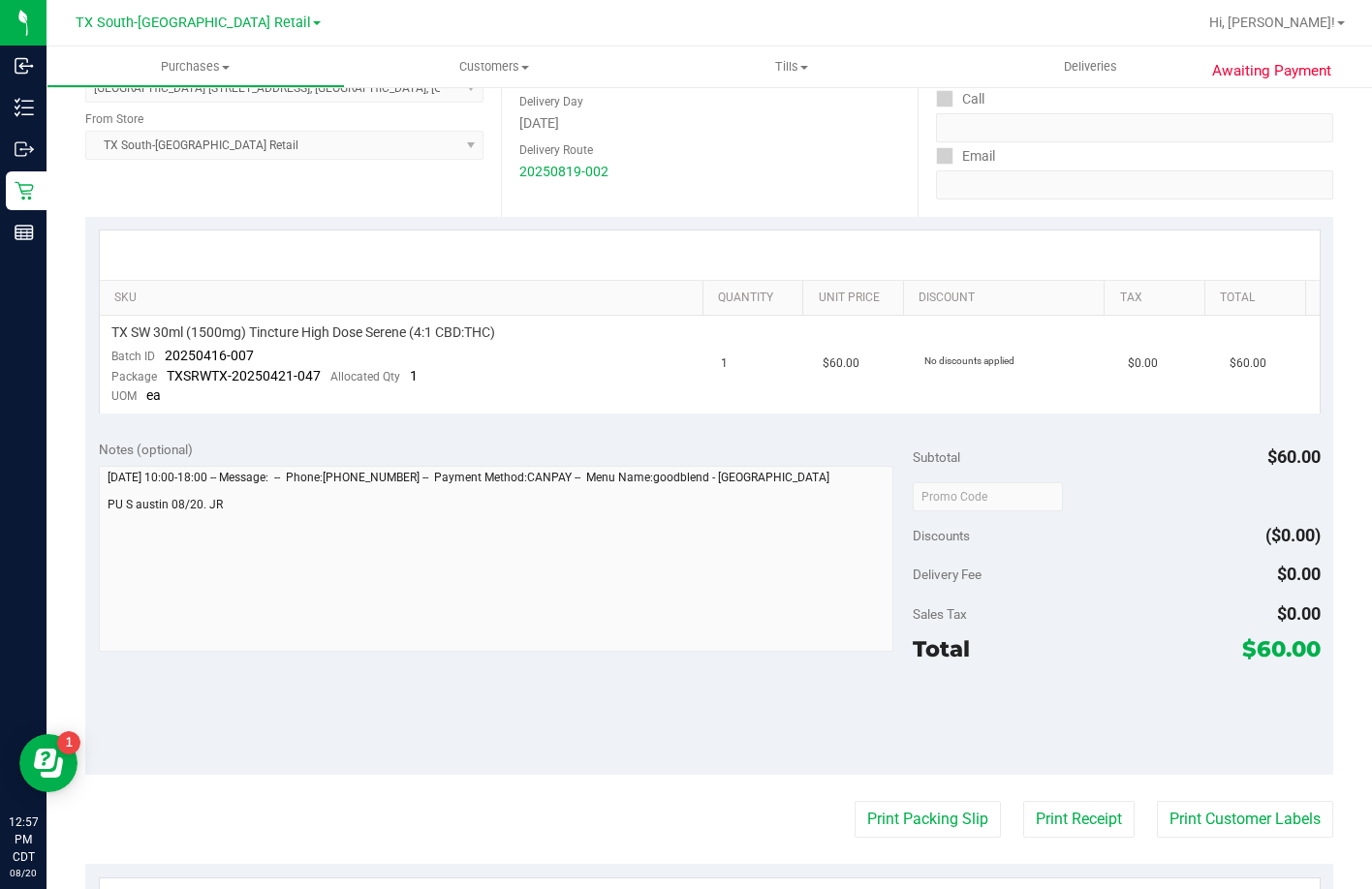
scroll to position [304, 0]
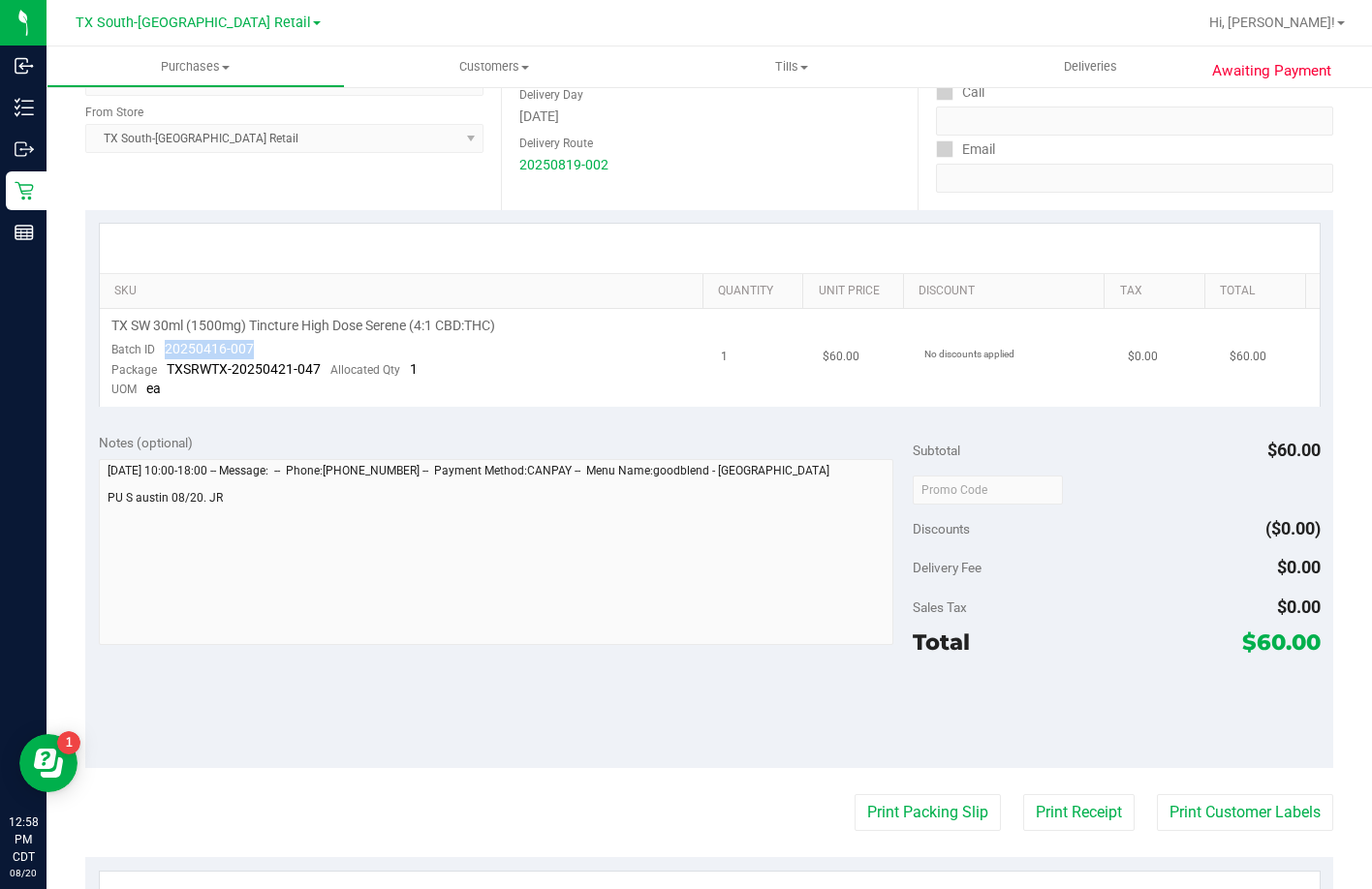
drag, startPoint x: 262, startPoint y: 344, endPoint x: 159, endPoint y: 350, distance: 103.2
click at [159, 350] on td "TX SW 30ml (1500mg) Tincture High Dose Serene (4:1 CBD:THC) Batch ID 20250416-0…" at bounding box center [404, 357] width 611 height 97
copy span "20250416-007"
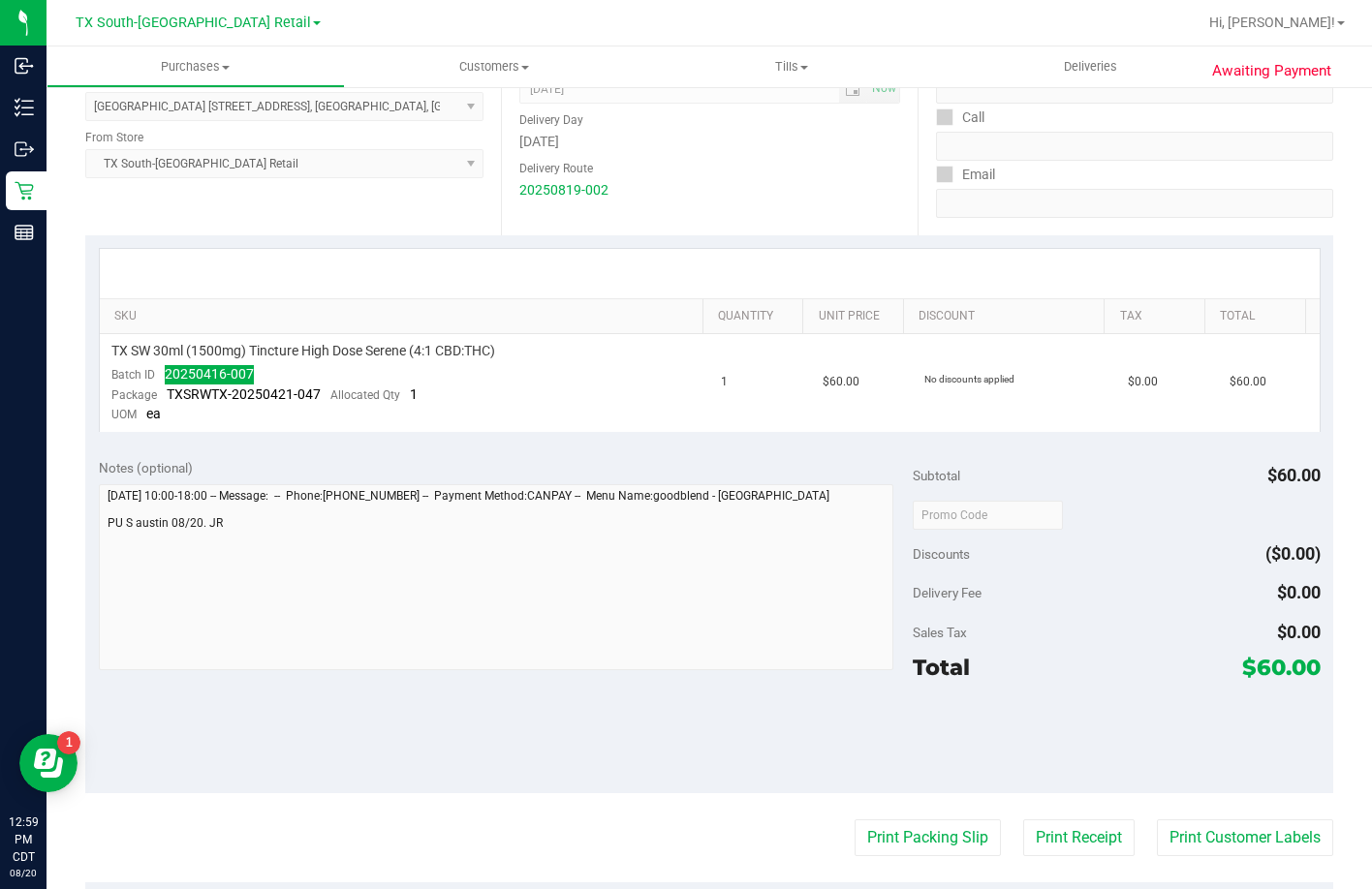
scroll to position [290, 0]
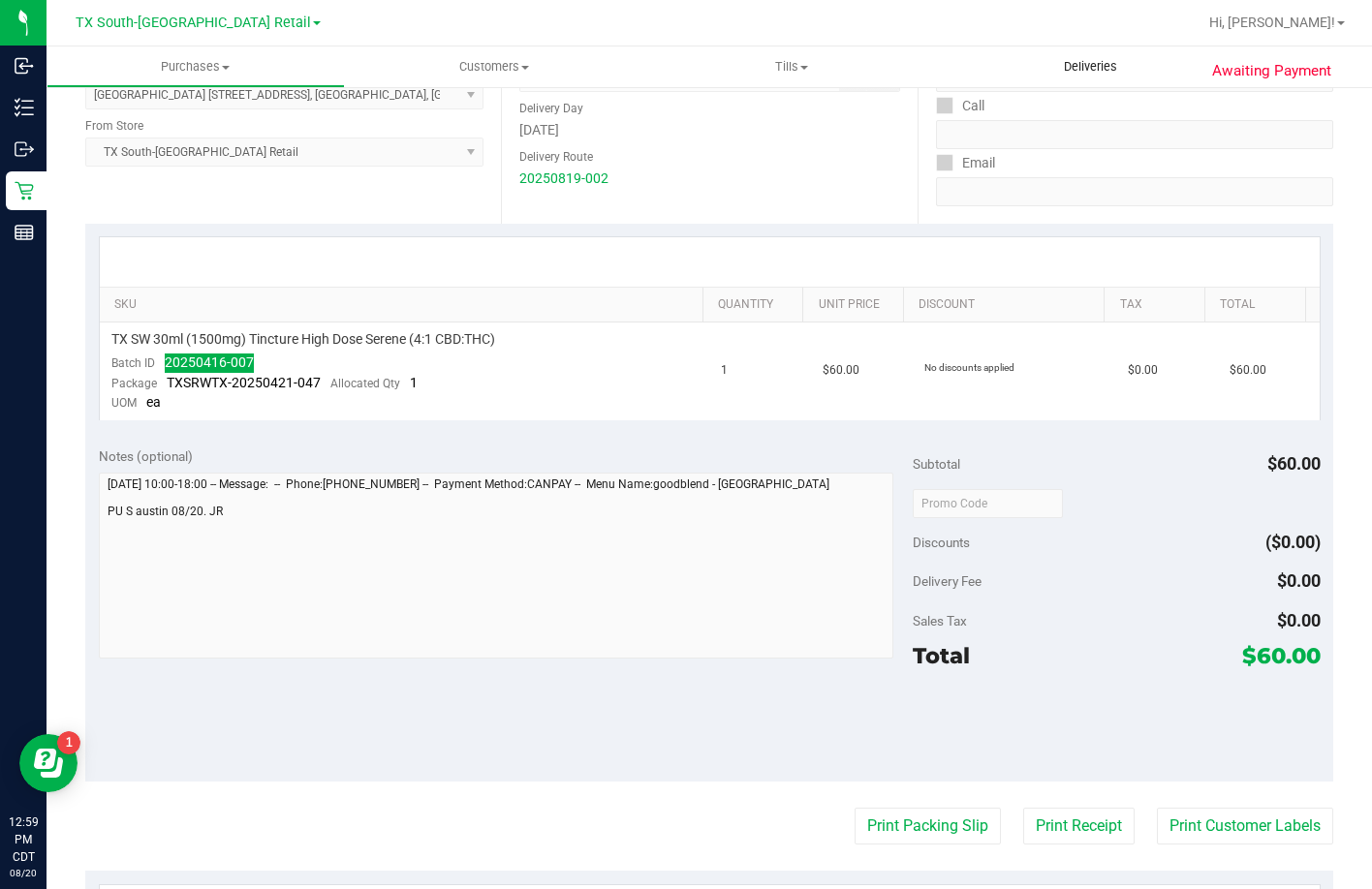
click at [1057, 72] on span "Deliveries" at bounding box center [1091, 67] width 105 height 18
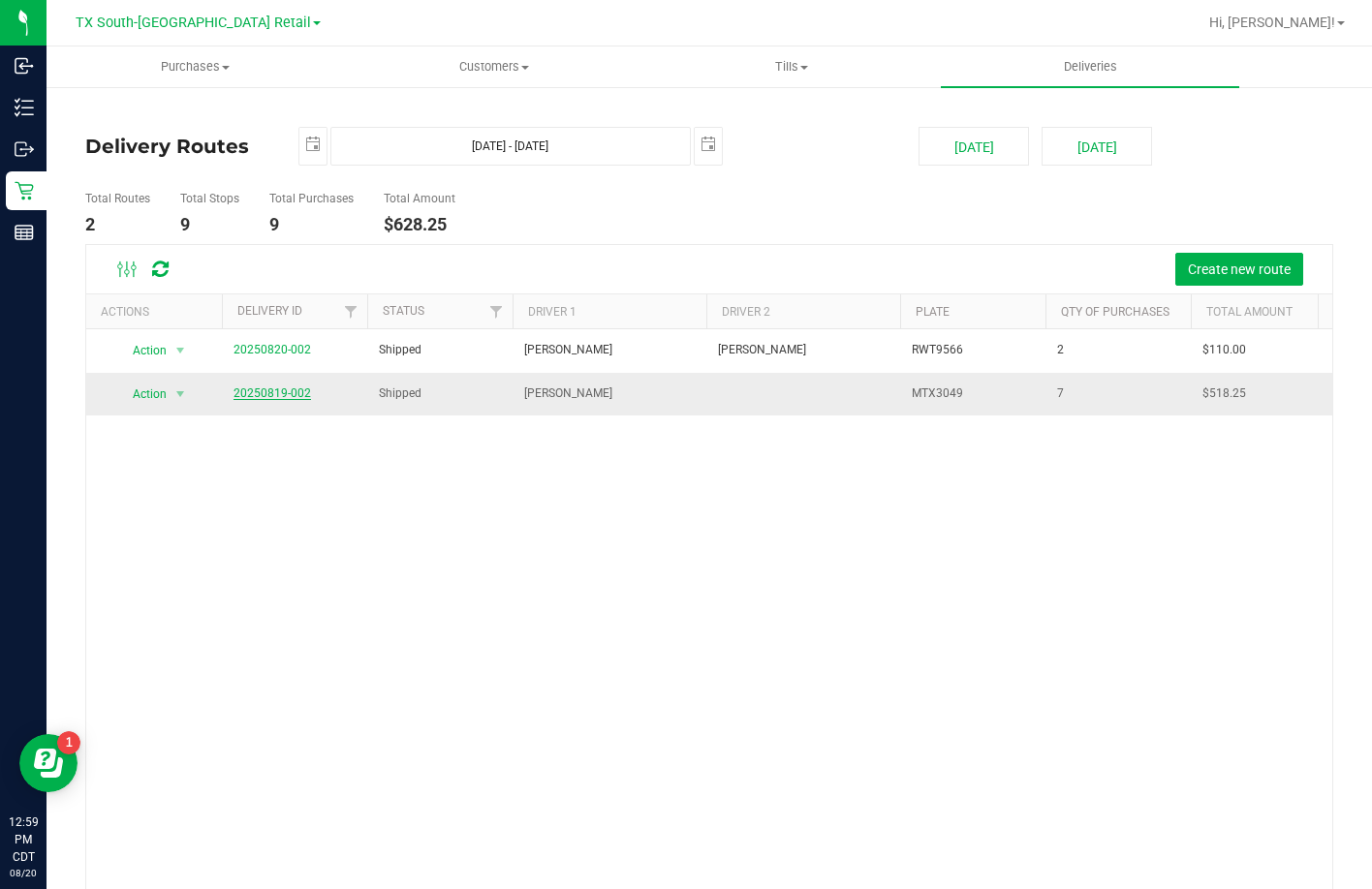
click at [301, 395] on link "20250819-002" at bounding box center [273, 393] width 78 height 14
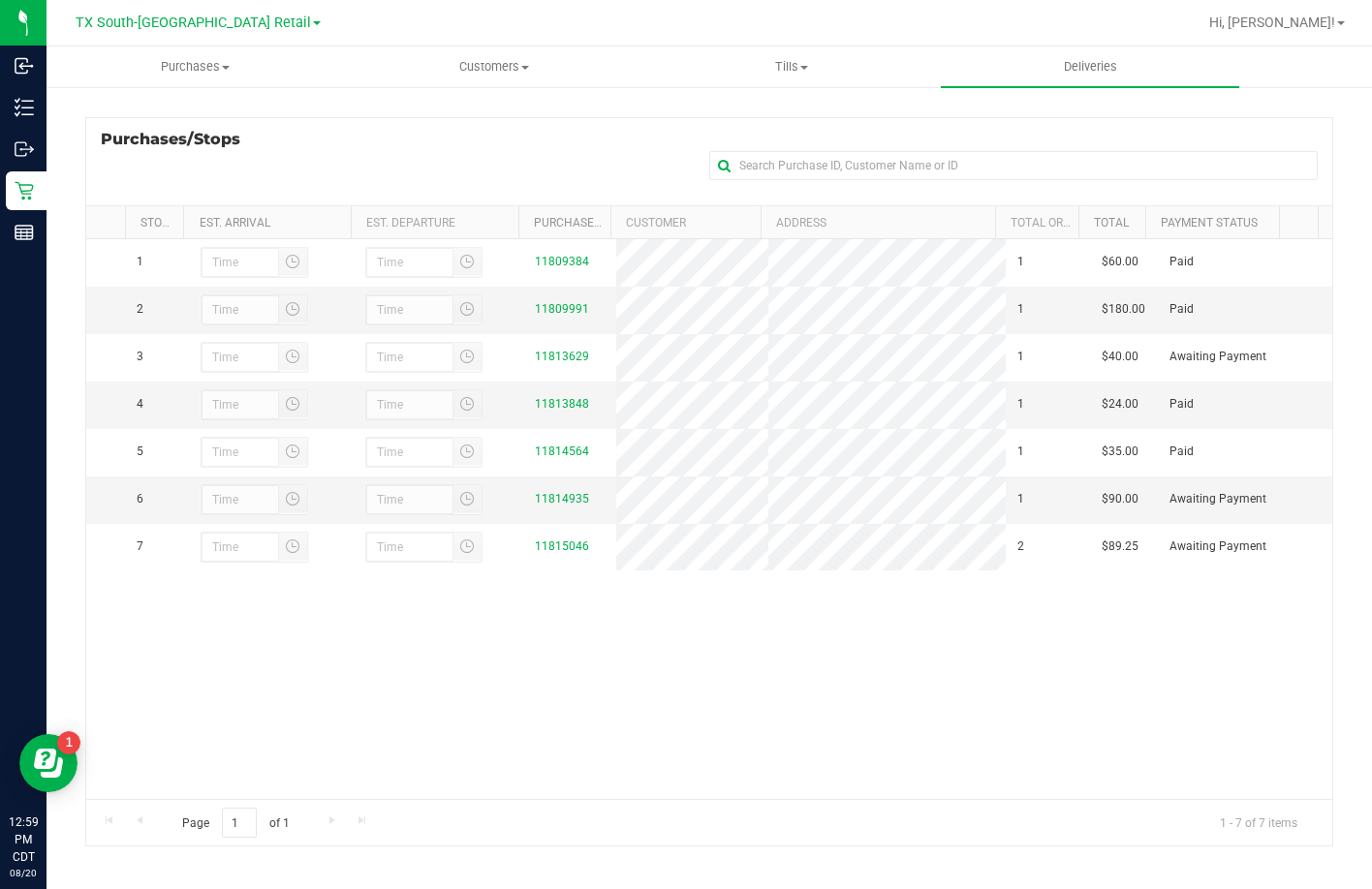
scroll to position [259, 0]
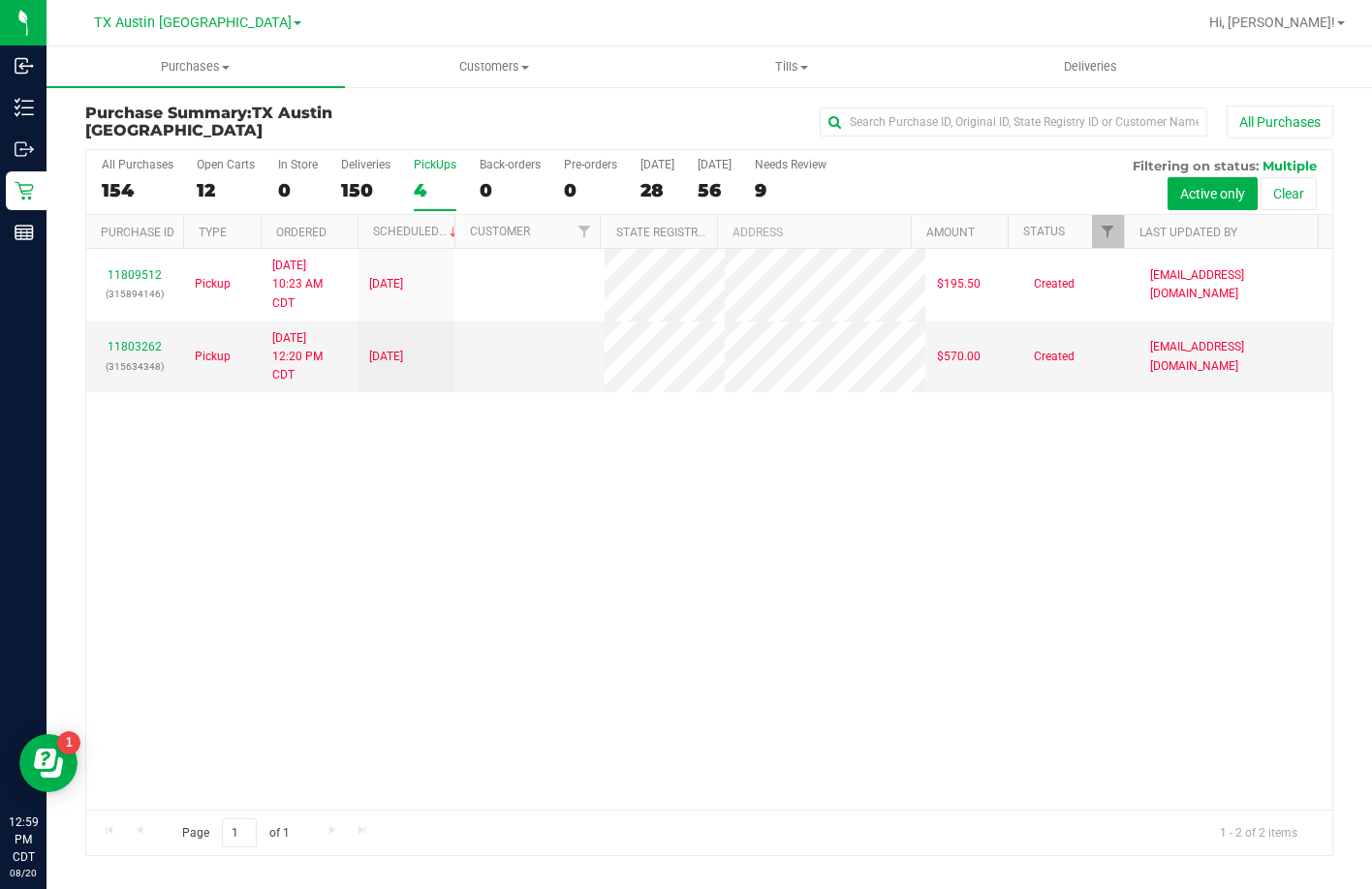
click at [440, 179] on div "4" at bounding box center [435, 190] width 43 height 22
click at [0, 0] on input "PickUps 4" at bounding box center [0, 0] width 0 height 0
click at [239, 181] on div "9" at bounding box center [226, 190] width 58 height 22
click at [0, 0] on input "Open Carts 9" at bounding box center [0, 0] width 0 height 0
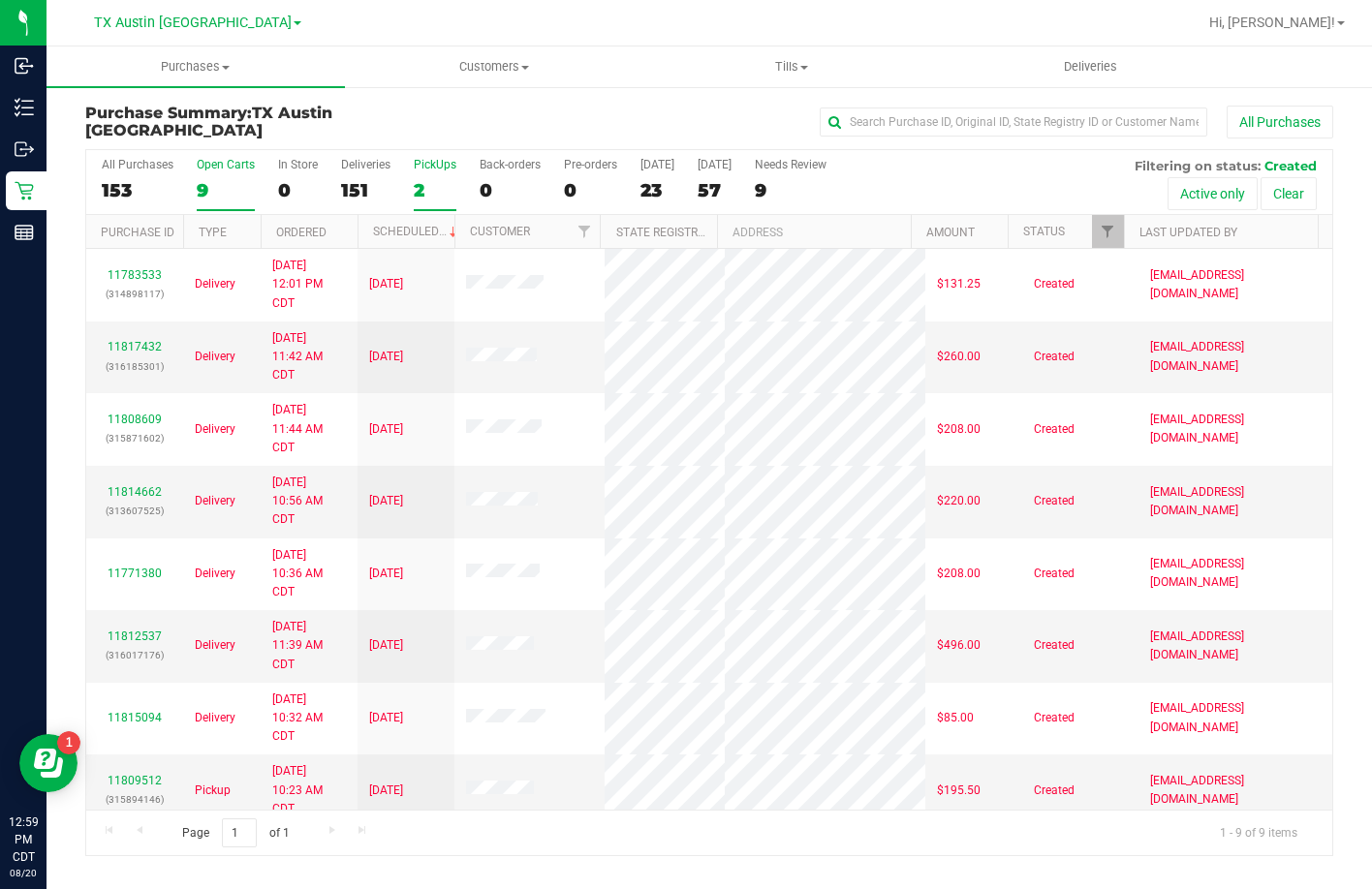
click at [443, 195] on div "2" at bounding box center [435, 190] width 43 height 22
click at [0, 0] on input "PickUps 2" at bounding box center [0, 0] width 0 height 0
